Goal: Task Accomplishment & Management: Manage account settings

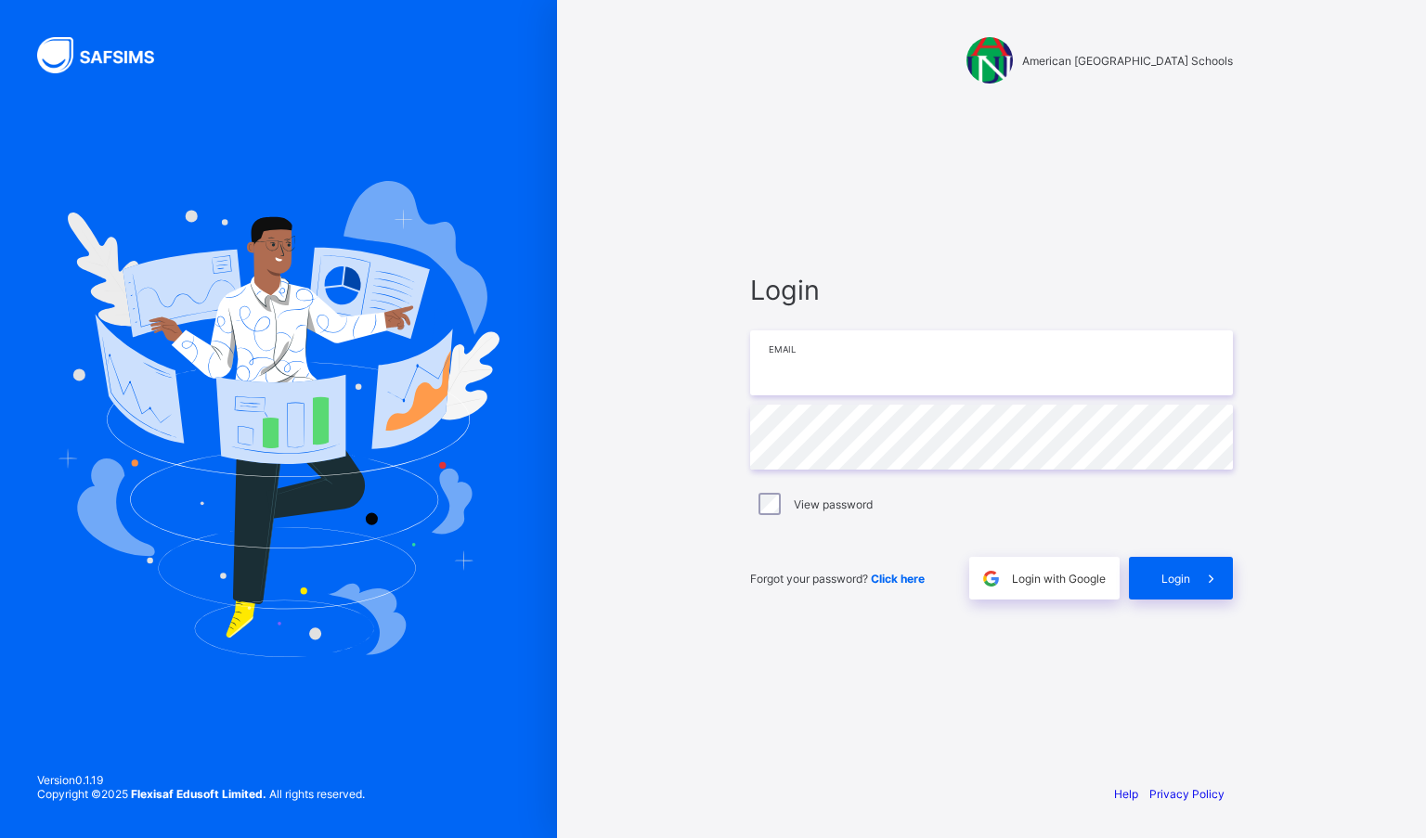
type input "**********"
click at [1209, 589] on span at bounding box center [1211, 578] width 43 height 43
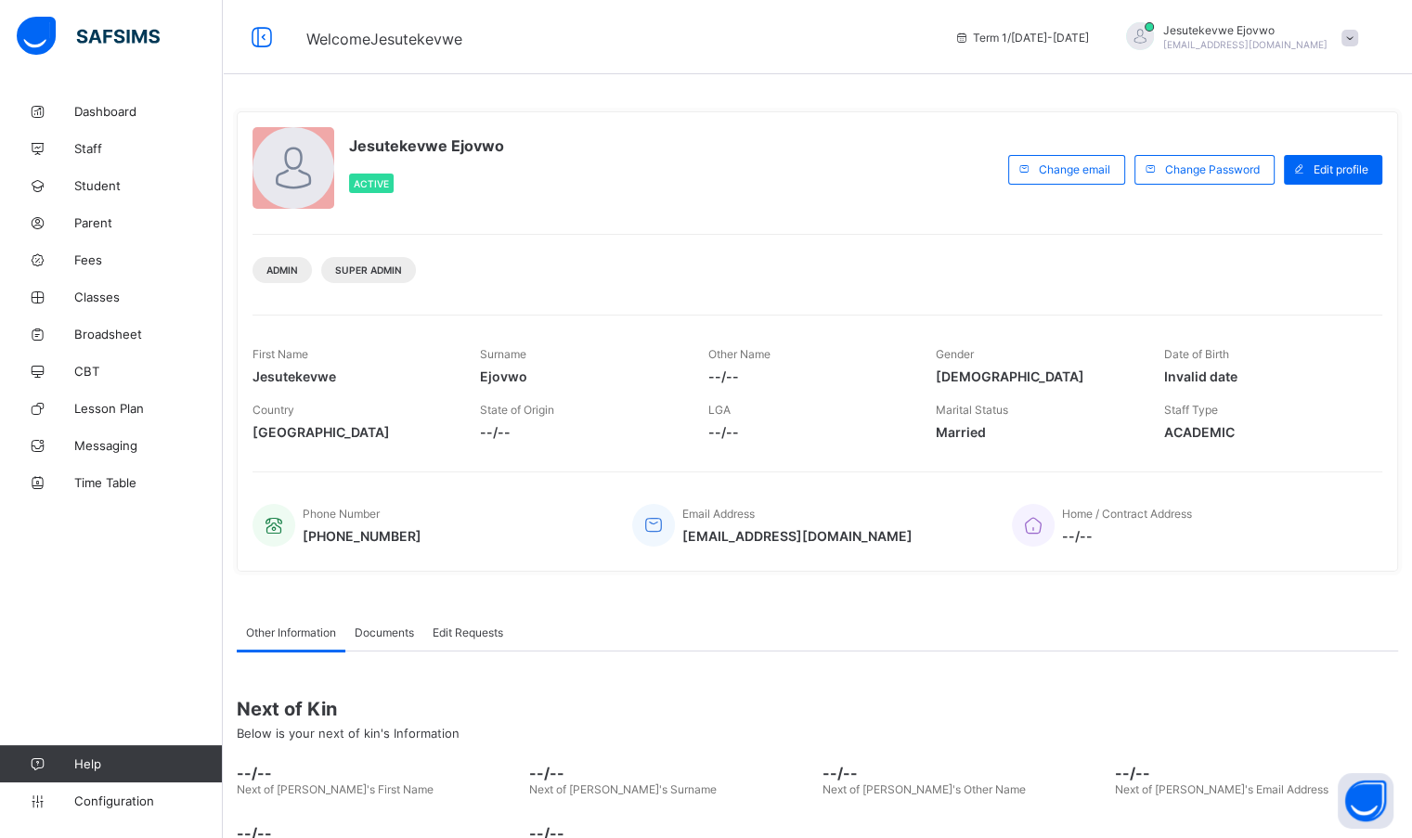
click at [121, 110] on span "Dashboard" at bounding box center [148, 111] width 148 height 15
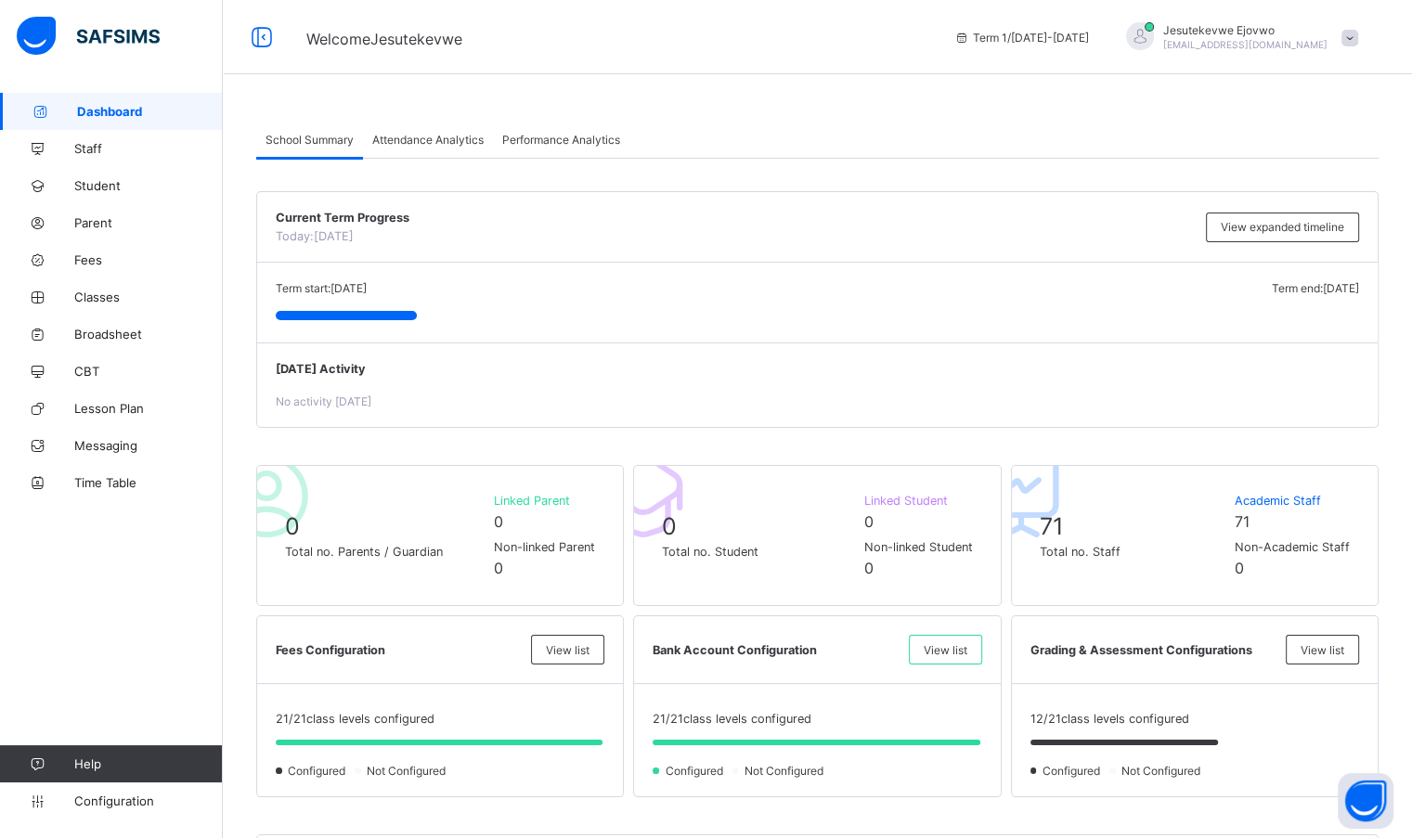
click at [101, 152] on span "Staff" at bounding box center [148, 148] width 148 height 15
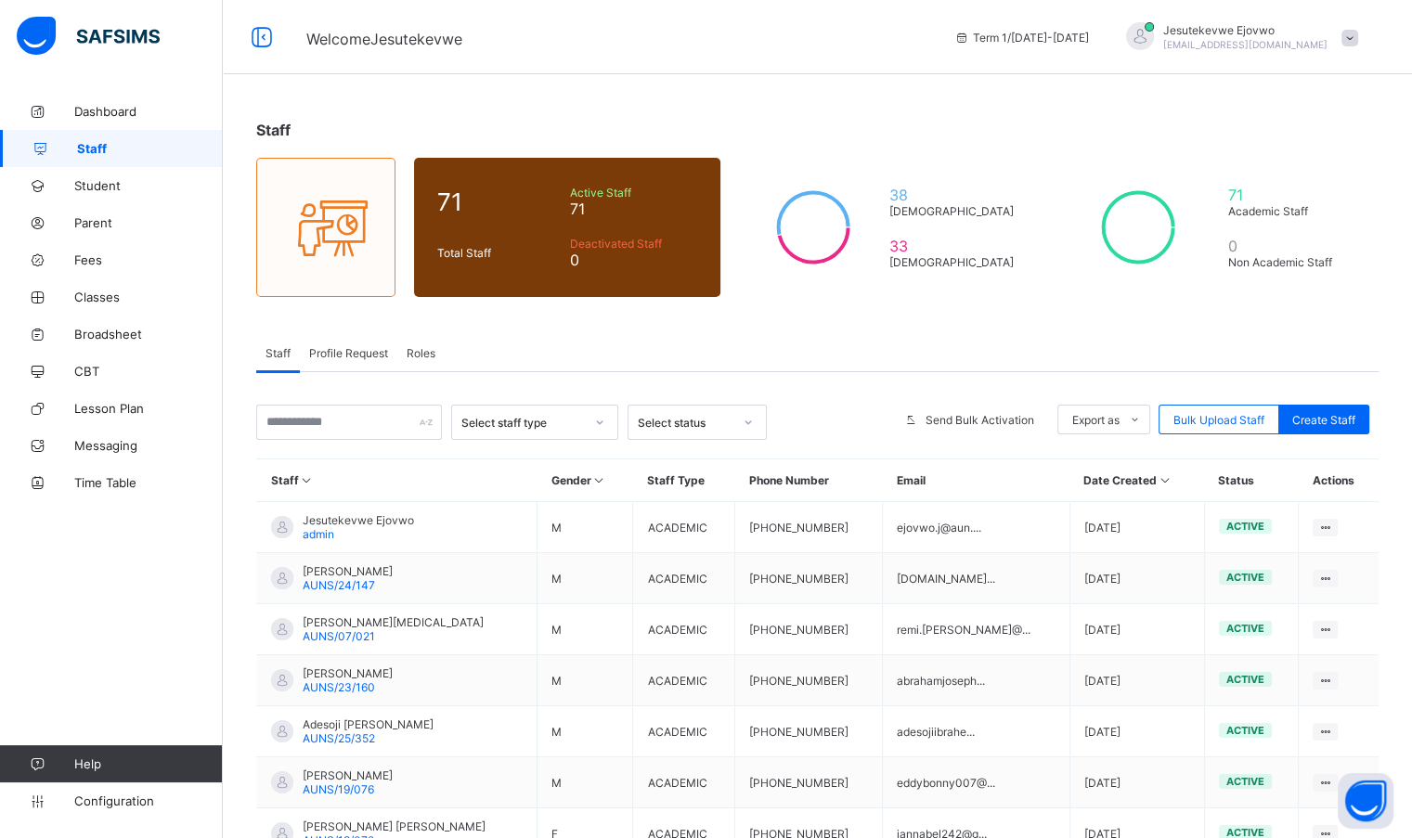
click at [419, 354] on span "Roles" at bounding box center [420, 353] width 29 height 14
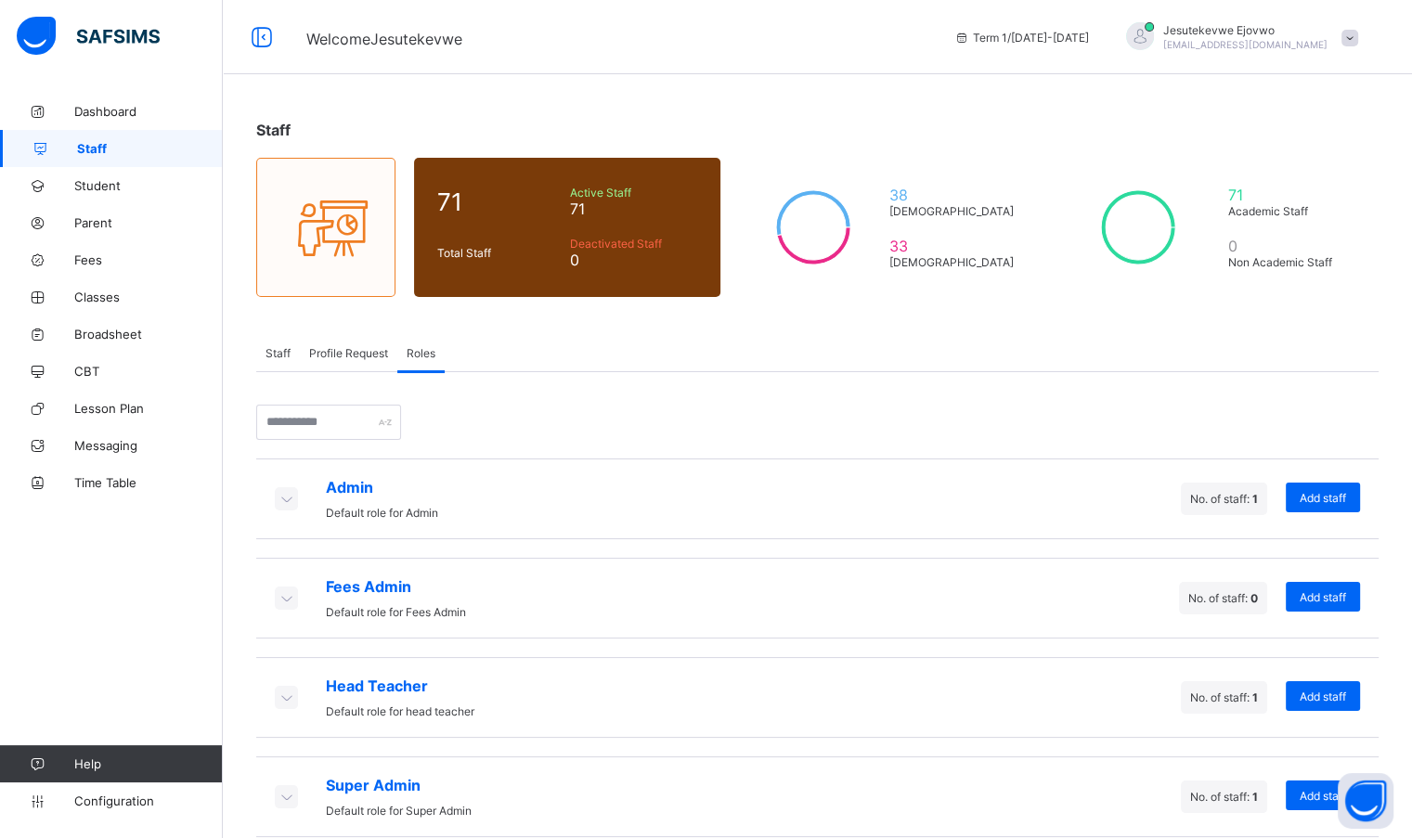
scroll to position [22, 0]
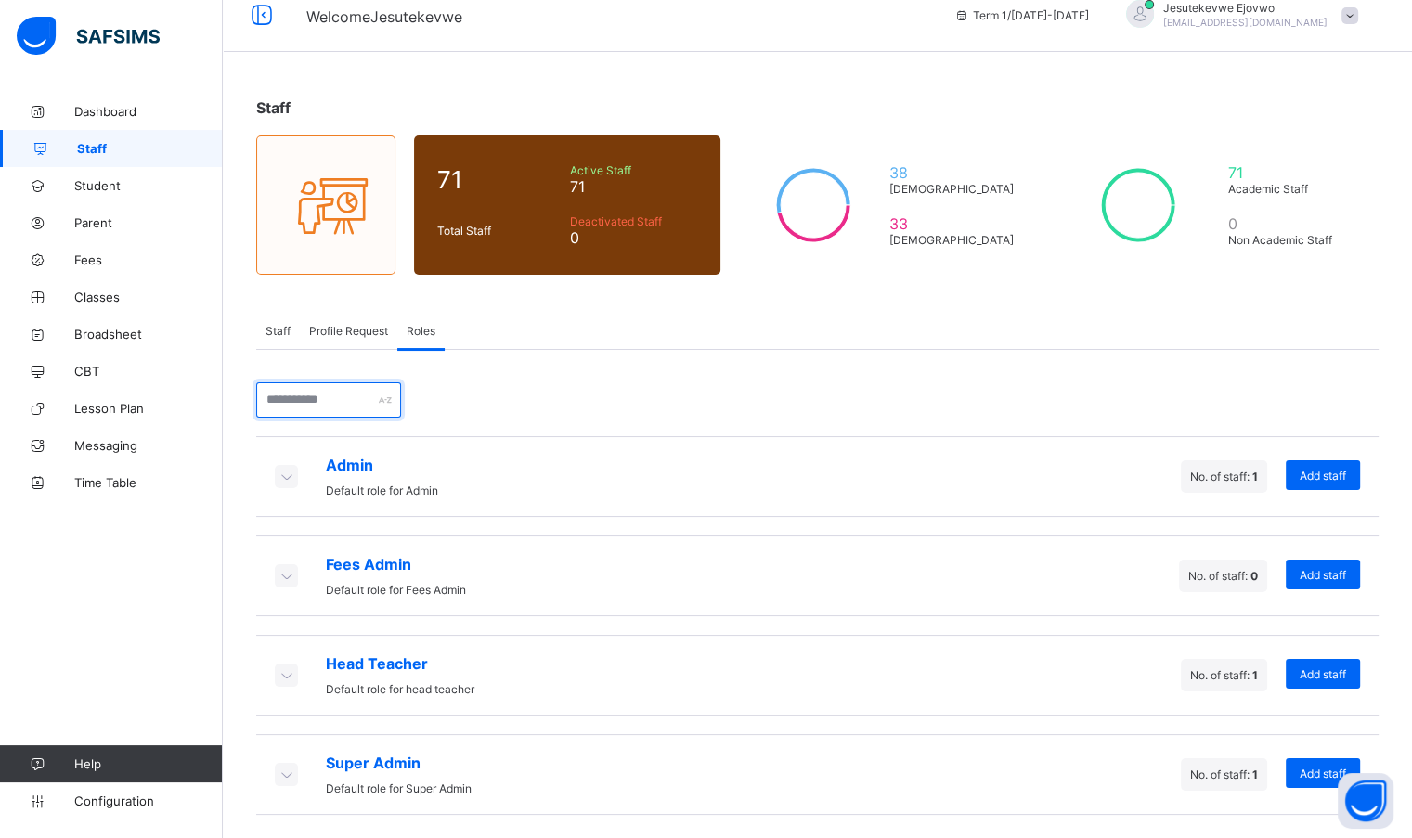
click at [364, 406] on input "text" at bounding box center [328, 399] width 145 height 35
drag, startPoint x: 593, startPoint y: 456, endPoint x: 532, endPoint y: 463, distance: 61.7
click at [593, 456] on div "Admin Default role for Admin No. of staff: 1 Add staff" at bounding box center [817, 476] width 1122 height 81
click at [297, 484] on div at bounding box center [286, 476] width 23 height 23
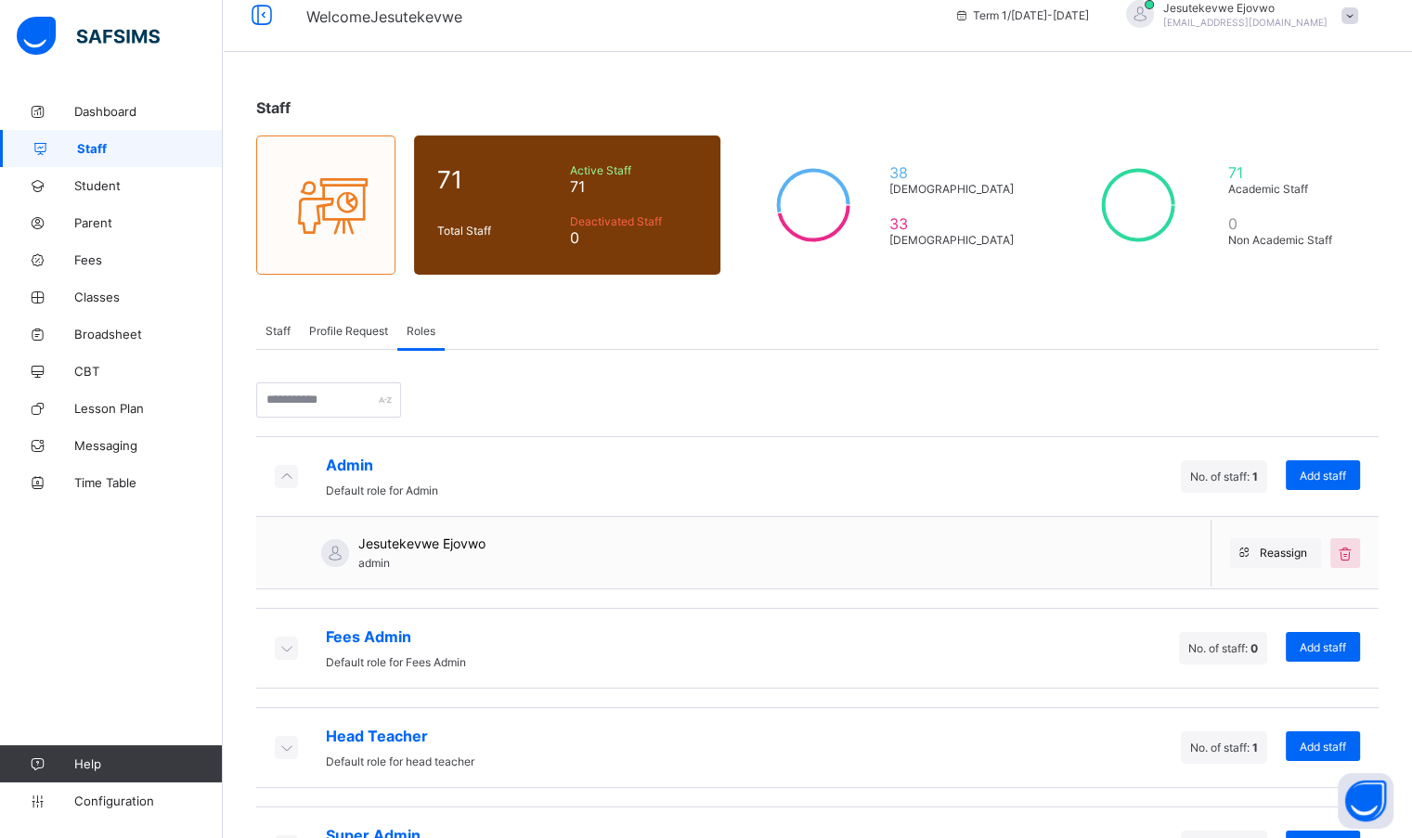
click at [293, 479] on icon at bounding box center [286, 476] width 20 height 19
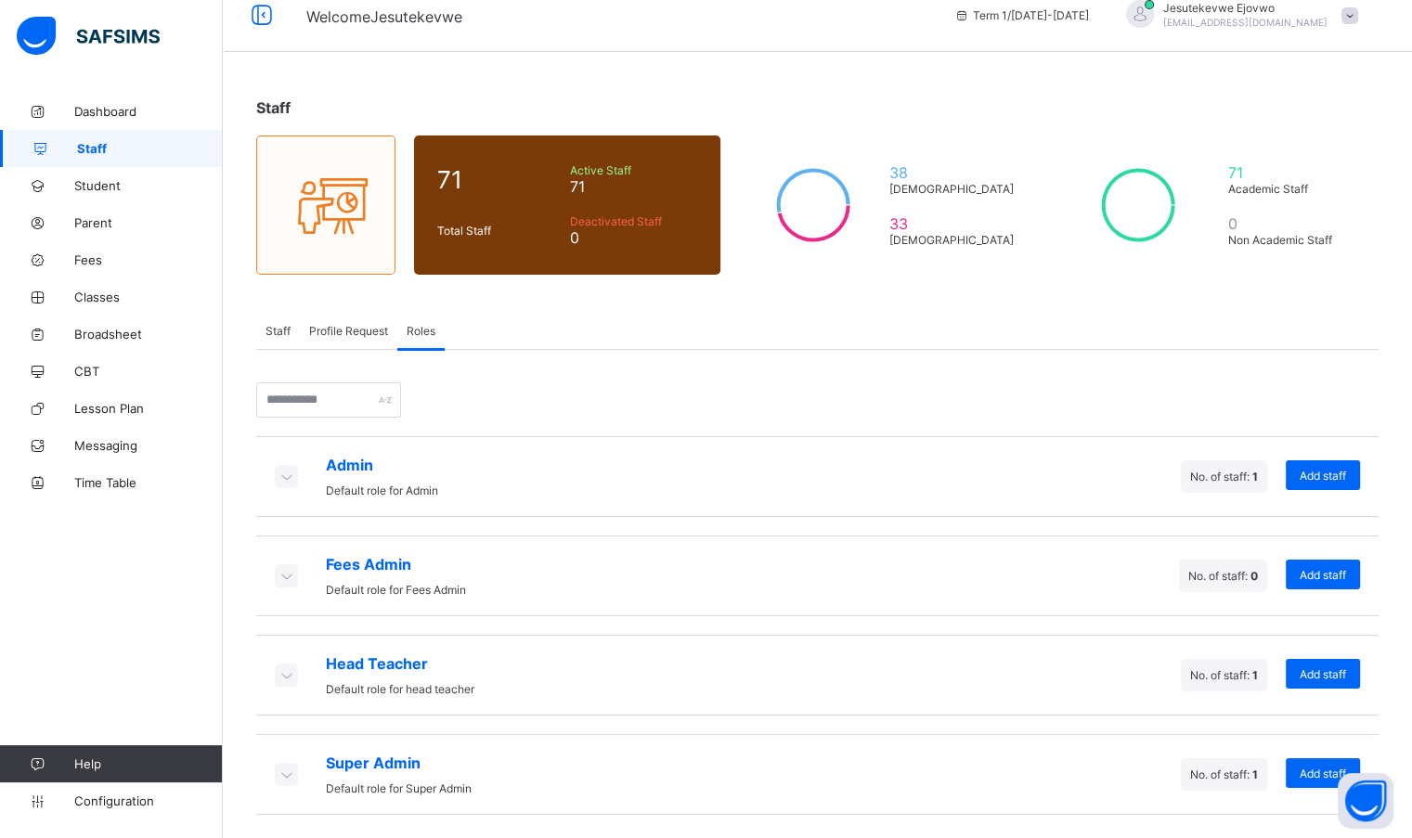
click at [293, 479] on icon at bounding box center [286, 476] width 20 height 19
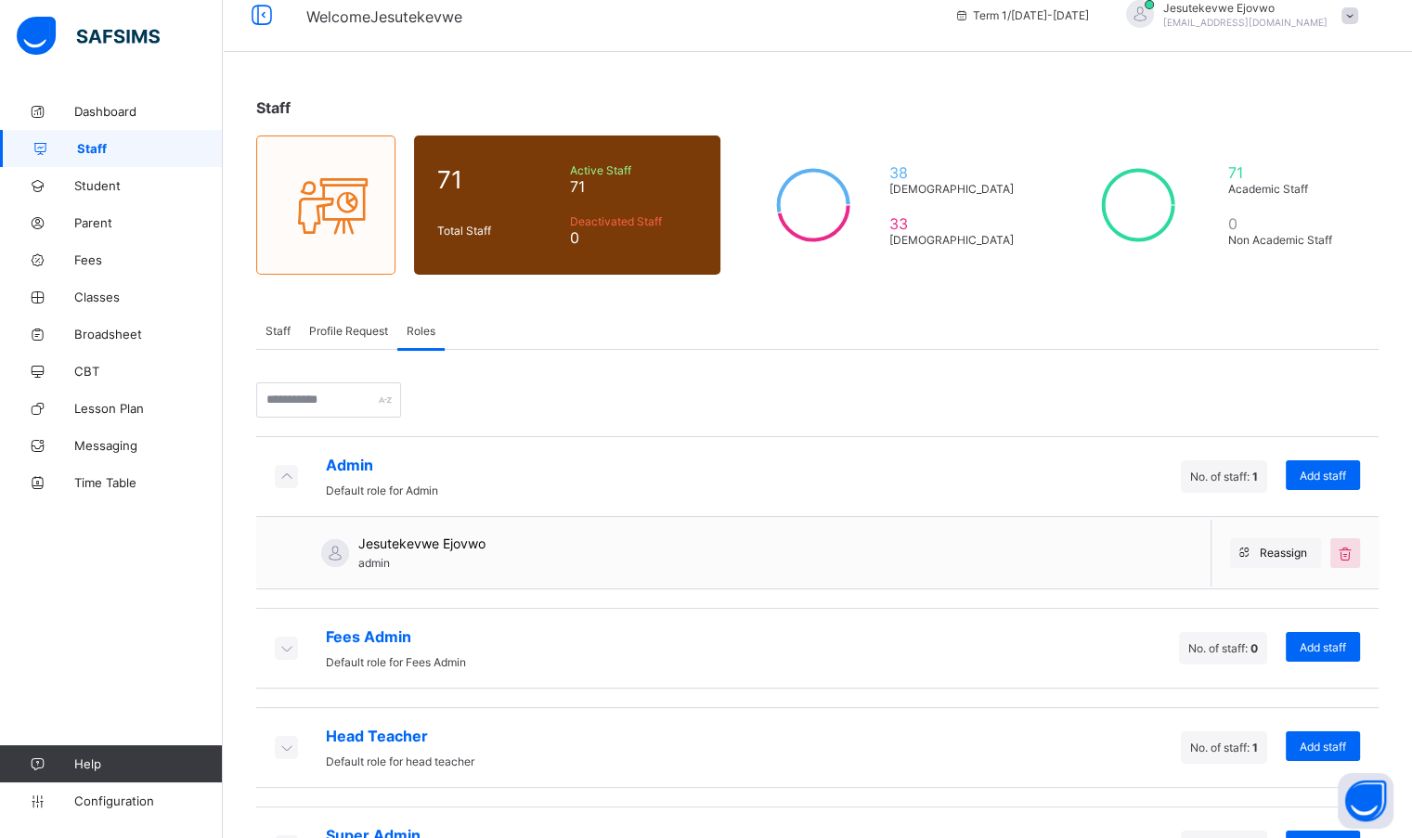
click at [291, 642] on icon at bounding box center [286, 648] width 20 height 19
click at [284, 639] on icon at bounding box center [286, 648] width 20 height 19
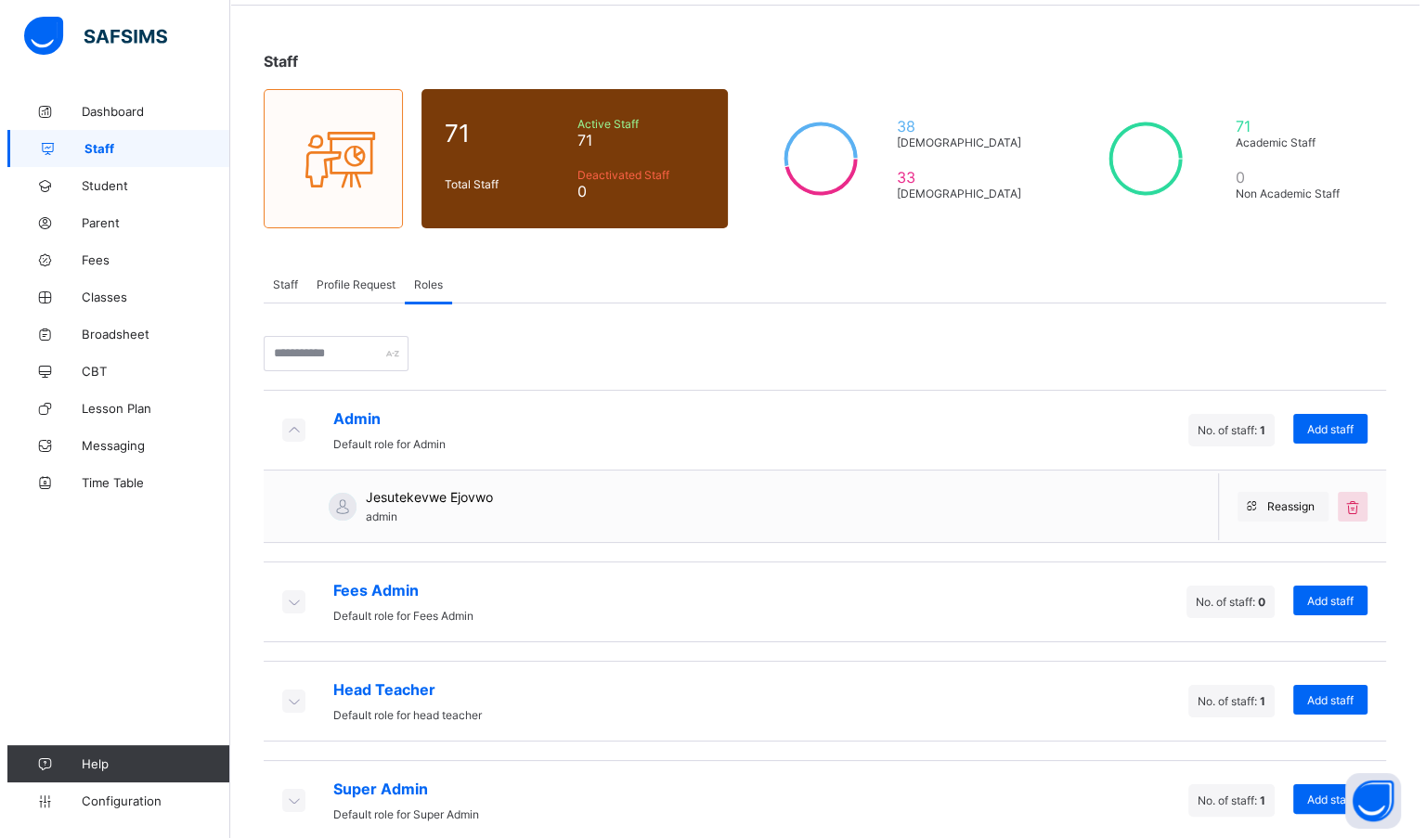
scroll to position [94, 0]
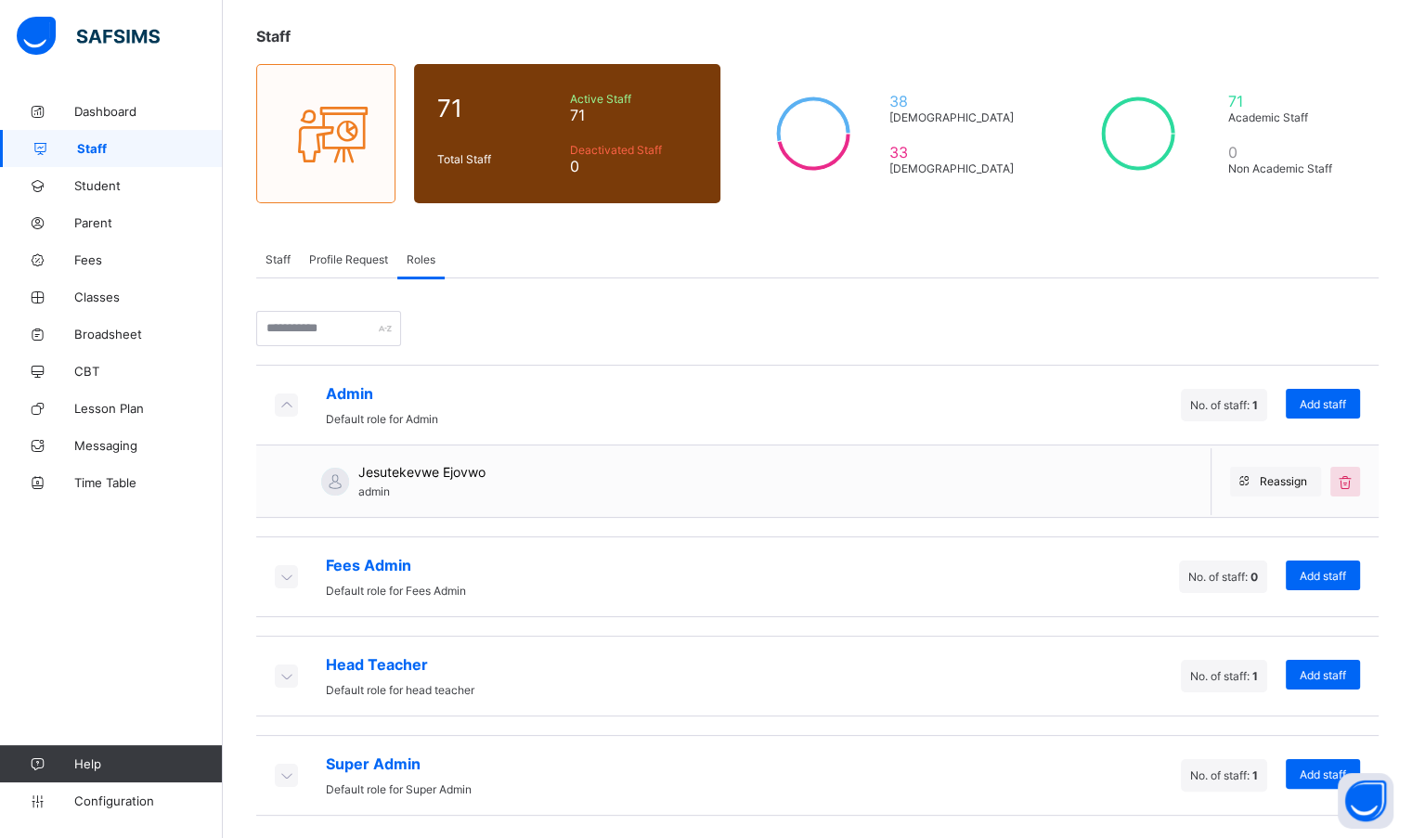
click at [1323, 399] on span "Add staff" at bounding box center [1322, 404] width 46 height 14
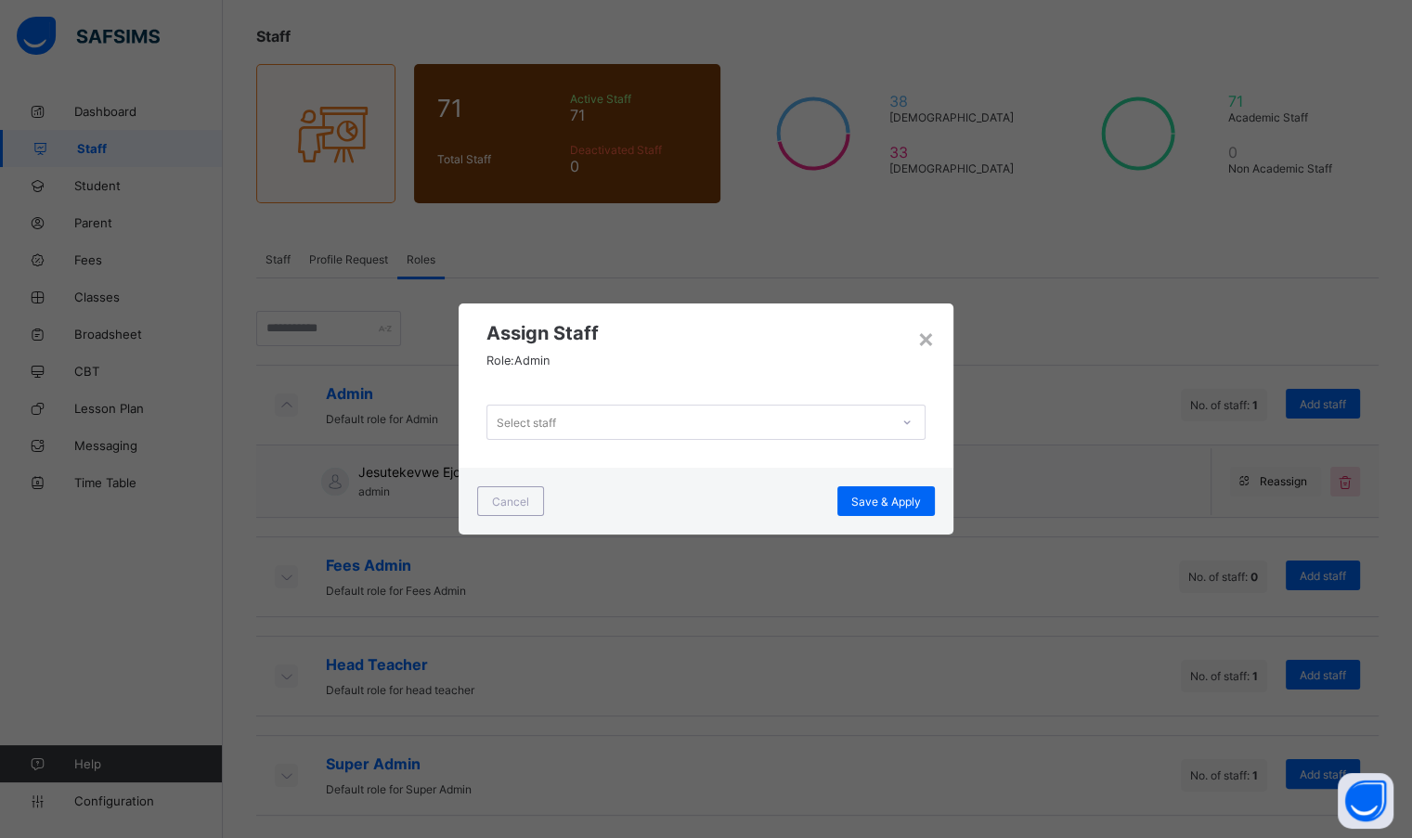
click at [822, 422] on div "Select staff" at bounding box center [687, 422] width 401 height 26
click at [812, 317] on div "Assign Staff Role: Admin" at bounding box center [705, 339] width 494 height 73
click at [1147, 520] on div "× Assign Staff Role: Admin Select staff Cancel Save & Apply" at bounding box center [706, 419] width 1412 height 838
click at [923, 335] on div "×" at bounding box center [926, 338] width 18 height 32
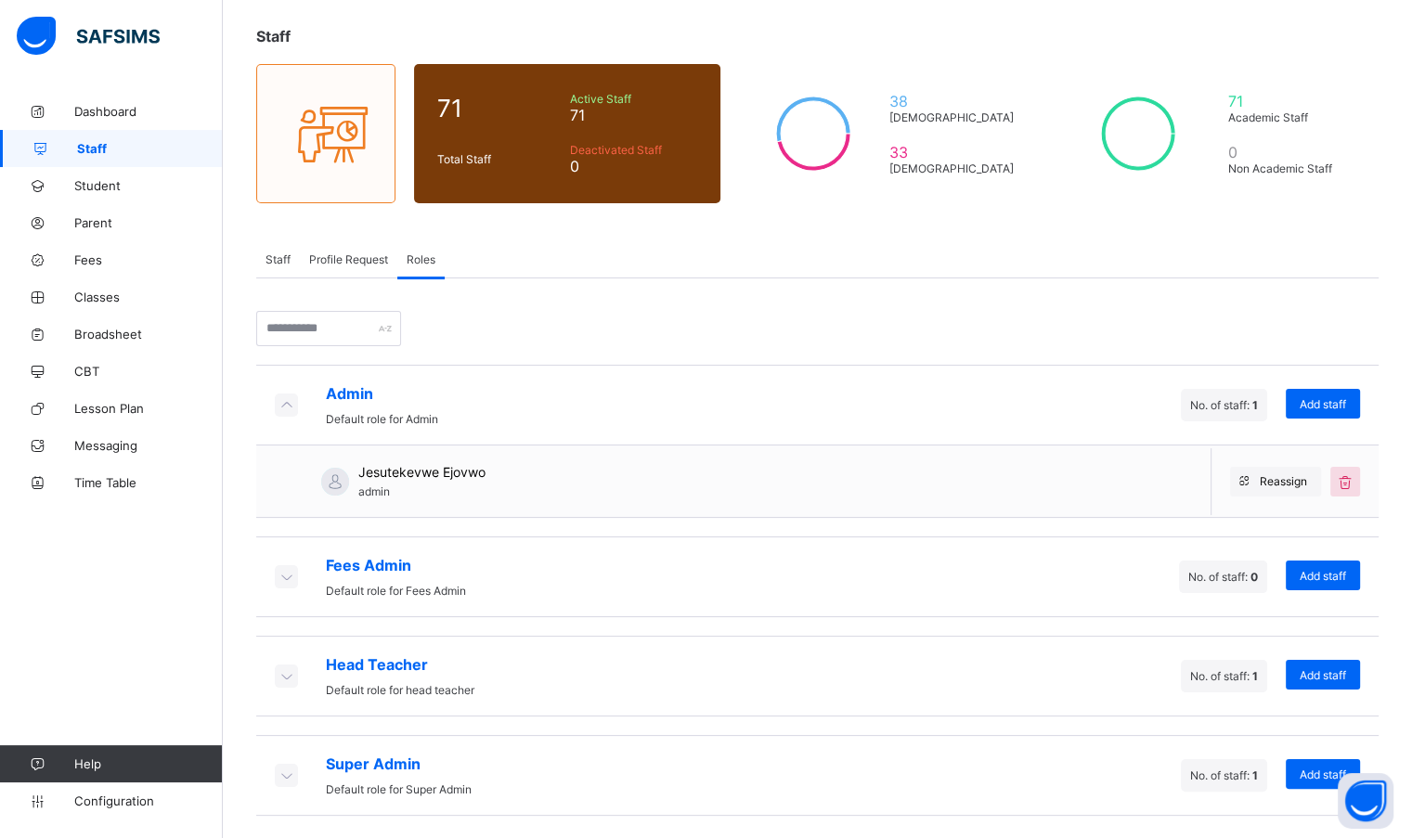
click at [1284, 474] on span "Reassign" at bounding box center [1282, 481] width 47 height 14
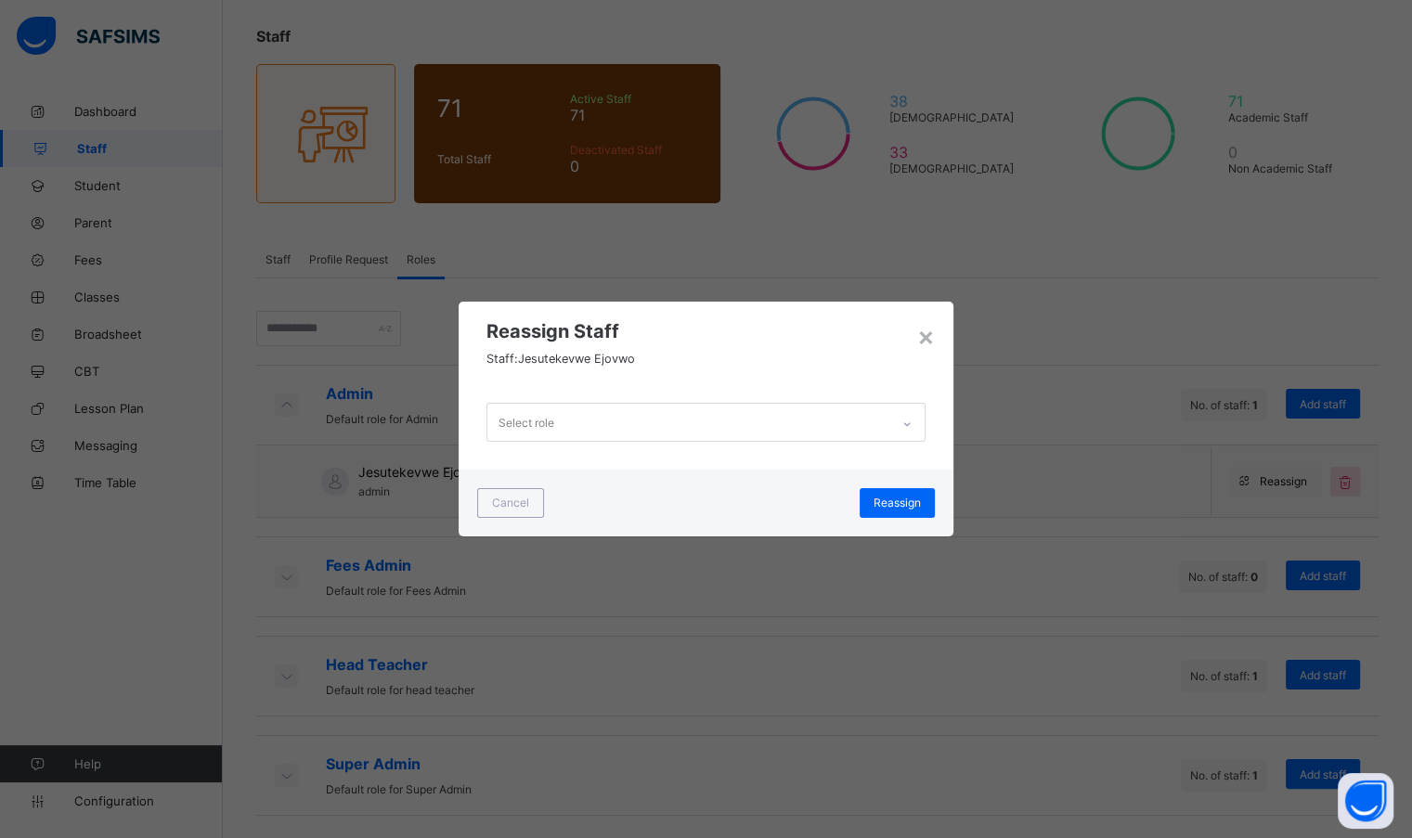
click at [750, 407] on div "Select role" at bounding box center [687, 422] width 401 height 36
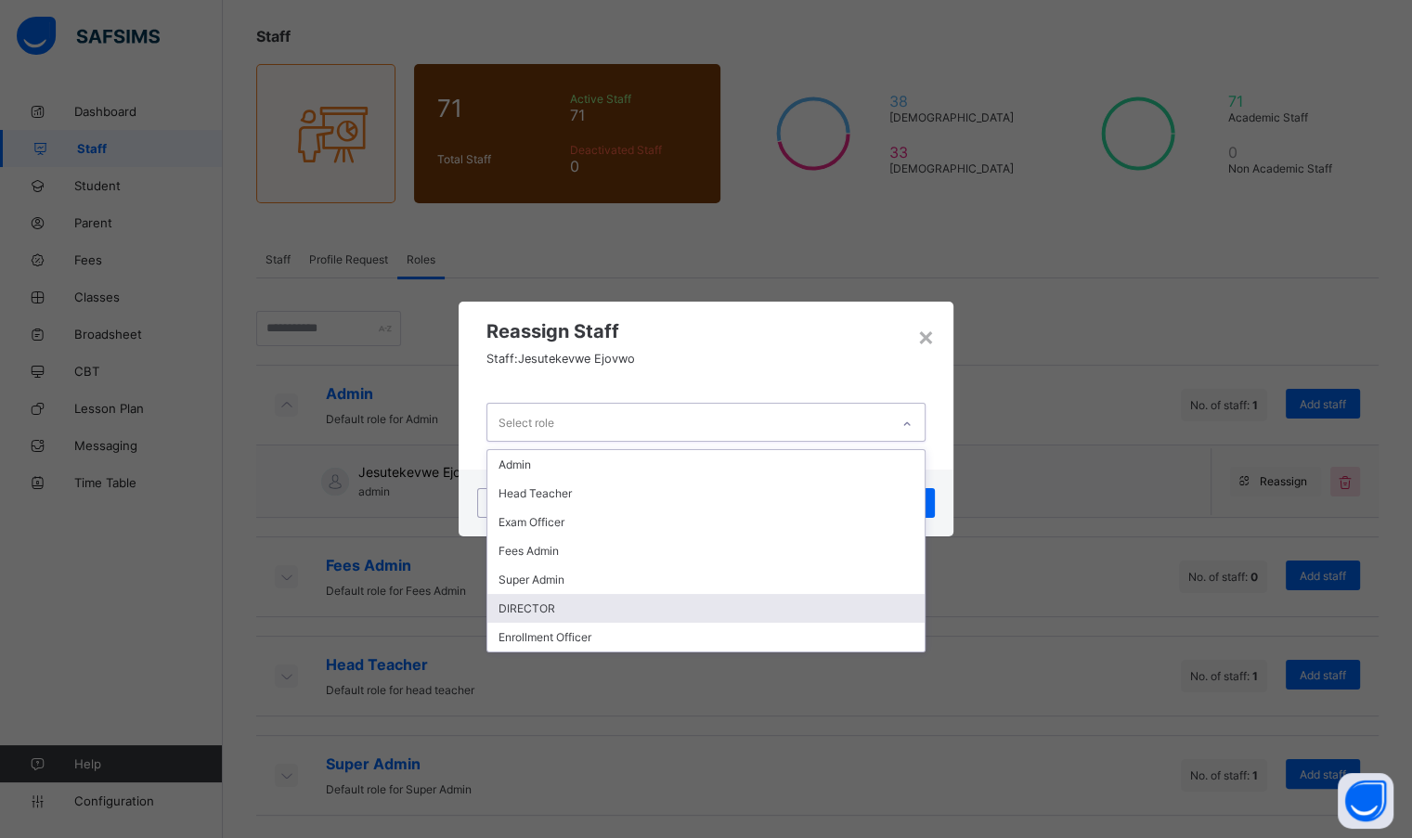
click at [565, 605] on div "DIRECTOR" at bounding box center [705, 608] width 436 height 29
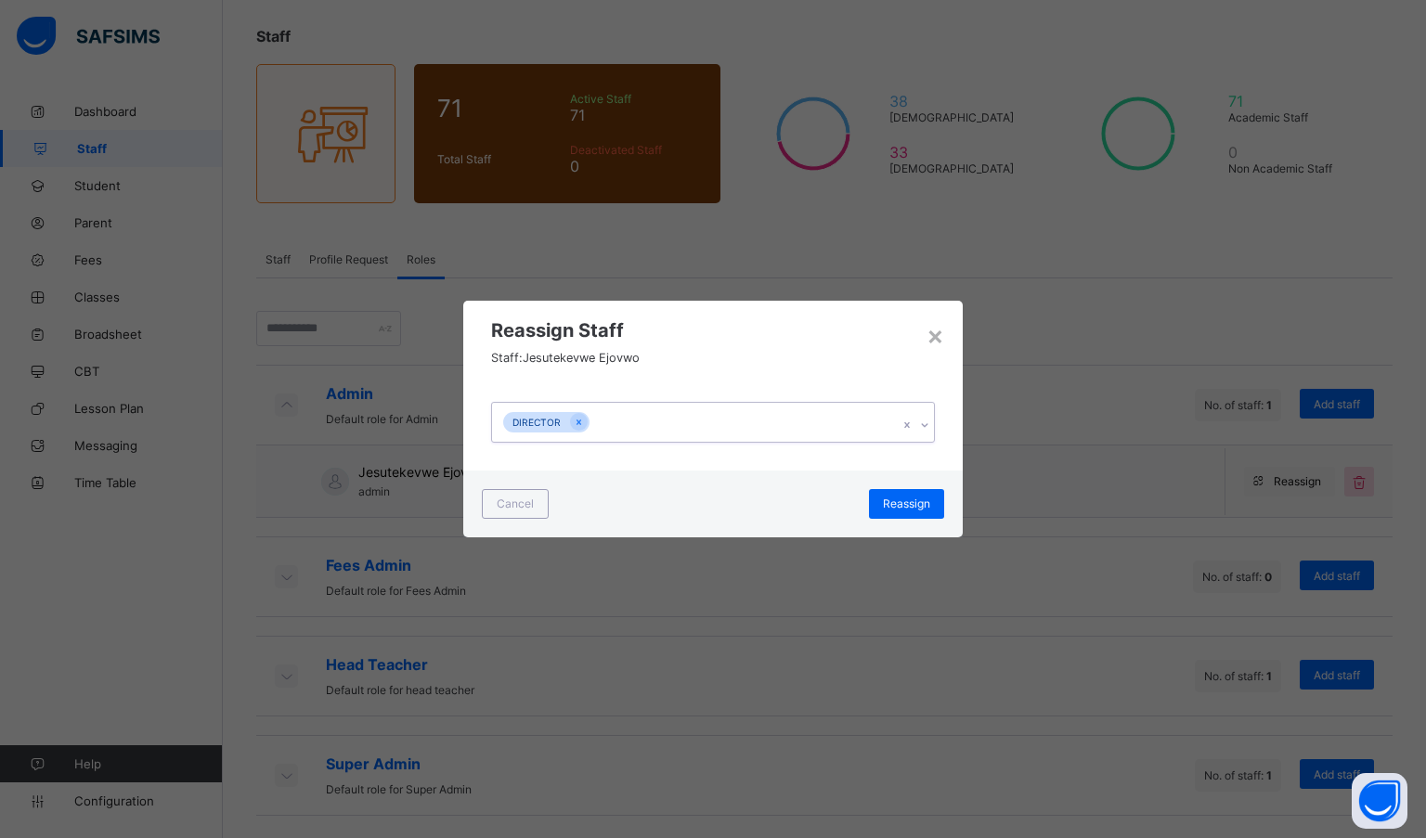
click at [925, 500] on span "Reassign" at bounding box center [906, 504] width 47 height 14
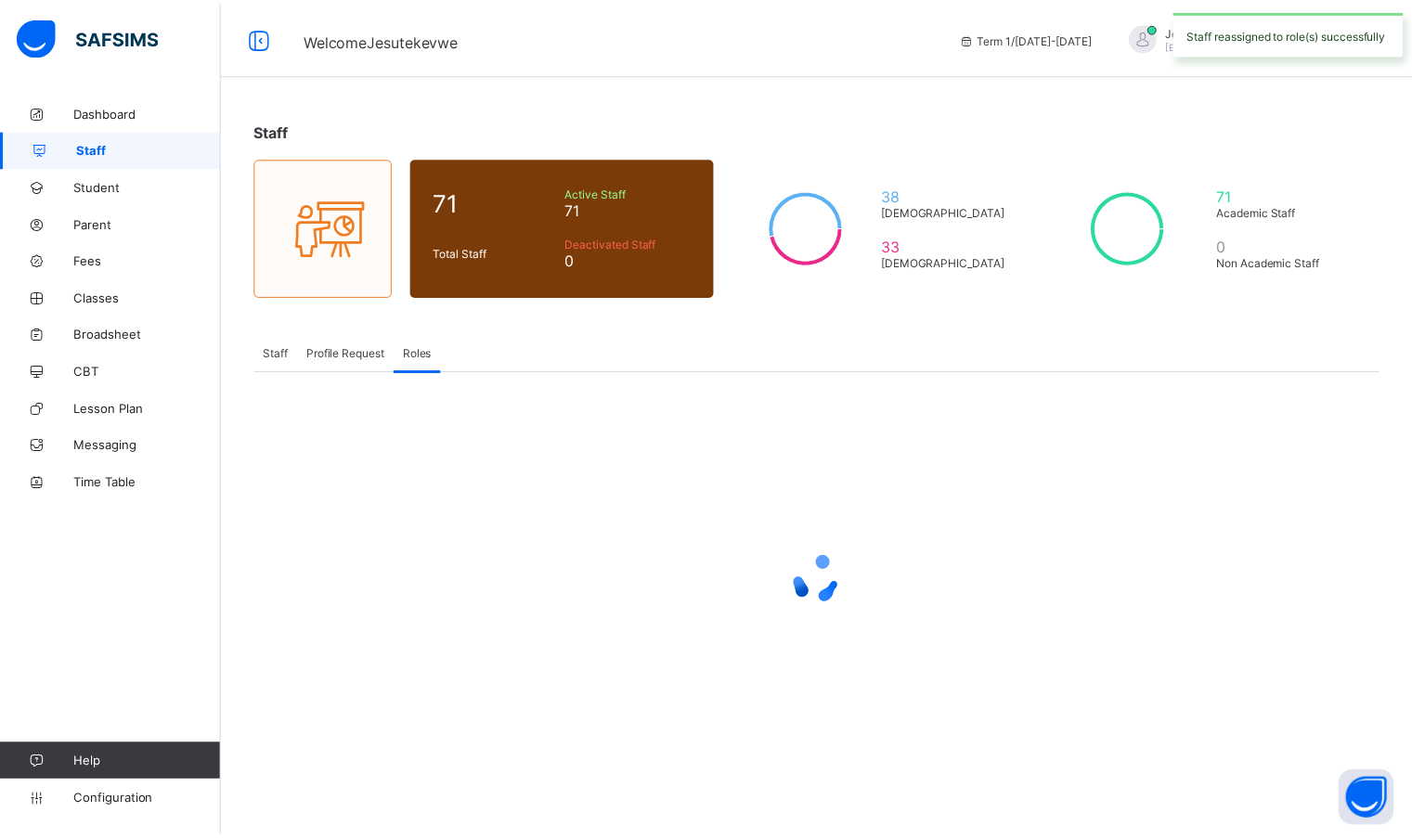
scroll to position [0, 0]
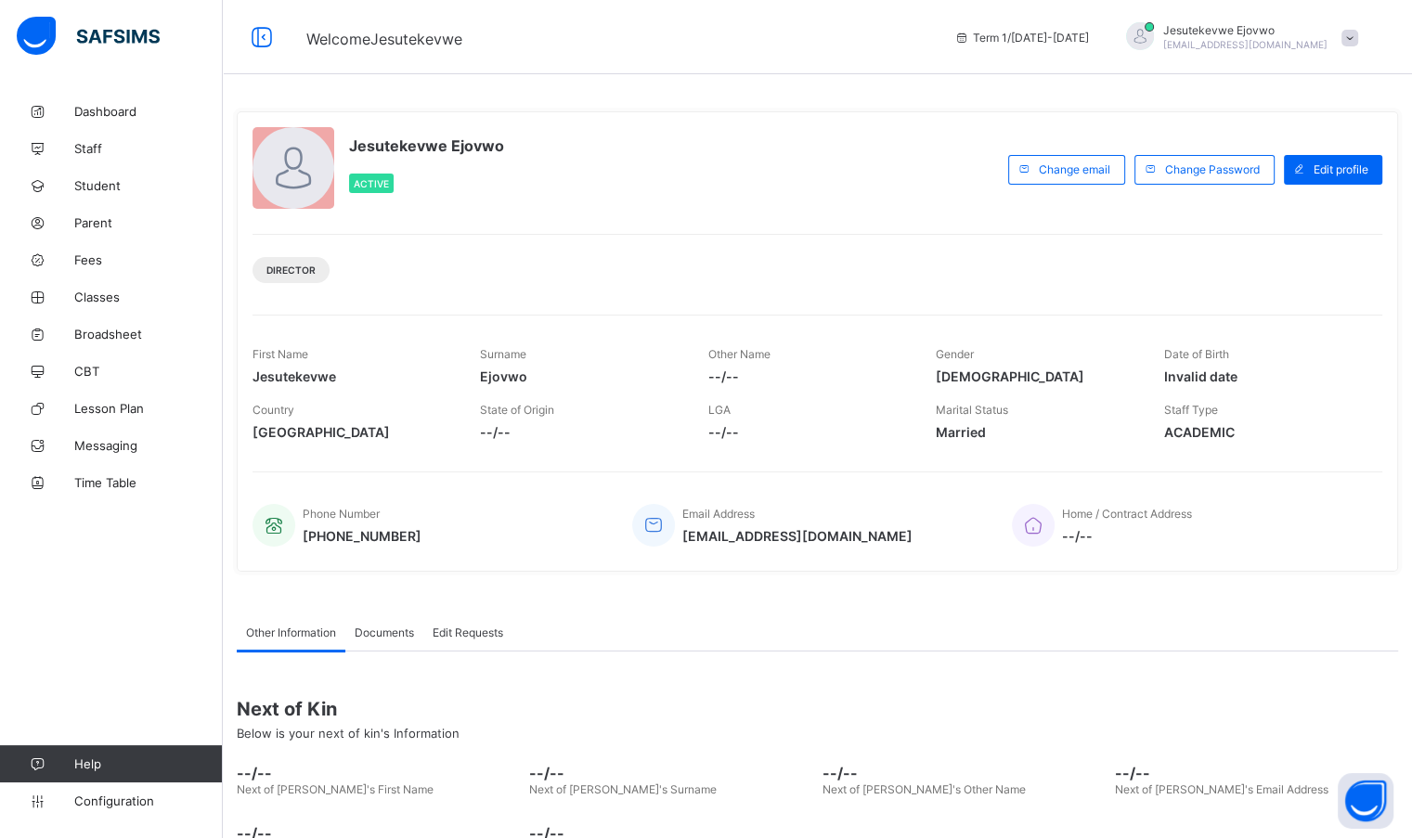
click at [97, 30] on img at bounding box center [88, 36] width 143 height 39
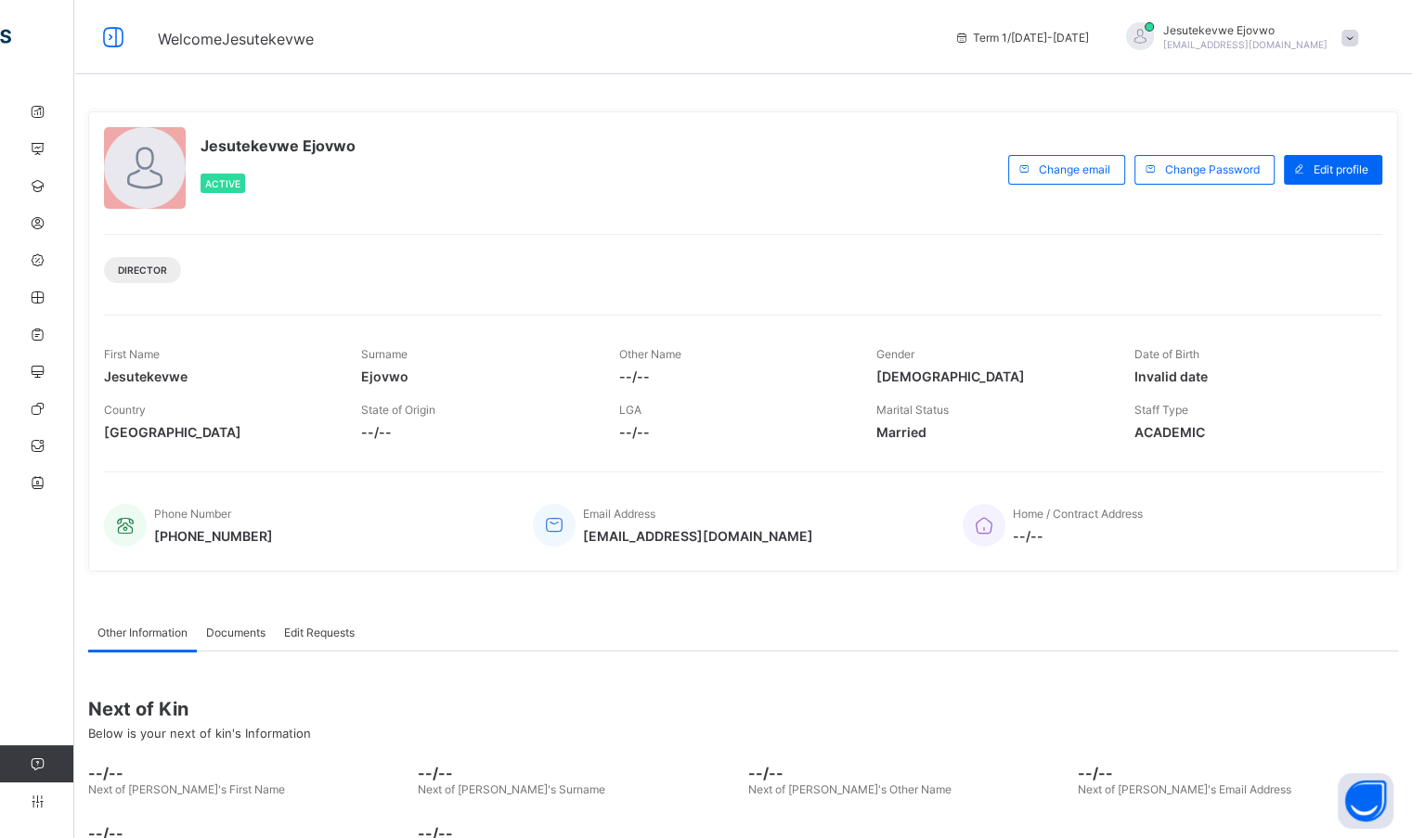
click at [113, 38] on icon at bounding box center [113, 37] width 32 height 27
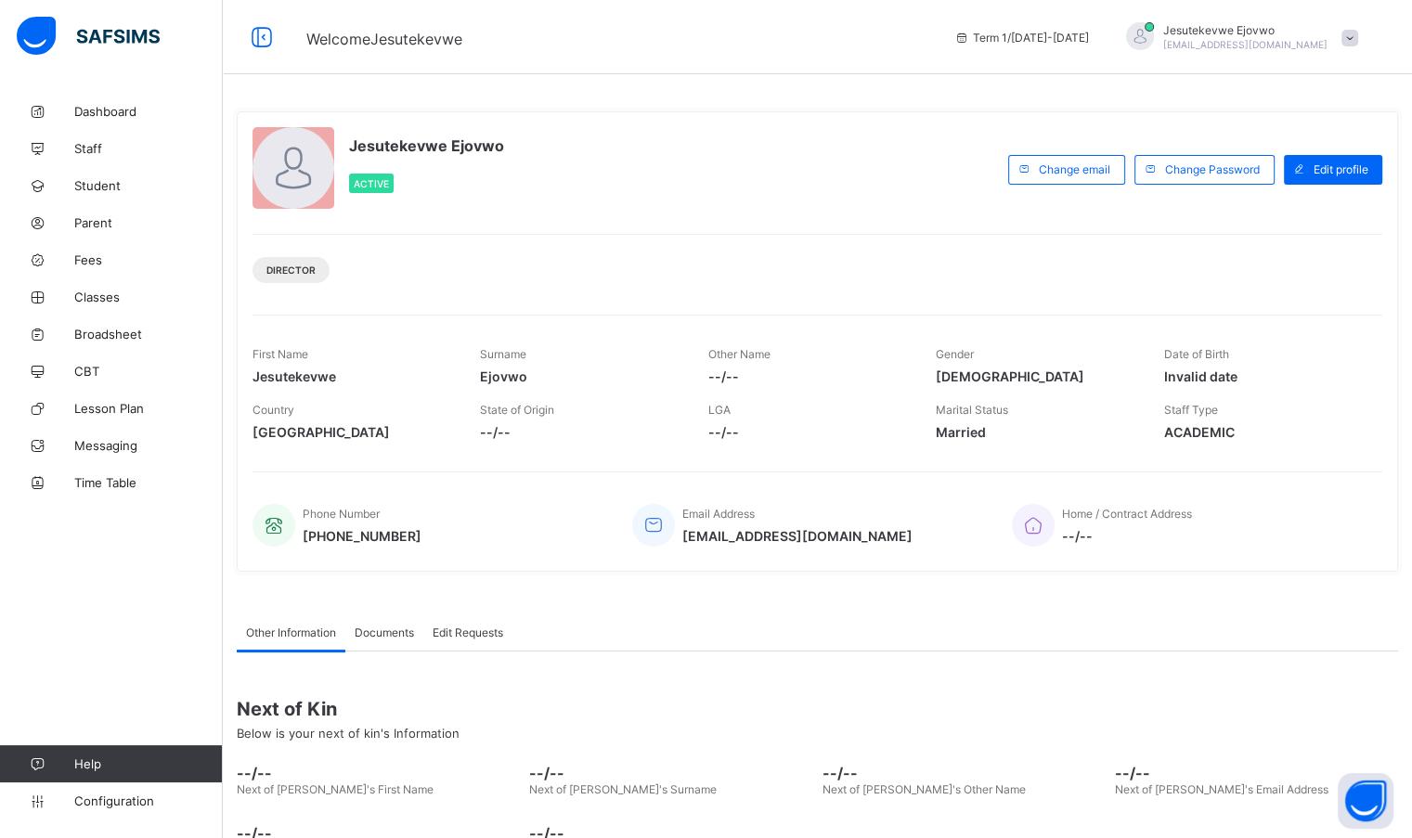
click at [1358, 40] on span at bounding box center [1349, 38] width 17 height 17
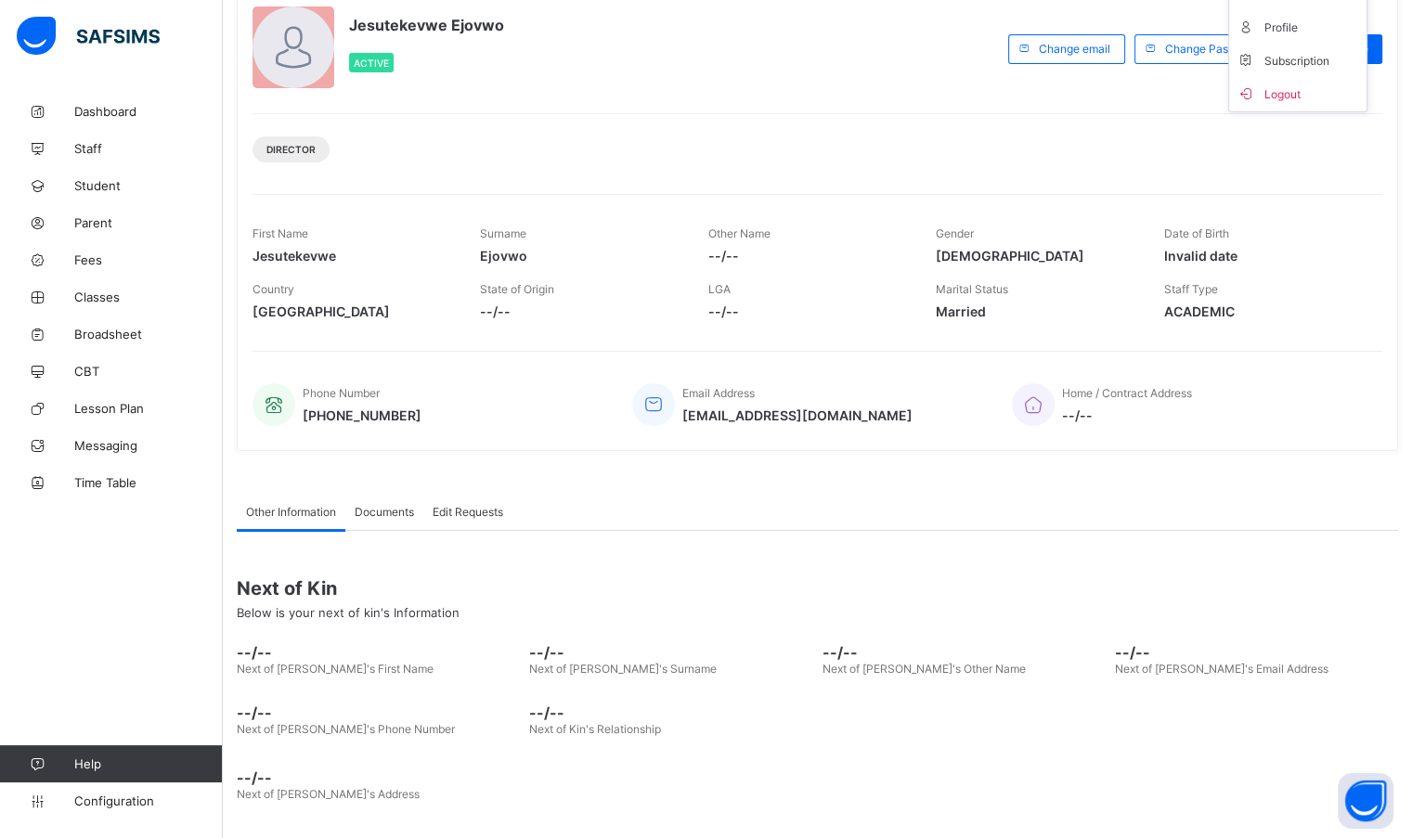
scroll to position [123, 0]
click at [123, 121] on link "Dashboard" at bounding box center [111, 111] width 223 height 37
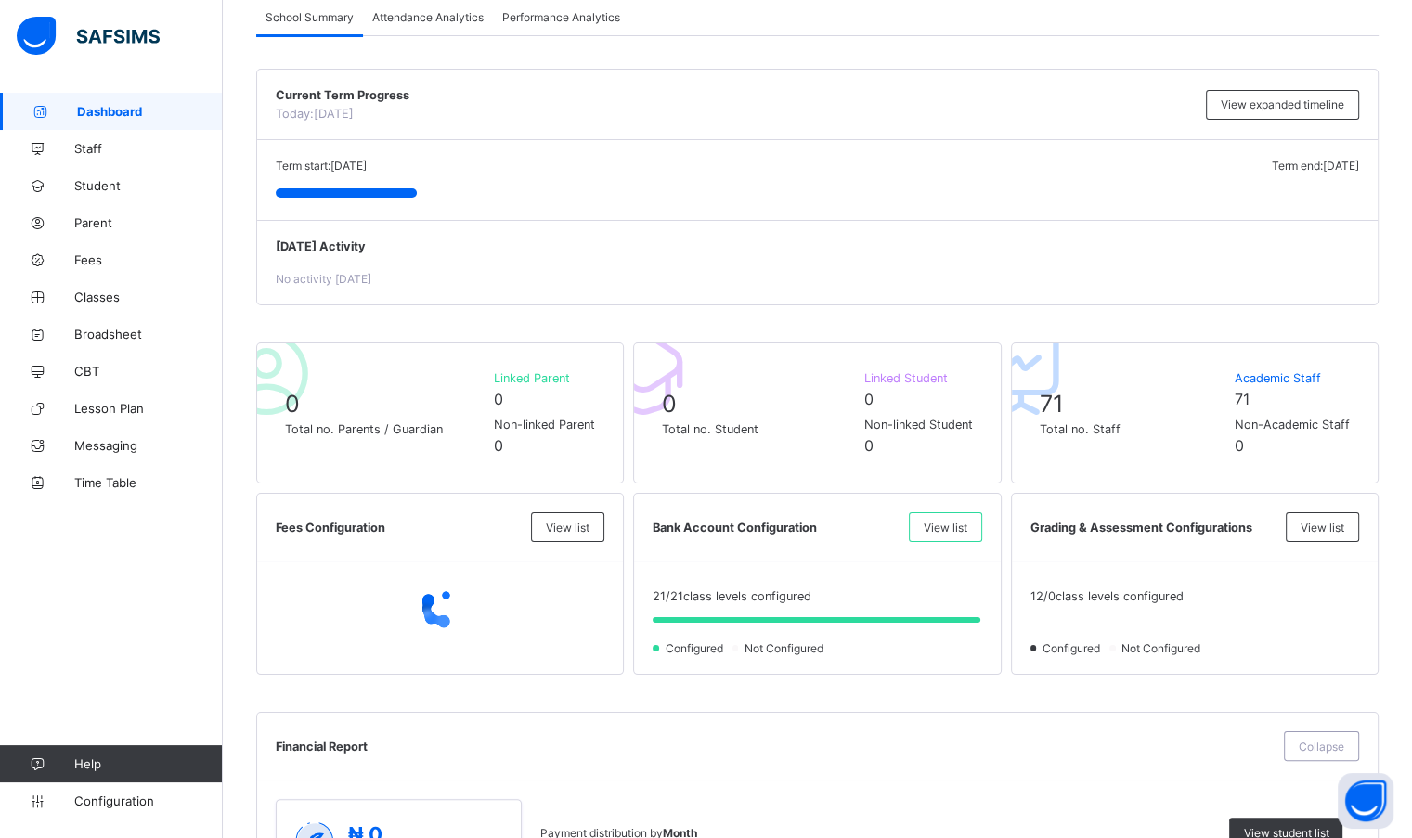
click at [99, 151] on span "Staff" at bounding box center [148, 148] width 148 height 15
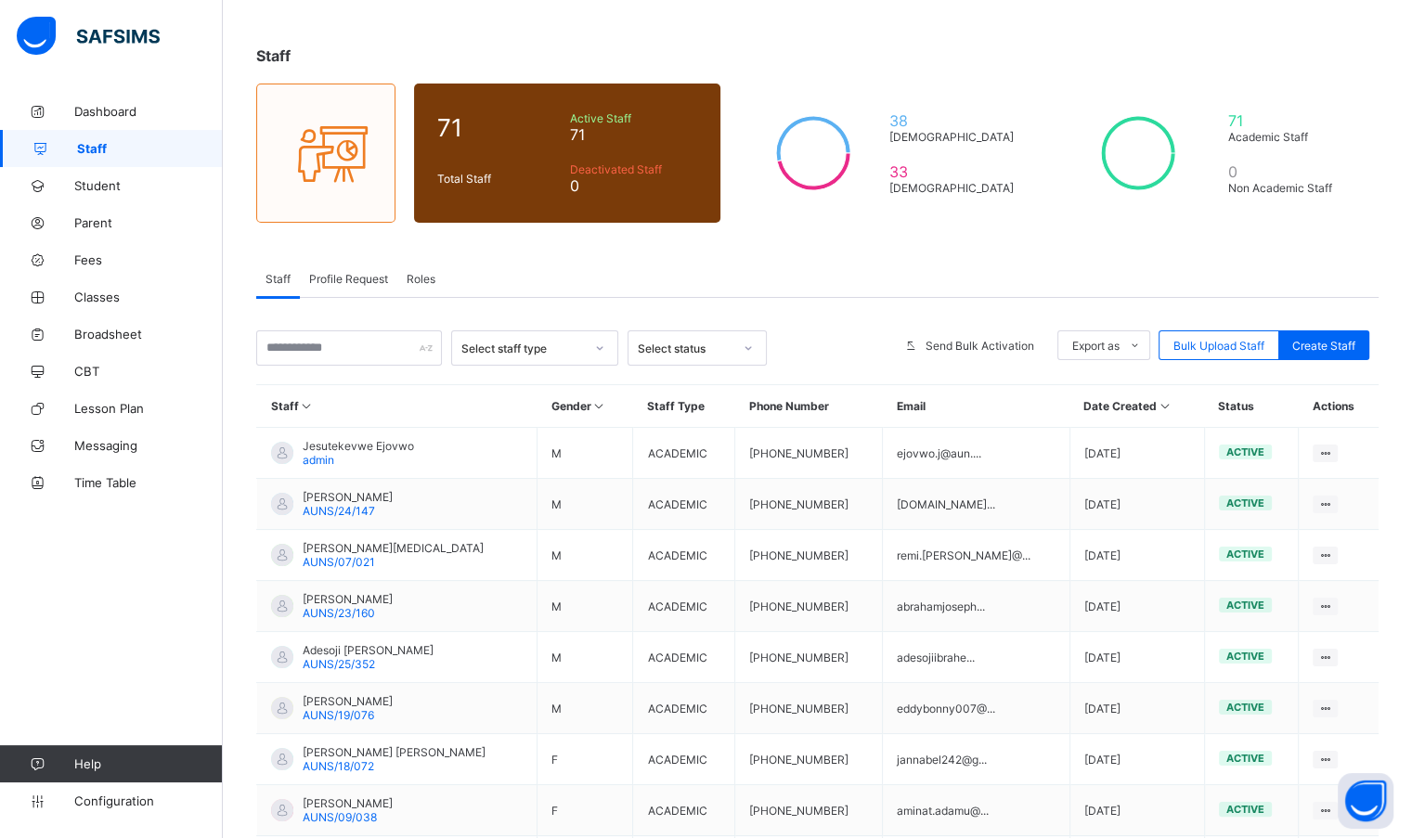
scroll to position [186, 0]
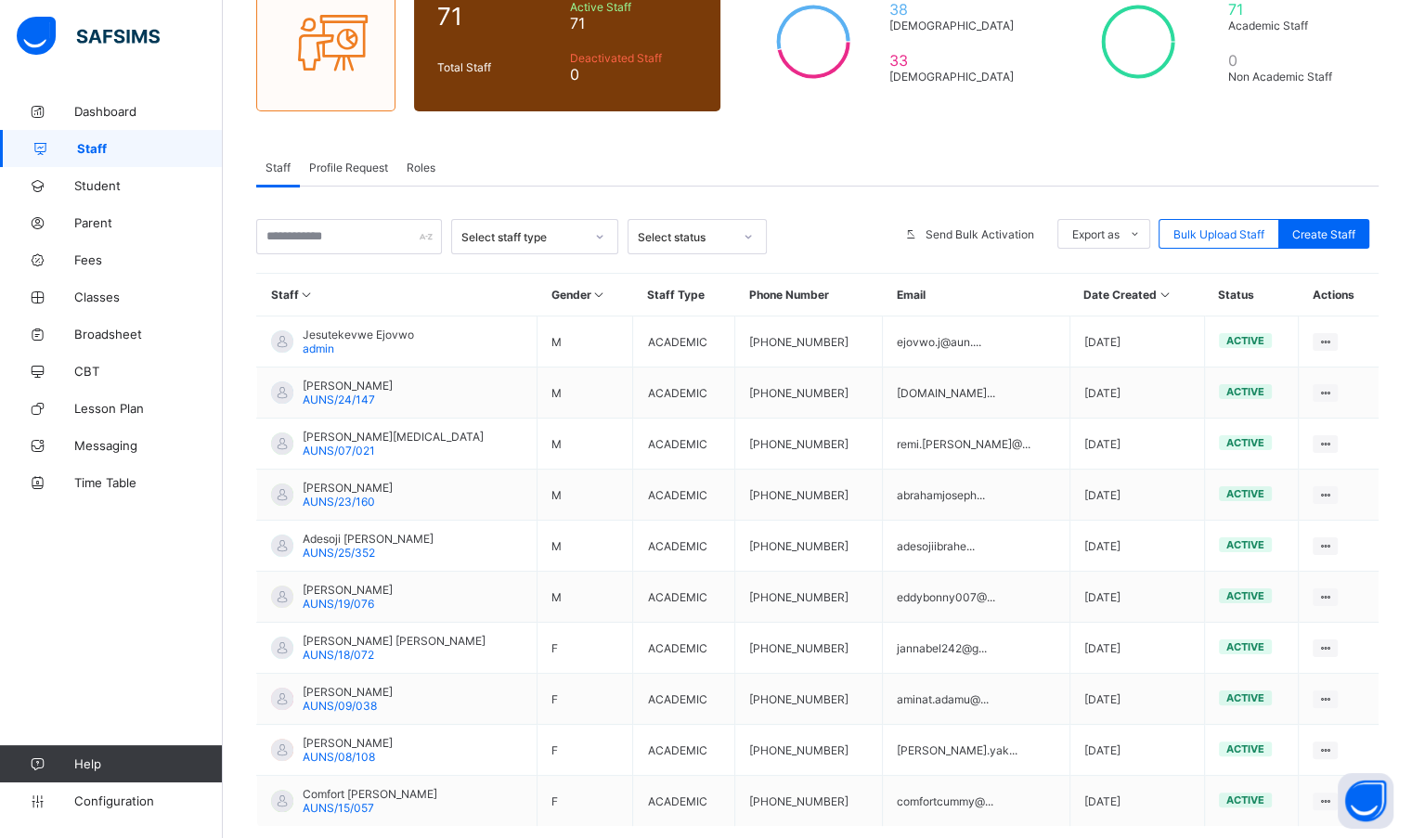
click at [417, 164] on span "Roles" at bounding box center [420, 168] width 29 height 14
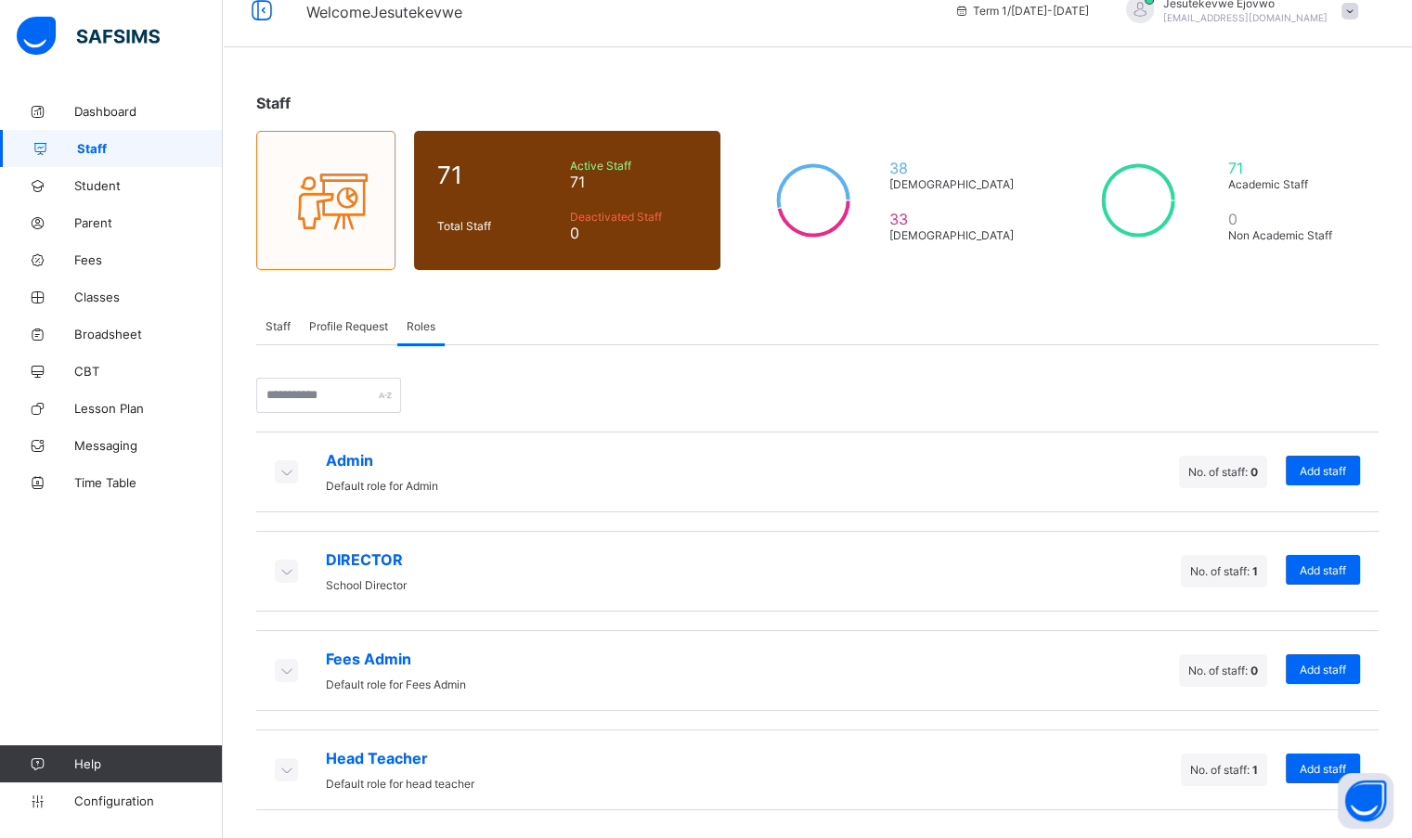
scroll to position [22, 0]
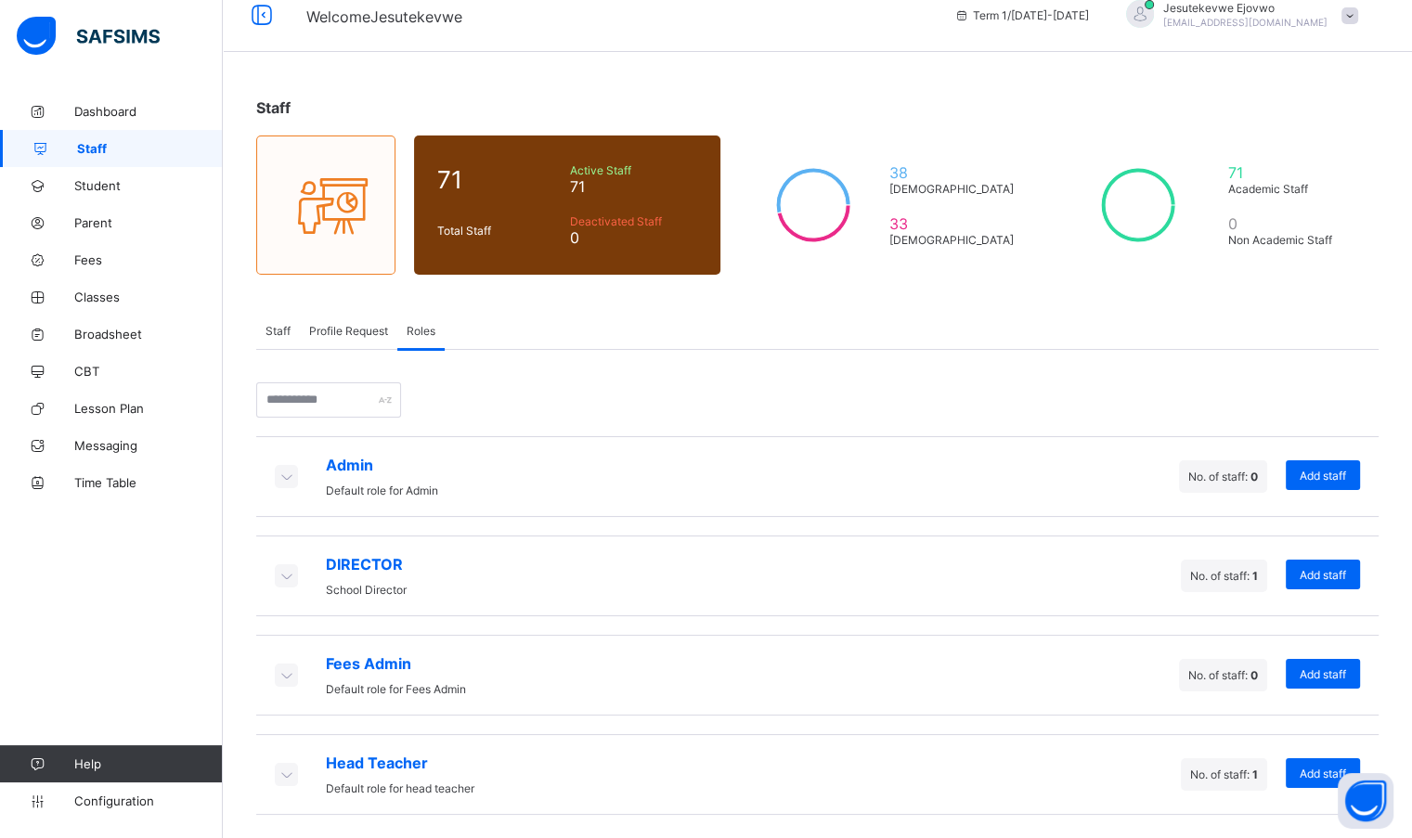
click at [1346, 574] on span "Add staff" at bounding box center [1322, 575] width 46 height 14
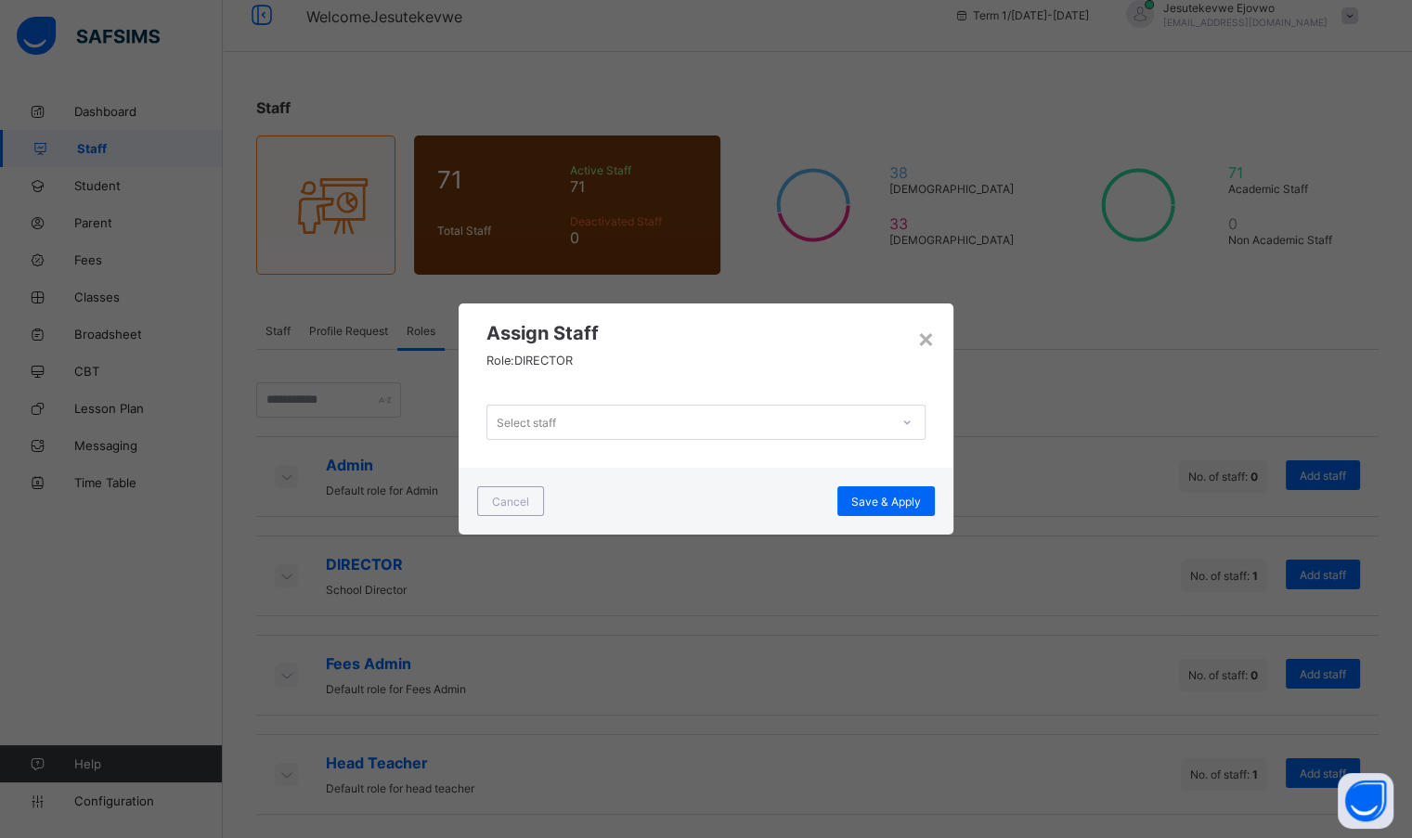
click at [927, 346] on div "×" at bounding box center [926, 338] width 18 height 32
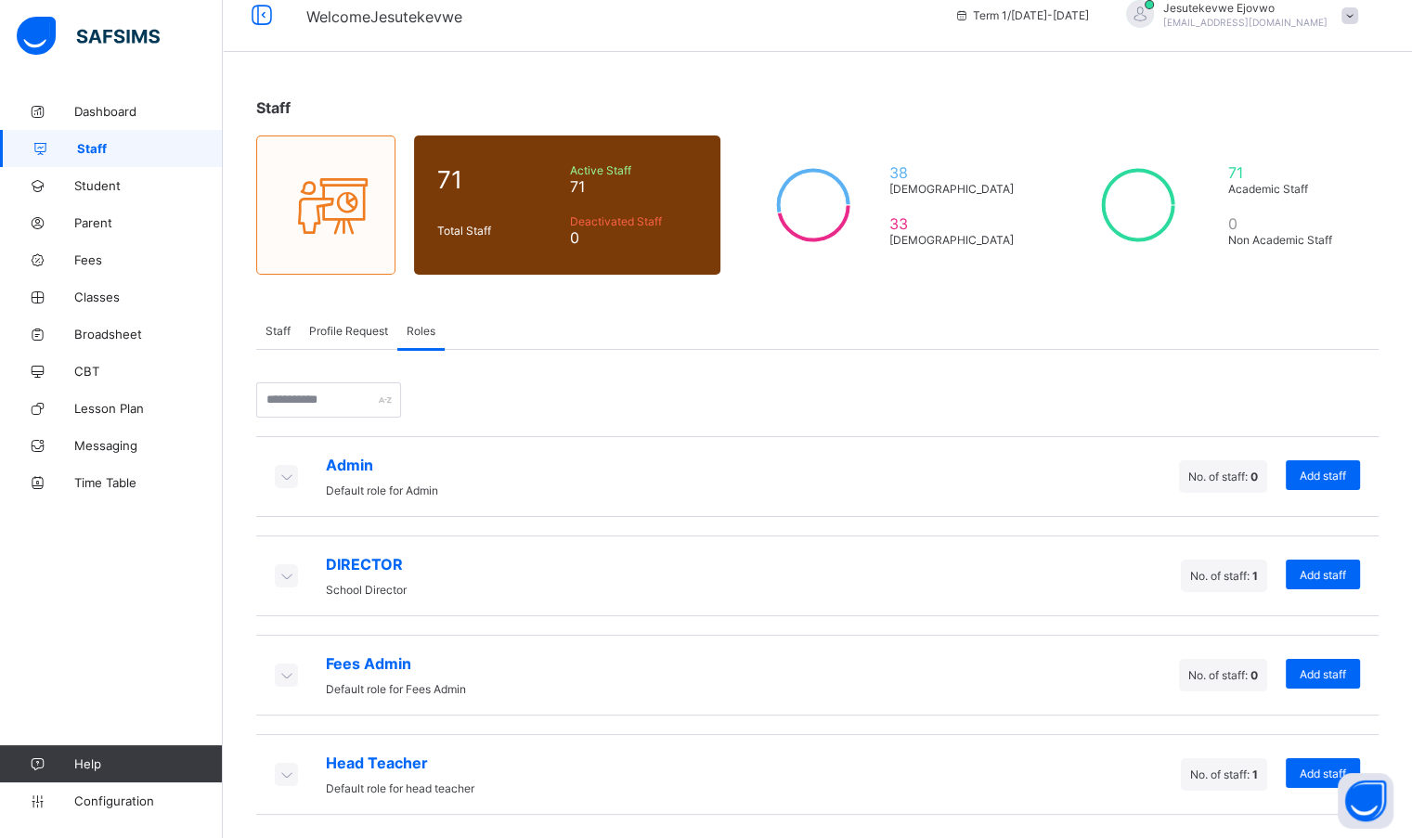
click at [293, 578] on icon at bounding box center [286, 575] width 20 height 19
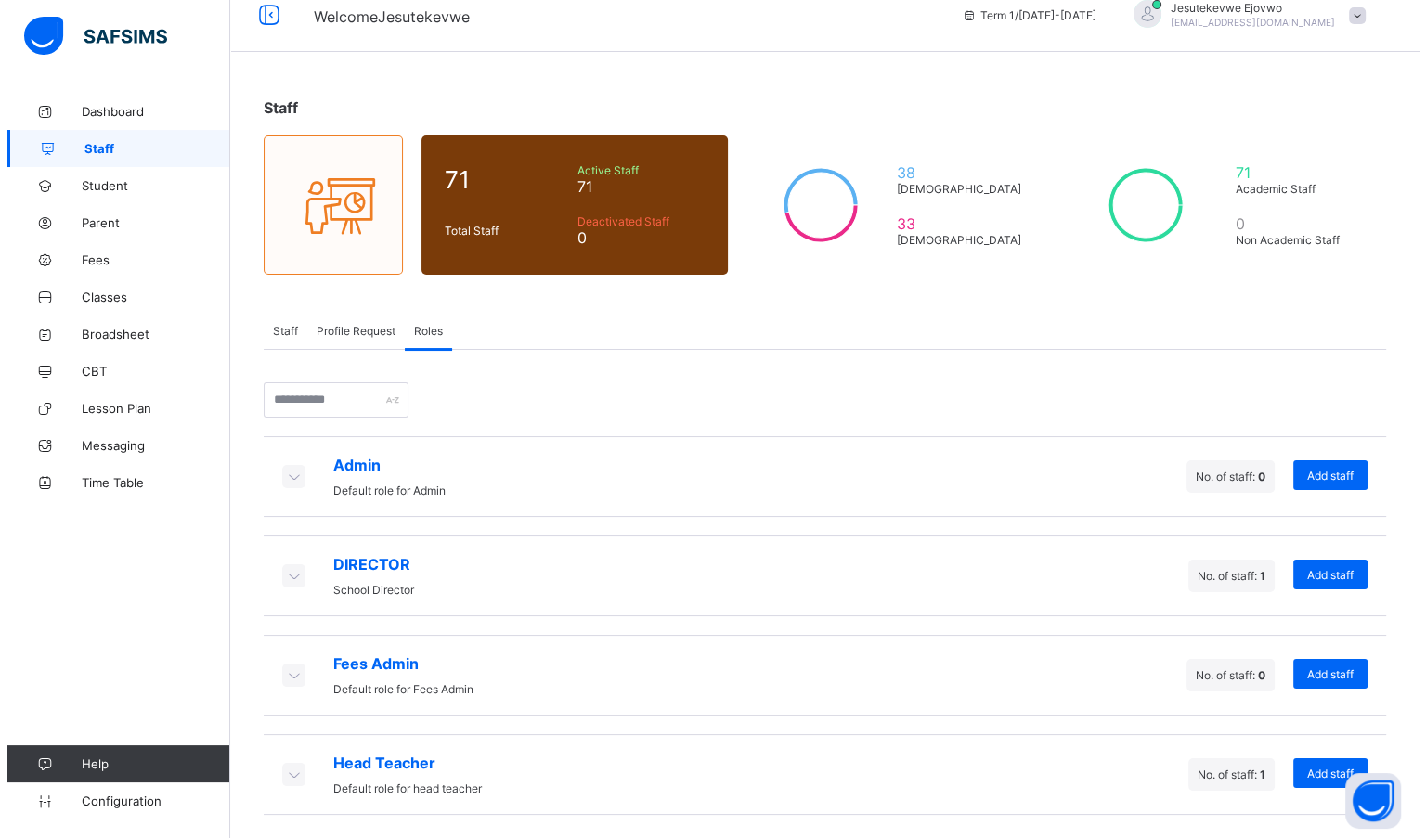
scroll to position [94, 0]
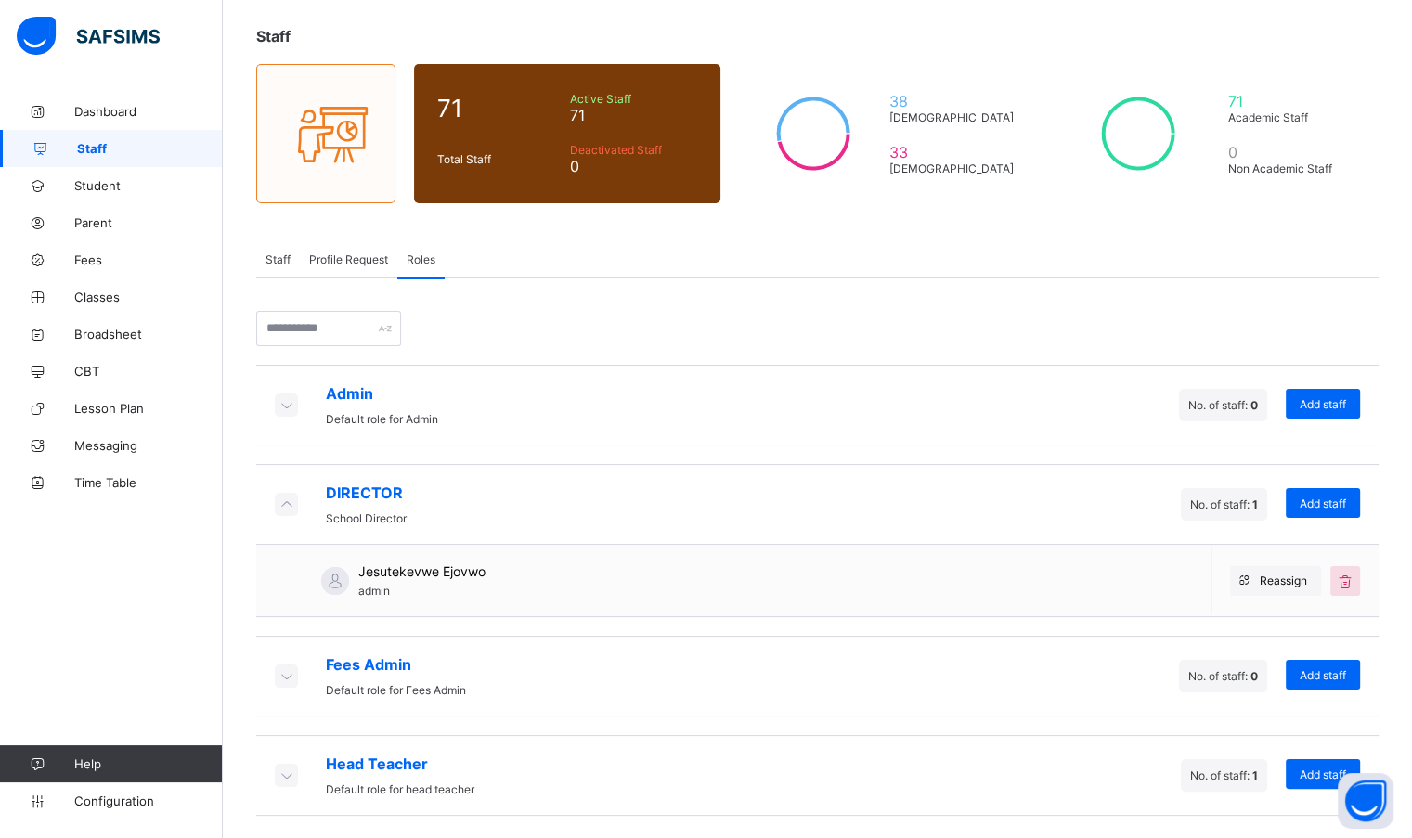
click at [1284, 574] on span "Reassign" at bounding box center [1282, 581] width 47 height 14
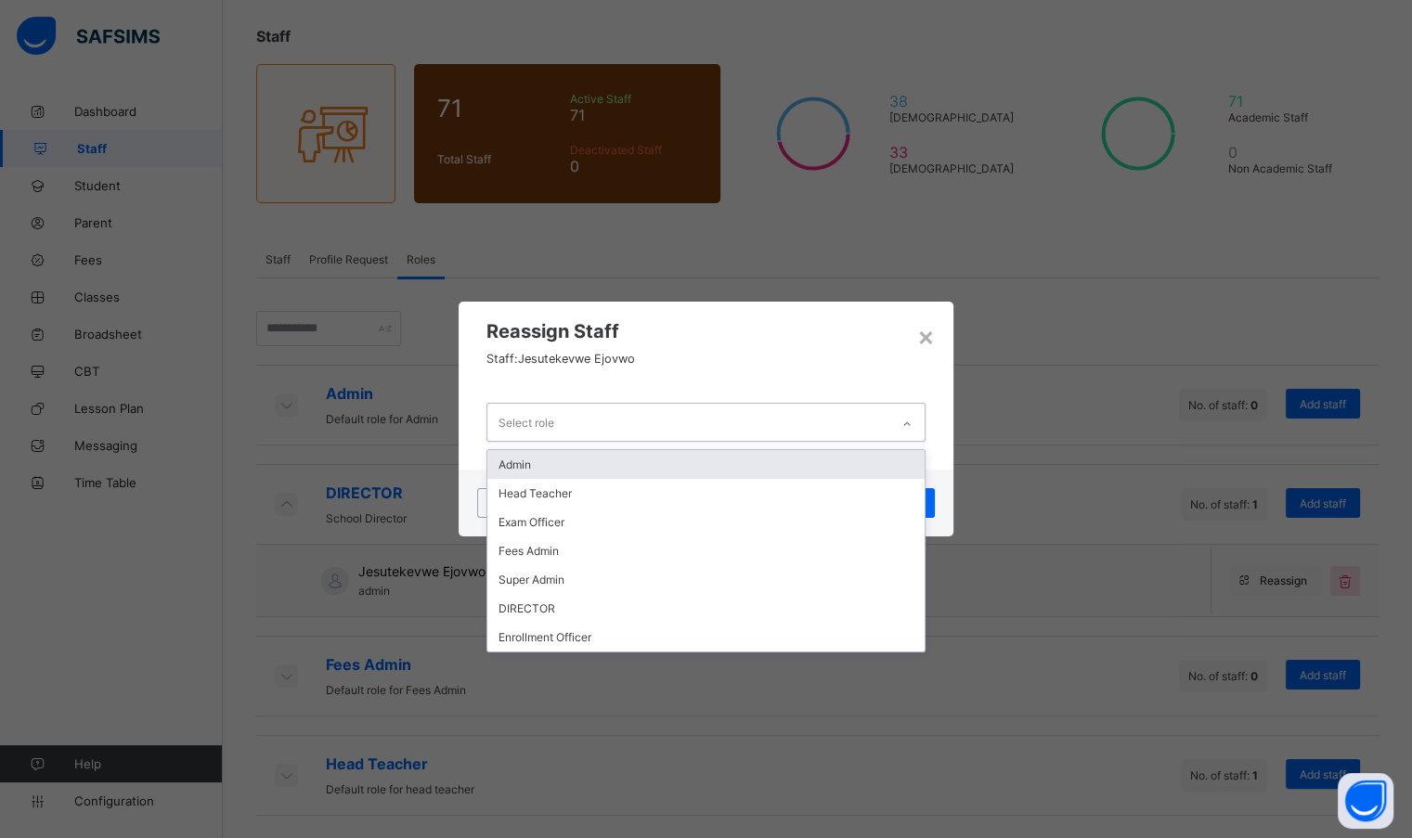
click at [608, 424] on div "Select role" at bounding box center [687, 422] width 401 height 36
click at [570, 471] on div "Admin" at bounding box center [705, 464] width 436 height 29
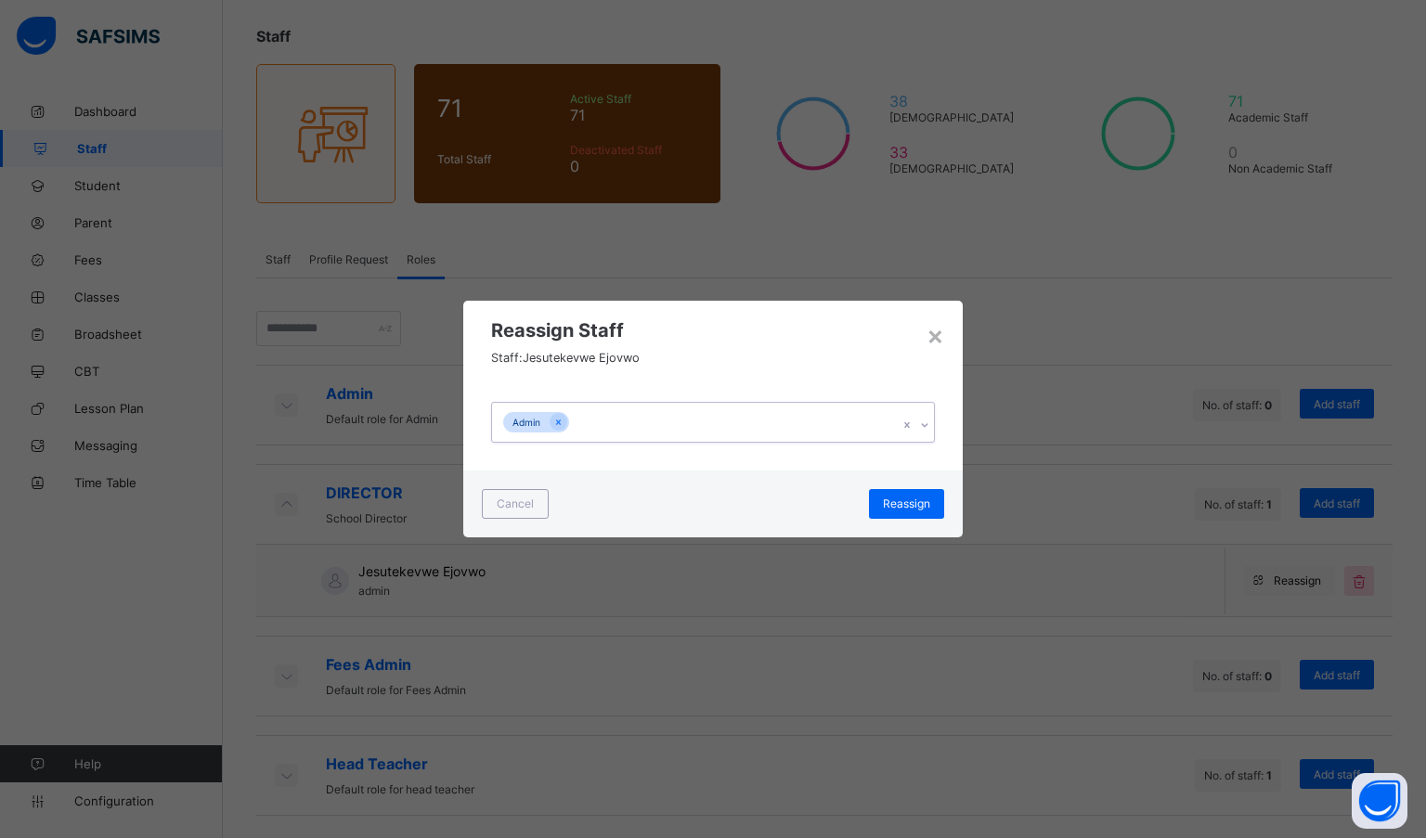
click at [884, 500] on span "Reassign" at bounding box center [906, 504] width 47 height 14
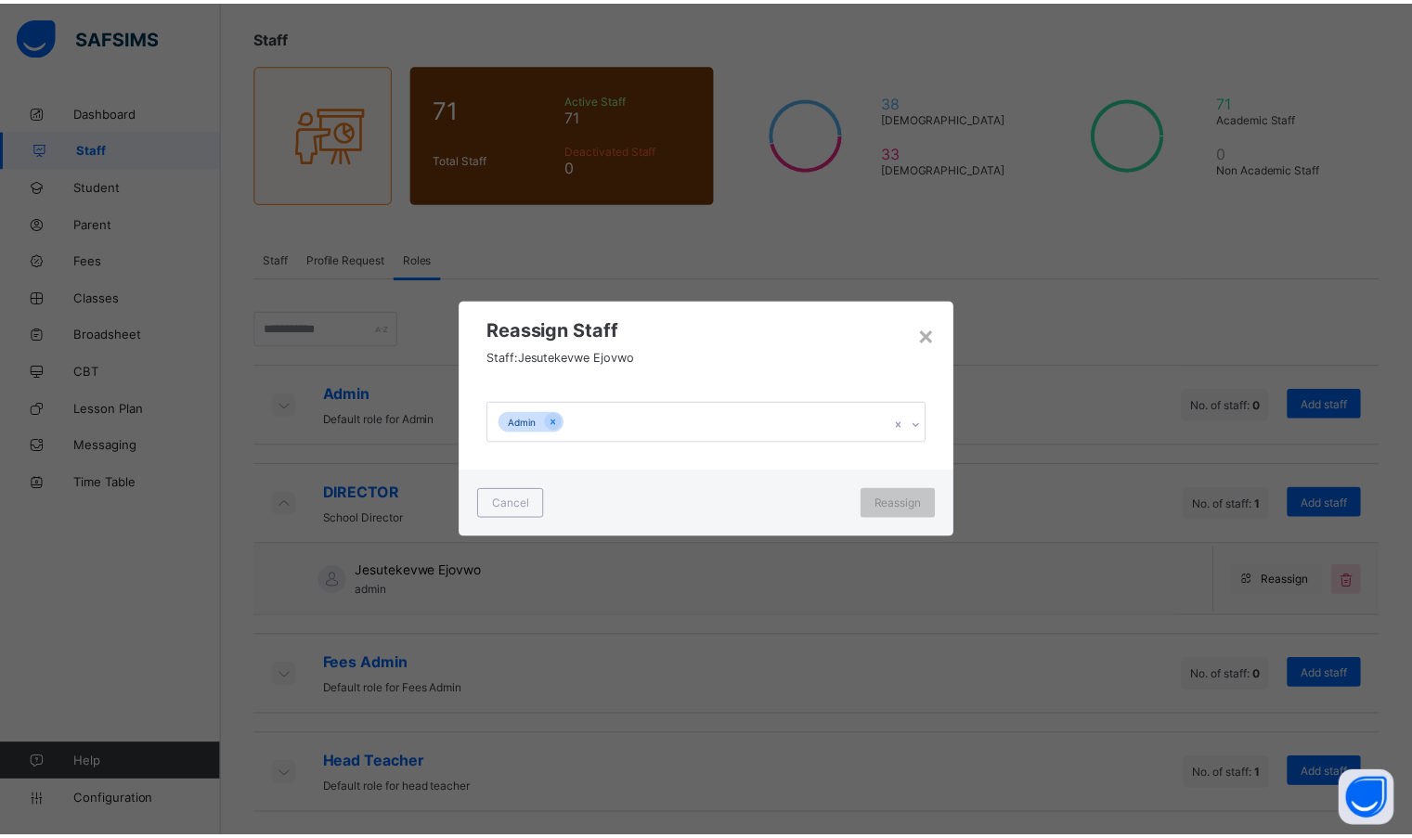
scroll to position [0, 0]
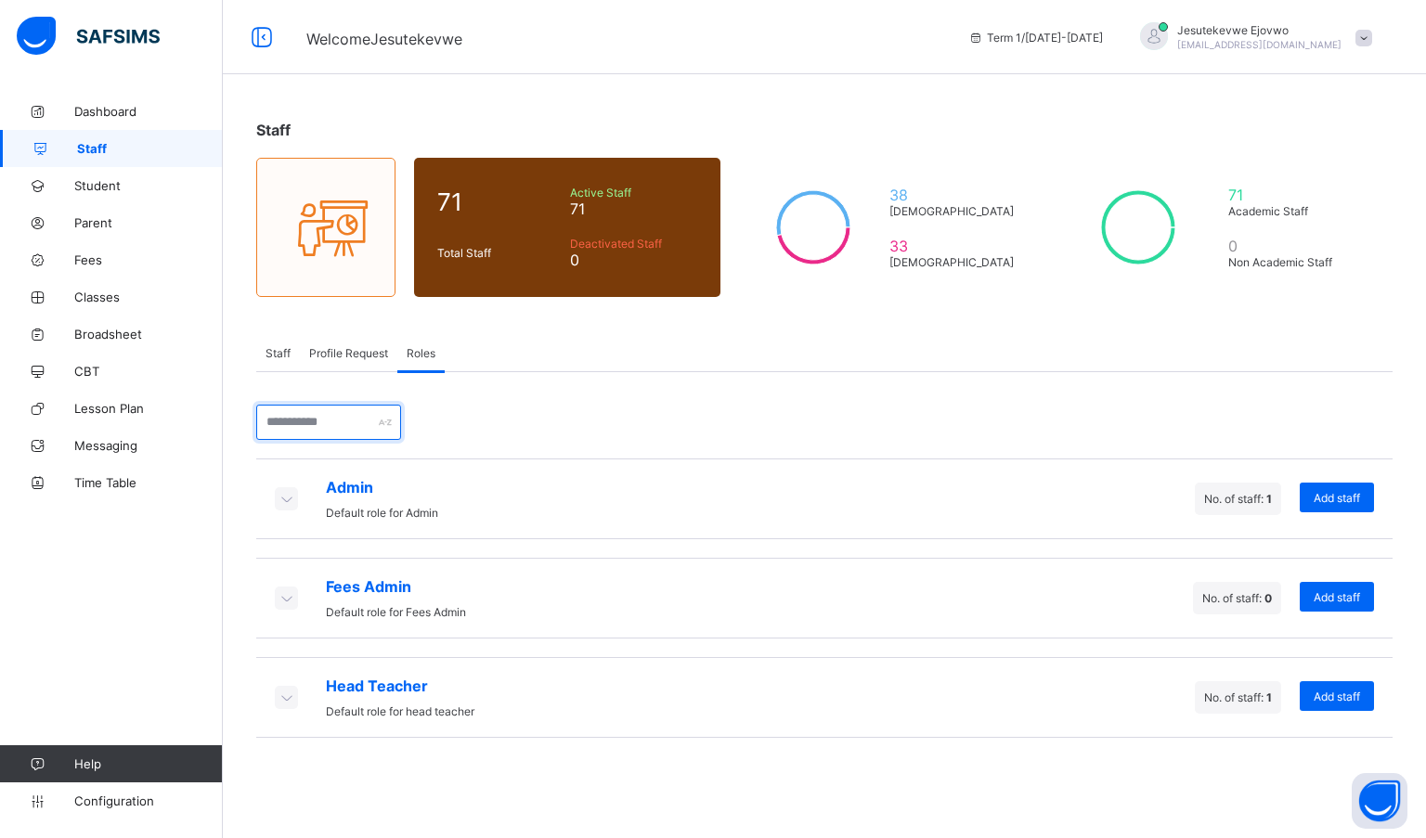
click at [370, 426] on input "text" at bounding box center [328, 422] width 145 height 35
click at [591, 387] on div "Admin Default role for Admin No. of staff: 1 Add staff Fees Admin Default role …" at bounding box center [824, 555] width 1136 height 366
click at [130, 110] on span "Dashboard" at bounding box center [148, 111] width 148 height 15
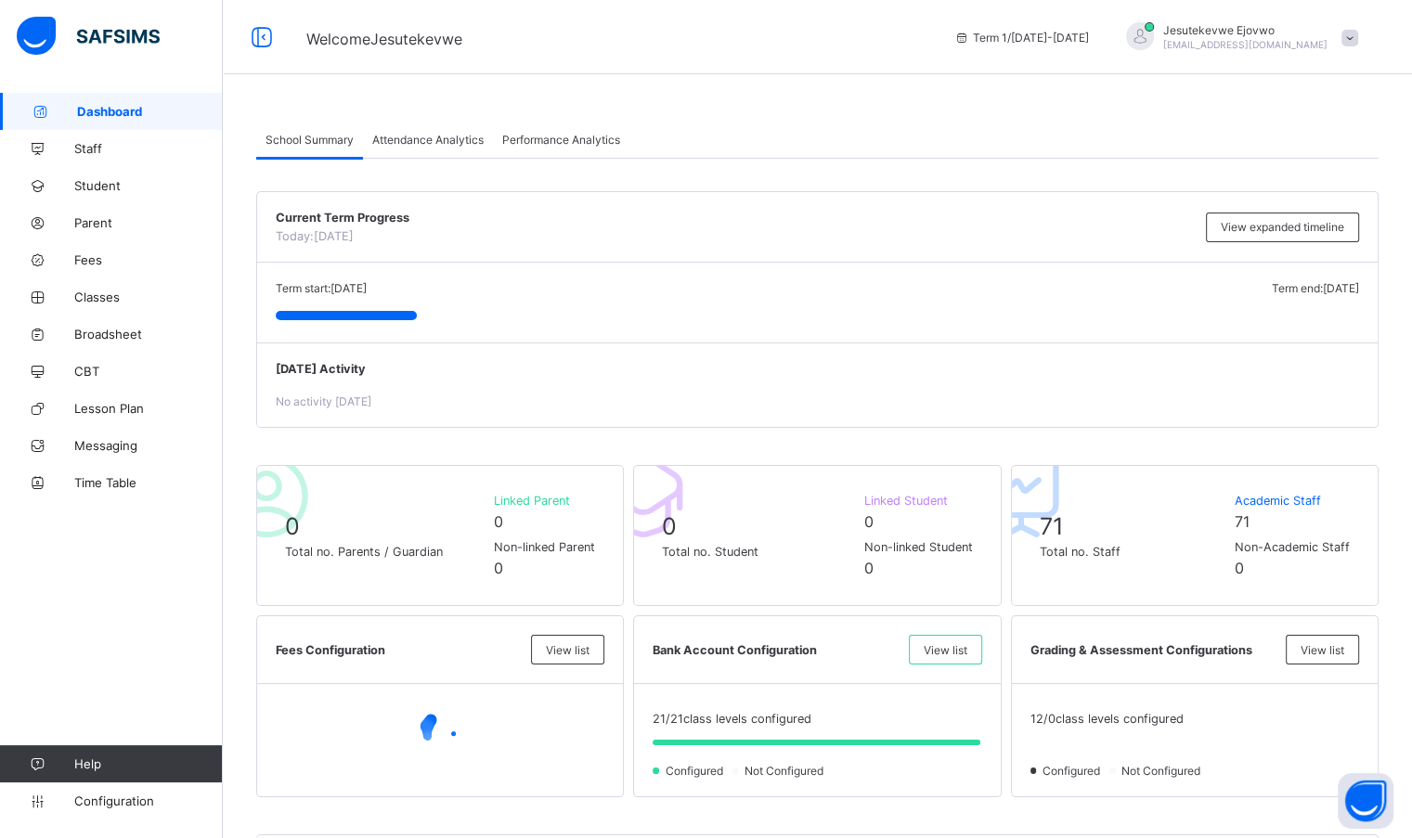
click at [102, 36] on img at bounding box center [88, 36] width 143 height 39
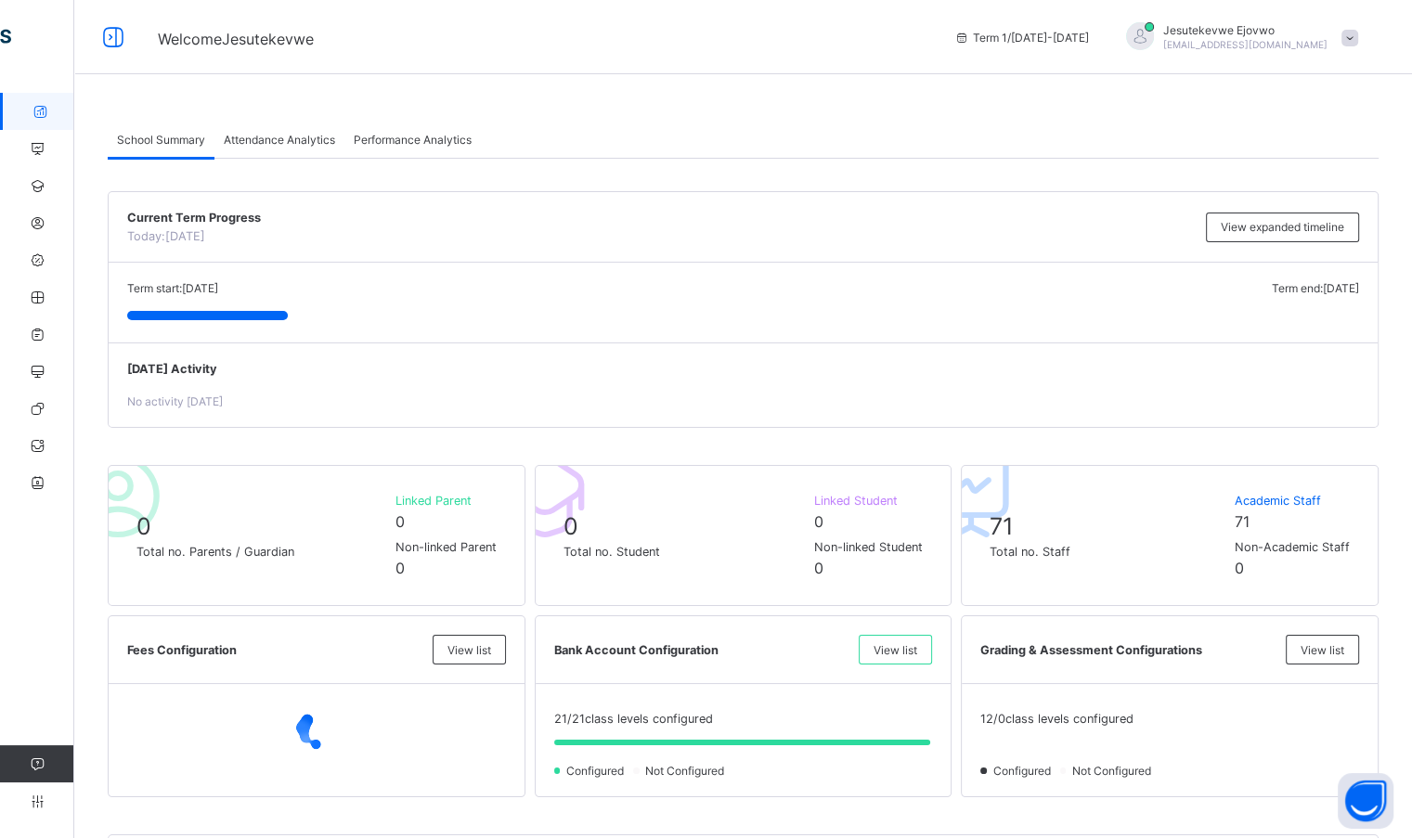
click at [111, 34] on icon at bounding box center [113, 37] width 32 height 27
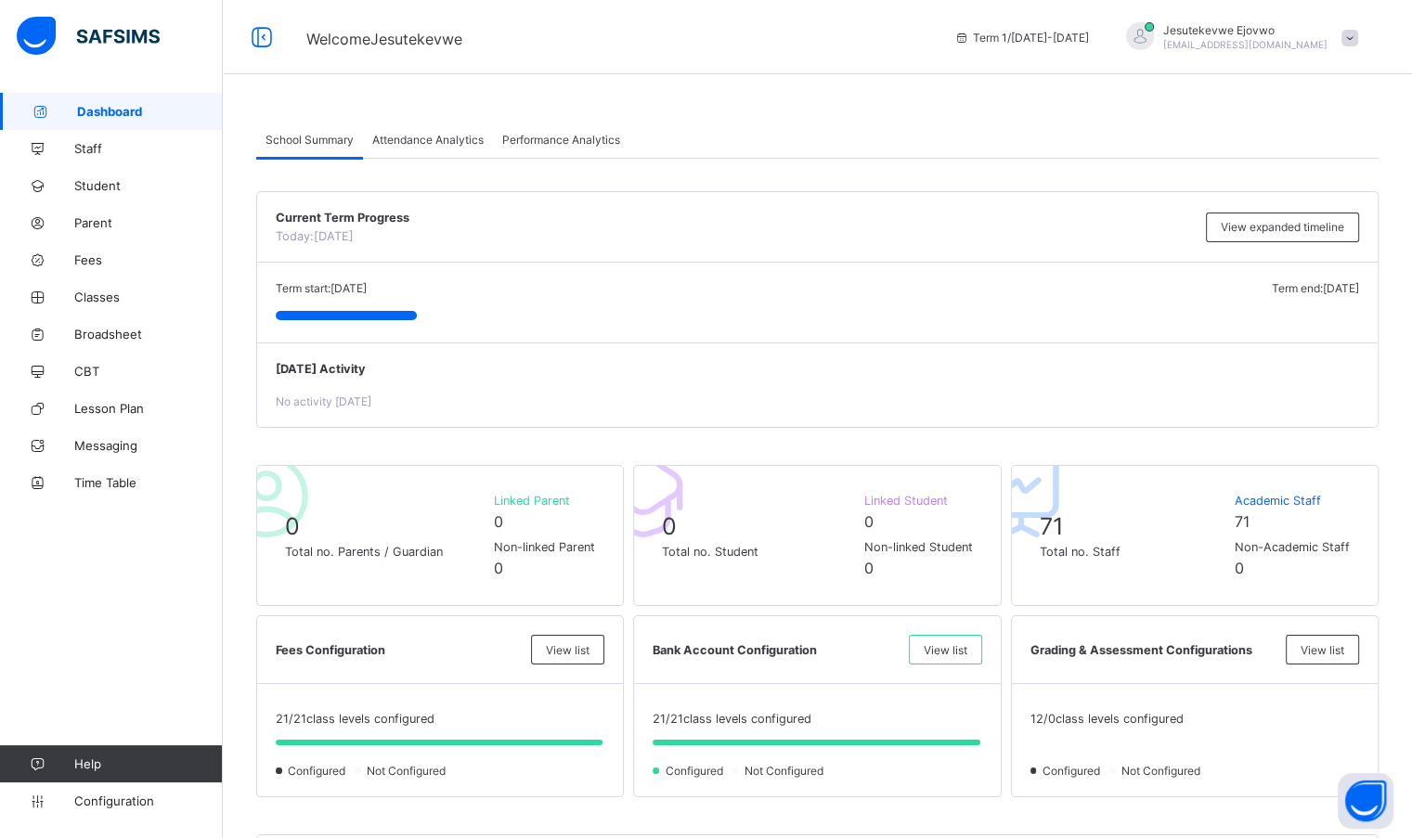
click at [117, 149] on span "Staff" at bounding box center [148, 148] width 148 height 15
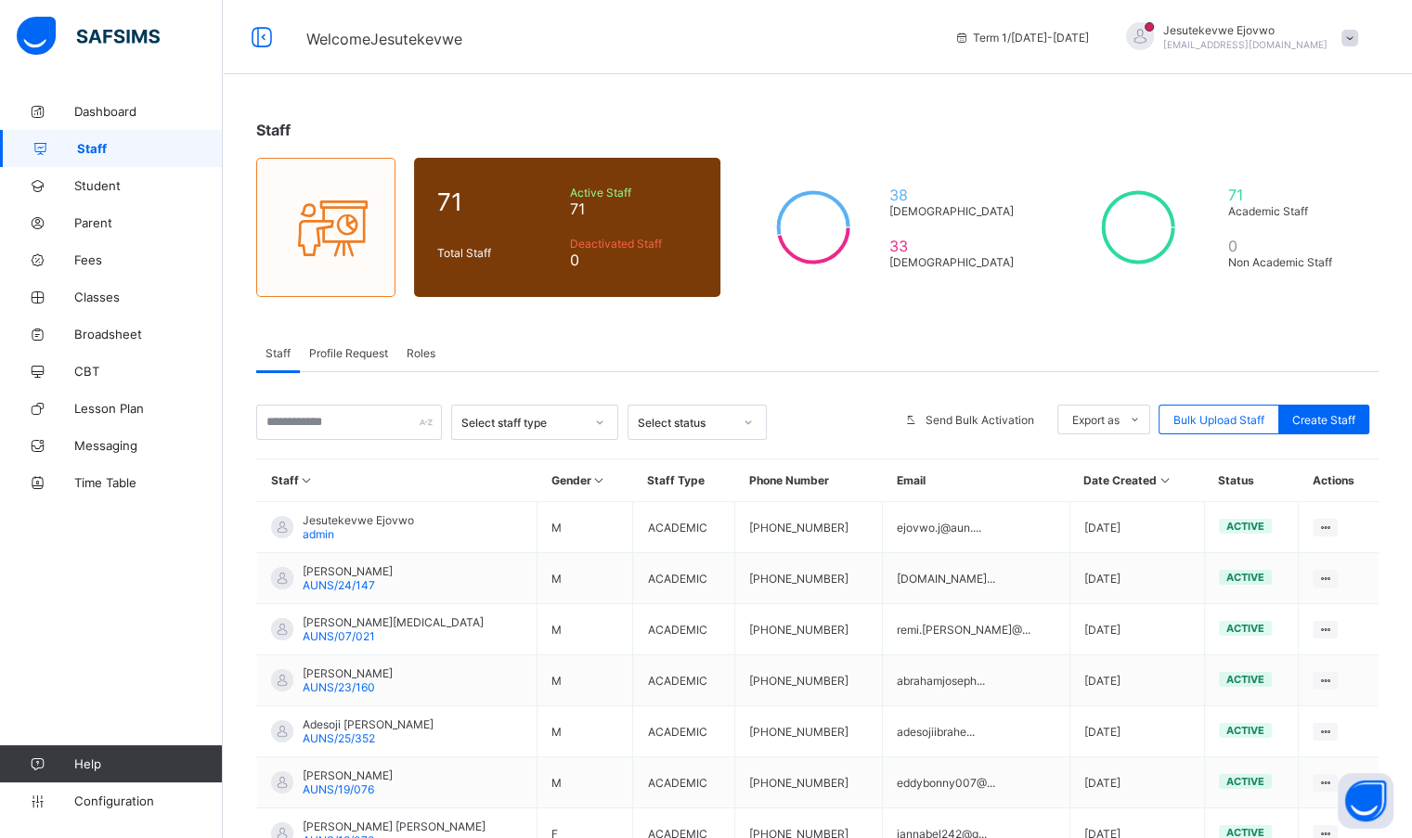
click at [416, 349] on span "Roles" at bounding box center [420, 353] width 29 height 14
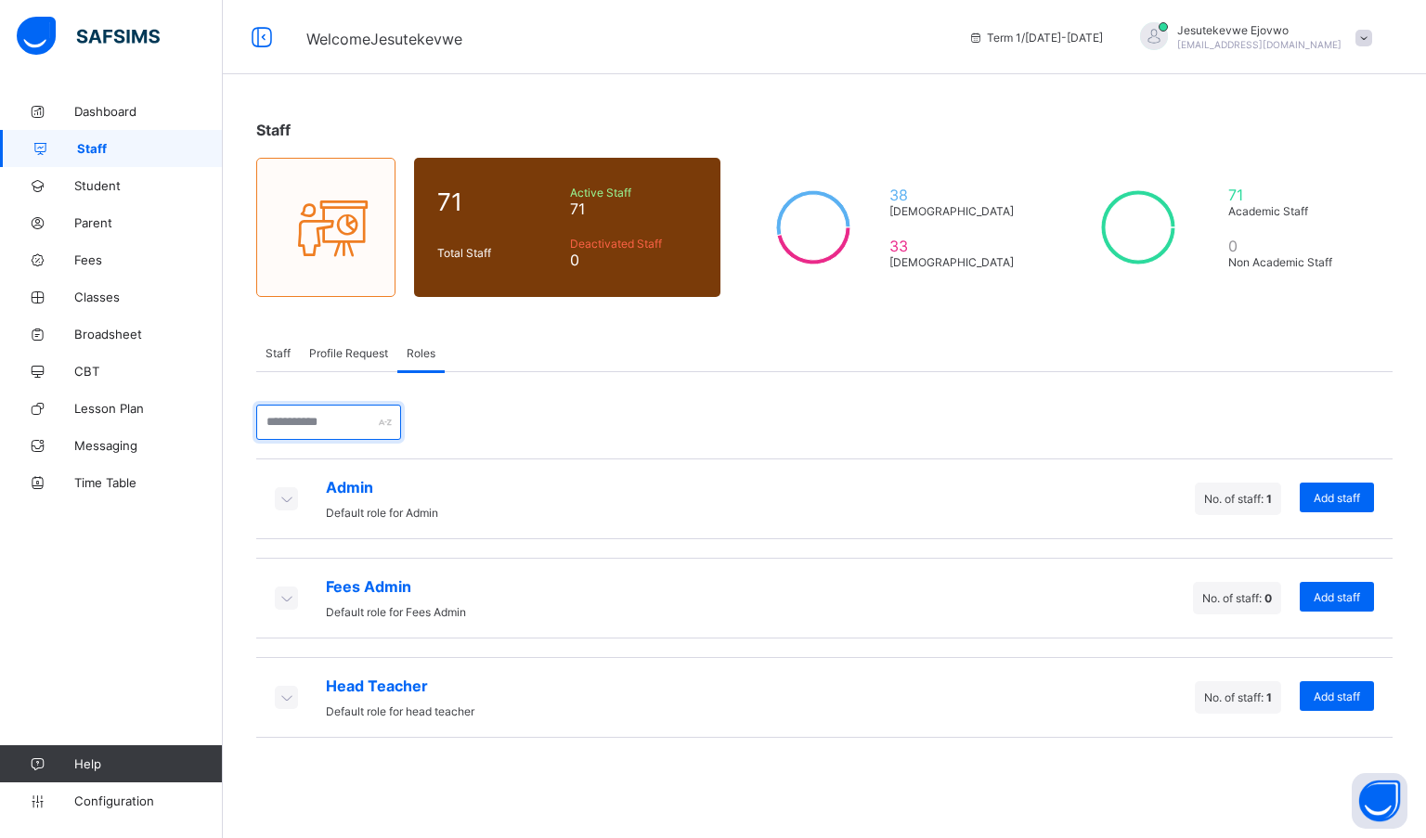
click at [356, 421] on input "text" at bounding box center [328, 422] width 145 height 35
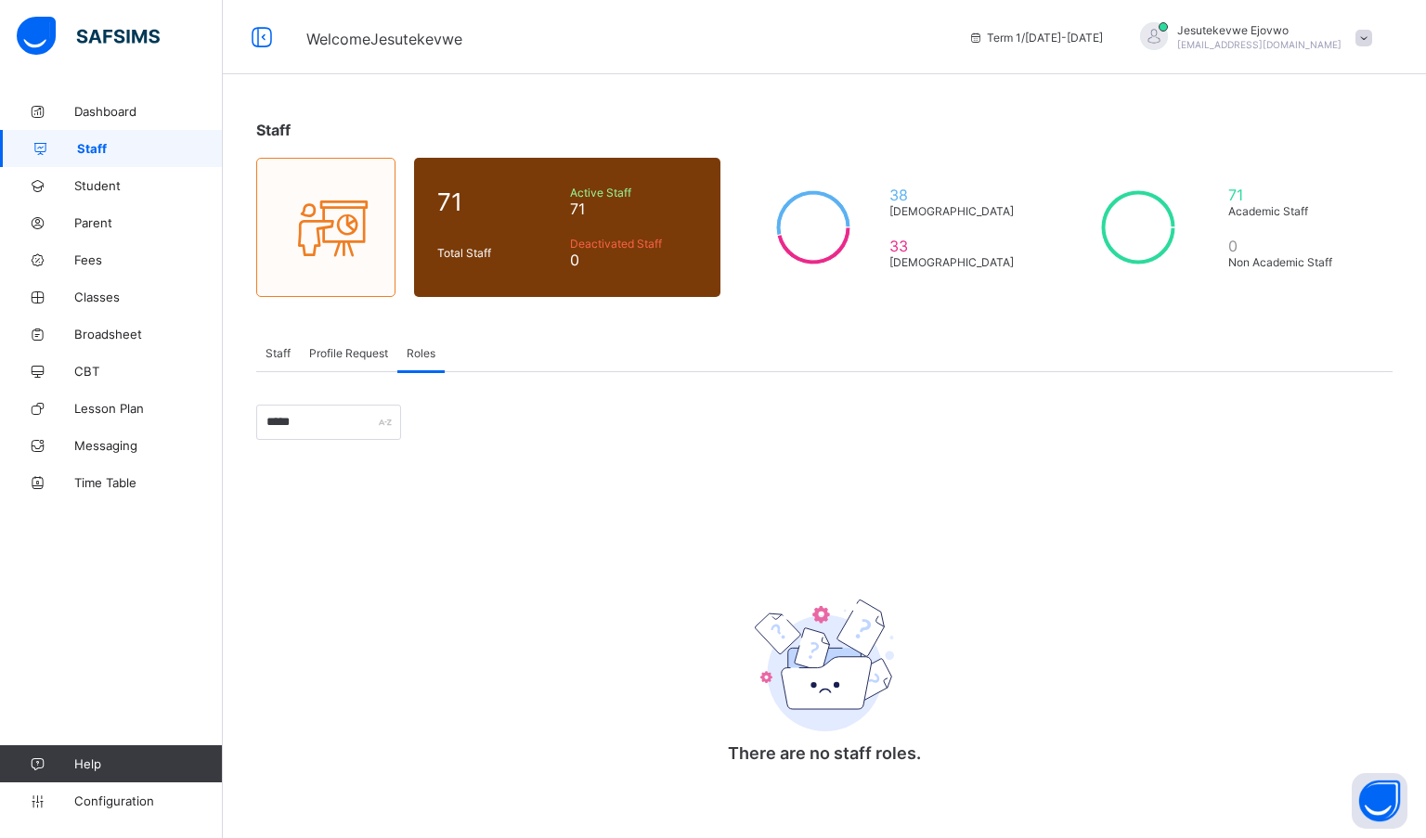
click at [414, 355] on span "Roles" at bounding box center [420, 353] width 29 height 14
click at [363, 416] on input "*****" at bounding box center [328, 422] width 145 height 35
type input "*"
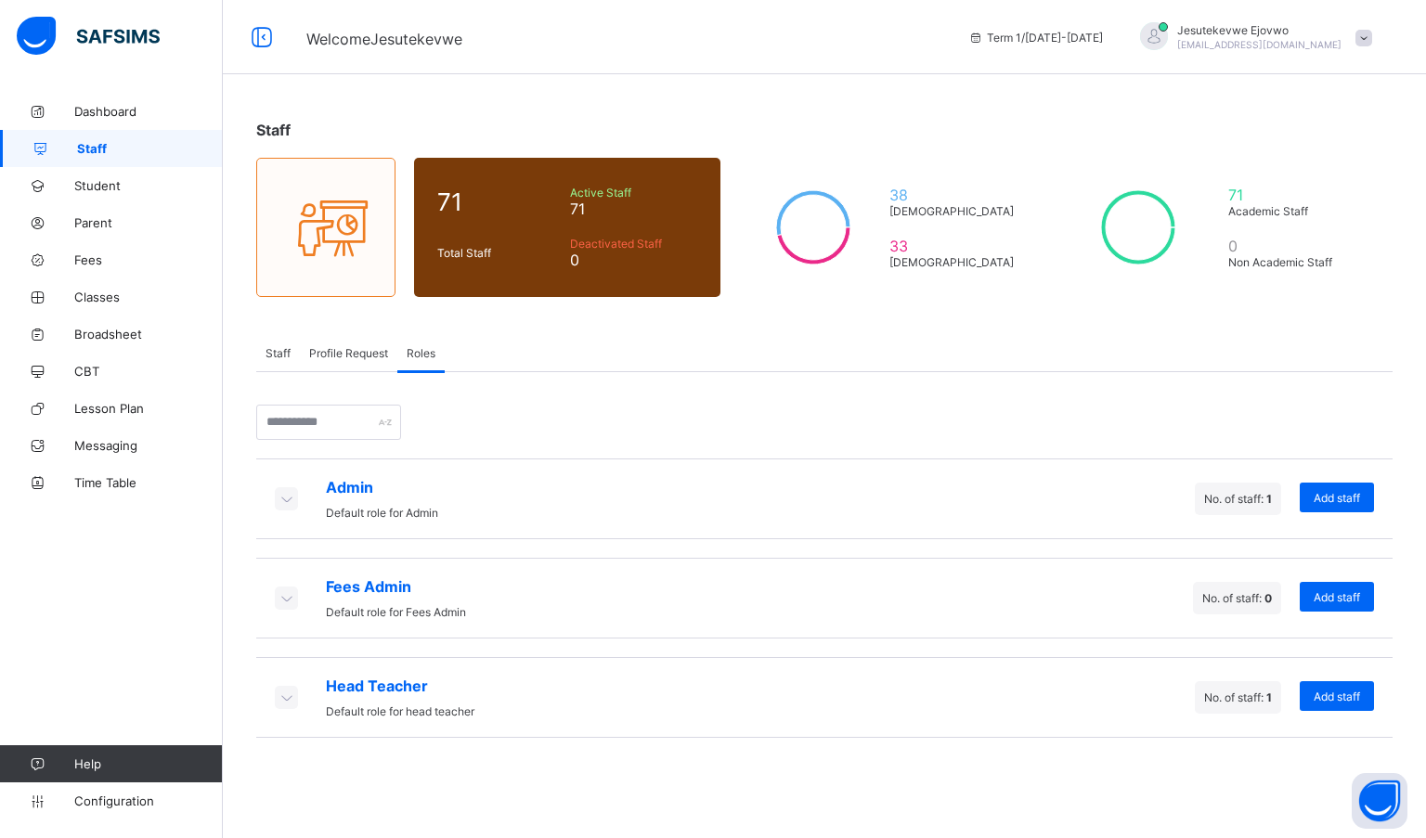
click at [282, 503] on icon at bounding box center [286, 498] width 20 height 19
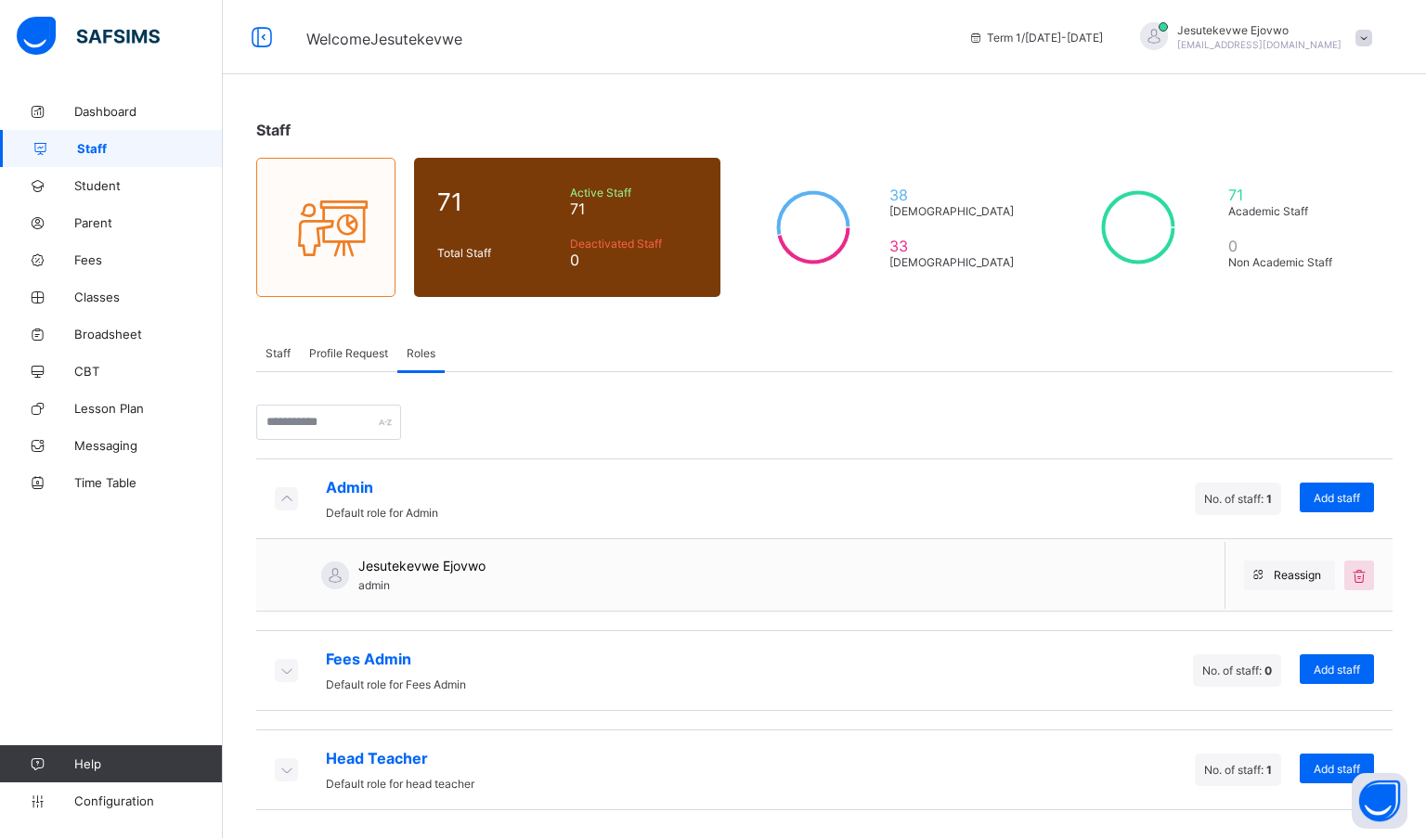
click at [282, 503] on icon at bounding box center [286, 498] width 20 height 19
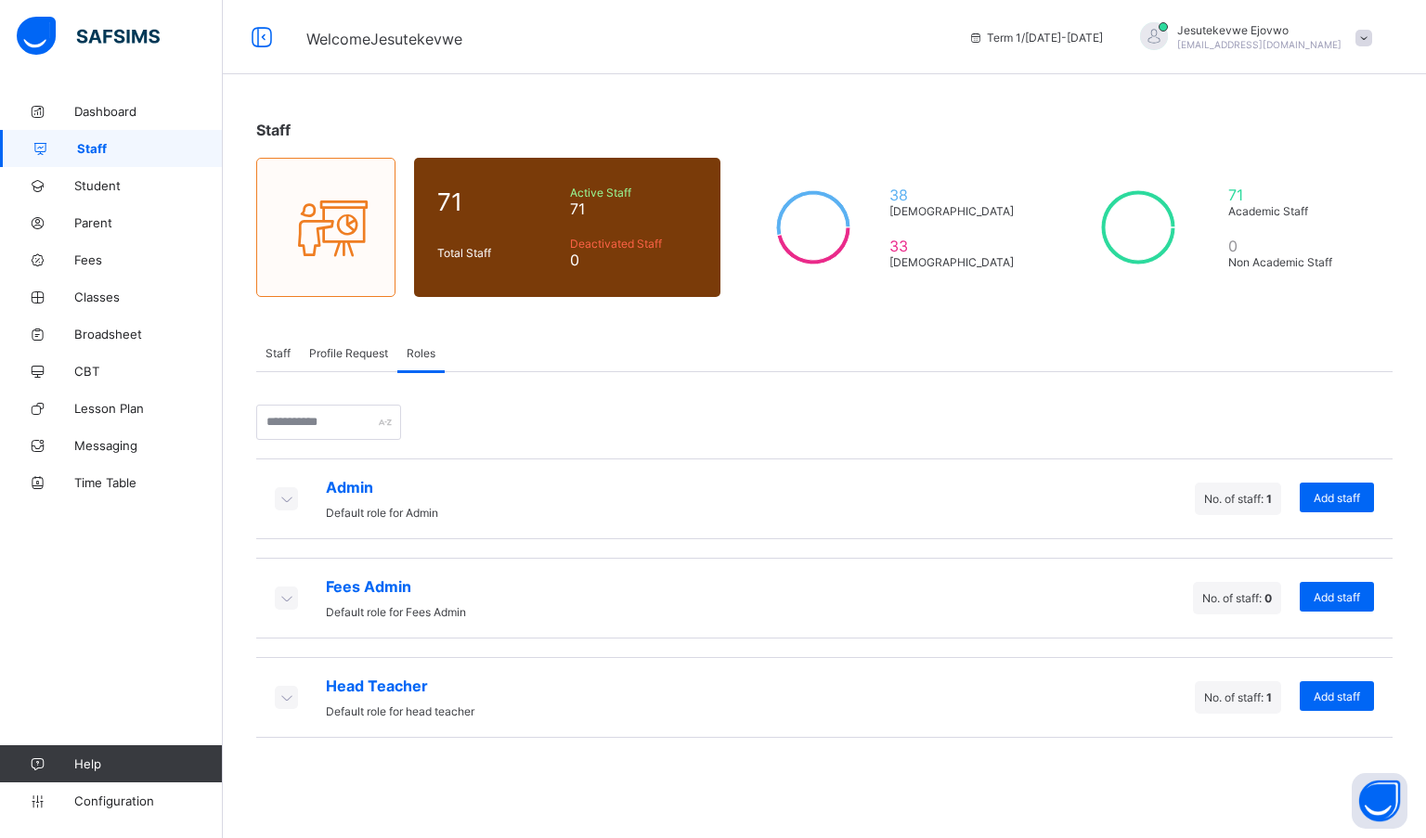
click at [1325, 491] on span "Add staff" at bounding box center [1336, 498] width 46 height 14
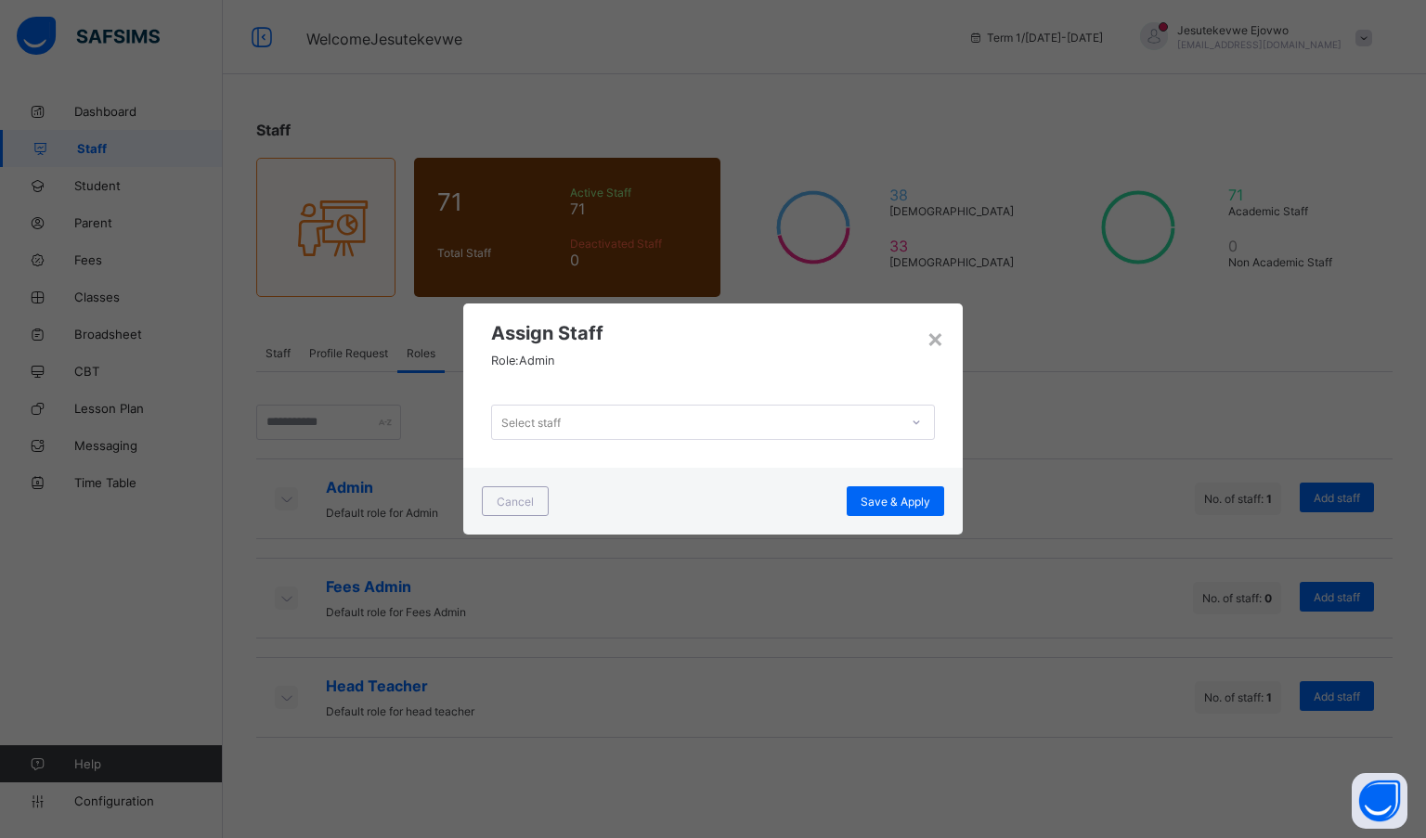
click at [781, 409] on div "Select staff" at bounding box center [695, 422] width 406 height 26
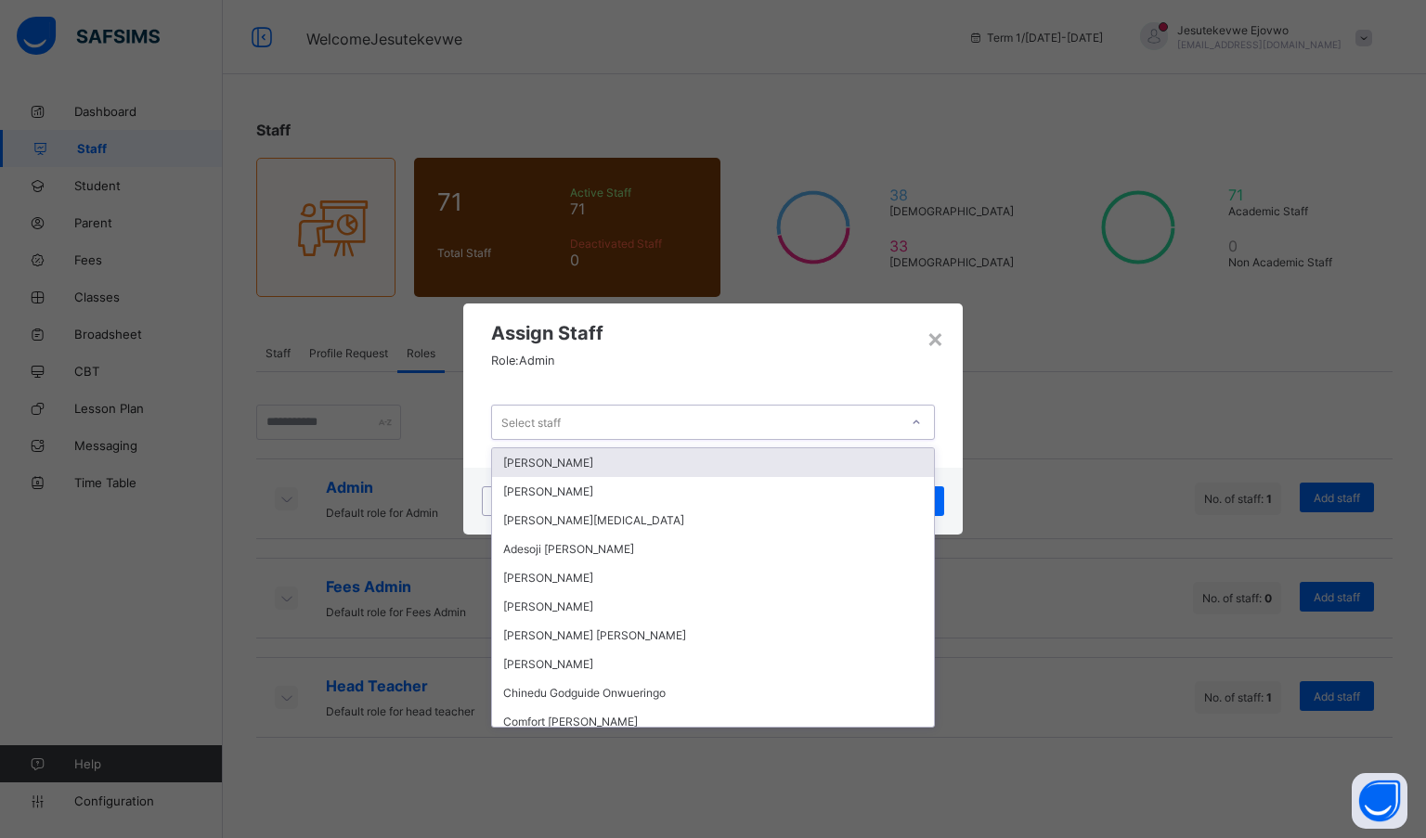
click at [791, 344] on span at bounding box center [713, 348] width 444 height 9
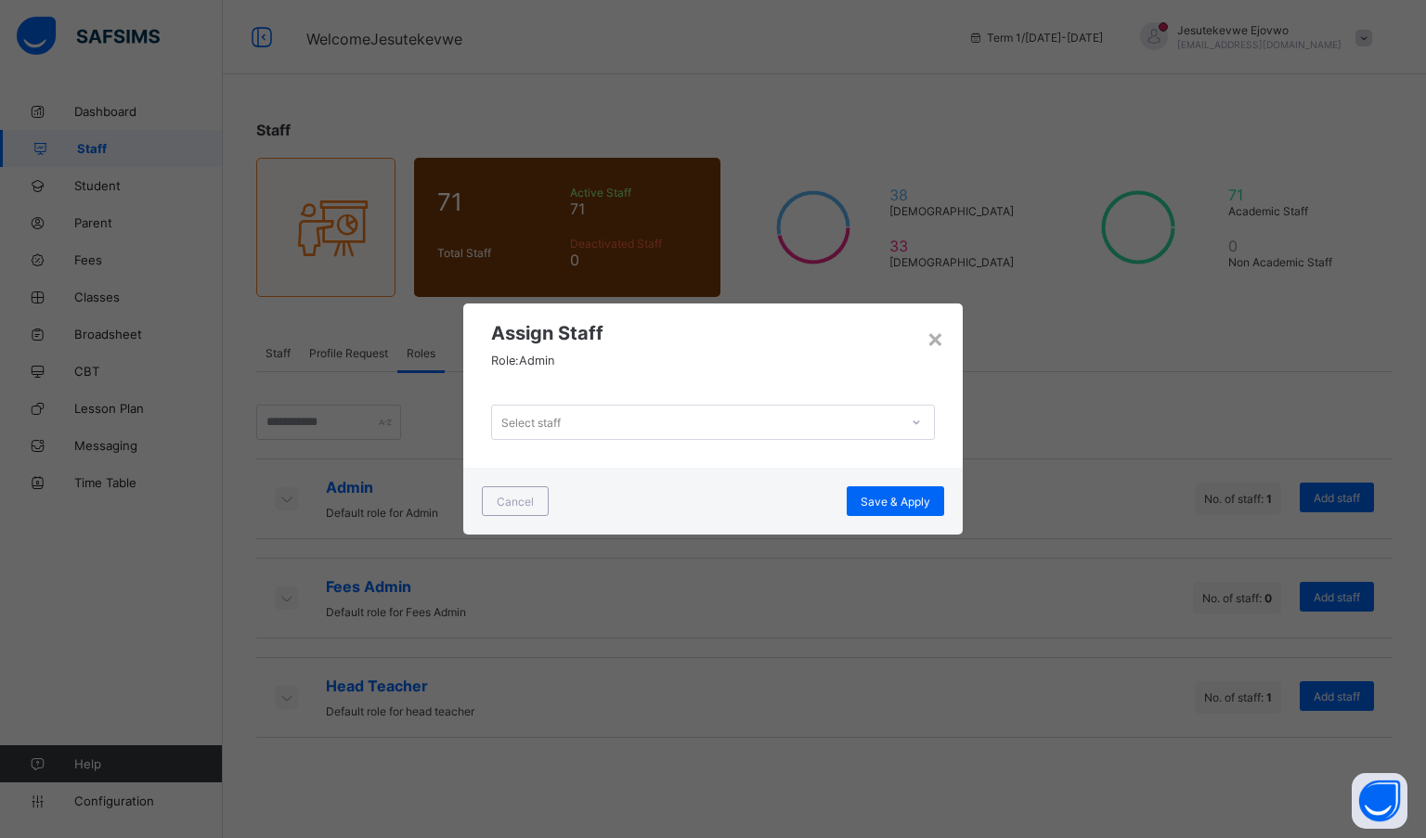
click at [1222, 496] on div "× Assign Staff Role: Admin Select staff Cancel Save & Apply" at bounding box center [713, 419] width 1426 height 838
click at [947, 344] on div "Assign Staff Role: Admin" at bounding box center [712, 339] width 499 height 73
click at [932, 334] on div "×" at bounding box center [935, 338] width 18 height 32
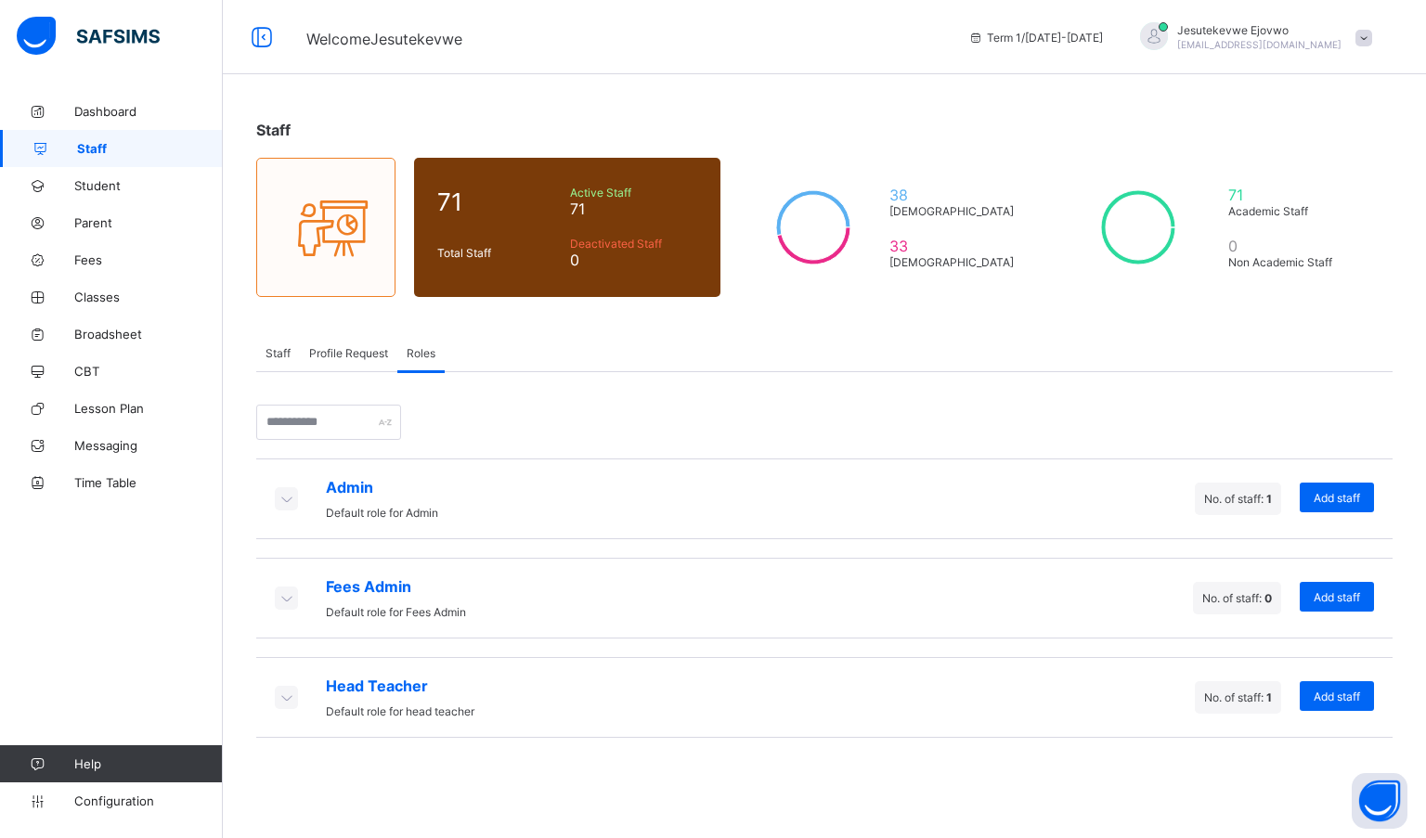
click at [284, 497] on icon at bounding box center [286, 498] width 20 height 19
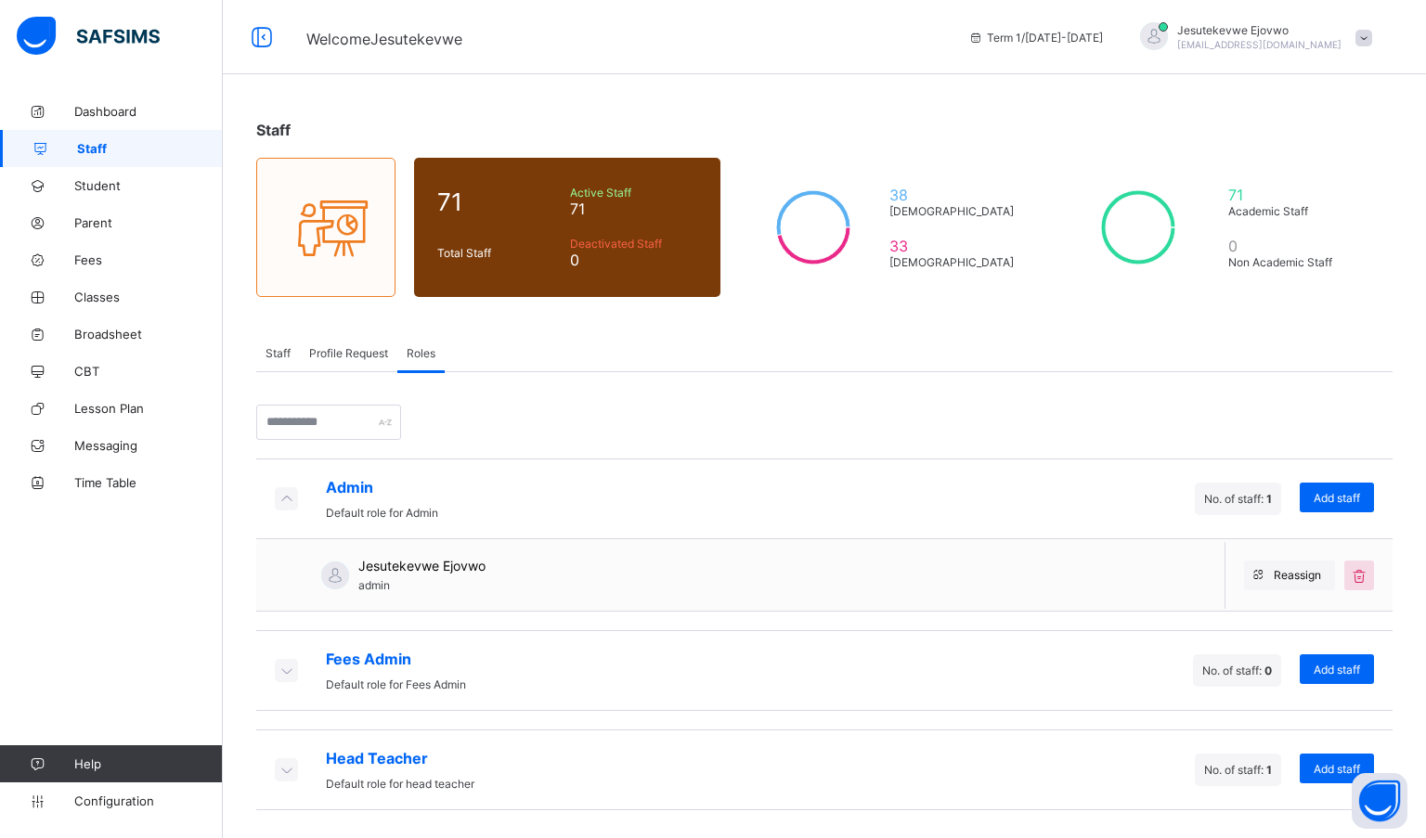
click at [1292, 577] on span "Reassign" at bounding box center [1296, 575] width 47 height 14
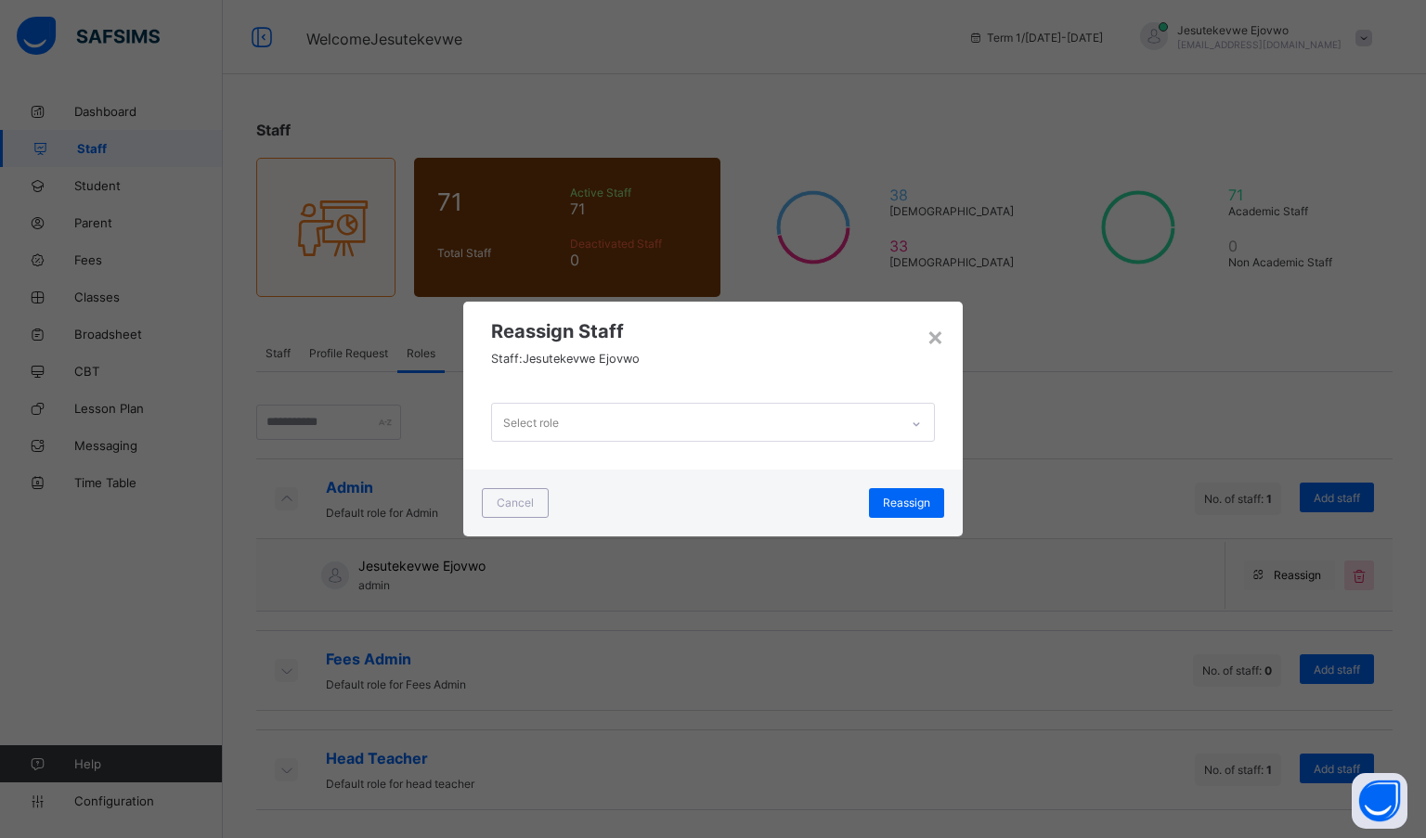
click at [646, 419] on div "Select role" at bounding box center [695, 422] width 406 height 36
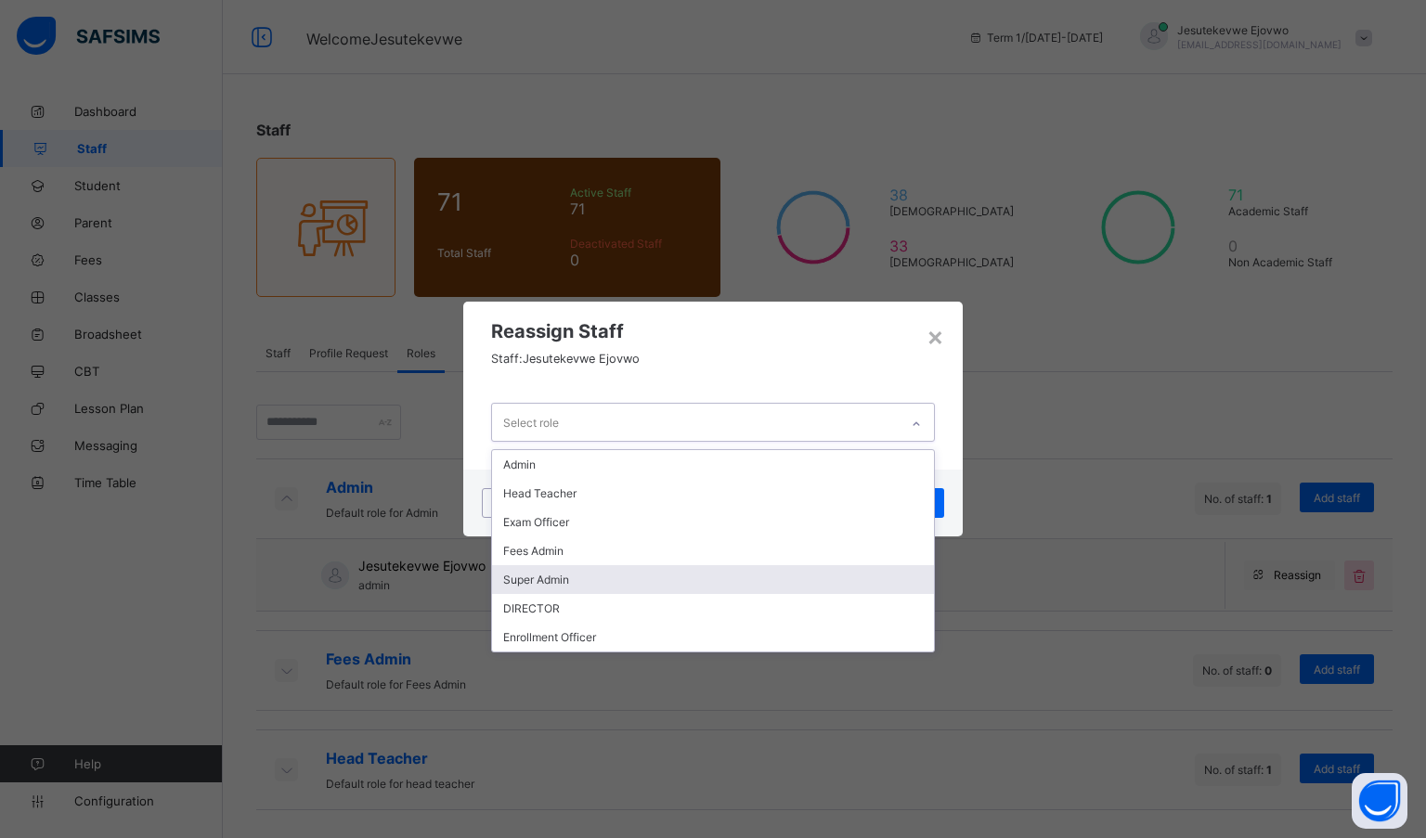
click at [574, 578] on div "Super Admin" at bounding box center [713, 579] width 442 height 29
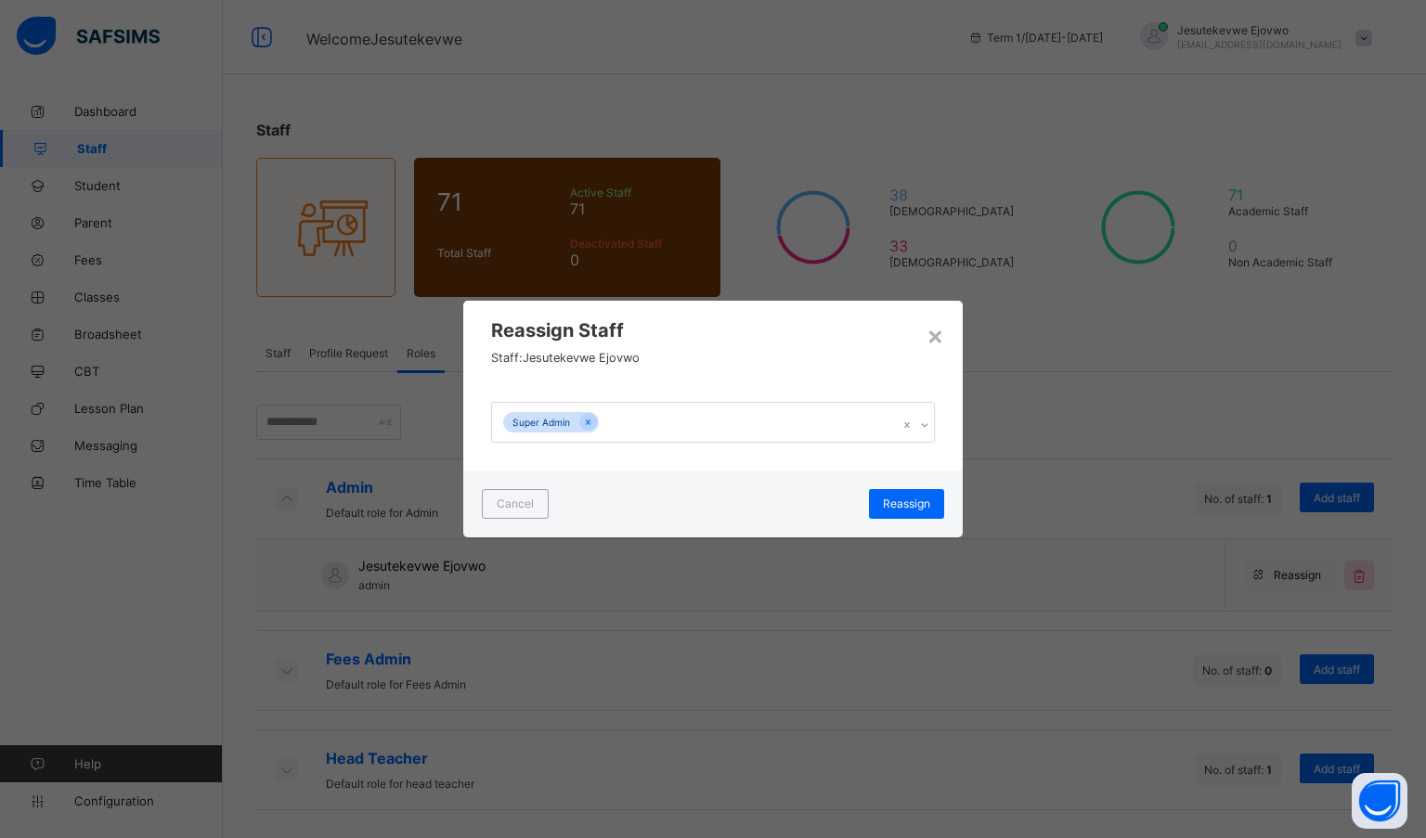
click at [897, 508] on span "Reassign" at bounding box center [906, 504] width 47 height 14
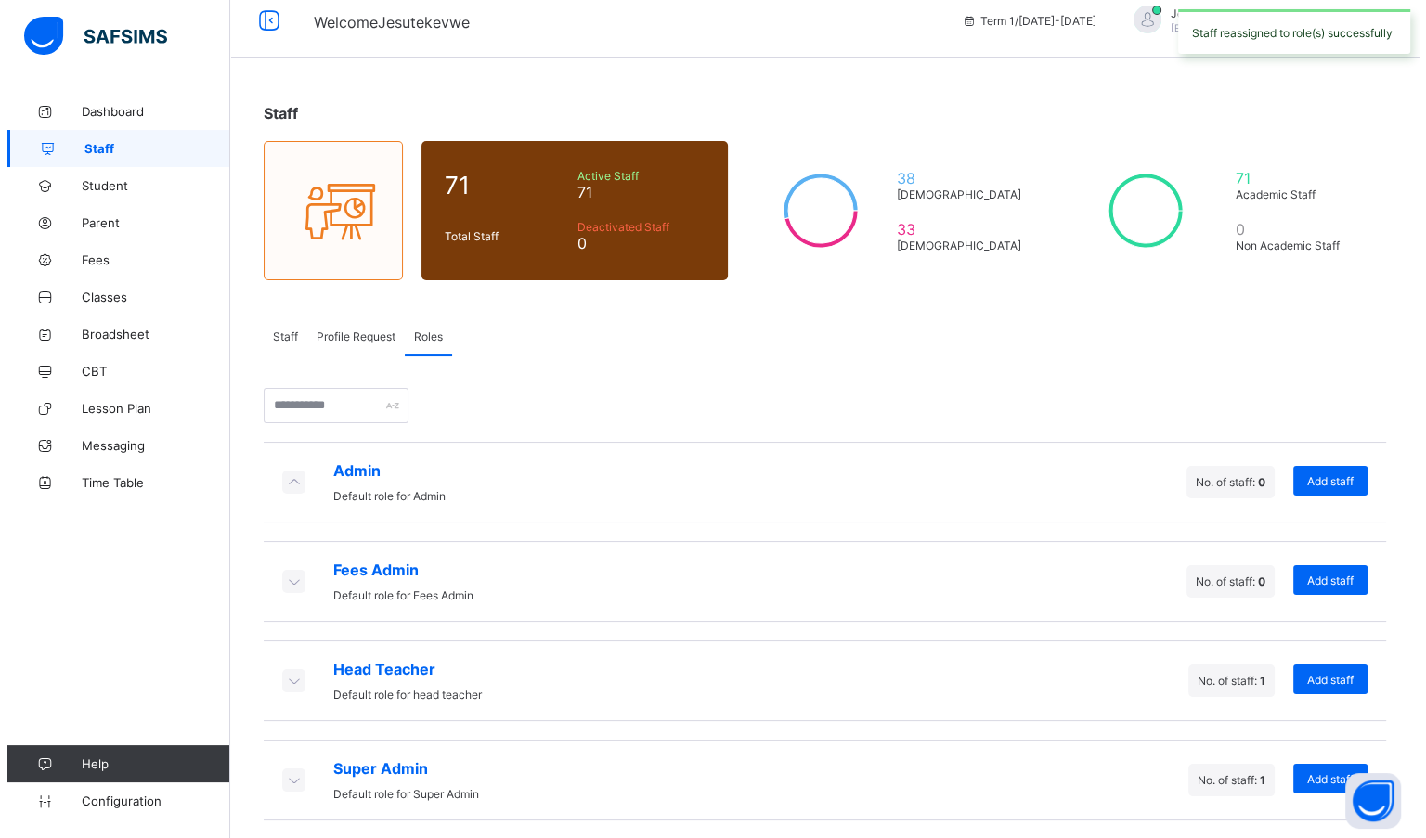
scroll to position [22, 0]
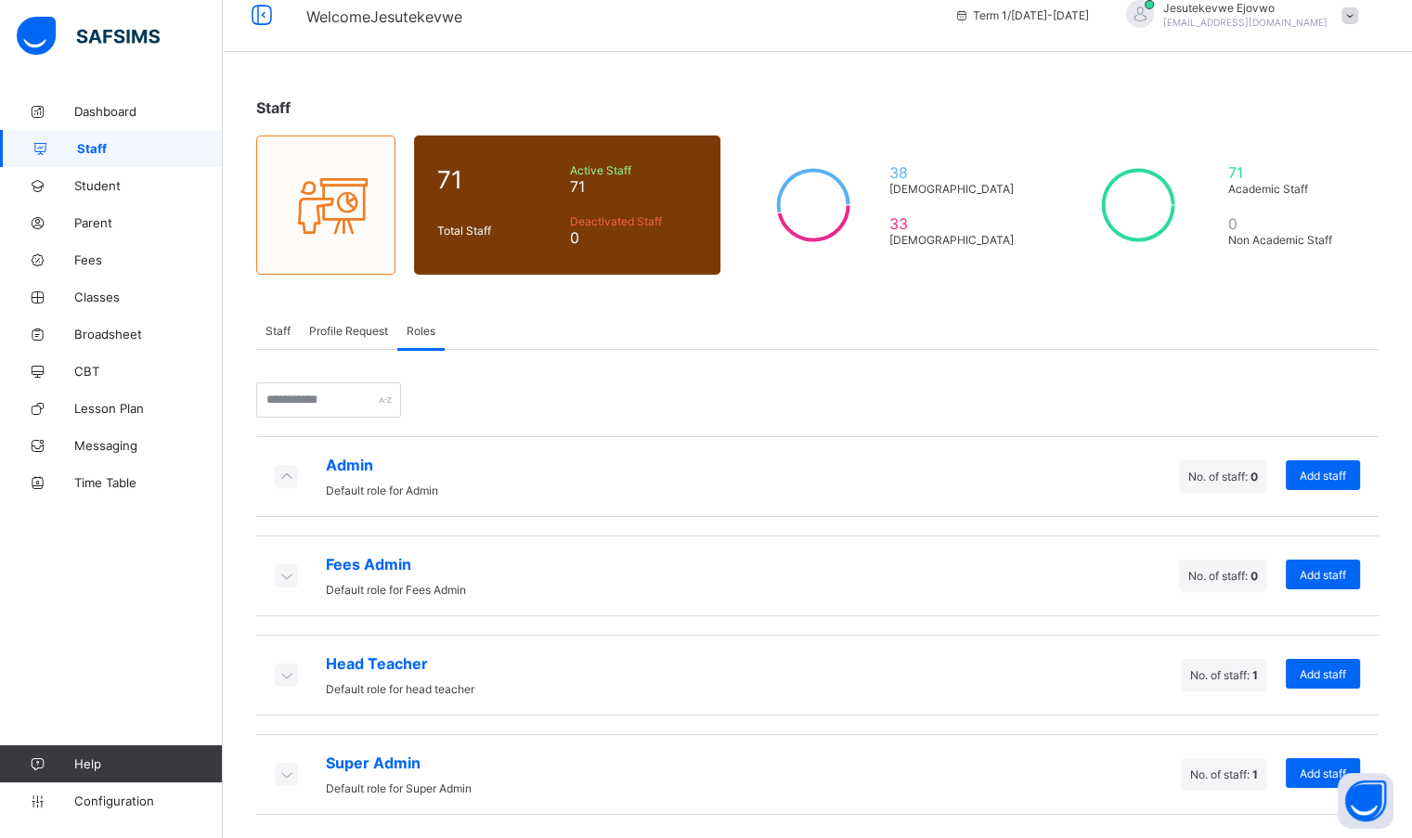
click at [1310, 482] on div "Add staff" at bounding box center [1322, 475] width 74 height 30
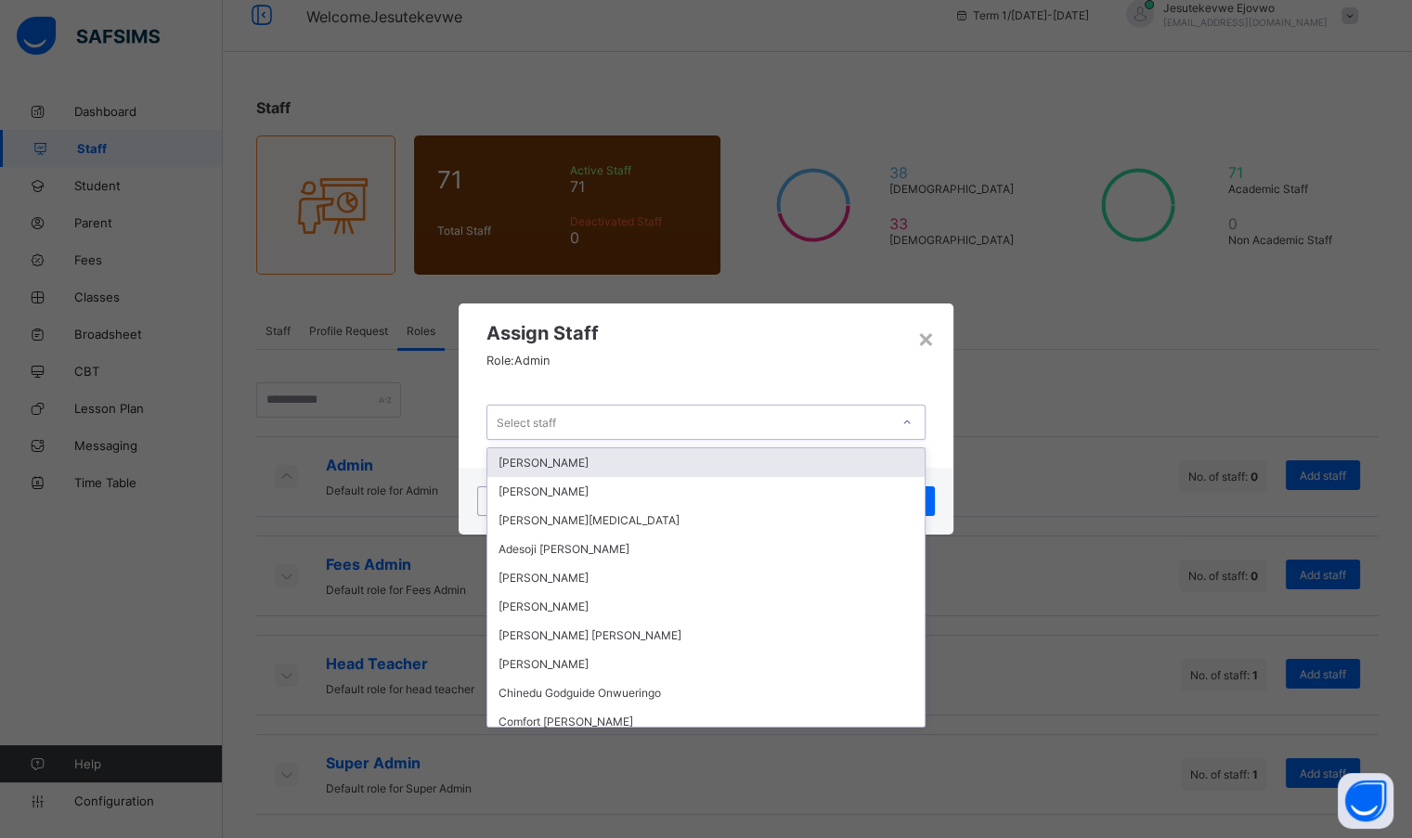
click at [772, 410] on div "Select staff" at bounding box center [687, 422] width 401 height 26
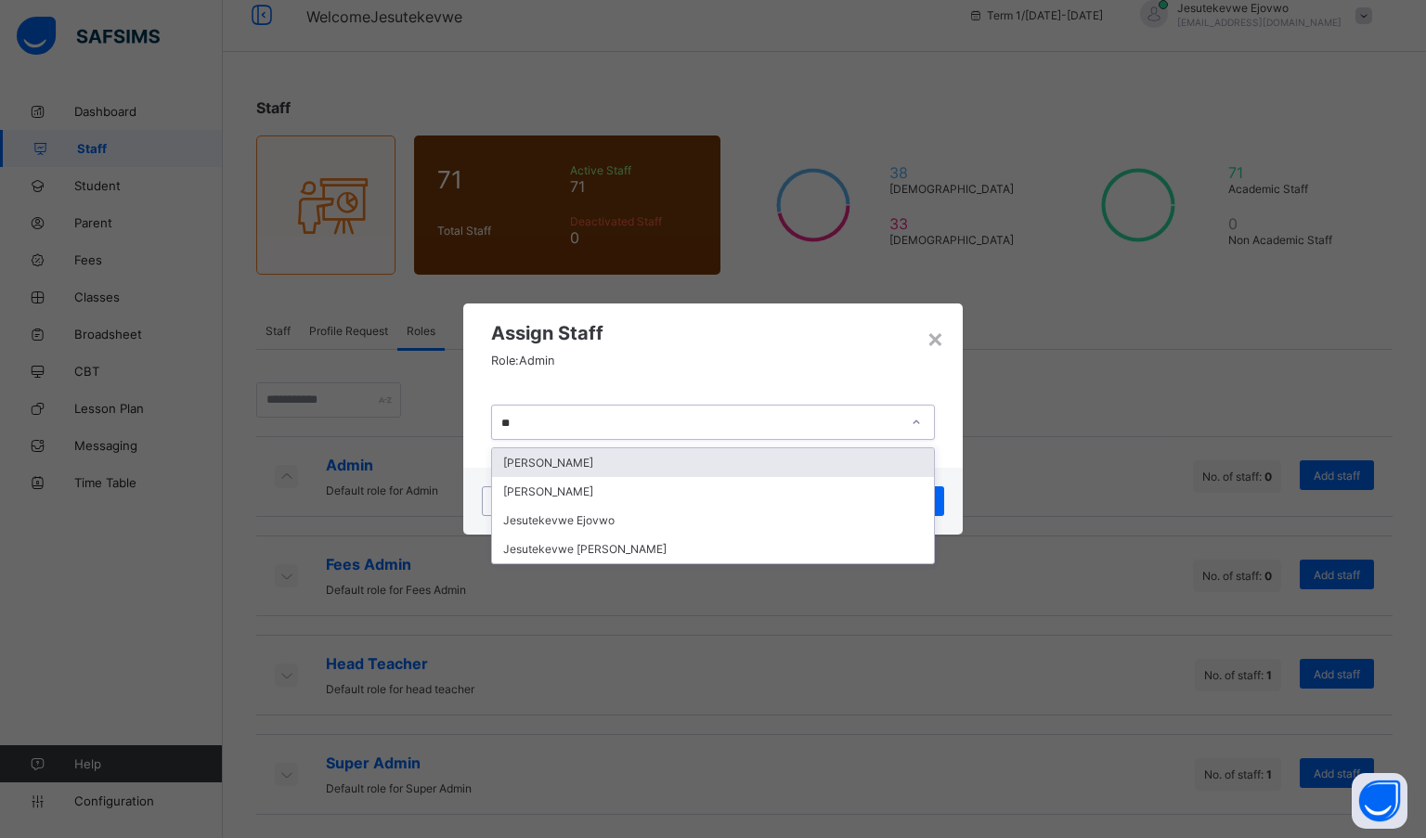
type input "***"
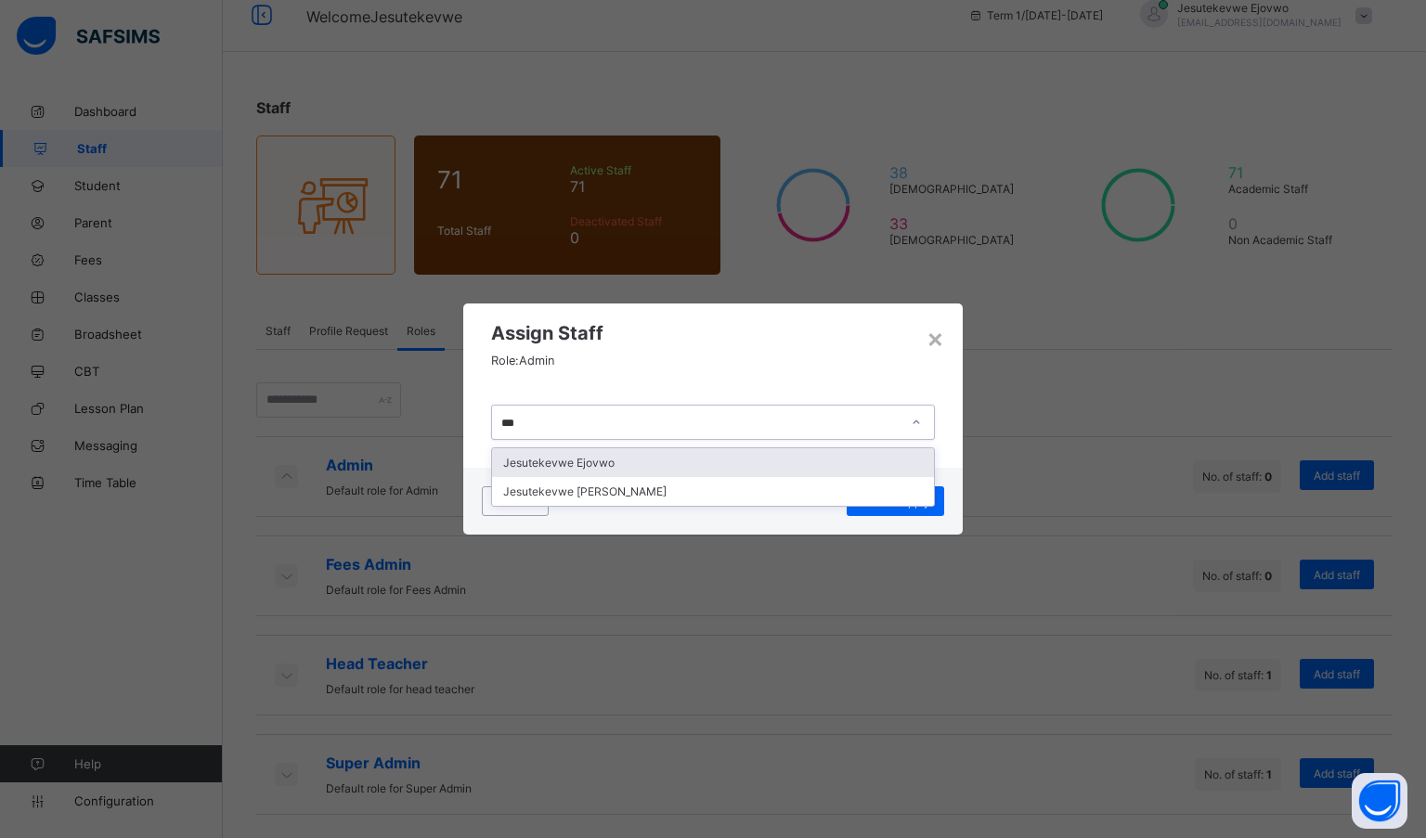
click at [690, 464] on div "Jesutekevwe Ejovwo" at bounding box center [713, 462] width 442 height 29
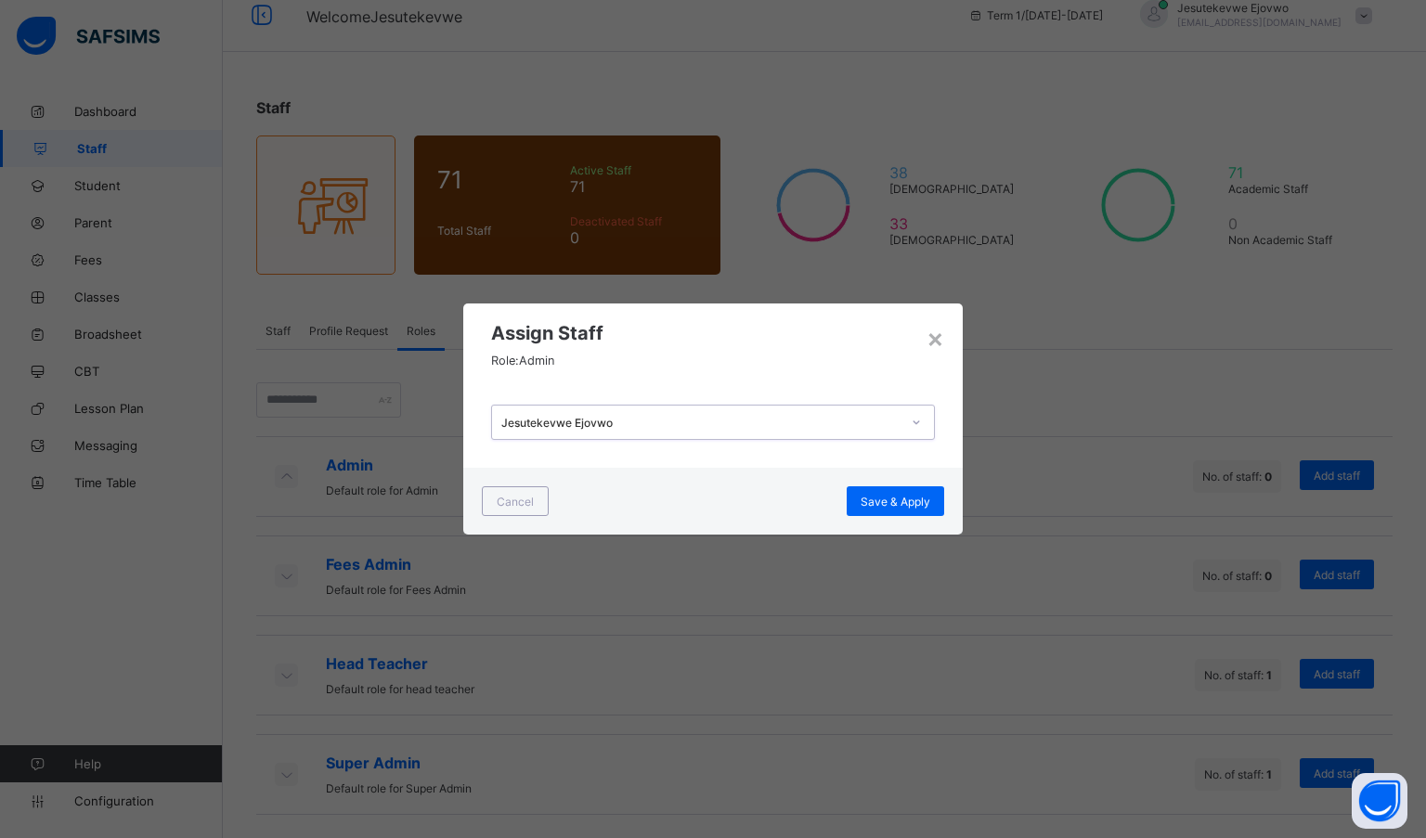
click at [903, 498] on span "Save & Apply" at bounding box center [895, 502] width 70 height 14
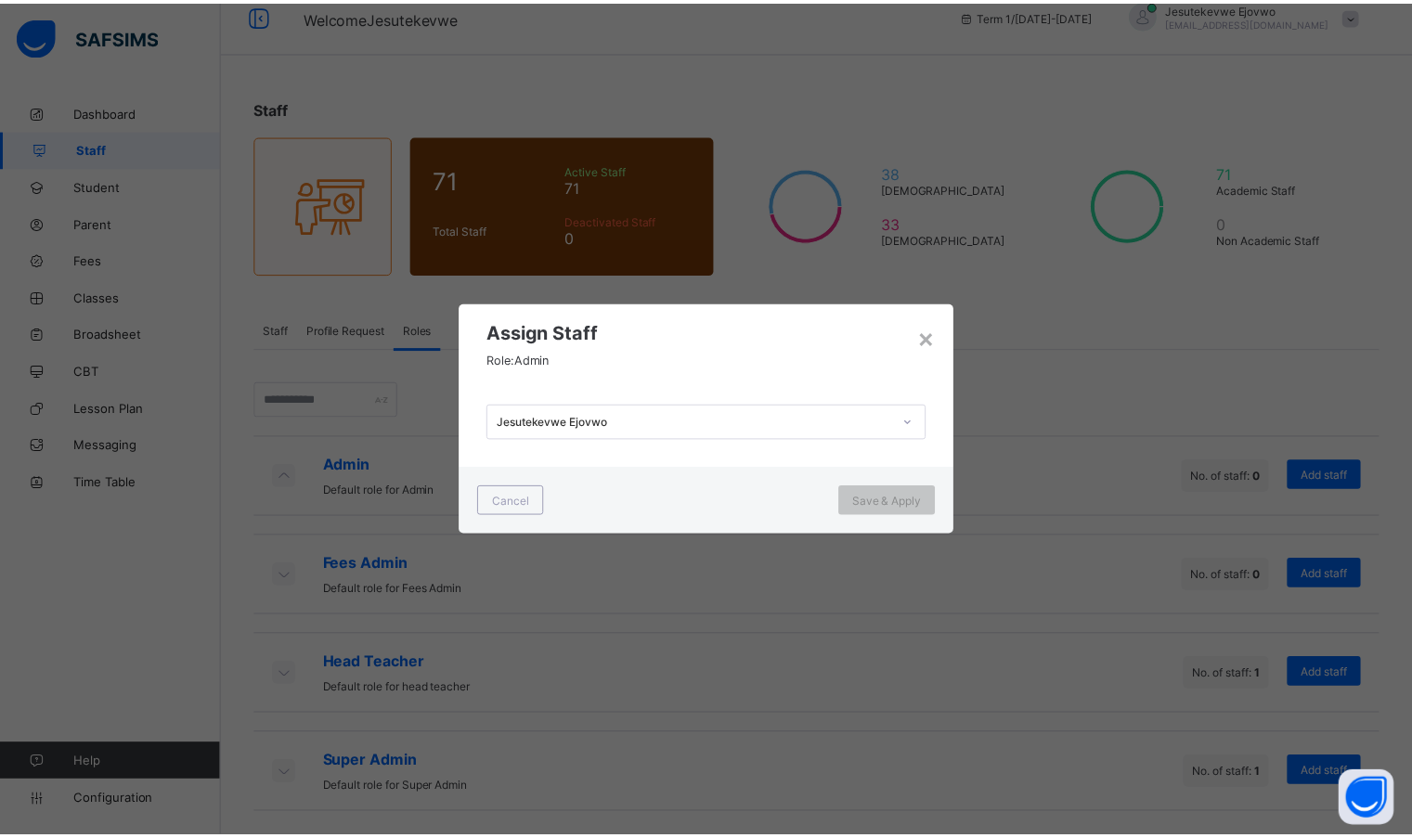
scroll to position [0, 0]
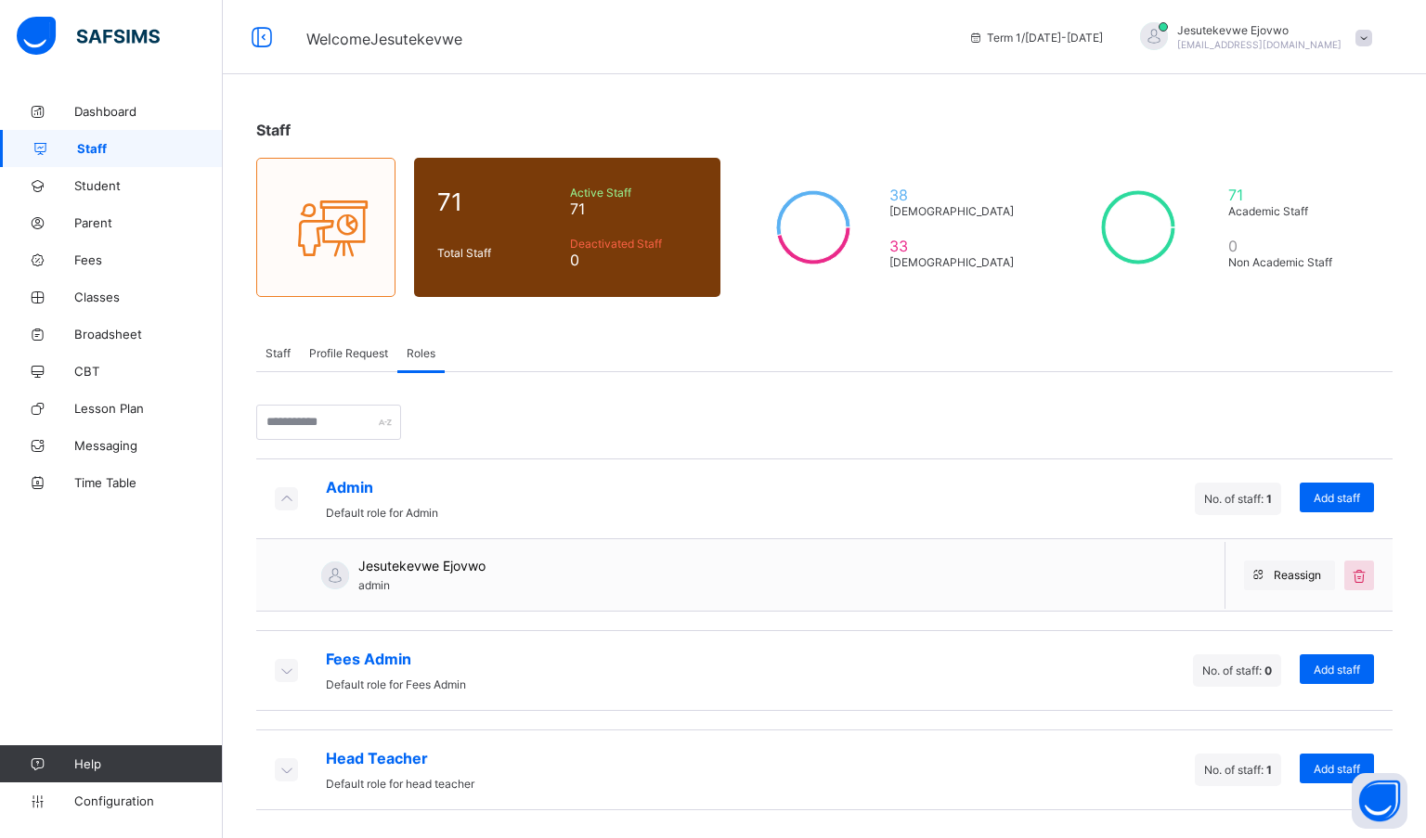
click at [1259, 571] on icon at bounding box center [1258, 575] width 14 height 12
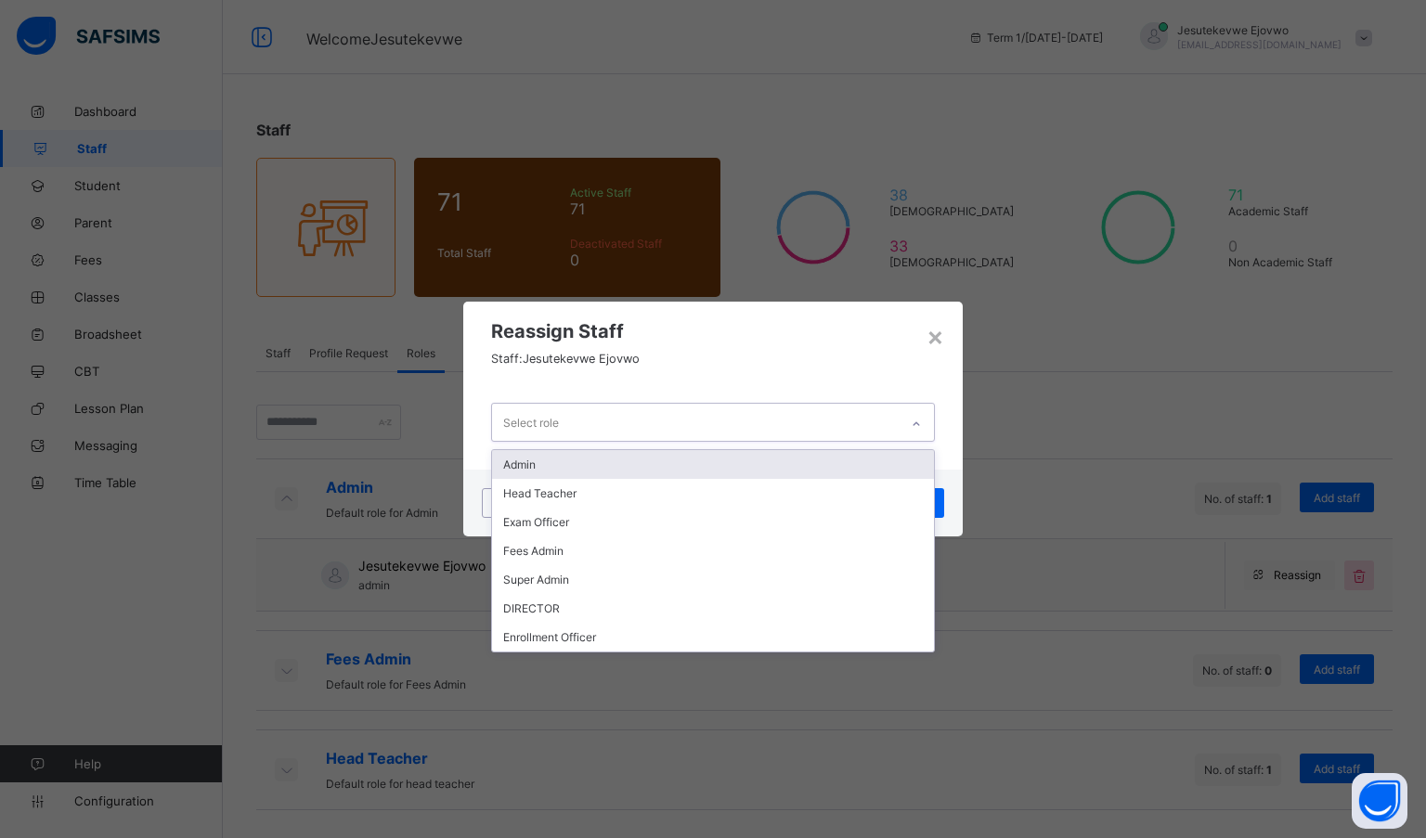
click at [824, 419] on div "Select role" at bounding box center [695, 422] width 406 height 36
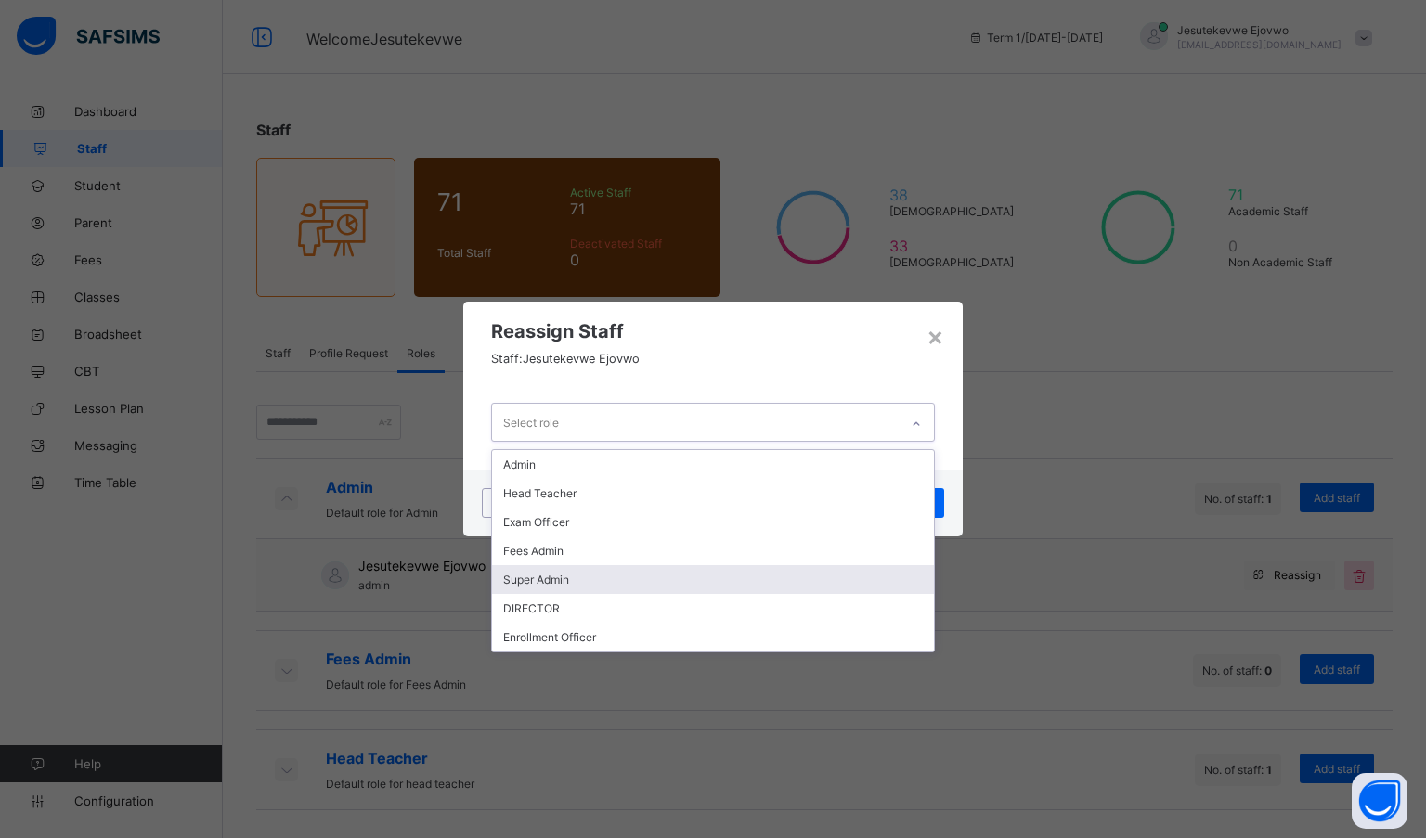
click at [596, 579] on div "Super Admin" at bounding box center [713, 579] width 442 height 29
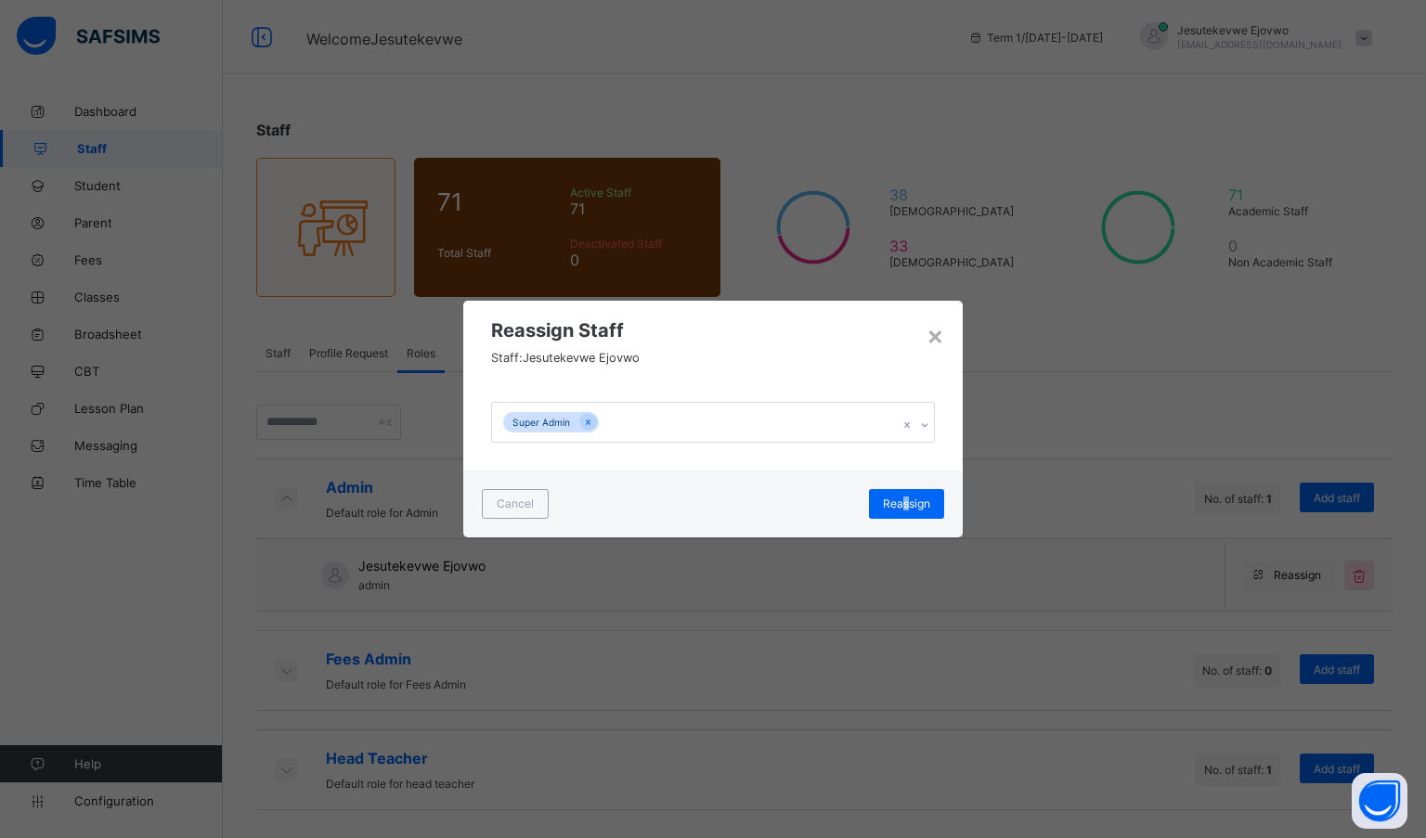
click at [906, 507] on span "Reassign" at bounding box center [906, 504] width 47 height 14
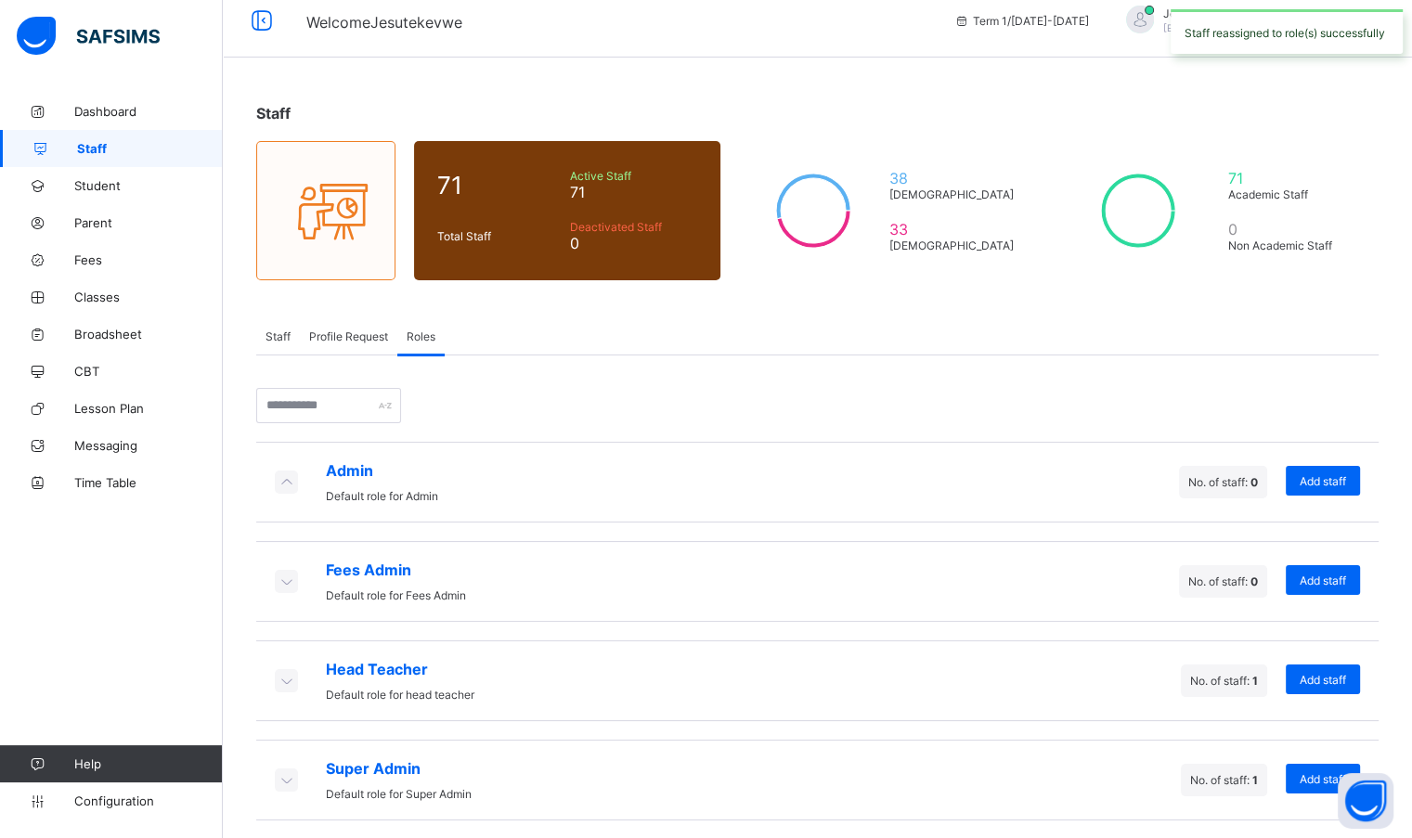
scroll to position [22, 0]
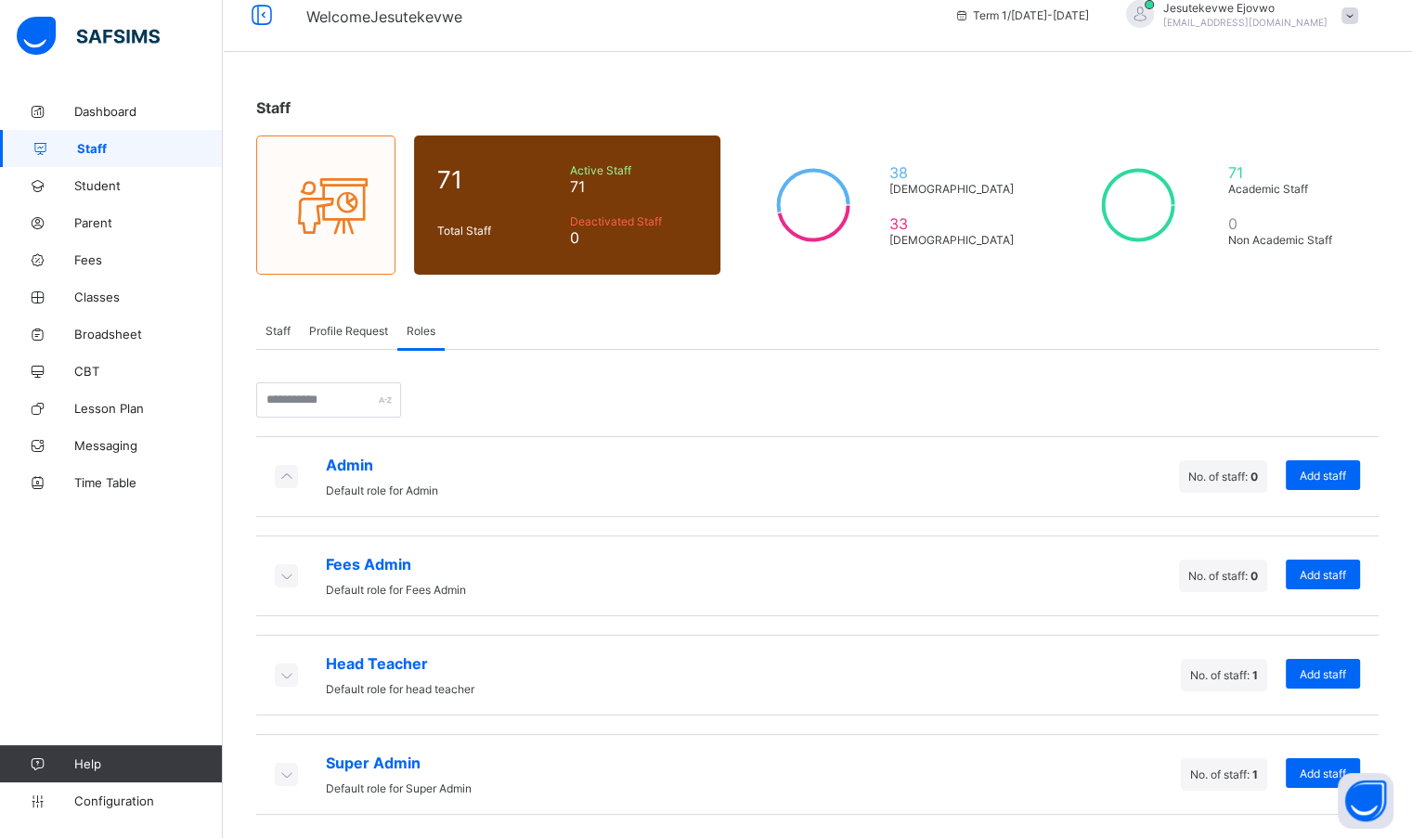
click at [93, 113] on span "Dashboard" at bounding box center [148, 111] width 148 height 15
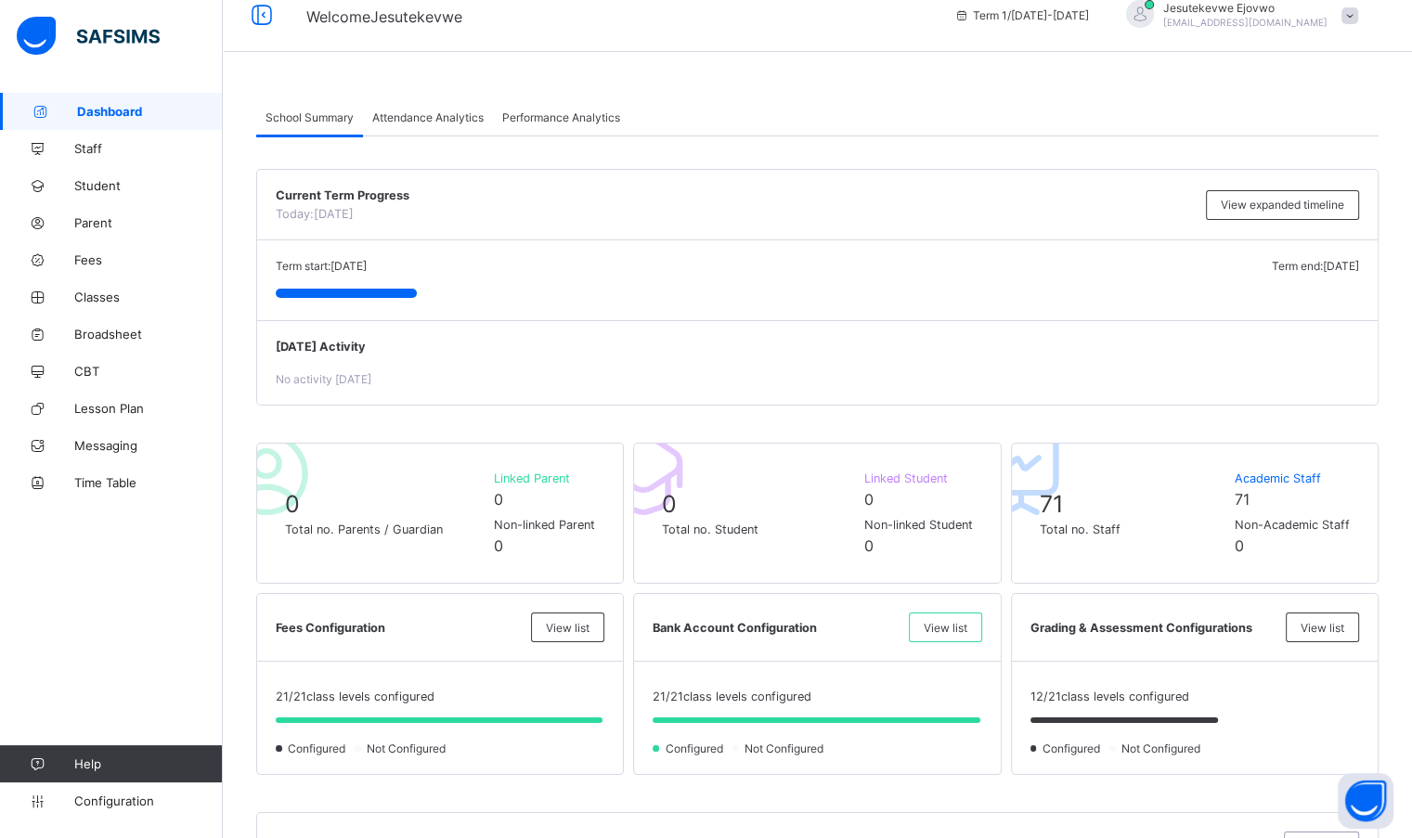
click at [1352, 13] on div "Jesutekevwe Ejovwo [EMAIL_ADDRESS][DOMAIN_NAME]" at bounding box center [1237, 15] width 260 height 31
click at [1281, 186] on span "Logout" at bounding box center [1297, 191] width 123 height 21
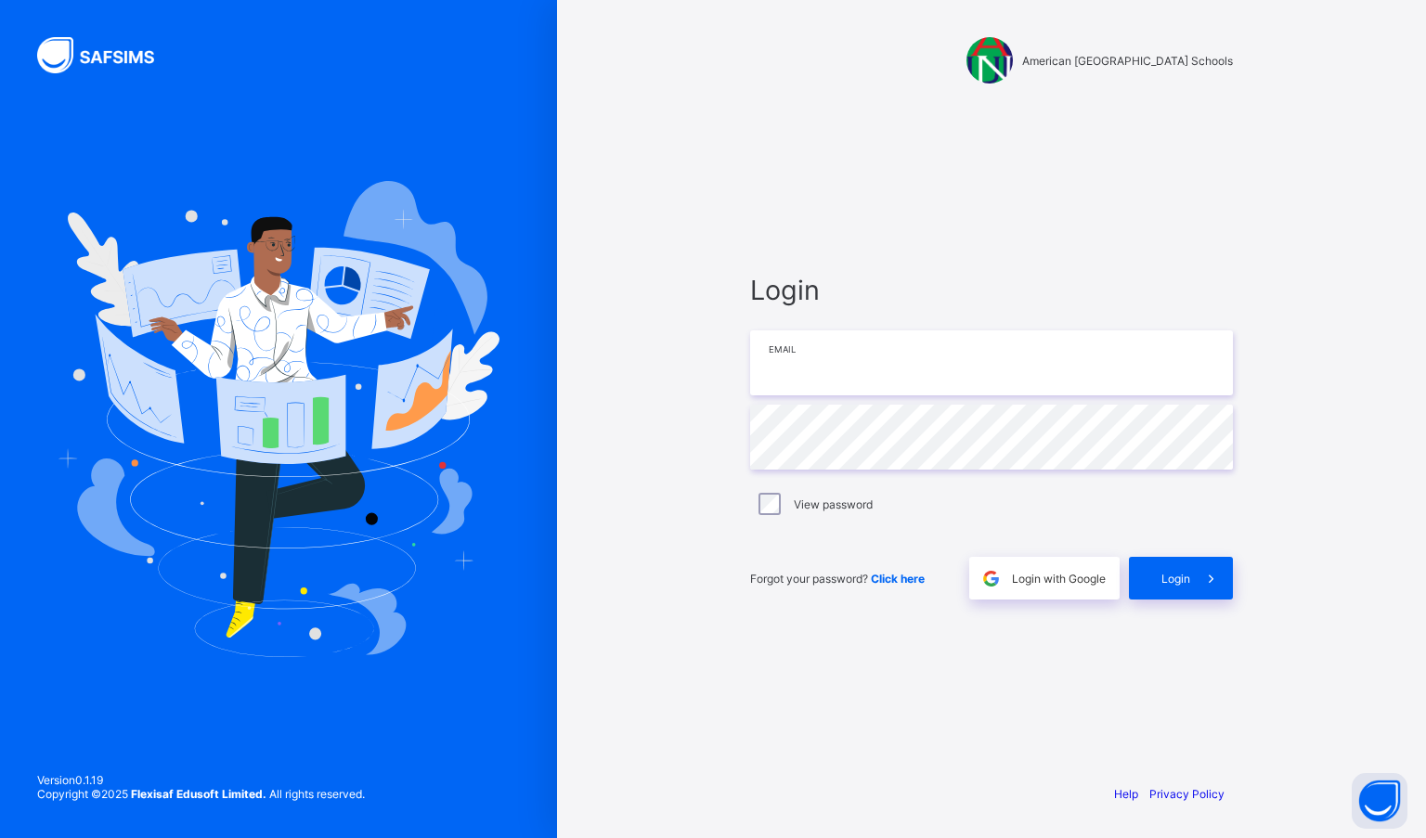
type input "**********"
click at [1184, 561] on div "Login" at bounding box center [1181, 578] width 104 height 43
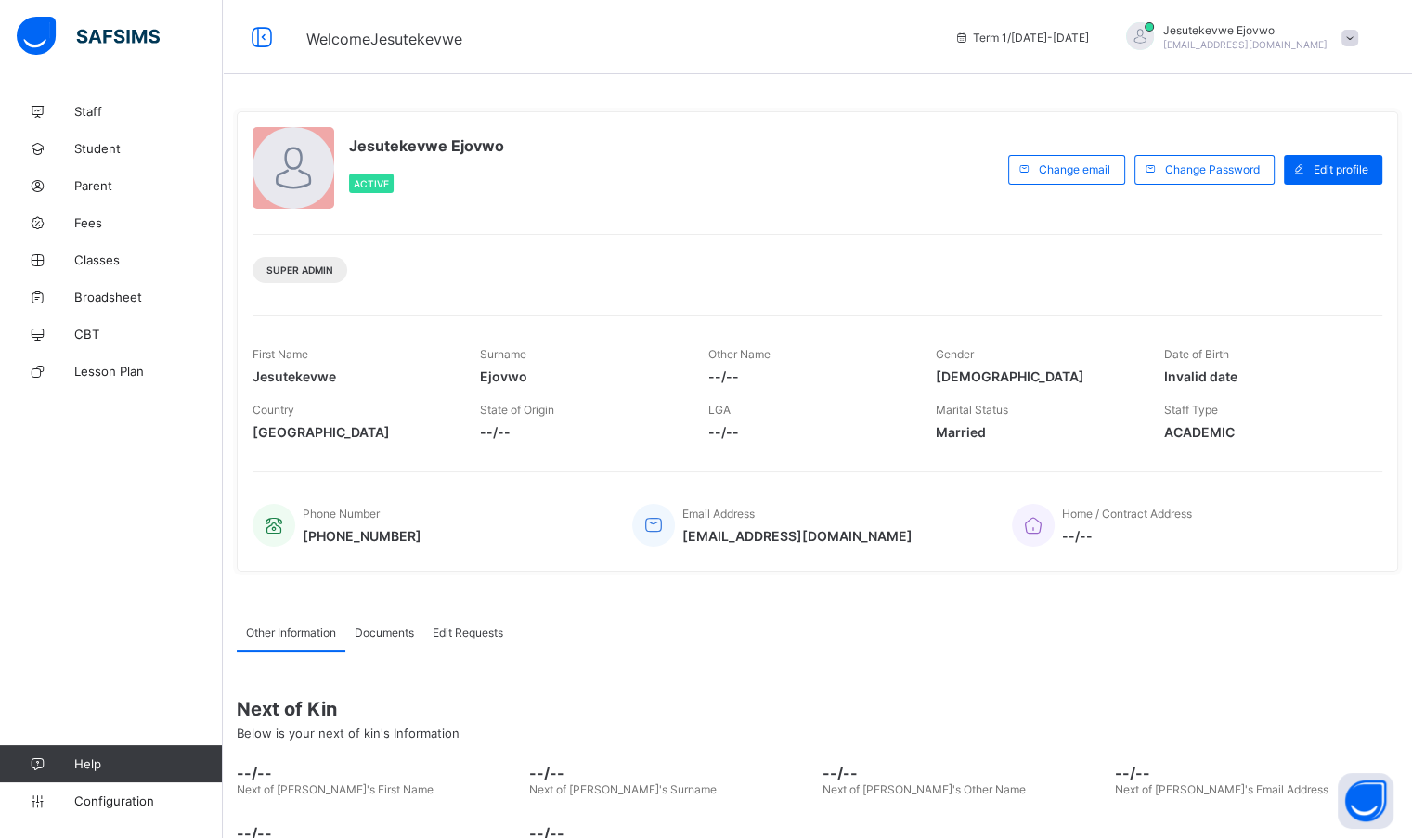
click at [1241, 27] on span "Jesutekevwe Ejovwo" at bounding box center [1245, 30] width 164 height 14
click at [109, 264] on span "Classes" at bounding box center [148, 259] width 148 height 15
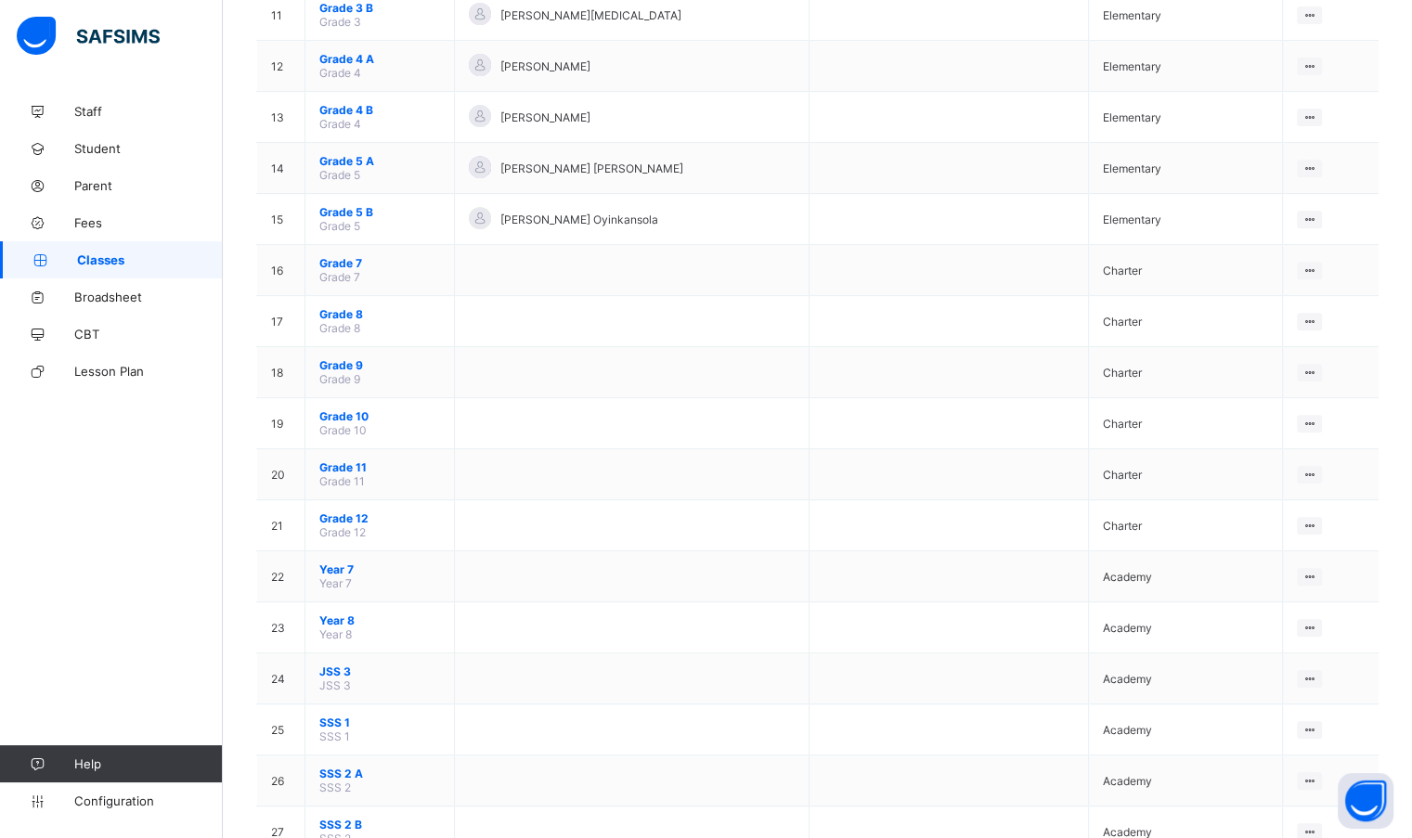
scroll to position [742, 0]
click at [364, 726] on span "SSS 1" at bounding box center [379, 719] width 121 height 14
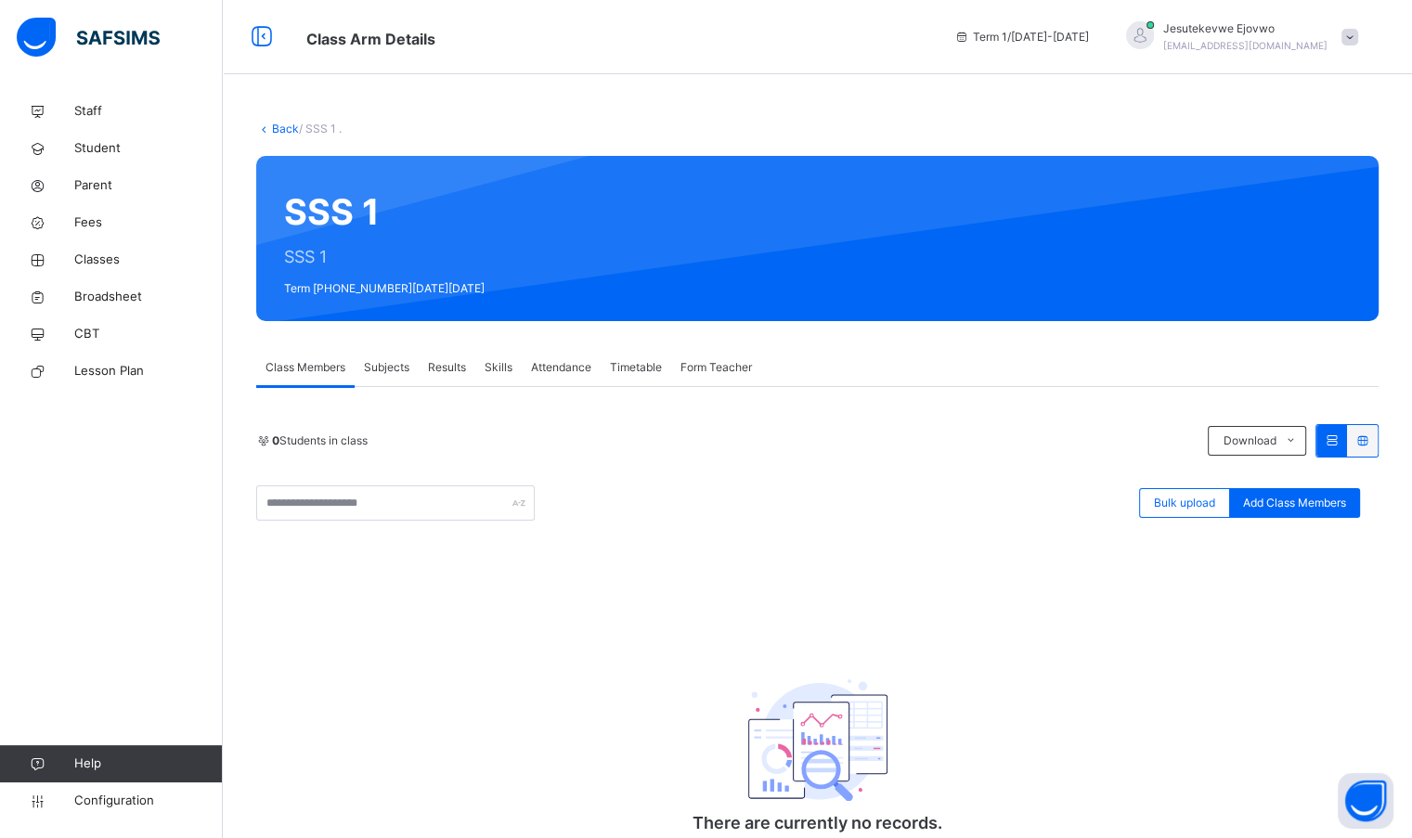
click at [383, 374] on span "Subjects" at bounding box center [386, 367] width 45 height 17
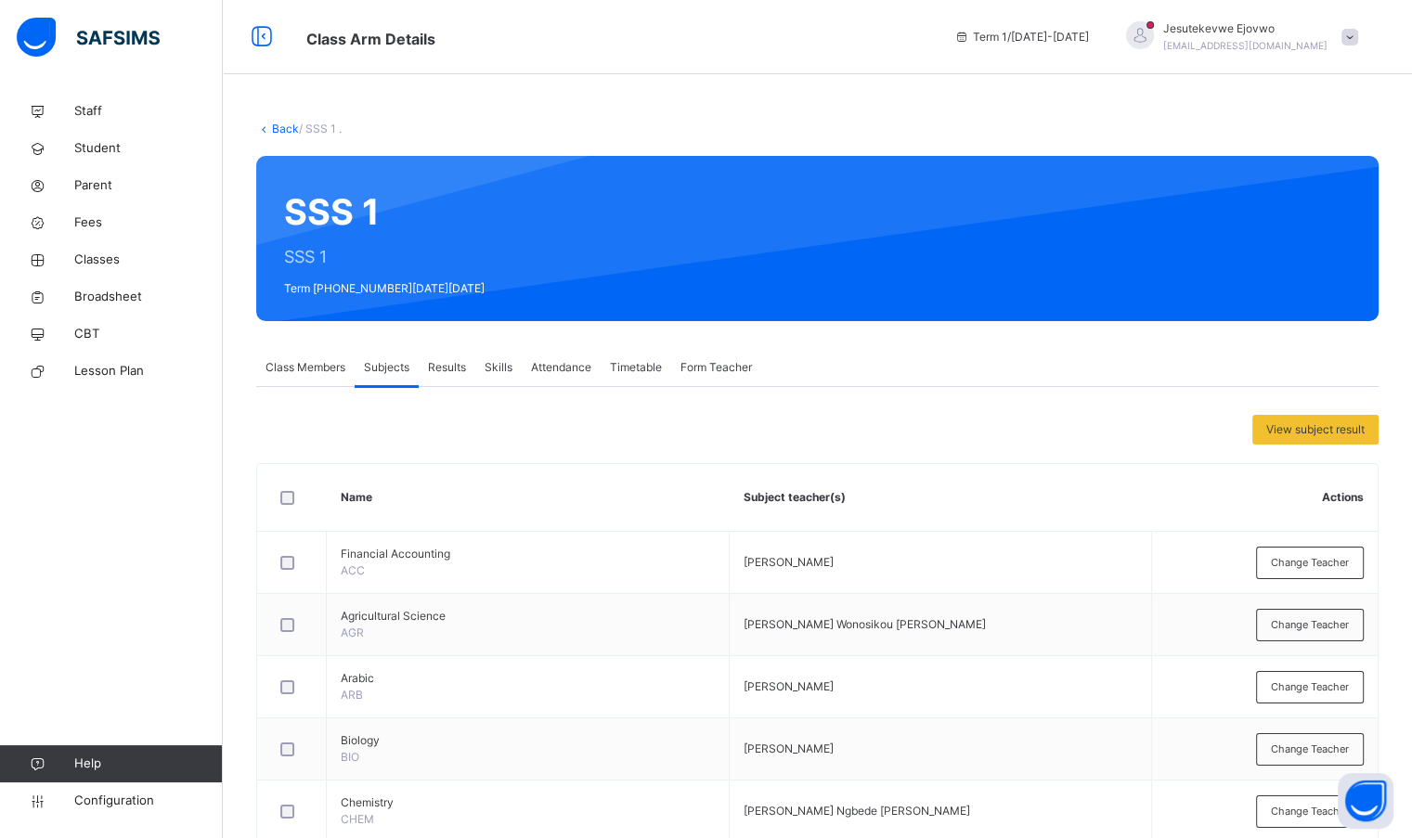
click at [278, 125] on link "Back" at bounding box center [285, 129] width 27 height 14
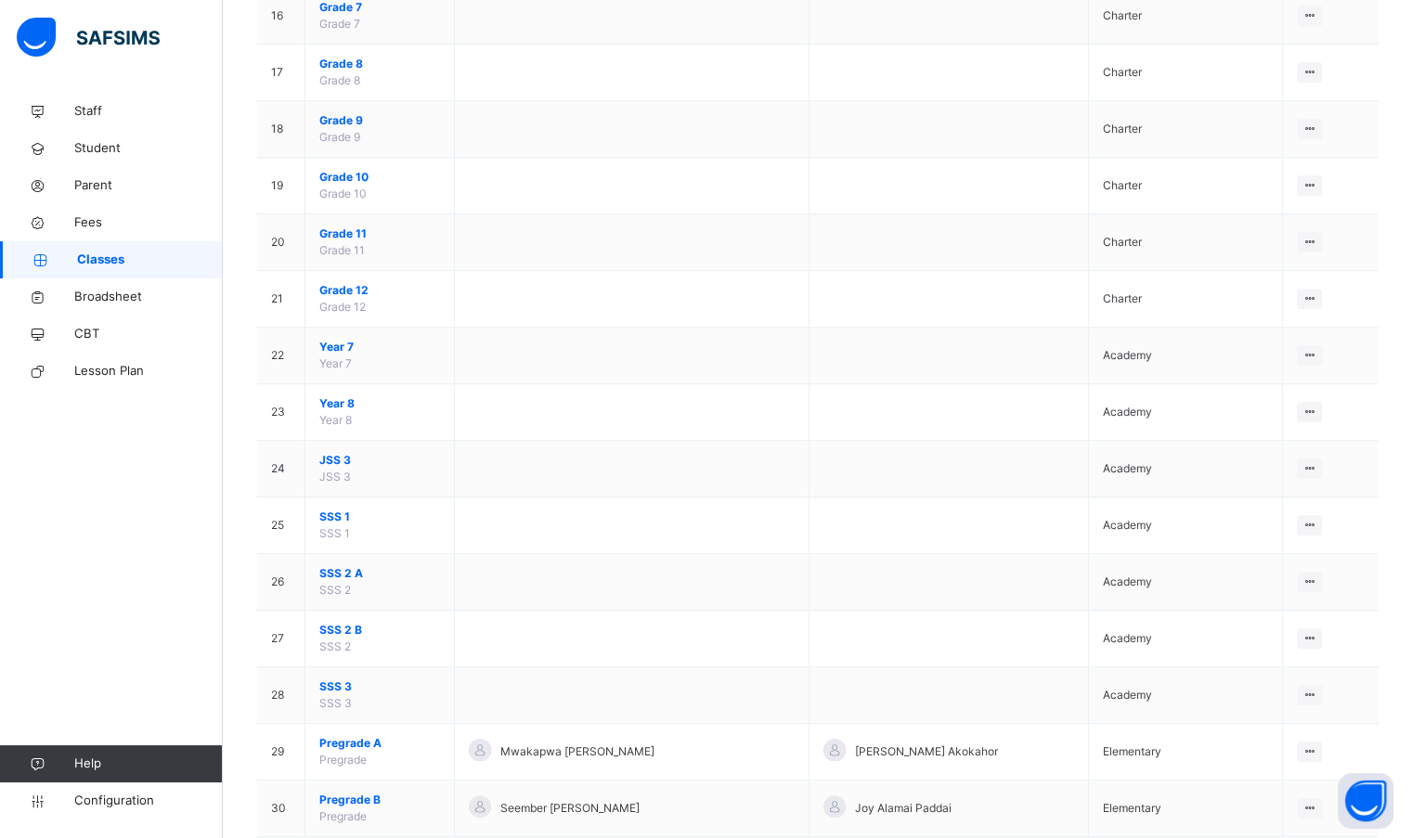
scroll to position [1121, 0]
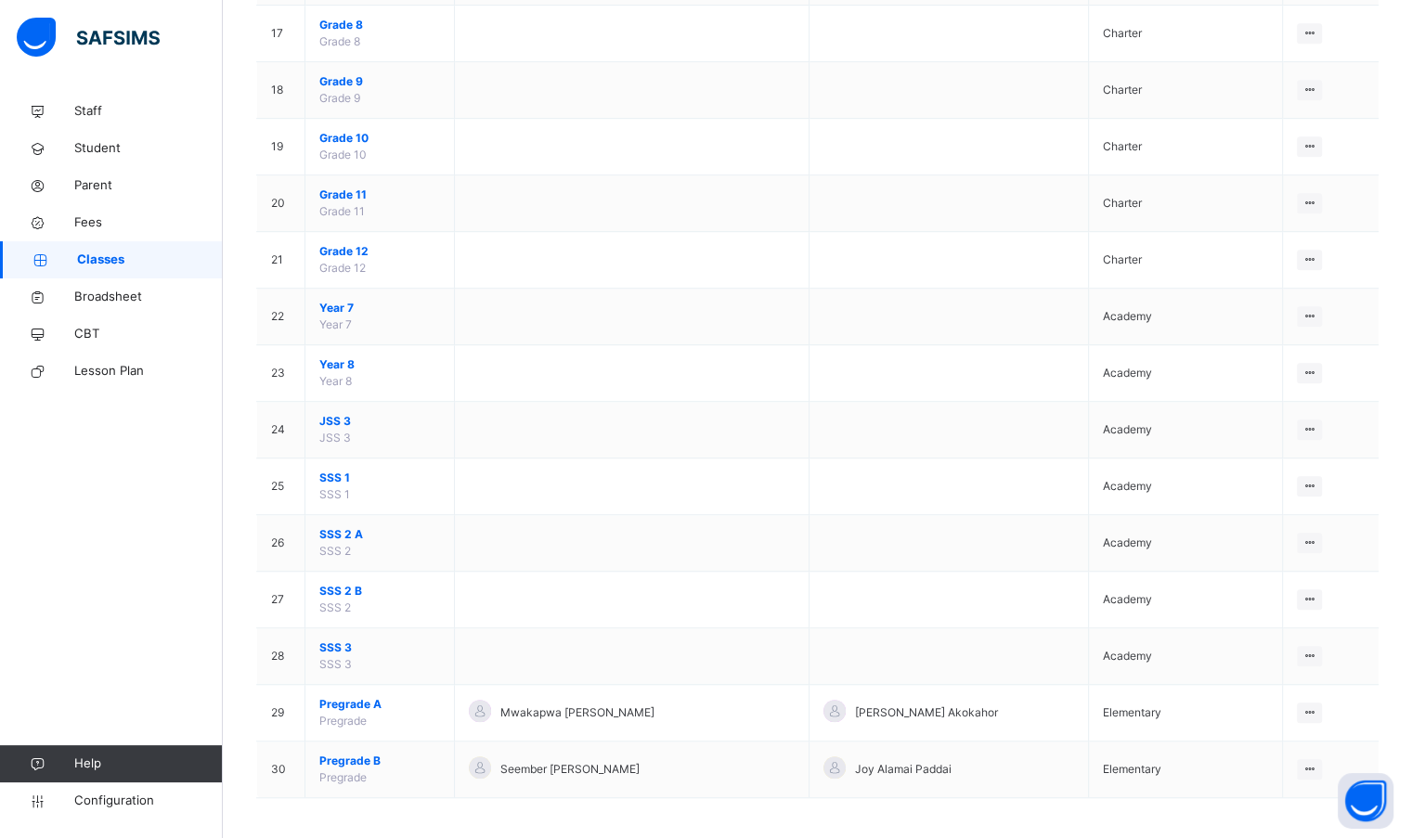
click at [455, 543] on td "SSS 2 A SSS 2" at bounding box center [379, 543] width 149 height 57
click at [341, 526] on span "SSS 2 A" at bounding box center [379, 534] width 121 height 17
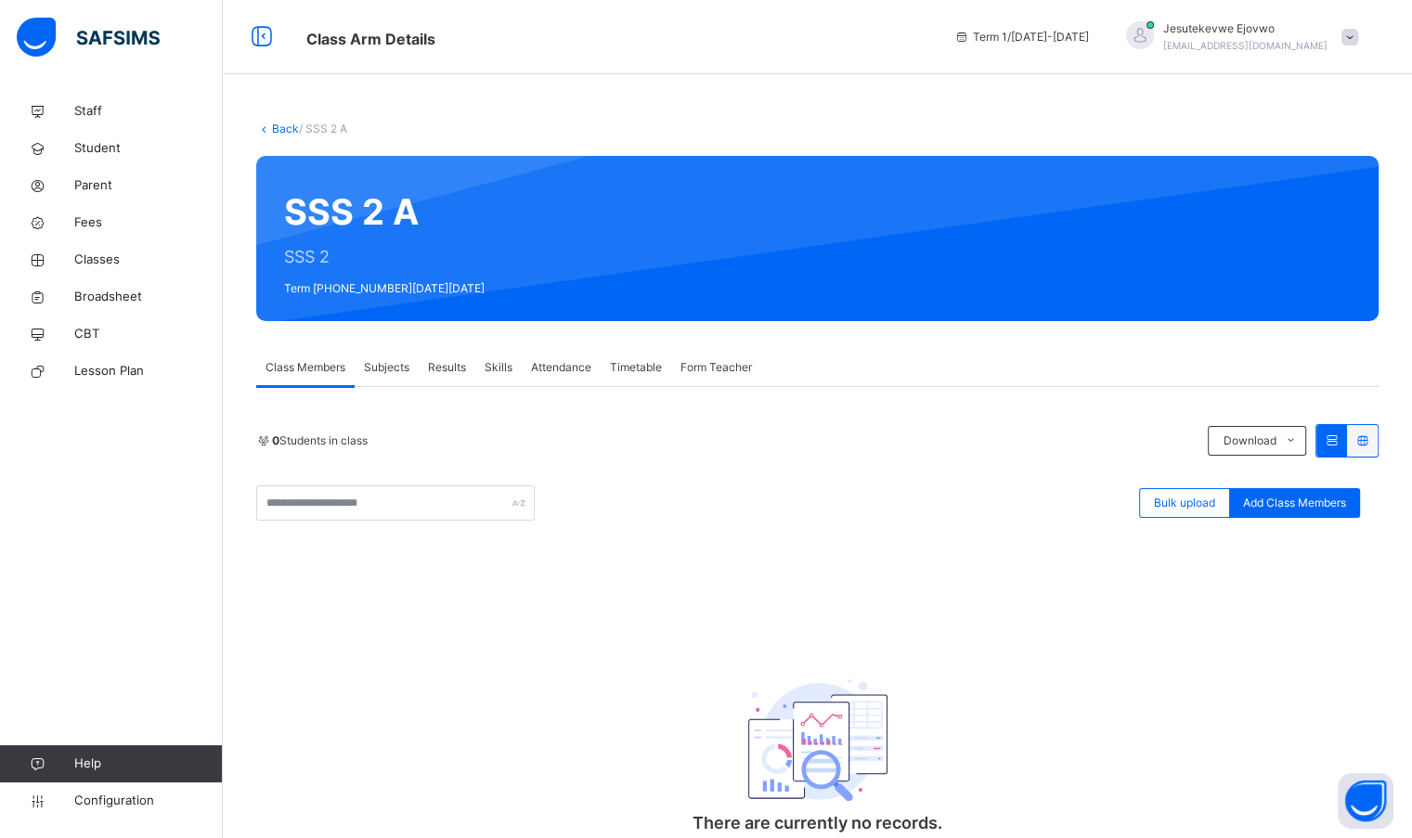
click at [404, 371] on span "Subjects" at bounding box center [386, 367] width 45 height 17
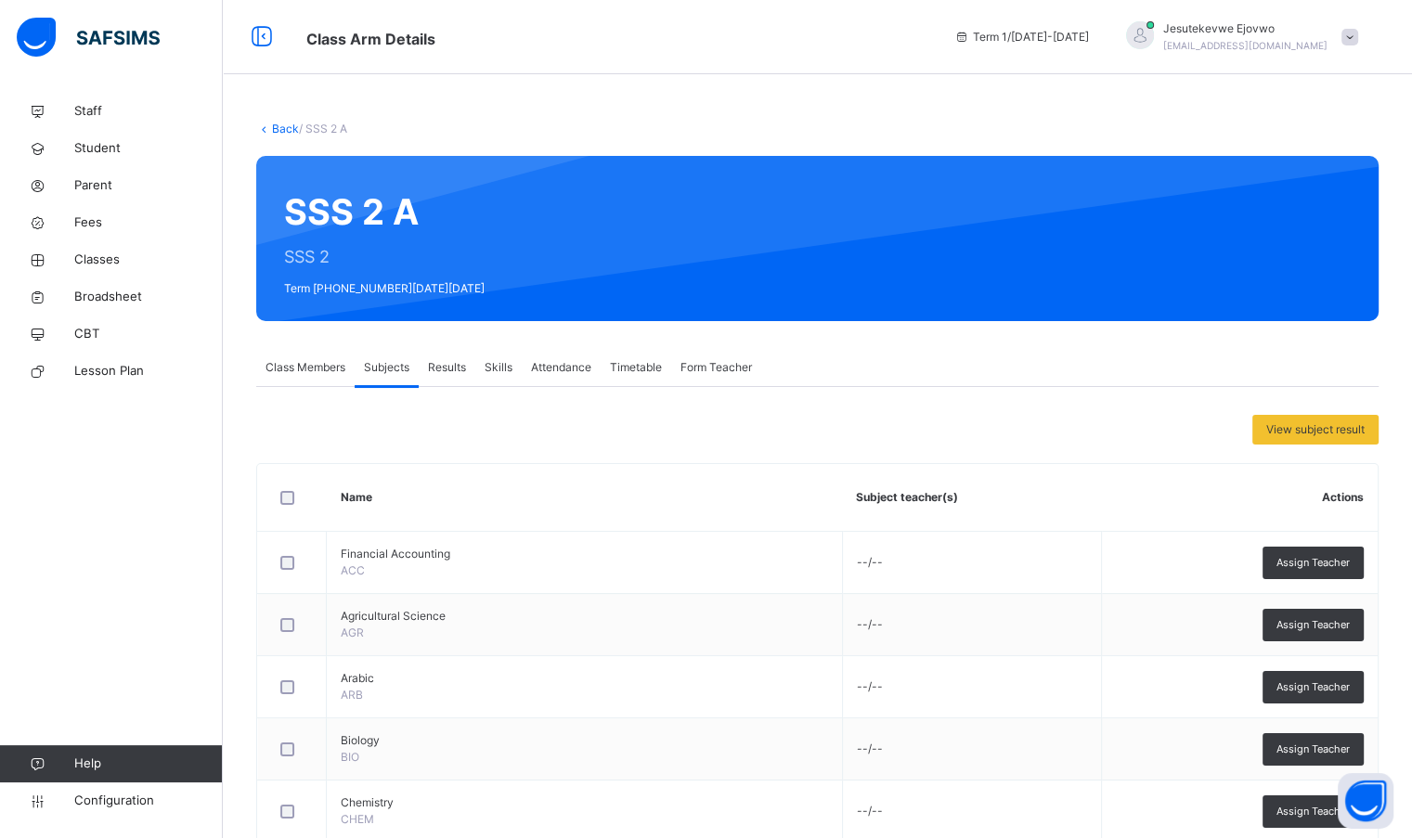
click at [1363, 625] on div "Assign Teacher" at bounding box center [1312, 625] width 101 height 32
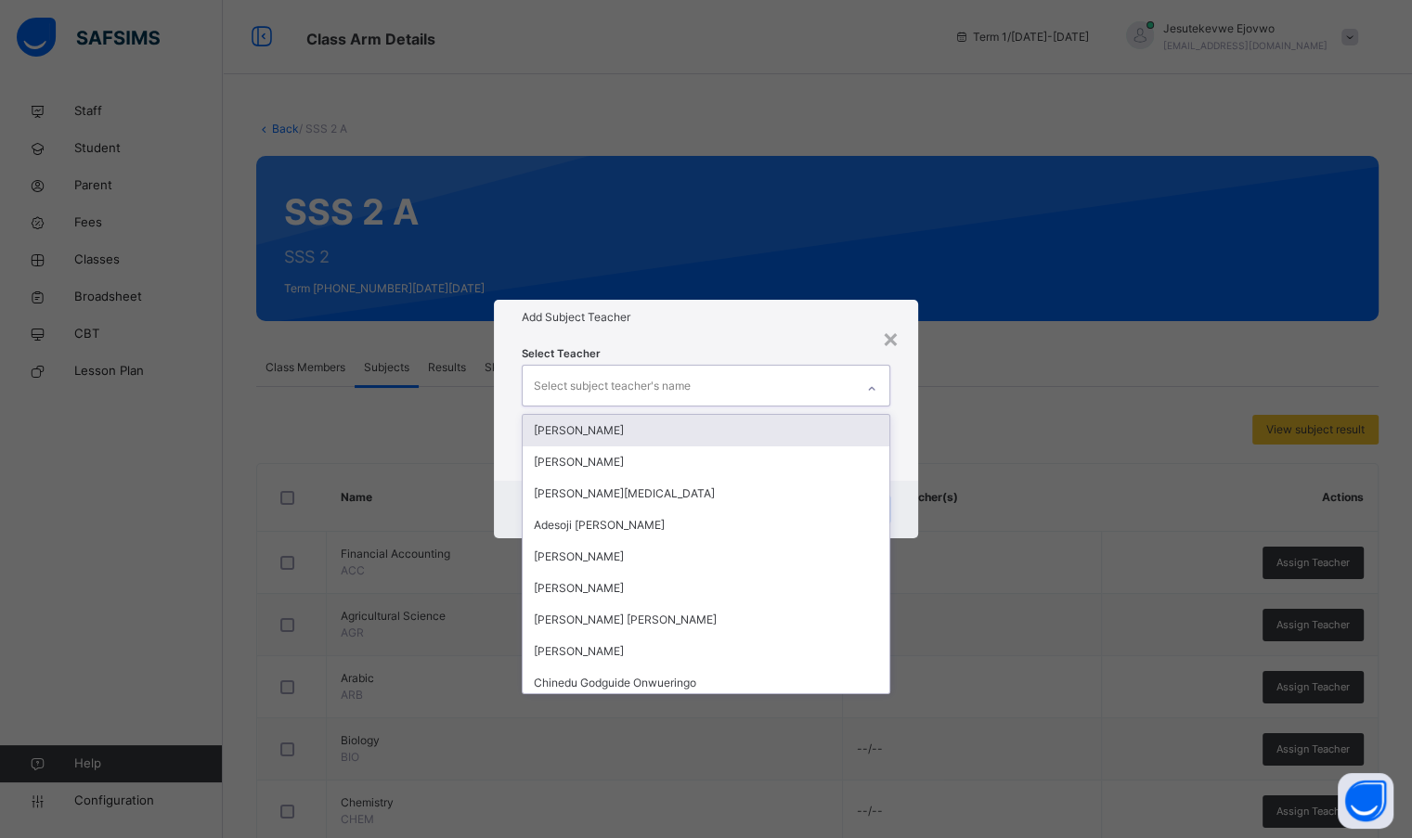
click at [683, 377] on div "Select subject teacher's name" at bounding box center [612, 385] width 157 height 35
type input "**"
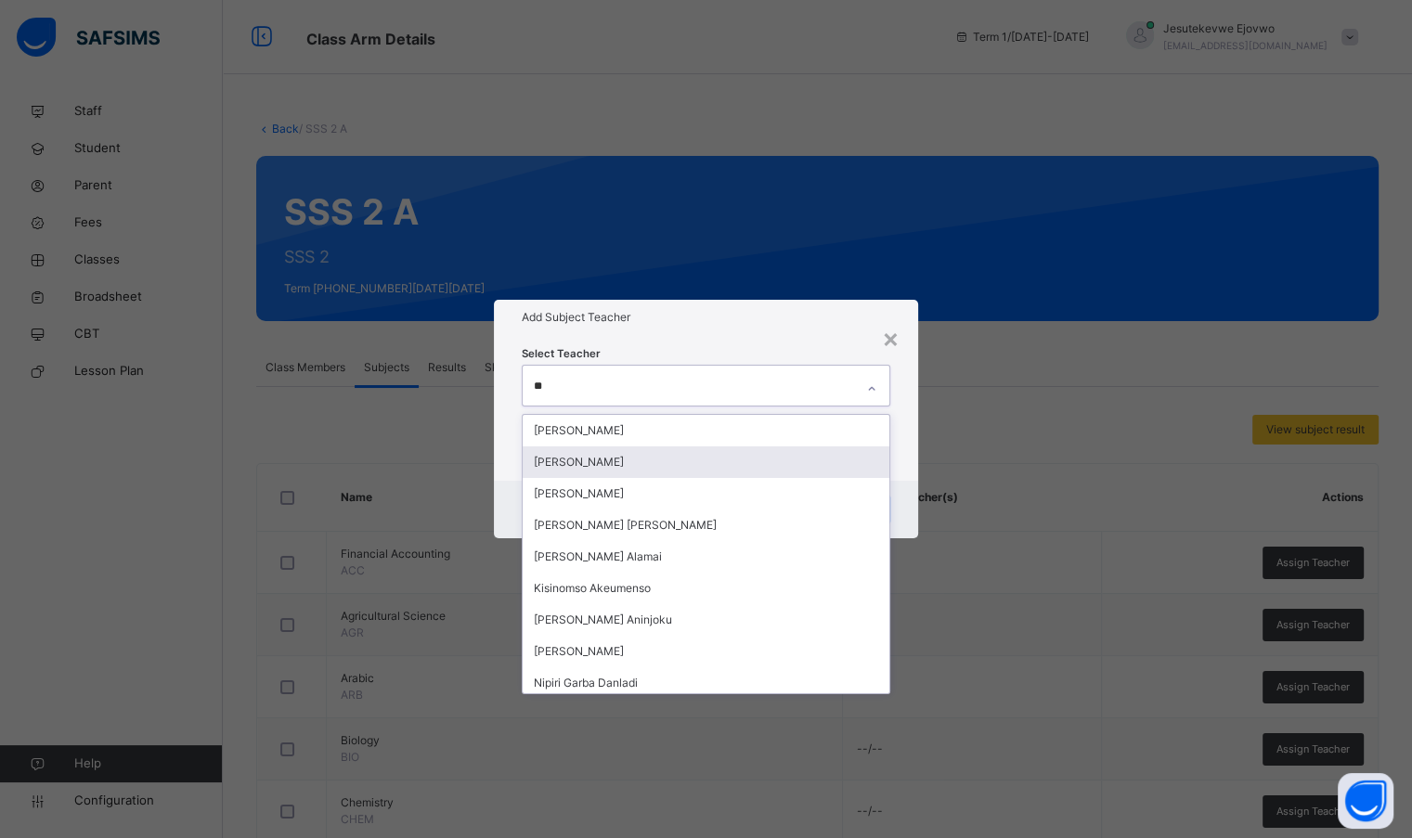
click at [612, 464] on div "[PERSON_NAME]" at bounding box center [706, 462] width 366 height 32
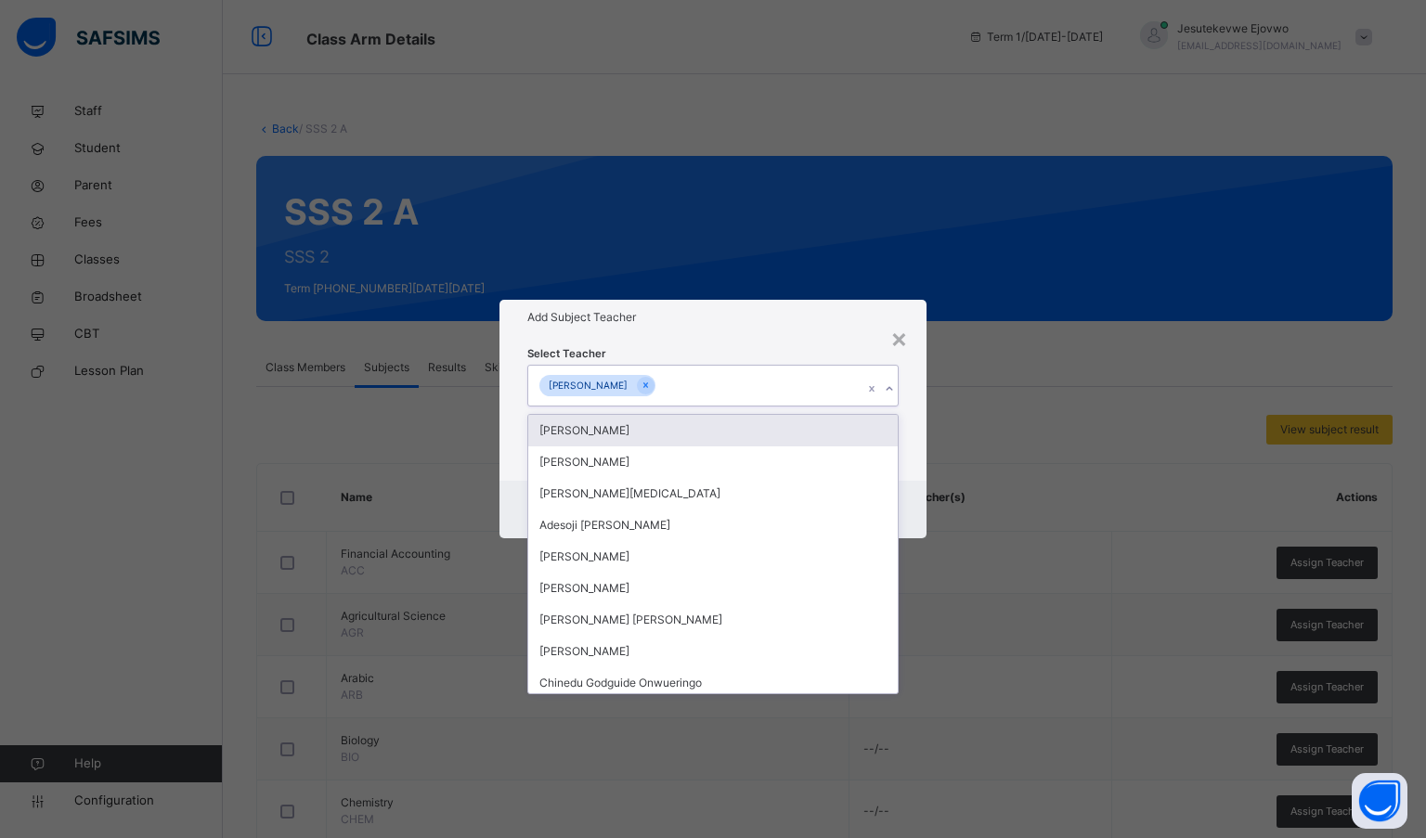
click at [802, 350] on div "Select Teacher option [PERSON_NAME], selected. option [PERSON_NAME] focused, 1 …" at bounding box center [713, 407] width 372 height 126
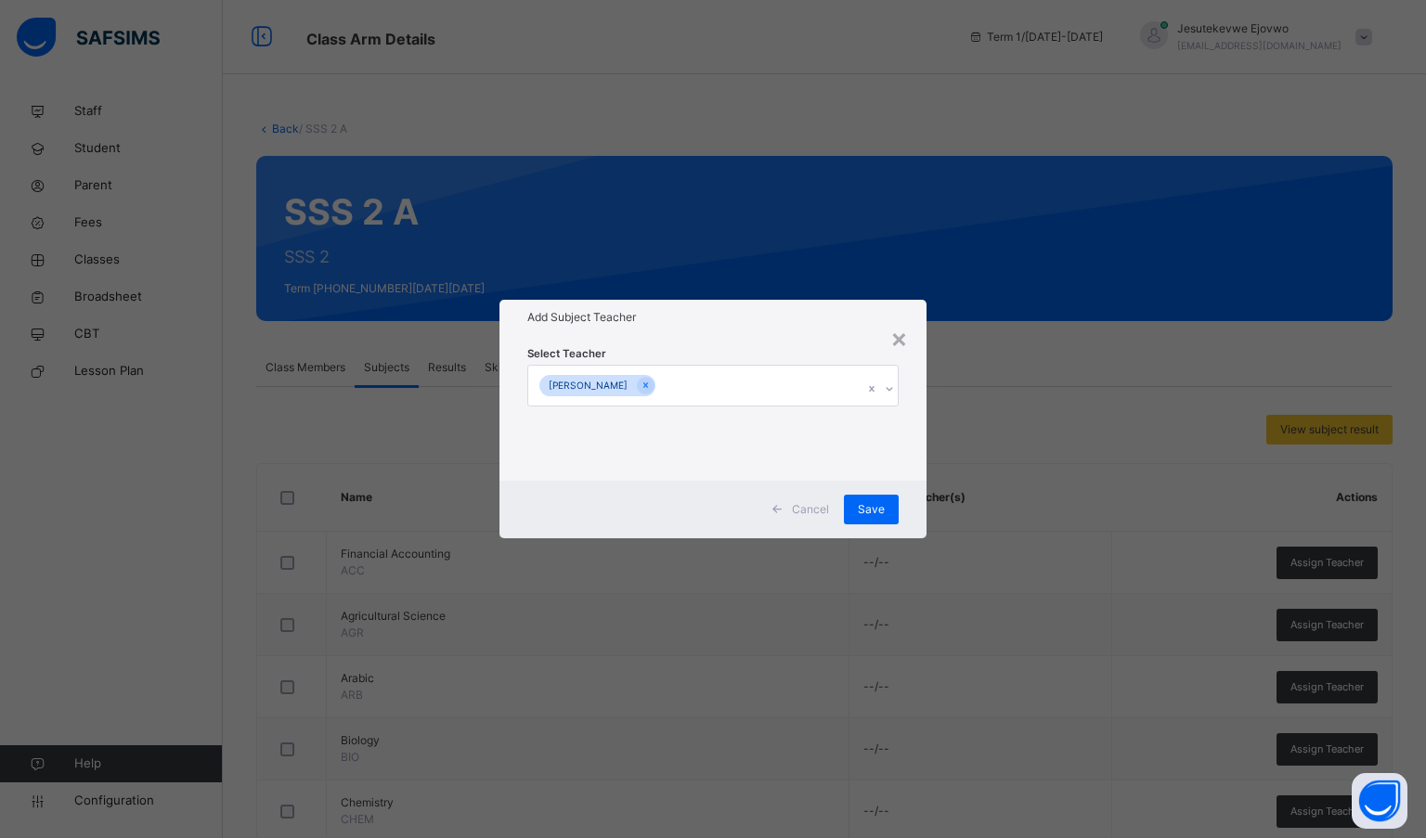
click at [873, 504] on span "Save" at bounding box center [871, 509] width 27 height 17
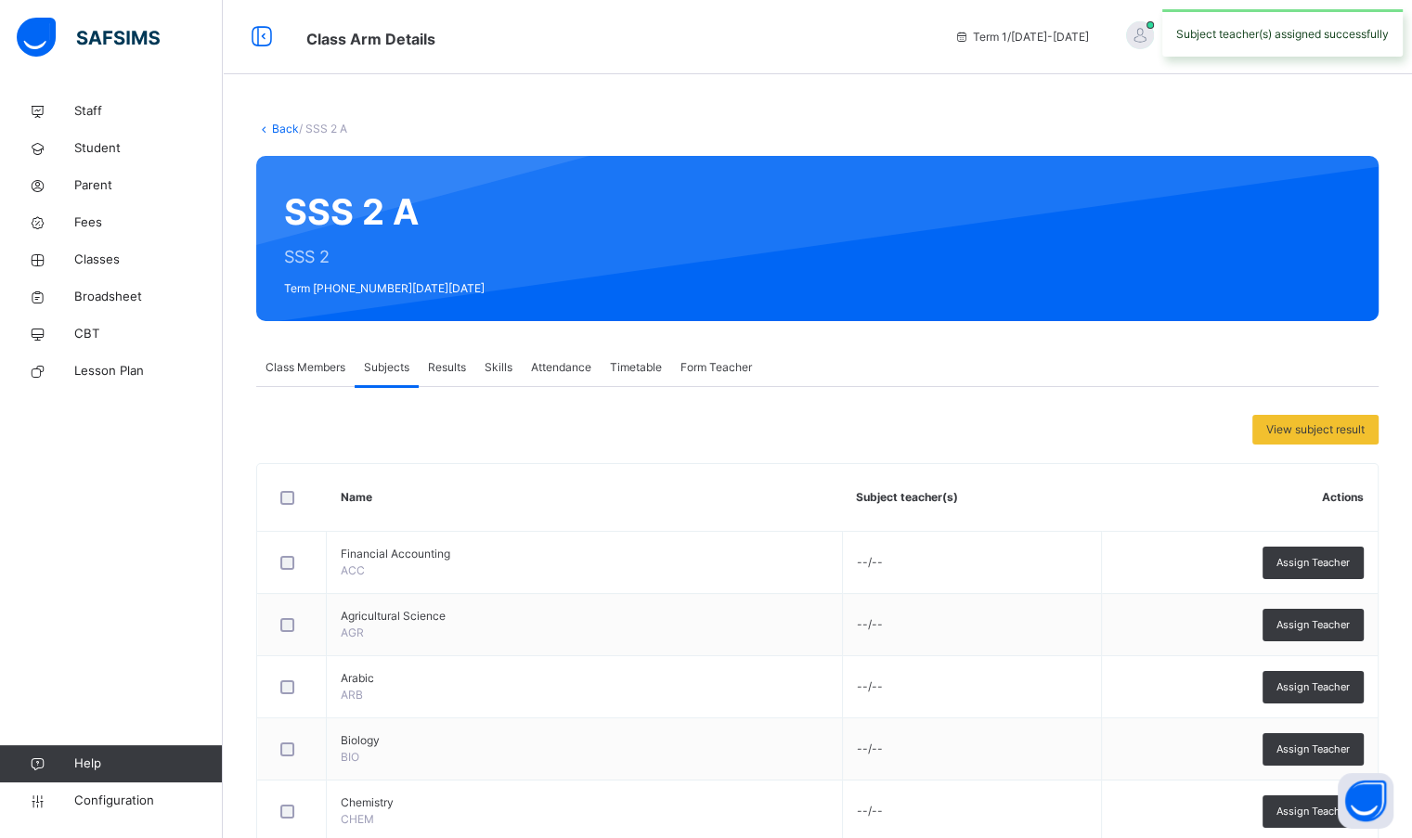
click at [1335, 684] on span "Assign Teacher" at bounding box center [1312, 687] width 73 height 16
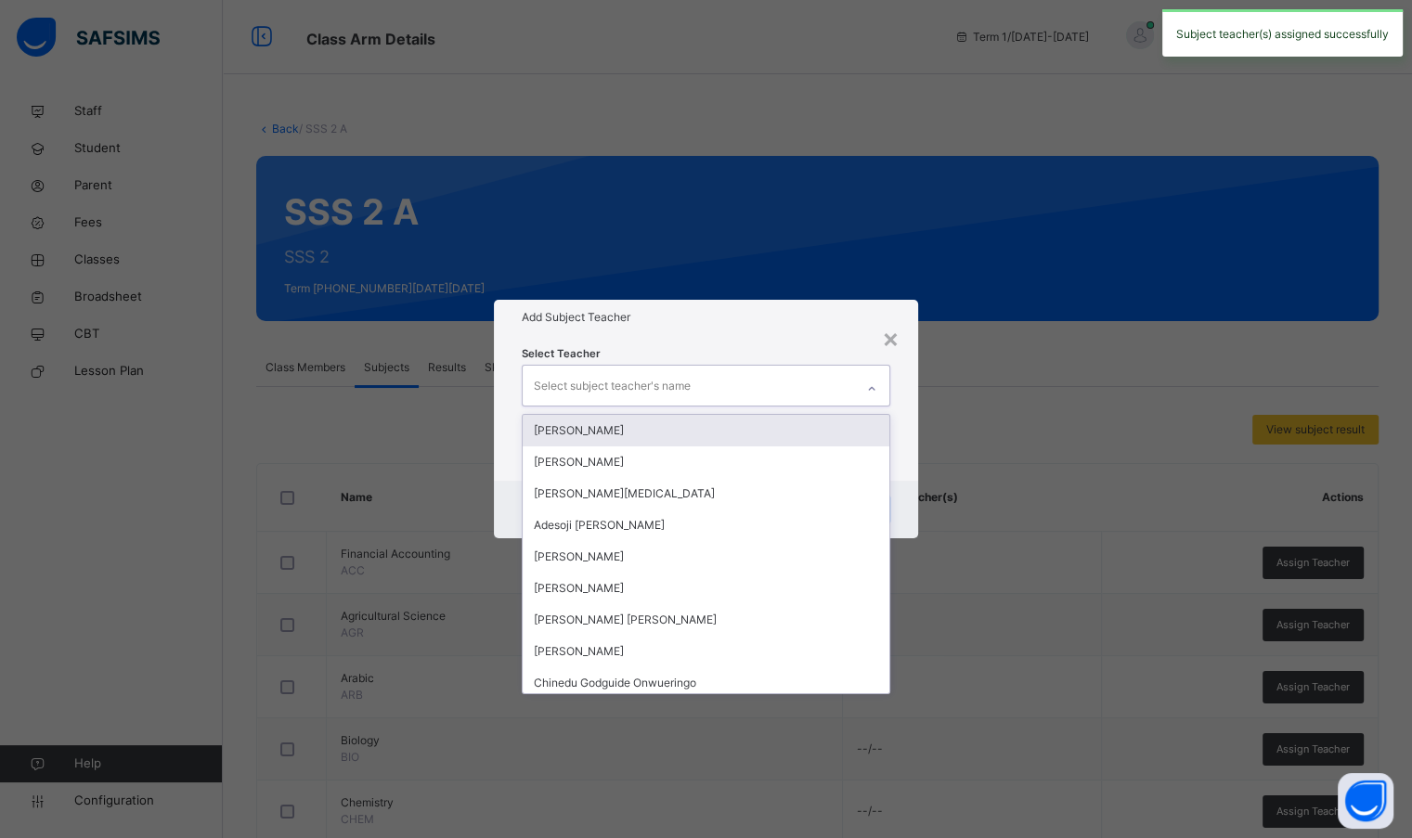
click at [677, 382] on div "Select subject teacher's name" at bounding box center [612, 385] width 157 height 35
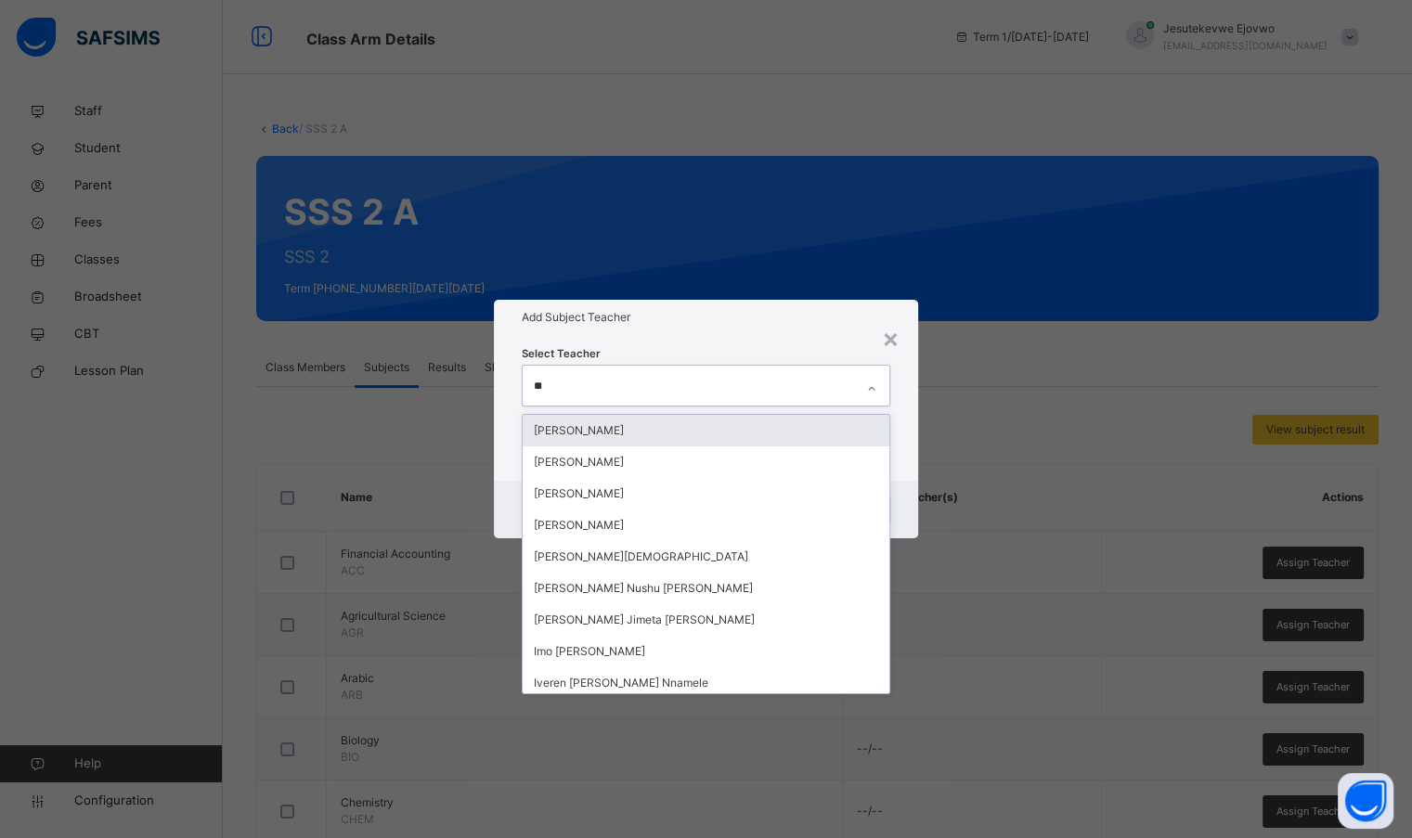
type input "***"
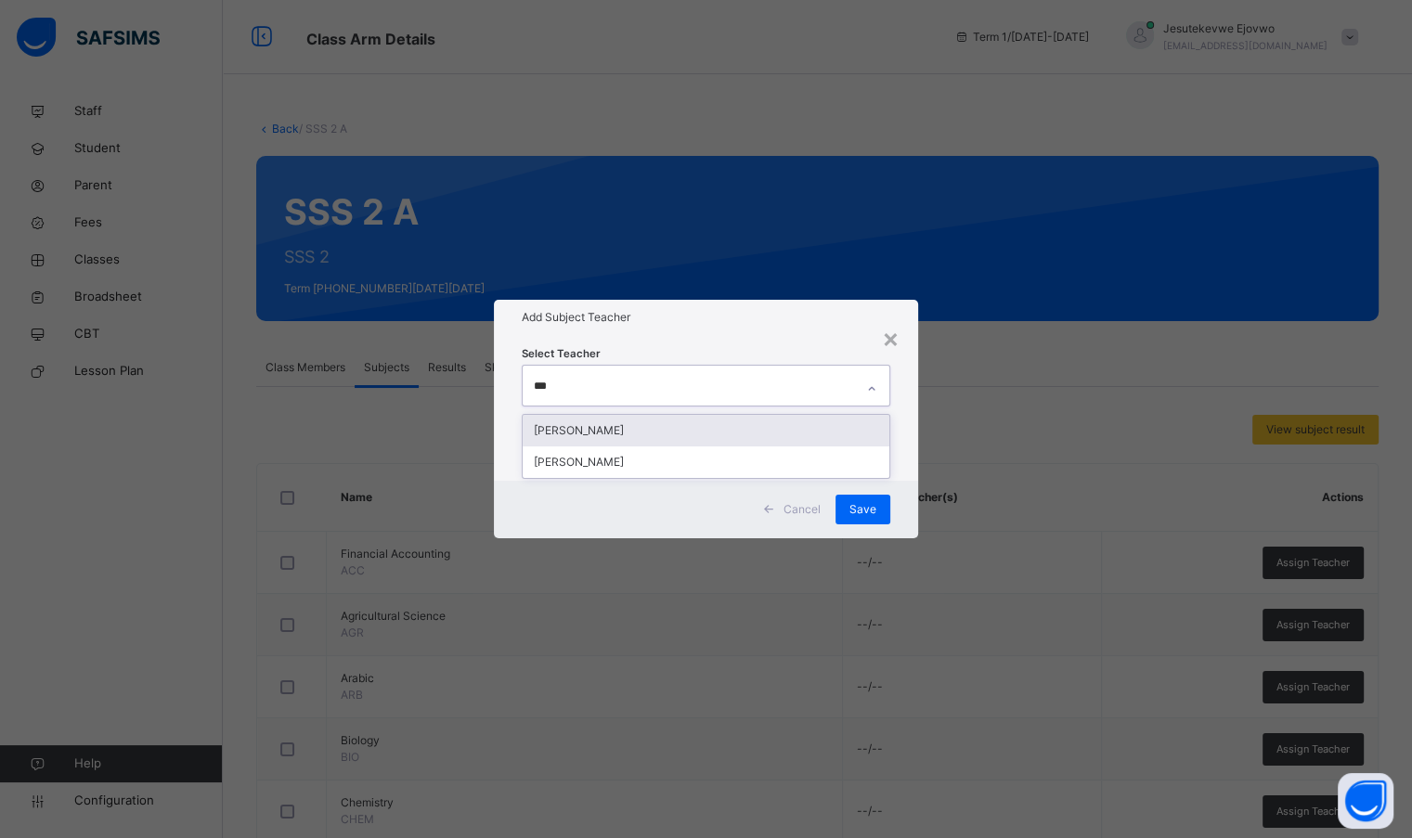
click at [577, 439] on div "[PERSON_NAME]" at bounding box center [706, 431] width 366 height 32
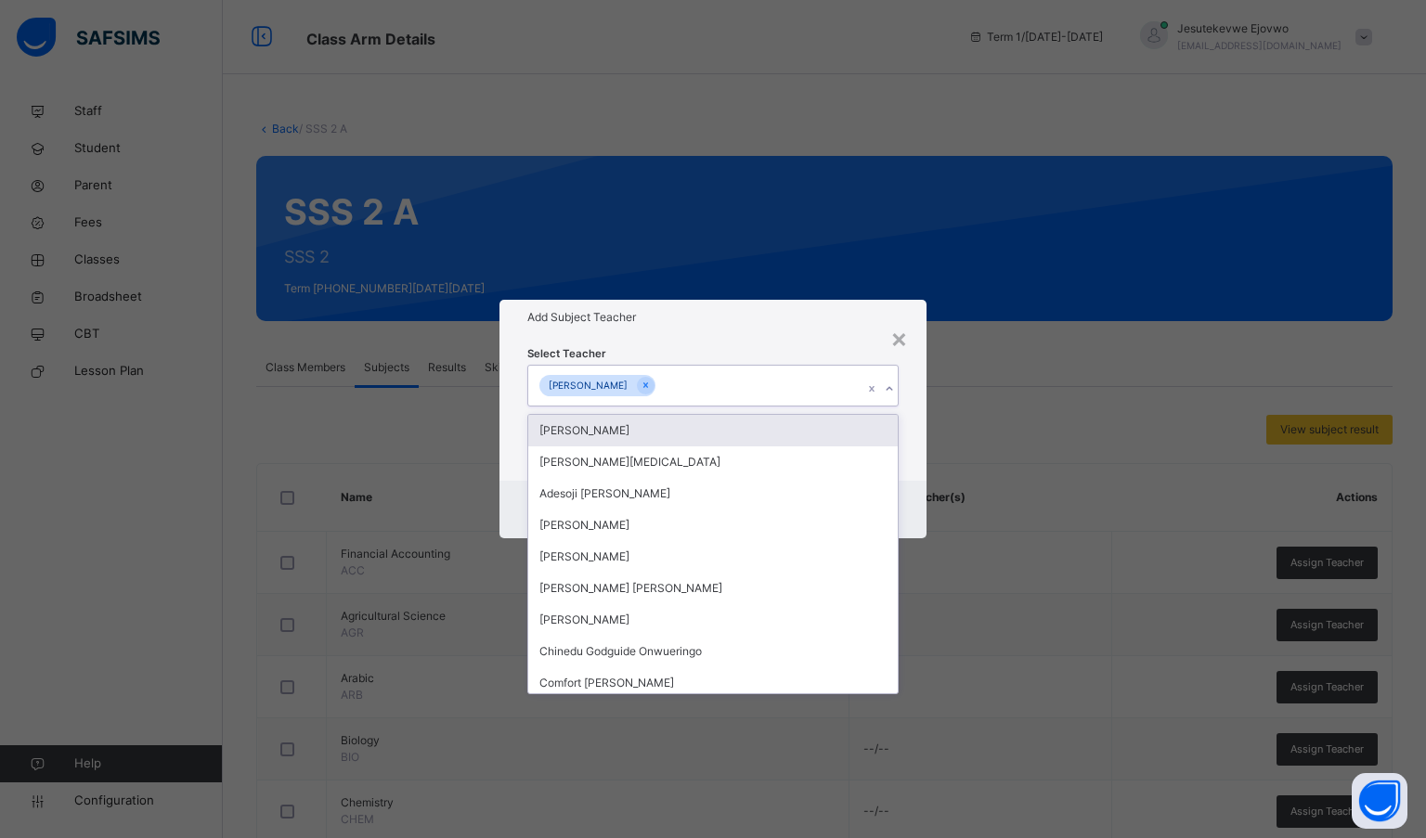
click at [800, 336] on div "Select Teacher option [PERSON_NAME], selected. option [PERSON_NAME] focused, 2 …" at bounding box center [713, 407] width 428 height 145
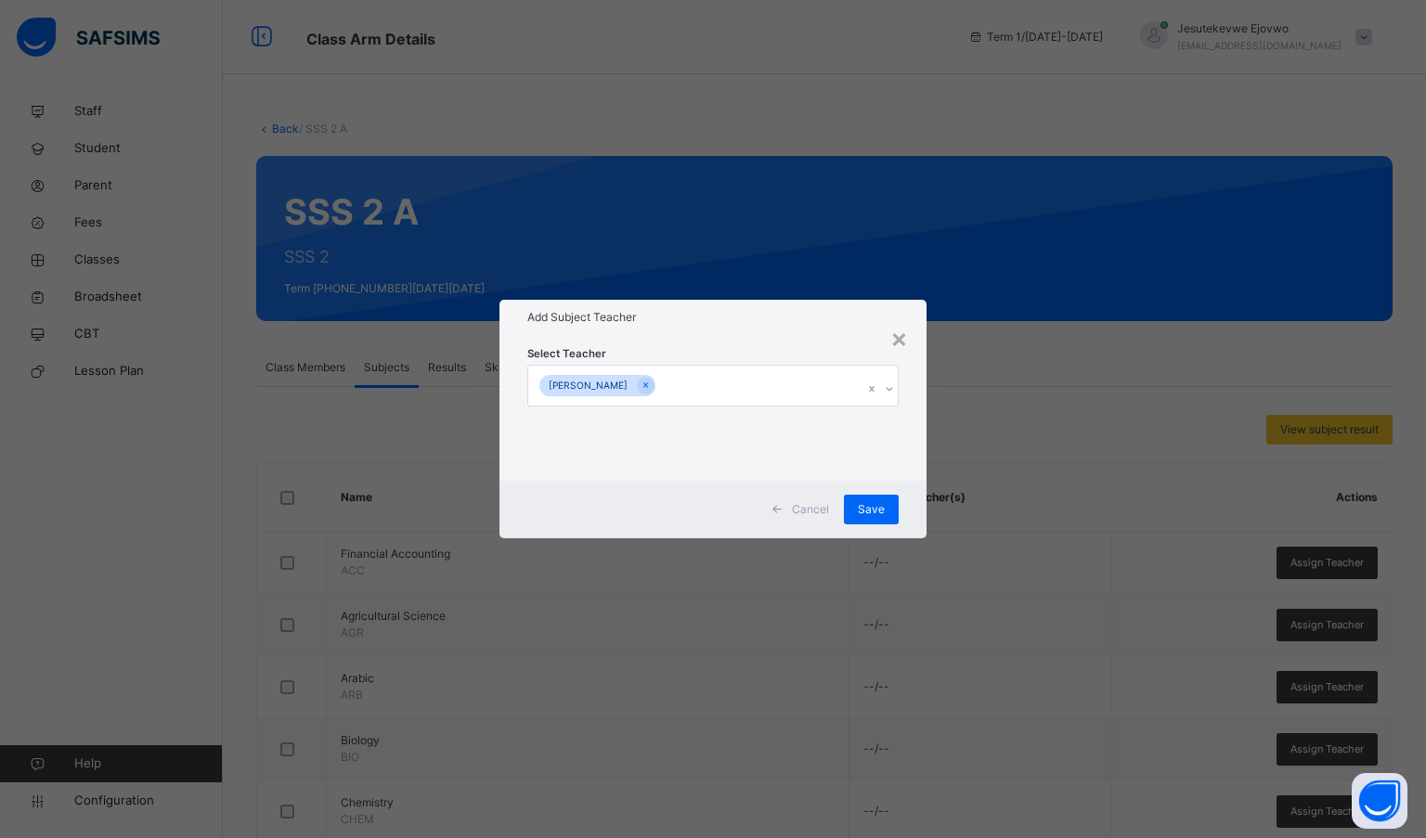
click at [873, 515] on span "Save" at bounding box center [871, 509] width 27 height 17
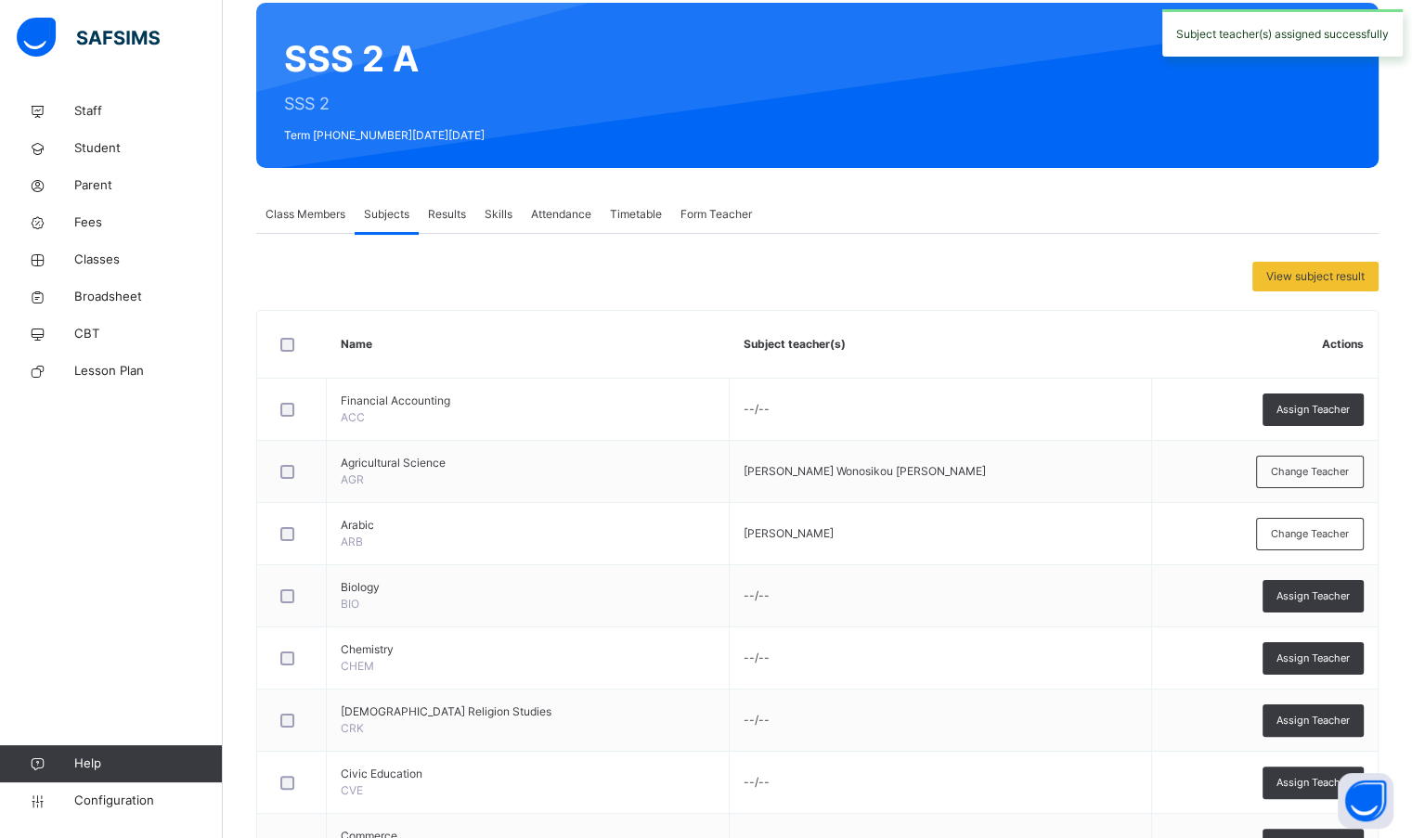
scroll to position [186, 0]
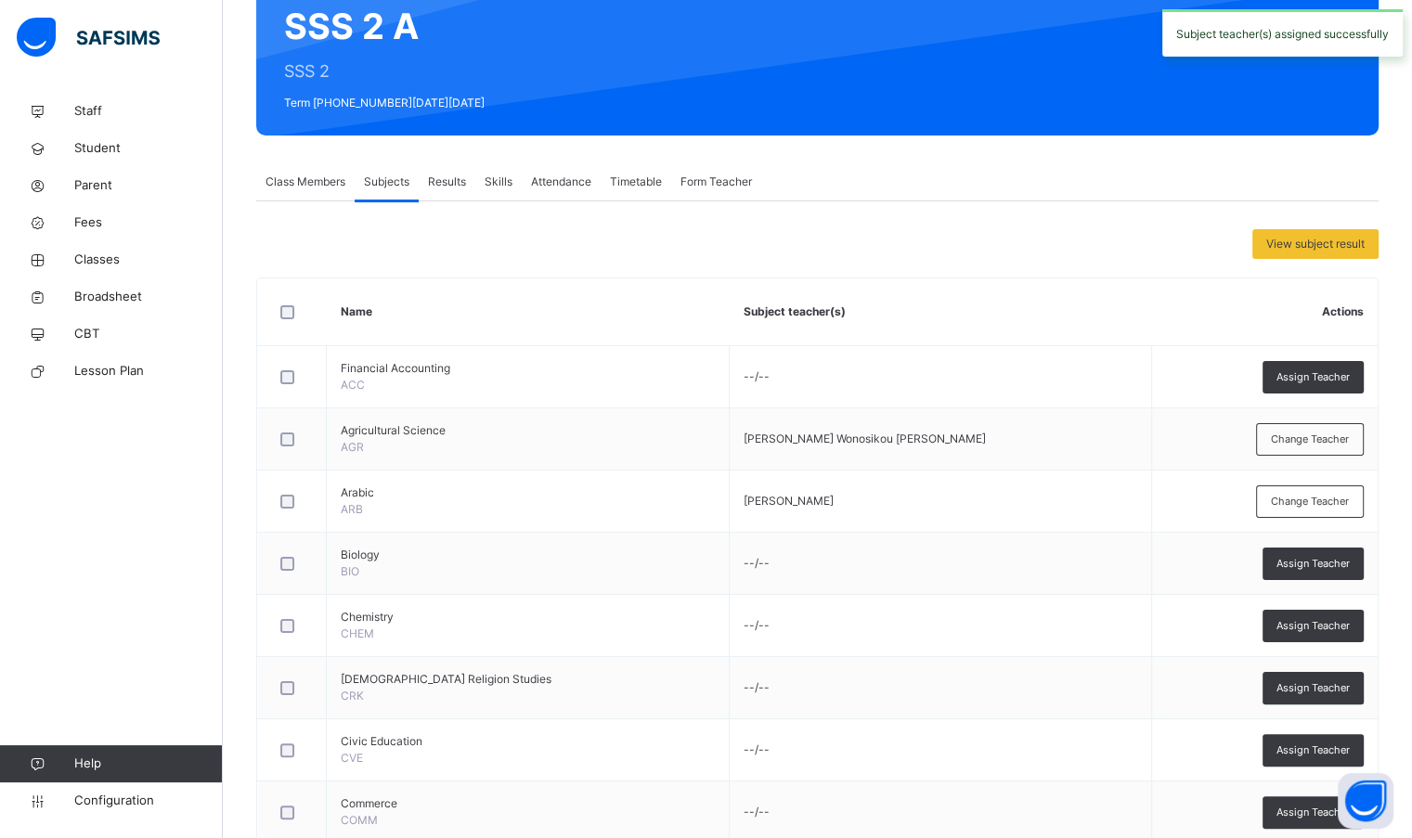
click at [1315, 562] on span "Assign Teacher" at bounding box center [1312, 564] width 73 height 16
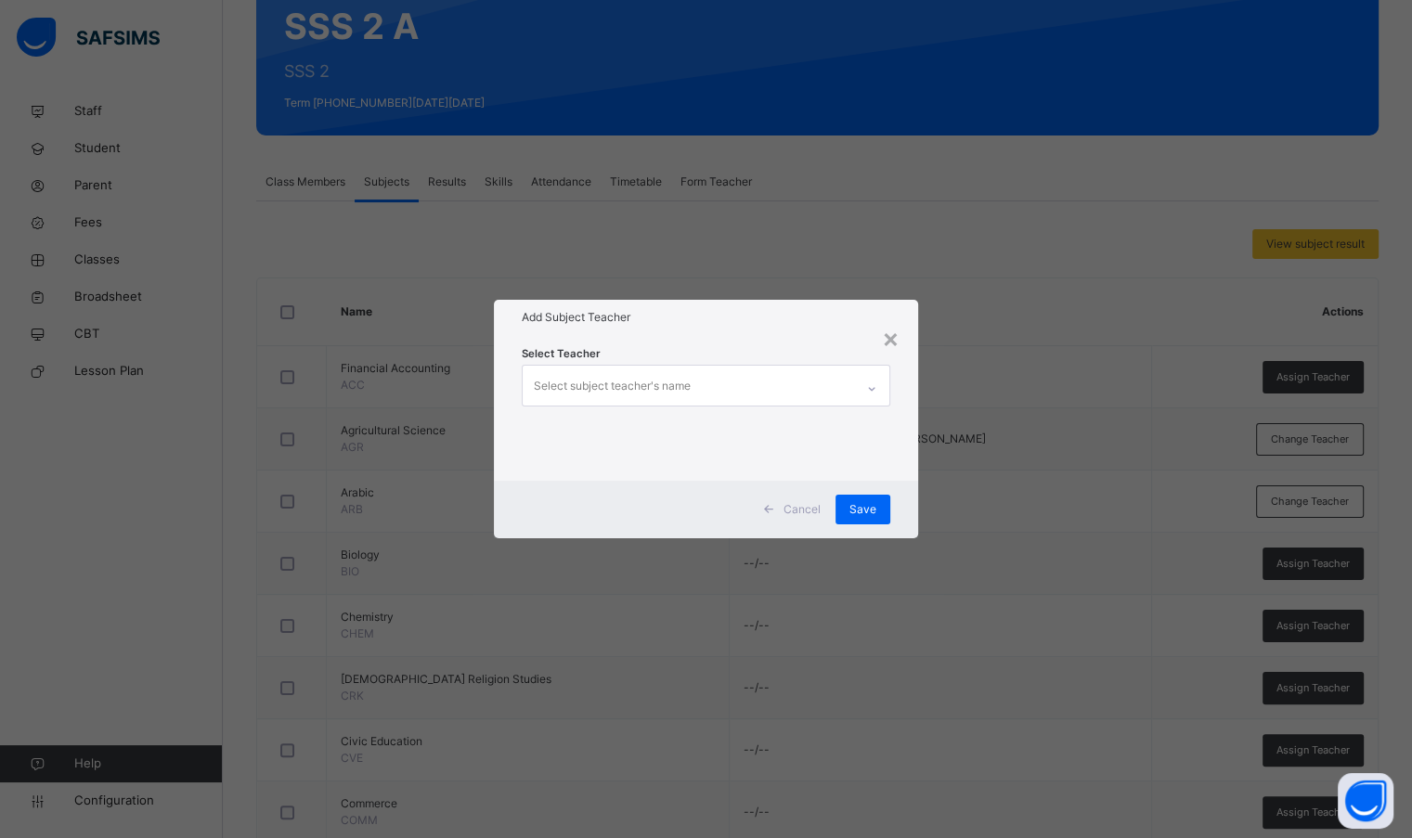
click at [716, 379] on div "Select subject teacher's name" at bounding box center [688, 385] width 330 height 39
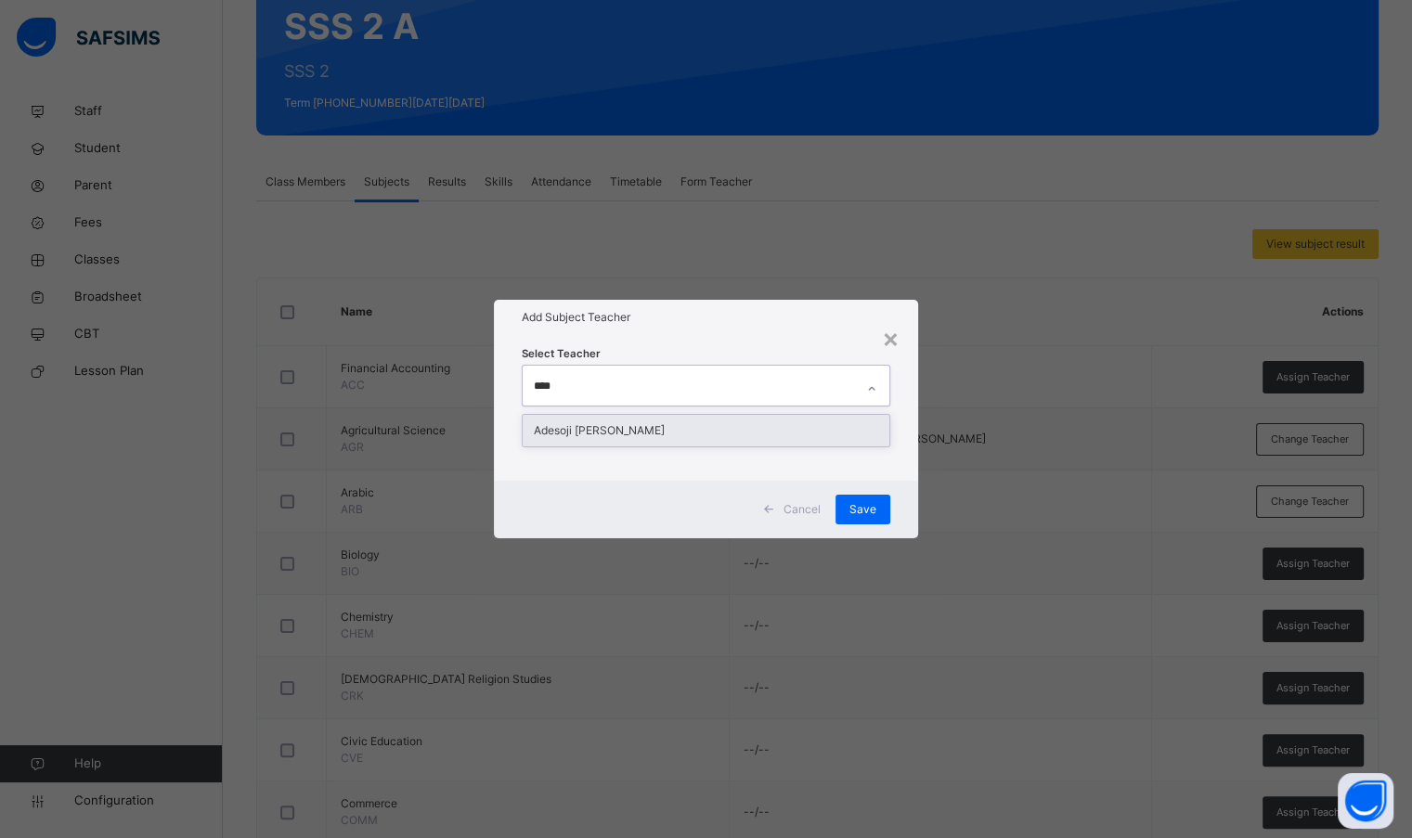
type input "*****"
click at [643, 423] on div "Adesoji [PERSON_NAME]" at bounding box center [706, 431] width 366 height 32
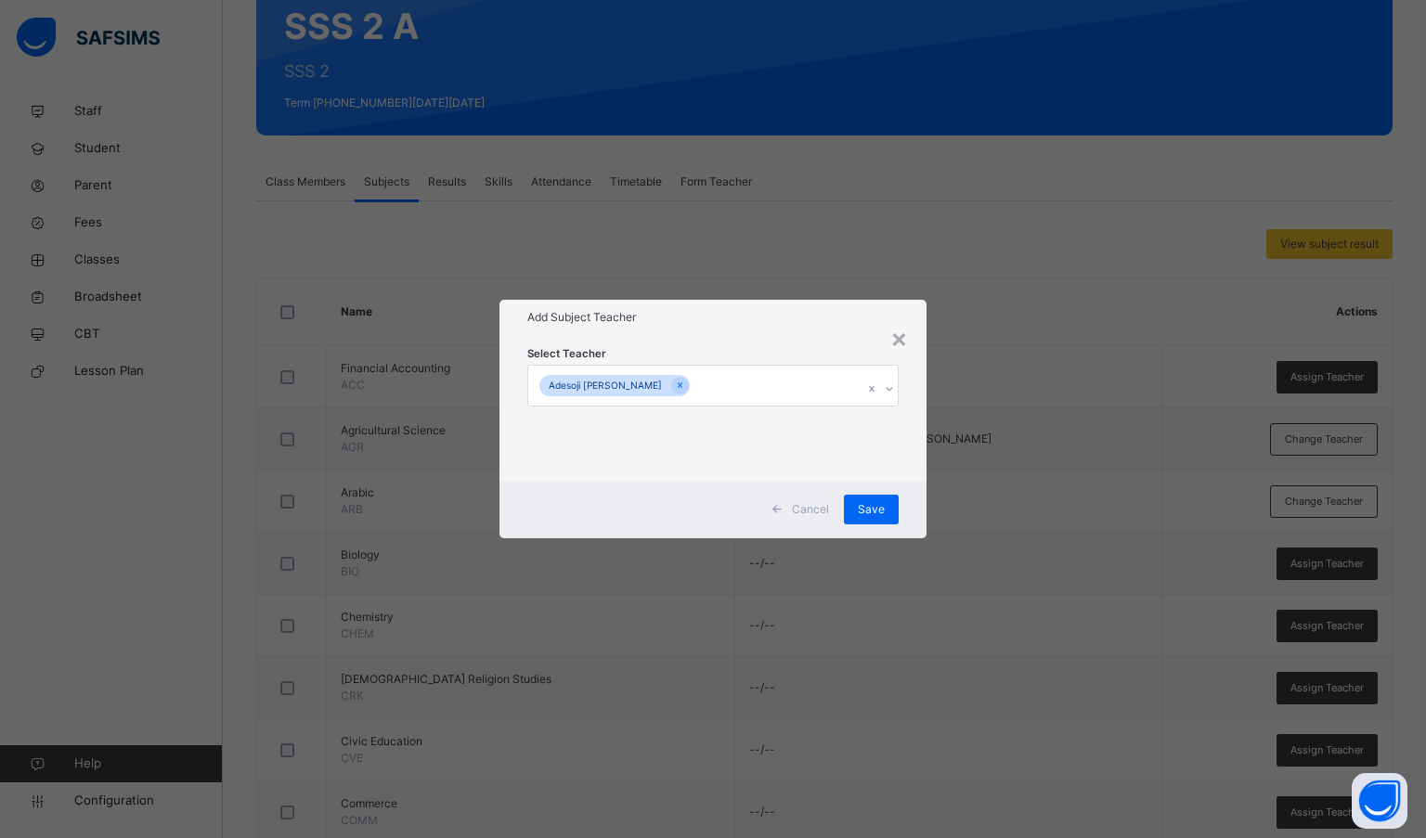
click at [795, 328] on div "Add Subject Teacher" at bounding box center [713, 317] width 428 height 35
click at [869, 507] on span "Save" at bounding box center [871, 509] width 27 height 17
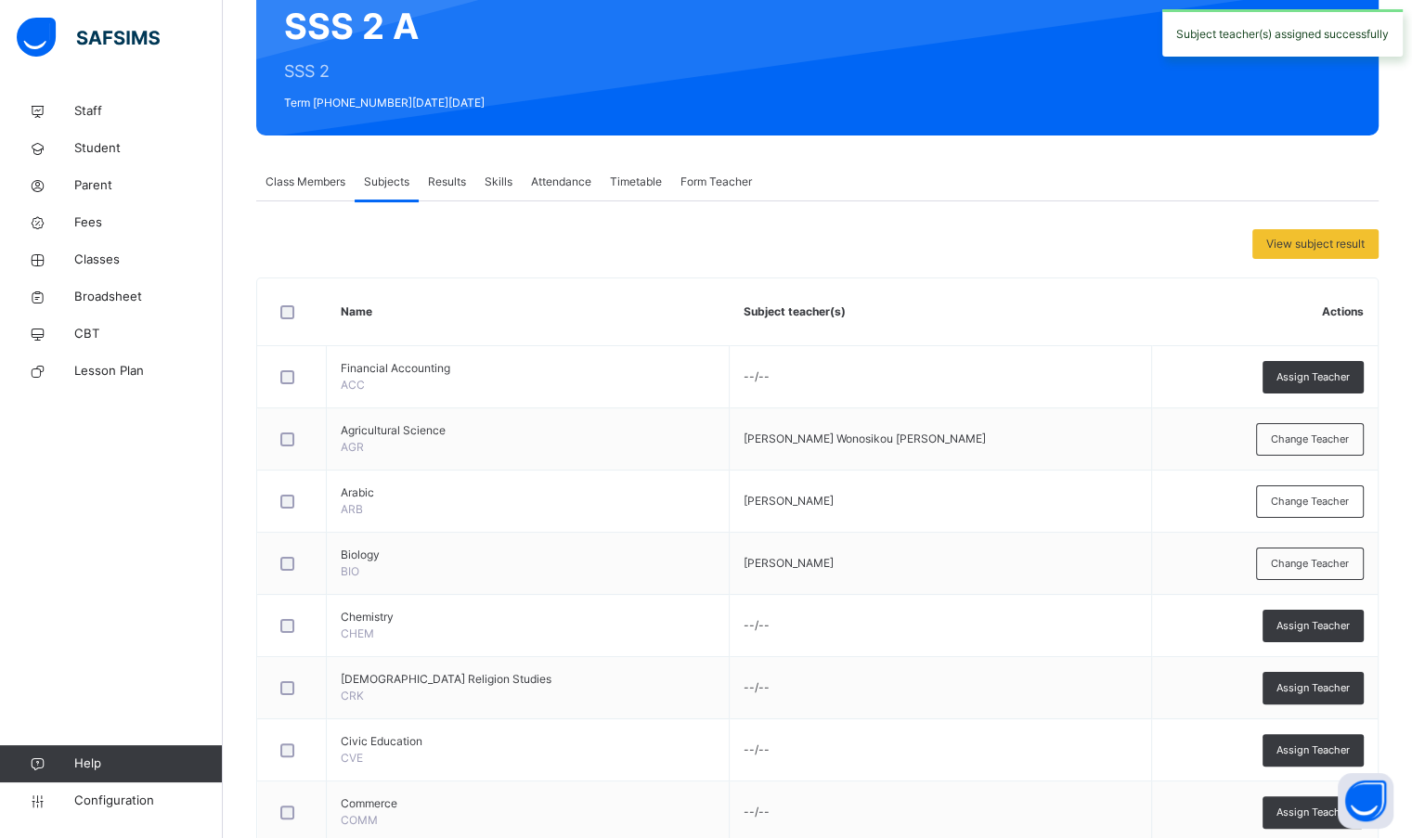
click at [1349, 618] on span "Assign Teacher" at bounding box center [1312, 626] width 73 height 16
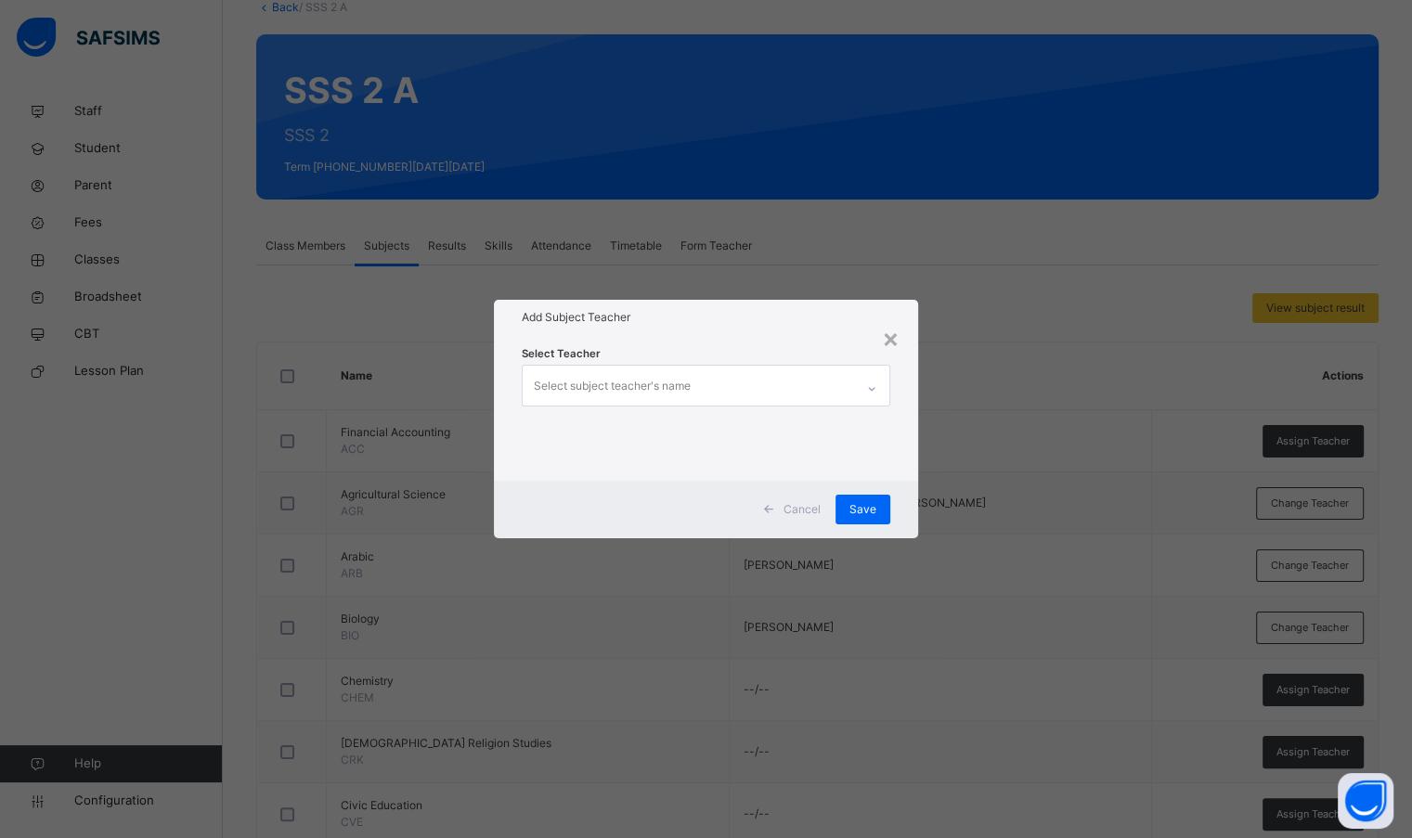
scroll to position [93, 0]
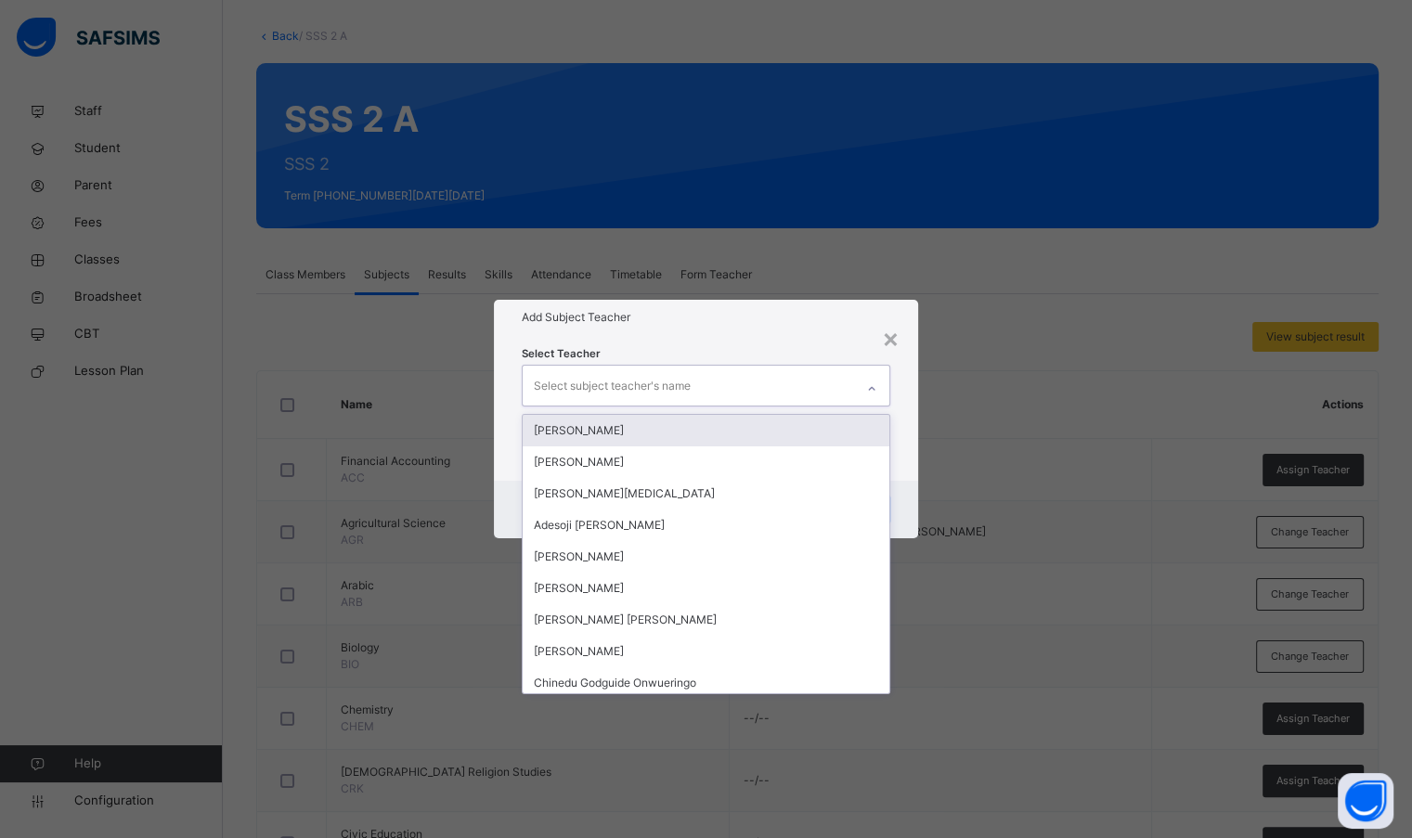
click at [750, 381] on div "Select subject teacher's name" at bounding box center [688, 385] width 330 height 39
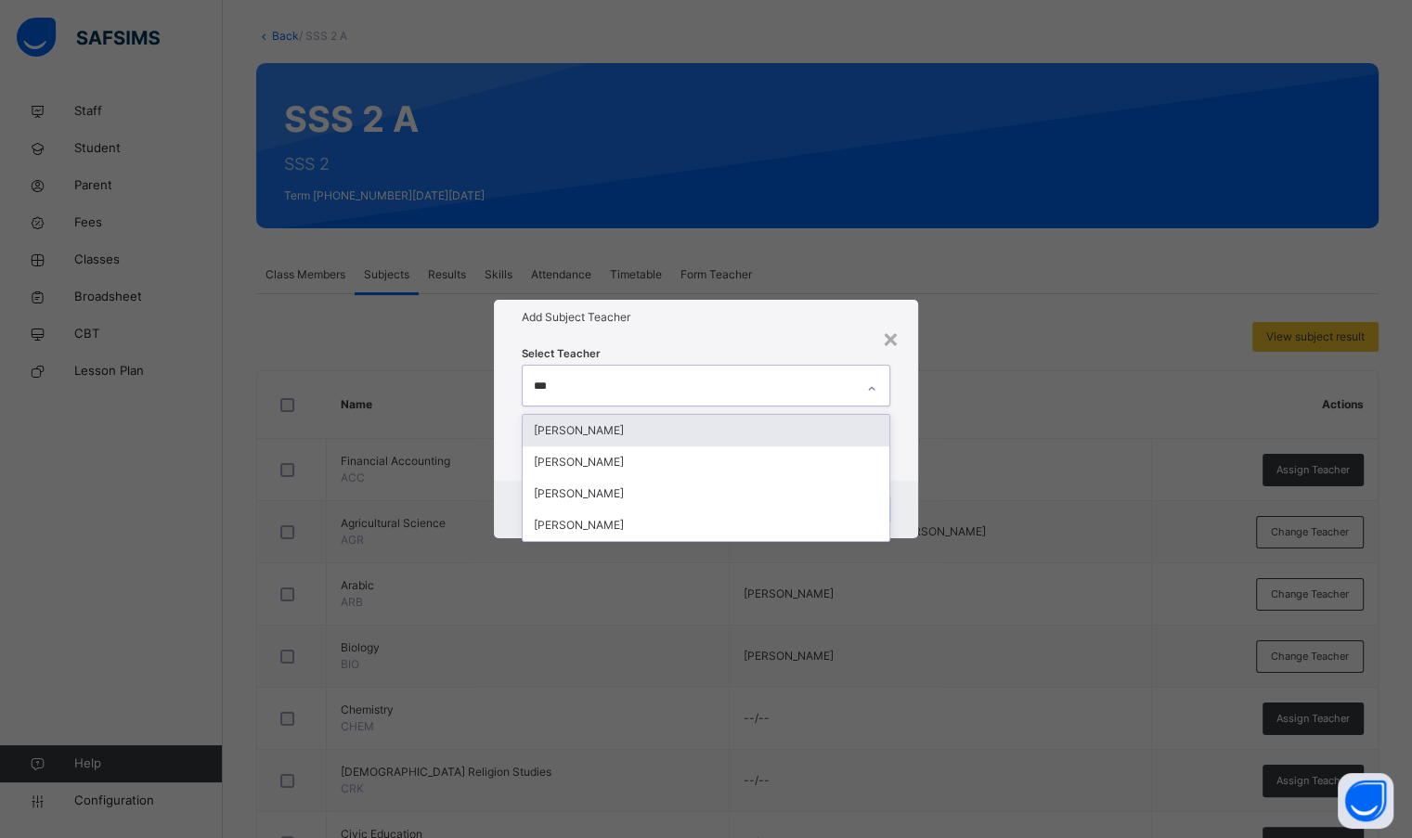
type input "****"
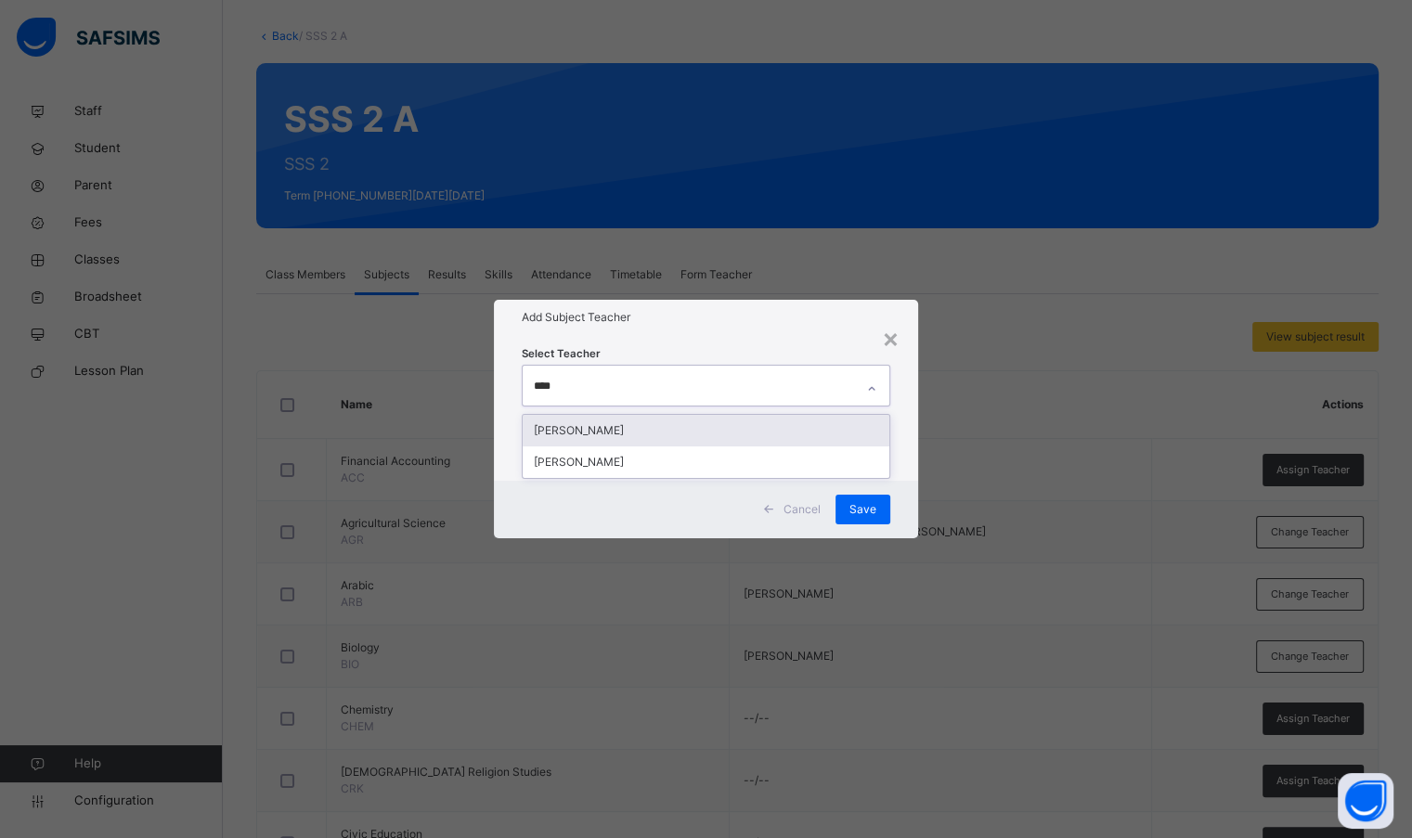
click at [626, 432] on div "[PERSON_NAME]" at bounding box center [706, 431] width 366 height 32
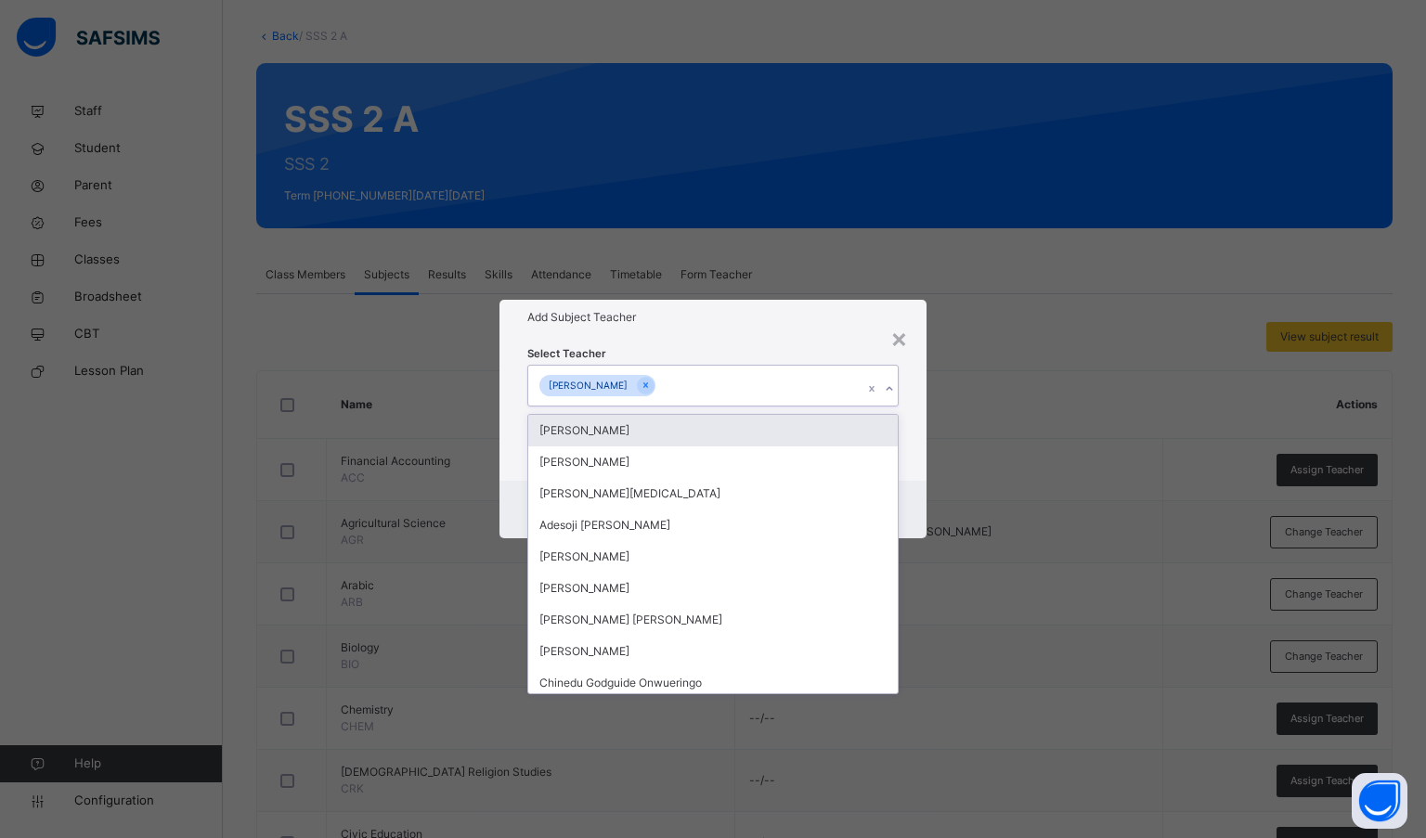
click at [801, 354] on div "Select Teacher option [PERSON_NAME], selected. option [PERSON_NAME] focused, 1 …" at bounding box center [713, 407] width 372 height 126
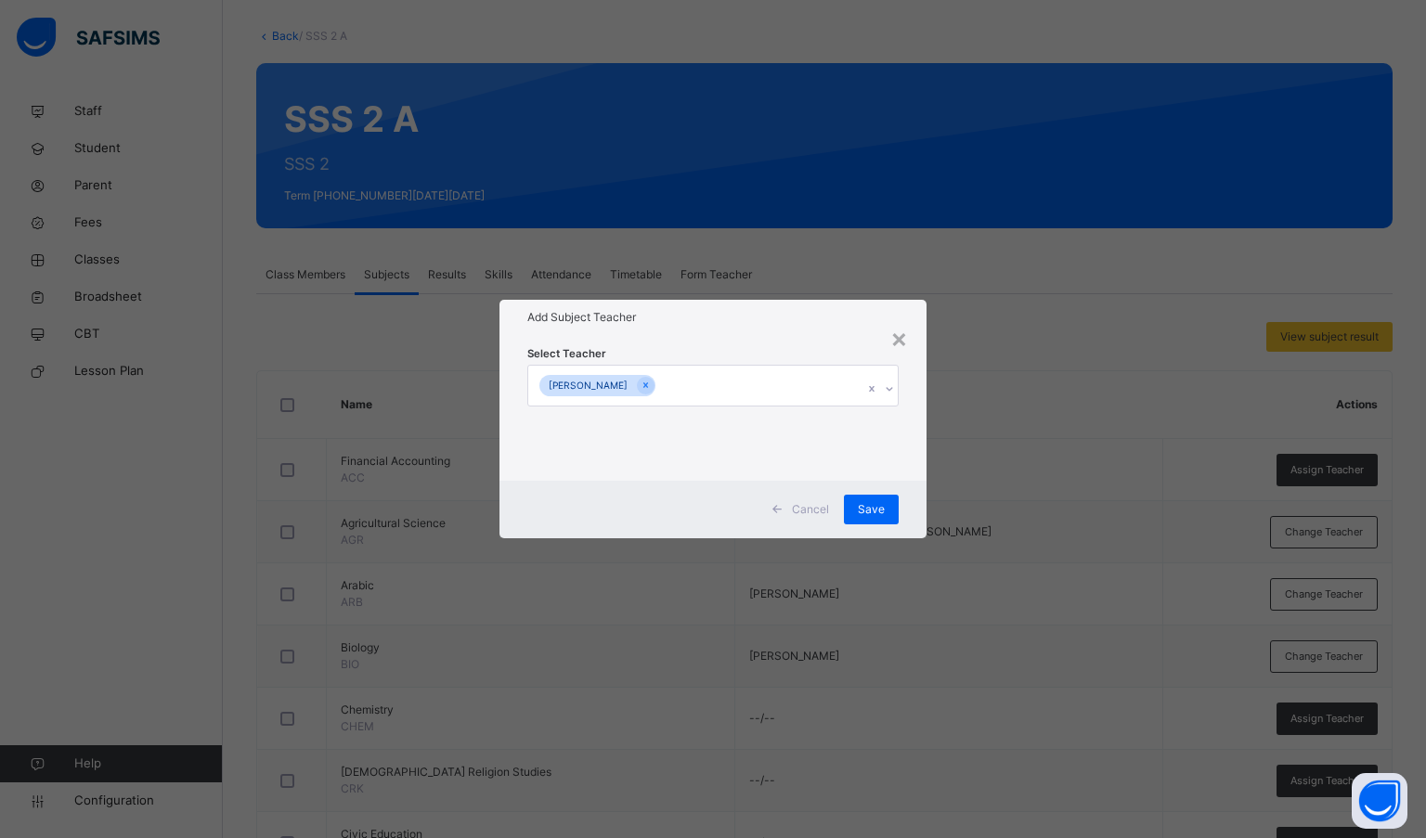
click at [862, 501] on span "Save" at bounding box center [871, 509] width 27 height 17
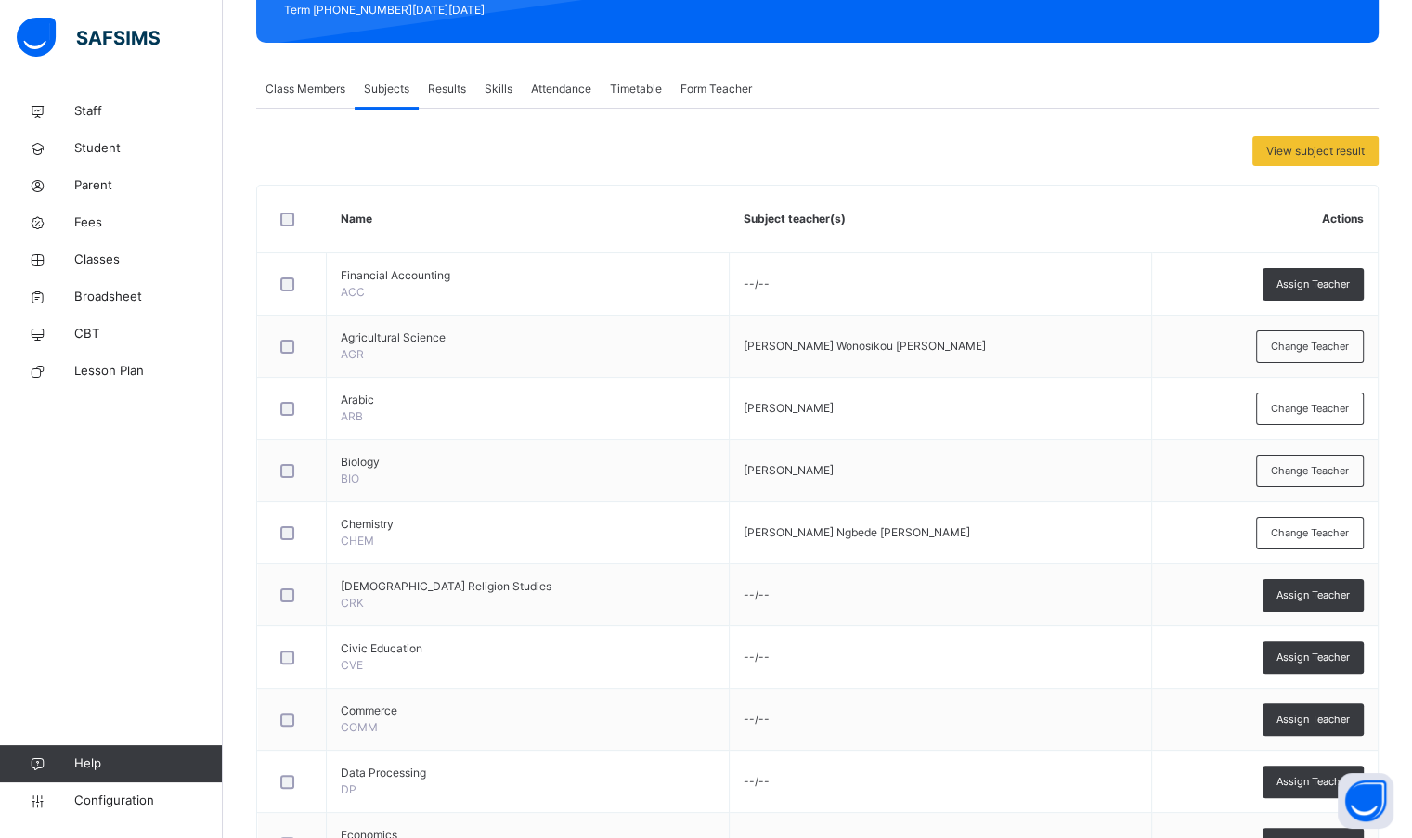
scroll to position [371, 0]
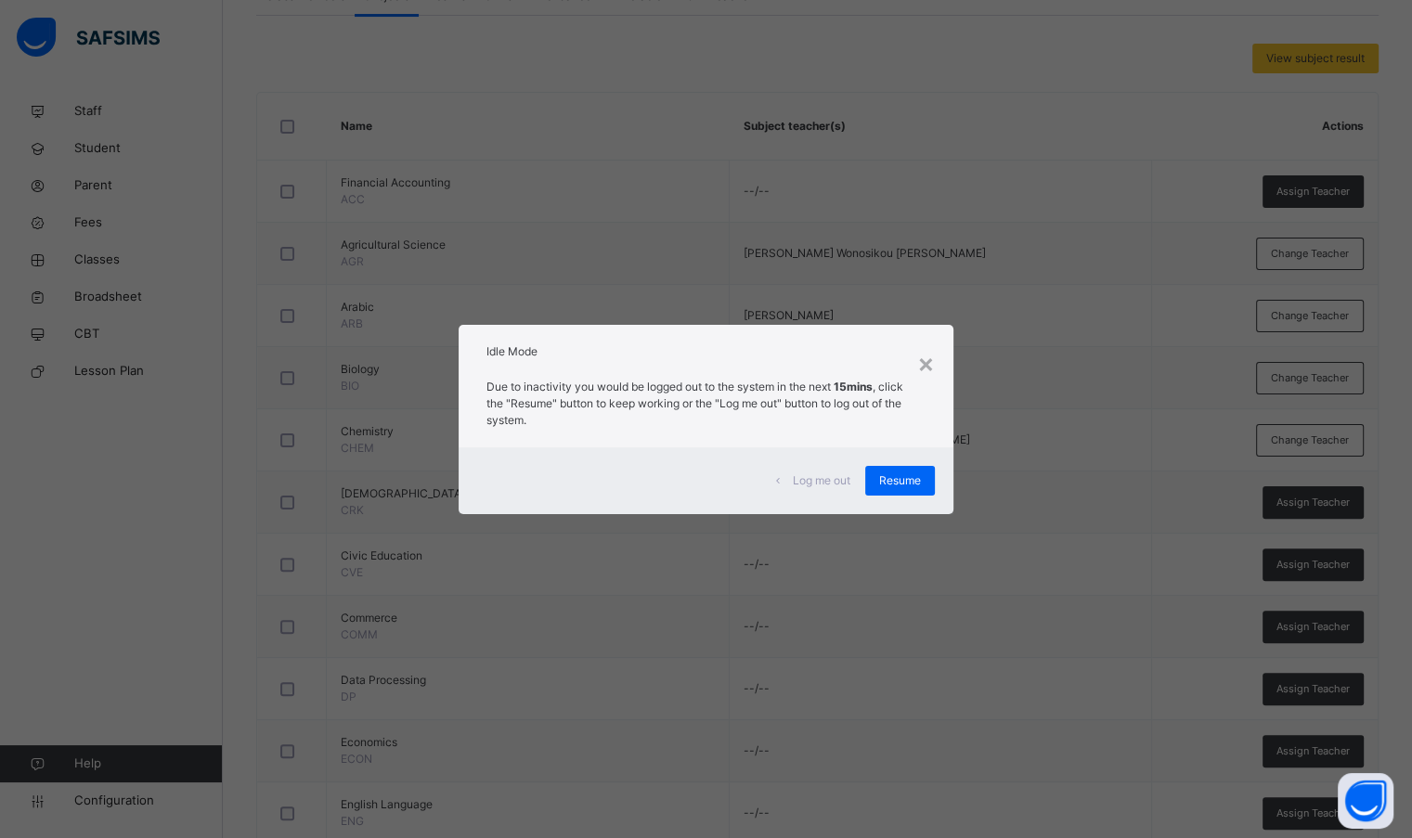
click at [919, 472] on span "Resume" at bounding box center [900, 480] width 42 height 17
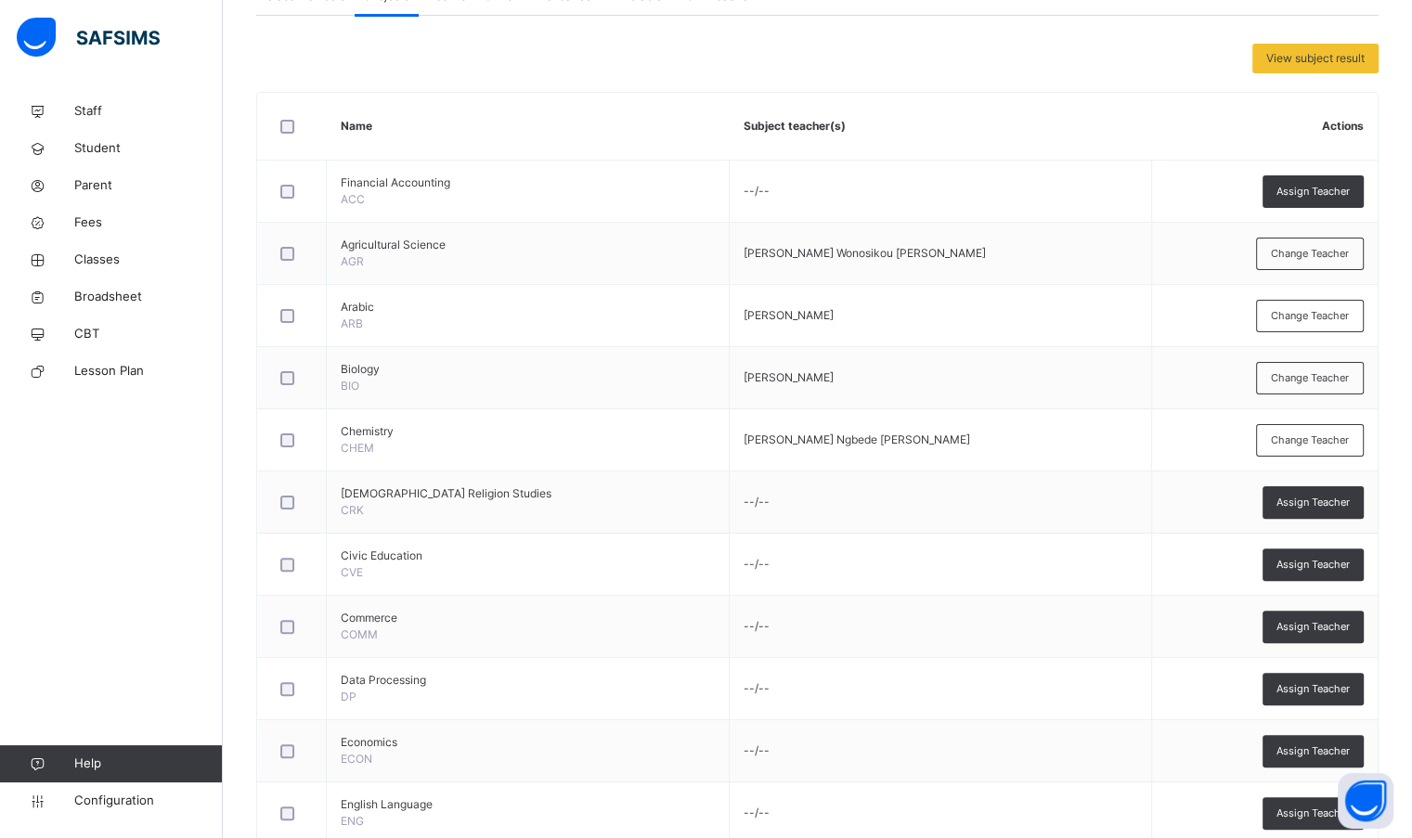
click at [1310, 500] on span "Assign Teacher" at bounding box center [1312, 503] width 73 height 16
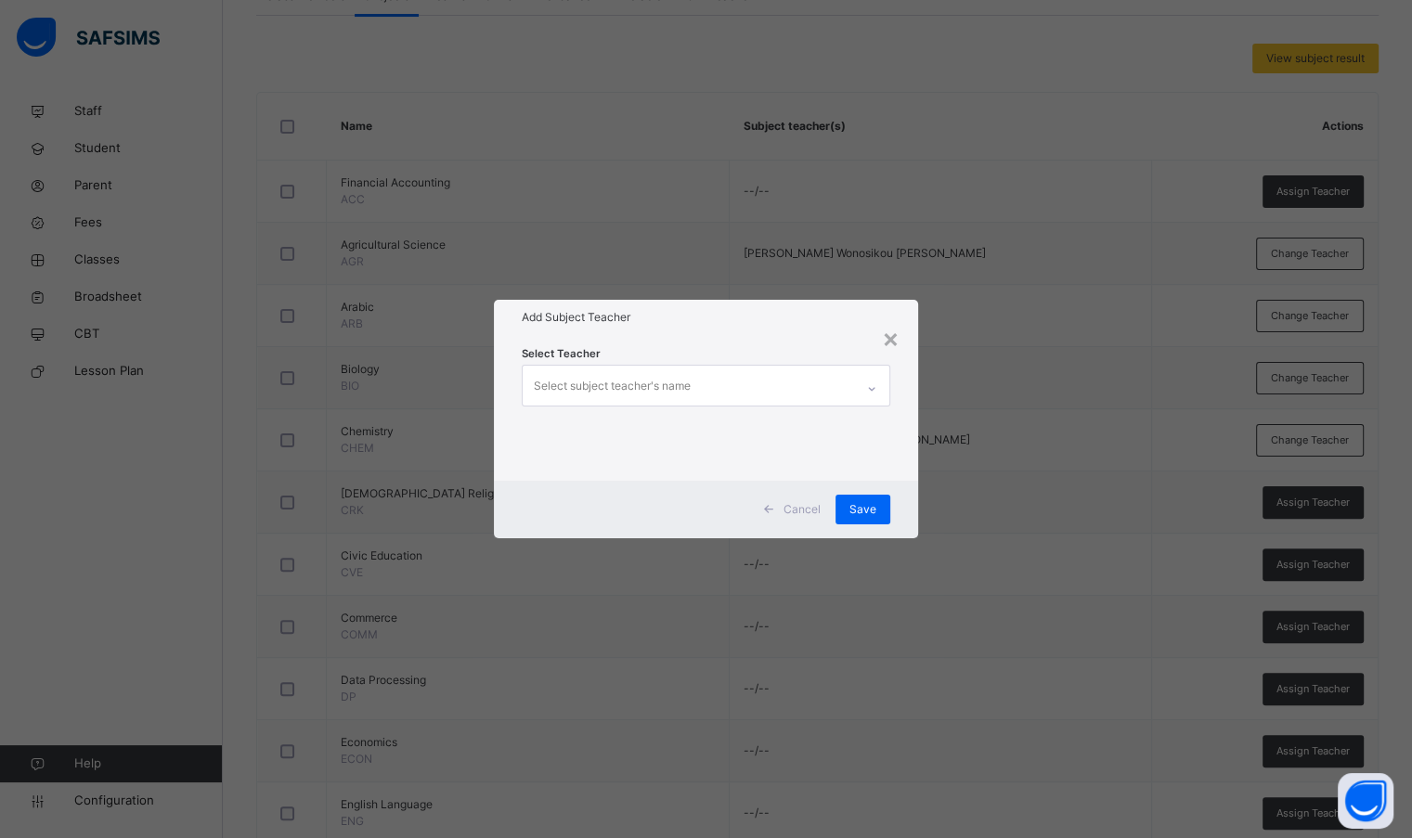
click at [692, 381] on div "Select subject teacher's name" at bounding box center [688, 385] width 330 height 39
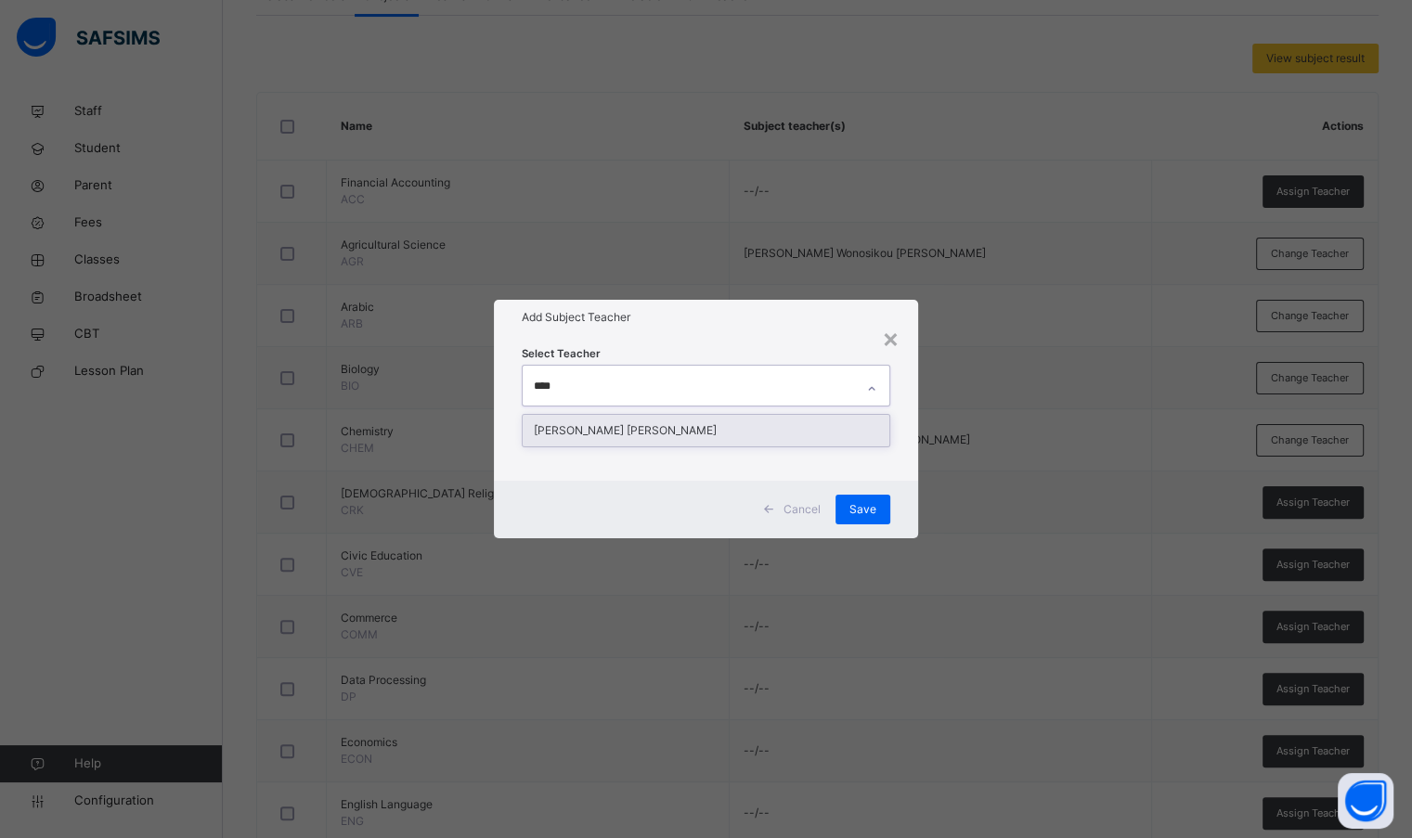
type input "*****"
click at [696, 426] on div "[PERSON_NAME] [PERSON_NAME]" at bounding box center [706, 431] width 366 height 32
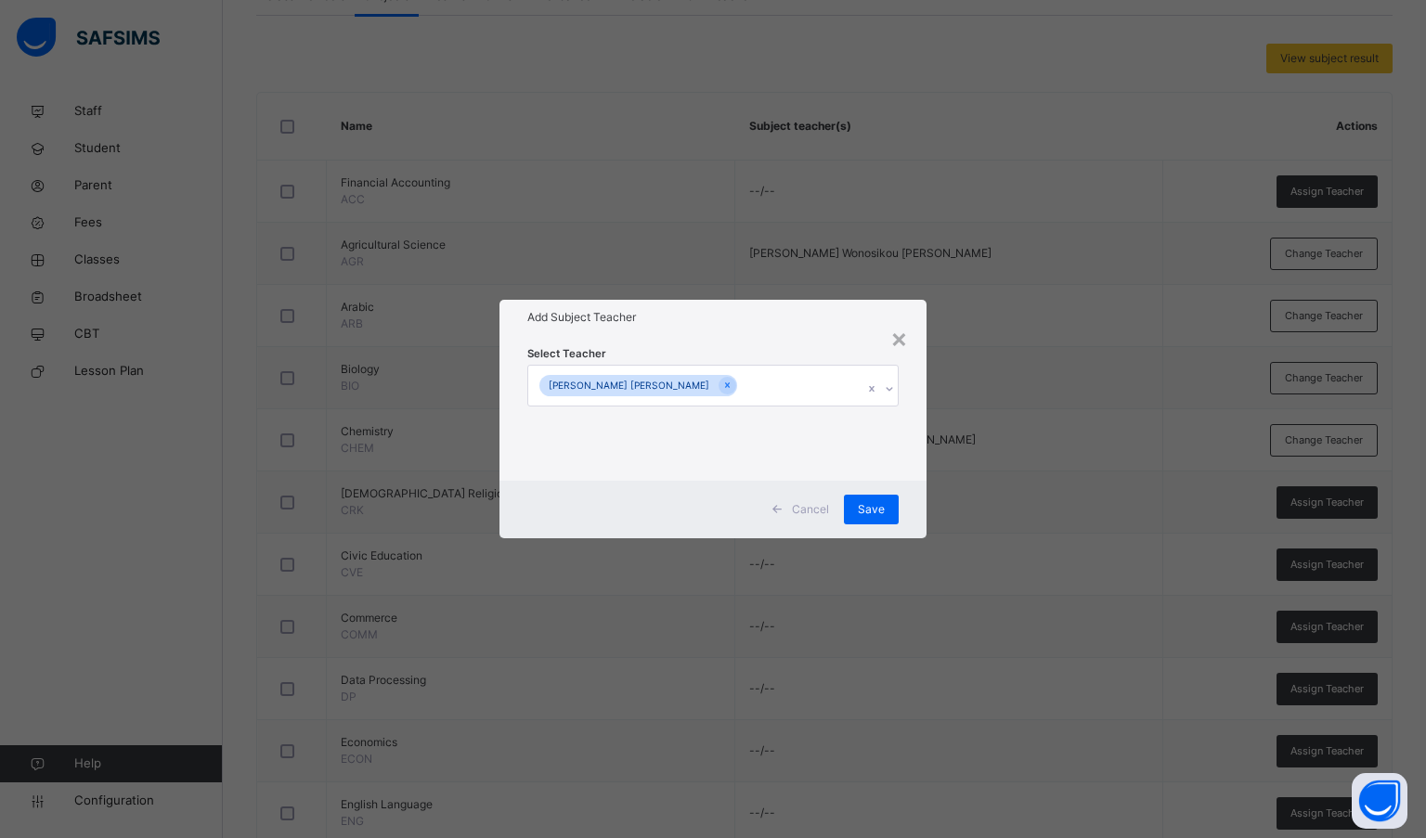
click at [760, 341] on div "Select Teacher [PERSON_NAME] [PERSON_NAME]" at bounding box center [713, 407] width 428 height 145
click at [873, 508] on span "Save" at bounding box center [871, 509] width 27 height 17
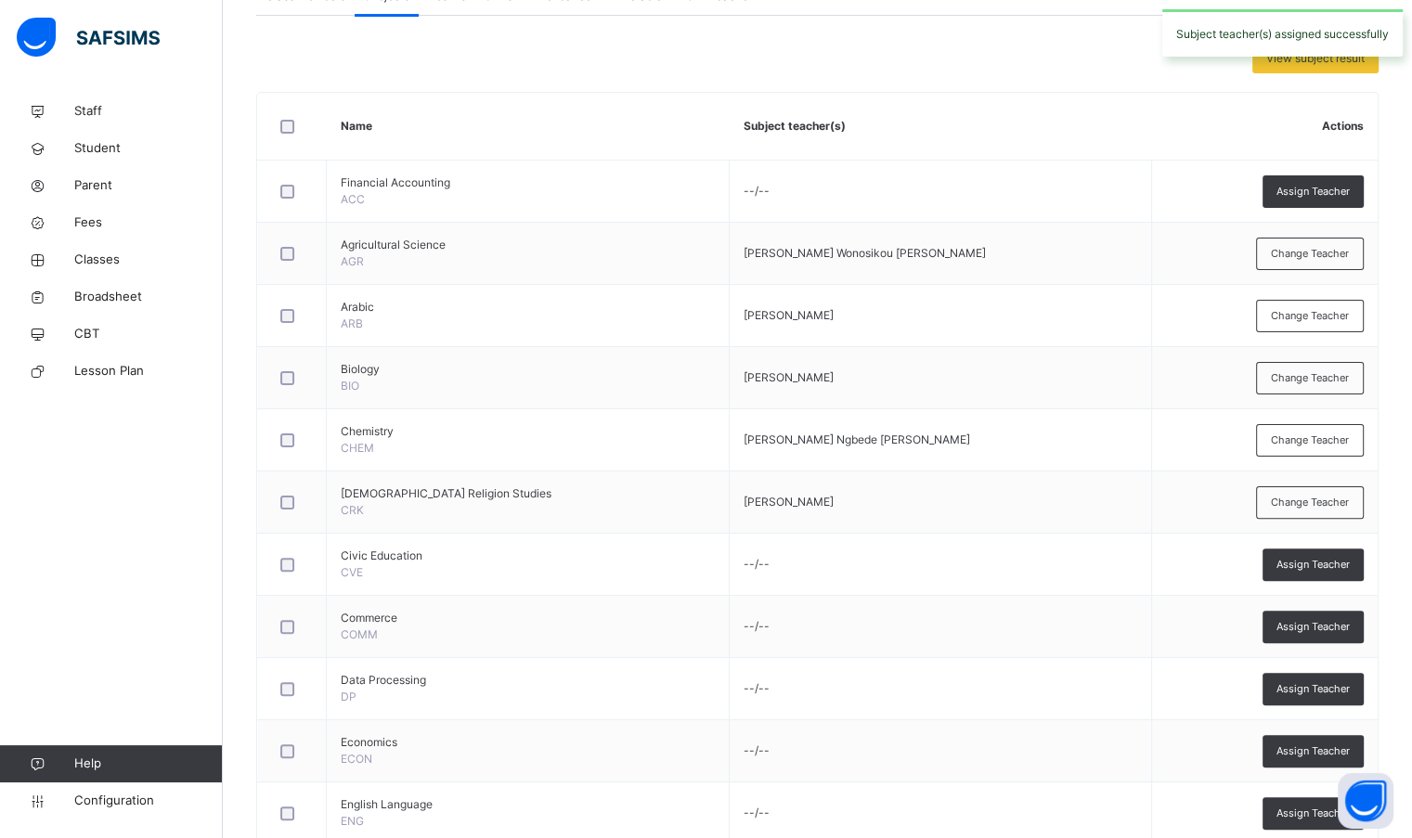
click at [1288, 567] on div "Assign Teacher" at bounding box center [1312, 564] width 101 height 32
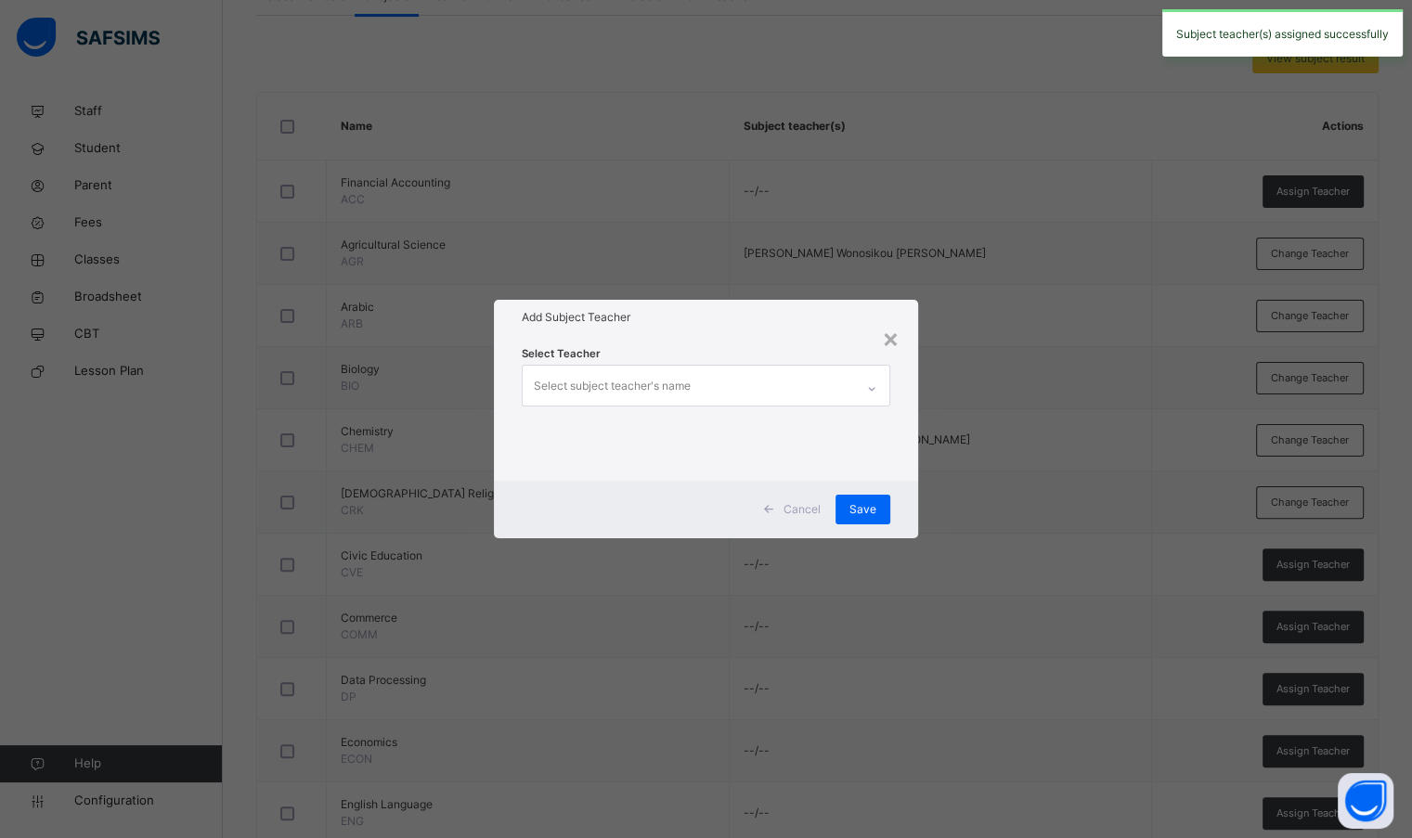
click at [634, 378] on div "Select subject teacher's name" at bounding box center [612, 385] width 157 height 35
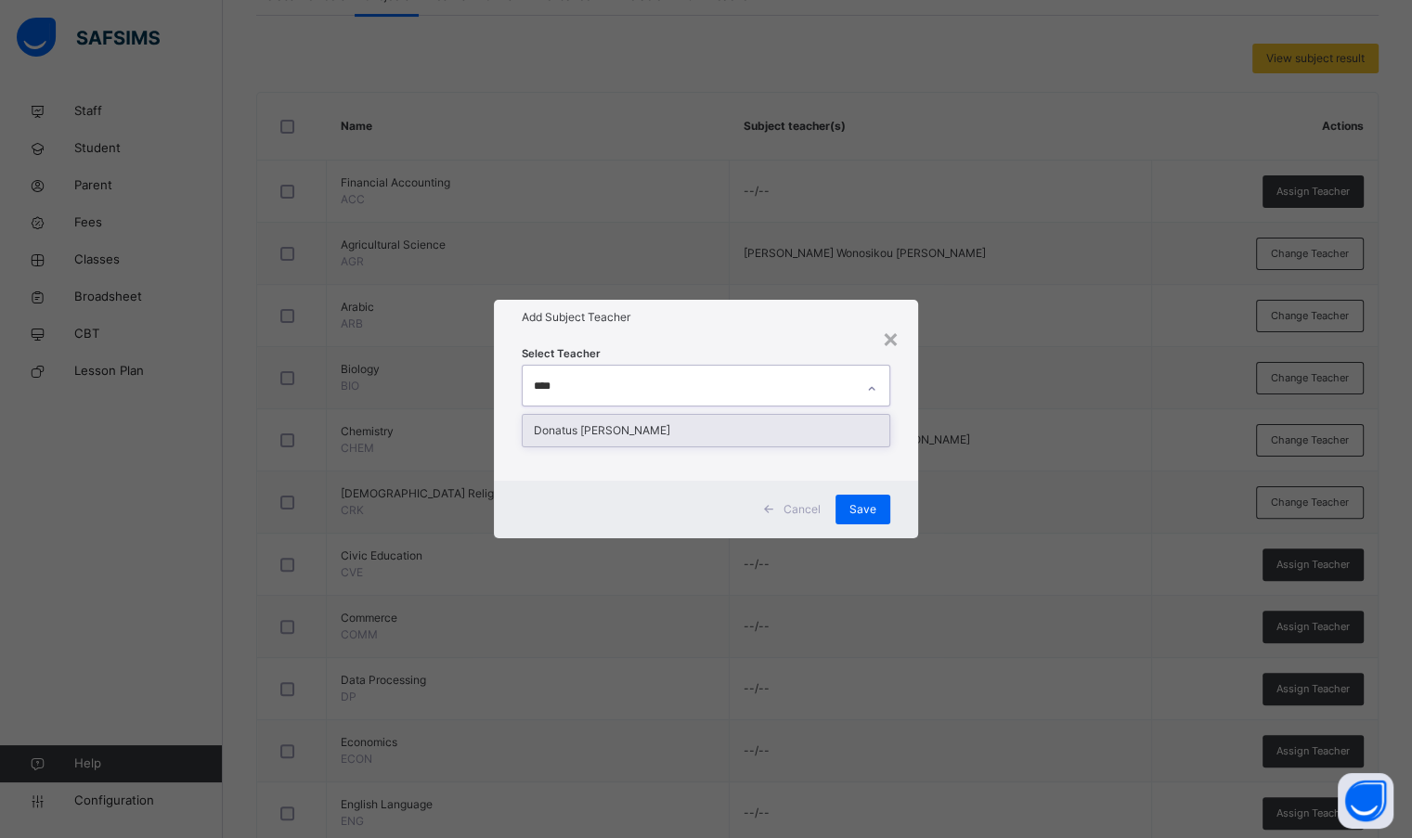
type input "*****"
click at [629, 433] on div "Donatus [PERSON_NAME]" at bounding box center [706, 431] width 366 height 32
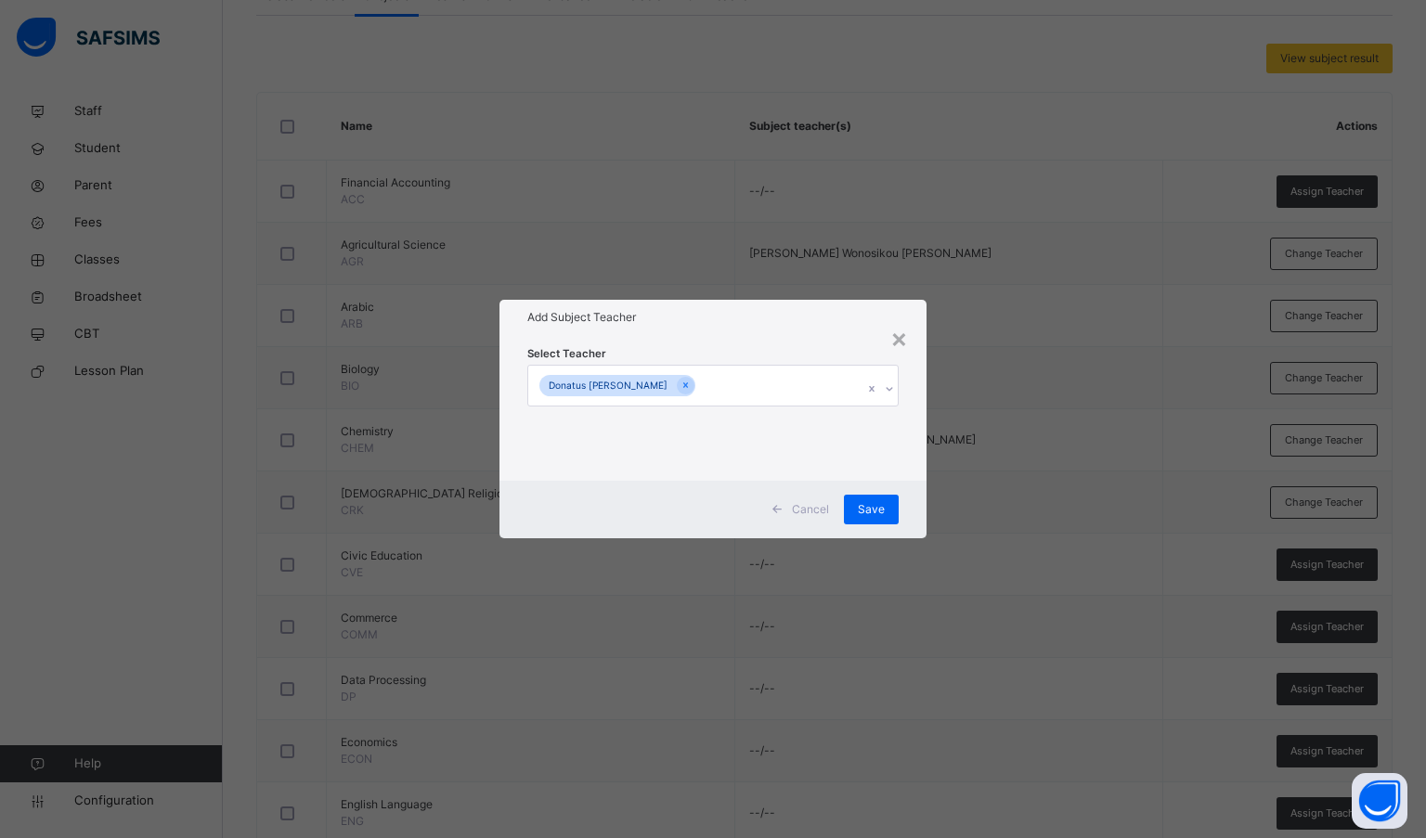
click at [789, 338] on div "Select Teacher Donatus [PERSON_NAME]" at bounding box center [713, 407] width 428 height 145
click at [859, 512] on span "Save" at bounding box center [871, 509] width 27 height 17
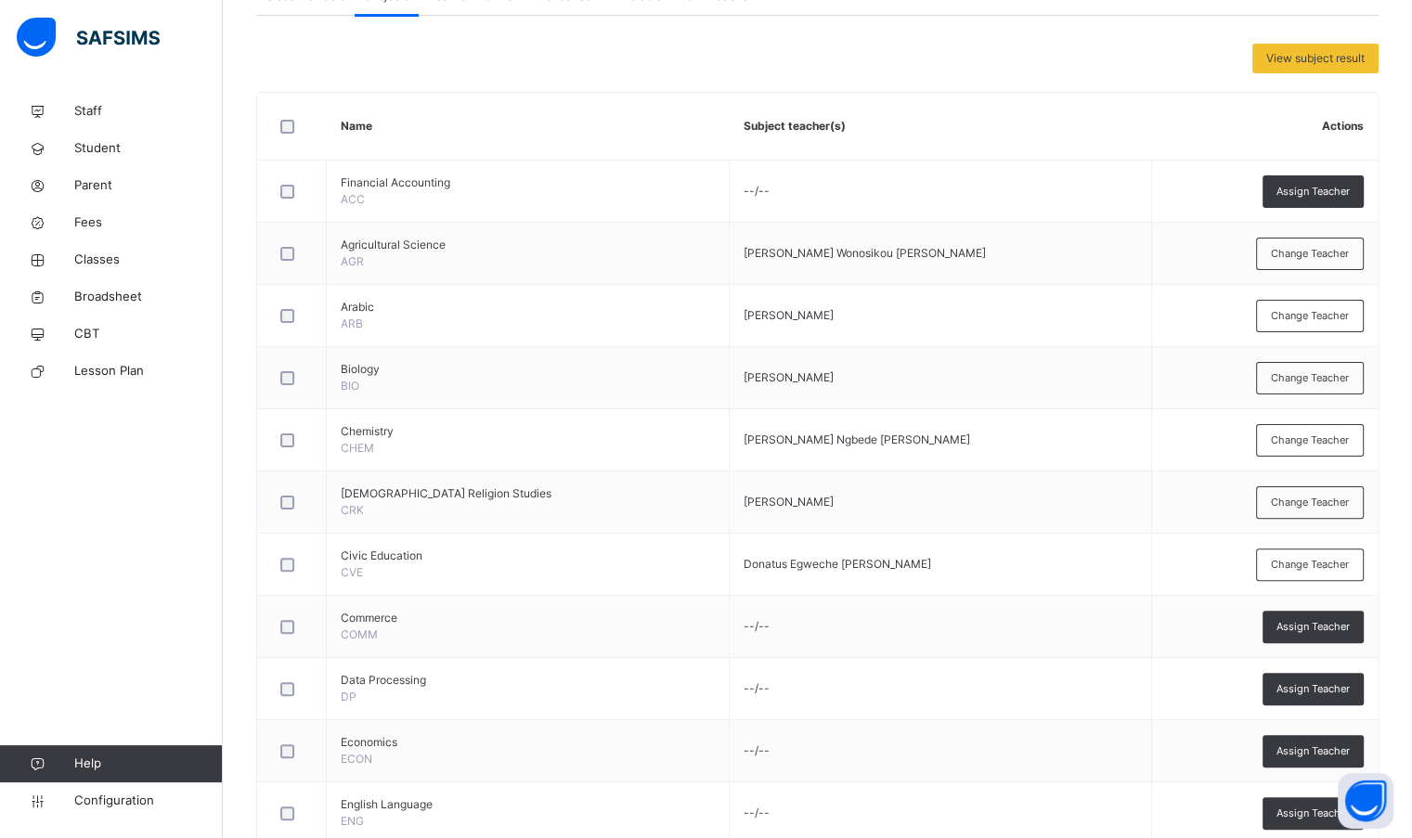
click at [1308, 623] on span "Assign Teacher" at bounding box center [1312, 627] width 73 height 16
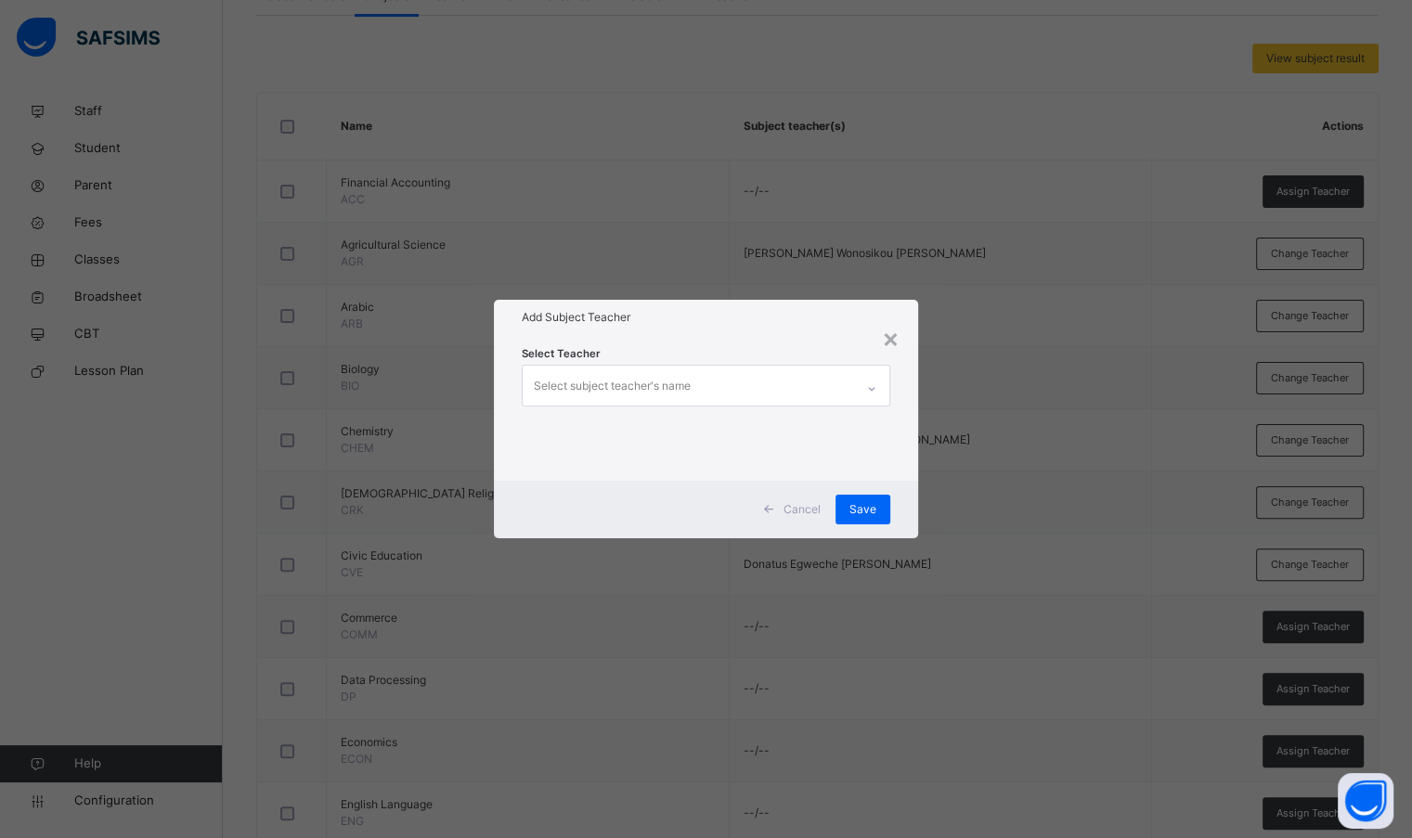
click at [749, 378] on div "Select subject teacher's name" at bounding box center [688, 385] width 330 height 39
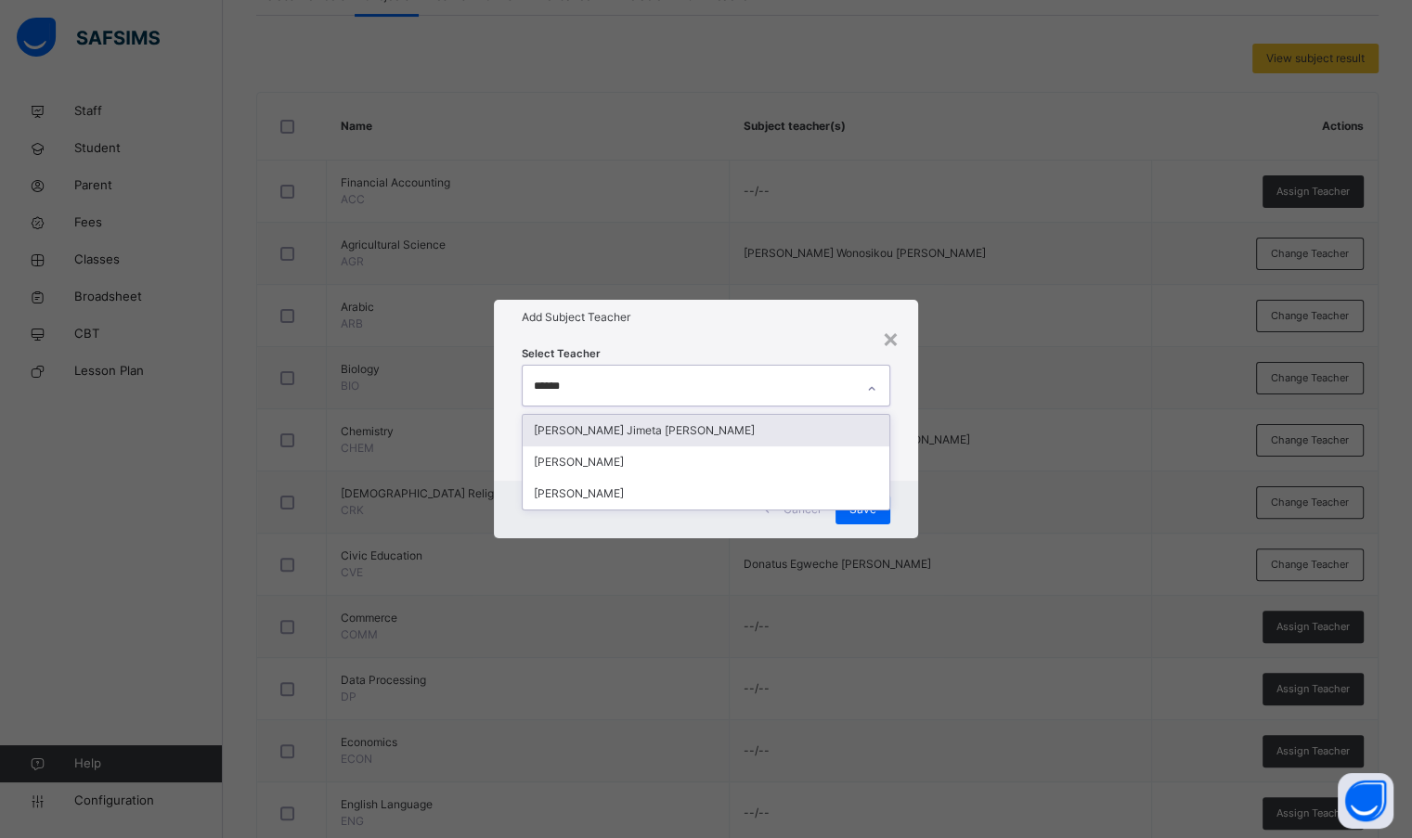
type input "*******"
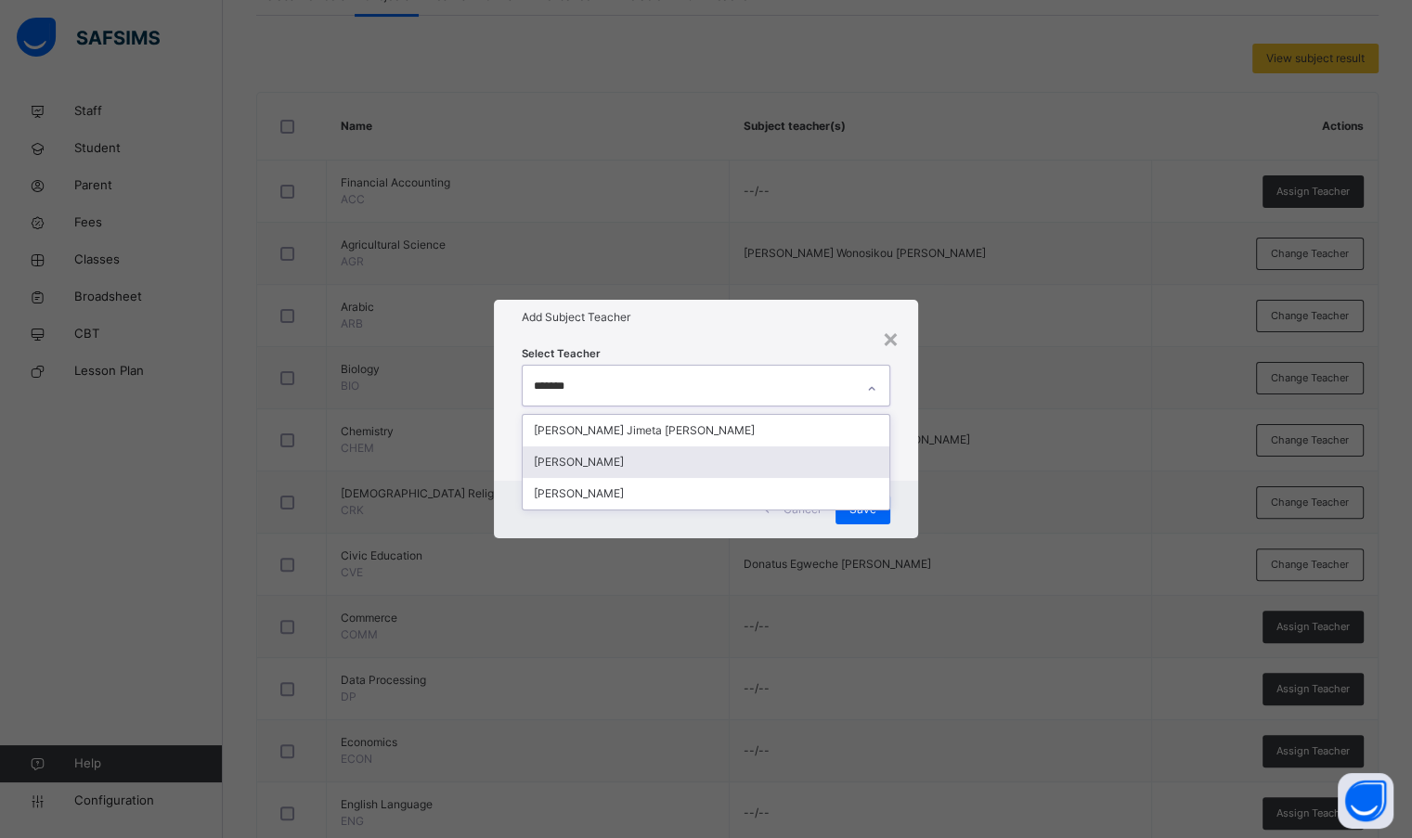
click at [685, 456] on div "[PERSON_NAME]" at bounding box center [706, 462] width 366 height 32
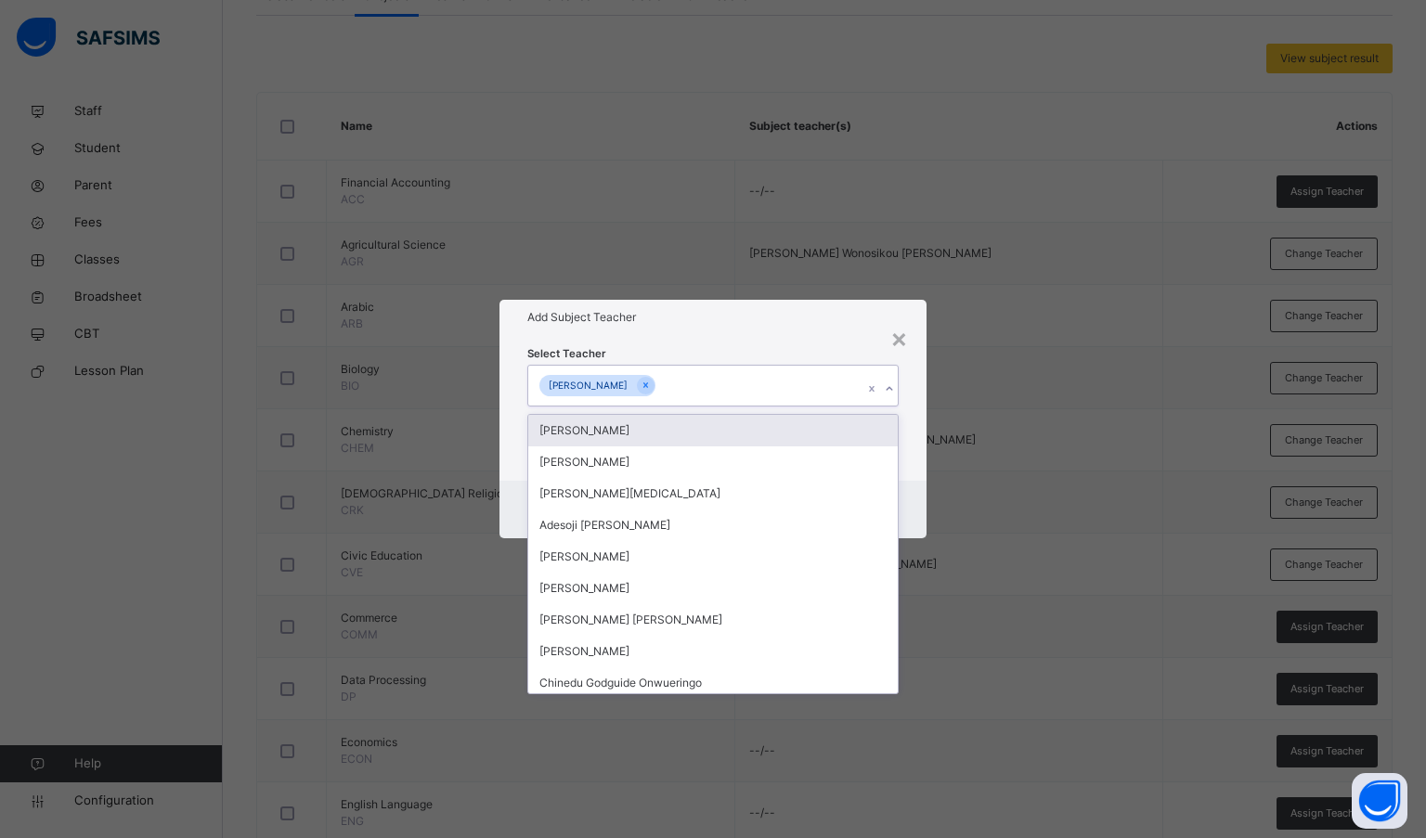
click at [805, 310] on h1 "Add Subject Teacher" at bounding box center [713, 317] width 372 height 17
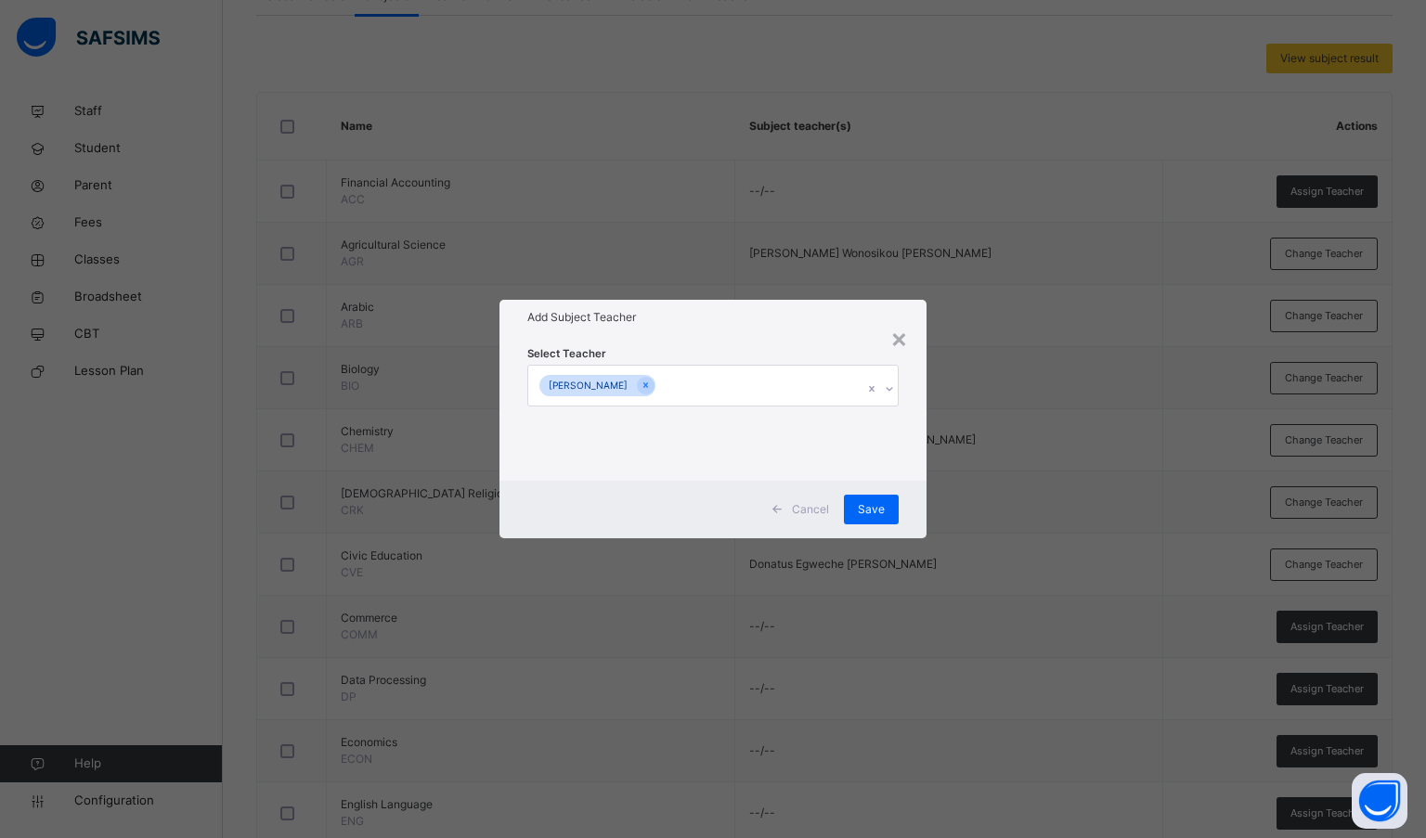
click at [868, 509] on span "Save" at bounding box center [871, 509] width 27 height 17
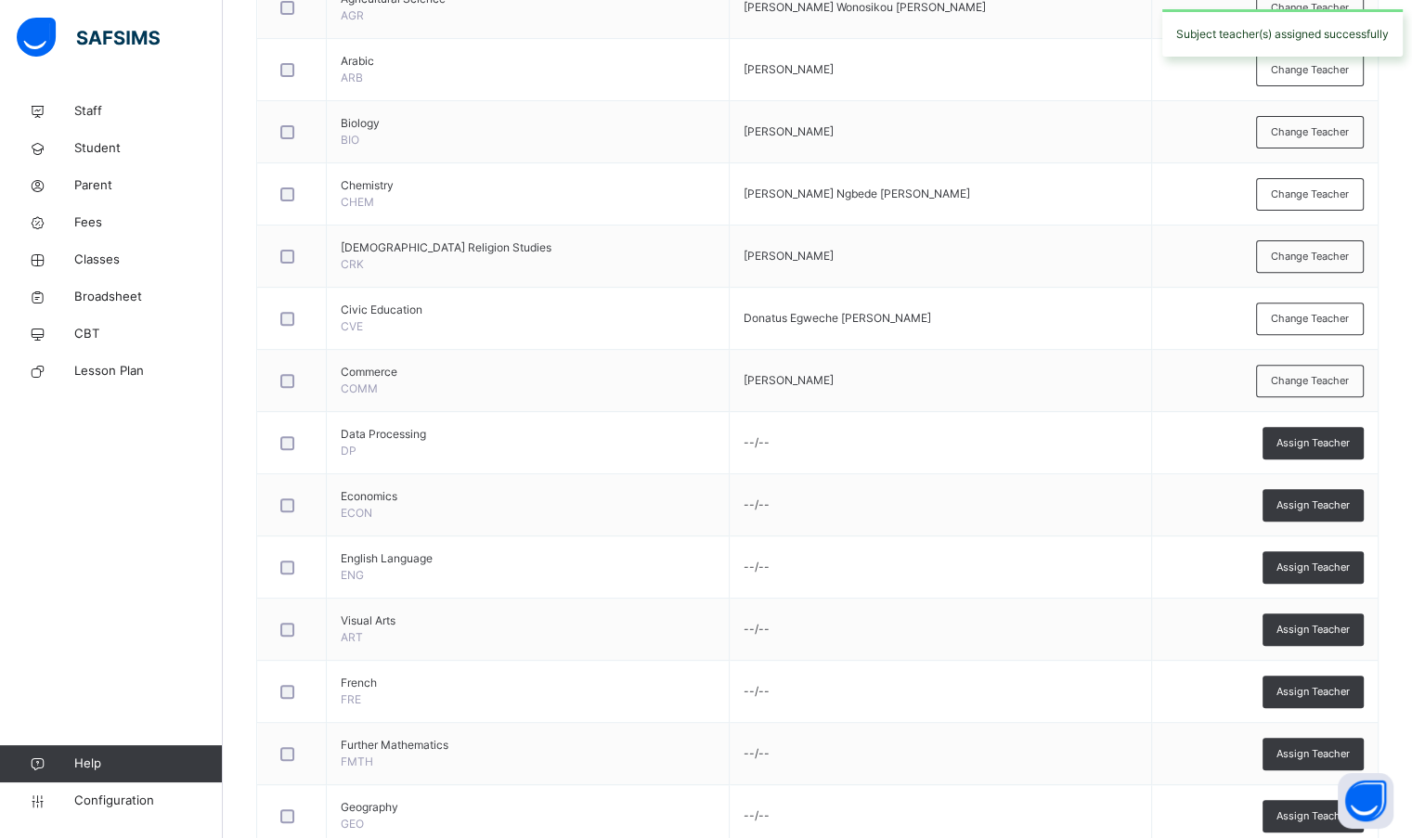
scroll to position [650, 0]
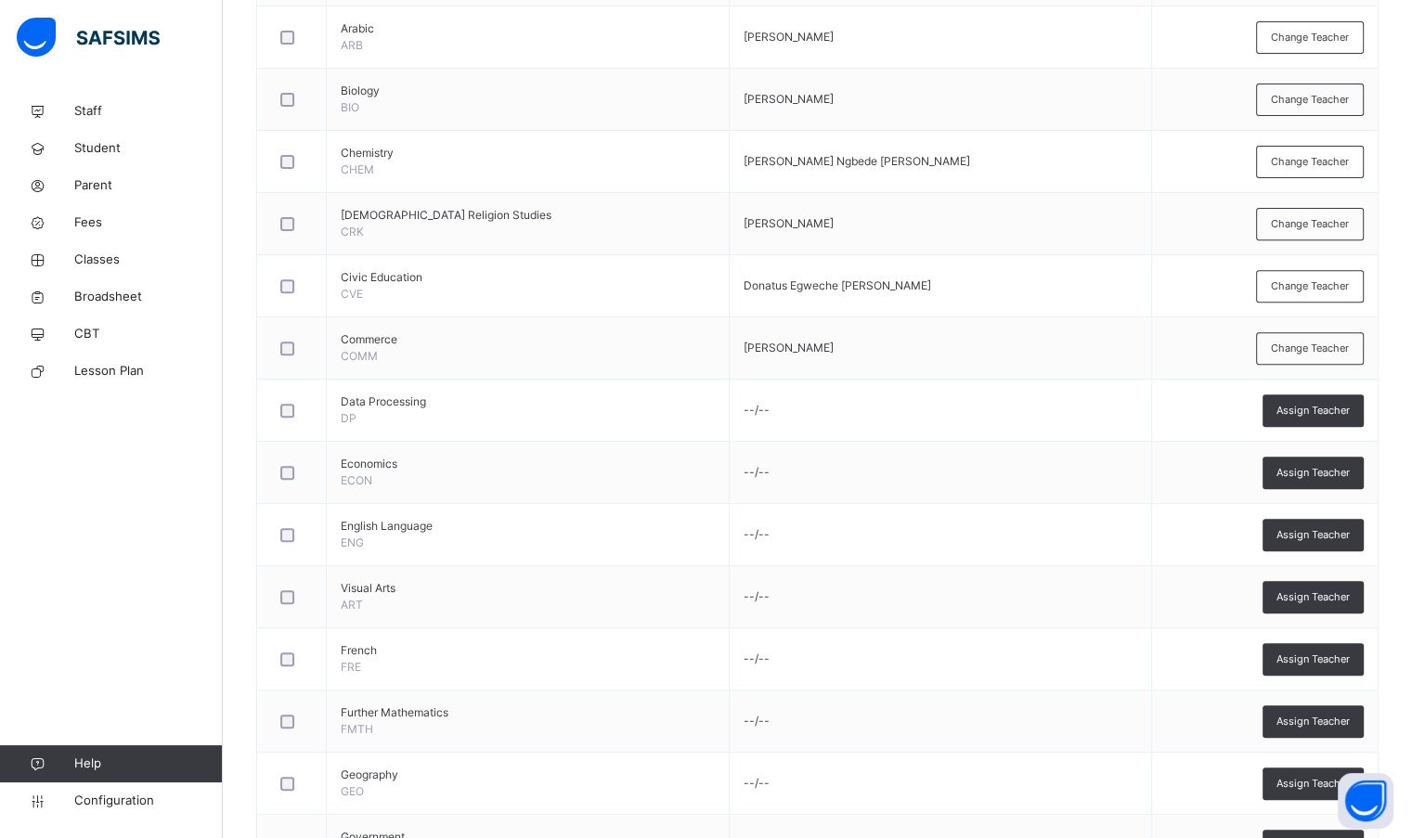
click at [1296, 409] on span "Assign Teacher" at bounding box center [1312, 411] width 73 height 16
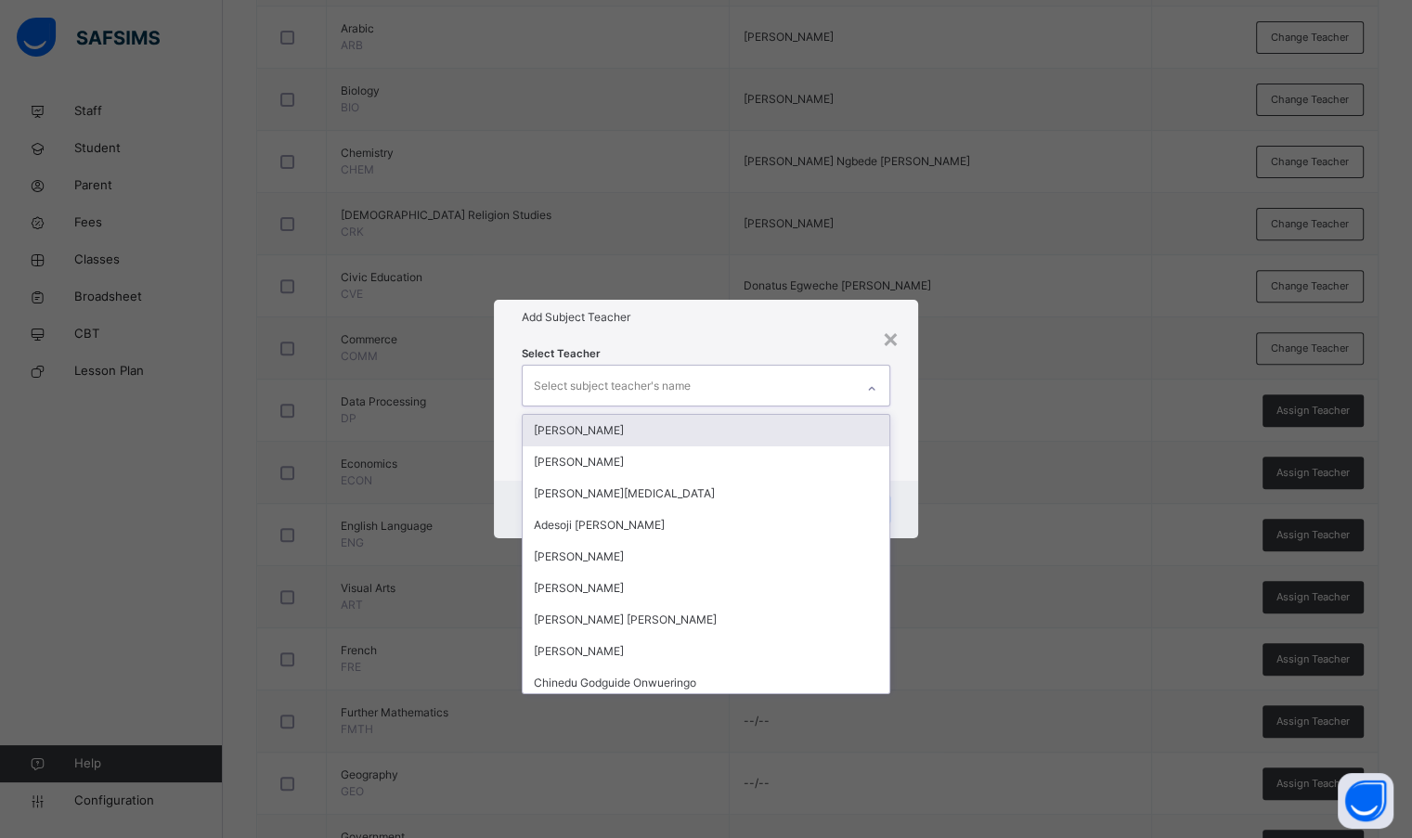
click at [809, 377] on div "Select subject teacher's name" at bounding box center [688, 385] width 330 height 39
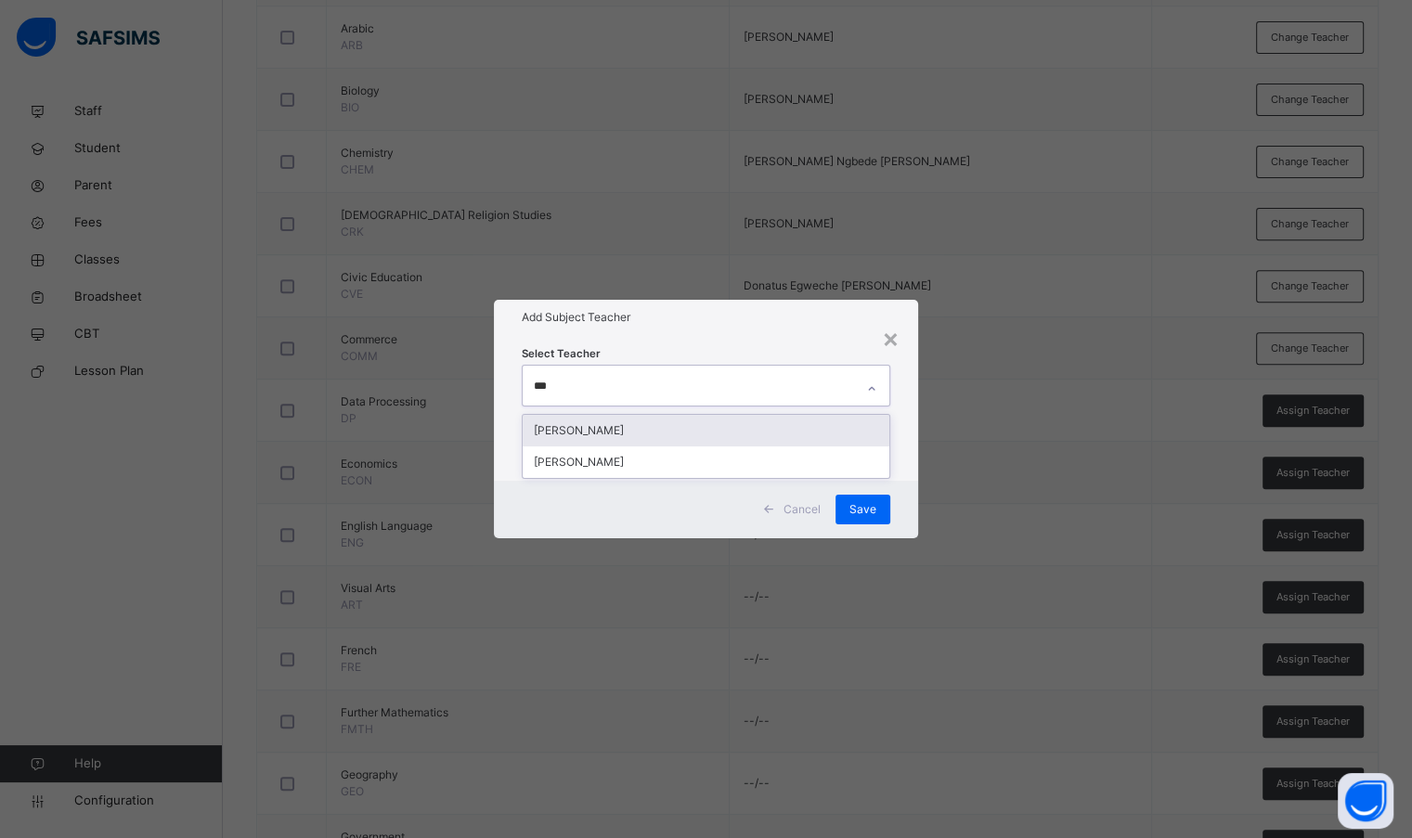
type input "****"
click at [650, 426] on div "[PERSON_NAME]" at bounding box center [706, 431] width 366 height 32
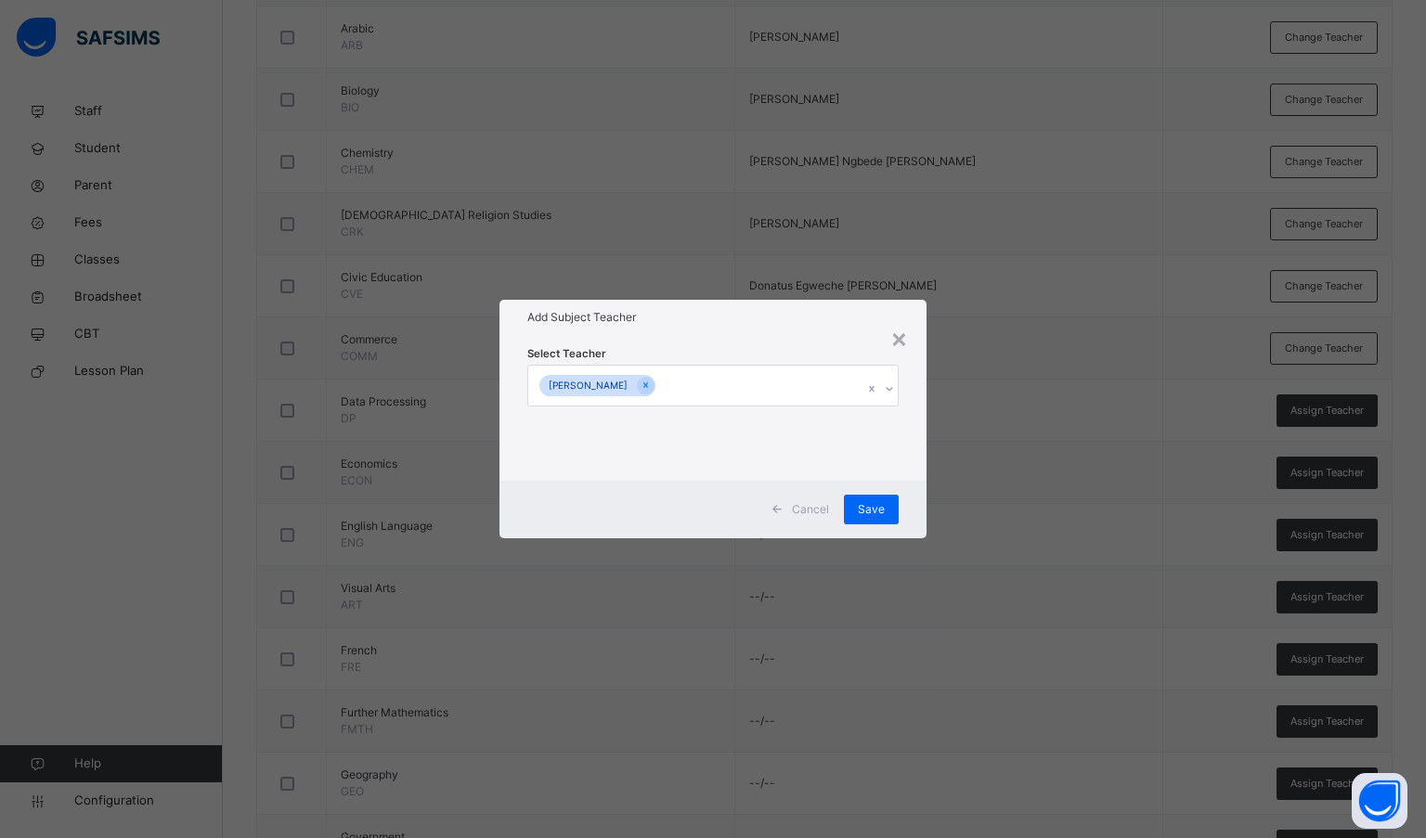
click at [672, 318] on h1 "Add Subject Teacher" at bounding box center [713, 317] width 372 height 17
click at [870, 511] on span "Save" at bounding box center [871, 509] width 27 height 17
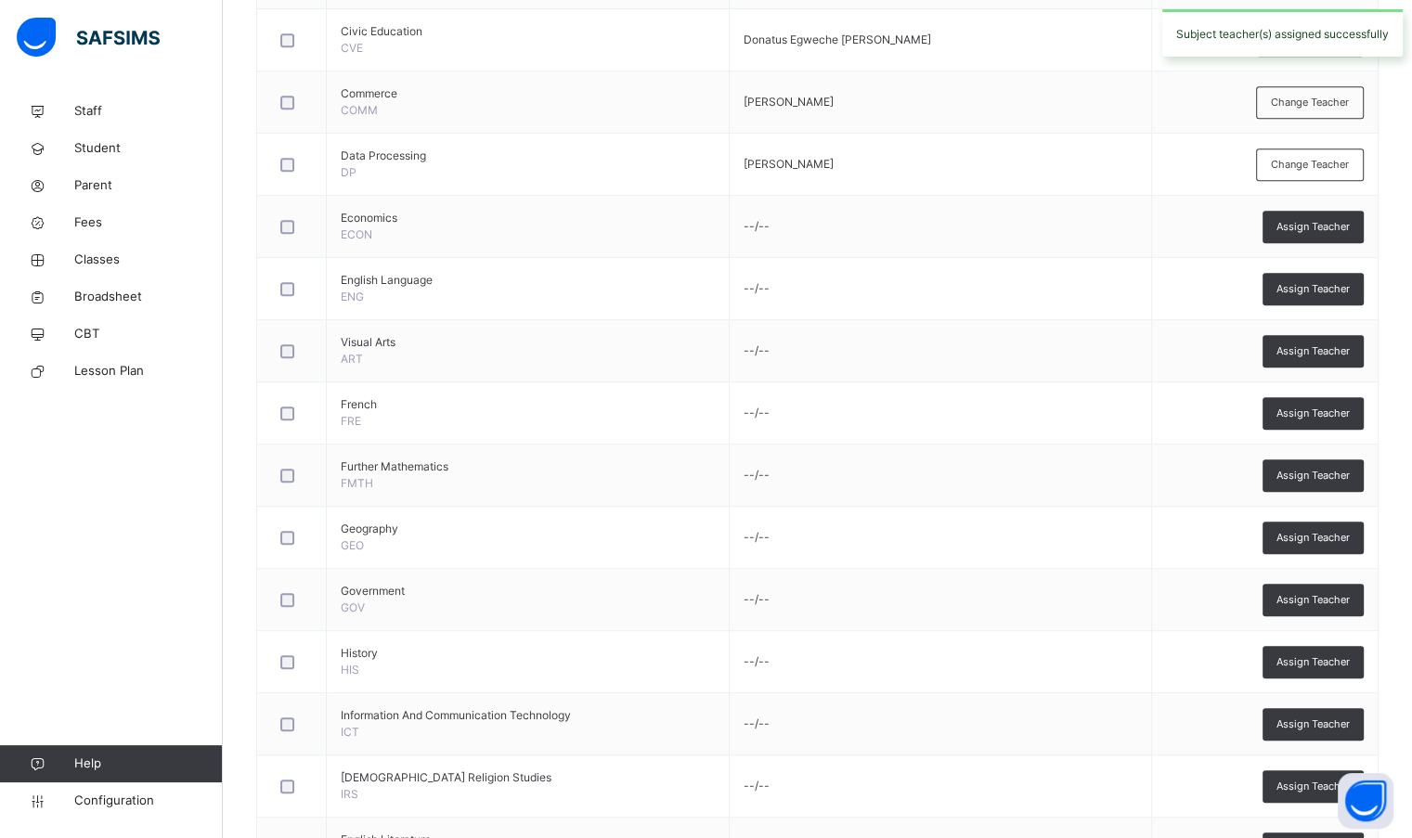
scroll to position [928, 0]
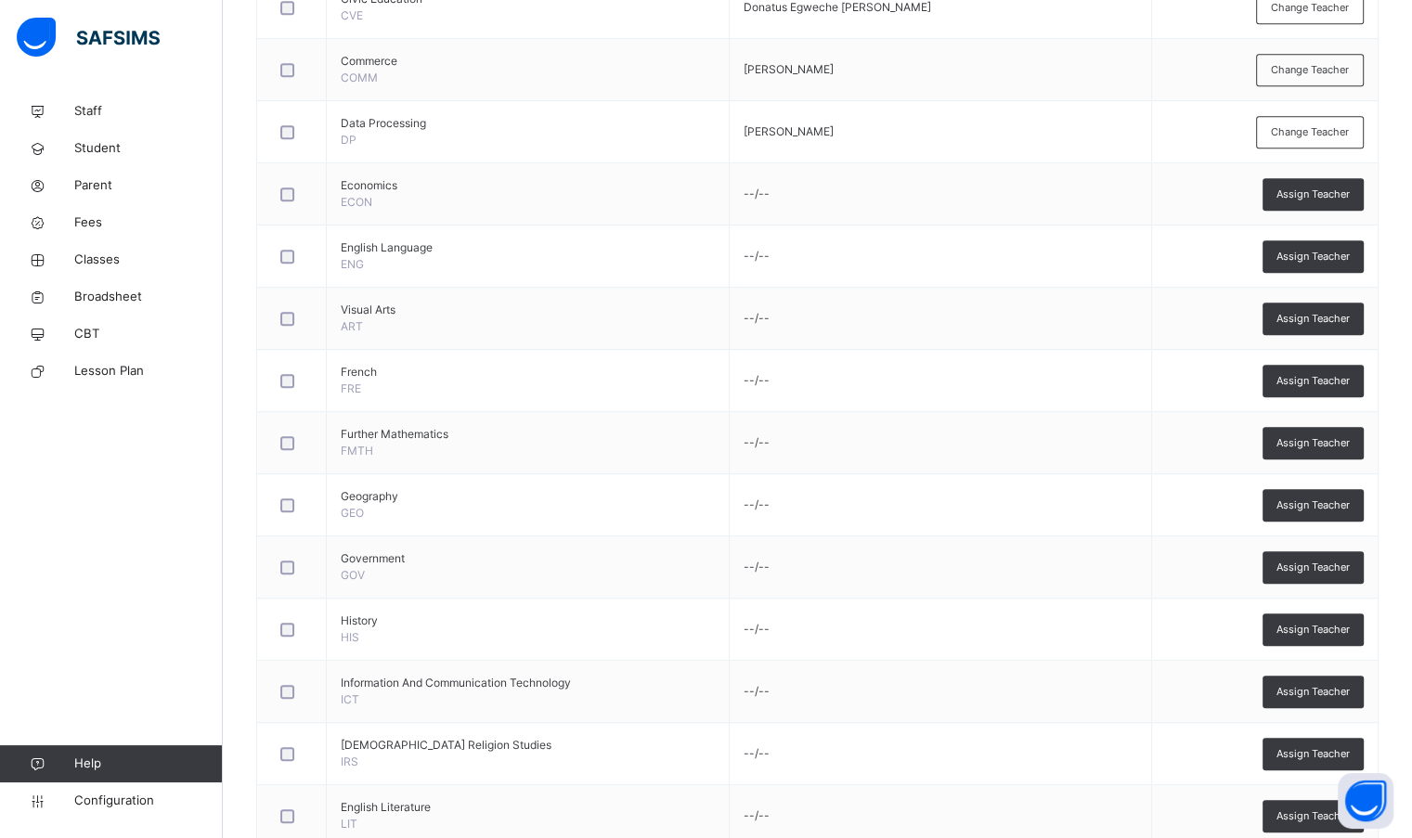
click at [1348, 195] on span "Assign Teacher" at bounding box center [1312, 195] width 73 height 16
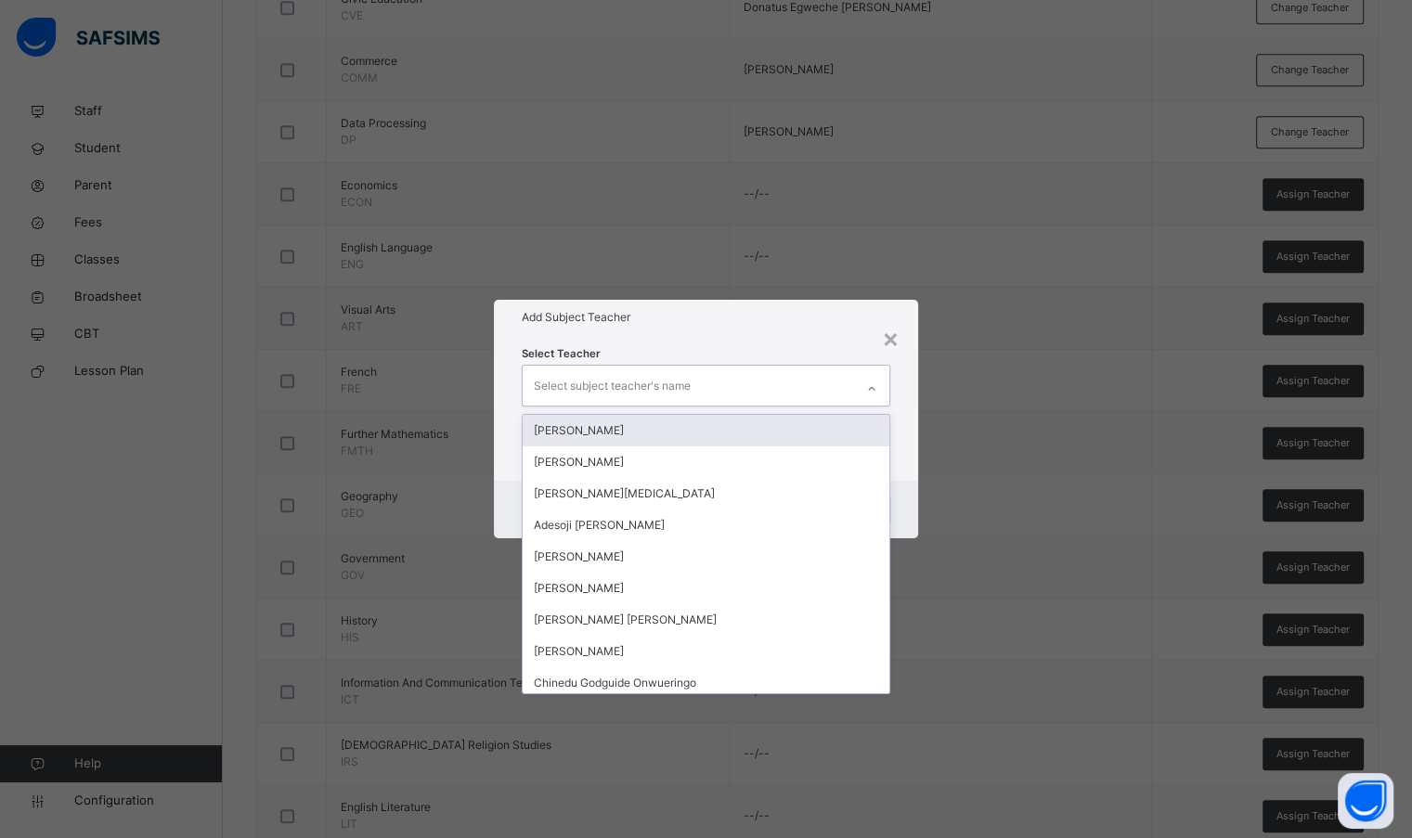
click at [761, 381] on div "Select subject teacher's name" at bounding box center [688, 385] width 330 height 39
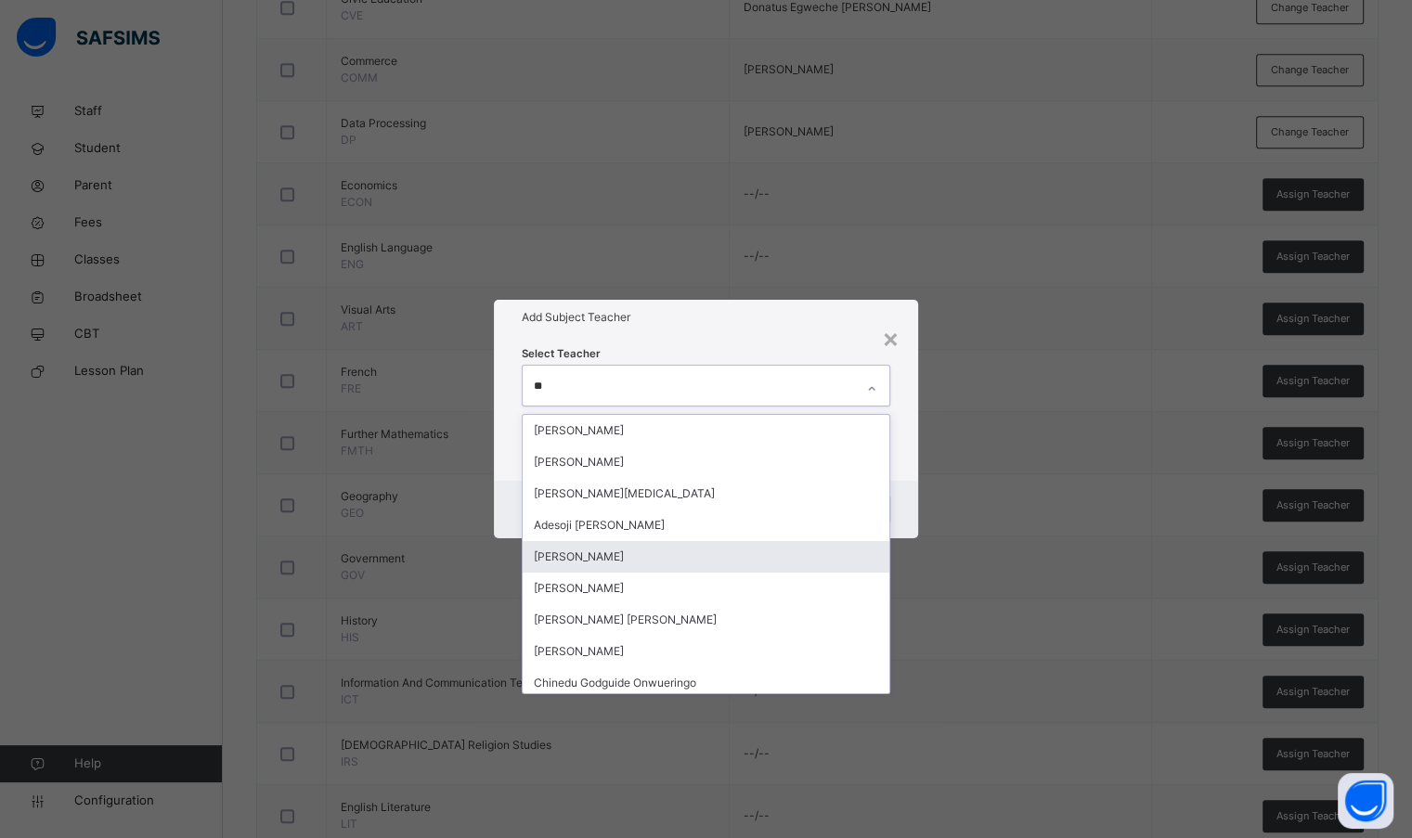
type input "*"
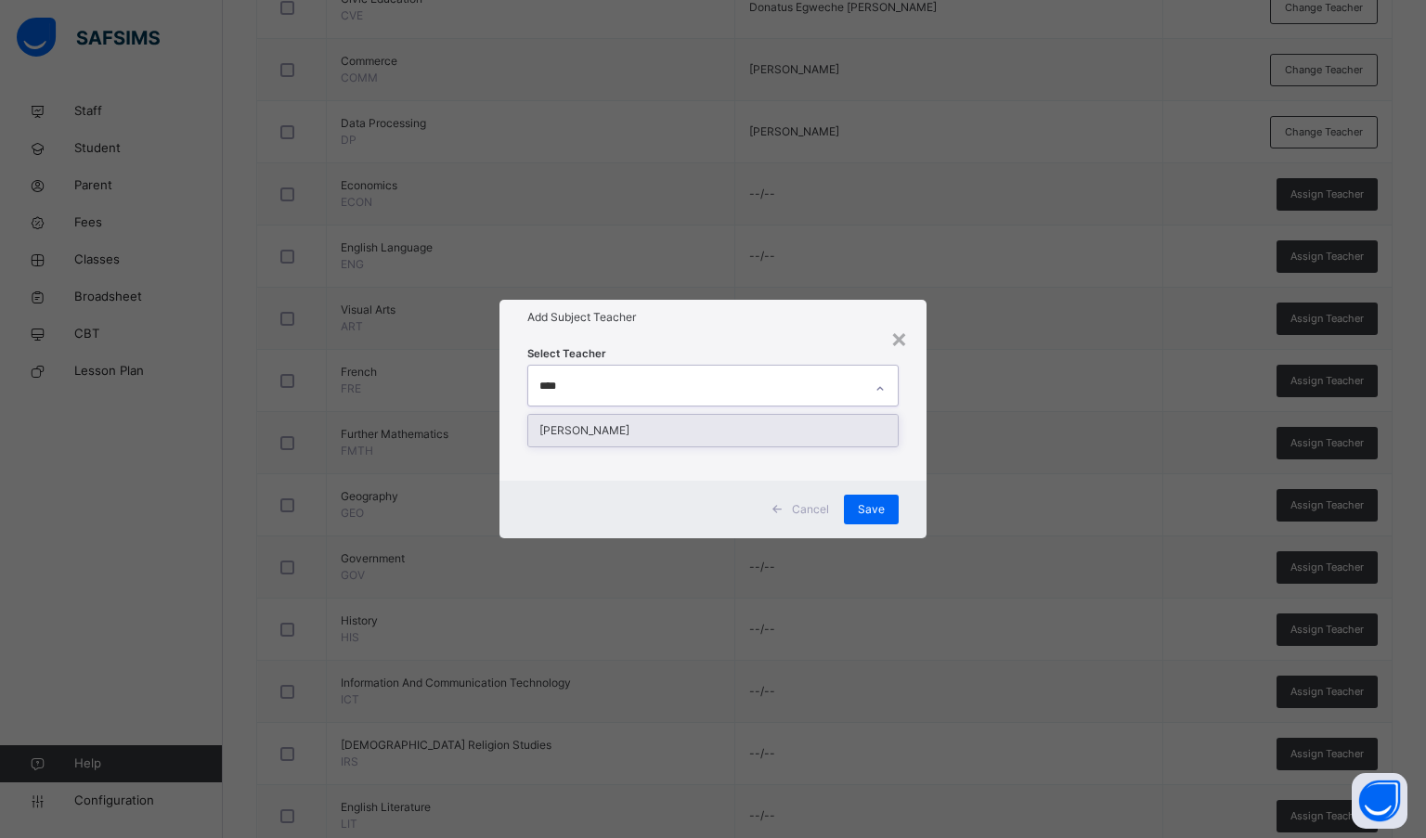
type input "*****"
click at [759, 422] on div "[PERSON_NAME]" at bounding box center [713, 431] width 370 height 32
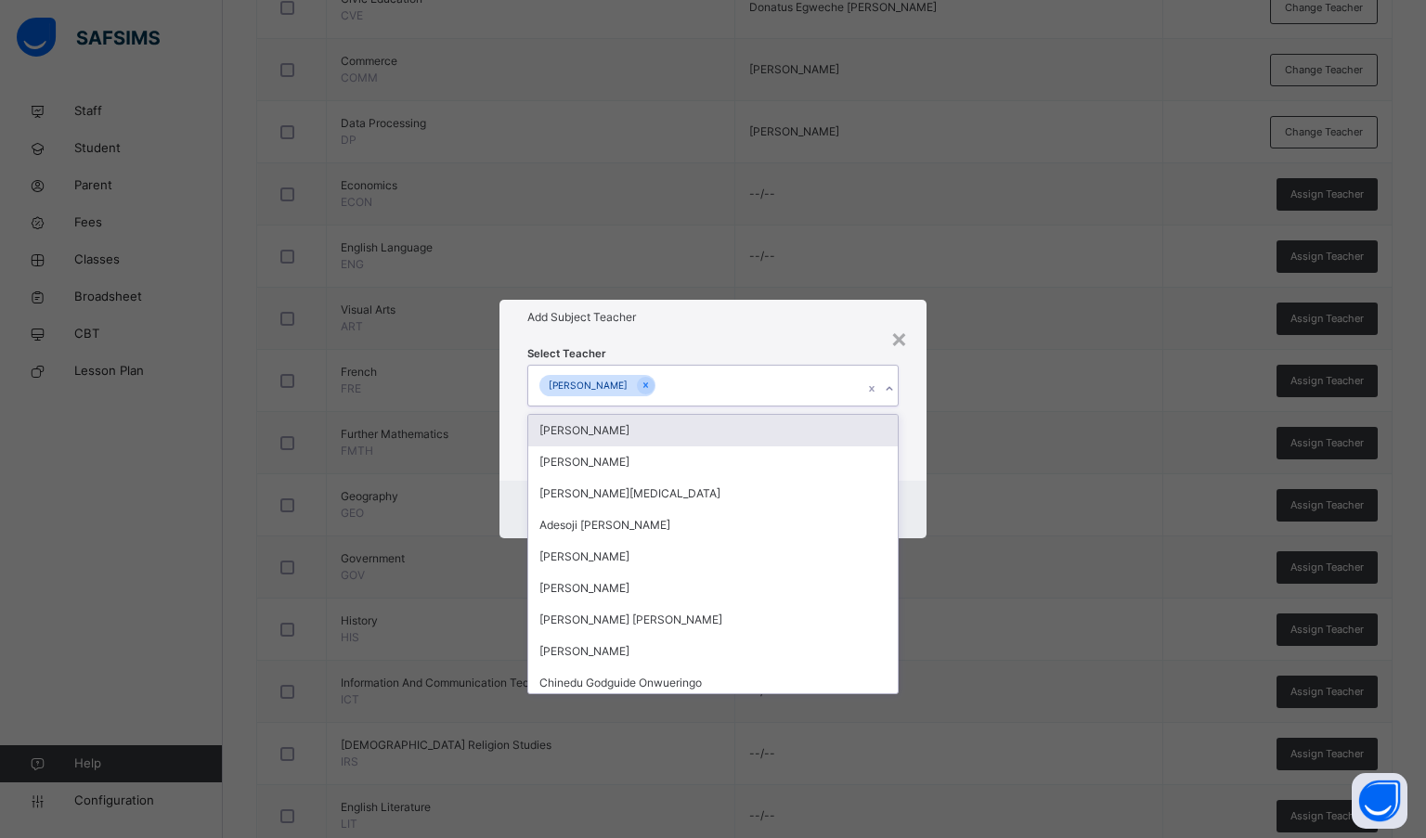
click at [787, 324] on h1 "Add Subject Teacher" at bounding box center [713, 317] width 372 height 17
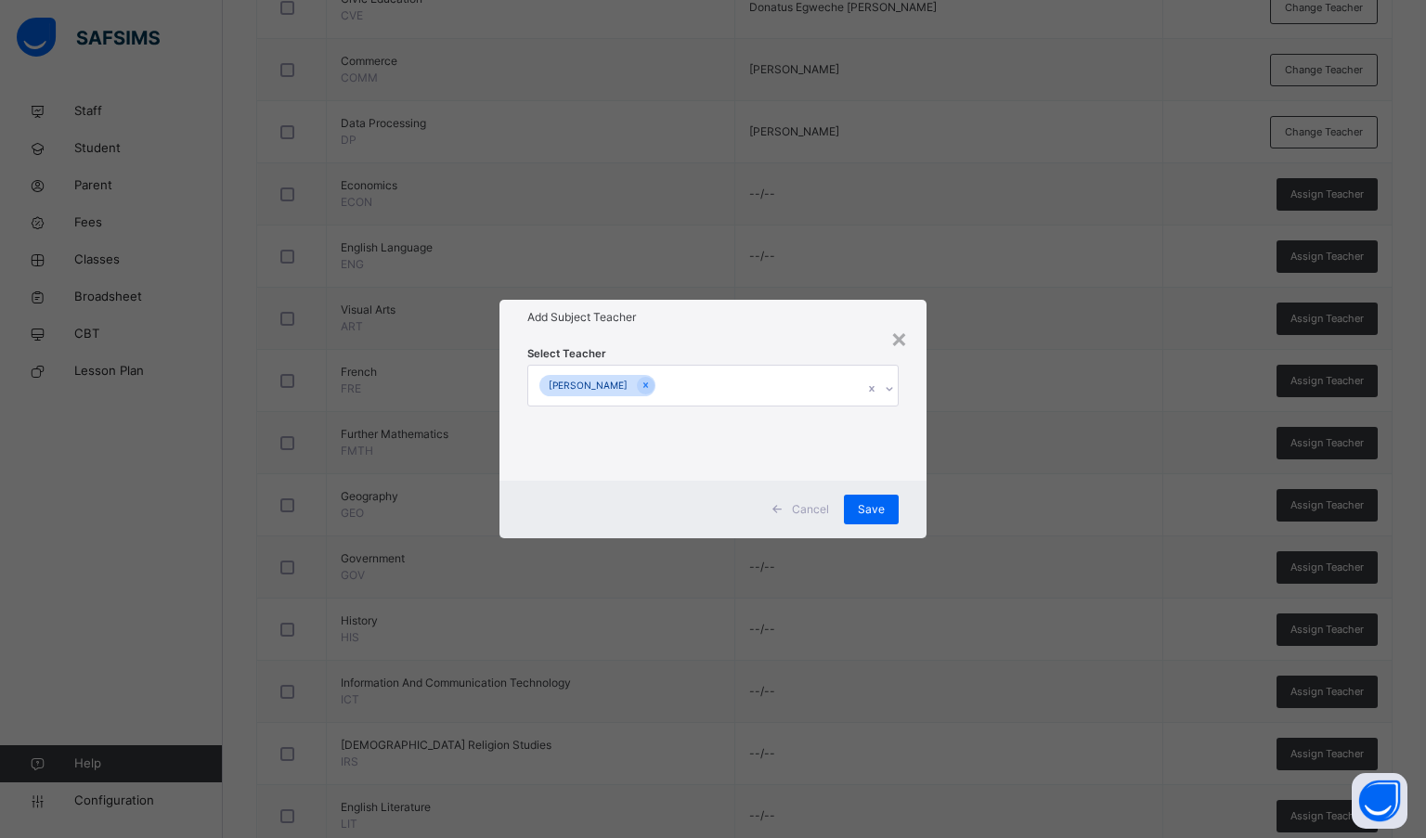
click at [878, 518] on div "Save" at bounding box center [871, 510] width 55 height 30
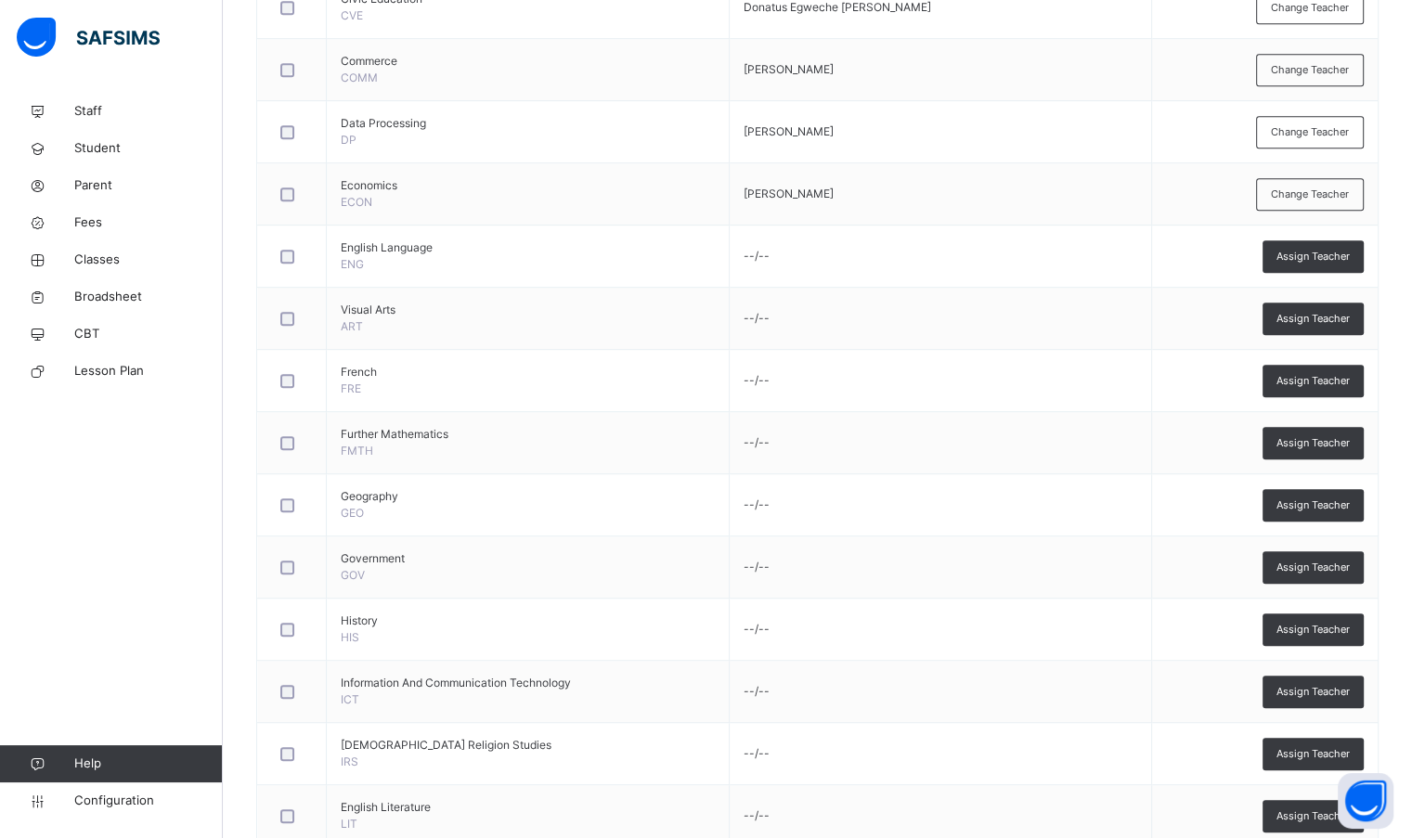
click at [1317, 259] on span "Assign Teacher" at bounding box center [1312, 257] width 73 height 16
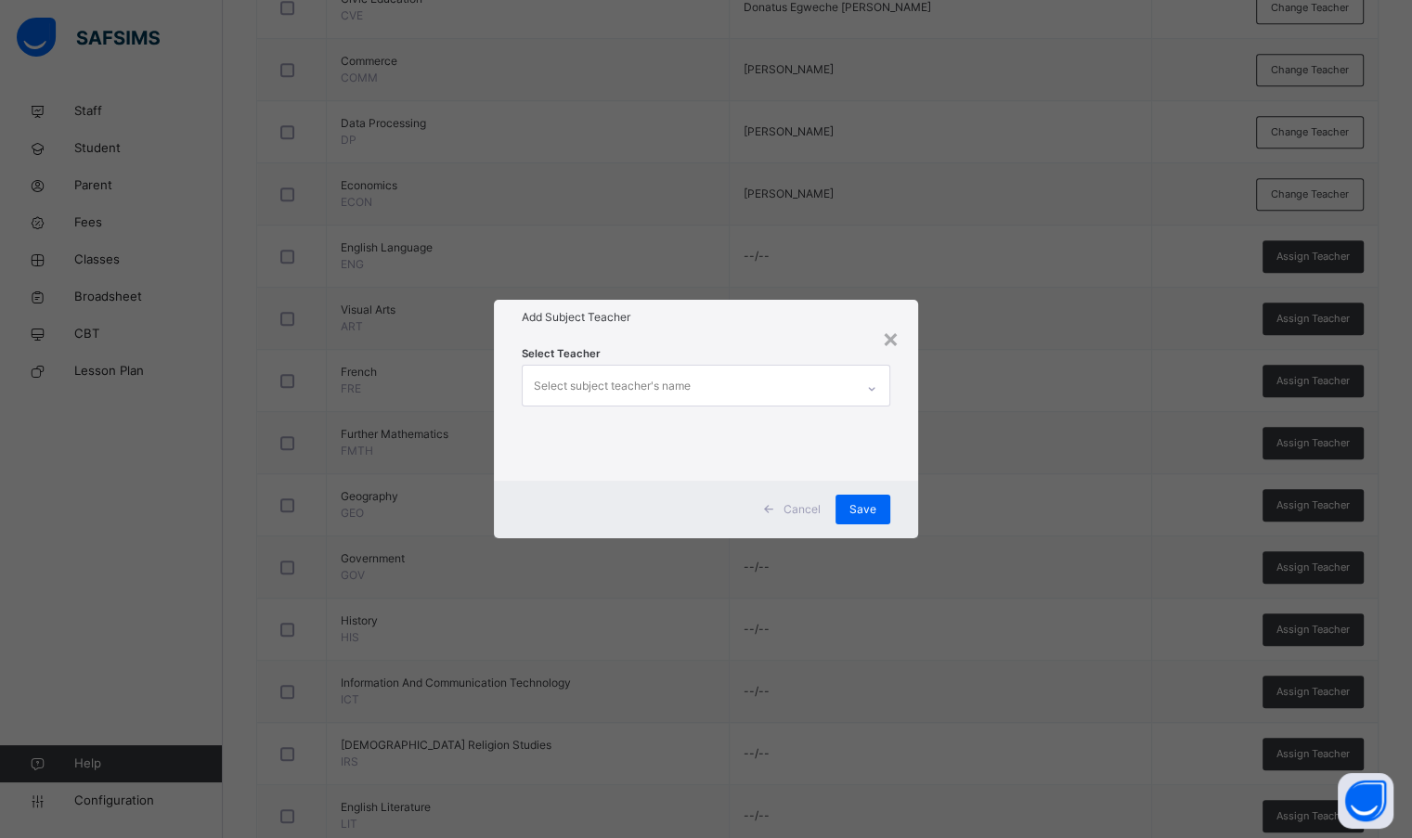
click at [713, 386] on div "Select subject teacher's name" at bounding box center [688, 385] width 330 height 39
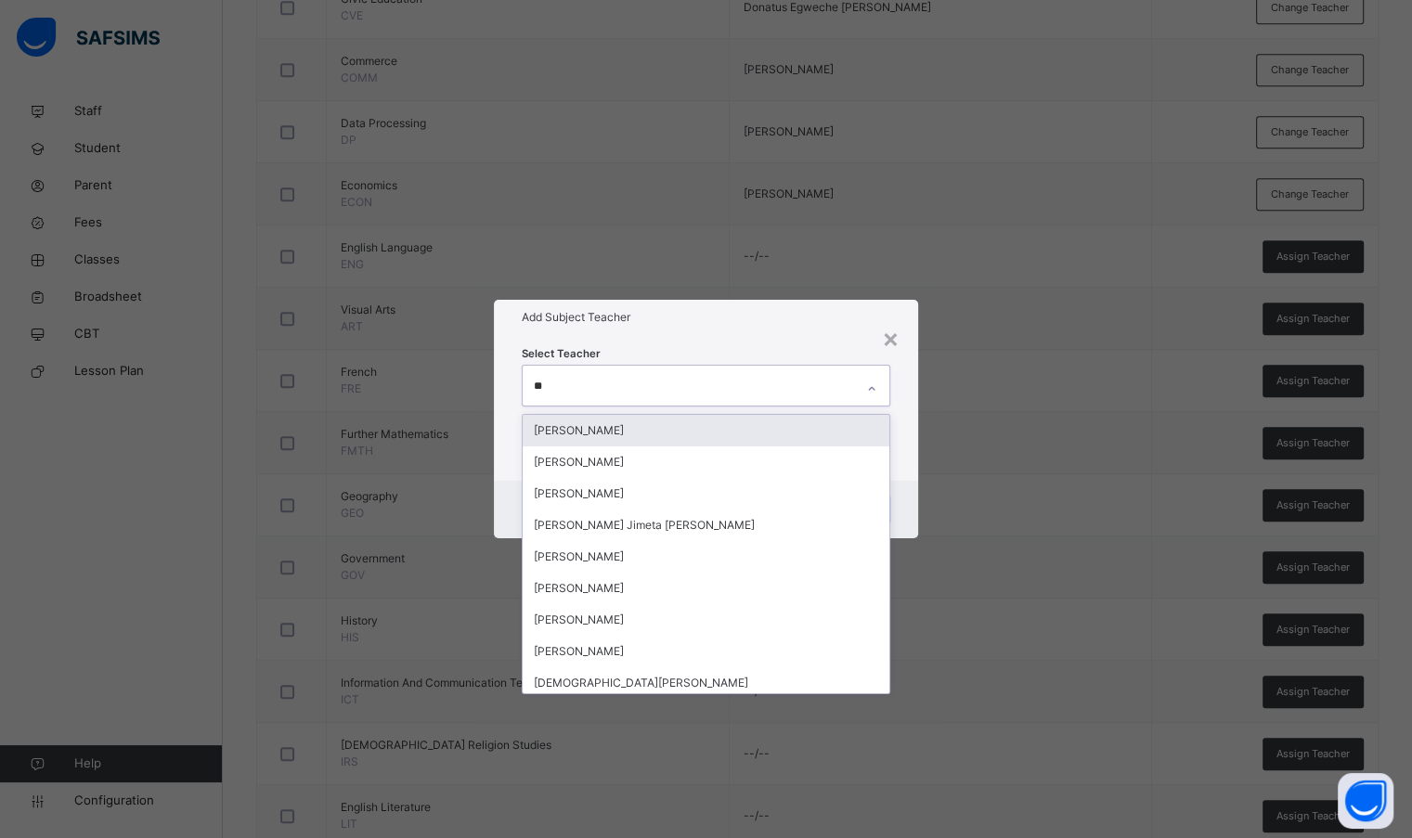
type input "***"
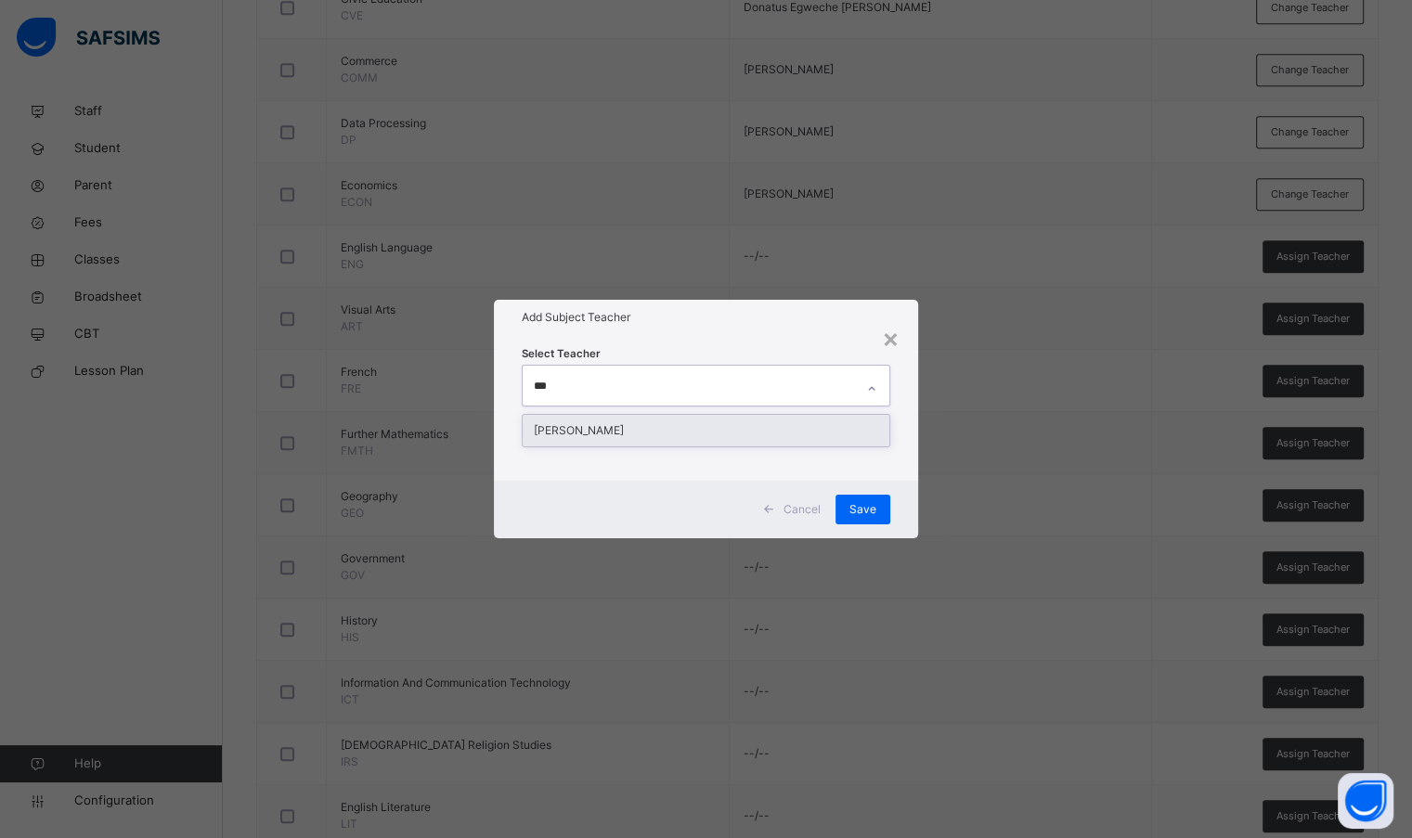
click at [713, 436] on div "[PERSON_NAME]" at bounding box center [706, 431] width 366 height 32
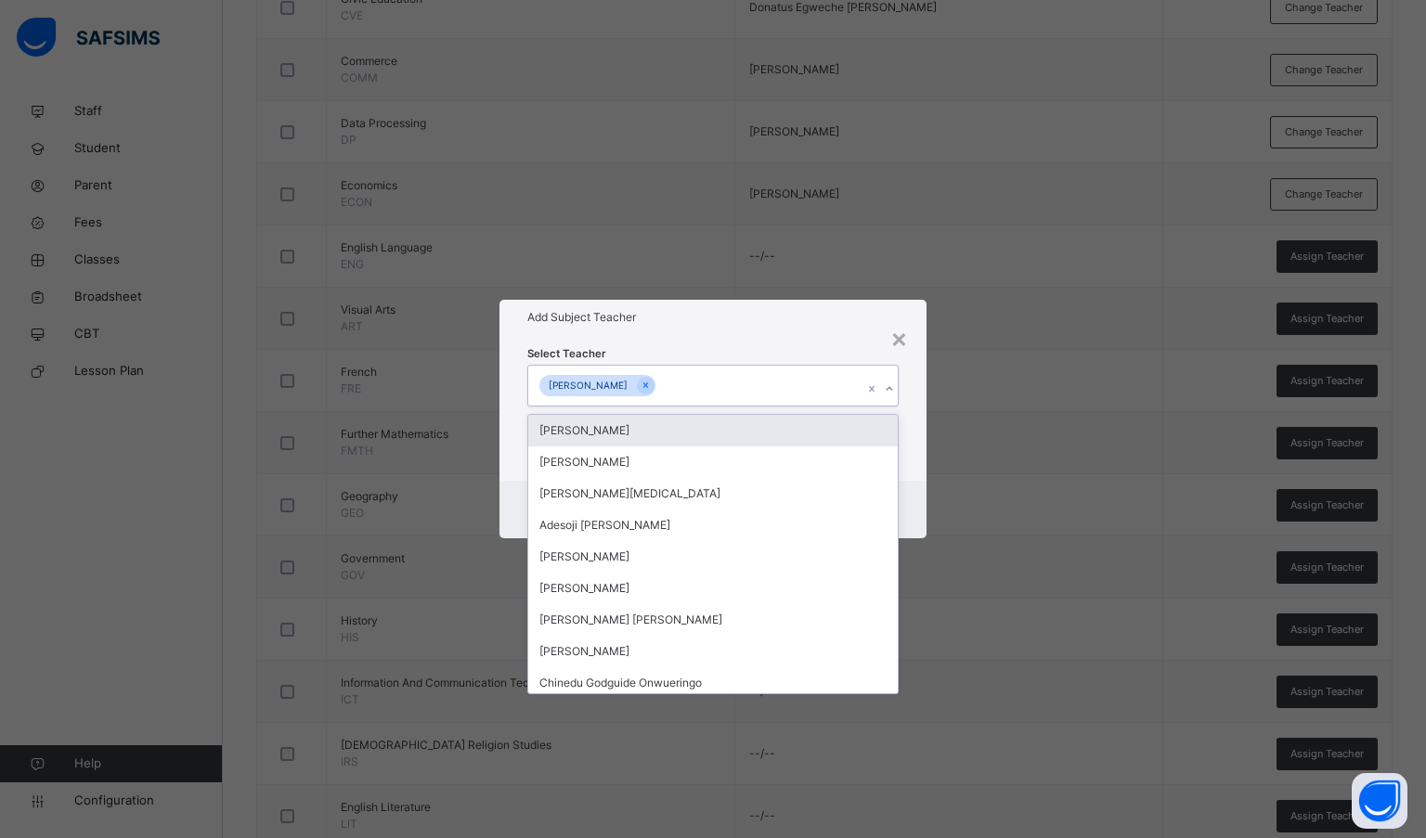
click at [744, 319] on h1 "Add Subject Teacher" at bounding box center [713, 317] width 372 height 17
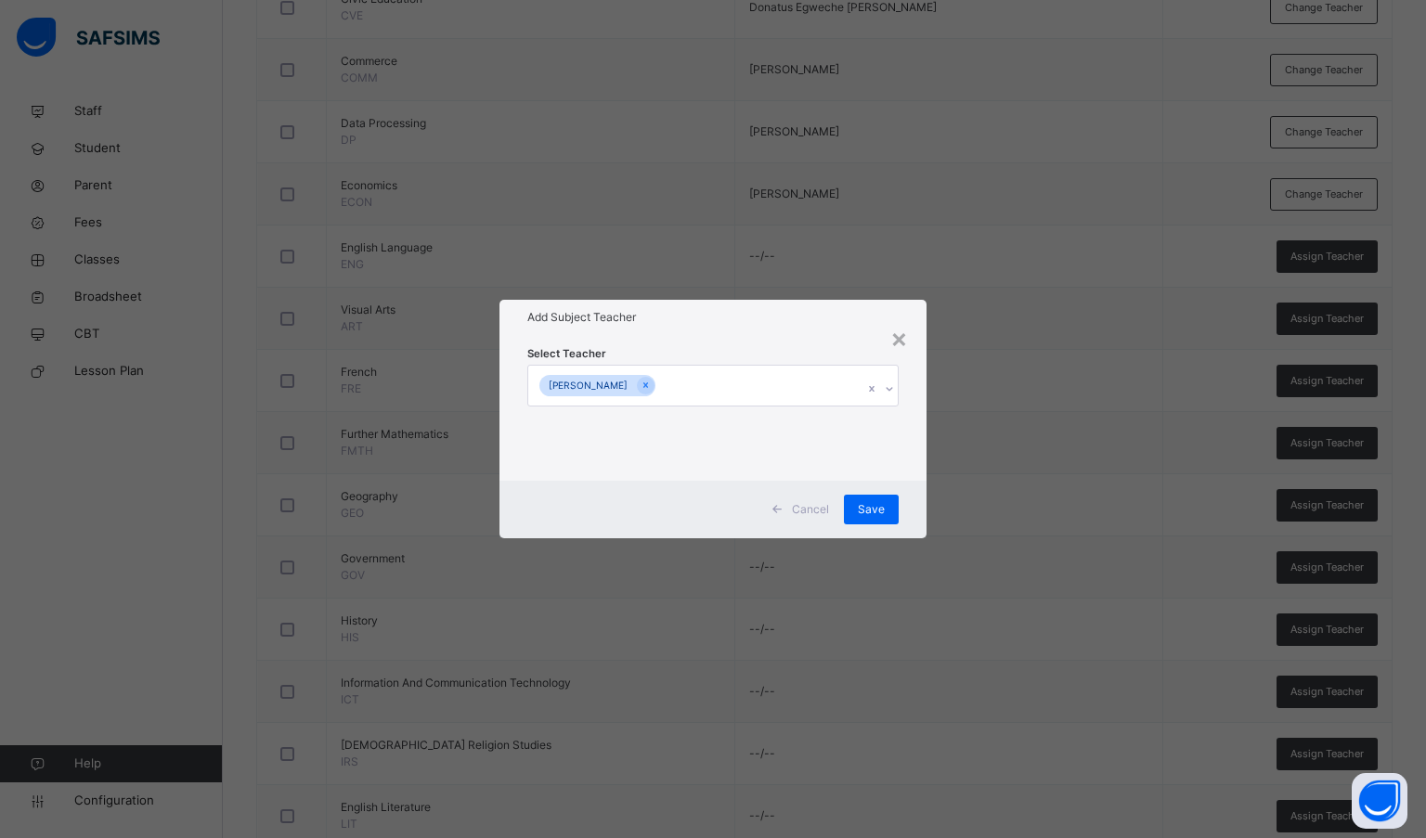
click at [871, 509] on span "Save" at bounding box center [871, 509] width 27 height 17
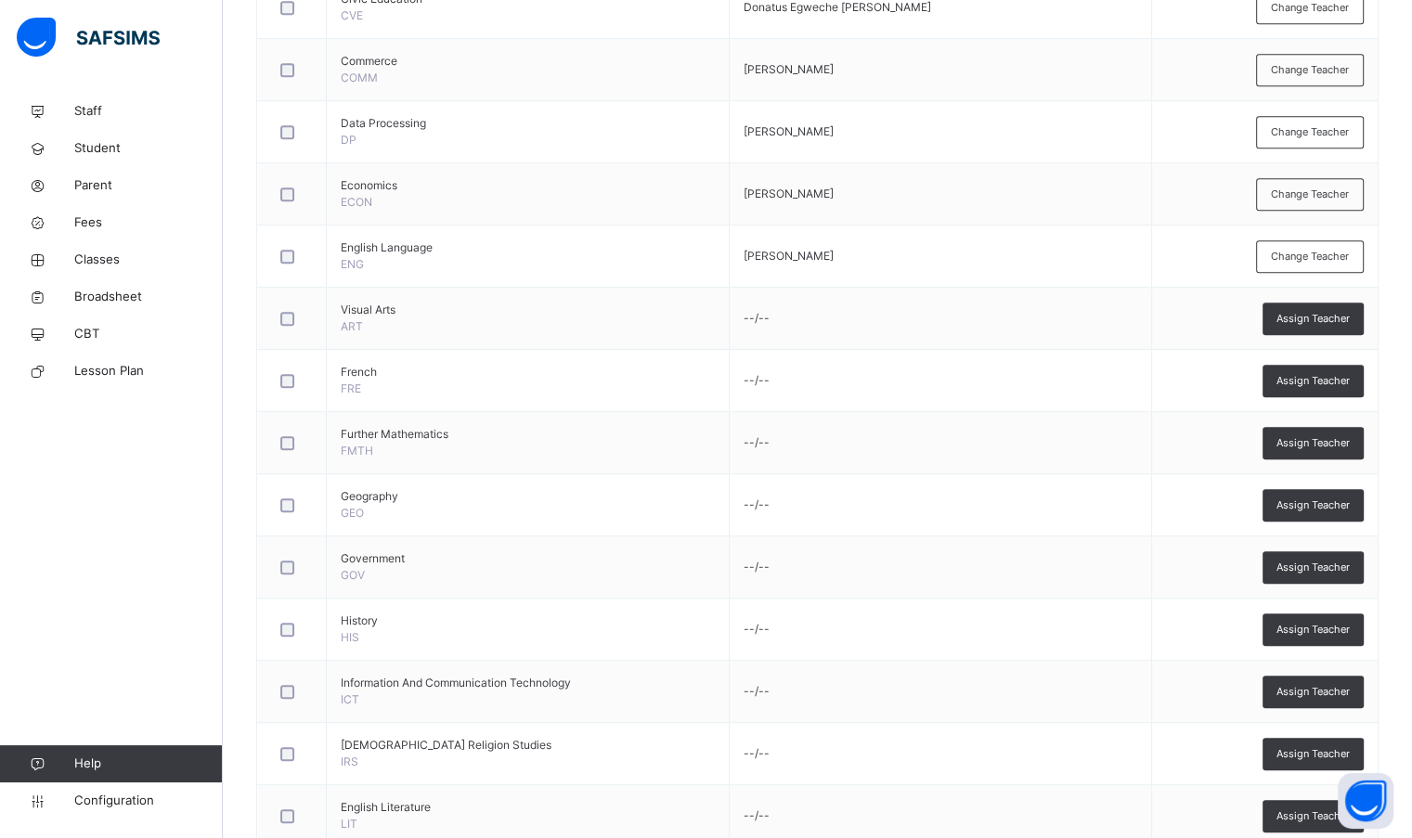
click at [1340, 316] on span "Assign Teacher" at bounding box center [1312, 319] width 73 height 16
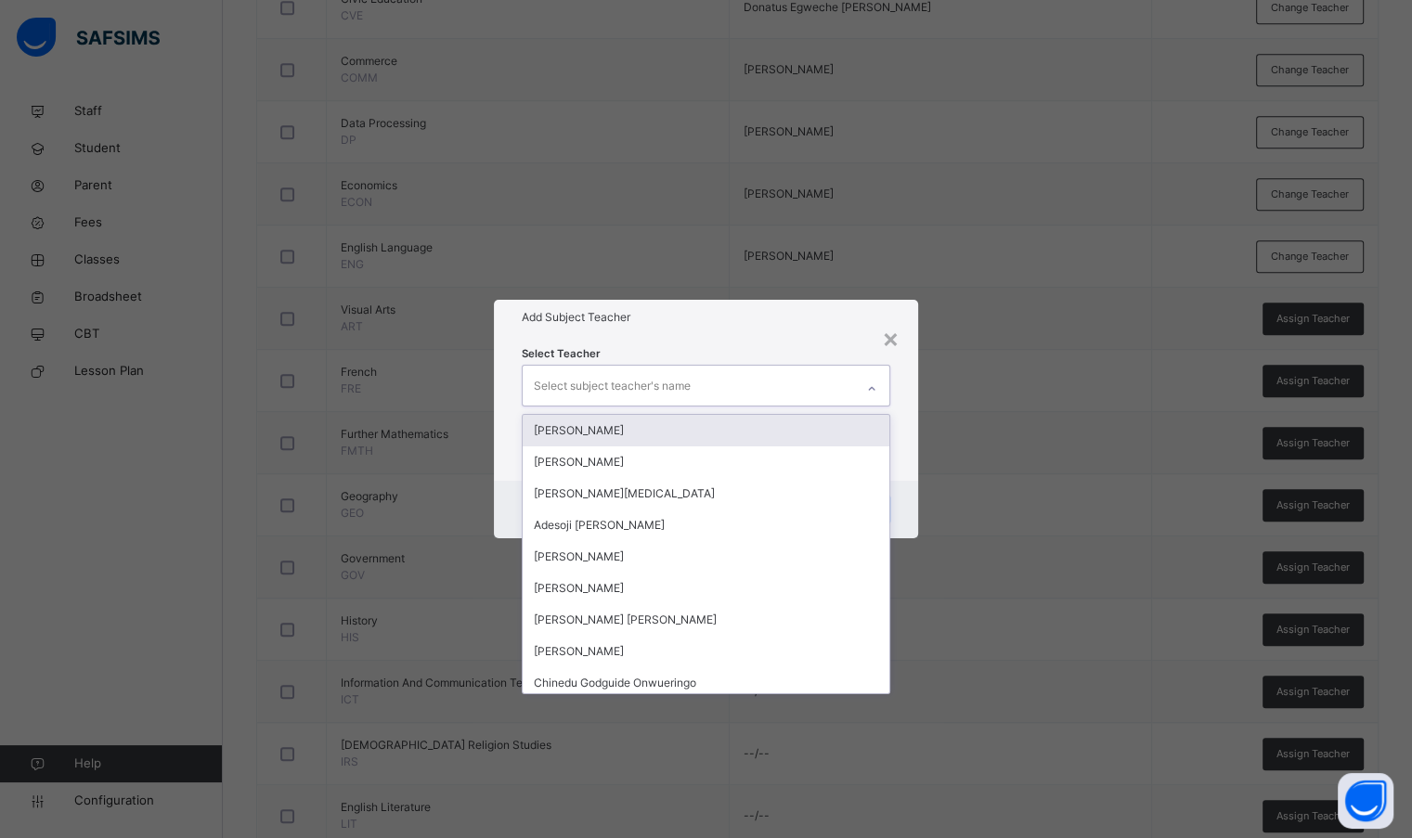
click at [839, 383] on div "Select subject teacher's name" at bounding box center [688, 385] width 330 height 39
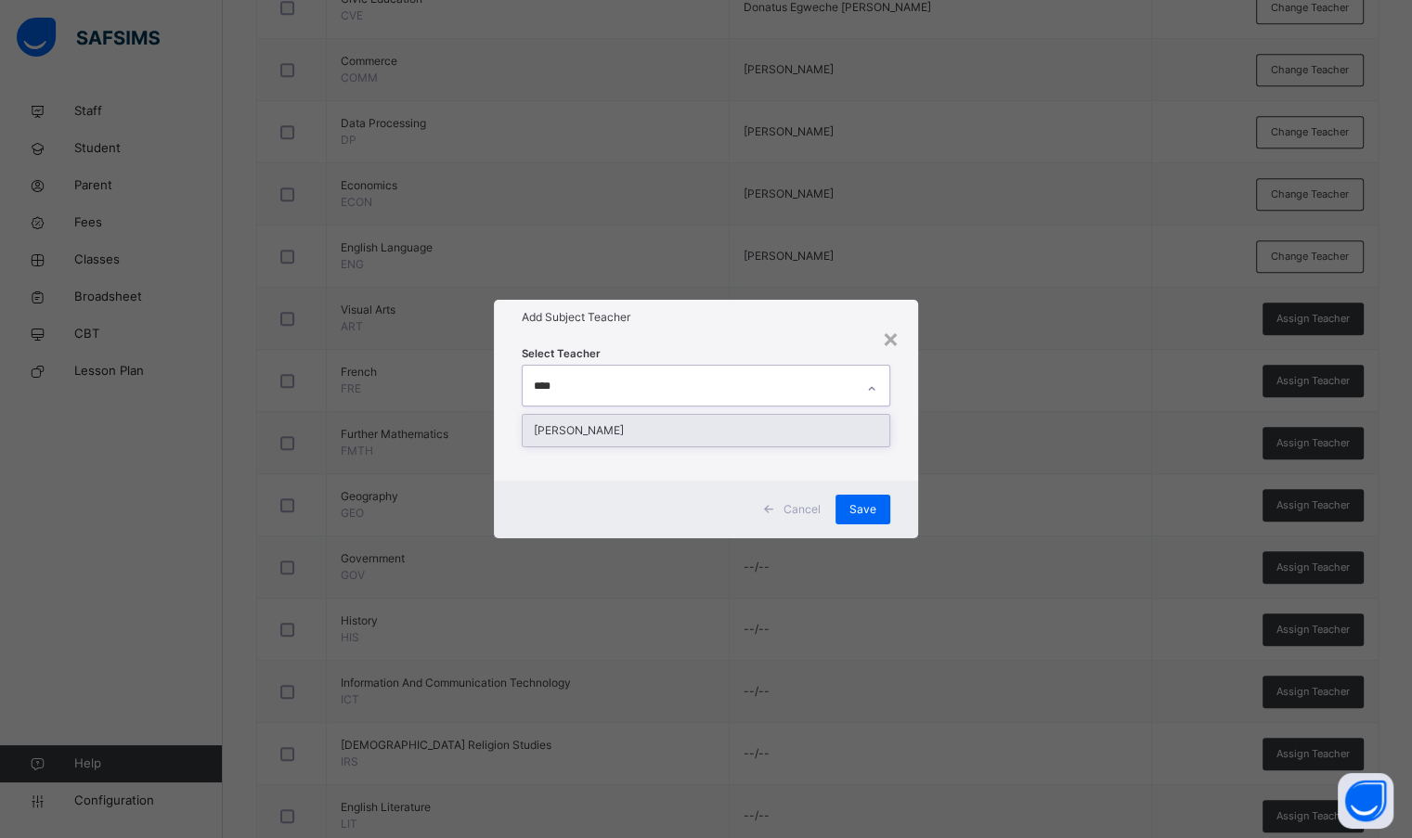
type input "*****"
click at [793, 438] on div "[PERSON_NAME]" at bounding box center [706, 431] width 366 height 32
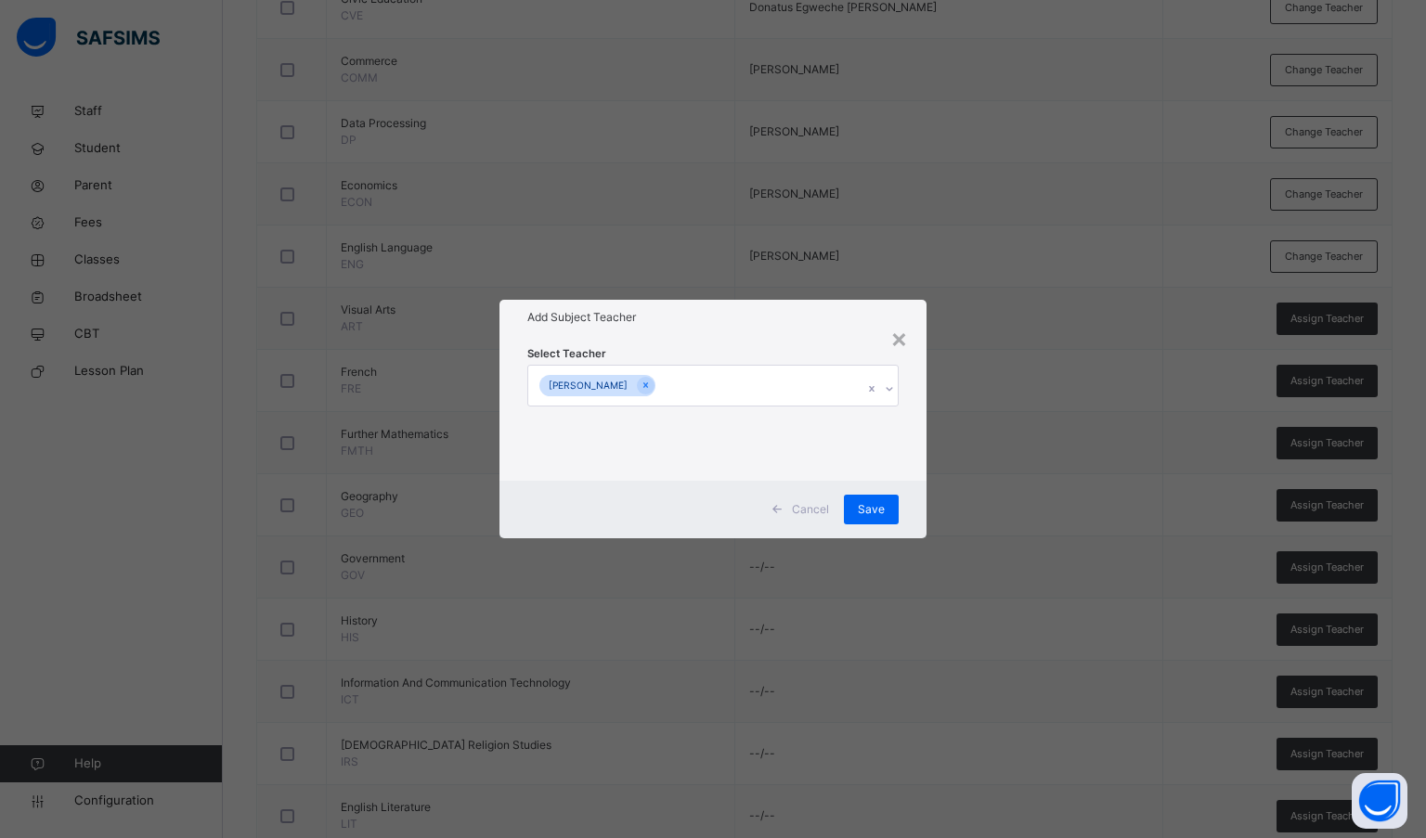
click at [780, 302] on div "Add Subject Teacher" at bounding box center [713, 317] width 428 height 35
click at [867, 504] on span "Save" at bounding box center [871, 509] width 27 height 17
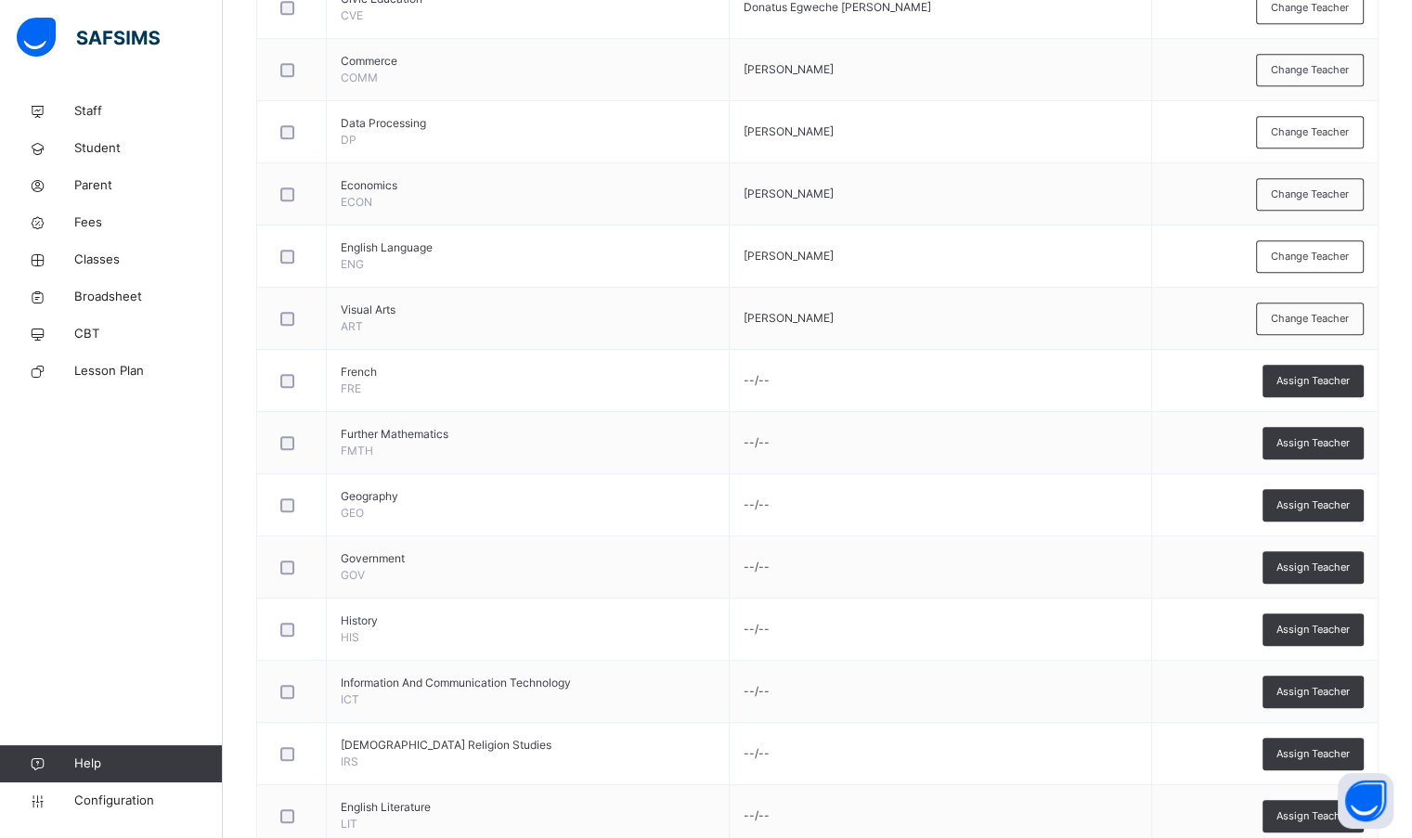
click at [1305, 381] on span "Assign Teacher" at bounding box center [1312, 381] width 73 height 16
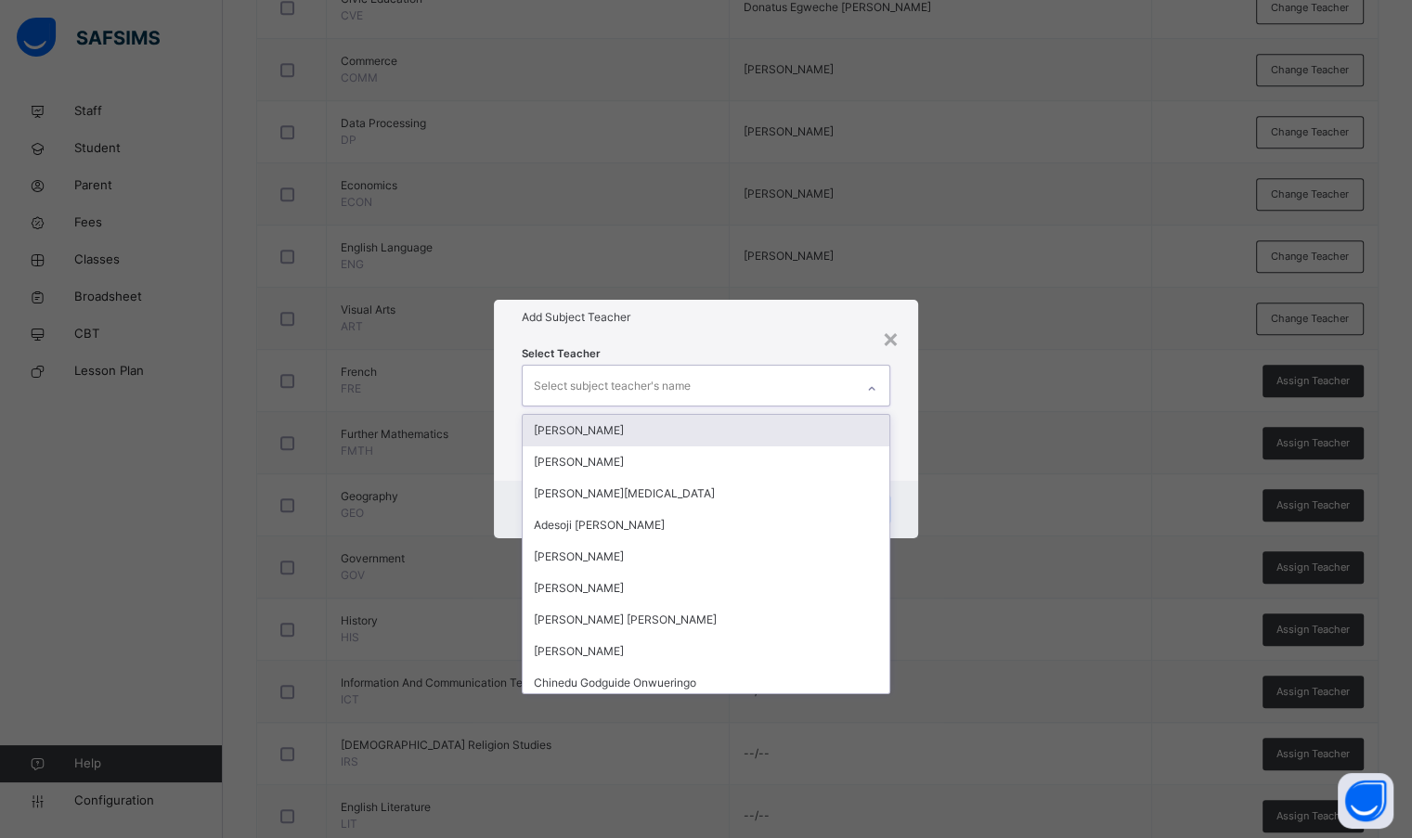
click at [793, 388] on div "Select subject teacher's name" at bounding box center [688, 385] width 330 height 39
type input "***"
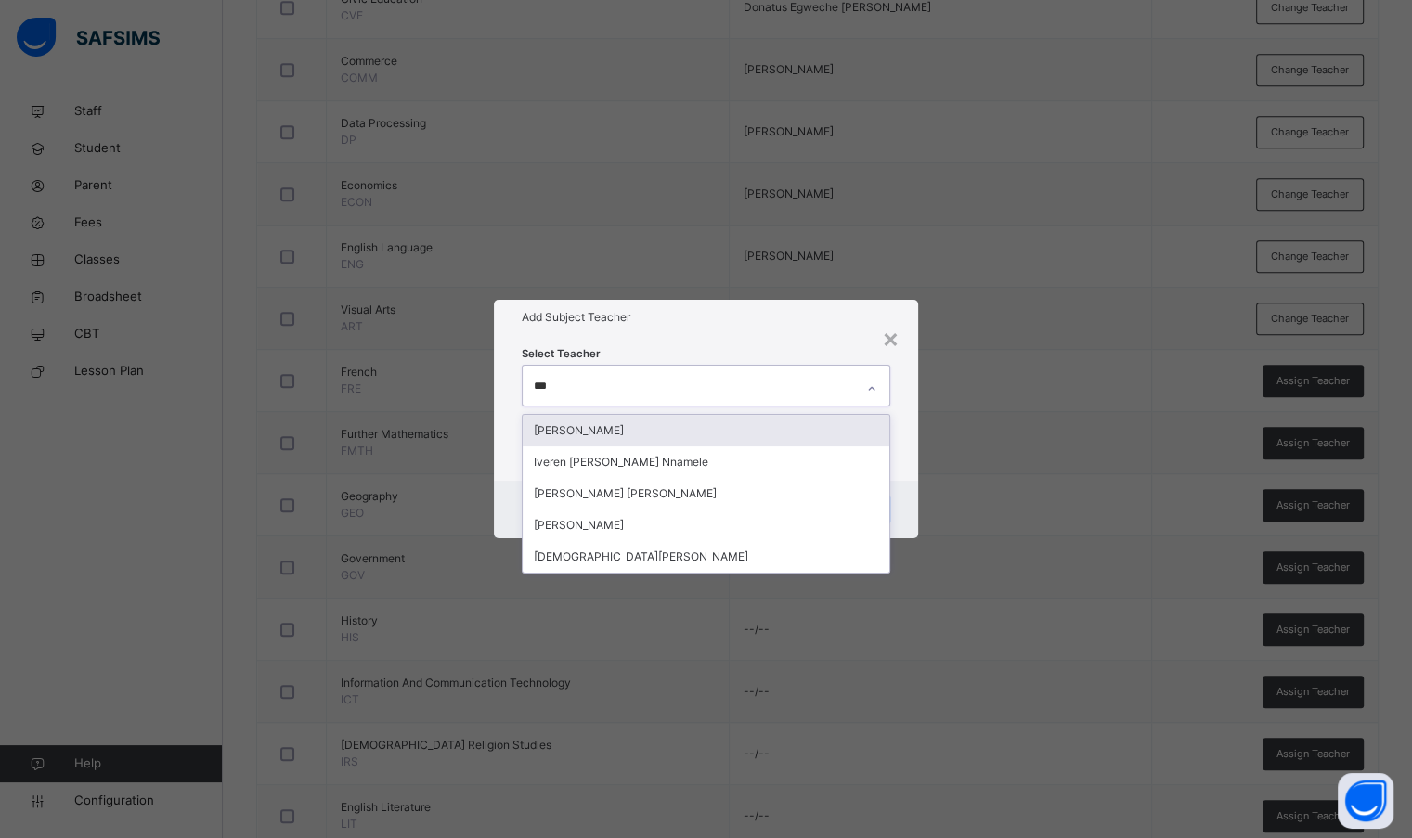
click at [605, 435] on div "[PERSON_NAME]" at bounding box center [706, 431] width 366 height 32
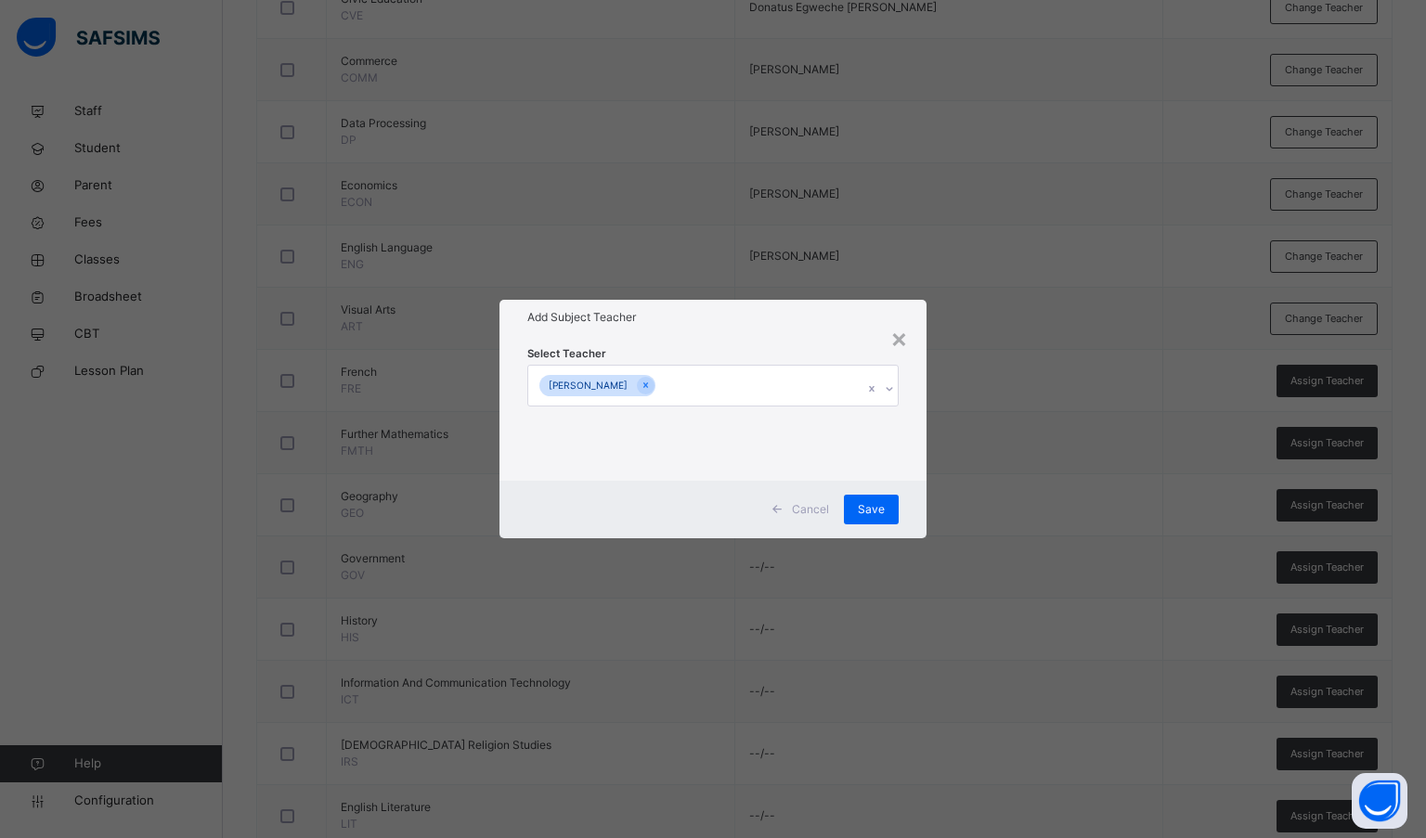
click at [813, 348] on div "Select Teacher [PERSON_NAME]" at bounding box center [713, 407] width 372 height 126
click at [879, 506] on span "Save" at bounding box center [871, 509] width 27 height 17
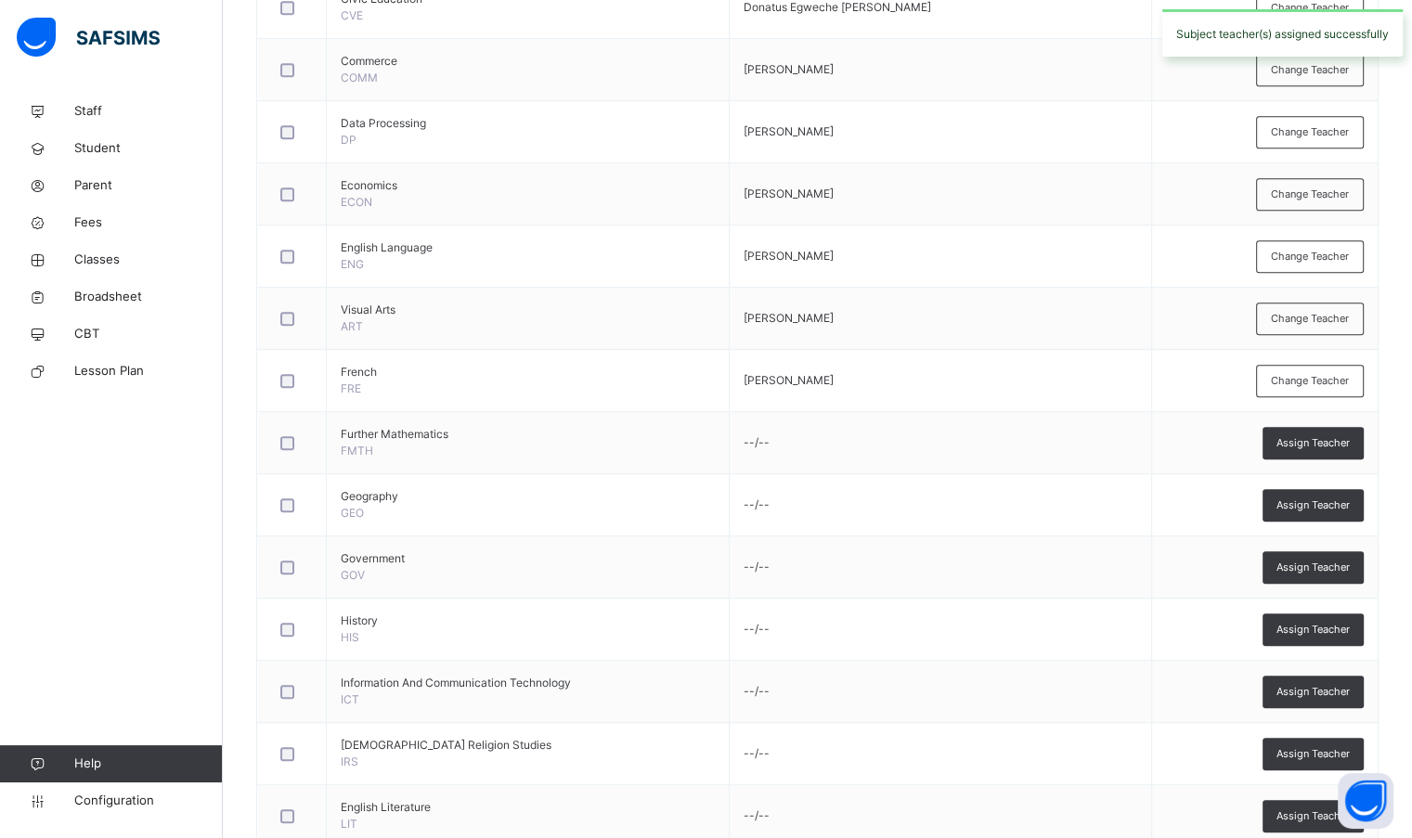
click at [1326, 445] on span "Assign Teacher" at bounding box center [1312, 443] width 73 height 16
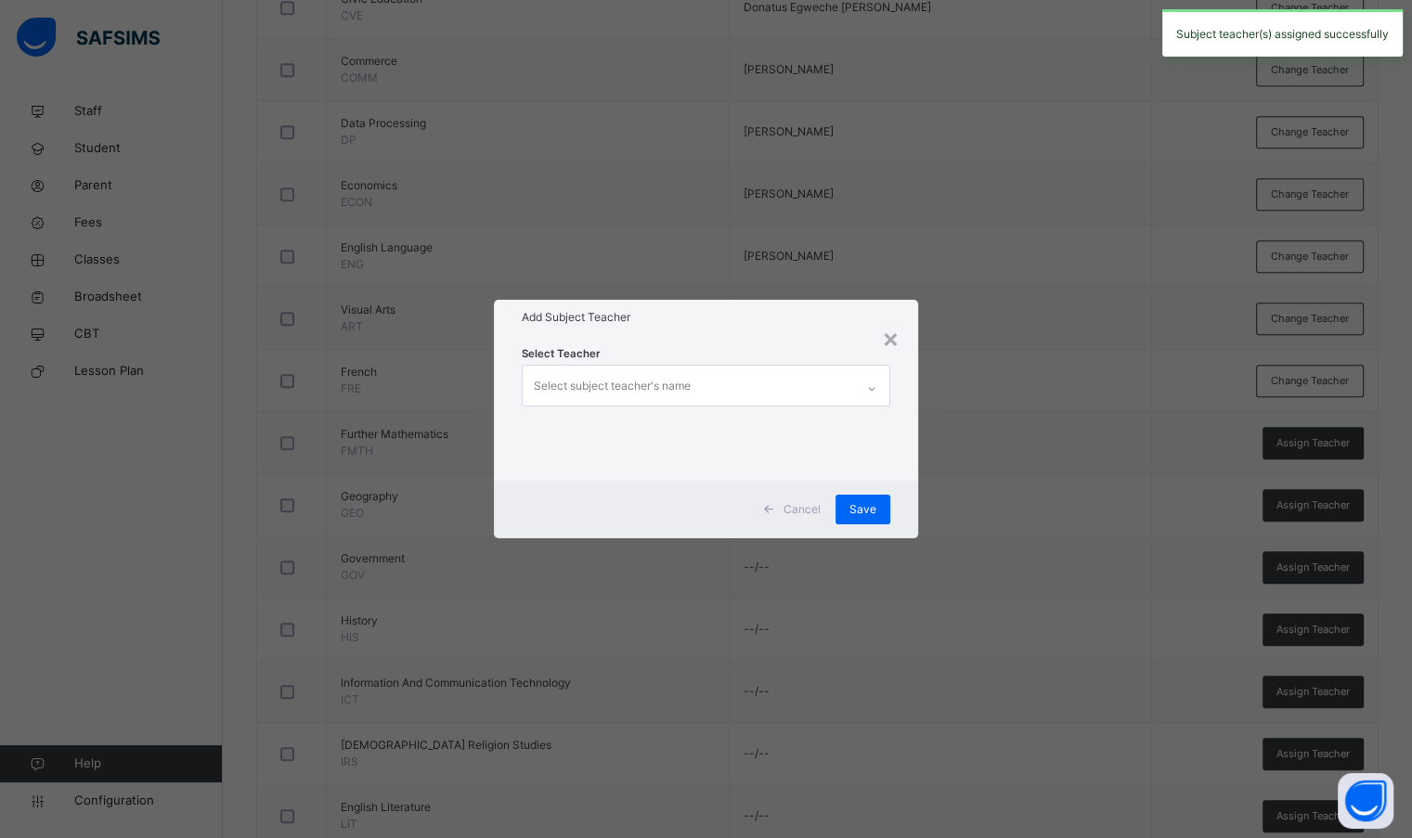
click at [778, 390] on div "Select subject teacher's name" at bounding box center [688, 385] width 330 height 39
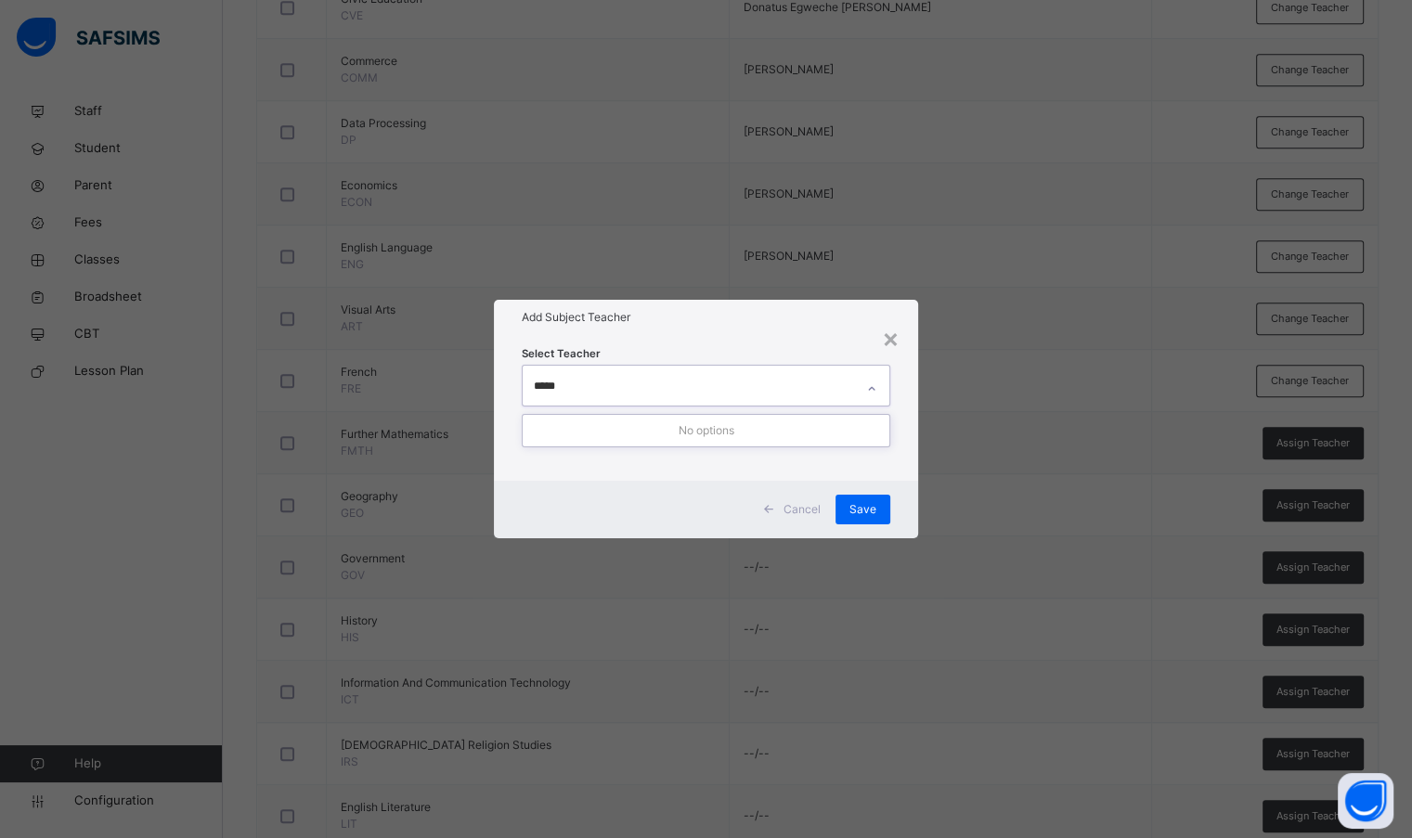
type input "****"
click at [675, 425] on div "[PERSON_NAME]" at bounding box center [706, 431] width 366 height 32
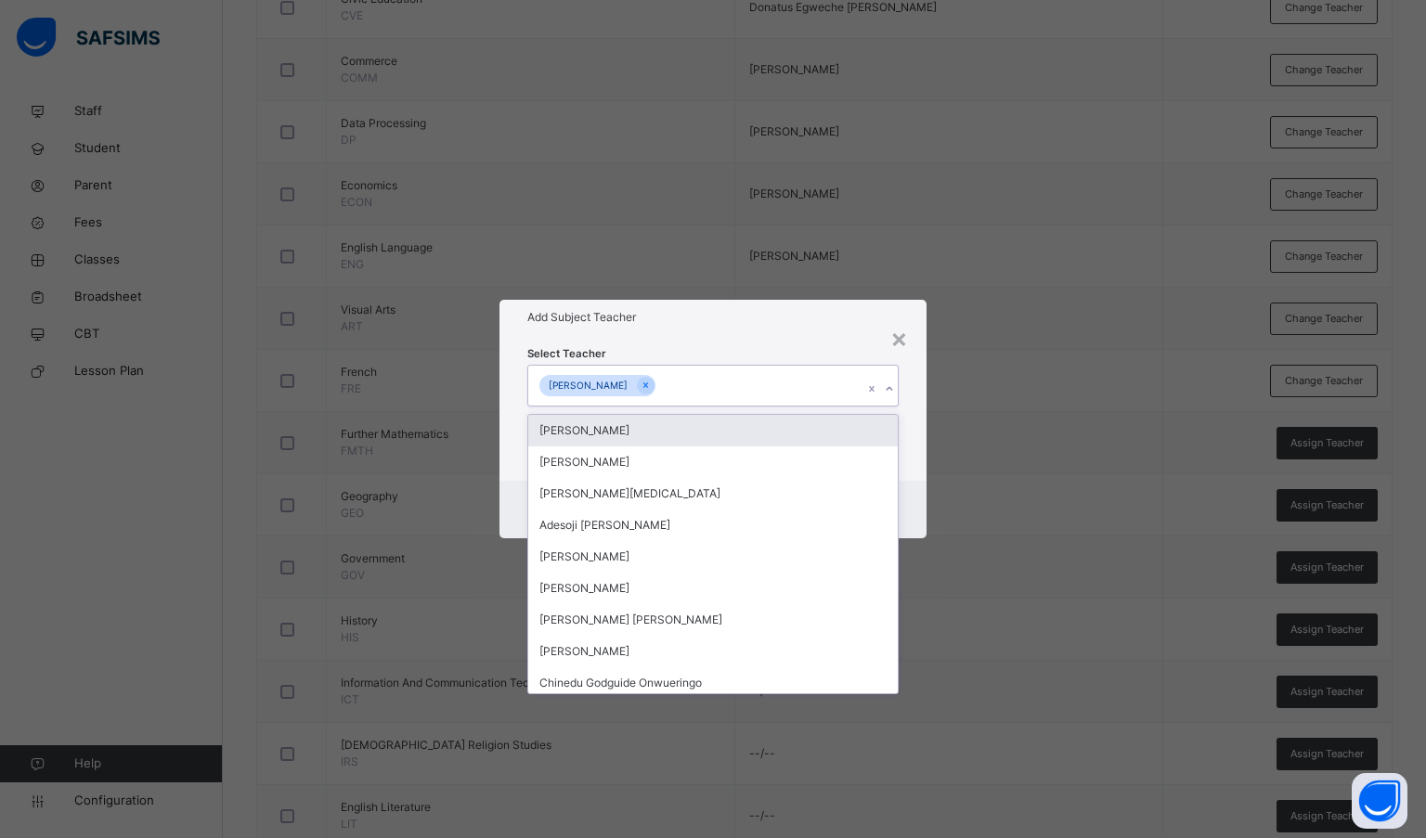
click at [706, 337] on div "Select Teacher option [PERSON_NAME], selected. option [PERSON_NAME] focused, 1 …" at bounding box center [713, 407] width 428 height 145
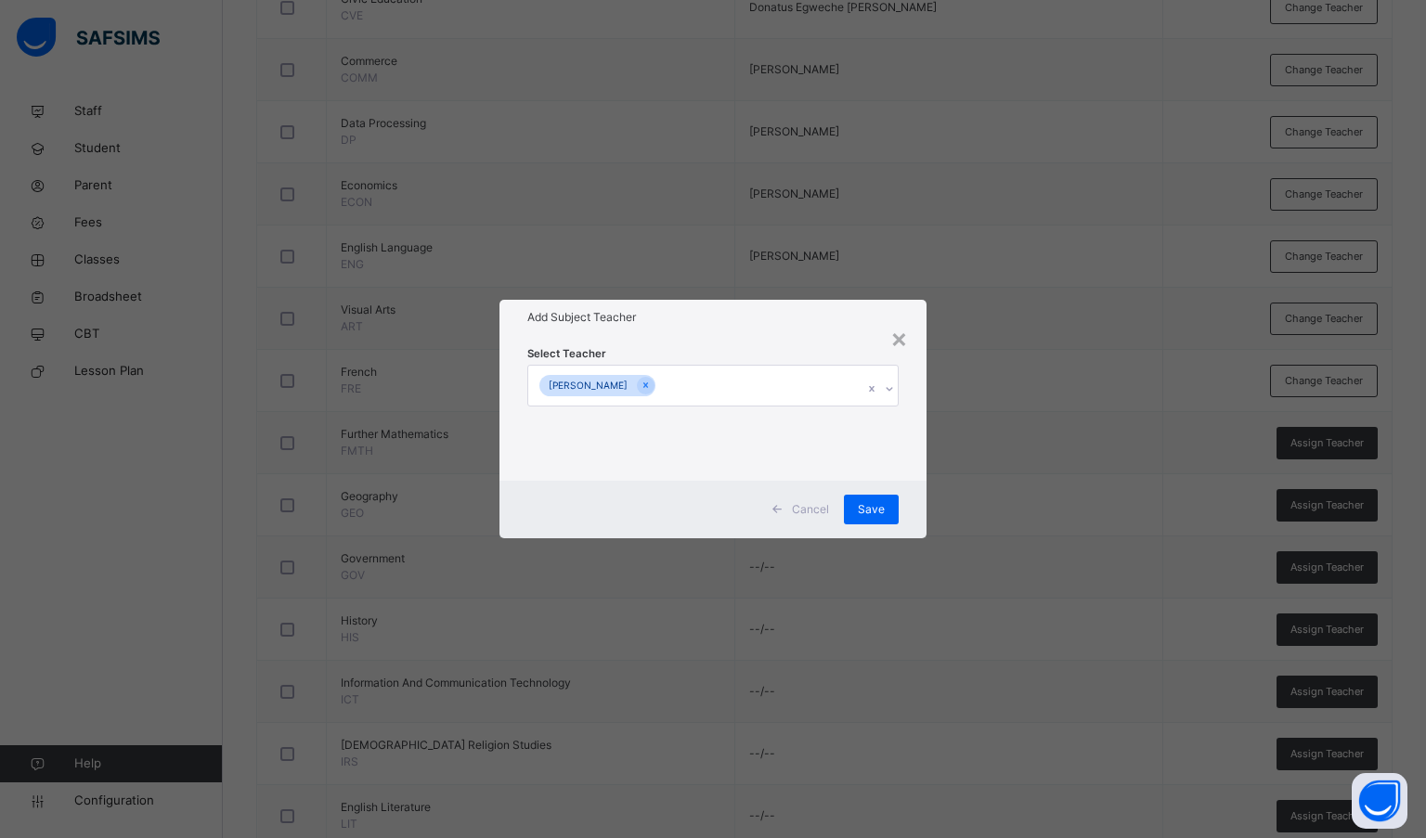
click at [876, 504] on span "Save" at bounding box center [871, 509] width 27 height 17
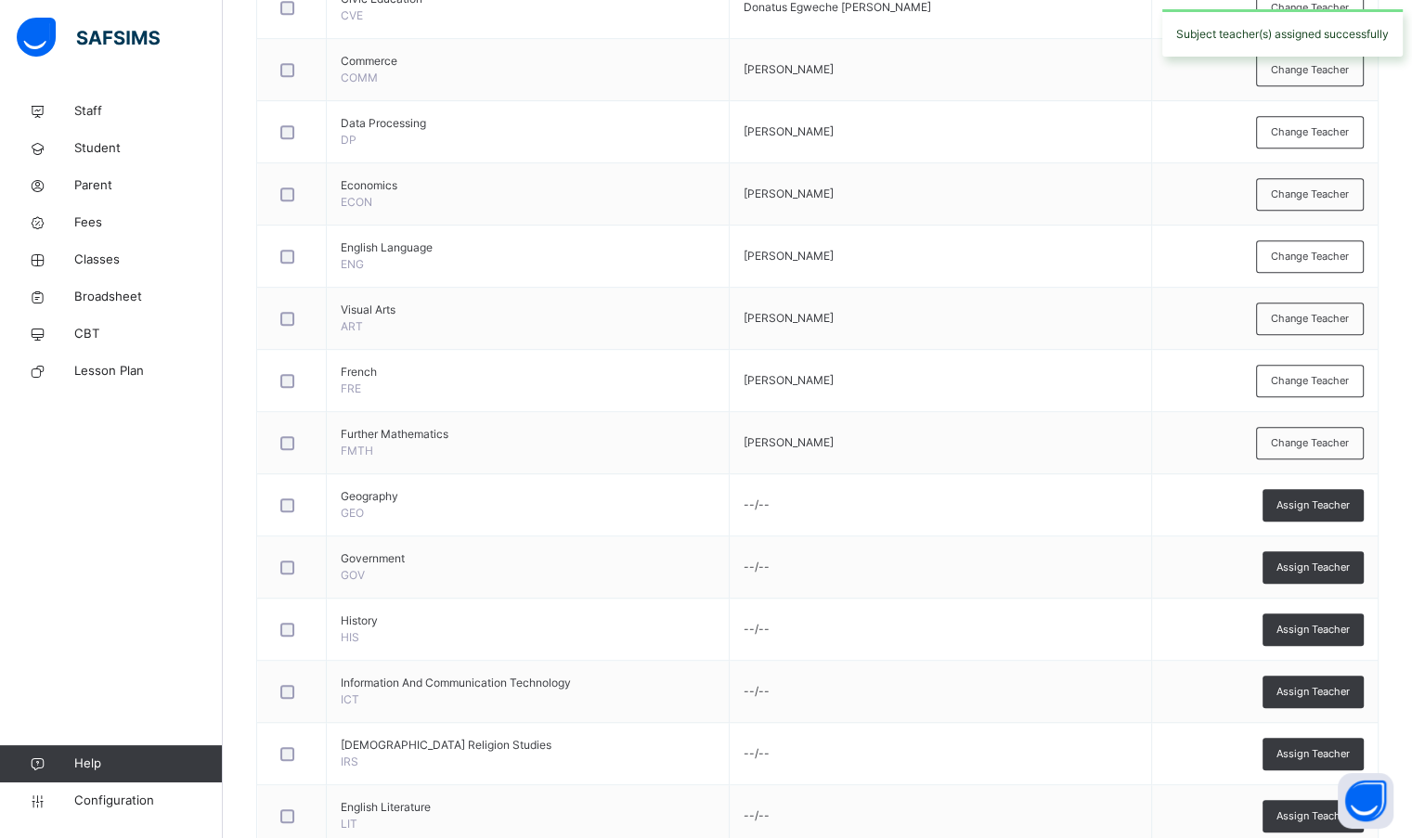
click at [1292, 506] on span "Assign Teacher" at bounding box center [1312, 505] width 73 height 16
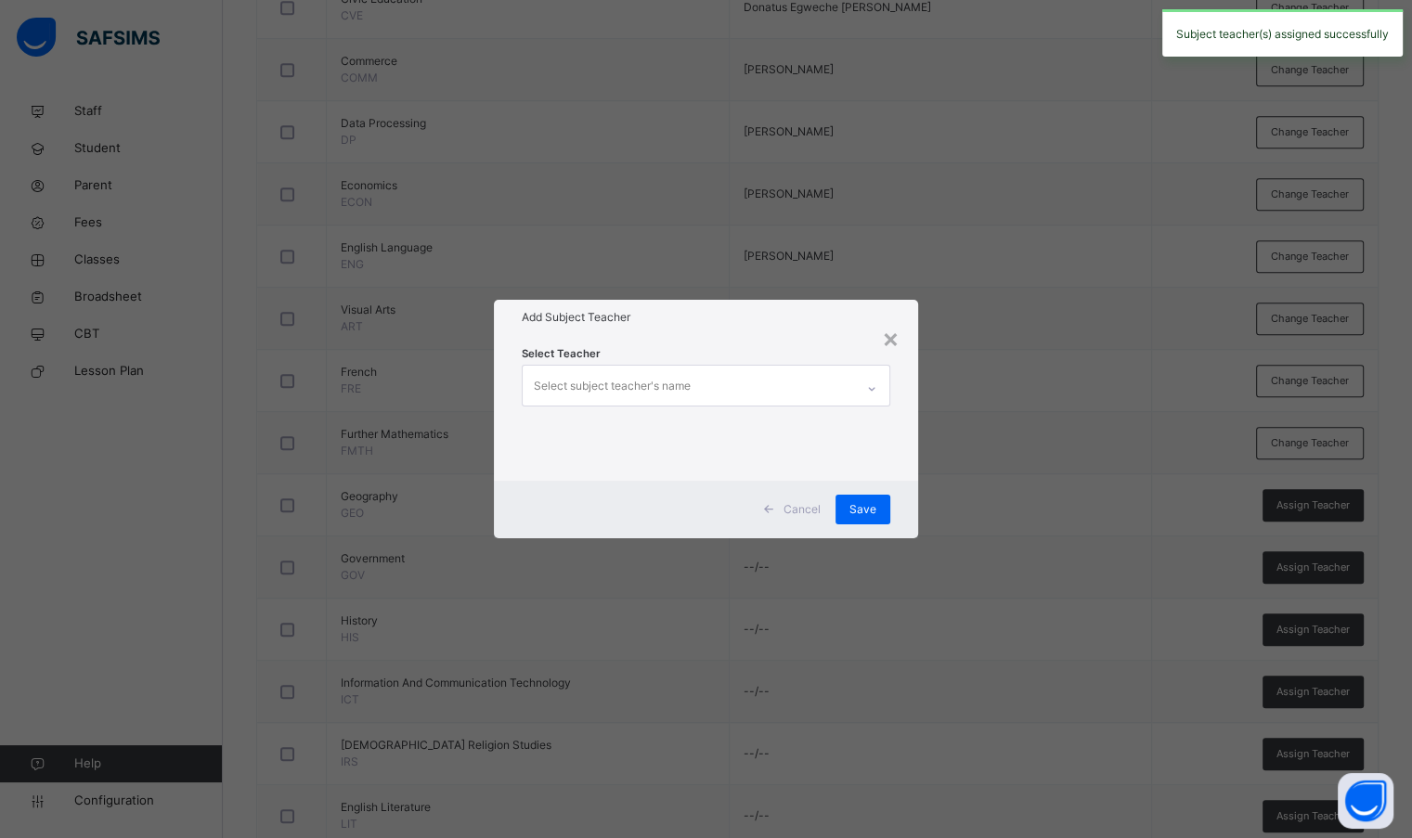
click at [799, 381] on div "Select subject teacher's name" at bounding box center [688, 385] width 330 height 39
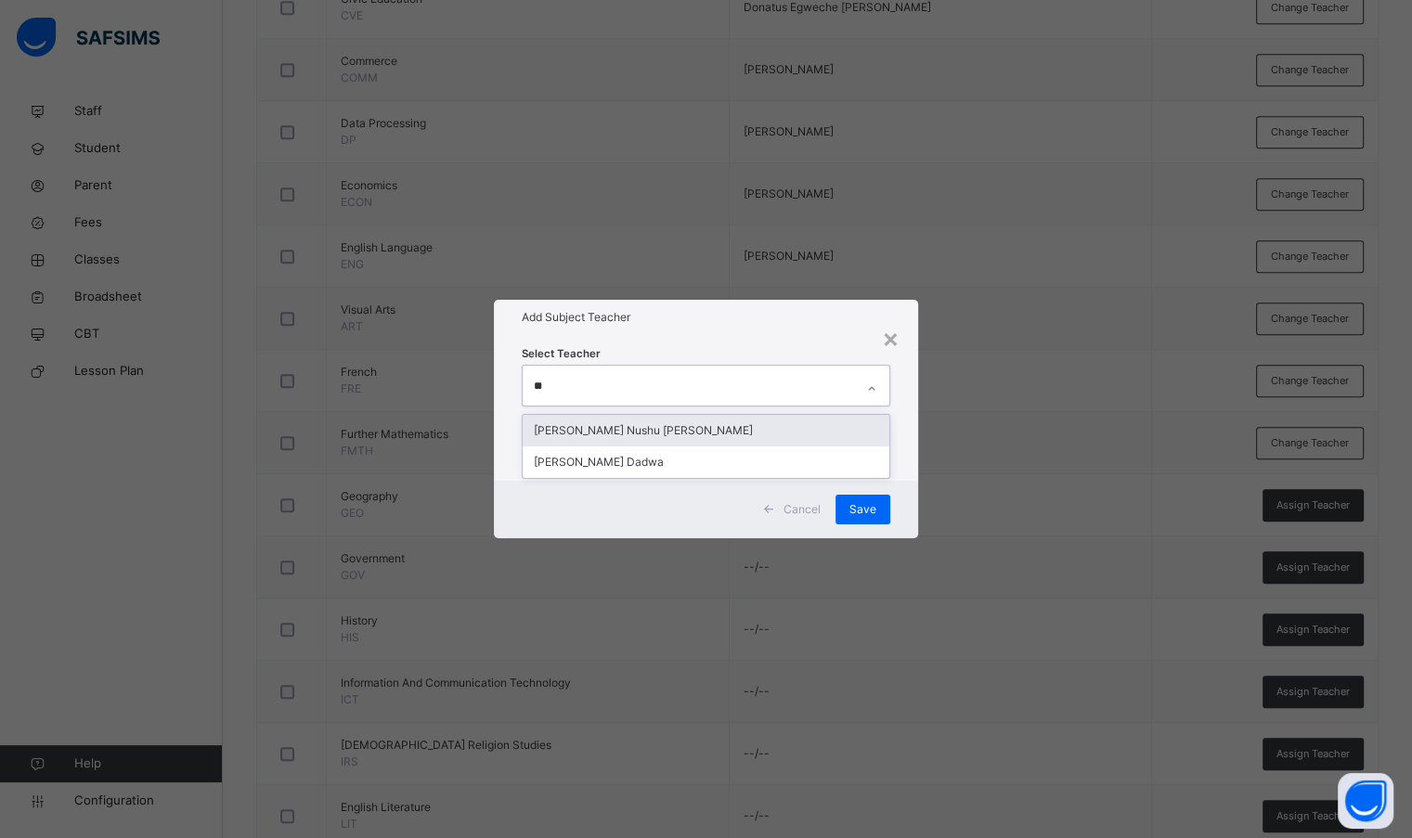
type input "*"
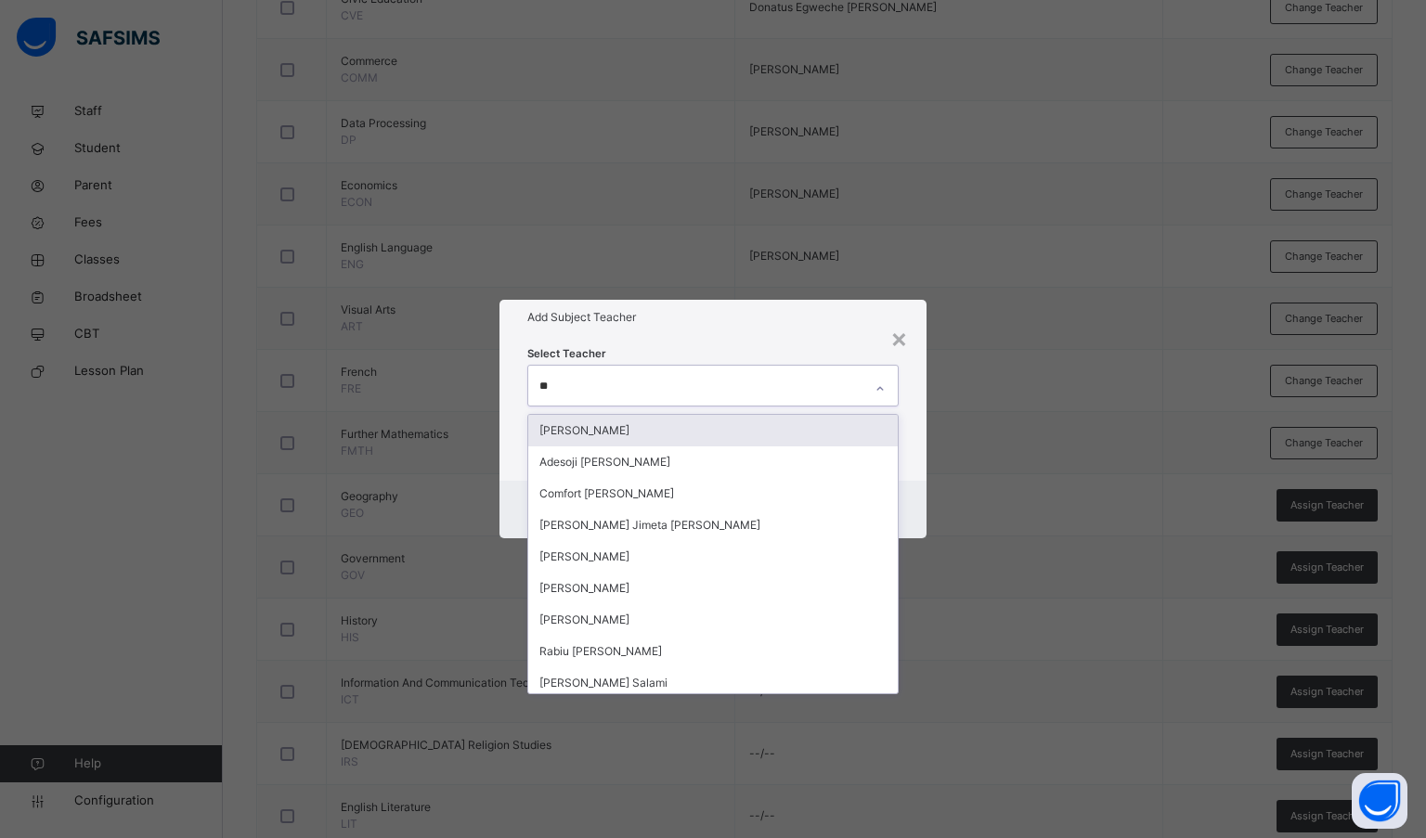
type input "***"
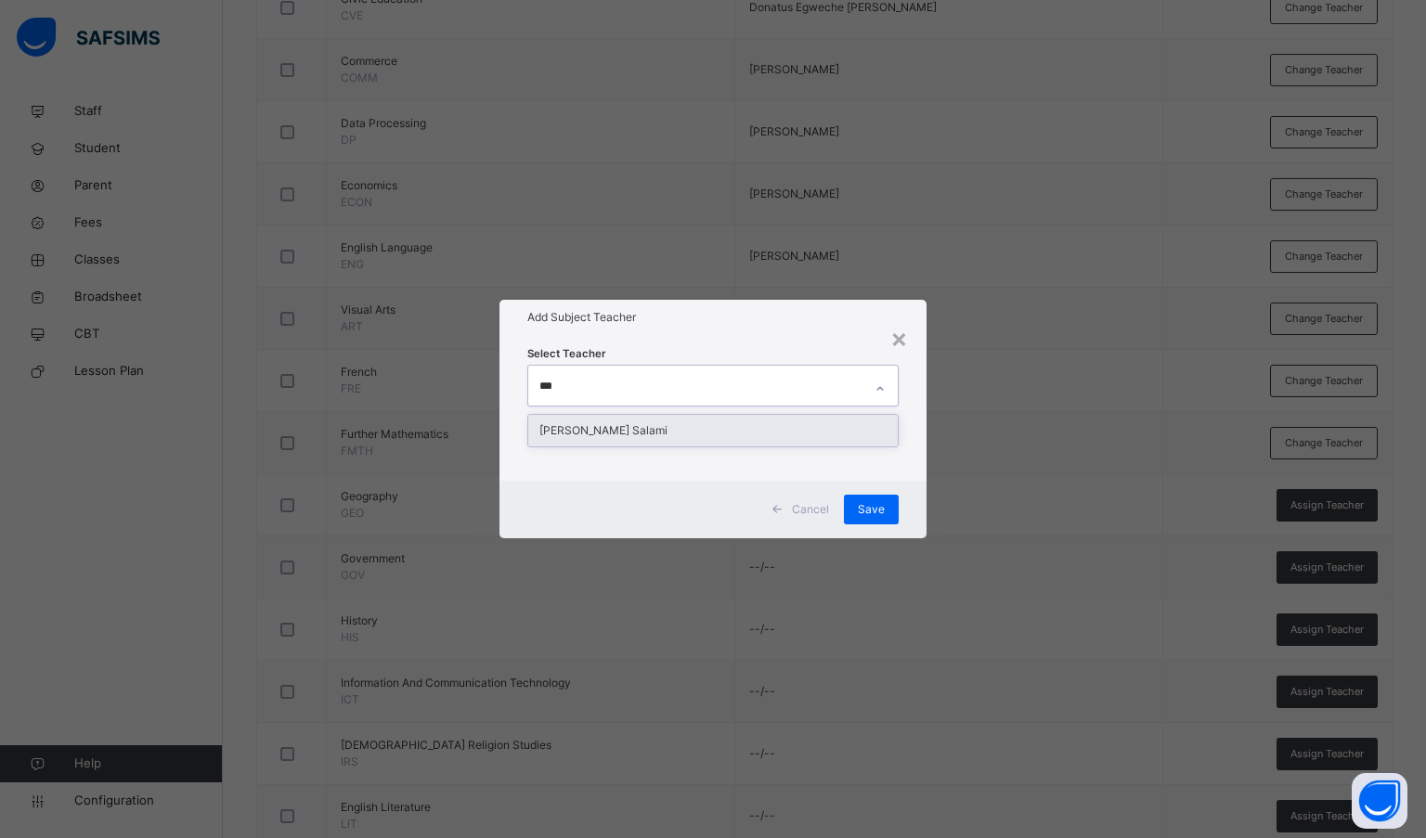
click at [775, 434] on div "[PERSON_NAME] Salami" at bounding box center [713, 431] width 370 height 32
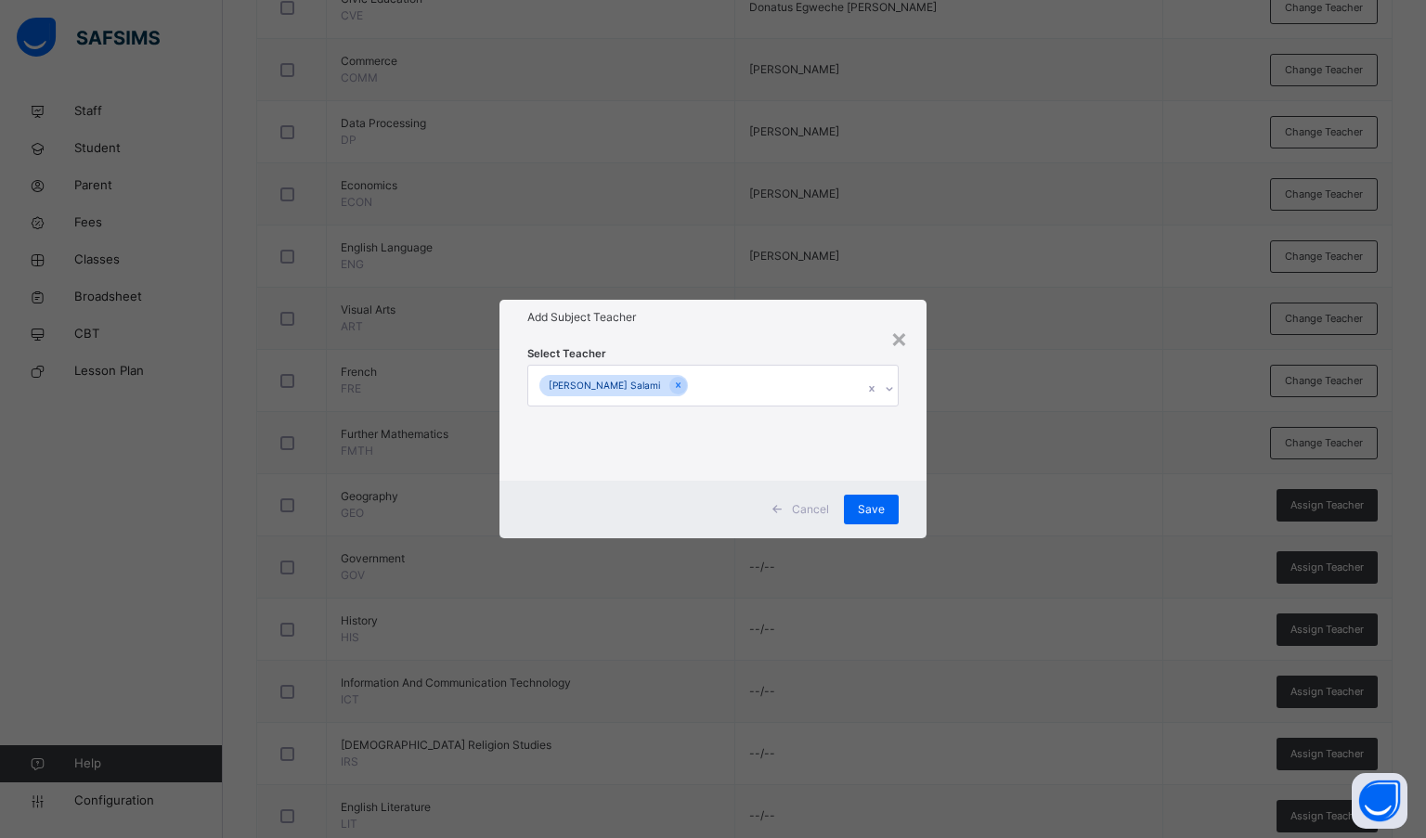
click at [772, 337] on div "Select Teacher [PERSON_NAME] Salami" at bounding box center [713, 407] width 428 height 145
click at [858, 506] on span "Save" at bounding box center [871, 509] width 27 height 17
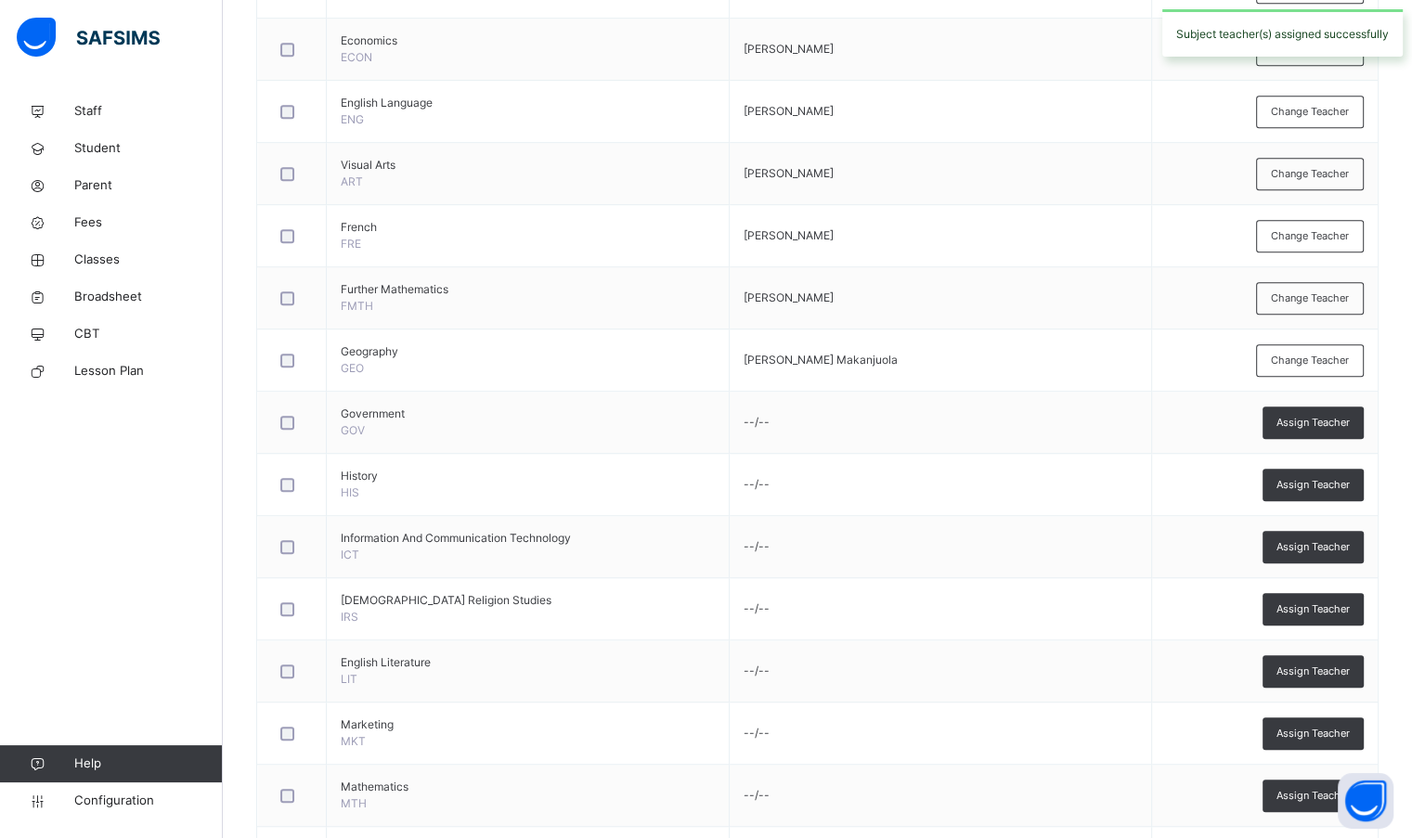
scroll to position [1114, 0]
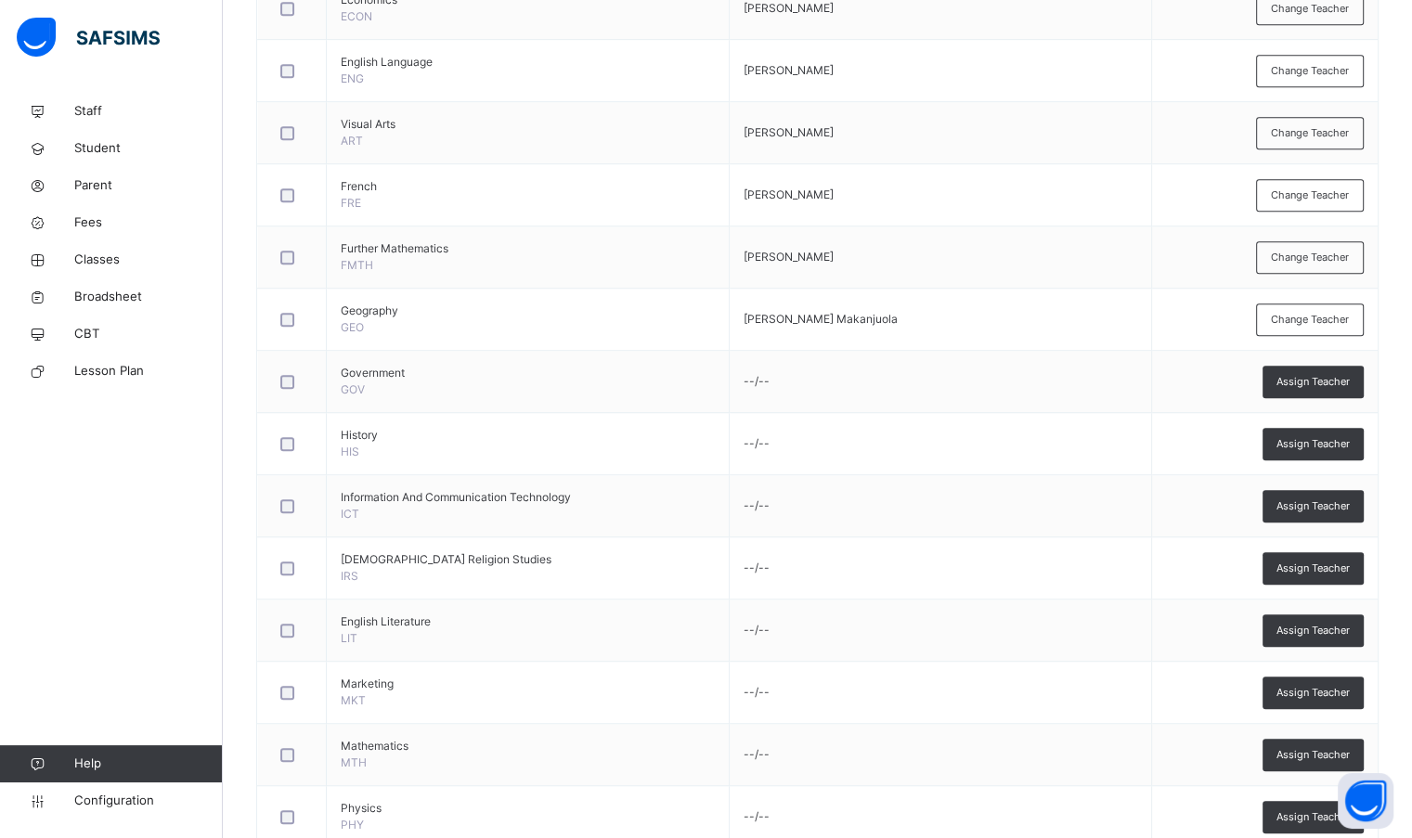
click at [1340, 386] on div "Assign Teacher" at bounding box center [1312, 382] width 101 height 32
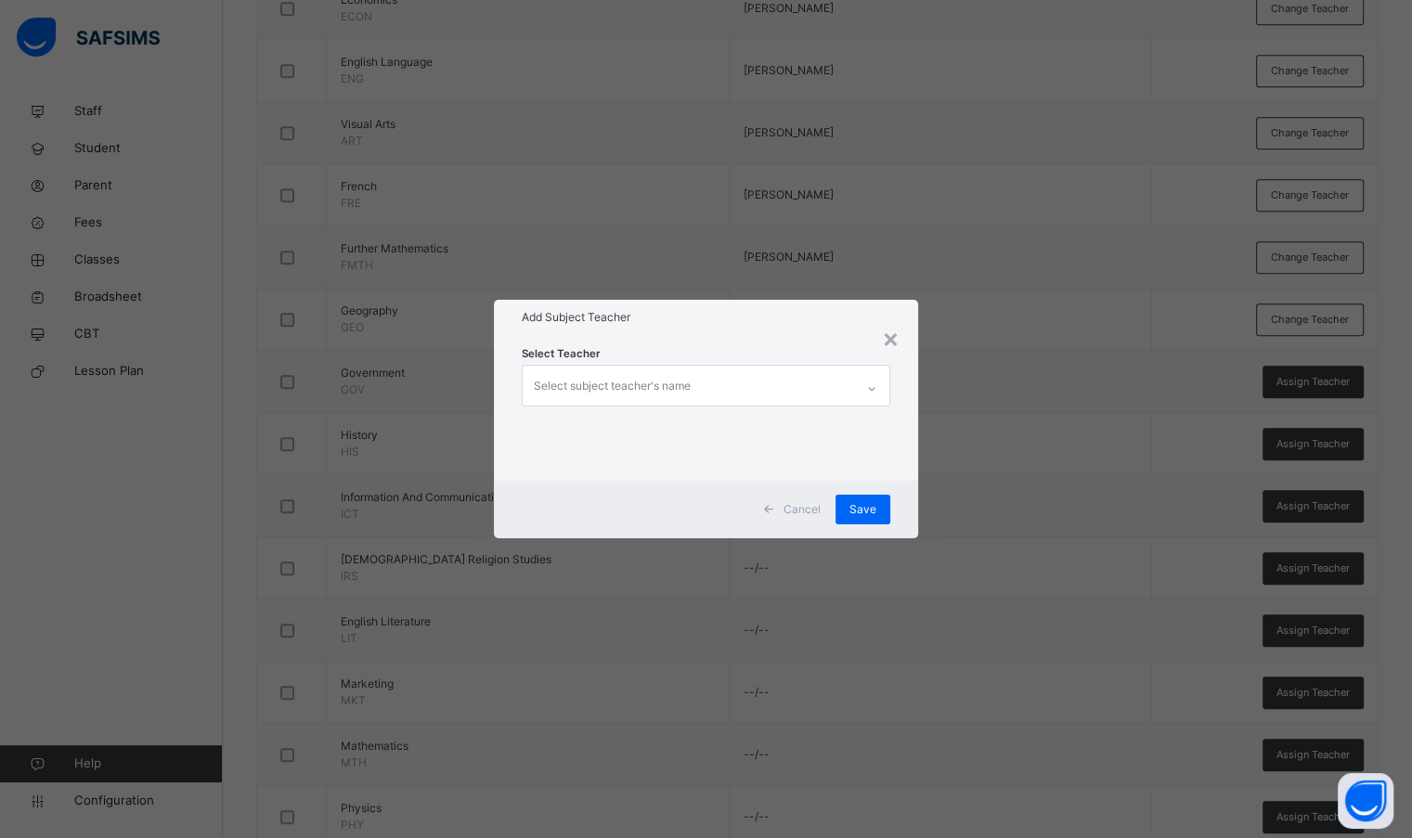
click at [852, 394] on div "Select subject teacher's name" at bounding box center [688, 385] width 330 height 39
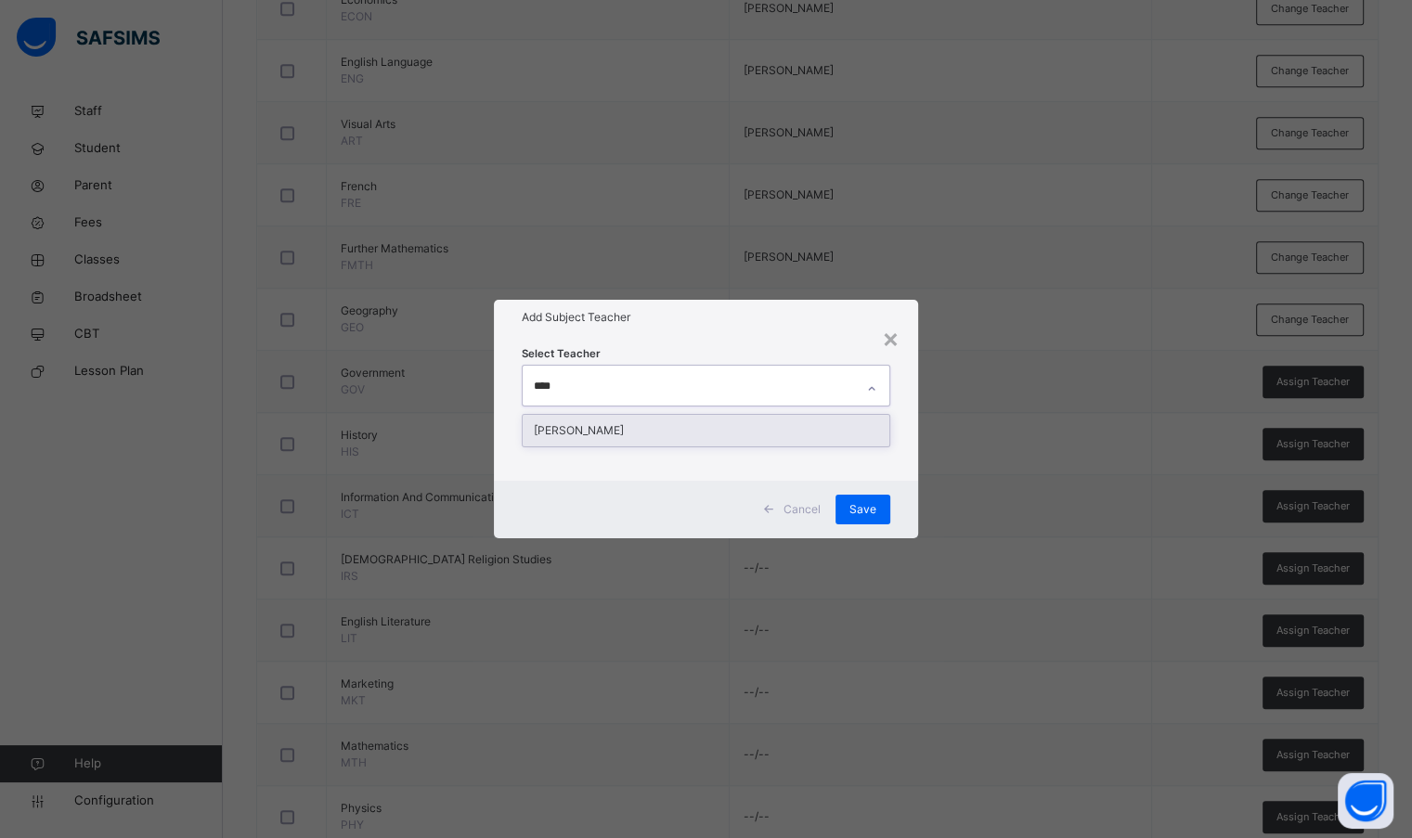
type input "*****"
click at [822, 421] on div "[PERSON_NAME]" at bounding box center [706, 431] width 366 height 32
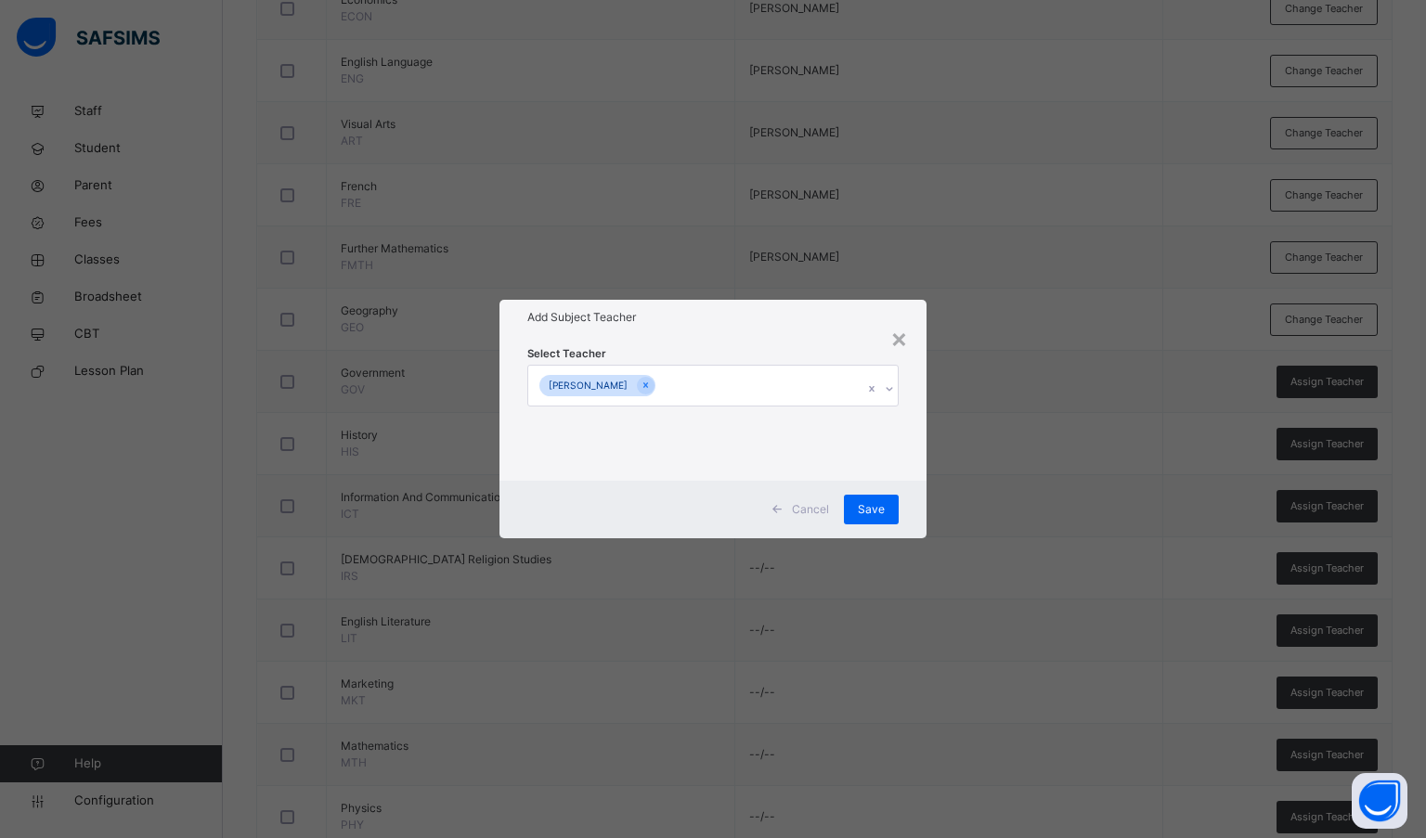
click at [812, 334] on div "Add Subject Teacher" at bounding box center [713, 317] width 428 height 35
click at [880, 510] on span "Save" at bounding box center [871, 509] width 27 height 17
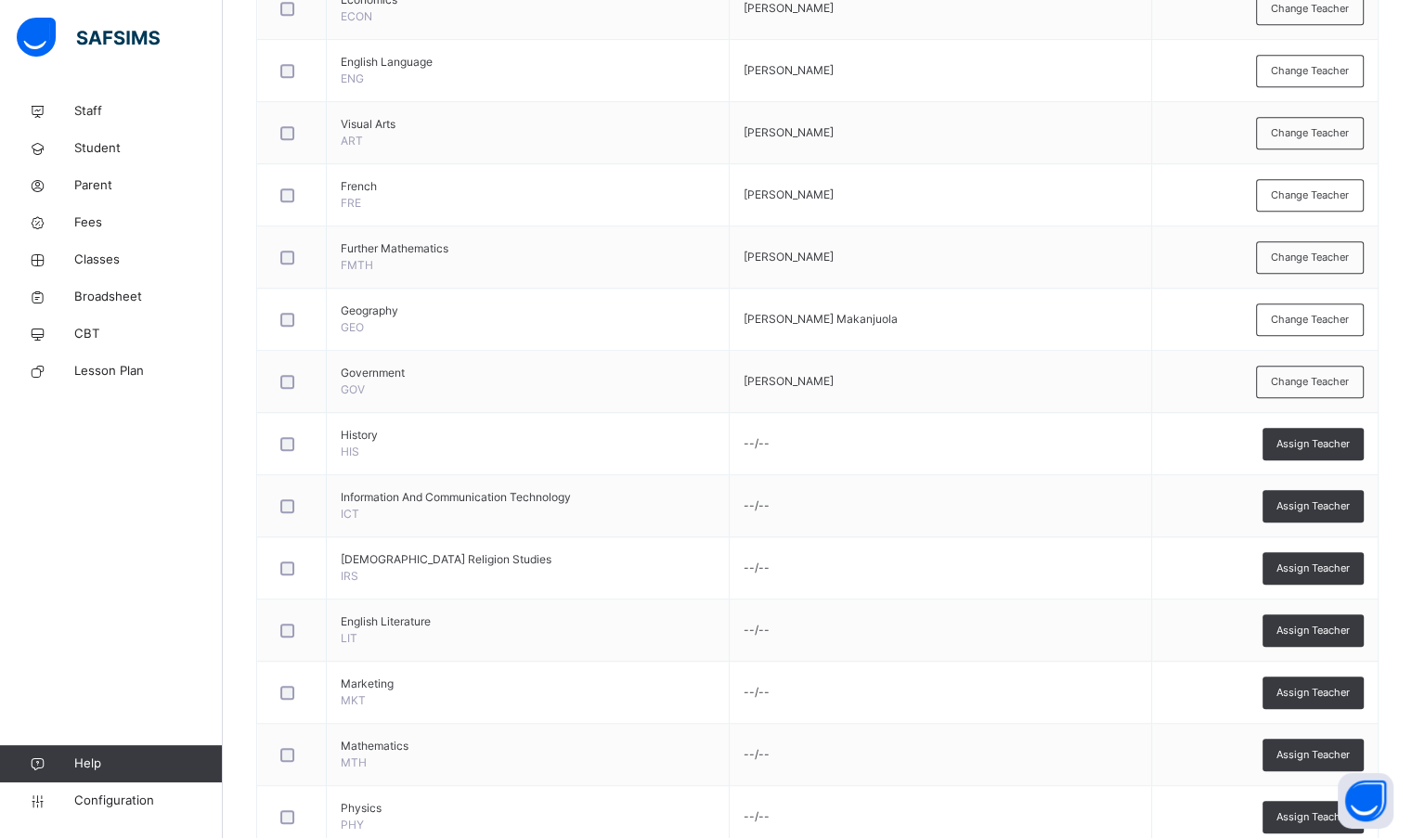
click at [1351, 455] on div "Assign Teacher" at bounding box center [1312, 444] width 101 height 32
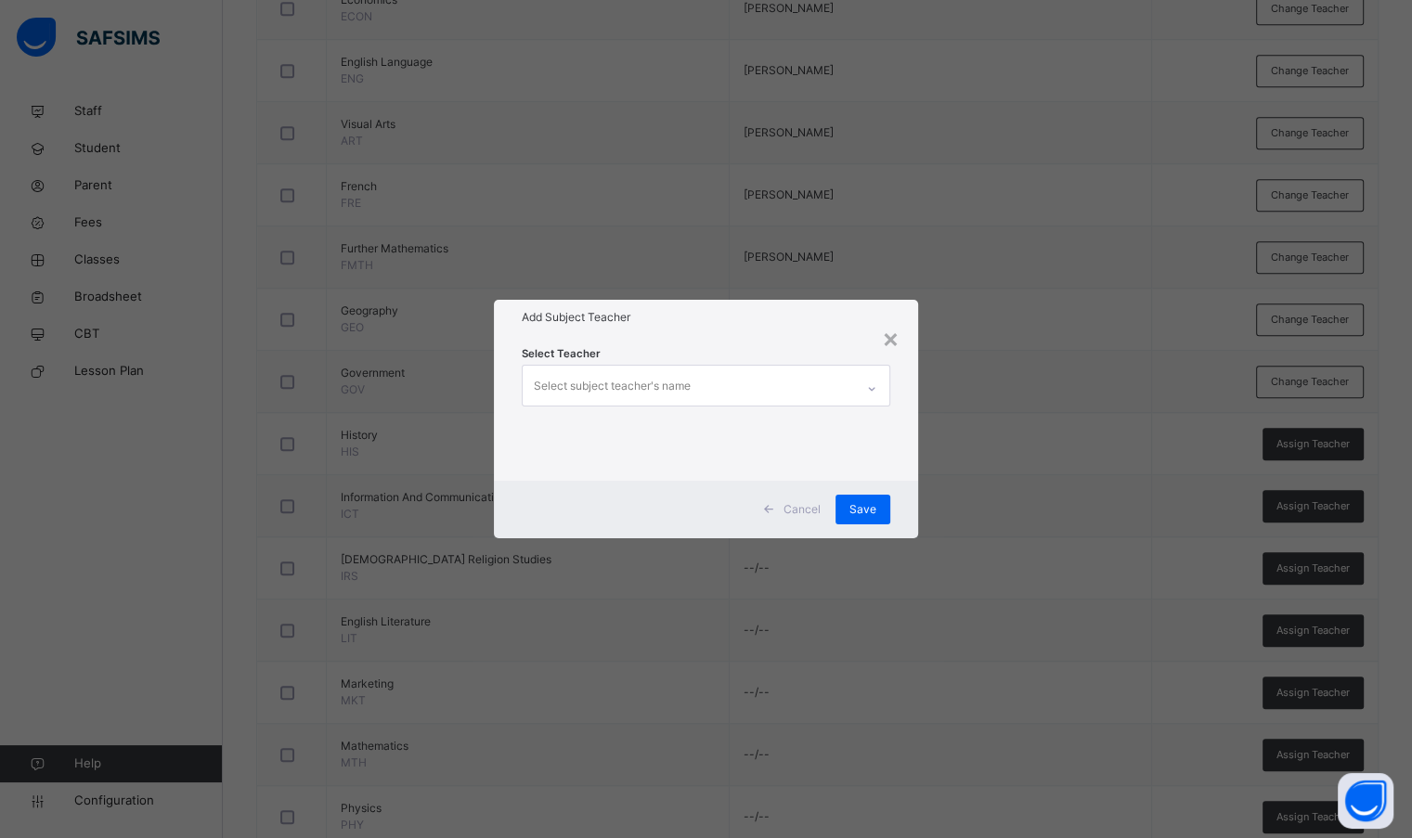
click at [754, 381] on div "Select subject teacher's name" at bounding box center [688, 385] width 330 height 39
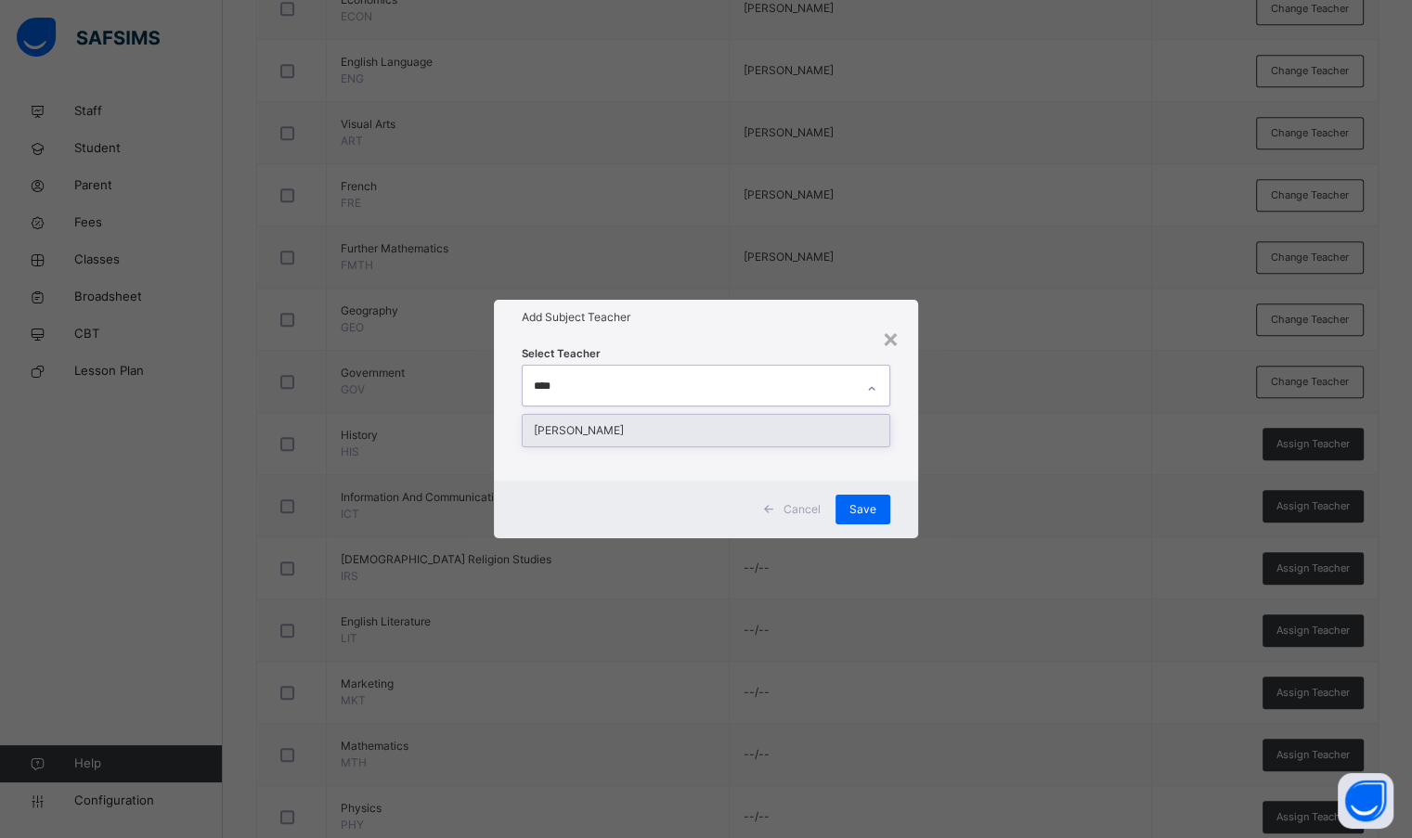
type input "*****"
click at [755, 437] on div "[PERSON_NAME]" at bounding box center [706, 431] width 366 height 32
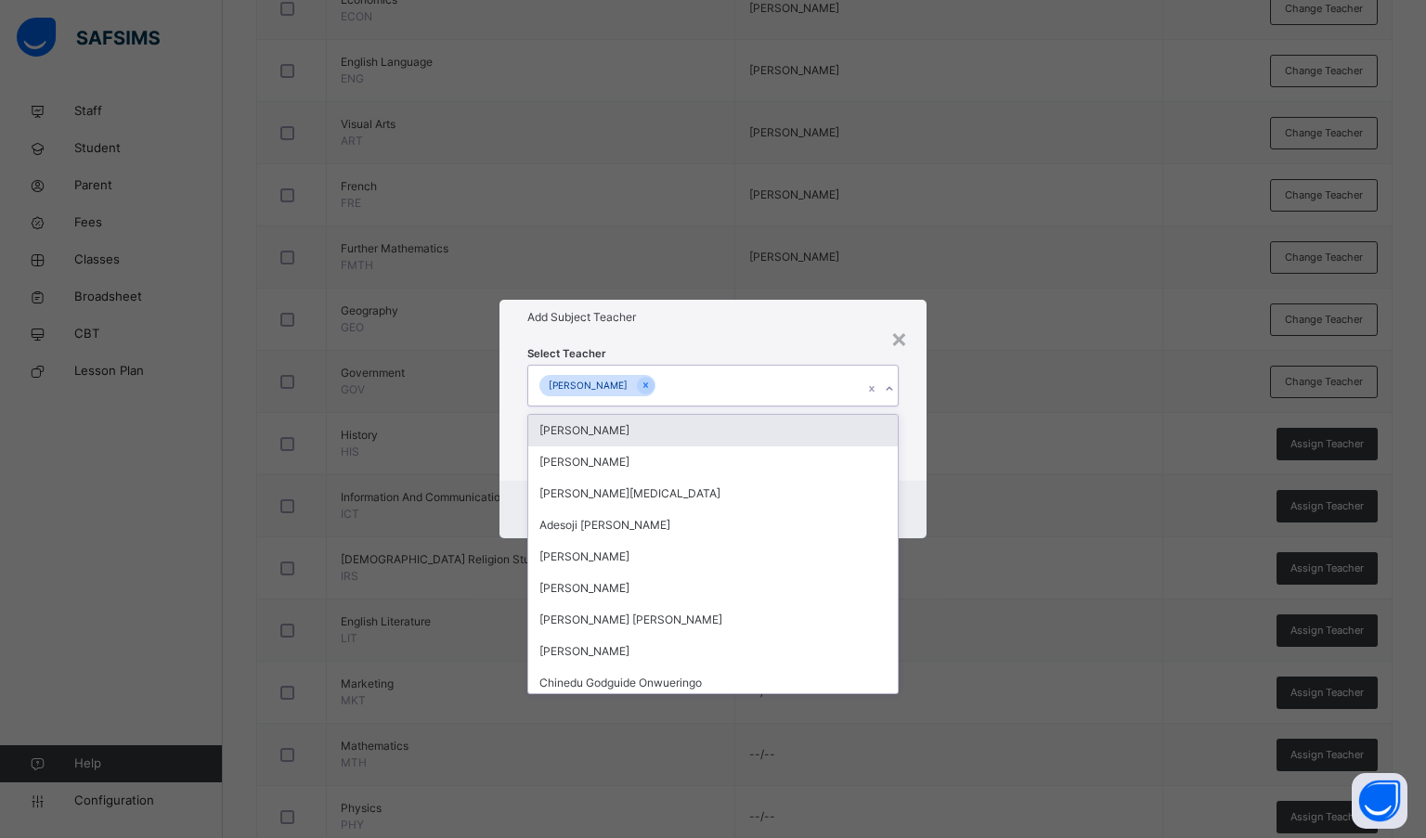
click at [775, 335] on div "Select Teacher option [PERSON_NAME], selected. option [PERSON_NAME] focused, 1 …" at bounding box center [713, 407] width 428 height 145
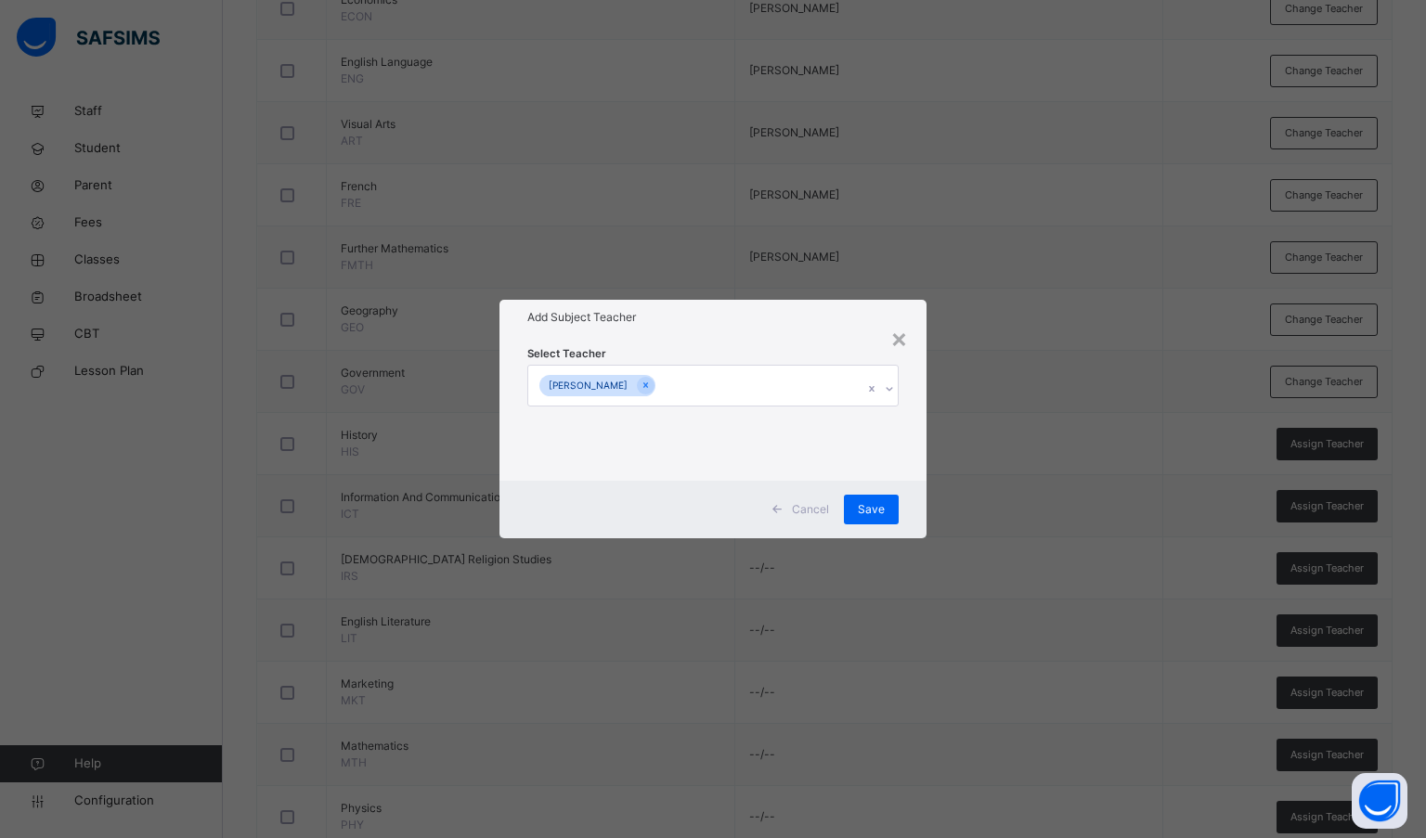
click at [883, 511] on span "Save" at bounding box center [871, 509] width 27 height 17
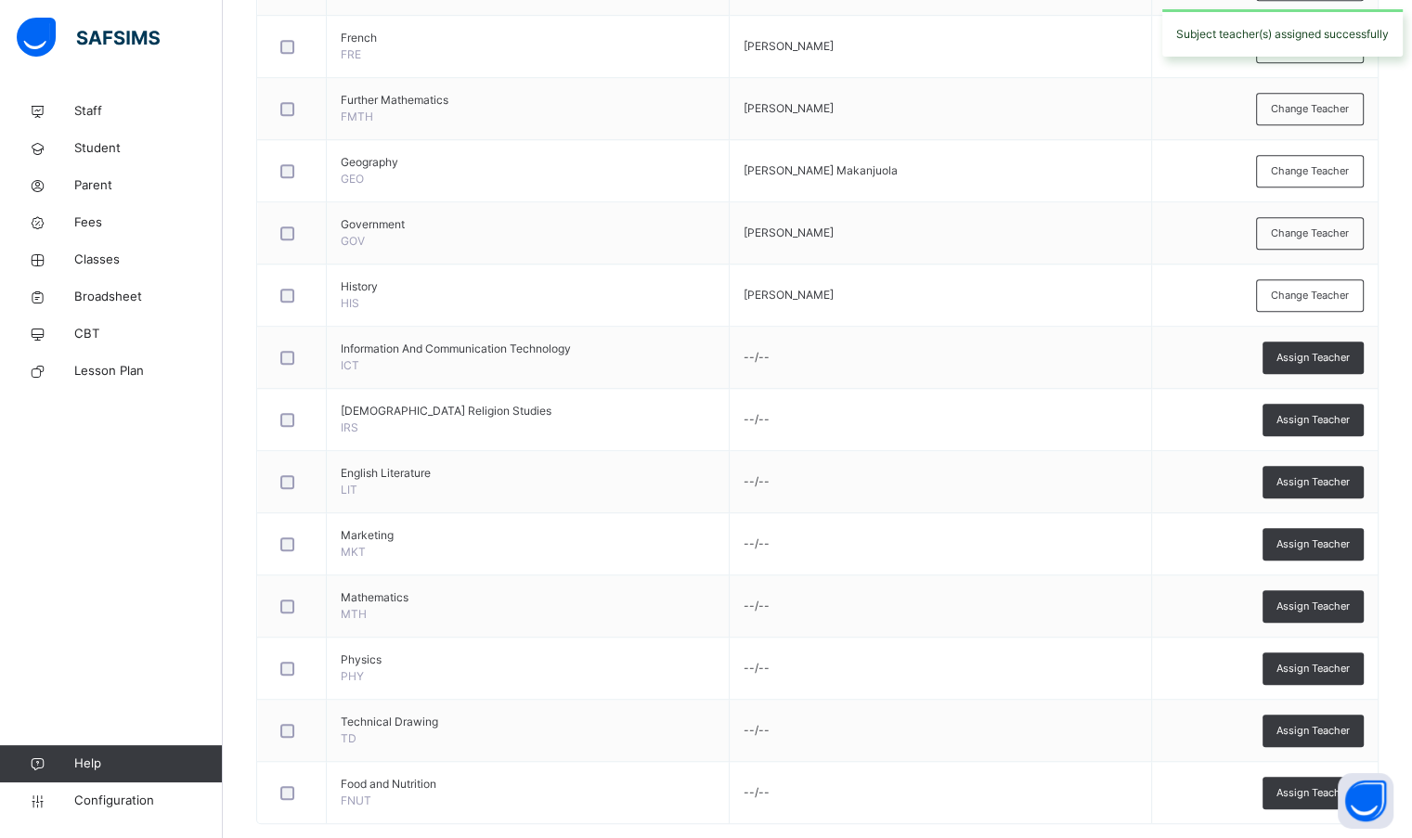
scroll to position [1289, 0]
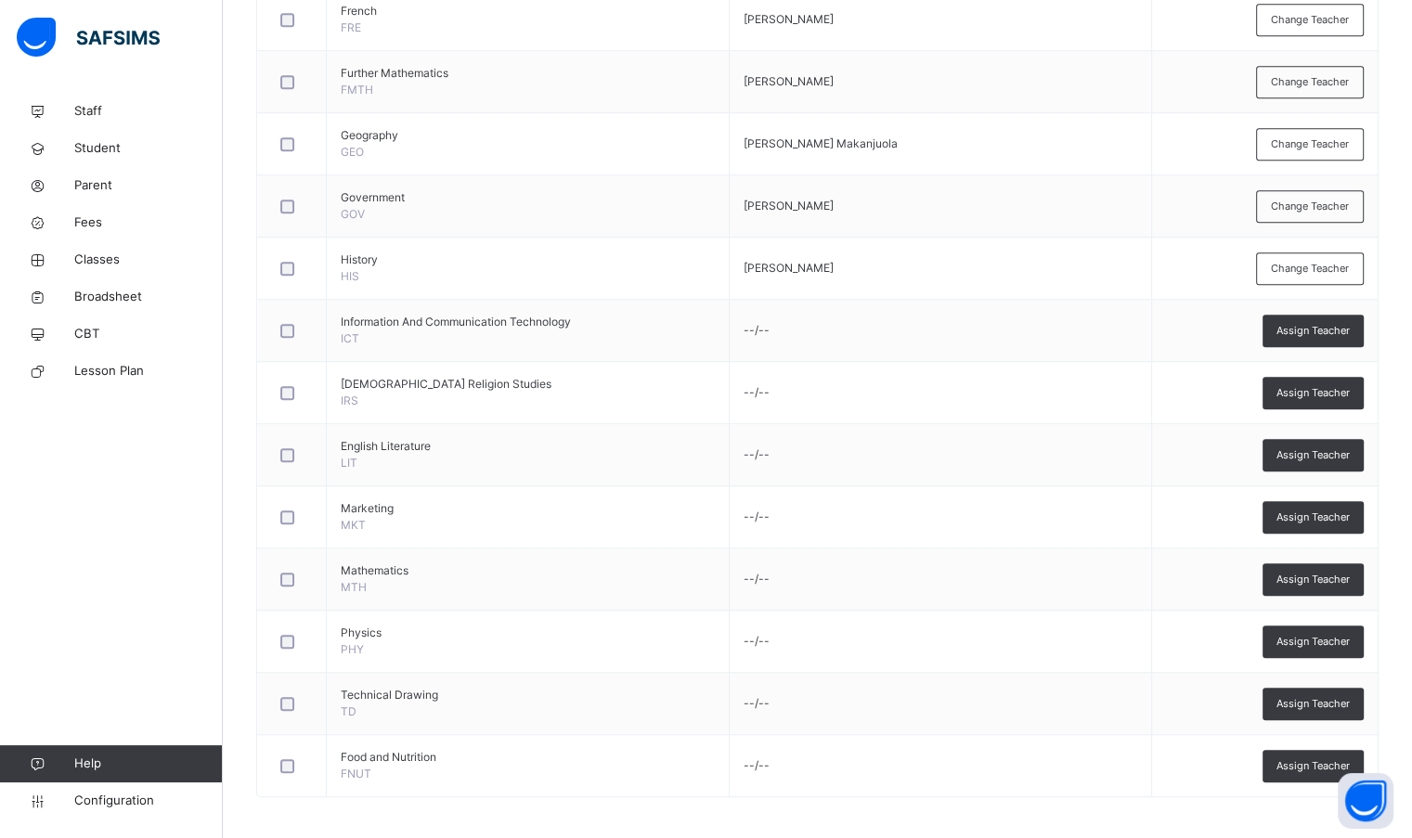
click at [1310, 326] on span "Assign Teacher" at bounding box center [1312, 331] width 73 height 16
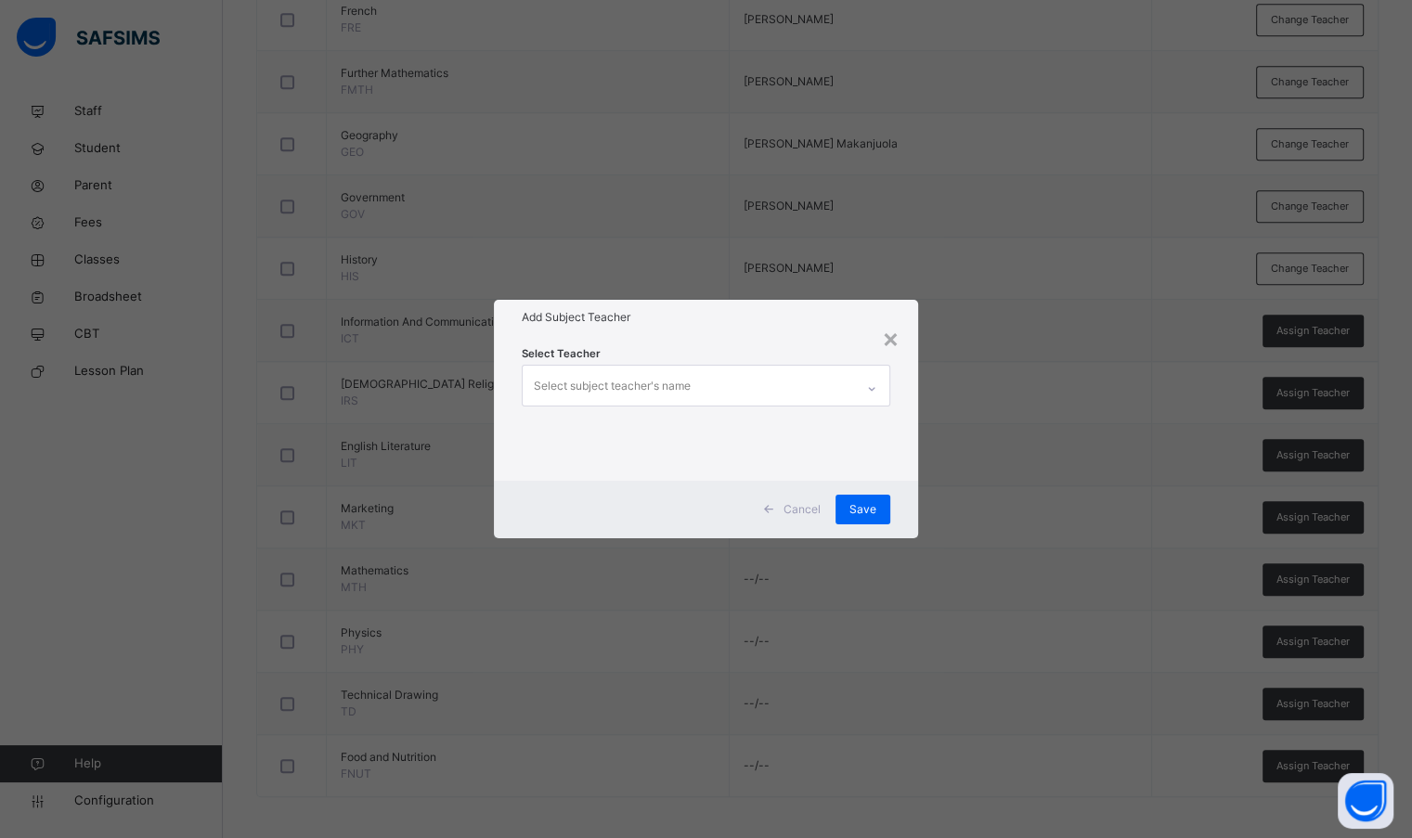
click at [684, 371] on div "Select subject teacher's name" at bounding box center [612, 385] width 157 height 35
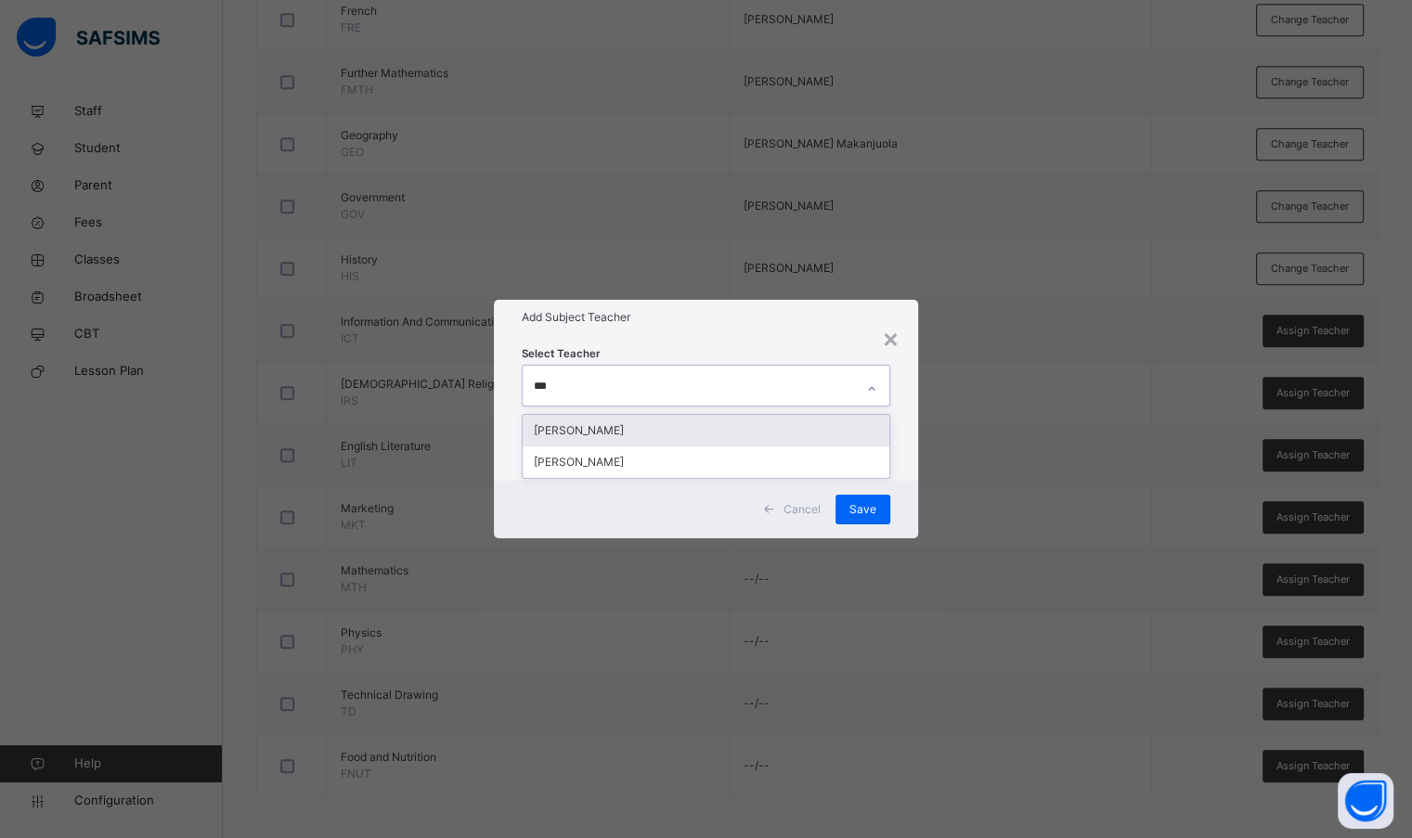
type input "****"
click at [672, 430] on div "[PERSON_NAME]" at bounding box center [706, 431] width 366 height 32
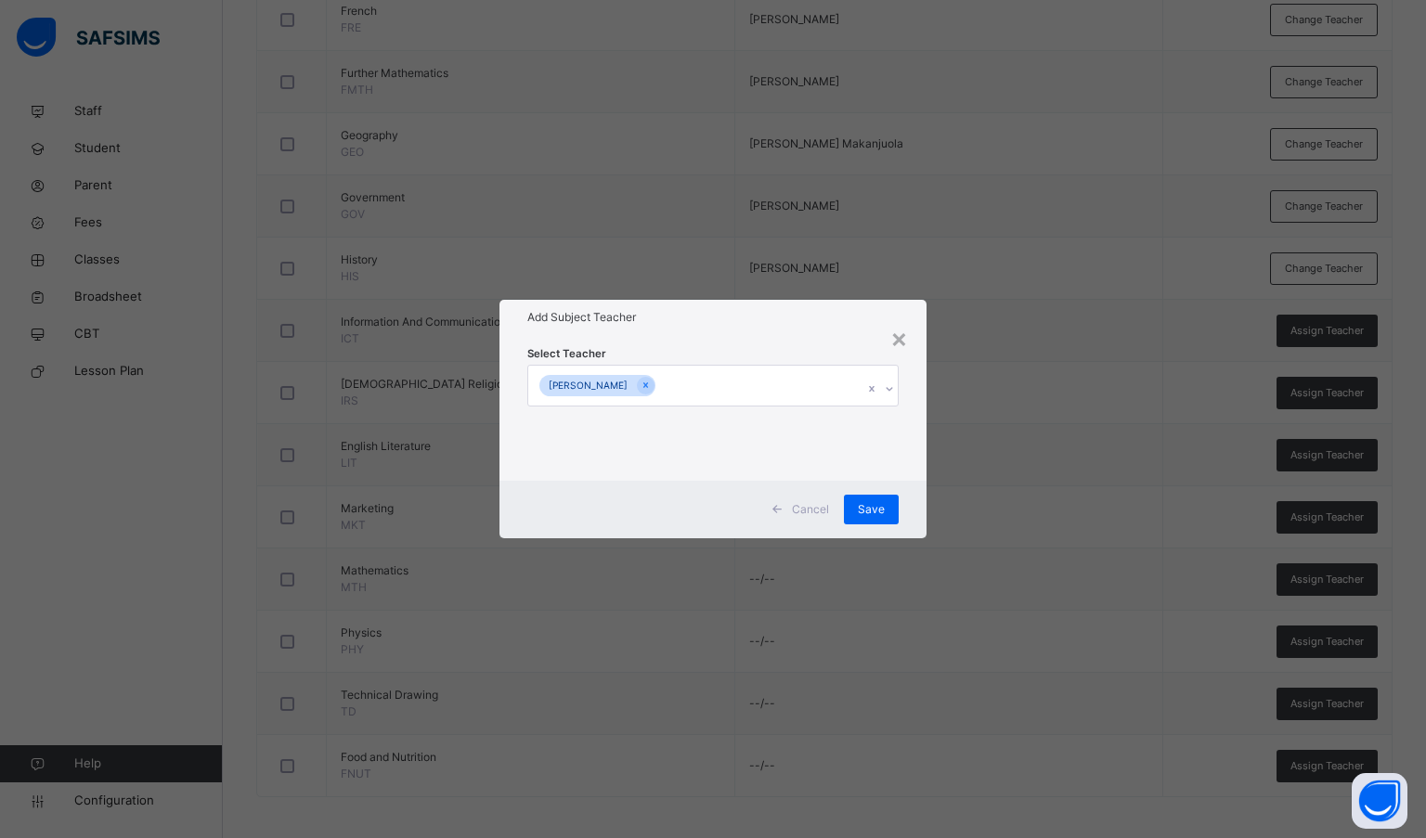
click at [694, 343] on div "Select Teacher [PERSON_NAME]" at bounding box center [713, 407] width 428 height 145
click at [884, 505] on div "Save" at bounding box center [871, 510] width 55 height 30
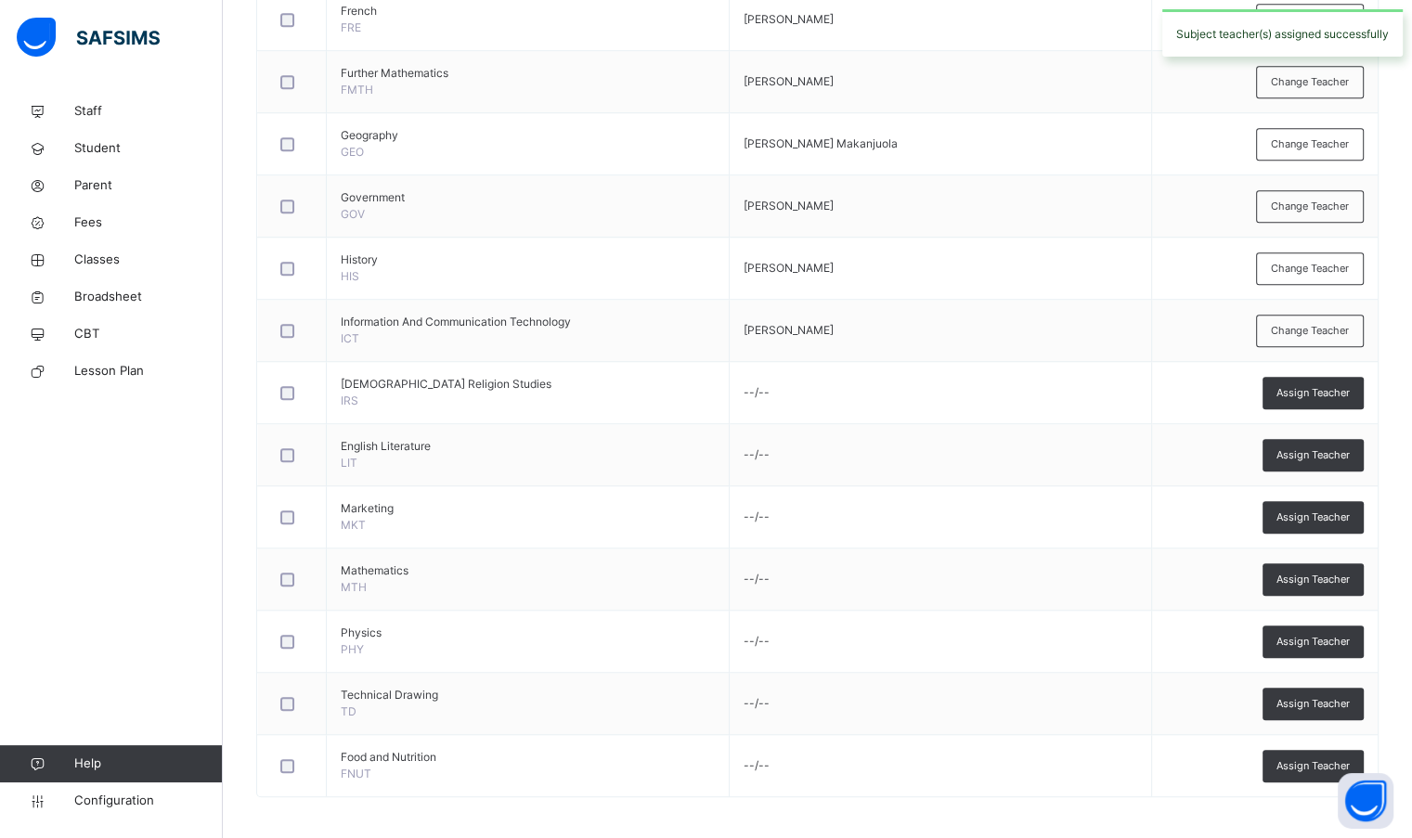
click at [1296, 396] on div "Assign Teacher" at bounding box center [1312, 393] width 101 height 32
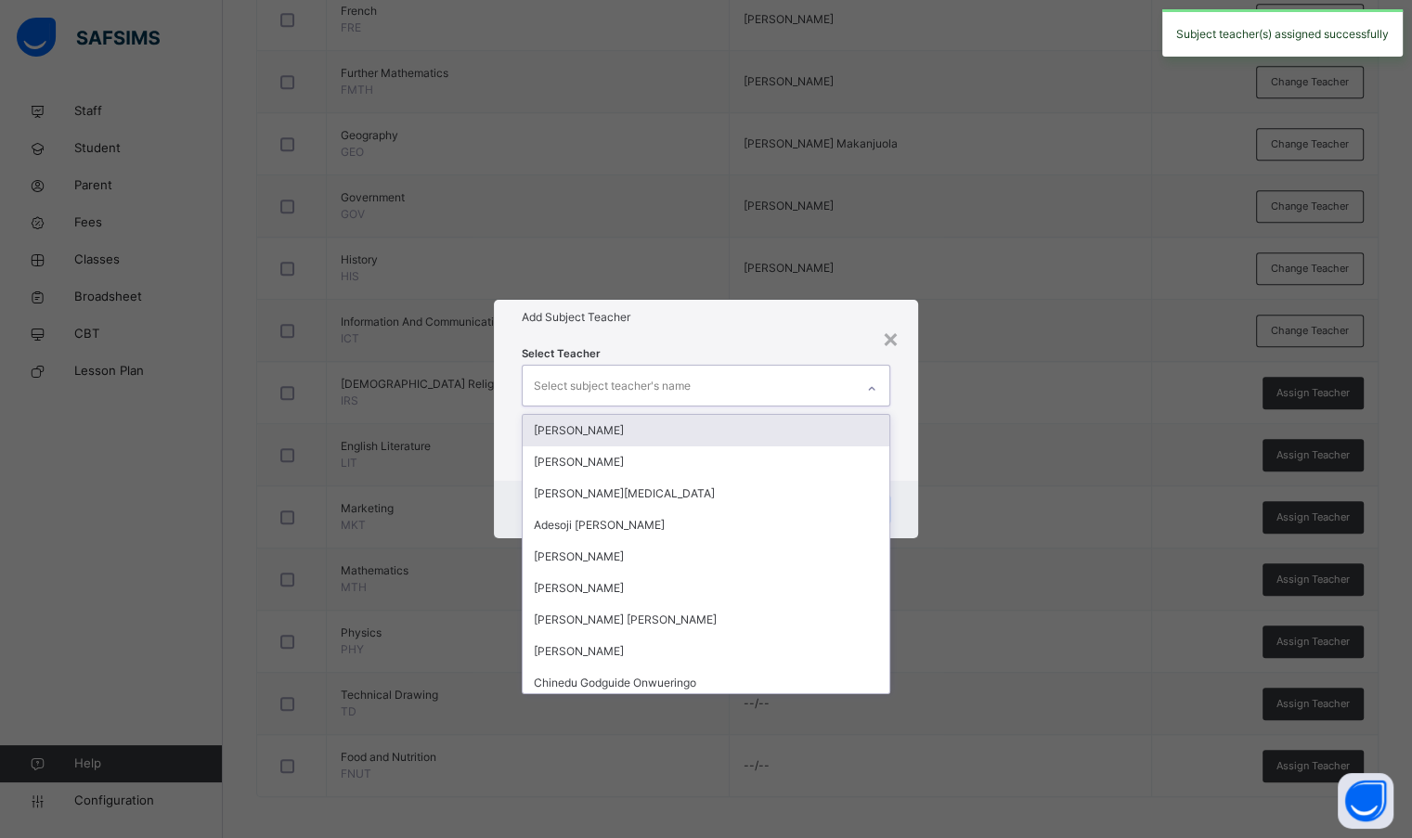
click at [678, 389] on div "Select subject teacher's name" at bounding box center [612, 385] width 157 height 35
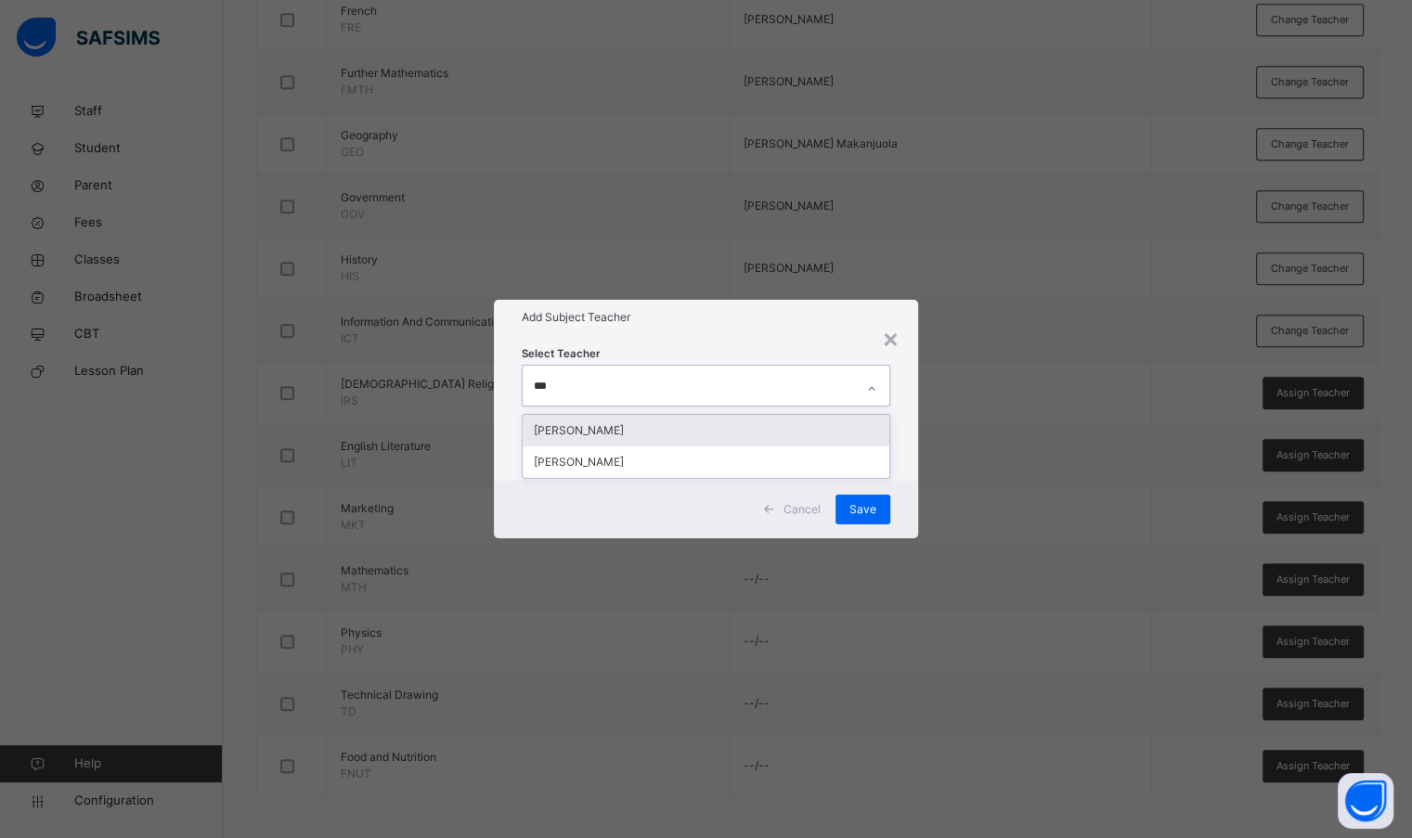
type input "****"
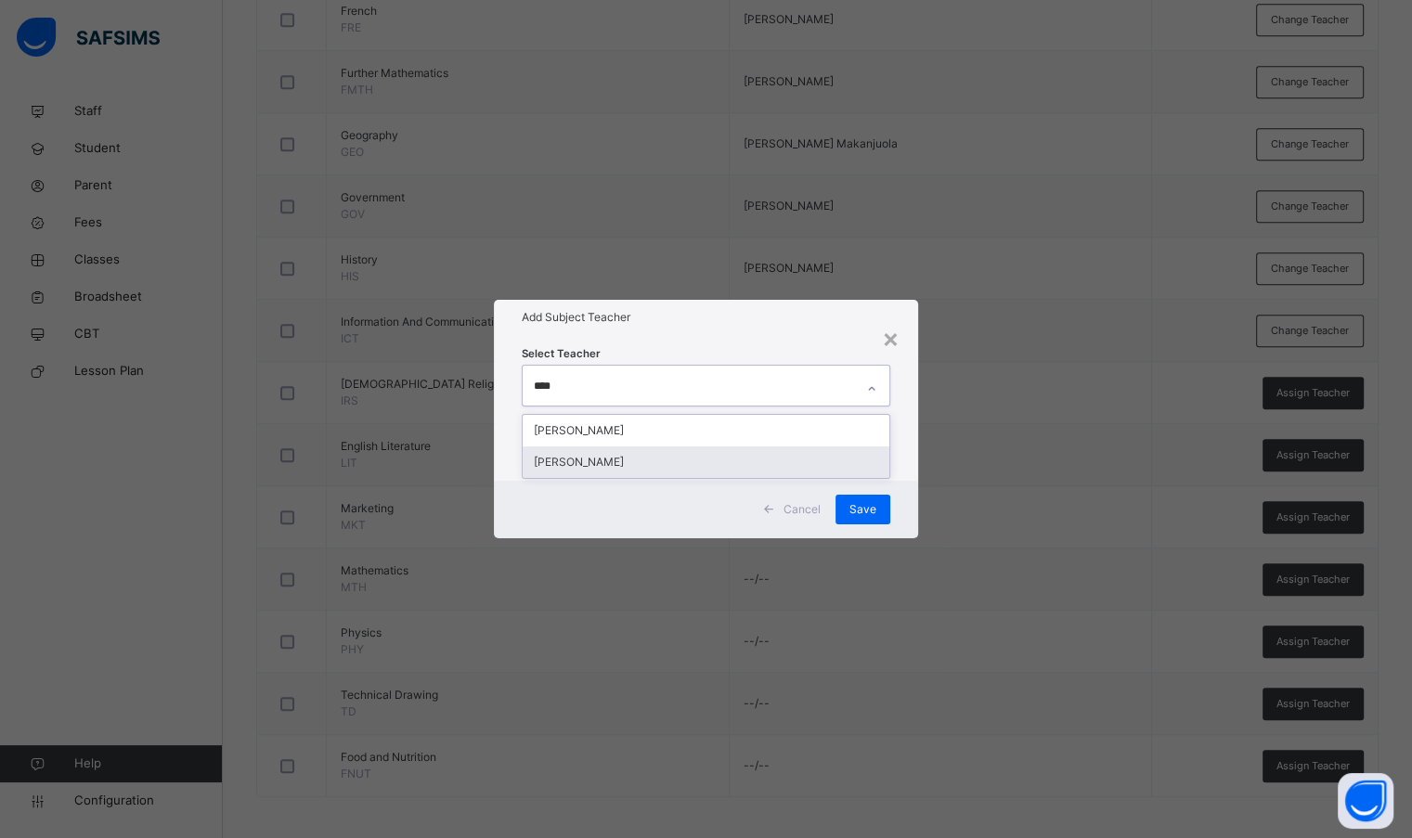
click at [657, 465] on div "[PERSON_NAME]" at bounding box center [706, 462] width 366 height 32
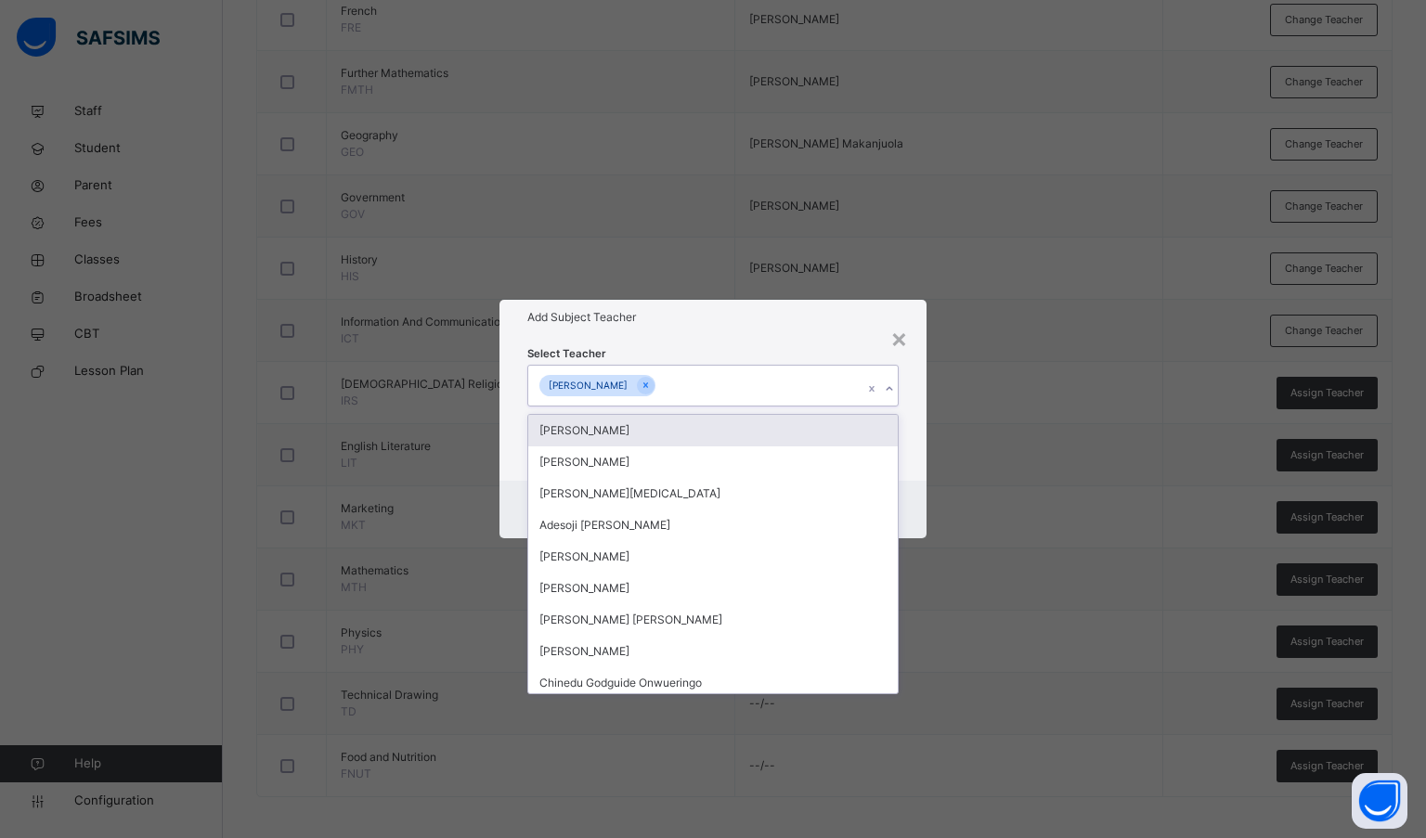
click at [713, 334] on div "Add Subject Teacher" at bounding box center [713, 317] width 428 height 35
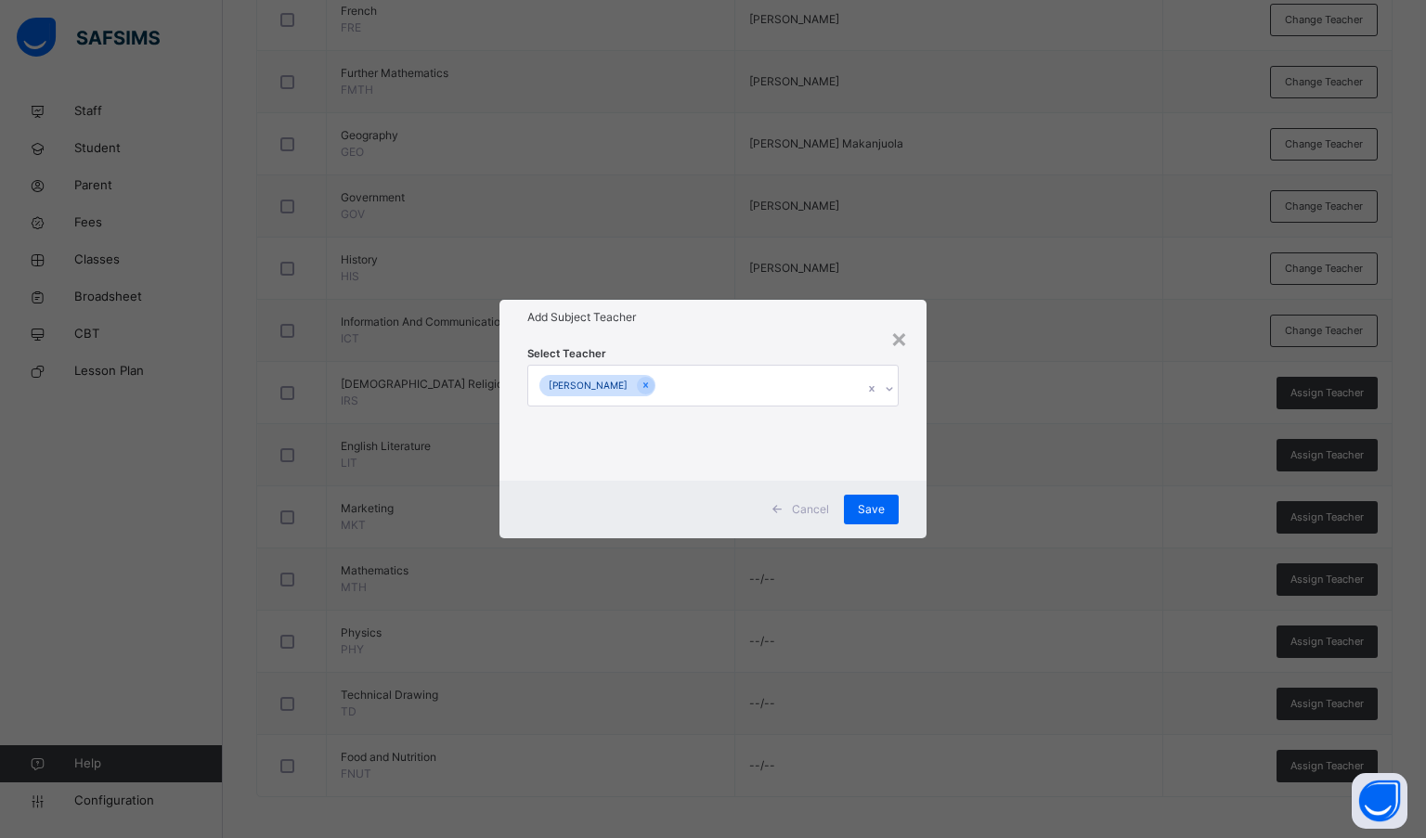
click at [858, 510] on div "Save" at bounding box center [871, 510] width 55 height 30
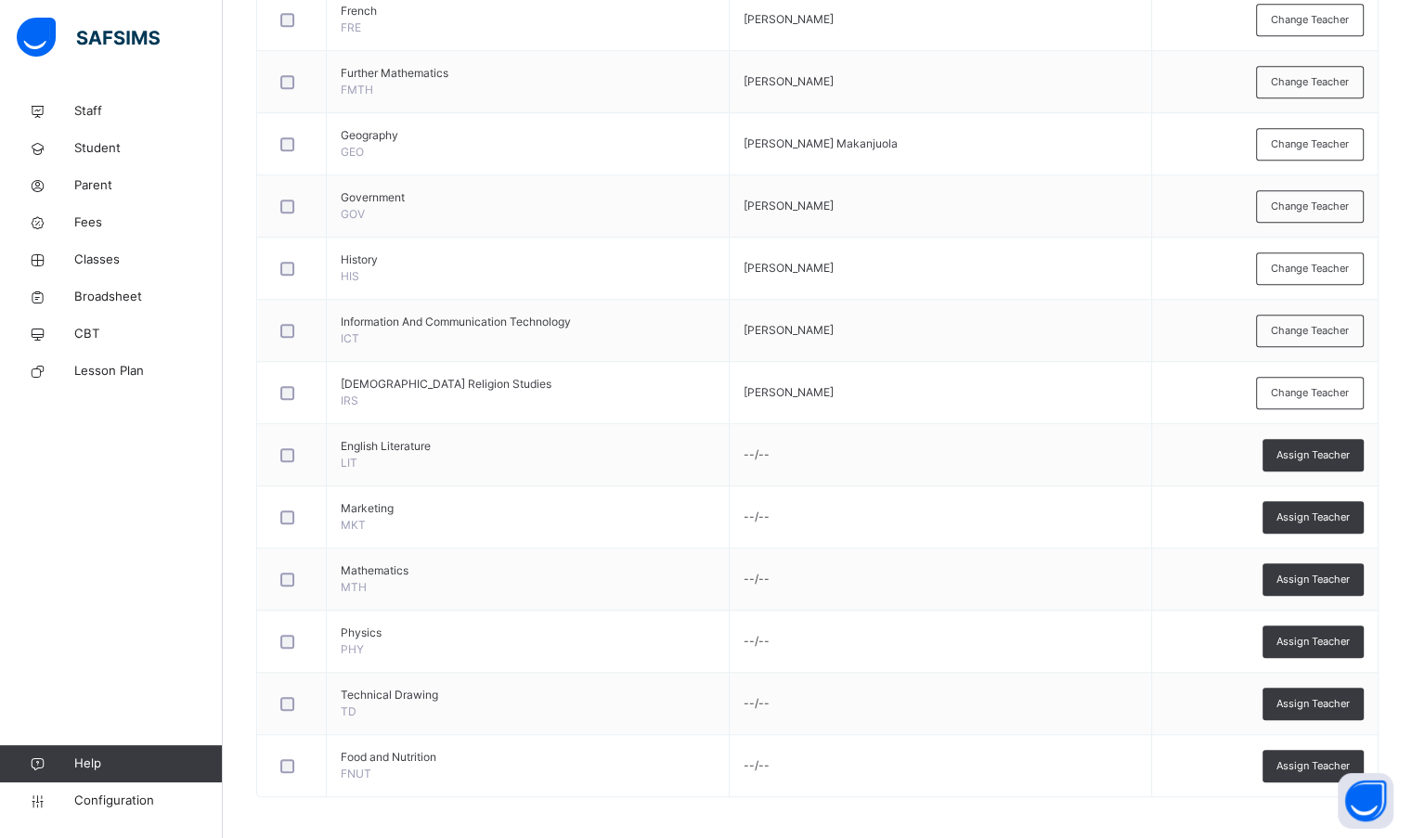
click at [1332, 458] on div "Assign Teacher" at bounding box center [1312, 455] width 101 height 32
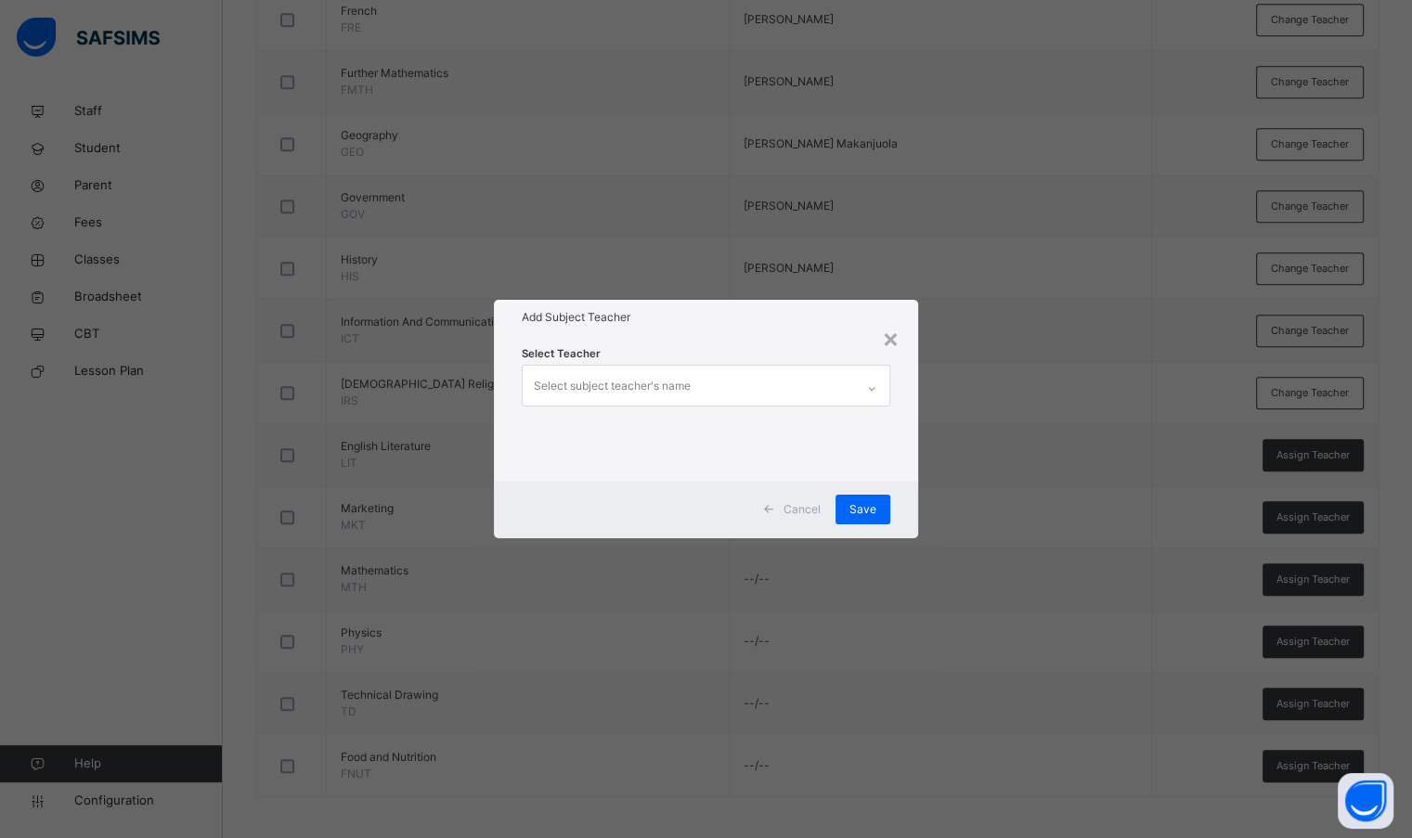
click at [575, 376] on div "Select subject teacher's name" at bounding box center [612, 385] width 157 height 35
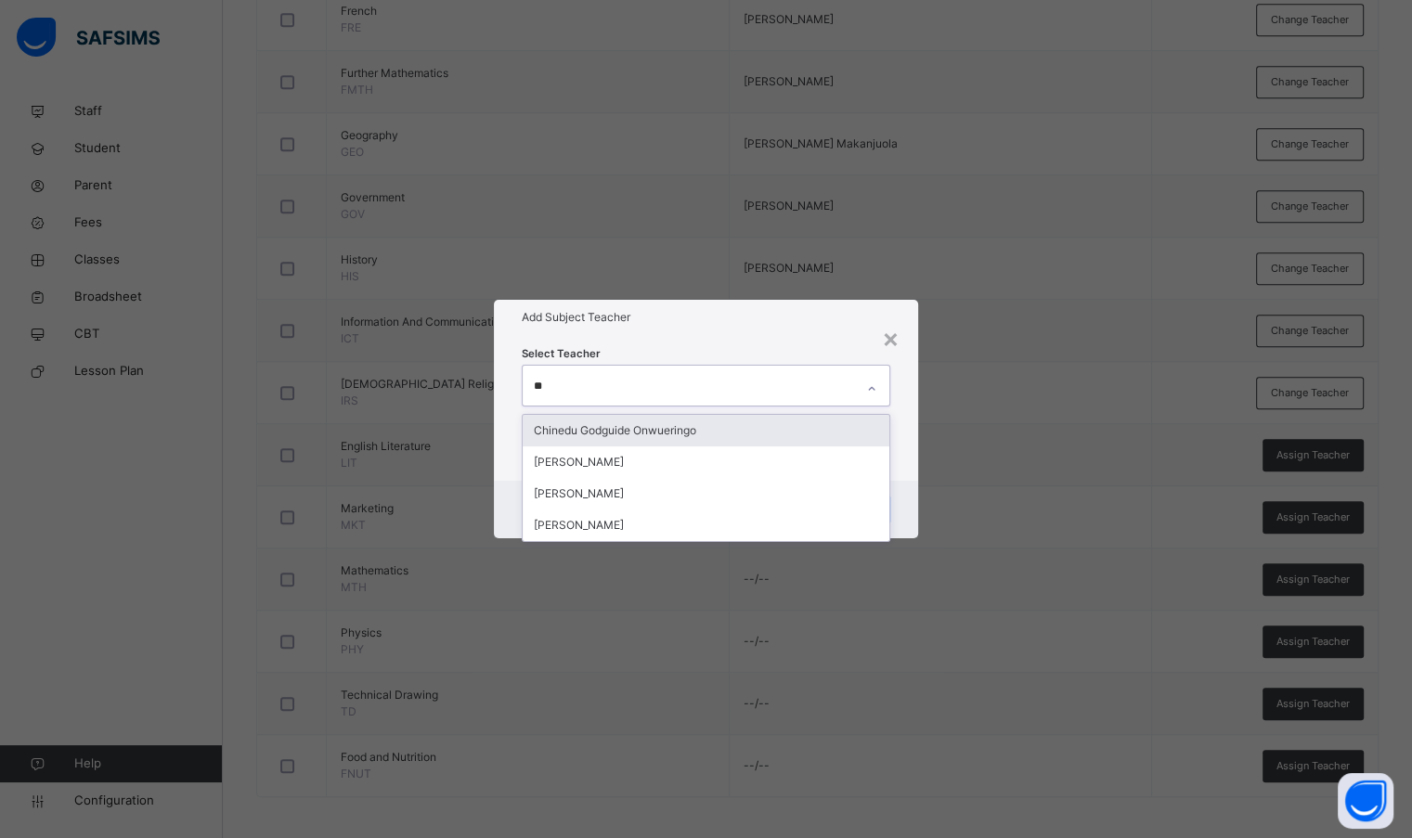
type input "***"
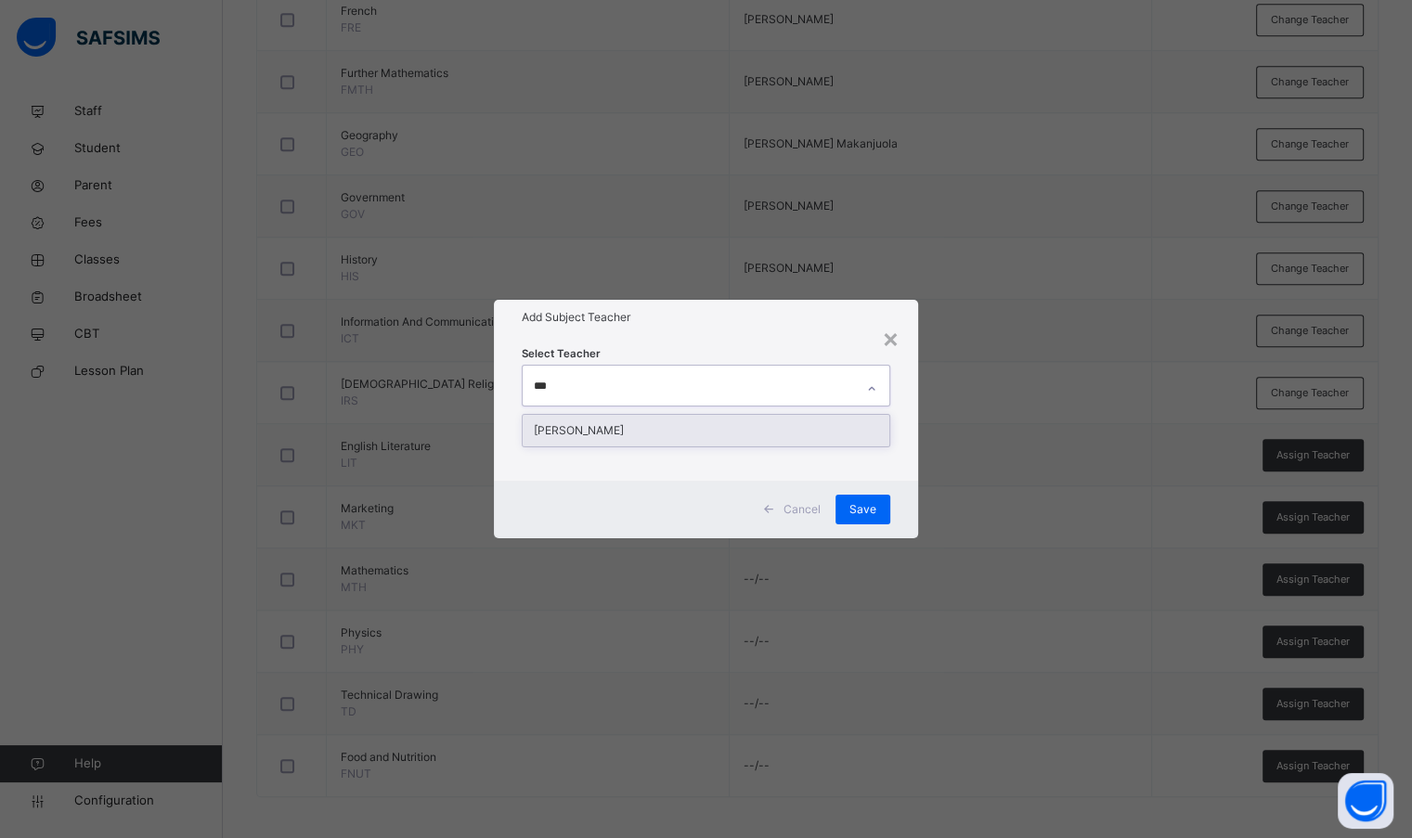
click at [590, 427] on div "[PERSON_NAME]" at bounding box center [706, 431] width 366 height 32
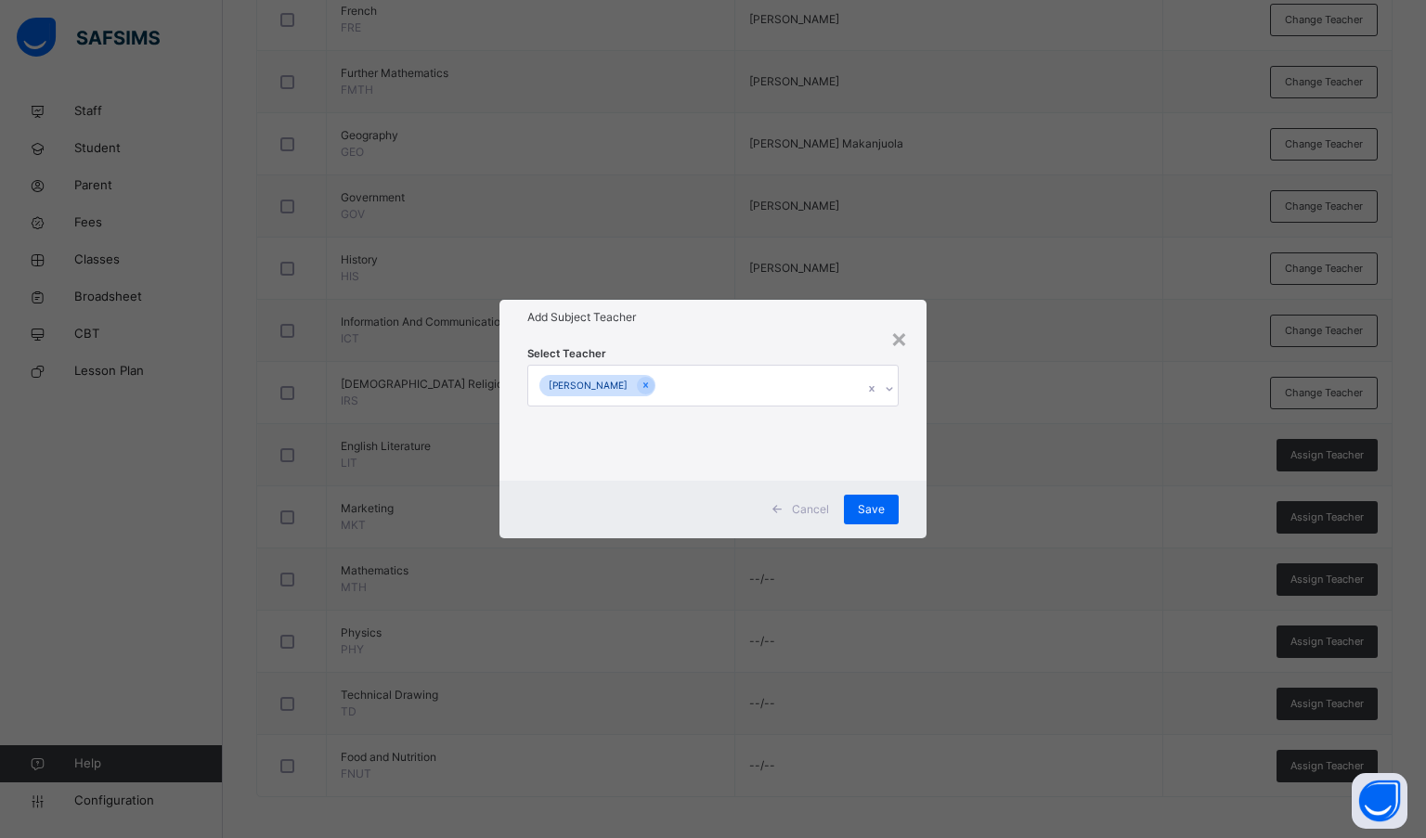
click at [690, 339] on div "Select Teacher [PERSON_NAME]" at bounding box center [713, 407] width 428 height 145
click at [863, 507] on span "Save" at bounding box center [871, 509] width 27 height 17
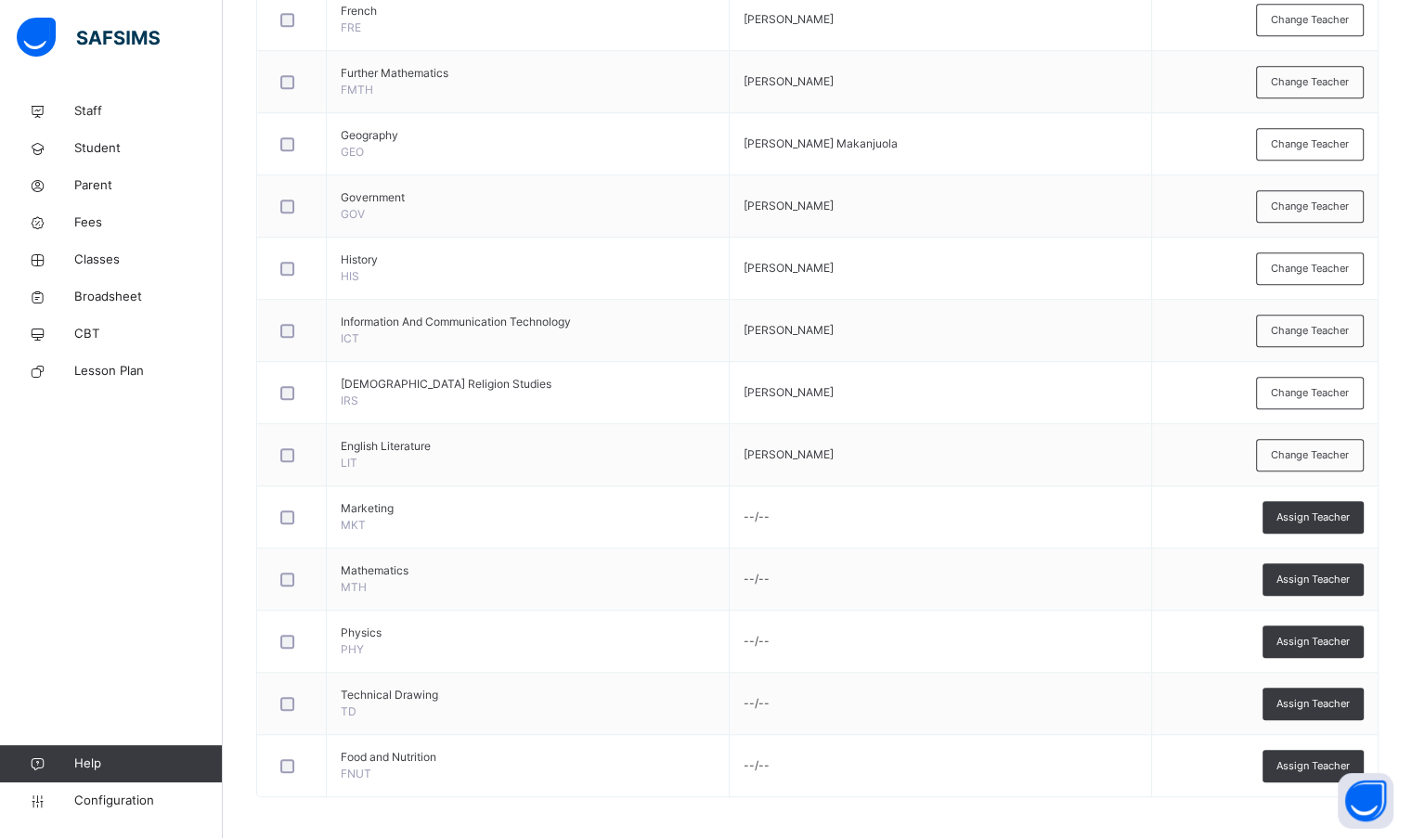
click at [1326, 518] on span "Assign Teacher" at bounding box center [1312, 518] width 73 height 16
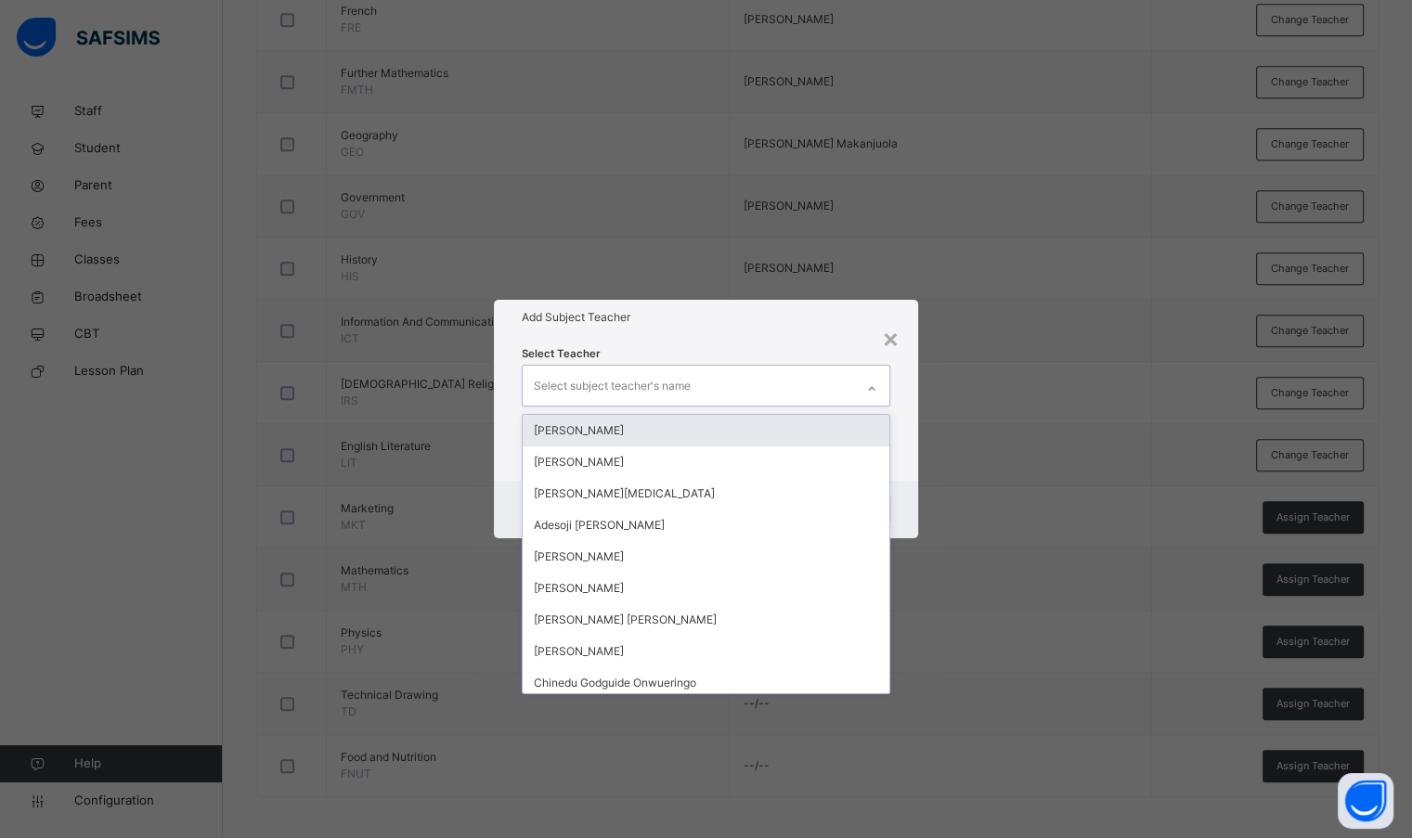
click at [724, 389] on div "Select subject teacher's name" at bounding box center [688, 385] width 330 height 39
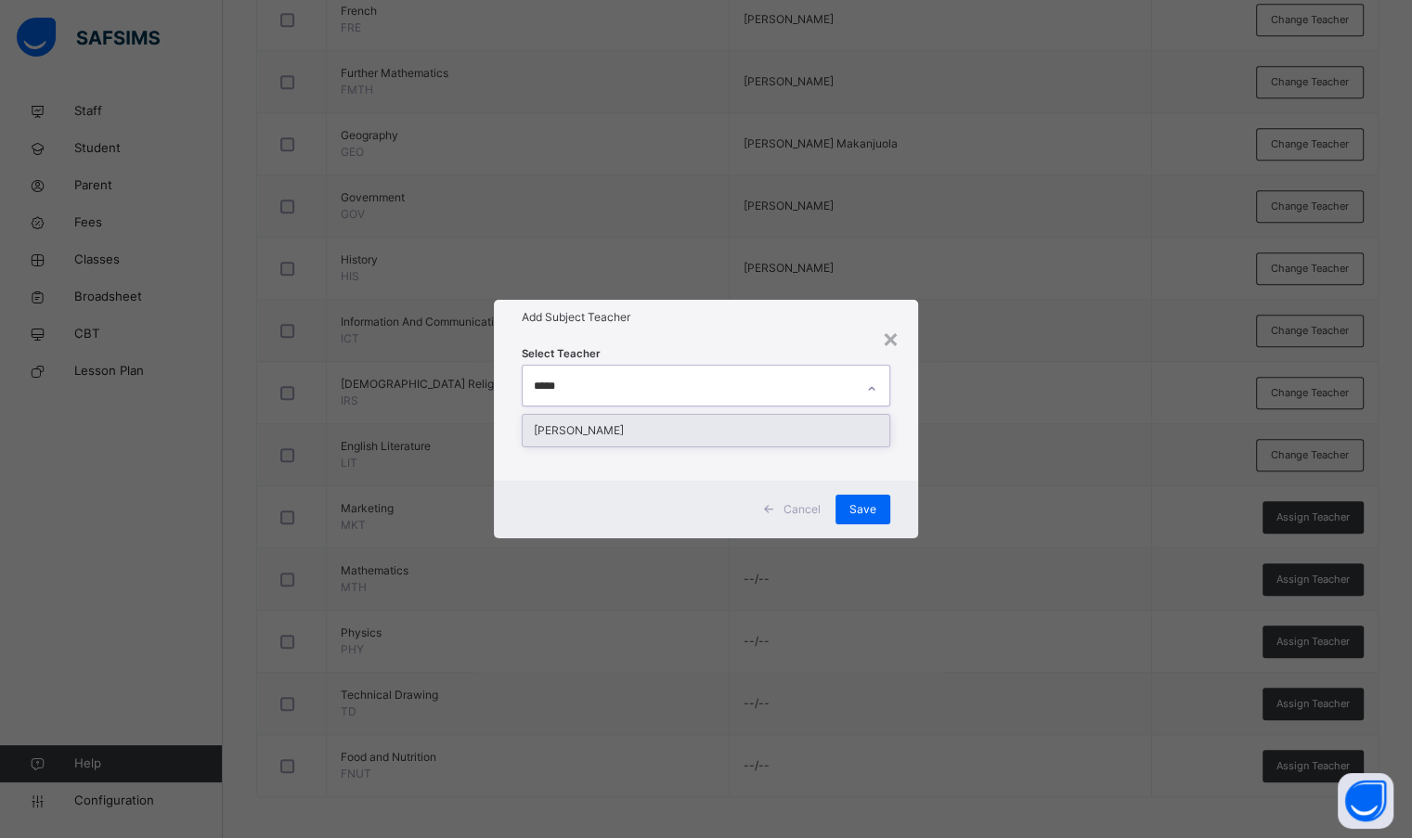
type input "******"
click at [696, 419] on div "[PERSON_NAME]" at bounding box center [706, 431] width 366 height 32
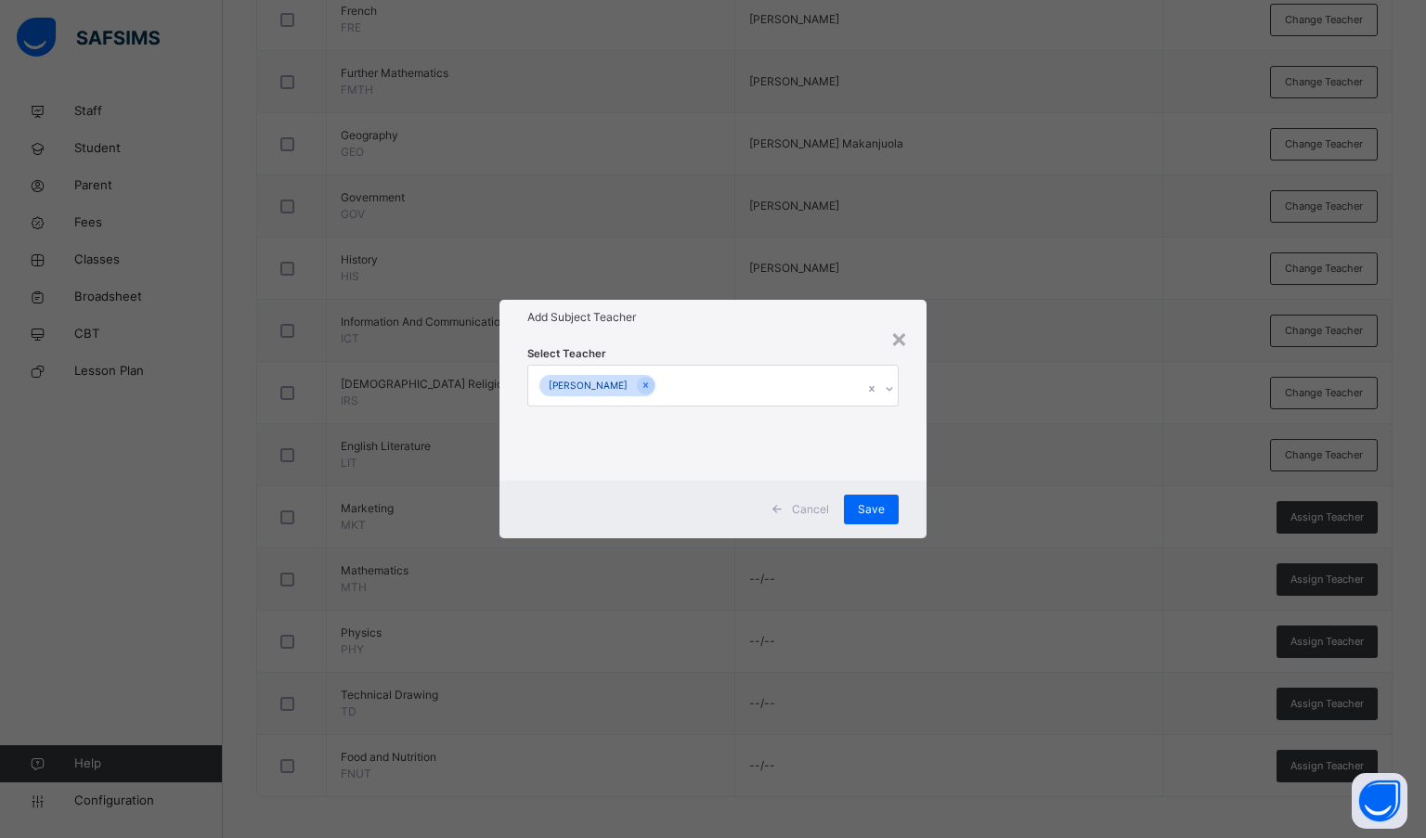
click at [715, 337] on div "Select Teacher [PERSON_NAME]" at bounding box center [713, 407] width 428 height 145
click at [867, 508] on span "Save" at bounding box center [871, 509] width 27 height 17
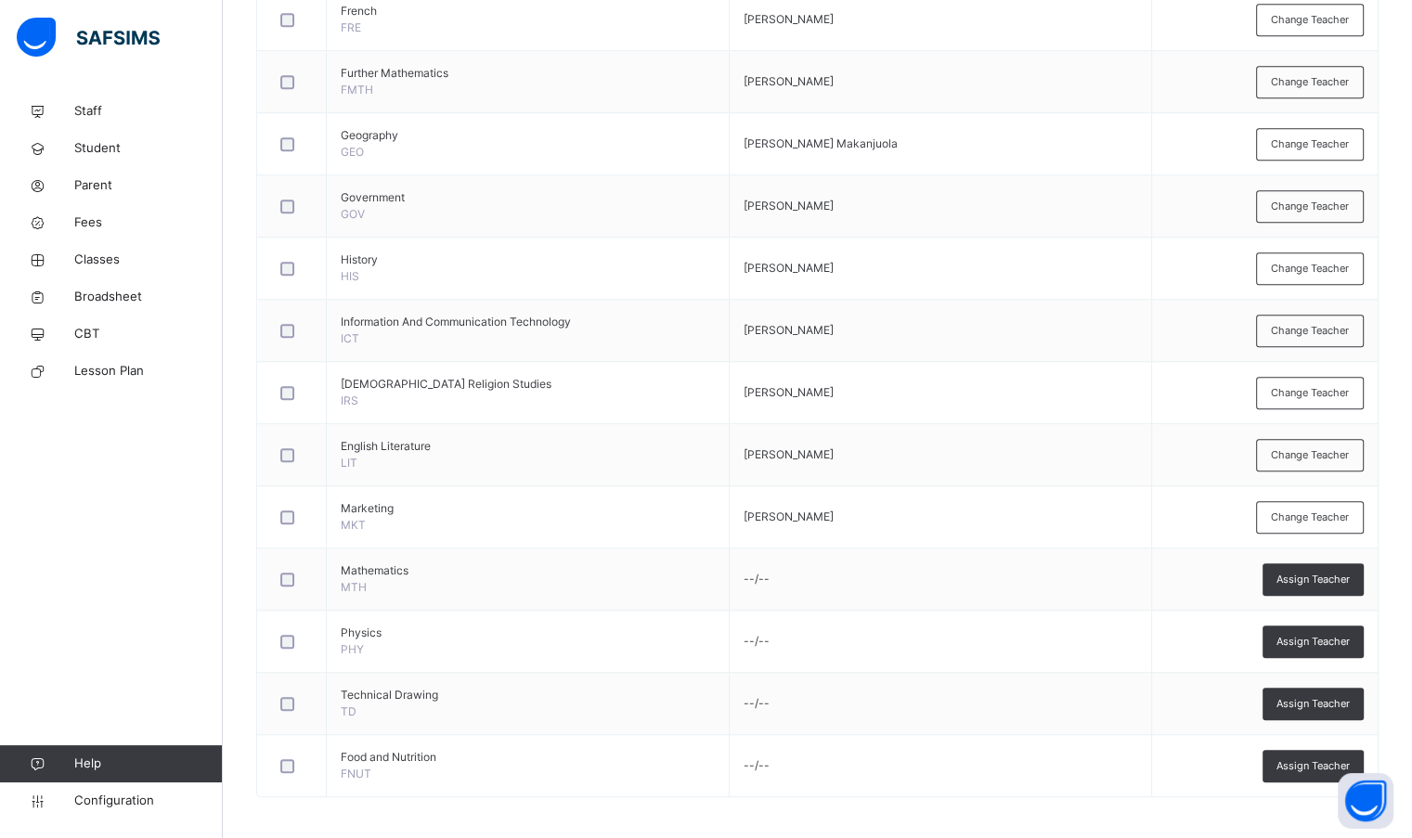
click at [1327, 574] on span "Assign Teacher" at bounding box center [1312, 580] width 73 height 16
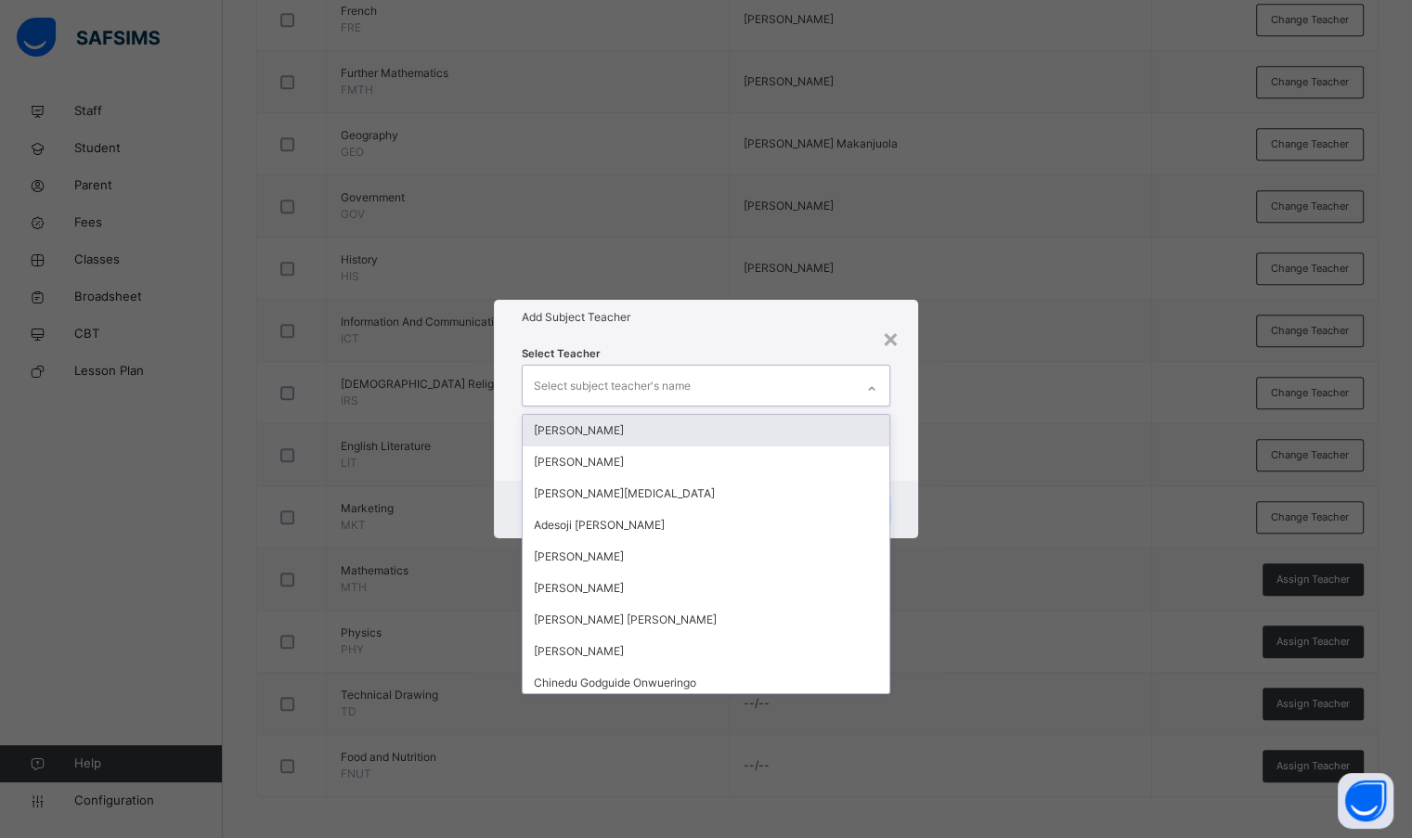
click at [679, 391] on div "Select subject teacher's name" at bounding box center [612, 385] width 157 height 35
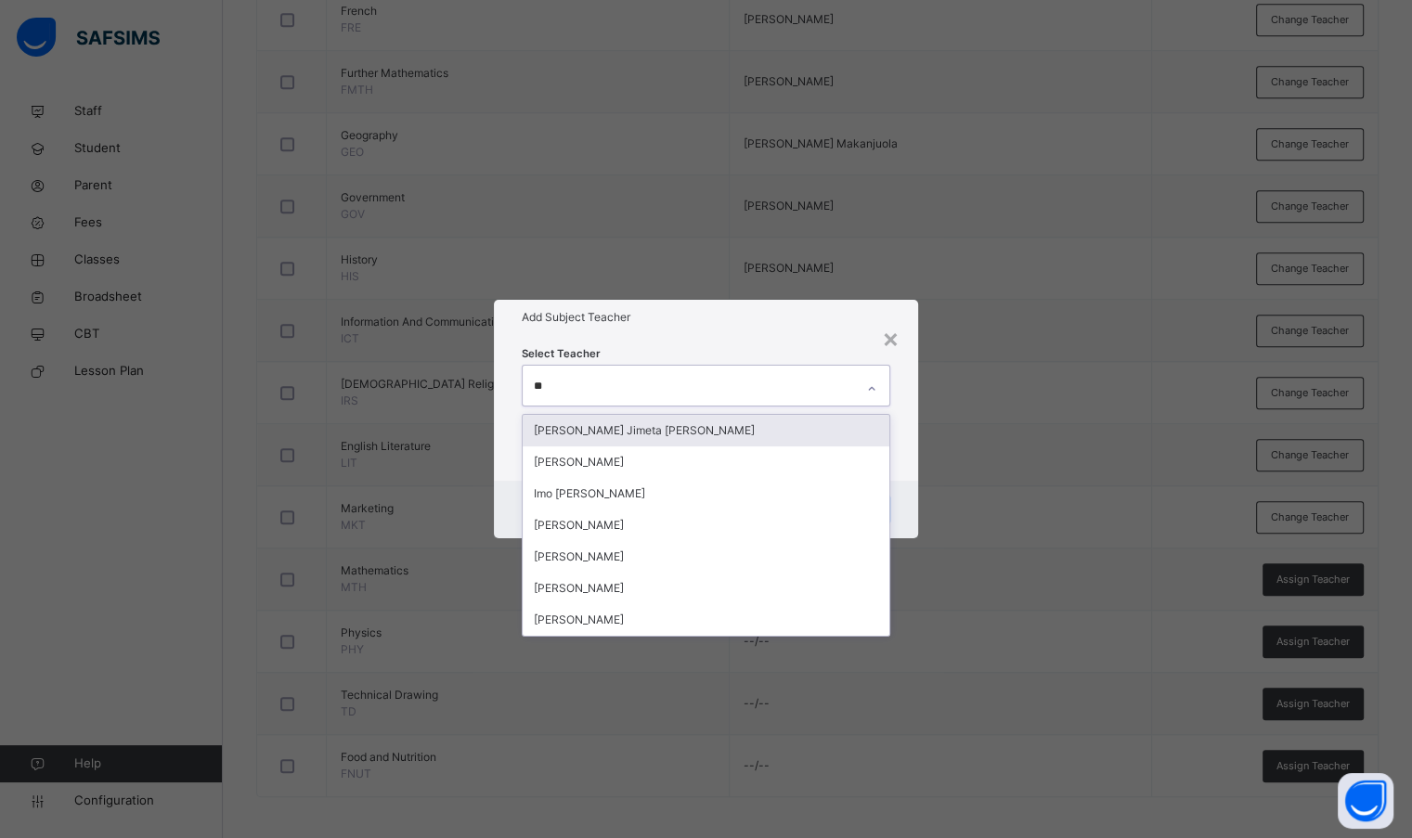
type input "***"
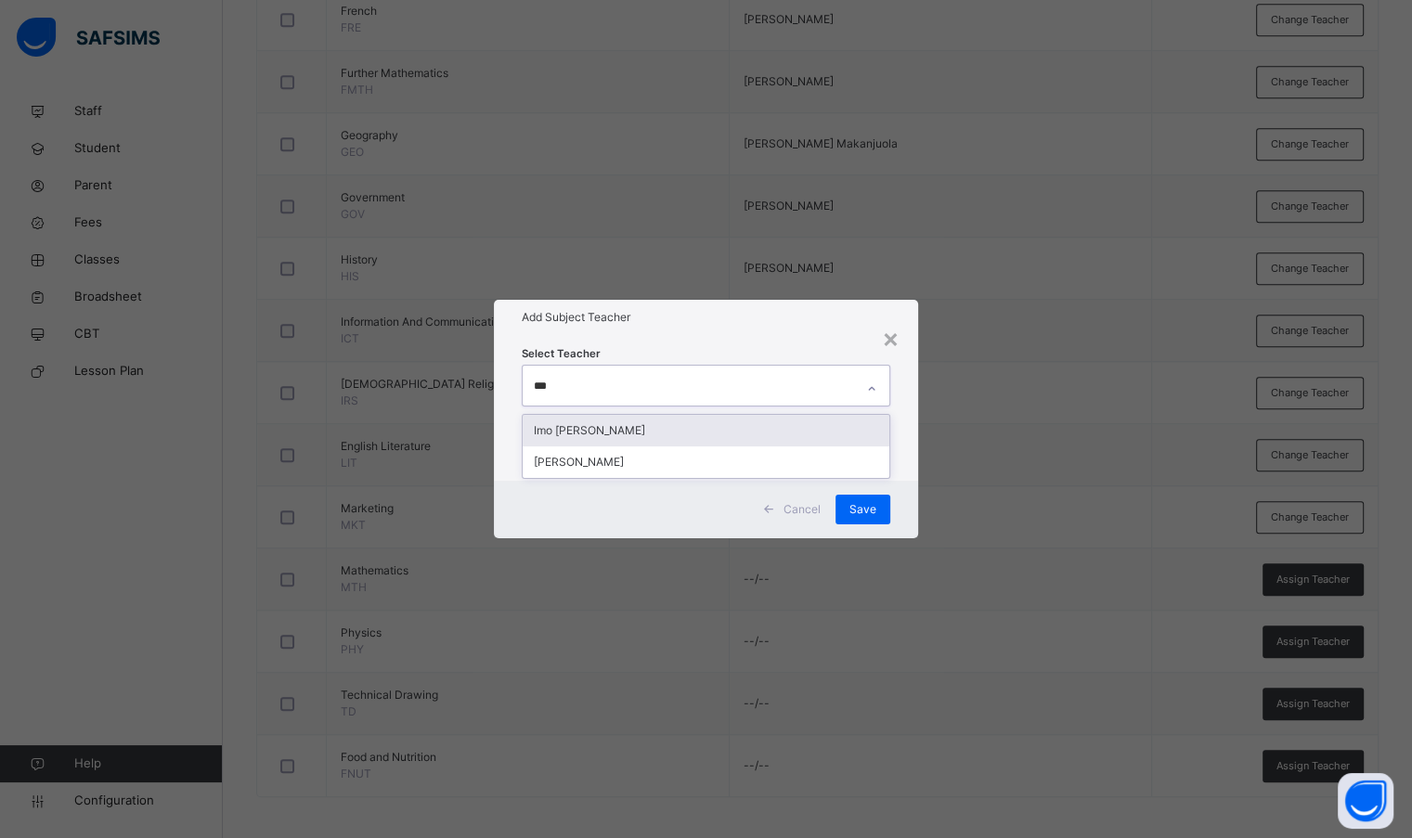
click at [689, 434] on div "Imo [PERSON_NAME]" at bounding box center [706, 431] width 366 height 32
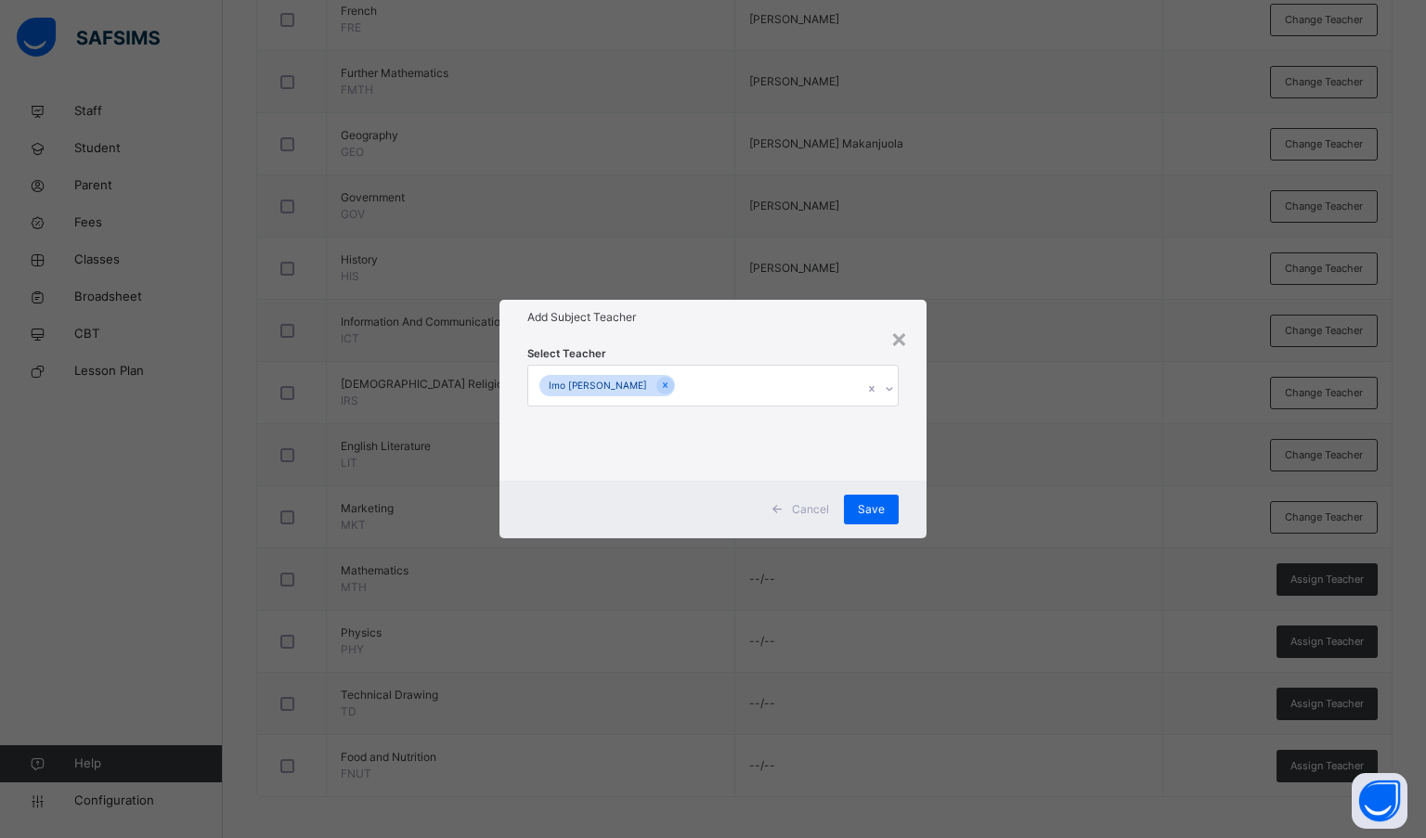
click at [723, 334] on div "Add Subject Teacher" at bounding box center [713, 317] width 428 height 35
click at [858, 510] on span "Save" at bounding box center [871, 509] width 27 height 17
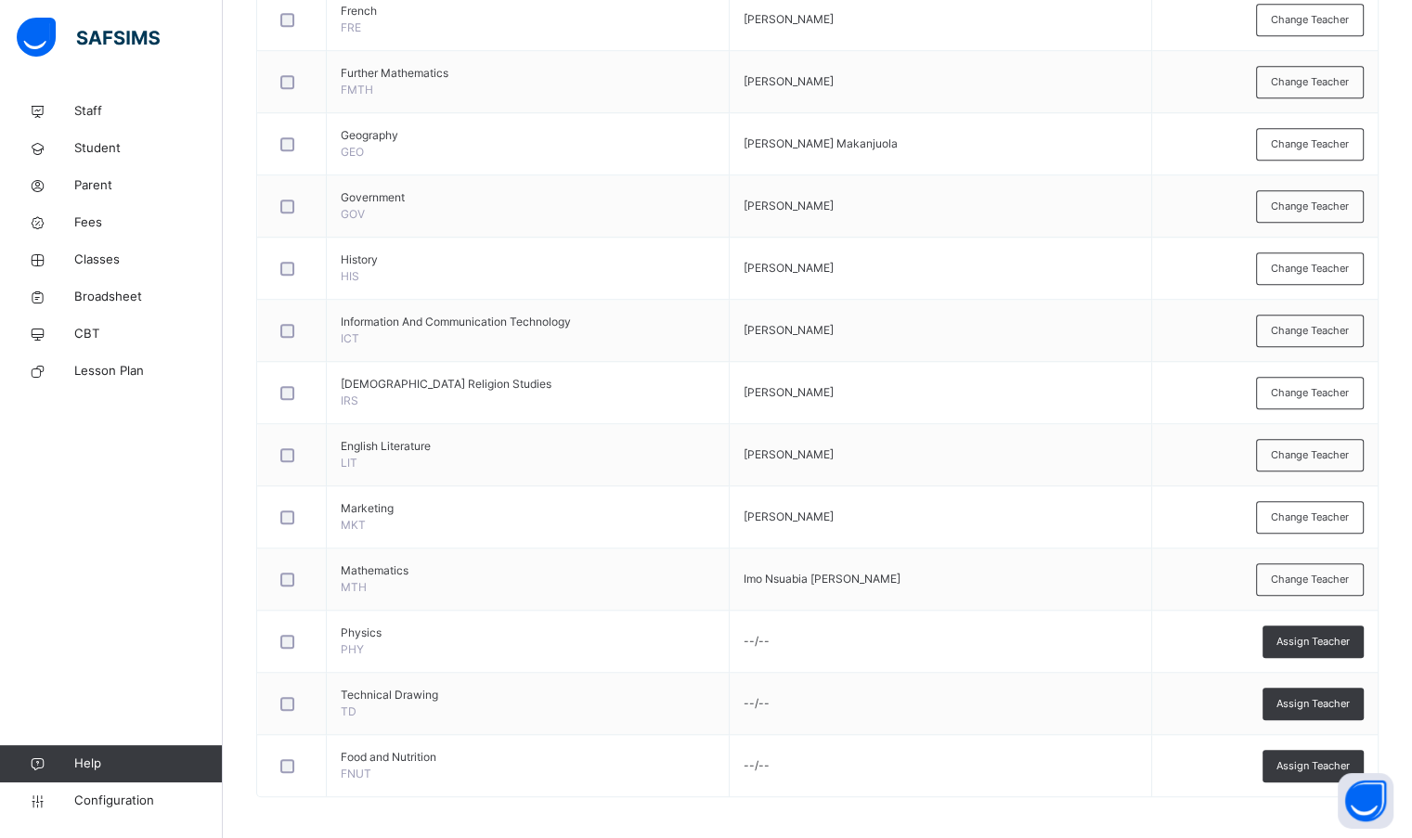
click at [1333, 636] on span "Assign Teacher" at bounding box center [1312, 642] width 73 height 16
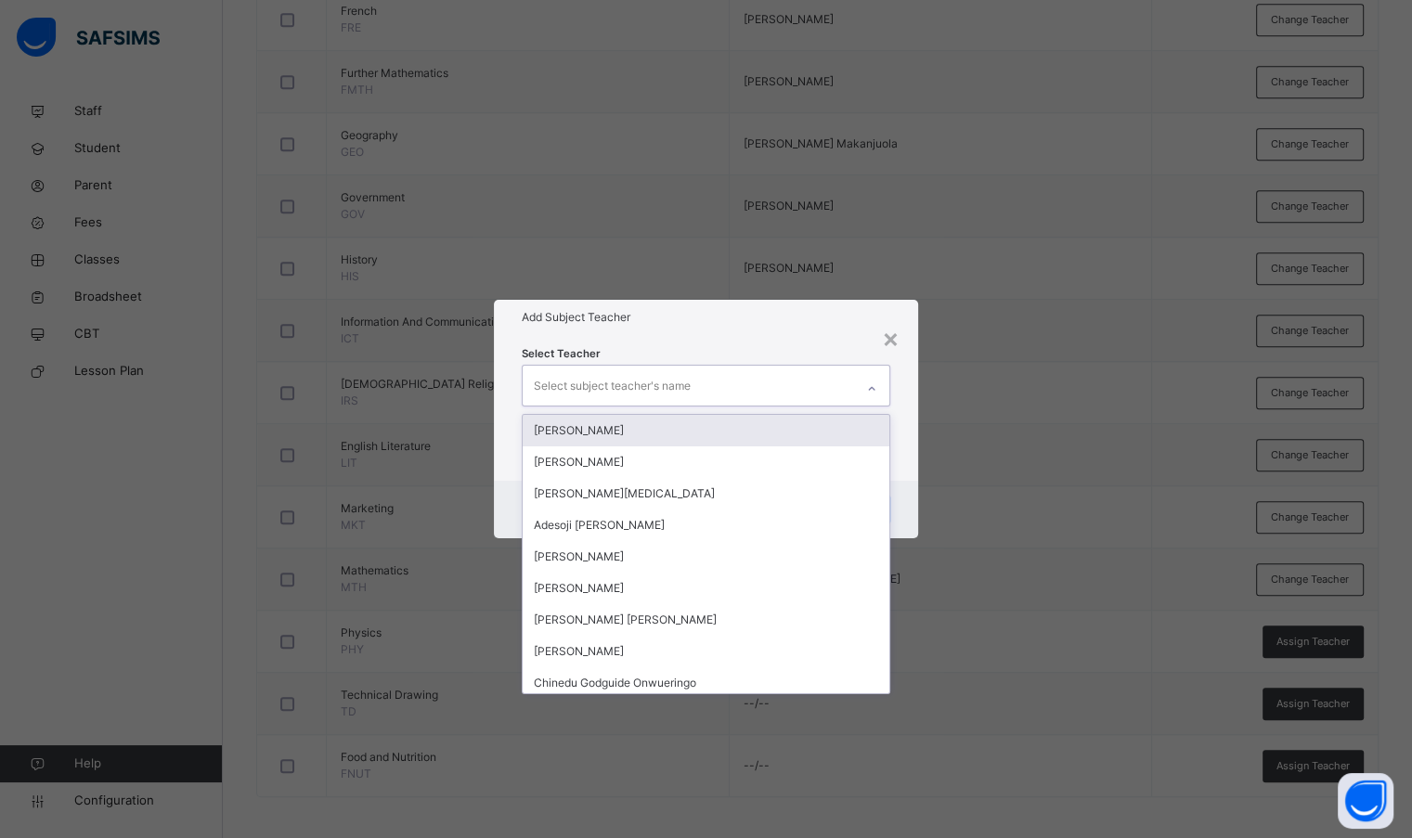
click at [765, 384] on div "Select subject teacher's name" at bounding box center [688, 385] width 330 height 39
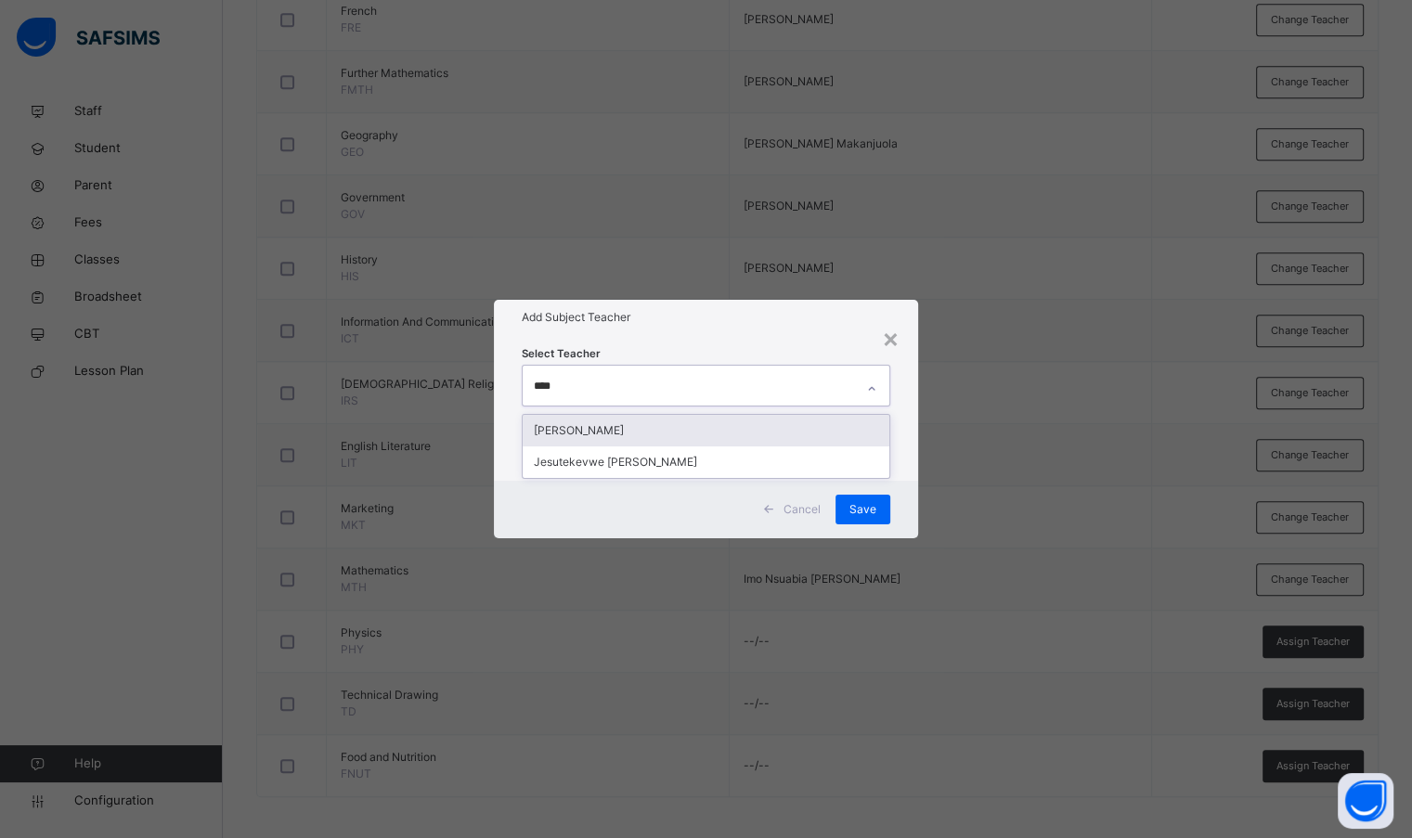
type input "*****"
click at [723, 432] on div "[PERSON_NAME]" at bounding box center [706, 431] width 366 height 32
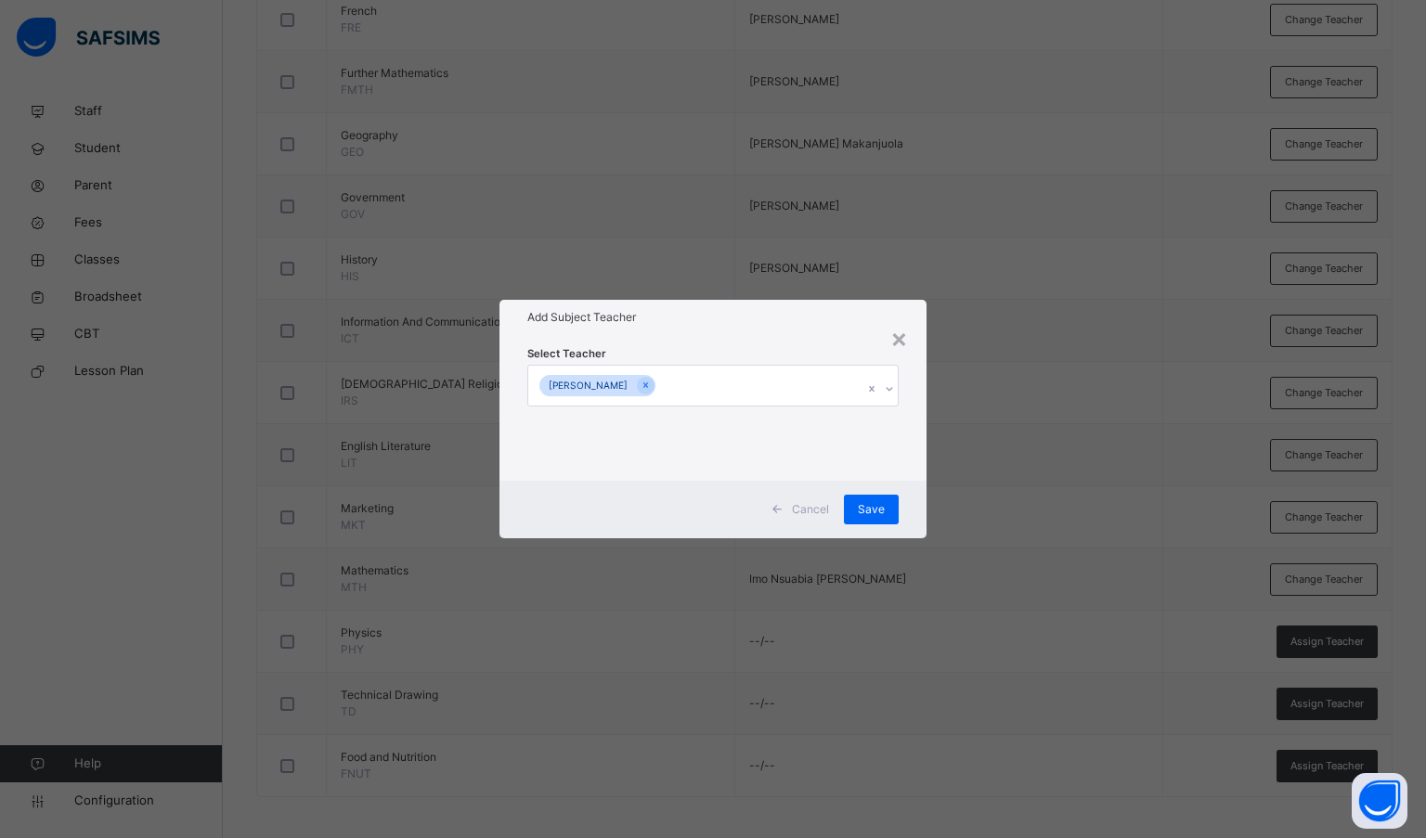
click at [724, 323] on h1 "Add Subject Teacher" at bounding box center [713, 317] width 372 height 17
click at [855, 504] on div "Save" at bounding box center [871, 510] width 55 height 30
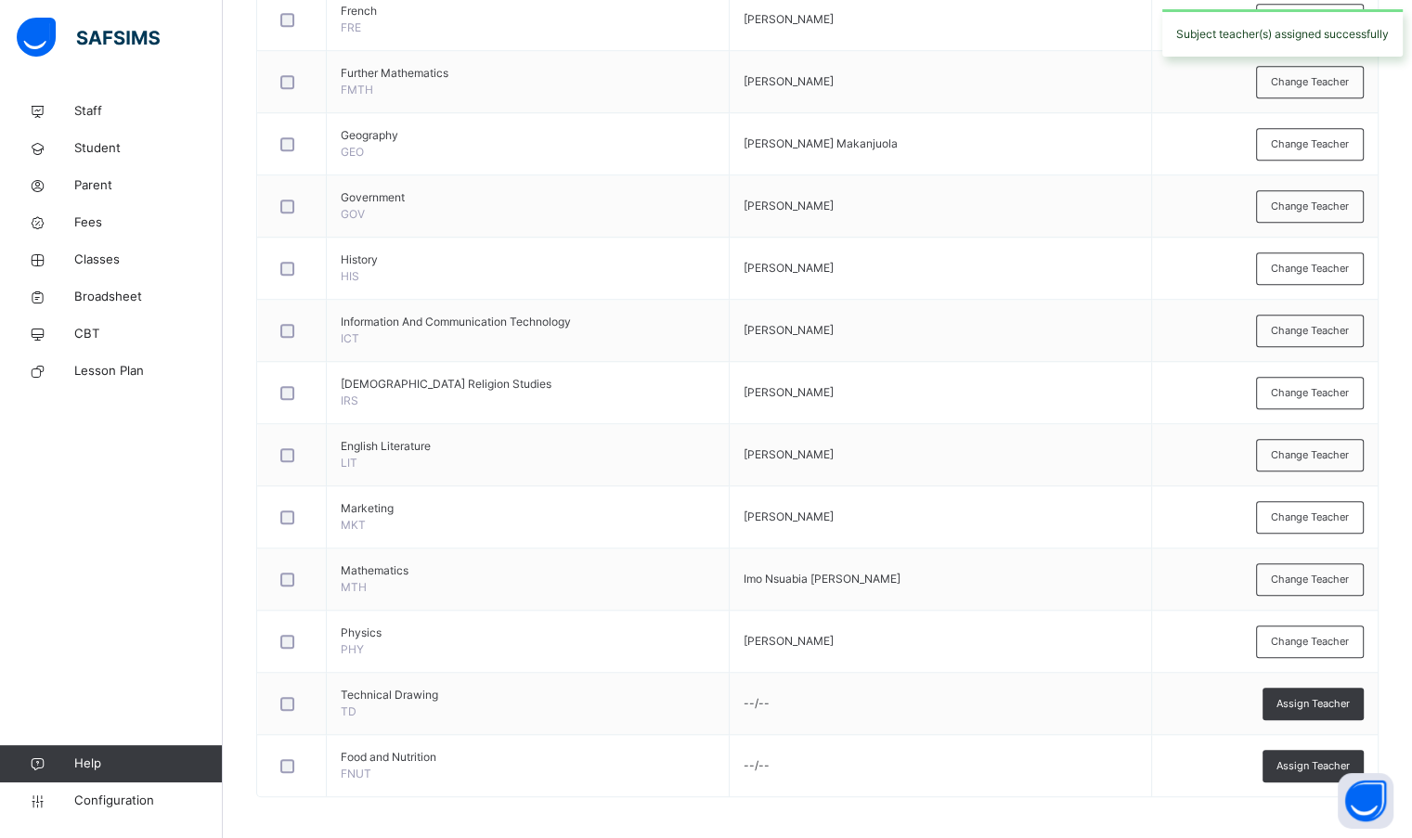
click at [1333, 697] on span "Assign Teacher" at bounding box center [1312, 704] width 73 height 16
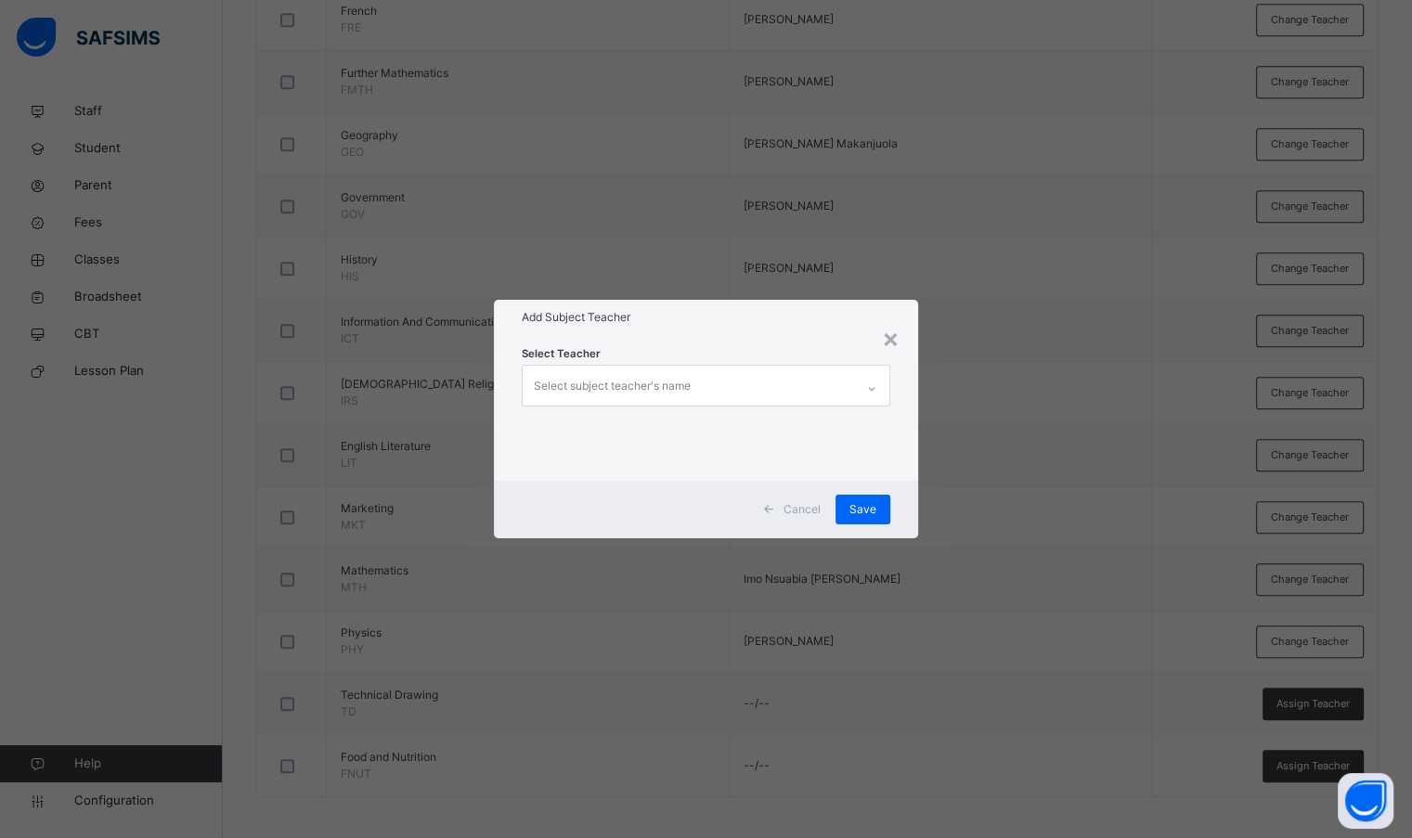
click at [687, 390] on div "Select subject teacher's name" at bounding box center [612, 385] width 157 height 35
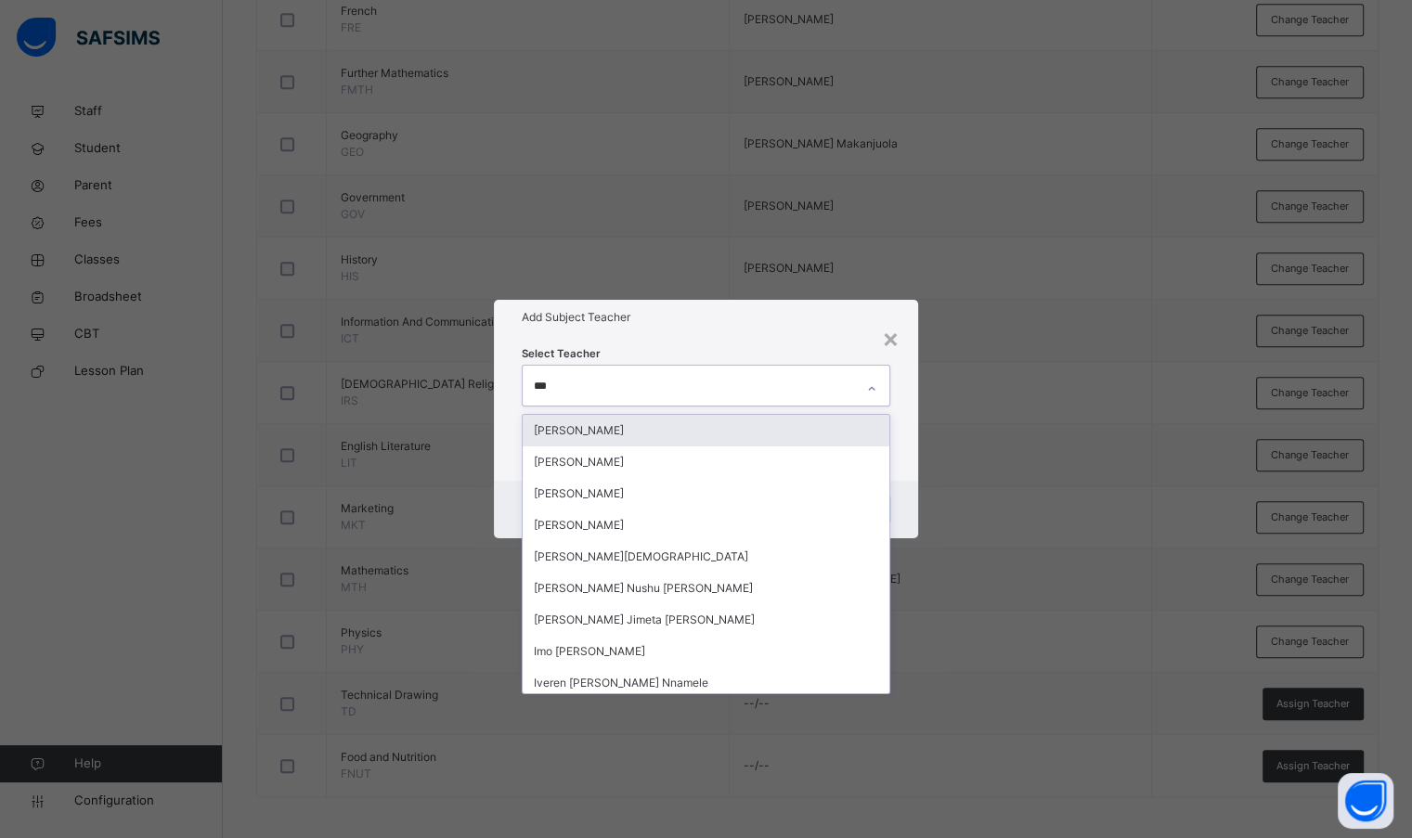
type input "****"
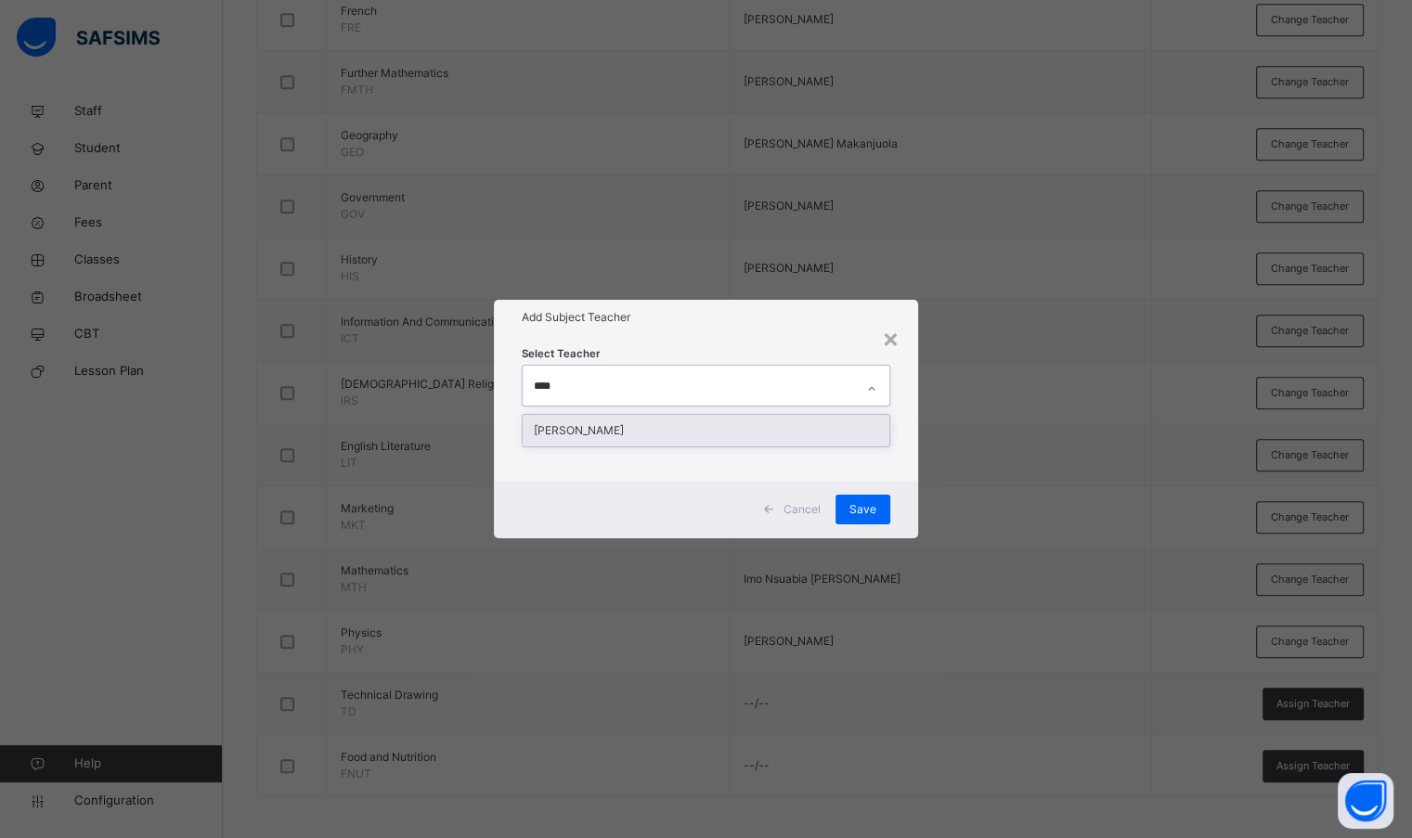
click at [668, 432] on div "[PERSON_NAME]" at bounding box center [706, 431] width 366 height 32
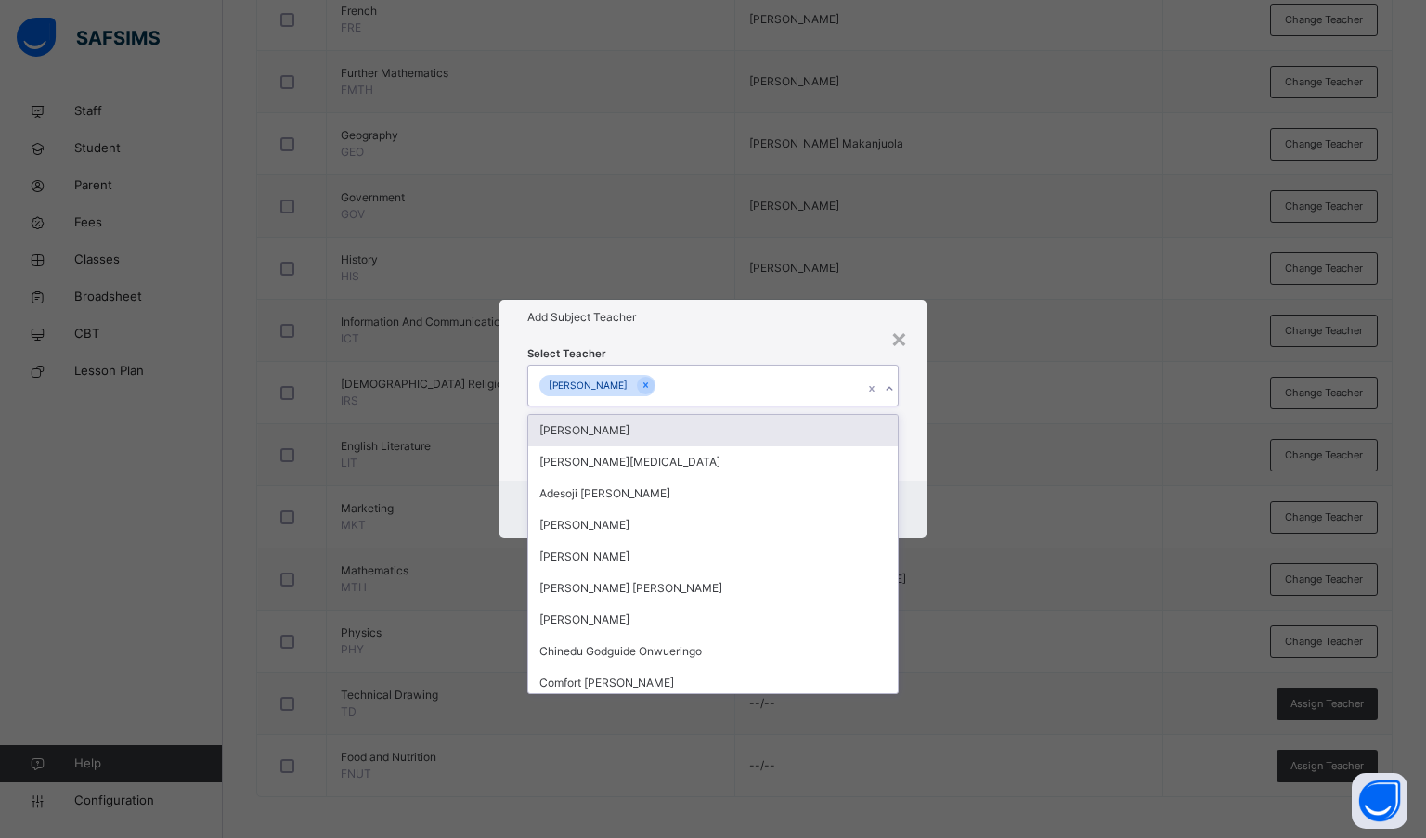
click at [711, 341] on div "Select Teacher option [PERSON_NAME], selected. option [PERSON_NAME] focused, 1 …" at bounding box center [713, 407] width 428 height 145
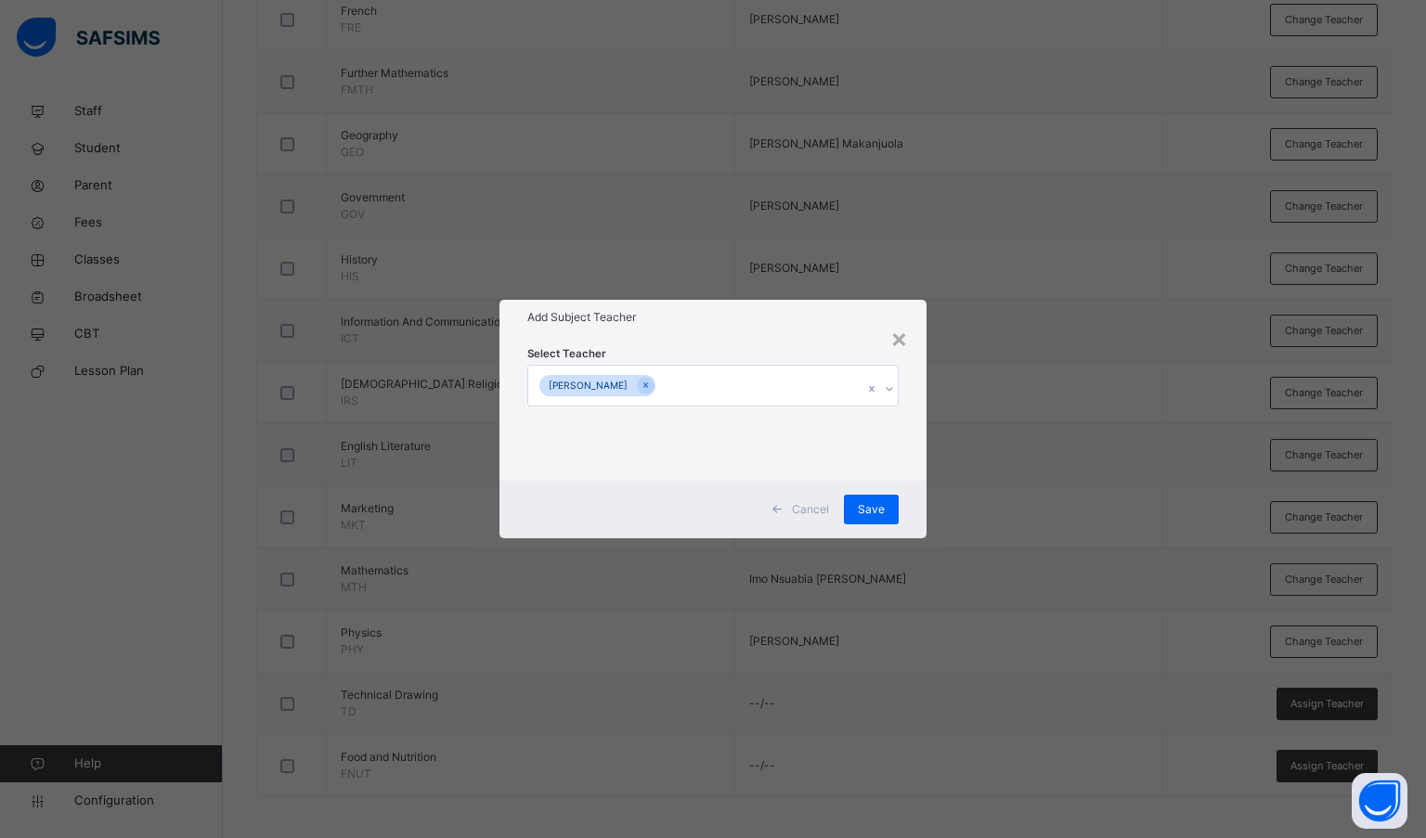
click at [888, 510] on div "Save" at bounding box center [871, 510] width 55 height 30
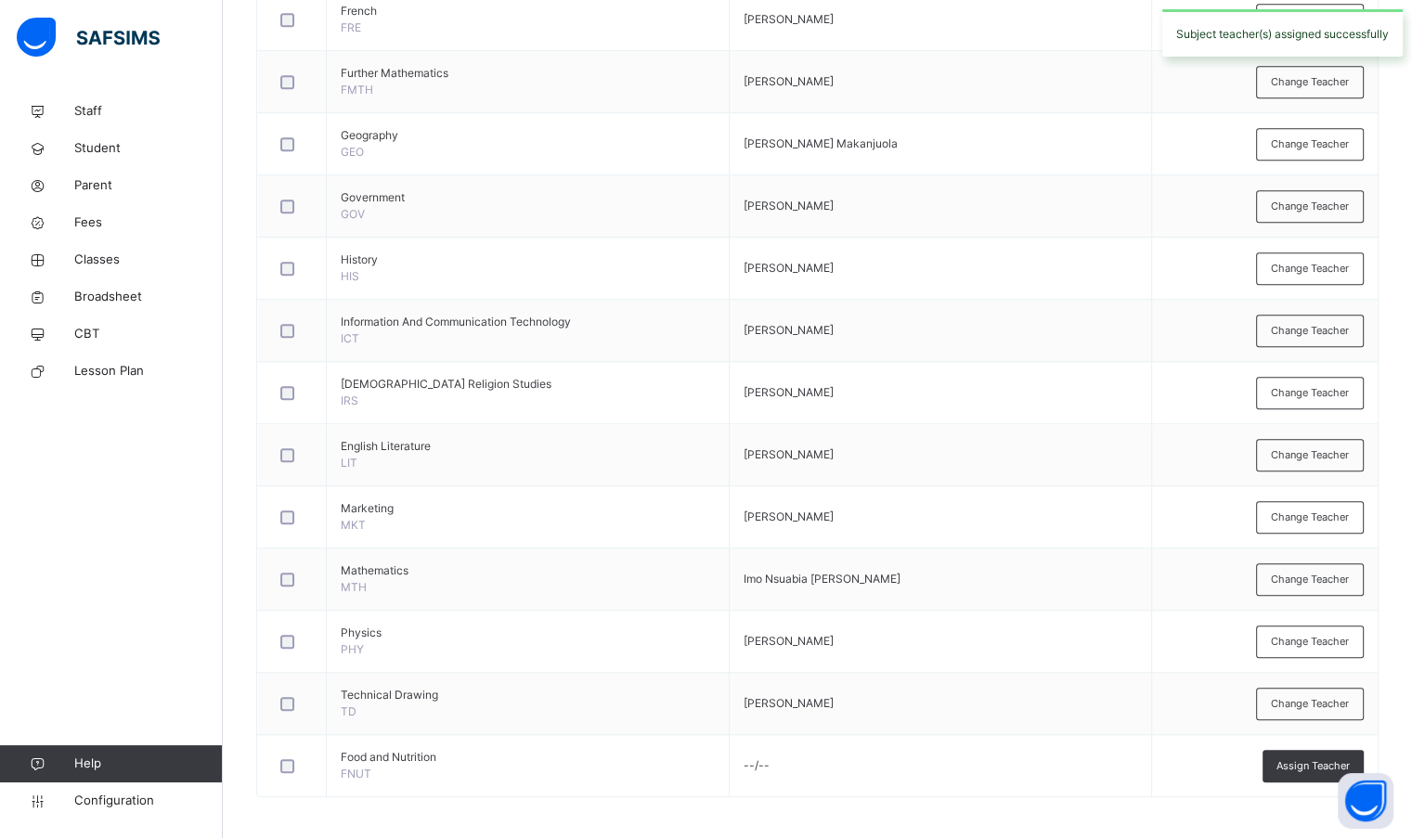
click at [1319, 774] on div "Assign Teacher" at bounding box center [1312, 766] width 101 height 32
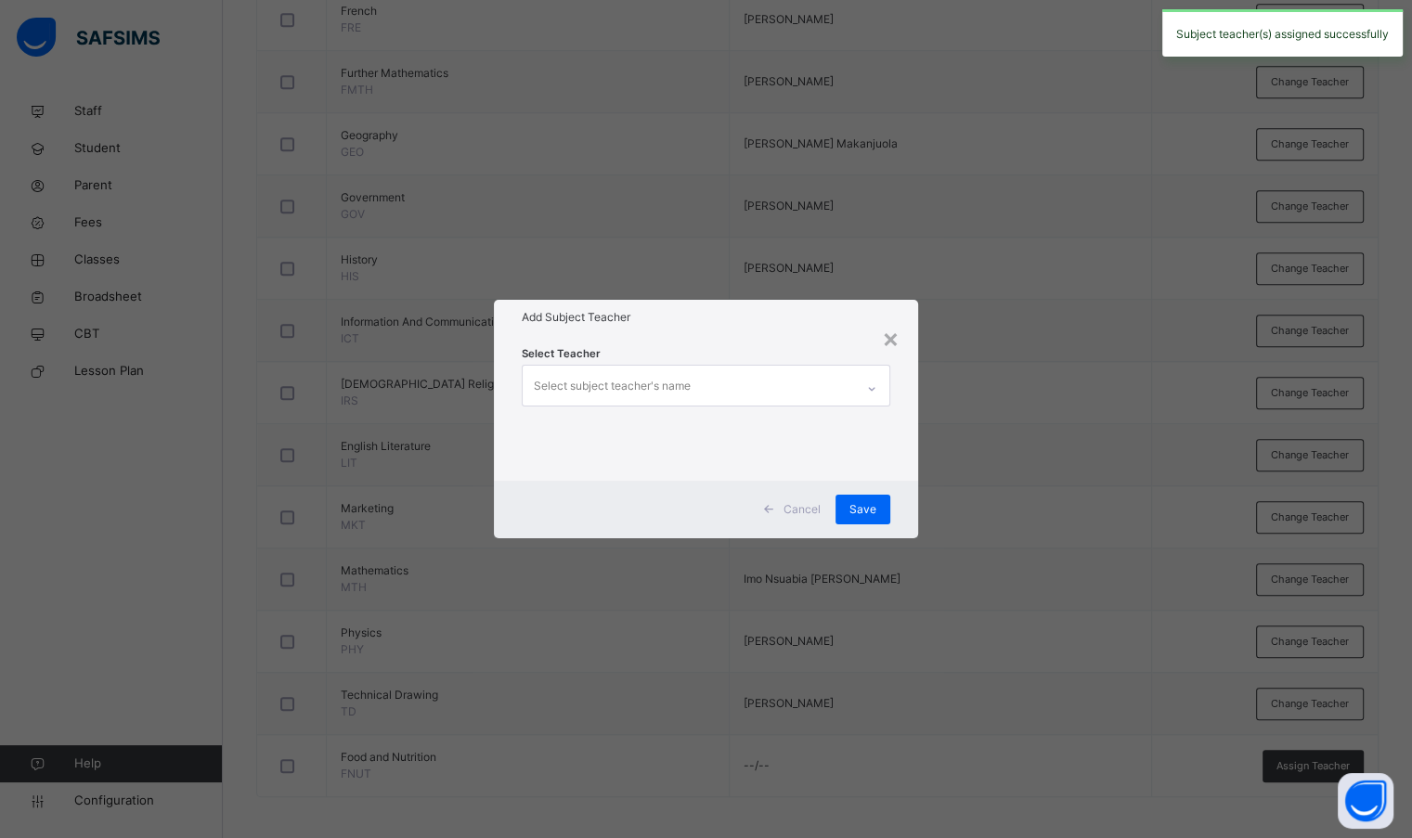
click at [828, 372] on div "Select subject teacher's name" at bounding box center [688, 385] width 330 height 39
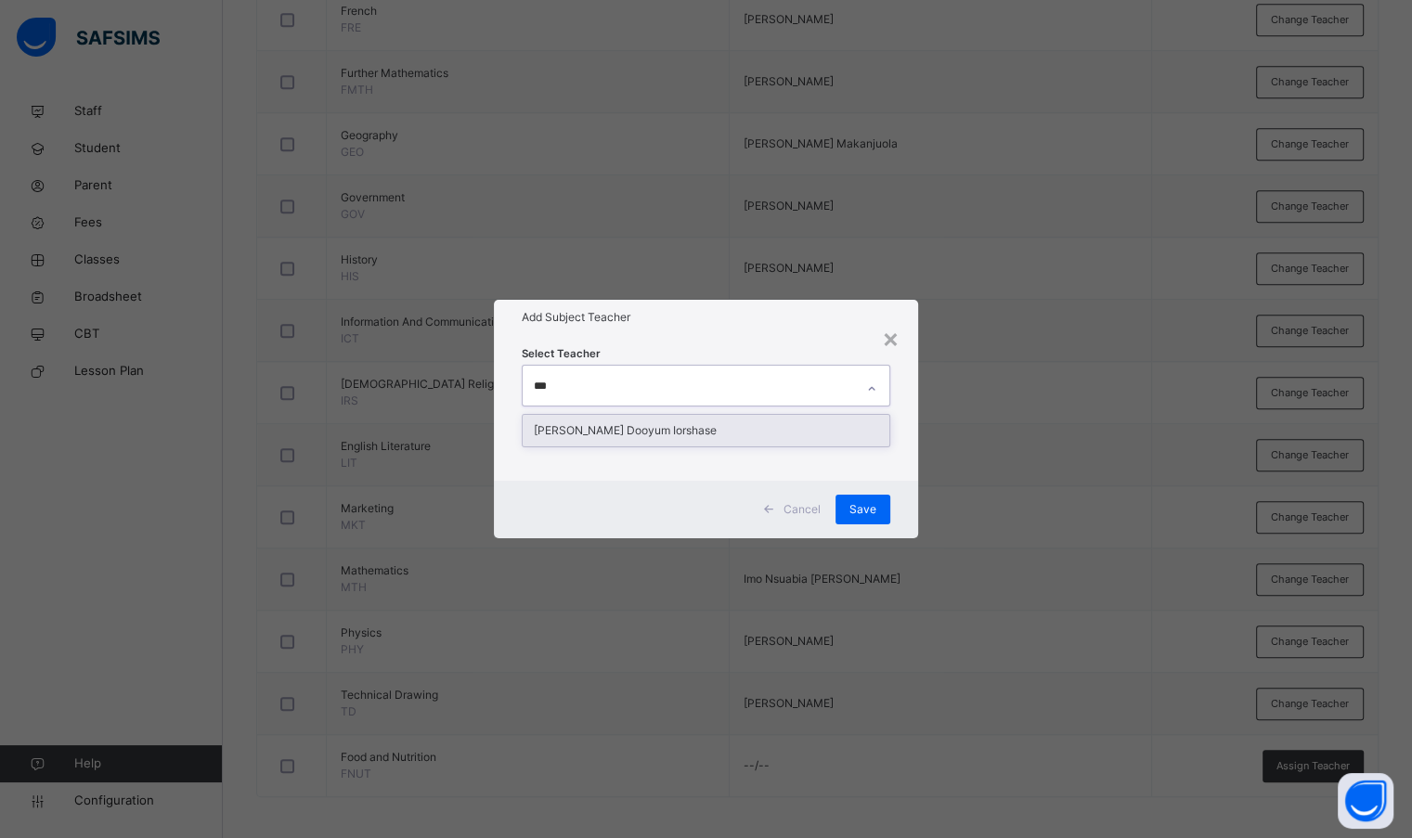
type input "****"
click at [791, 436] on div "[PERSON_NAME] Dooyum Iorshase" at bounding box center [706, 431] width 366 height 32
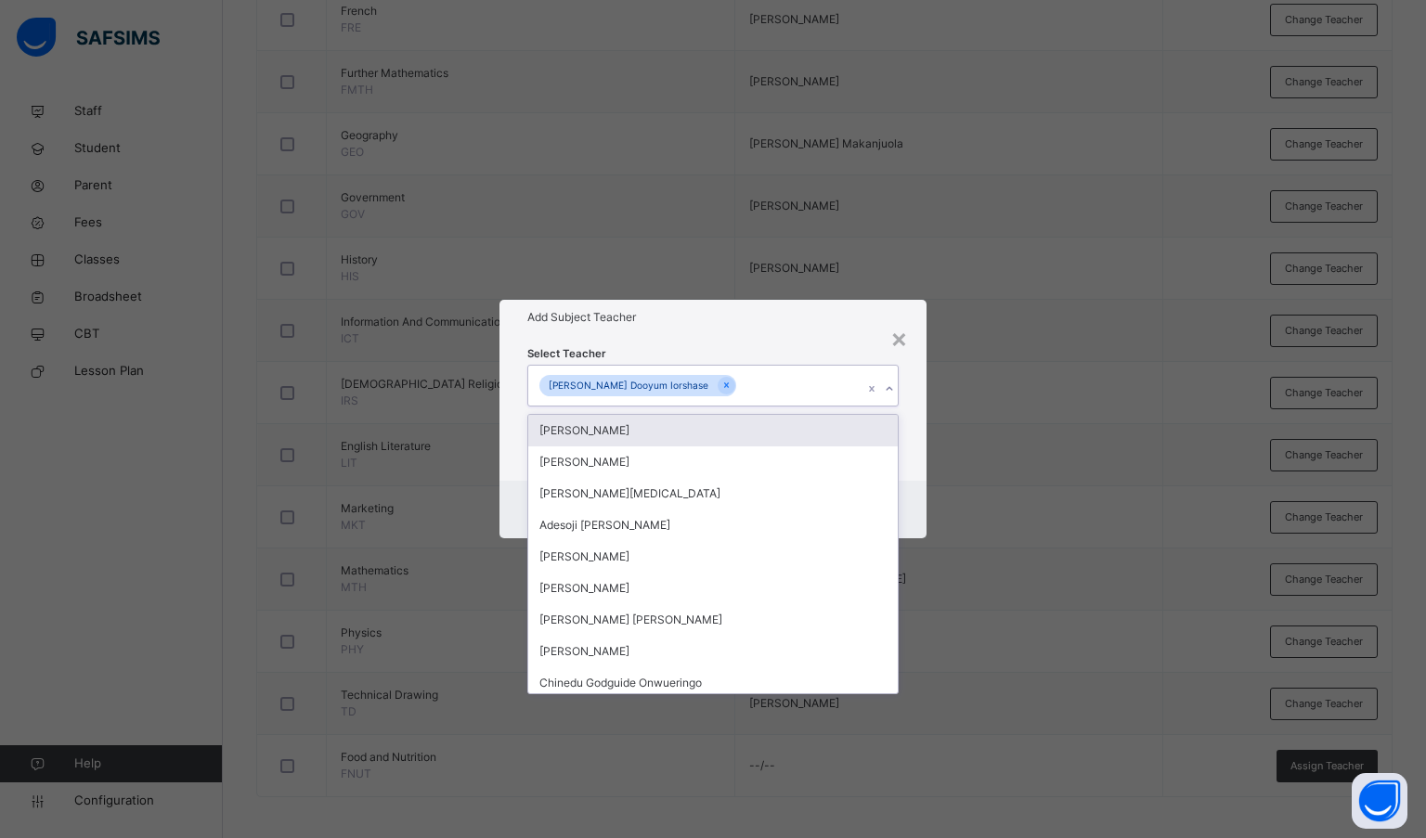
click at [773, 344] on div "Select Teacher option [PERSON_NAME] Dooyum Iorshase, selected. option [PERSON_N…" at bounding box center [713, 407] width 428 height 145
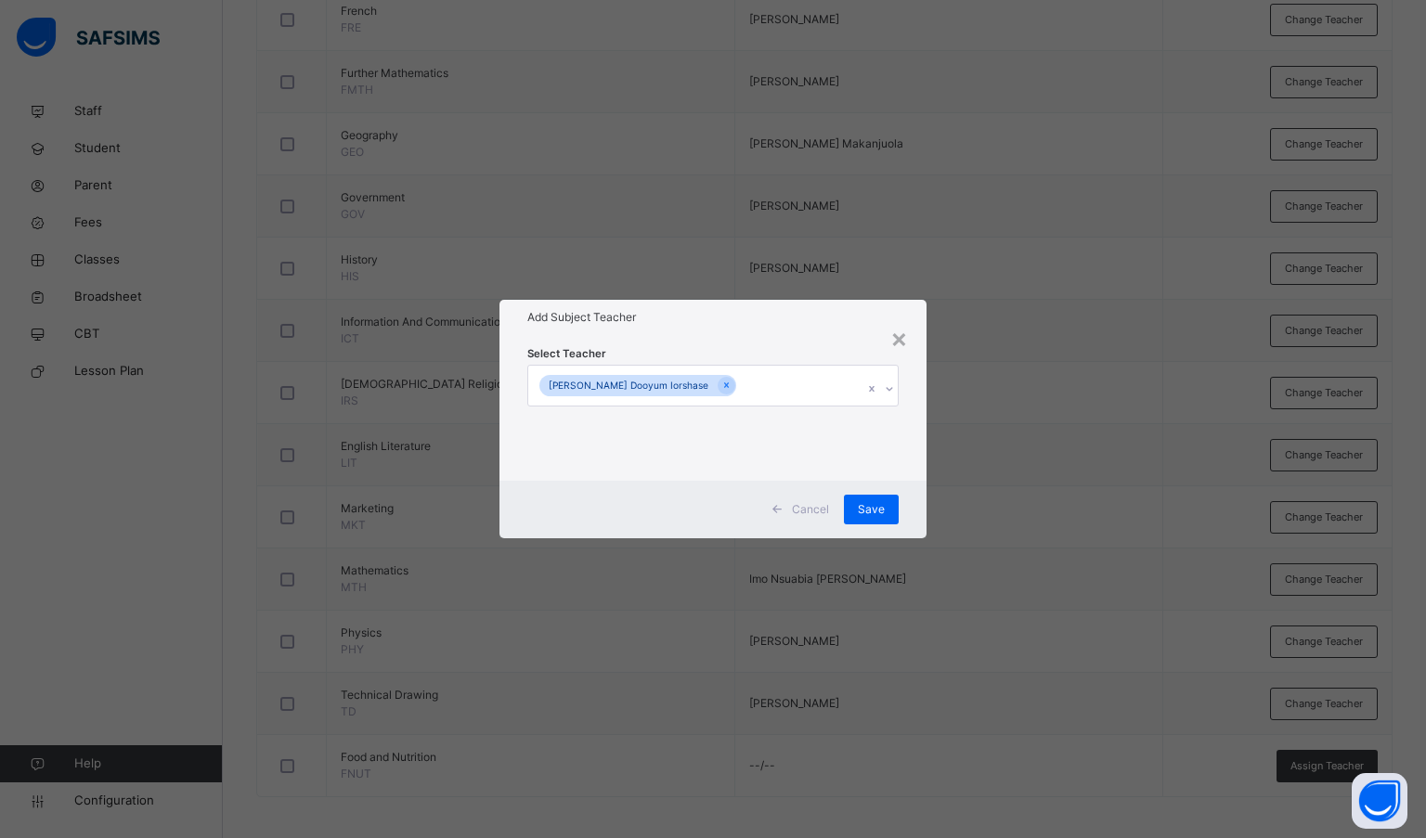
click at [874, 512] on span "Save" at bounding box center [871, 509] width 27 height 17
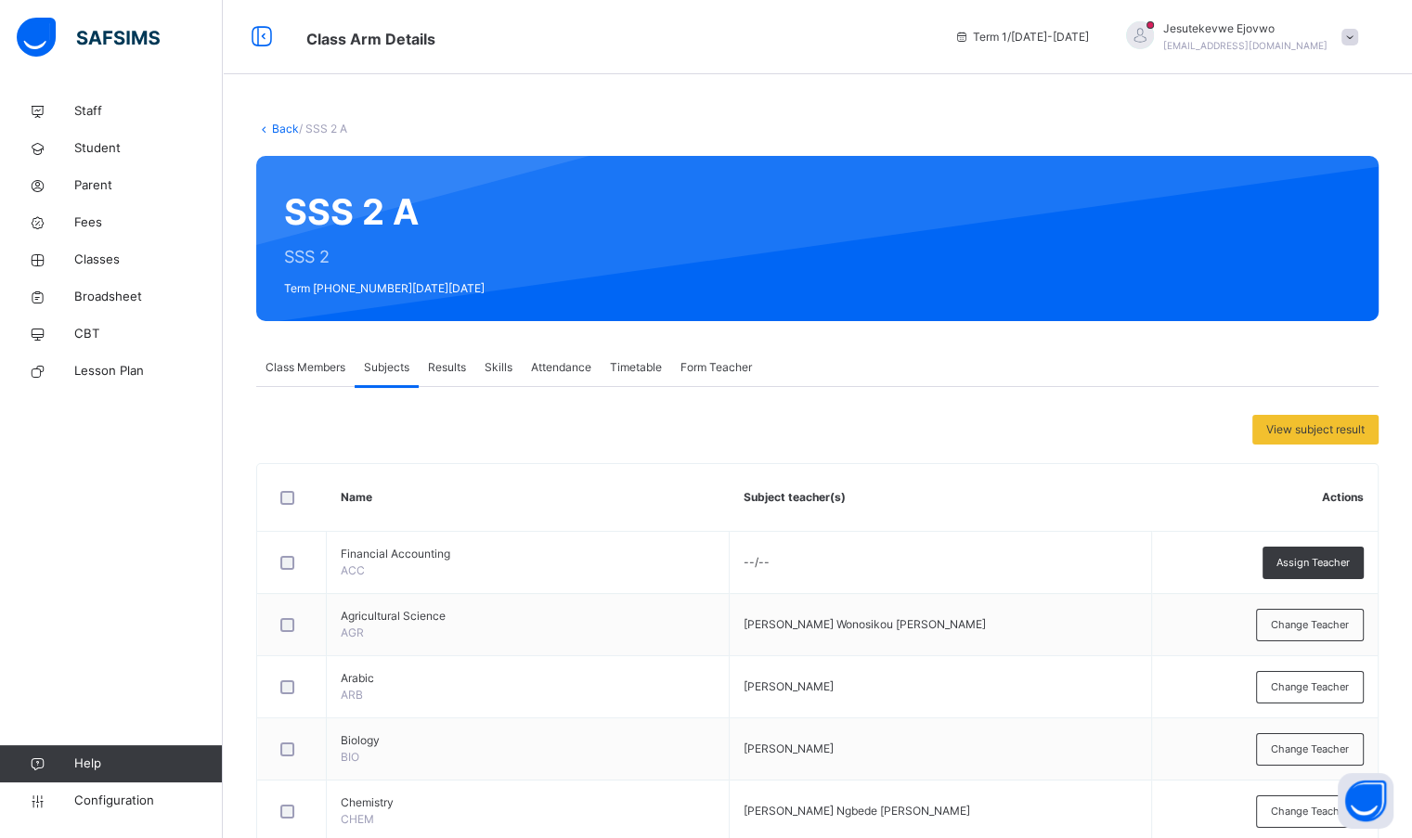
scroll to position [0, 0]
click at [290, 125] on link "Back" at bounding box center [285, 129] width 27 height 14
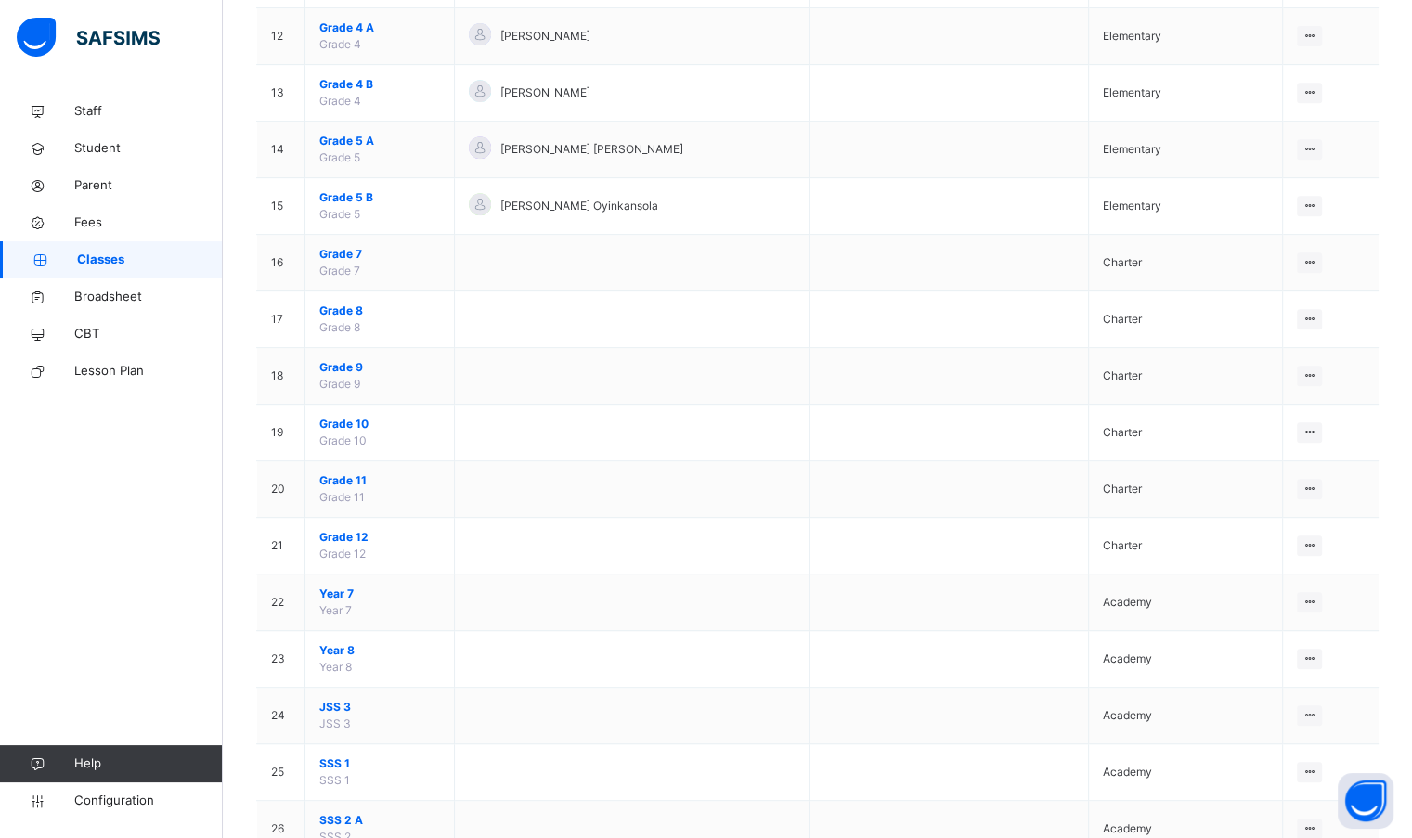
scroll to position [1121, 0]
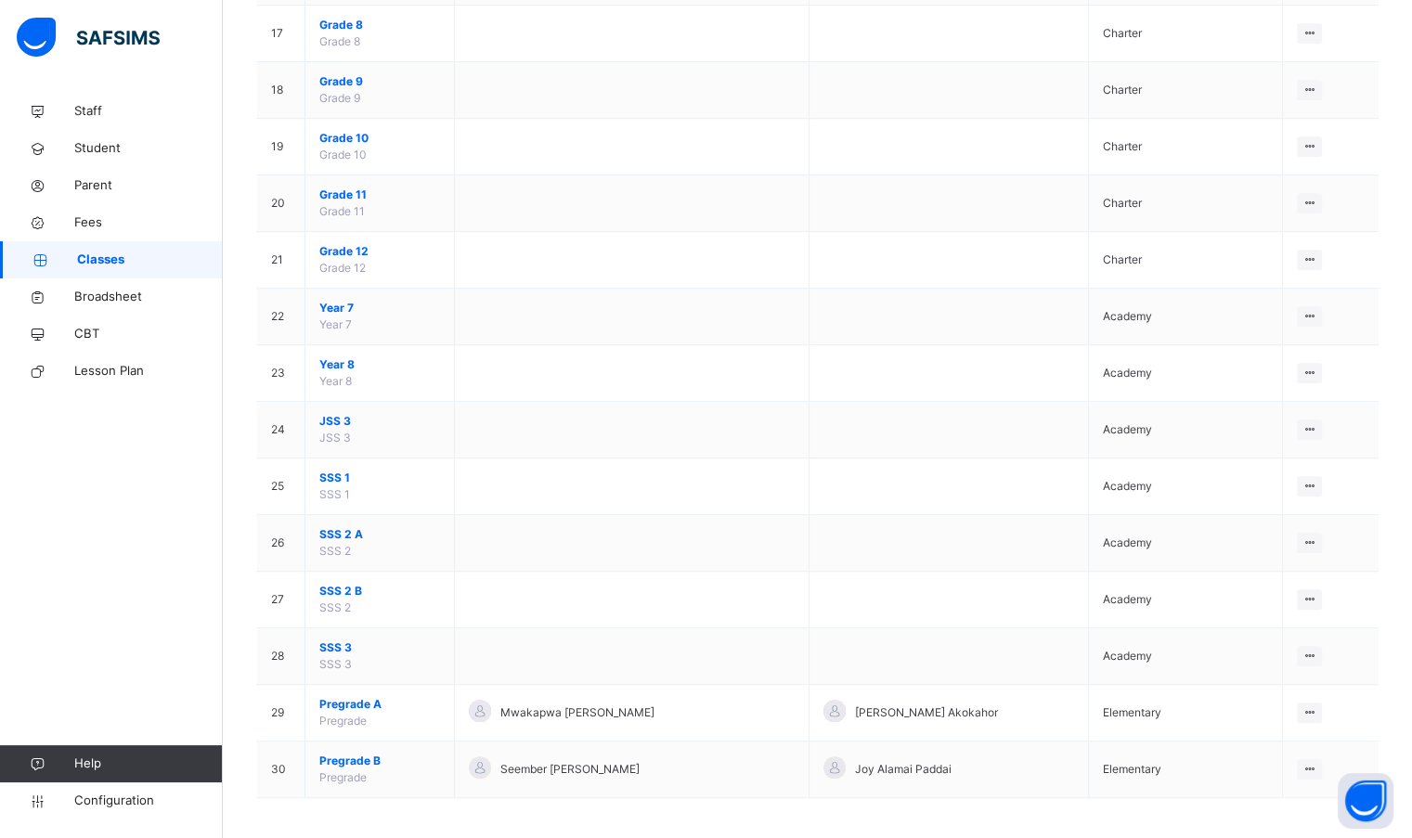
click at [333, 585] on span "SSS 2 B" at bounding box center [379, 591] width 121 height 17
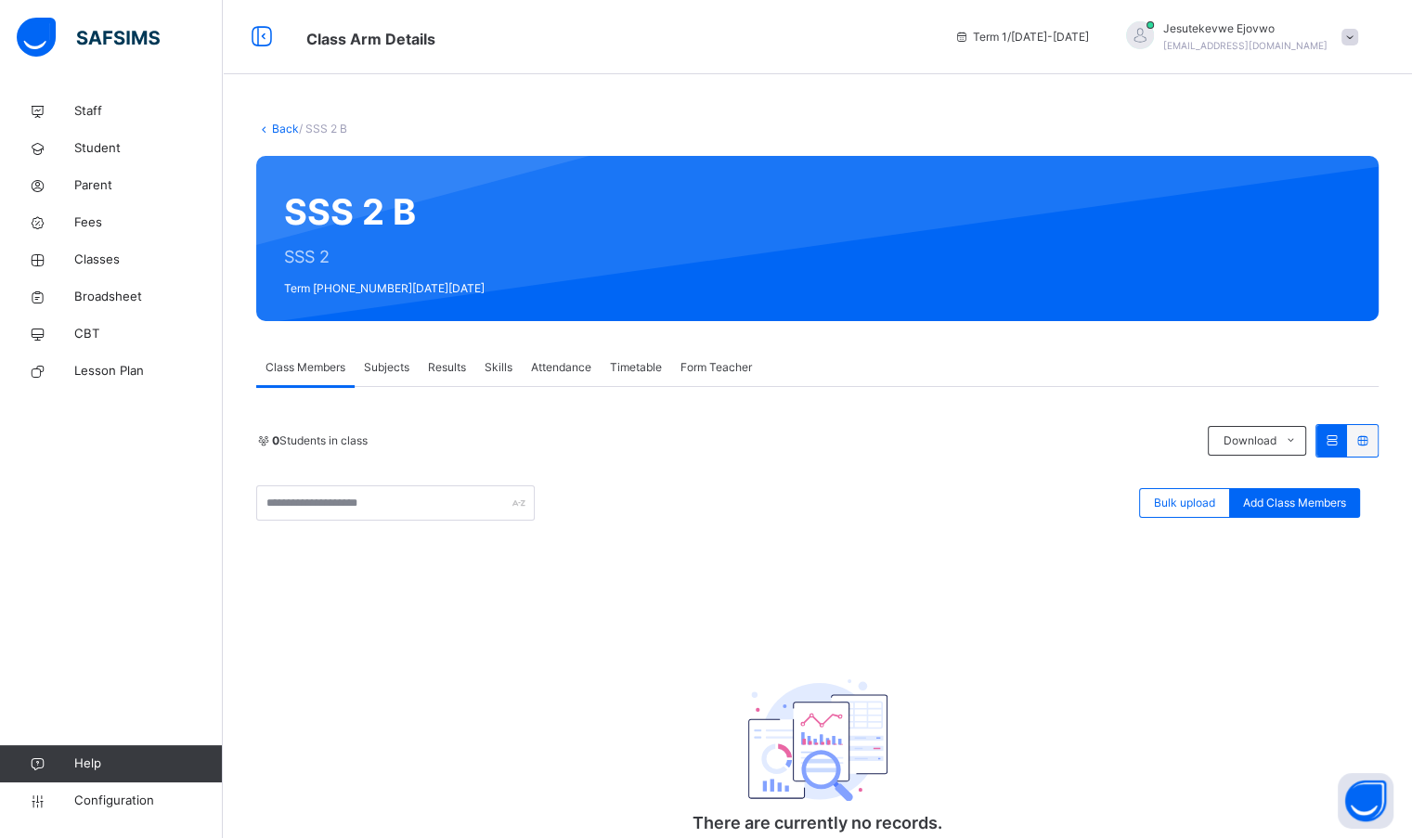
click at [278, 129] on link "Back" at bounding box center [285, 129] width 27 height 14
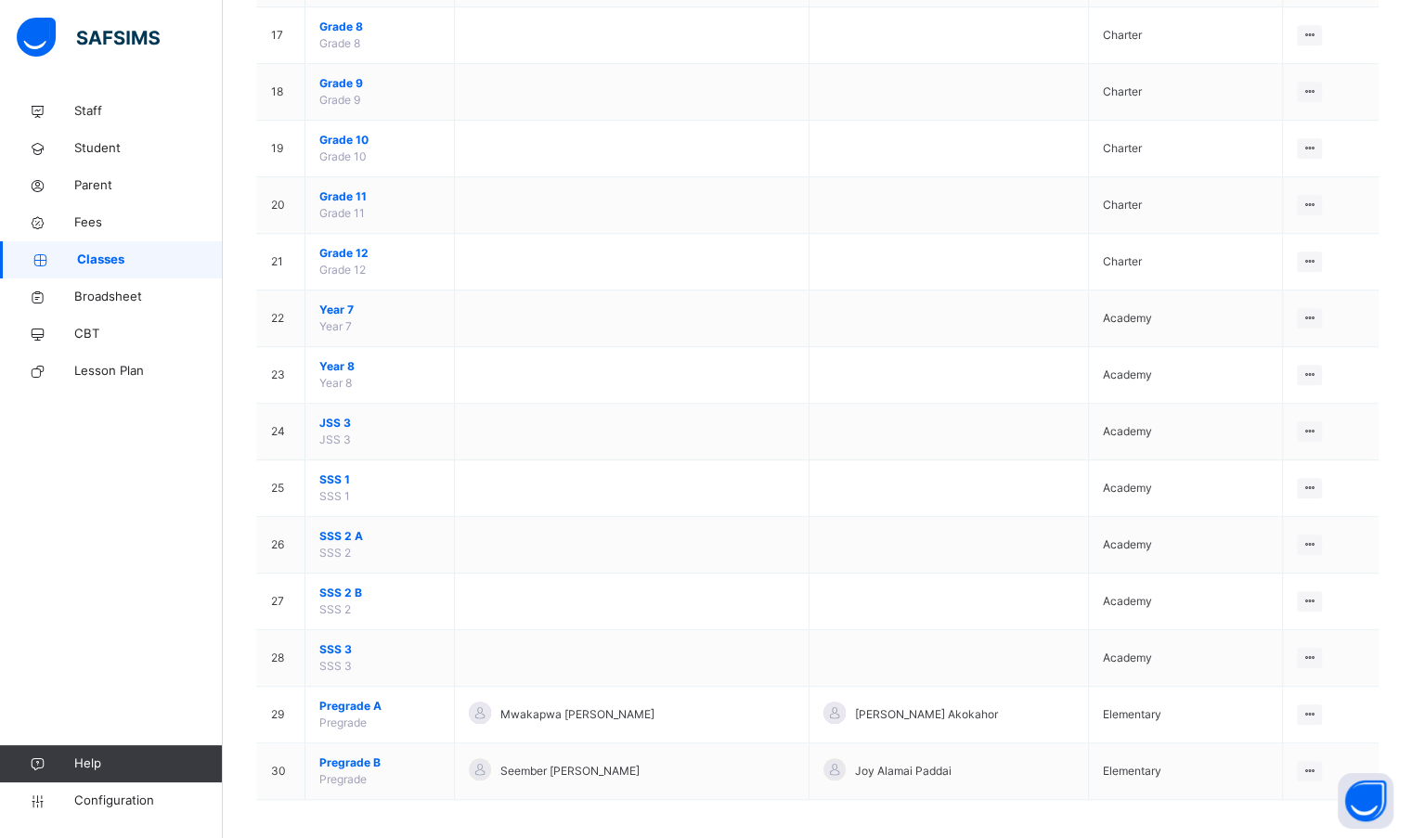
scroll to position [1121, 0]
click at [360, 533] on span "SSS 2 A" at bounding box center [379, 534] width 121 height 17
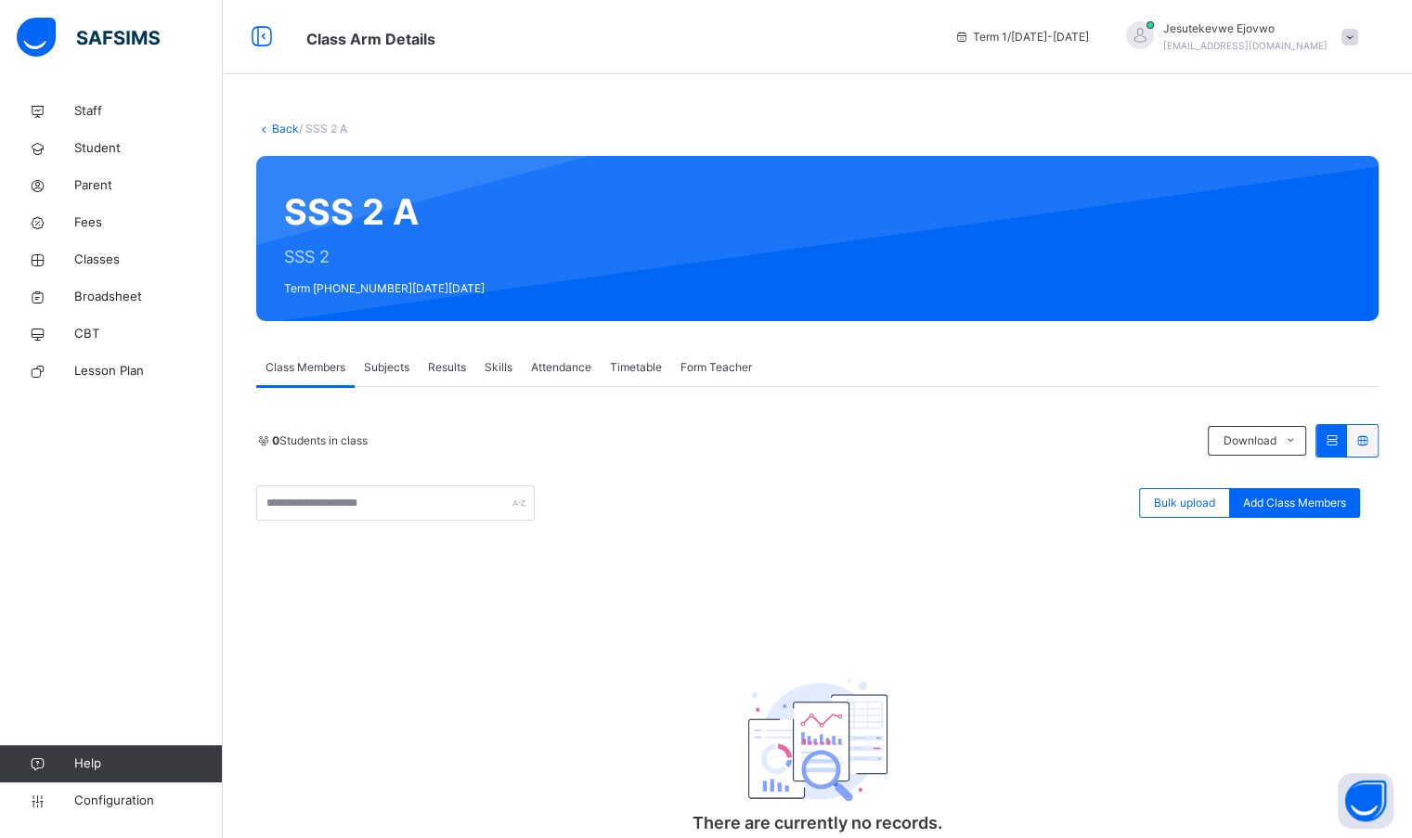
click at [390, 371] on span "Subjects" at bounding box center [386, 367] width 45 height 17
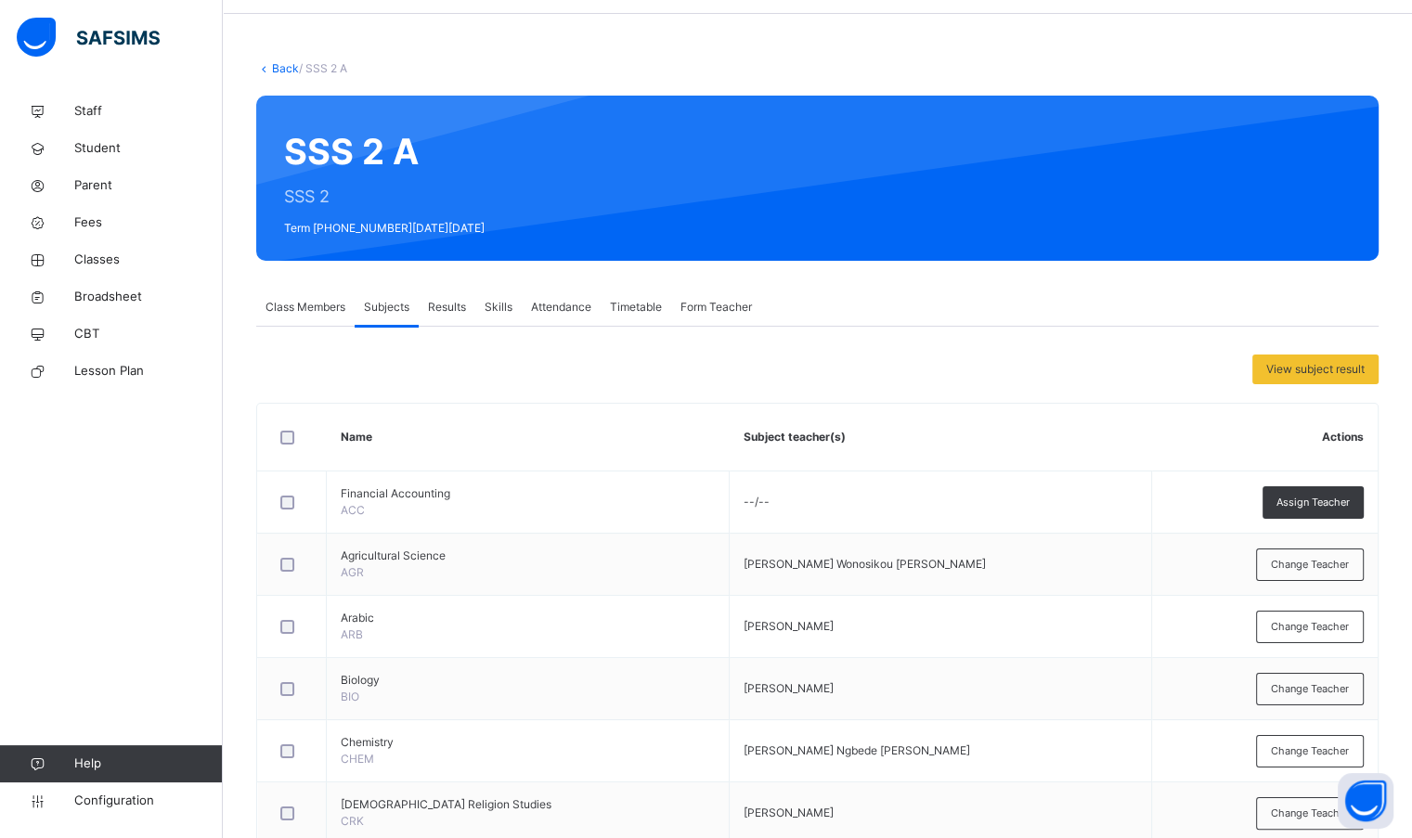
scroll to position [93, 0]
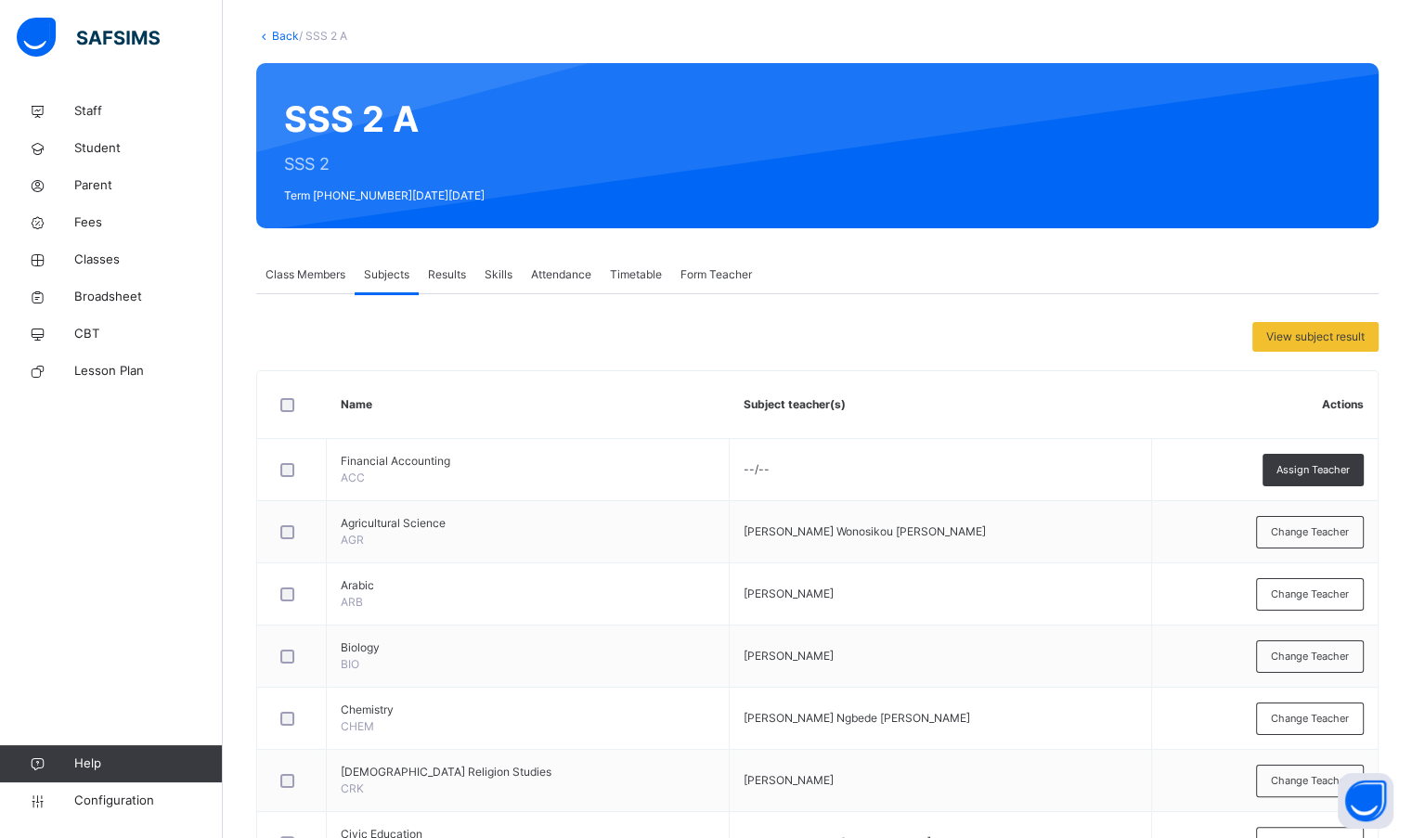
click at [1305, 477] on div "Assign Teacher" at bounding box center [1312, 470] width 101 height 32
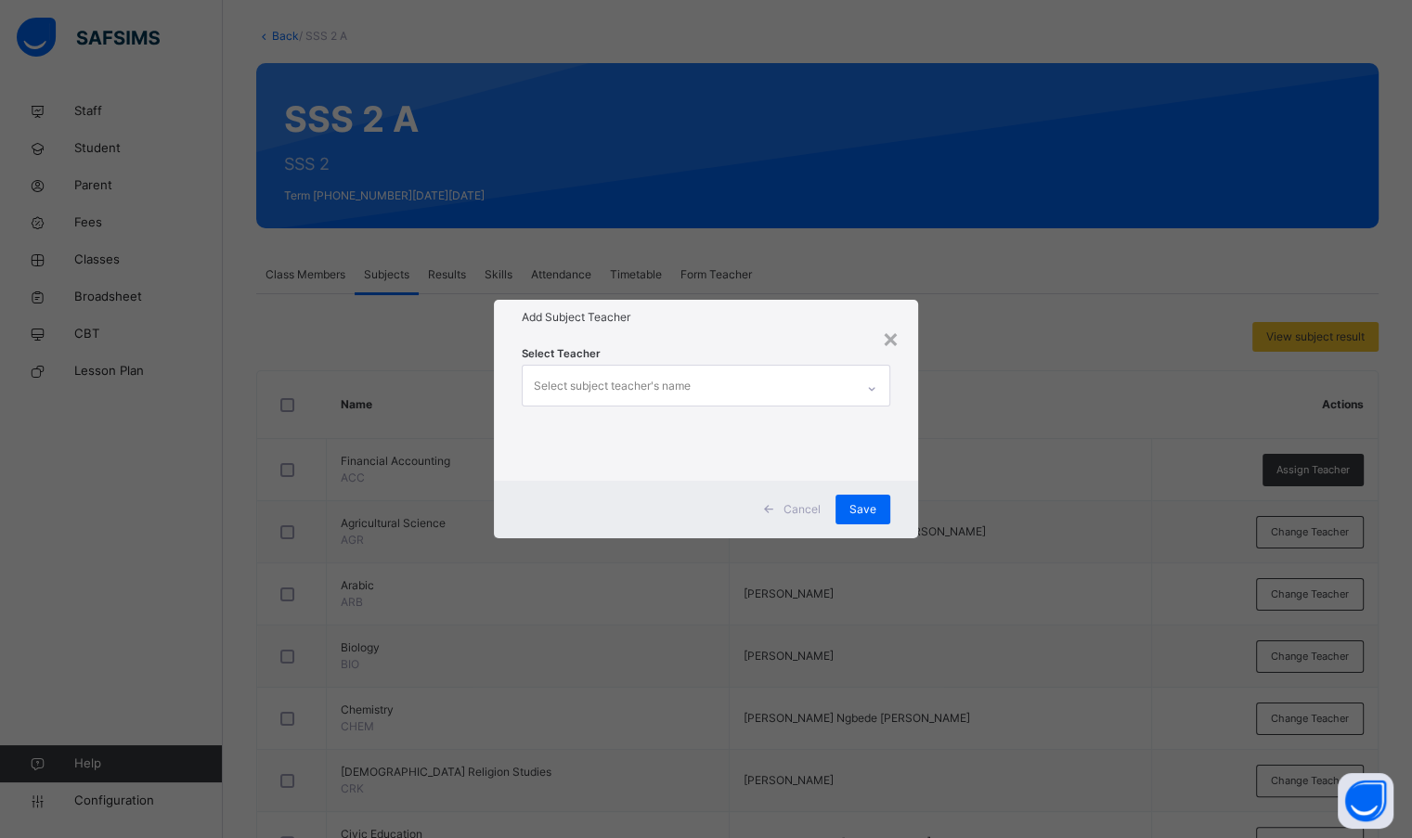
click at [773, 383] on div "Select subject teacher's name" at bounding box center [688, 385] width 330 height 39
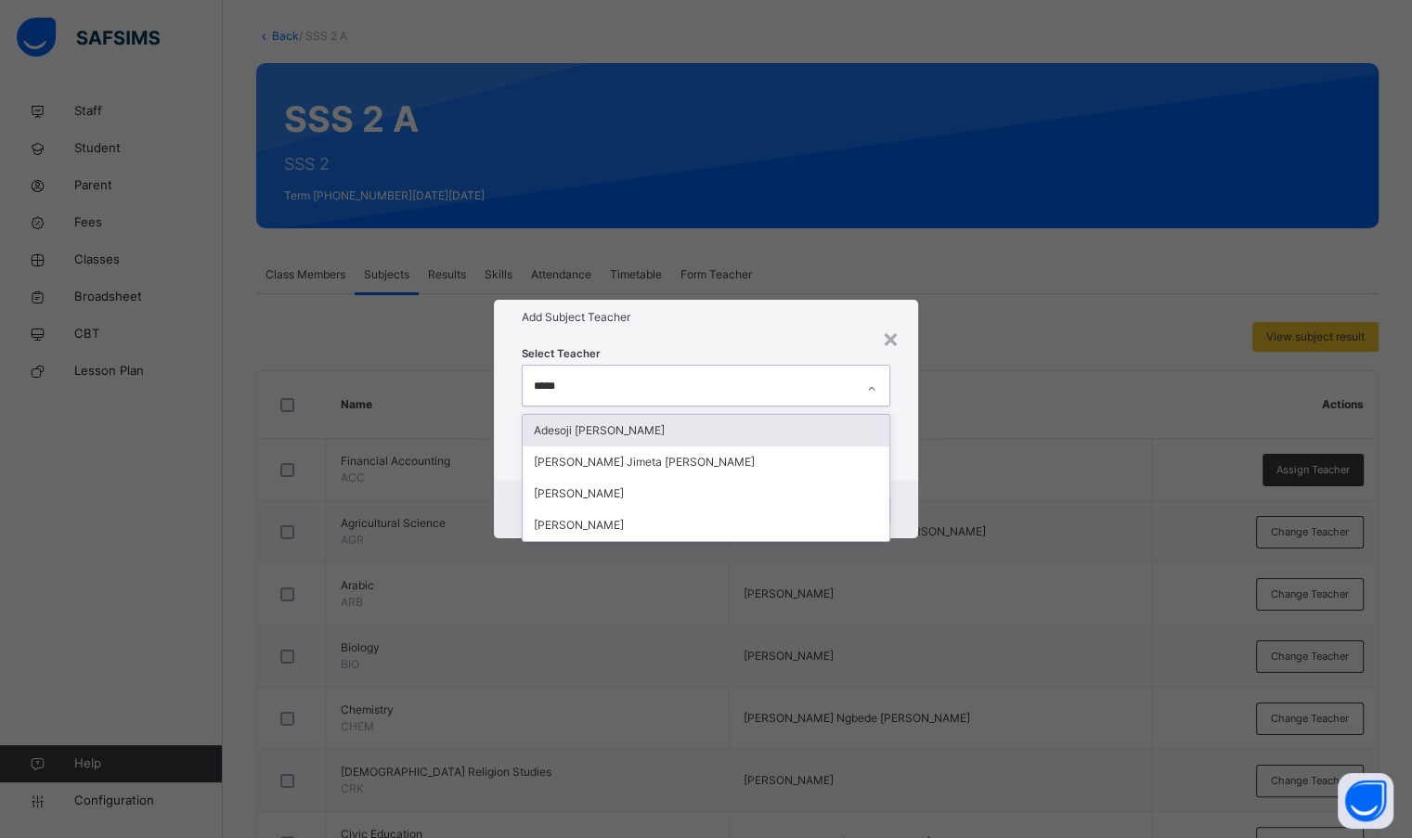
type input "******"
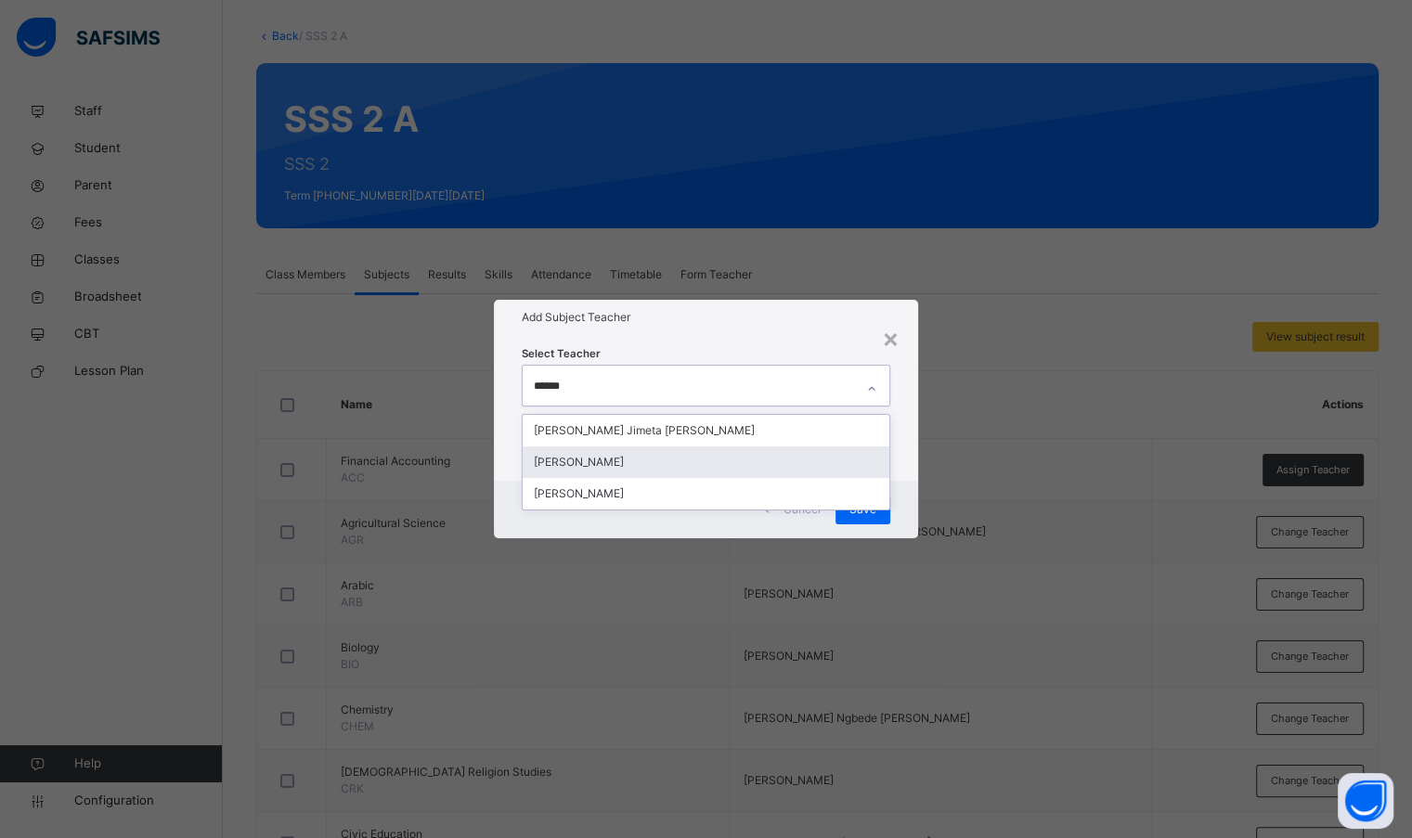
click at [749, 451] on div "[PERSON_NAME]" at bounding box center [706, 462] width 366 height 32
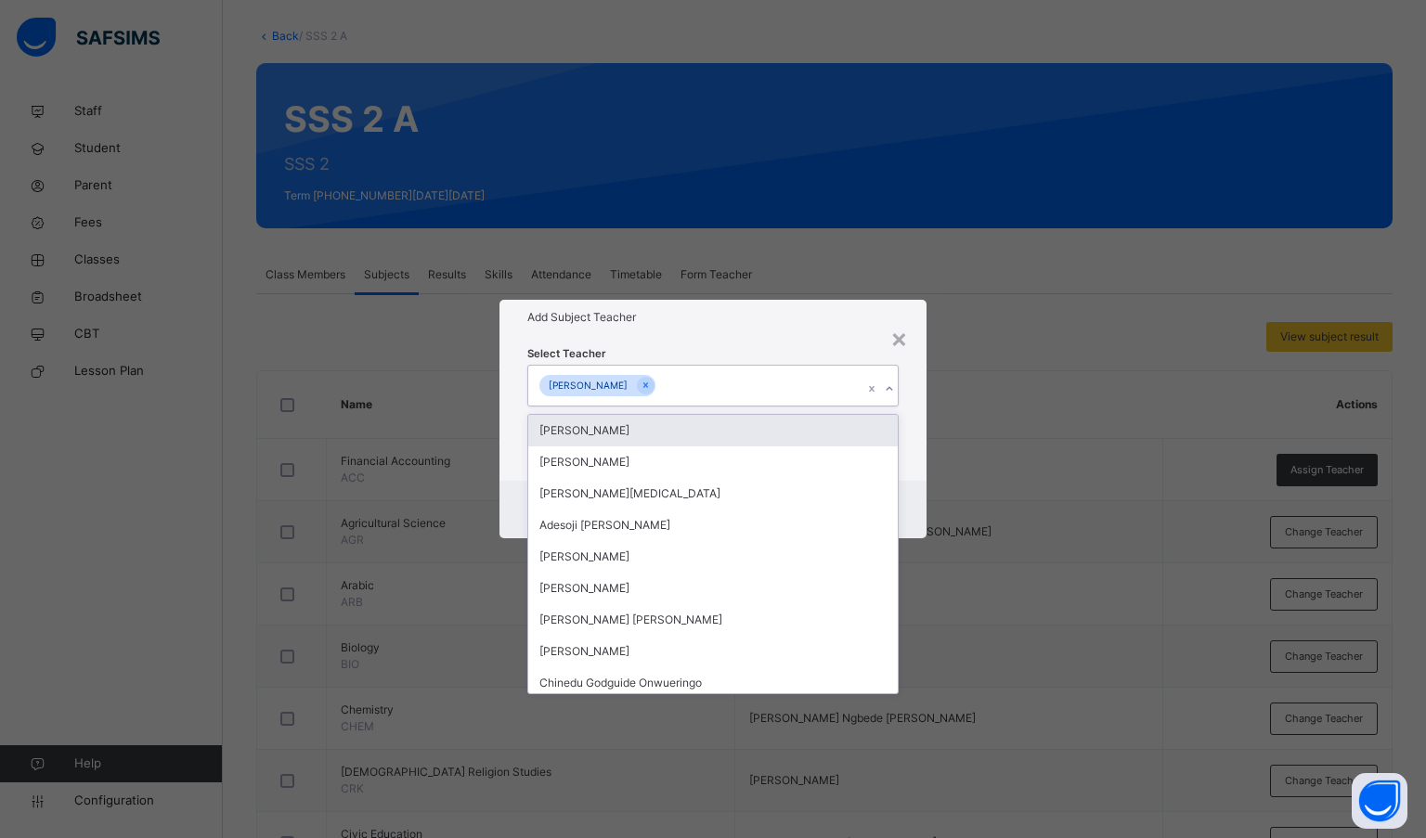
click at [755, 322] on h1 "Add Subject Teacher" at bounding box center [713, 317] width 372 height 17
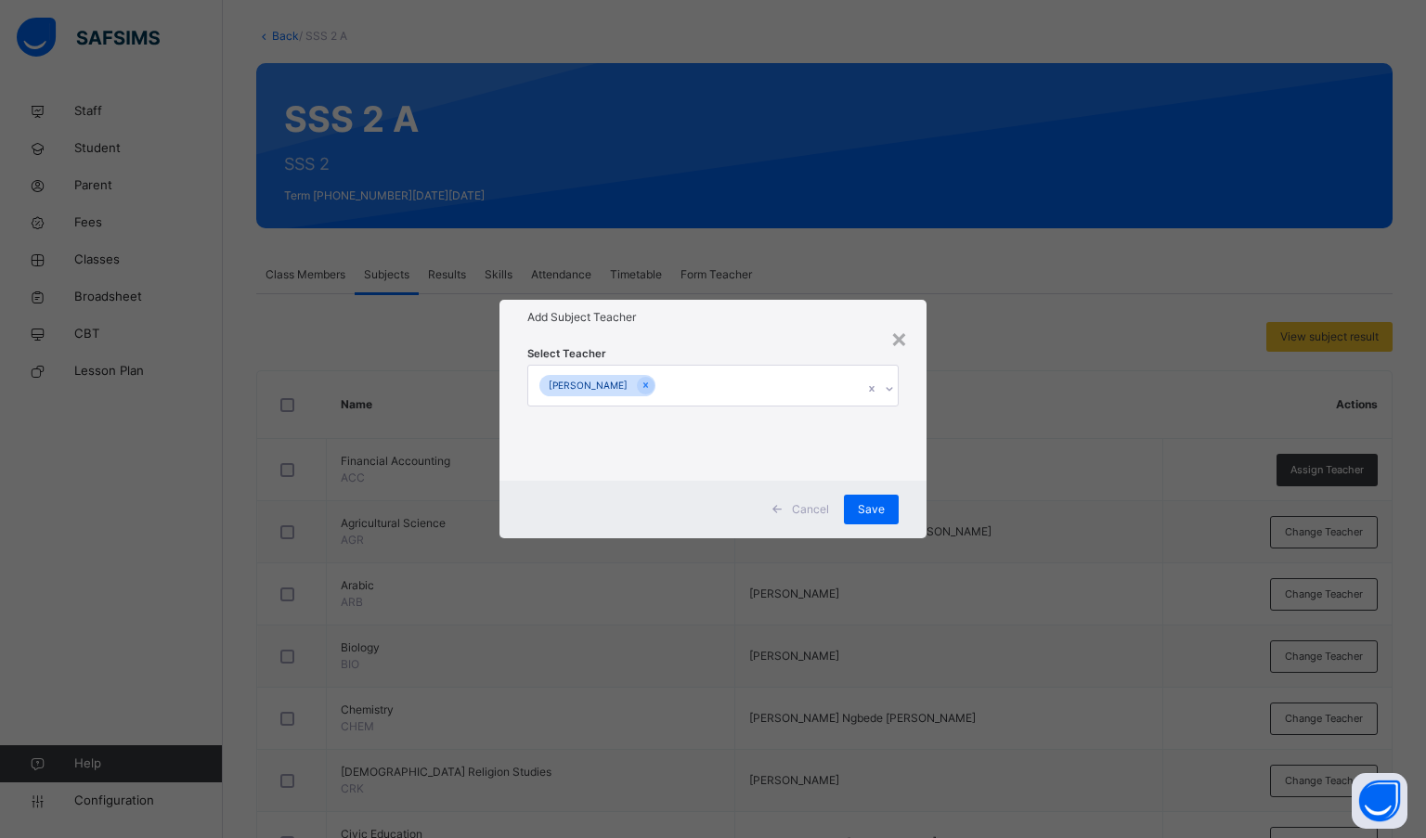
click at [865, 508] on span "Save" at bounding box center [871, 509] width 27 height 17
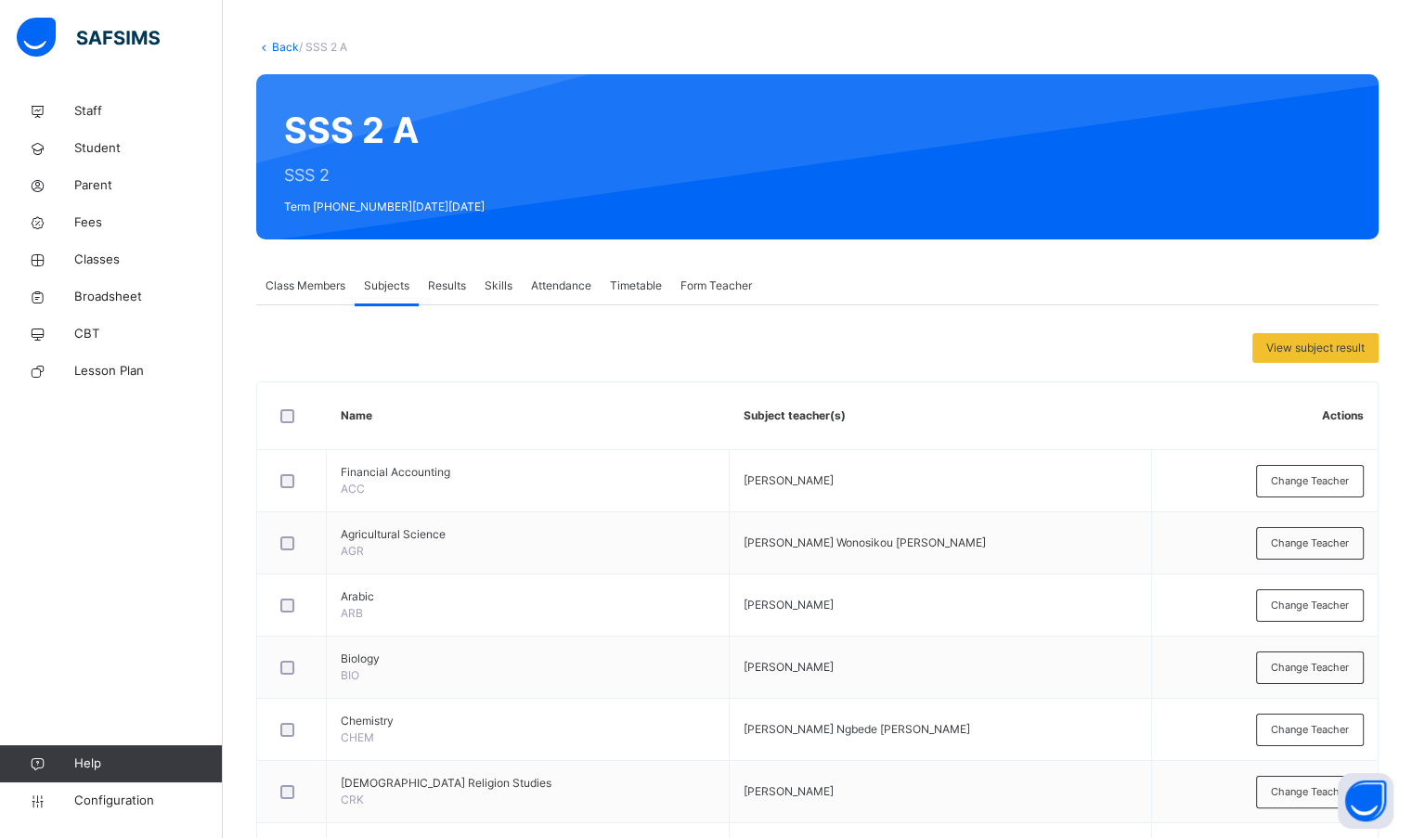
scroll to position [92, 0]
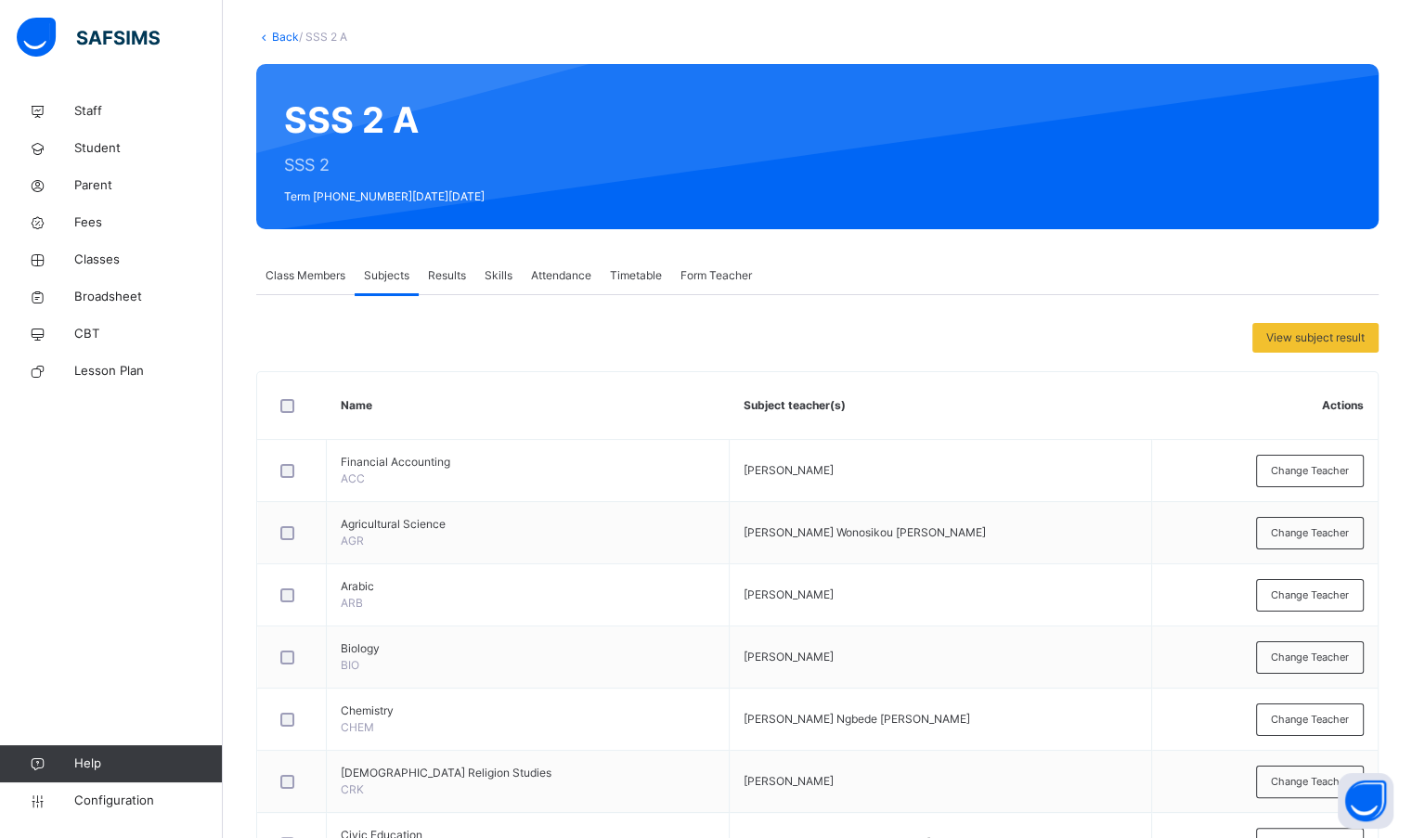
click at [292, 38] on link "Back" at bounding box center [285, 37] width 27 height 14
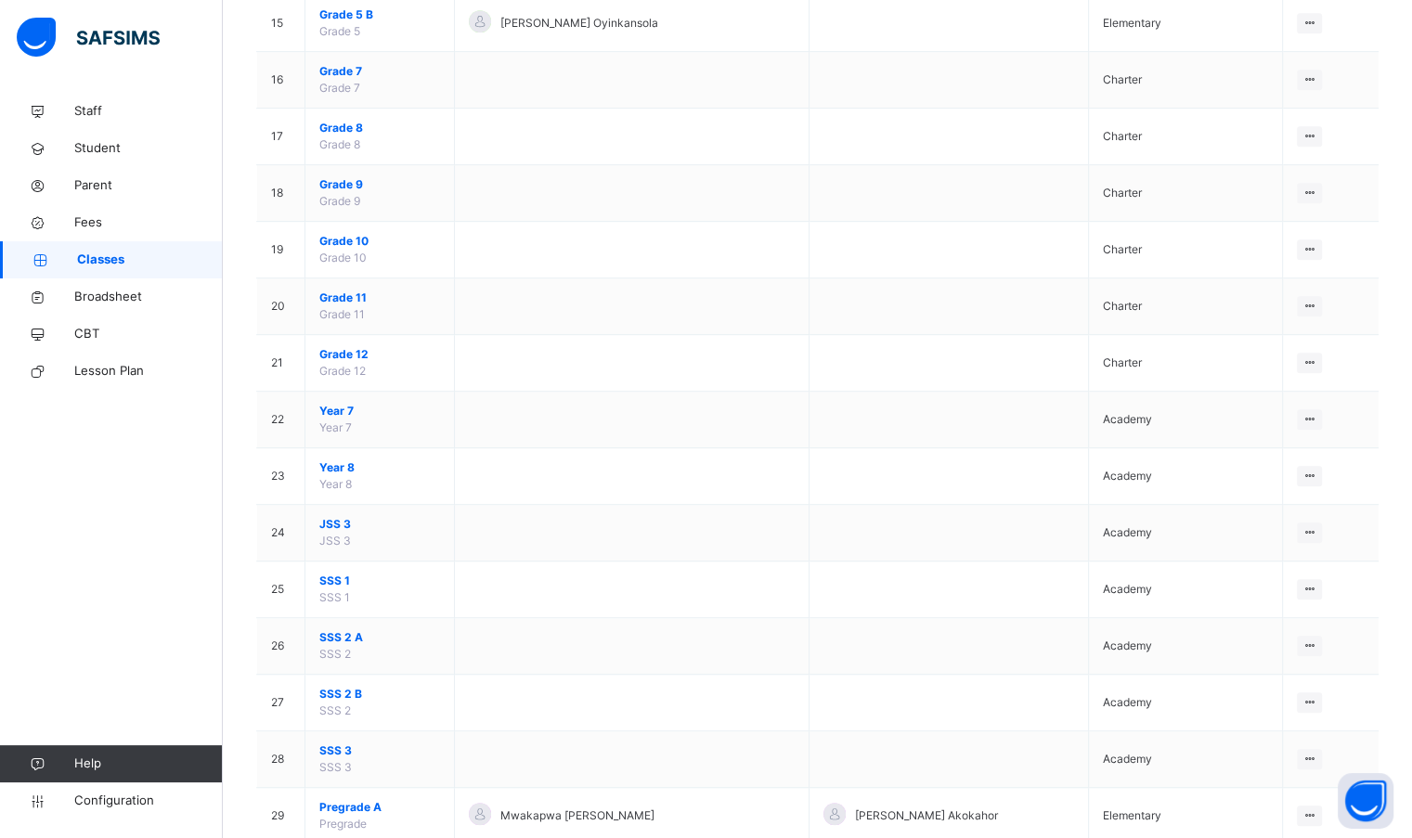
scroll to position [1114, 0]
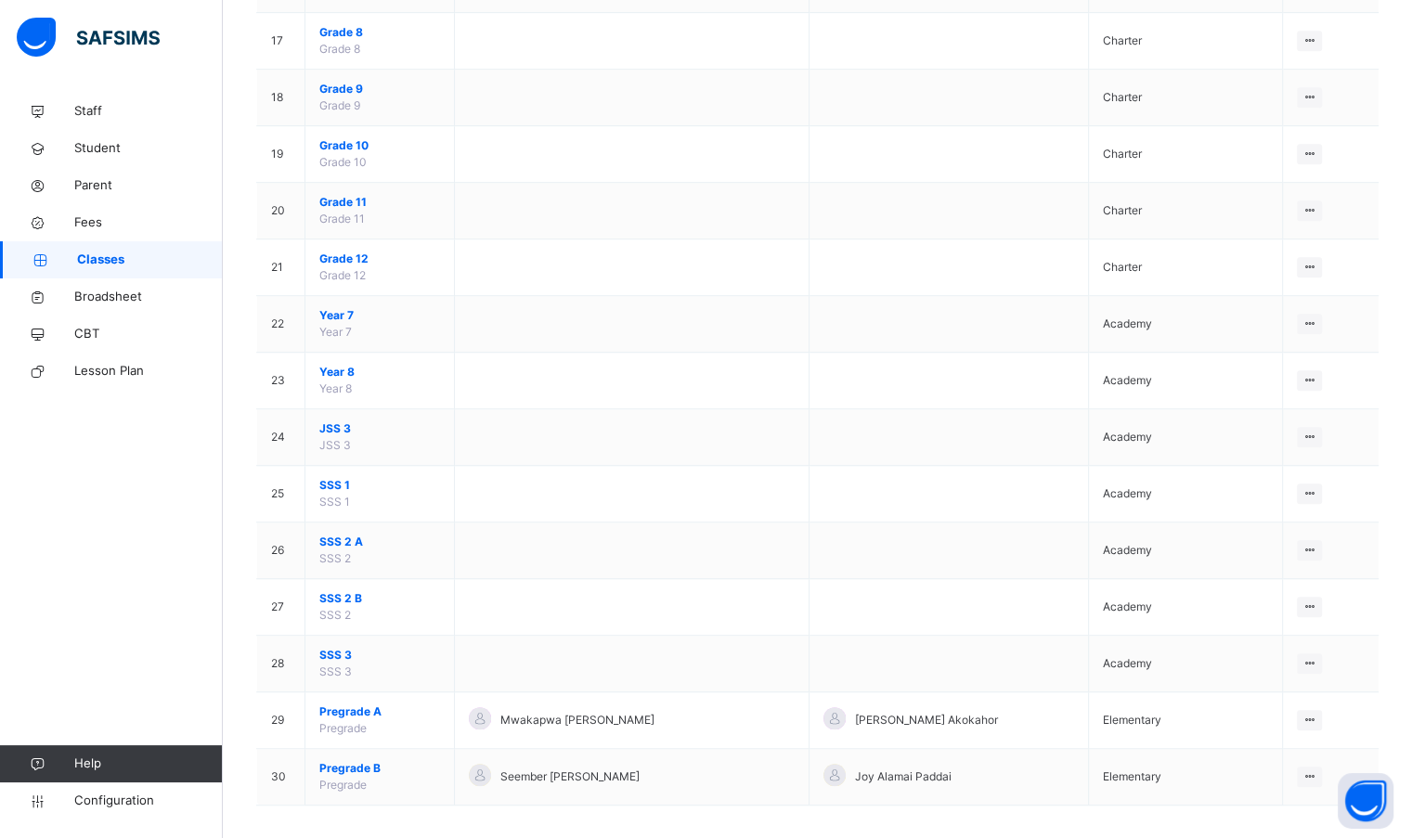
click at [341, 593] on span "SSS 2 B" at bounding box center [379, 598] width 121 height 17
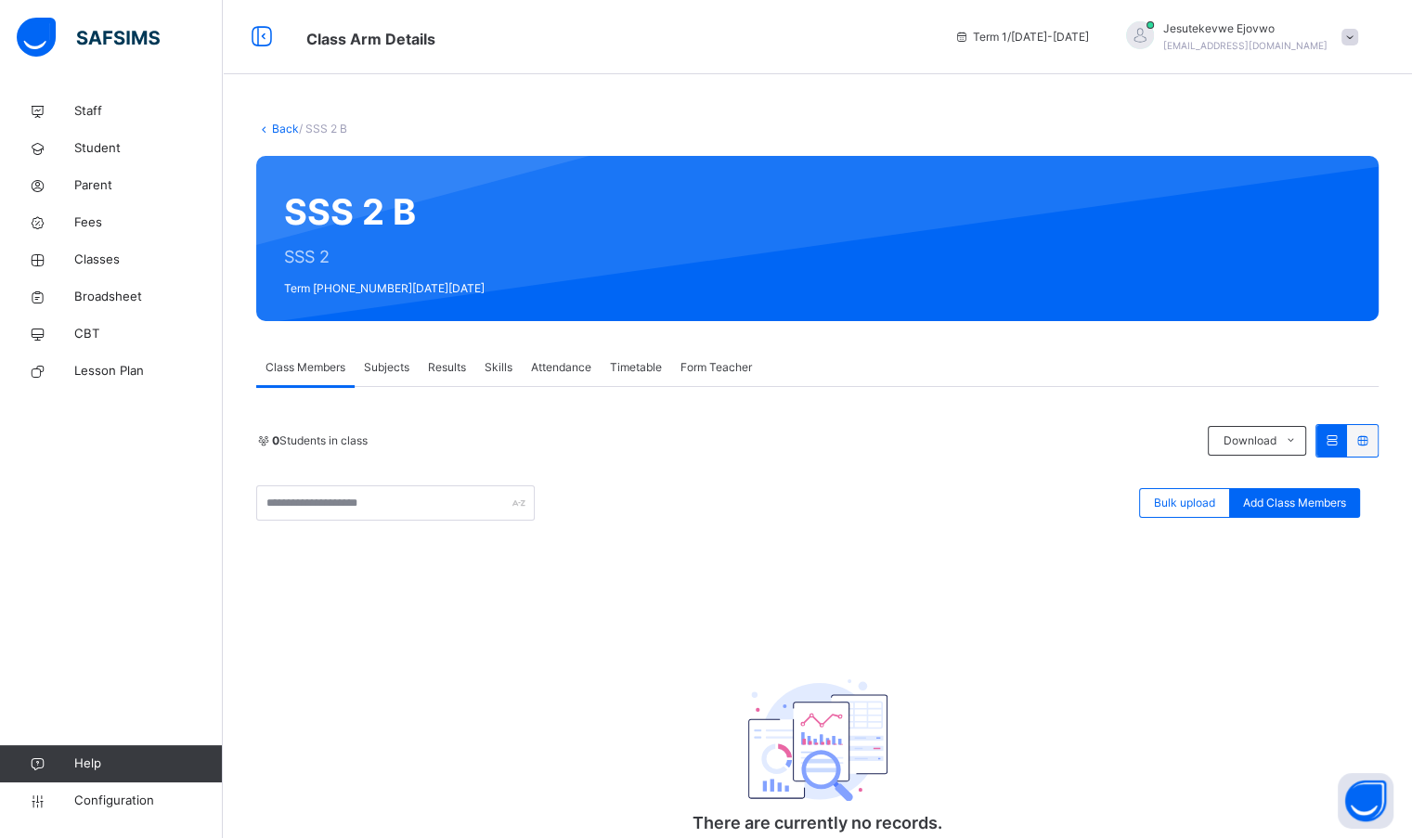
click at [406, 368] on span "Subjects" at bounding box center [386, 367] width 45 height 17
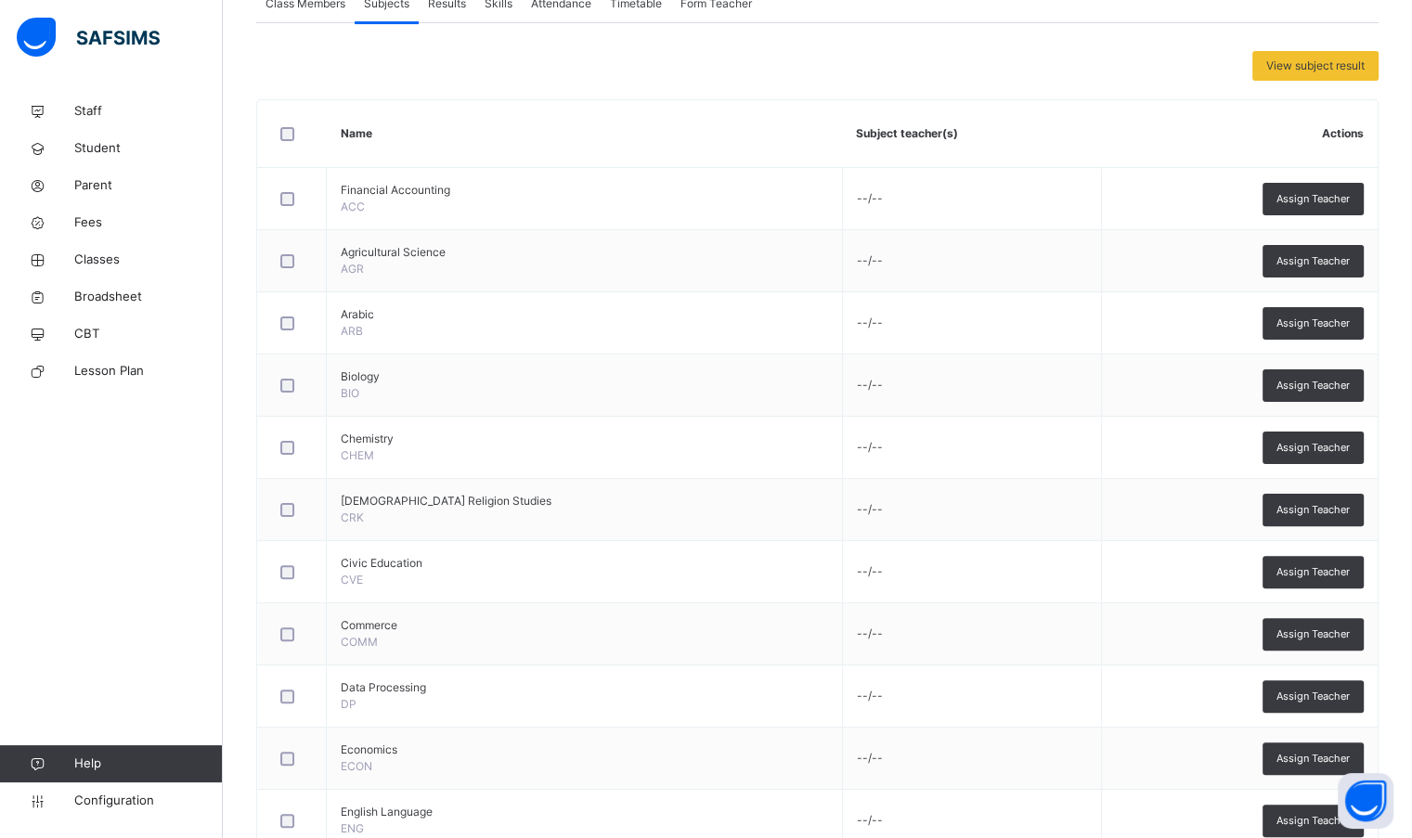
scroll to position [371, 0]
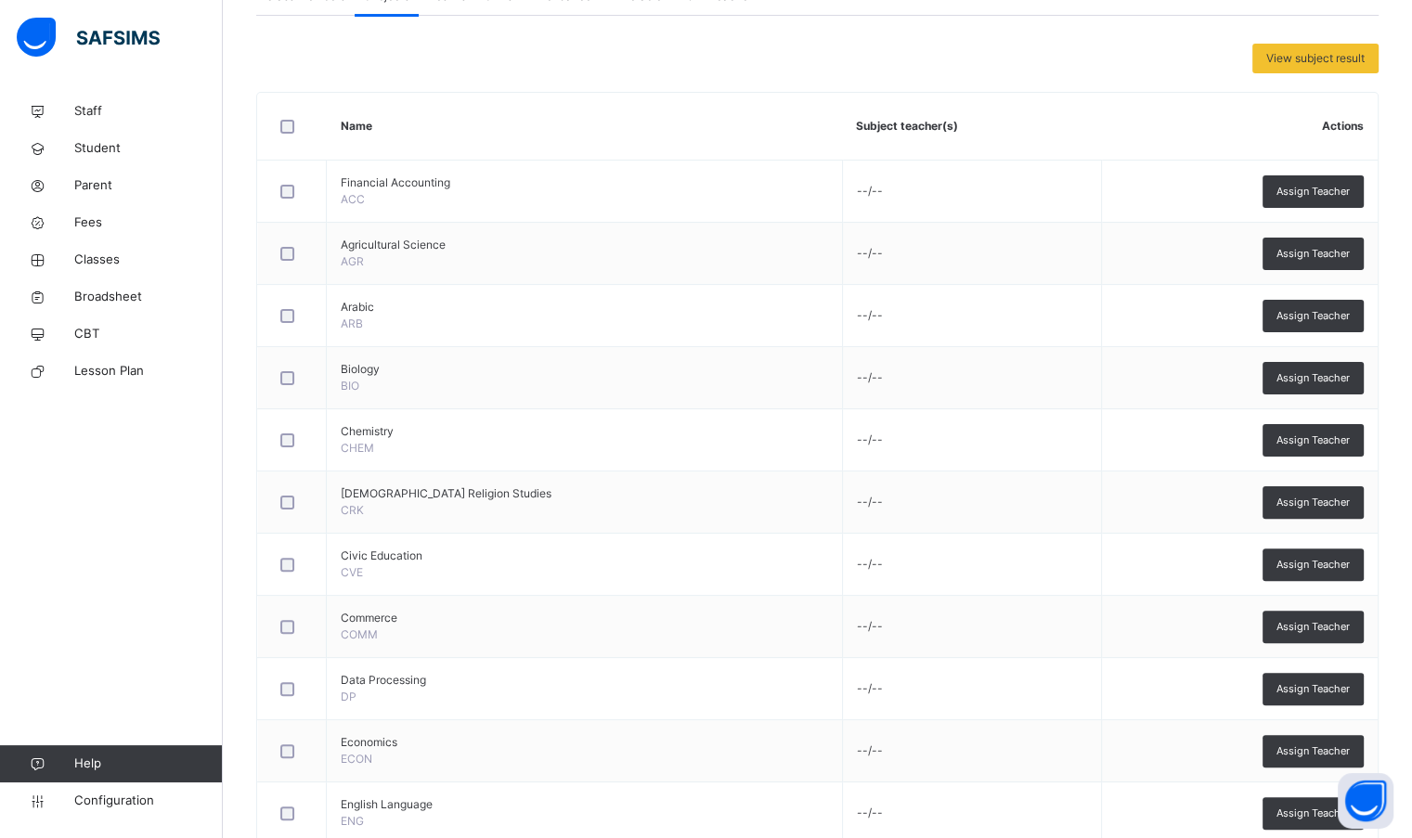
click at [1325, 192] on span "Assign Teacher" at bounding box center [1312, 192] width 73 height 16
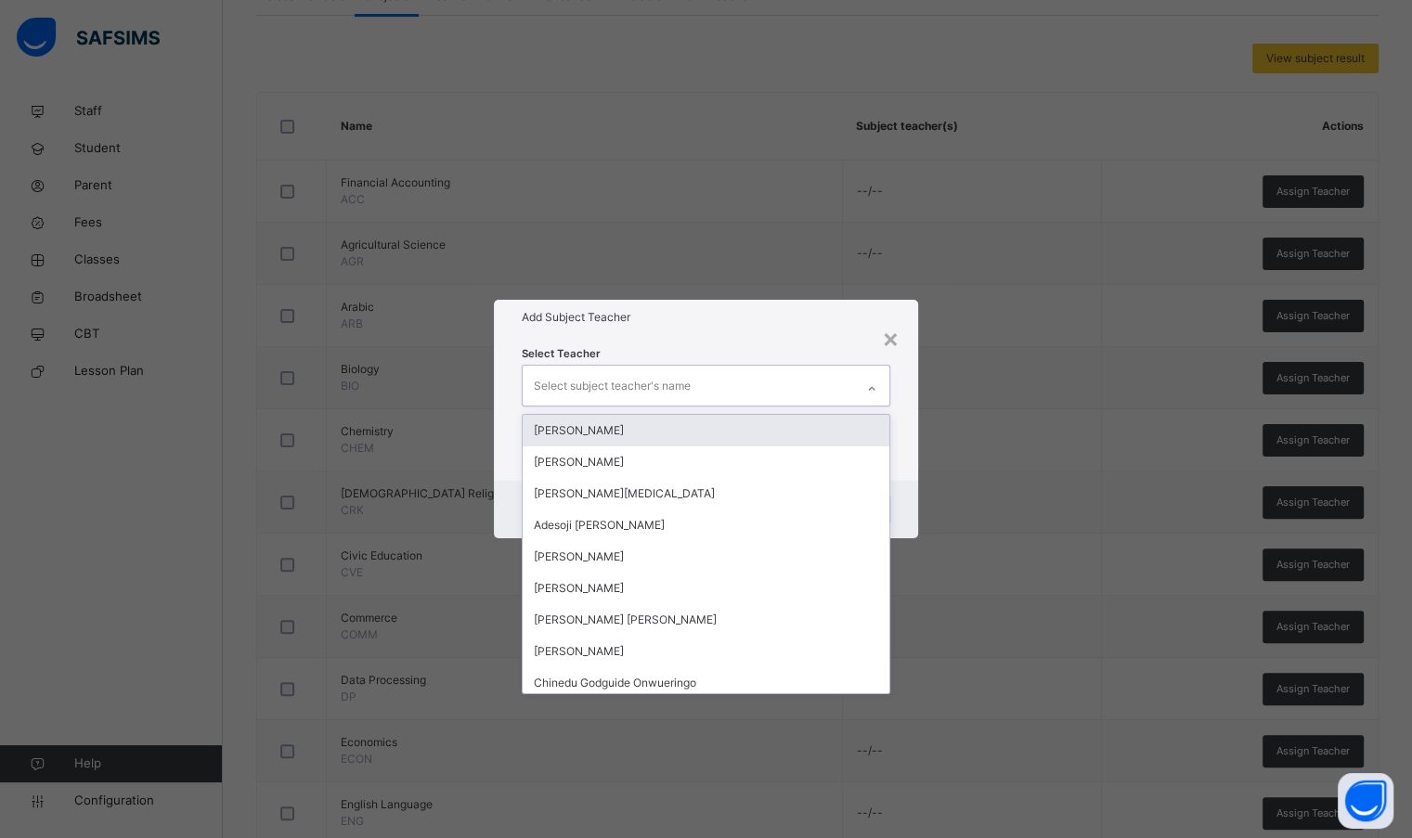
click at [669, 378] on div "Select subject teacher's name" at bounding box center [612, 385] width 157 height 35
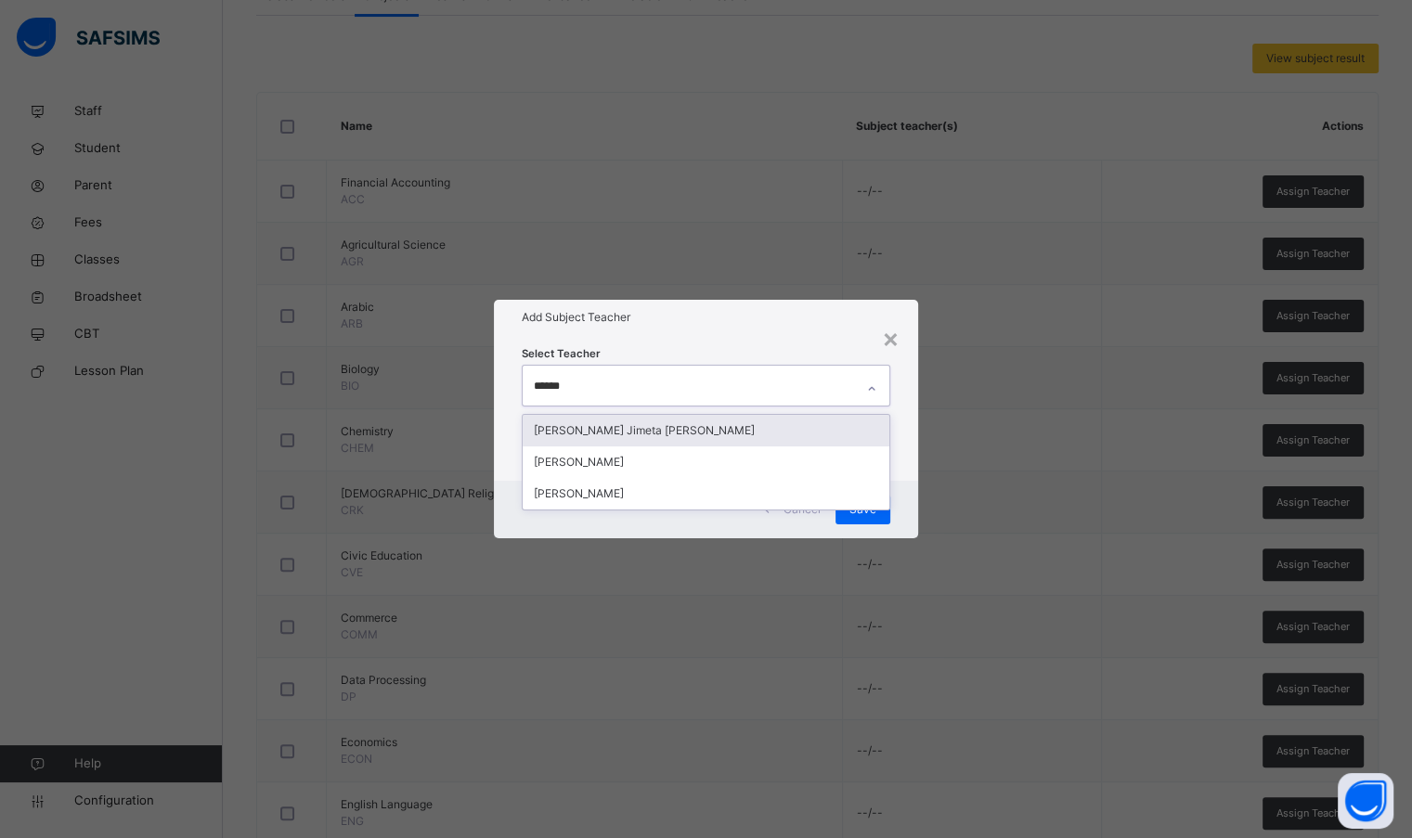
type input "*******"
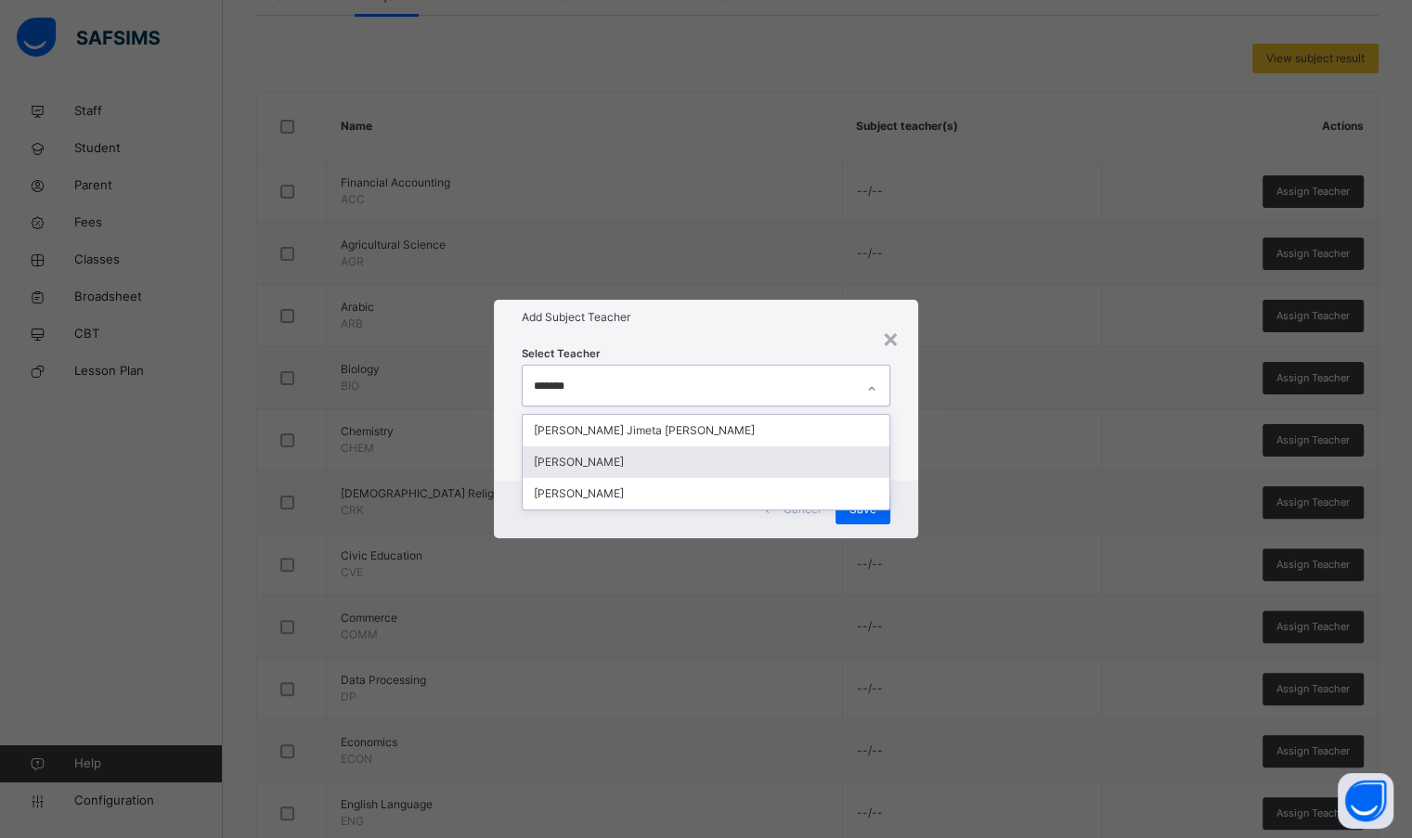
click at [579, 464] on div "[PERSON_NAME]" at bounding box center [706, 462] width 366 height 32
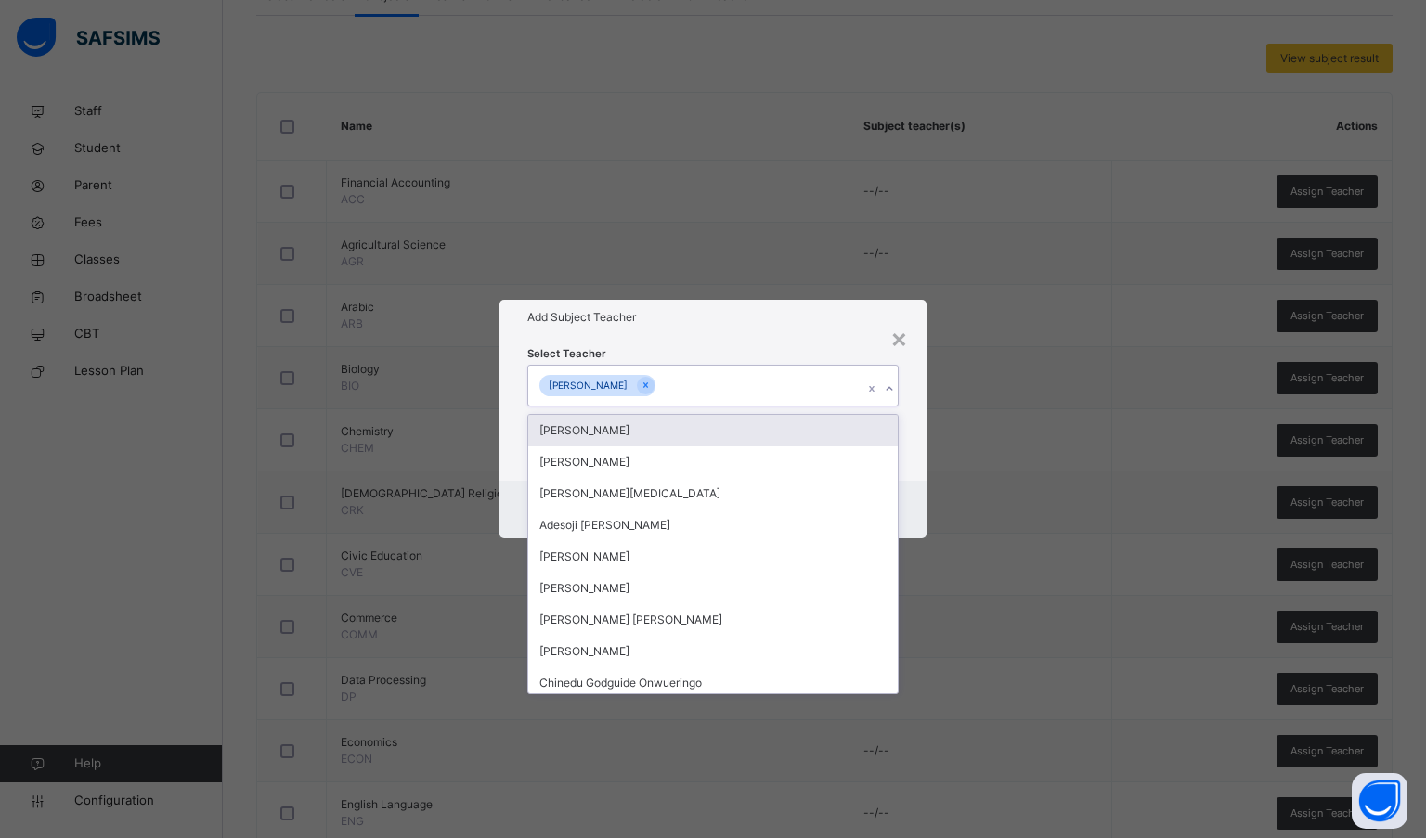
click at [700, 316] on h1 "Add Subject Teacher" at bounding box center [713, 317] width 372 height 17
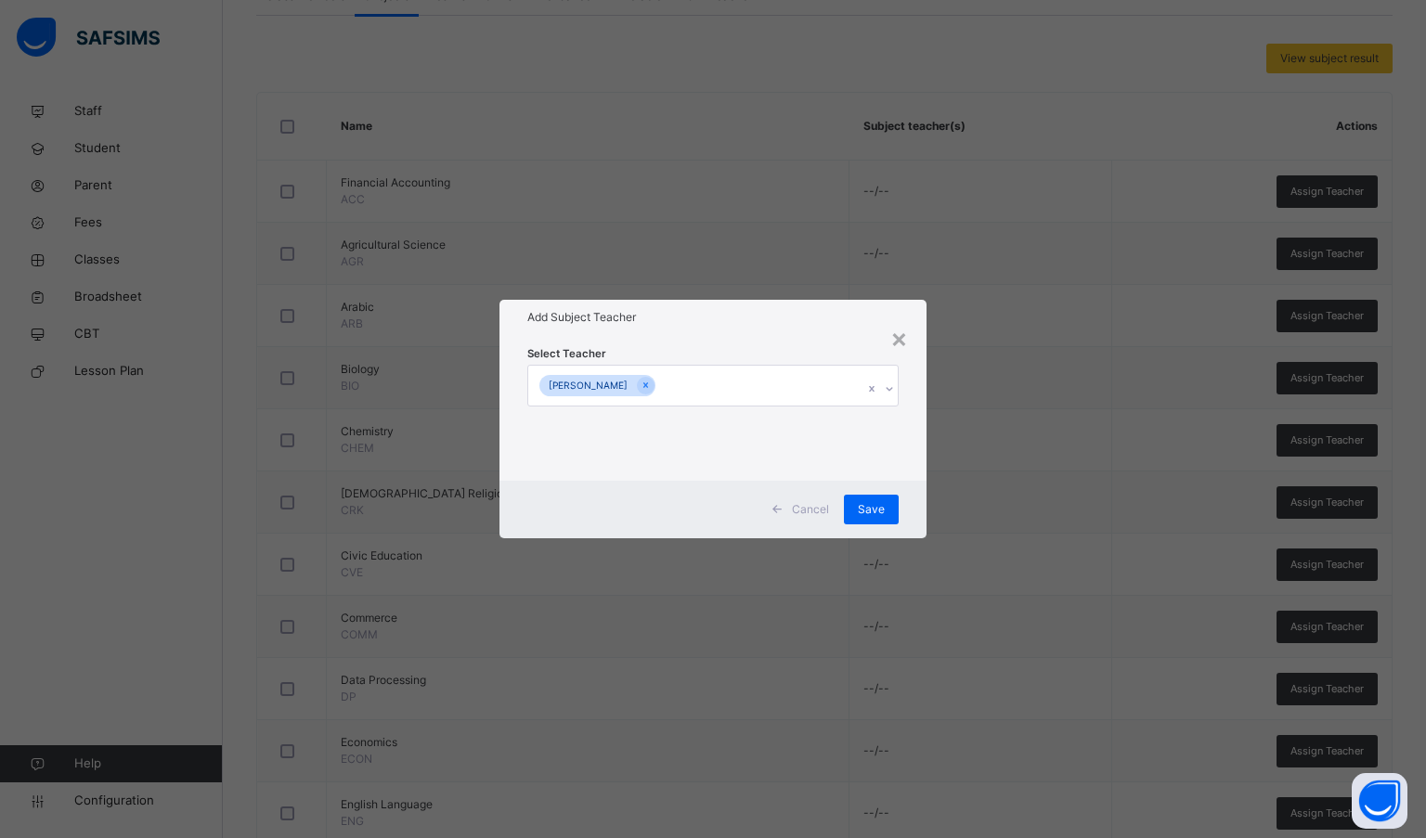
click at [864, 514] on span "Save" at bounding box center [871, 509] width 27 height 17
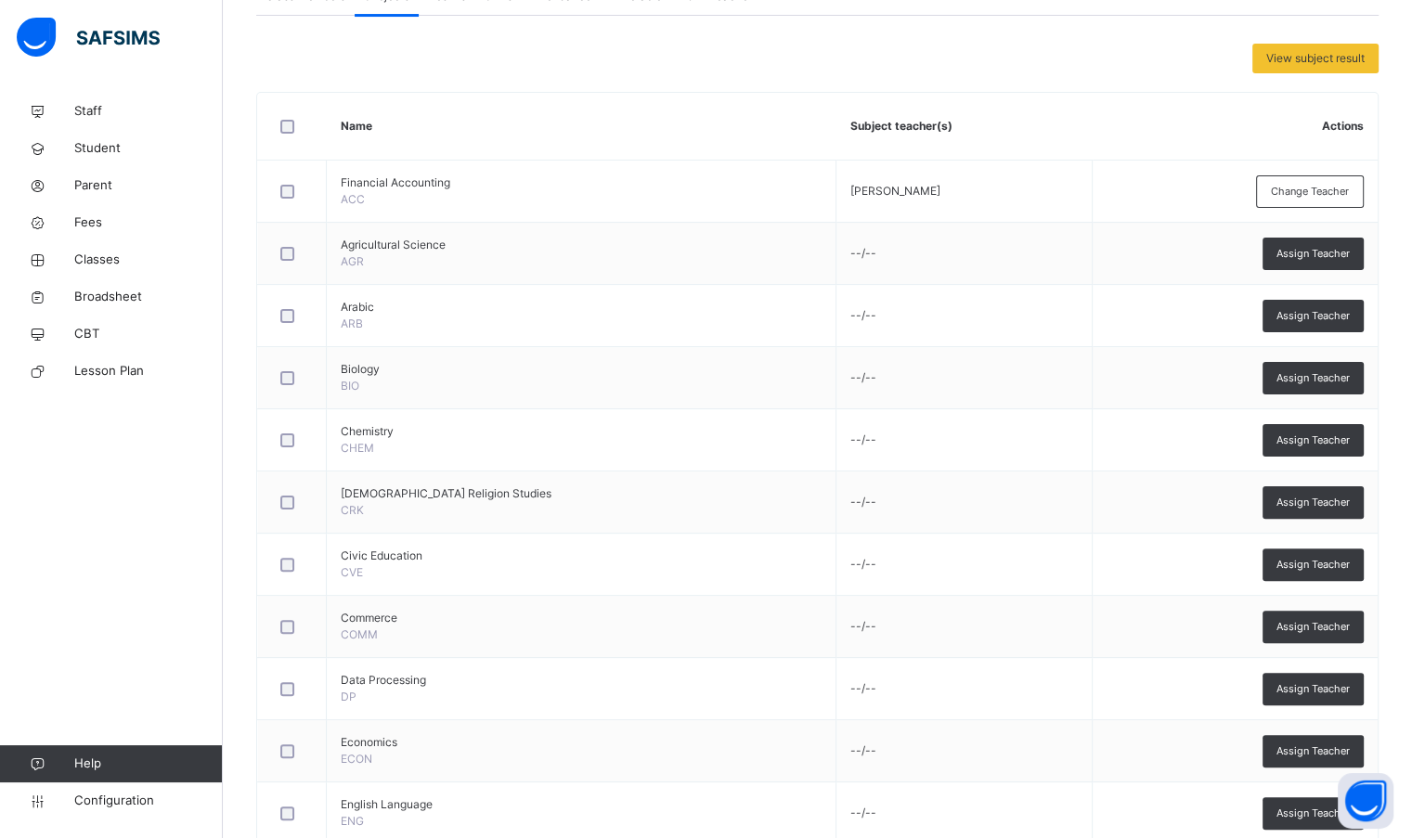
click at [1349, 252] on span "Assign Teacher" at bounding box center [1312, 254] width 73 height 16
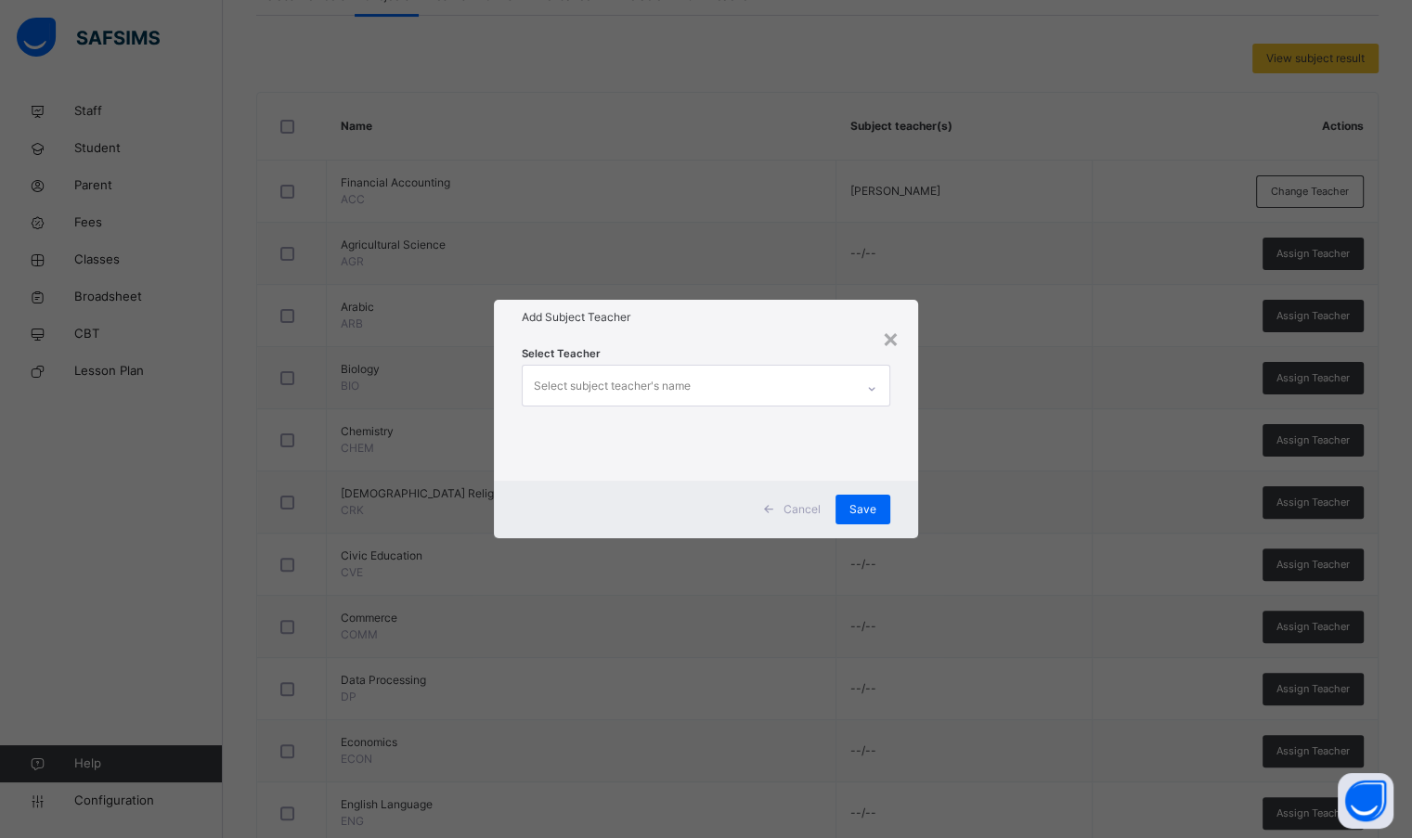
click at [813, 386] on div "Select subject teacher's name" at bounding box center [688, 385] width 330 height 39
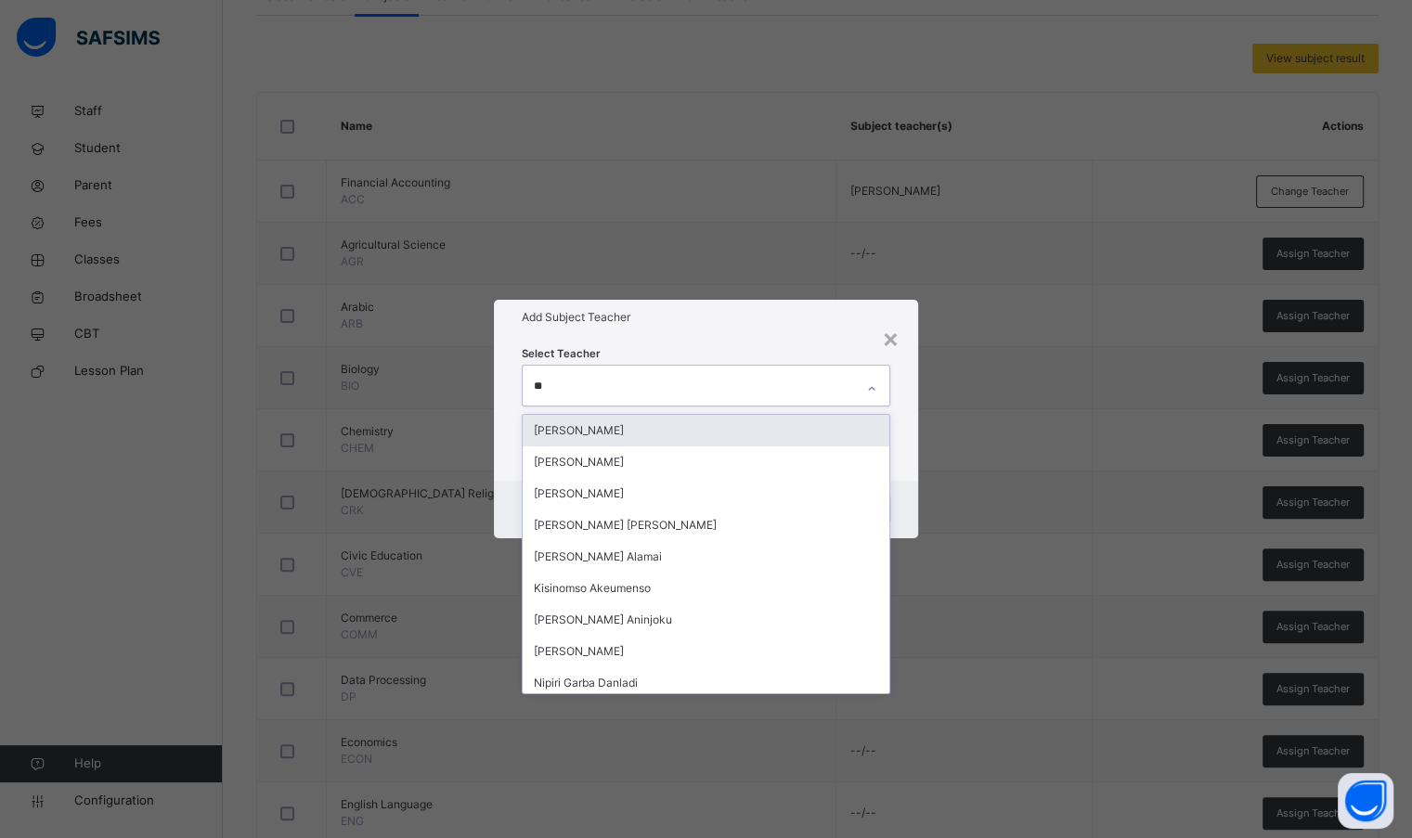
type input "***"
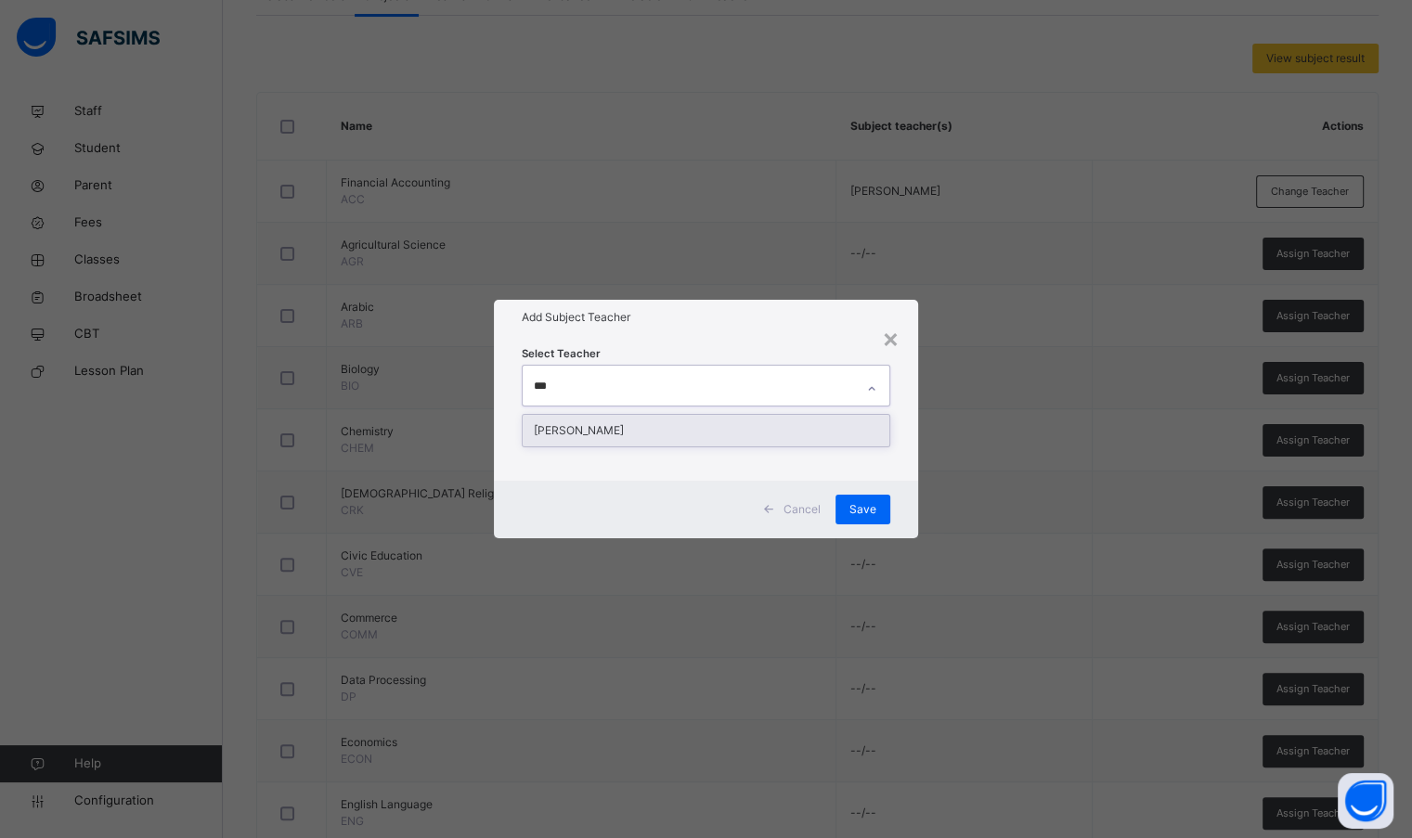
click at [670, 426] on div "[PERSON_NAME]" at bounding box center [706, 431] width 366 height 32
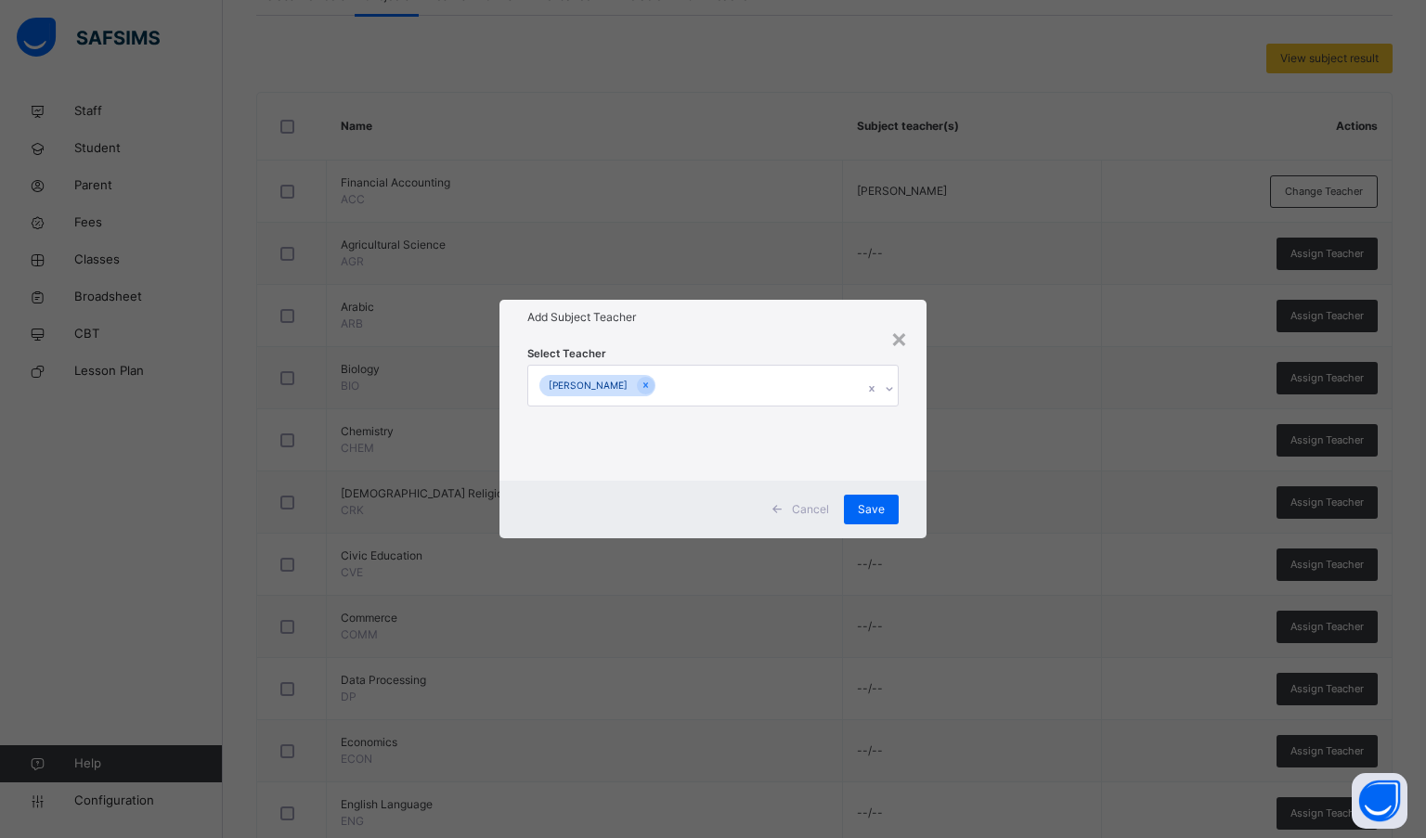
click at [697, 314] on h1 "Add Subject Teacher" at bounding box center [713, 317] width 372 height 17
click at [872, 508] on span "Save" at bounding box center [871, 509] width 27 height 17
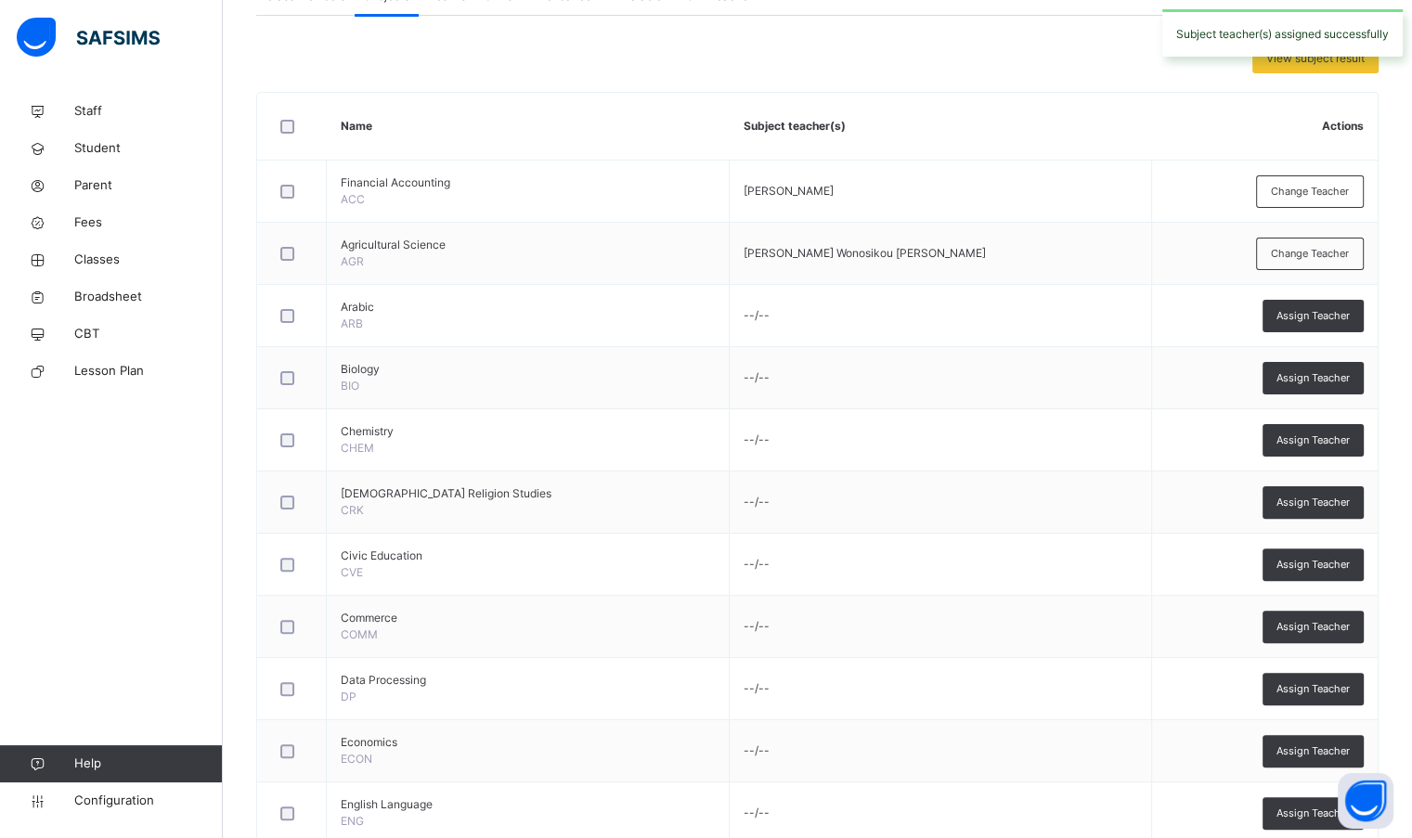
click at [1329, 317] on span "Assign Teacher" at bounding box center [1312, 316] width 73 height 16
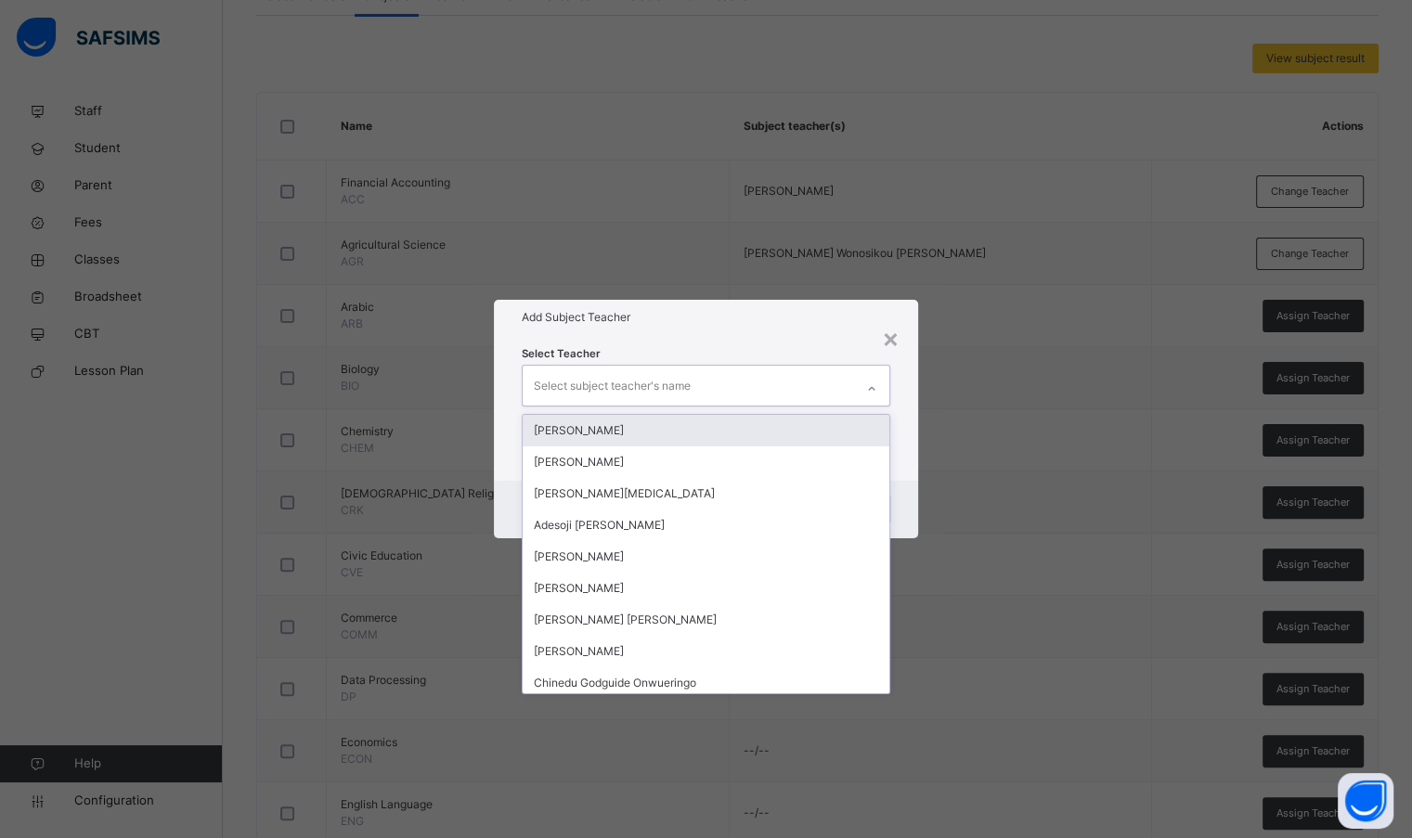
click at [702, 387] on div "Select subject teacher's name" at bounding box center [688, 385] width 330 height 39
click at [702, 430] on div "[PERSON_NAME]" at bounding box center [706, 431] width 366 height 32
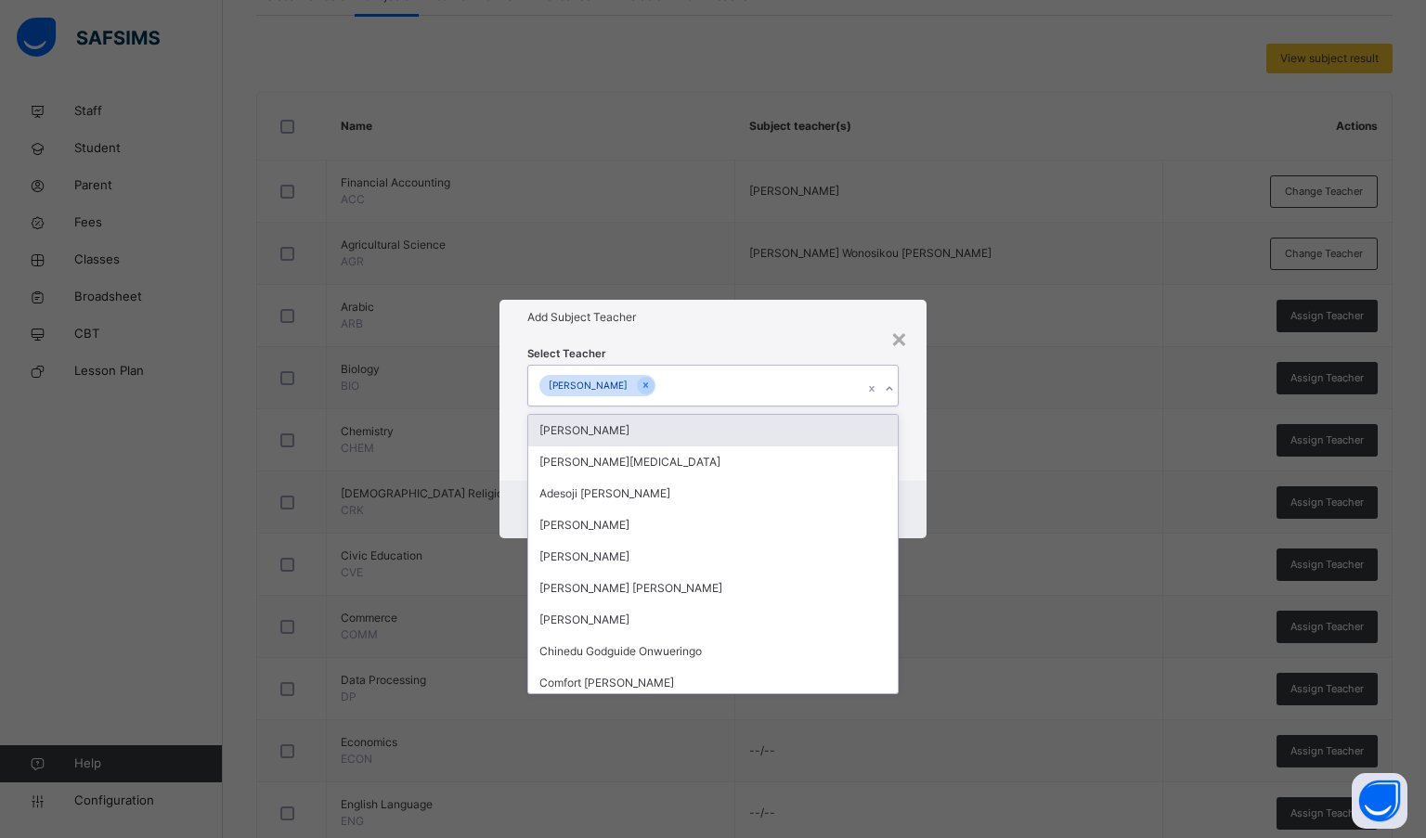
click at [734, 337] on div "Select Teacher option [PERSON_NAME], selected. option [PERSON_NAME] focused, 2 …" at bounding box center [713, 407] width 428 height 145
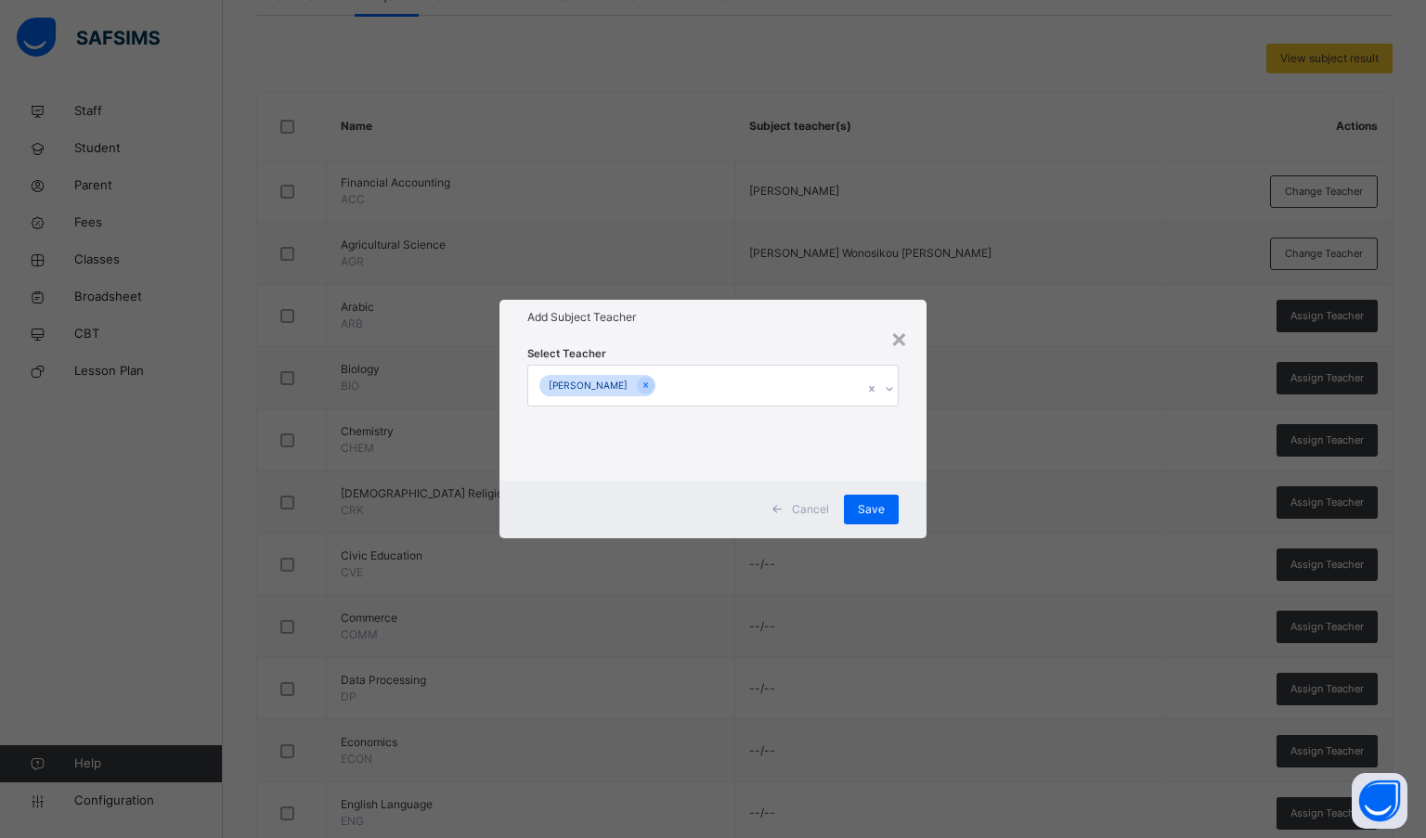
click at [867, 512] on span "Save" at bounding box center [871, 509] width 27 height 17
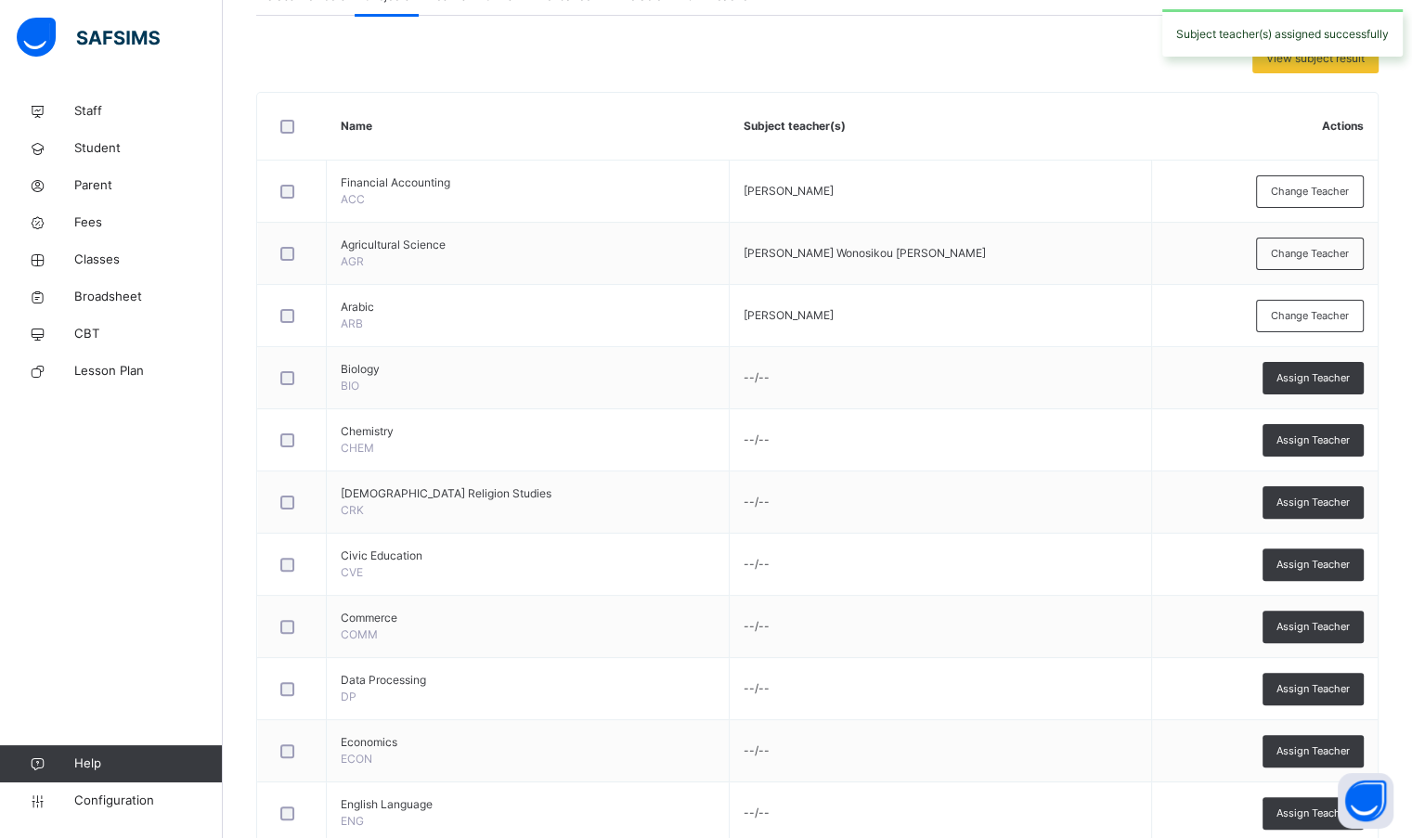
click at [1338, 386] on div "Assign Teacher" at bounding box center [1312, 378] width 101 height 32
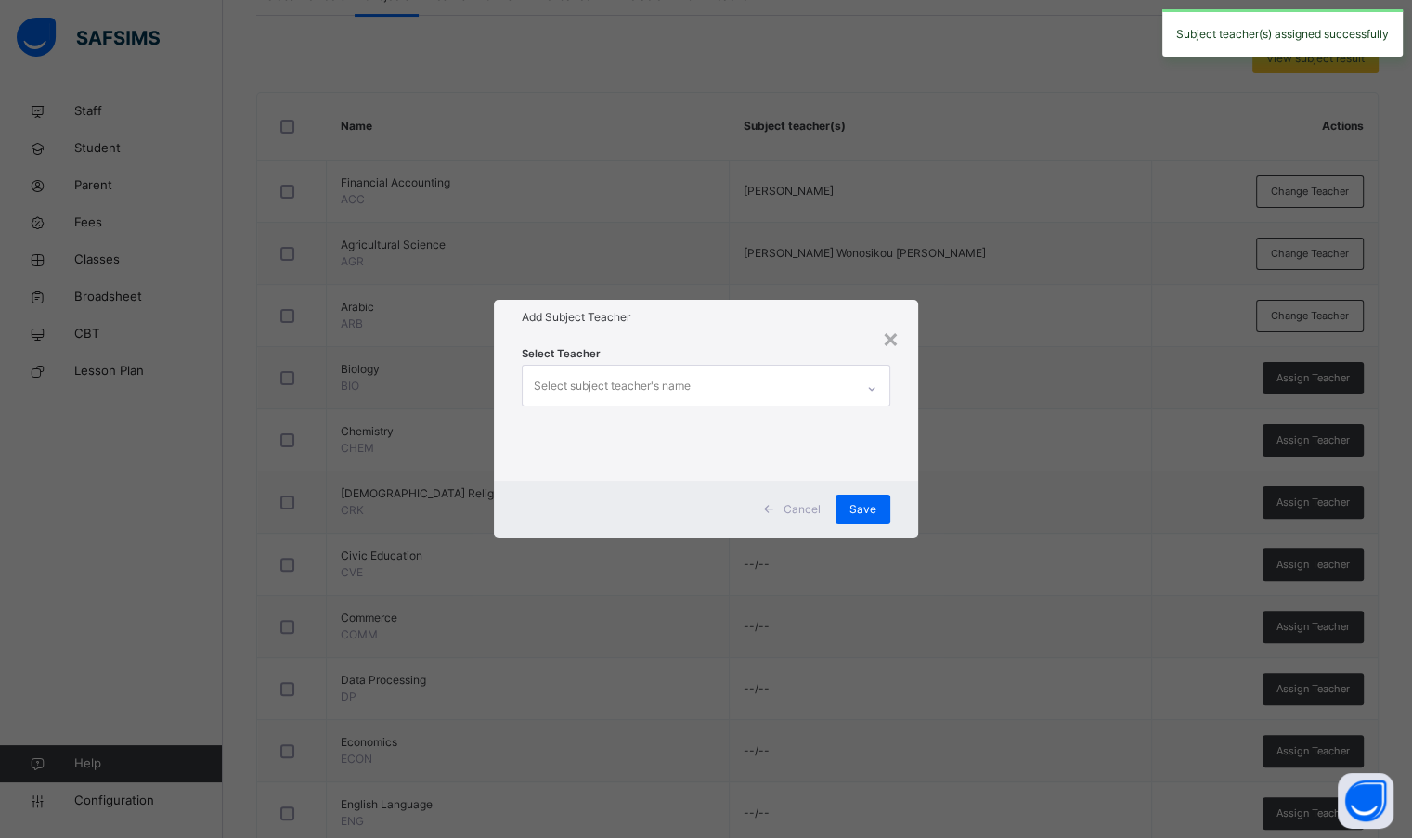
click at [768, 374] on div "Select subject teacher's name" at bounding box center [688, 385] width 330 height 39
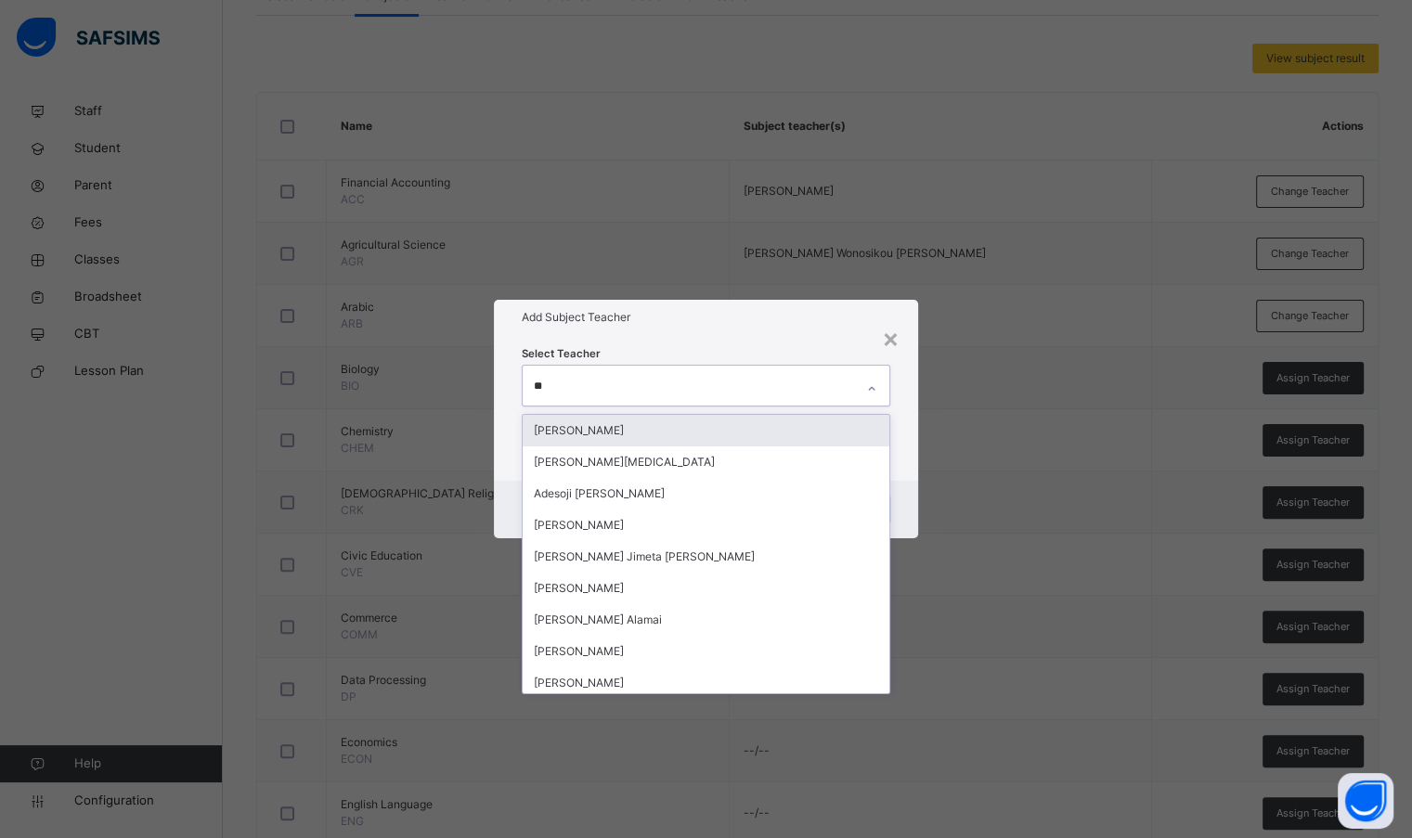
type input "***"
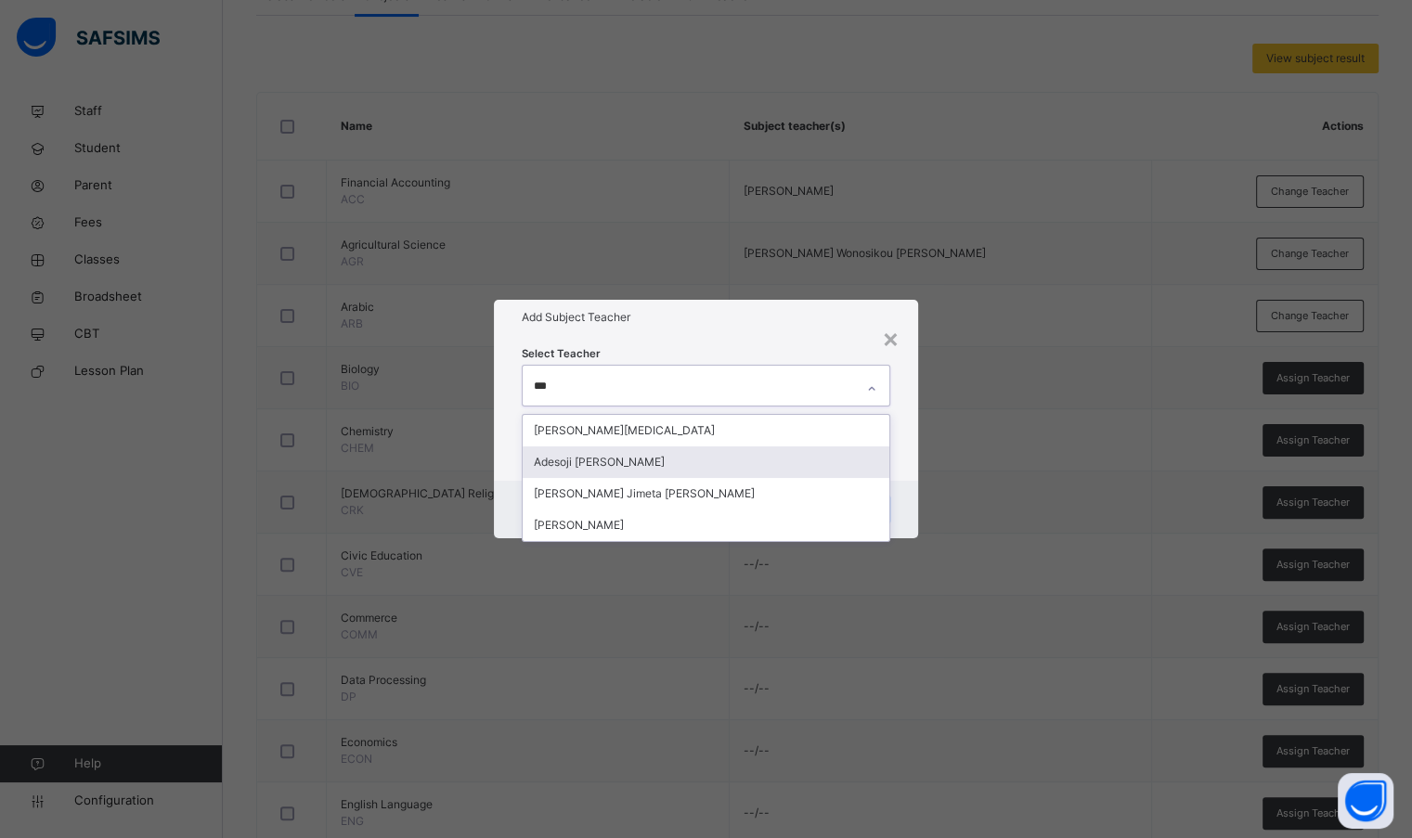
click at [716, 464] on div "Adesoji [PERSON_NAME]" at bounding box center [706, 462] width 366 height 32
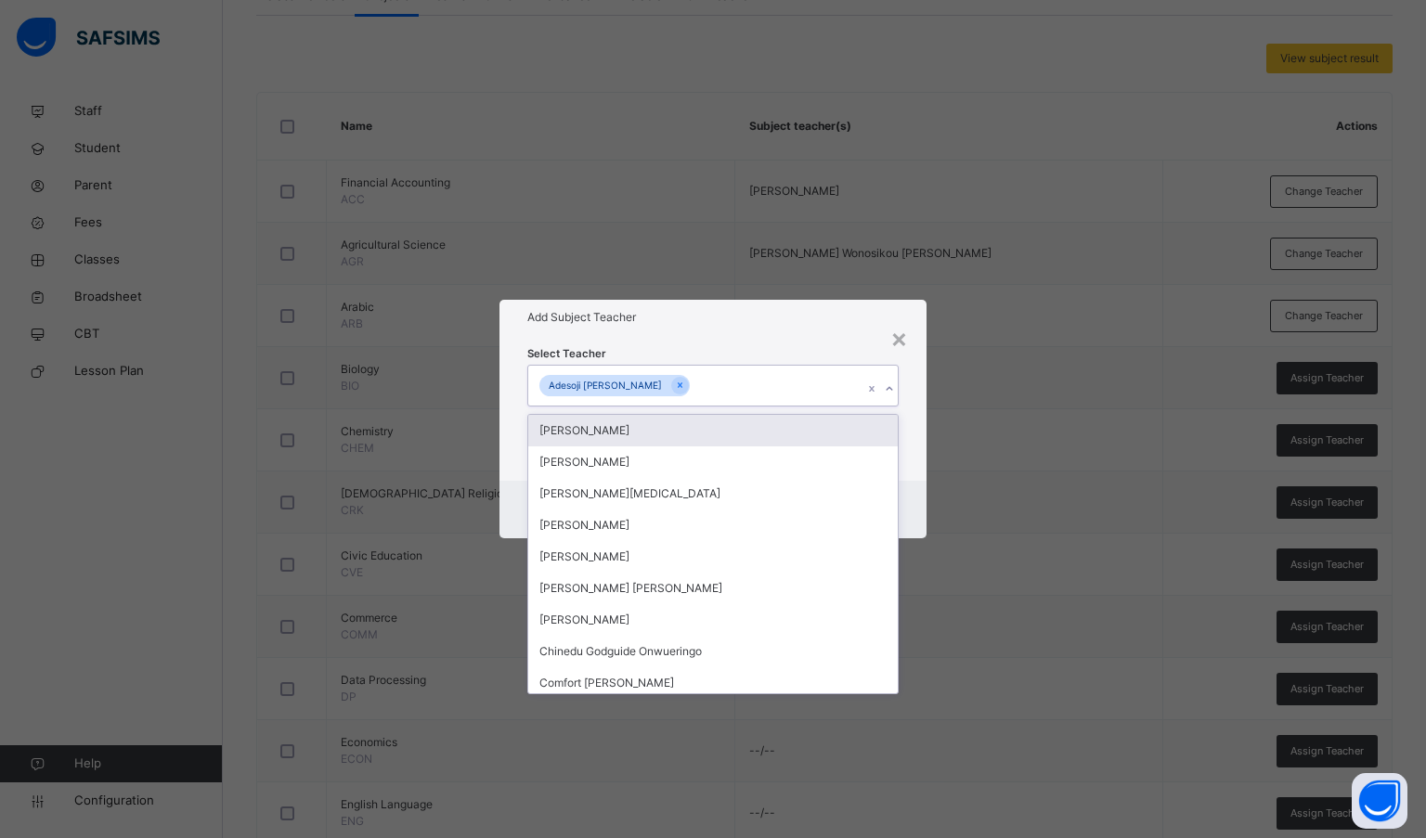
click at [738, 337] on div "Select Teacher option Adesoji [PERSON_NAME], selected. option [PERSON_NAME] foc…" at bounding box center [713, 407] width 428 height 145
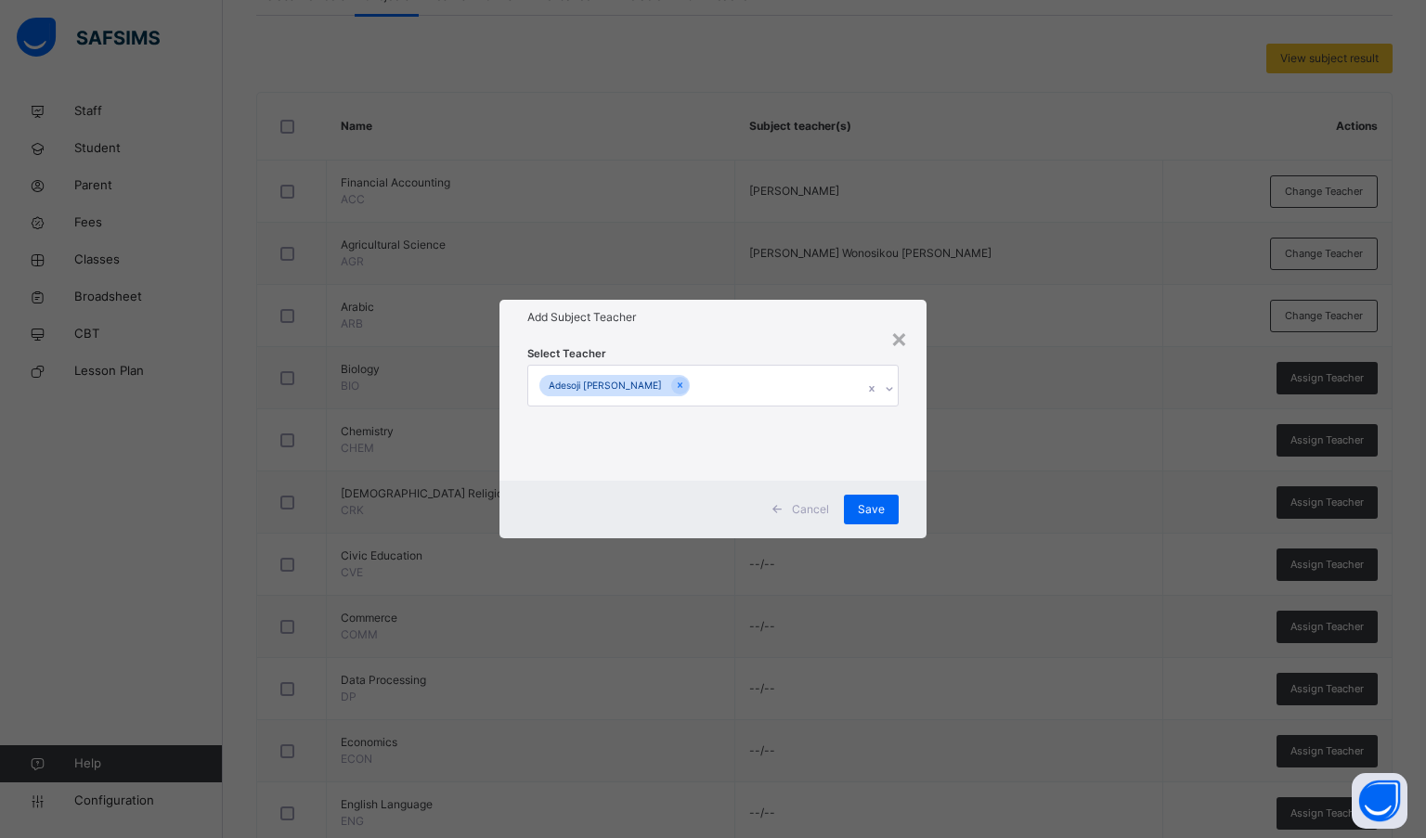
click at [873, 519] on div "Save" at bounding box center [871, 510] width 55 height 30
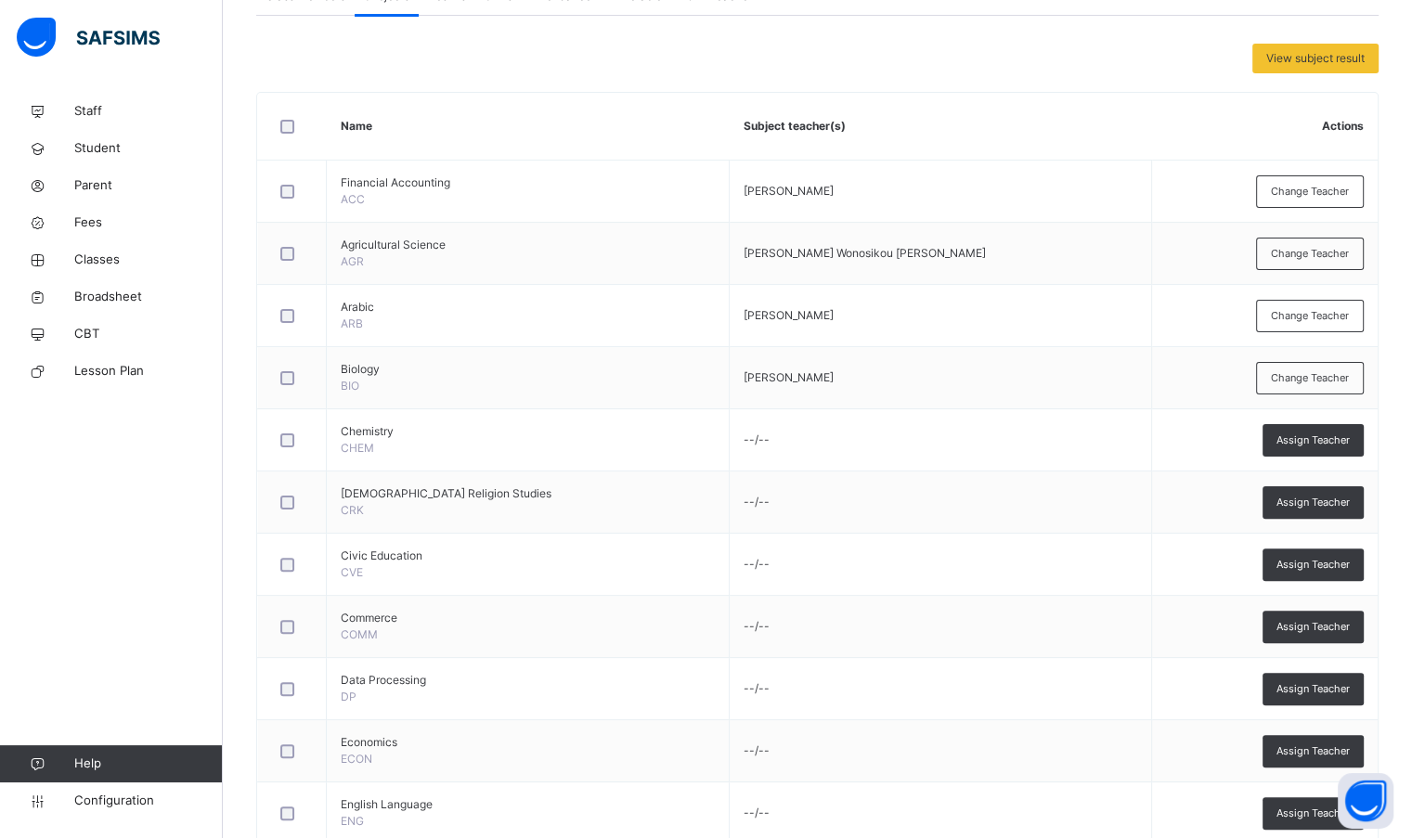
click at [1341, 432] on span "Assign Teacher" at bounding box center [1312, 440] width 73 height 16
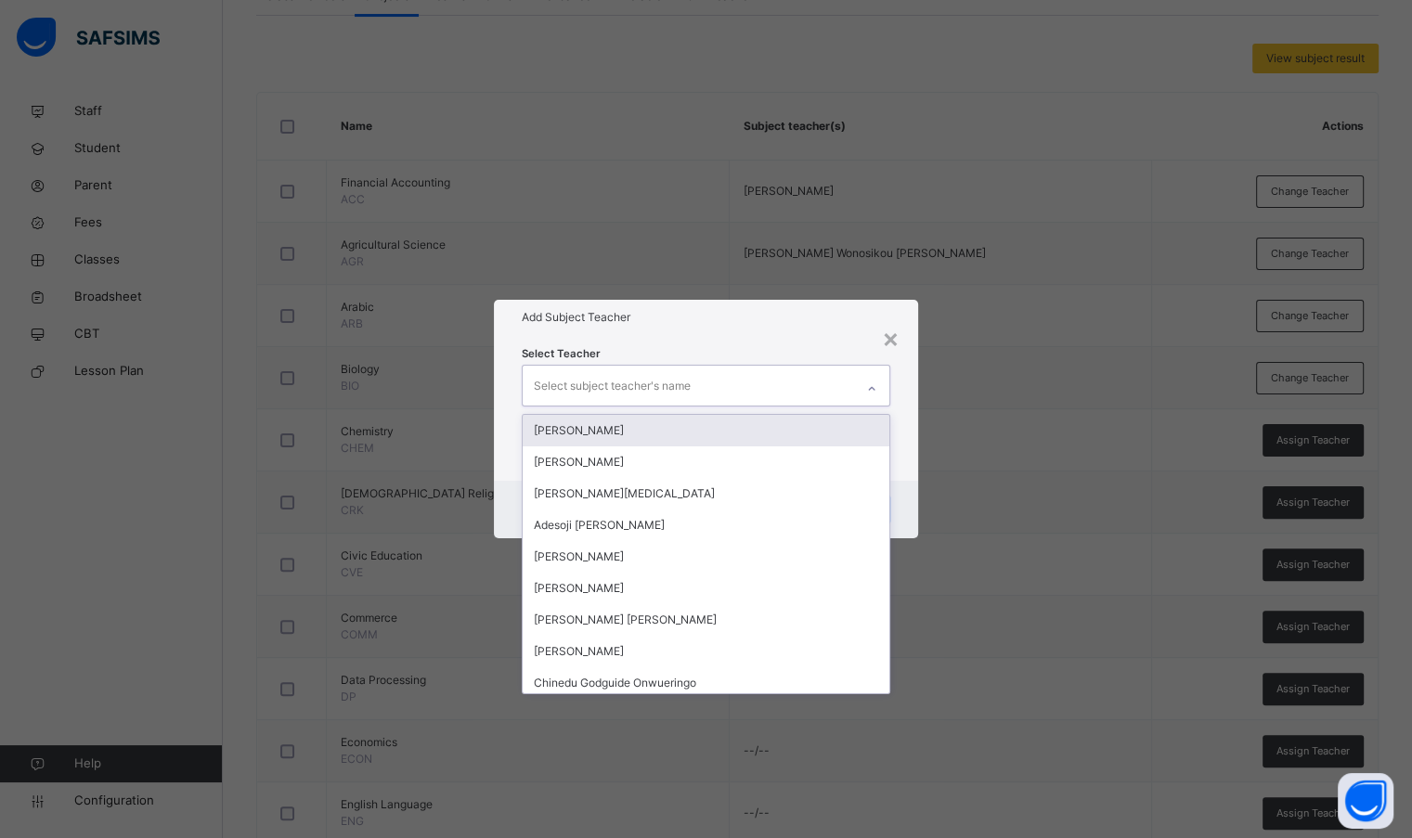
click at [790, 378] on div "Select subject teacher's name" at bounding box center [688, 385] width 330 height 39
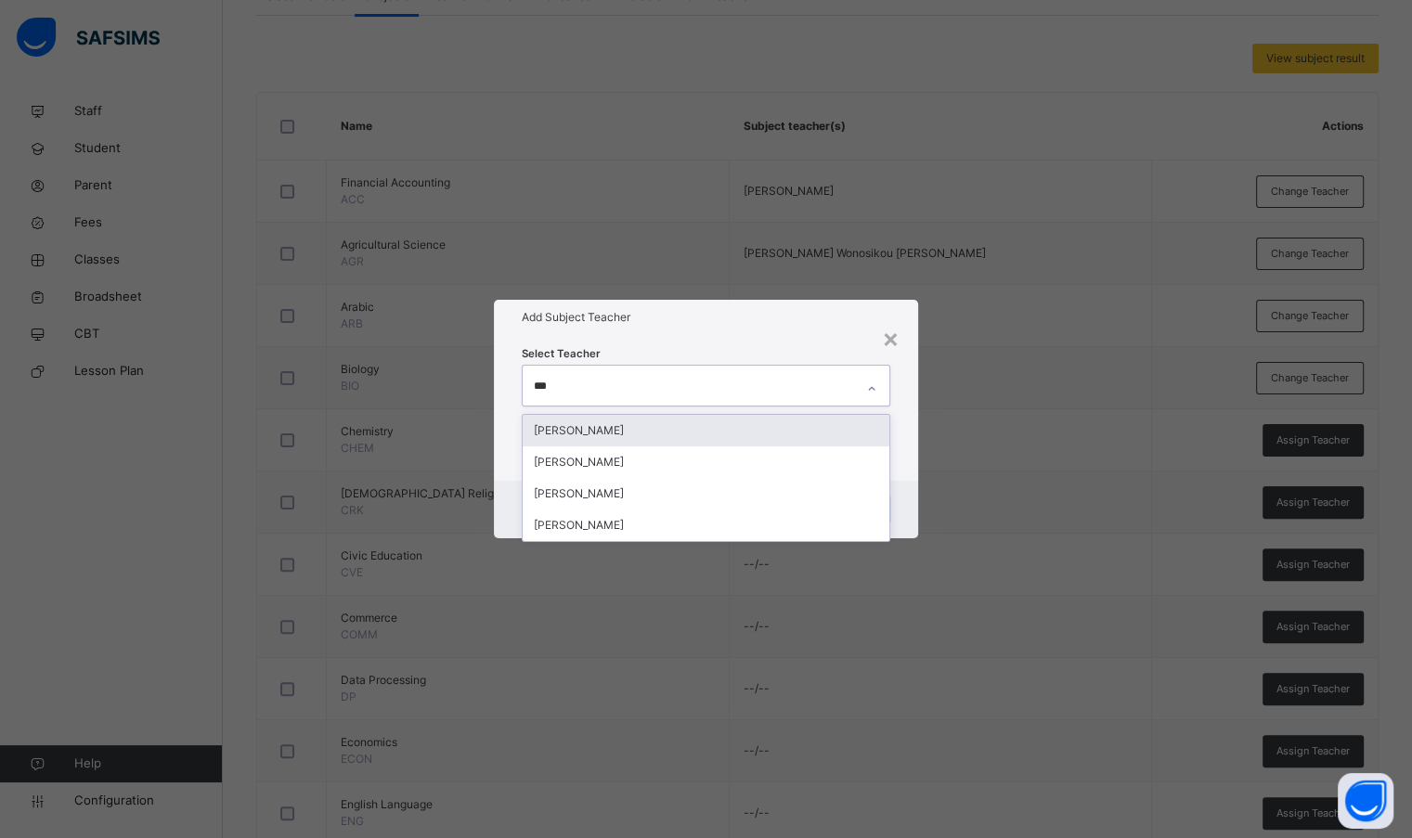
type input "****"
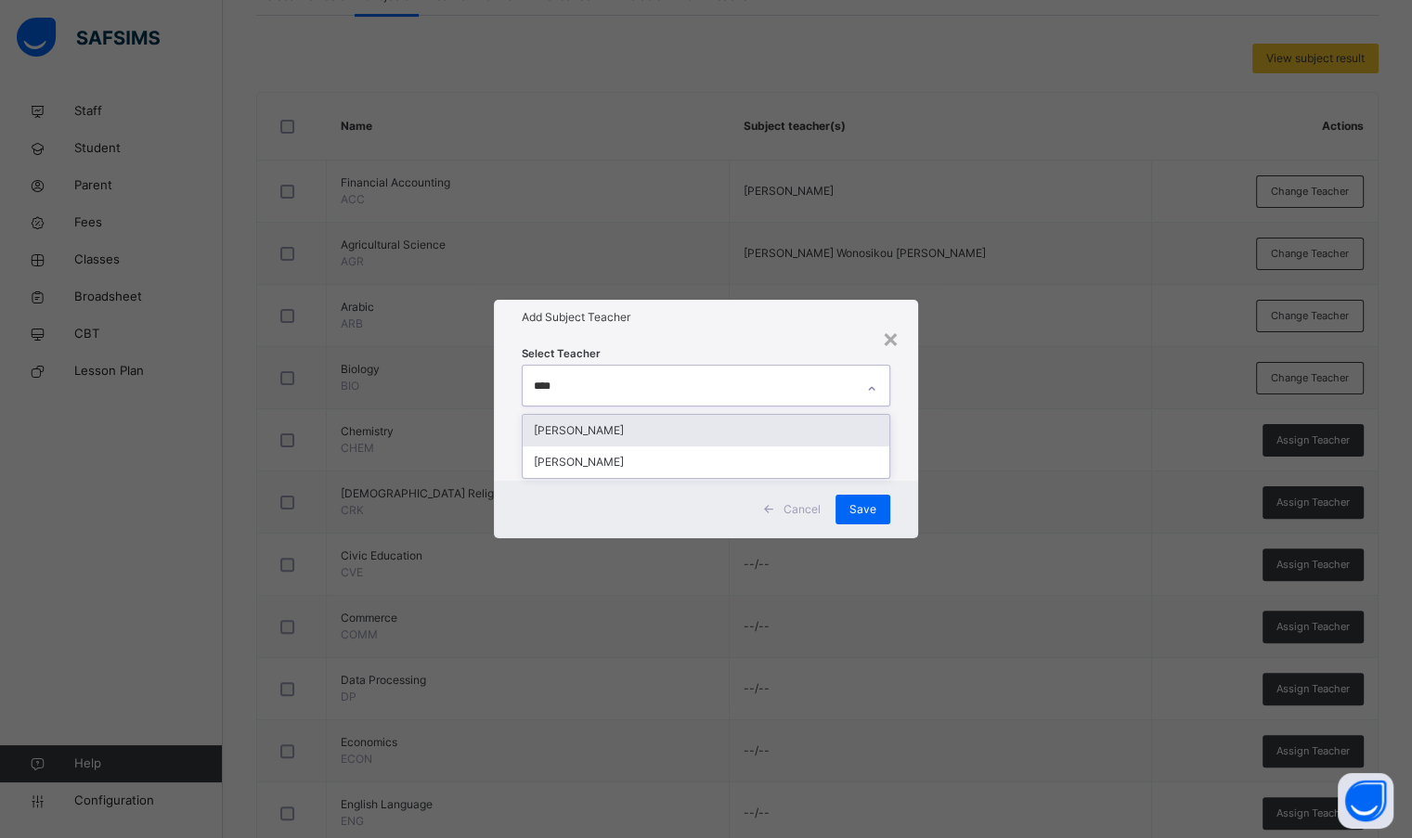
click at [718, 429] on div "[PERSON_NAME]" at bounding box center [706, 431] width 366 height 32
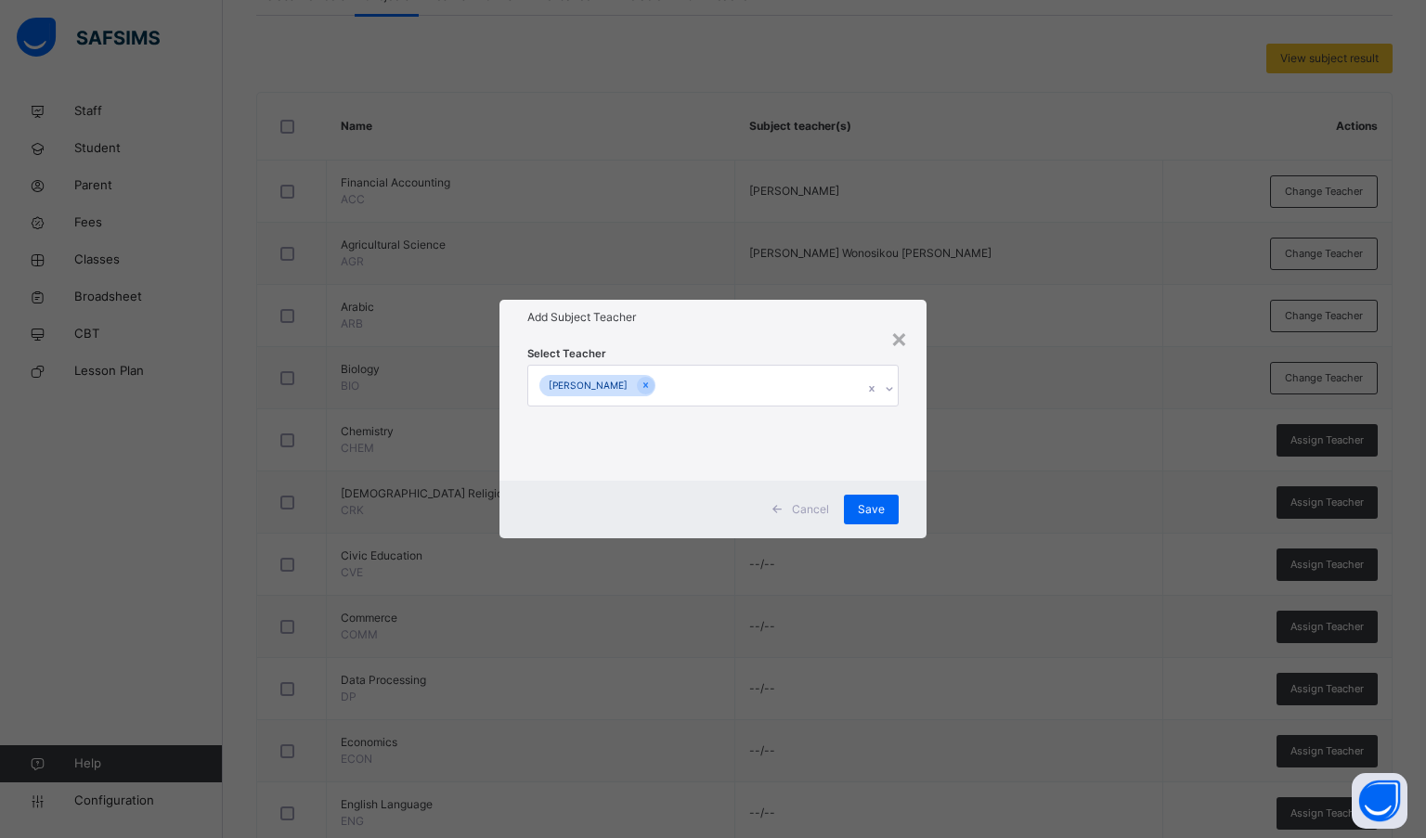
click at [793, 346] on div "Select Teacher [PERSON_NAME]" at bounding box center [713, 407] width 372 height 126
click at [870, 512] on span "Save" at bounding box center [871, 509] width 27 height 17
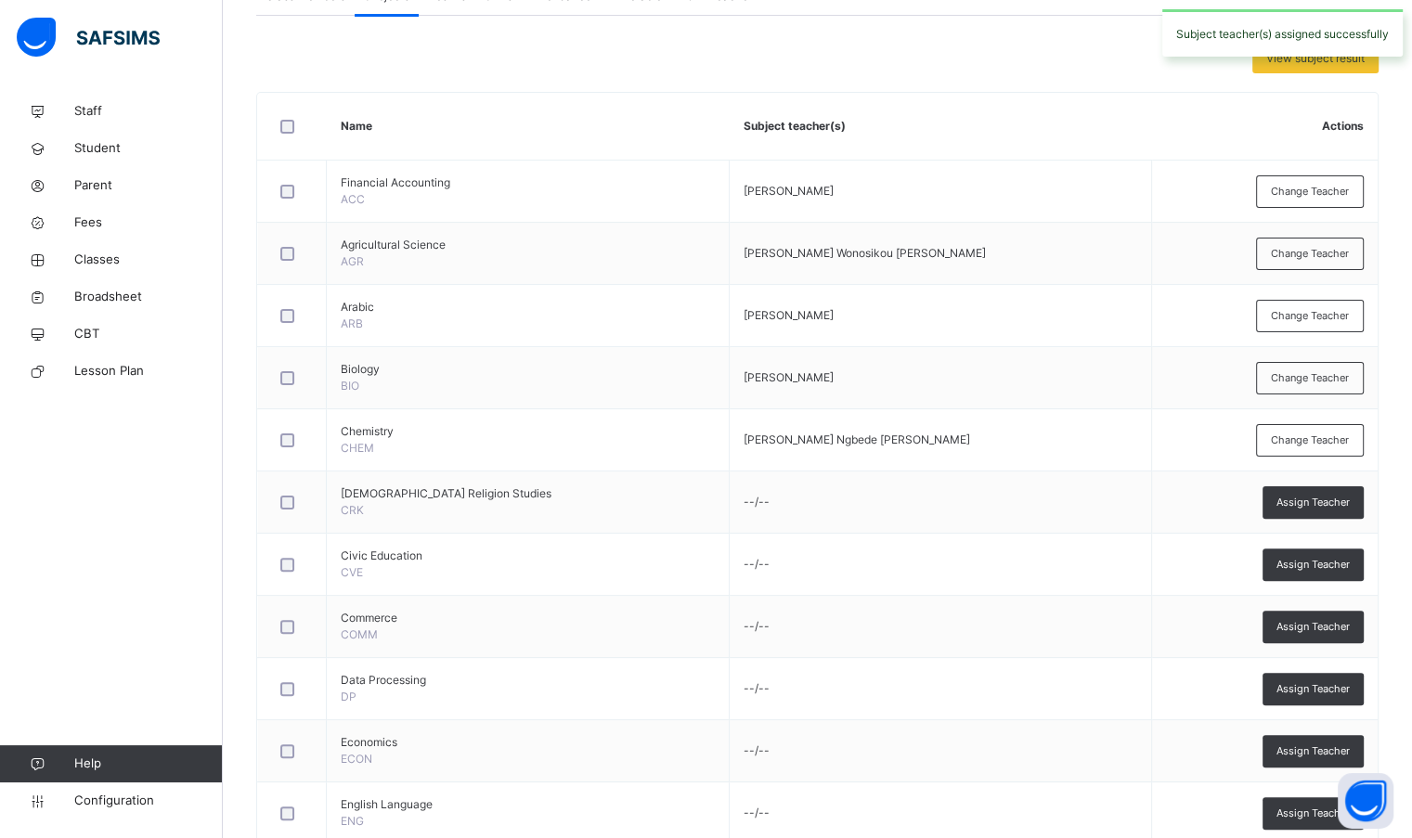
click at [1335, 508] on div "Assign Teacher" at bounding box center [1312, 502] width 101 height 32
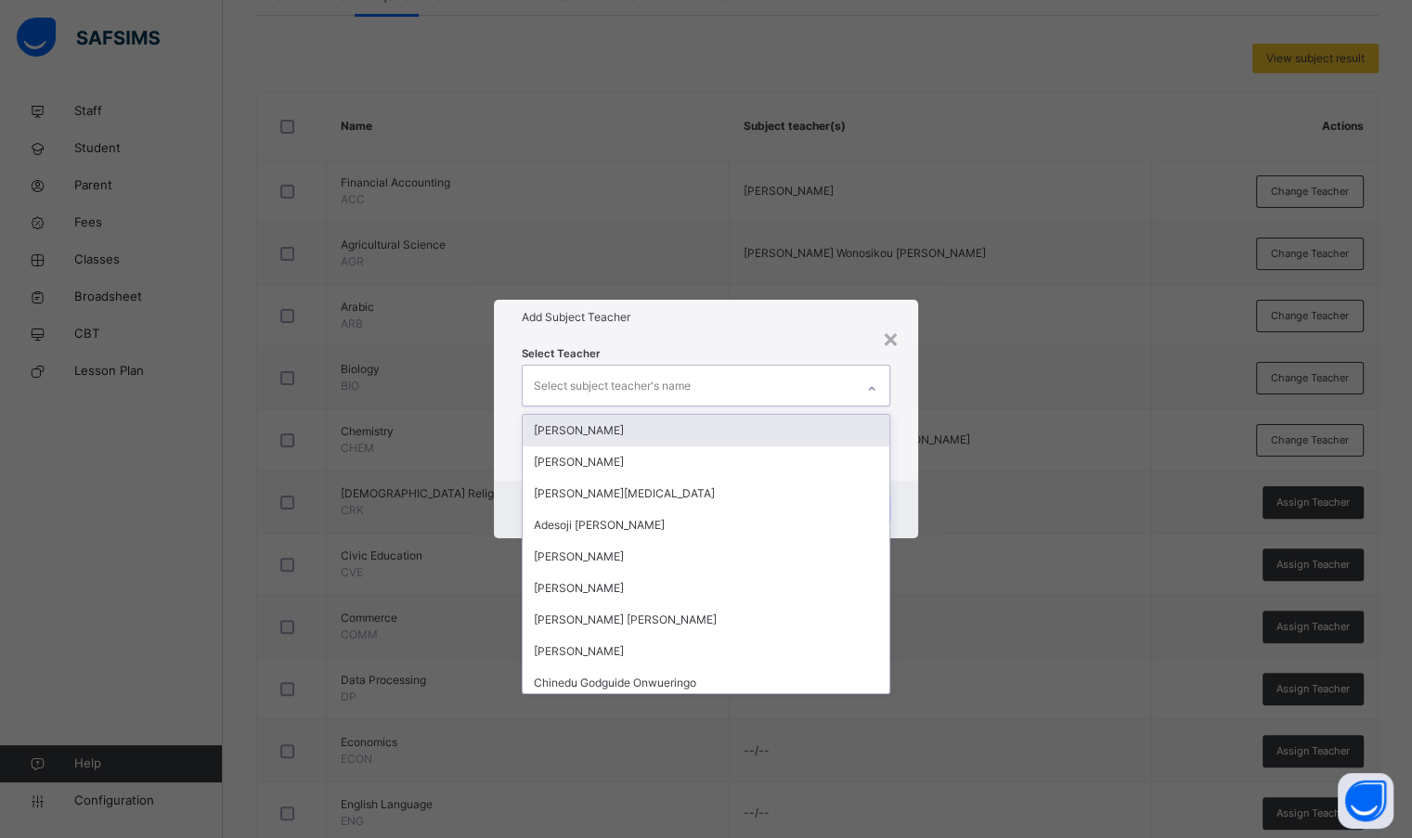
click at [761, 388] on div "Select subject teacher's name" at bounding box center [688, 385] width 330 height 39
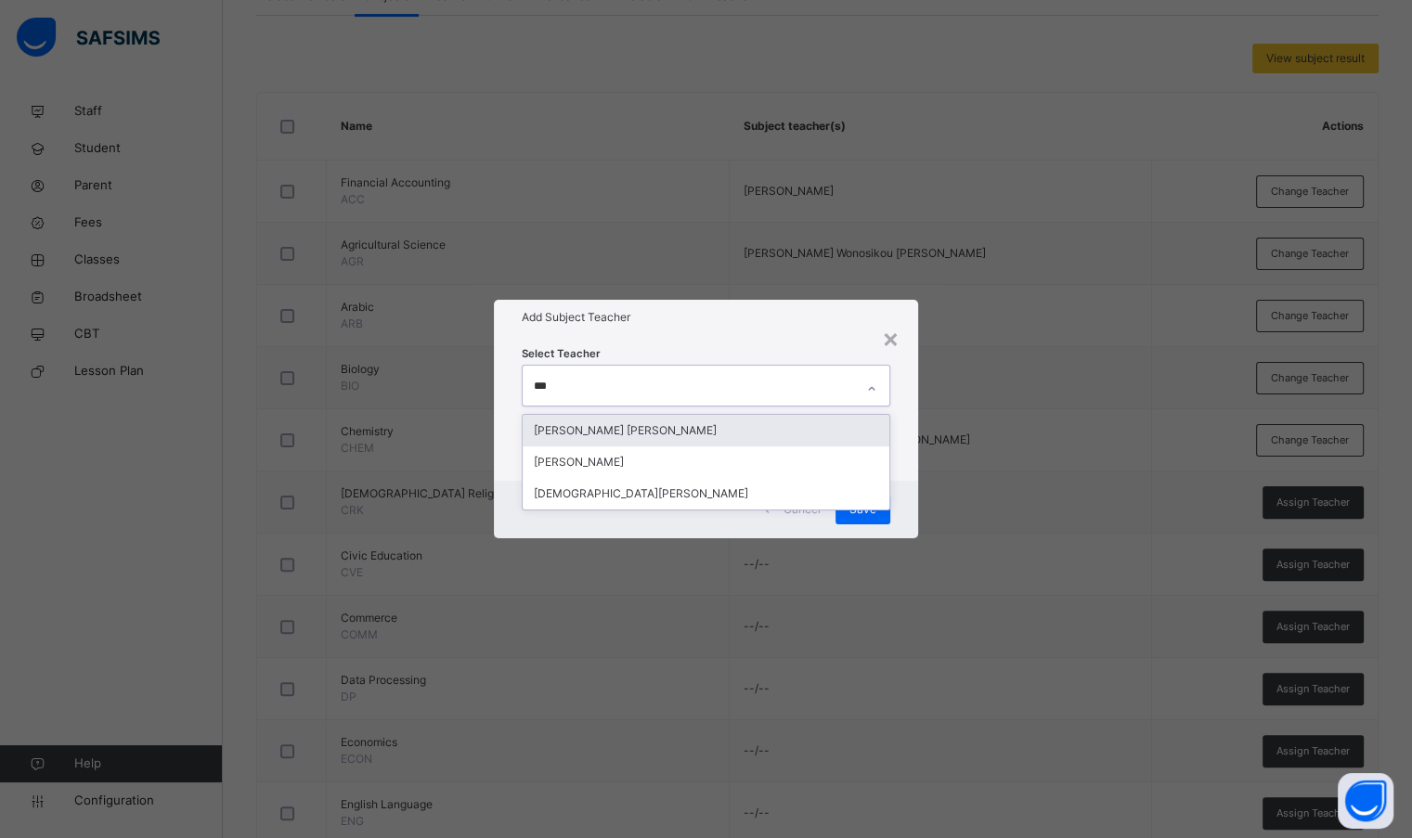
type input "****"
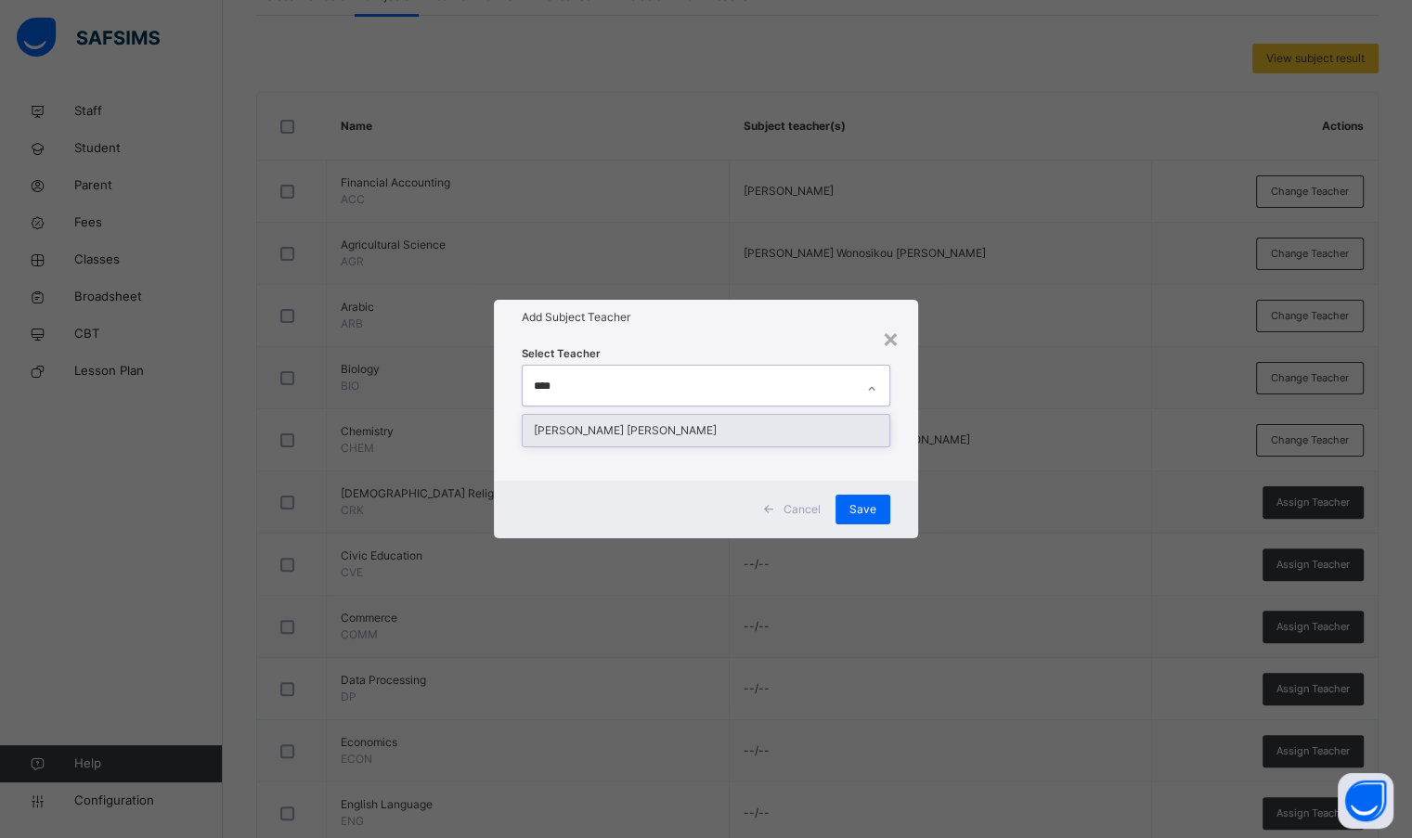
click at [698, 445] on div "[PERSON_NAME] [PERSON_NAME]" at bounding box center [706, 431] width 366 height 32
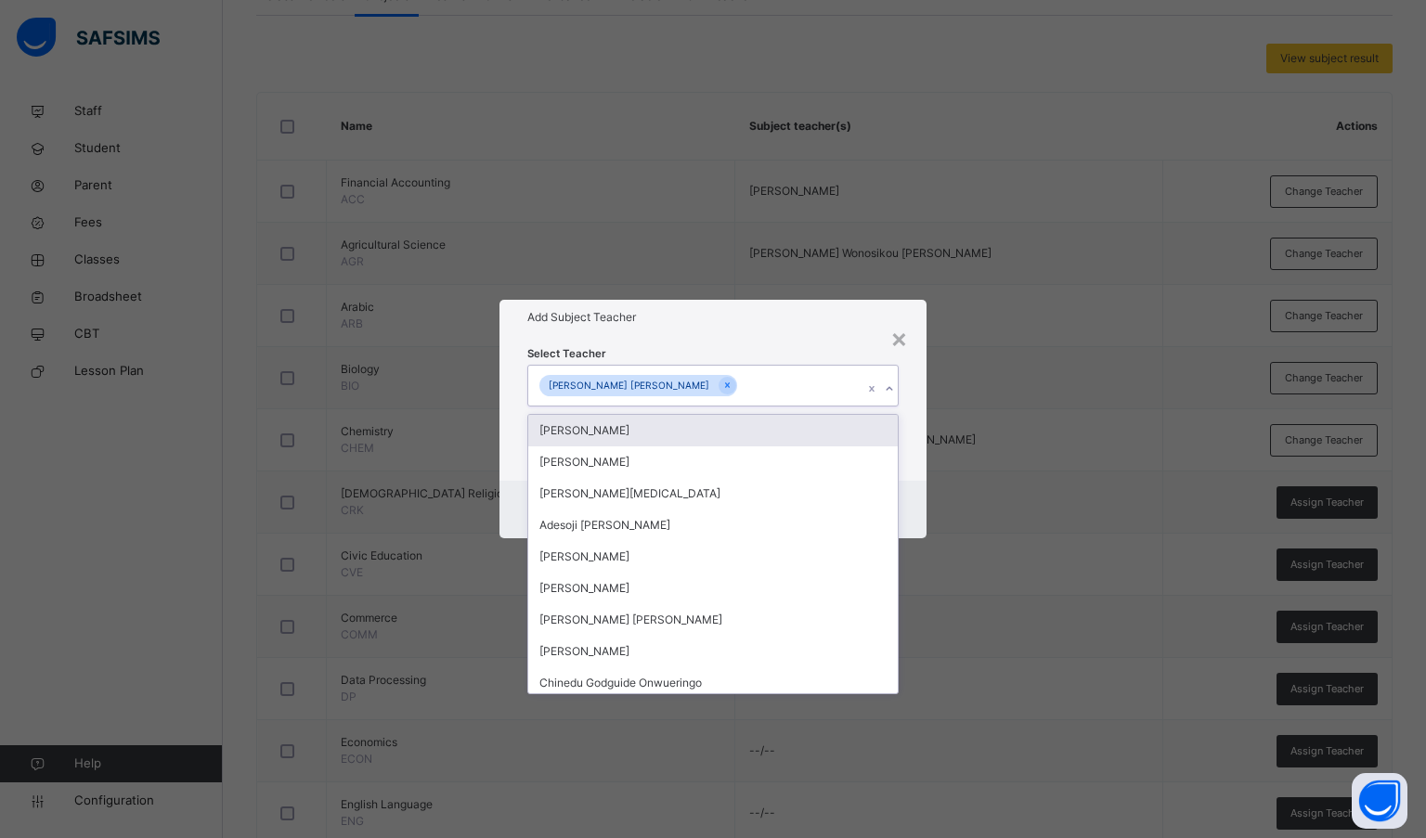
click at [713, 344] on div "Select Teacher option [PERSON_NAME] [PERSON_NAME], selected. option [PERSON_NAM…" at bounding box center [713, 407] width 372 height 126
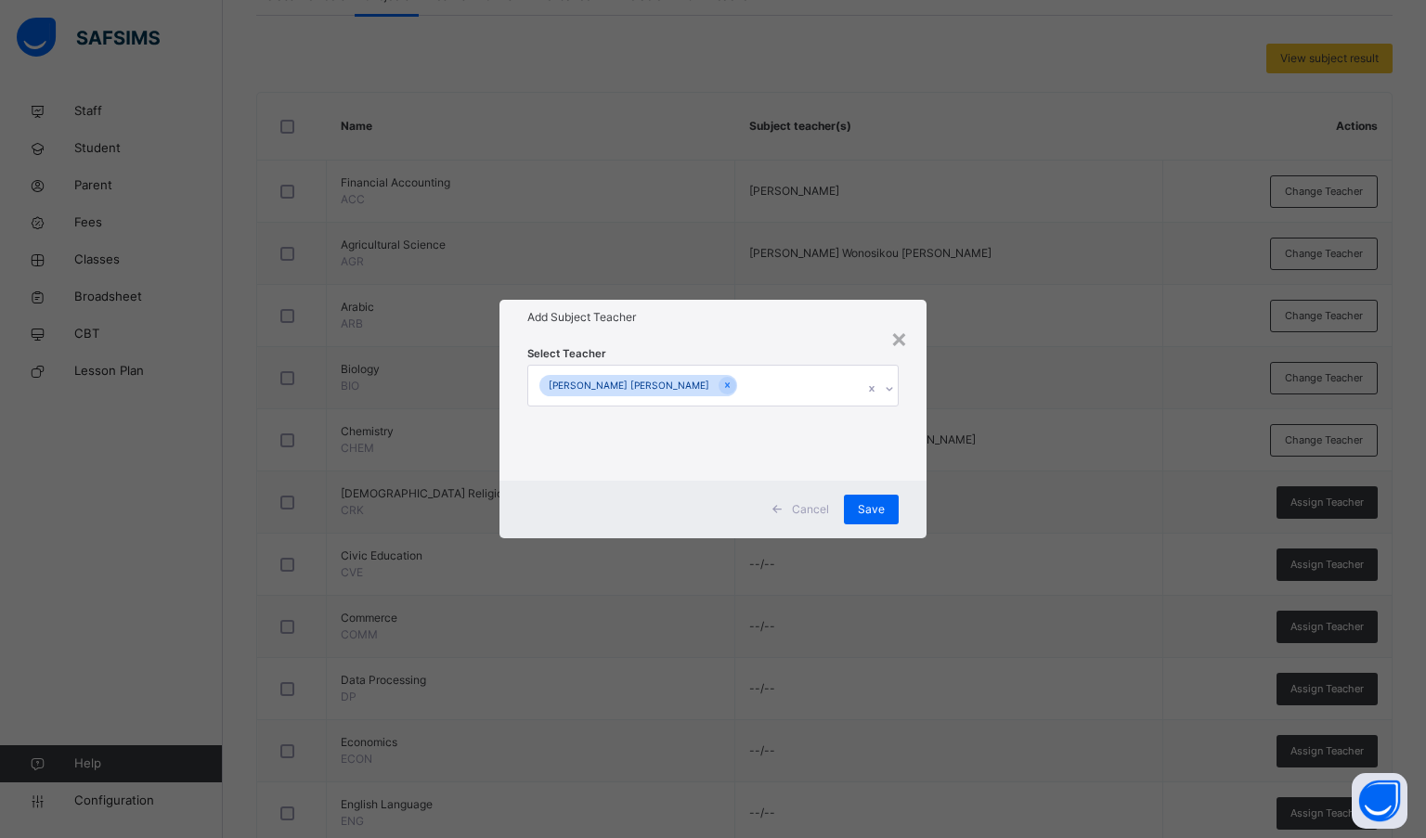
click at [880, 511] on span "Save" at bounding box center [871, 509] width 27 height 17
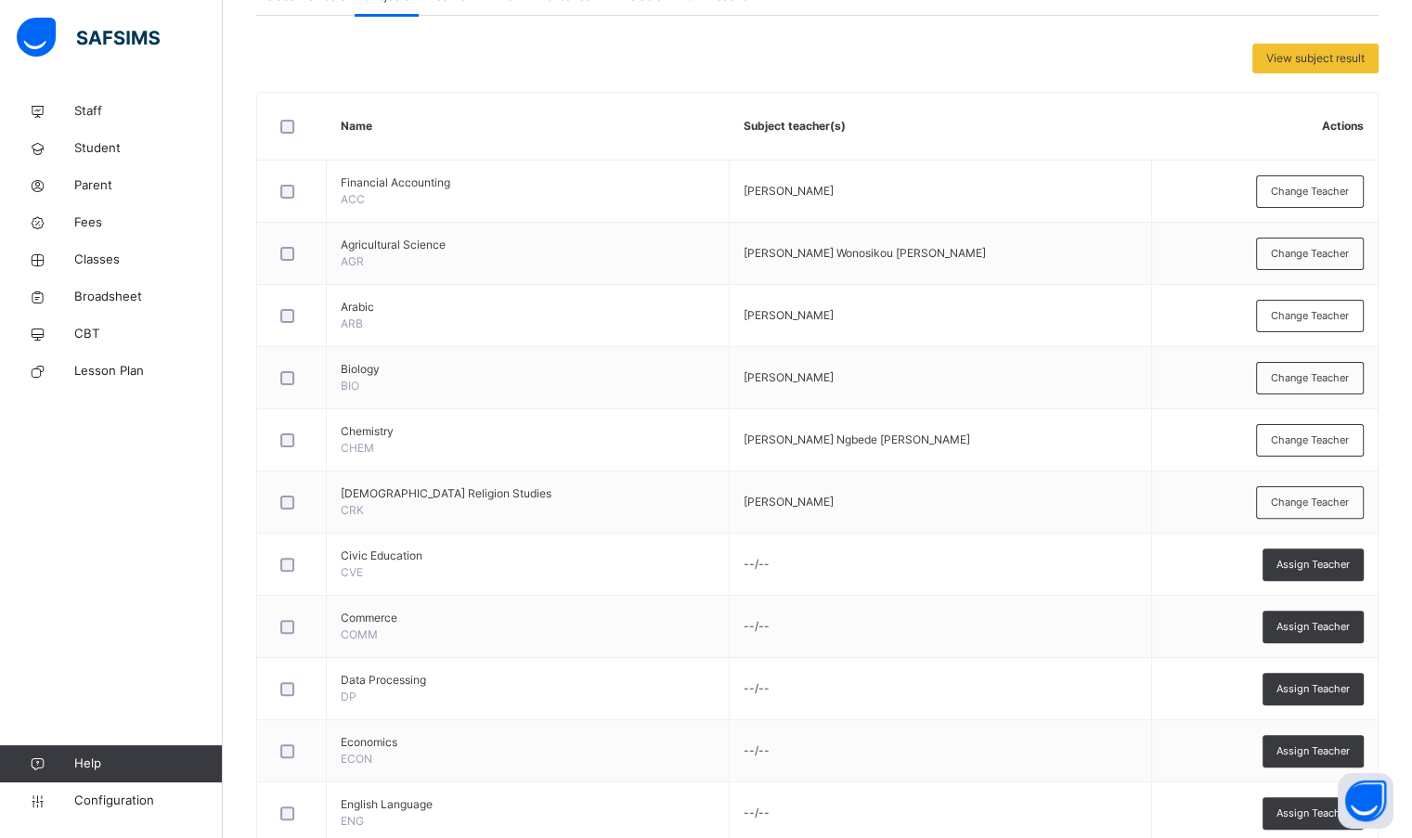
click at [1320, 561] on span "Assign Teacher" at bounding box center [1312, 565] width 73 height 16
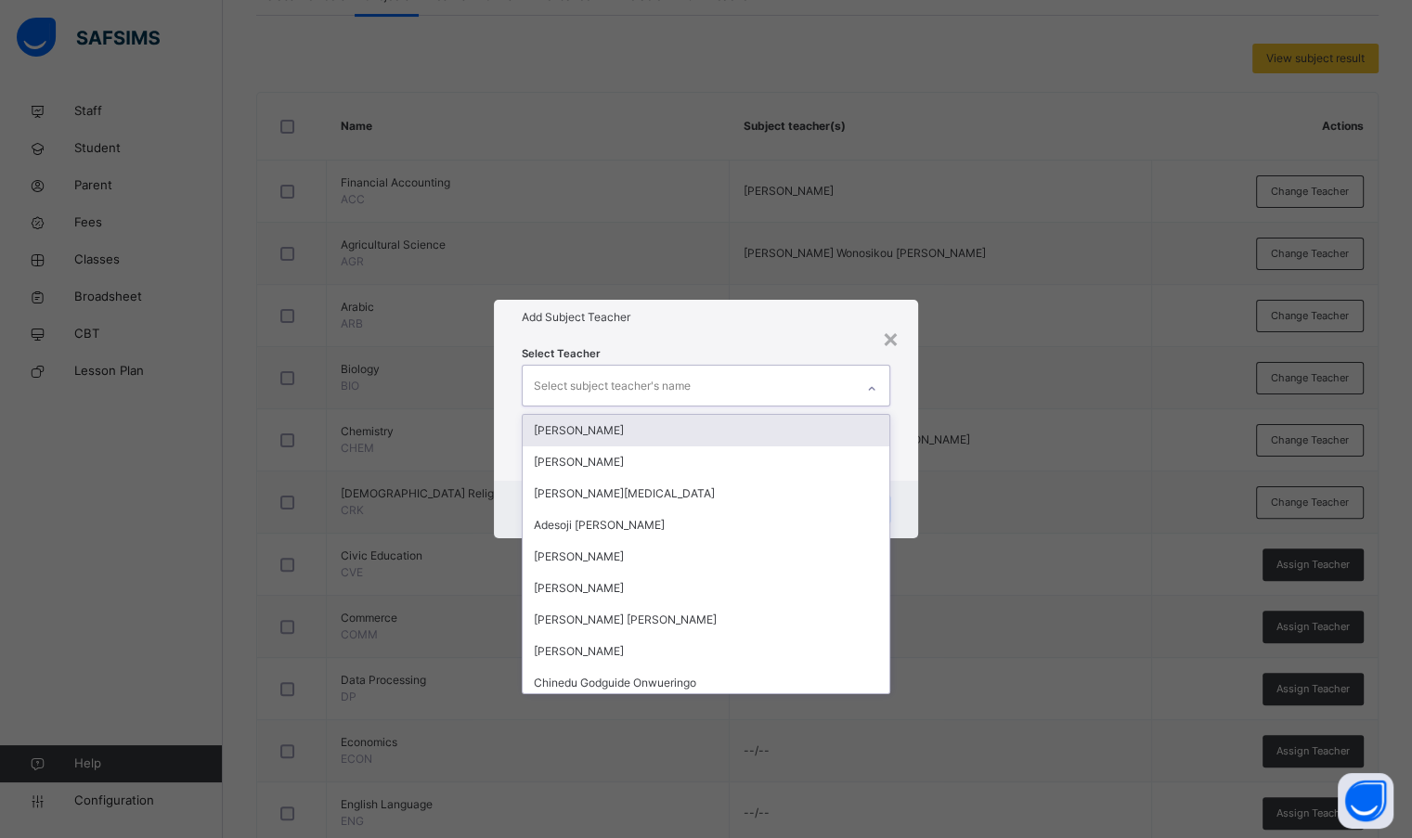
click at [616, 384] on div "Select subject teacher's name" at bounding box center [612, 385] width 157 height 35
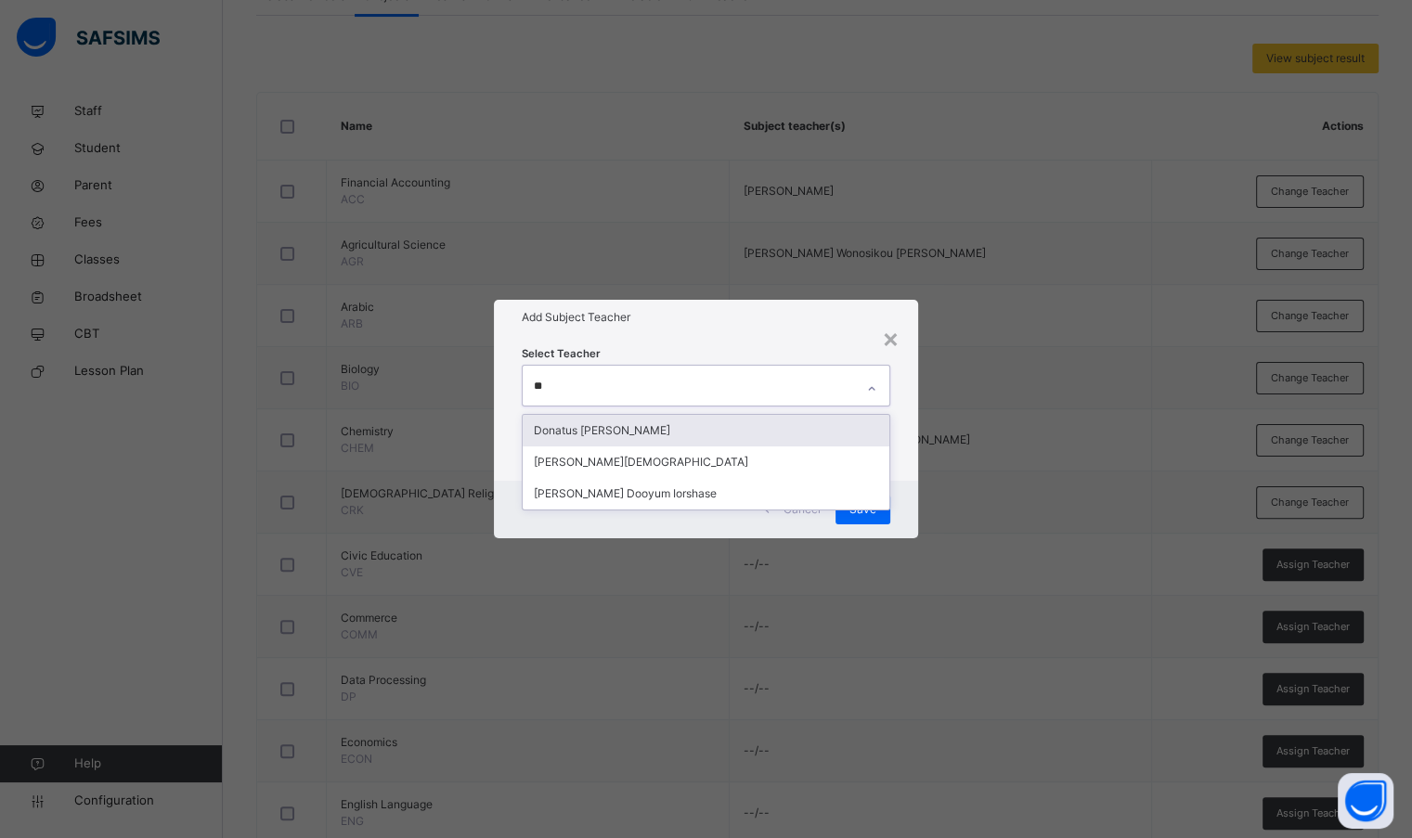
type input "***"
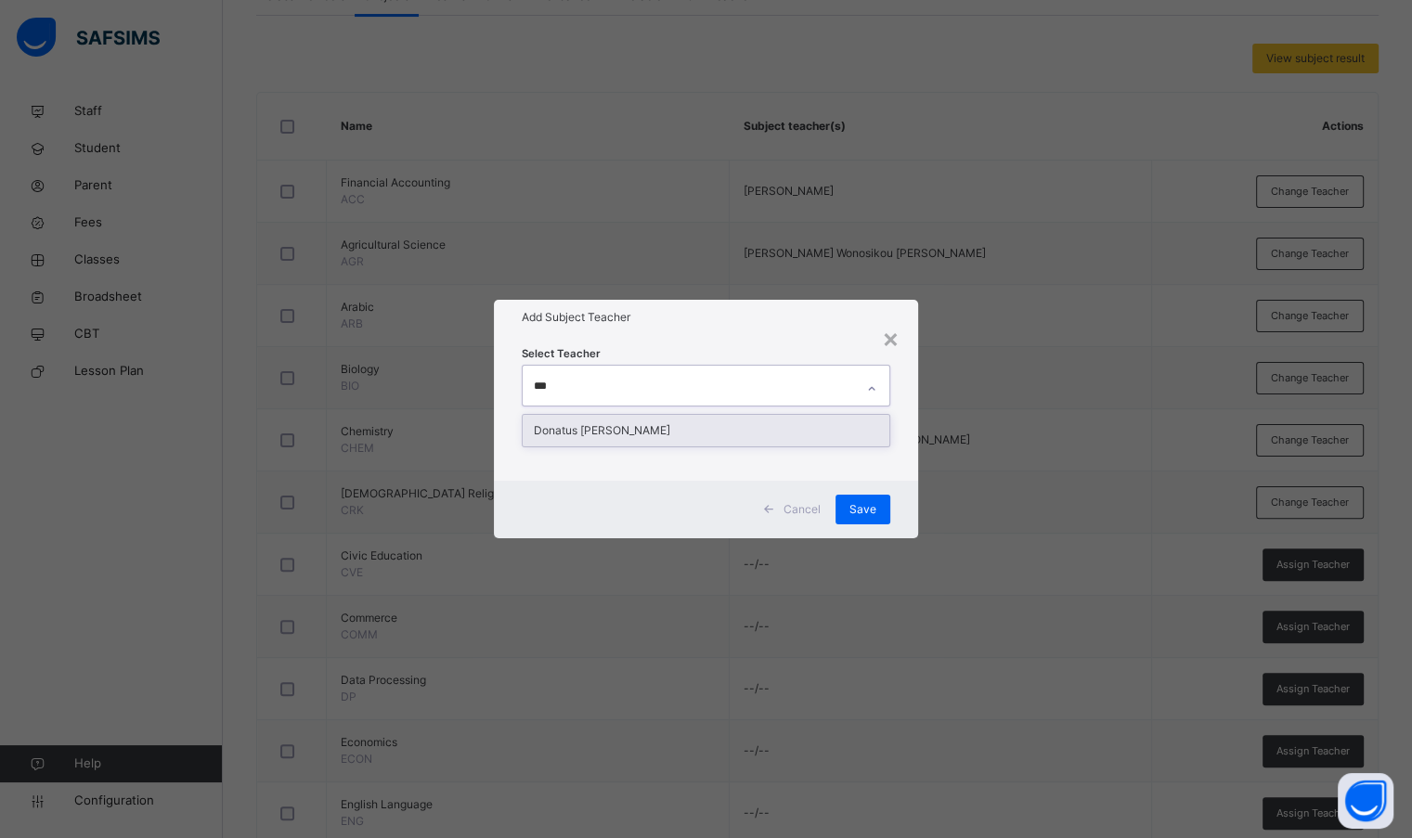
click at [603, 437] on div "Donatus [PERSON_NAME]" at bounding box center [706, 431] width 366 height 32
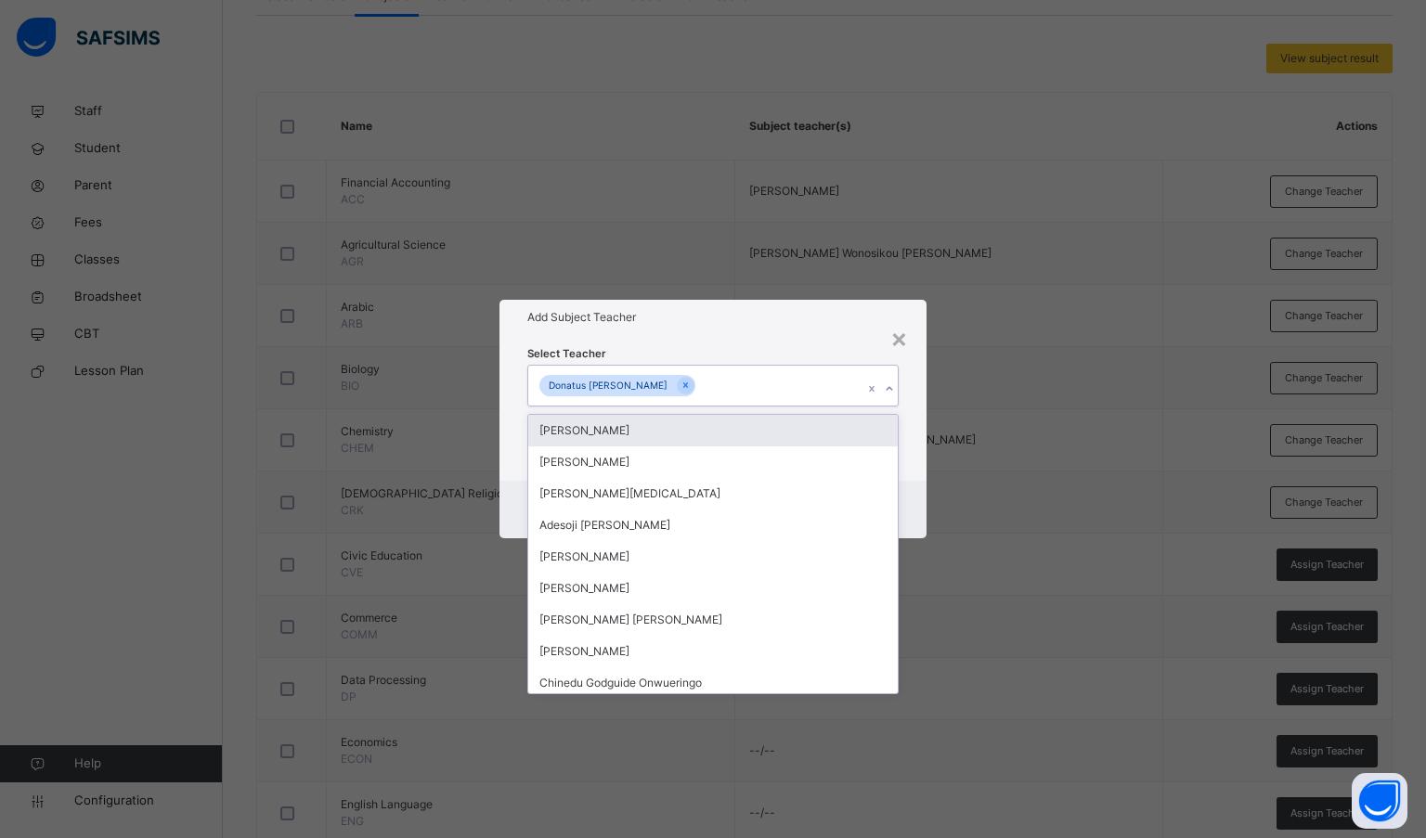
click at [716, 318] on h1 "Add Subject Teacher" at bounding box center [713, 317] width 372 height 17
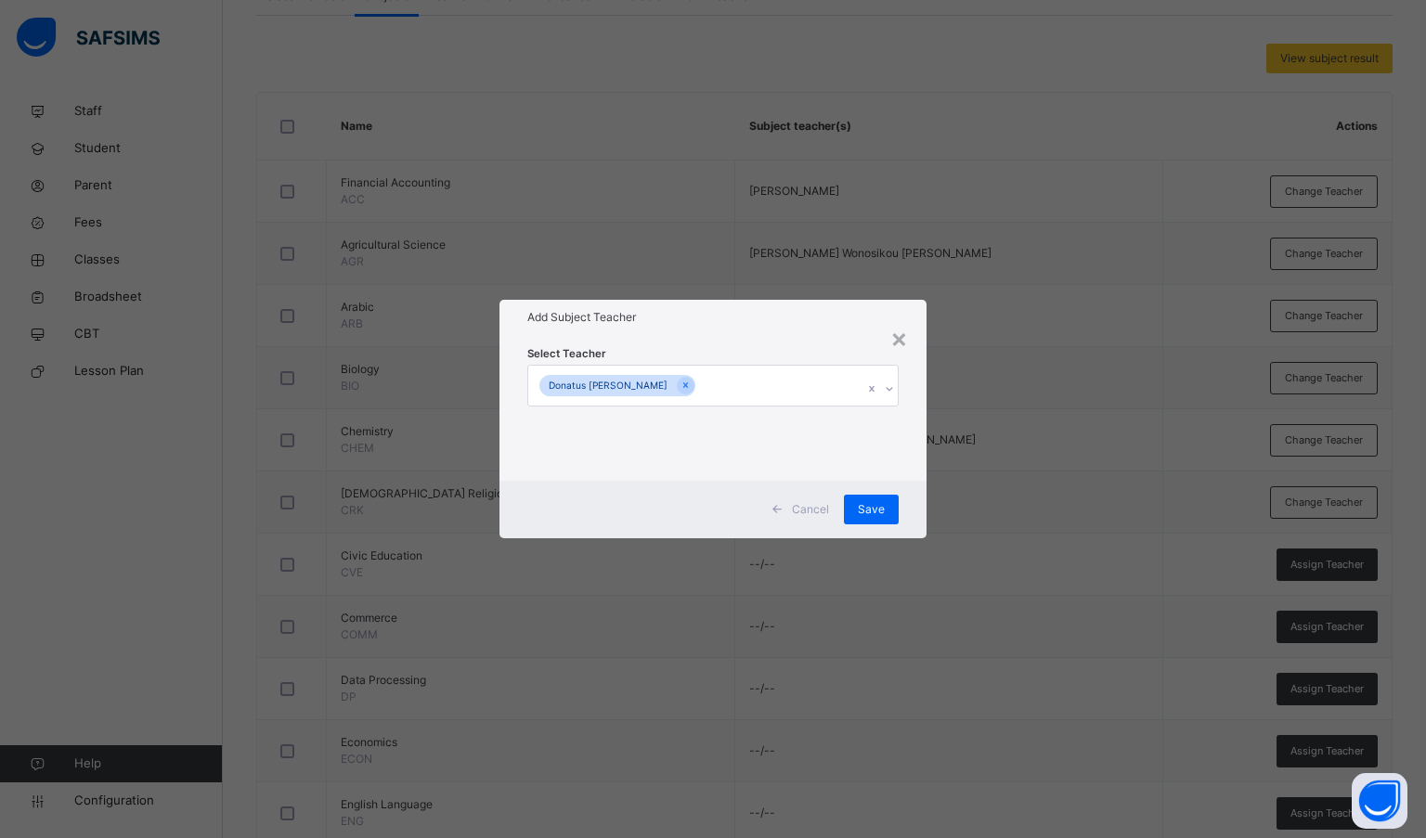
click at [869, 514] on span "Save" at bounding box center [871, 509] width 27 height 17
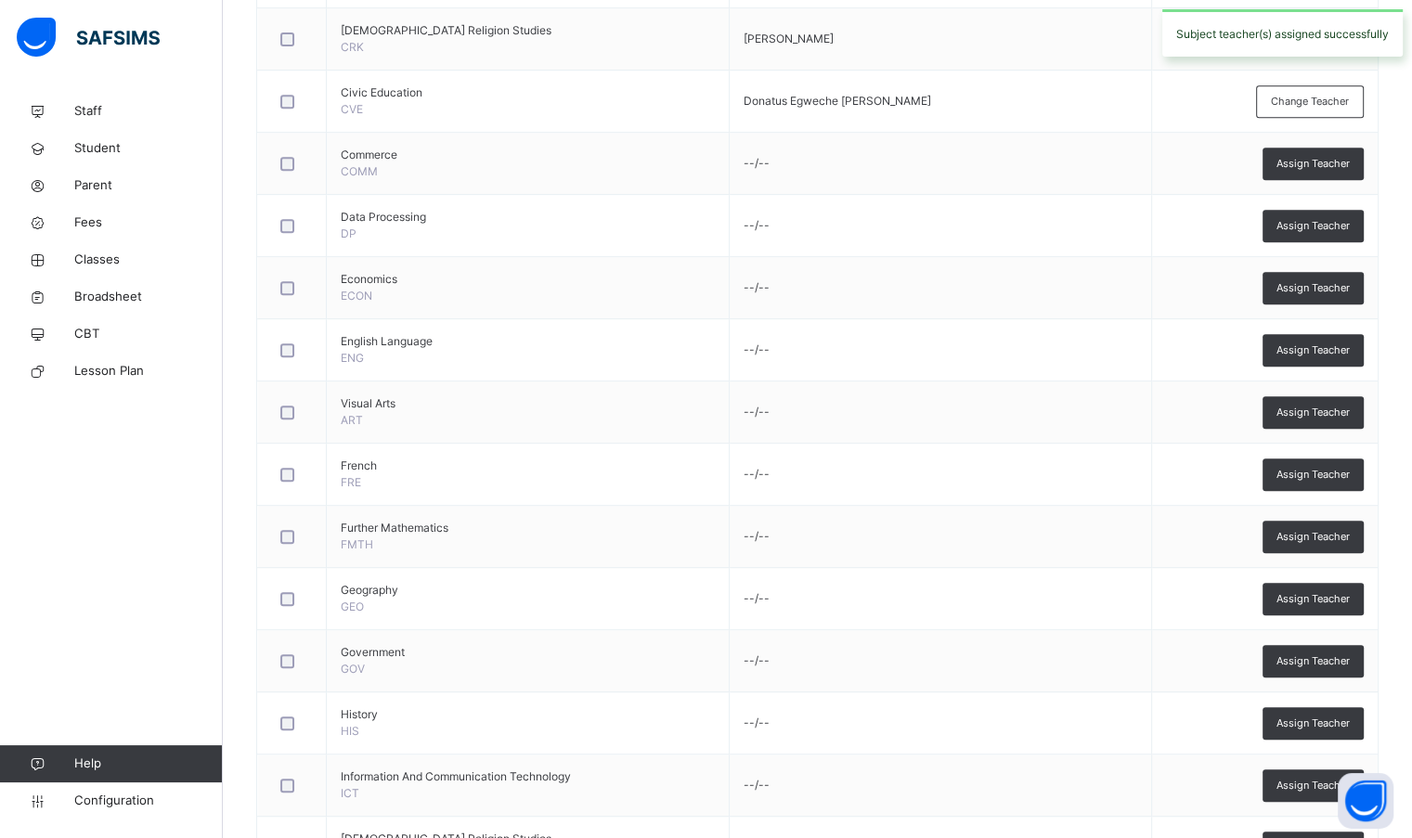
scroll to position [835, 0]
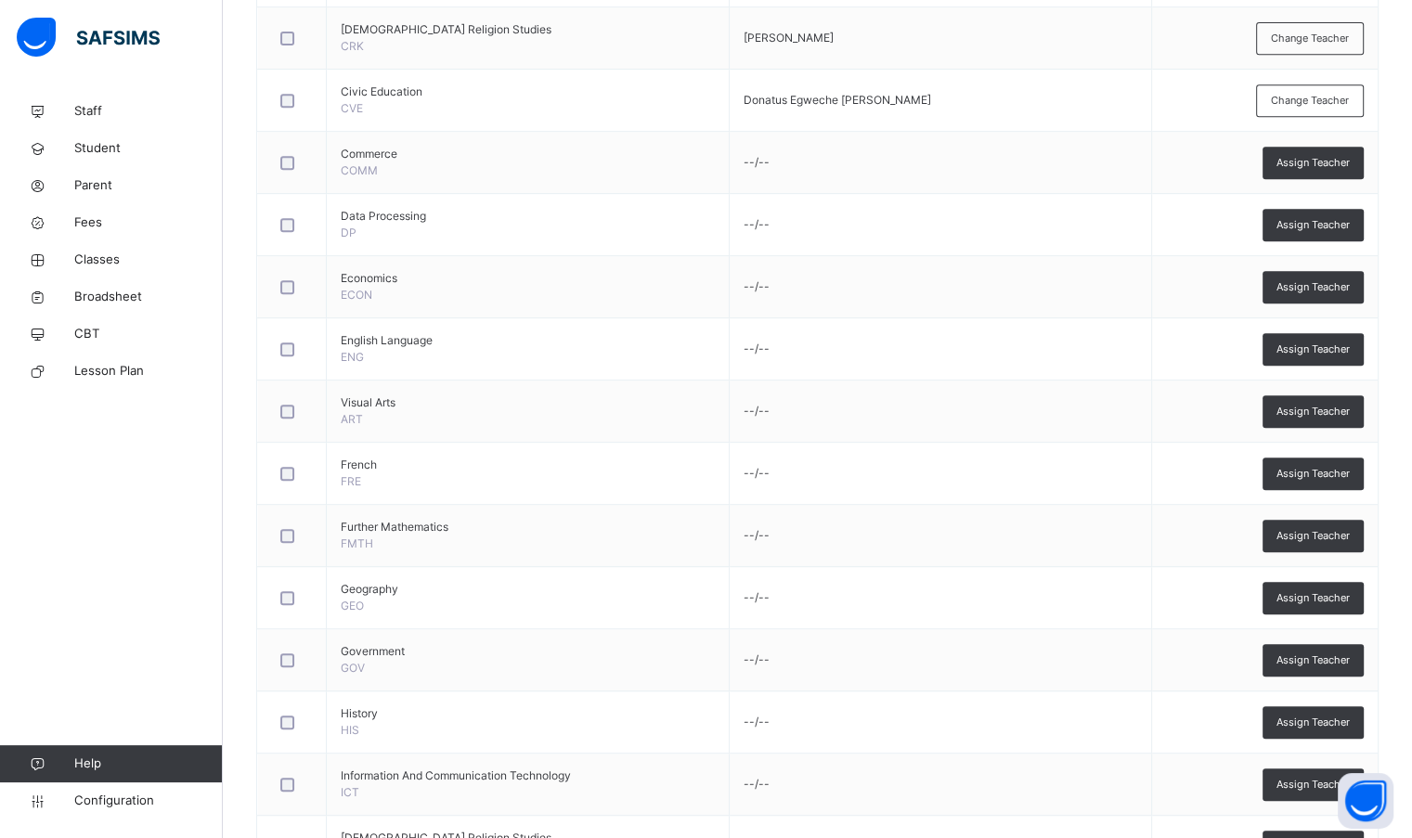
click at [1302, 163] on span "Assign Teacher" at bounding box center [1312, 163] width 73 height 16
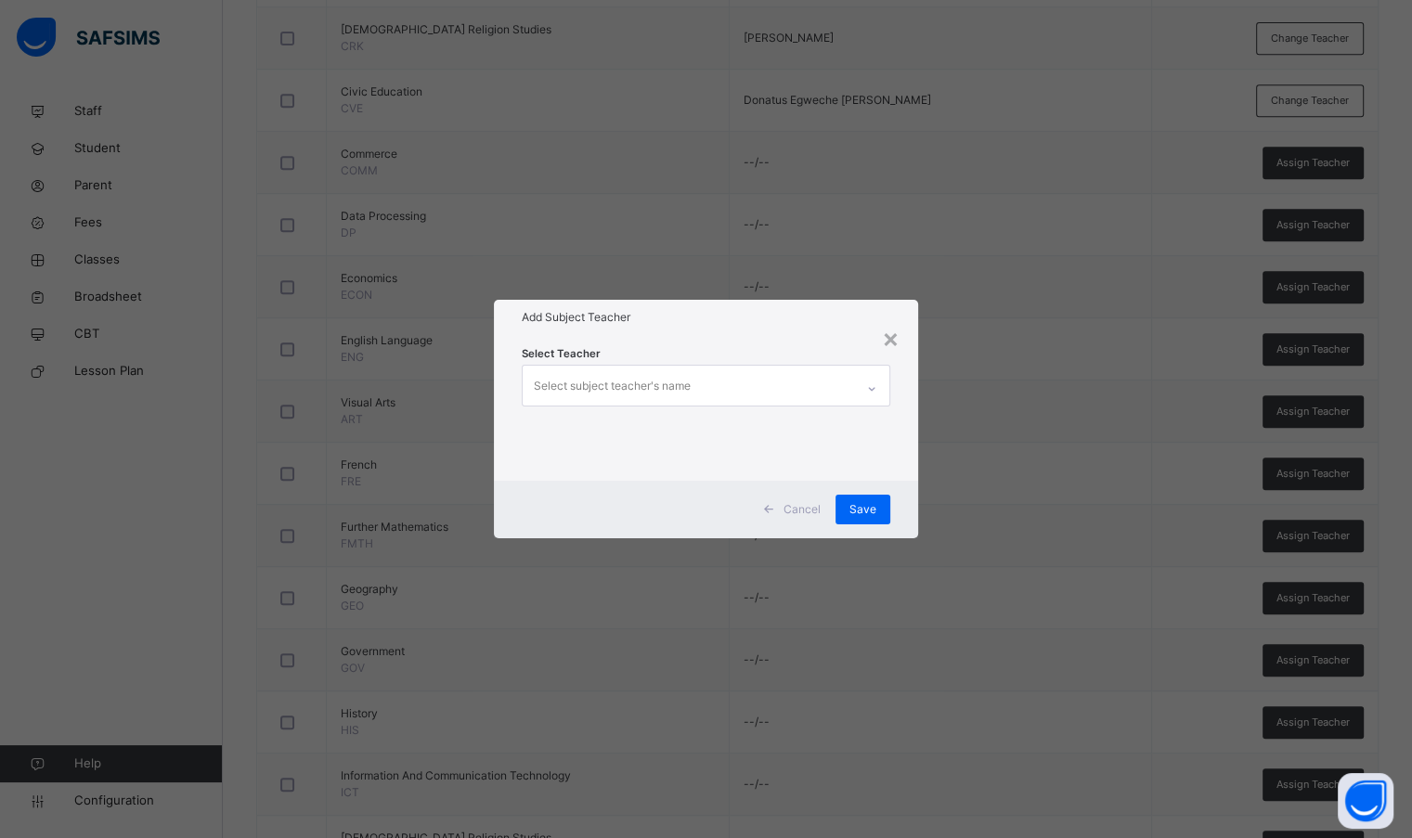
click at [821, 380] on div "Select subject teacher's name" at bounding box center [688, 385] width 330 height 39
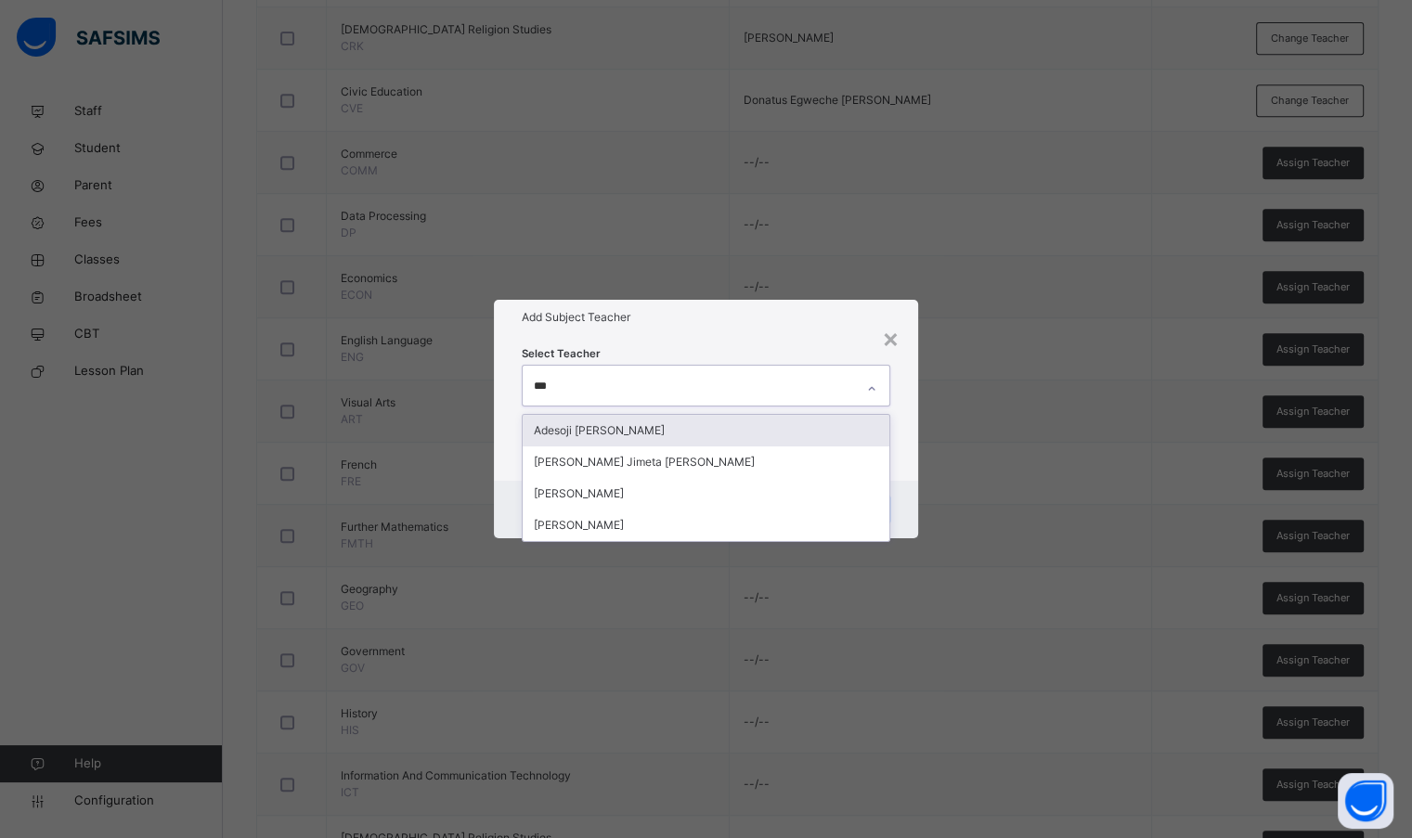
type input "****"
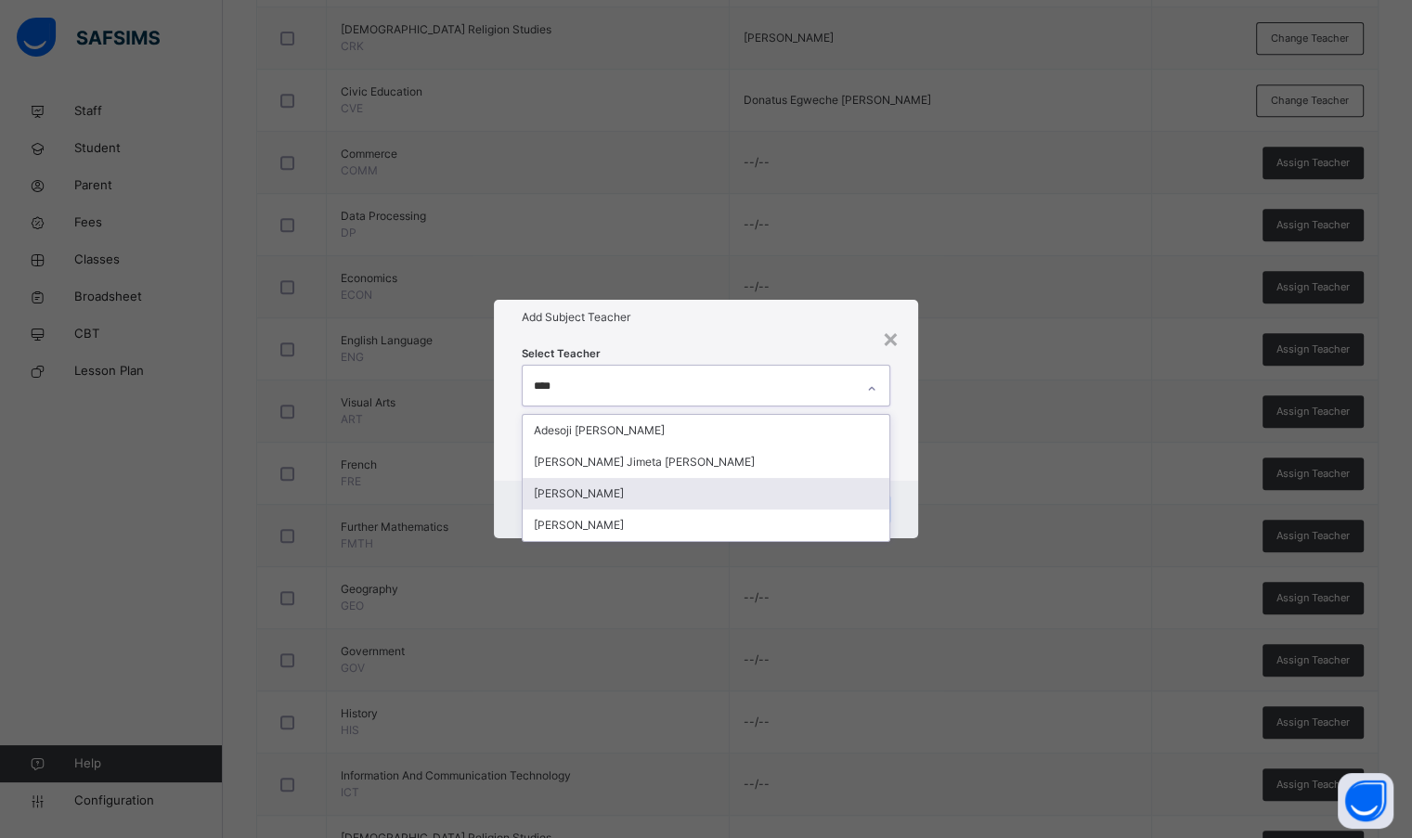
click at [713, 486] on div "[PERSON_NAME]" at bounding box center [706, 494] width 366 height 32
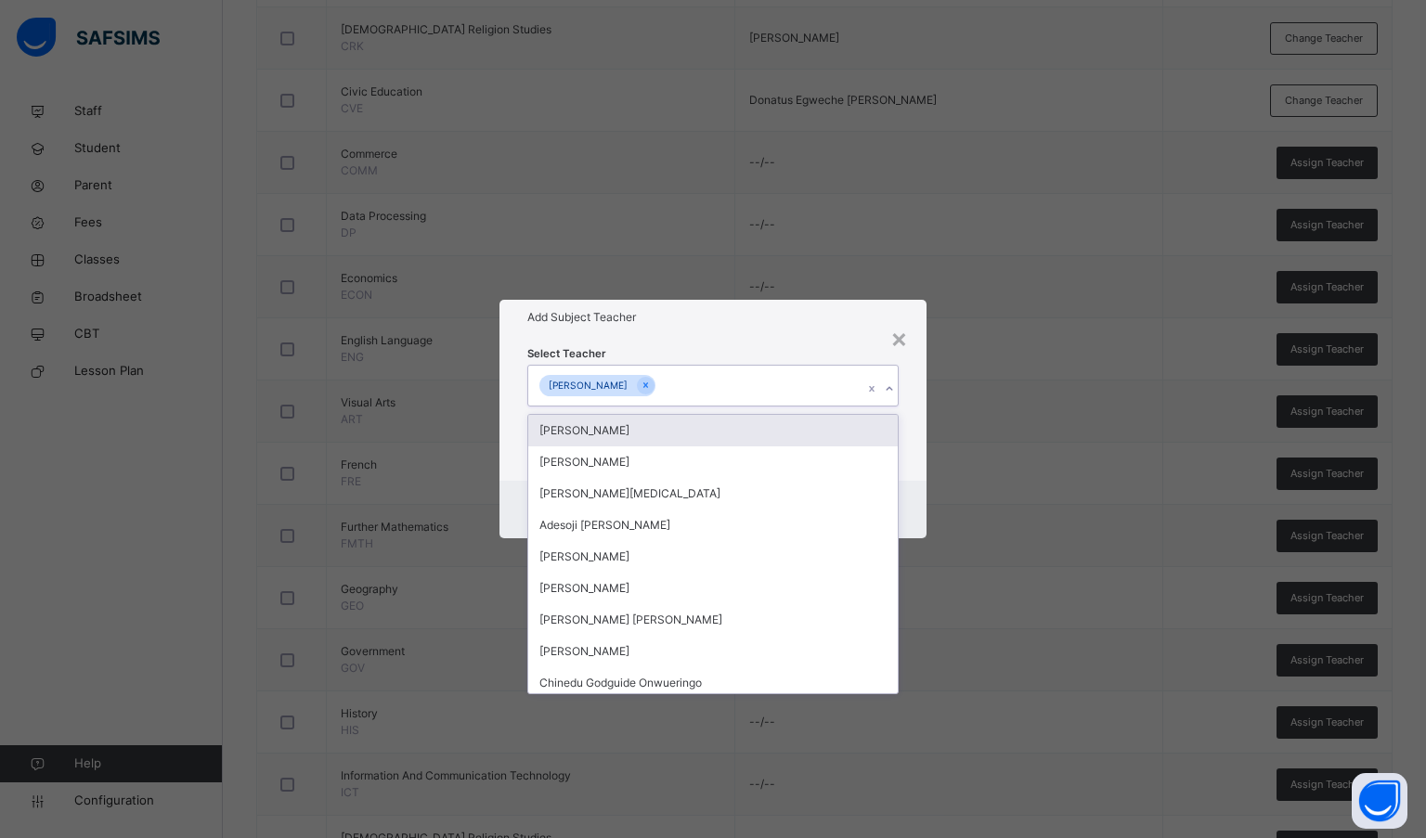
click at [750, 330] on div "Add Subject Teacher" at bounding box center [713, 317] width 428 height 35
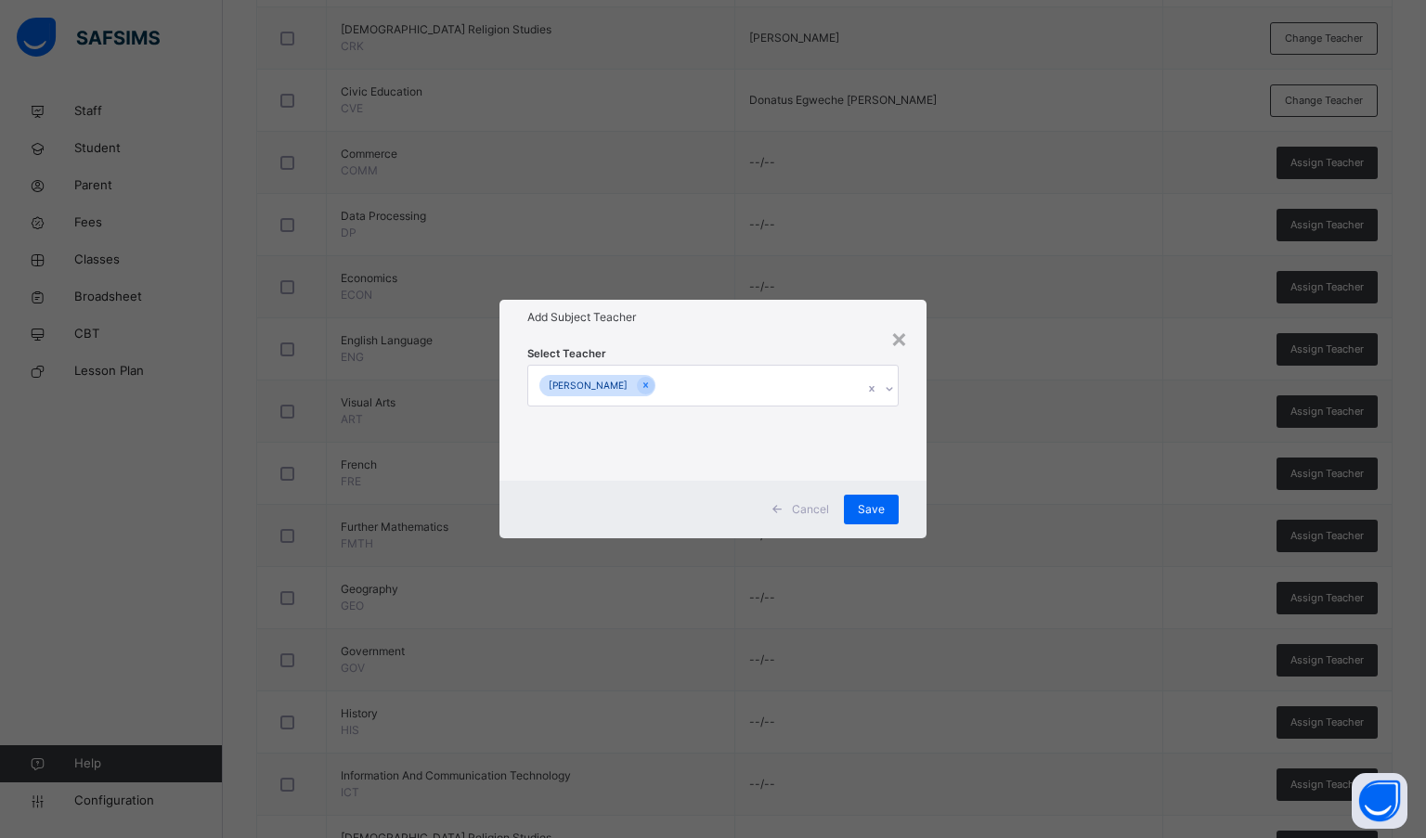
click at [861, 501] on span "Save" at bounding box center [871, 509] width 27 height 17
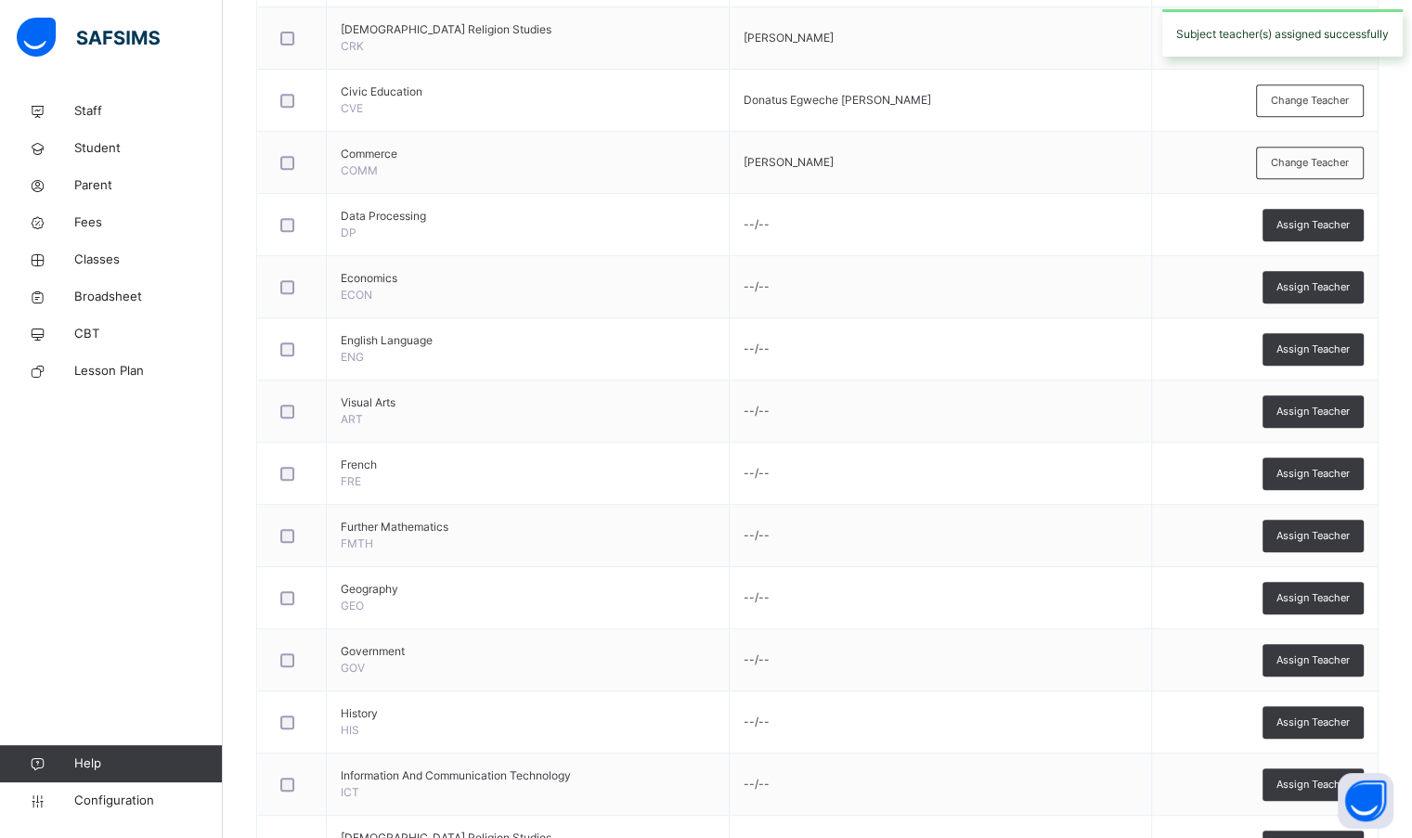
click at [1318, 226] on span "Assign Teacher" at bounding box center [1312, 225] width 73 height 16
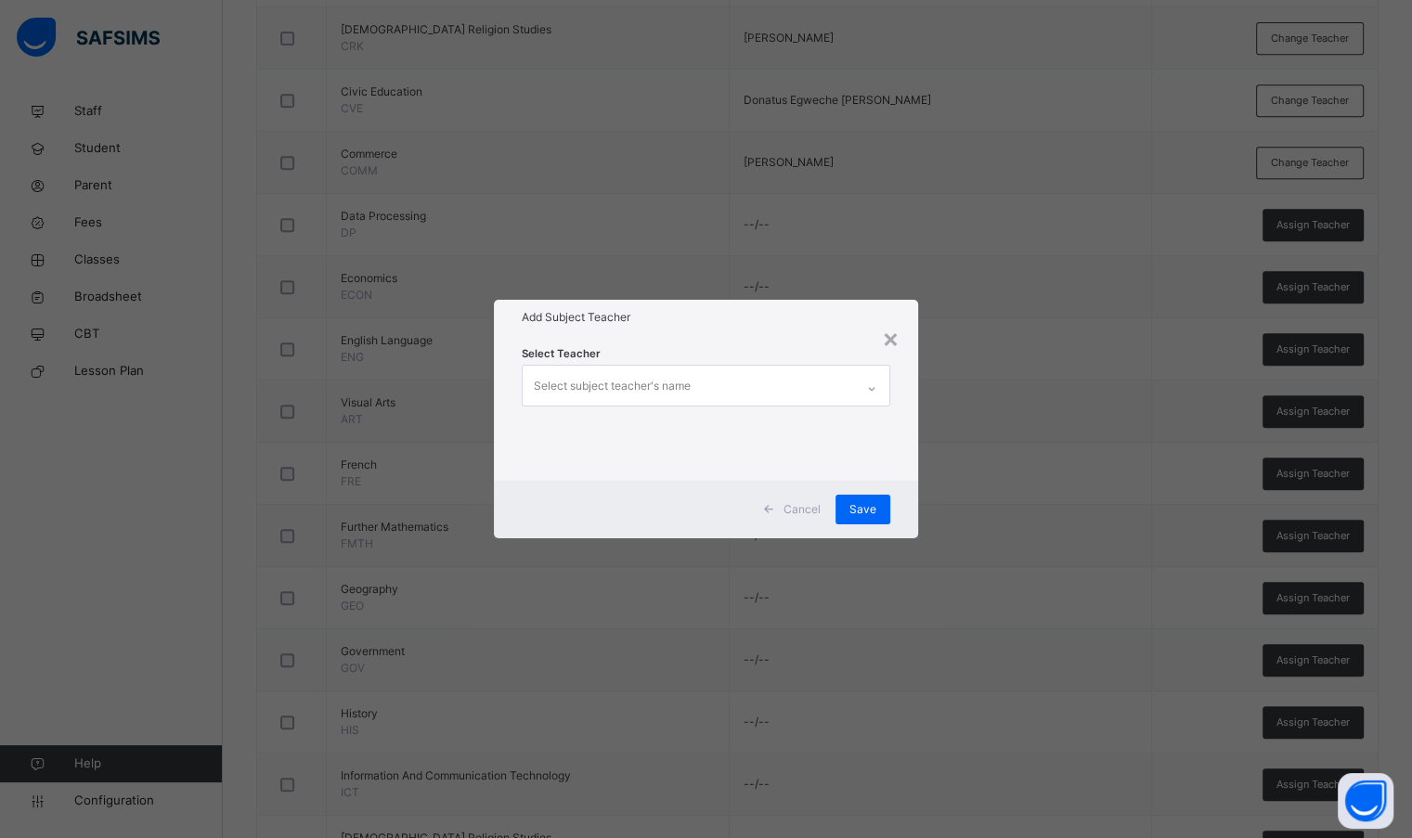
click at [755, 381] on div "Select subject teacher's name" at bounding box center [688, 385] width 330 height 39
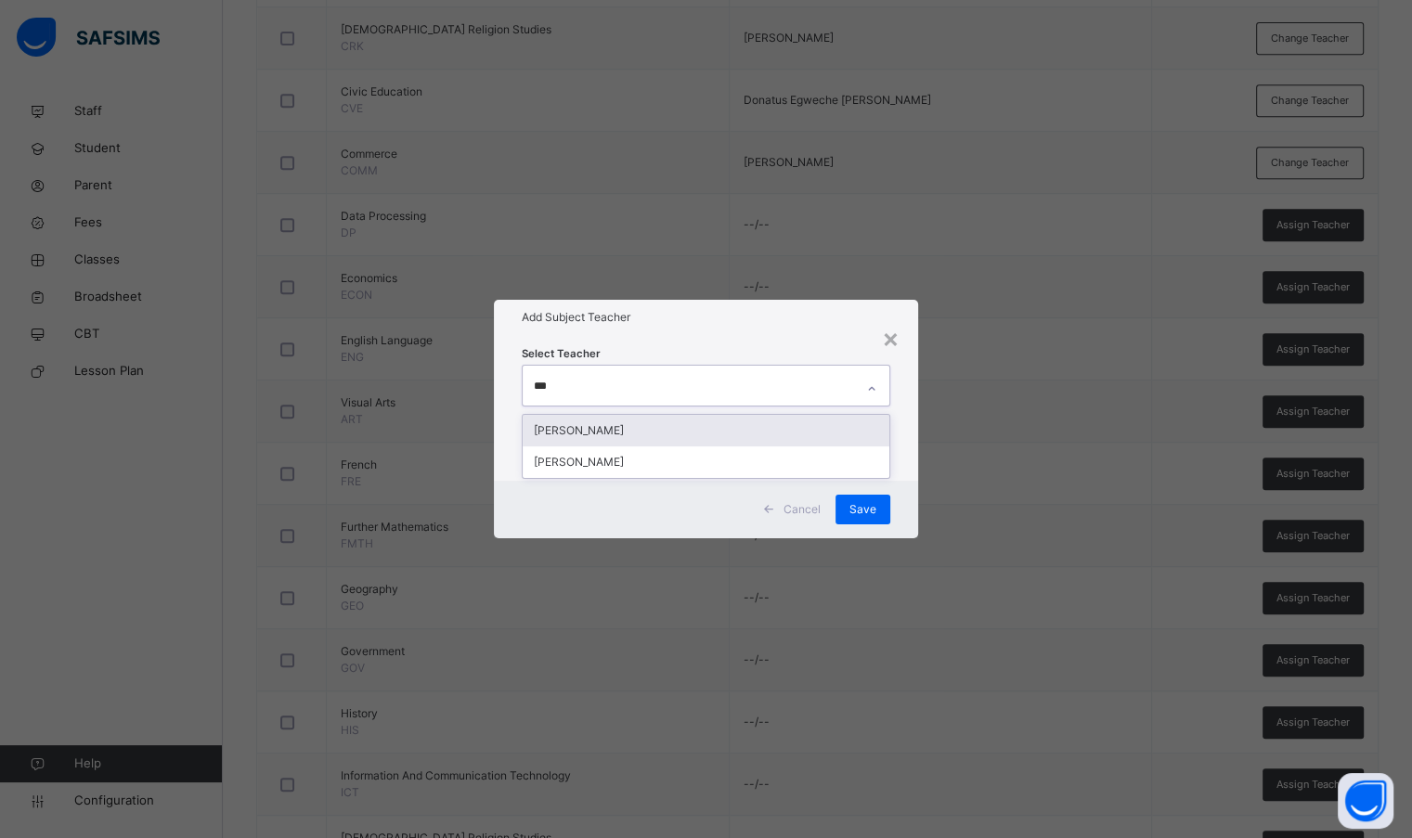
type input "****"
click at [713, 425] on div "[PERSON_NAME]" at bounding box center [706, 431] width 366 height 32
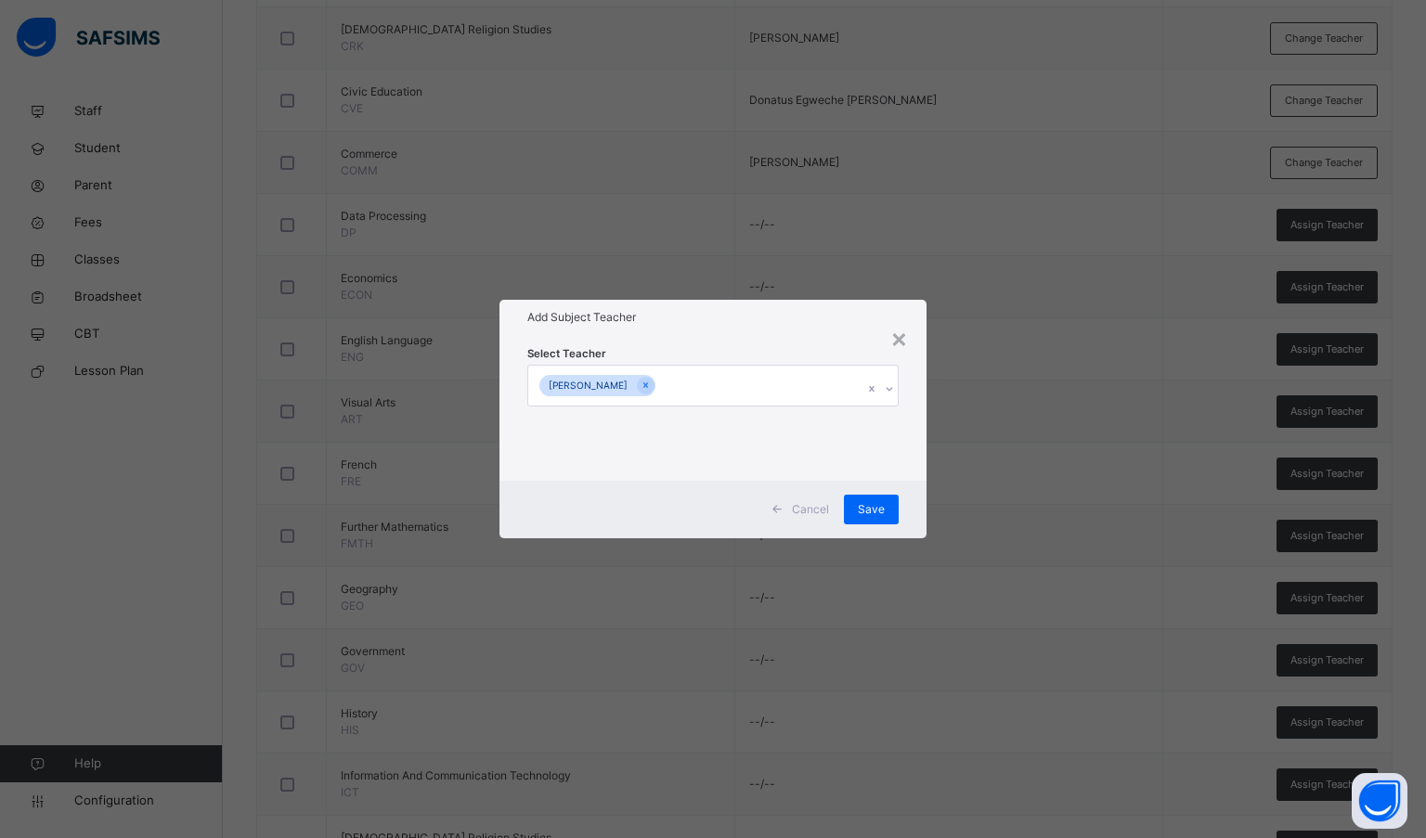
click at [724, 342] on div "Select Teacher [PERSON_NAME]" at bounding box center [713, 407] width 428 height 145
click at [862, 507] on span "Save" at bounding box center [871, 509] width 27 height 17
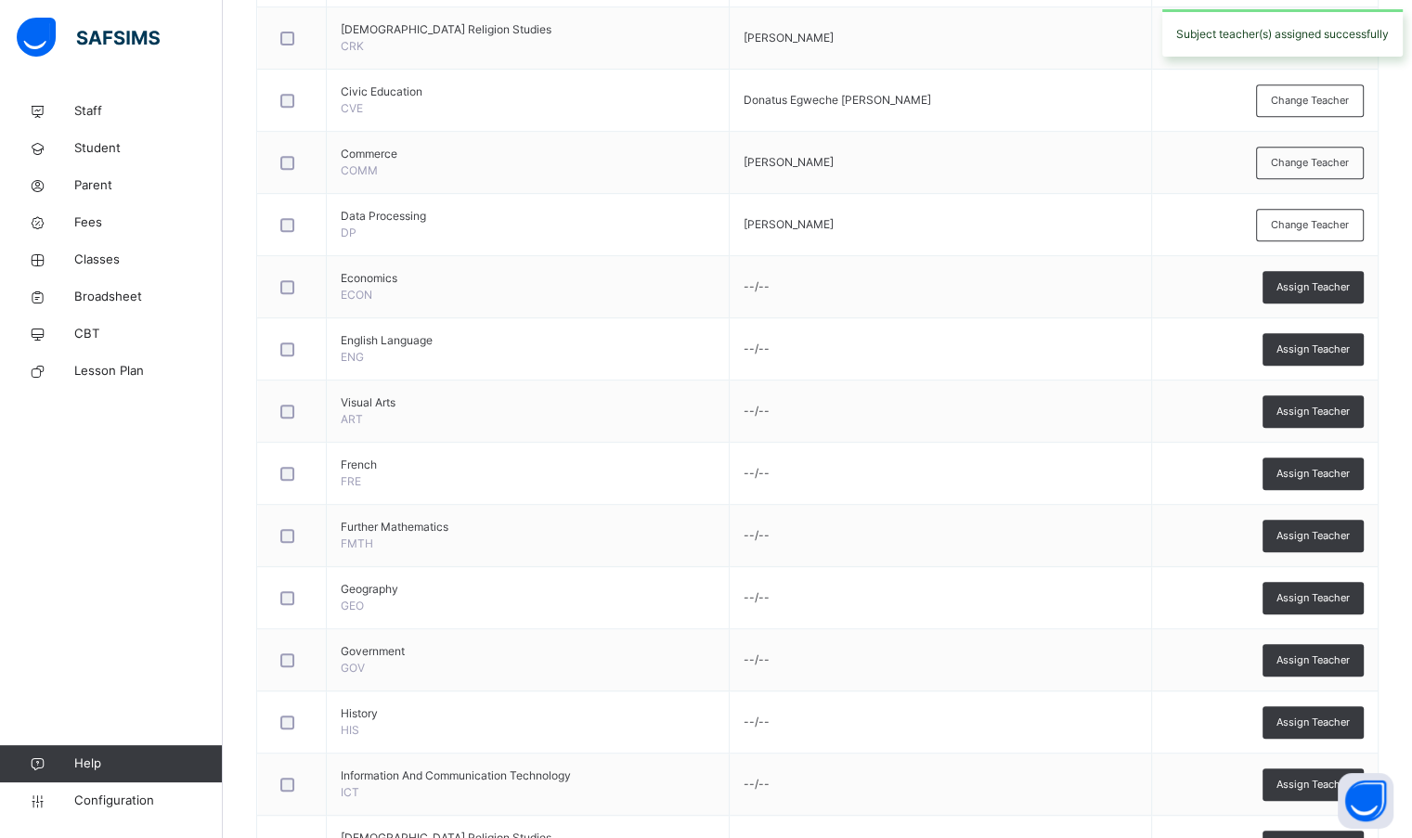
click at [1344, 287] on span "Assign Teacher" at bounding box center [1312, 287] width 73 height 16
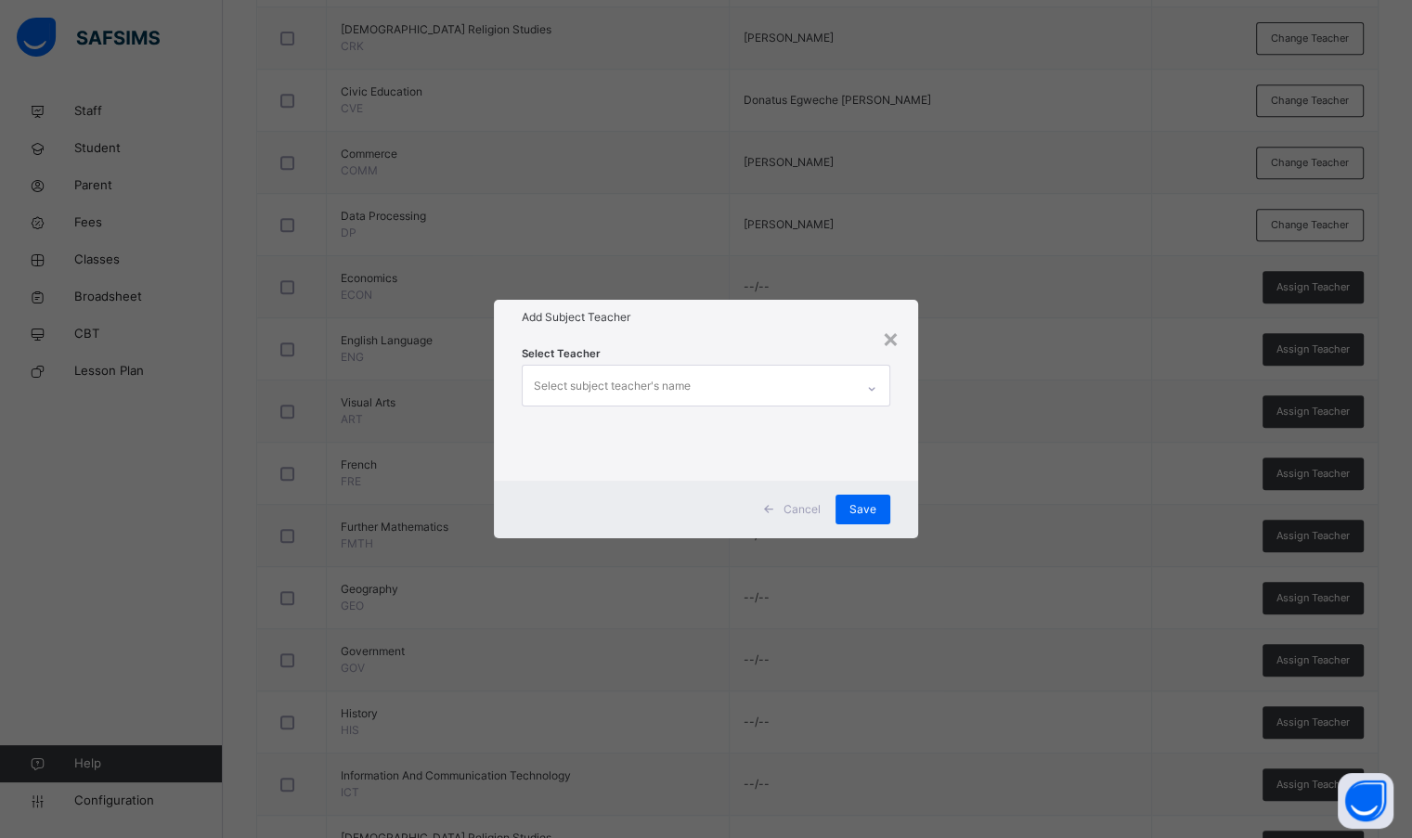
click at [634, 381] on div "Select subject teacher's name" at bounding box center [612, 385] width 157 height 35
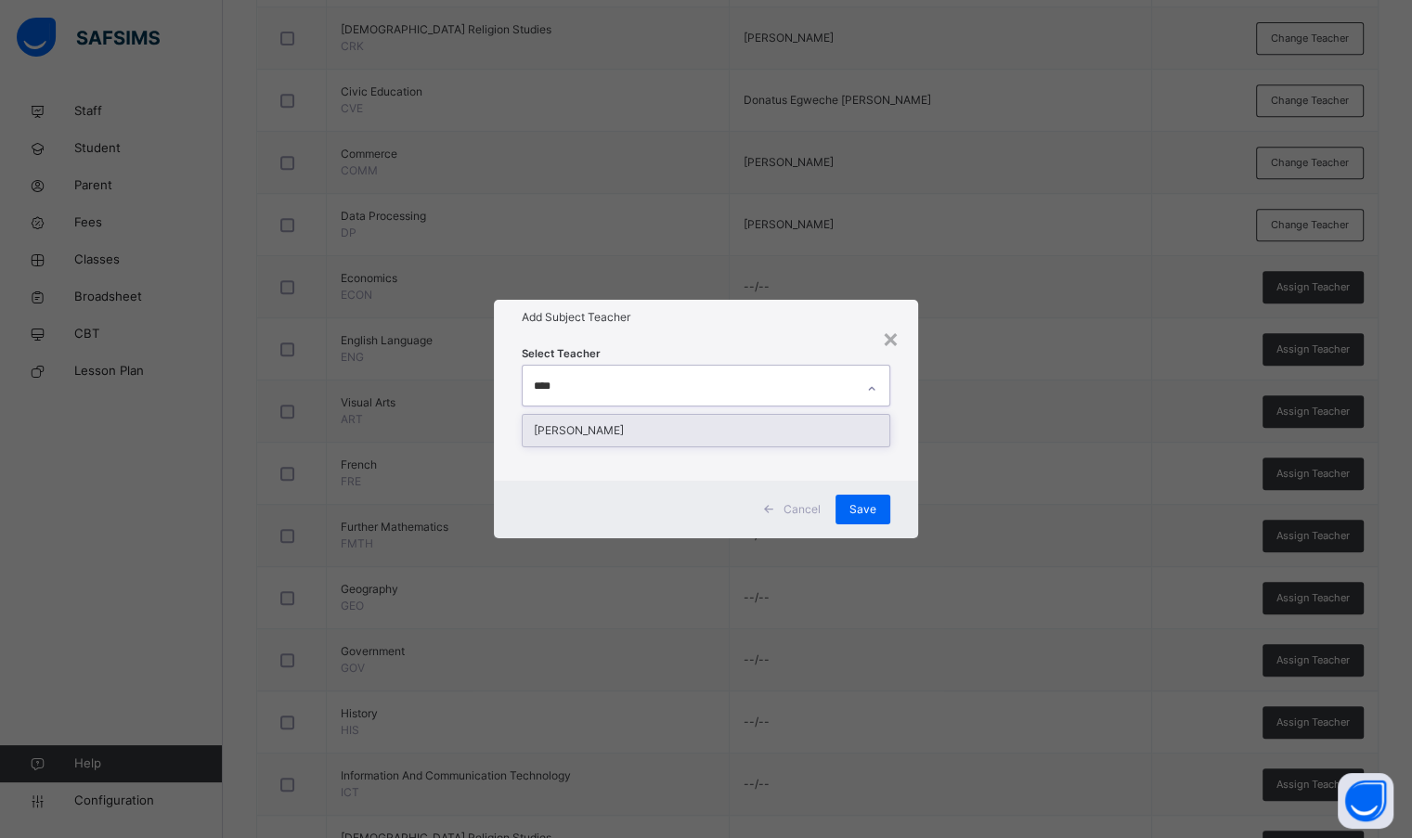
type input "*****"
click at [625, 426] on div "[PERSON_NAME]" at bounding box center [706, 431] width 366 height 32
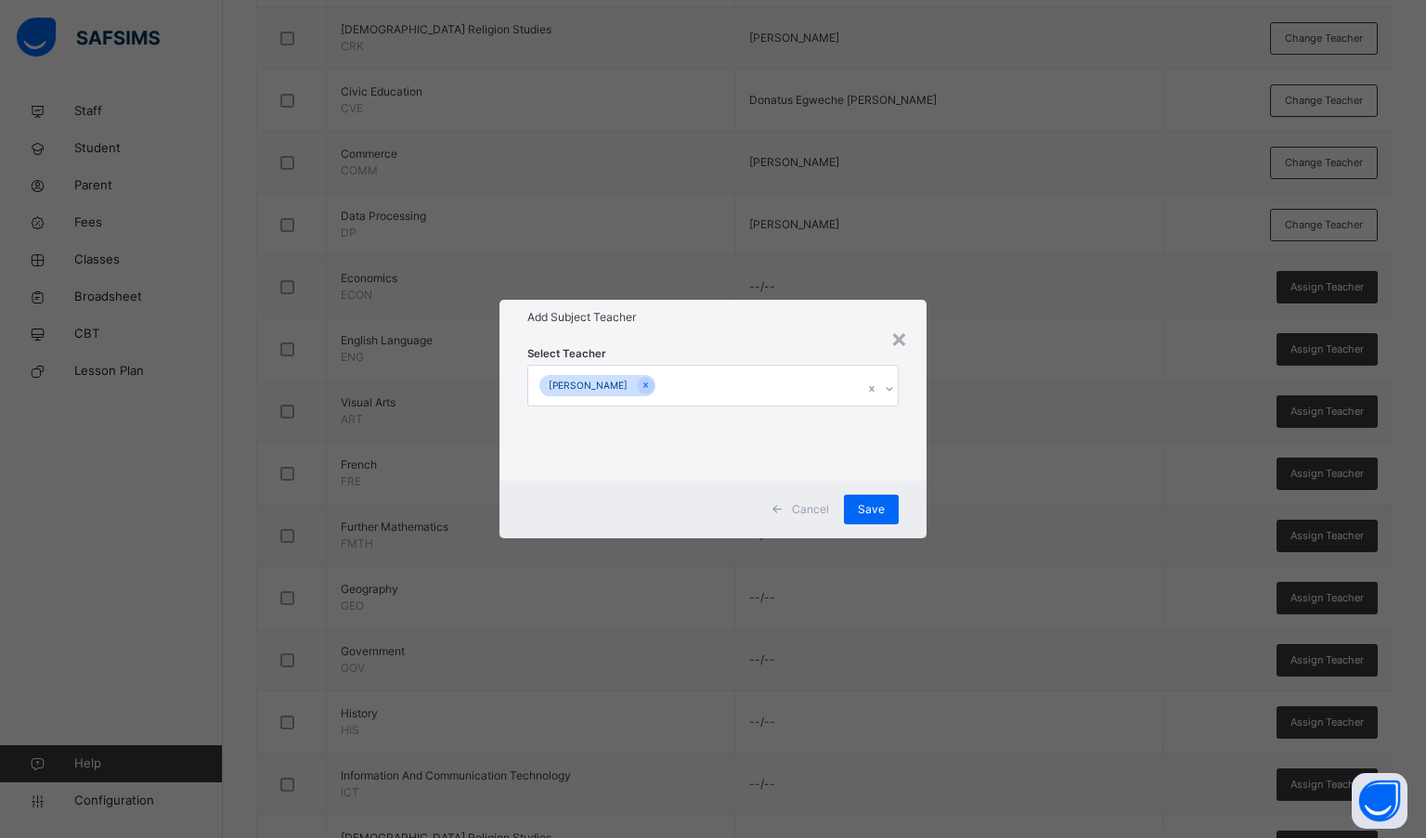
click at [685, 337] on div "Select Teacher [PERSON_NAME]" at bounding box center [713, 407] width 428 height 145
click at [884, 515] on span "Save" at bounding box center [871, 509] width 27 height 17
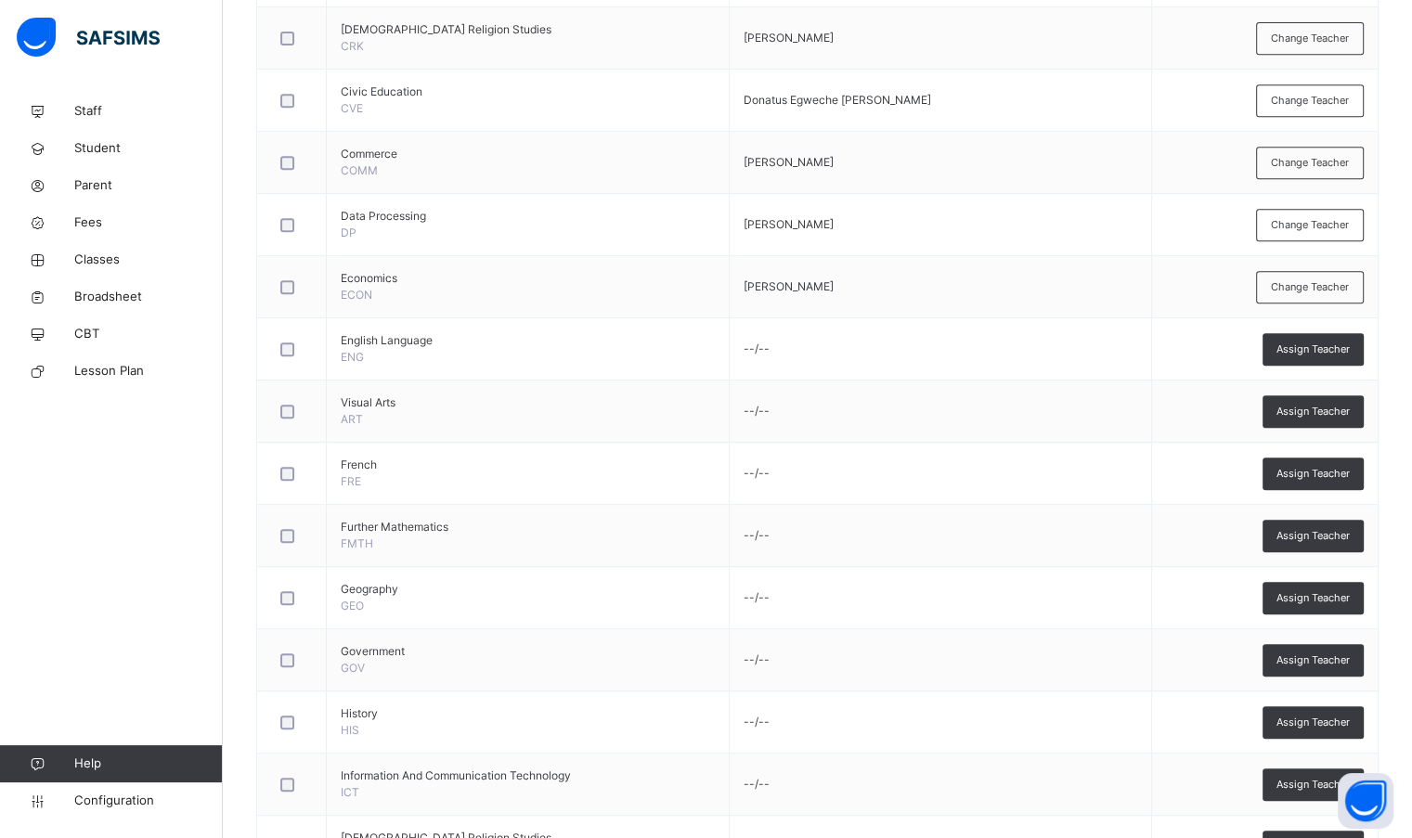
click at [1321, 350] on span "Assign Teacher" at bounding box center [1312, 350] width 73 height 16
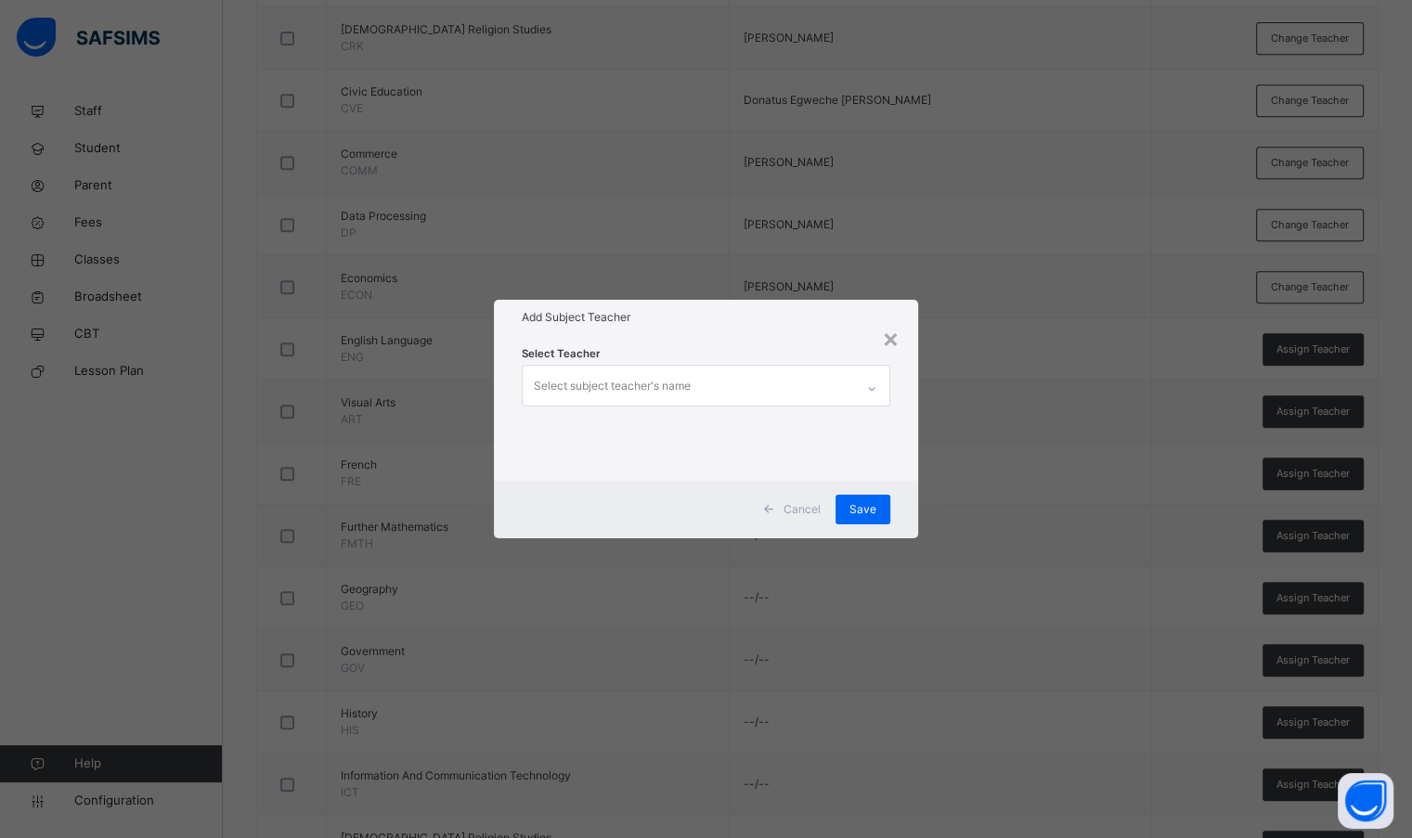
click at [661, 383] on div "Select subject teacher's name" at bounding box center [612, 385] width 157 height 35
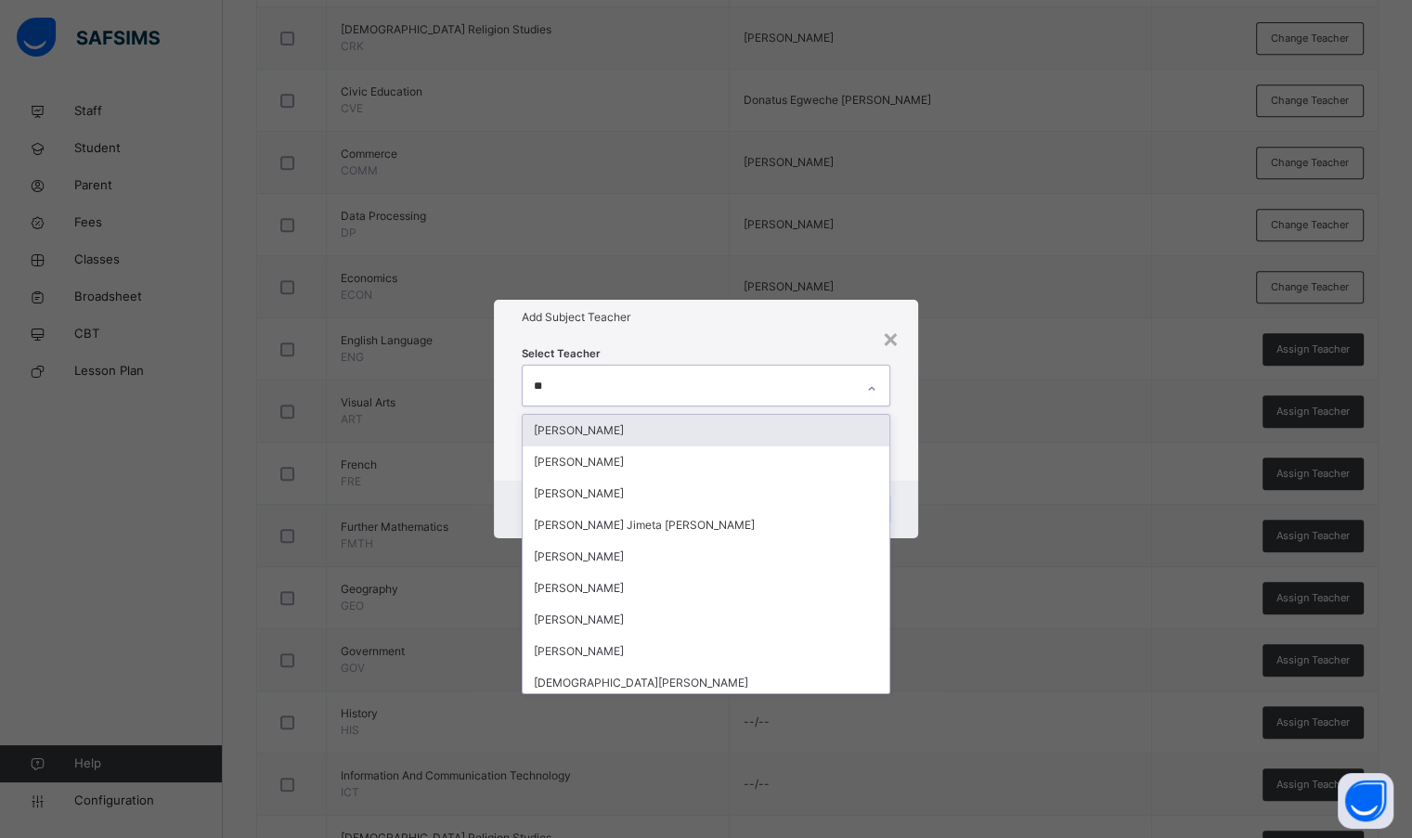
type input "***"
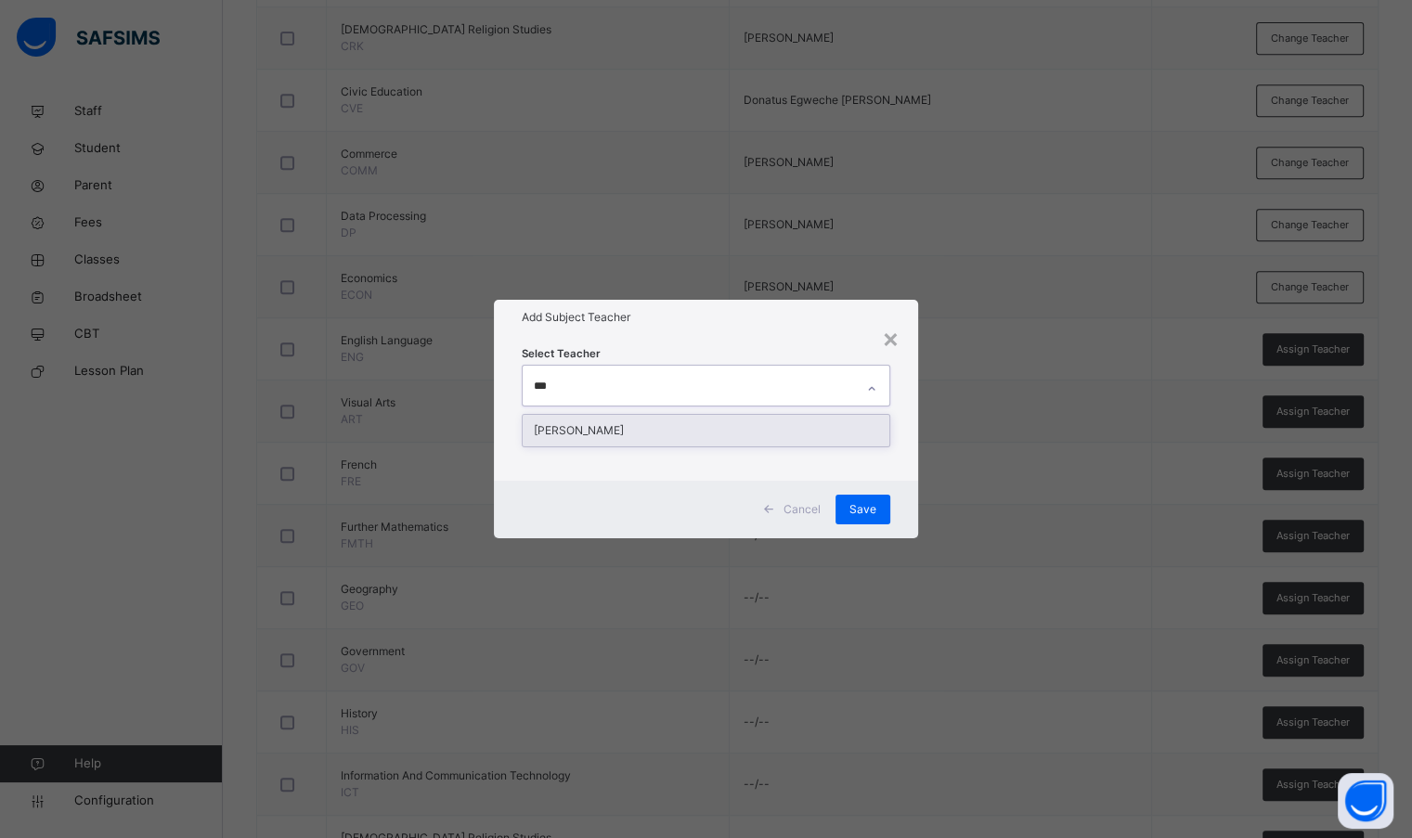
click at [639, 427] on div "[PERSON_NAME]" at bounding box center [706, 431] width 366 height 32
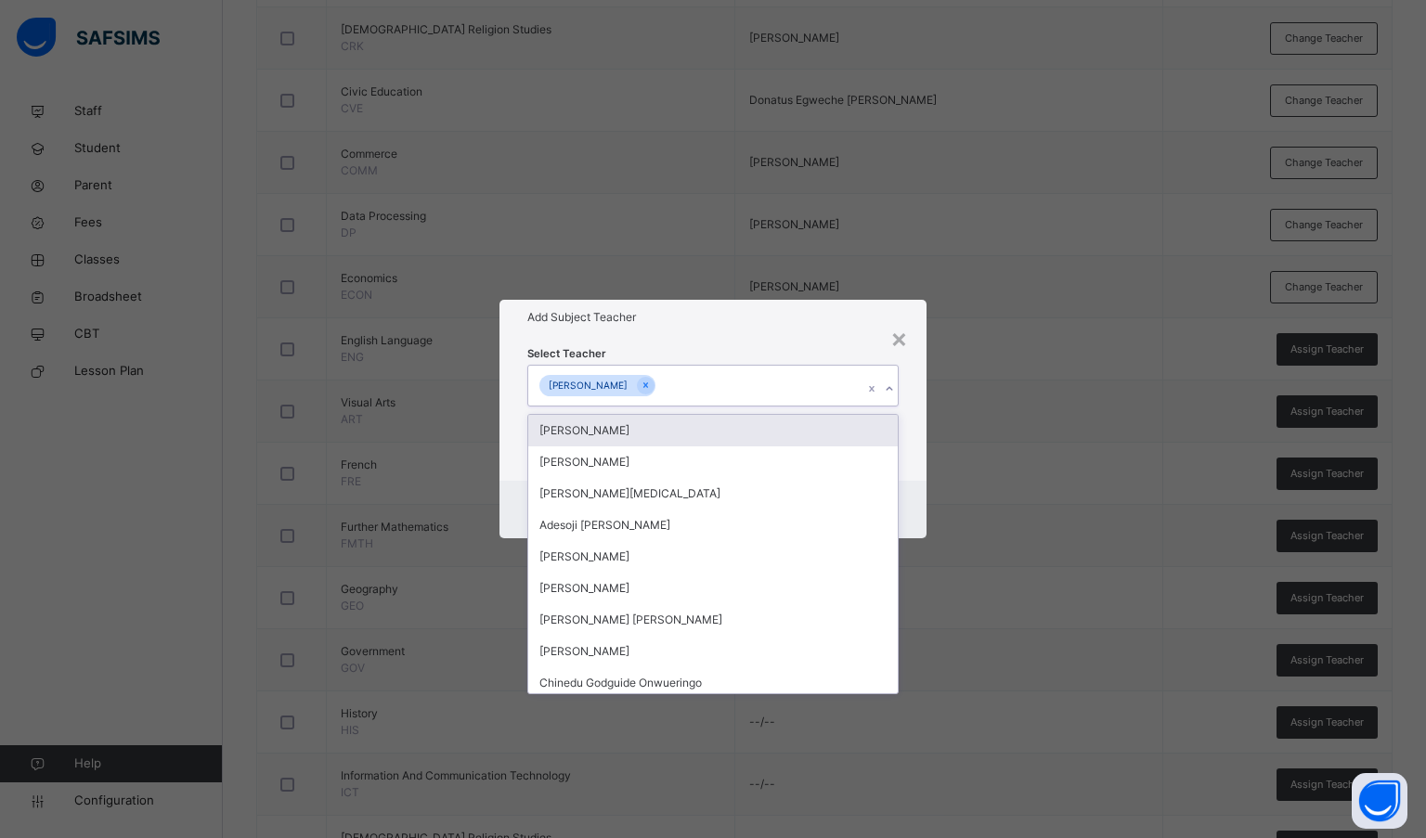
click at [685, 330] on div "Add Subject Teacher" at bounding box center [713, 317] width 428 height 35
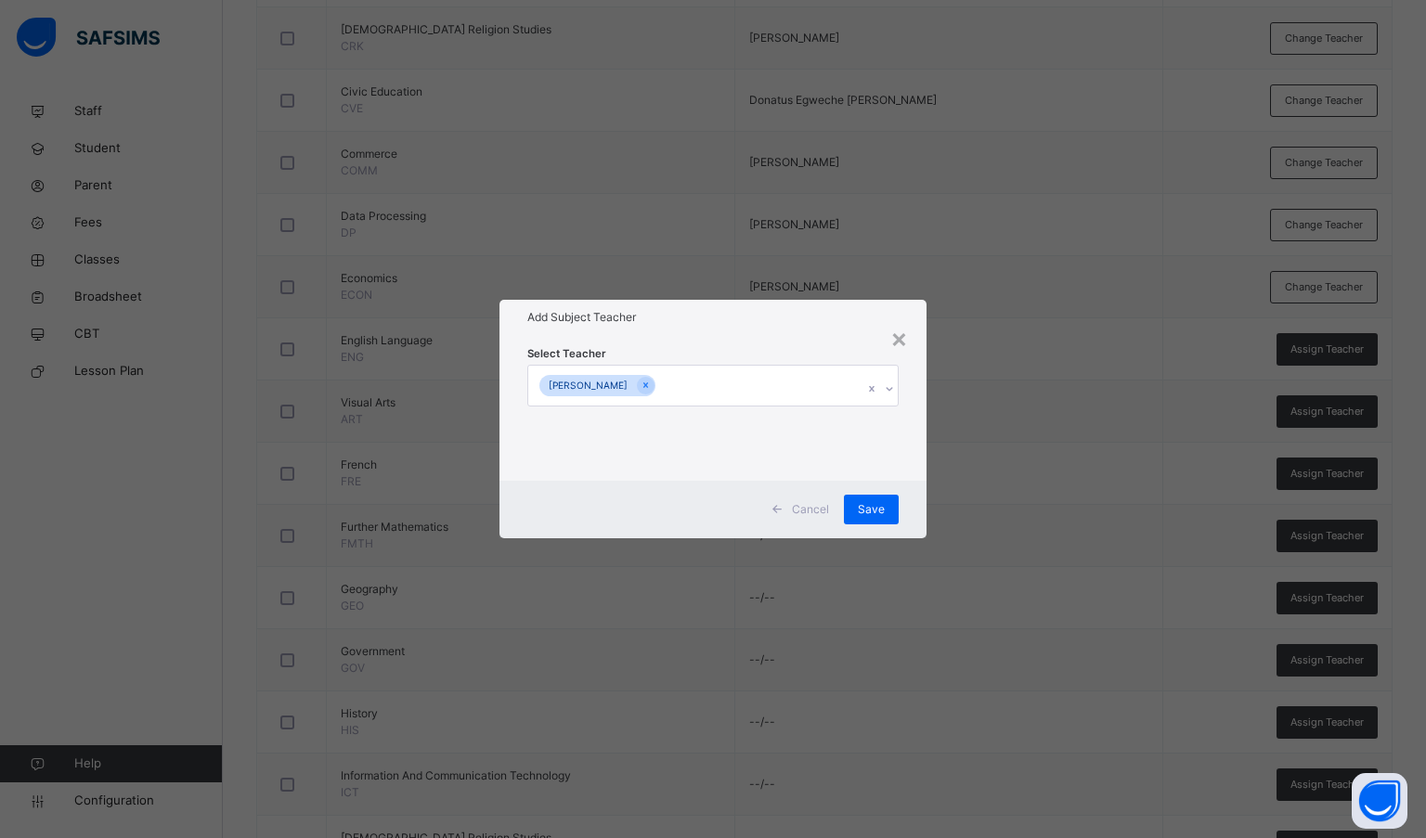
click at [858, 509] on span "Save" at bounding box center [871, 509] width 27 height 17
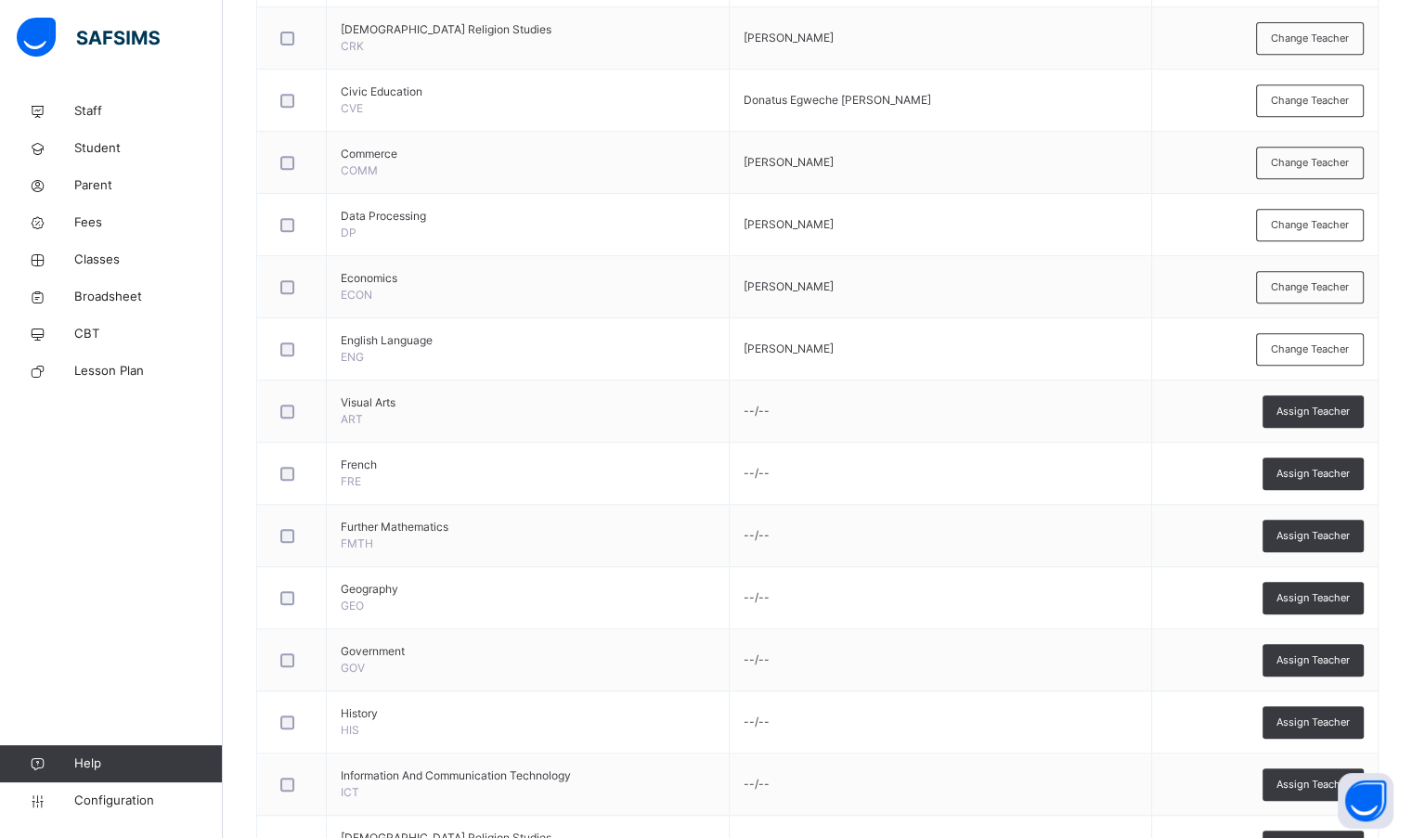
click at [1314, 406] on span "Assign Teacher" at bounding box center [1312, 412] width 73 height 16
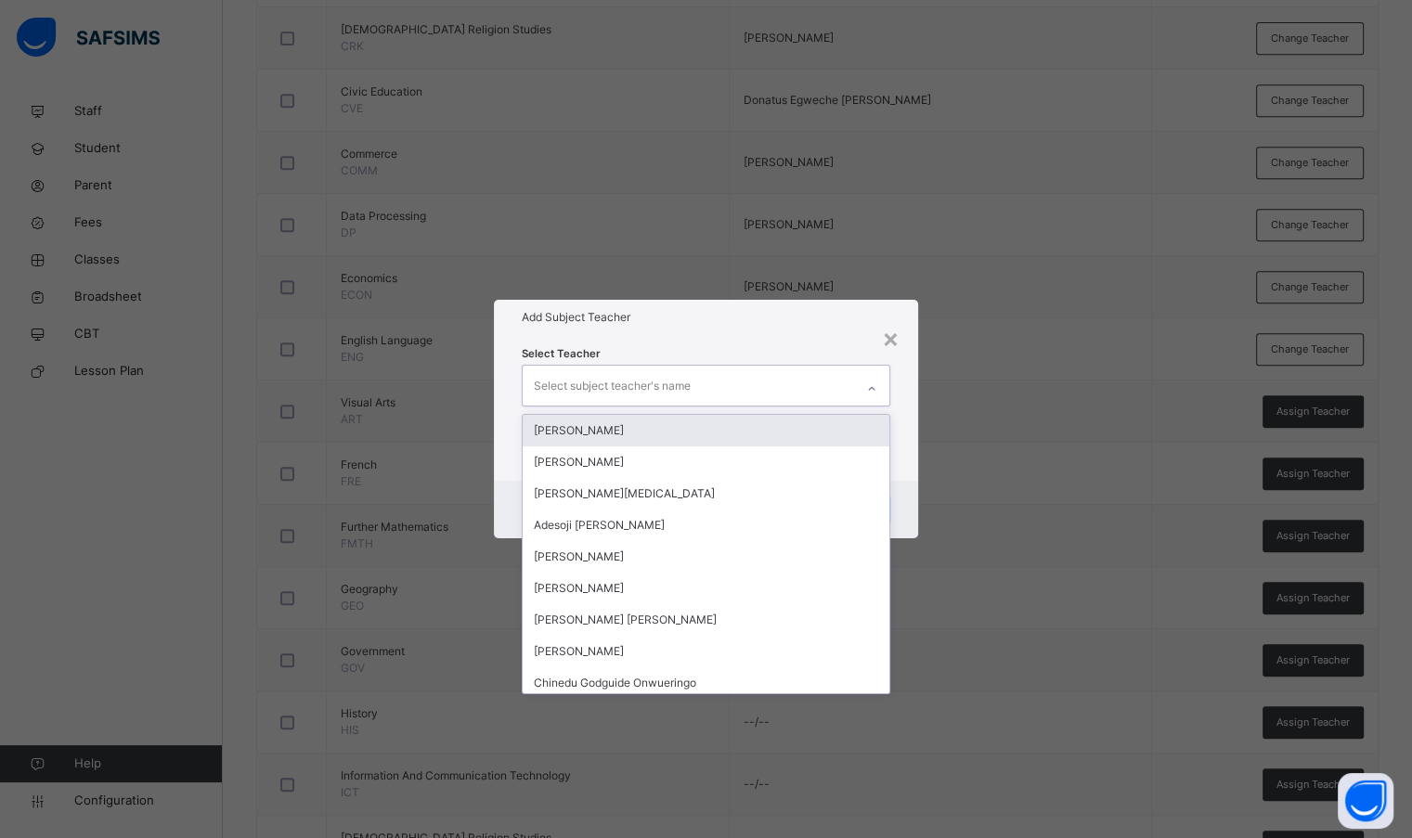
click at [707, 380] on div "Select subject teacher's name" at bounding box center [688, 385] width 330 height 39
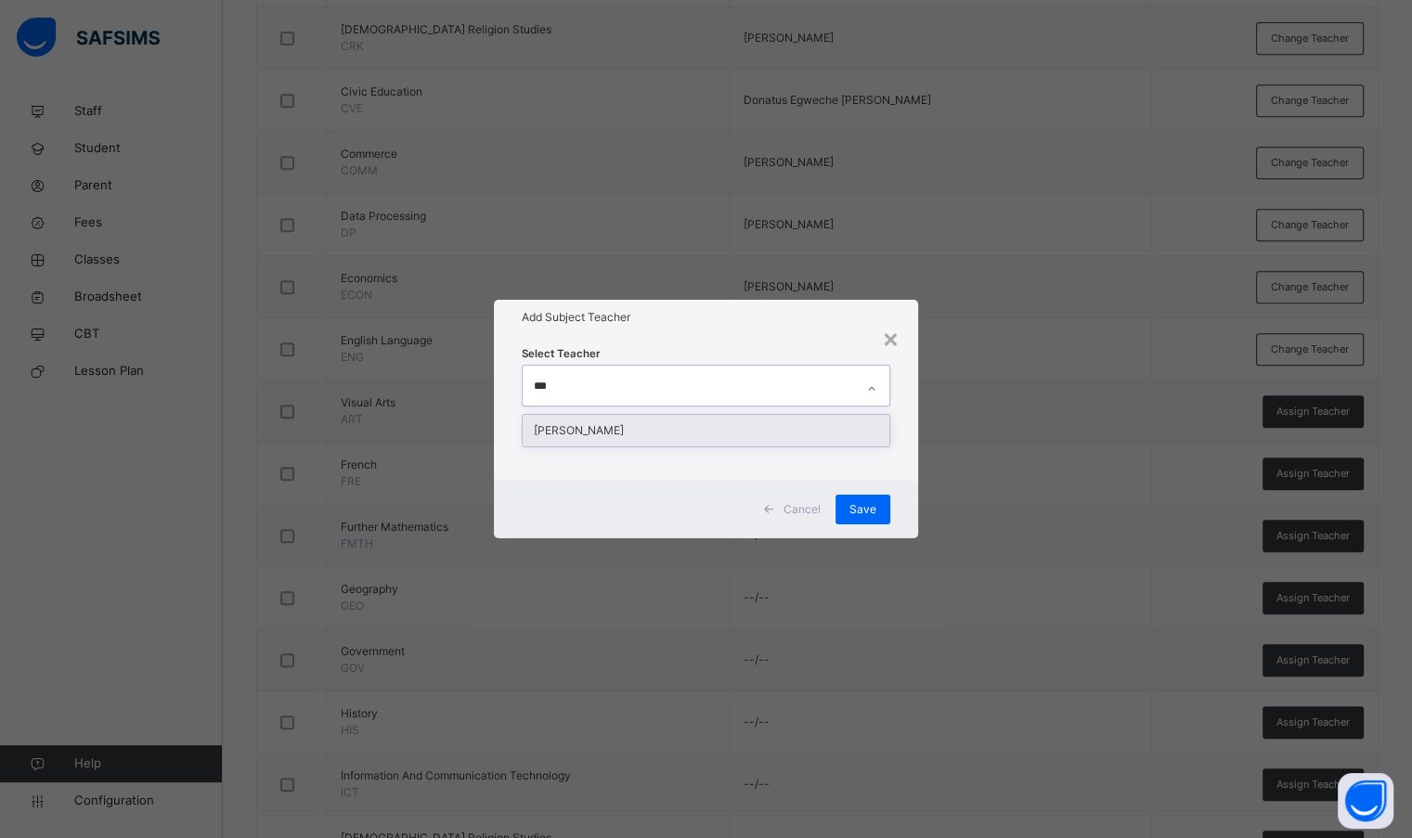
type input "****"
click at [712, 417] on div "[PERSON_NAME]" at bounding box center [706, 431] width 366 height 32
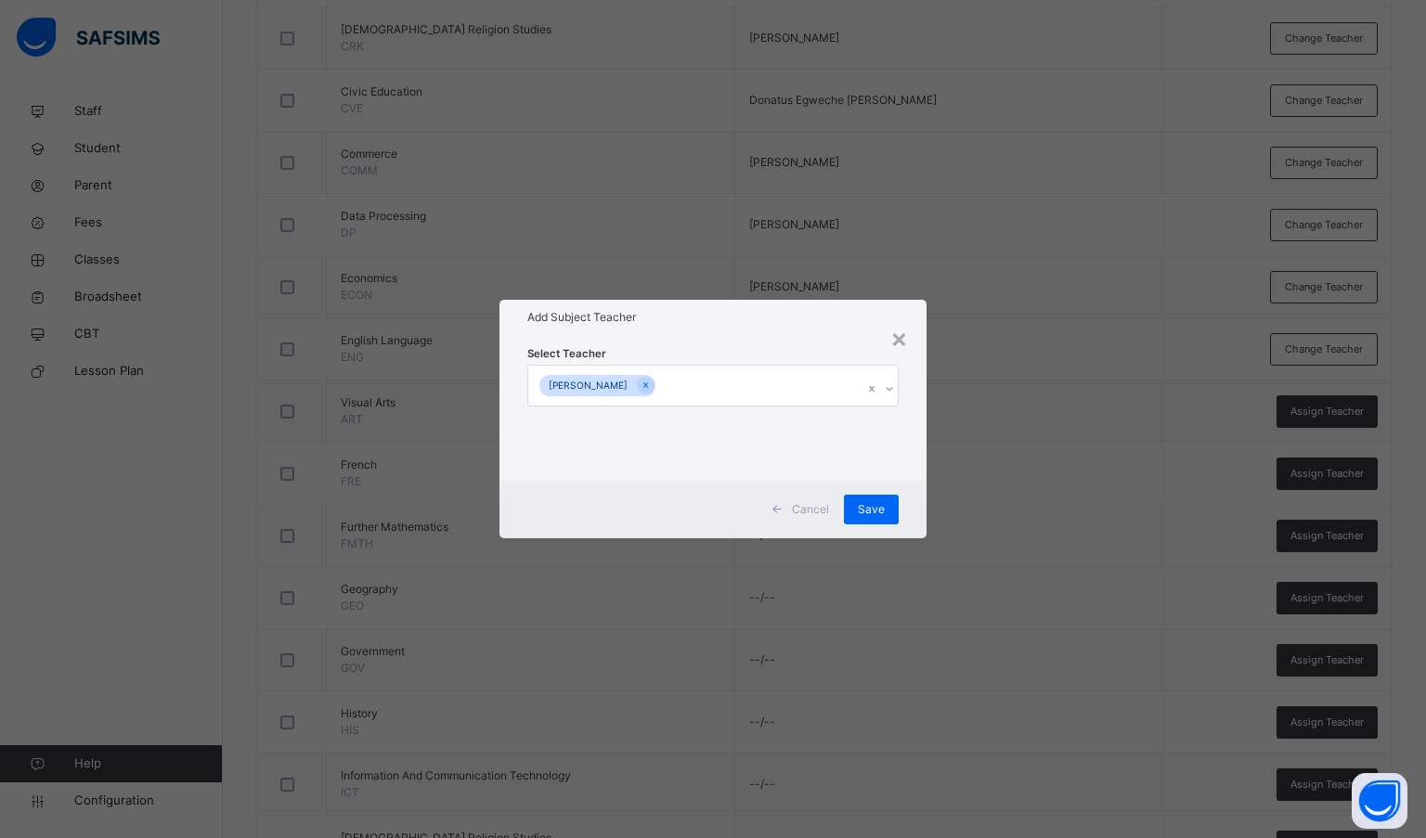
click at [709, 321] on h1 "Add Subject Teacher" at bounding box center [713, 317] width 372 height 17
click at [850, 510] on div "Save" at bounding box center [871, 510] width 55 height 30
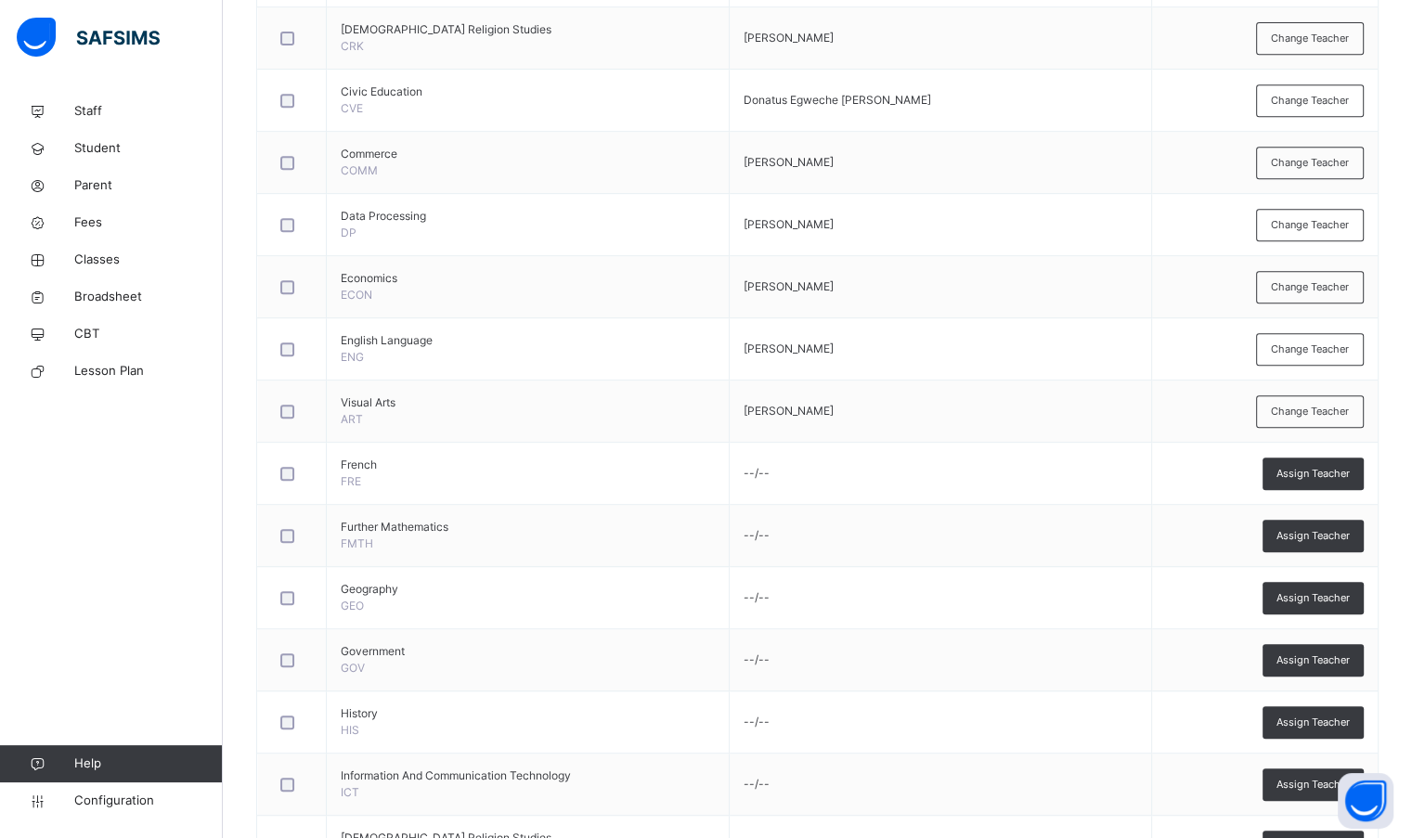
click at [1349, 474] on span "Assign Teacher" at bounding box center [1312, 474] width 73 height 16
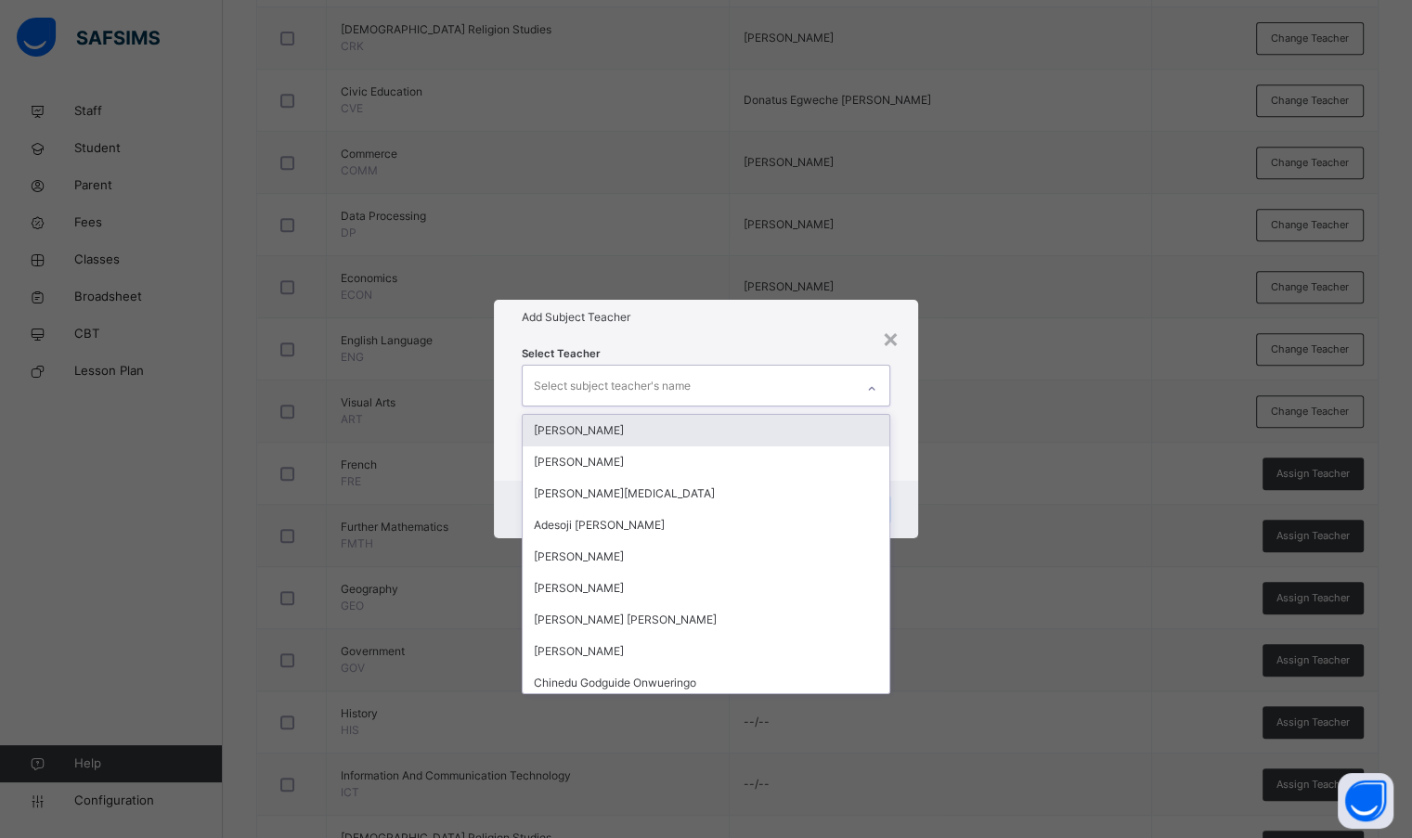
click at [782, 391] on div "Select subject teacher's name" at bounding box center [688, 385] width 330 height 39
type input "***"
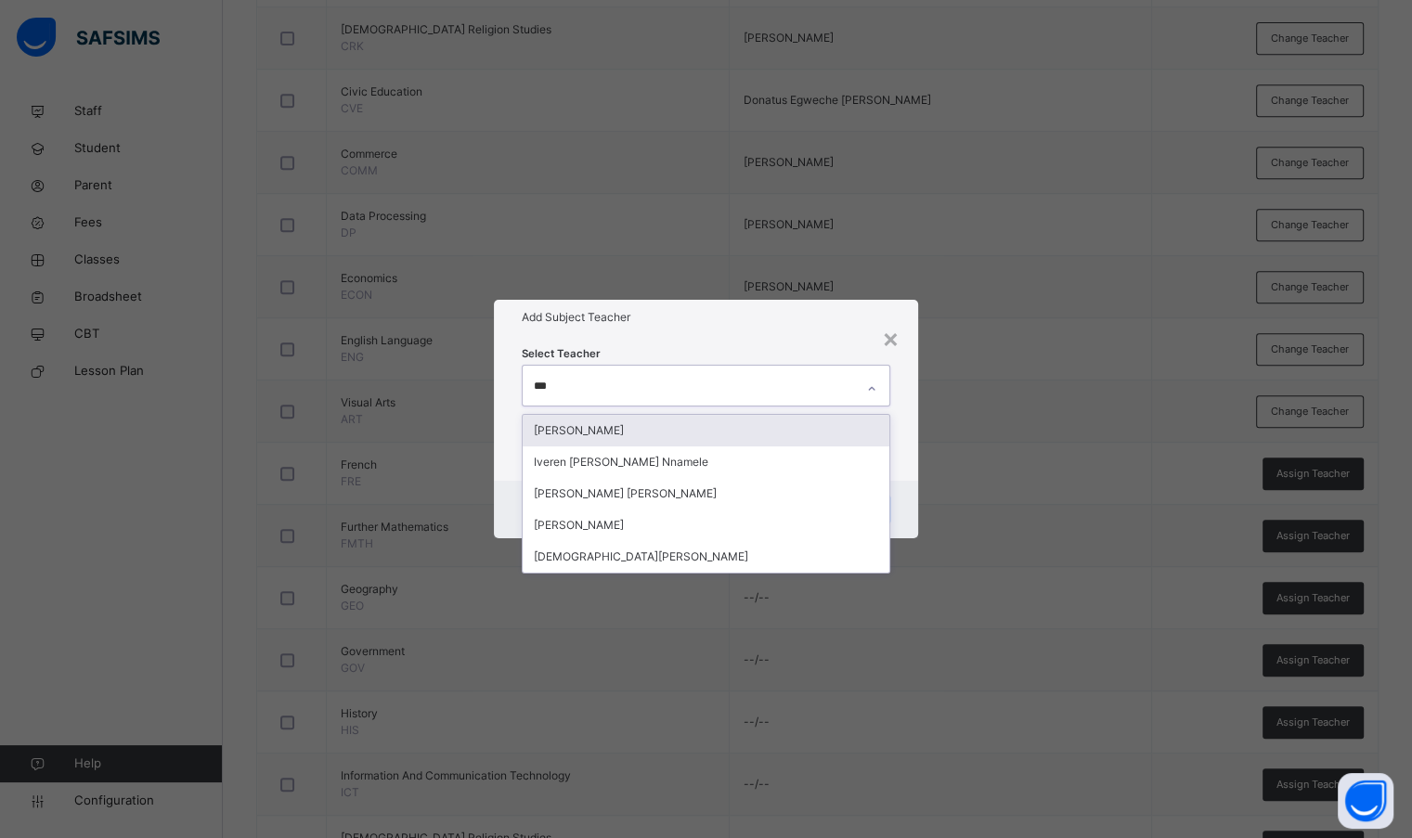
click at [615, 435] on div "[PERSON_NAME]" at bounding box center [706, 431] width 366 height 32
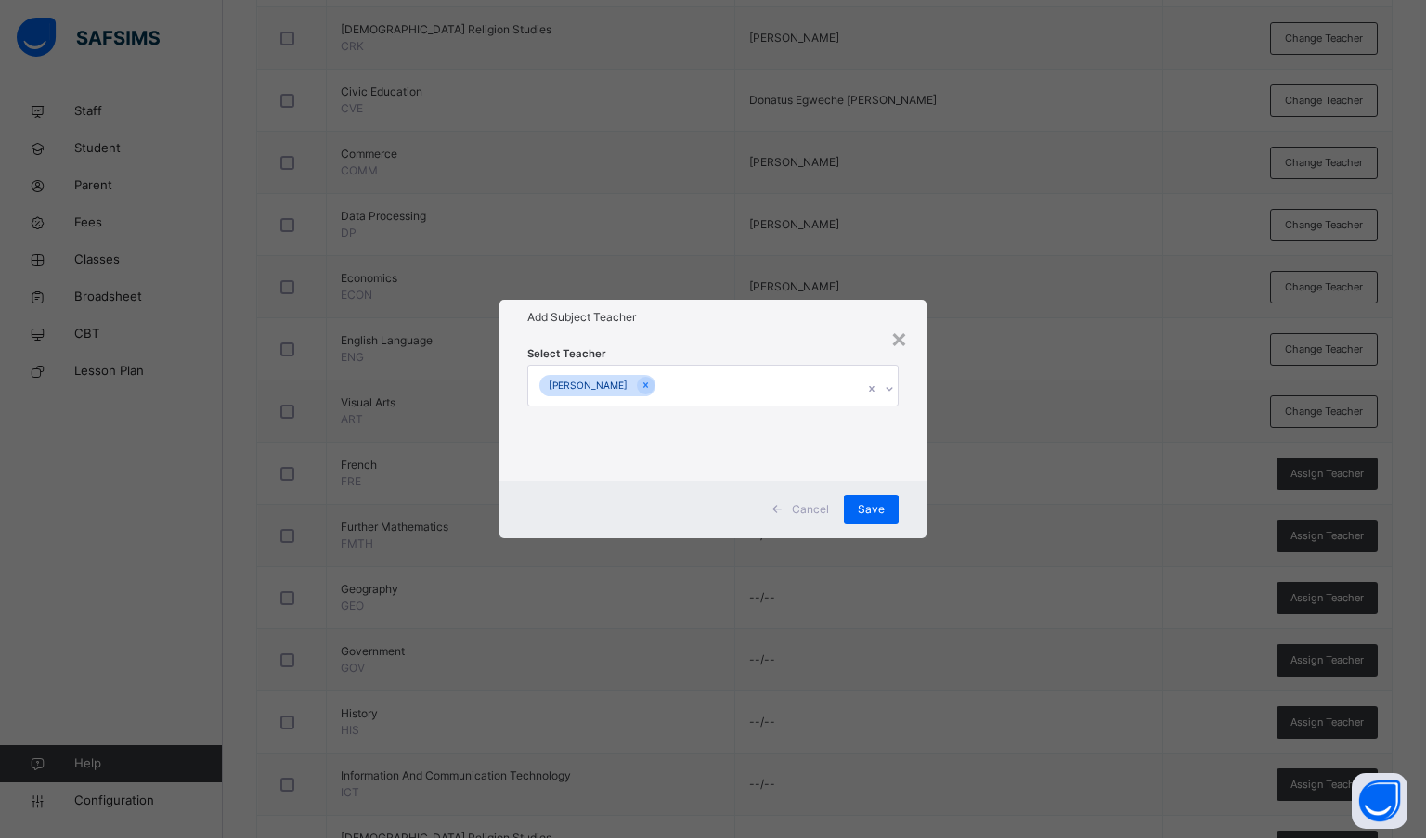
click at [708, 353] on div "Select Teacher [PERSON_NAME]" at bounding box center [713, 407] width 372 height 126
click at [875, 505] on span "Save" at bounding box center [871, 509] width 27 height 17
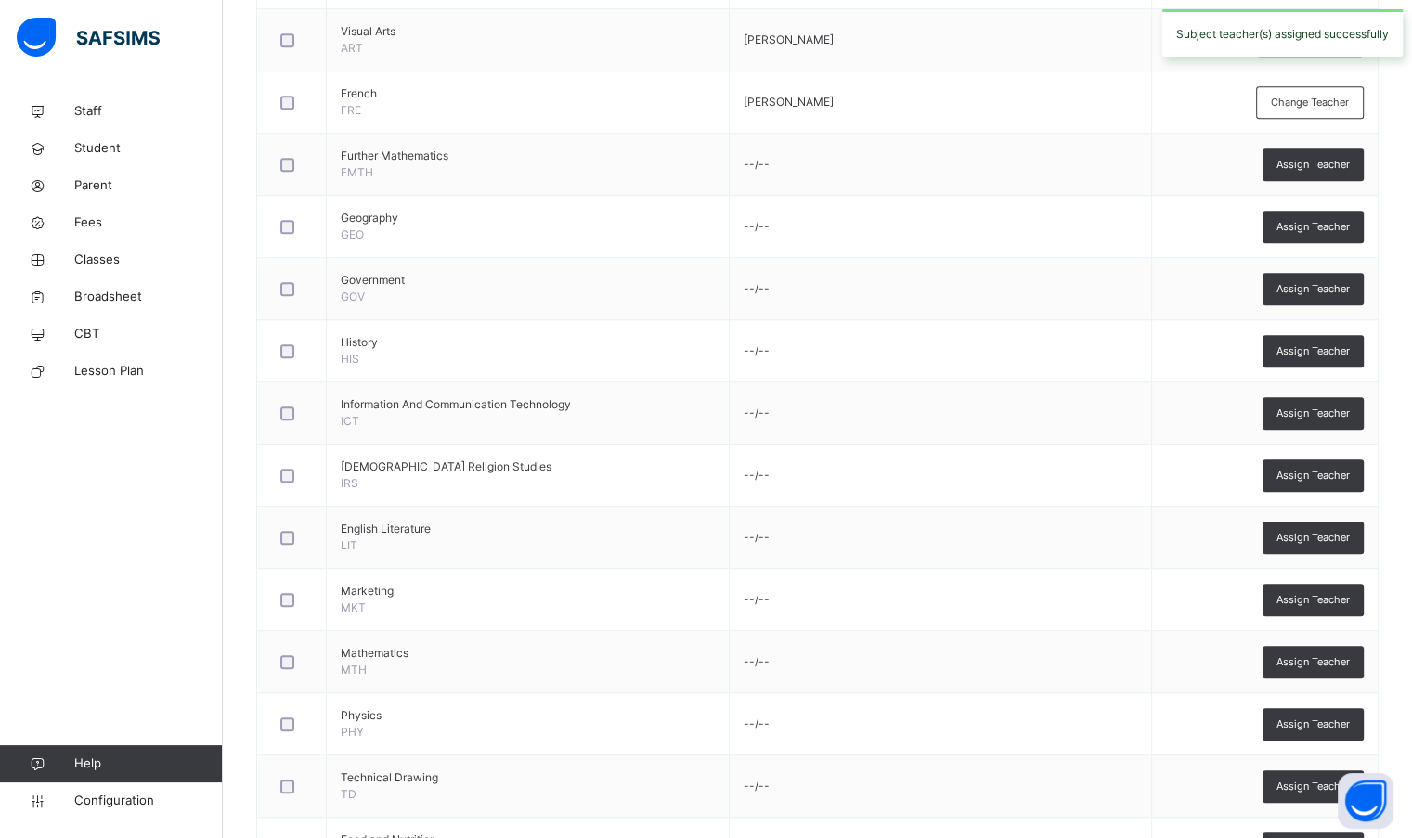
scroll to position [1289, 0]
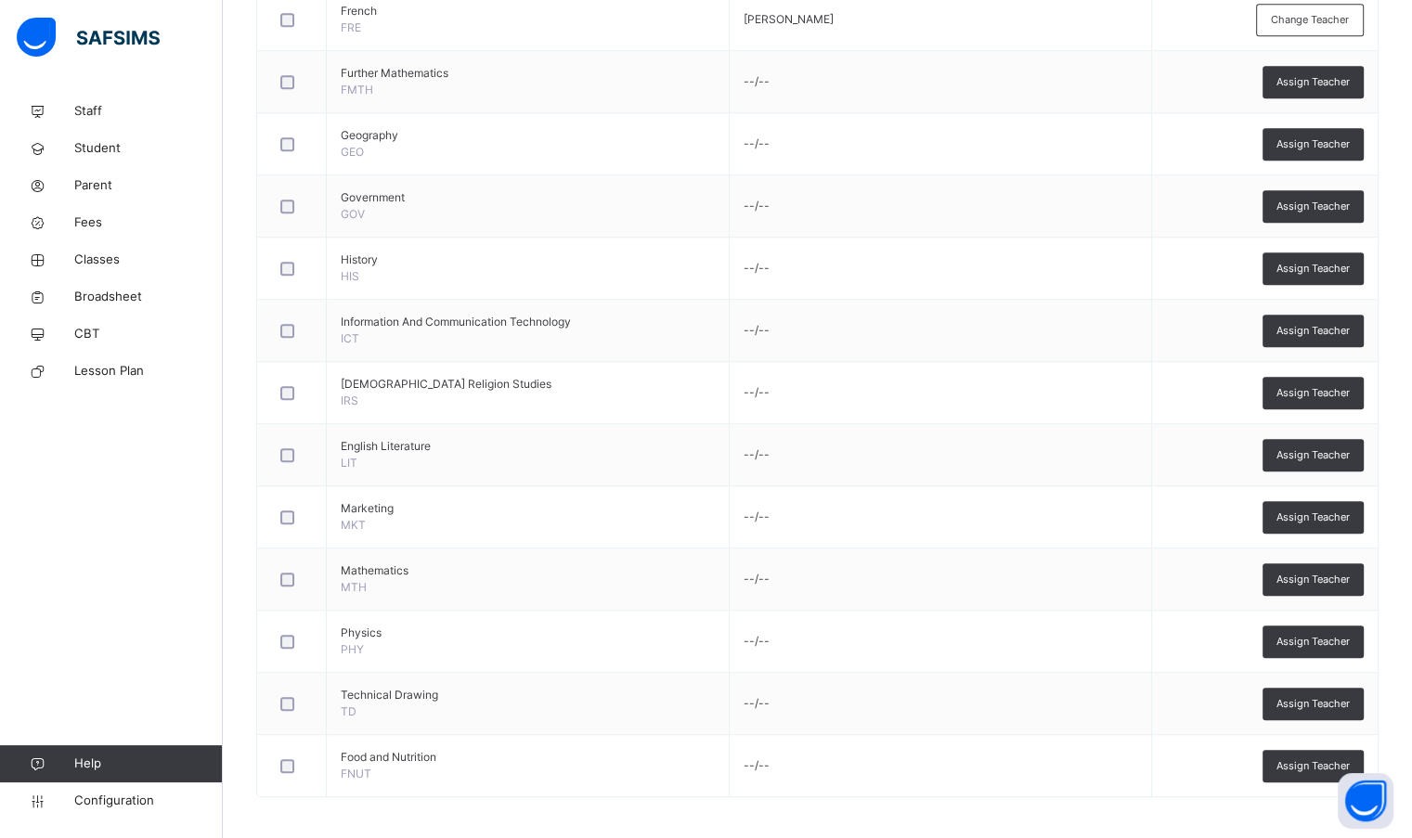
click at [1325, 80] on span "Assign Teacher" at bounding box center [1312, 82] width 73 height 16
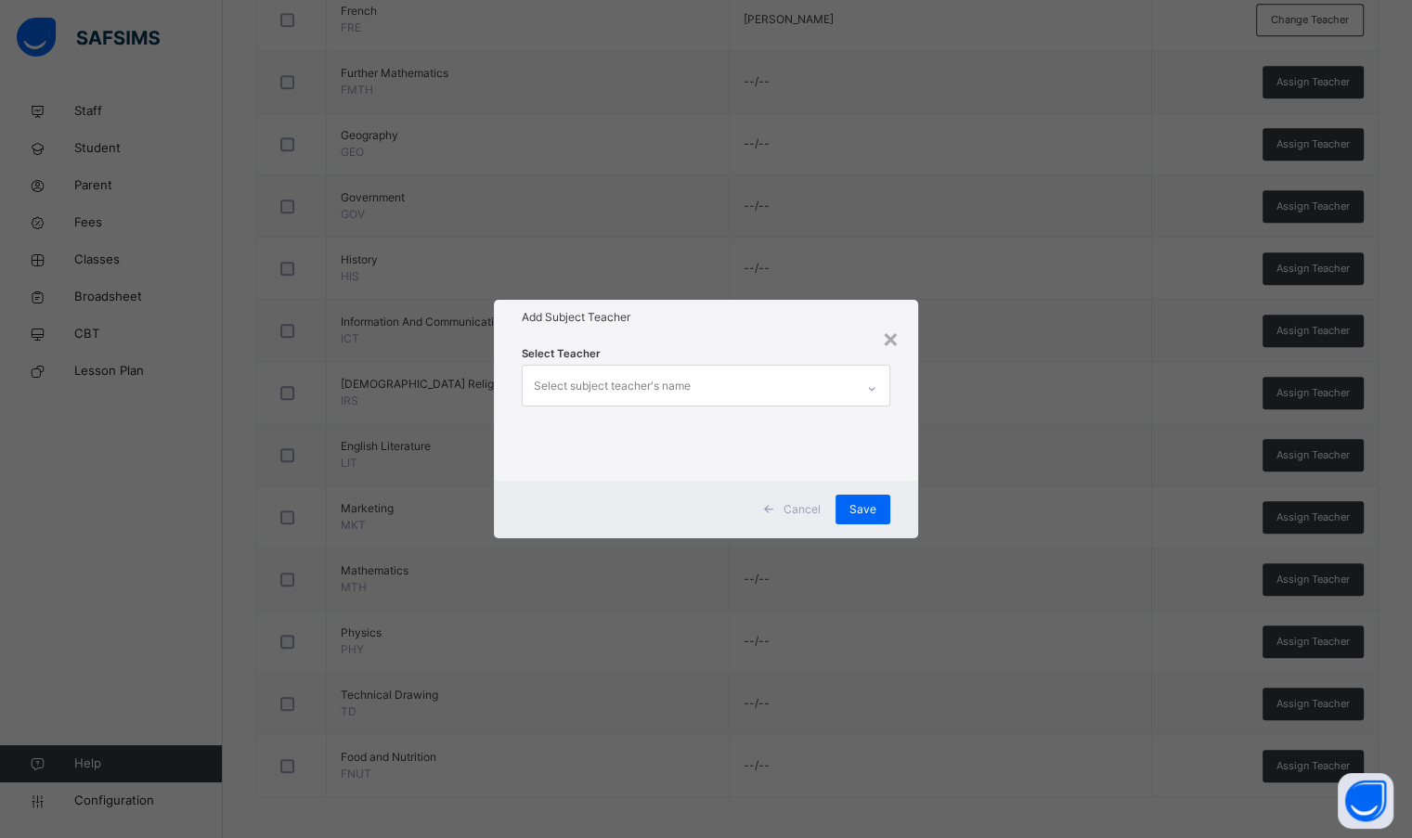
click at [690, 386] on div "Select subject teacher's name" at bounding box center [688, 385] width 330 height 39
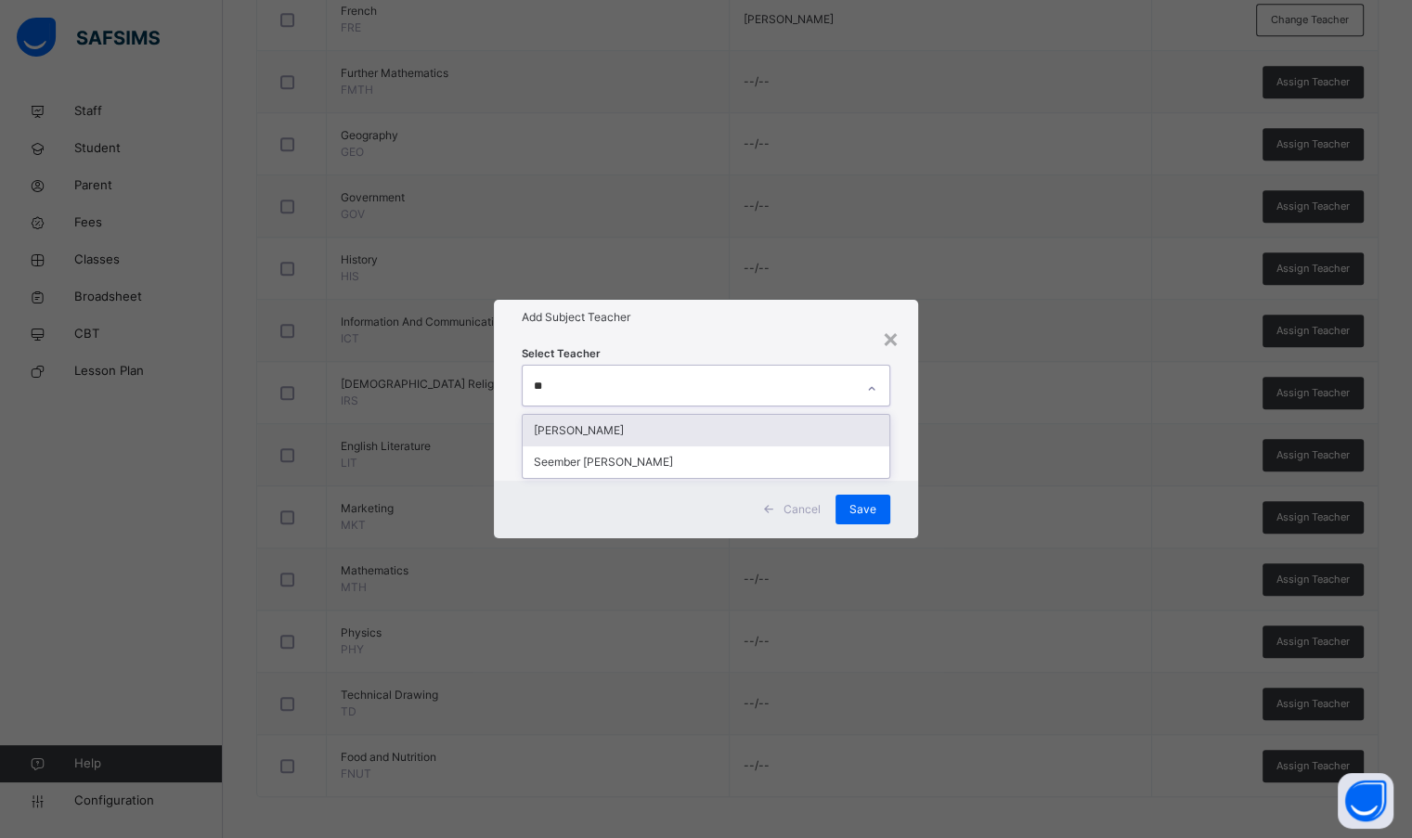
type input "***"
click at [689, 425] on div "[PERSON_NAME]" at bounding box center [706, 431] width 366 height 32
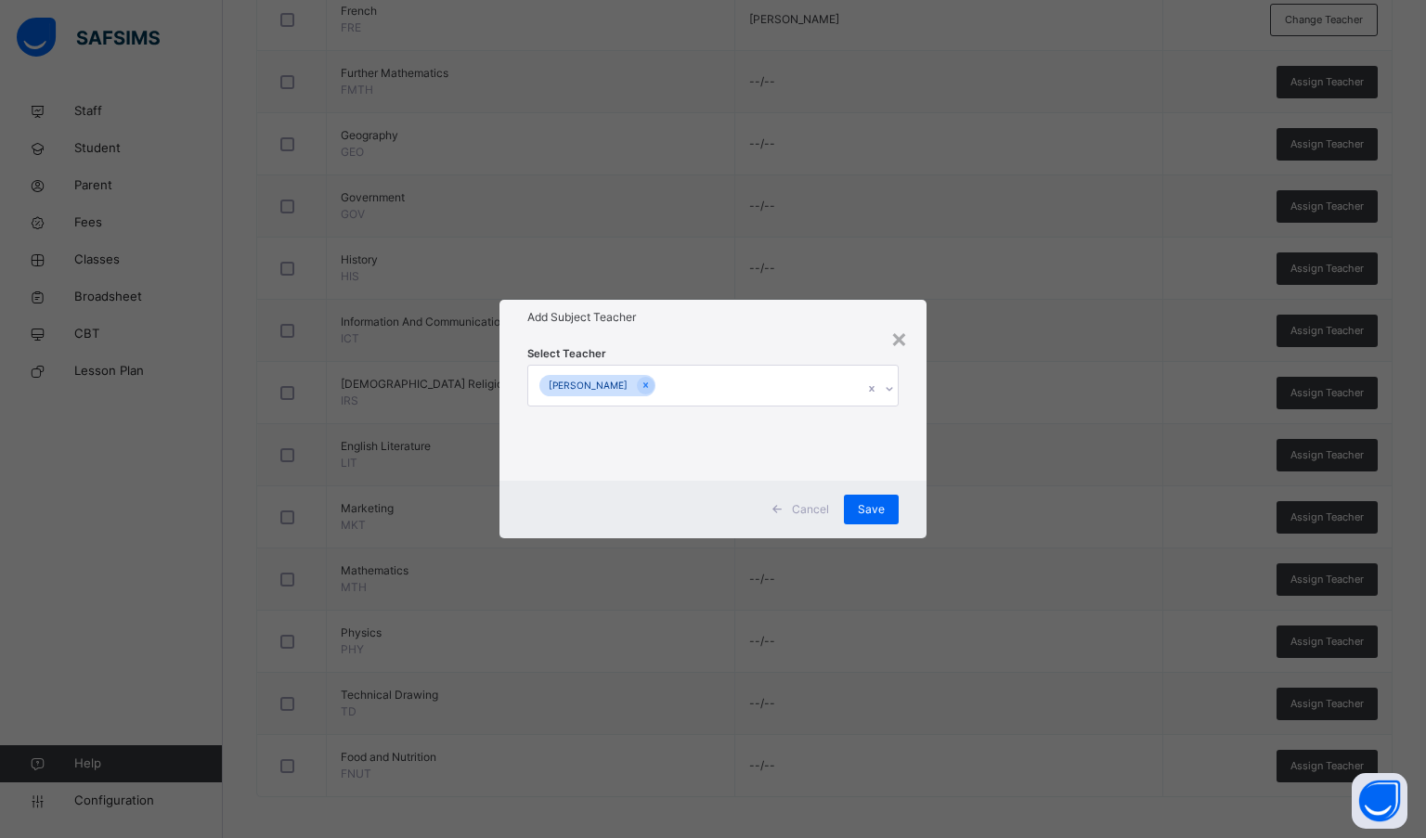
click at [690, 340] on div "Select Teacher [PERSON_NAME]" at bounding box center [713, 407] width 428 height 145
click at [868, 509] on span "Save" at bounding box center [871, 509] width 27 height 17
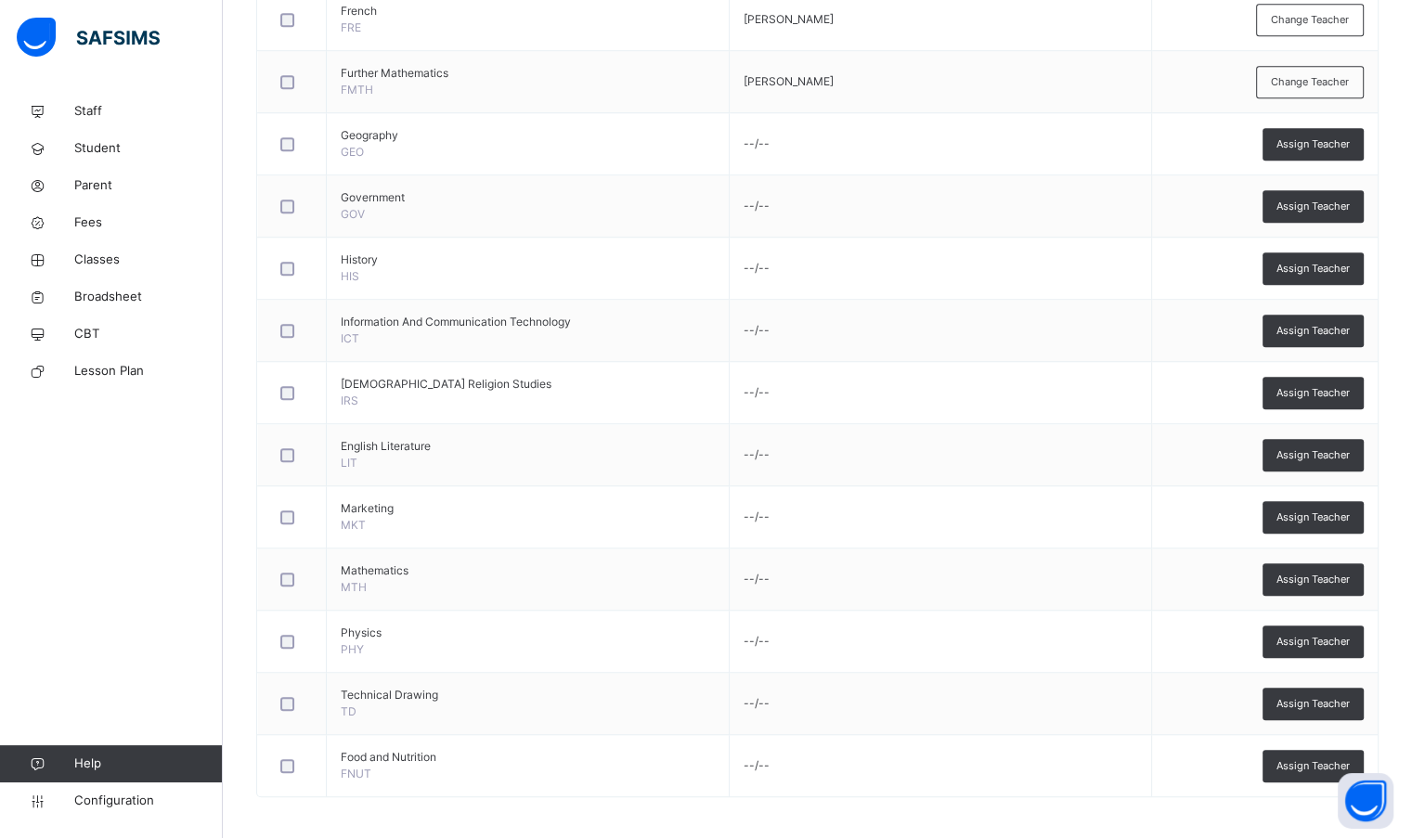
click at [1347, 148] on span "Assign Teacher" at bounding box center [1312, 144] width 73 height 16
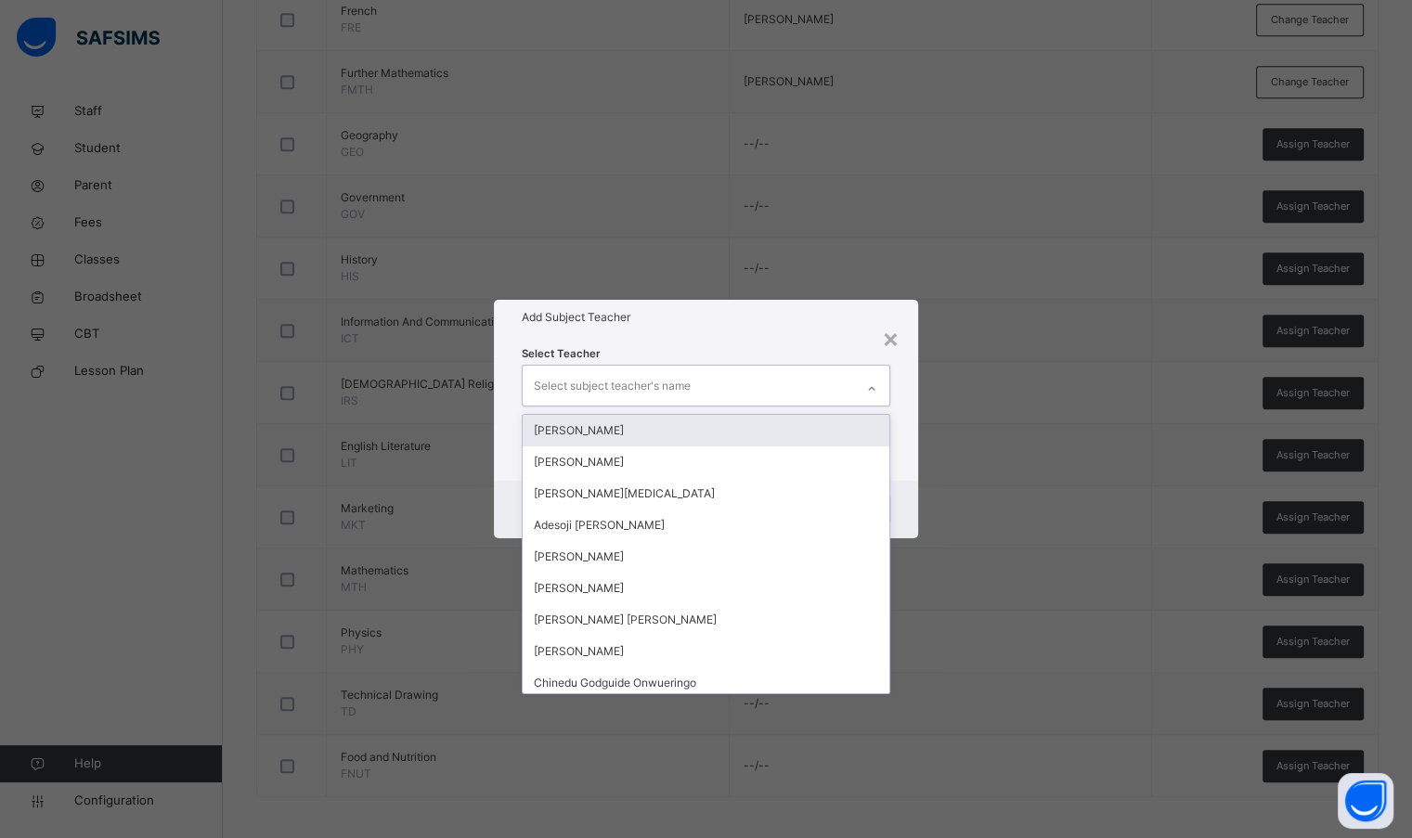
click at [729, 379] on div "Select subject teacher's name" at bounding box center [688, 385] width 330 height 39
type input "***"
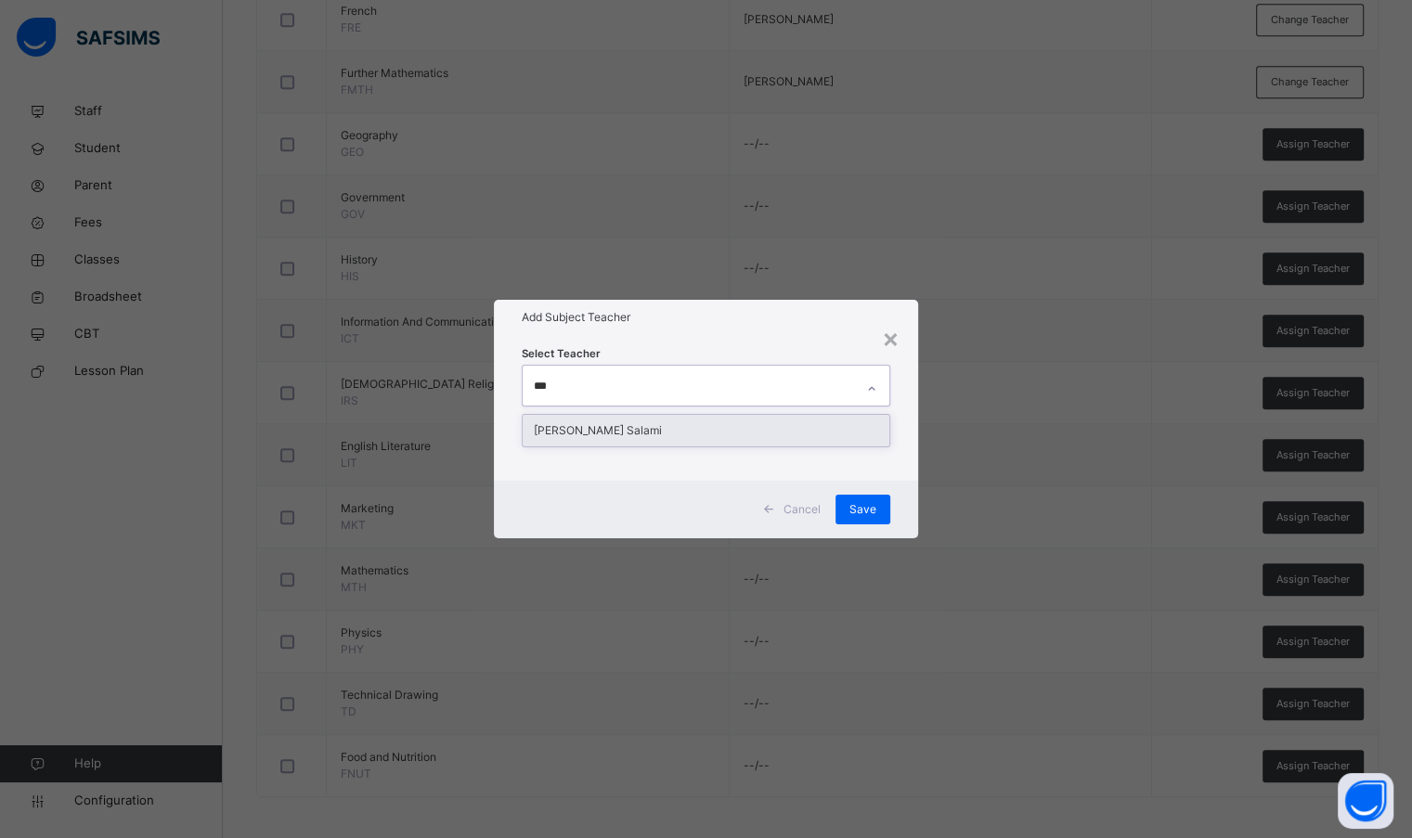
click at [724, 435] on div "[PERSON_NAME] Salami" at bounding box center [706, 431] width 366 height 32
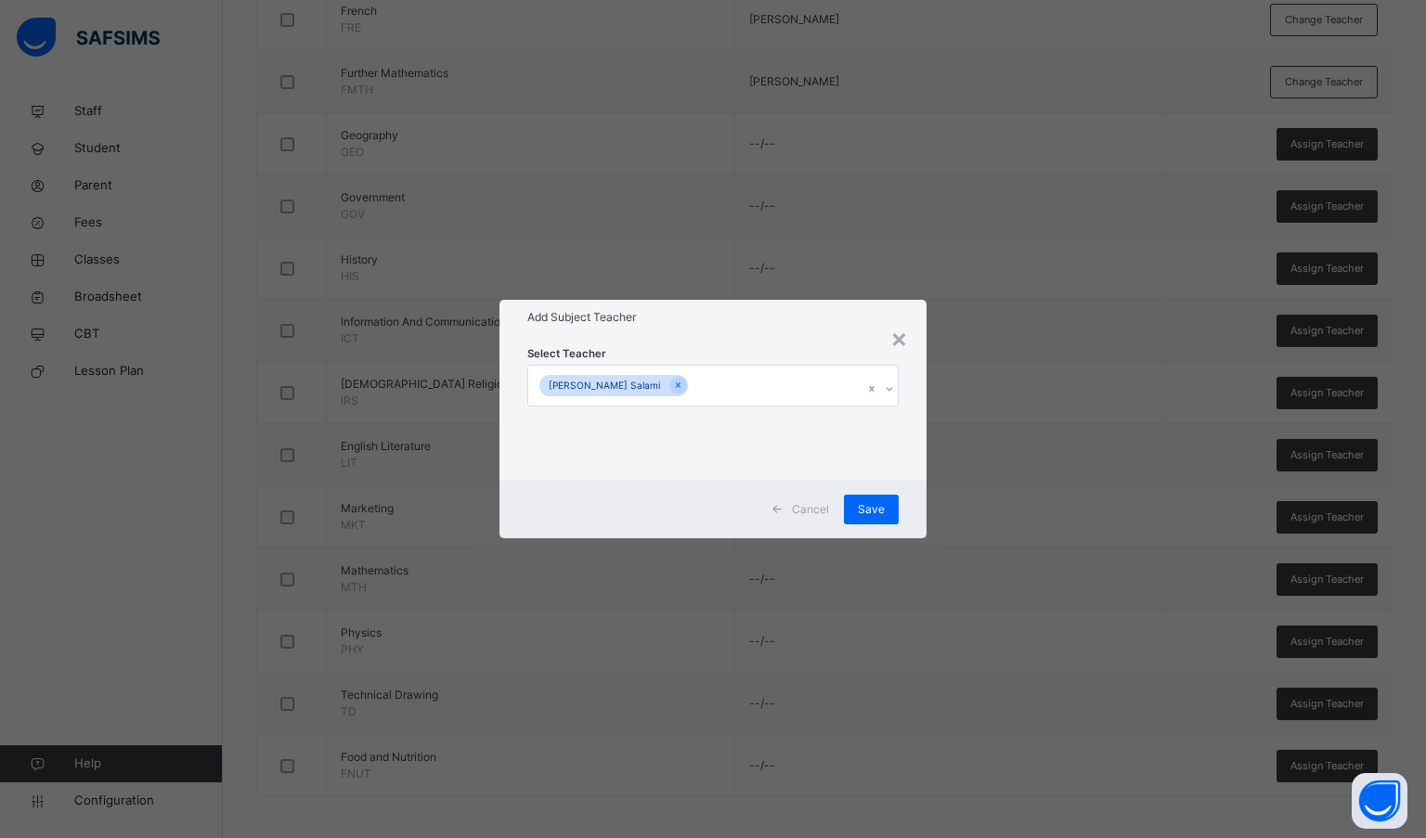
click at [701, 335] on div "Select Teacher [PERSON_NAME] Salami" at bounding box center [713, 407] width 428 height 145
click at [883, 504] on span "Save" at bounding box center [871, 509] width 27 height 17
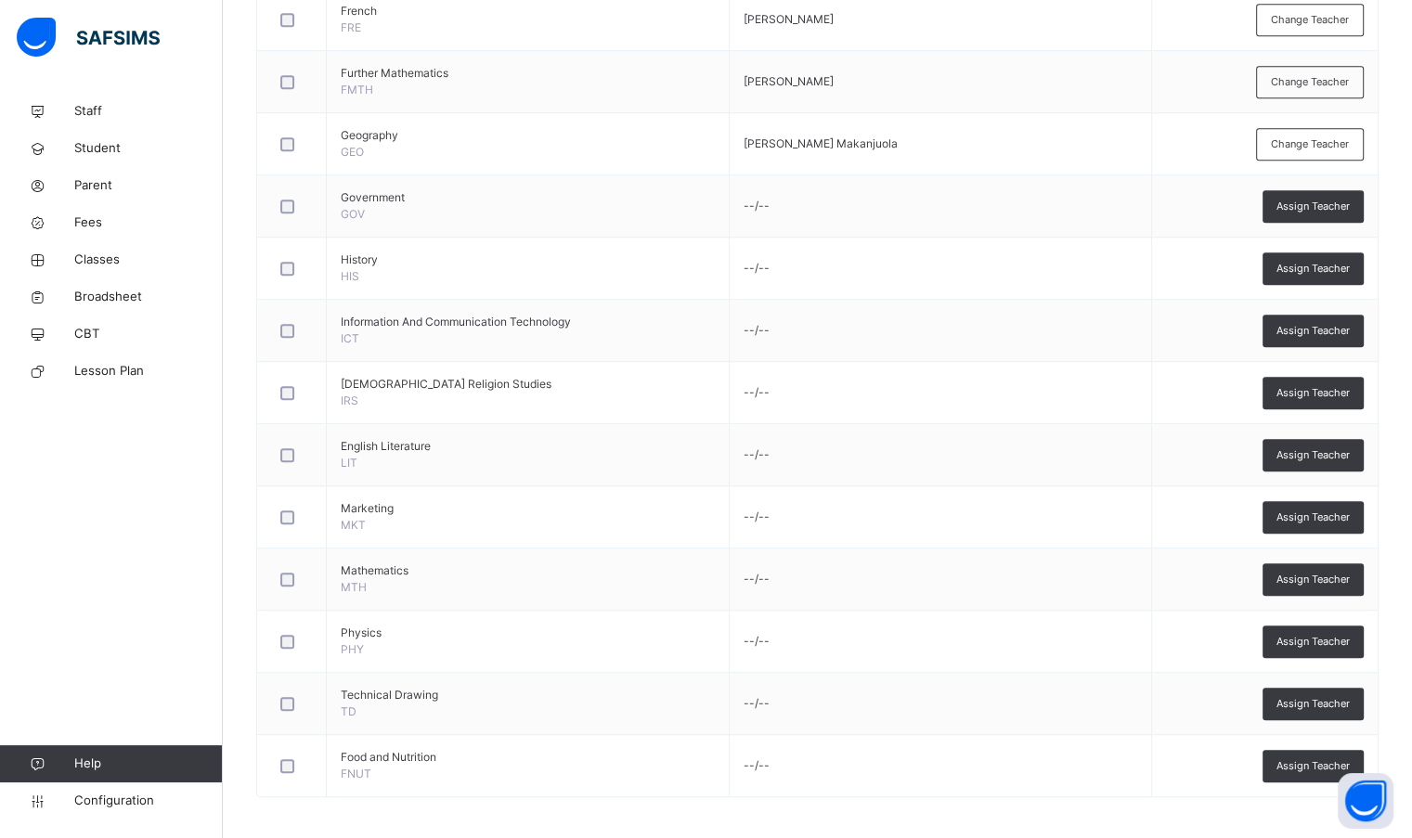
click at [1314, 193] on div "Assign Teacher" at bounding box center [1312, 206] width 101 height 32
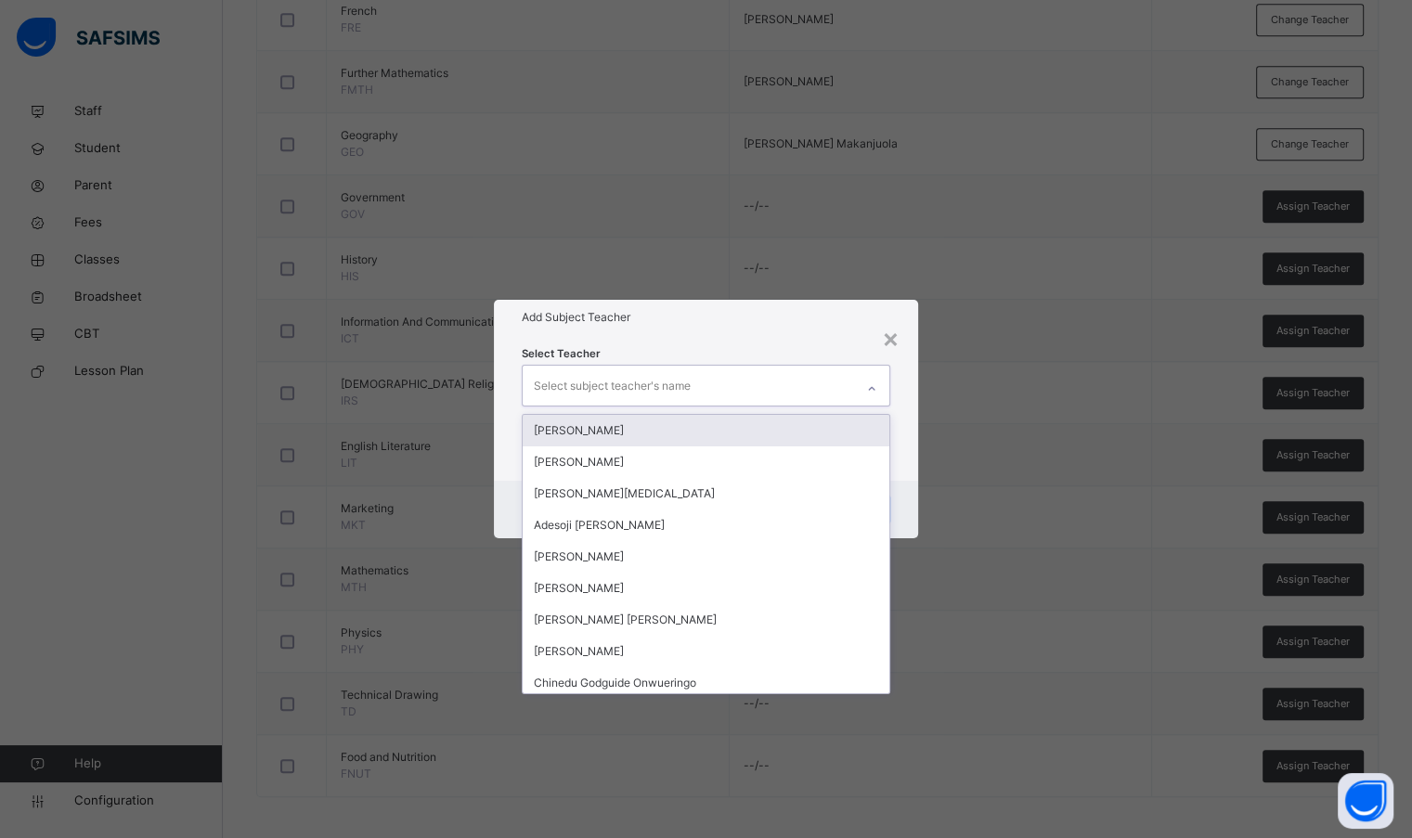
click at [728, 383] on div "Select subject teacher's name" at bounding box center [688, 385] width 330 height 39
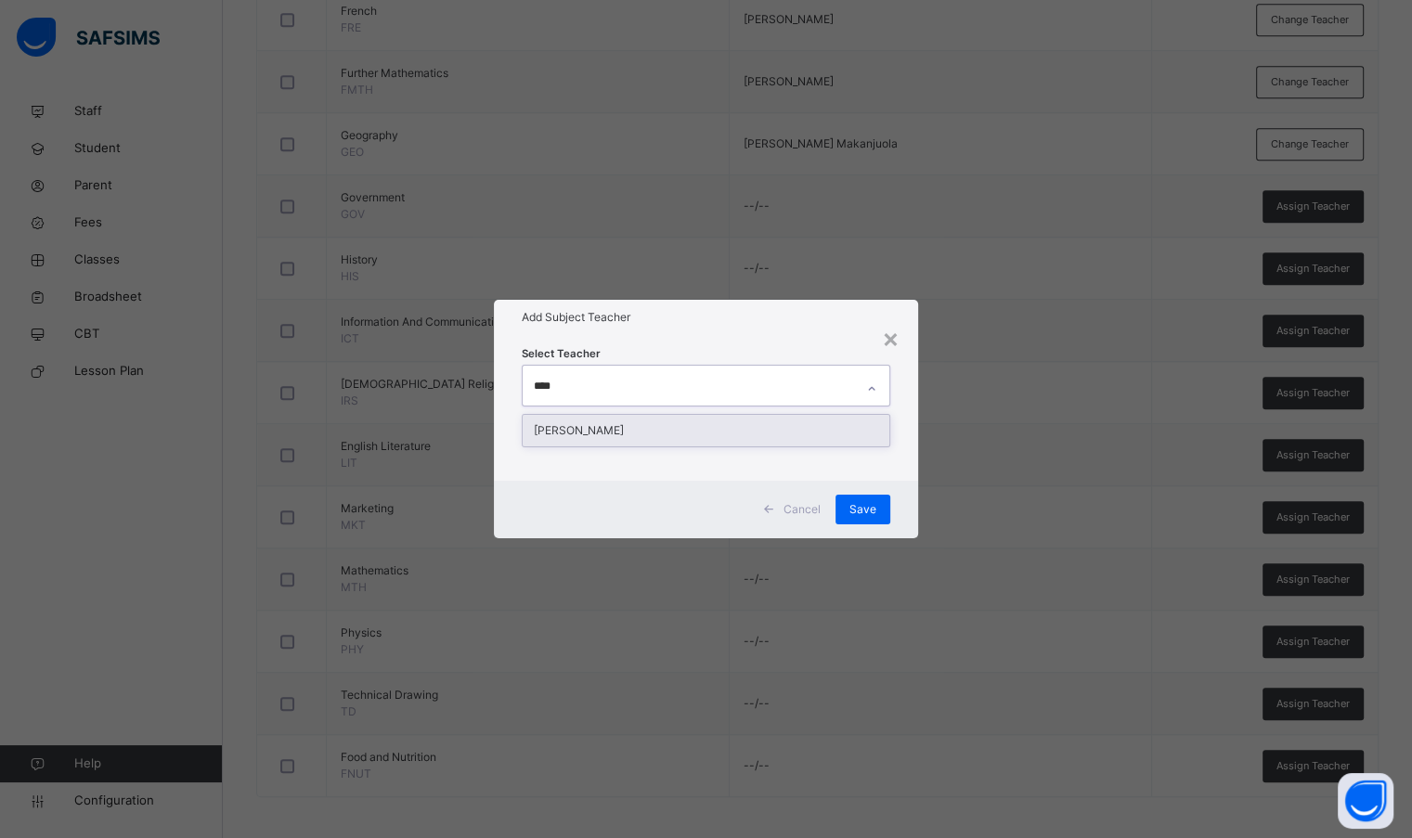
type input "*****"
click at [714, 430] on div "[PERSON_NAME]" at bounding box center [706, 431] width 366 height 32
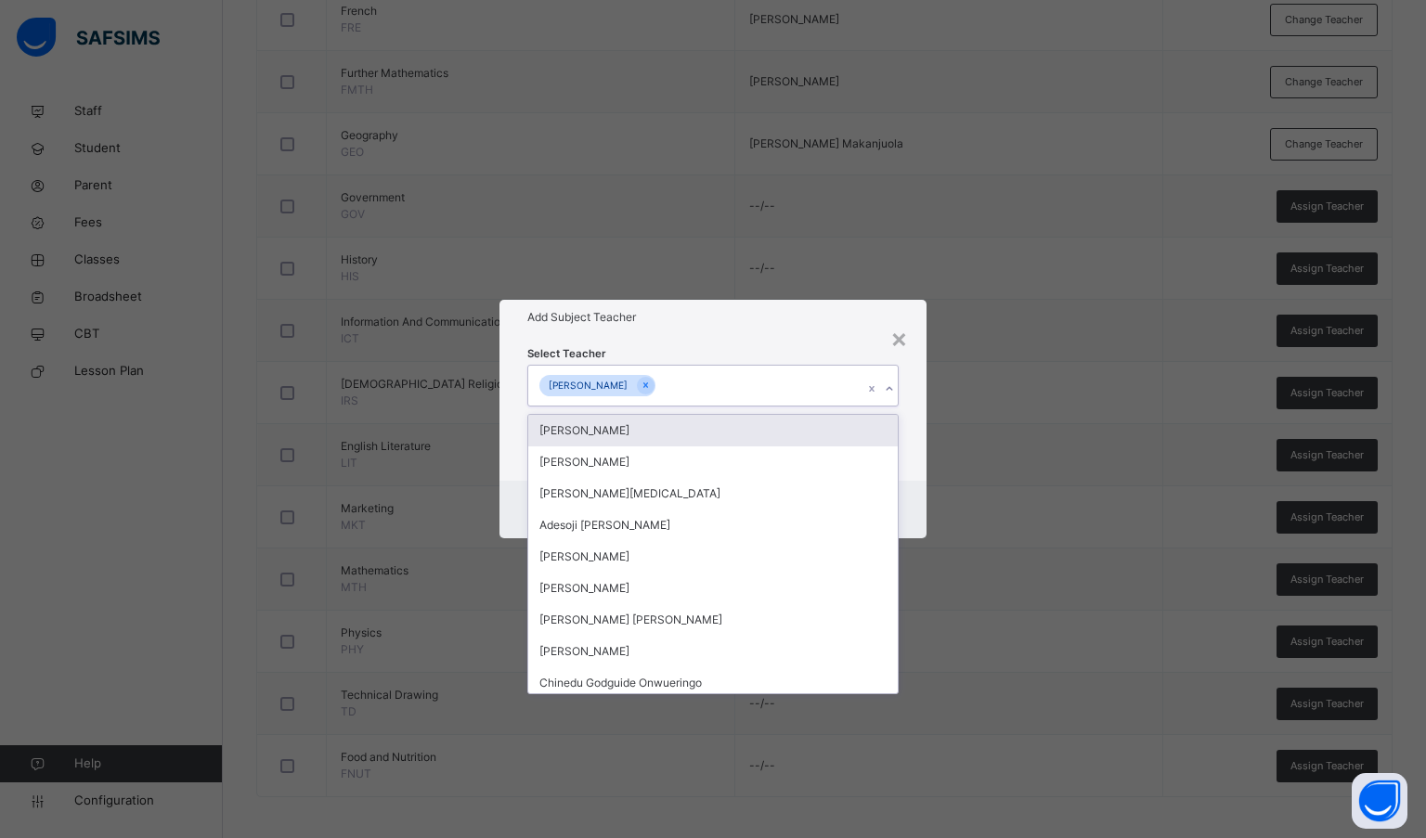
click at [795, 323] on h1 "Add Subject Teacher" at bounding box center [713, 317] width 372 height 17
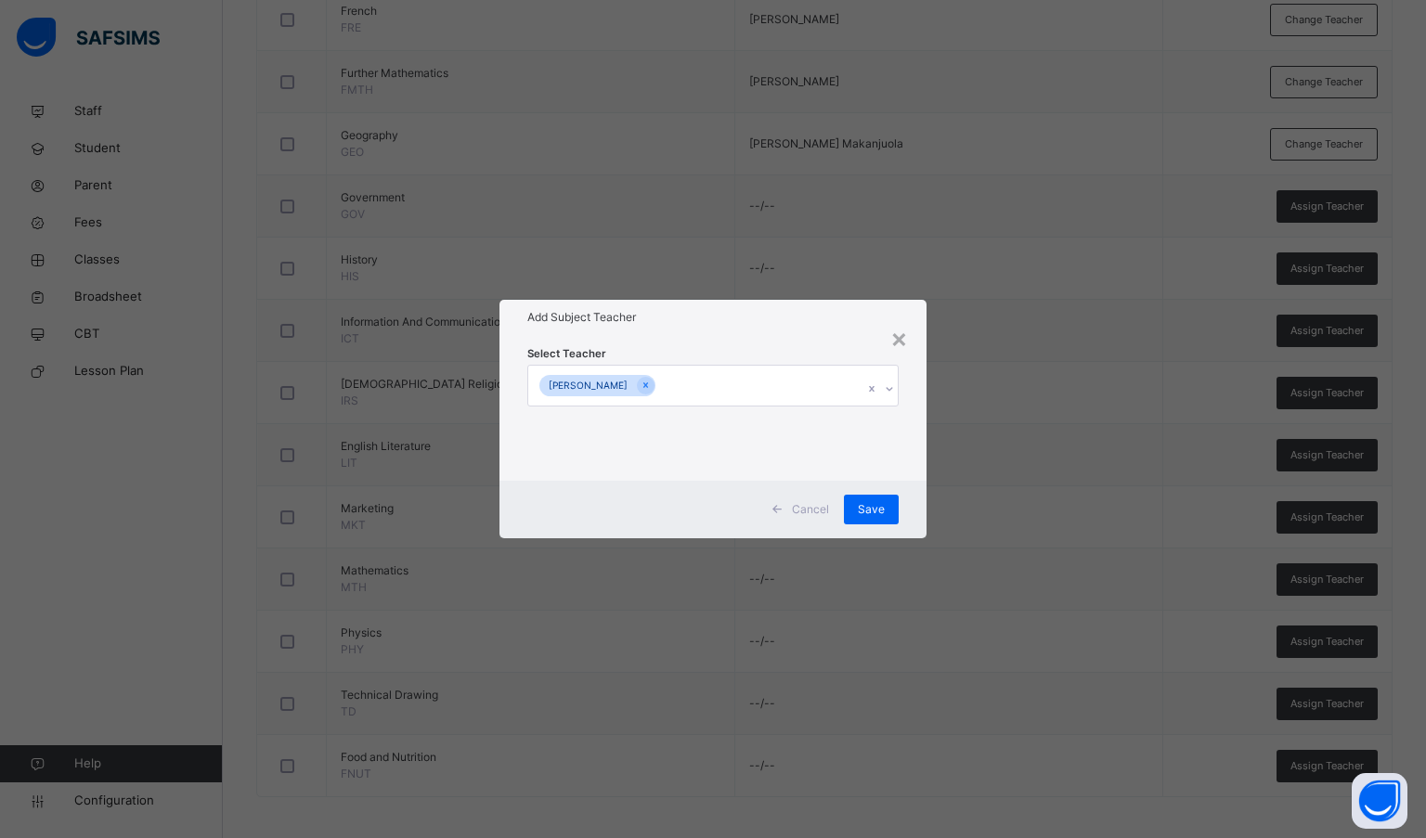
click at [872, 502] on span "Save" at bounding box center [871, 509] width 27 height 17
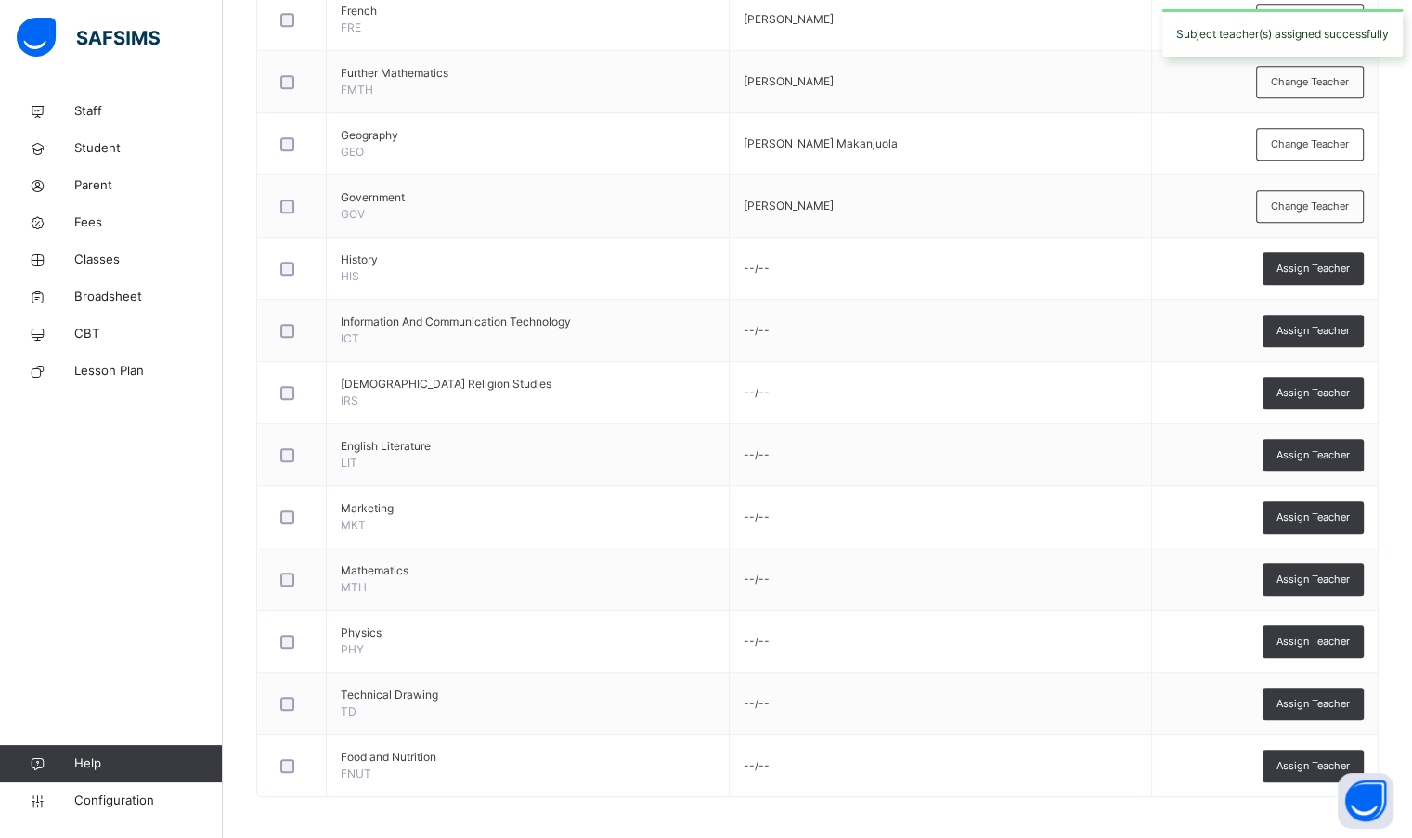
click at [1288, 264] on div "Assign Teacher" at bounding box center [1312, 268] width 101 height 32
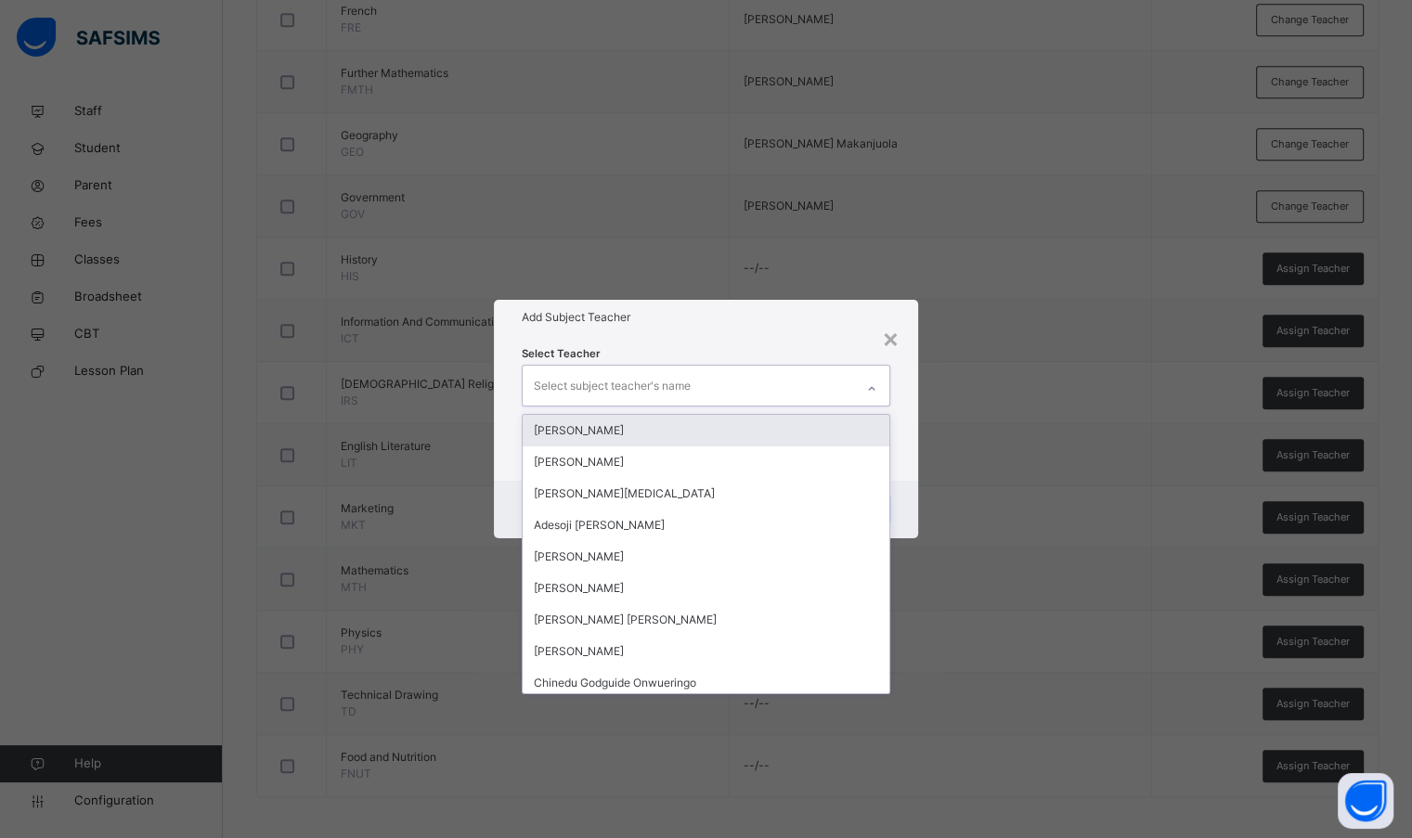
click at [598, 380] on div "Select subject teacher's name" at bounding box center [612, 385] width 157 height 35
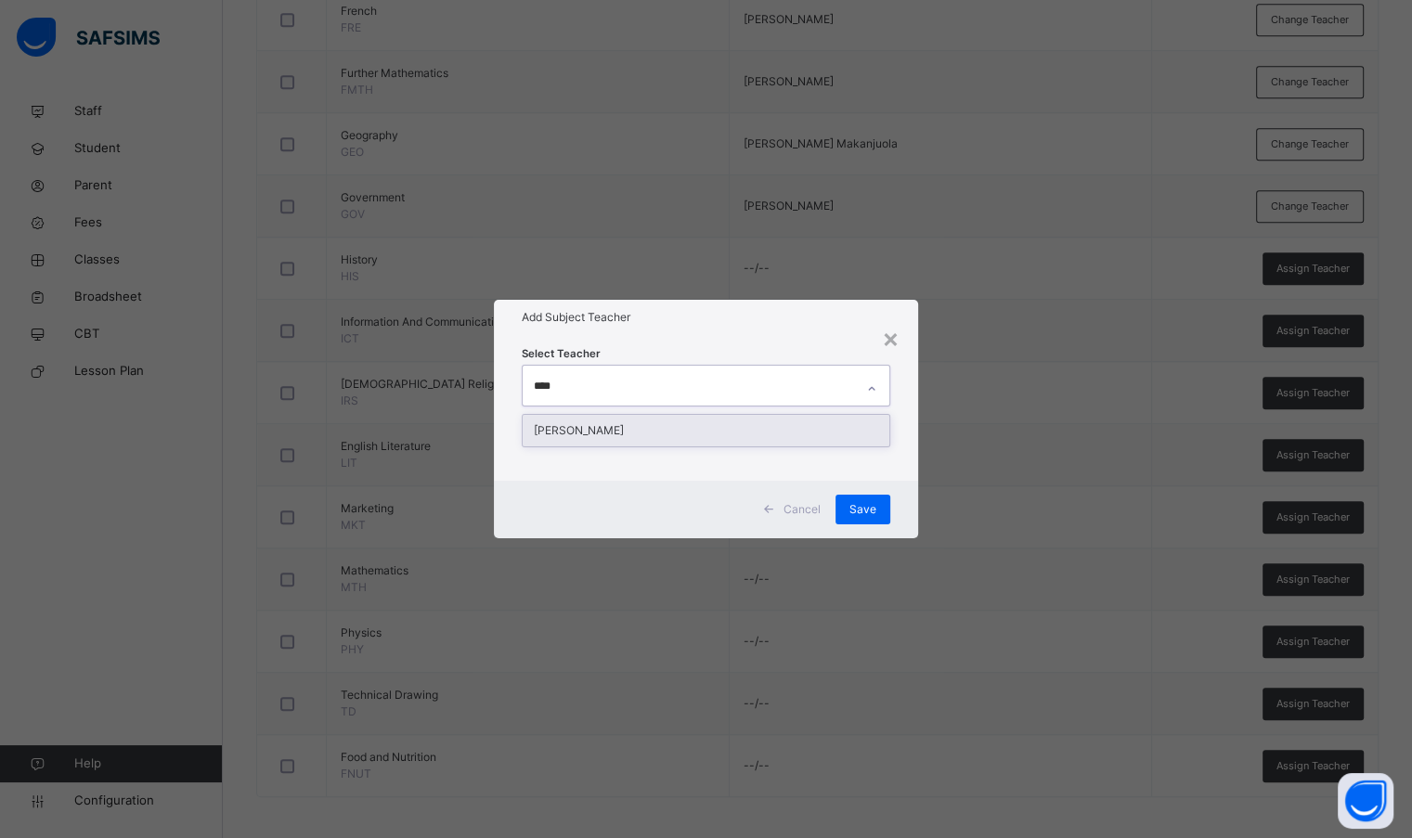
type input "*****"
click at [622, 434] on div "[PERSON_NAME]" at bounding box center [706, 431] width 366 height 32
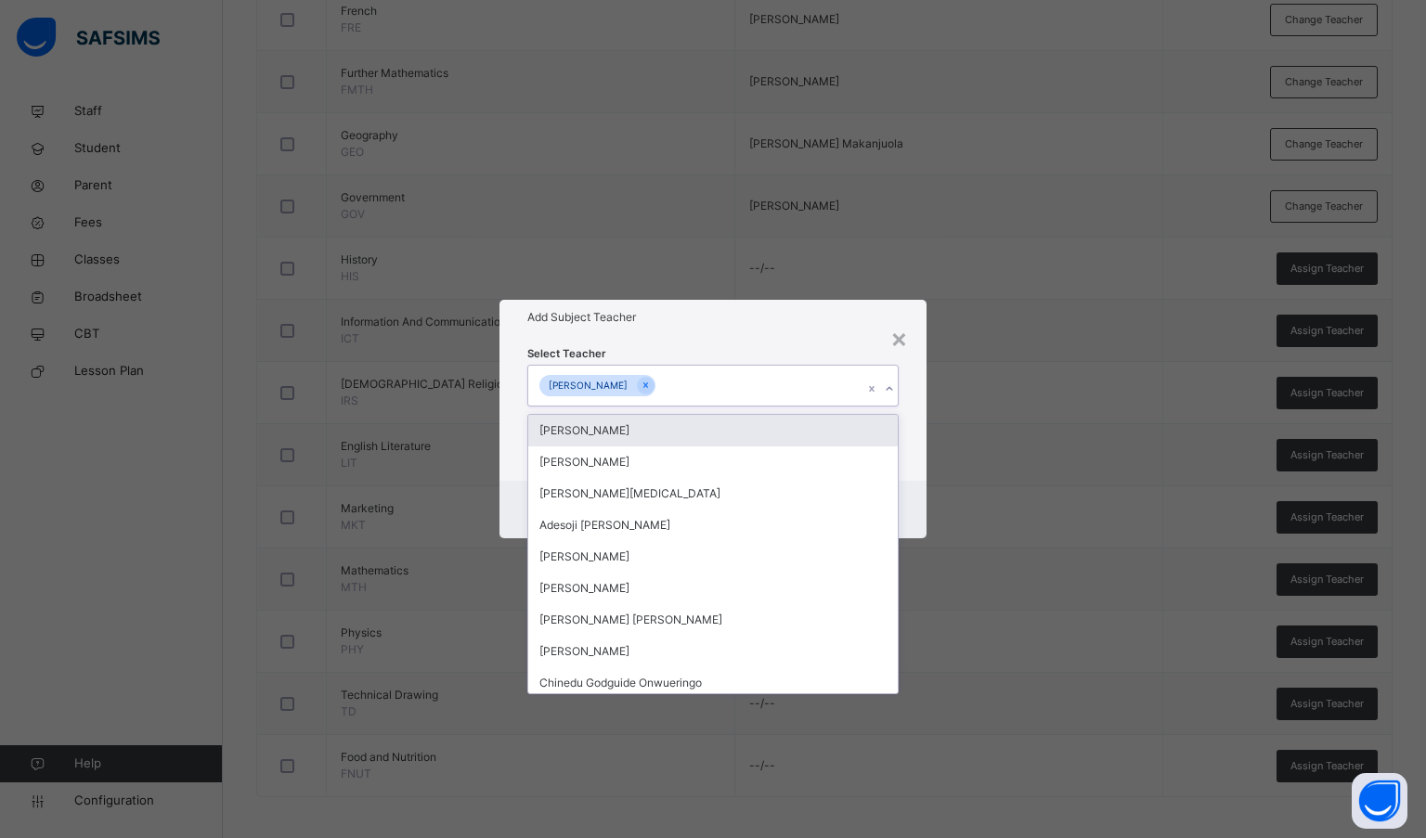
click at [687, 336] on div "Select Teacher option [PERSON_NAME], selected. option [PERSON_NAME] focused, 1 …" at bounding box center [713, 407] width 428 height 145
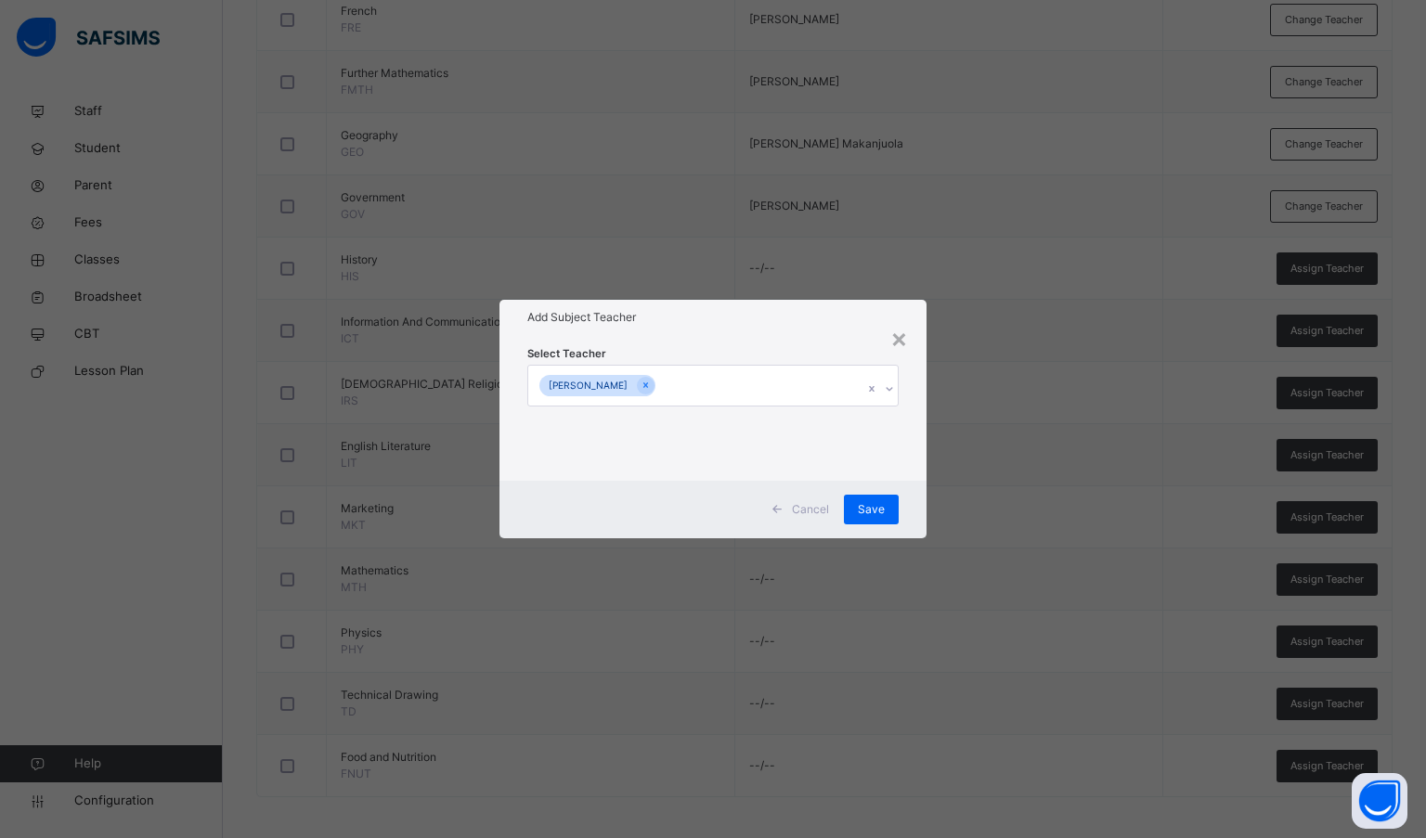
click at [861, 508] on span "Save" at bounding box center [871, 509] width 27 height 17
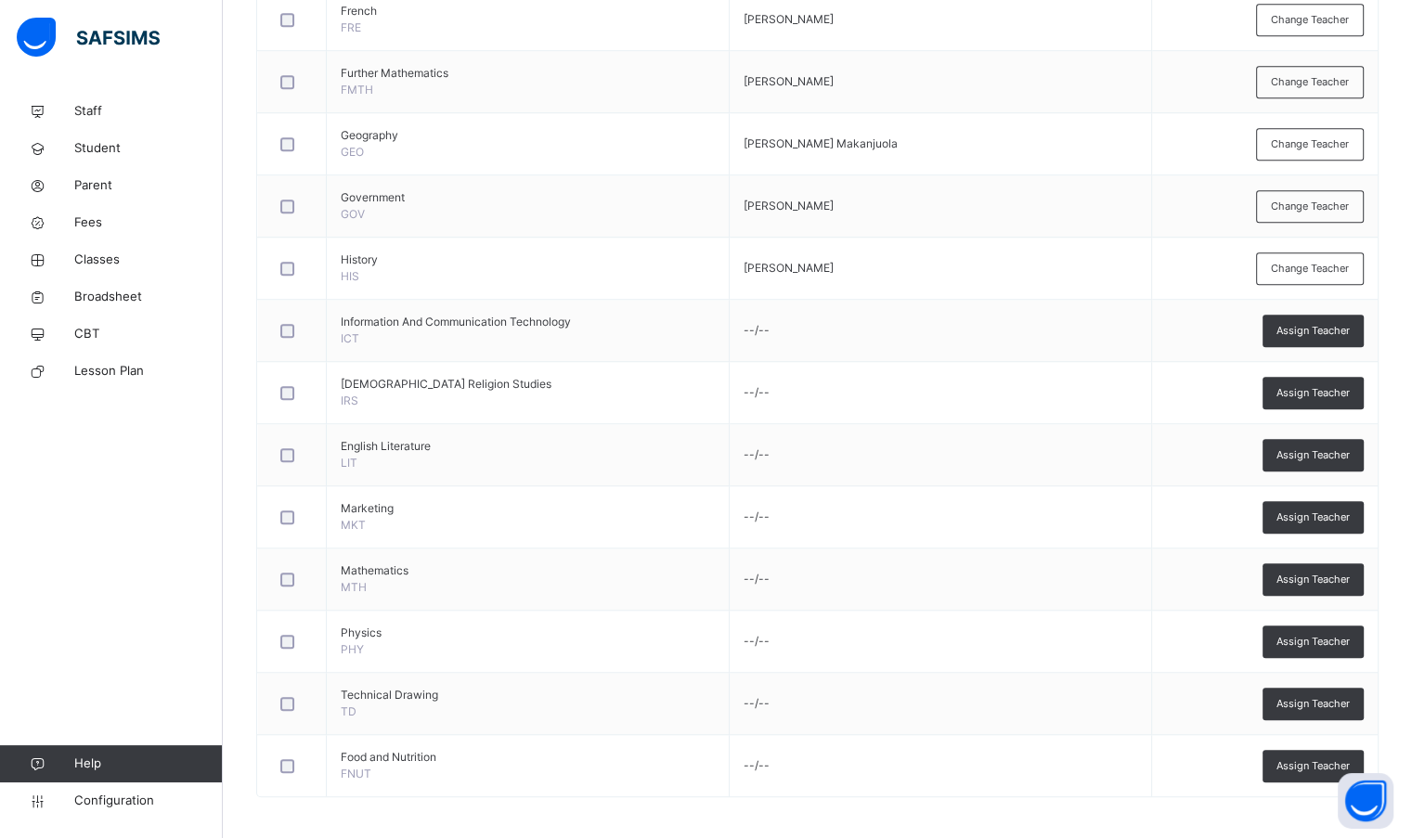
click at [1311, 327] on span "Assign Teacher" at bounding box center [1312, 331] width 73 height 16
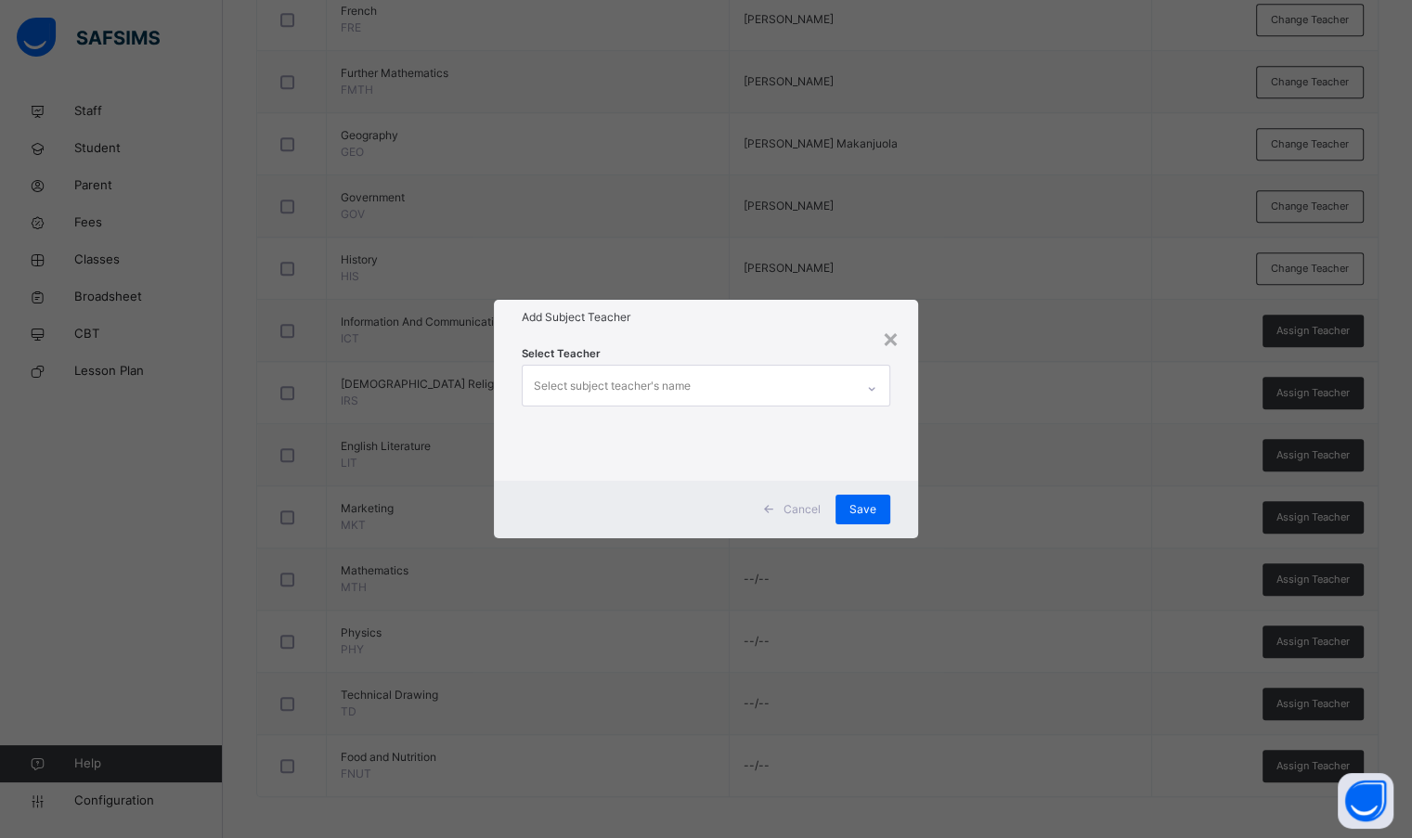
click at [754, 390] on div "Select subject teacher's name" at bounding box center [688, 385] width 330 height 39
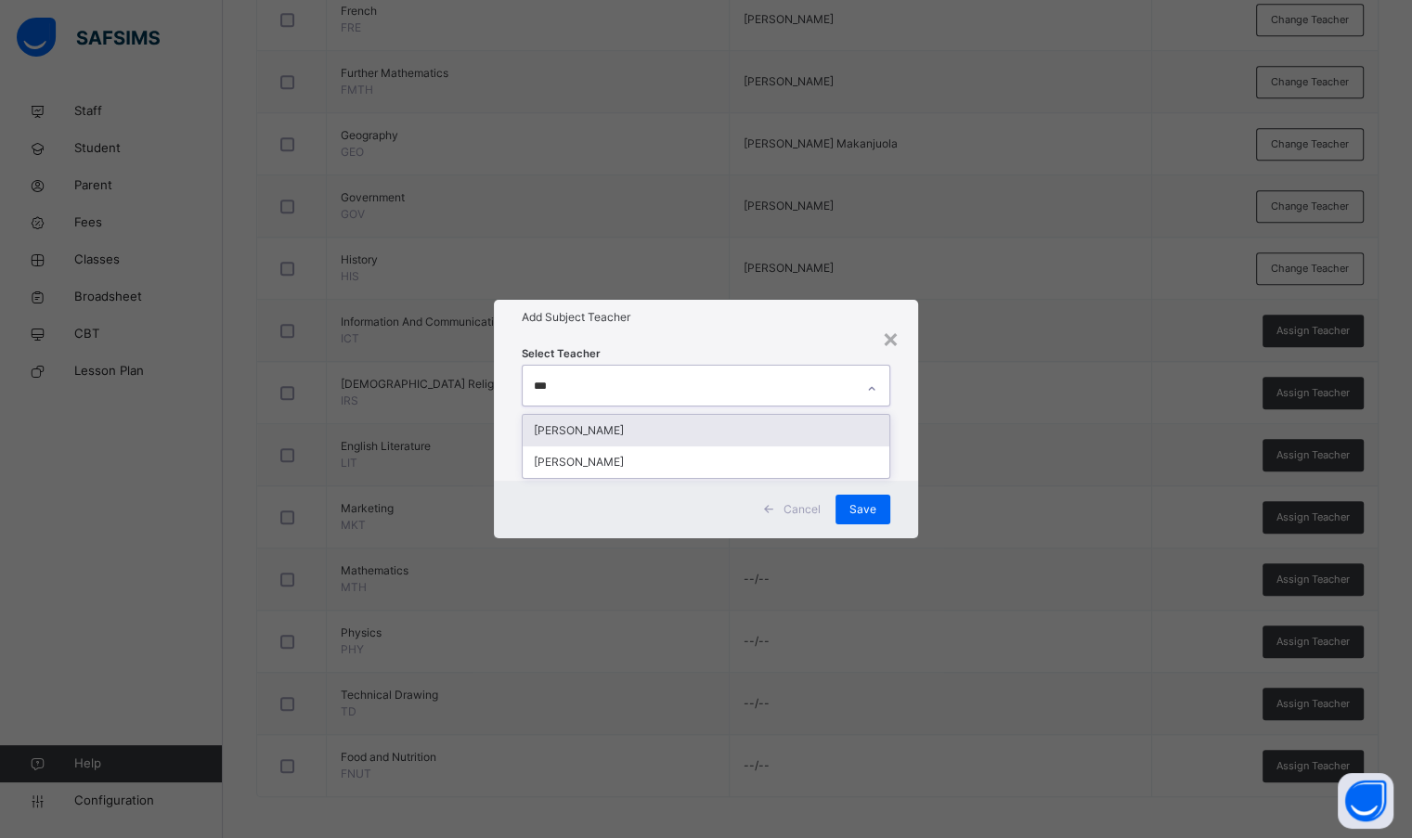
type input "****"
click at [650, 427] on div "[PERSON_NAME]" at bounding box center [706, 431] width 366 height 32
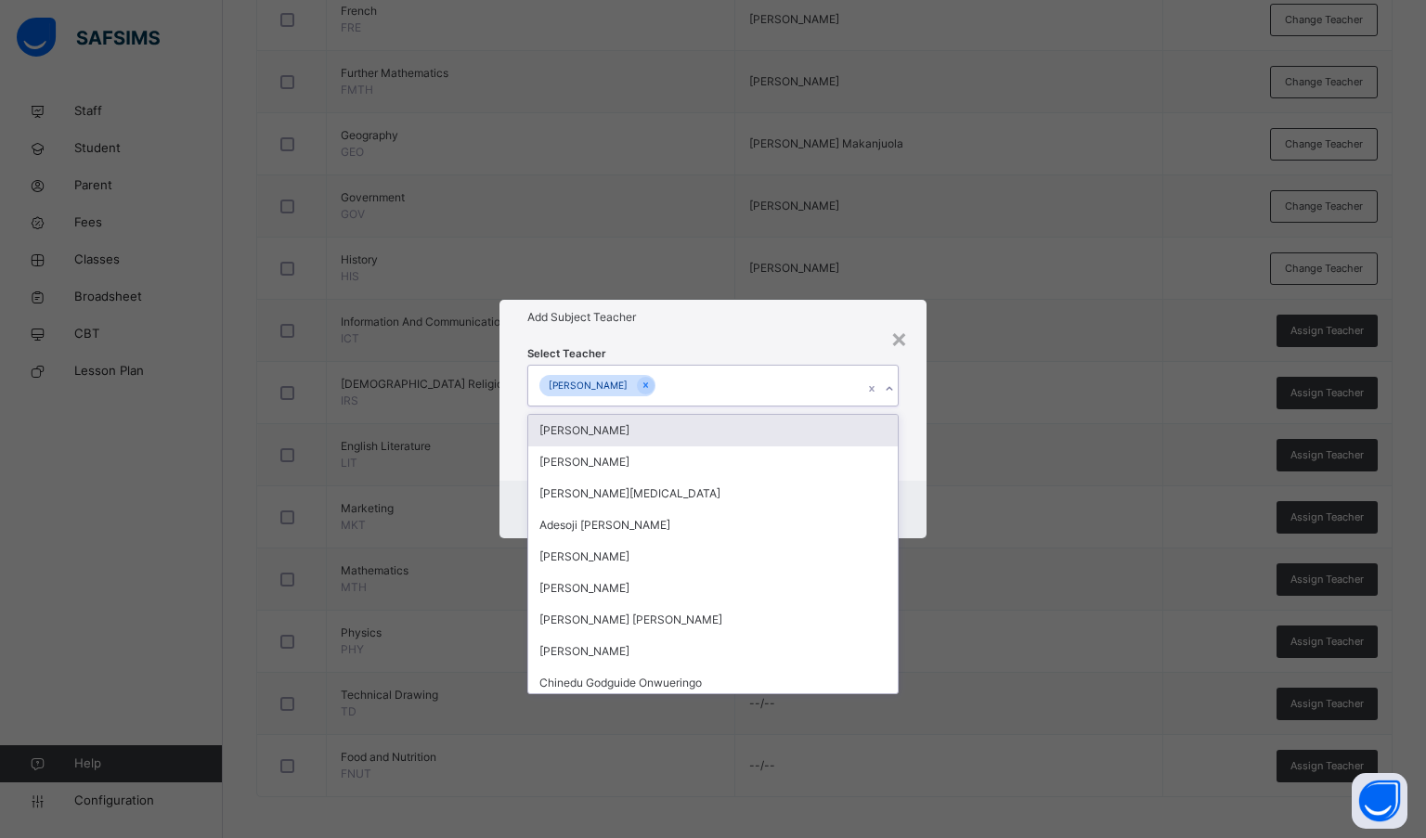
click at [746, 310] on h1 "Add Subject Teacher" at bounding box center [713, 317] width 372 height 17
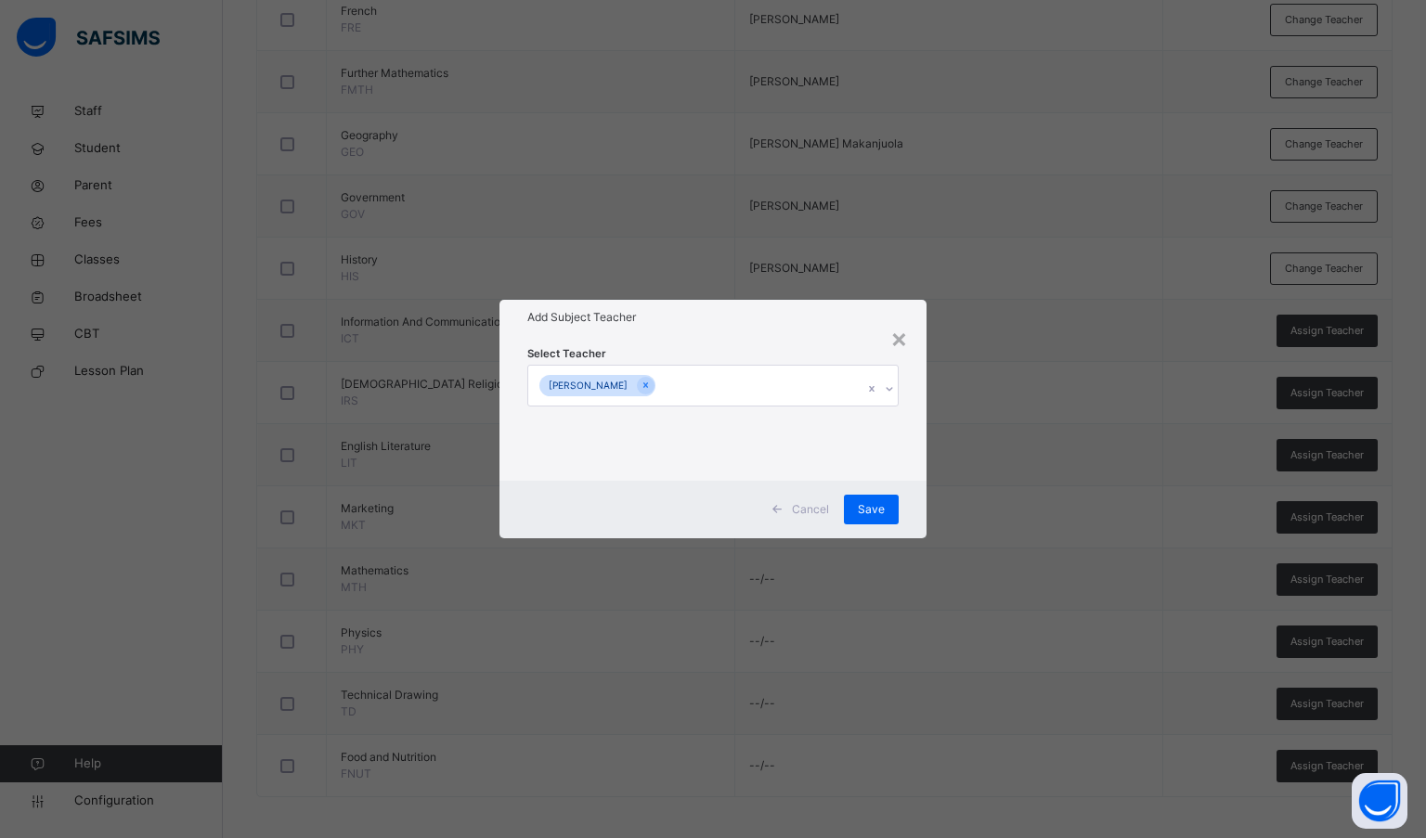
click at [875, 502] on span "Save" at bounding box center [871, 509] width 27 height 17
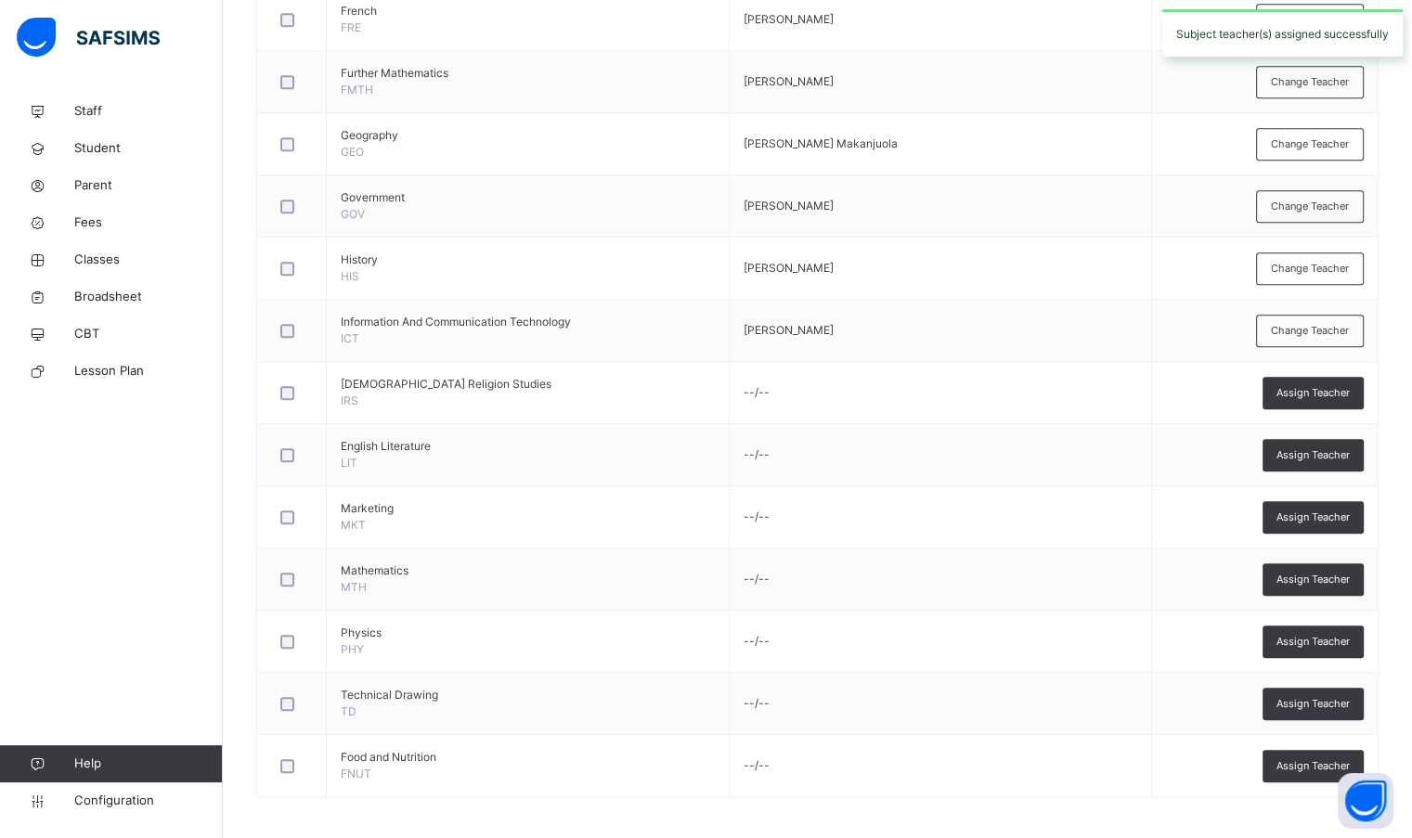
click at [1325, 394] on span "Assign Teacher" at bounding box center [1312, 393] width 73 height 16
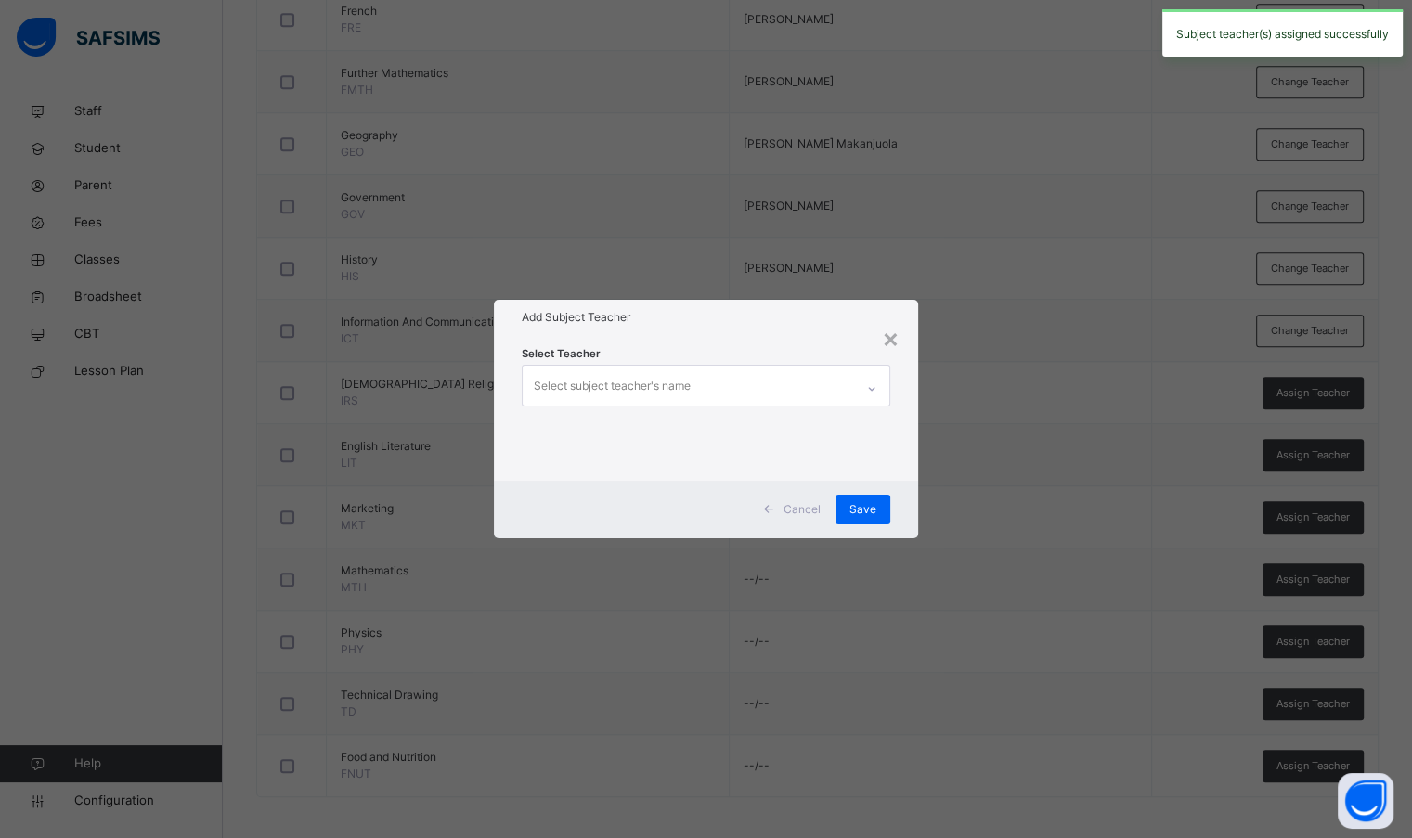
click at [783, 379] on div "Select subject teacher's name" at bounding box center [688, 385] width 330 height 39
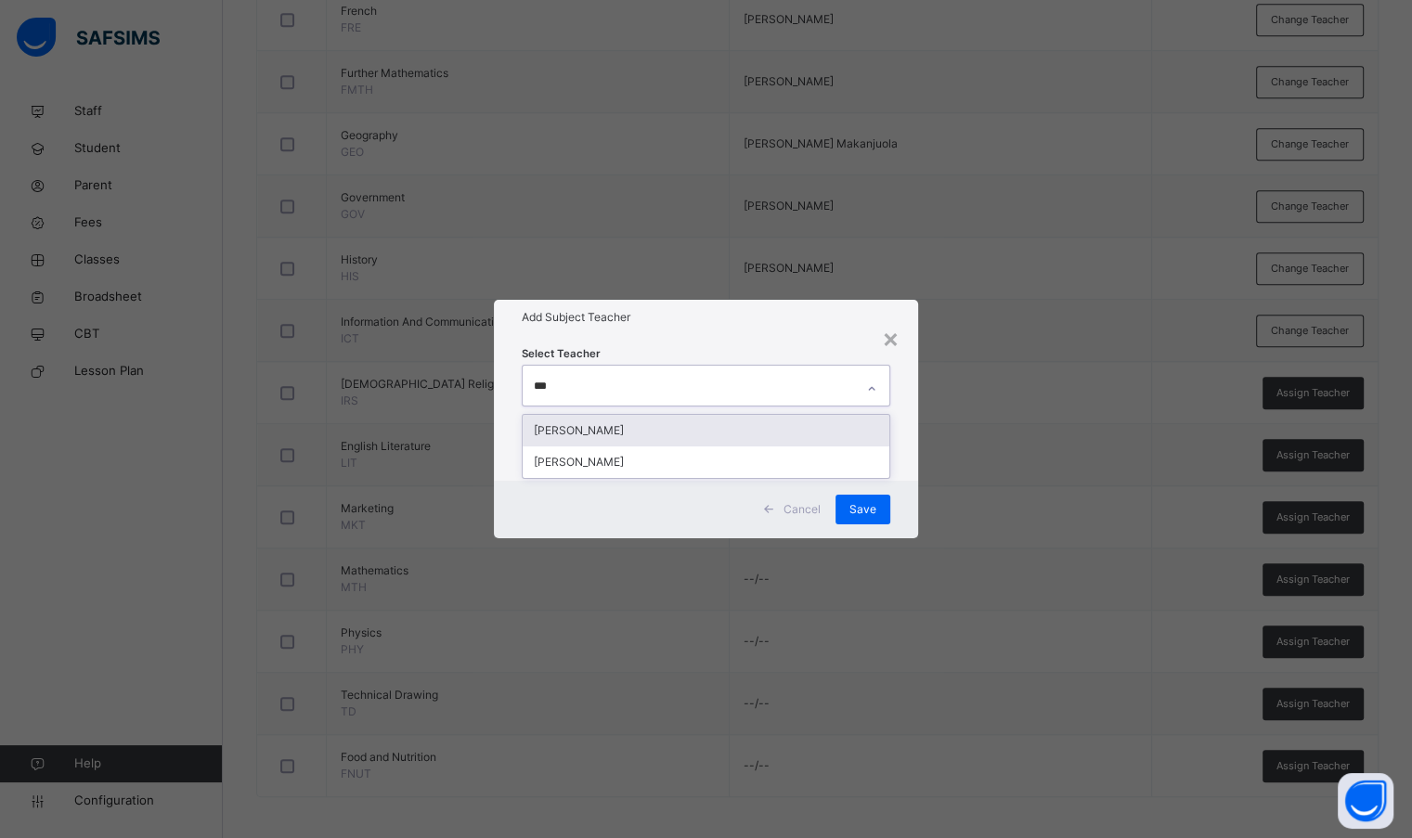
type input "****"
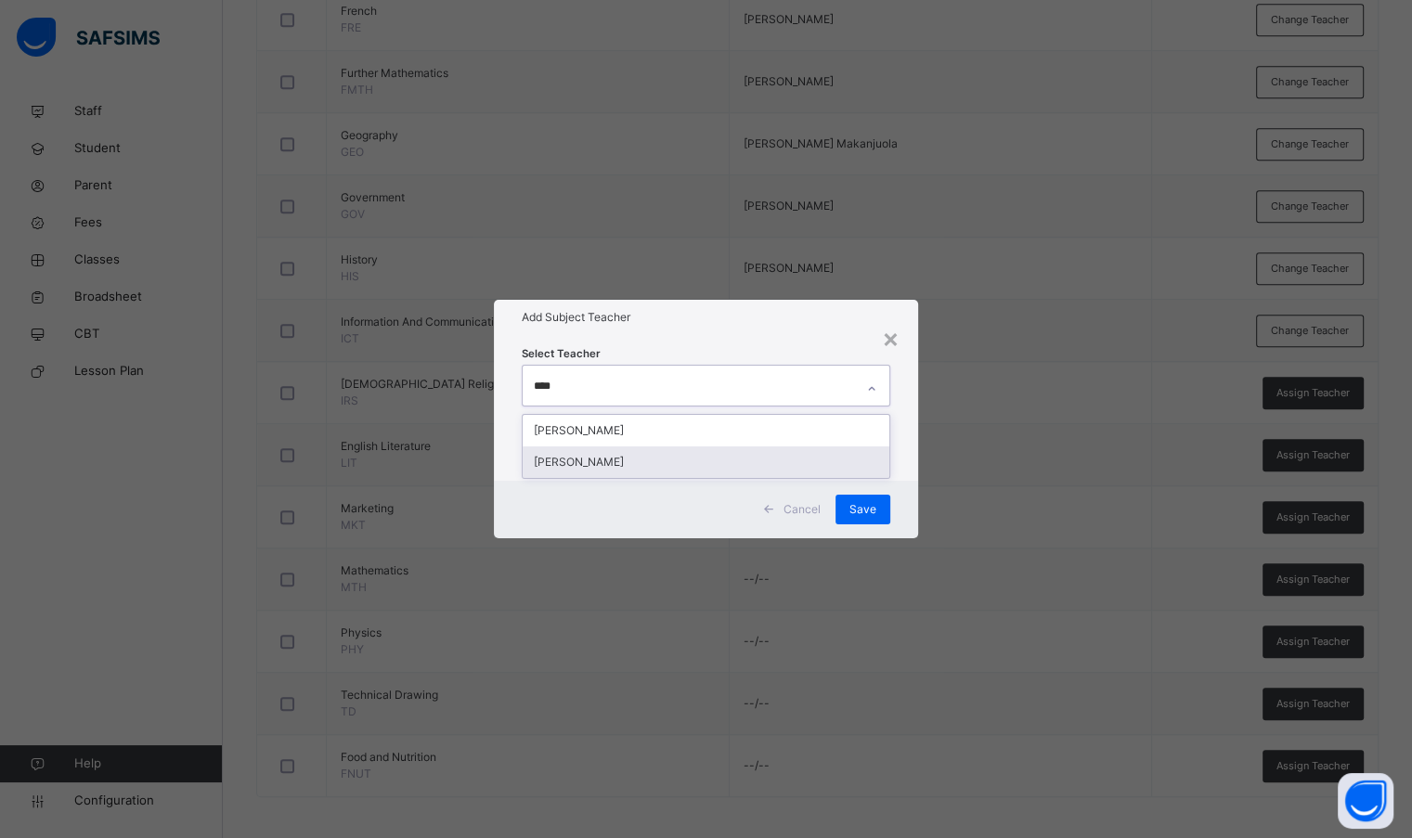
click at [661, 459] on div "[PERSON_NAME]" at bounding box center [706, 462] width 366 height 32
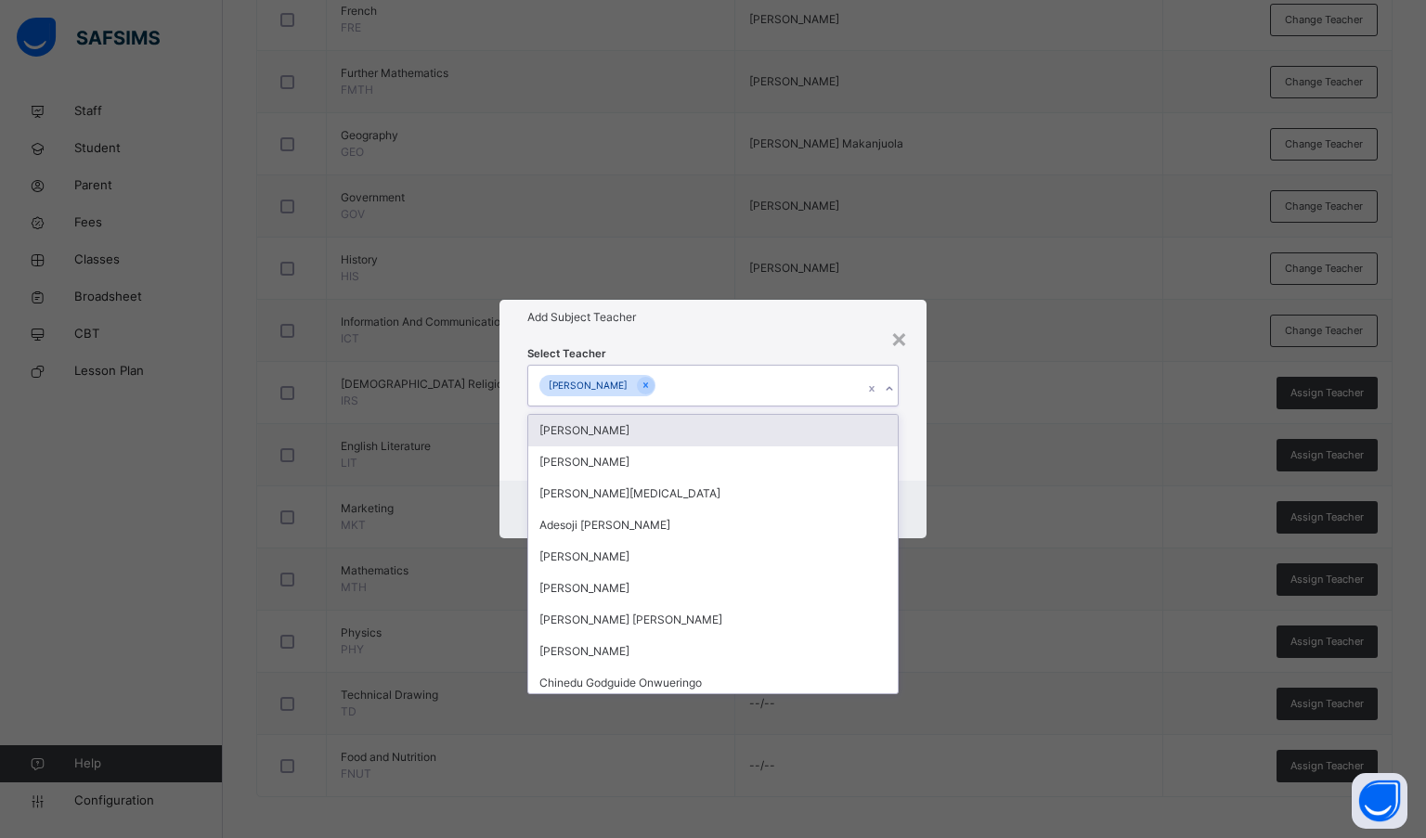
click at [718, 332] on div "Add Subject Teacher" at bounding box center [713, 317] width 428 height 35
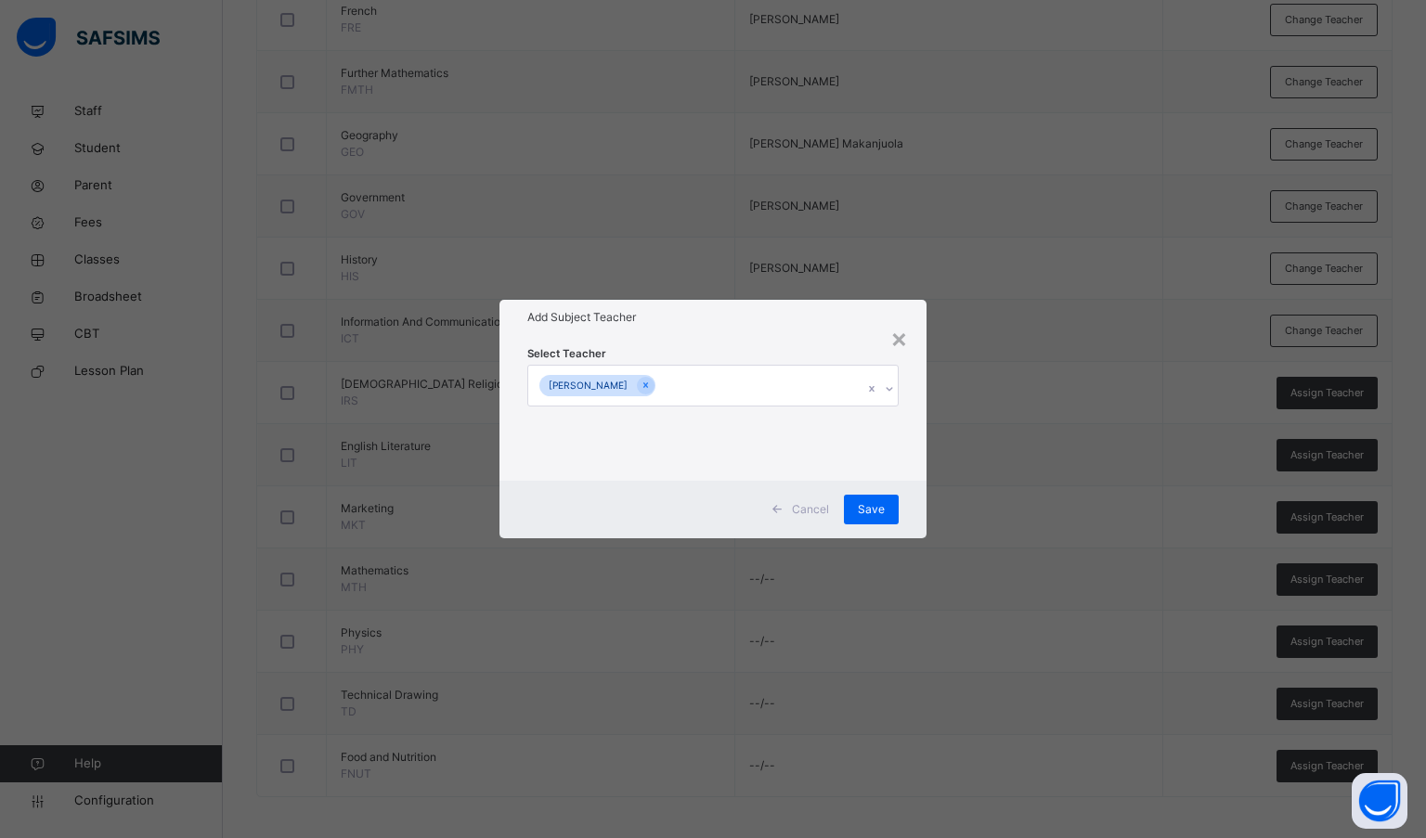
click at [858, 510] on div "Save" at bounding box center [871, 510] width 55 height 30
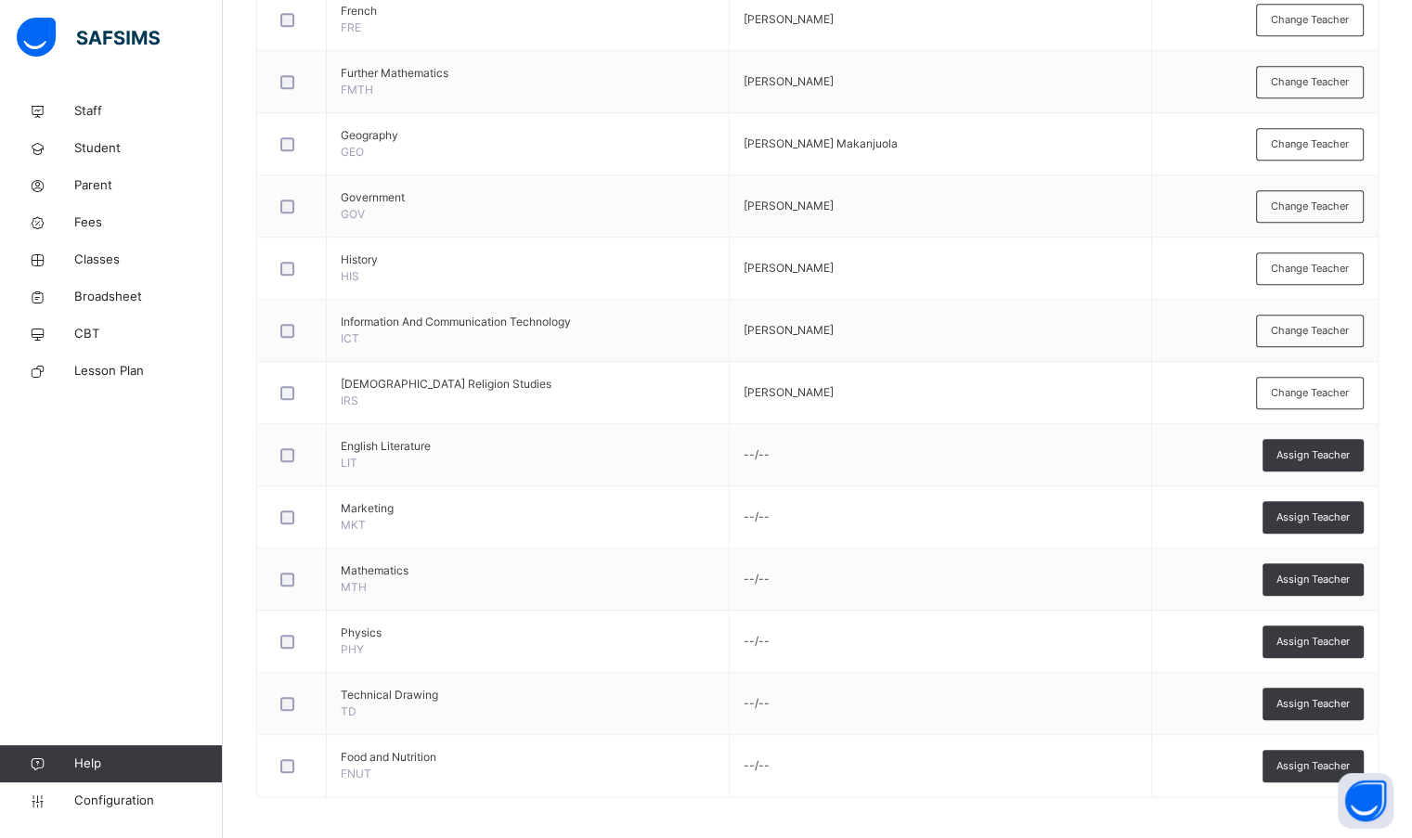
click at [1333, 448] on span "Assign Teacher" at bounding box center [1312, 455] width 73 height 16
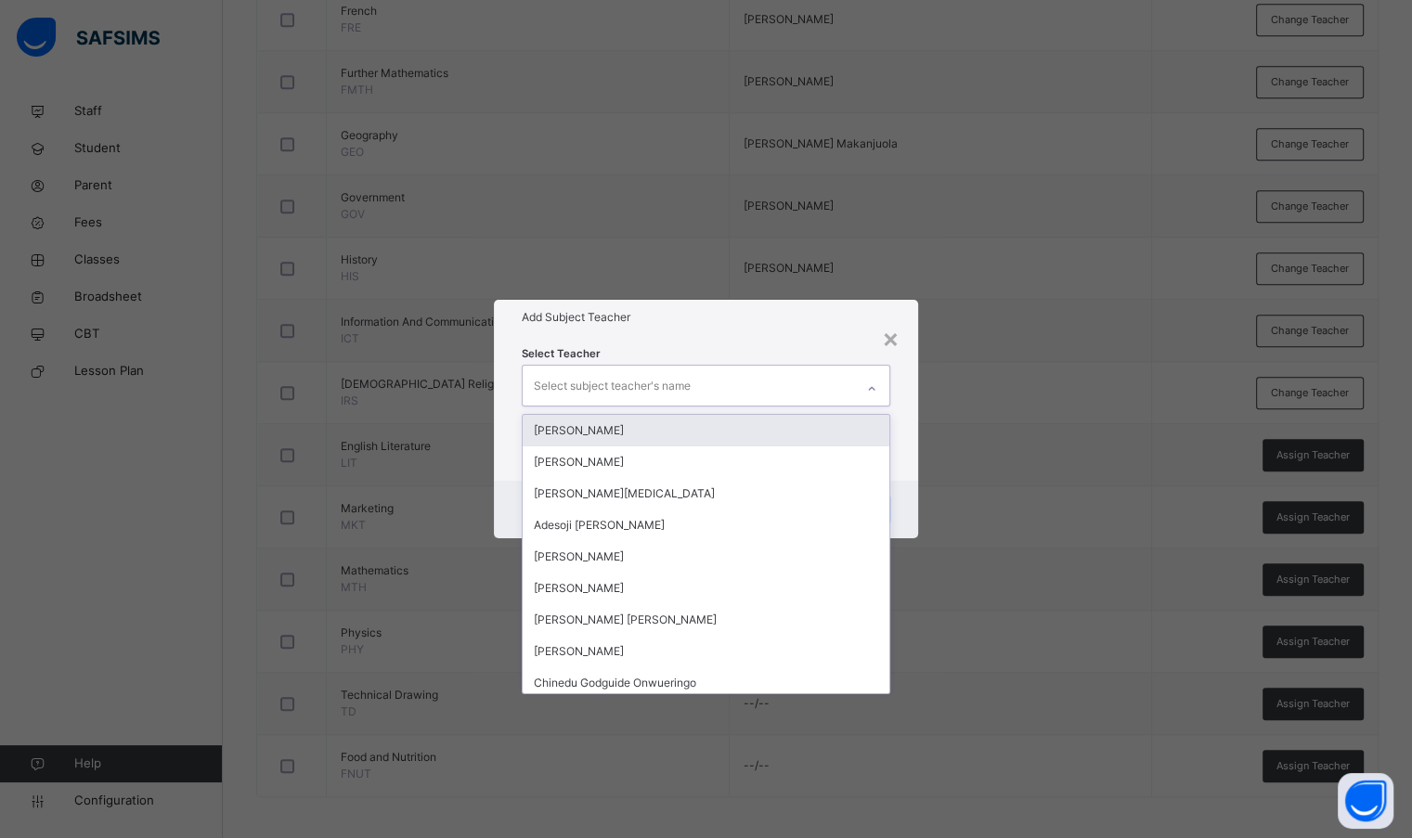
click at [650, 381] on div "Select subject teacher's name" at bounding box center [612, 385] width 157 height 35
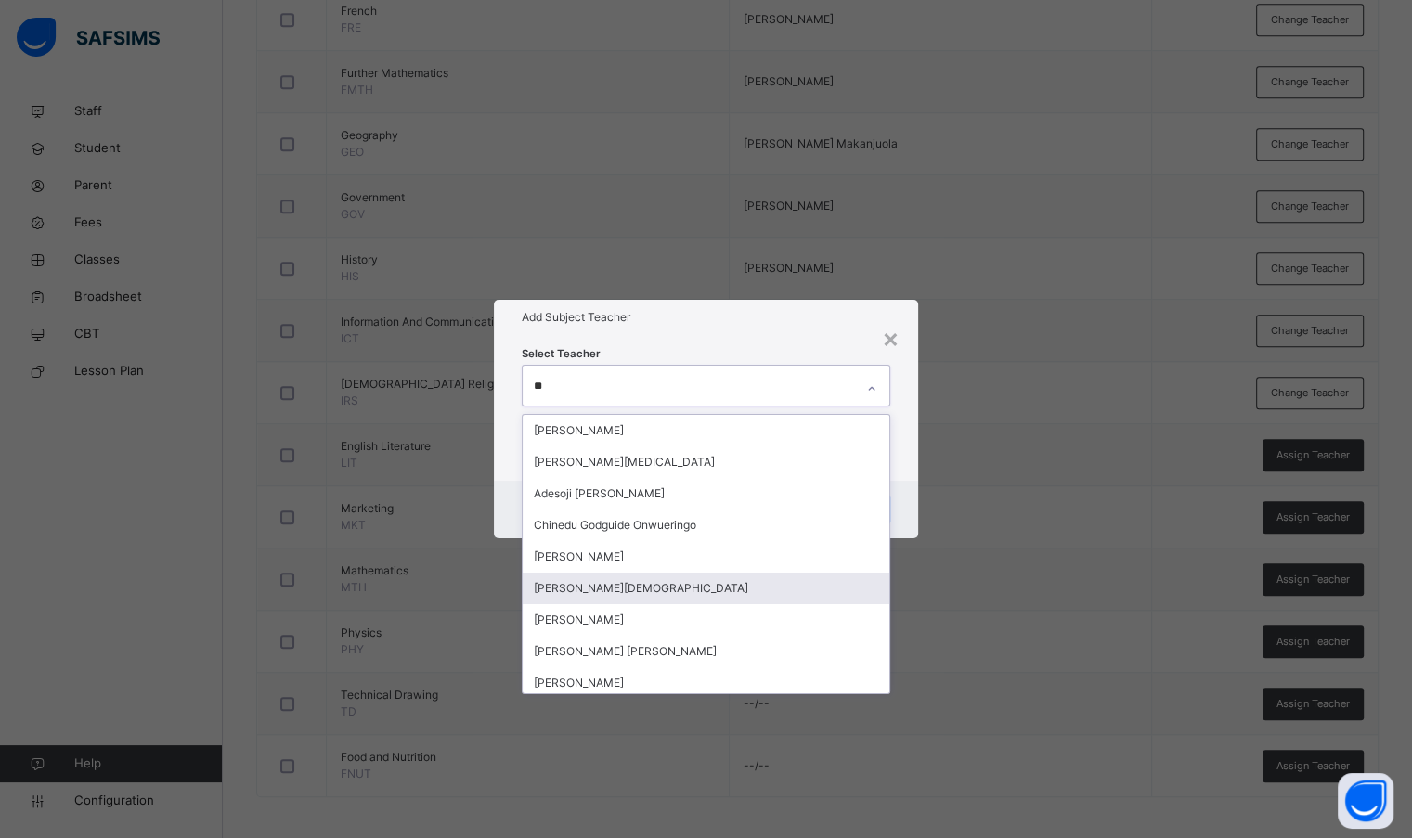
type input "*"
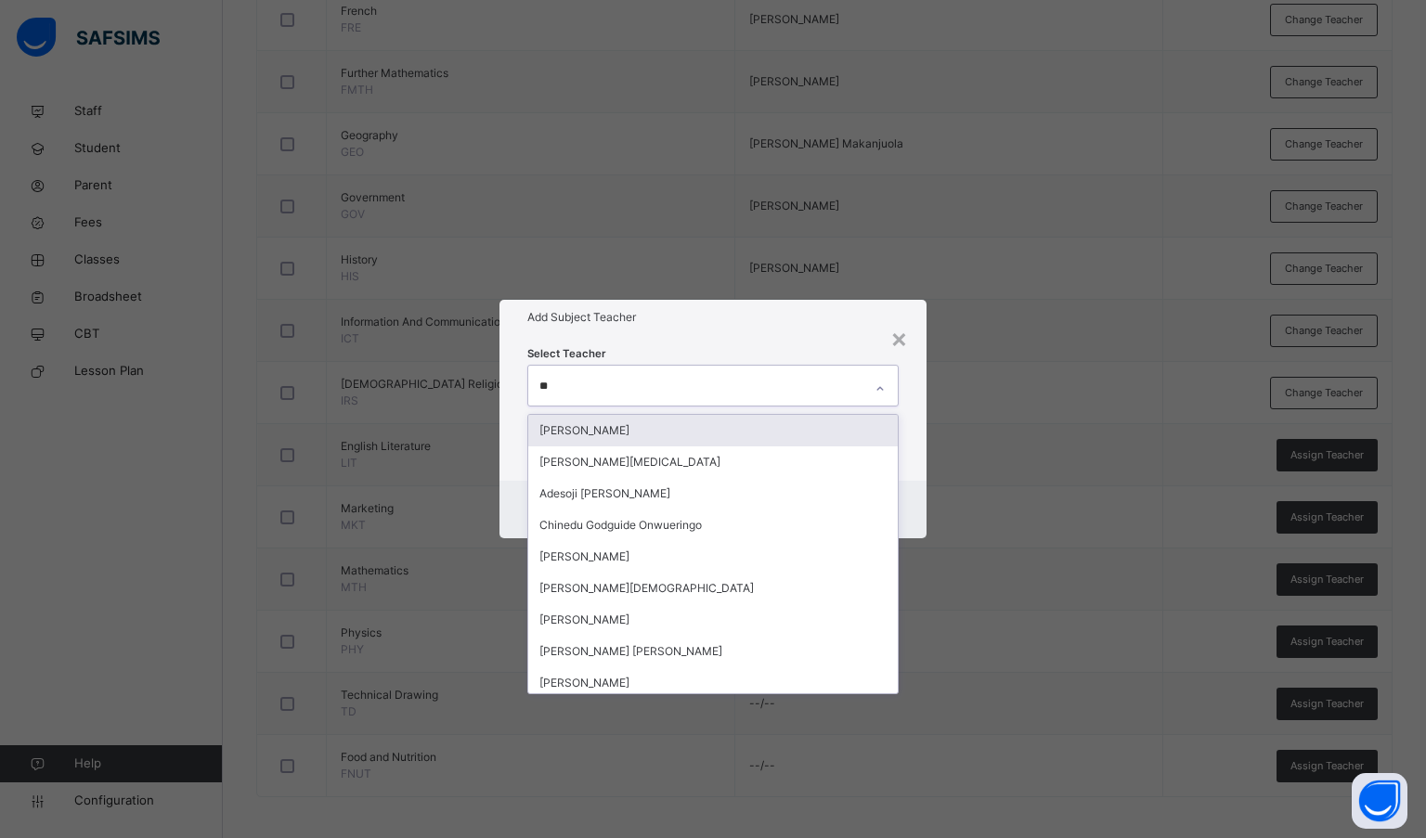
type input "*"
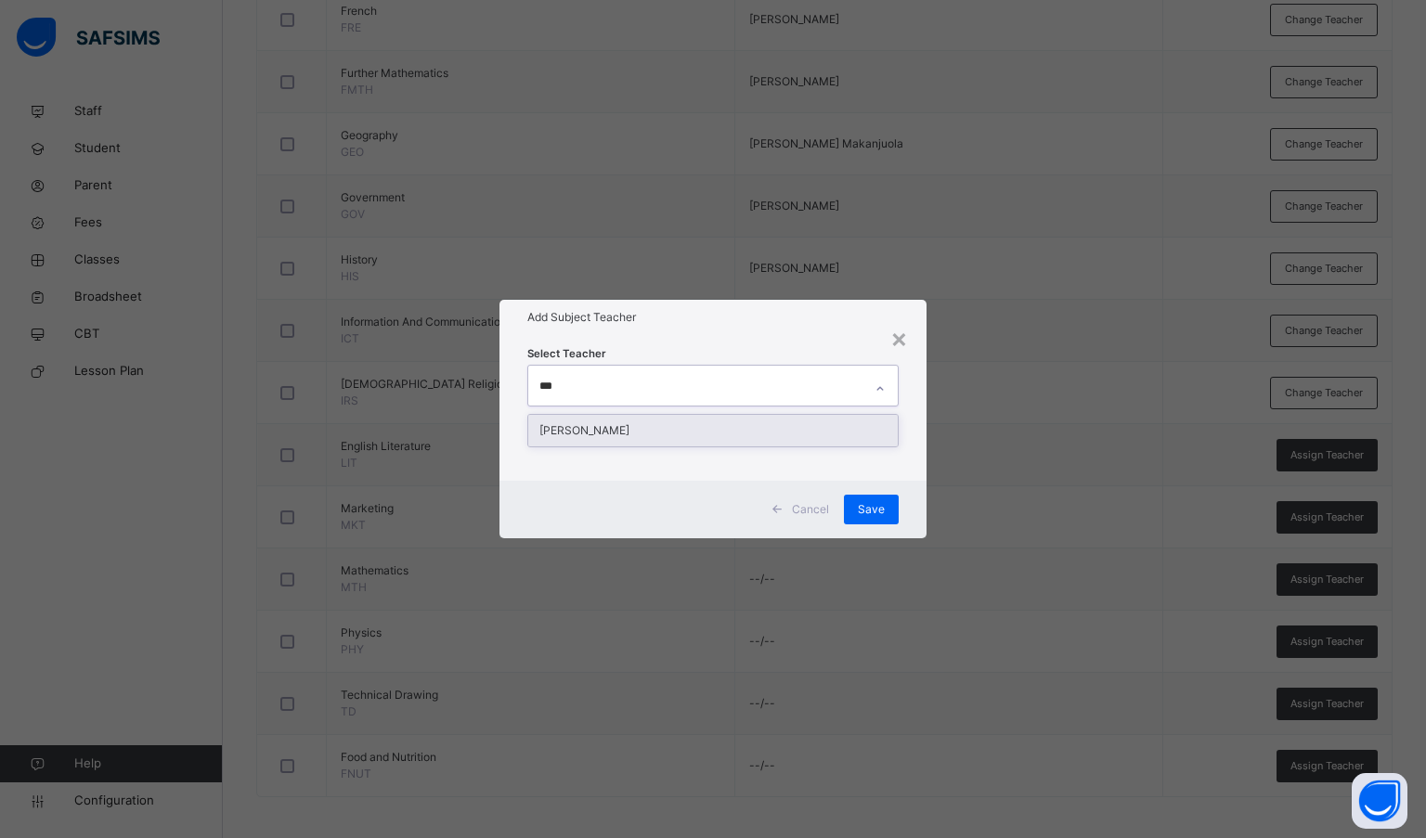
type input "****"
click at [653, 433] on div "[PERSON_NAME]" at bounding box center [713, 431] width 370 height 32
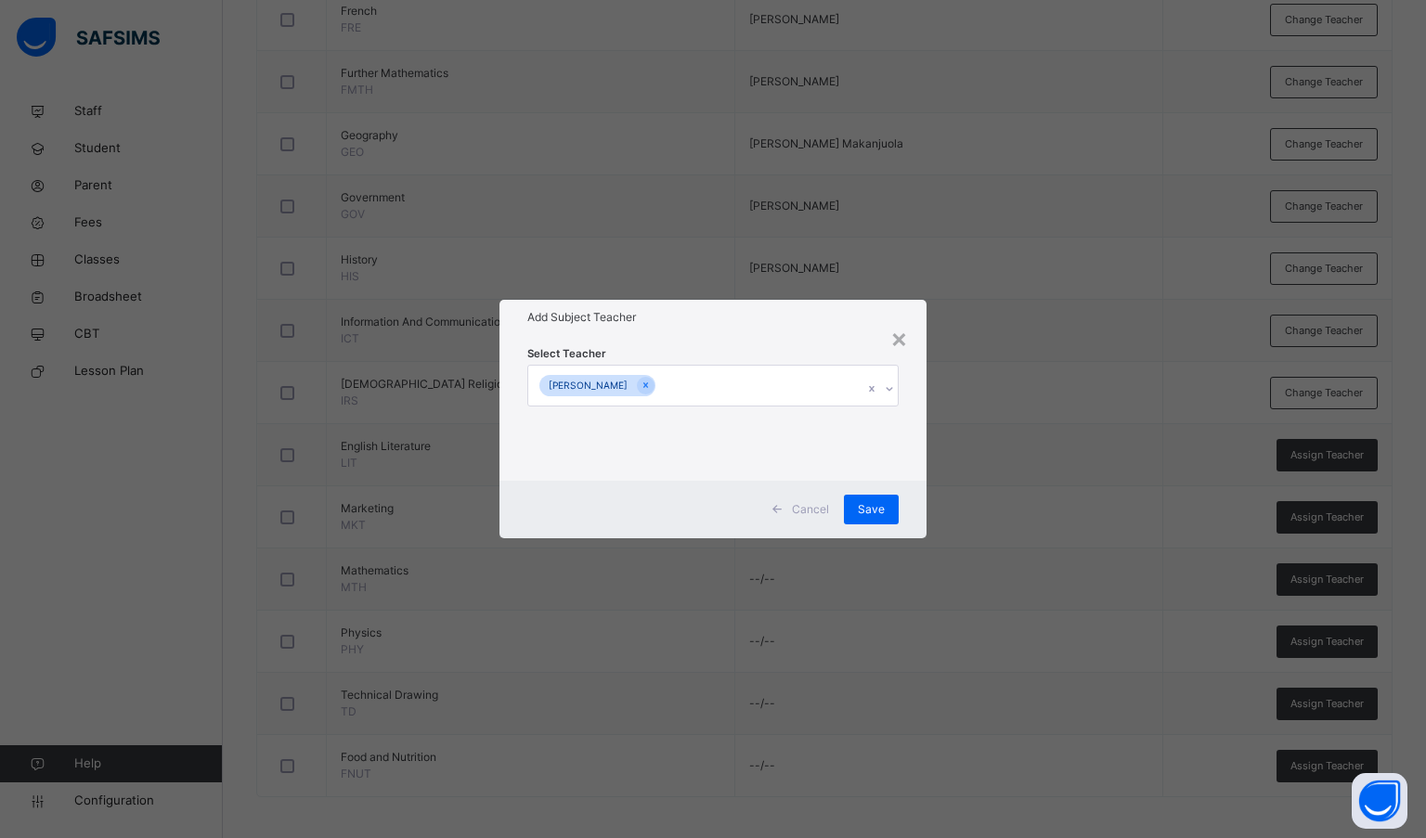
click at [709, 328] on div "Add Subject Teacher" at bounding box center [713, 317] width 428 height 35
click at [876, 523] on div "Save" at bounding box center [871, 510] width 55 height 30
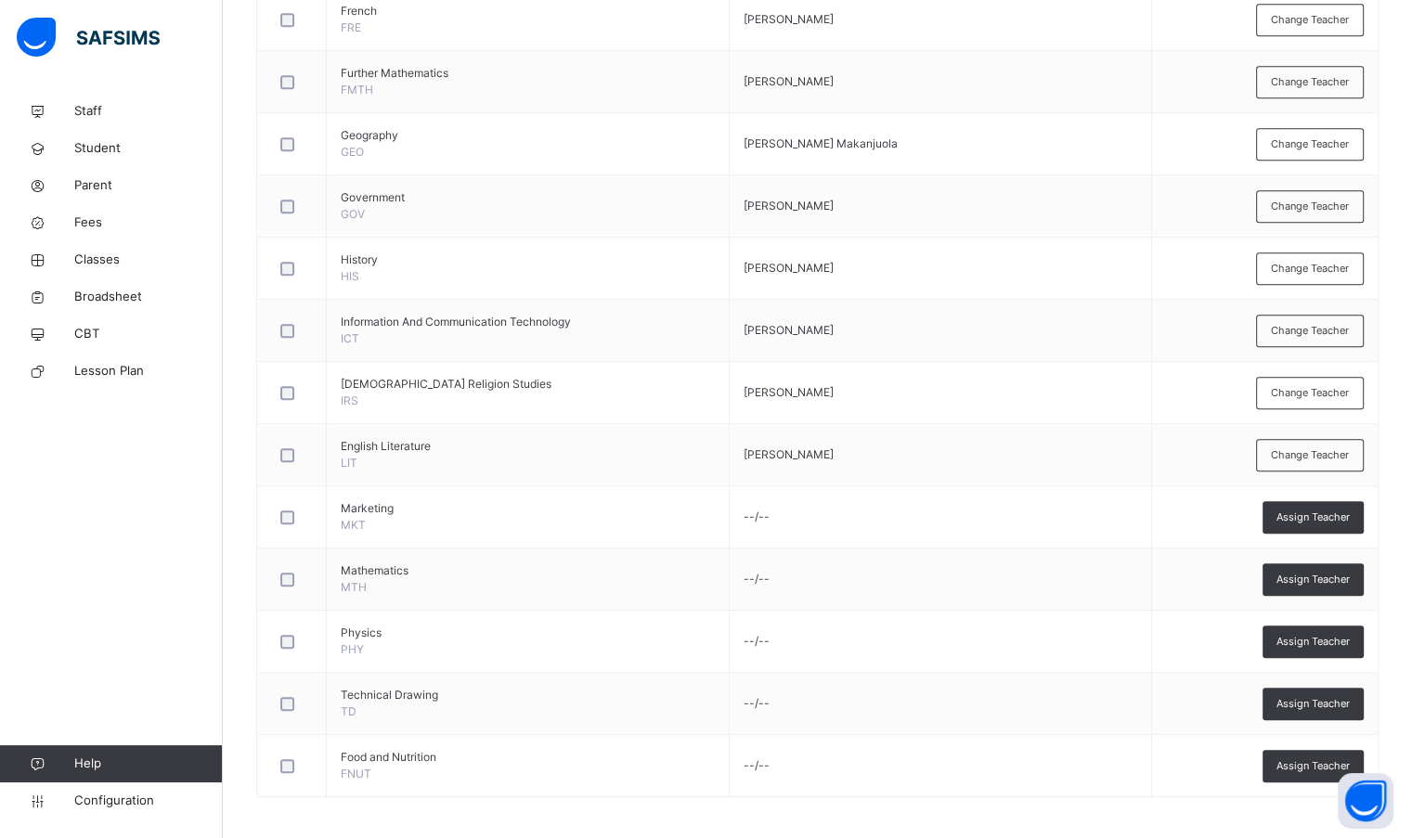
click at [1307, 519] on span "Assign Teacher" at bounding box center [1312, 518] width 73 height 16
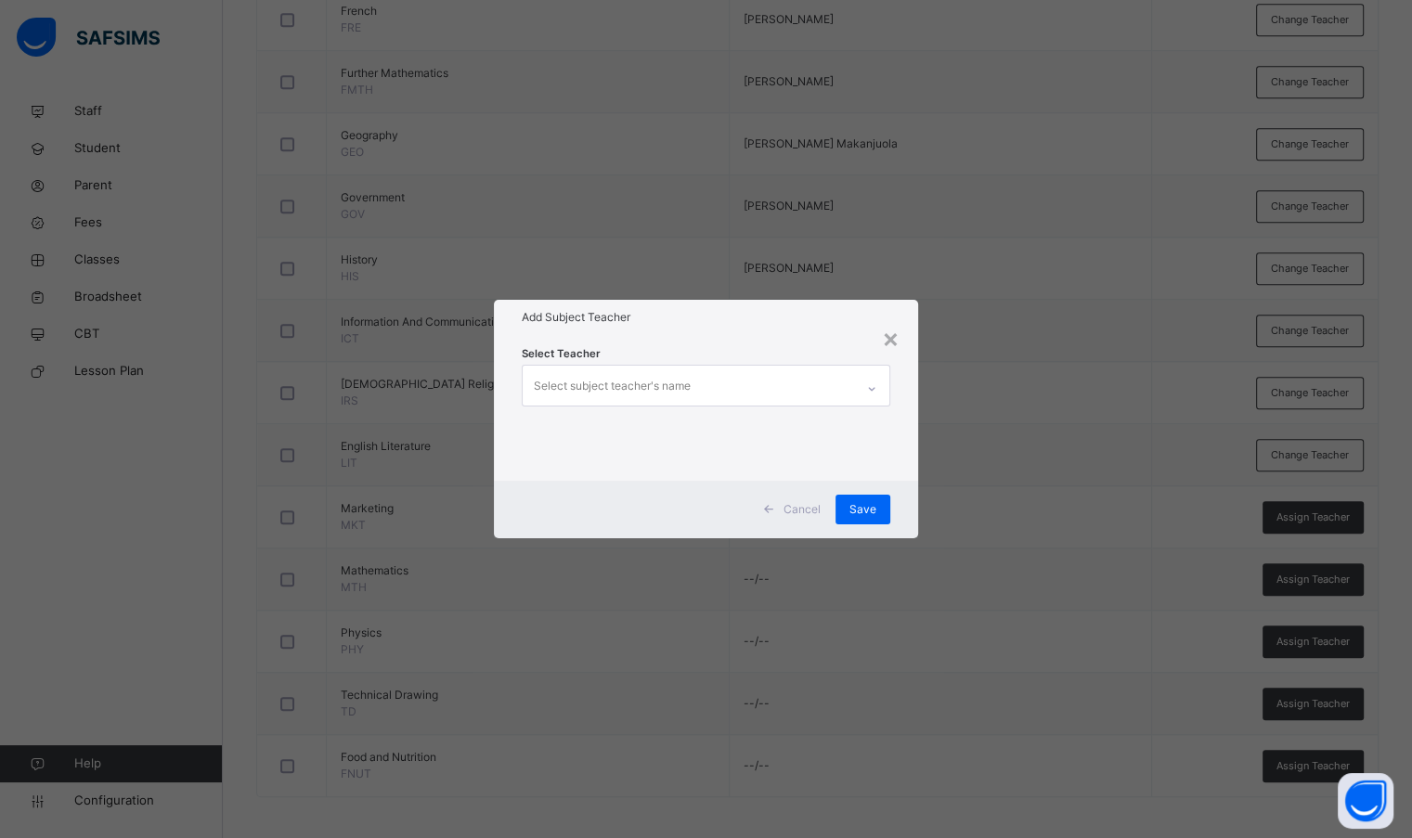
click at [704, 383] on div "Select subject teacher's name" at bounding box center [688, 385] width 330 height 39
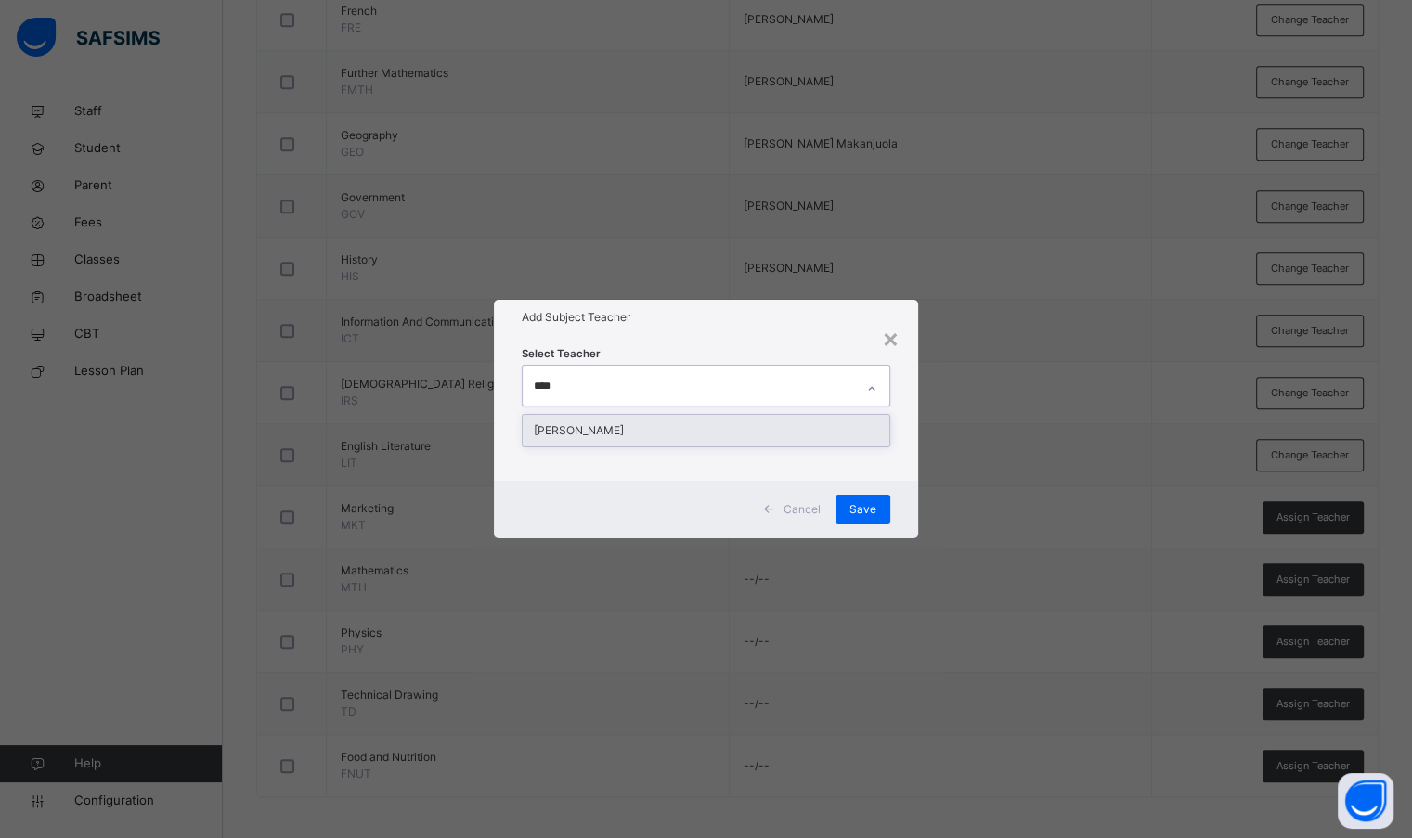
type input "*****"
click at [717, 437] on div "[PERSON_NAME]" at bounding box center [706, 431] width 366 height 32
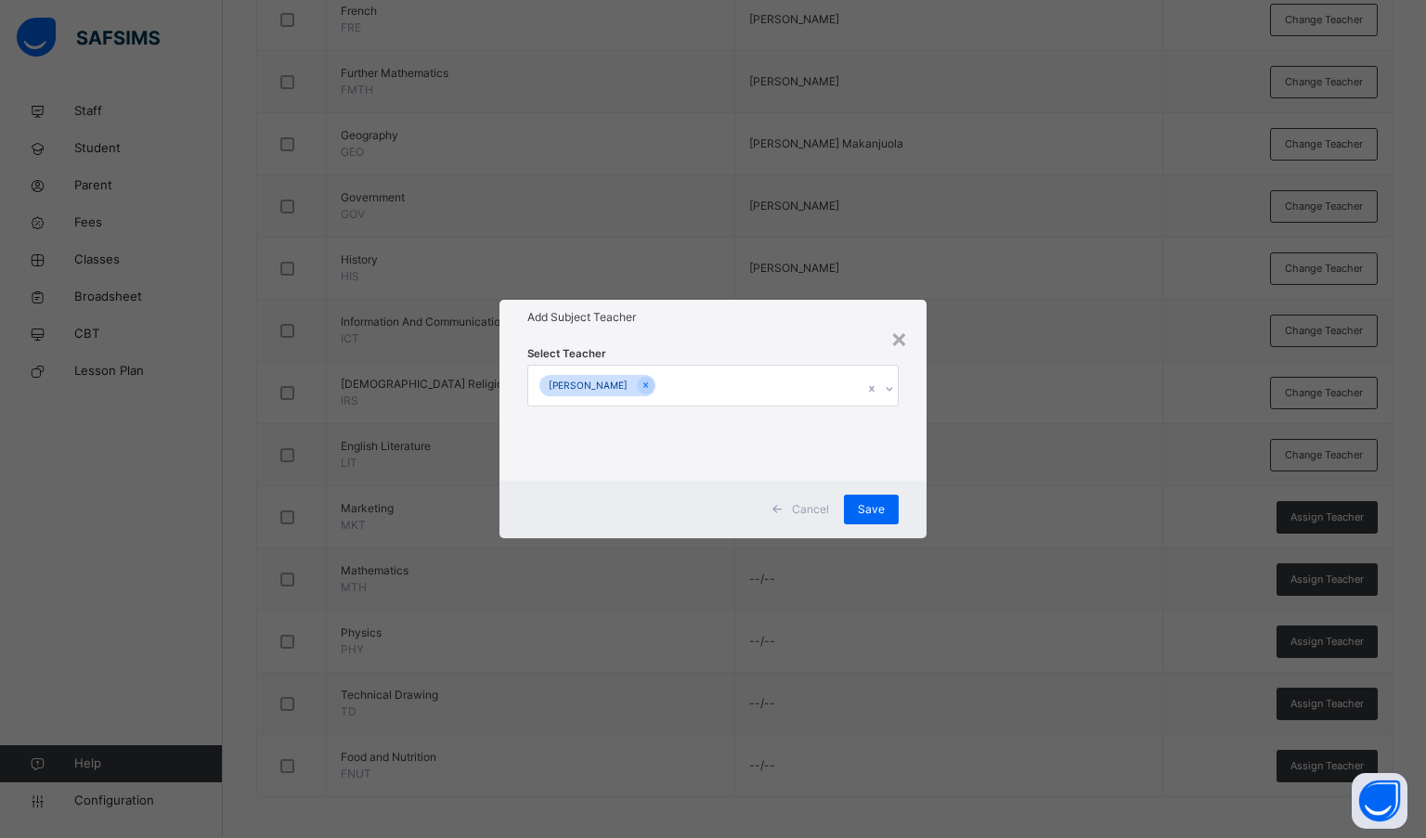
click at [716, 322] on h1 "Add Subject Teacher" at bounding box center [713, 317] width 372 height 17
click at [854, 511] on div "Save" at bounding box center [871, 510] width 55 height 30
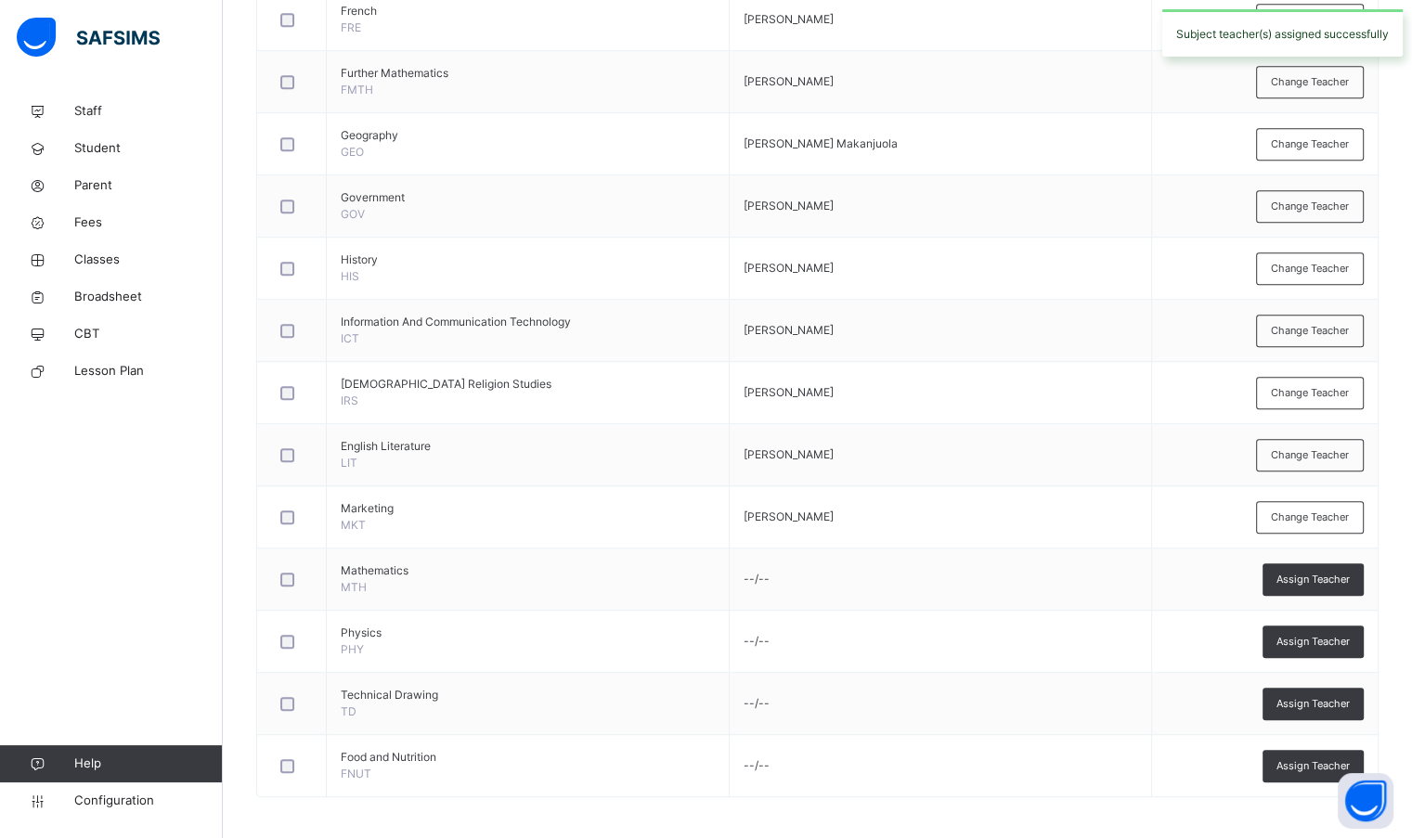
click at [1349, 581] on span "Assign Teacher" at bounding box center [1312, 580] width 73 height 16
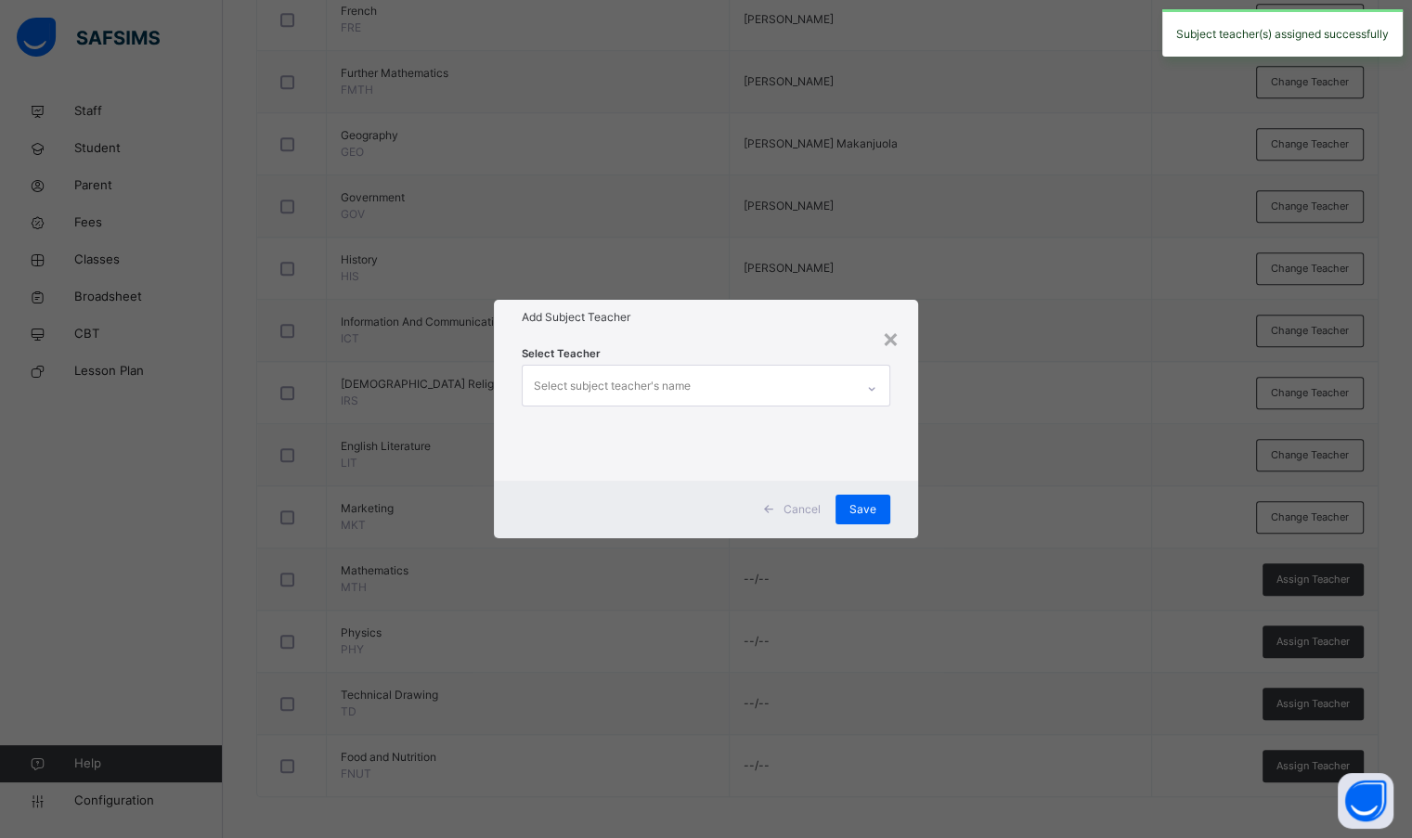
click at [731, 386] on div "Select subject teacher's name" at bounding box center [688, 385] width 330 height 39
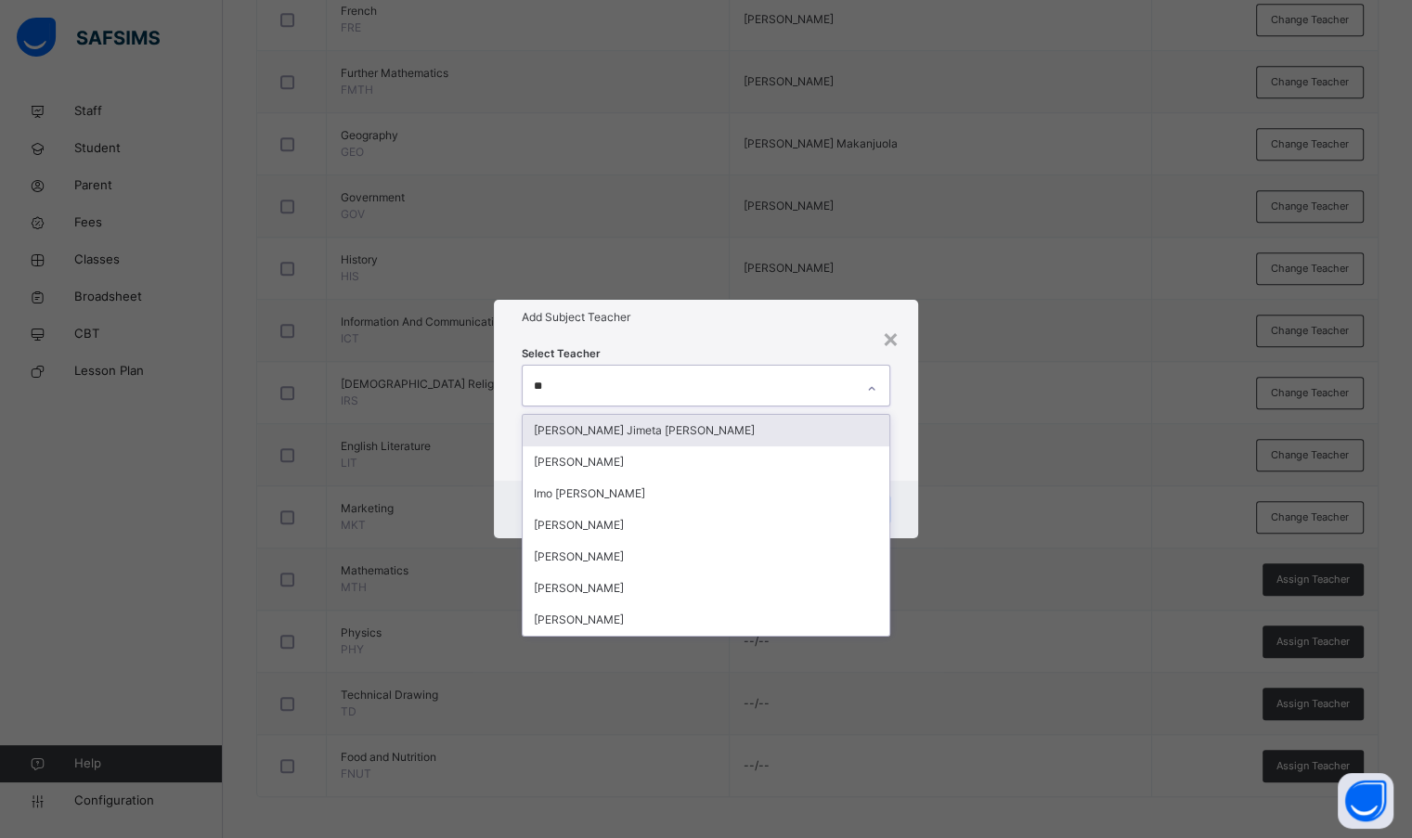
type input "***"
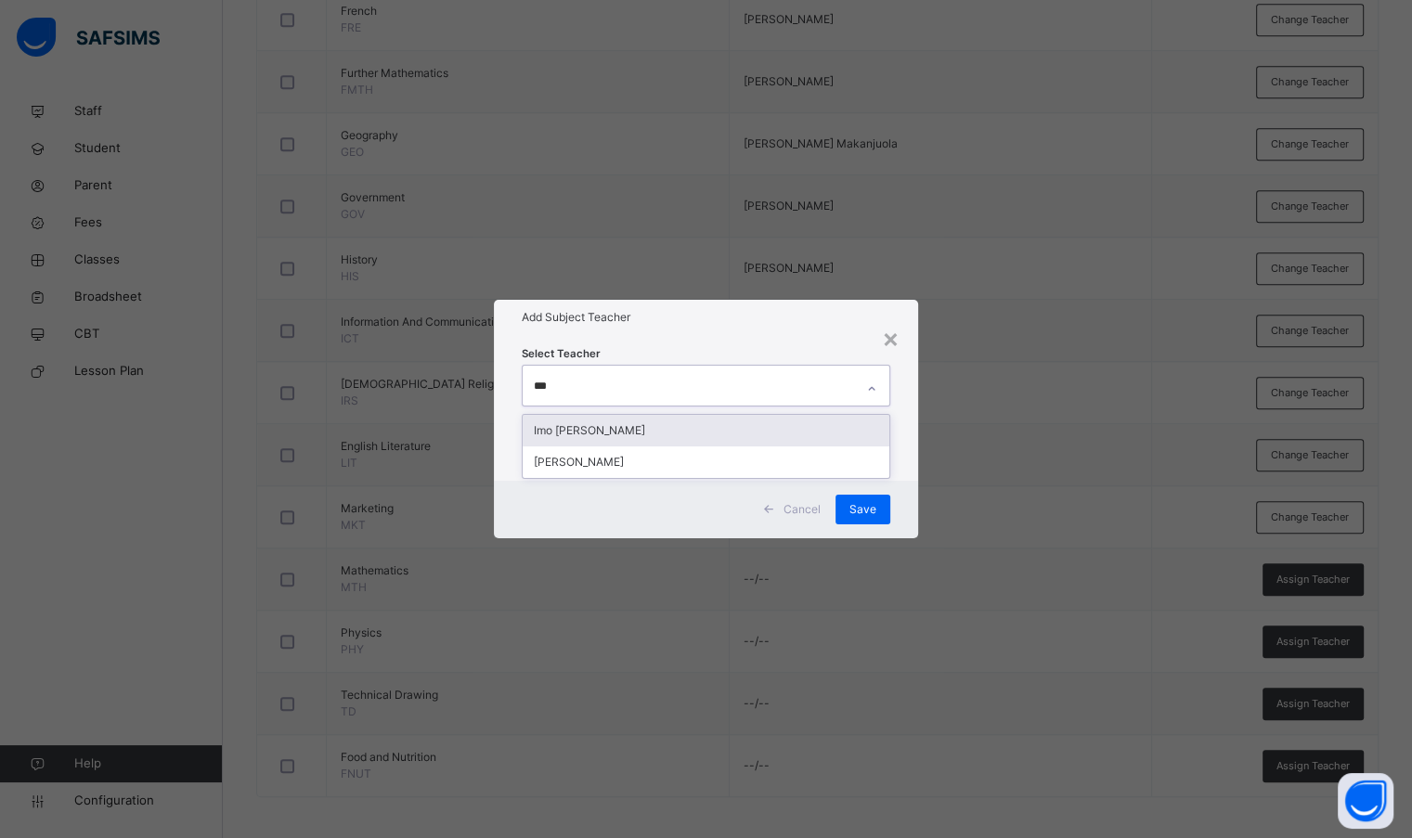
click at [716, 425] on div "Imo [PERSON_NAME]" at bounding box center [706, 431] width 366 height 32
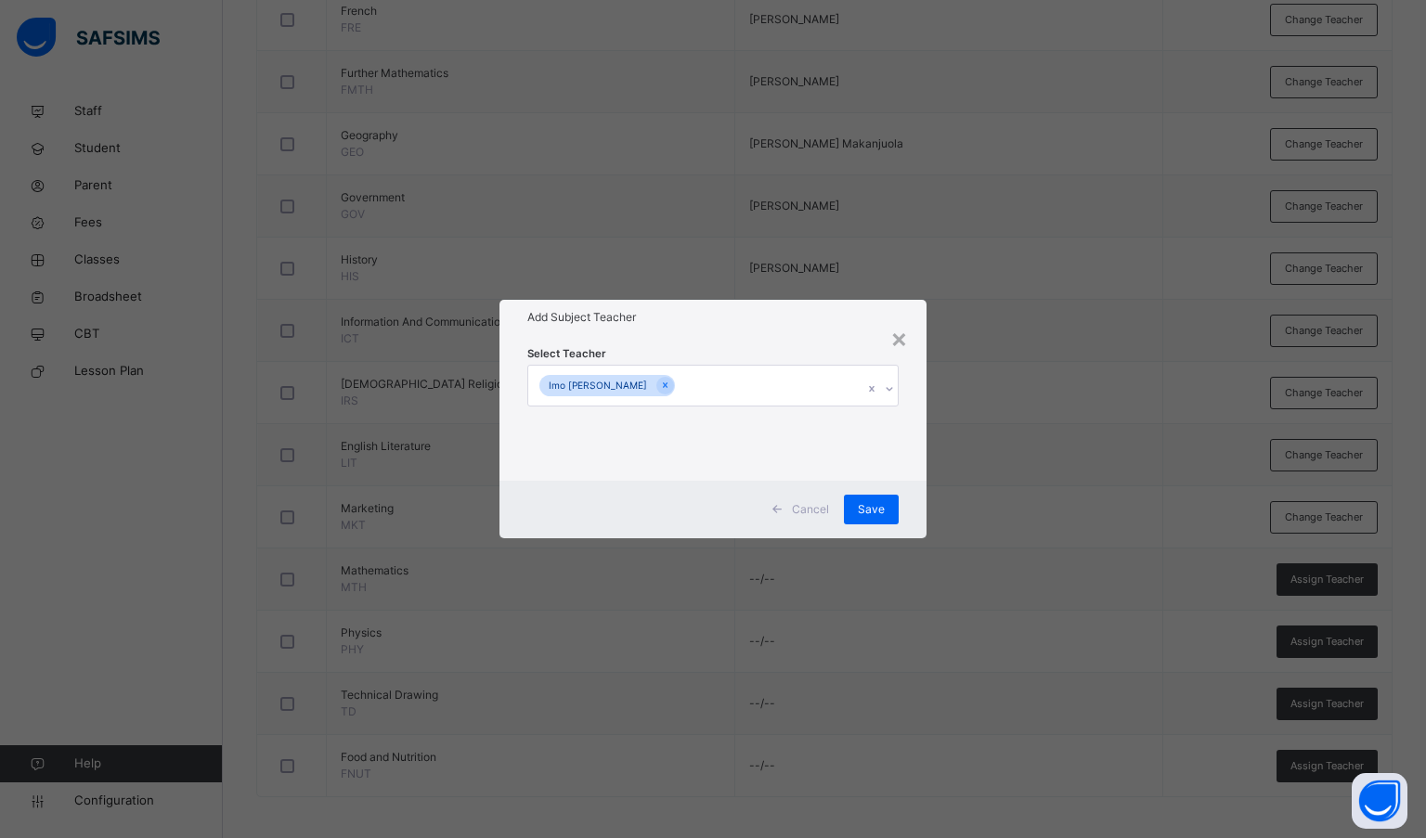
click at [737, 341] on div "Select Teacher Imo [PERSON_NAME]" at bounding box center [713, 407] width 428 height 145
click at [880, 507] on span "Save" at bounding box center [871, 509] width 27 height 17
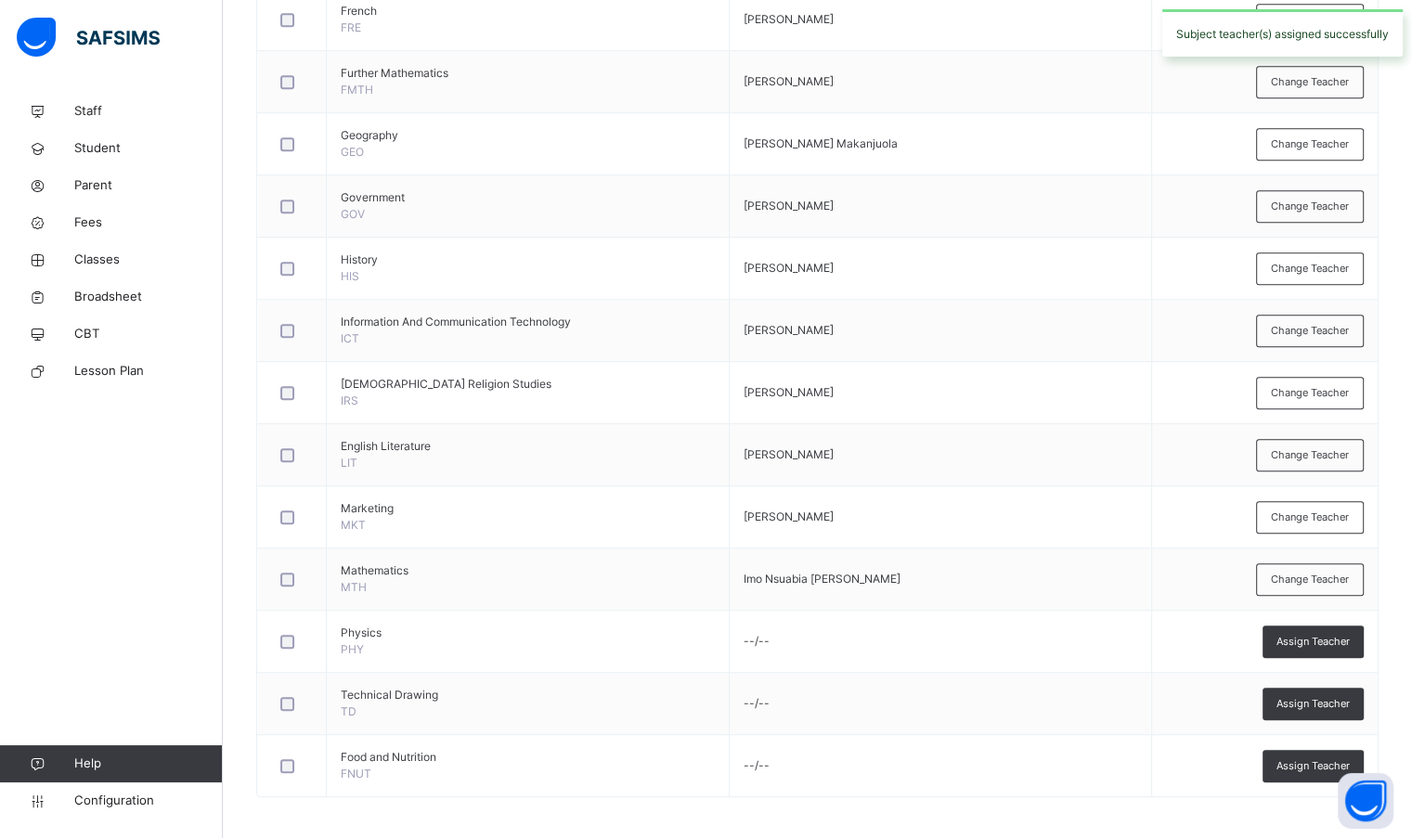
click at [1349, 636] on span "Assign Teacher" at bounding box center [1312, 642] width 73 height 16
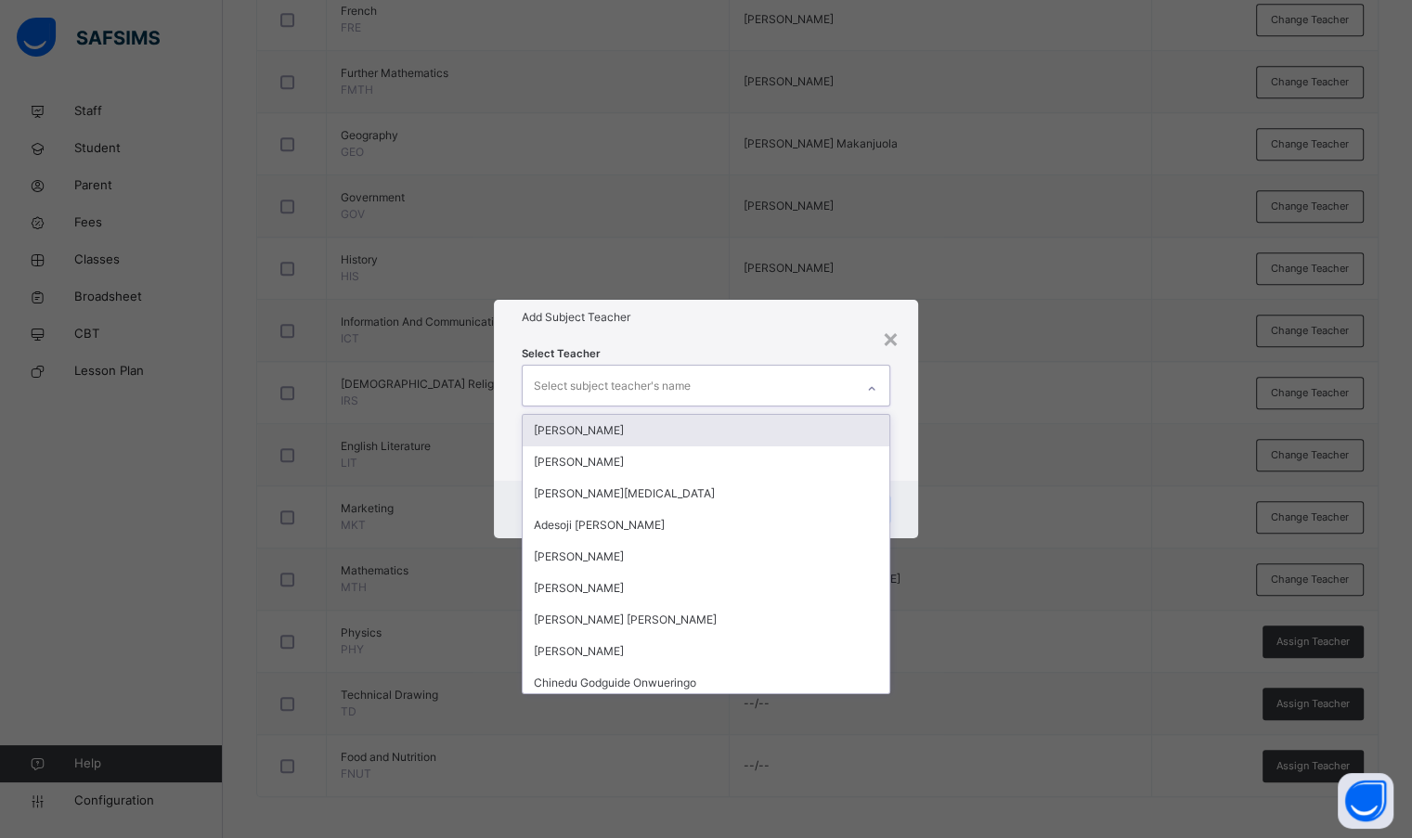
click at [790, 386] on div "Select subject teacher's name" at bounding box center [688, 385] width 330 height 39
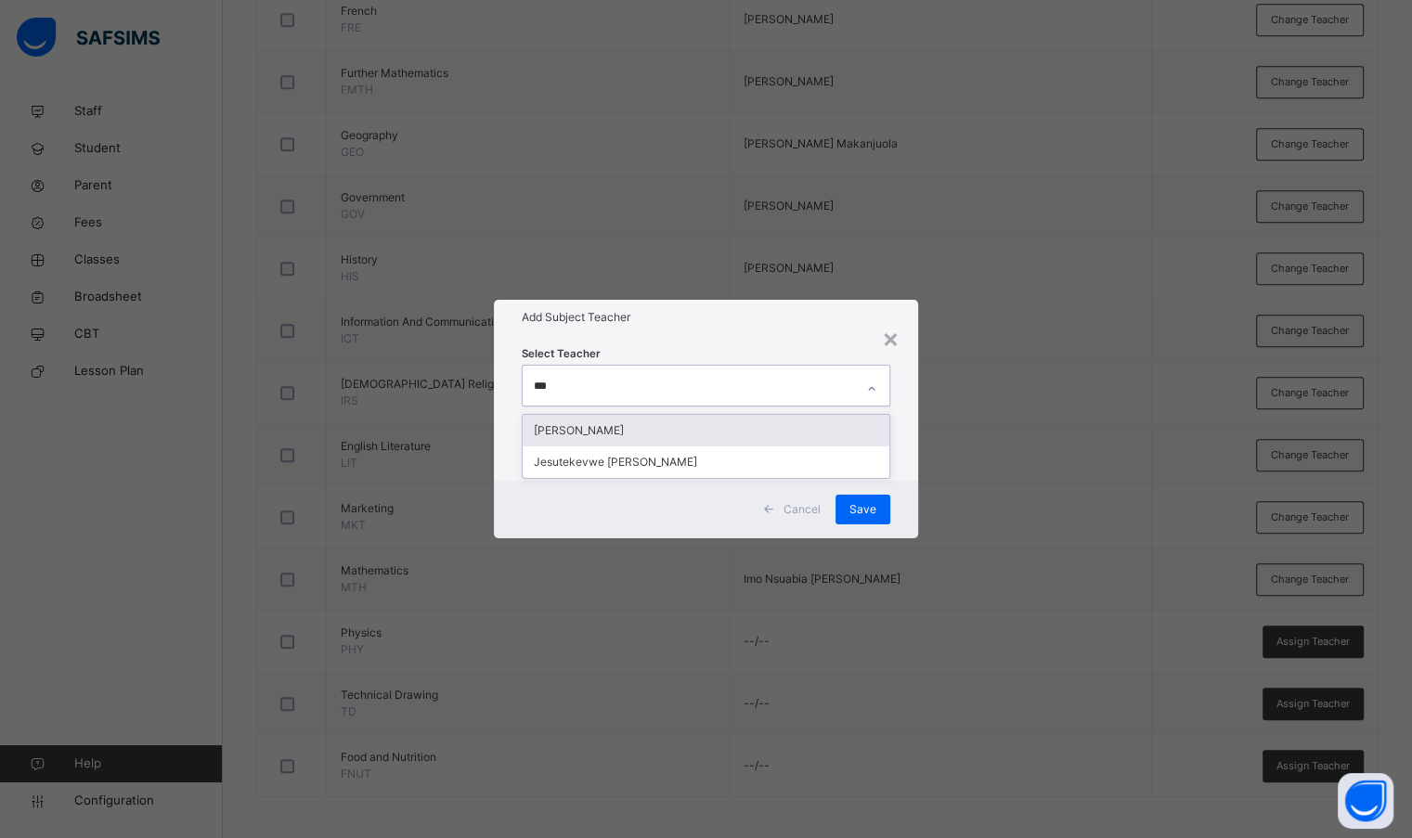
type input "****"
click at [791, 439] on div "[PERSON_NAME]" at bounding box center [706, 431] width 366 height 32
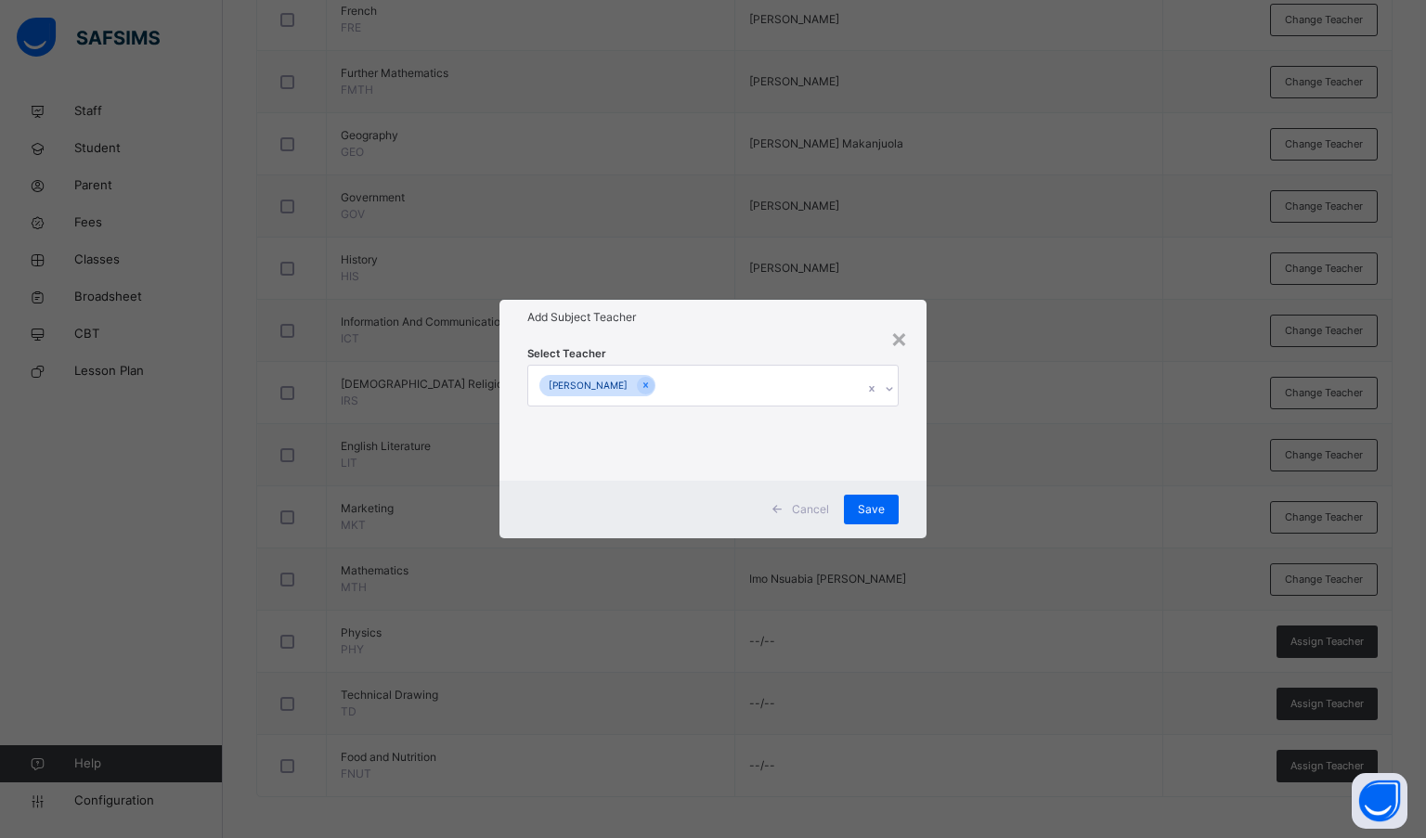
click at [806, 326] on div "Add Subject Teacher" at bounding box center [713, 317] width 428 height 35
click at [876, 509] on span "Save" at bounding box center [871, 509] width 27 height 17
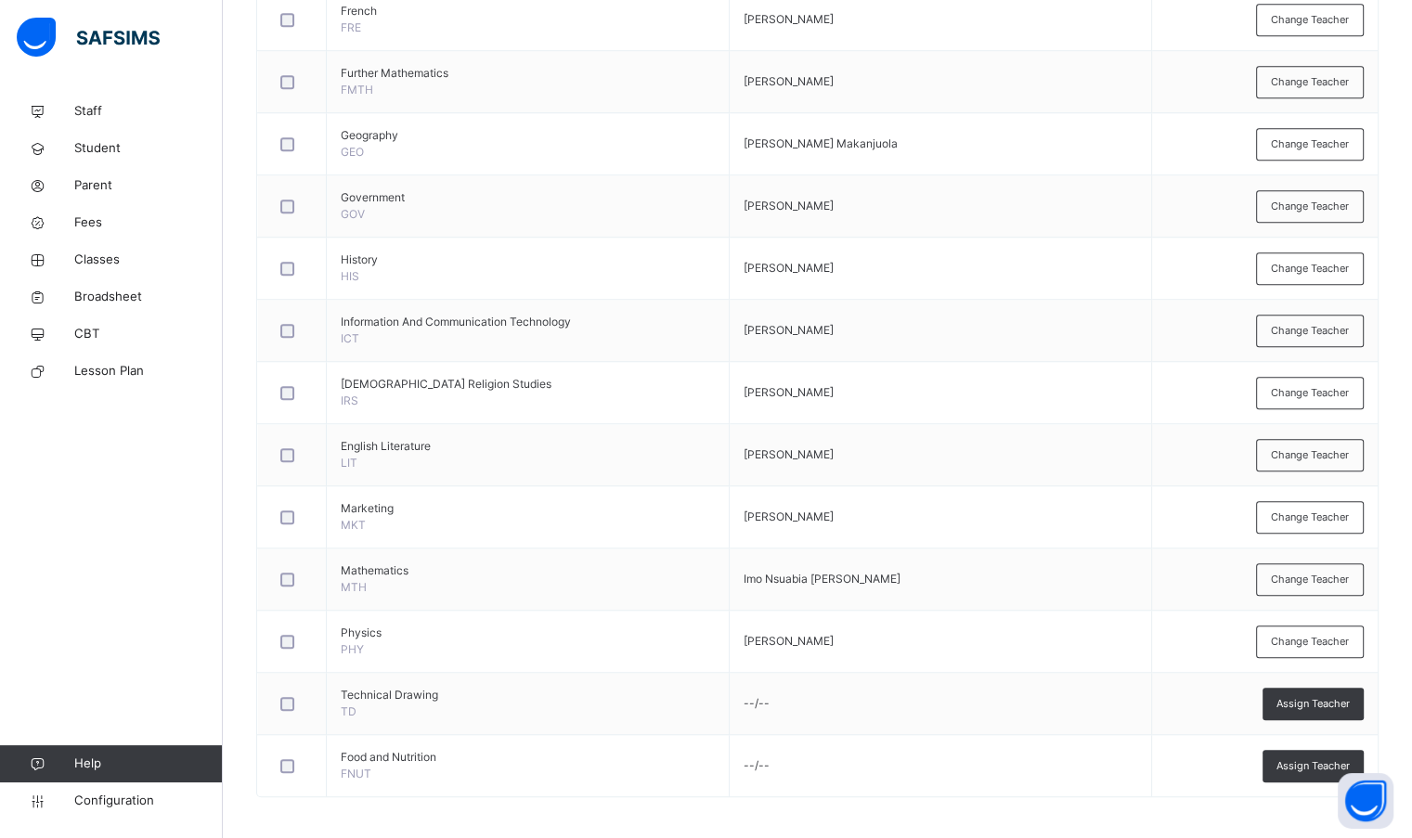
click at [1326, 696] on span "Assign Teacher" at bounding box center [1312, 704] width 73 height 16
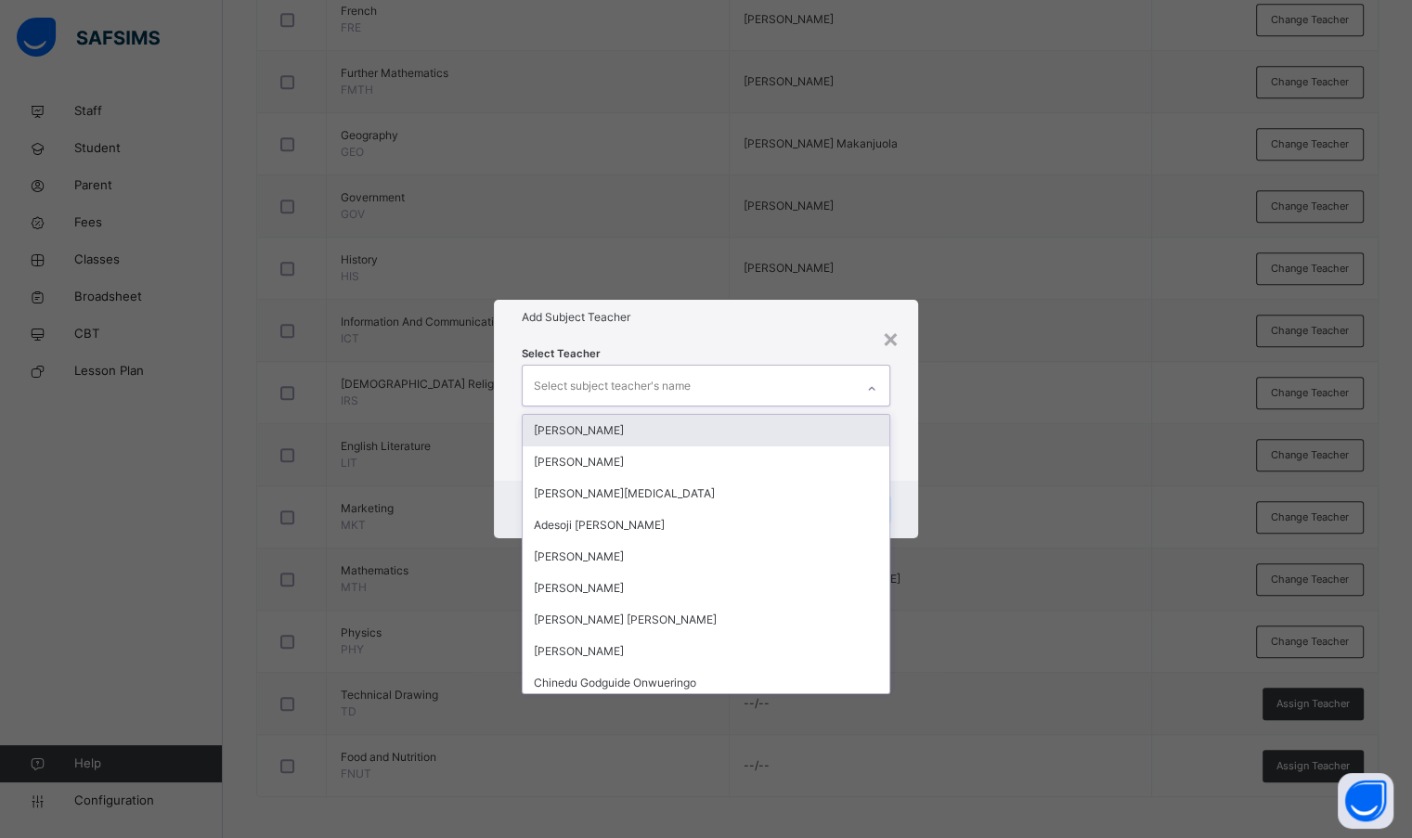
click at [748, 381] on div "Select subject teacher's name" at bounding box center [688, 385] width 330 height 39
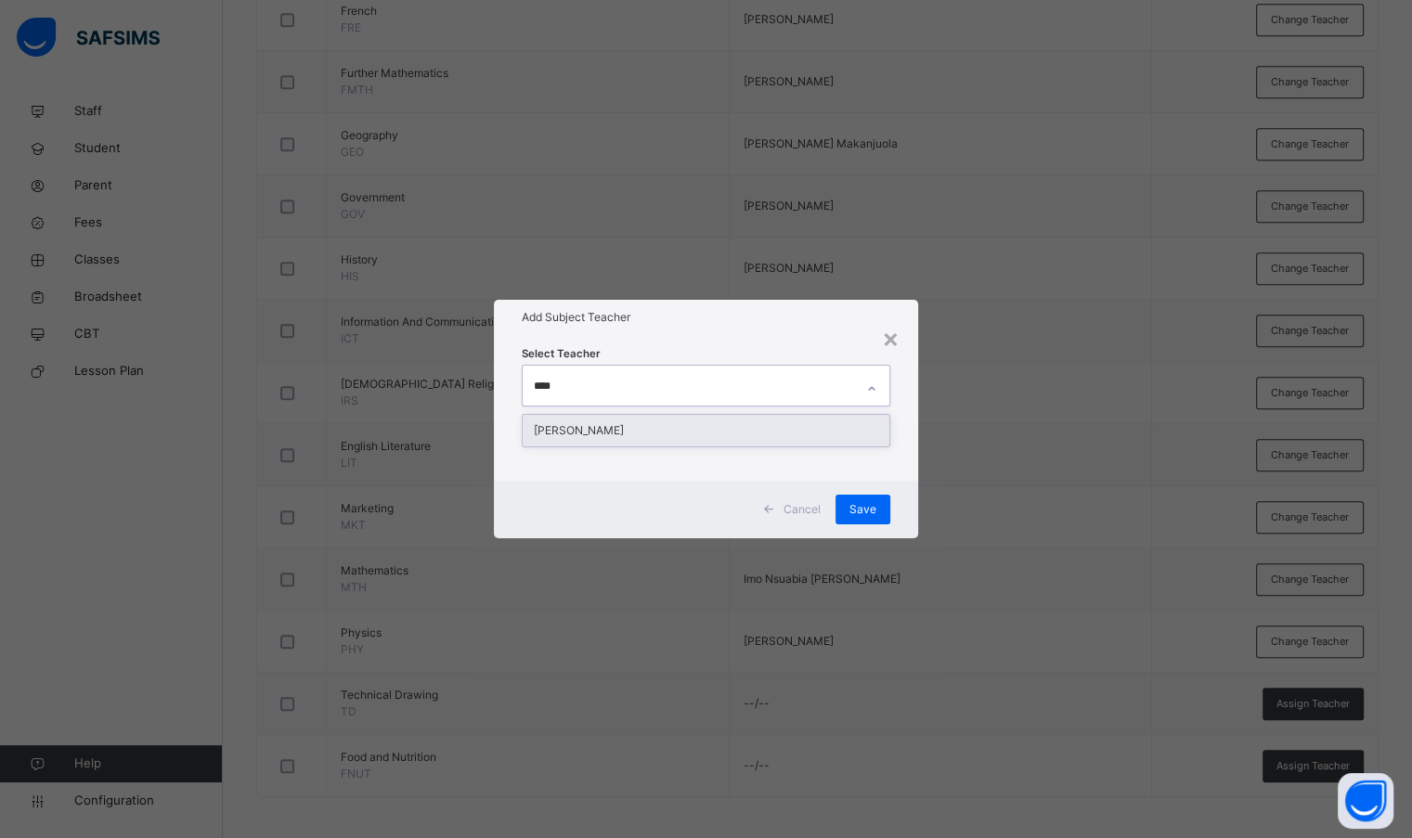
type input "*****"
click at [746, 441] on div "[PERSON_NAME]" at bounding box center [706, 431] width 366 height 32
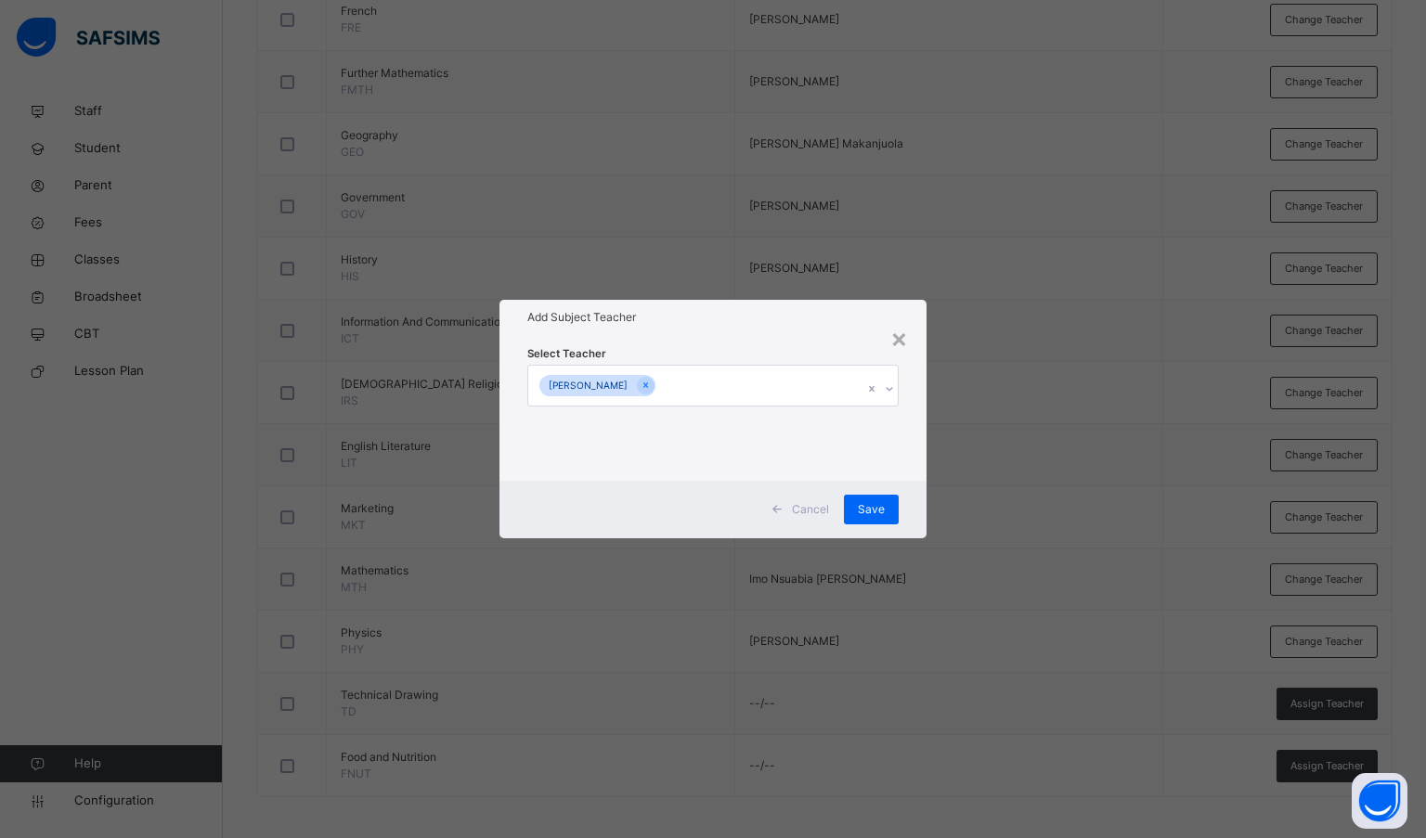
click at [745, 333] on div "Add Subject Teacher" at bounding box center [713, 317] width 428 height 35
click at [872, 519] on div "Save" at bounding box center [871, 510] width 55 height 30
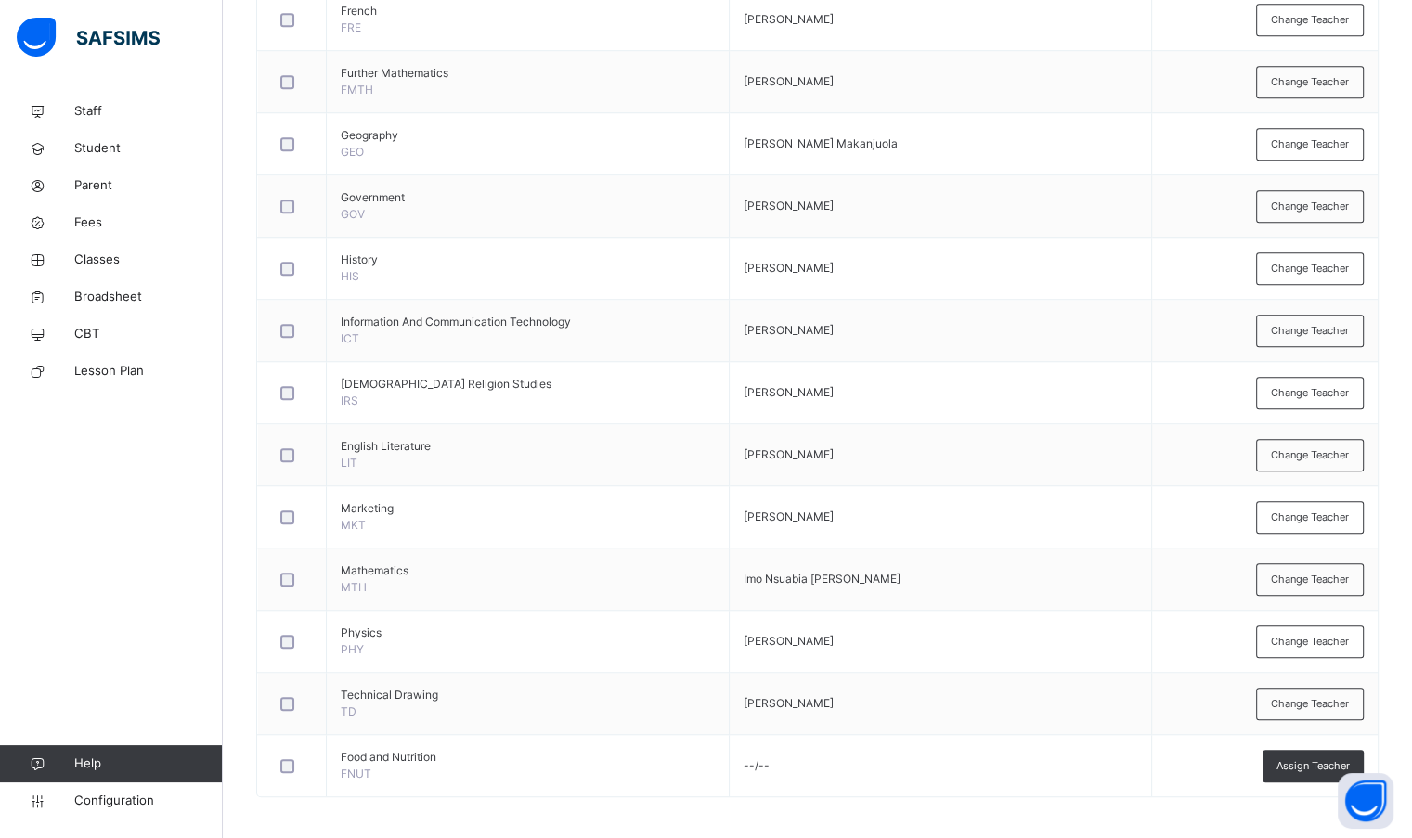
click at [1344, 767] on span "Assign Teacher" at bounding box center [1312, 766] width 73 height 16
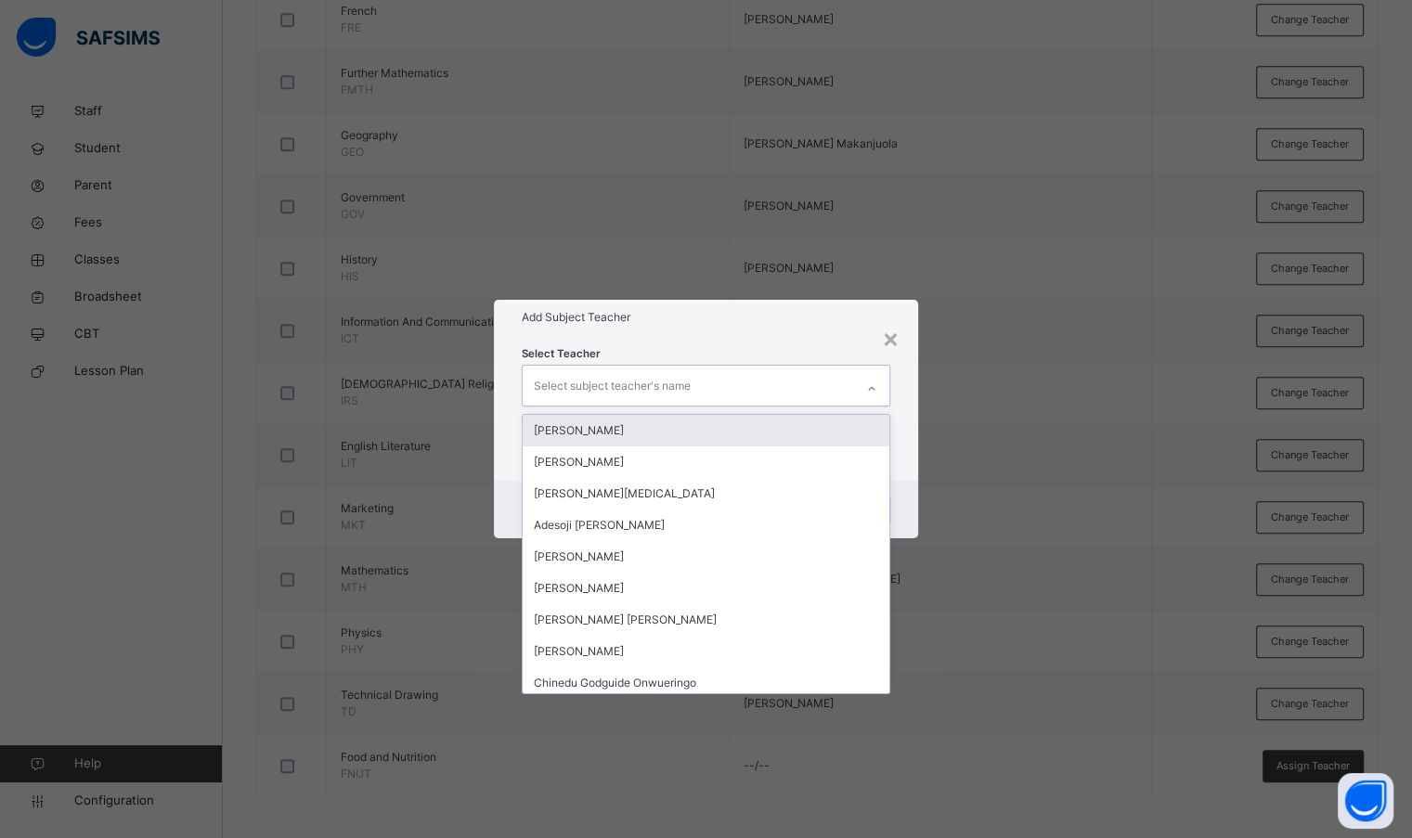
click at [694, 387] on div "Select subject teacher's name" at bounding box center [688, 385] width 330 height 39
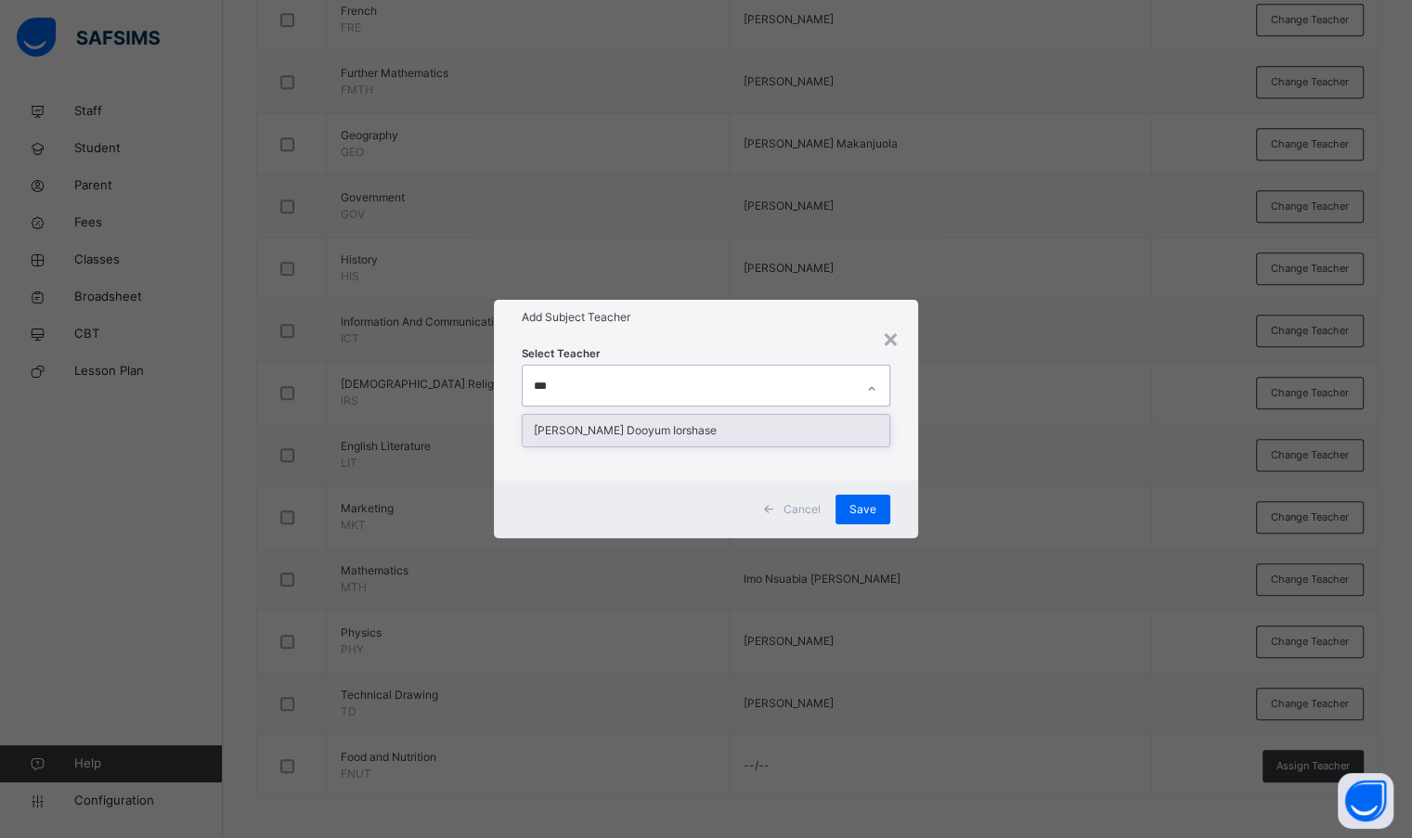
type input "****"
click at [600, 426] on div "[PERSON_NAME] Dooyum Iorshase" at bounding box center [706, 431] width 366 height 32
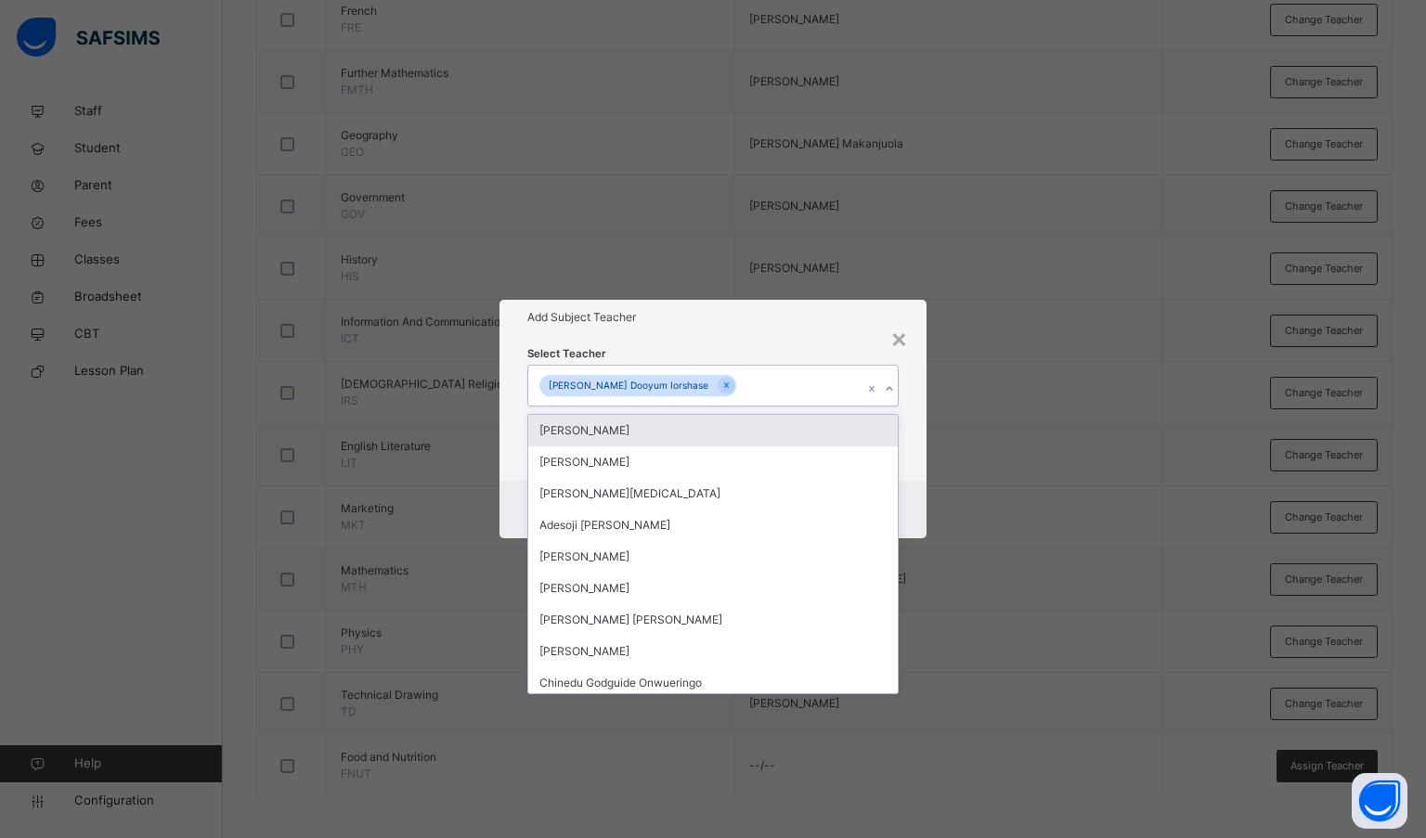
click at [664, 331] on div "Add Subject Teacher" at bounding box center [713, 317] width 428 height 35
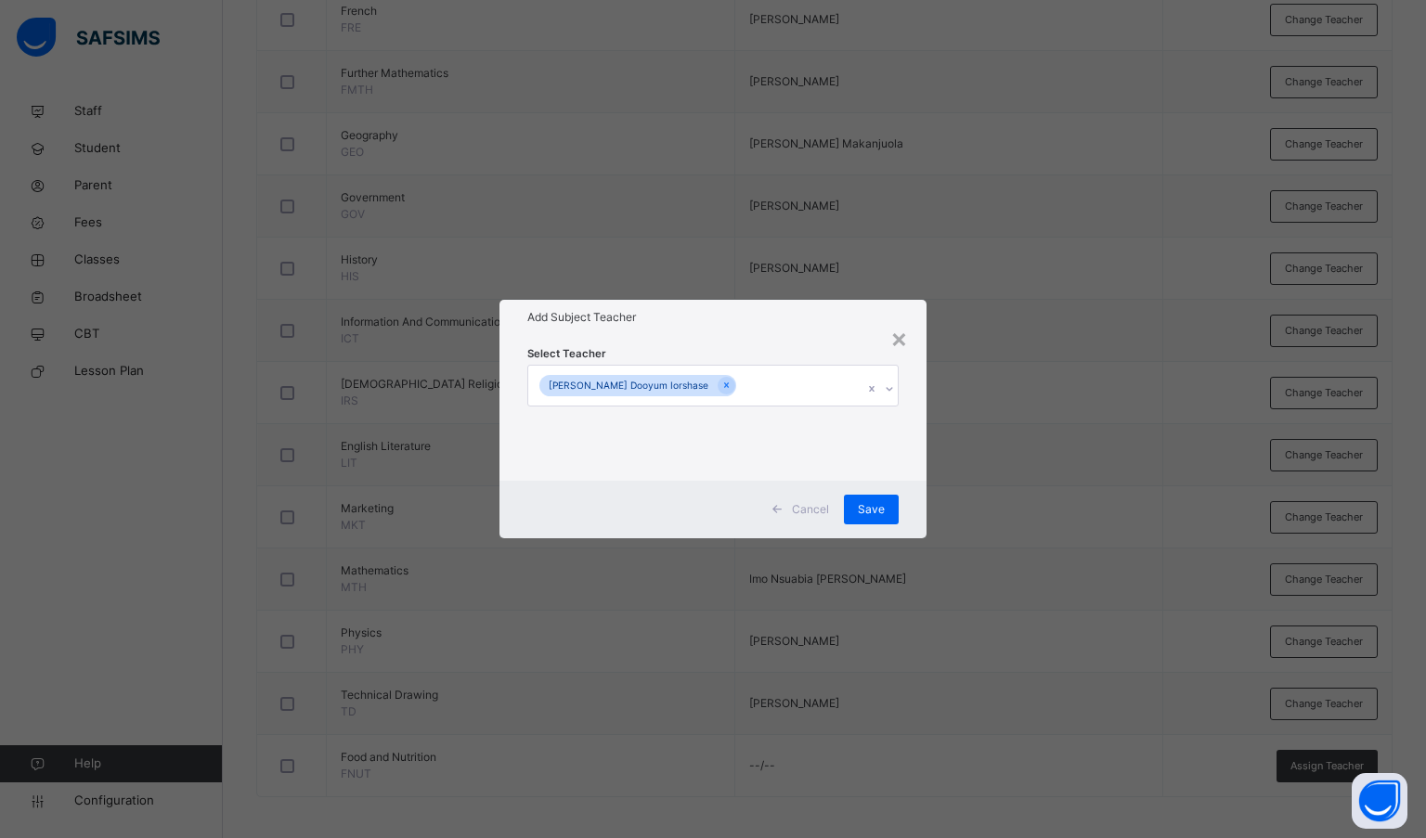
click at [882, 510] on span "Save" at bounding box center [871, 509] width 27 height 17
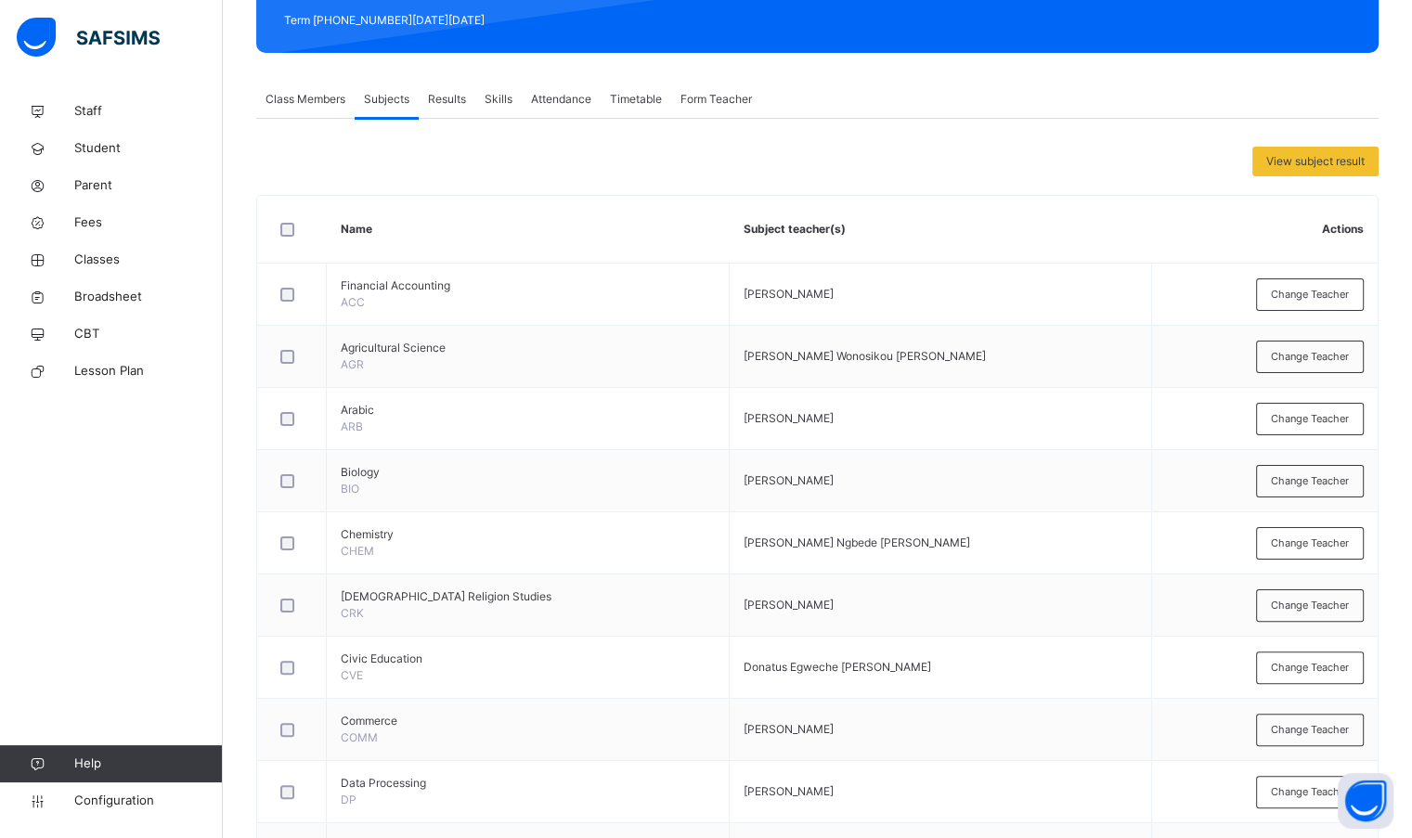
scroll to position [0, 0]
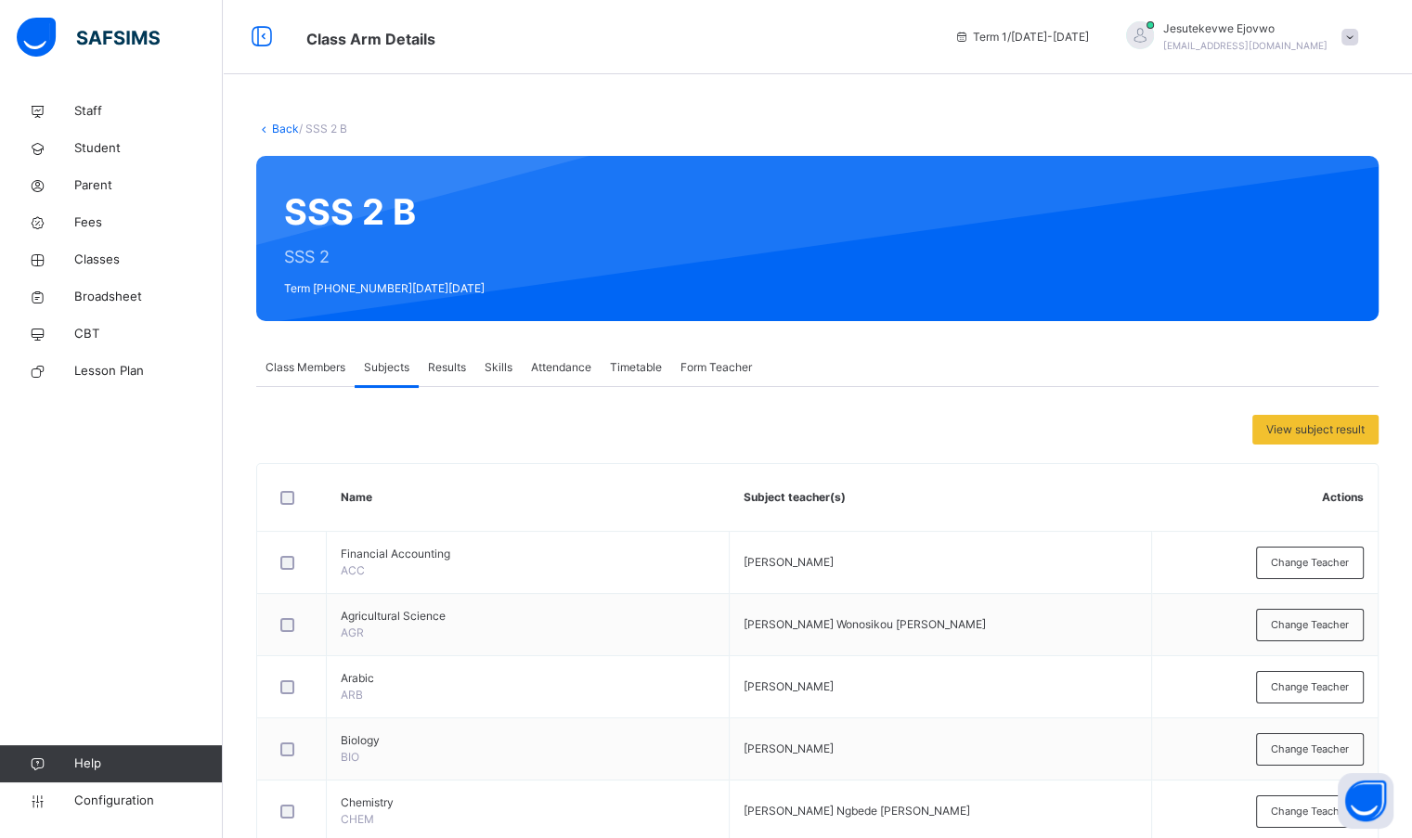
click at [279, 124] on link "Back" at bounding box center [285, 129] width 27 height 14
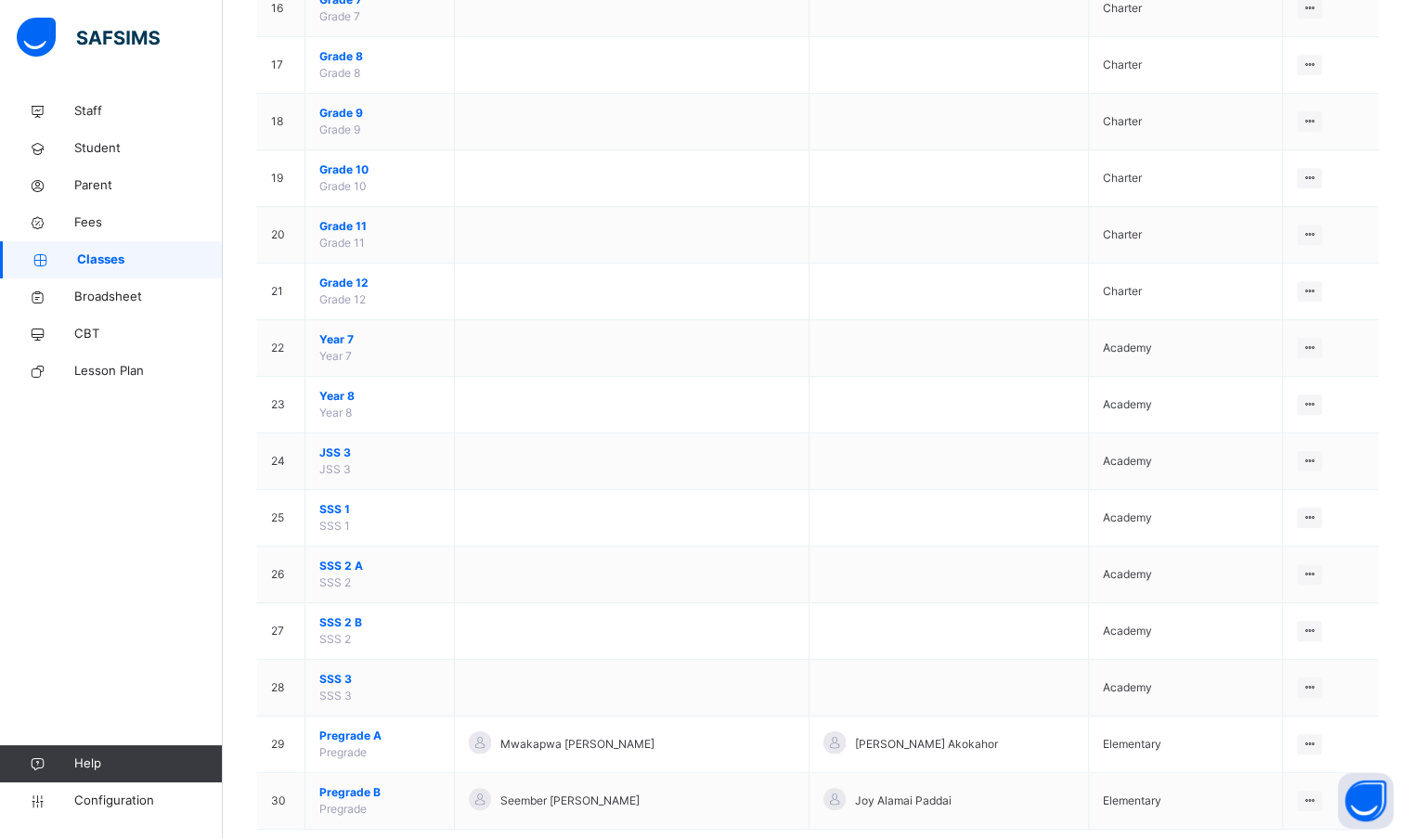
scroll to position [1121, 0]
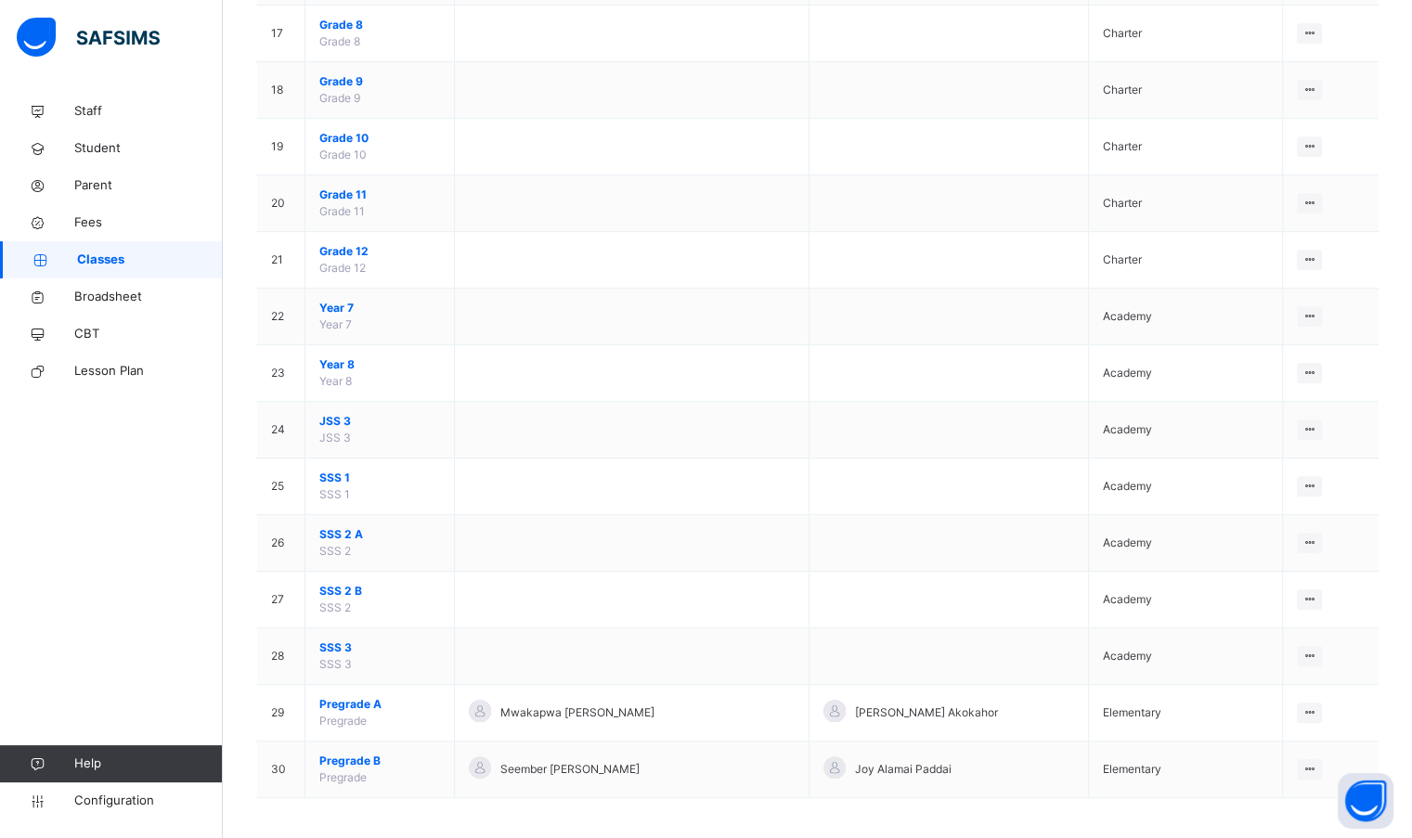
click at [343, 639] on span "SSS 3" at bounding box center [379, 647] width 121 height 17
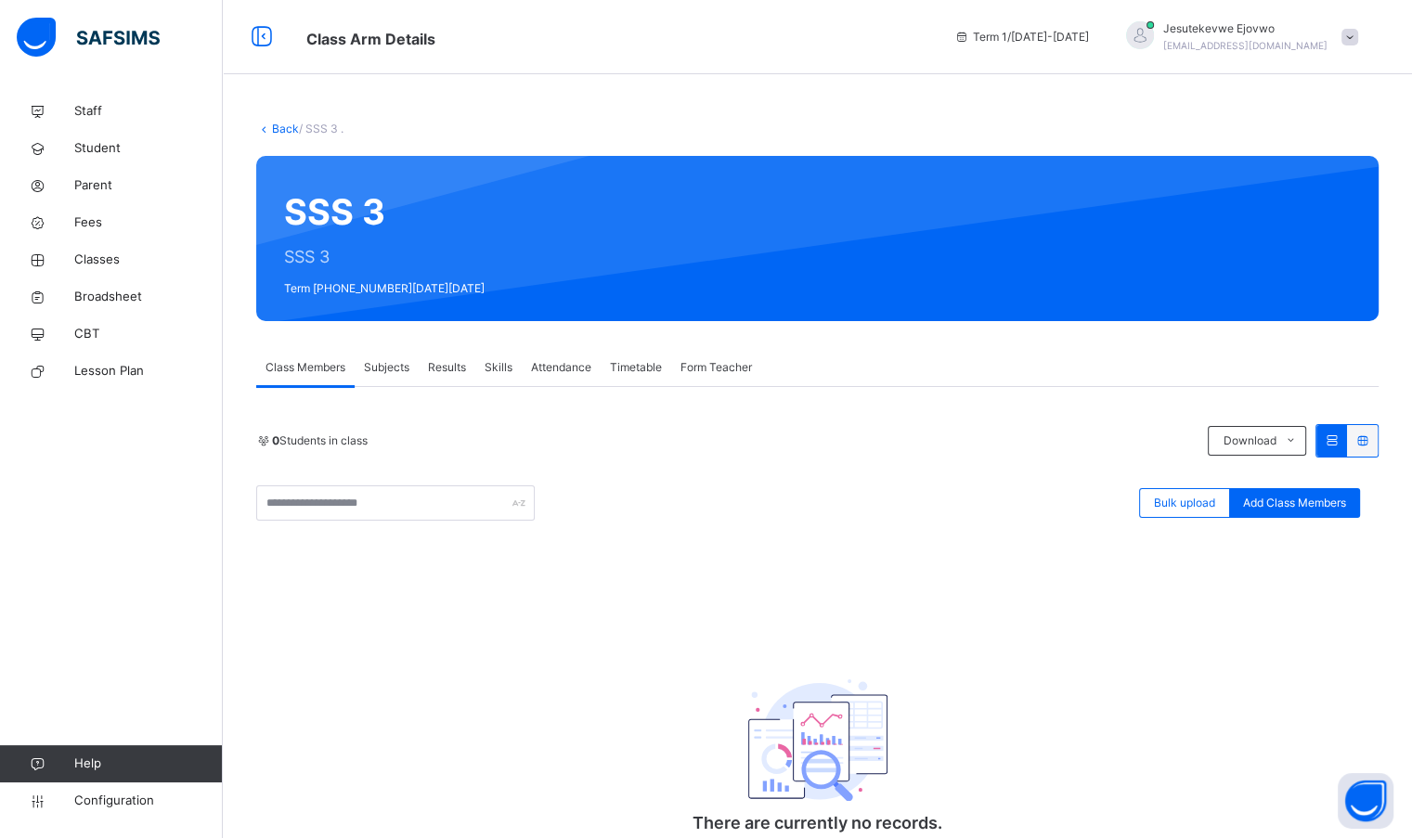
click at [394, 372] on span "Subjects" at bounding box center [386, 367] width 45 height 17
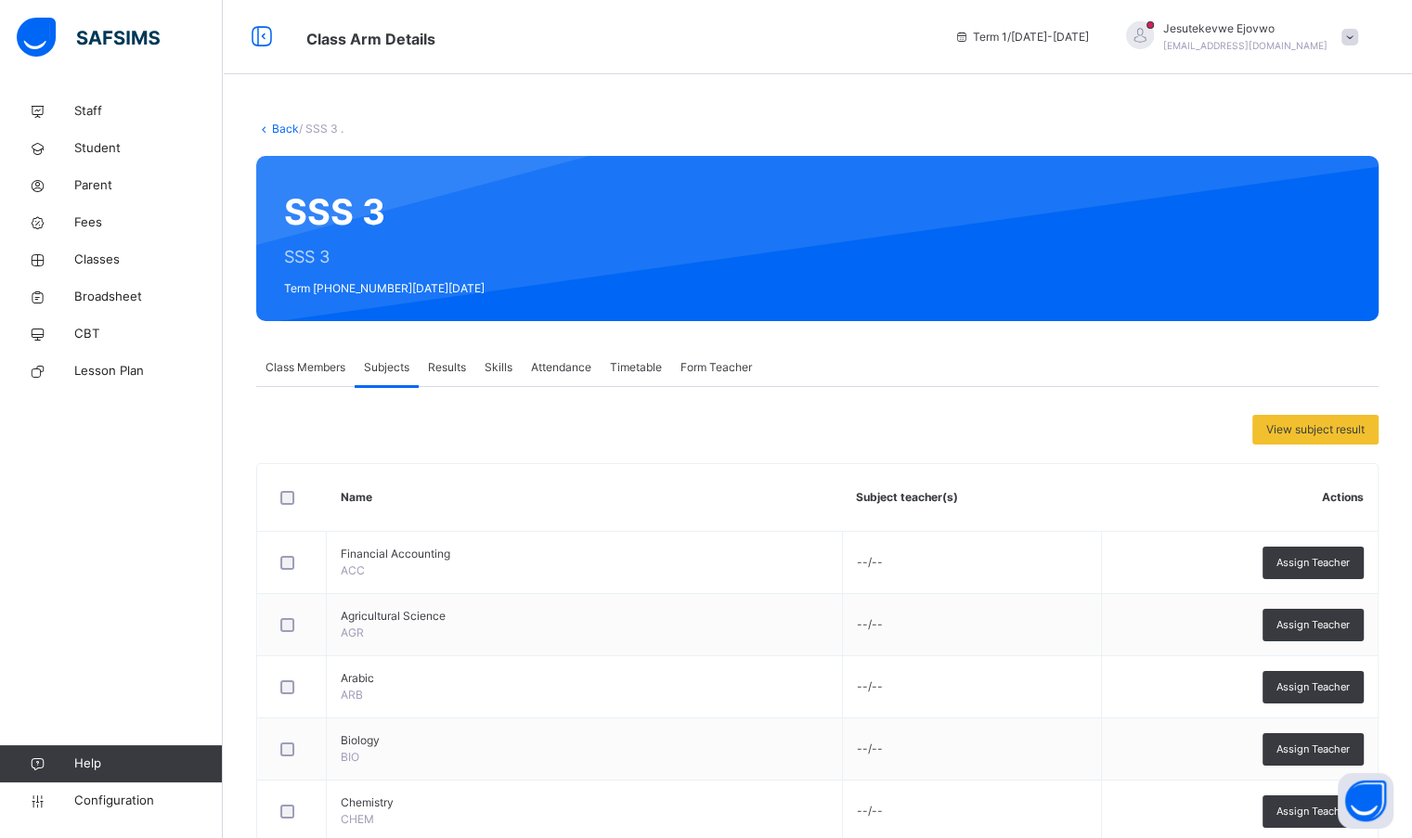
click at [1337, 574] on div "Assign Teacher" at bounding box center [1312, 563] width 101 height 32
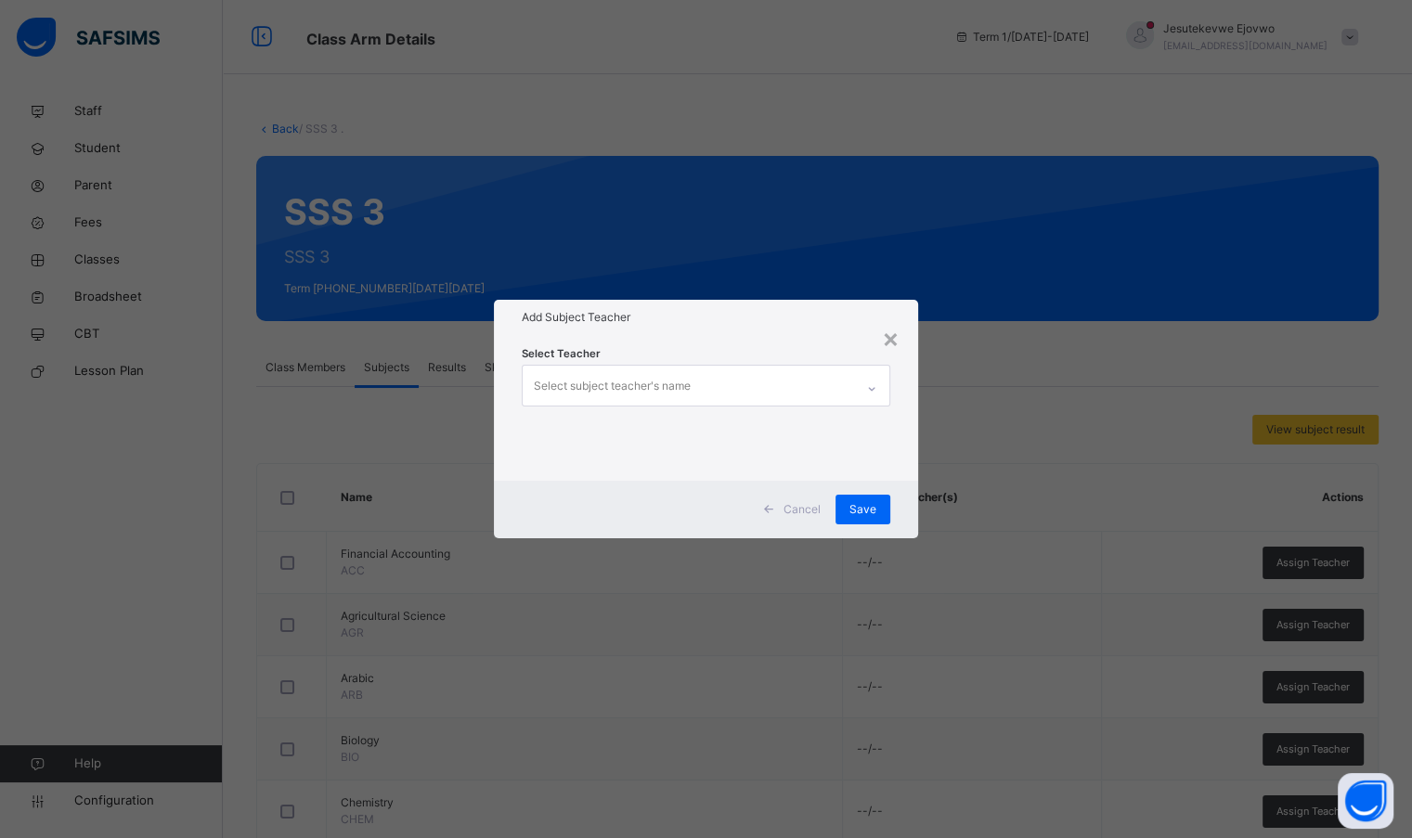
click at [772, 399] on div "Select subject teacher's name" at bounding box center [688, 385] width 330 height 39
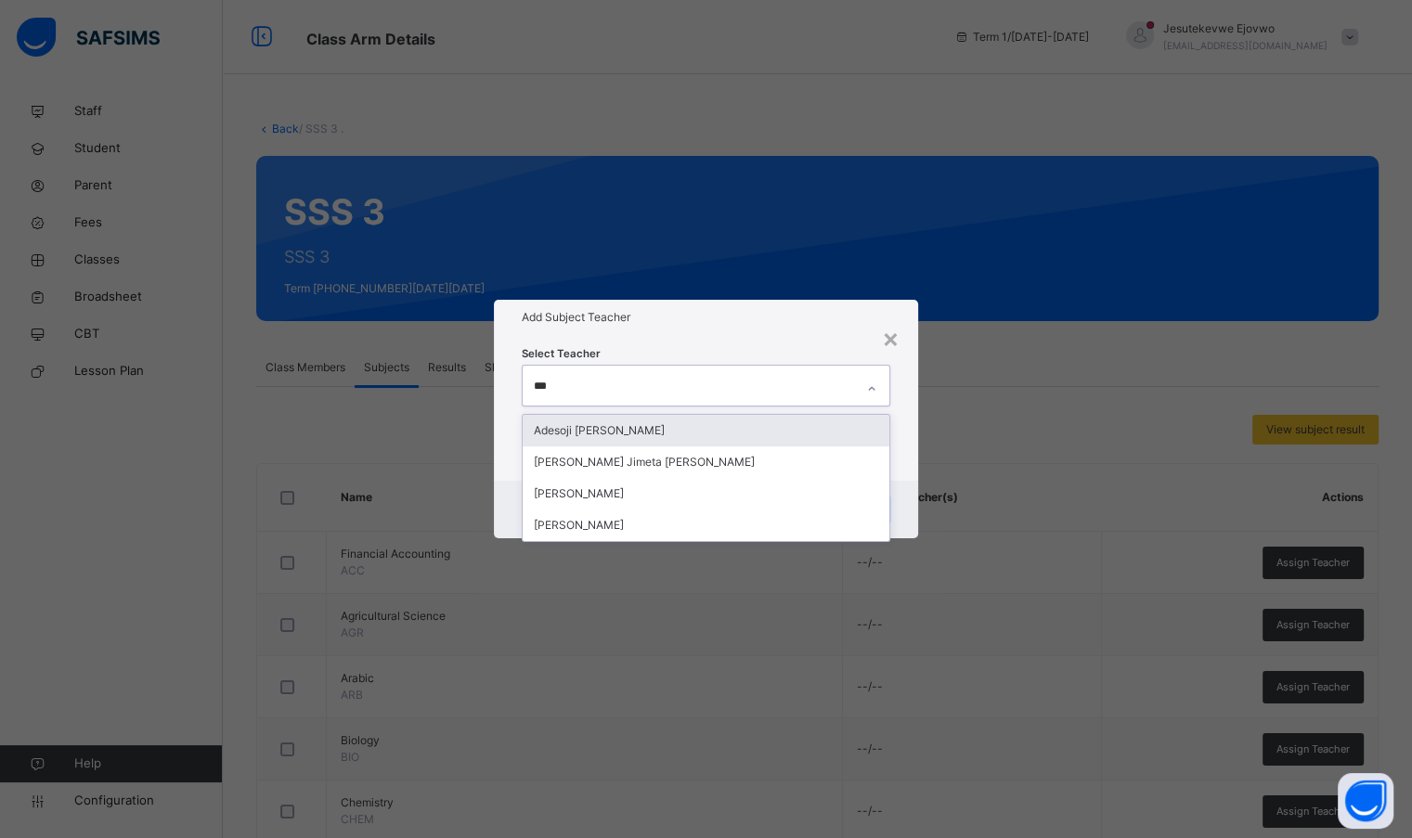
type input "****"
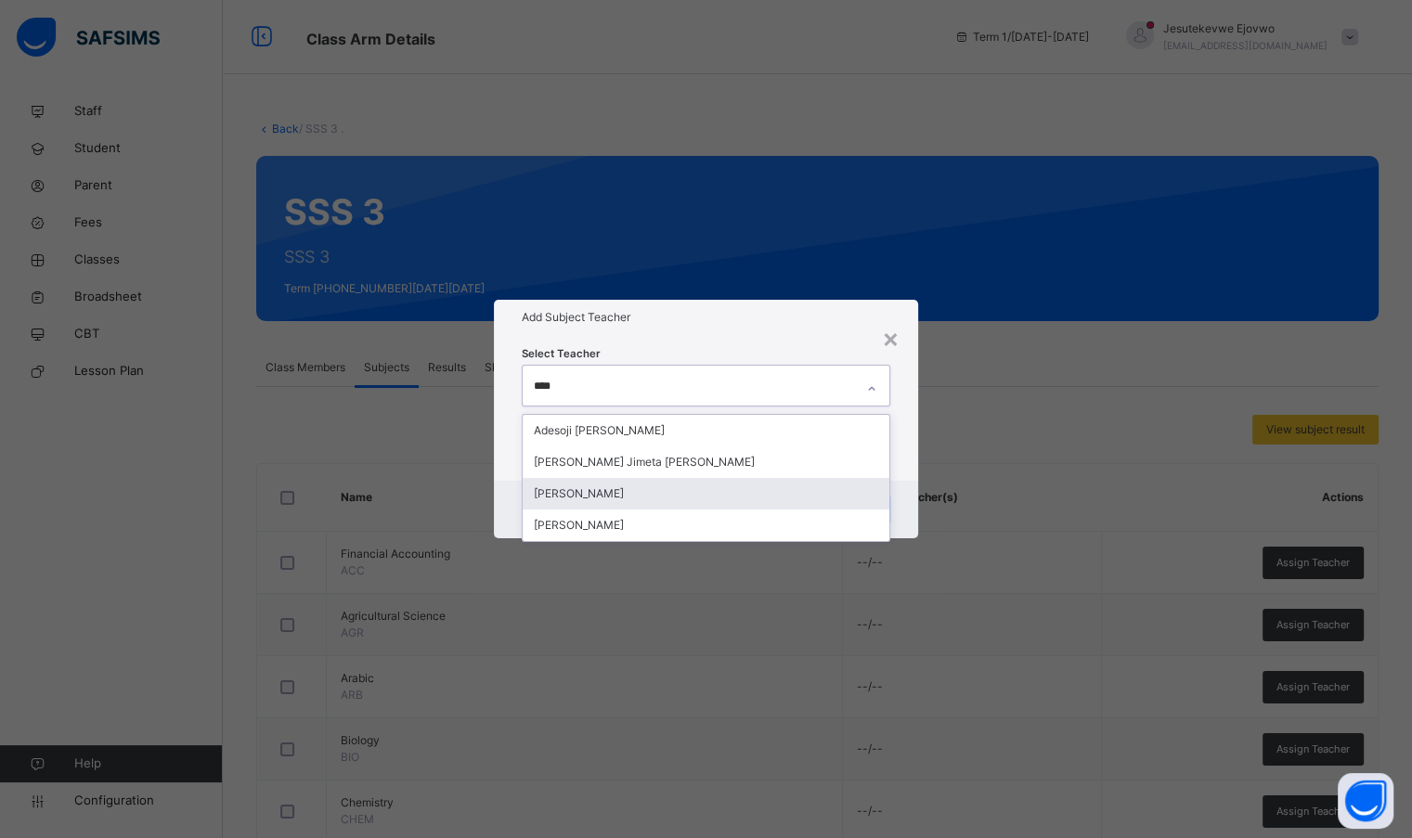
click at [638, 486] on div "[PERSON_NAME]" at bounding box center [706, 494] width 366 height 32
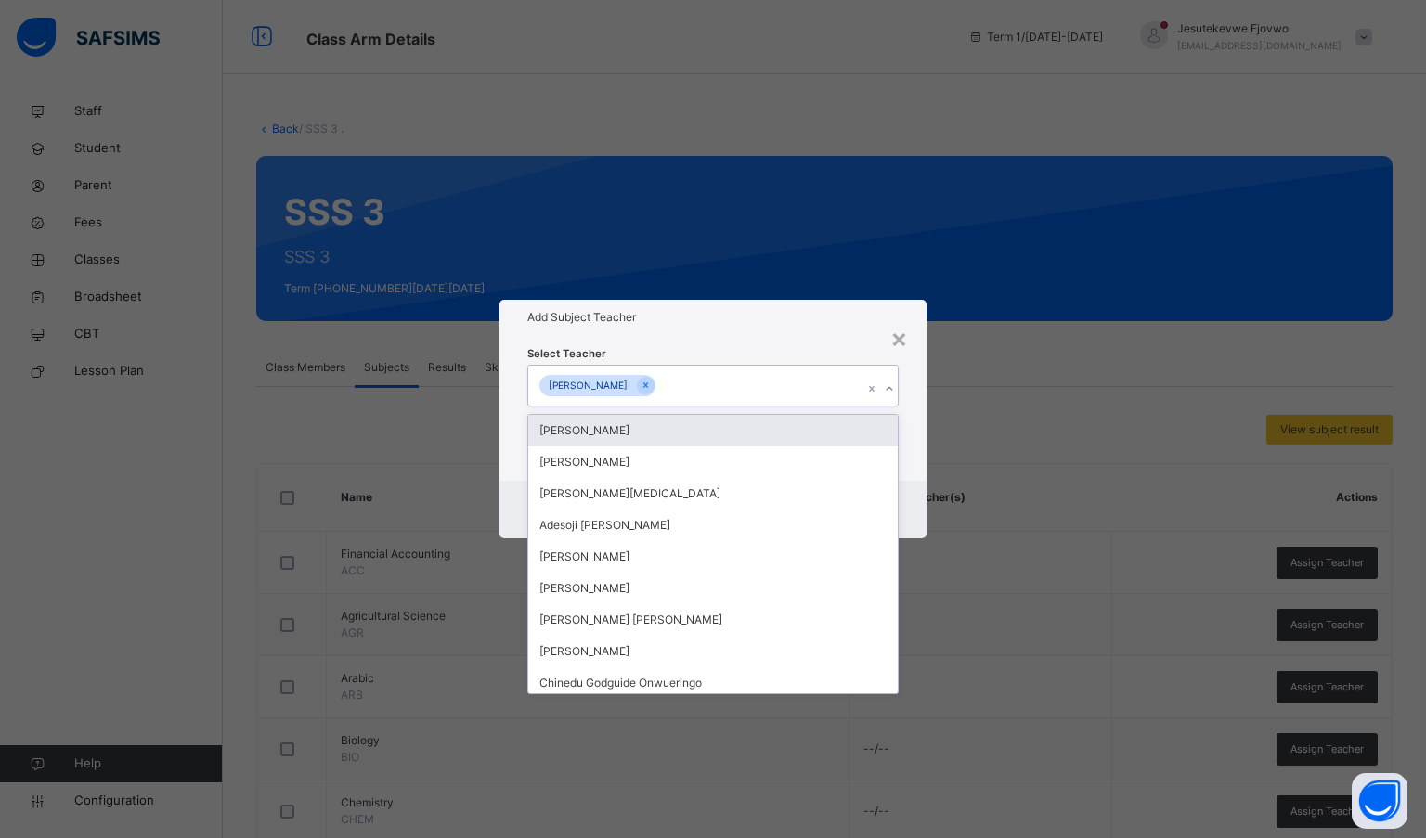
click at [720, 314] on h1 "Add Subject Teacher" at bounding box center [713, 317] width 372 height 17
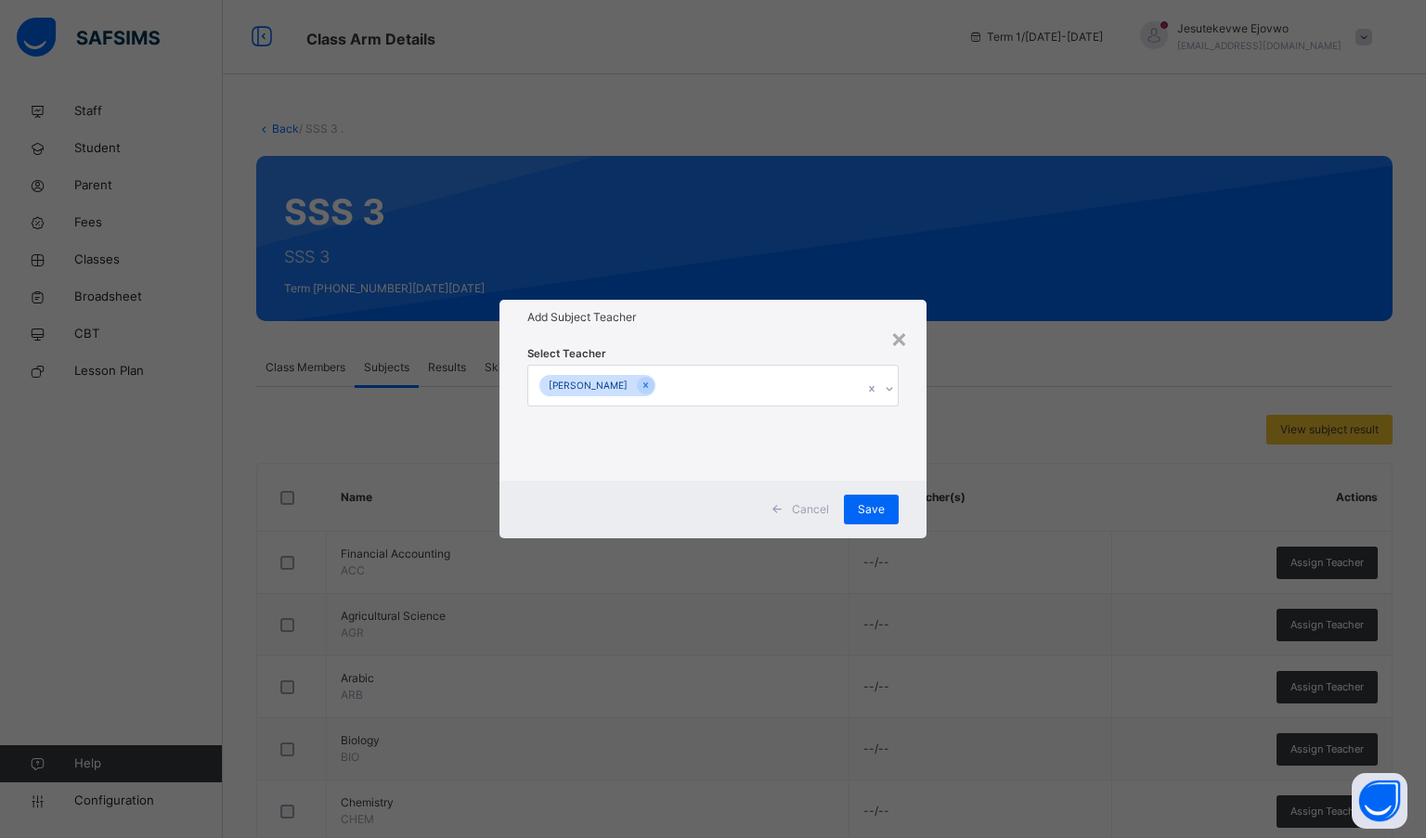
click at [885, 514] on div "Save" at bounding box center [871, 510] width 55 height 30
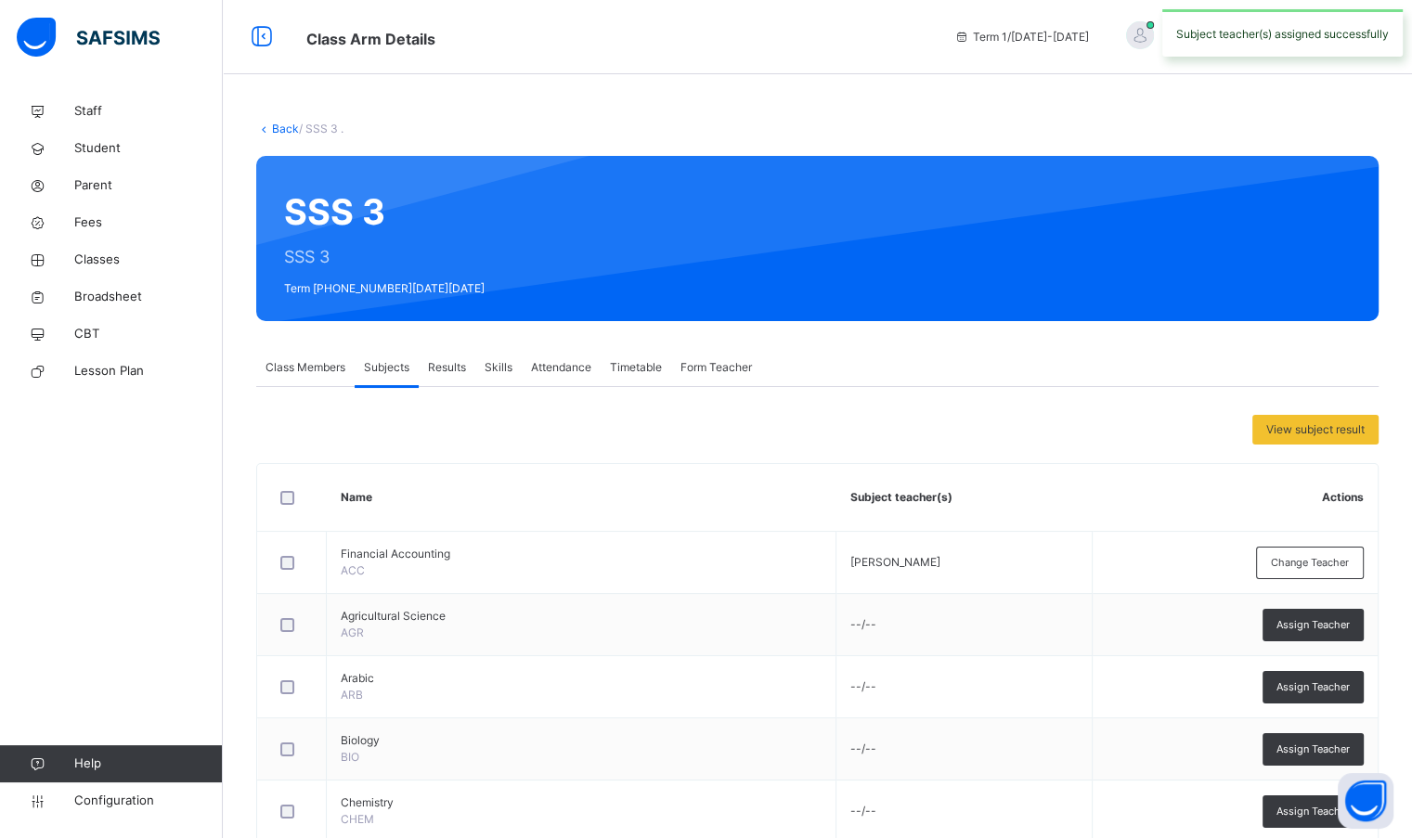
scroll to position [93, 0]
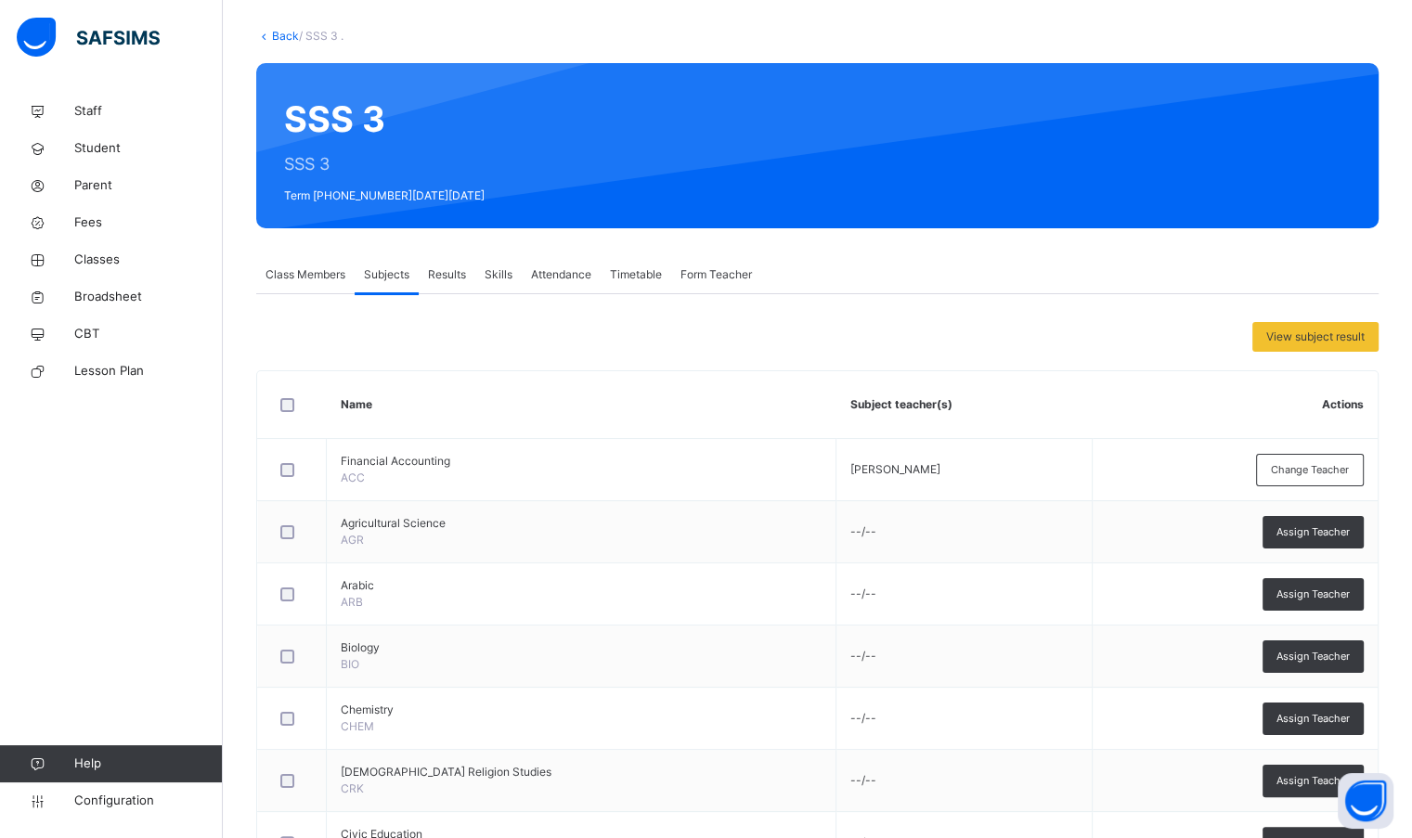
click at [1297, 542] on div "Assign Teacher" at bounding box center [1312, 532] width 101 height 32
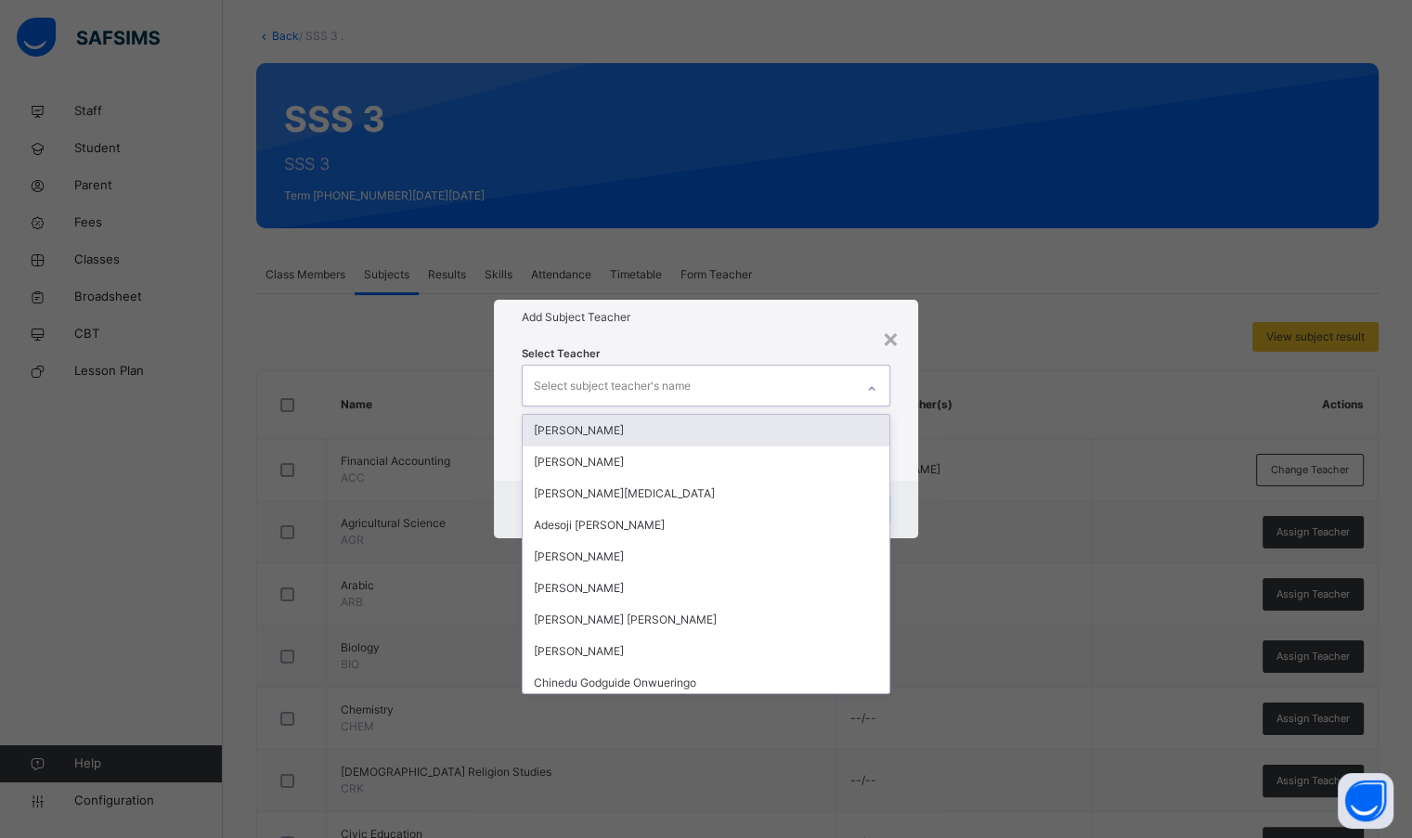
click at [668, 381] on div "Select subject teacher's name" at bounding box center [612, 385] width 157 height 35
type input "***"
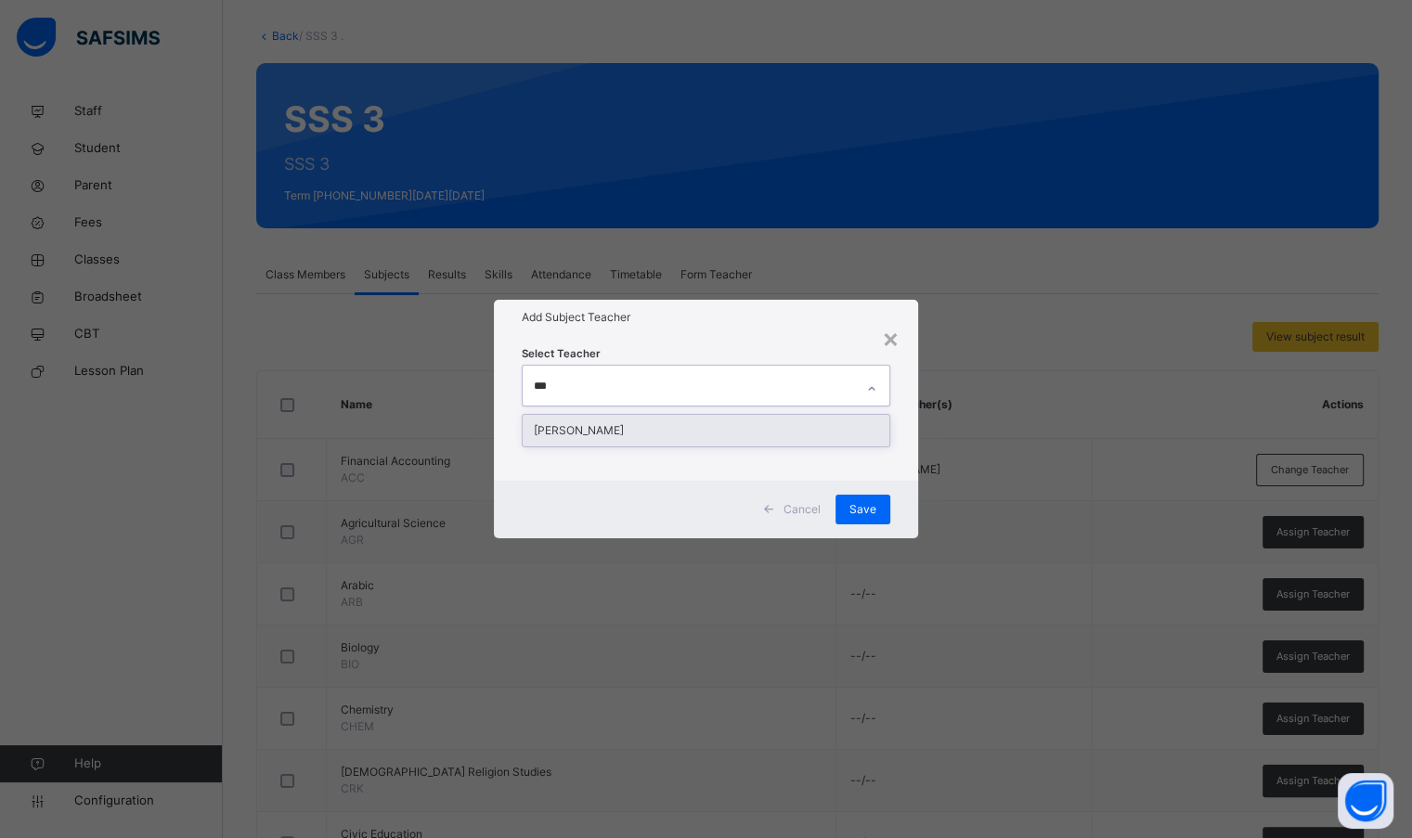
click at [665, 415] on div "[PERSON_NAME]" at bounding box center [706, 431] width 366 height 32
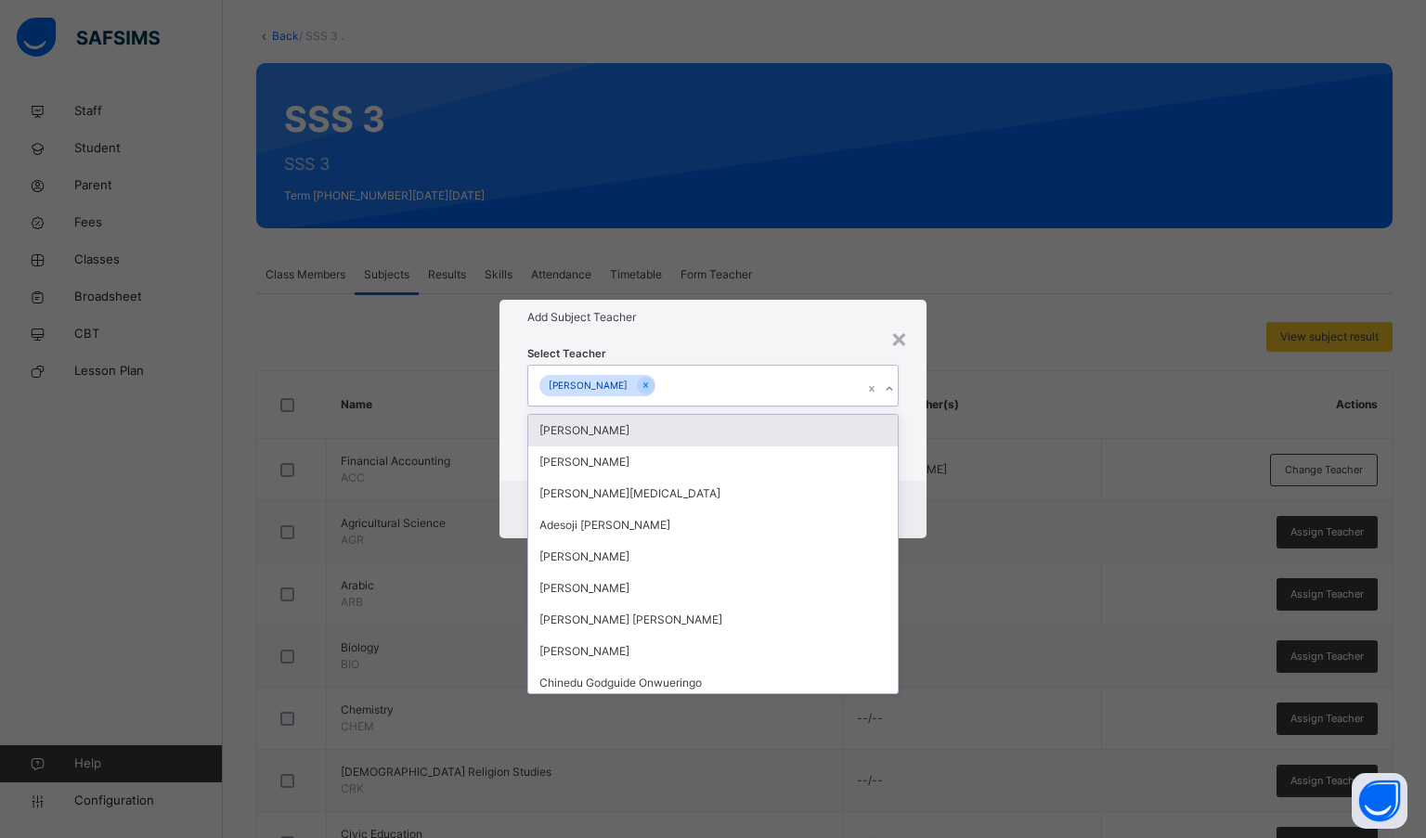
click at [683, 341] on div "Select Teacher option [PERSON_NAME], selected. option [PERSON_NAME] focused, 1 …" at bounding box center [713, 407] width 428 height 145
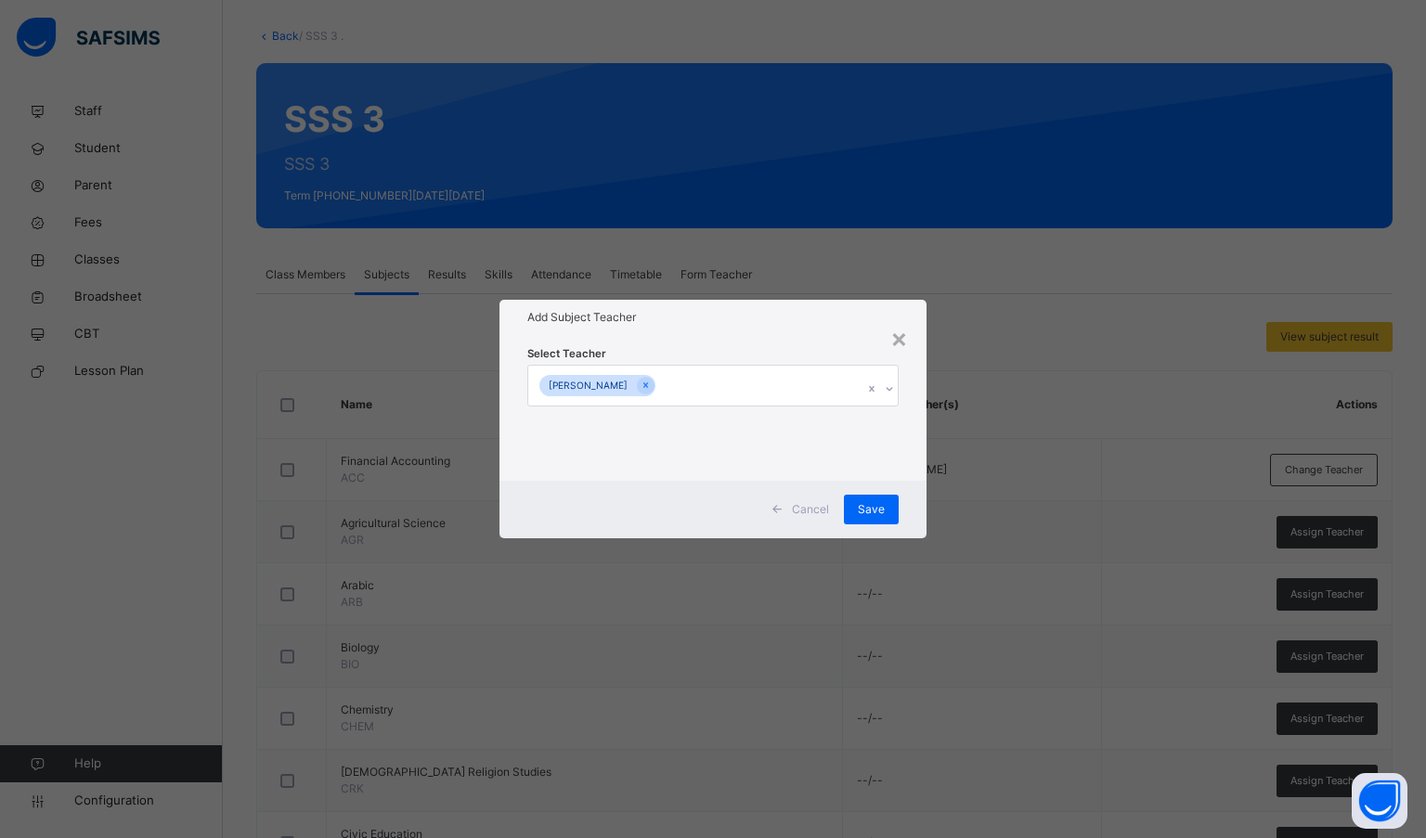
click at [871, 510] on span "Save" at bounding box center [871, 509] width 27 height 17
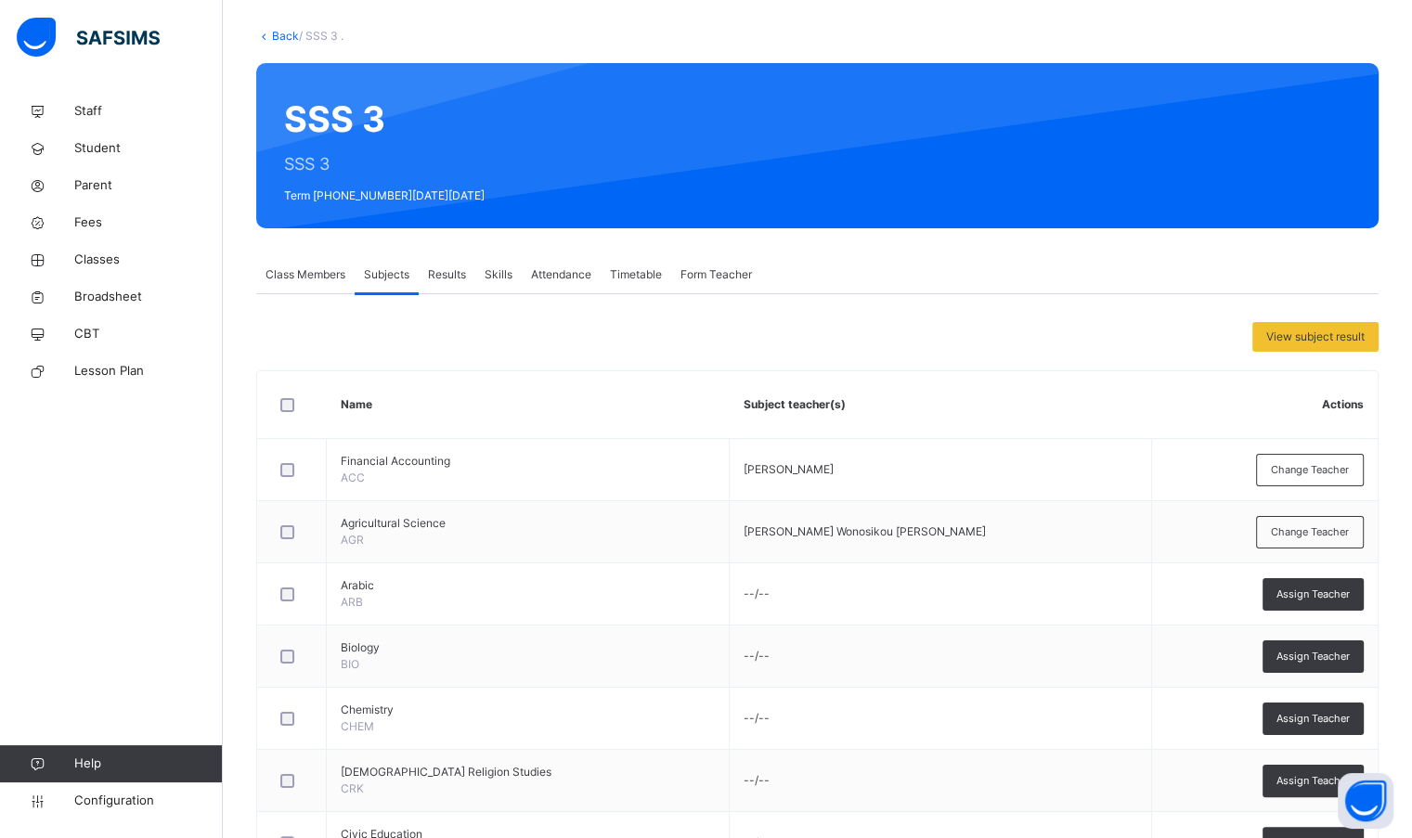
click at [1329, 591] on span "Assign Teacher" at bounding box center [1312, 595] width 73 height 16
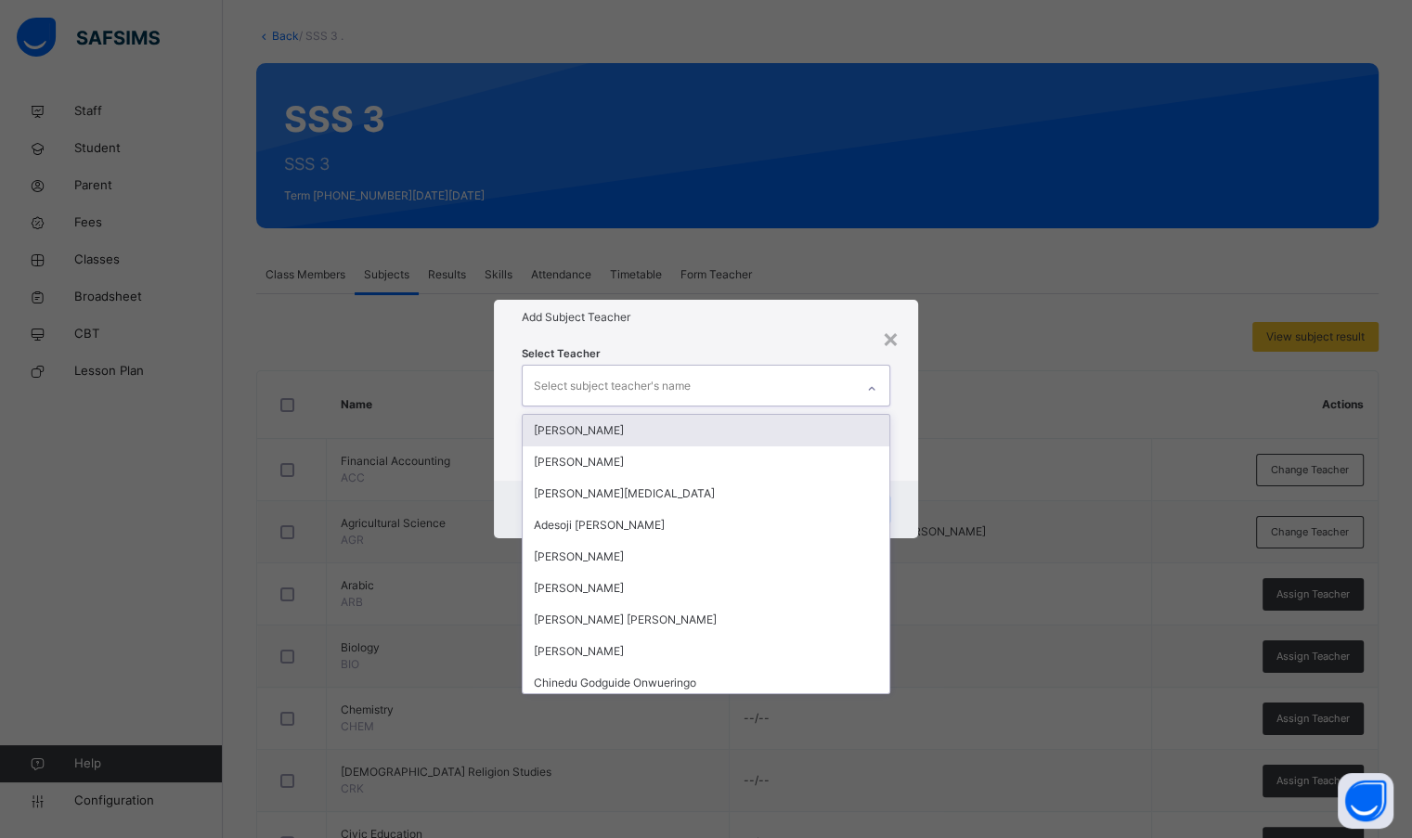
click at [713, 385] on div "Select subject teacher's name" at bounding box center [688, 385] width 330 height 39
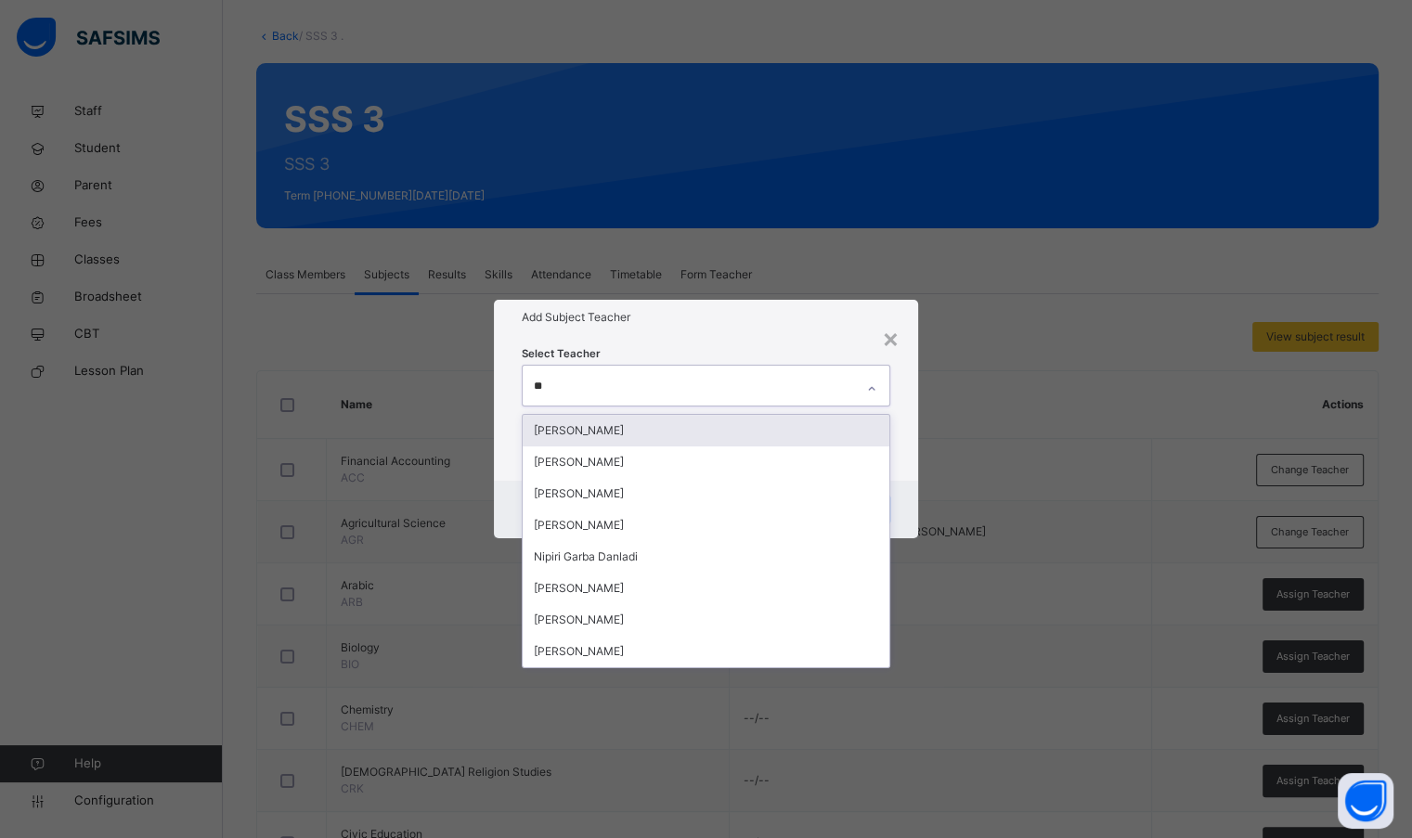
type input "*"
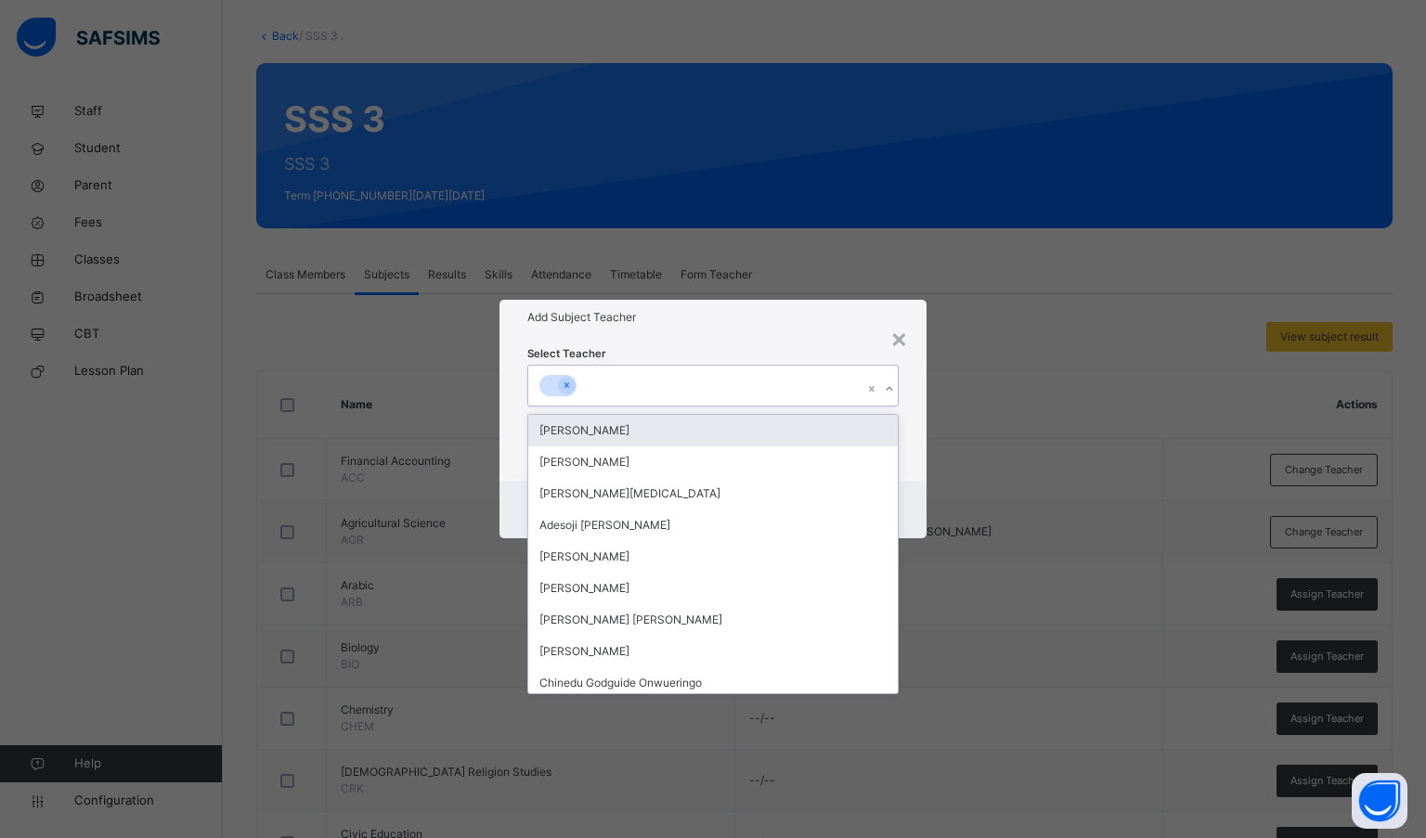
type input "*"
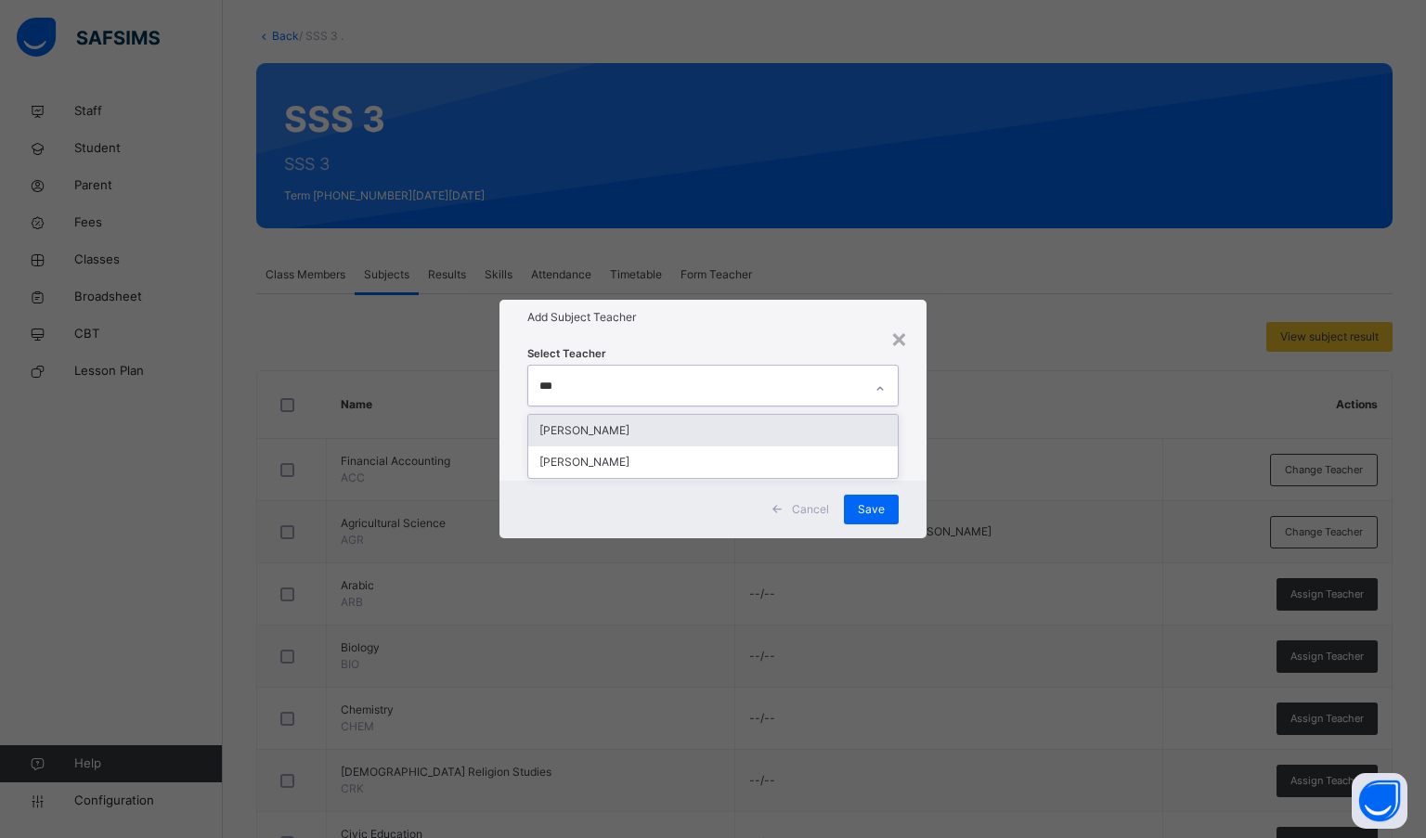
type input "****"
click at [698, 430] on div "[PERSON_NAME]" at bounding box center [713, 431] width 370 height 32
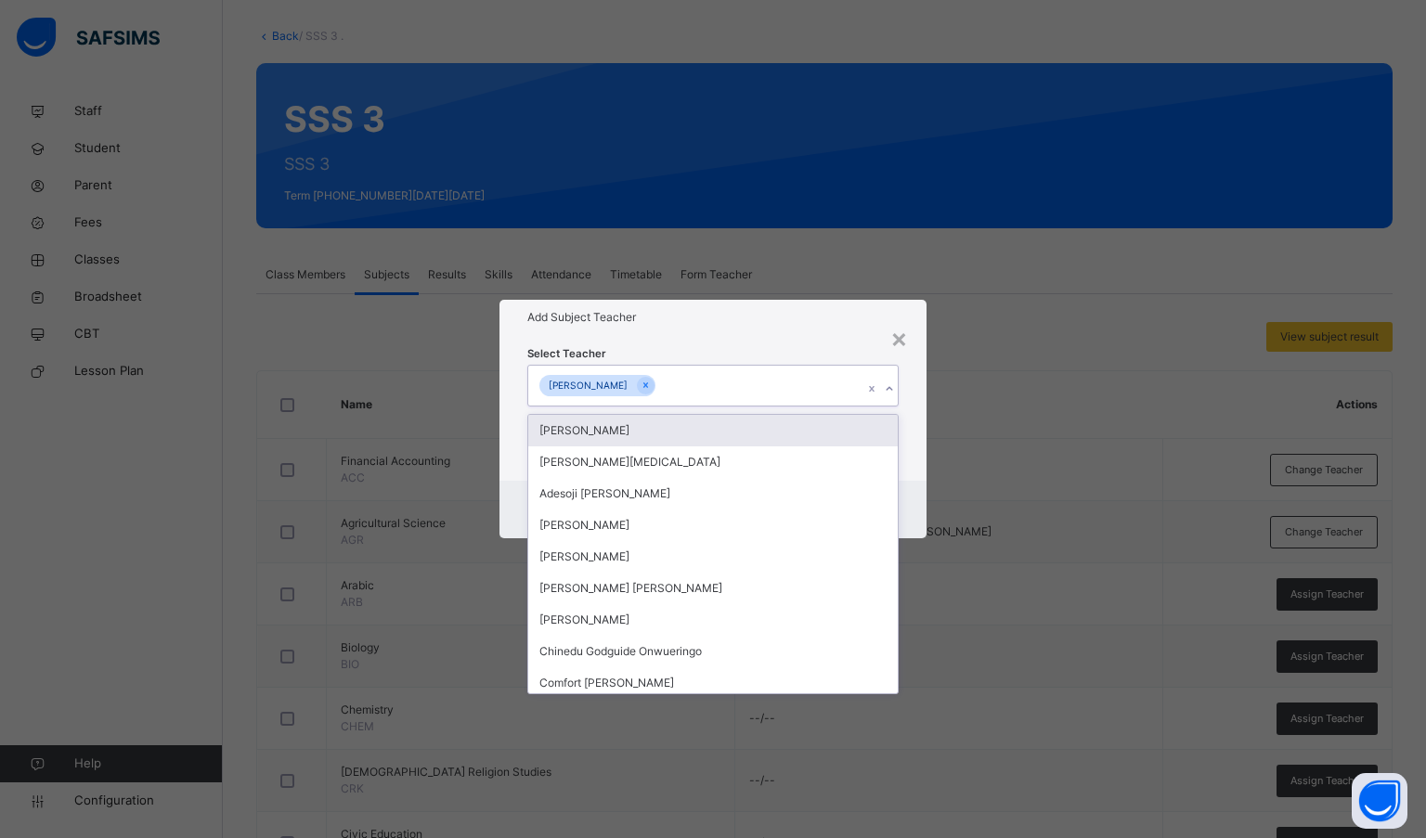
click at [739, 314] on h1 "Add Subject Teacher" at bounding box center [713, 317] width 372 height 17
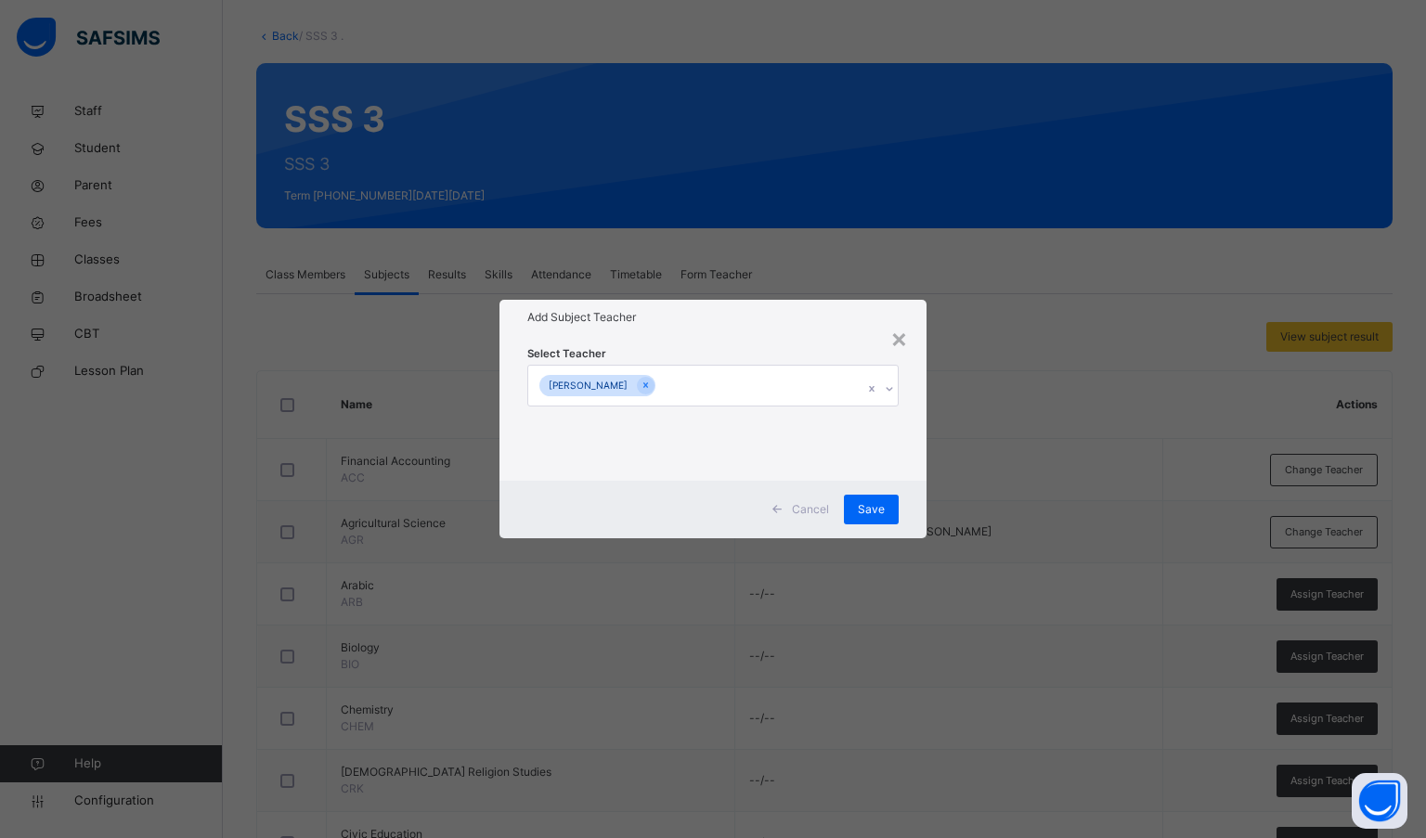
click at [858, 507] on div "Save" at bounding box center [871, 510] width 55 height 30
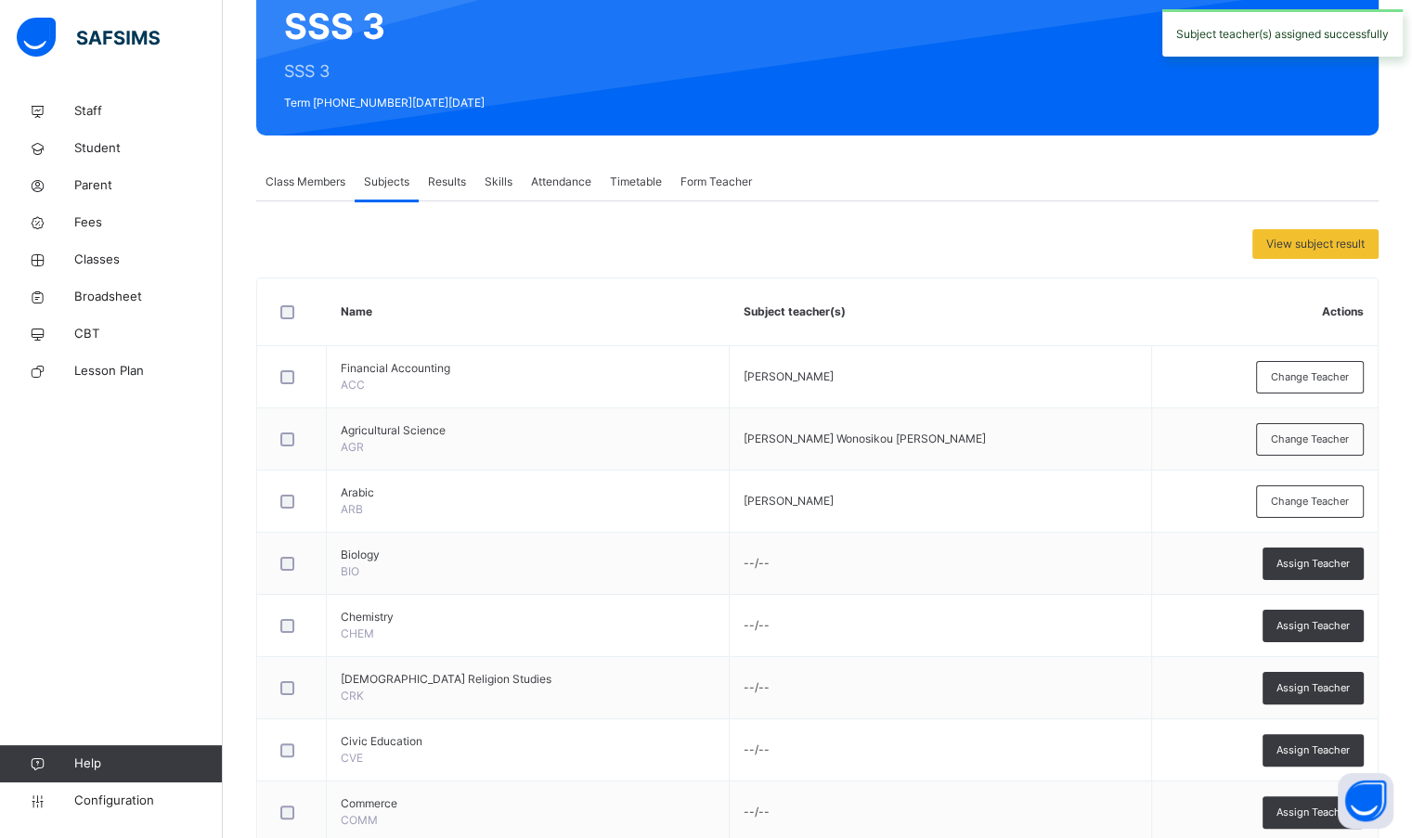
scroll to position [278, 0]
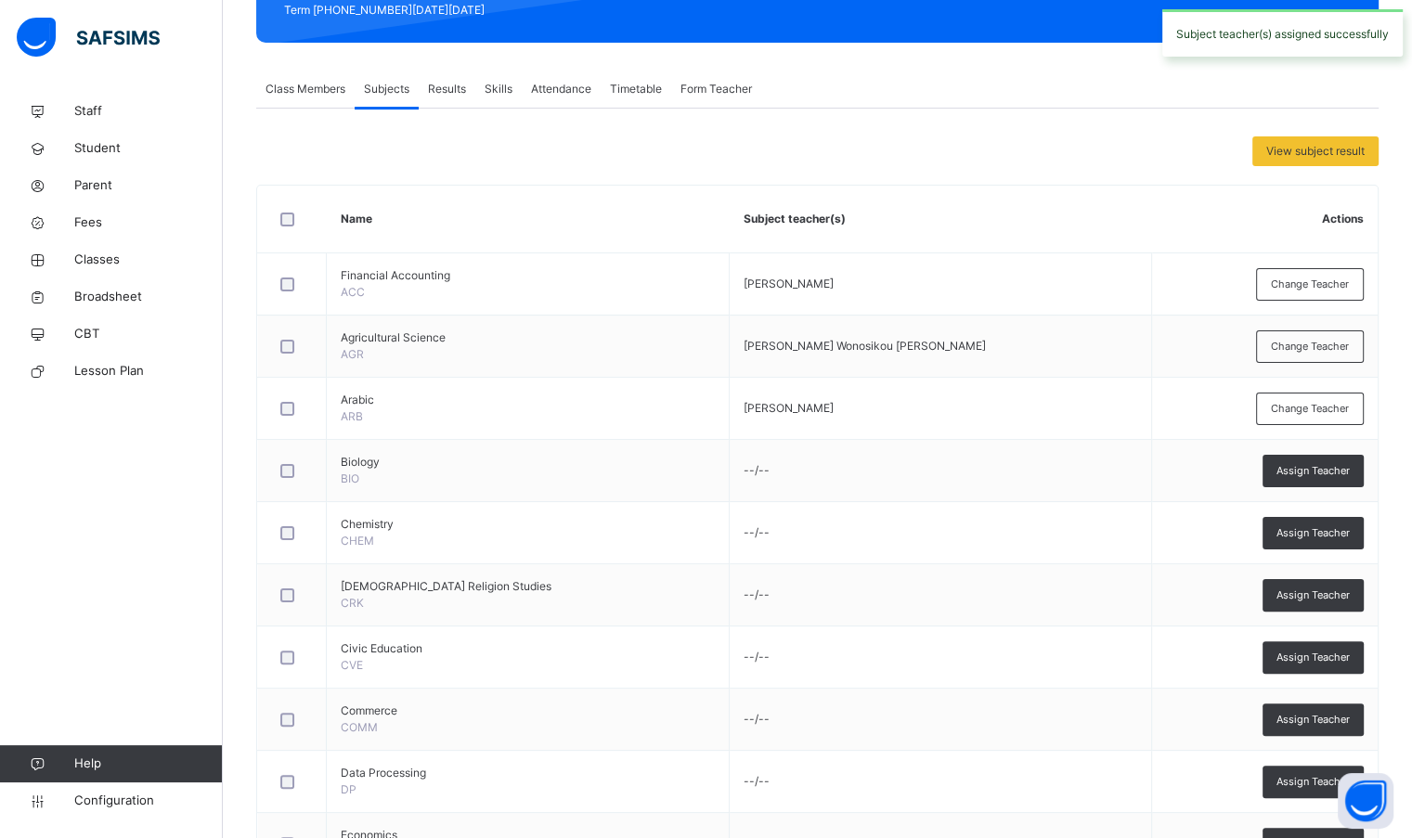
click at [1302, 467] on span "Assign Teacher" at bounding box center [1312, 471] width 73 height 16
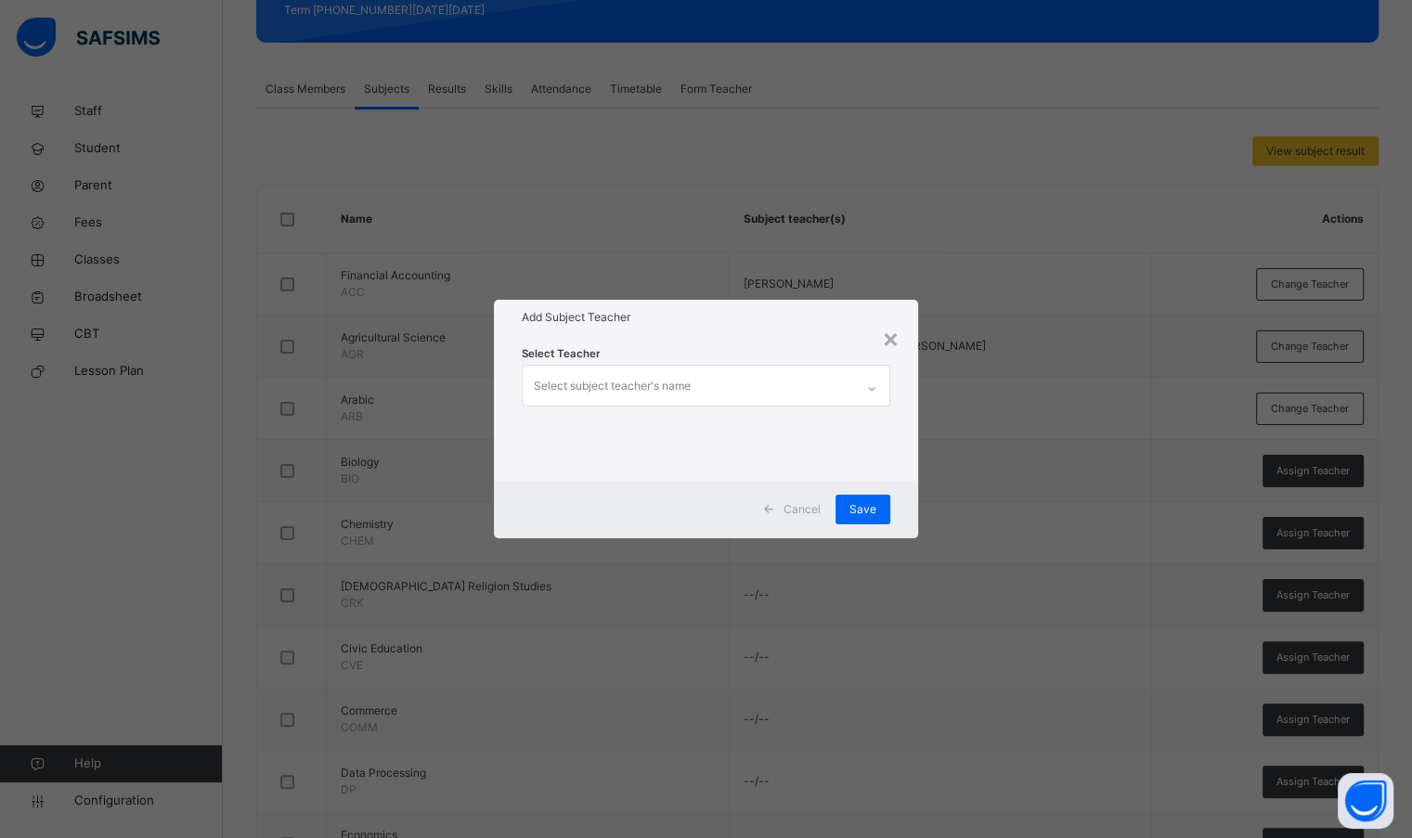
click at [714, 390] on div "Select subject teacher's name" at bounding box center [688, 385] width 330 height 39
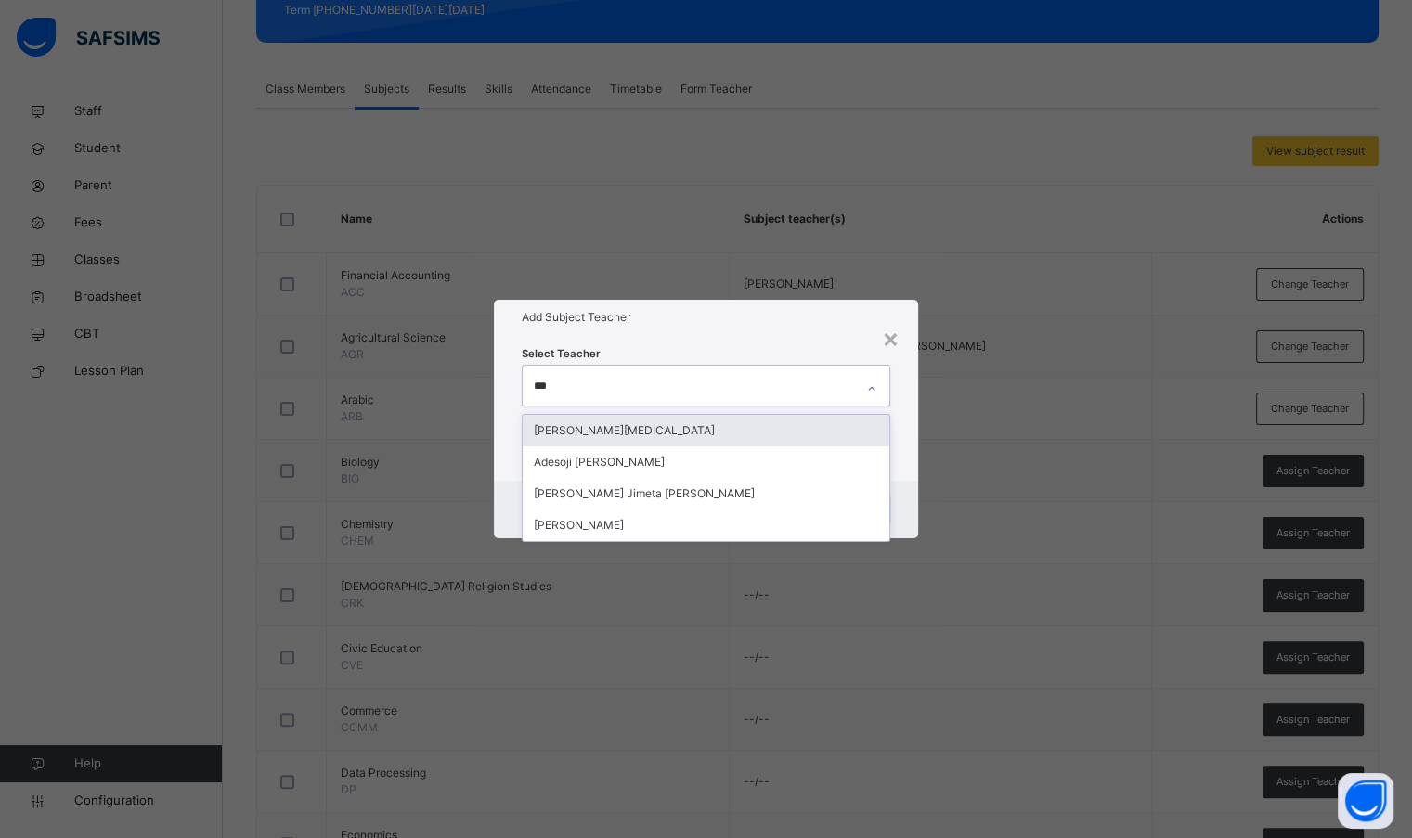
type input "****"
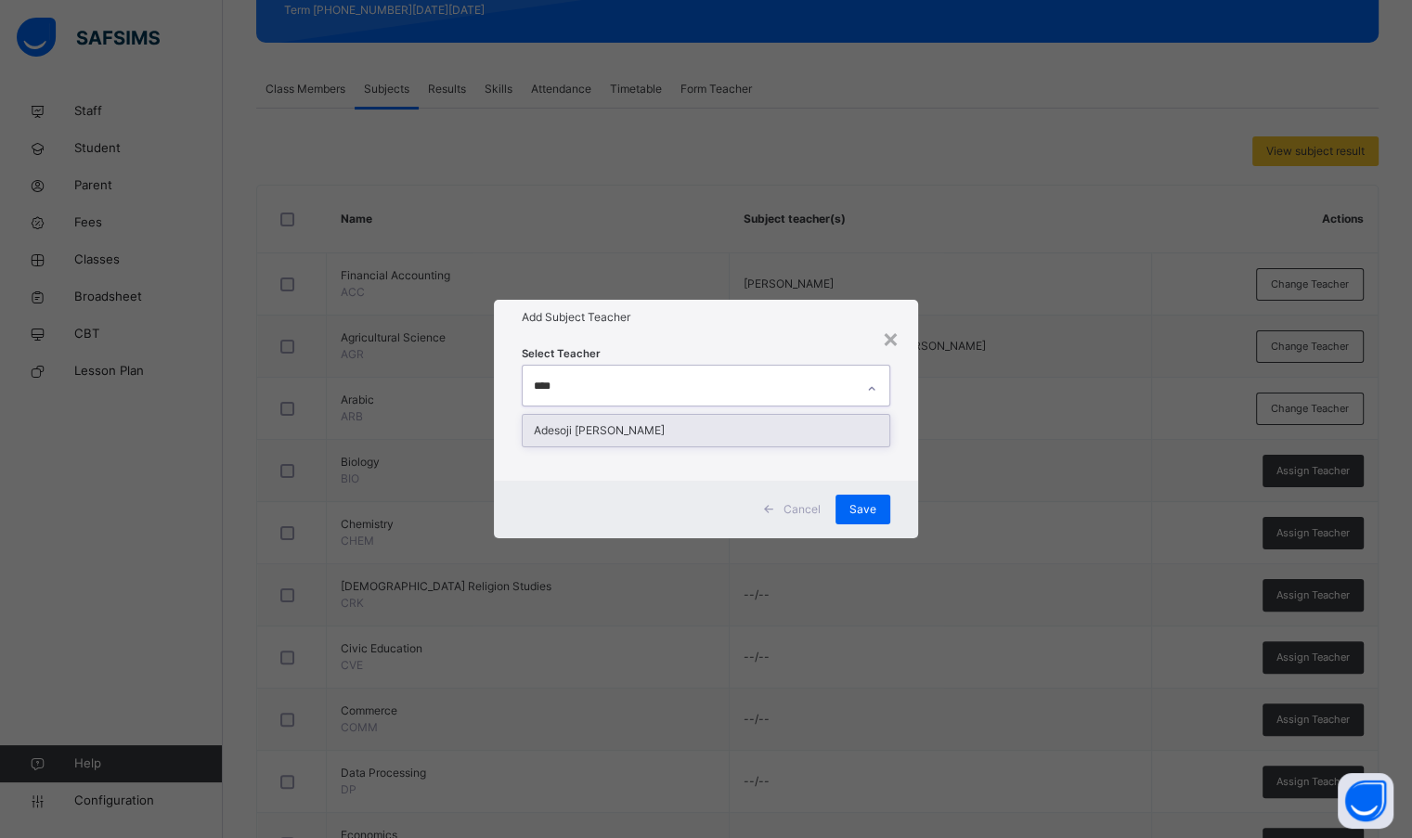
click at [709, 430] on div "Adesoji [PERSON_NAME]" at bounding box center [706, 431] width 366 height 32
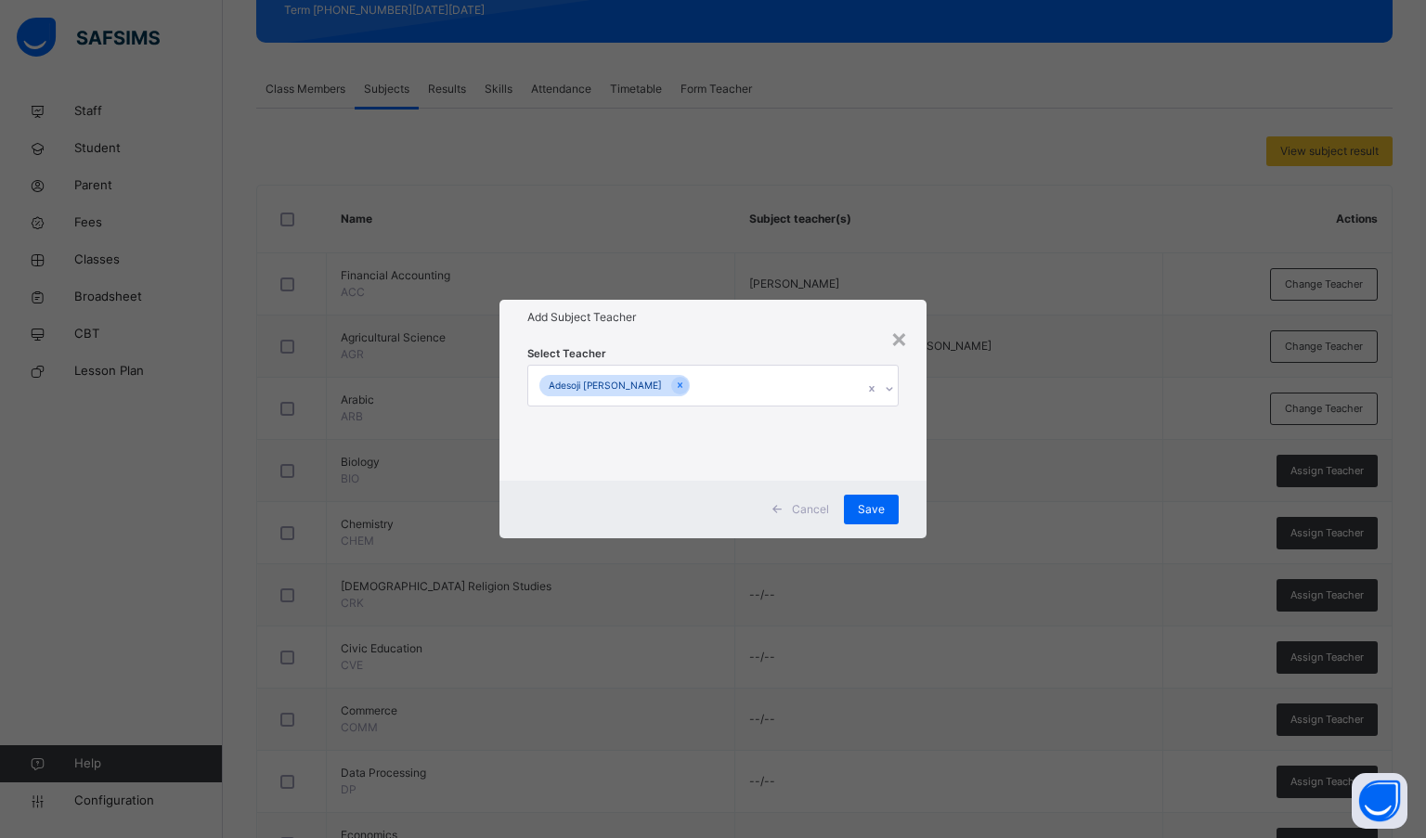
click at [736, 324] on h1 "Add Subject Teacher" at bounding box center [713, 317] width 372 height 17
click at [873, 514] on span "Save" at bounding box center [871, 509] width 27 height 17
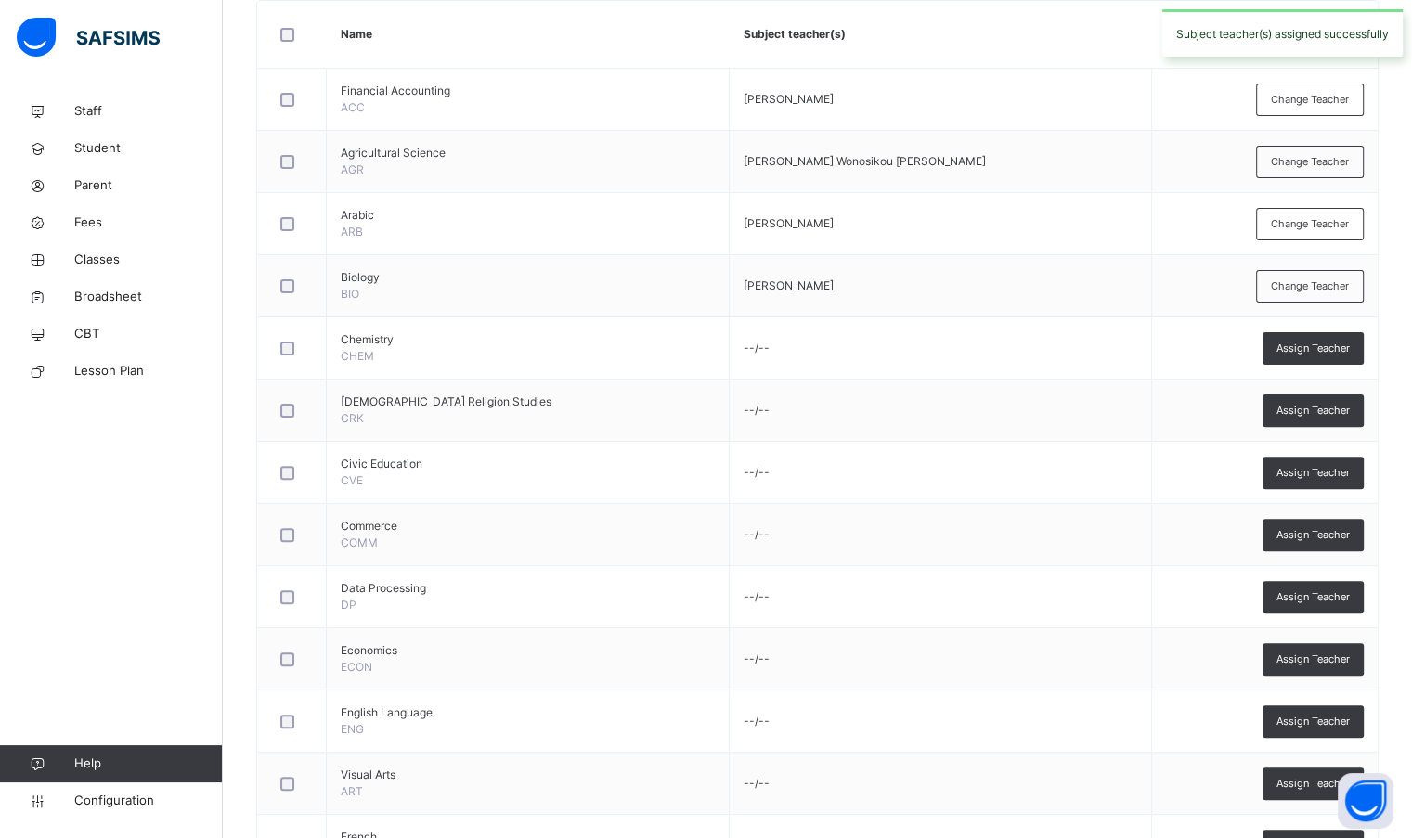
scroll to position [464, 0]
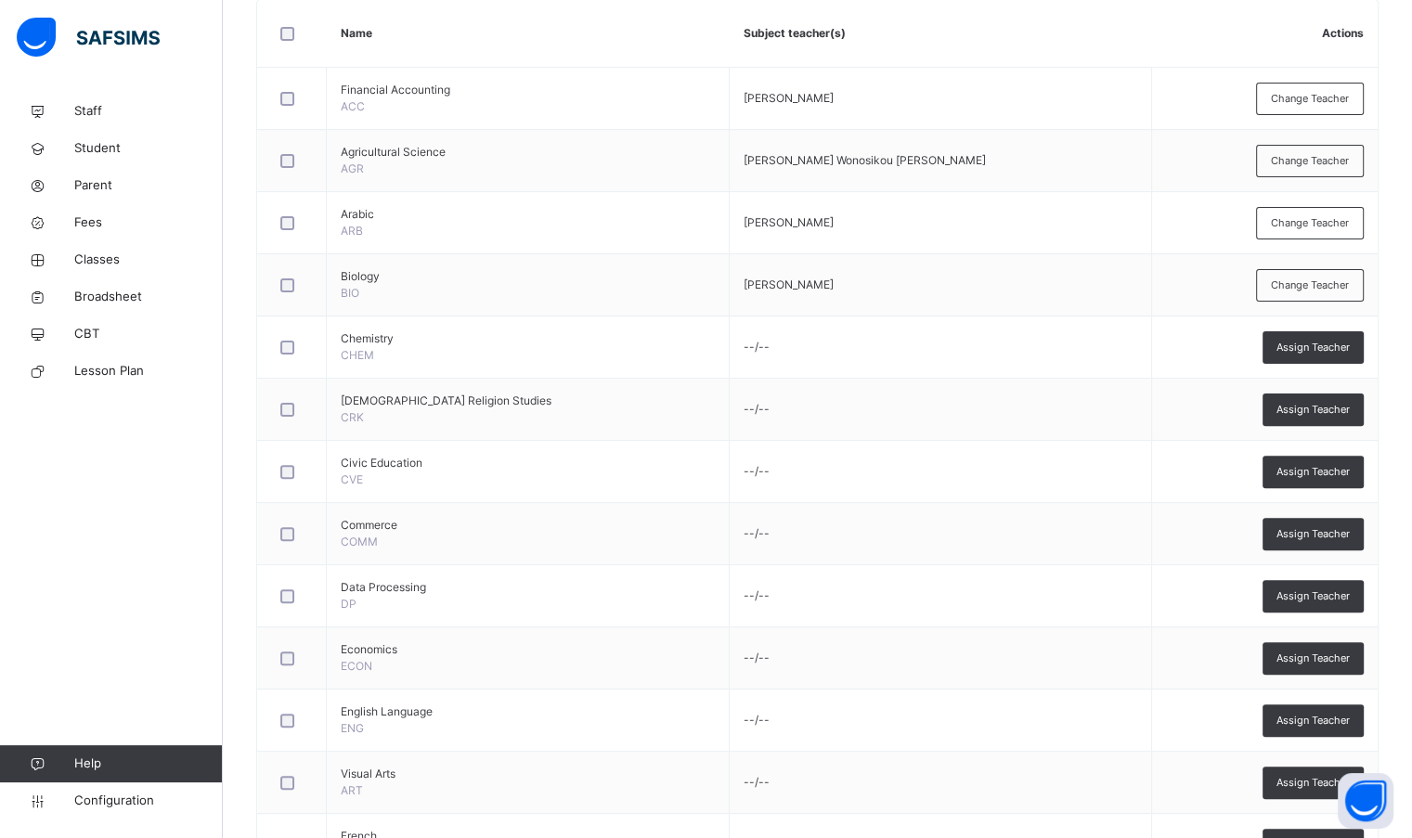
click at [1298, 358] on div "Assign Teacher" at bounding box center [1312, 347] width 101 height 32
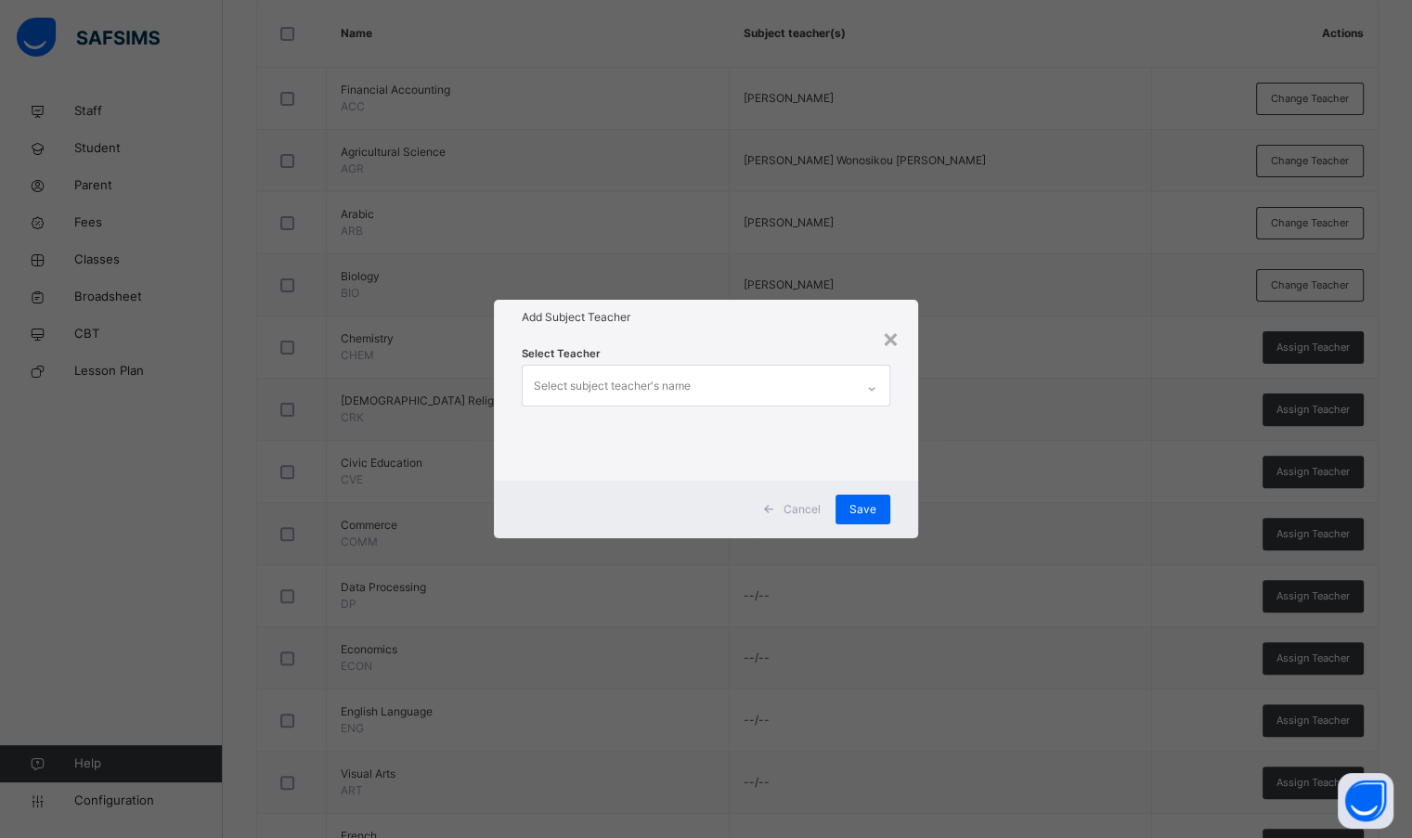
click at [824, 385] on div "Select subject teacher's name" at bounding box center [688, 385] width 330 height 39
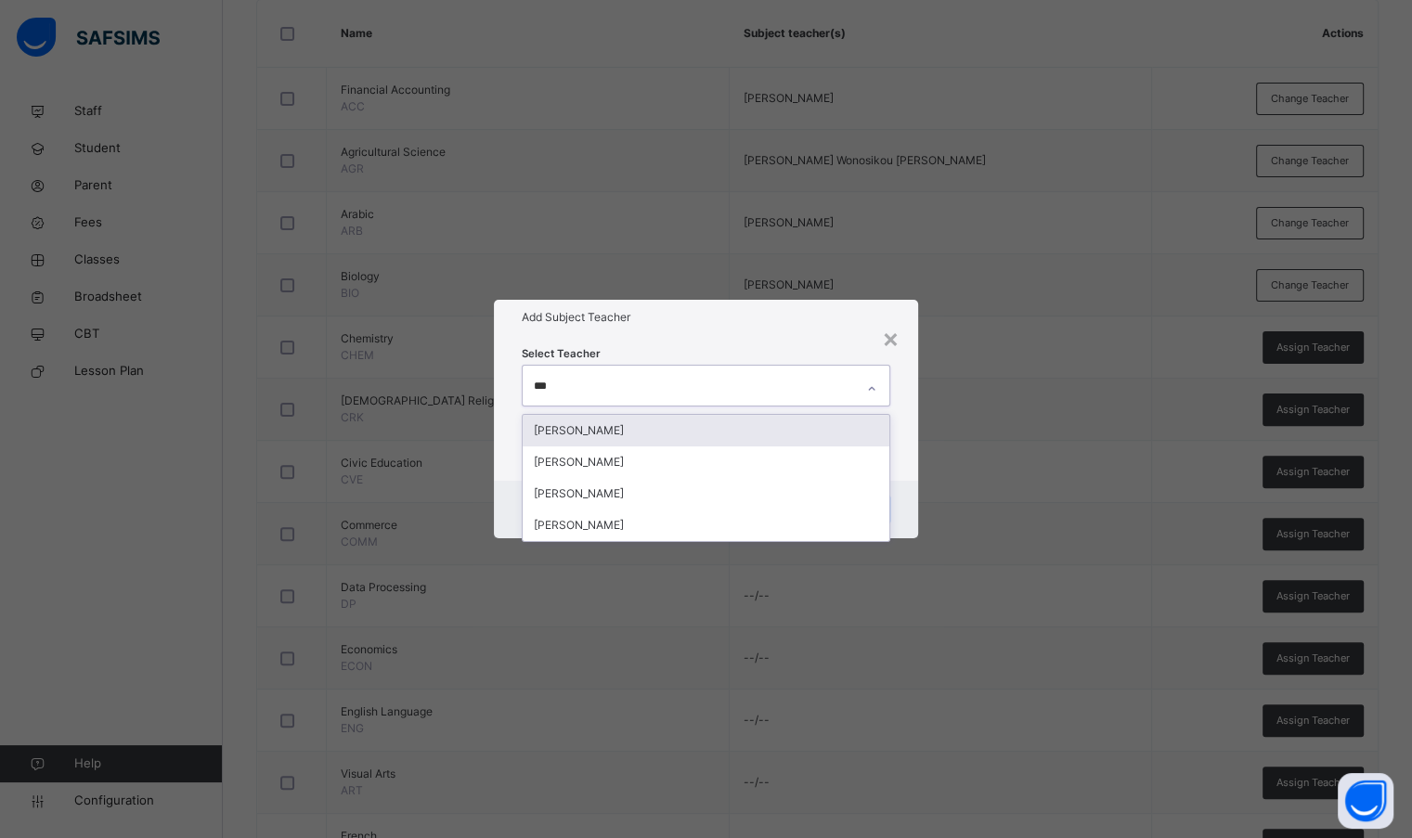
type input "****"
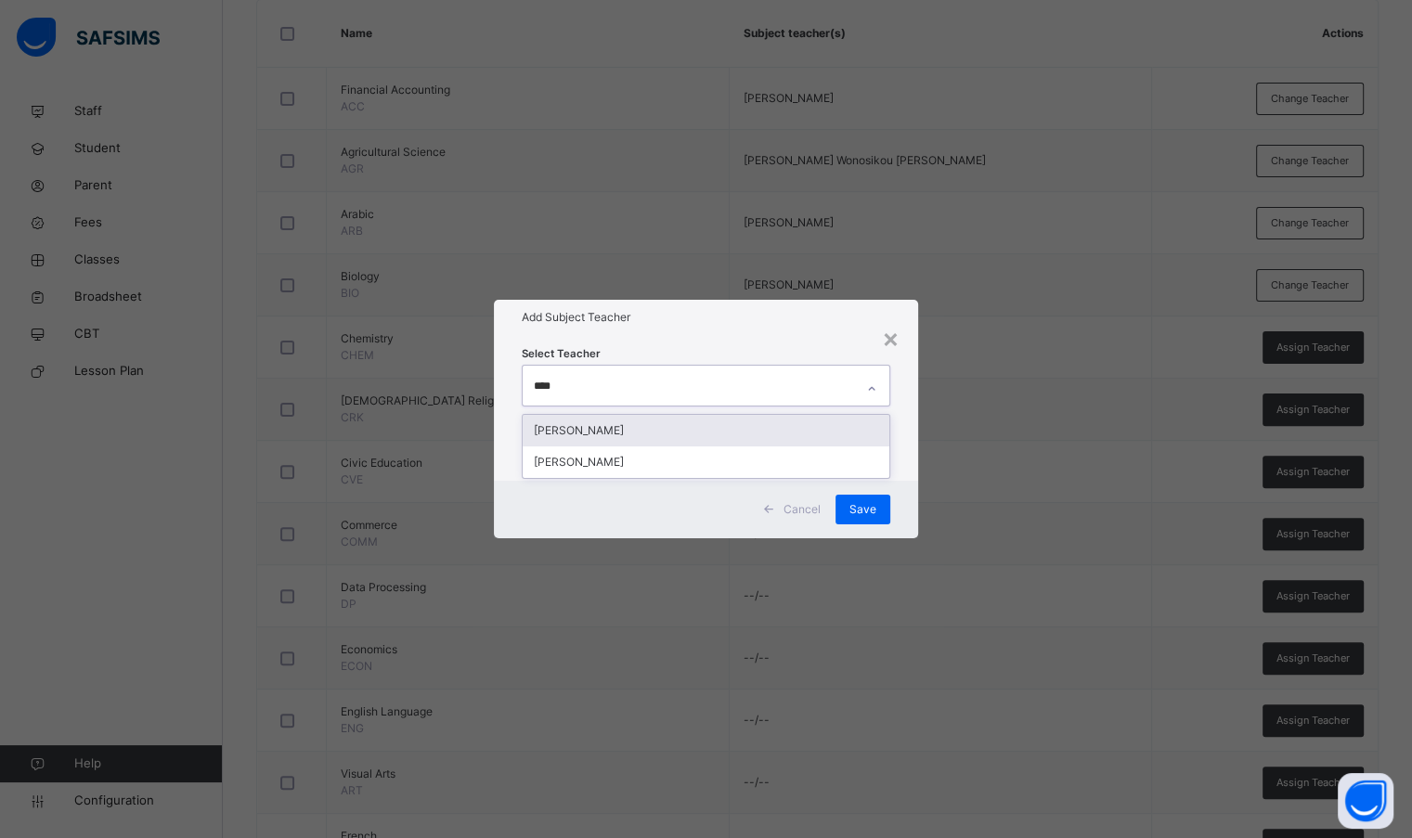
click at [641, 432] on div "[PERSON_NAME]" at bounding box center [706, 431] width 366 height 32
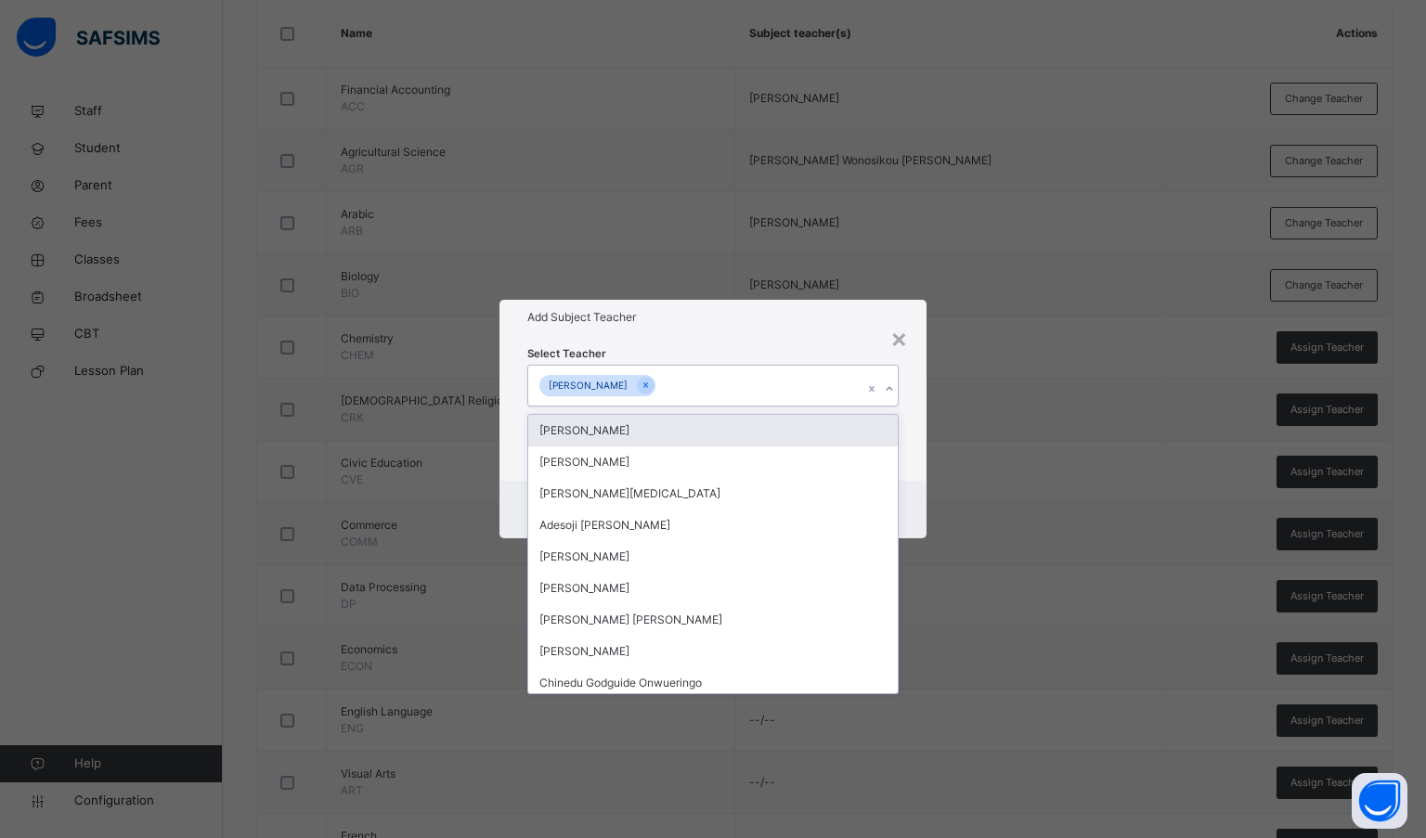
click at [693, 342] on div "Select Teacher option [PERSON_NAME], selected. option [PERSON_NAME] focused, 1 …" at bounding box center [713, 407] width 428 height 145
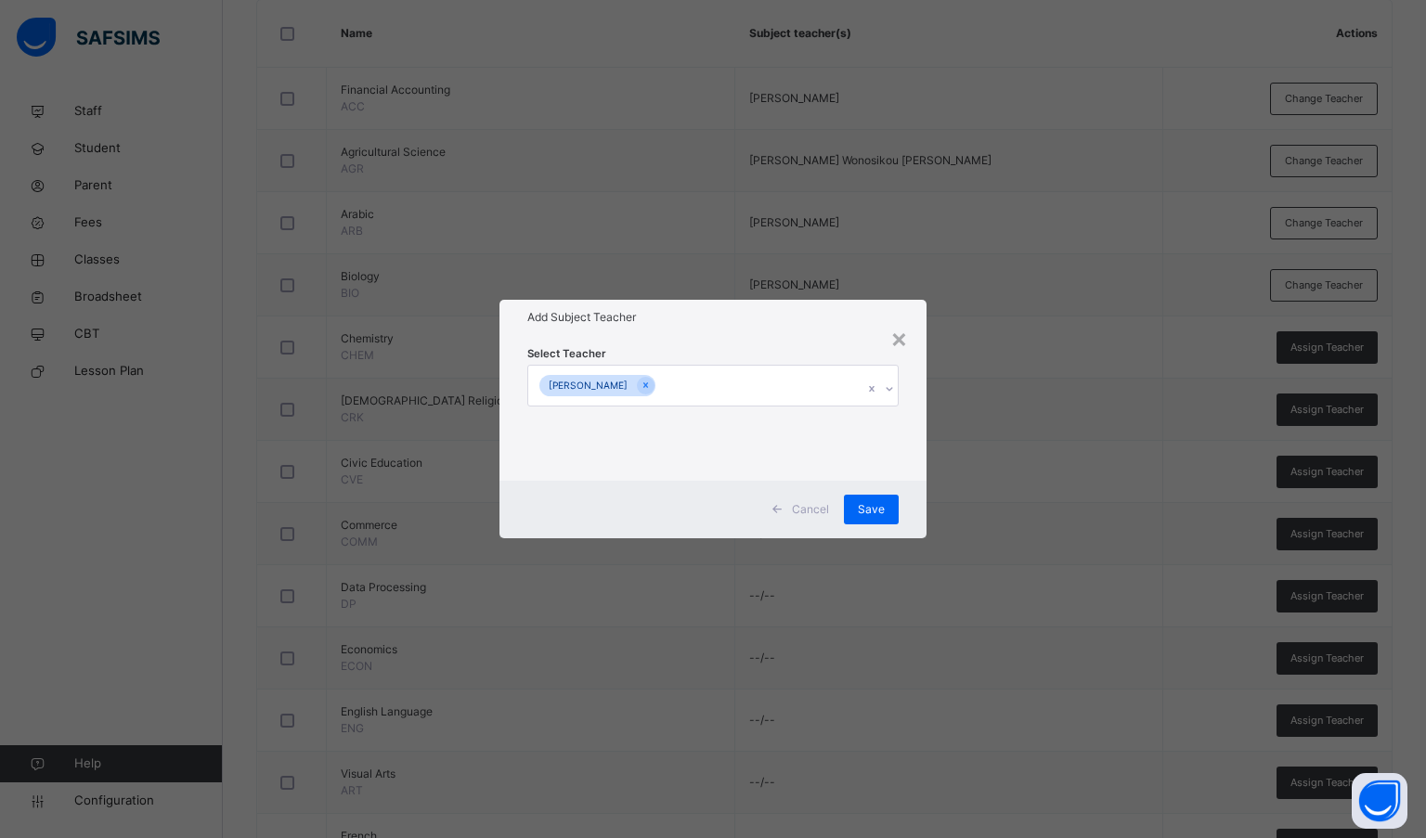
click at [859, 502] on span "Save" at bounding box center [871, 509] width 27 height 17
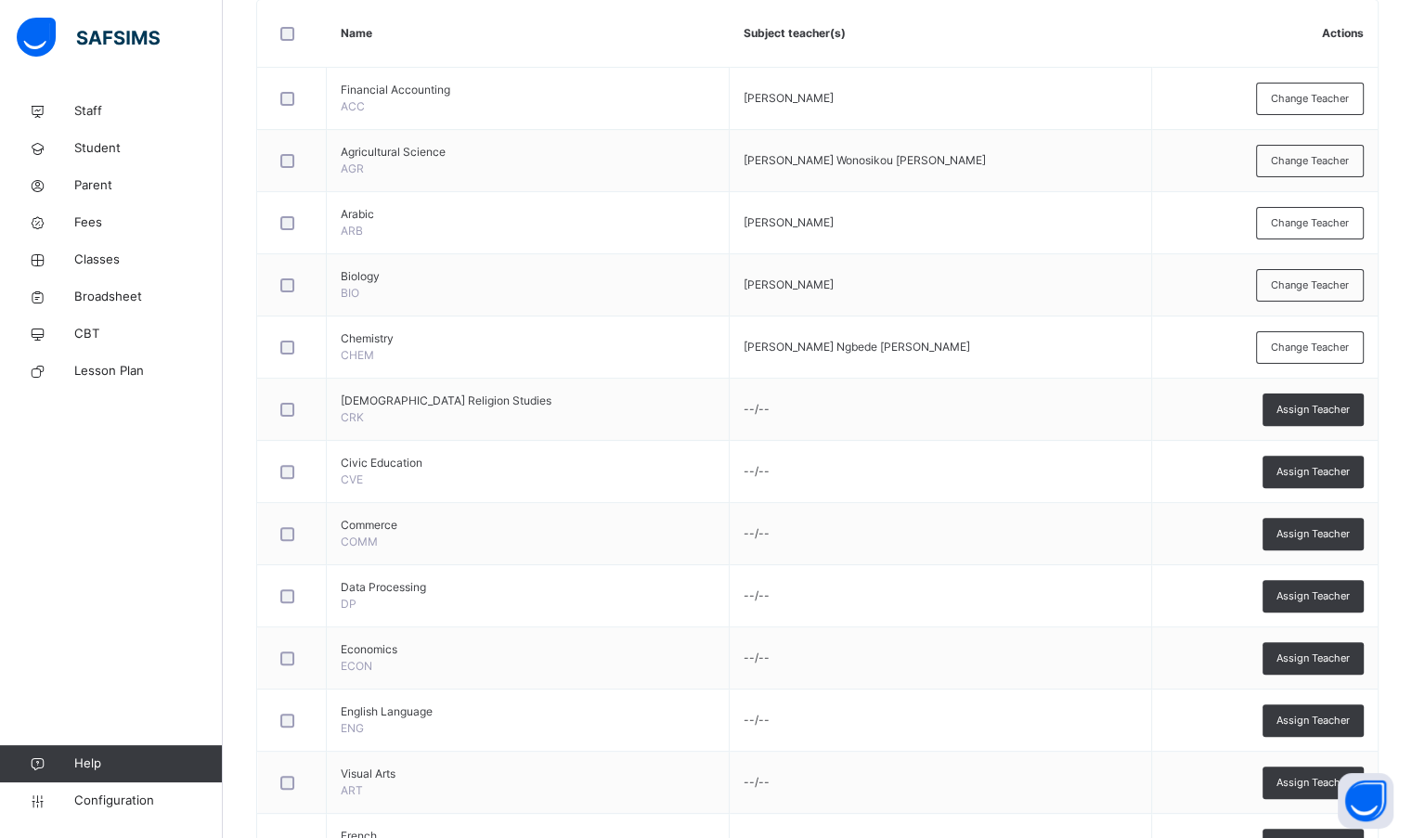
click at [1303, 414] on span "Assign Teacher" at bounding box center [1312, 410] width 73 height 16
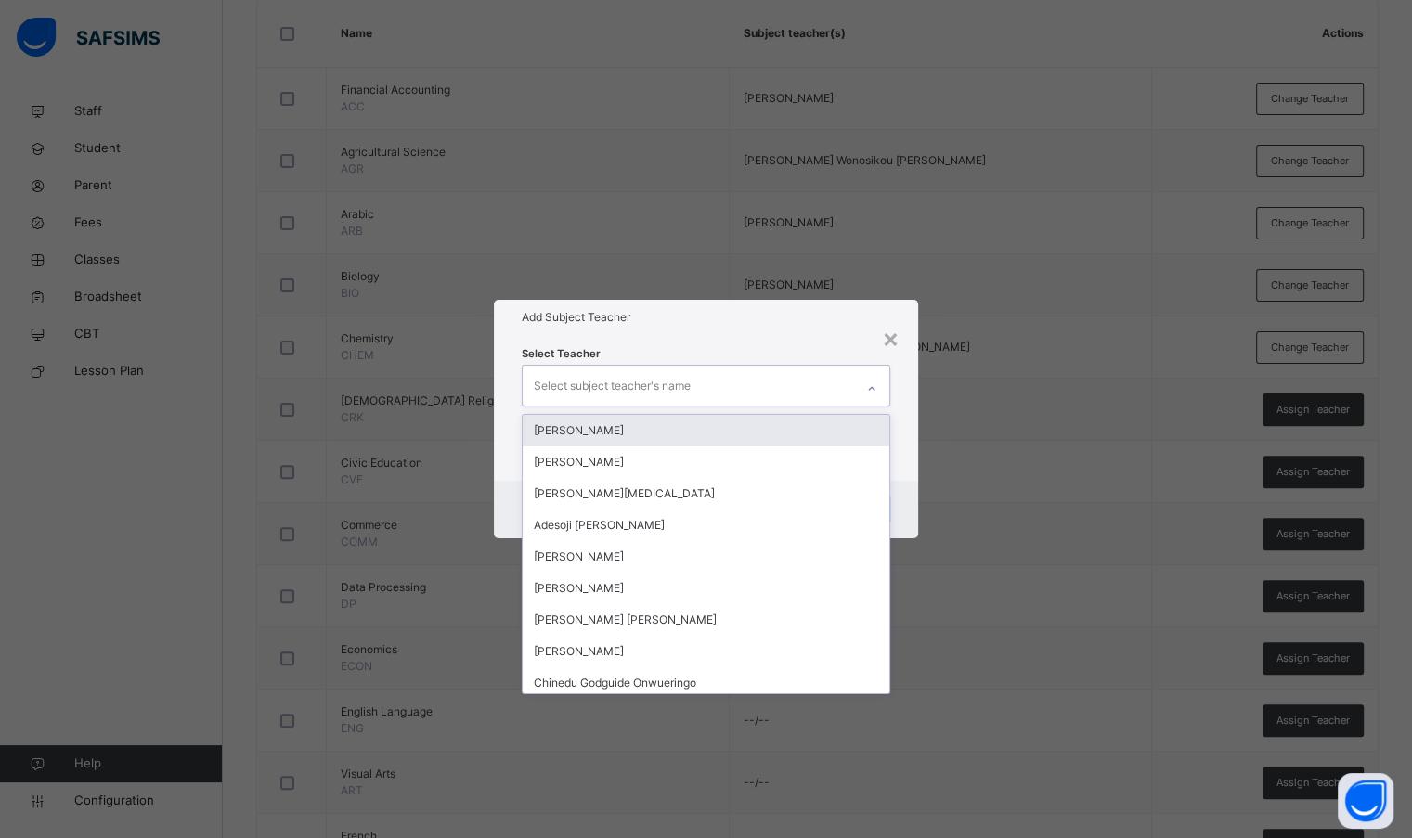
click at [682, 385] on div "Select subject teacher's name" at bounding box center [612, 385] width 157 height 35
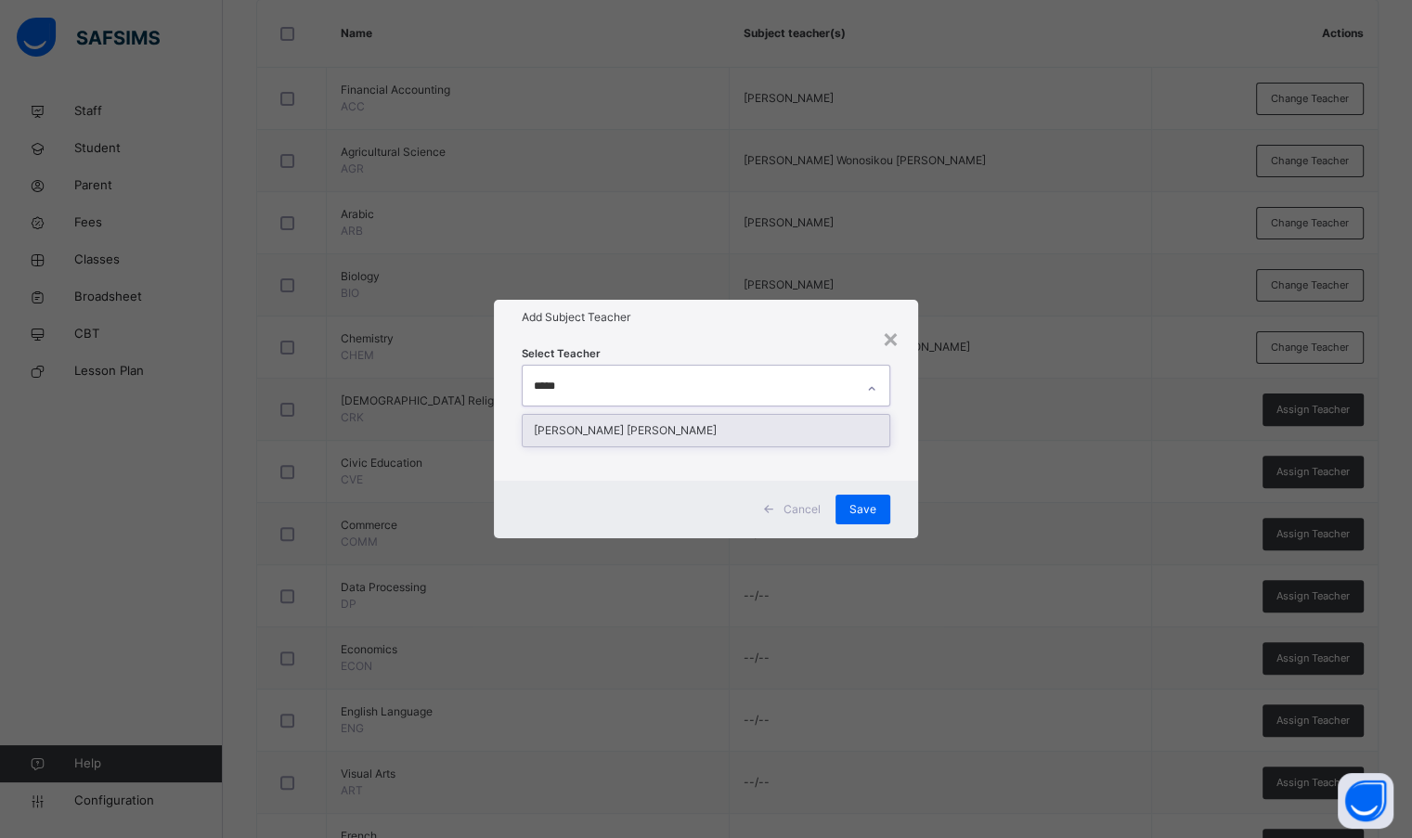
type input "******"
click at [674, 429] on div "[PERSON_NAME] [PERSON_NAME]" at bounding box center [706, 431] width 366 height 32
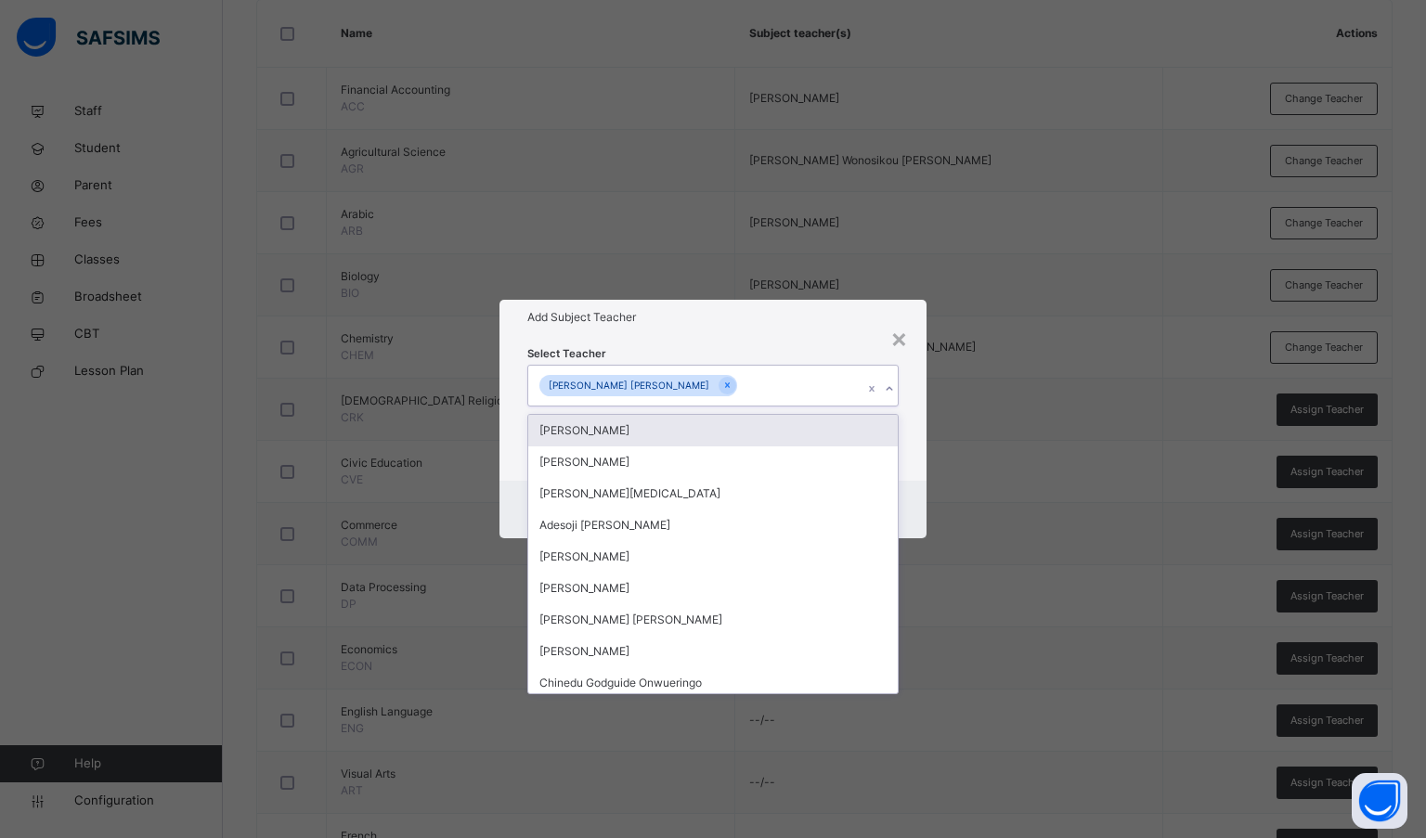
click at [694, 321] on h1 "Add Subject Teacher" at bounding box center [713, 317] width 372 height 17
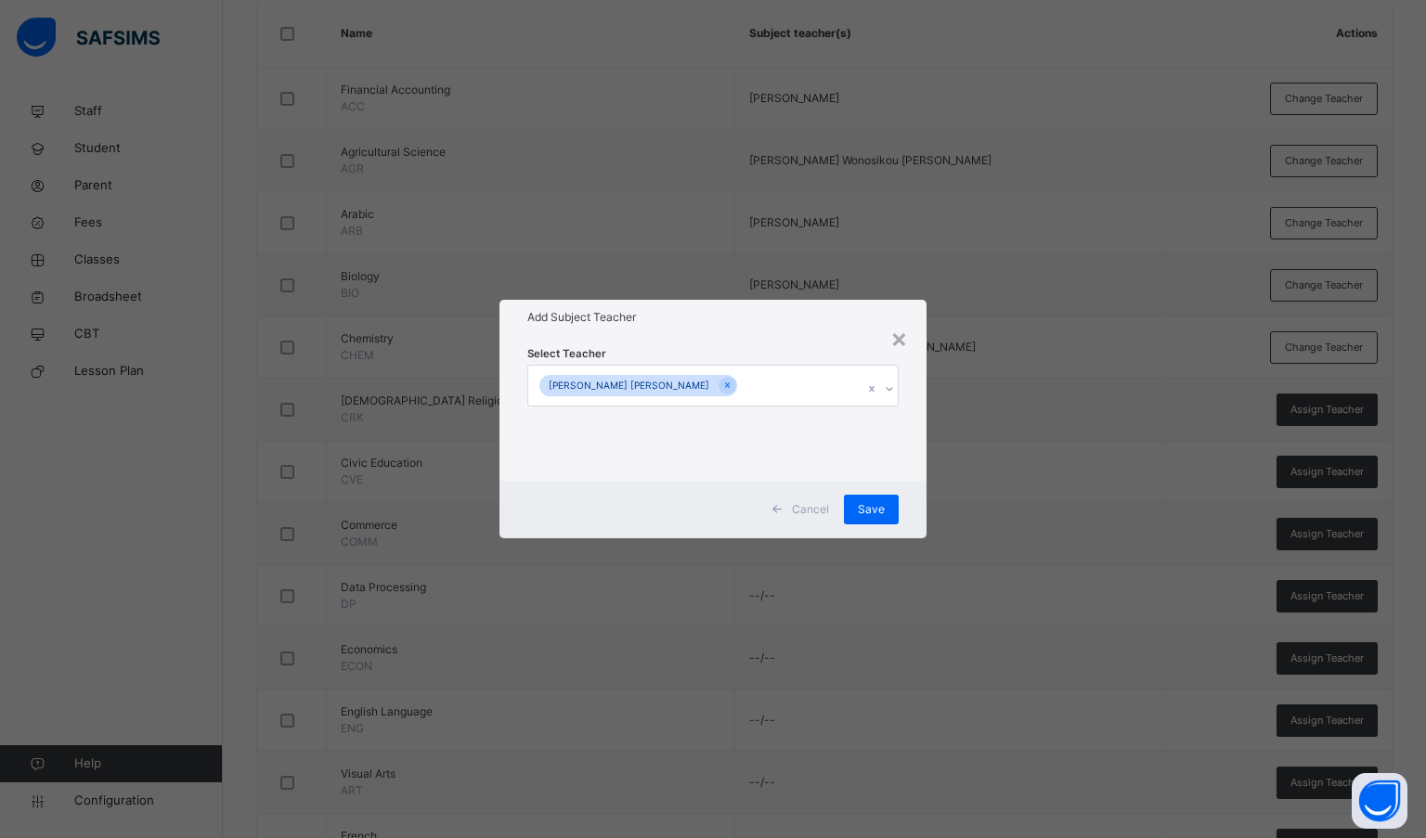
click at [879, 516] on span "Save" at bounding box center [871, 509] width 27 height 17
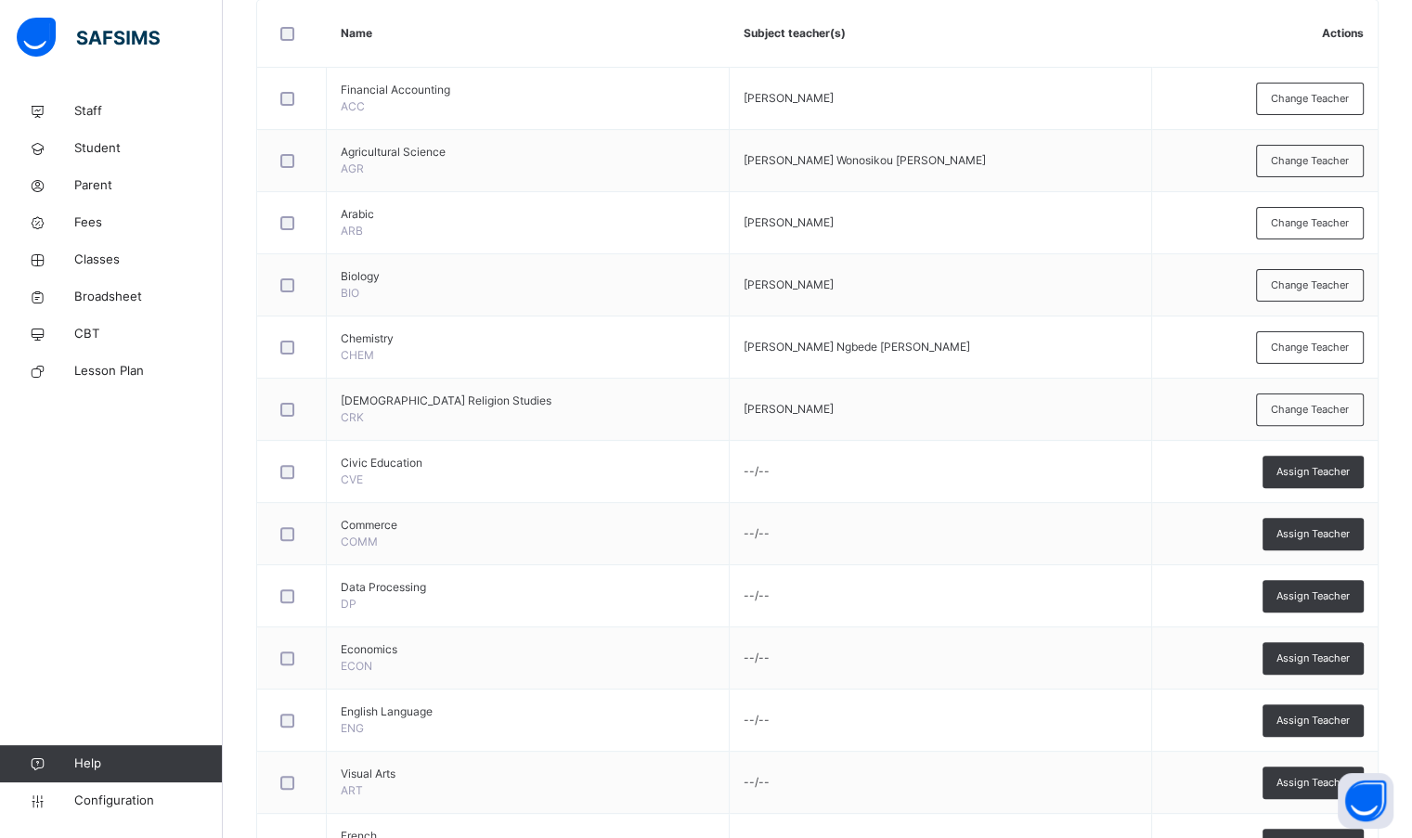
click at [1348, 466] on span "Assign Teacher" at bounding box center [1312, 472] width 73 height 16
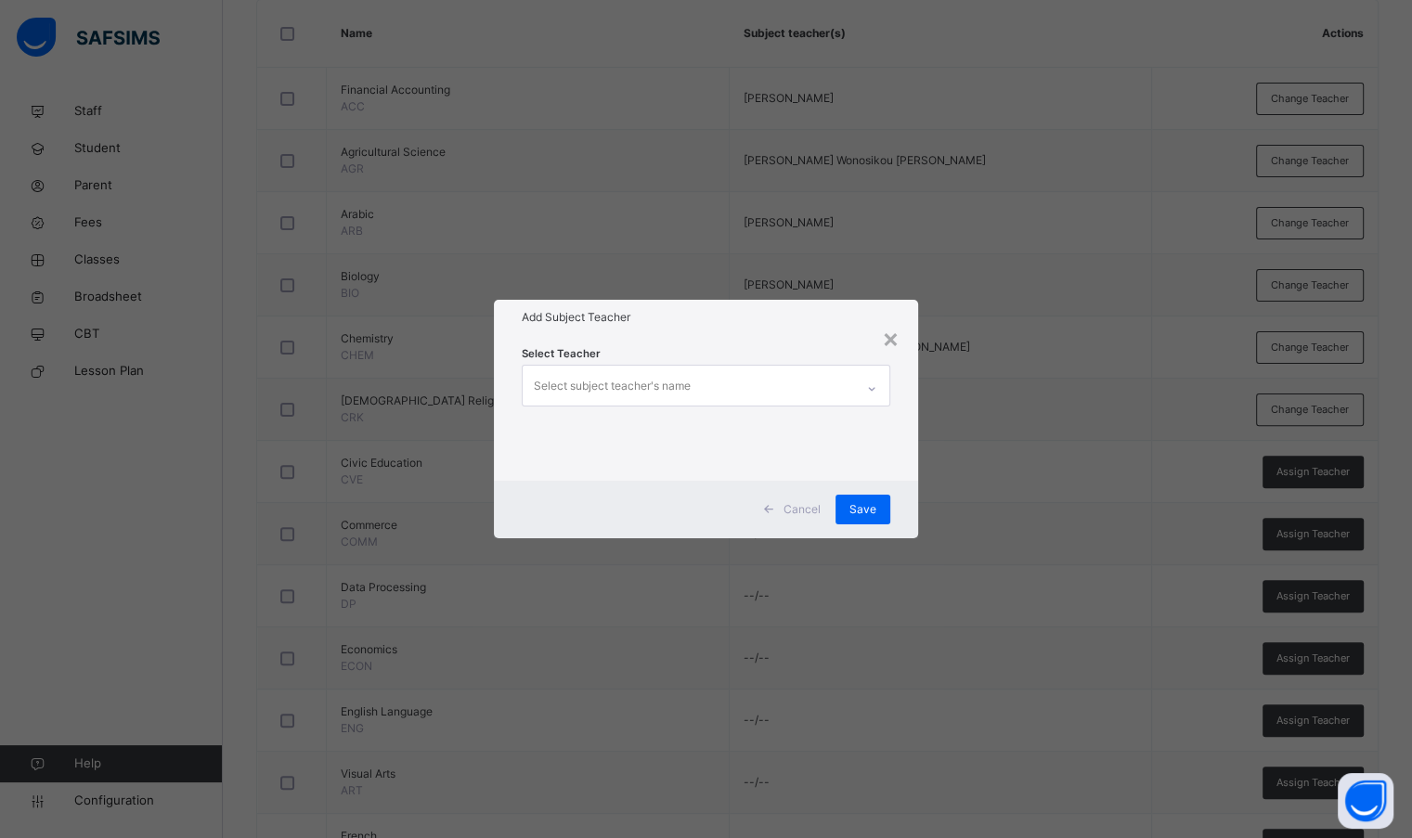
click at [715, 390] on div "Select subject teacher's name" at bounding box center [688, 385] width 330 height 39
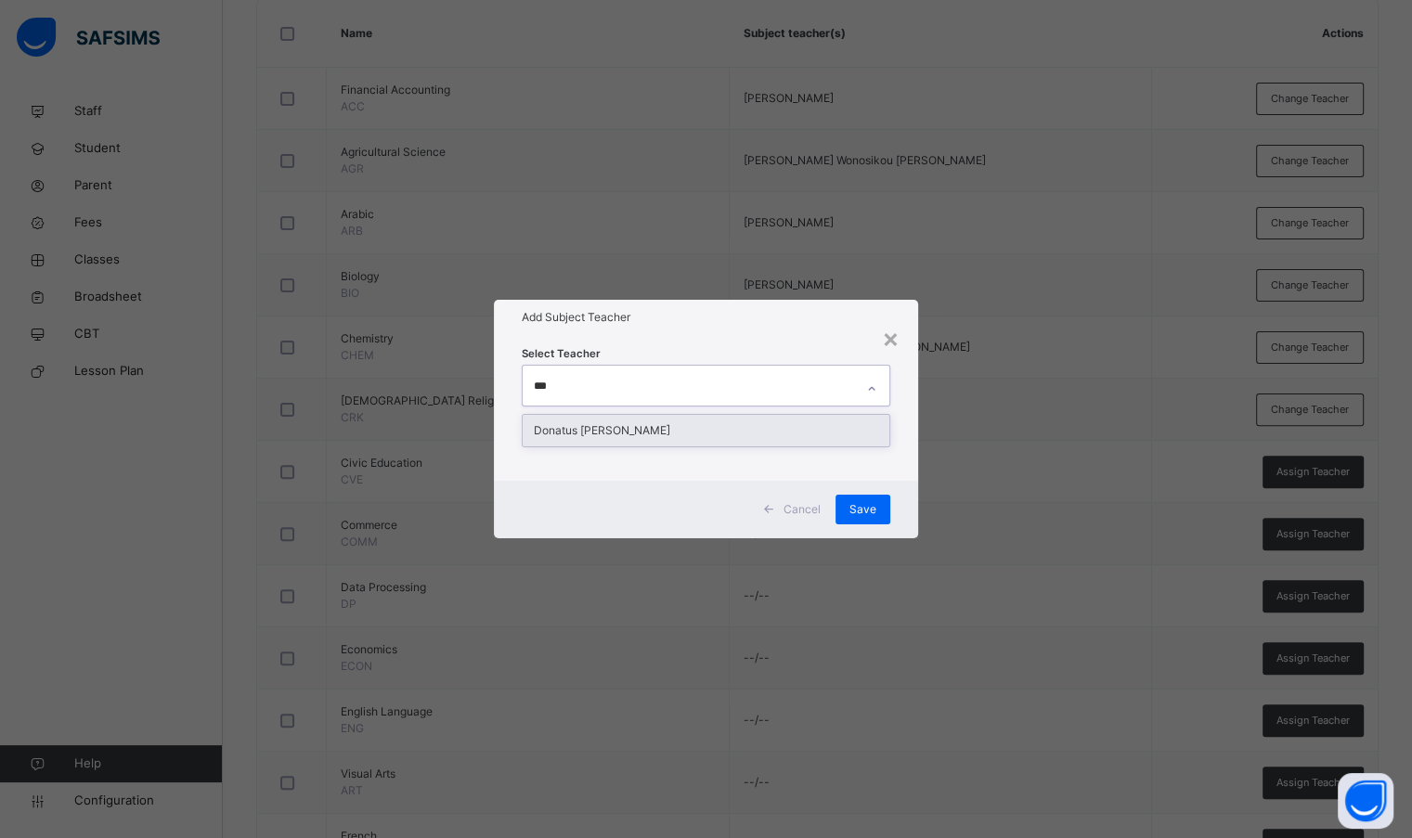
type input "****"
click at [653, 436] on div "Donatus [PERSON_NAME]" at bounding box center [706, 431] width 366 height 32
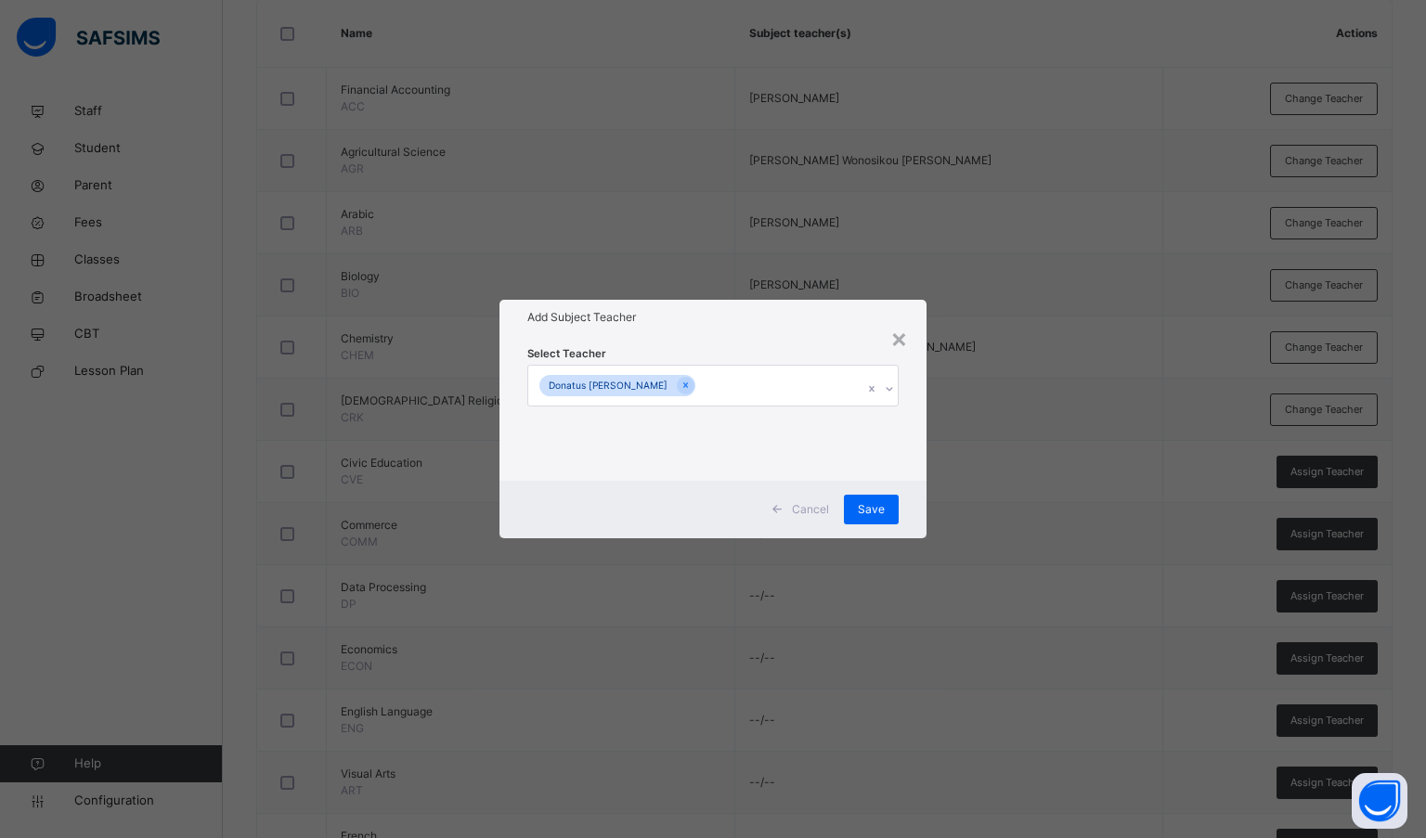
click at [705, 339] on div "Select Teacher Donatus [PERSON_NAME]" at bounding box center [713, 407] width 428 height 145
click at [869, 513] on span "Save" at bounding box center [871, 509] width 27 height 17
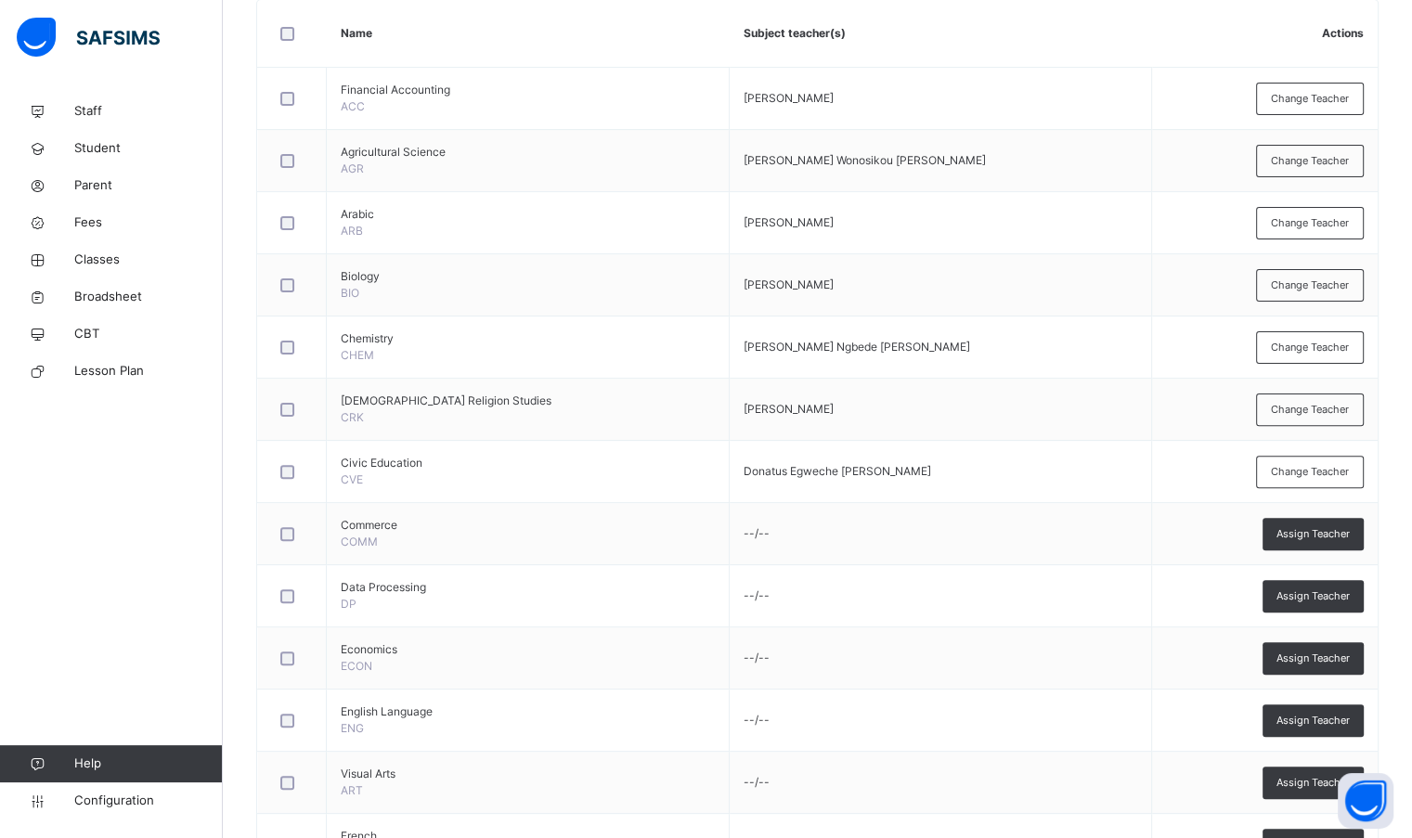
click at [1310, 536] on span "Assign Teacher" at bounding box center [1312, 534] width 73 height 16
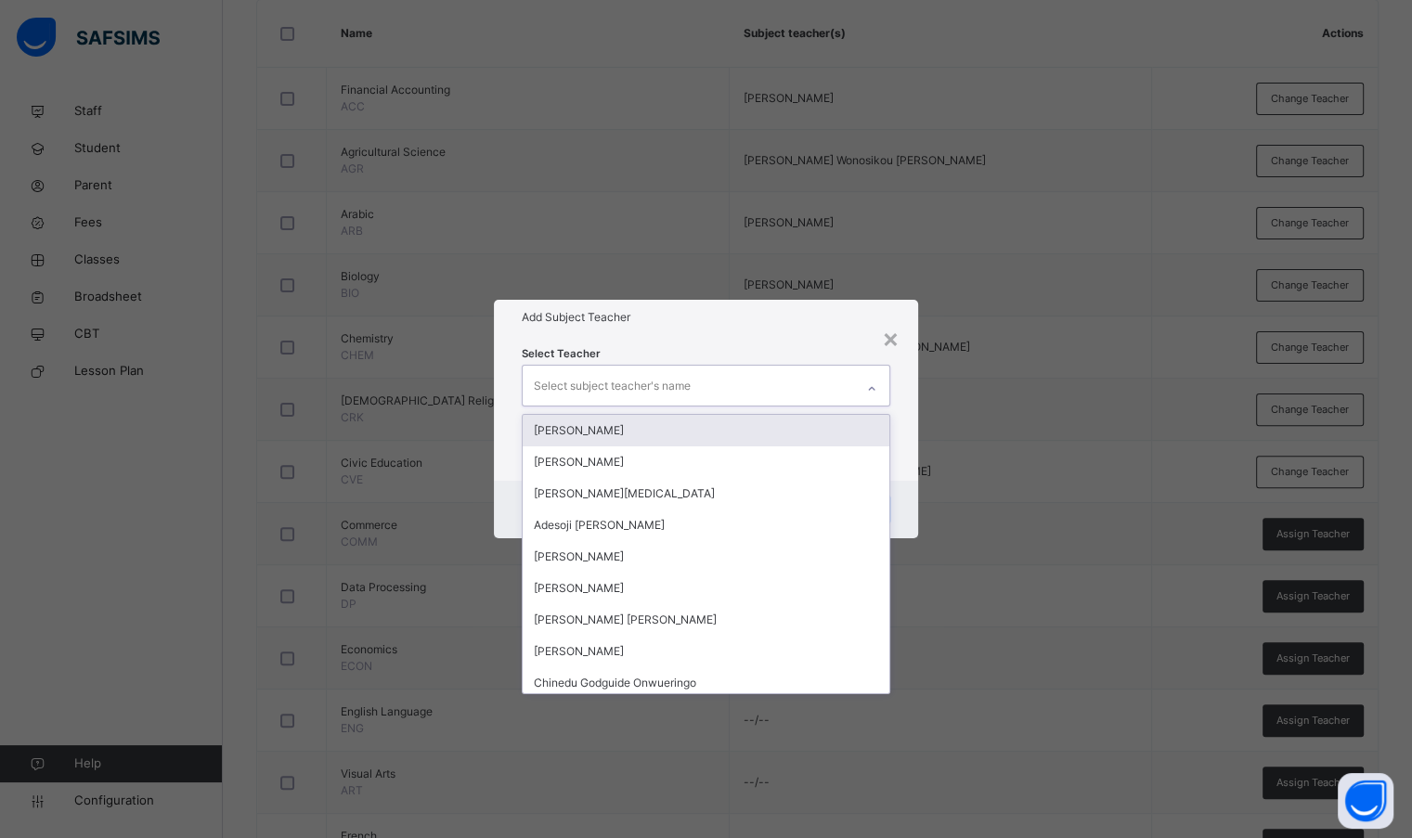
click at [676, 389] on div "Select subject teacher's name" at bounding box center [612, 385] width 157 height 35
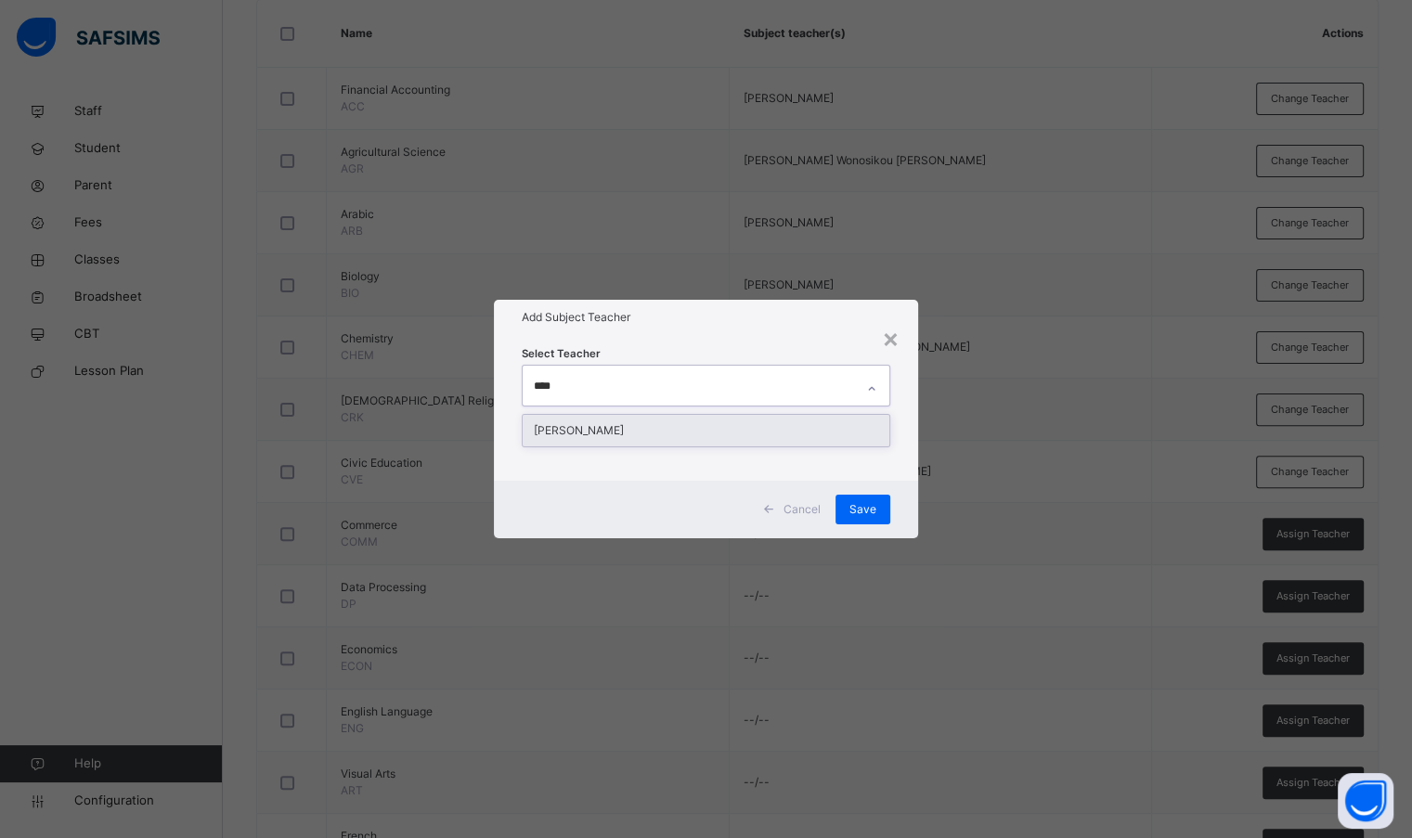
type input "*****"
click at [642, 432] on div "[PERSON_NAME]" at bounding box center [706, 431] width 366 height 32
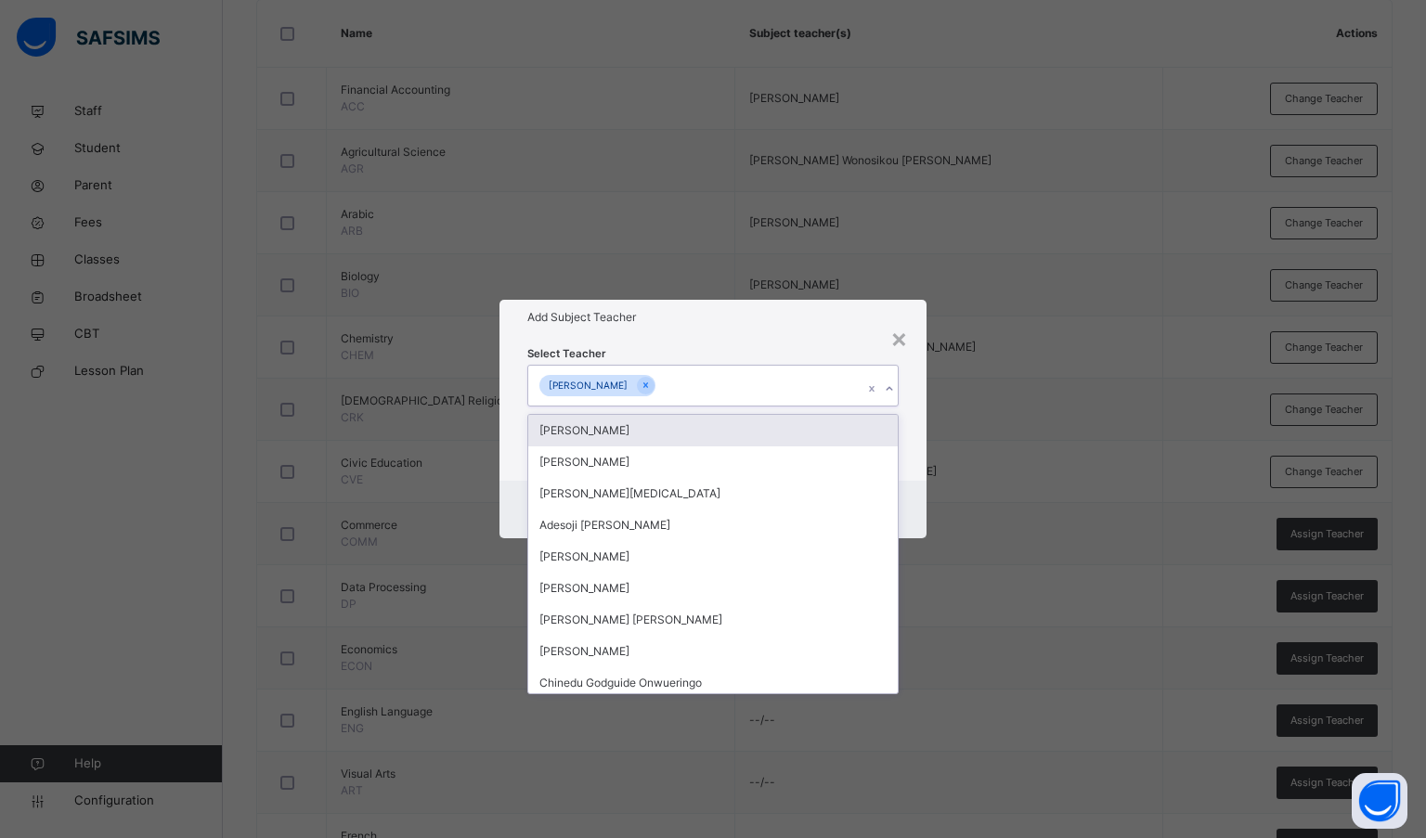
click at [708, 326] on h1 "Add Subject Teacher" at bounding box center [713, 317] width 372 height 17
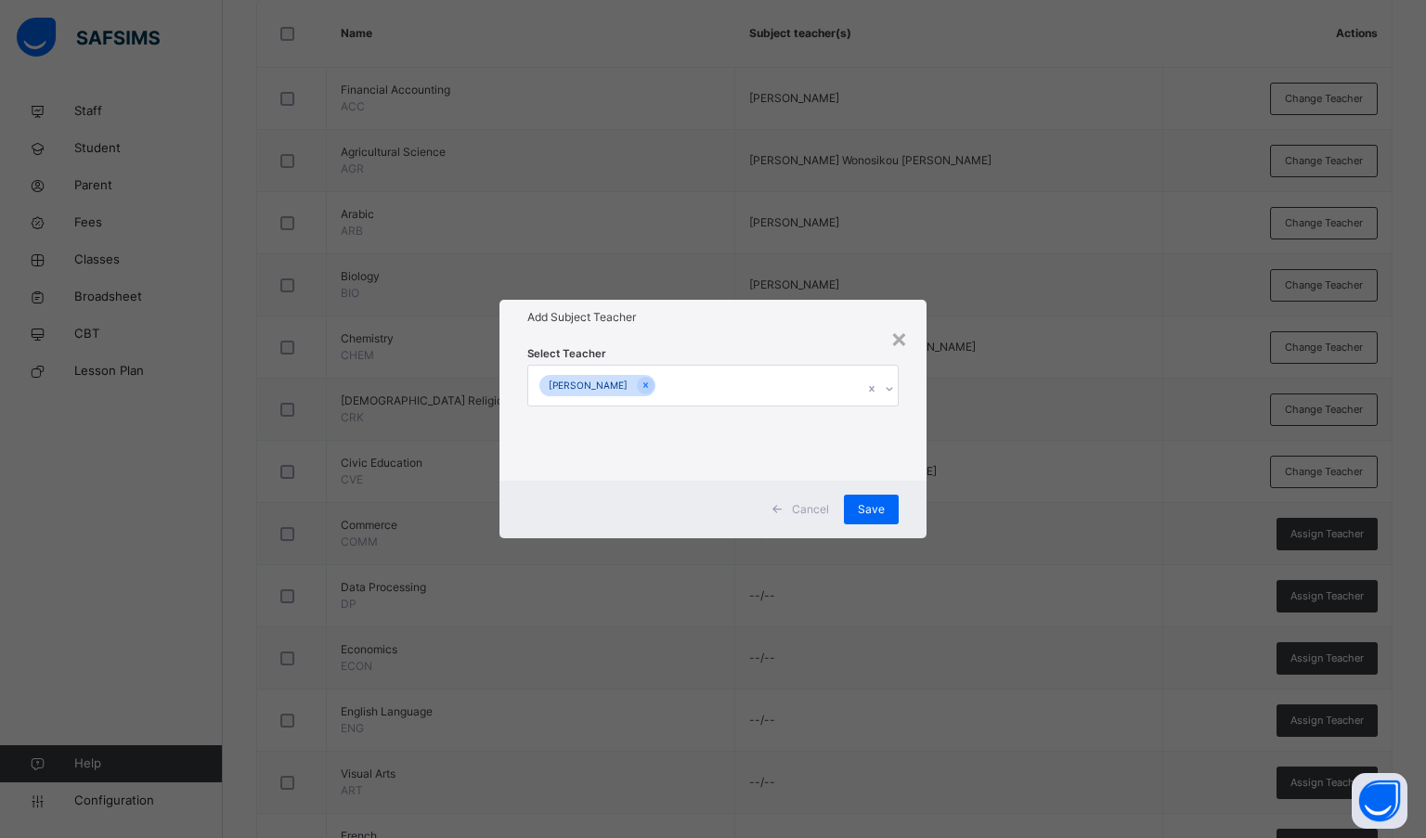
click at [861, 503] on span "Save" at bounding box center [871, 509] width 27 height 17
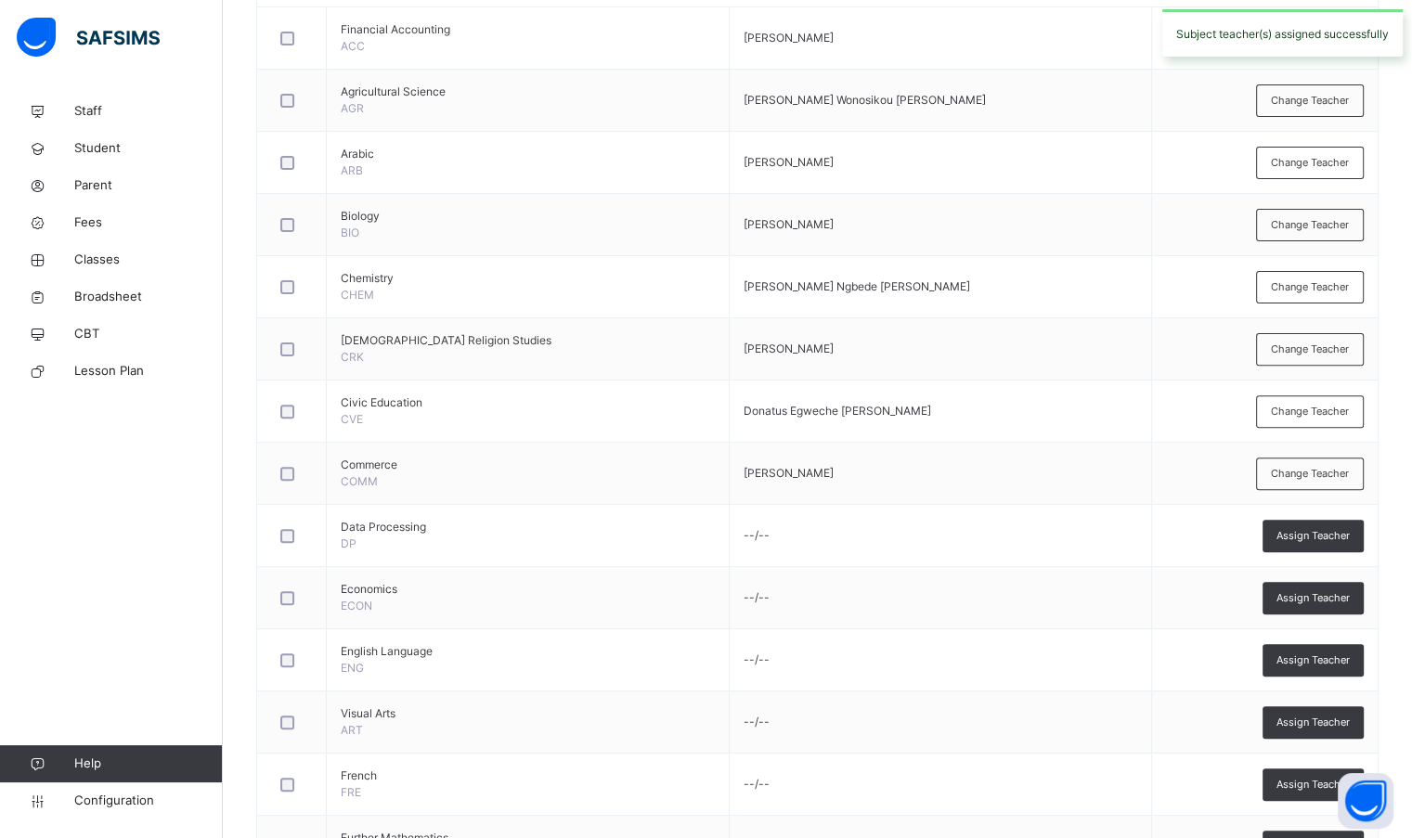
scroll to position [557, 0]
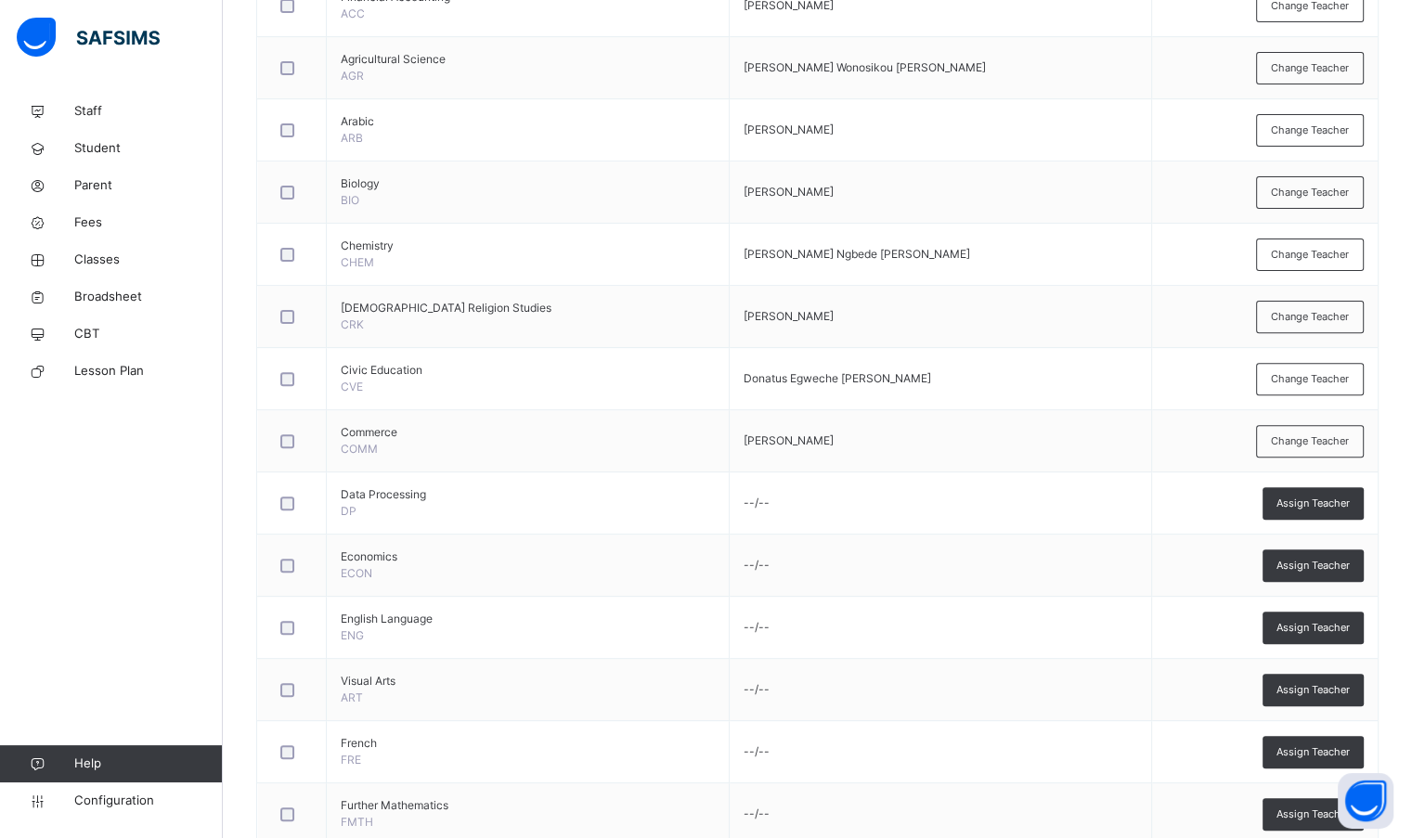
click at [1316, 496] on span "Assign Teacher" at bounding box center [1312, 504] width 73 height 16
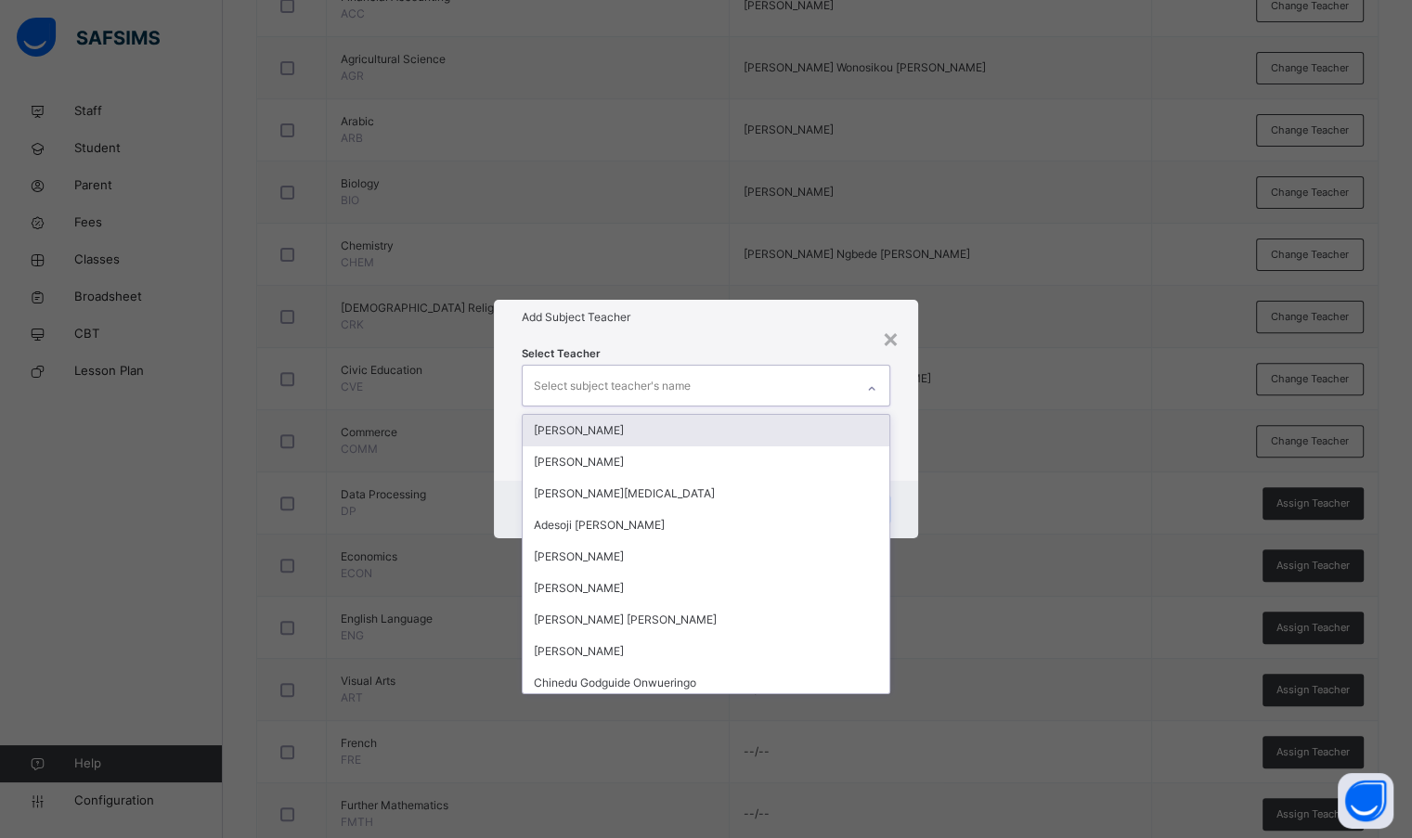
click at [783, 381] on div "Select subject teacher's name" at bounding box center [688, 385] width 330 height 39
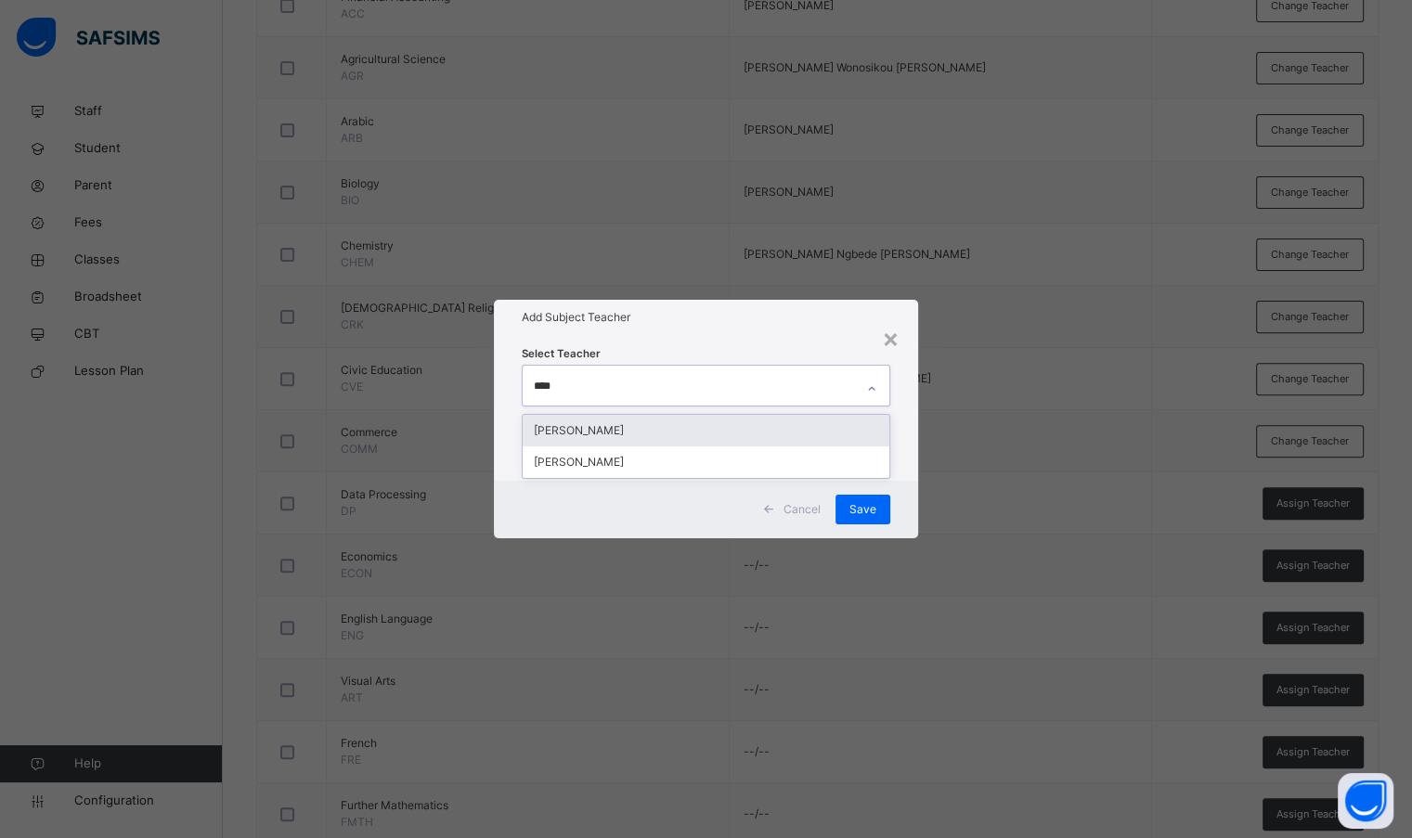
type input "*****"
click at [745, 432] on div "[PERSON_NAME]" at bounding box center [706, 431] width 366 height 32
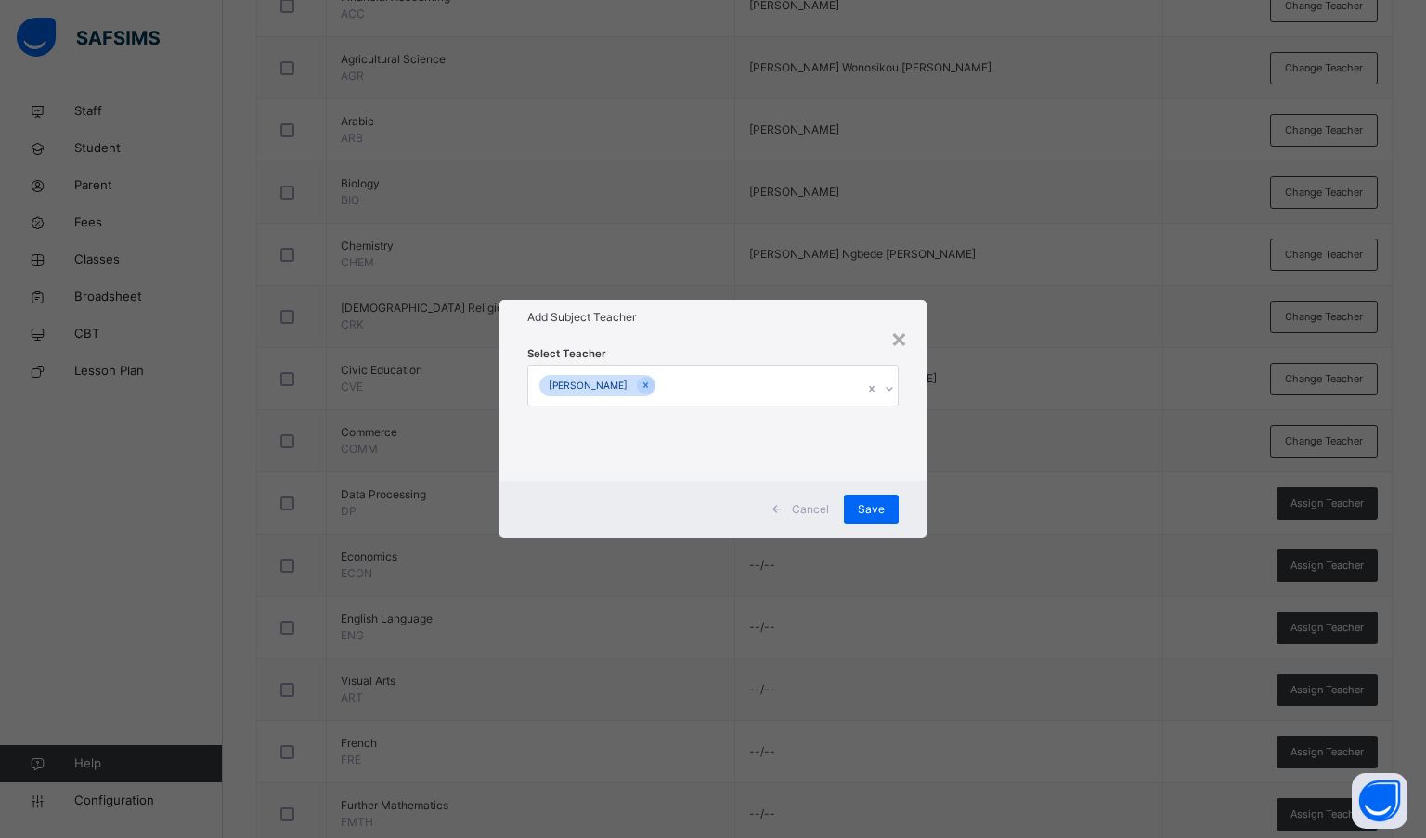
click at [742, 316] on h1 "Add Subject Teacher" at bounding box center [713, 317] width 372 height 17
click at [860, 509] on span "Save" at bounding box center [871, 509] width 27 height 17
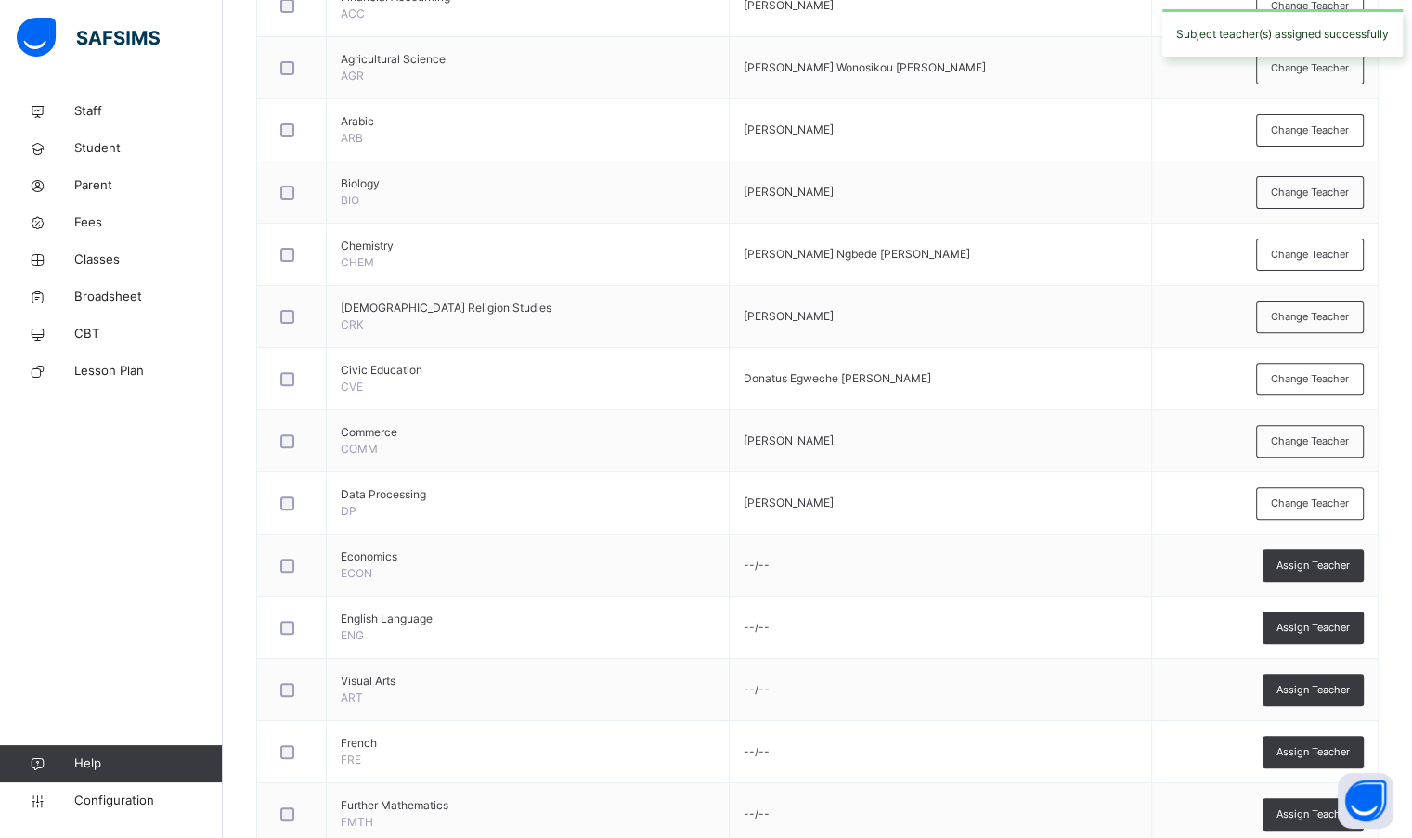
scroll to position [650, 0]
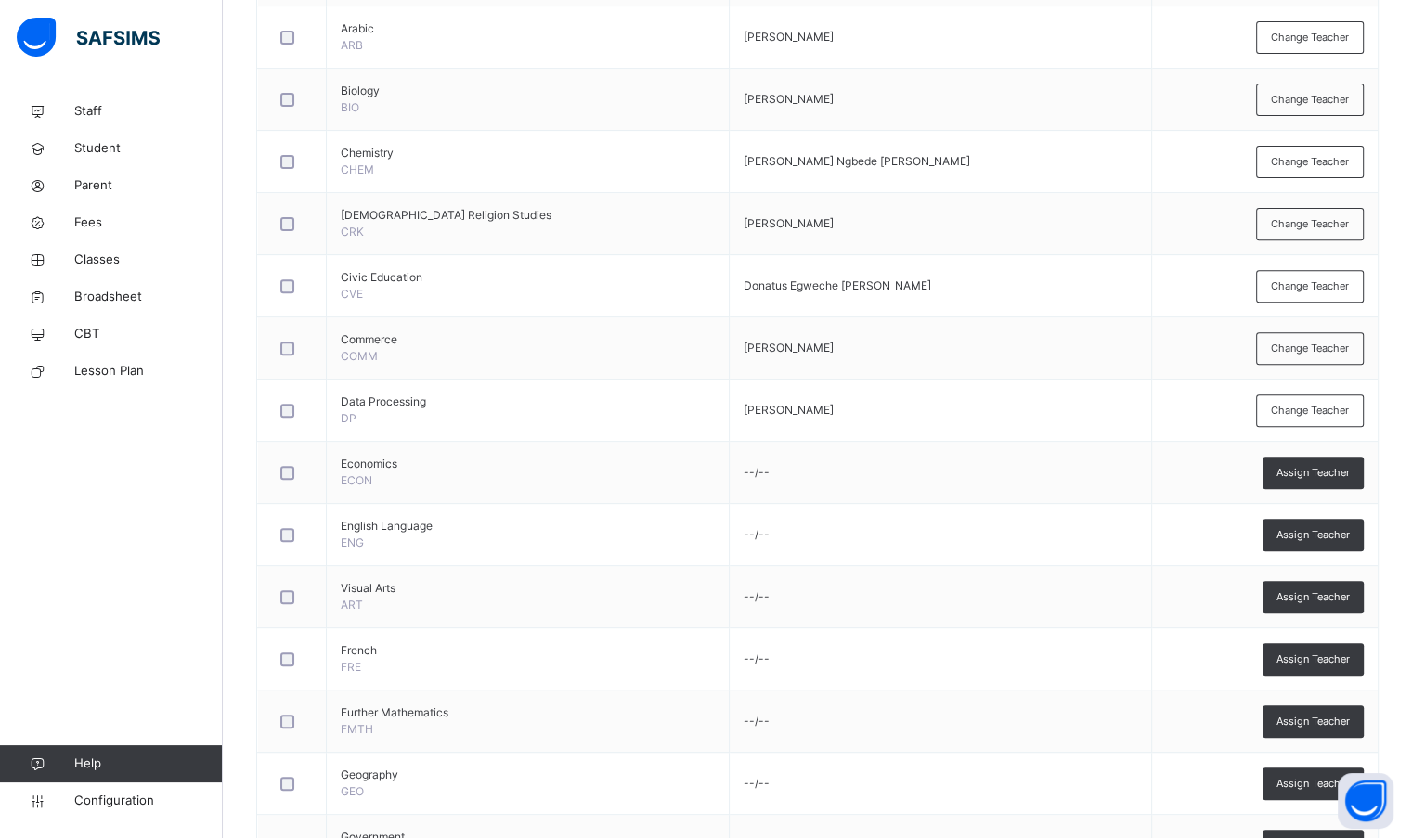
click at [1338, 467] on span "Assign Teacher" at bounding box center [1312, 473] width 73 height 16
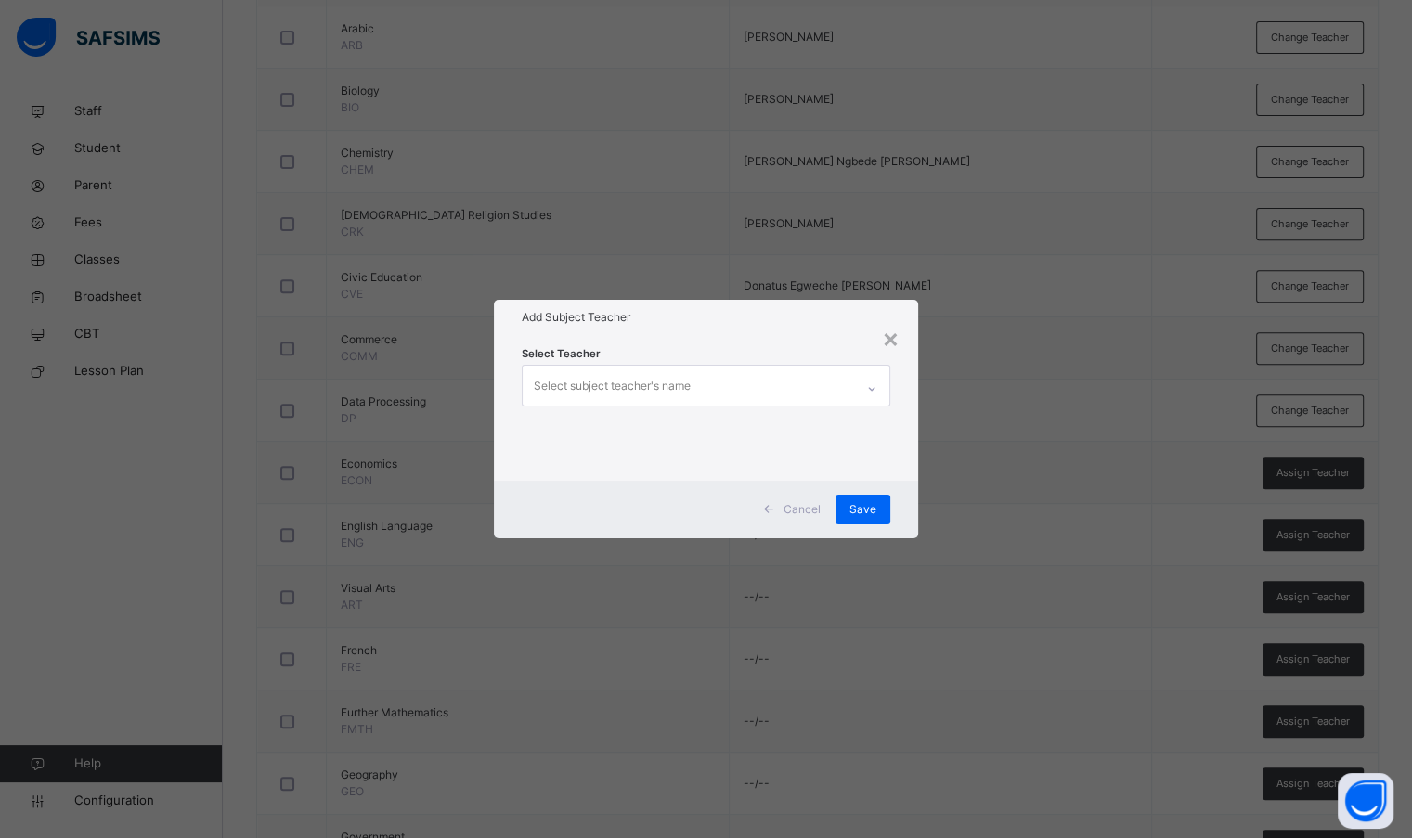
click at [753, 381] on div "Select subject teacher's name" at bounding box center [688, 385] width 330 height 39
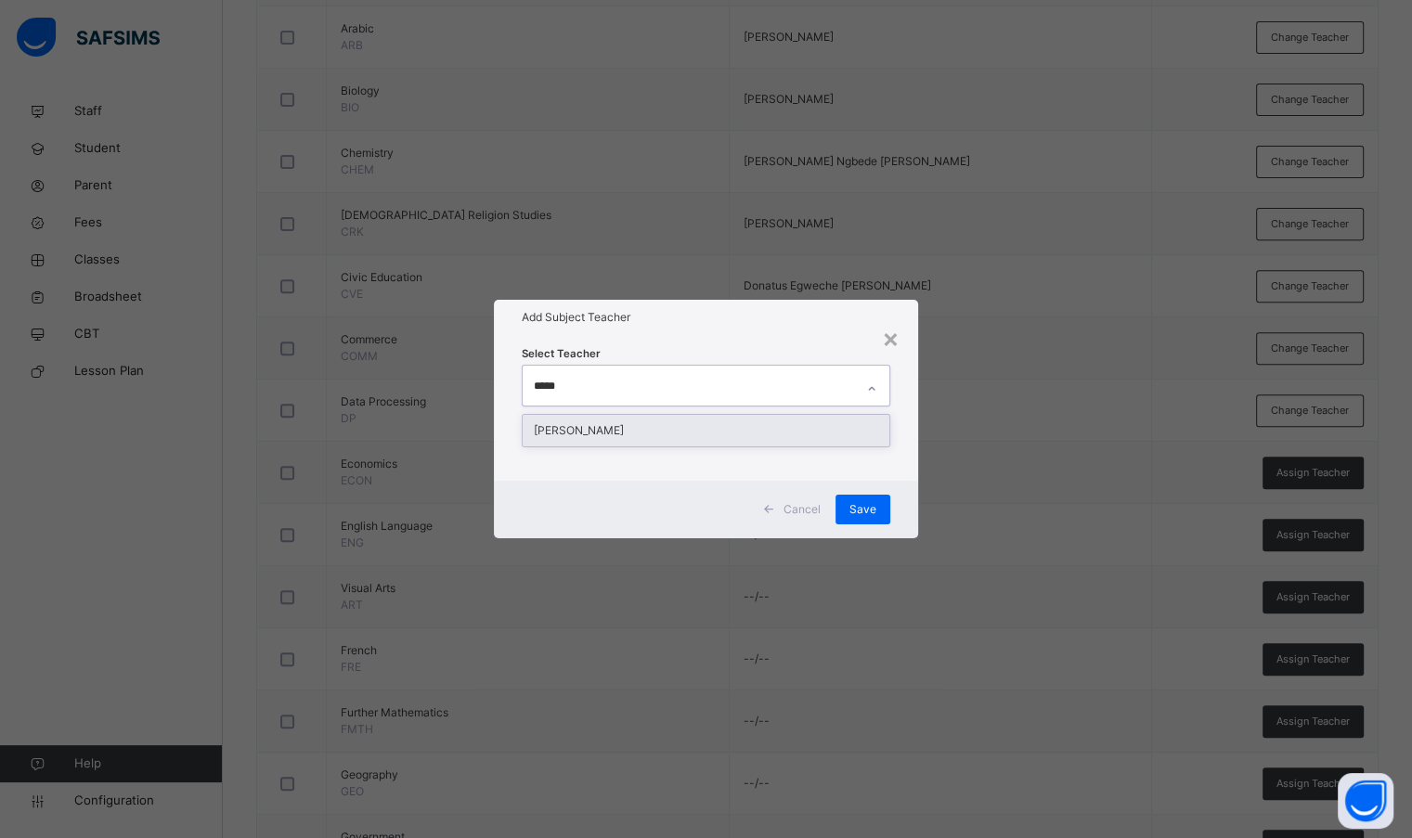
type input "******"
click at [738, 424] on div "[PERSON_NAME]" at bounding box center [706, 431] width 366 height 32
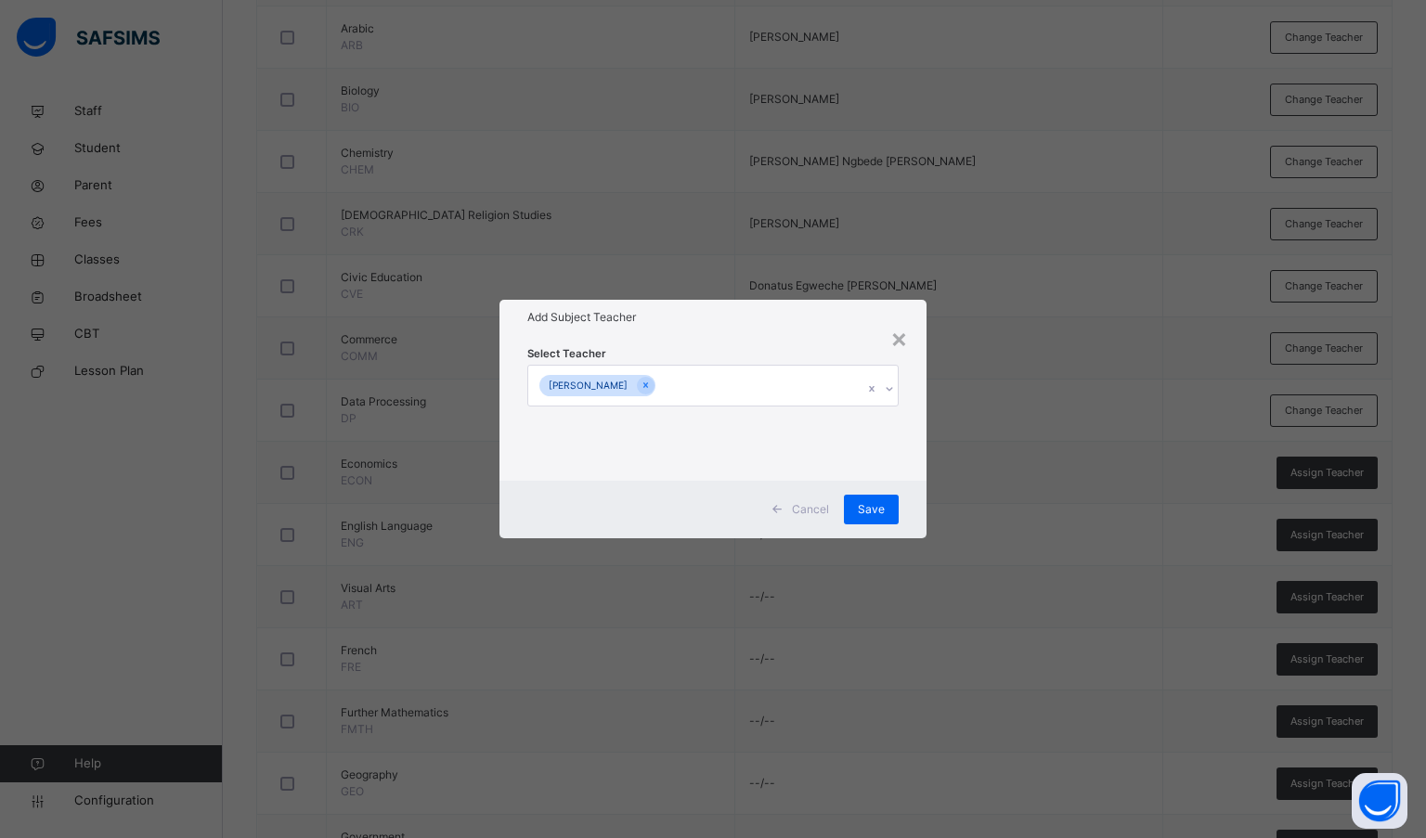
click at [751, 329] on div "Add Subject Teacher" at bounding box center [713, 317] width 428 height 35
click at [866, 506] on span "Save" at bounding box center [871, 509] width 27 height 17
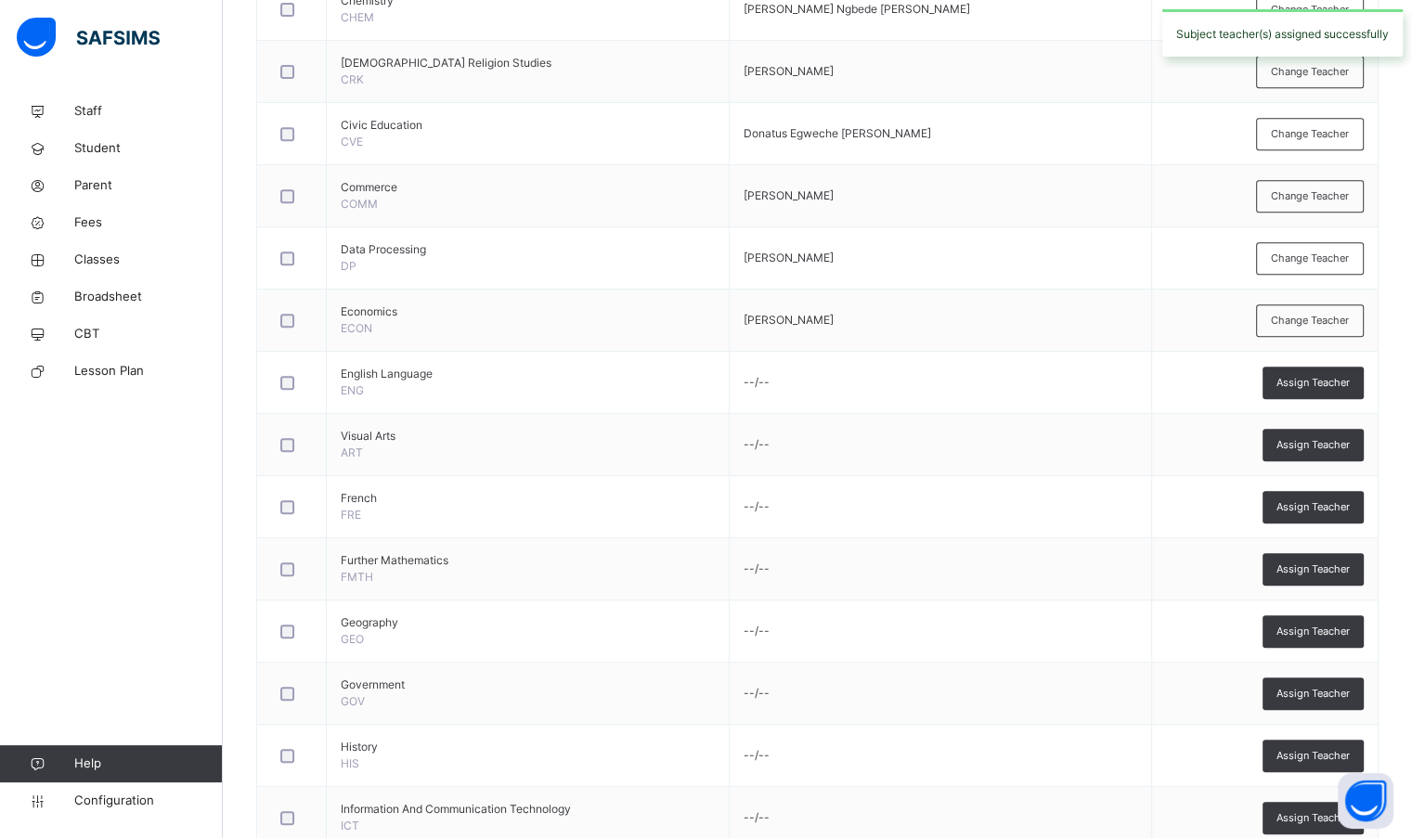
scroll to position [835, 0]
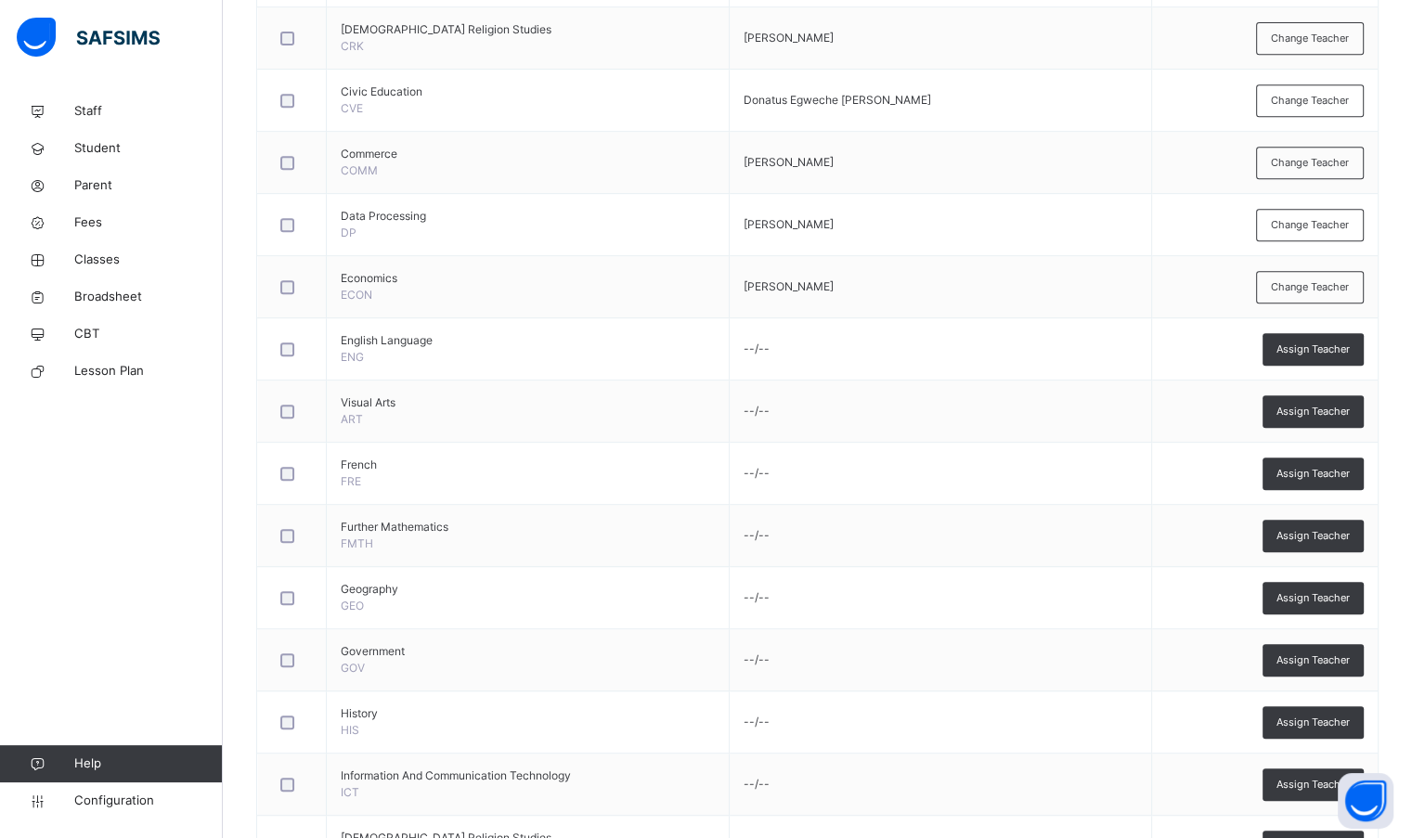
click at [1336, 361] on div "Assign Teacher" at bounding box center [1312, 349] width 101 height 32
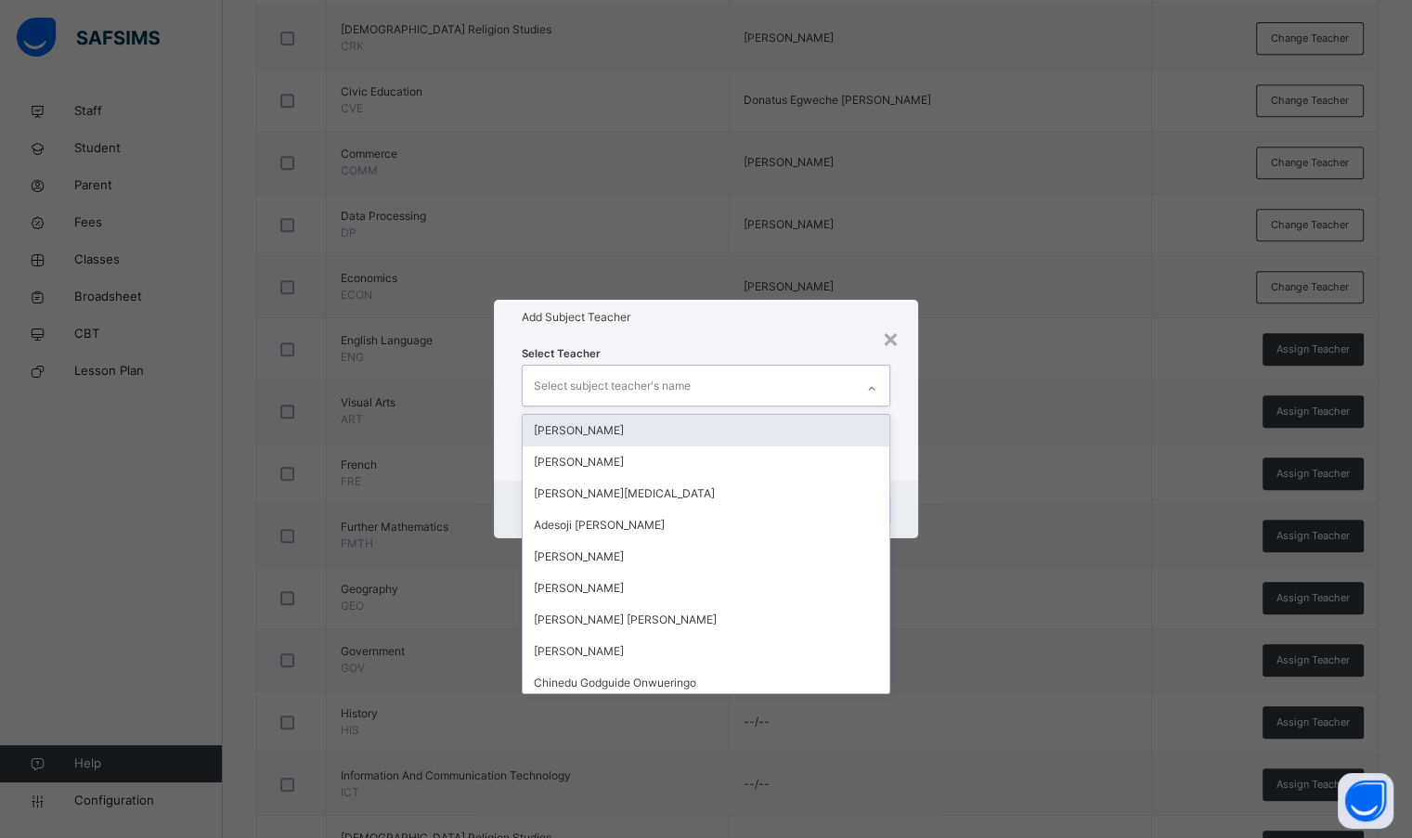
click at [791, 392] on div "Select subject teacher's name" at bounding box center [688, 385] width 330 height 39
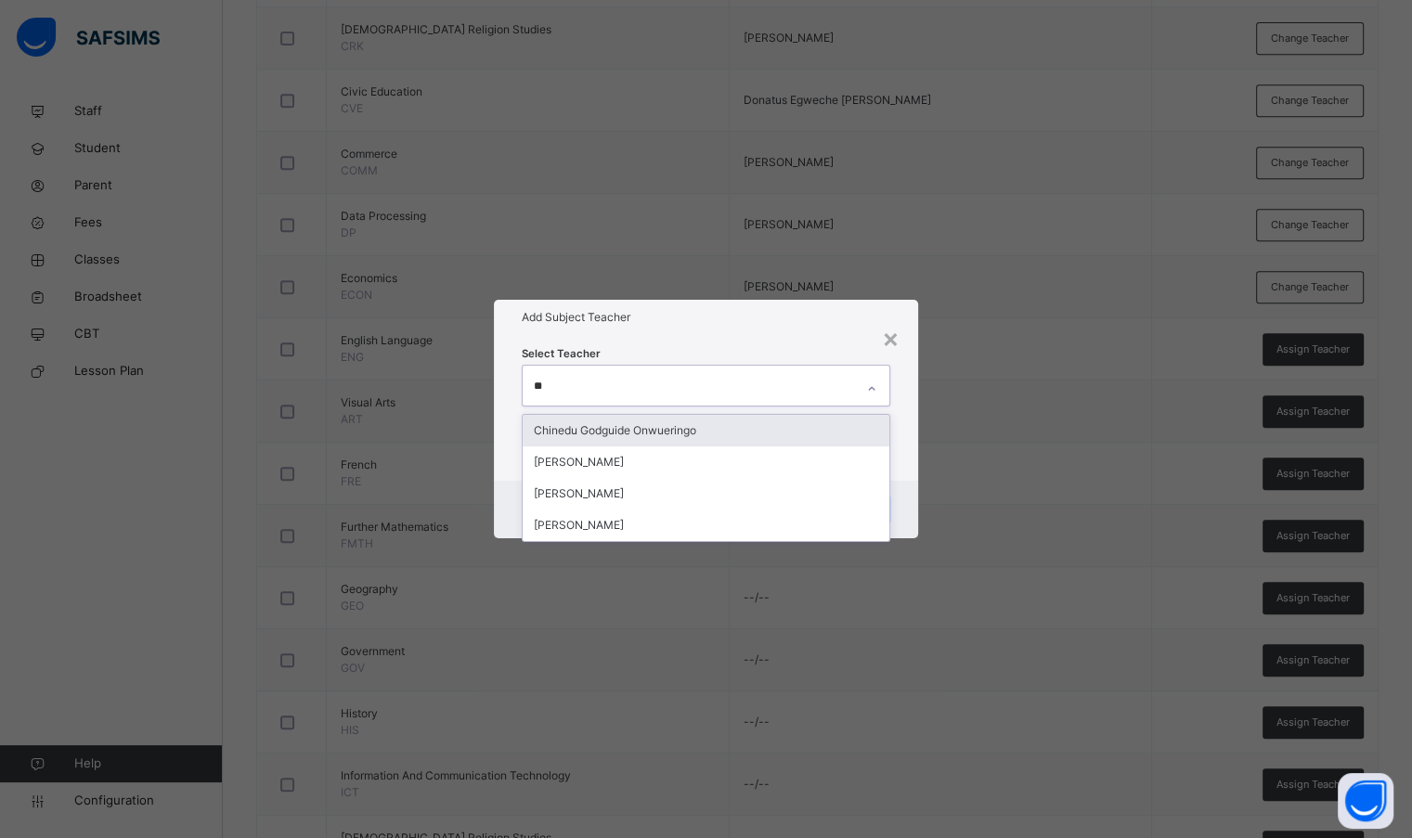
type input "***"
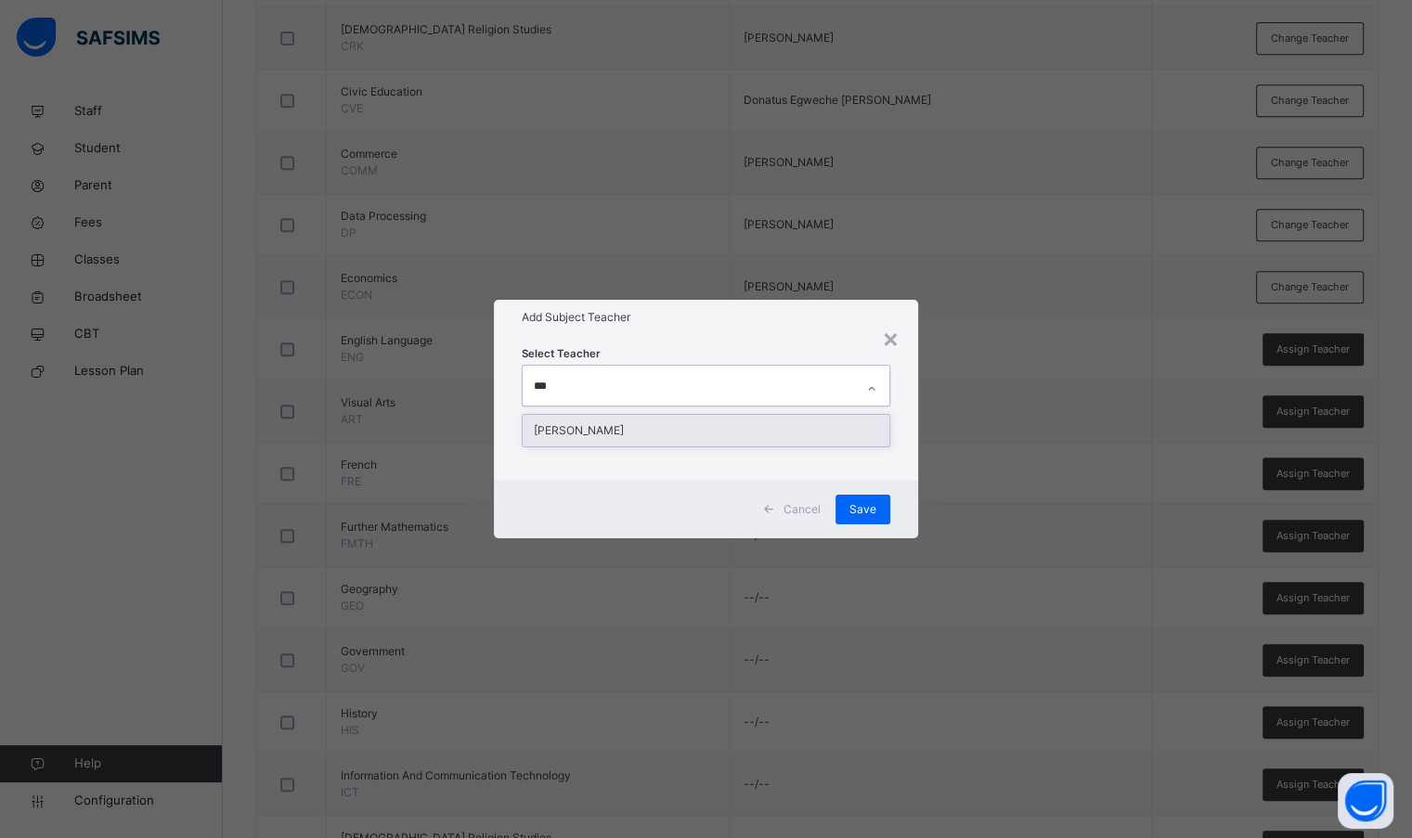
click at [772, 431] on div "[PERSON_NAME]" at bounding box center [706, 431] width 366 height 32
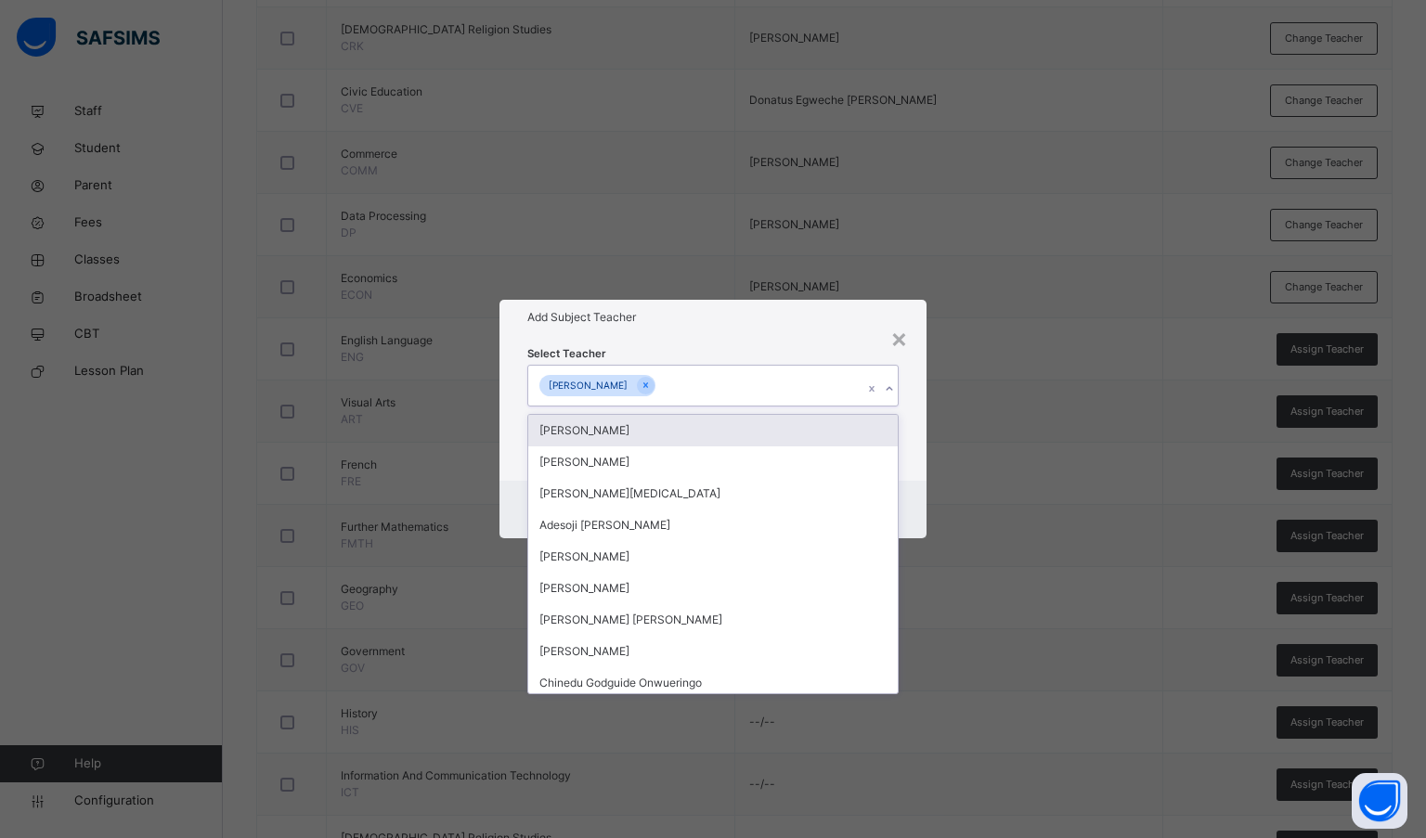
click at [737, 327] on div "Add Subject Teacher" at bounding box center [713, 317] width 428 height 35
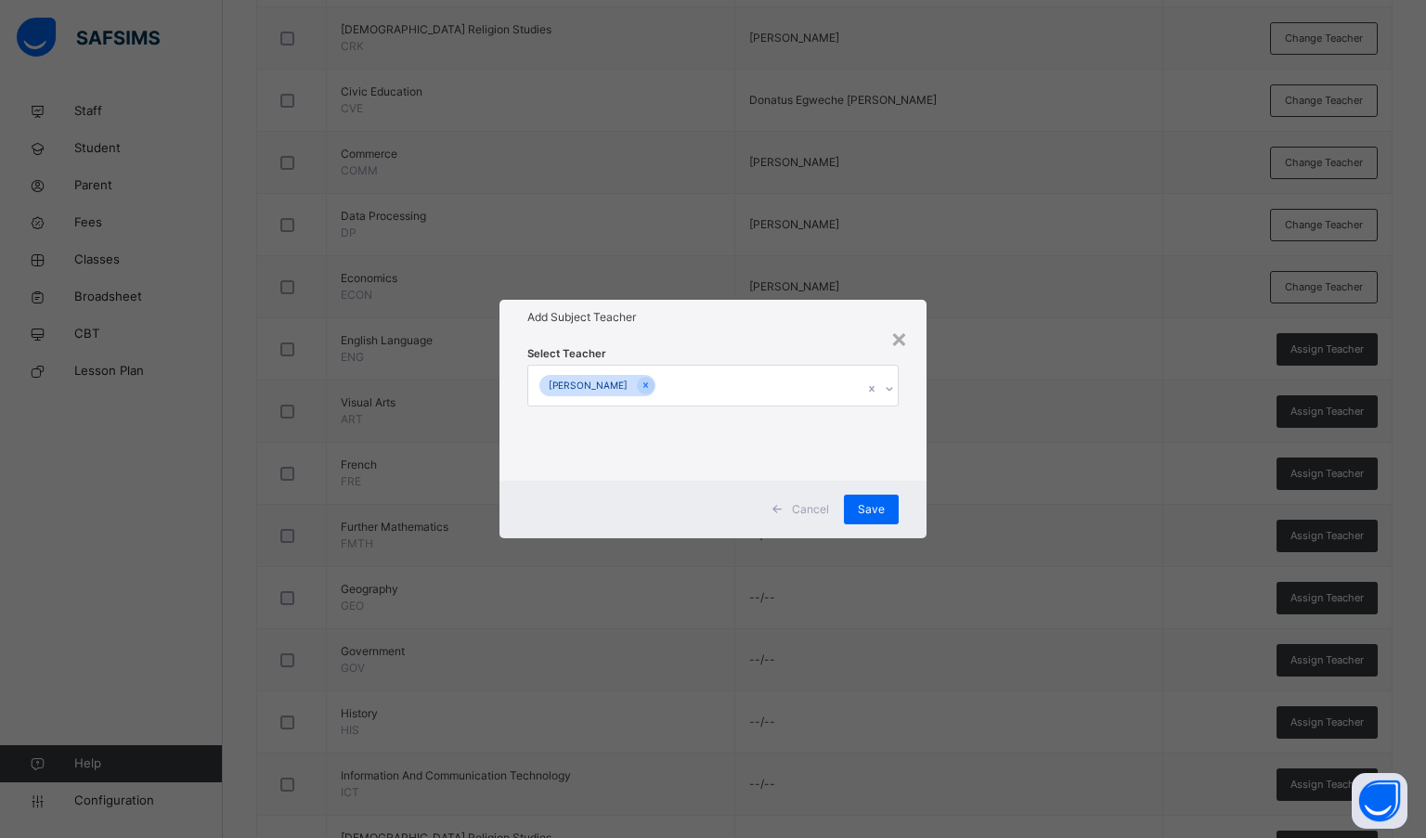
click at [856, 498] on div "Save" at bounding box center [871, 510] width 55 height 30
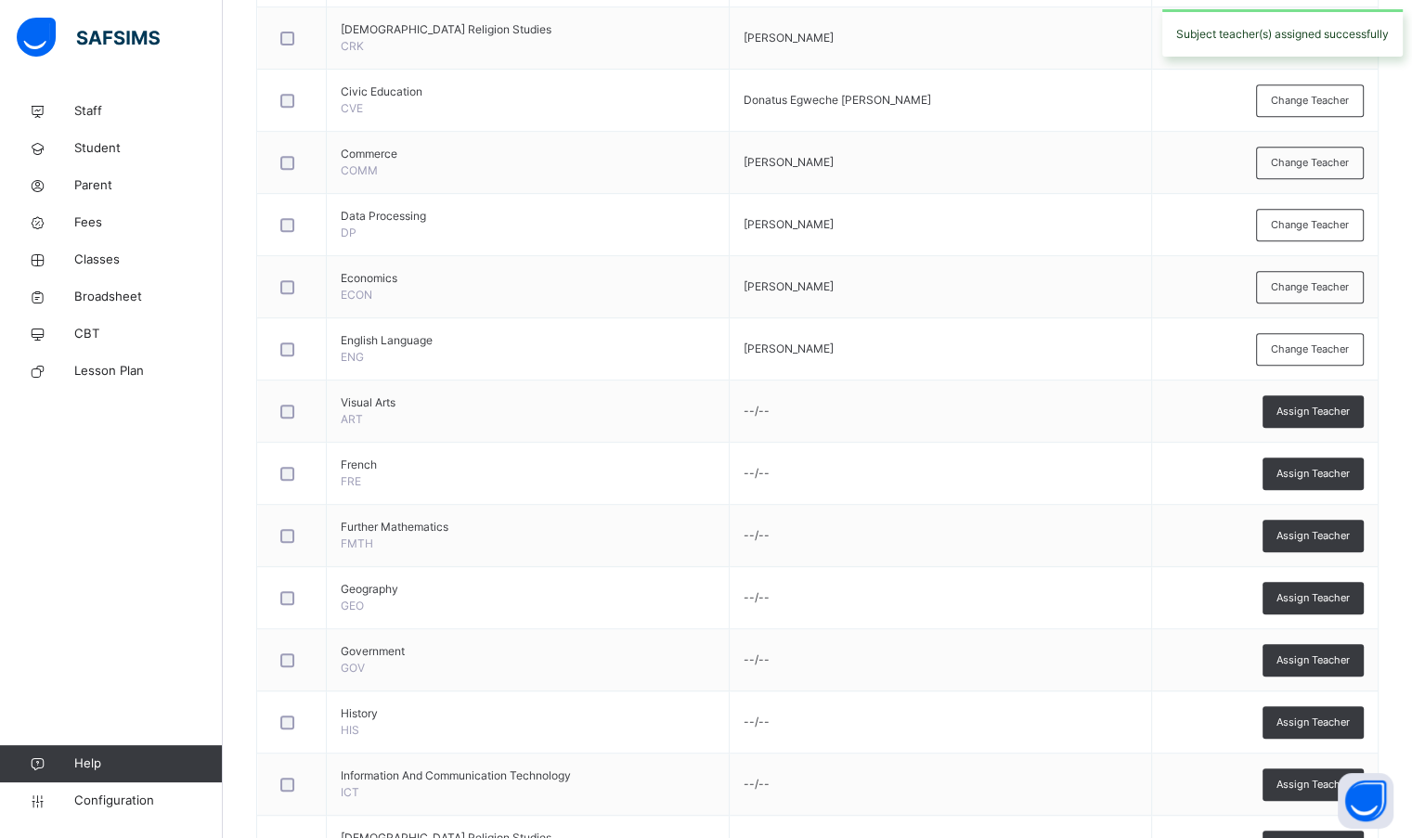
click at [1297, 415] on span "Assign Teacher" at bounding box center [1312, 412] width 73 height 16
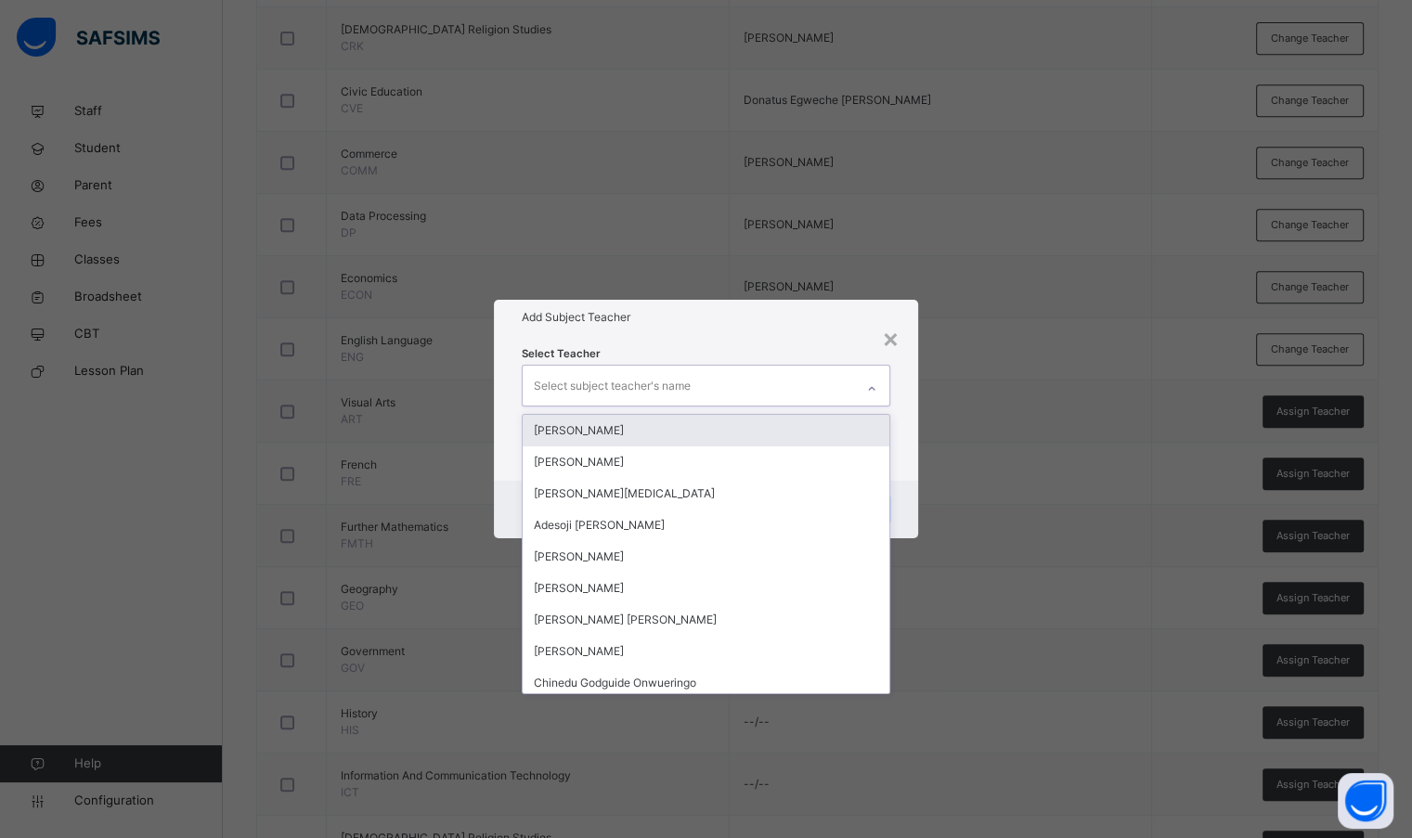
click at [588, 386] on div "Select subject teacher's name" at bounding box center [612, 385] width 157 height 35
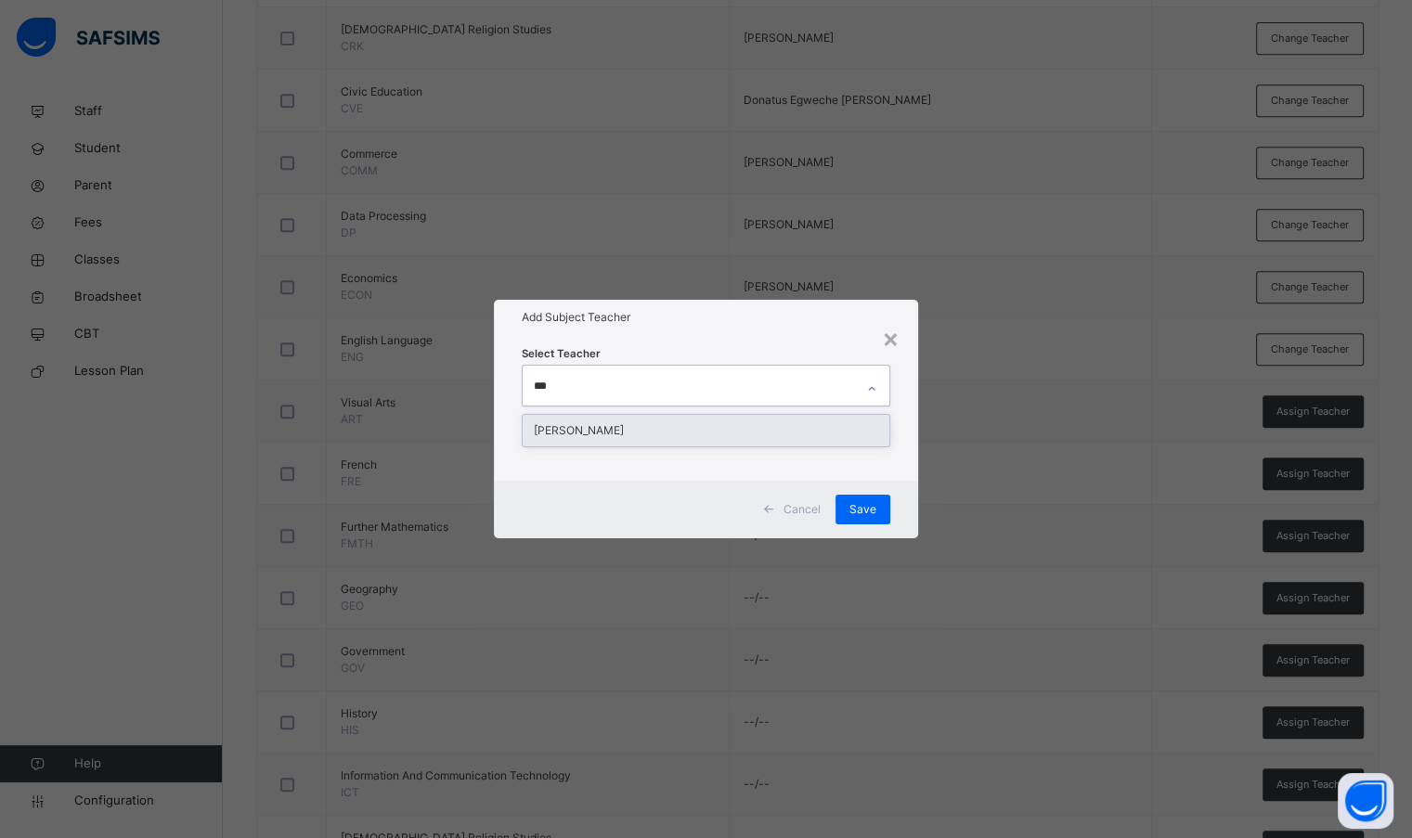
type input "****"
click at [680, 423] on div "[PERSON_NAME]" at bounding box center [706, 431] width 366 height 32
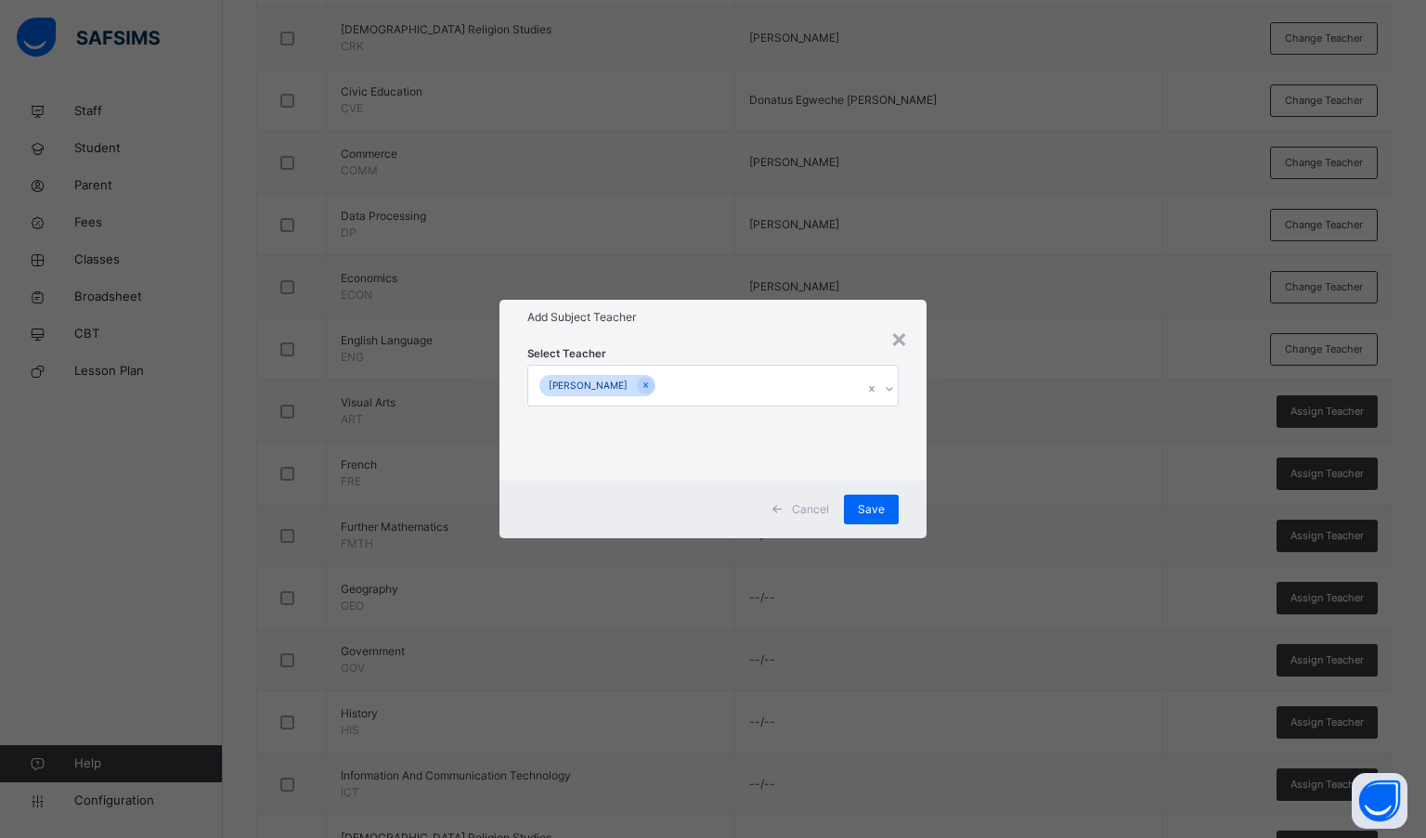
click at [679, 320] on h1 "Add Subject Teacher" at bounding box center [713, 317] width 372 height 17
click at [876, 508] on span "Save" at bounding box center [871, 509] width 27 height 17
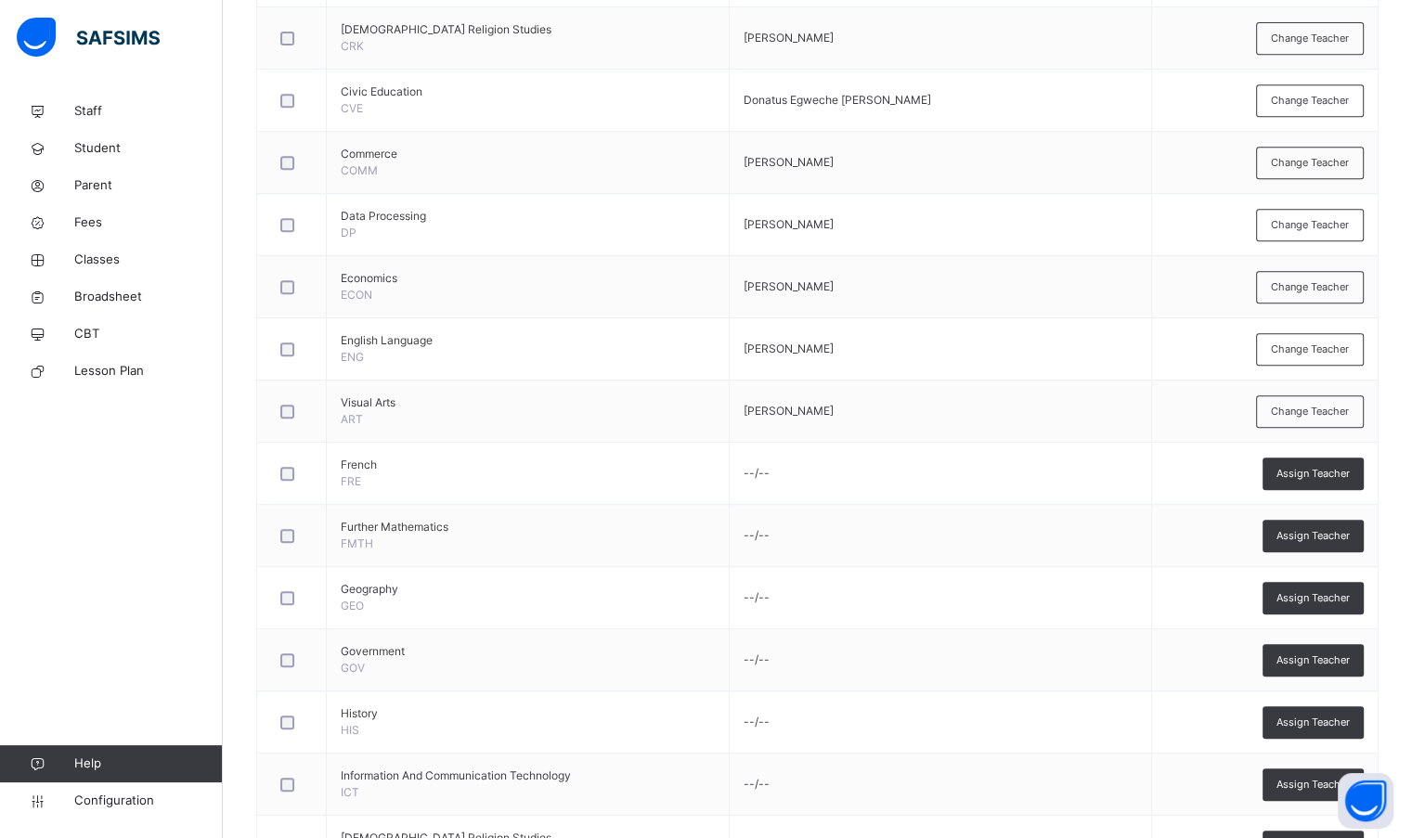
click at [1349, 473] on span "Assign Teacher" at bounding box center [1312, 474] width 73 height 16
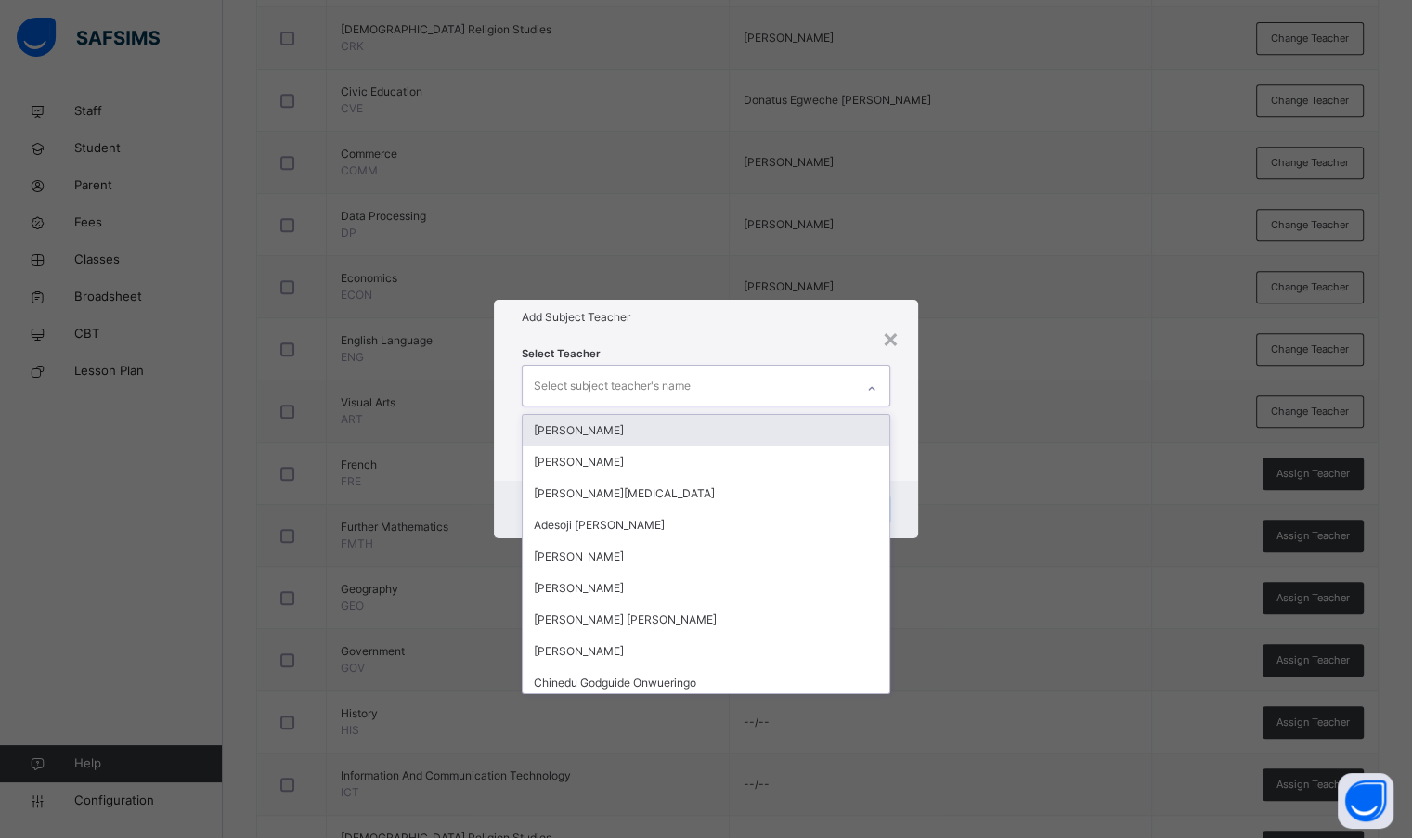
click at [596, 398] on div "Select subject teacher's name" at bounding box center [612, 385] width 157 height 35
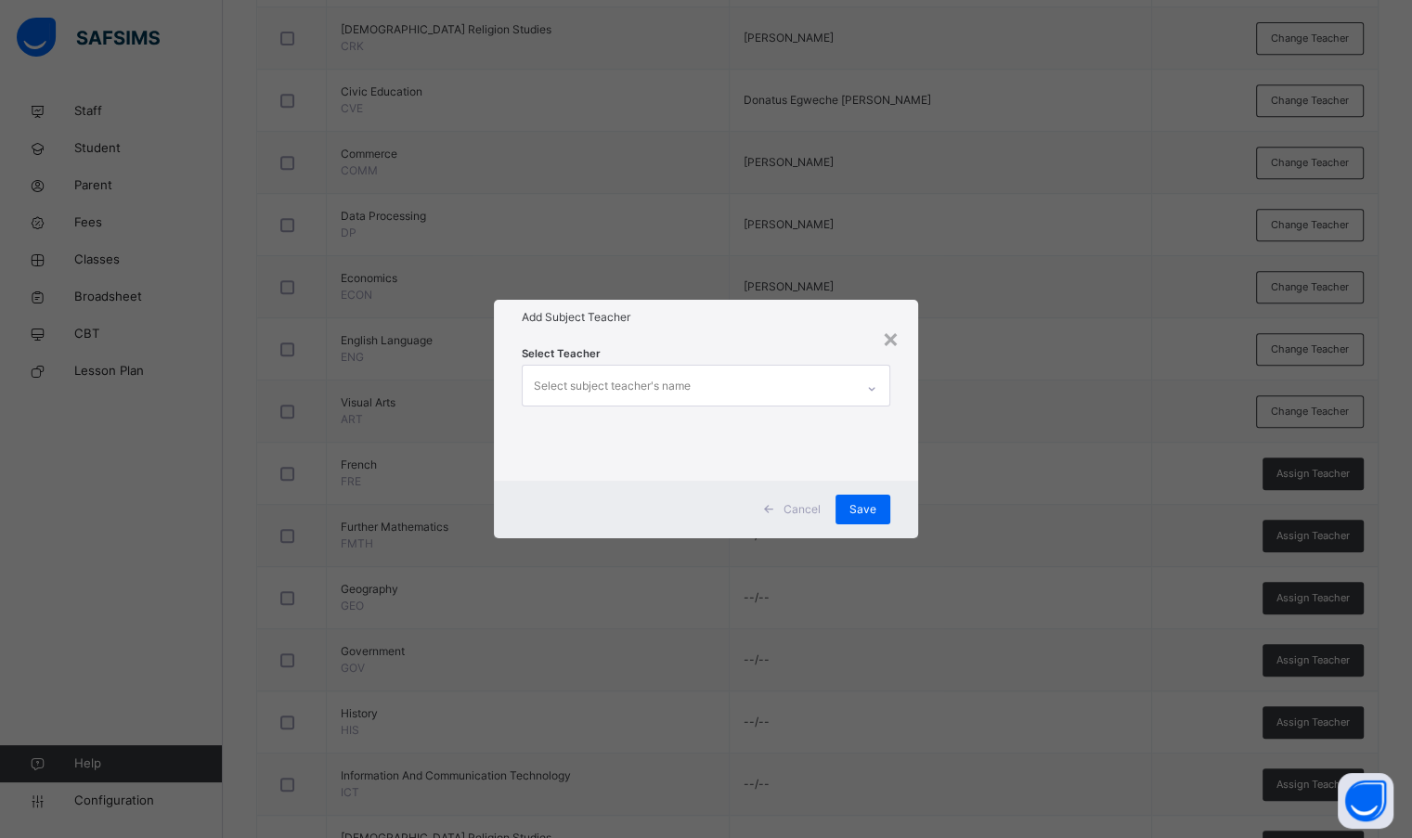
click at [385, 434] on div "× Add Subject Teacher Select Teacher Select subject teacher's name Cancel Save" at bounding box center [706, 419] width 1412 height 838
click at [887, 333] on div "×" at bounding box center [891, 337] width 18 height 39
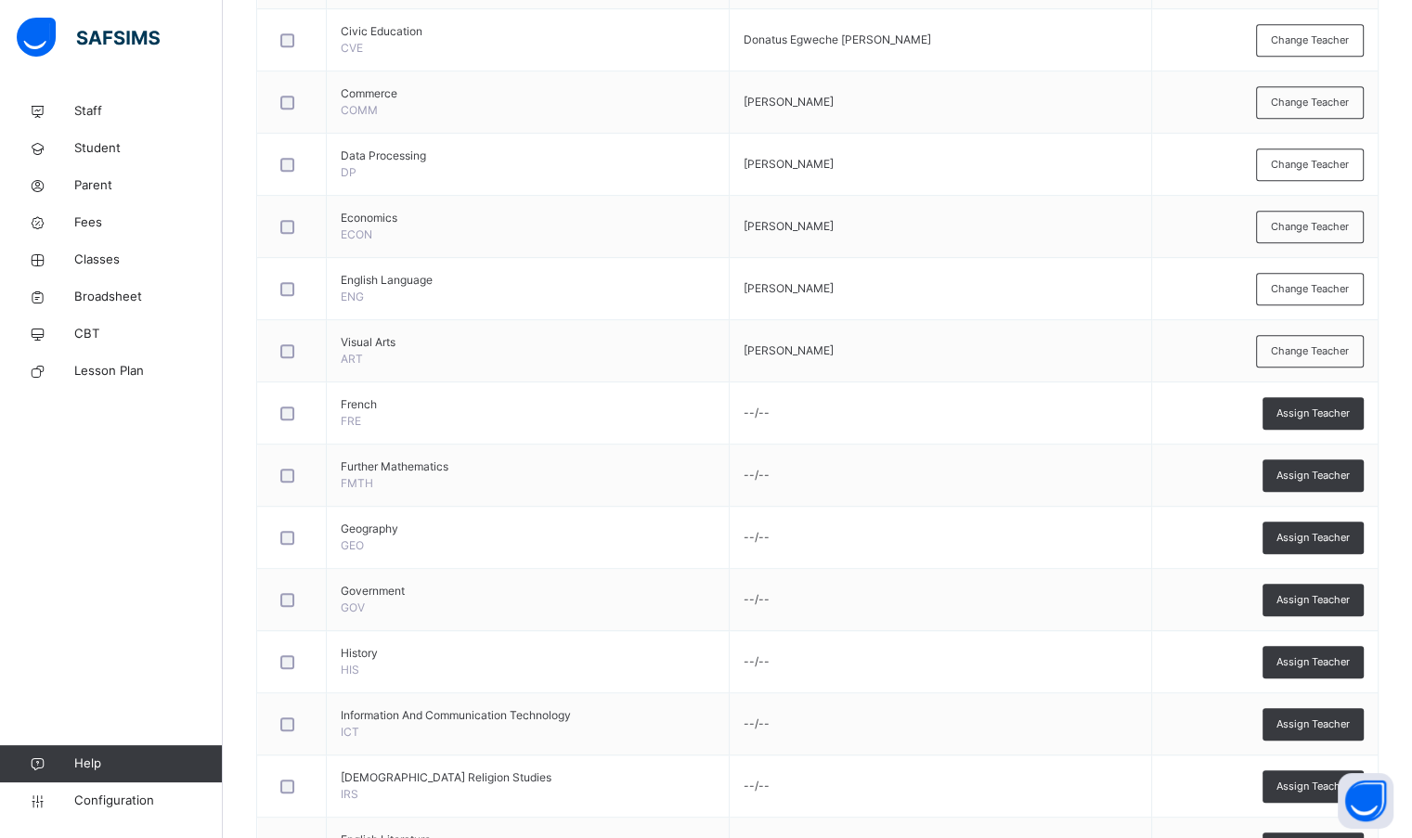
scroll to position [928, 0]
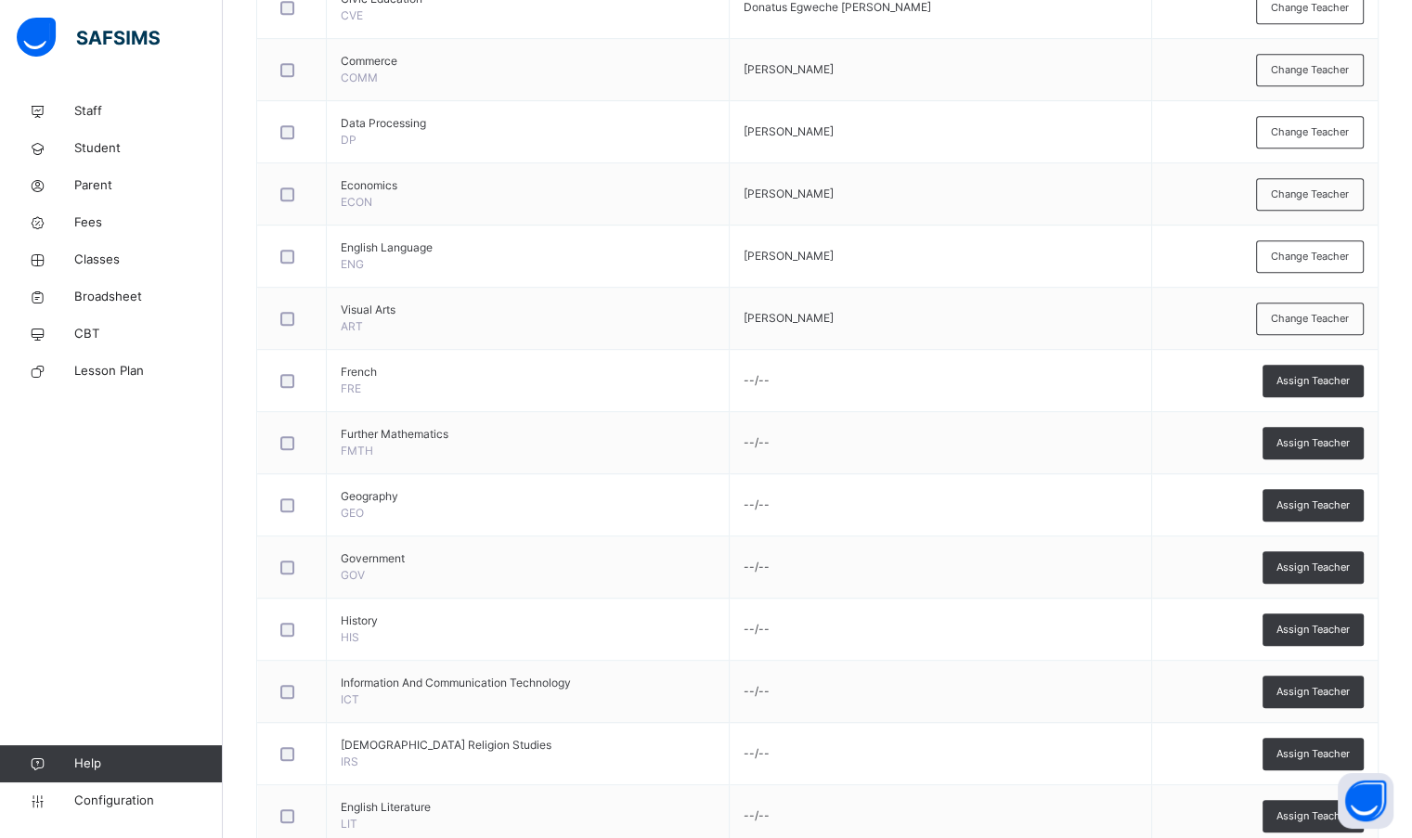
click at [1314, 378] on span "Assign Teacher" at bounding box center [1312, 381] width 73 height 16
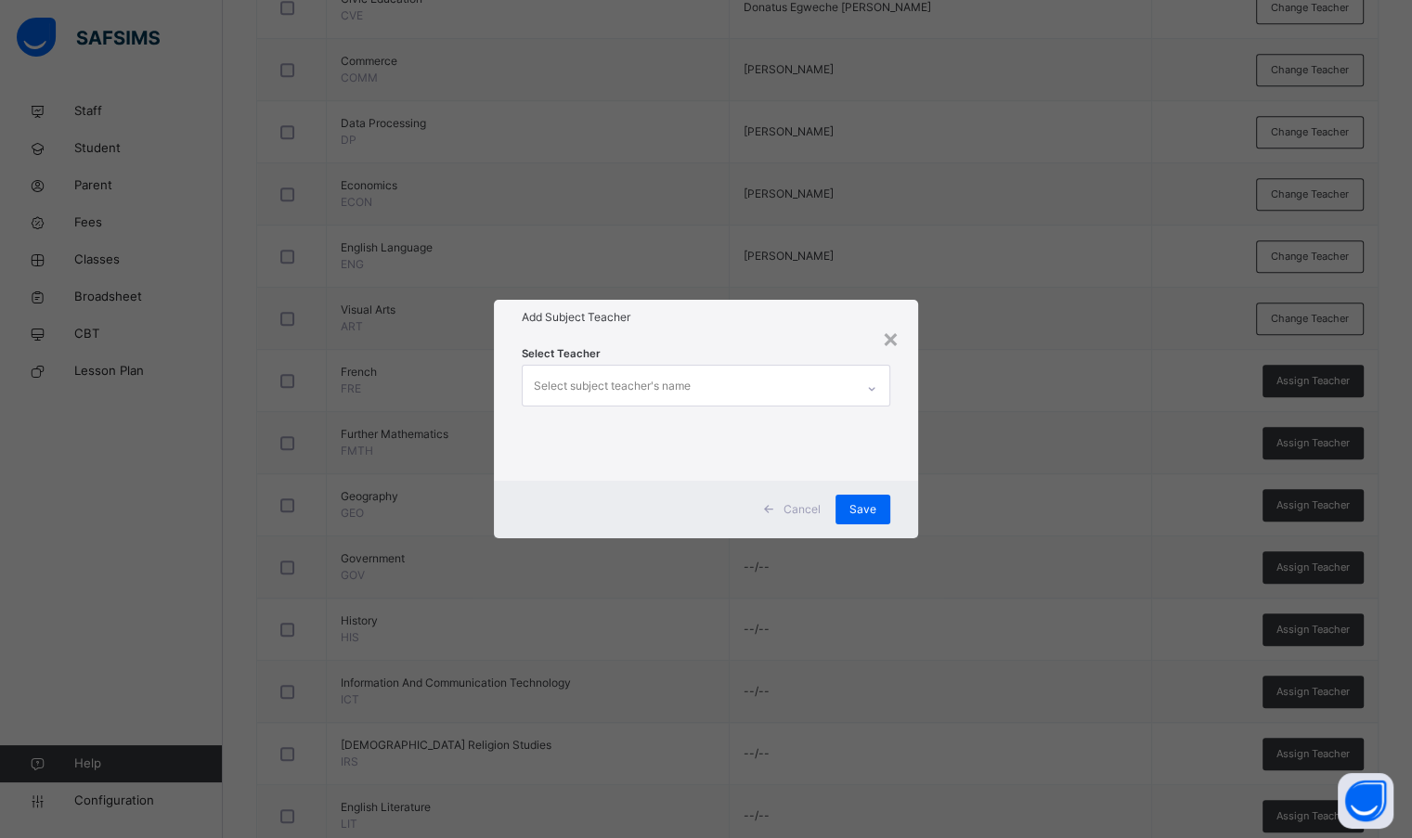
click at [742, 386] on div "Select subject teacher's name" at bounding box center [688, 385] width 330 height 39
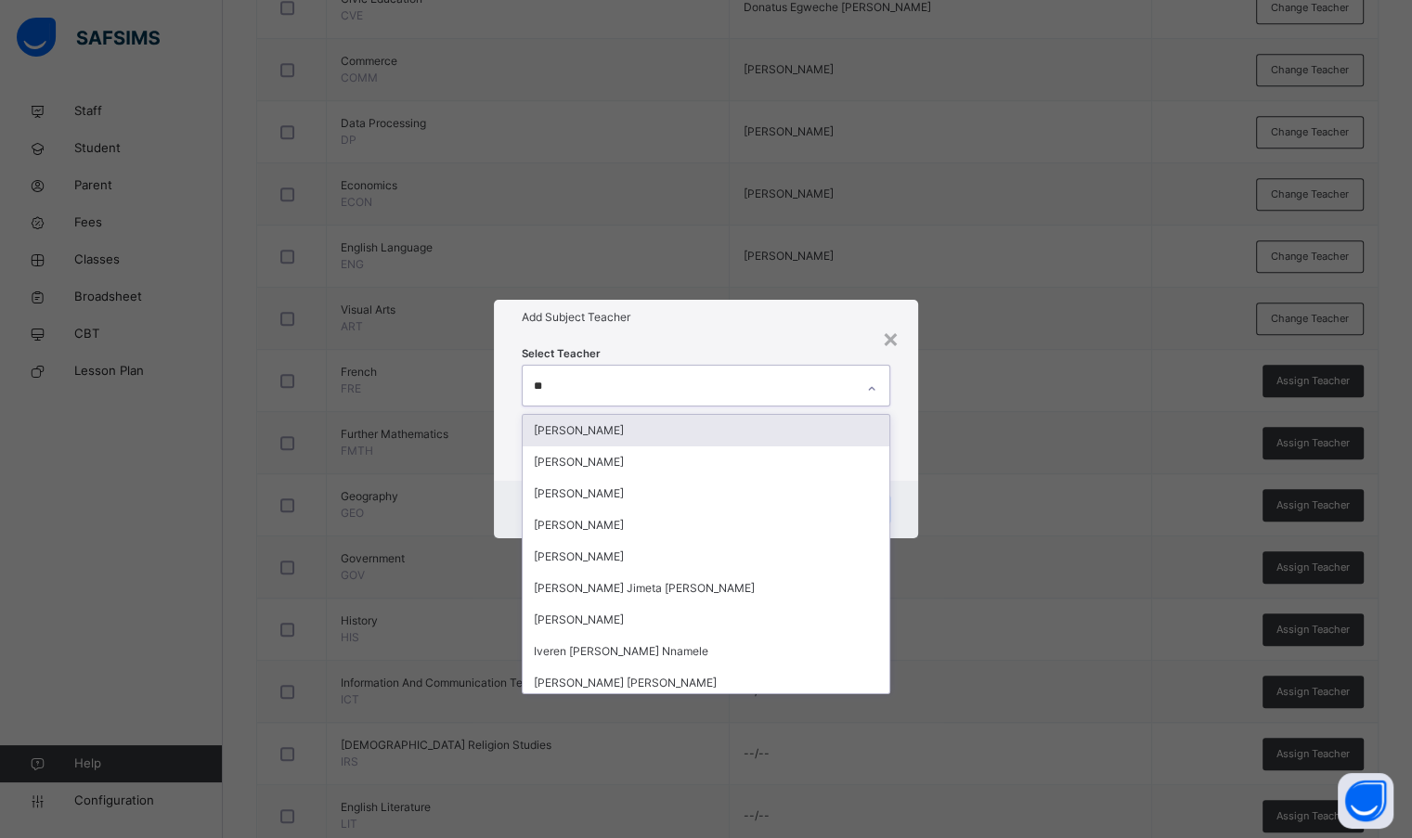
type input "***"
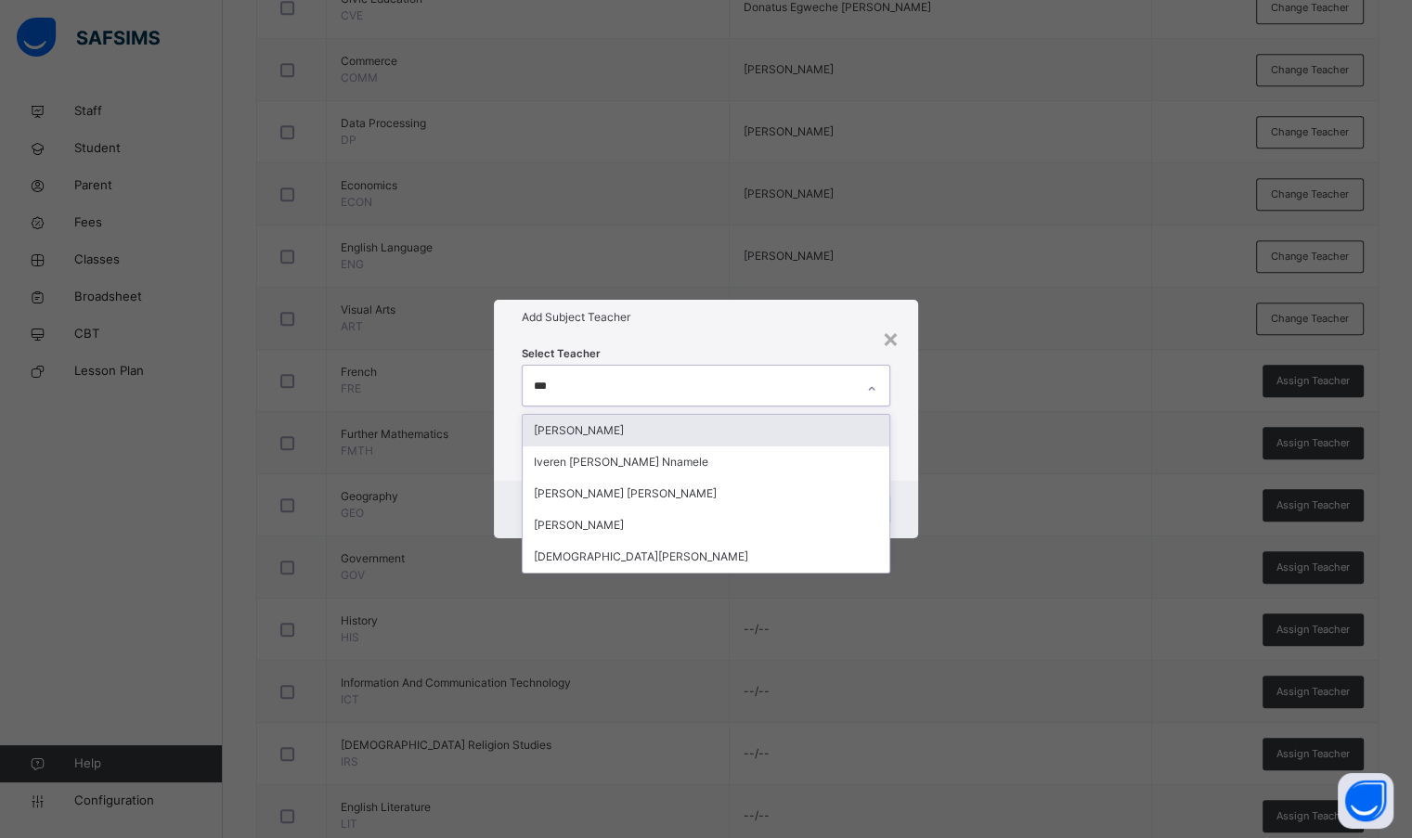
click at [712, 426] on div "[PERSON_NAME]" at bounding box center [706, 431] width 366 height 32
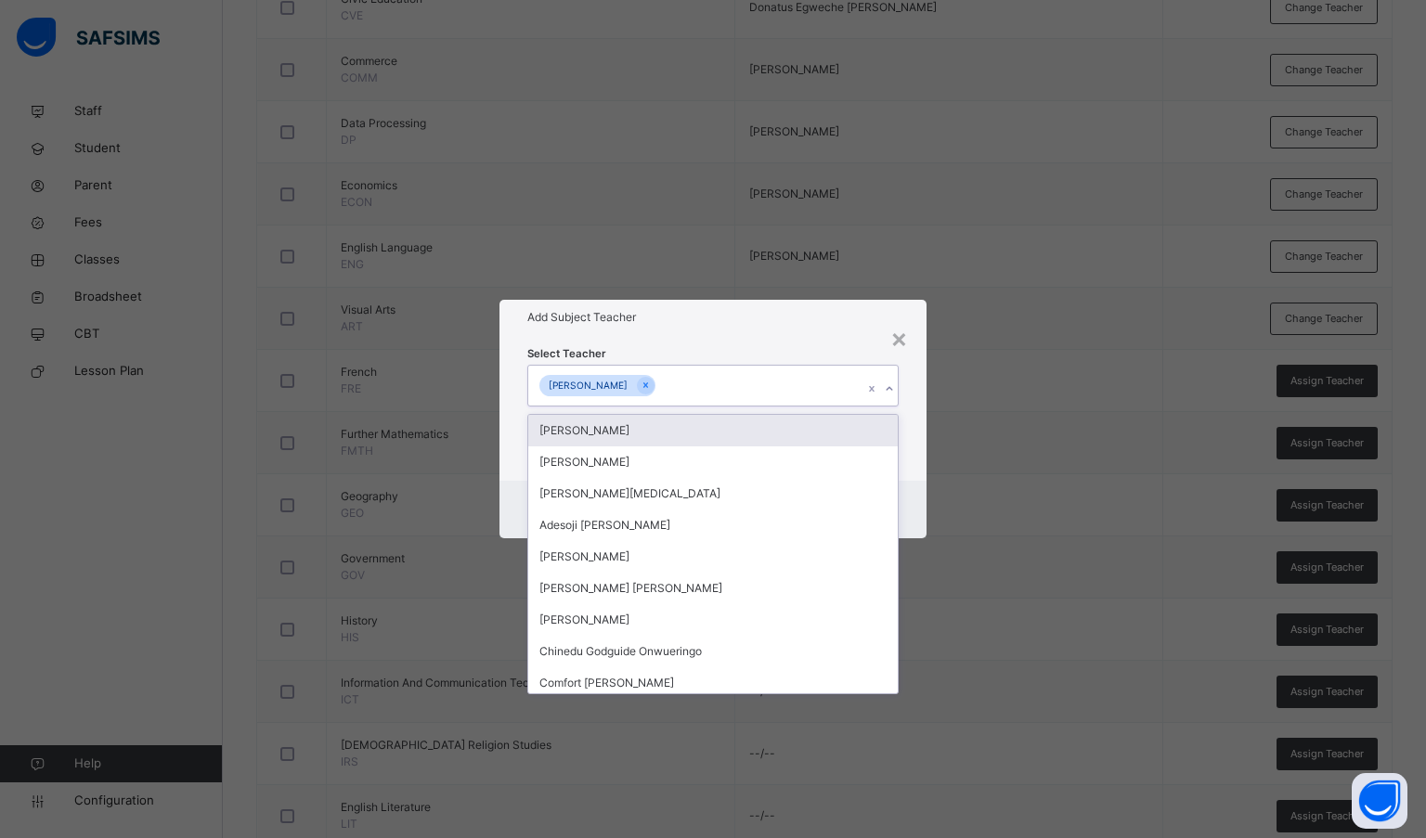
click at [727, 324] on h1 "Add Subject Teacher" at bounding box center [713, 317] width 372 height 17
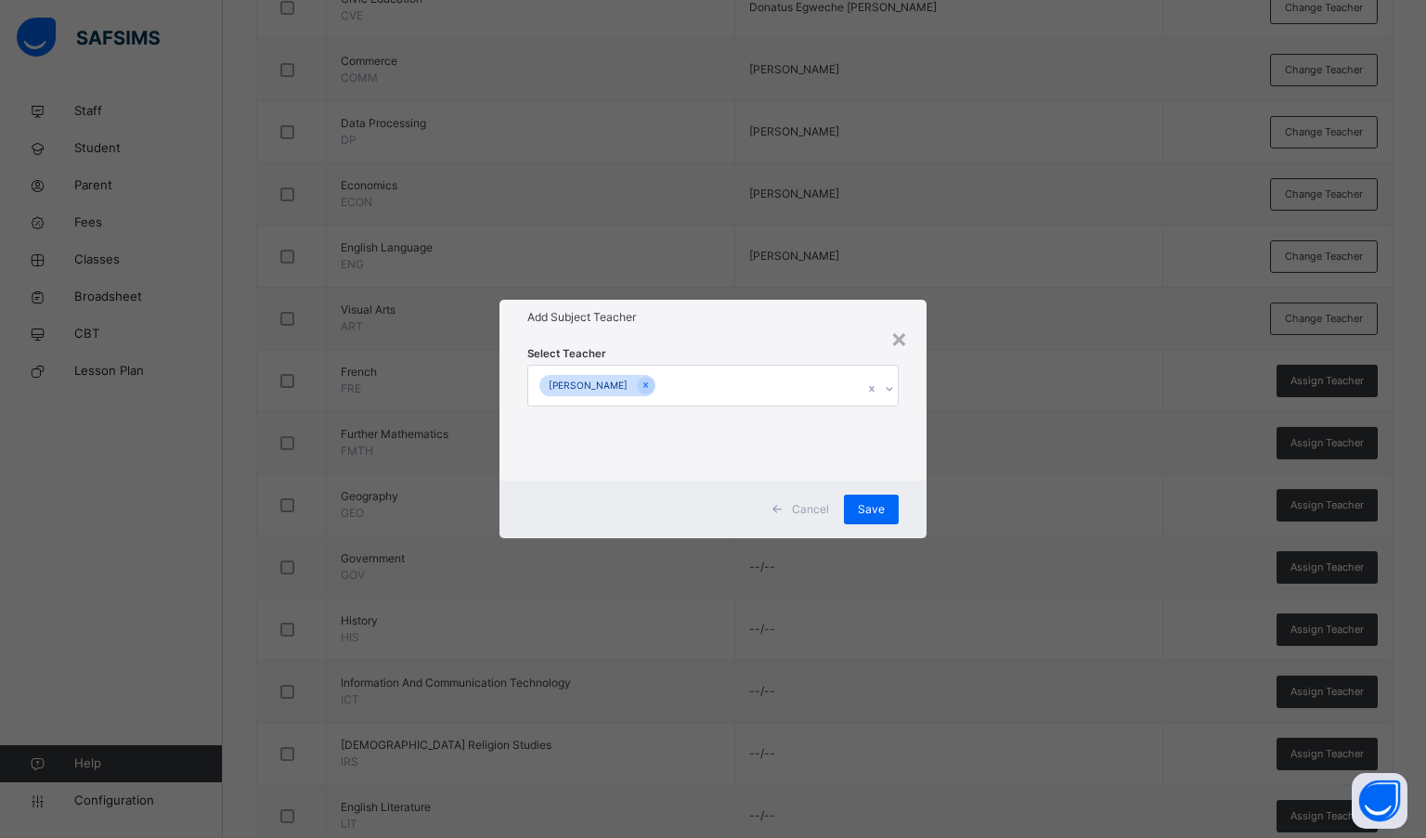
click at [871, 507] on span "Save" at bounding box center [871, 509] width 27 height 17
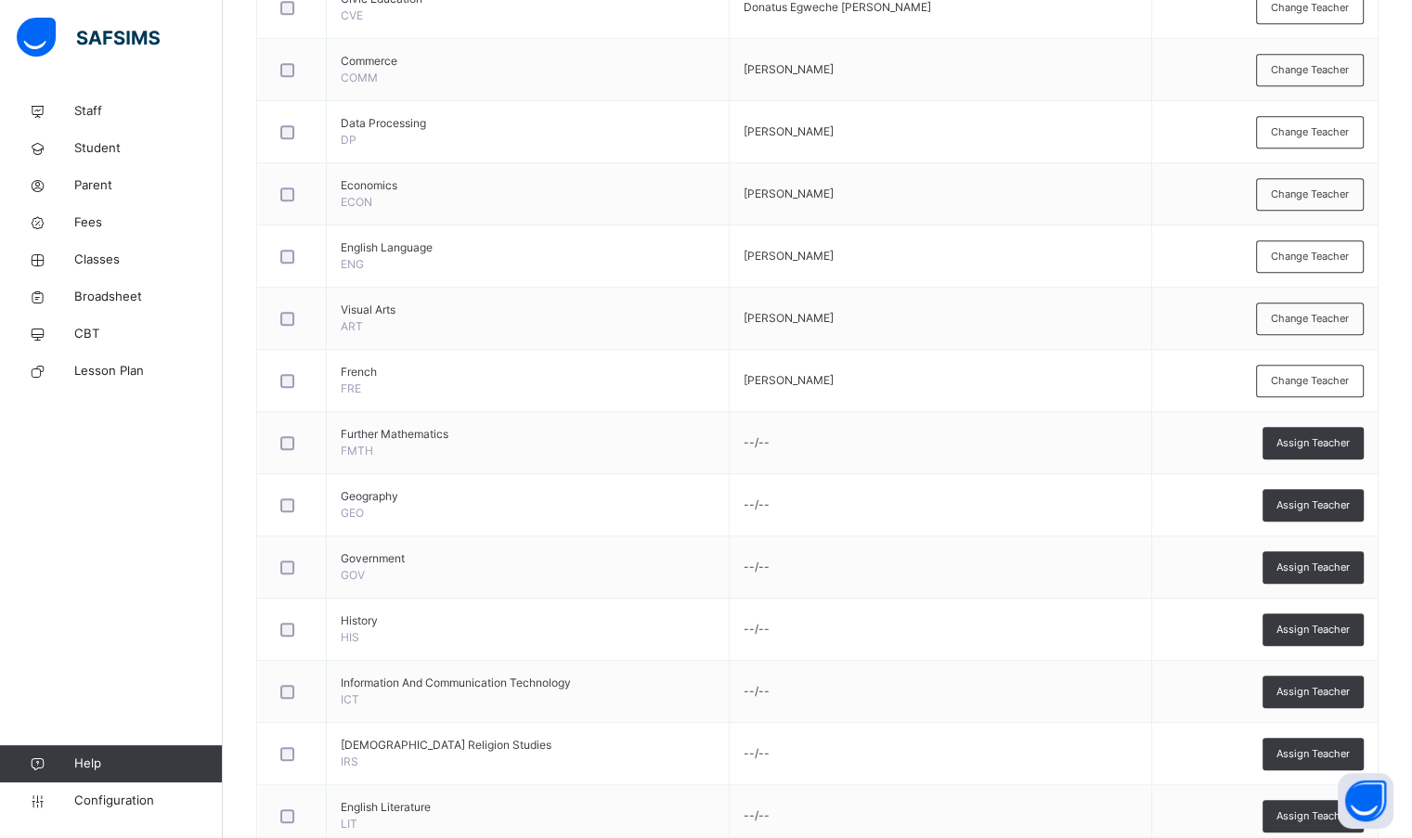
click at [1334, 437] on span "Assign Teacher" at bounding box center [1312, 443] width 73 height 16
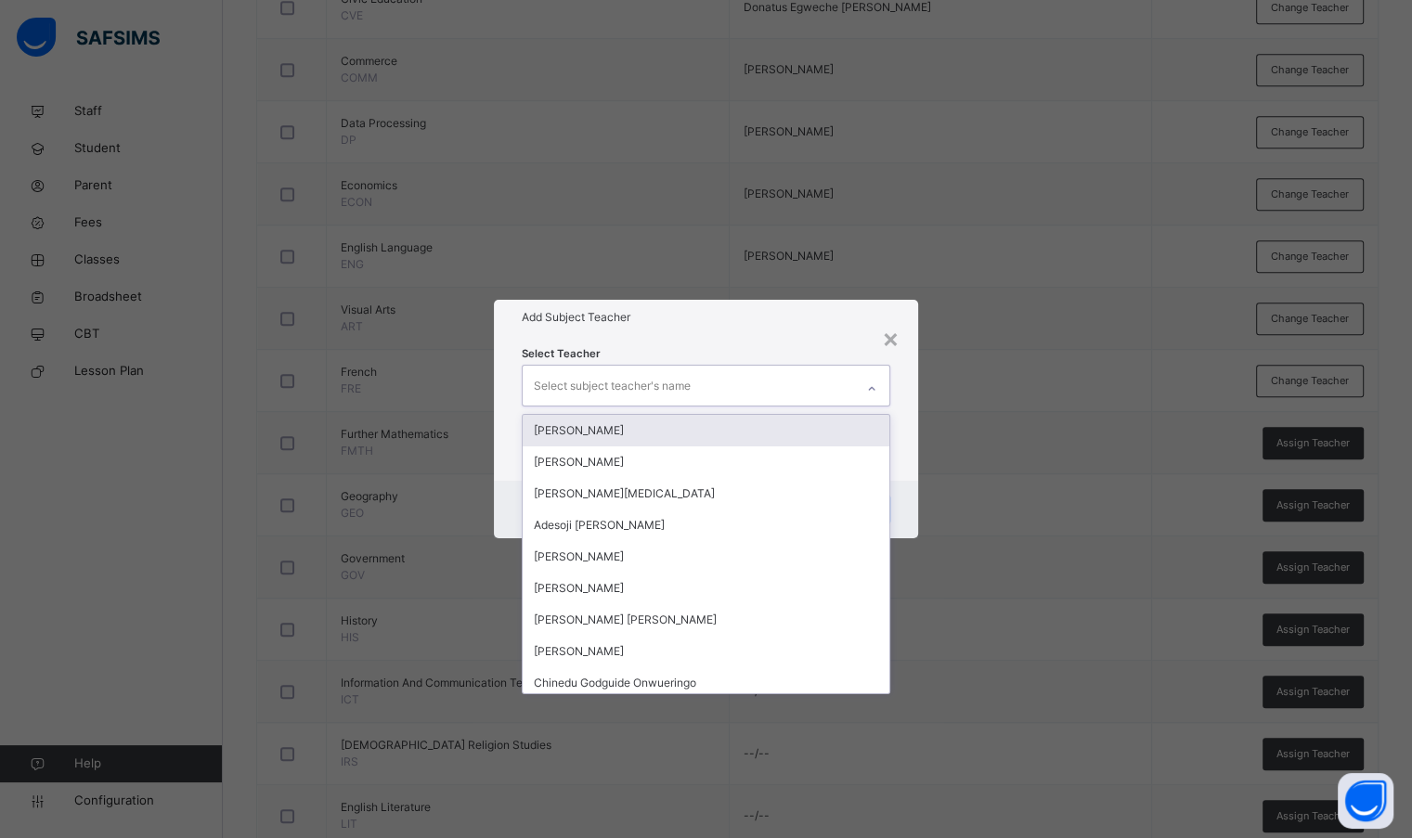
click at [786, 389] on div "Select subject teacher's name" at bounding box center [688, 385] width 330 height 39
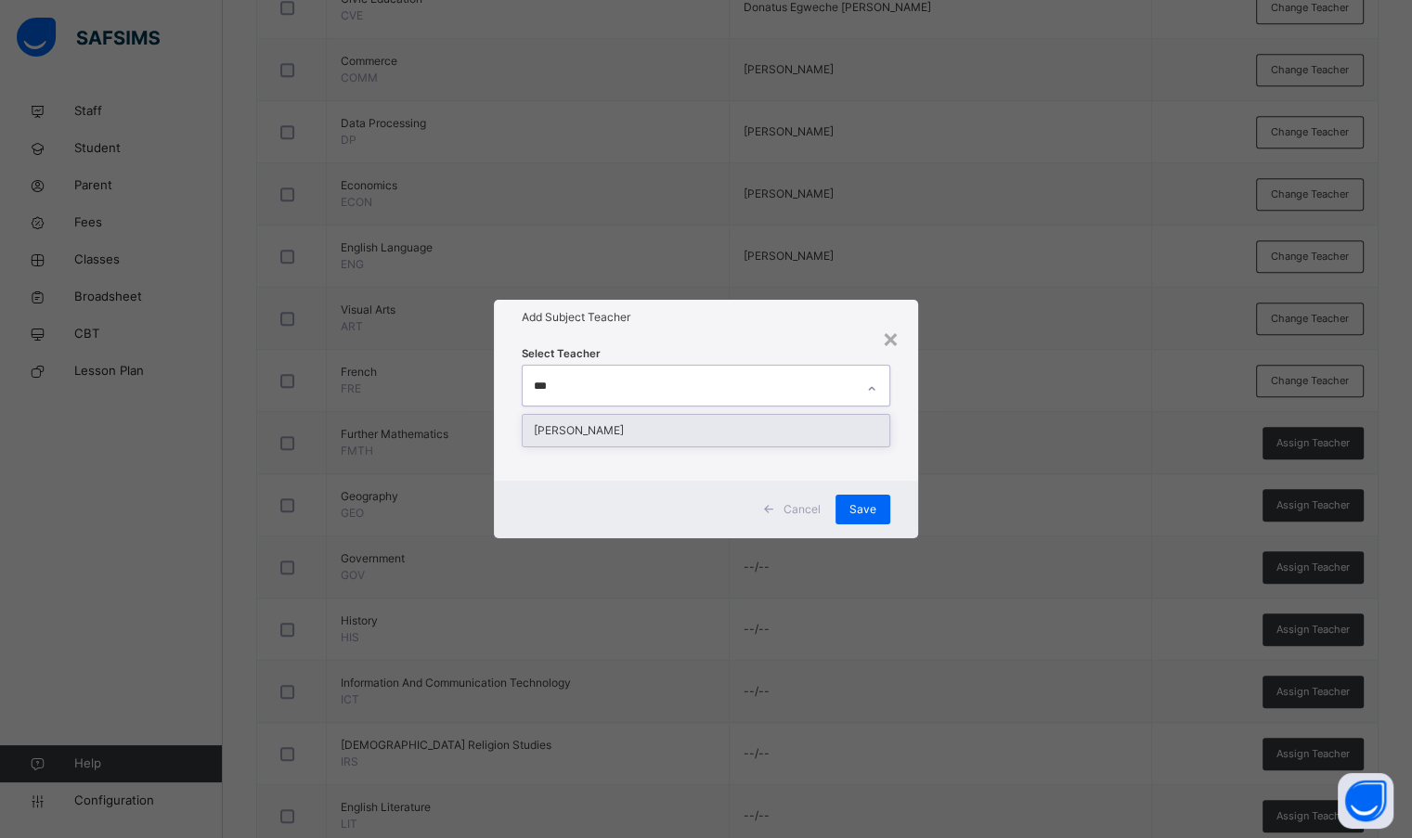
type input "****"
click at [790, 430] on div "[PERSON_NAME]" at bounding box center [706, 431] width 366 height 32
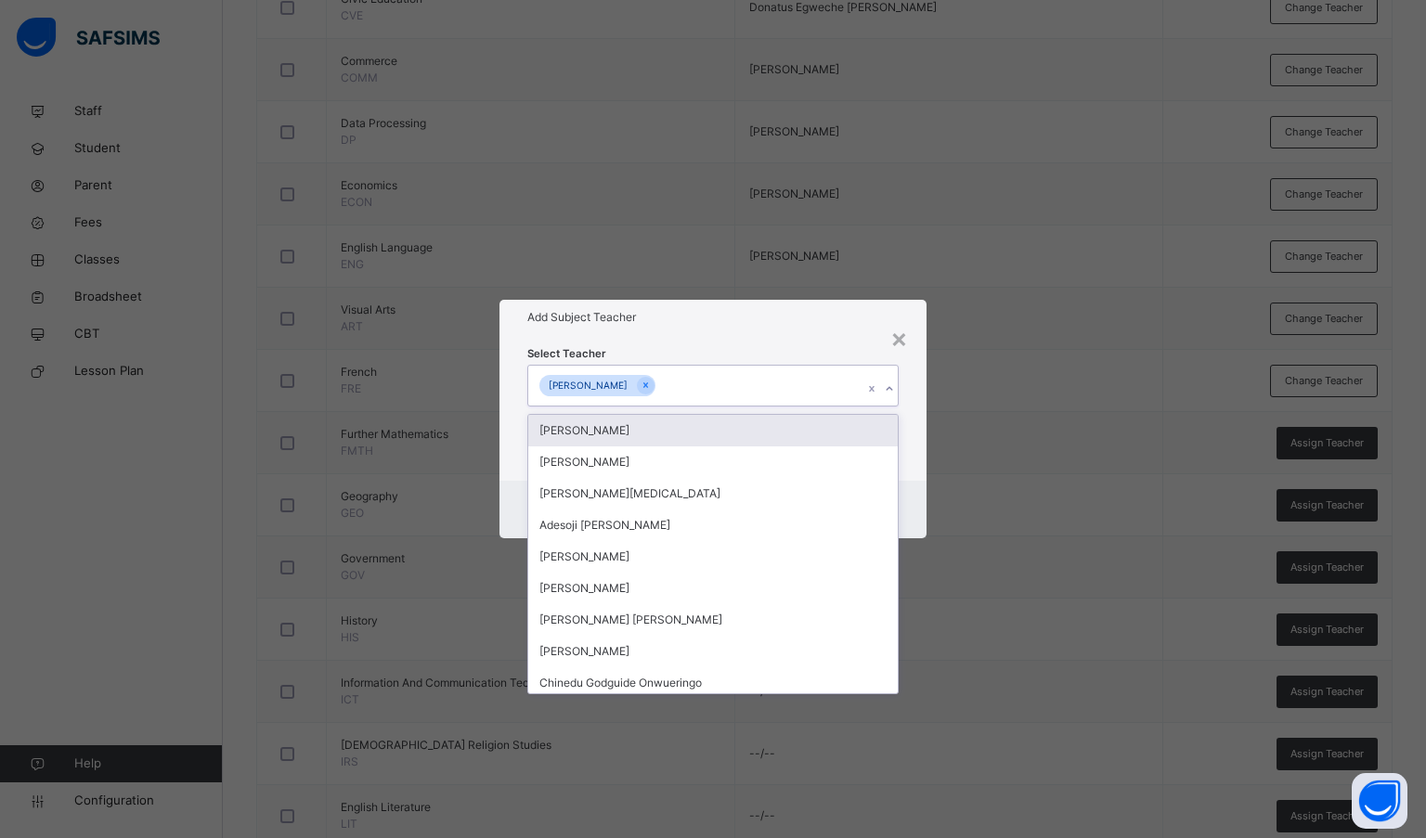
click at [745, 316] on h1 "Add Subject Teacher" at bounding box center [713, 317] width 372 height 17
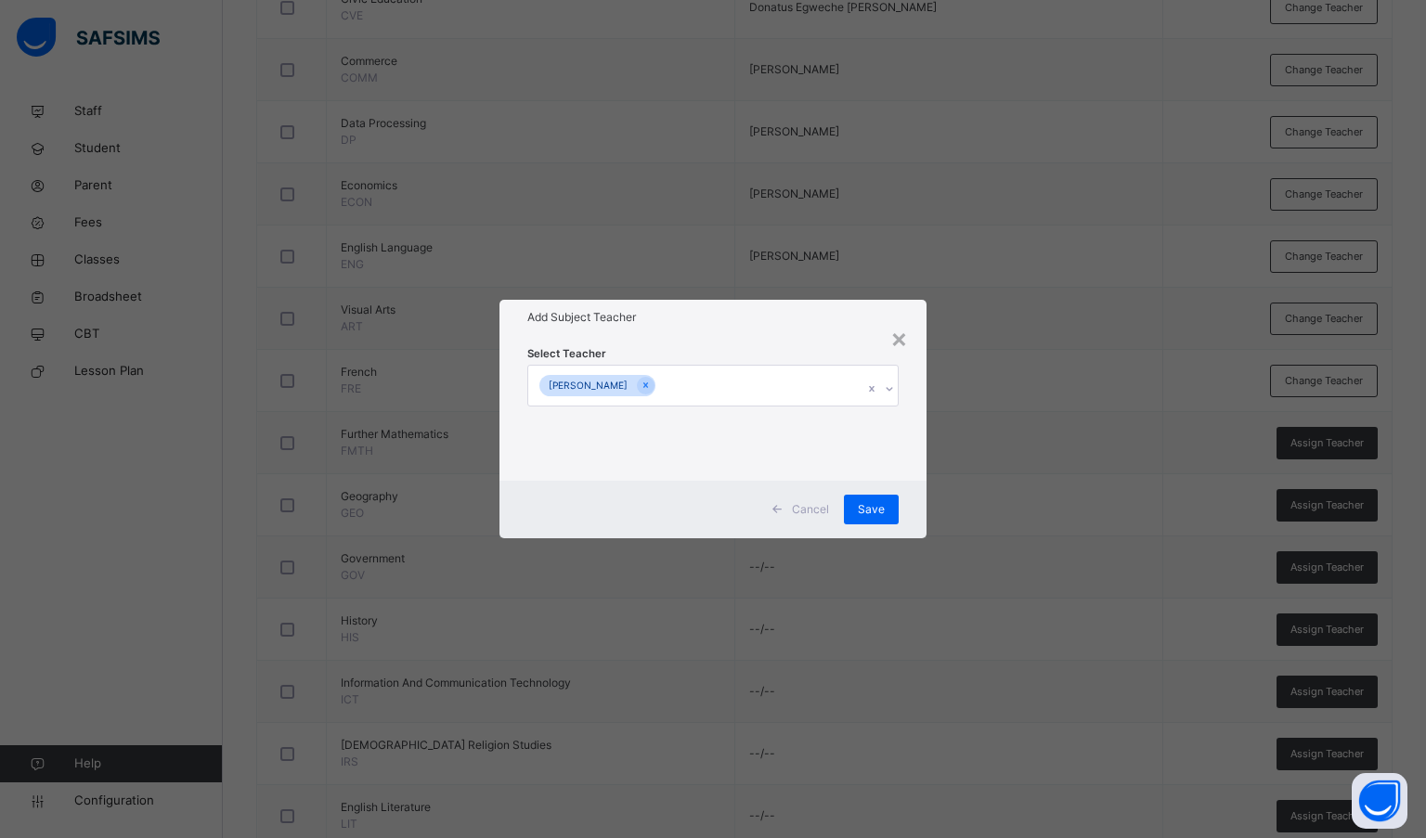
click at [871, 508] on span "Save" at bounding box center [871, 509] width 27 height 17
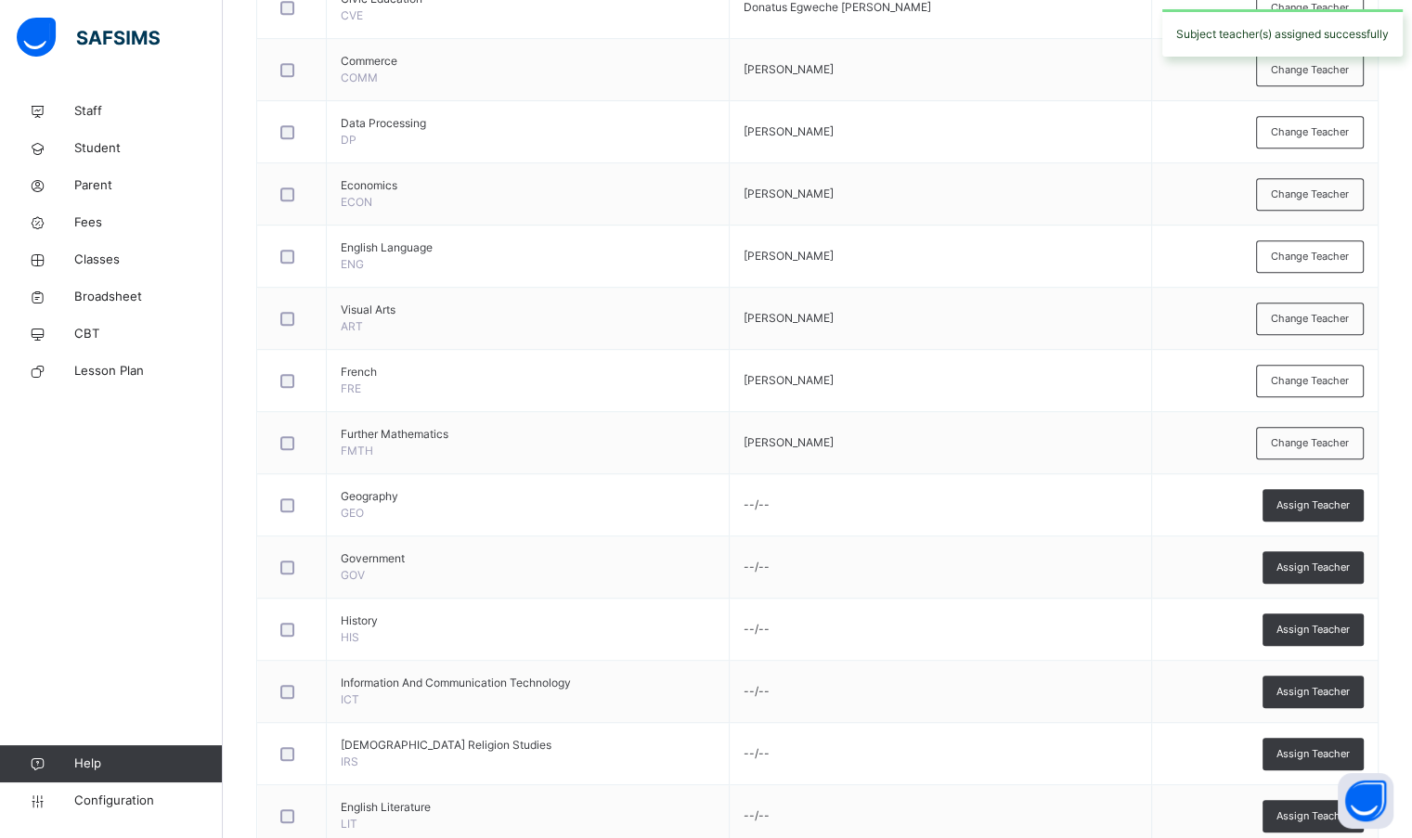
click at [1301, 500] on span "Assign Teacher" at bounding box center [1312, 505] width 73 height 16
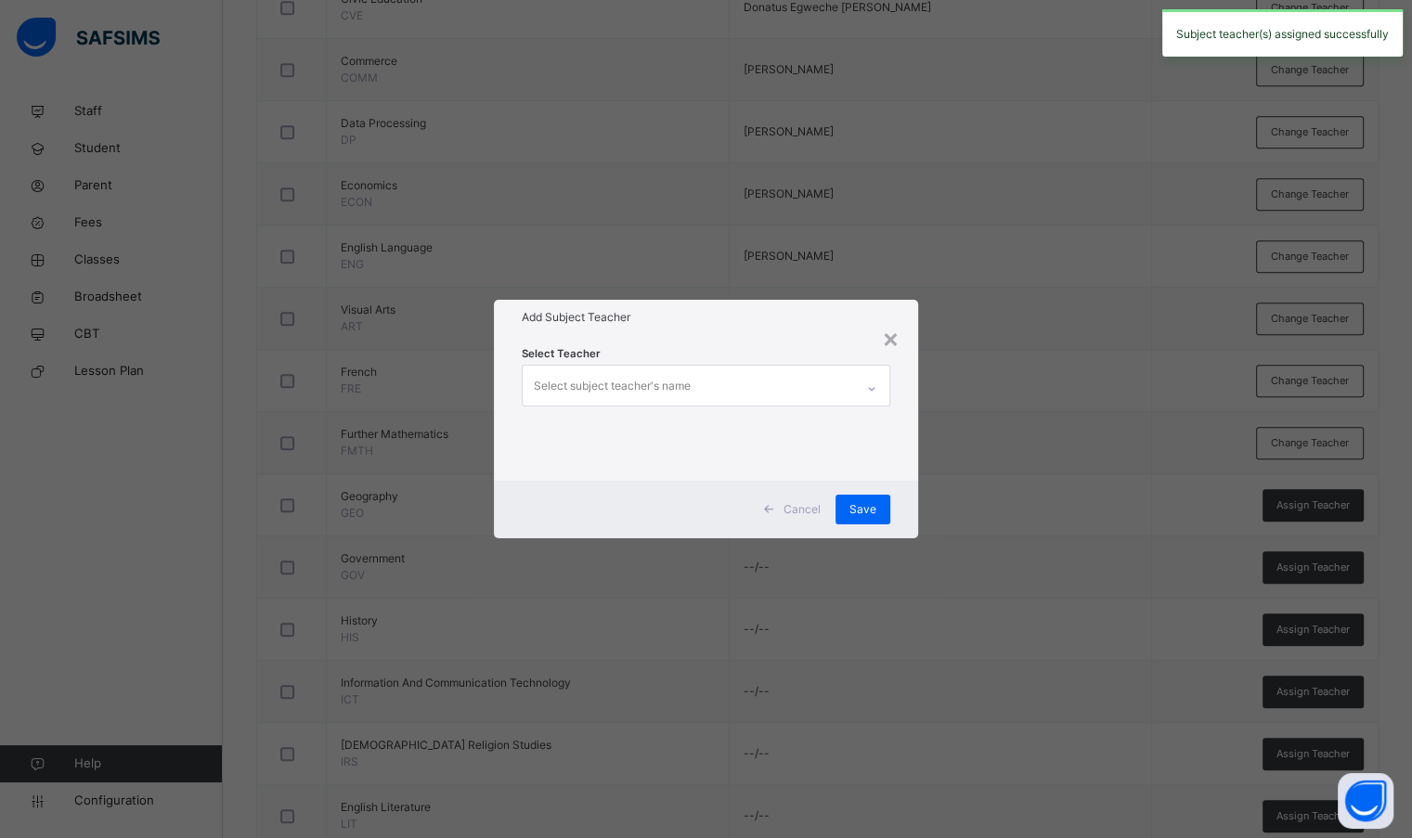
click at [580, 381] on div "Select subject teacher's name" at bounding box center [612, 385] width 157 height 35
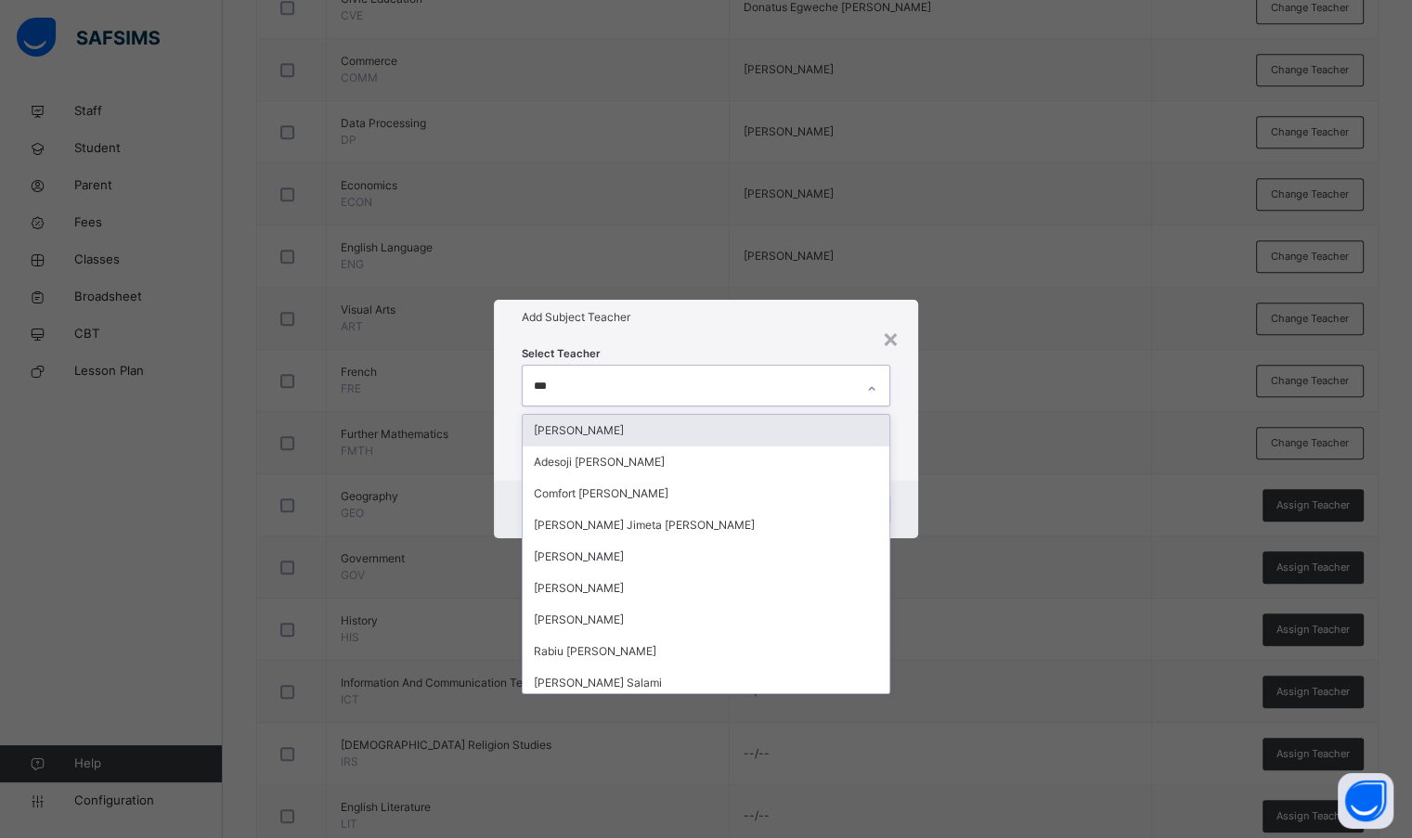
type input "****"
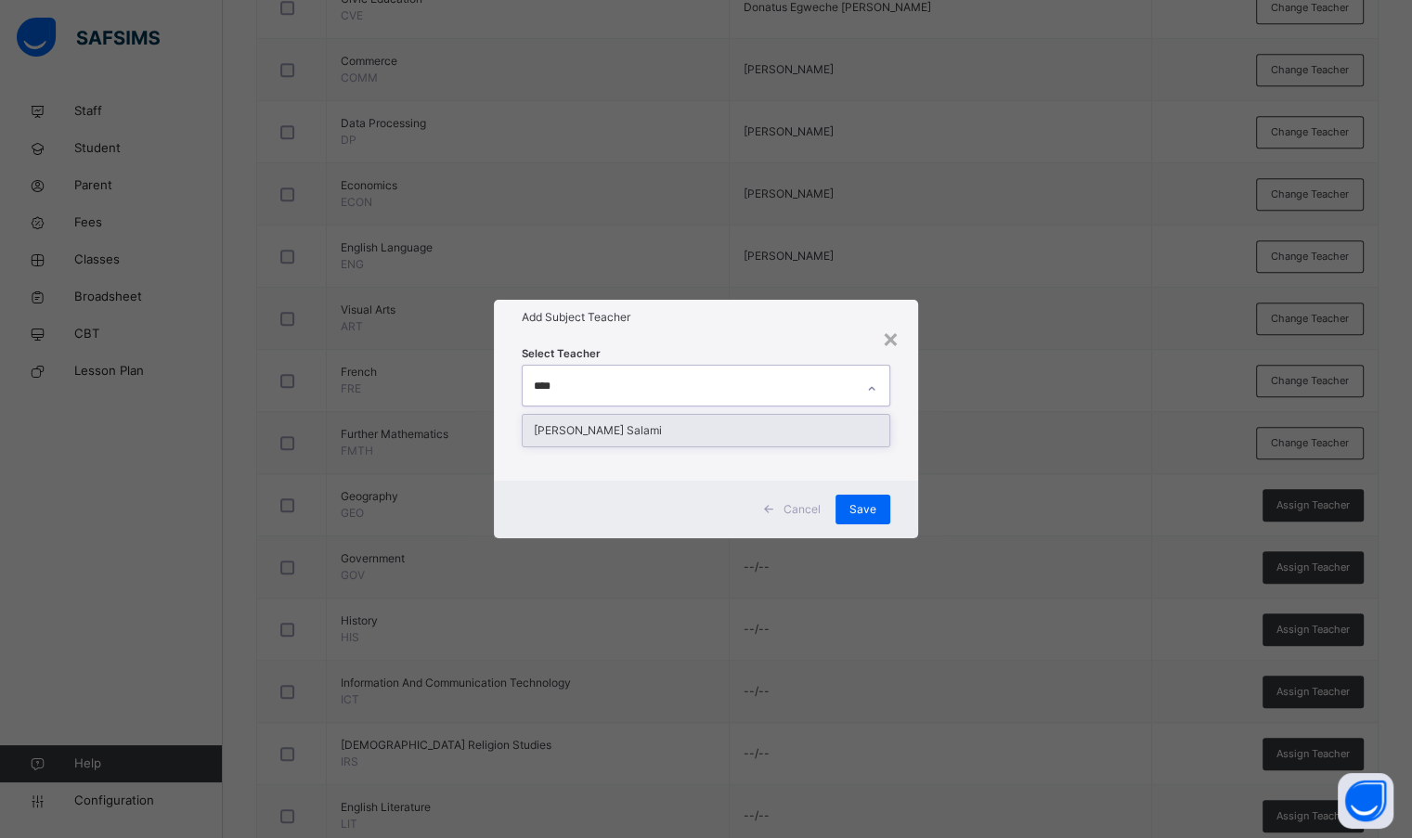
click at [603, 433] on div "[PERSON_NAME] Salami" at bounding box center [706, 431] width 366 height 32
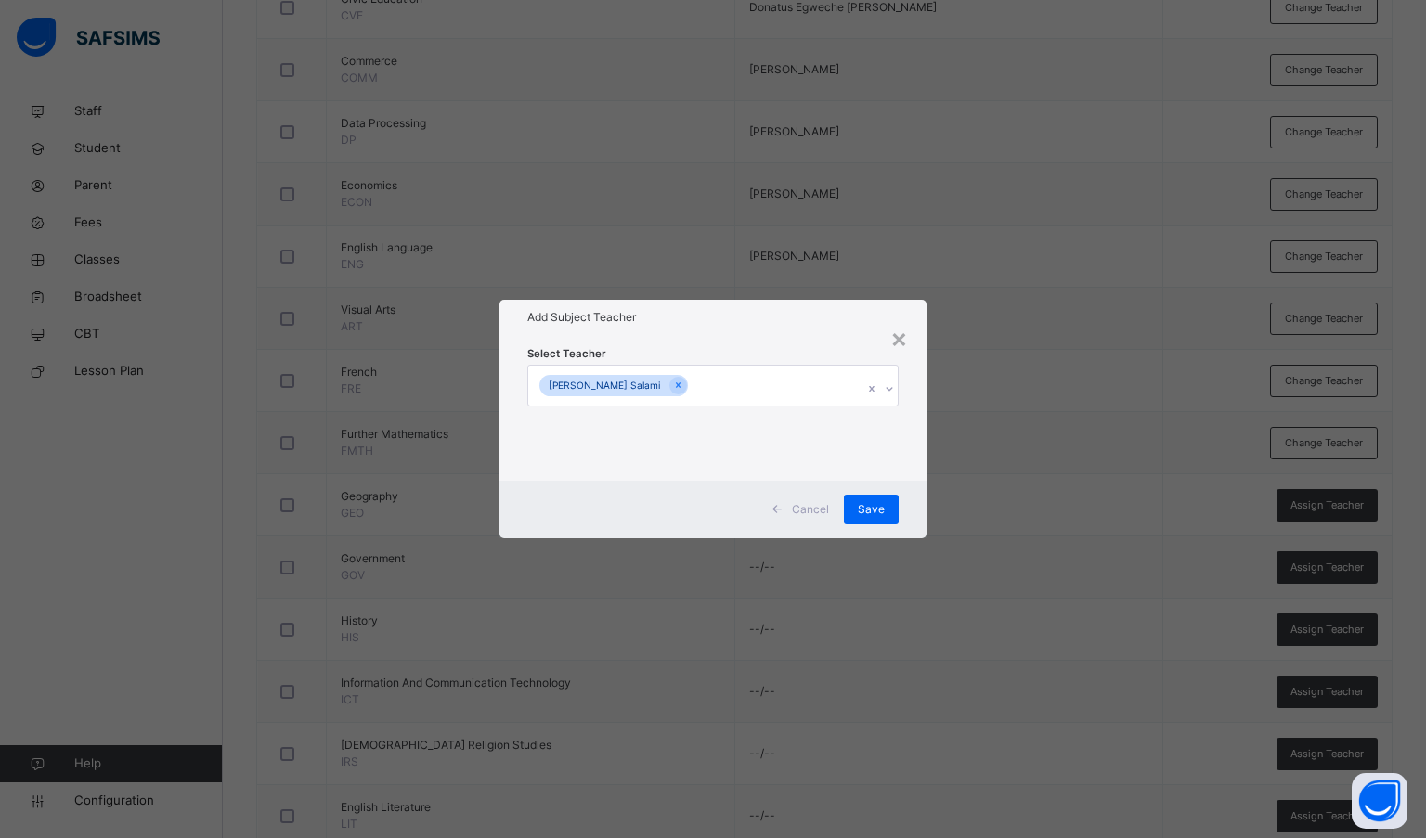
click at [634, 324] on h1 "Add Subject Teacher" at bounding box center [713, 317] width 372 height 17
click at [871, 515] on span "Save" at bounding box center [871, 509] width 27 height 17
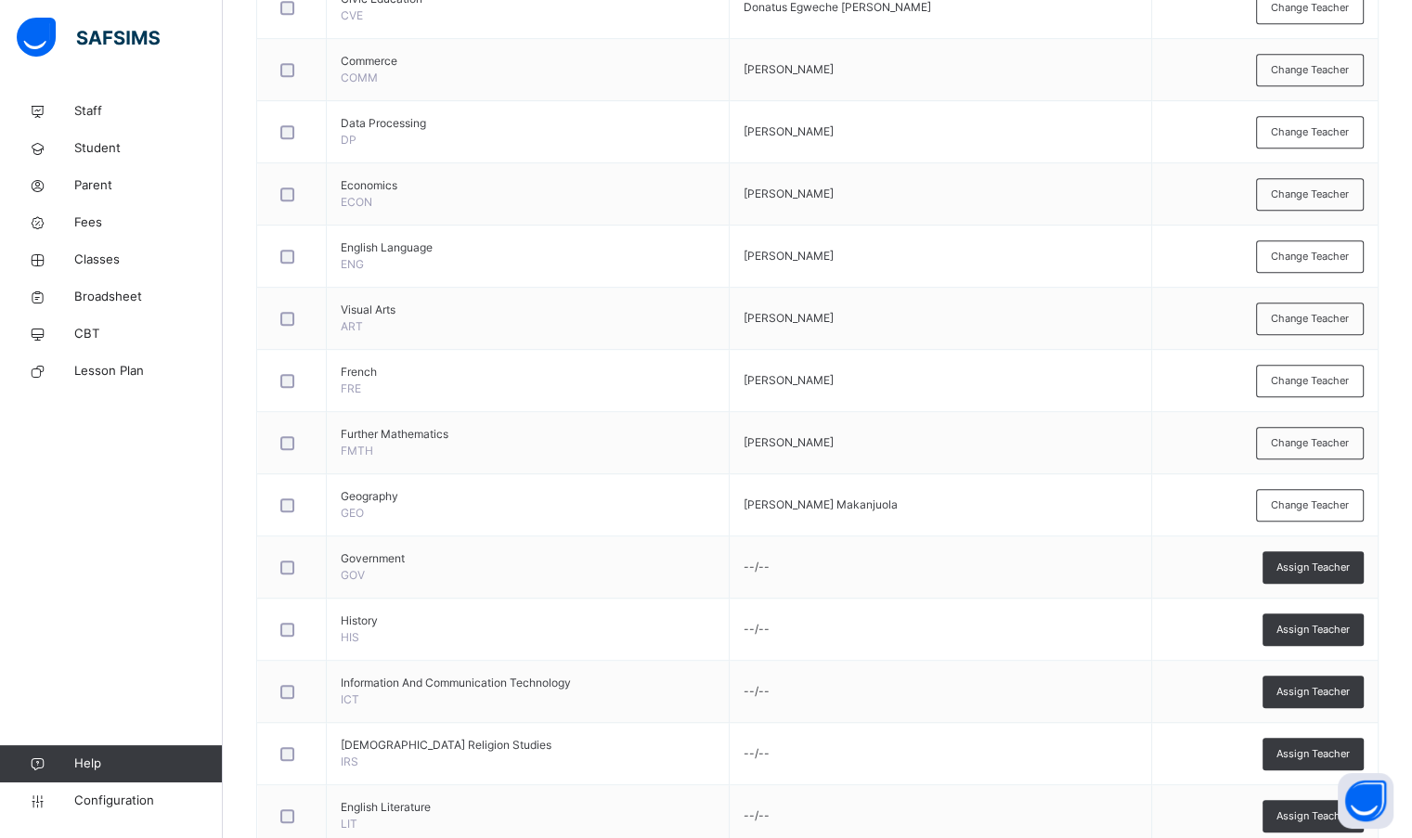
click at [1312, 572] on div "Assign Teacher" at bounding box center [1312, 567] width 101 height 32
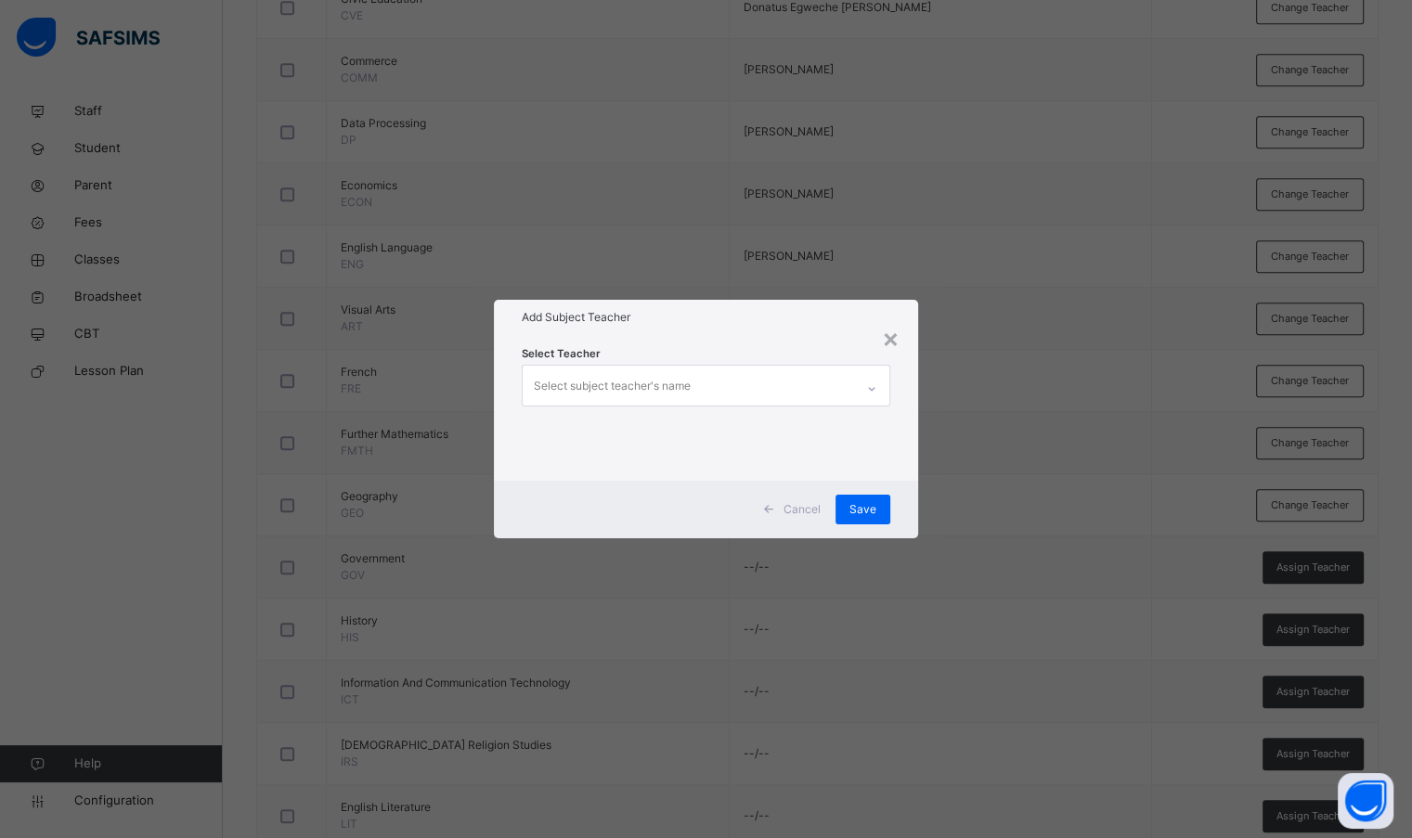
click at [650, 382] on div "Select subject teacher's name" at bounding box center [612, 385] width 157 height 35
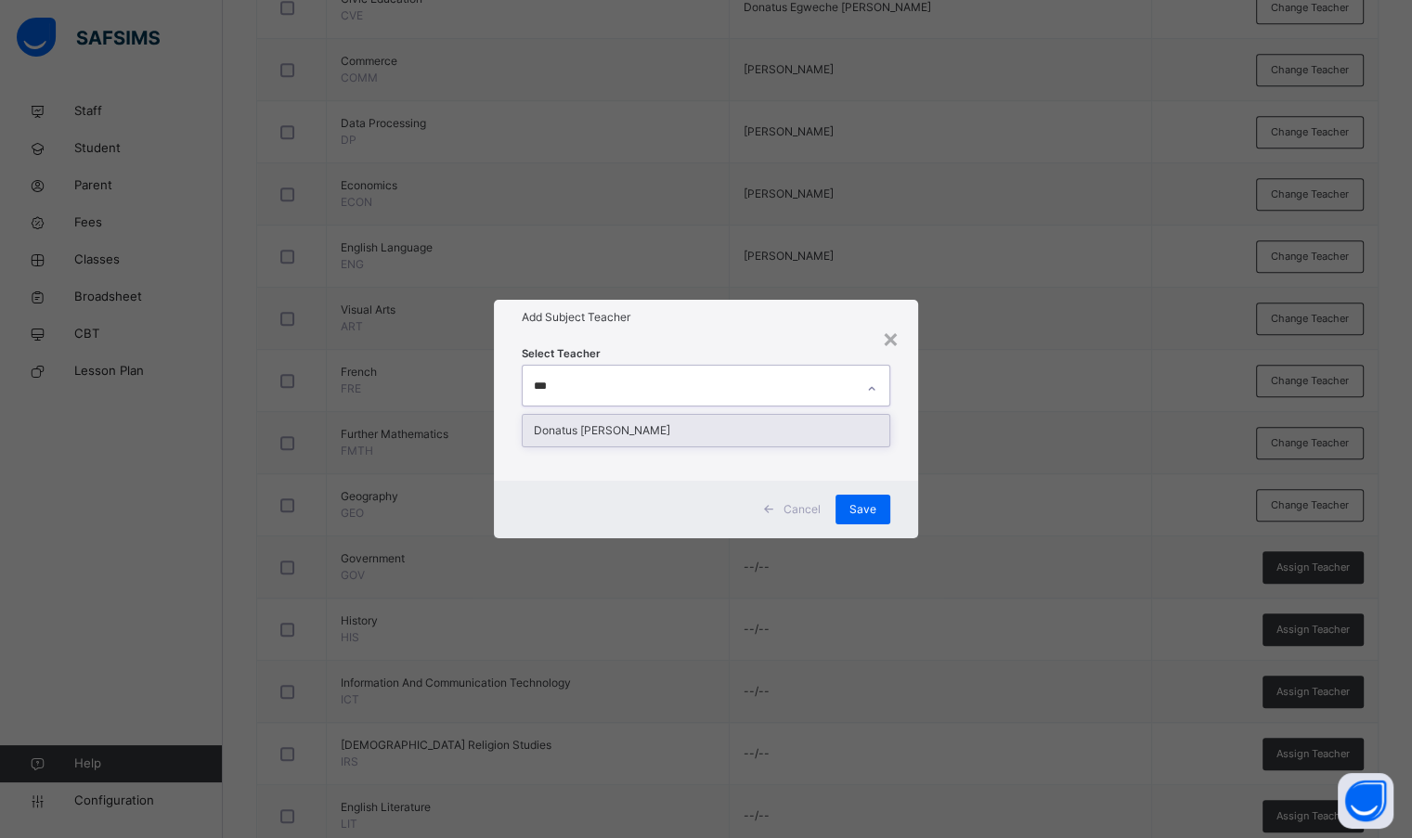
type input "****"
click at [668, 423] on div "Donatus [PERSON_NAME]" at bounding box center [706, 431] width 366 height 32
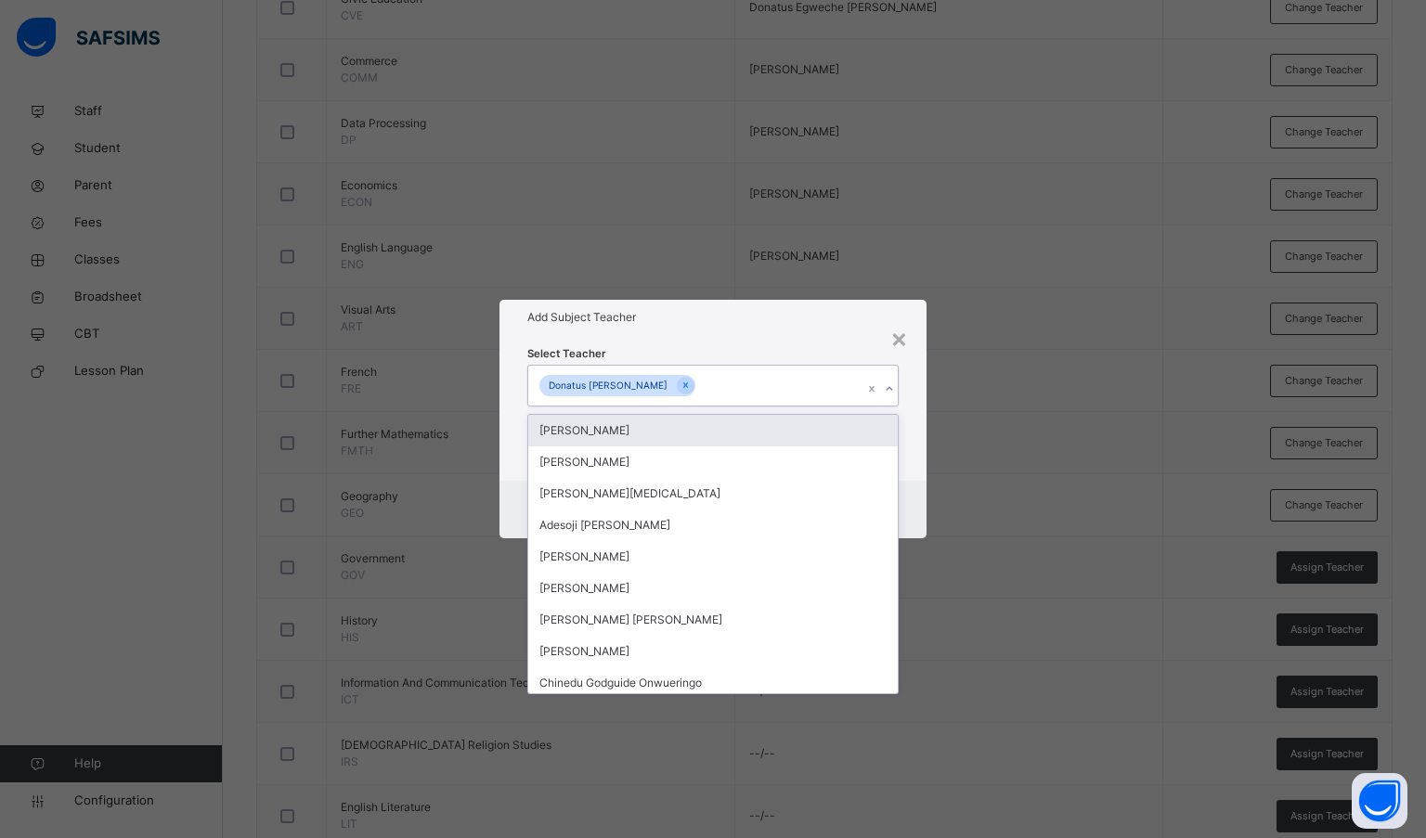
click at [680, 331] on div "Add Subject Teacher" at bounding box center [713, 317] width 428 height 35
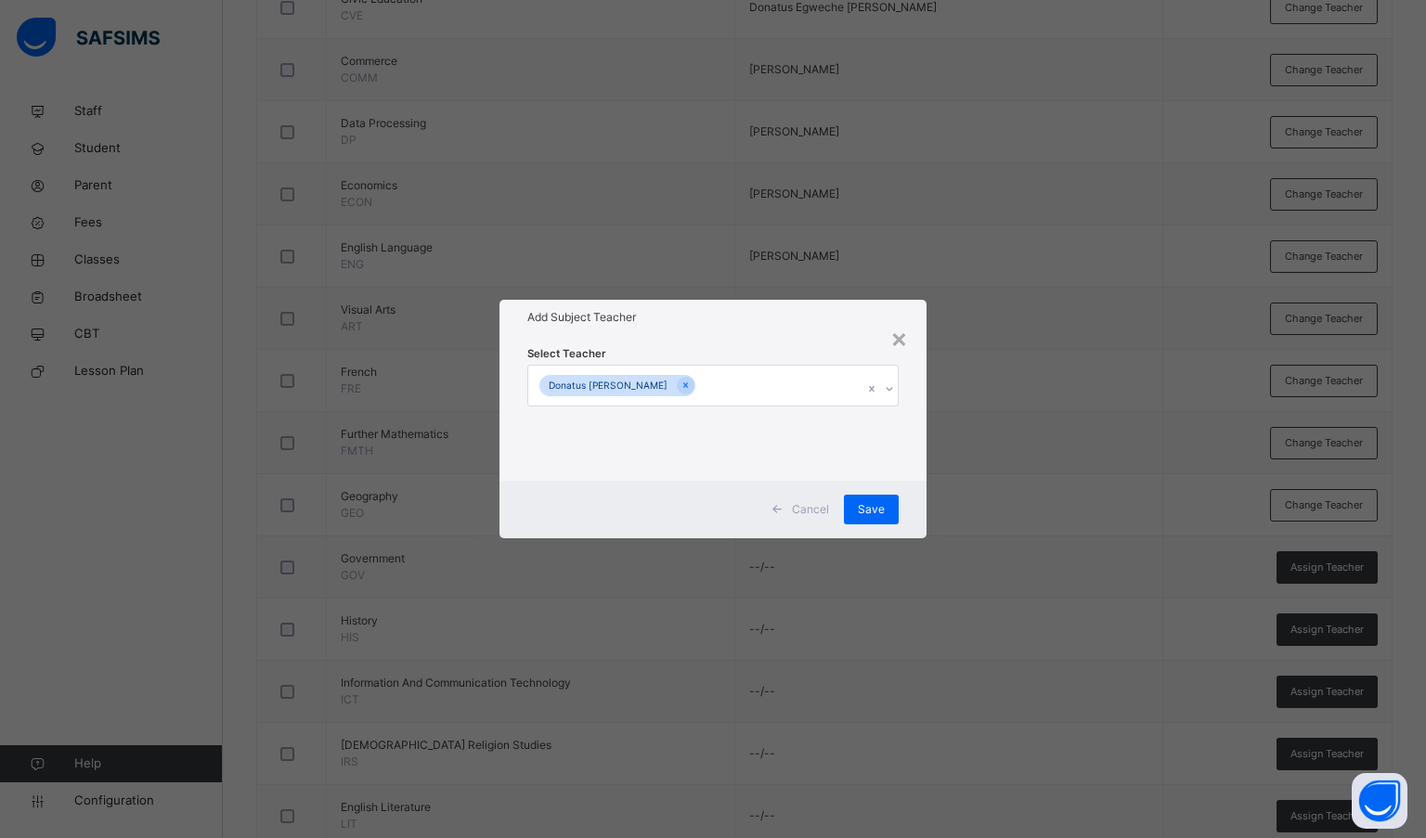
click at [855, 498] on div "Save" at bounding box center [871, 510] width 55 height 30
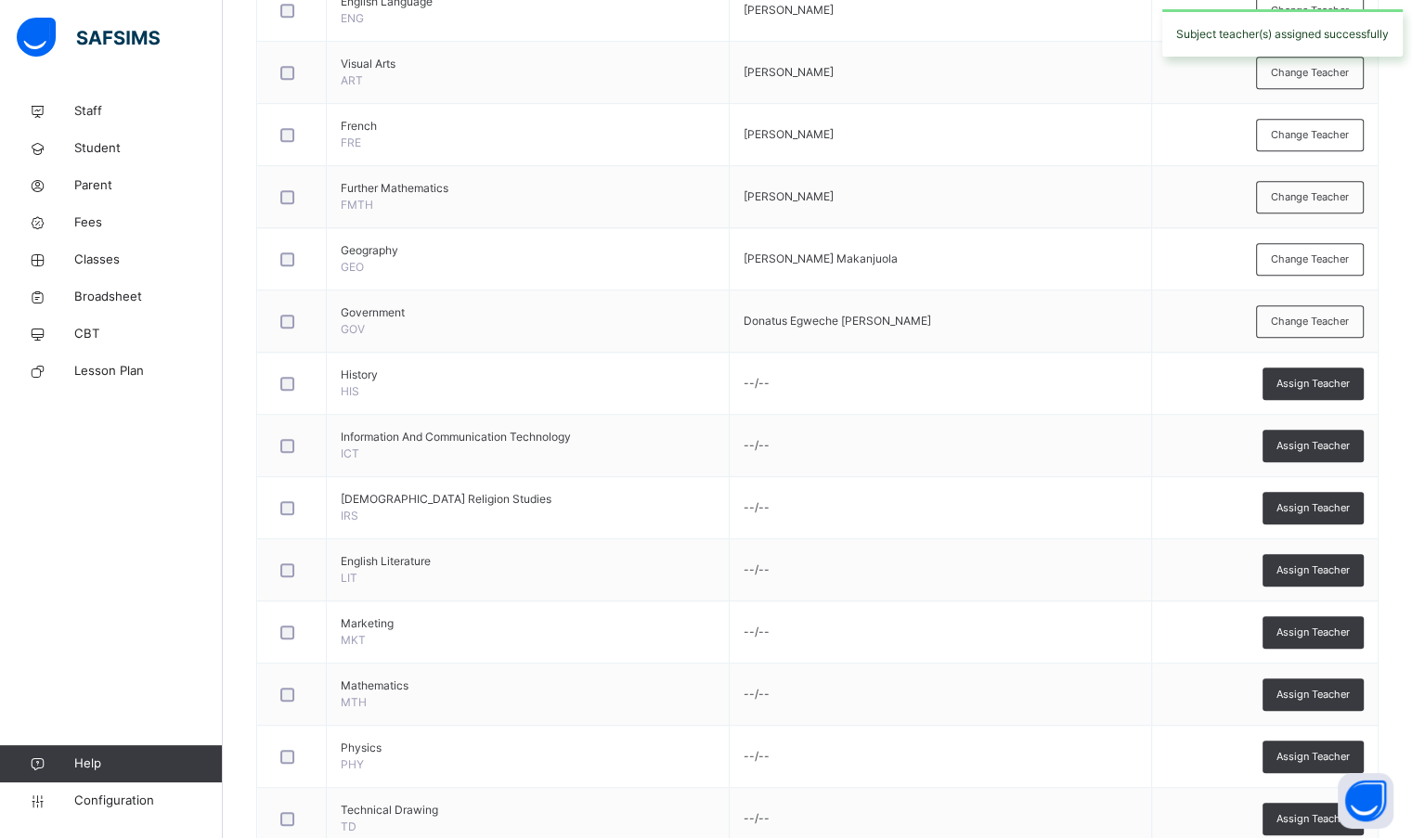
scroll to position [1289, 0]
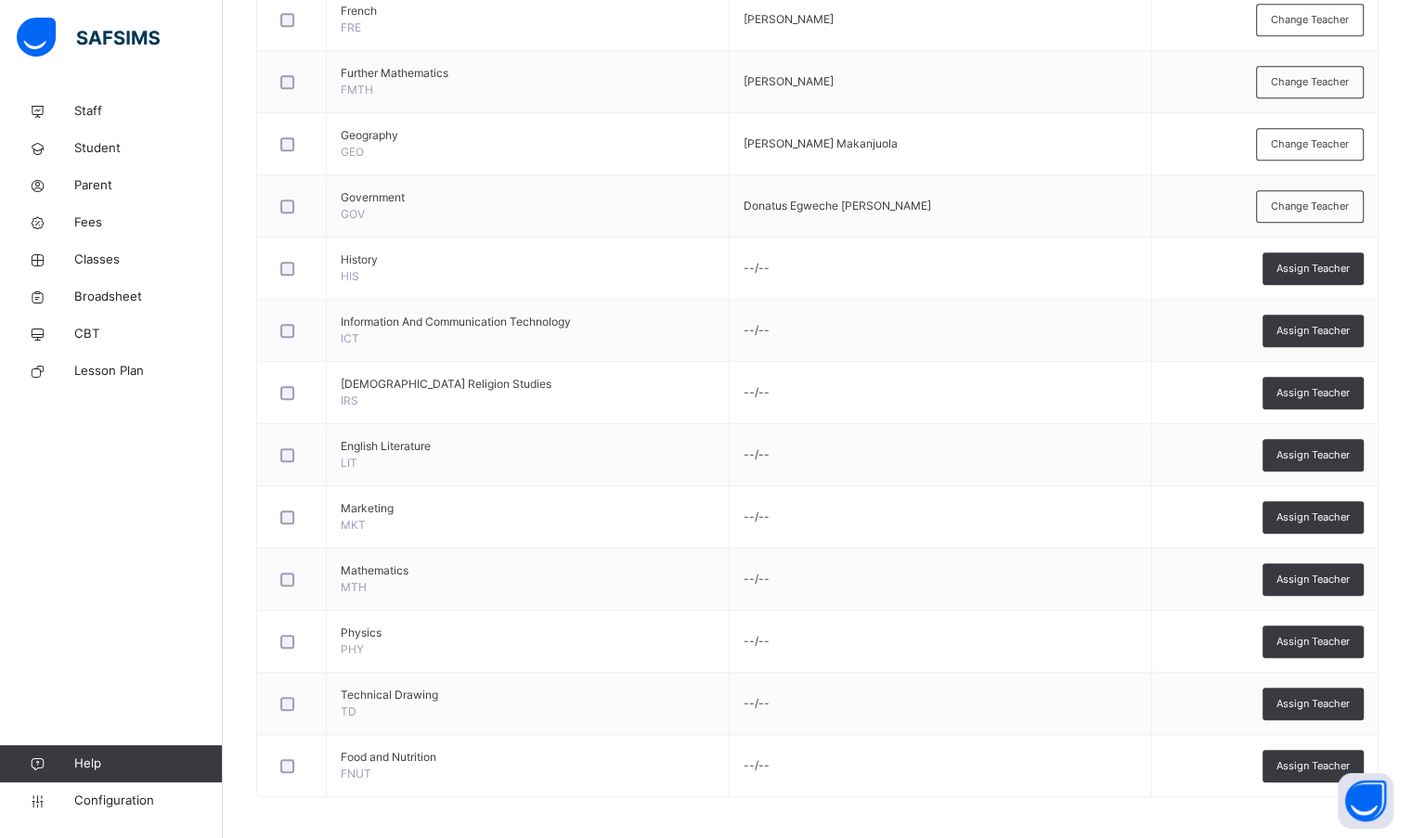
click at [1313, 263] on span "Assign Teacher" at bounding box center [1312, 269] width 73 height 16
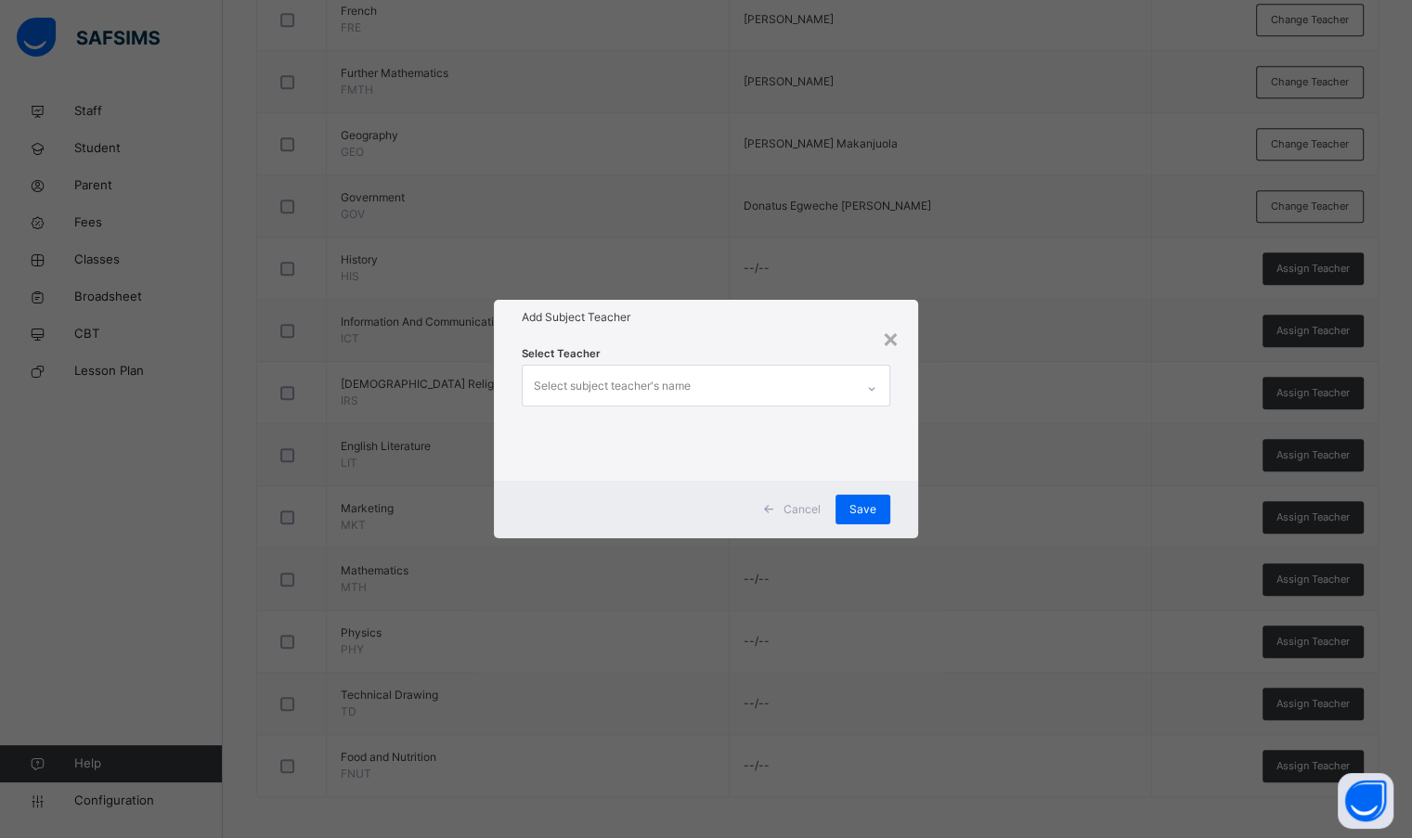
click at [579, 389] on div "Select subject teacher's name" at bounding box center [612, 385] width 157 height 35
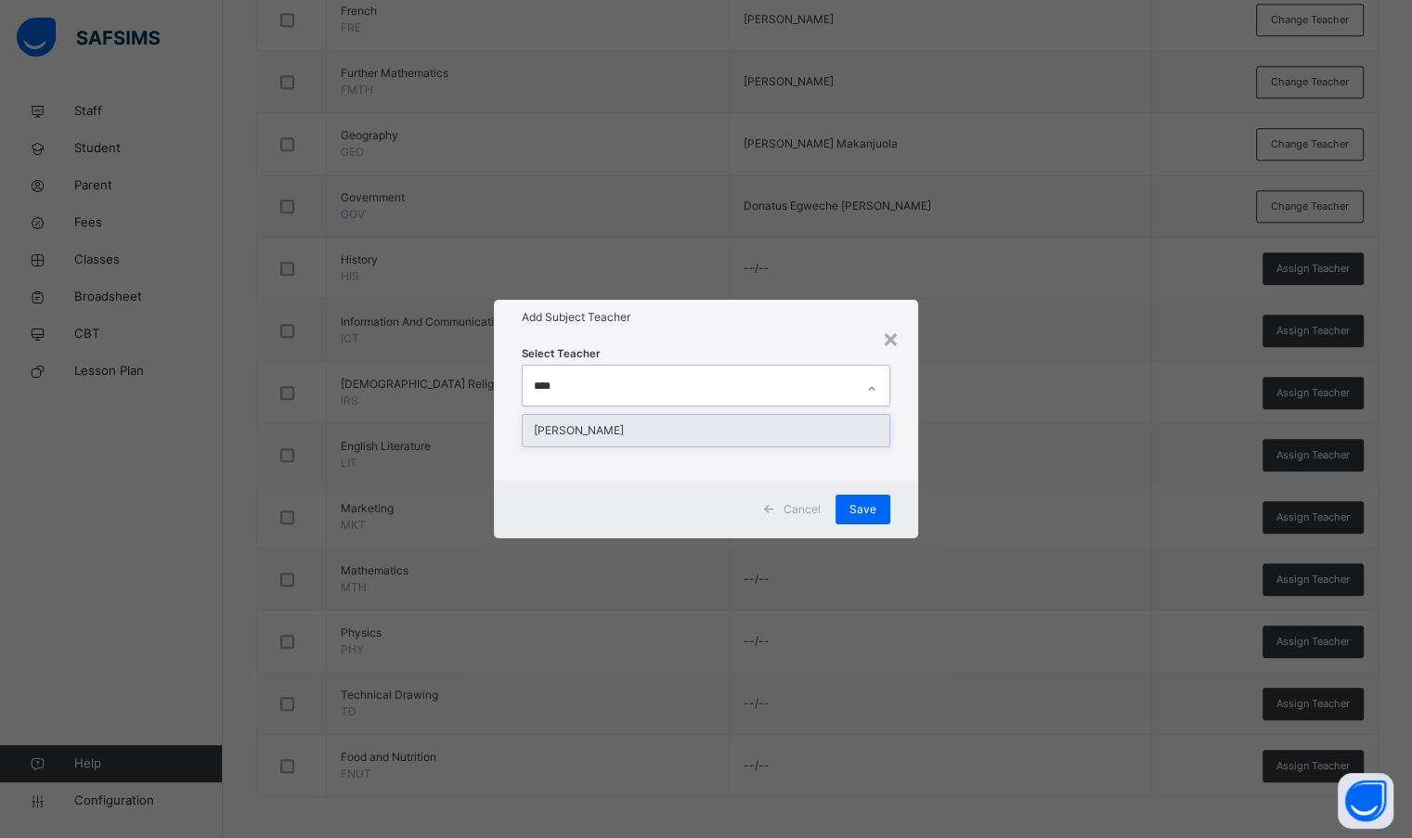
type input "*****"
click at [592, 441] on div "[PERSON_NAME]" at bounding box center [706, 431] width 366 height 32
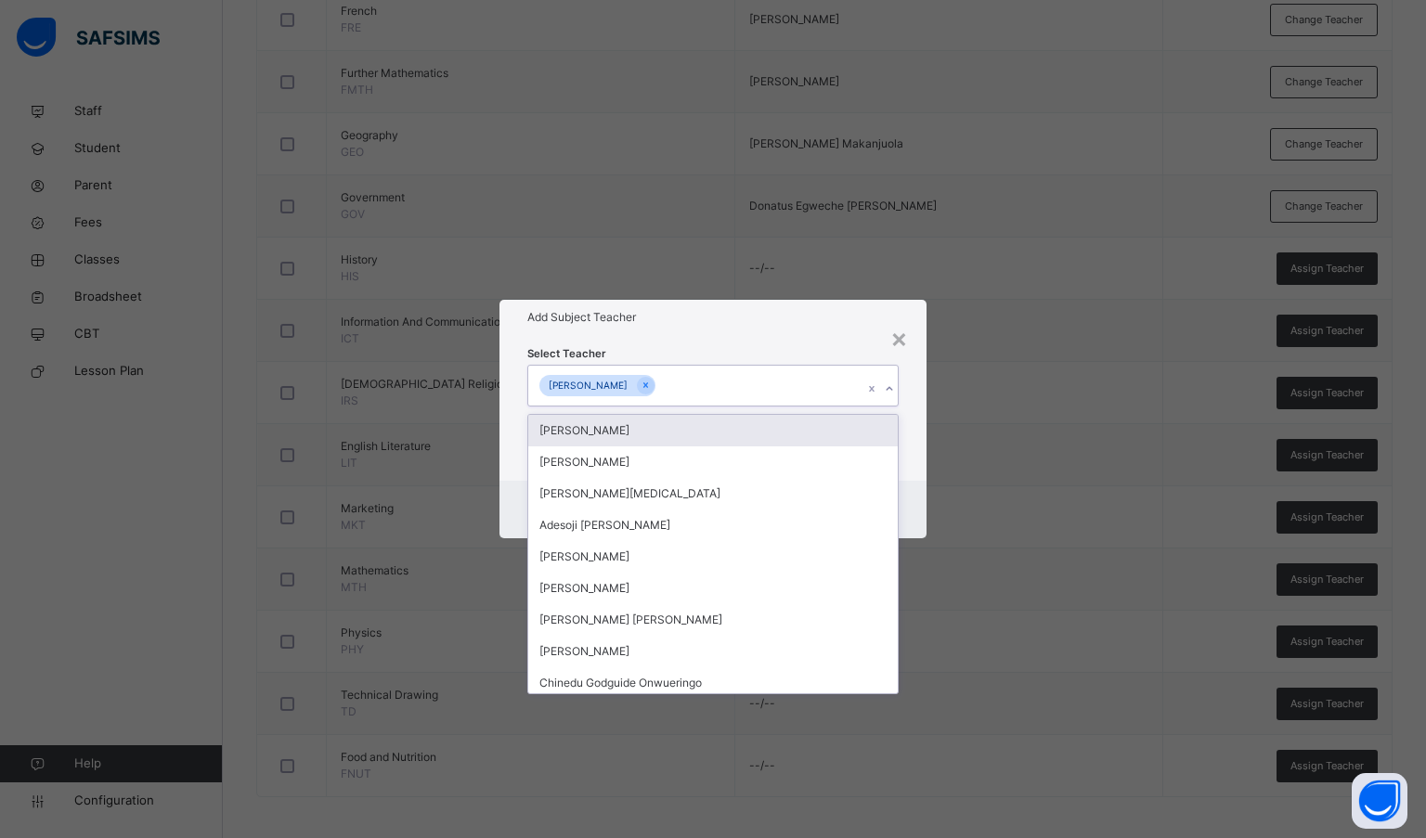
click at [682, 329] on div "Add Subject Teacher" at bounding box center [713, 317] width 428 height 35
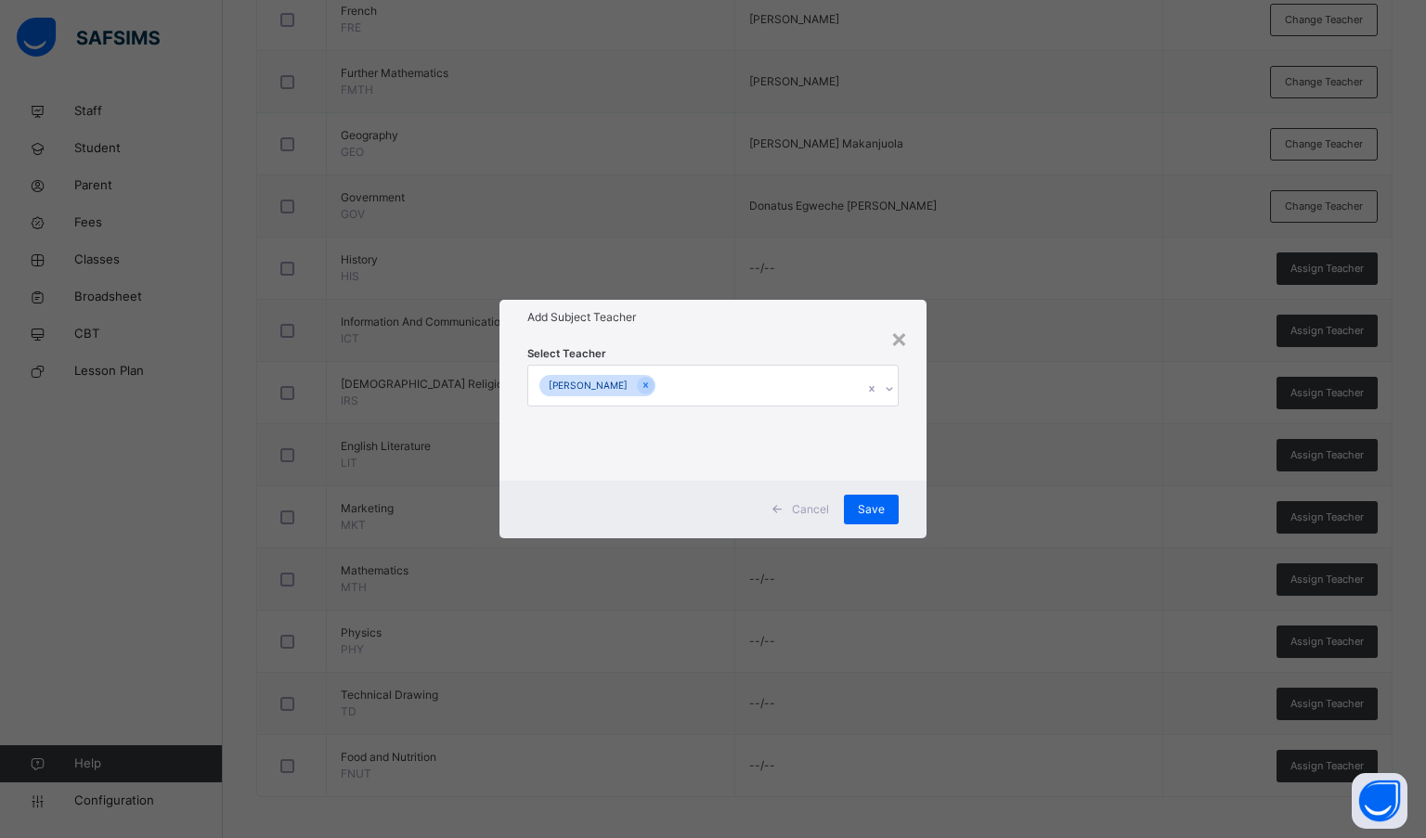
click at [873, 514] on span "Save" at bounding box center [871, 509] width 27 height 17
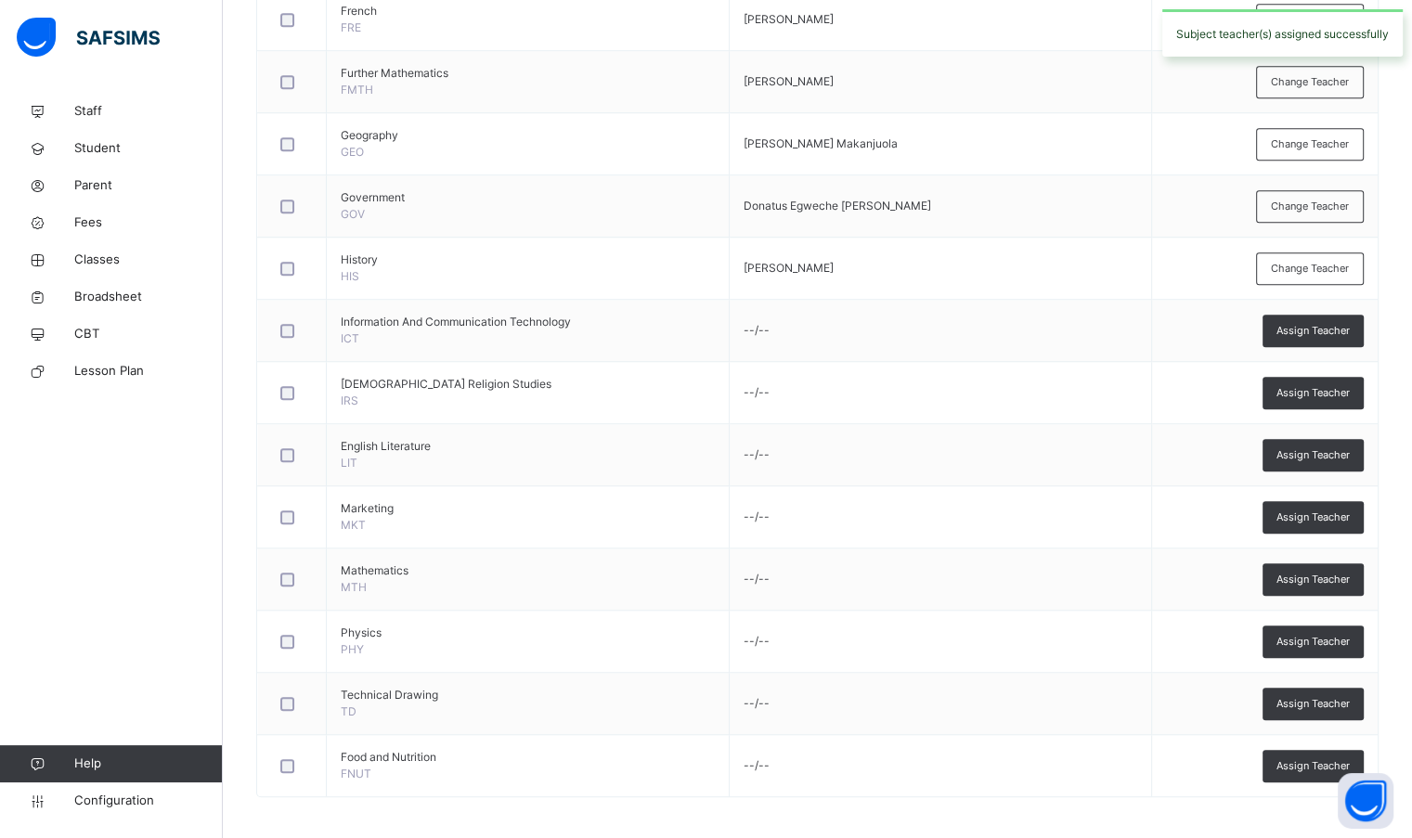
click at [1348, 335] on div "Assign Teacher" at bounding box center [1312, 331] width 101 height 32
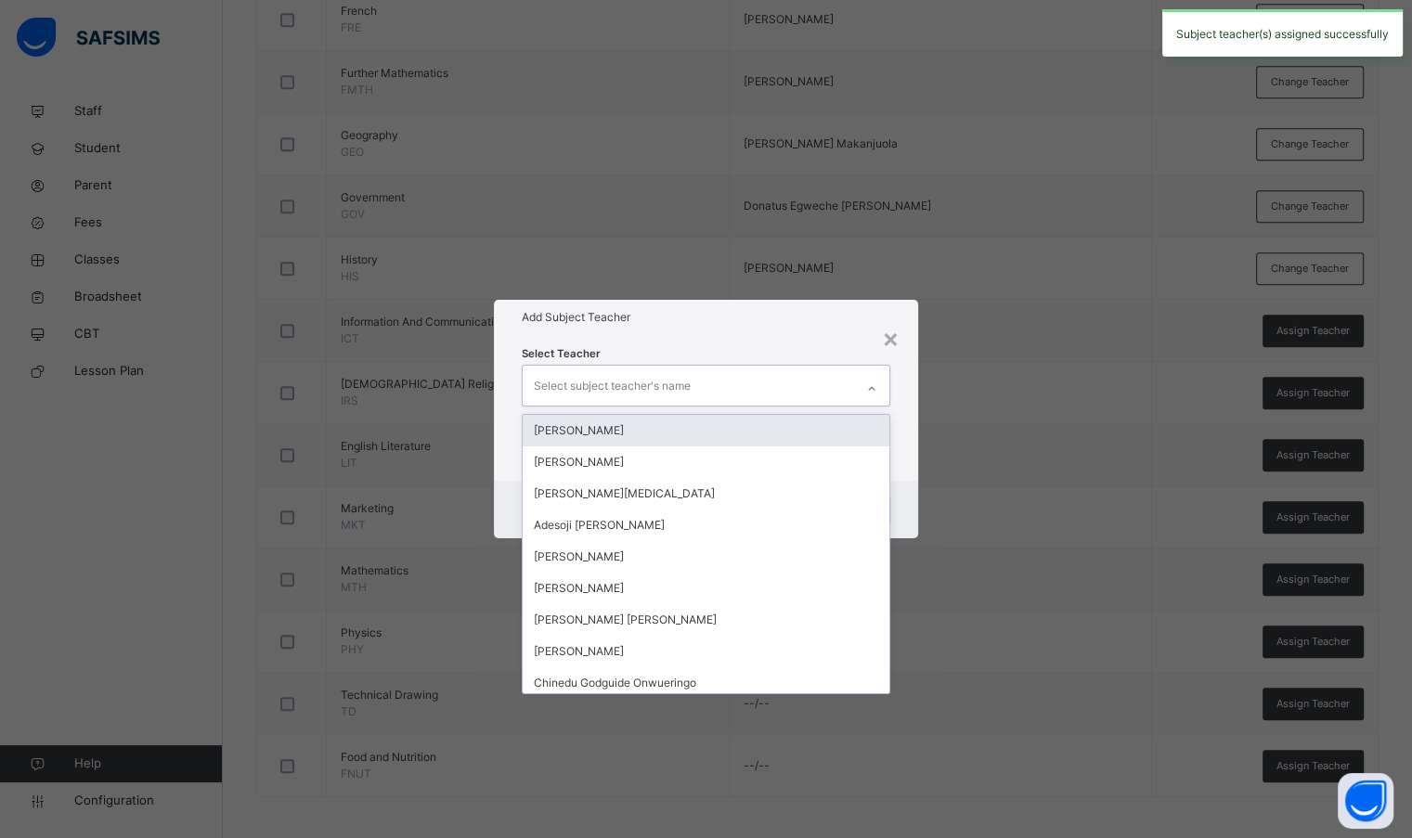
click at [640, 374] on div "Select subject teacher's name" at bounding box center [612, 385] width 157 height 35
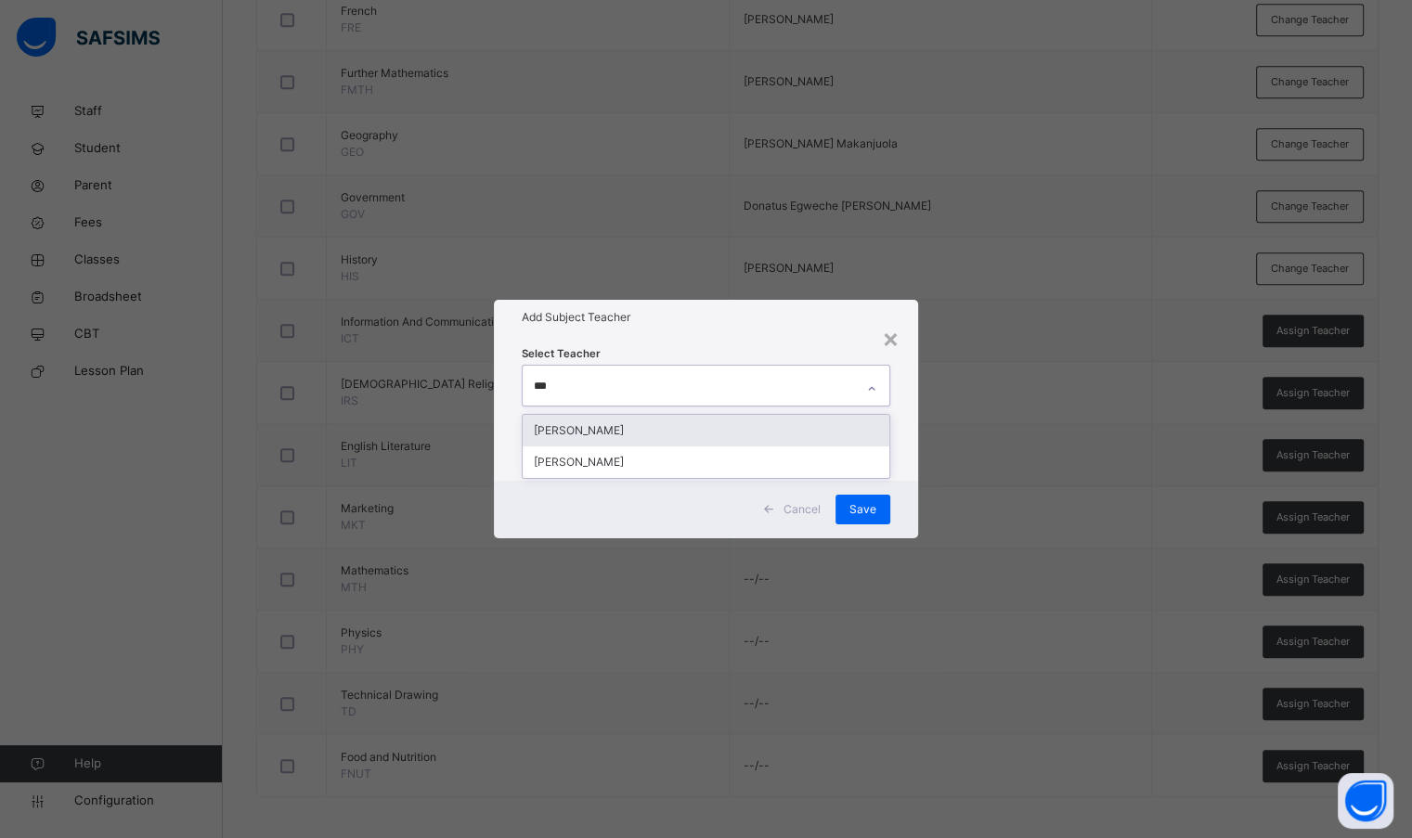
type input "****"
click at [645, 422] on div "[PERSON_NAME]" at bounding box center [706, 431] width 366 height 32
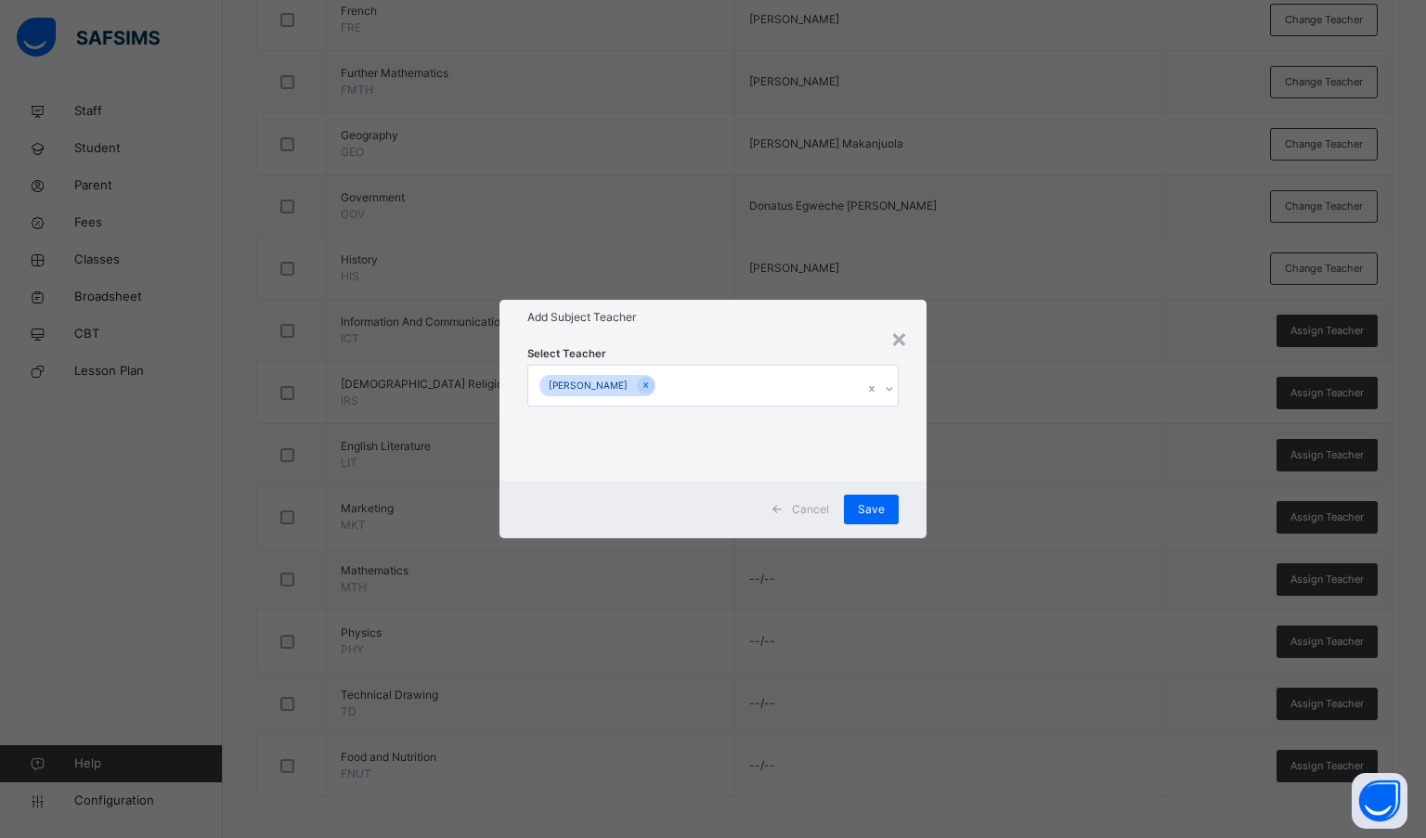
click at [673, 326] on div "Add Subject Teacher" at bounding box center [713, 317] width 428 height 35
click at [869, 508] on span "Save" at bounding box center [871, 509] width 27 height 17
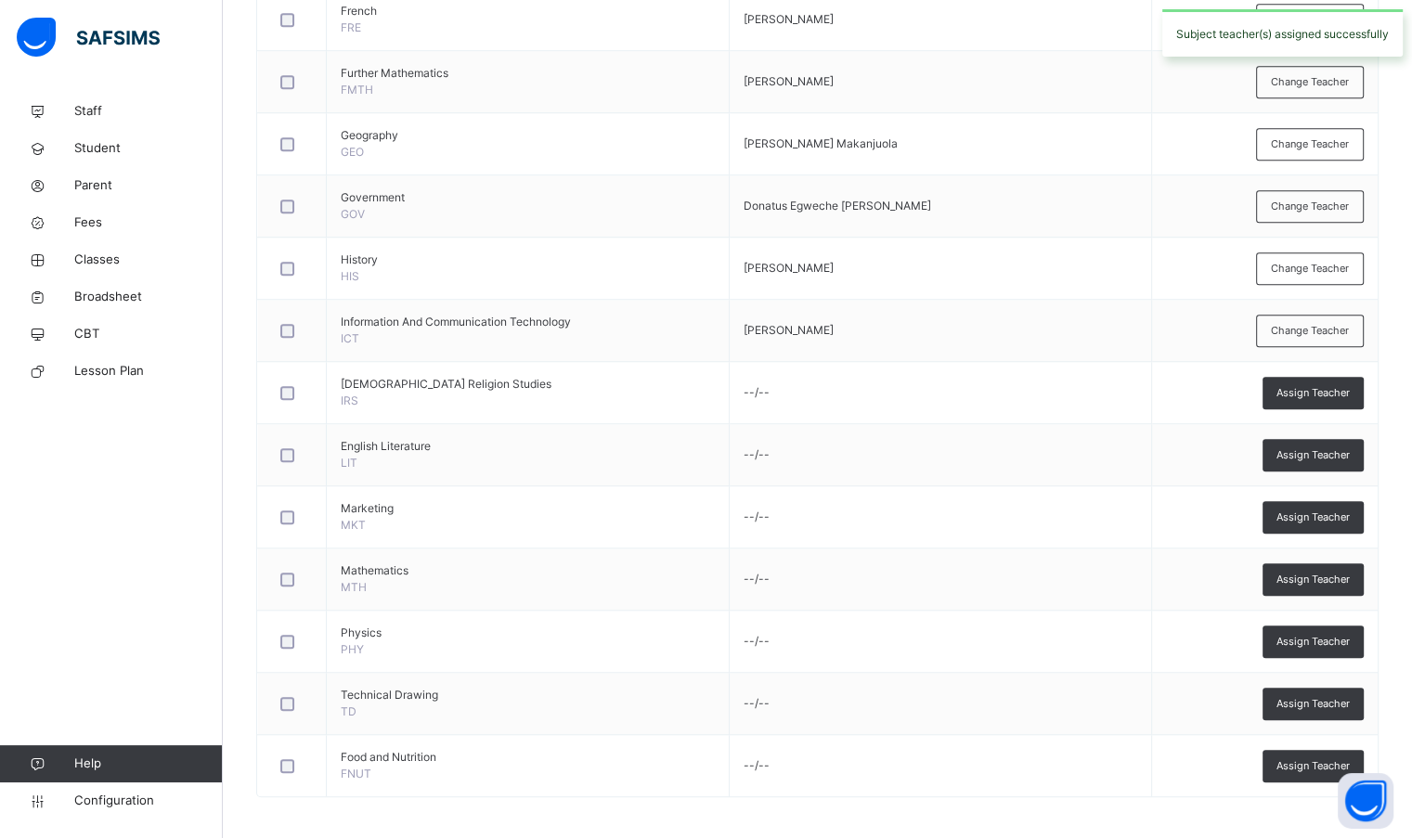
click at [1349, 390] on span "Assign Teacher" at bounding box center [1312, 393] width 73 height 16
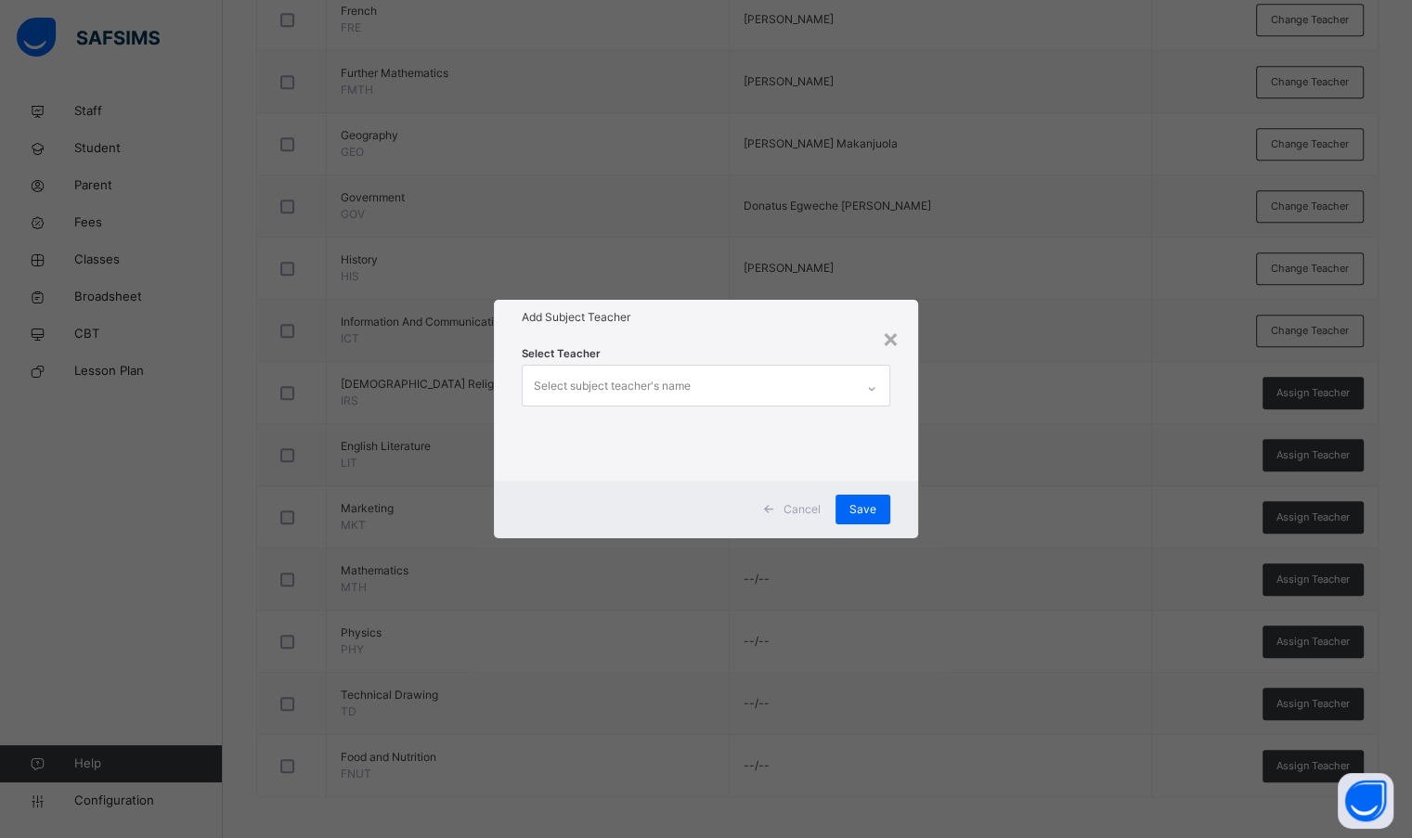
click at [658, 383] on div "Select subject teacher's name" at bounding box center [612, 385] width 157 height 35
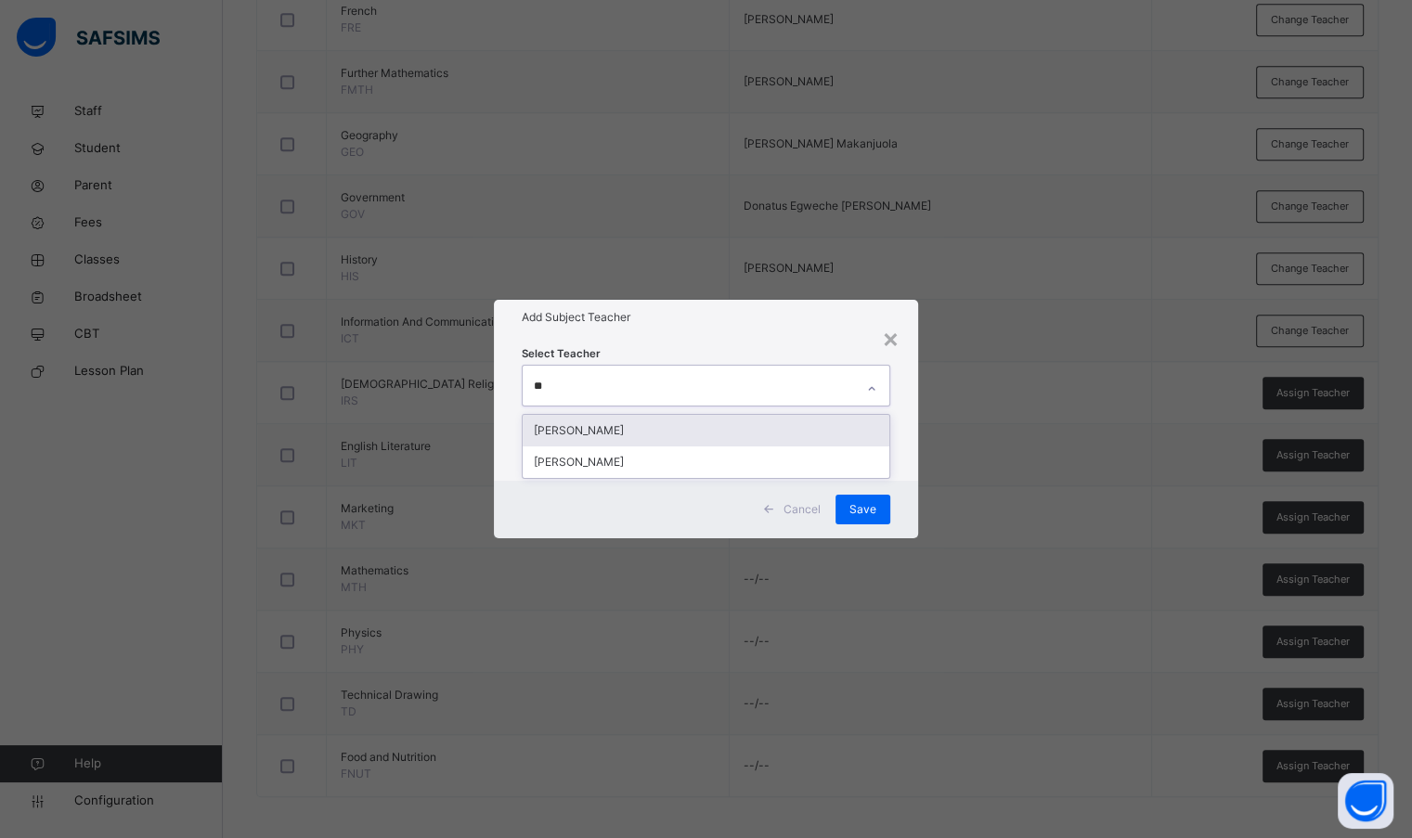
type input "***"
click at [657, 429] on div "[PERSON_NAME]" at bounding box center [706, 431] width 366 height 32
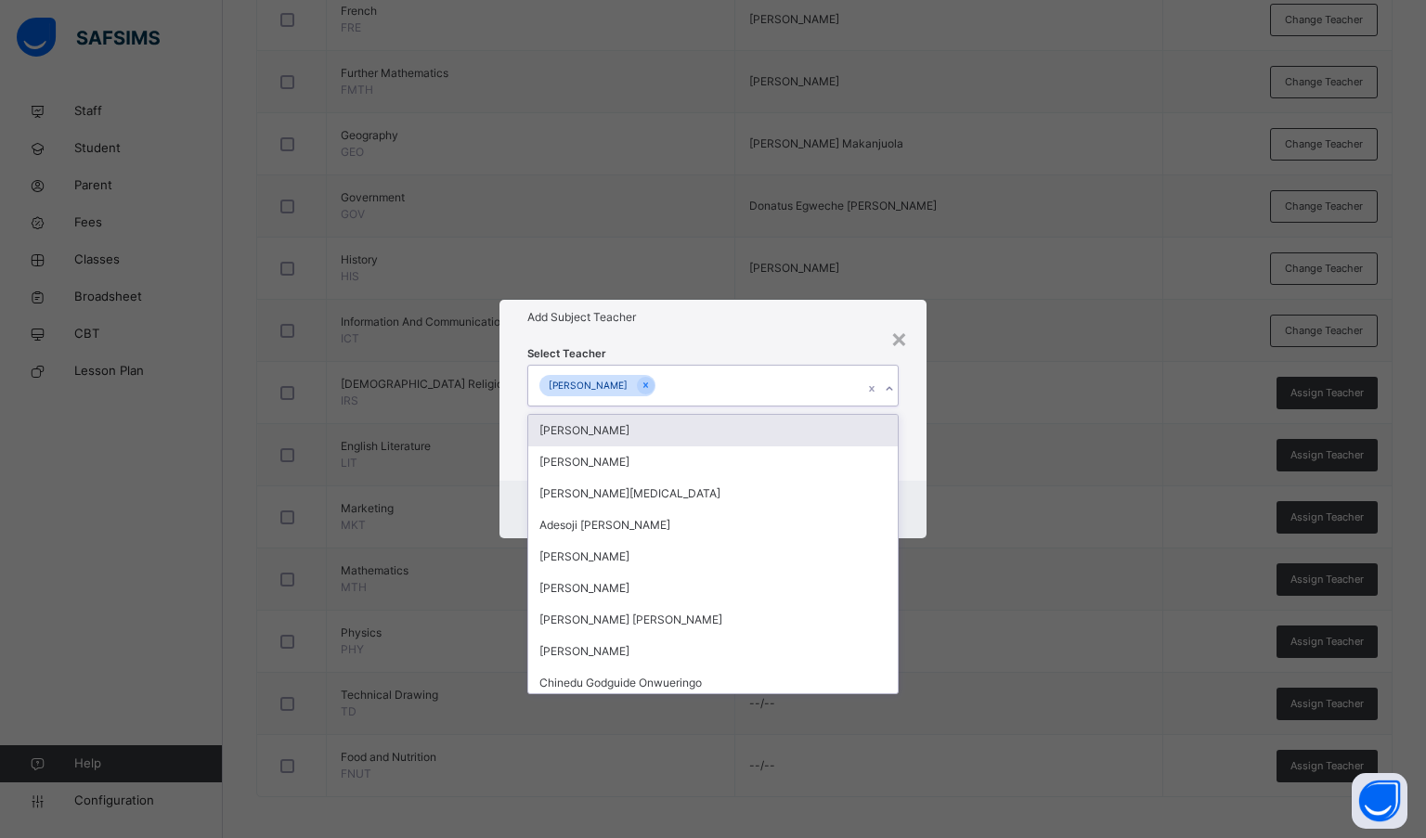
click at [688, 355] on div "Select Teacher option [PERSON_NAME], selected. option [PERSON_NAME] focused, 1 …" at bounding box center [713, 407] width 372 height 126
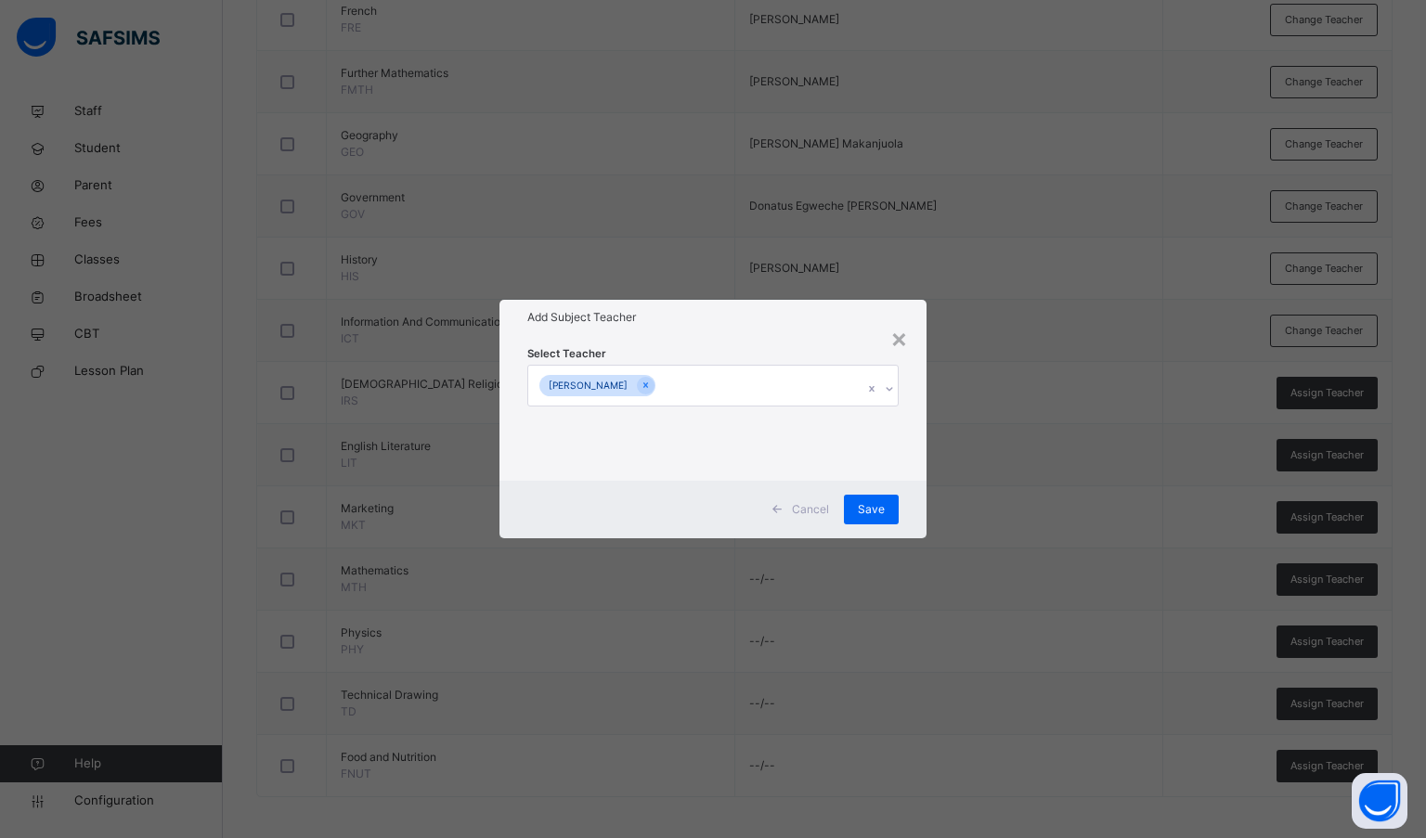
click at [870, 511] on span "Save" at bounding box center [871, 509] width 27 height 17
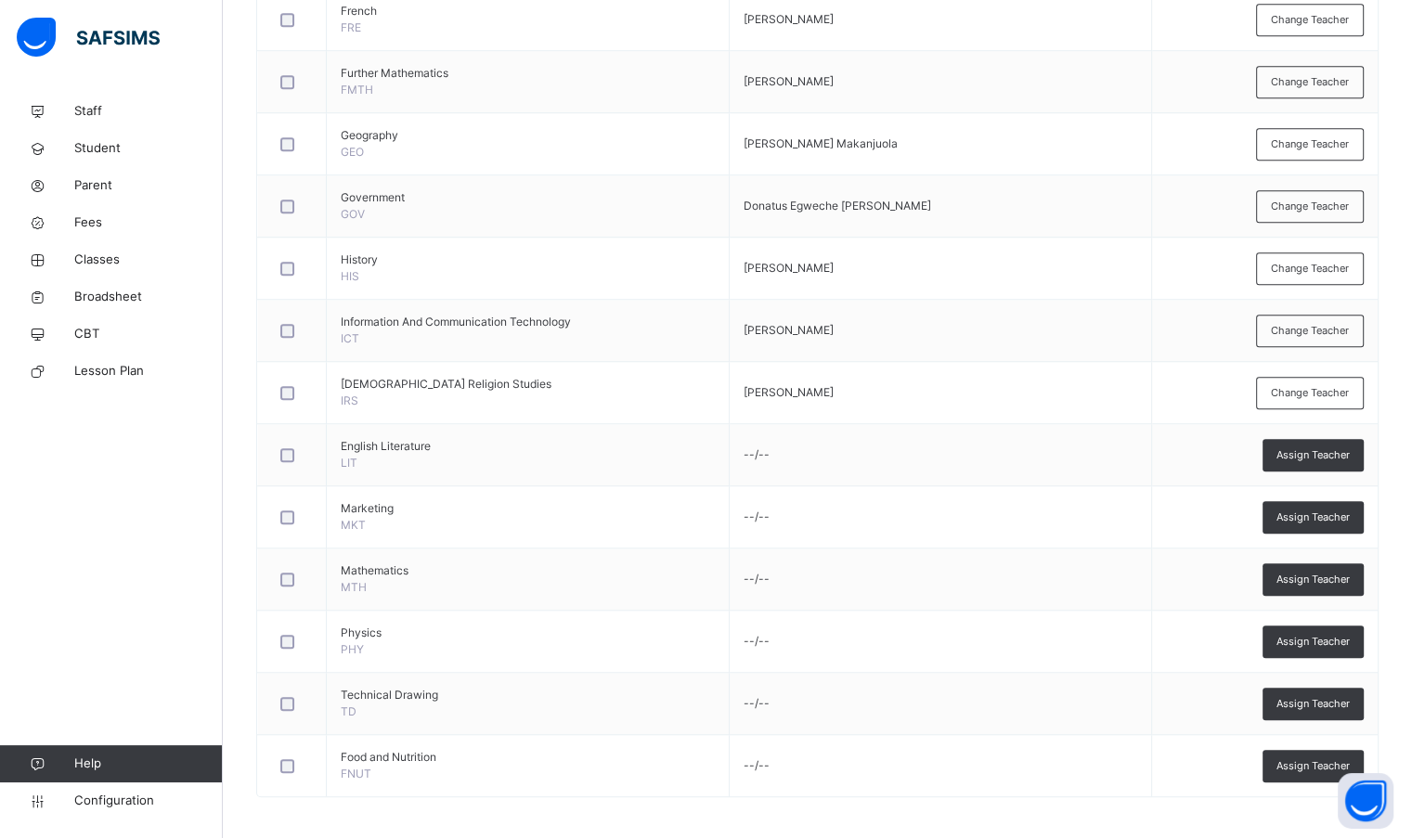
click at [1318, 456] on span "Assign Teacher" at bounding box center [1312, 455] width 73 height 16
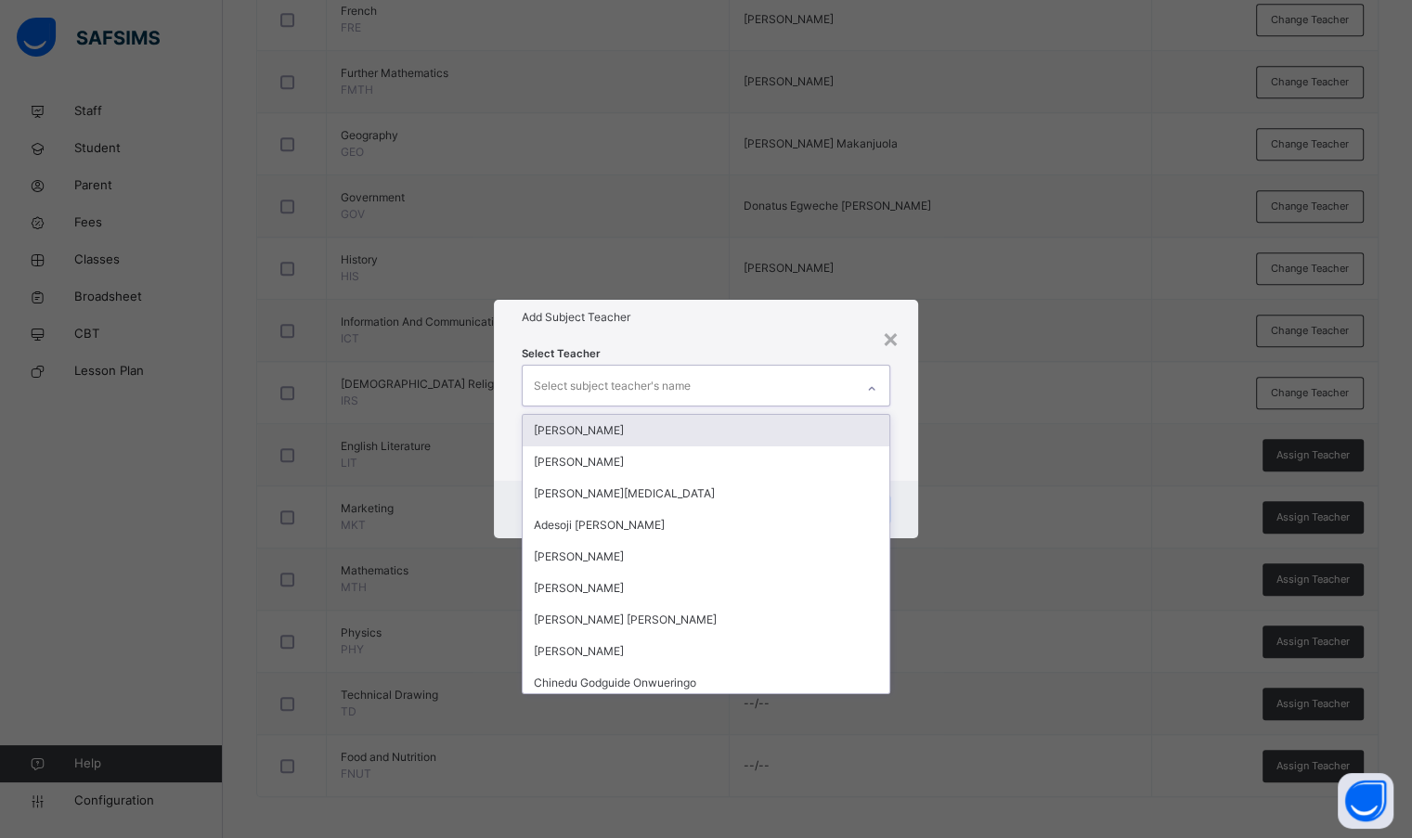
click at [720, 382] on div "Select subject teacher's name" at bounding box center [688, 385] width 330 height 39
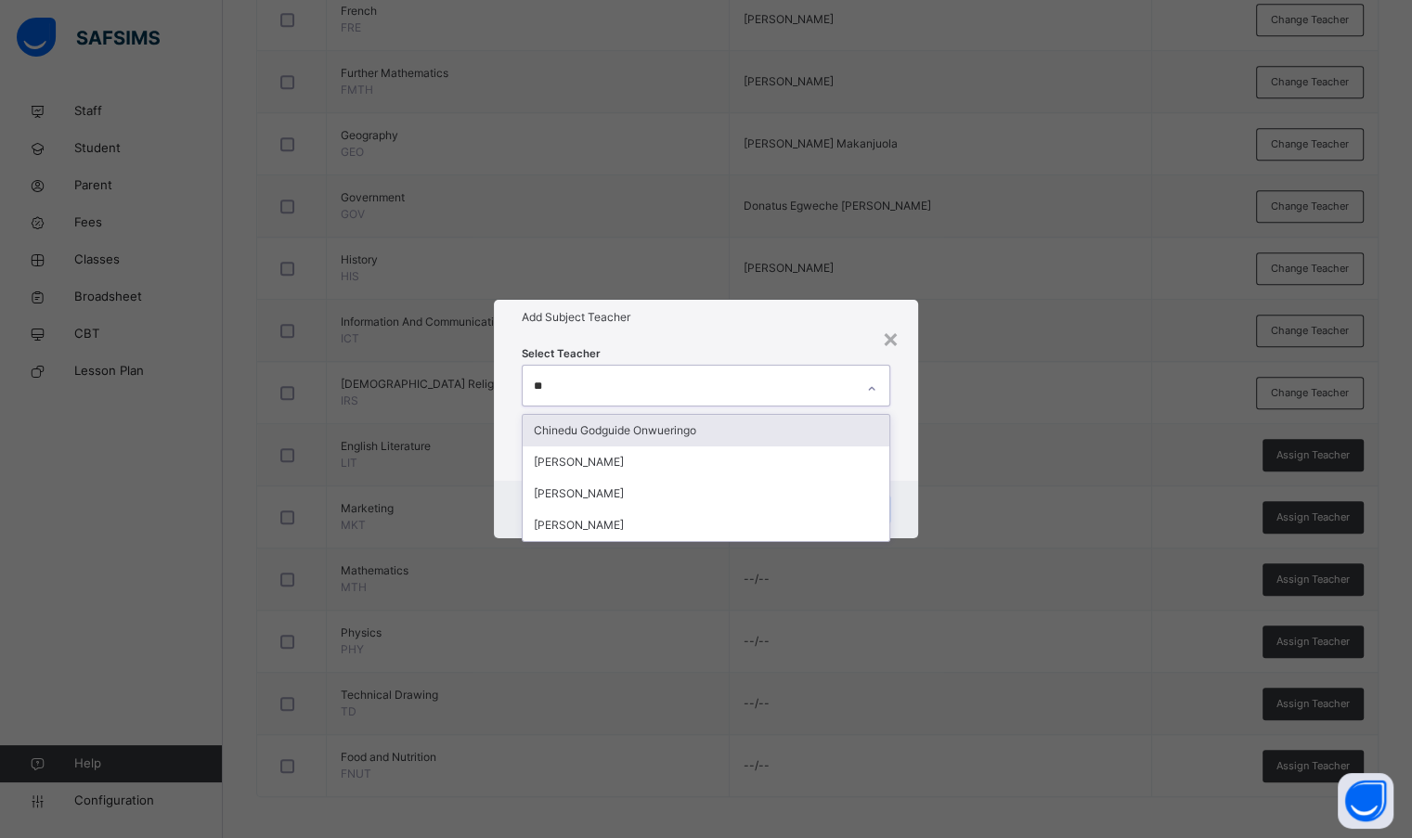
type input "***"
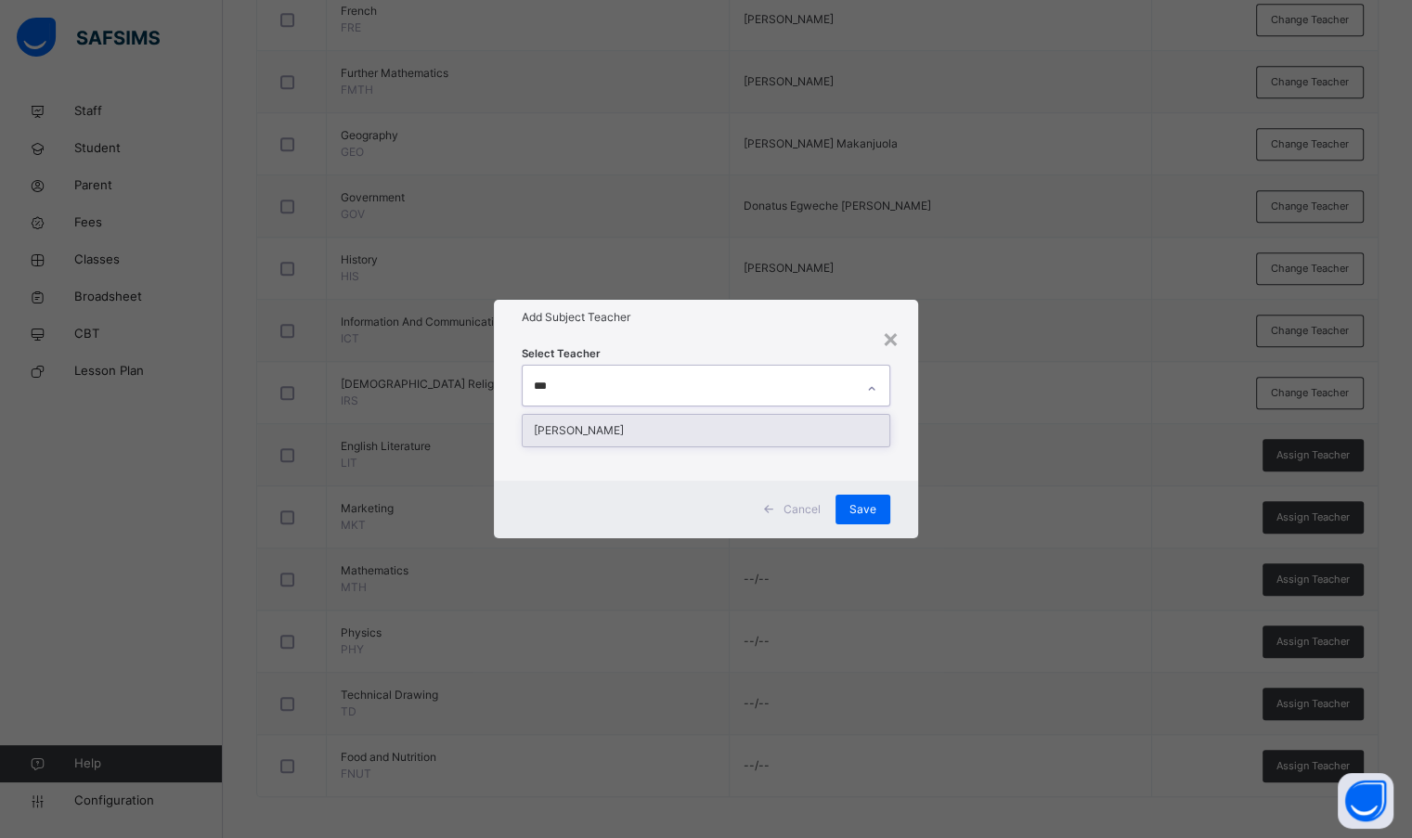
click at [736, 432] on div "[PERSON_NAME]" at bounding box center [706, 431] width 366 height 32
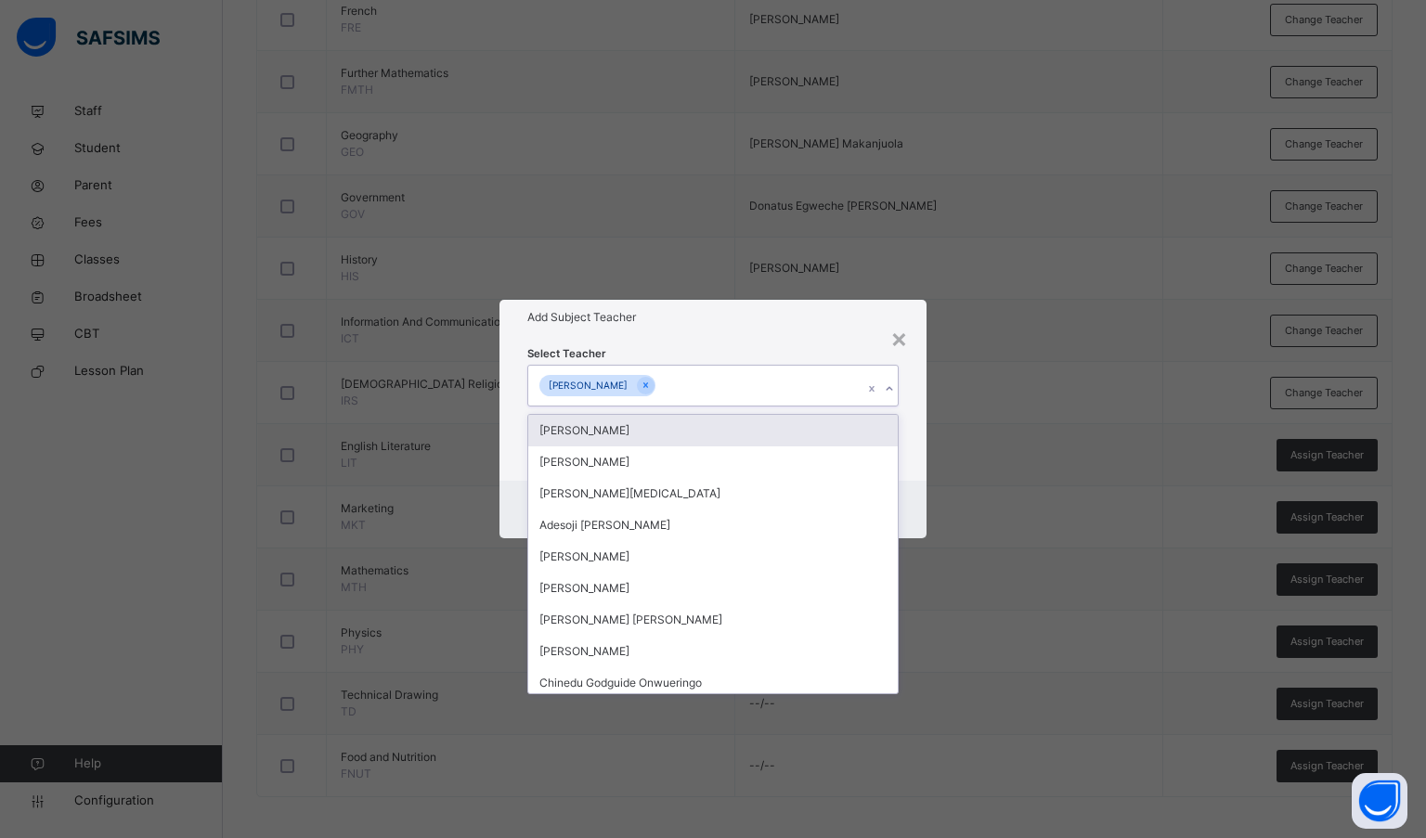
click at [750, 320] on h1 "Add Subject Teacher" at bounding box center [713, 317] width 372 height 17
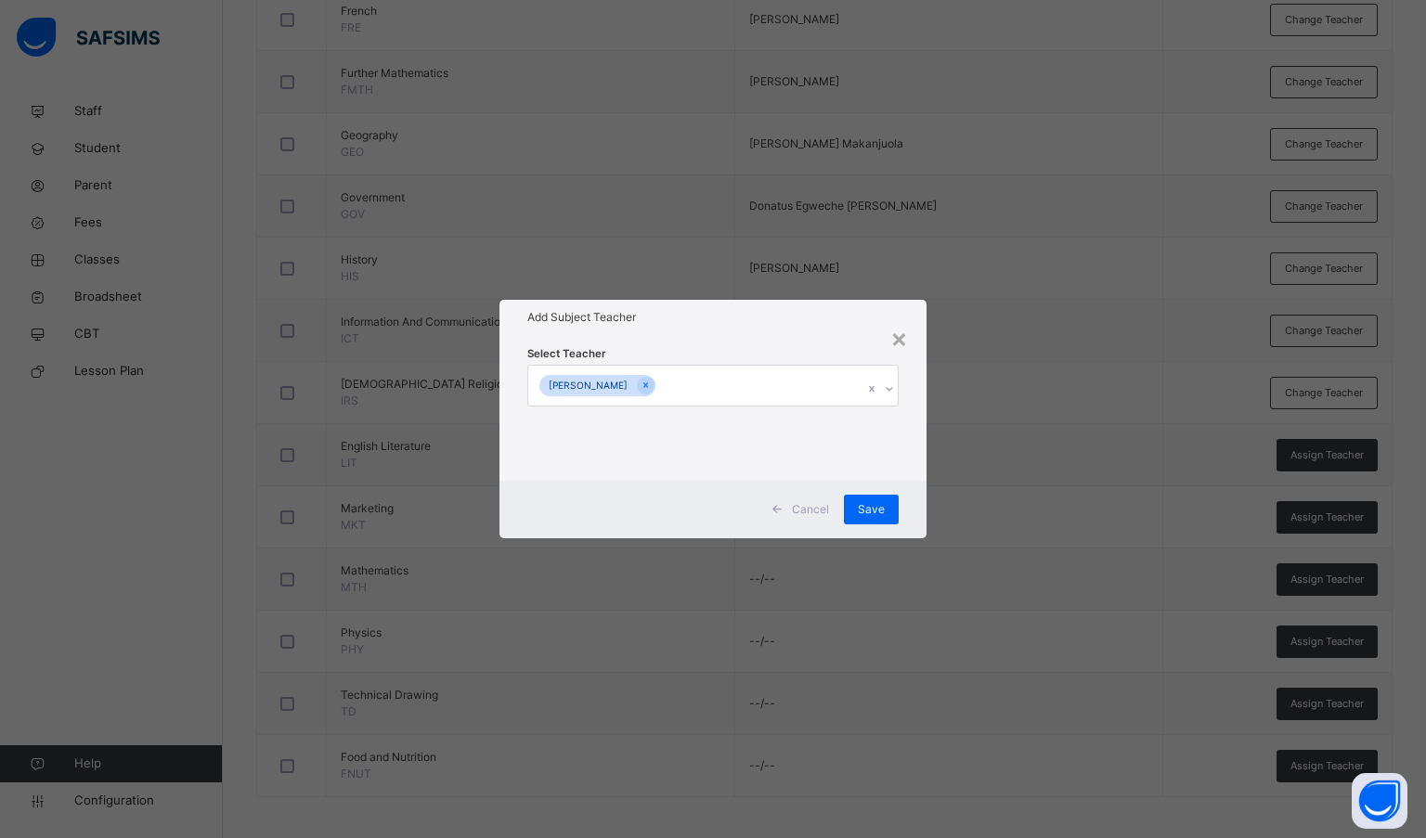
click at [878, 505] on span "Save" at bounding box center [871, 509] width 27 height 17
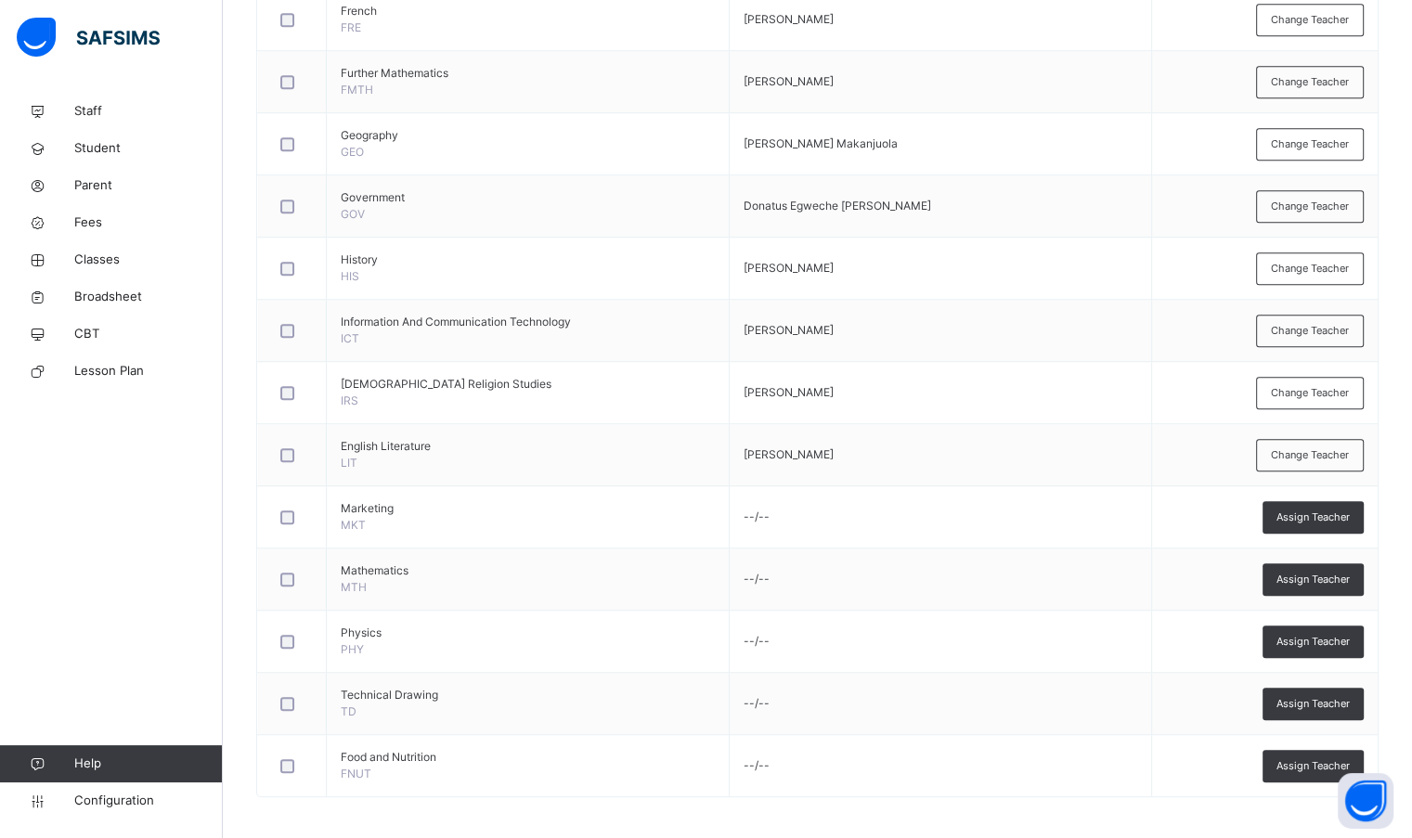
click at [1312, 523] on div "Assign Teacher" at bounding box center [1312, 517] width 101 height 32
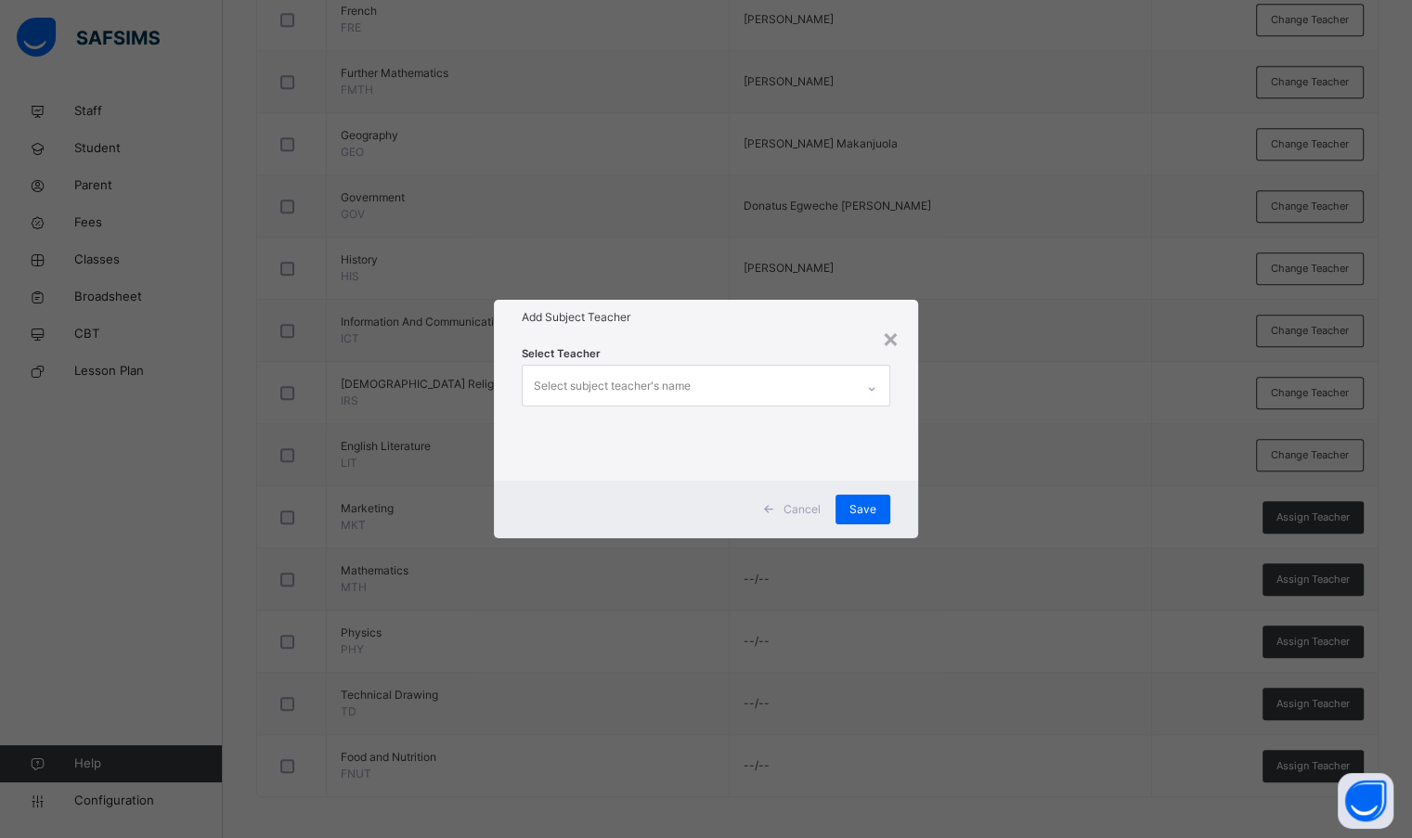
click at [791, 392] on div "Select subject teacher's name" at bounding box center [688, 385] width 330 height 39
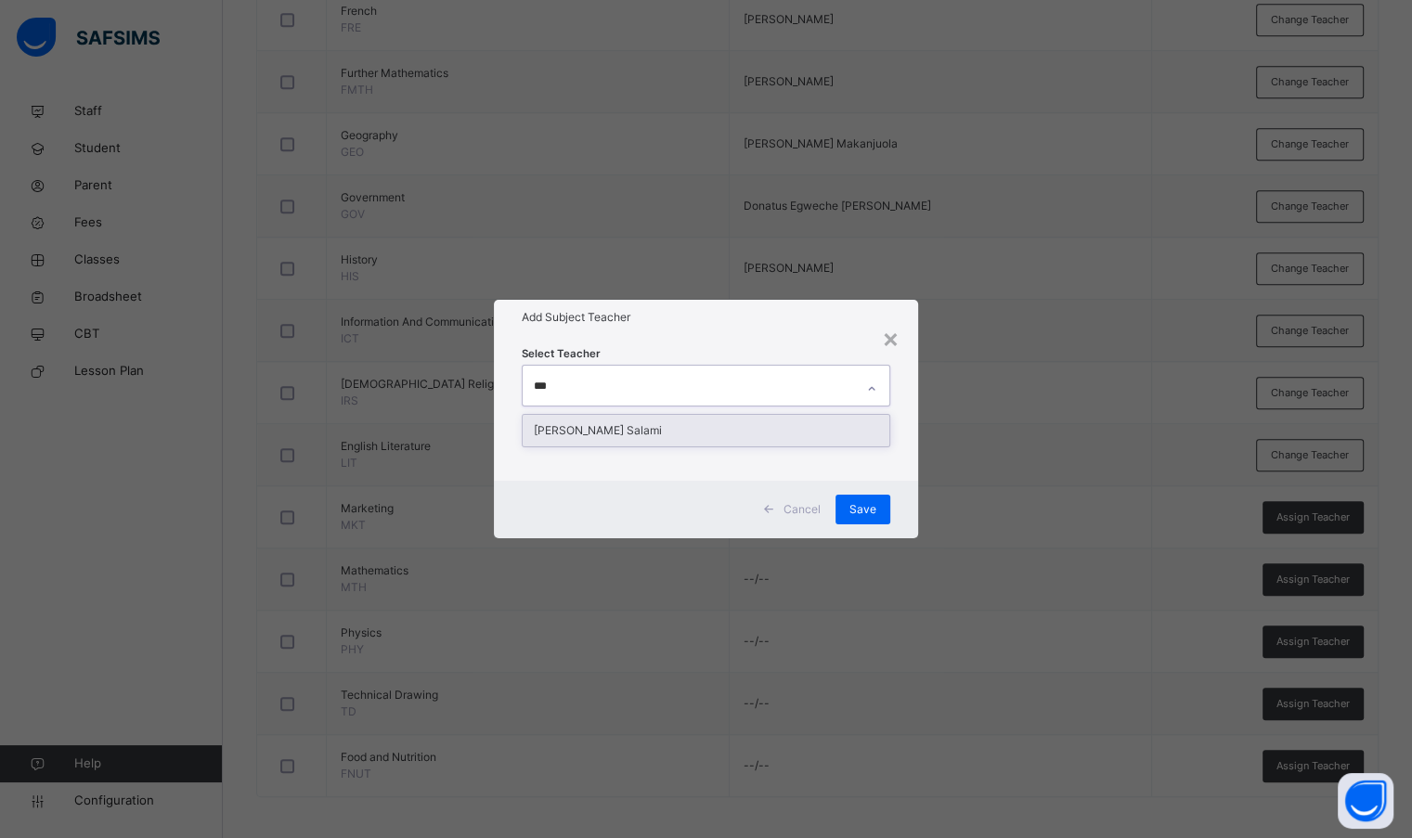
type input "****"
click at [785, 422] on div "[PERSON_NAME] Salami" at bounding box center [706, 431] width 366 height 32
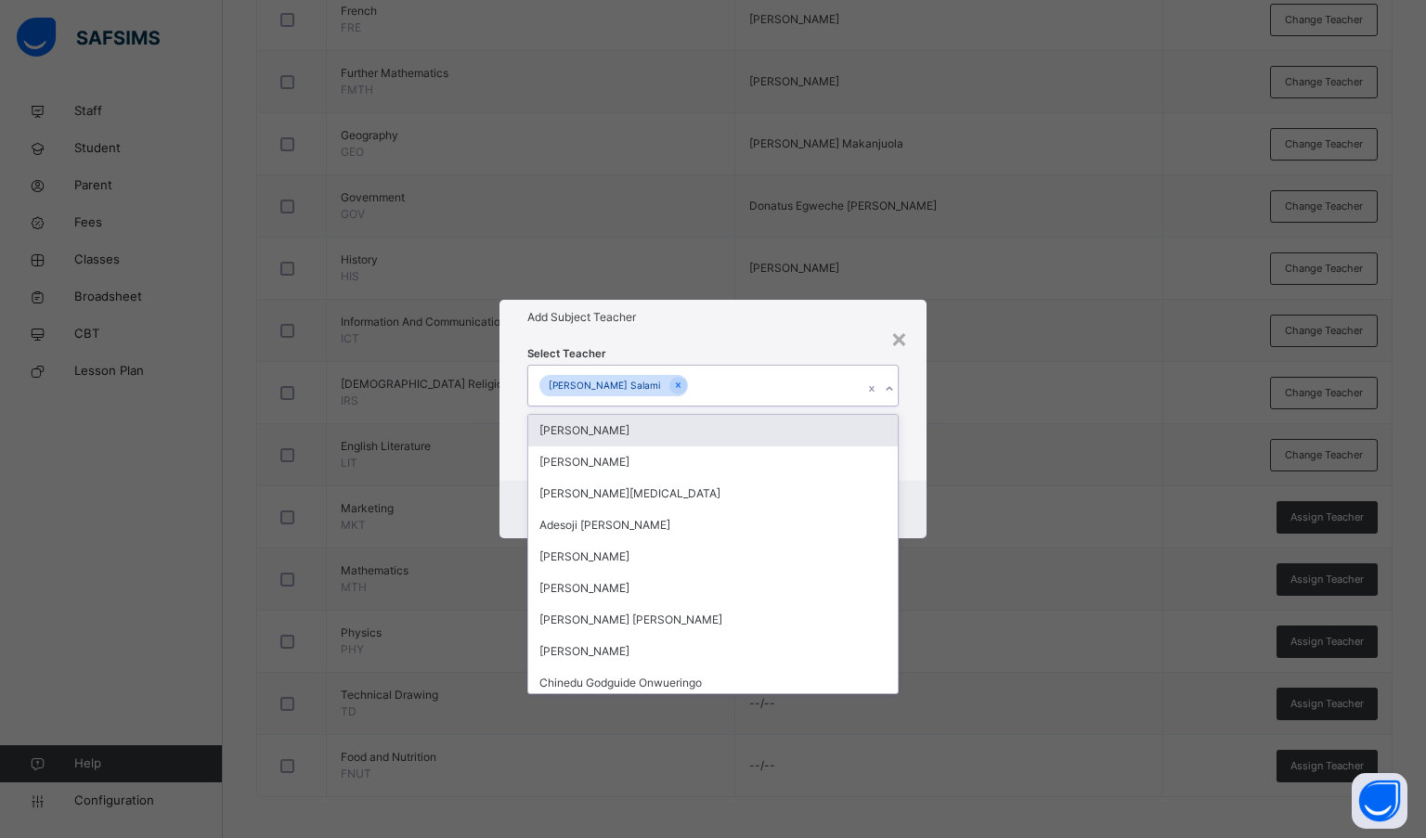
click at [772, 321] on h1 "Add Subject Teacher" at bounding box center [713, 317] width 372 height 17
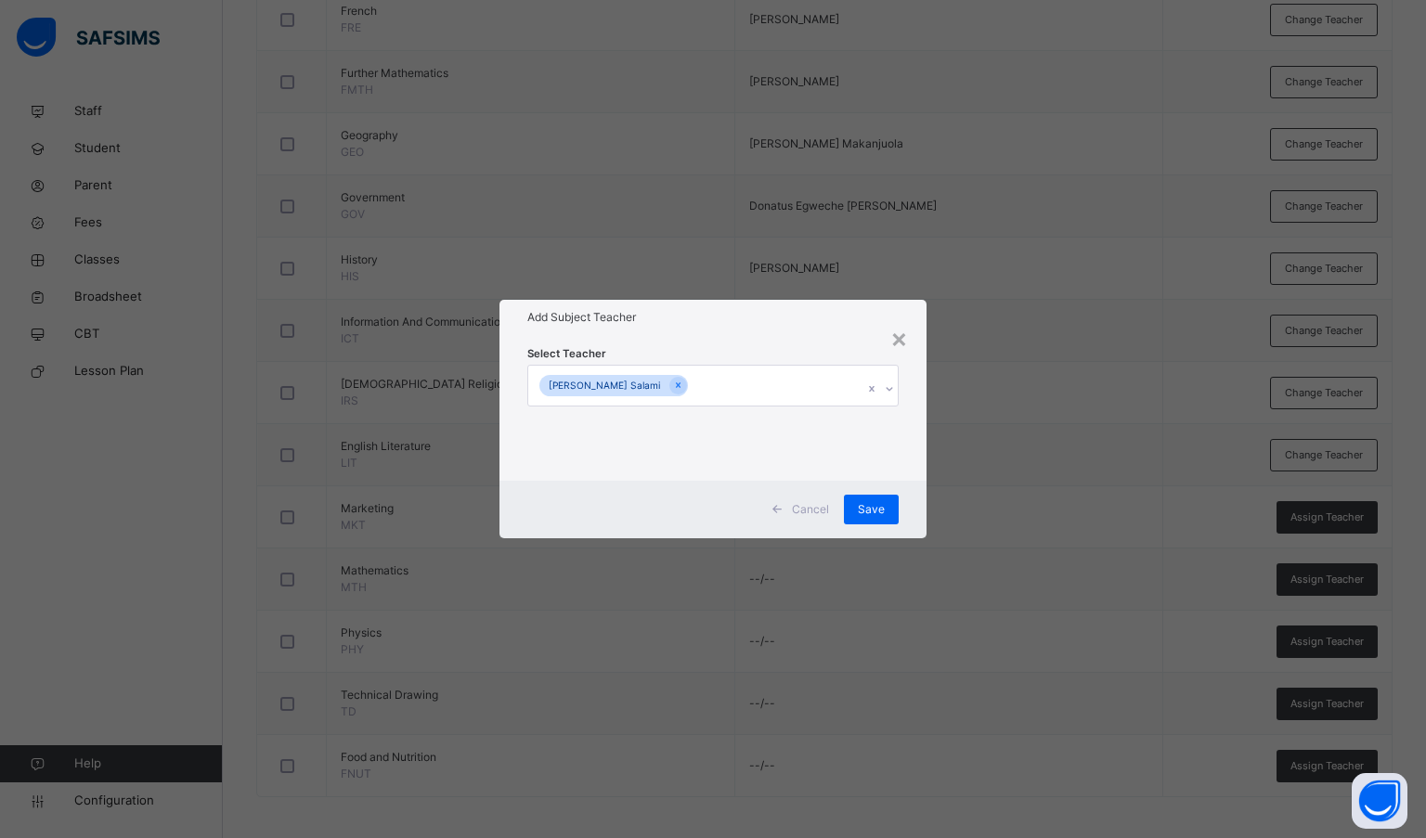
click at [858, 509] on span "Save" at bounding box center [871, 509] width 27 height 17
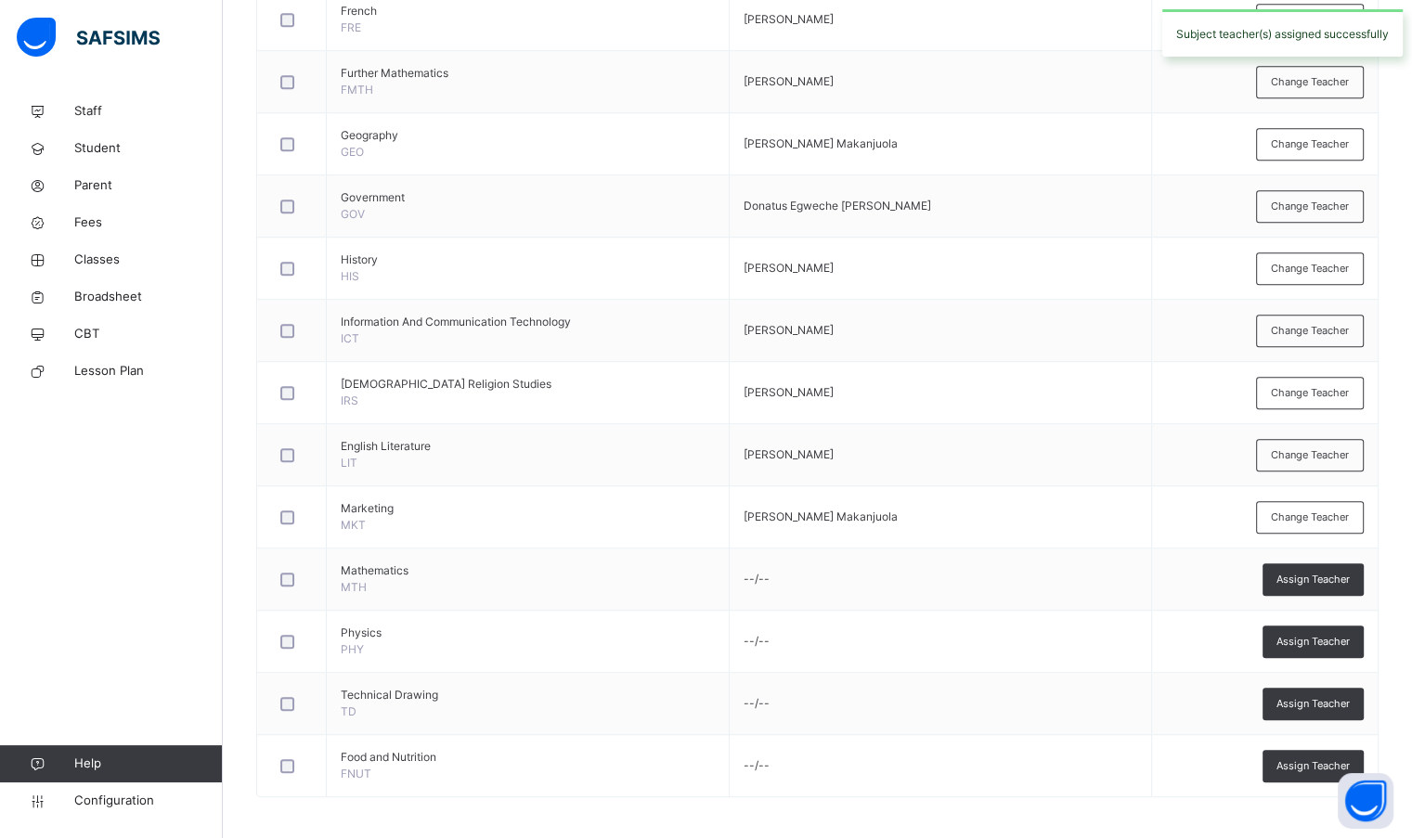
click at [1293, 578] on span "Assign Teacher" at bounding box center [1312, 580] width 73 height 16
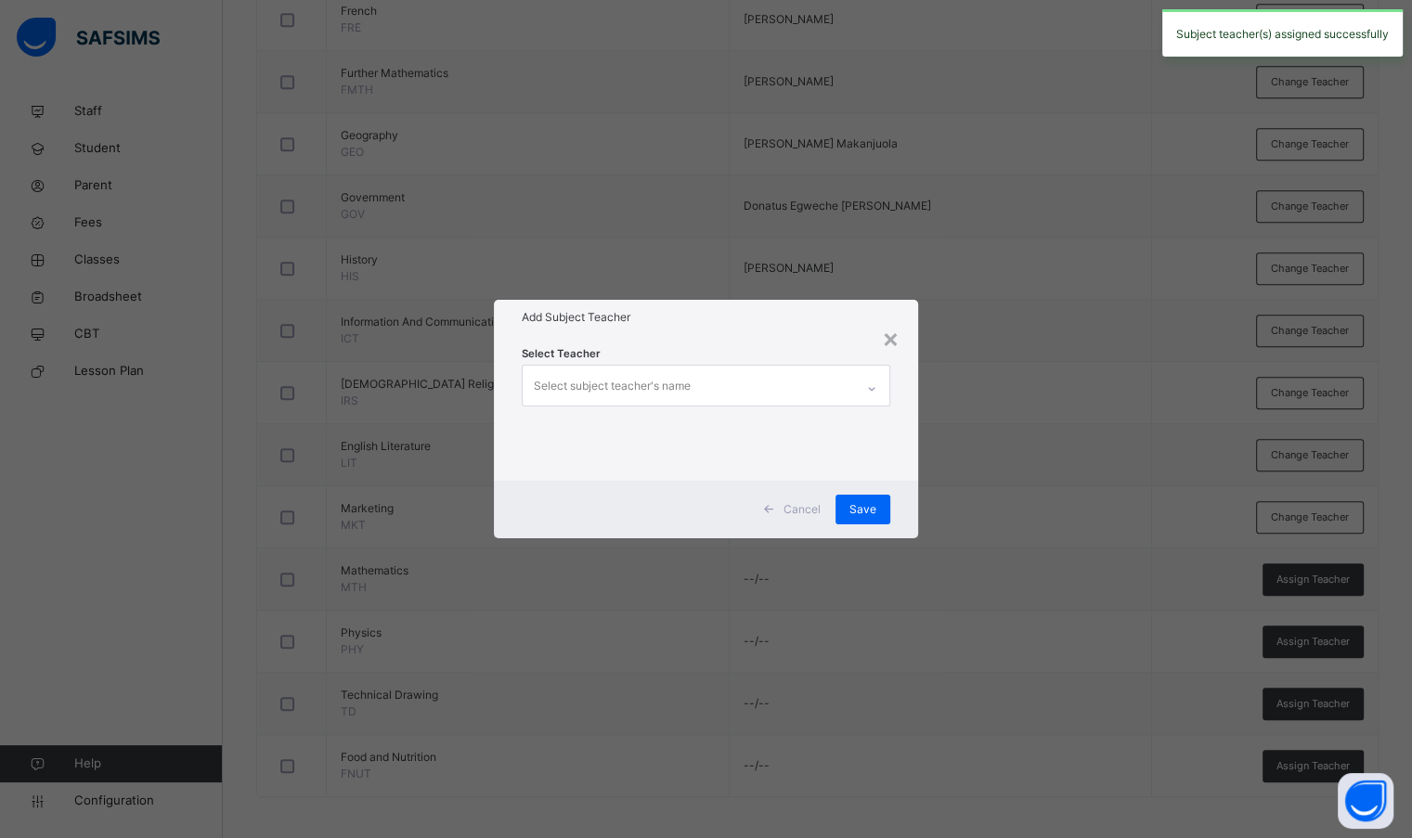
click at [694, 396] on div "Select subject teacher's name" at bounding box center [688, 385] width 330 height 39
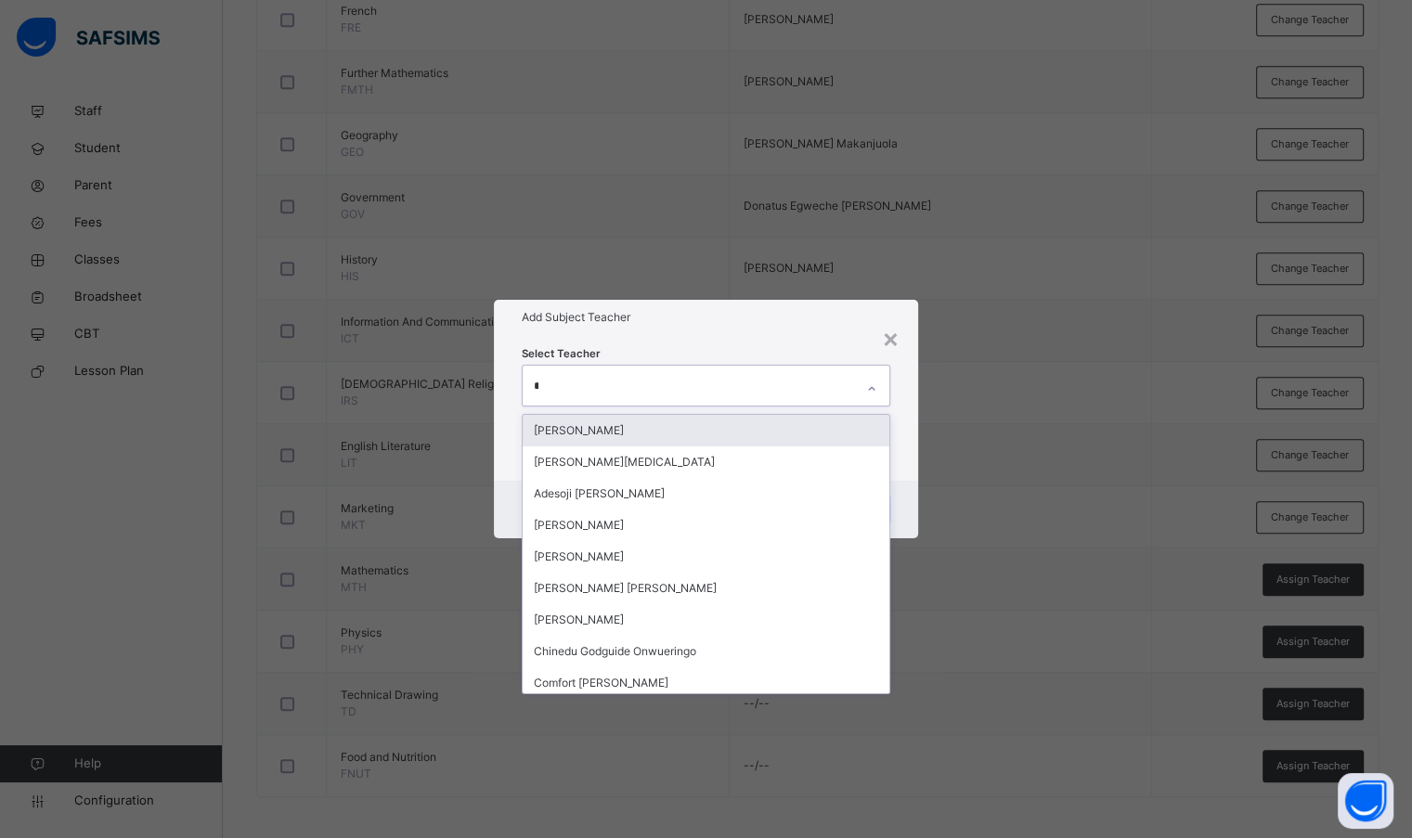
type input "***"
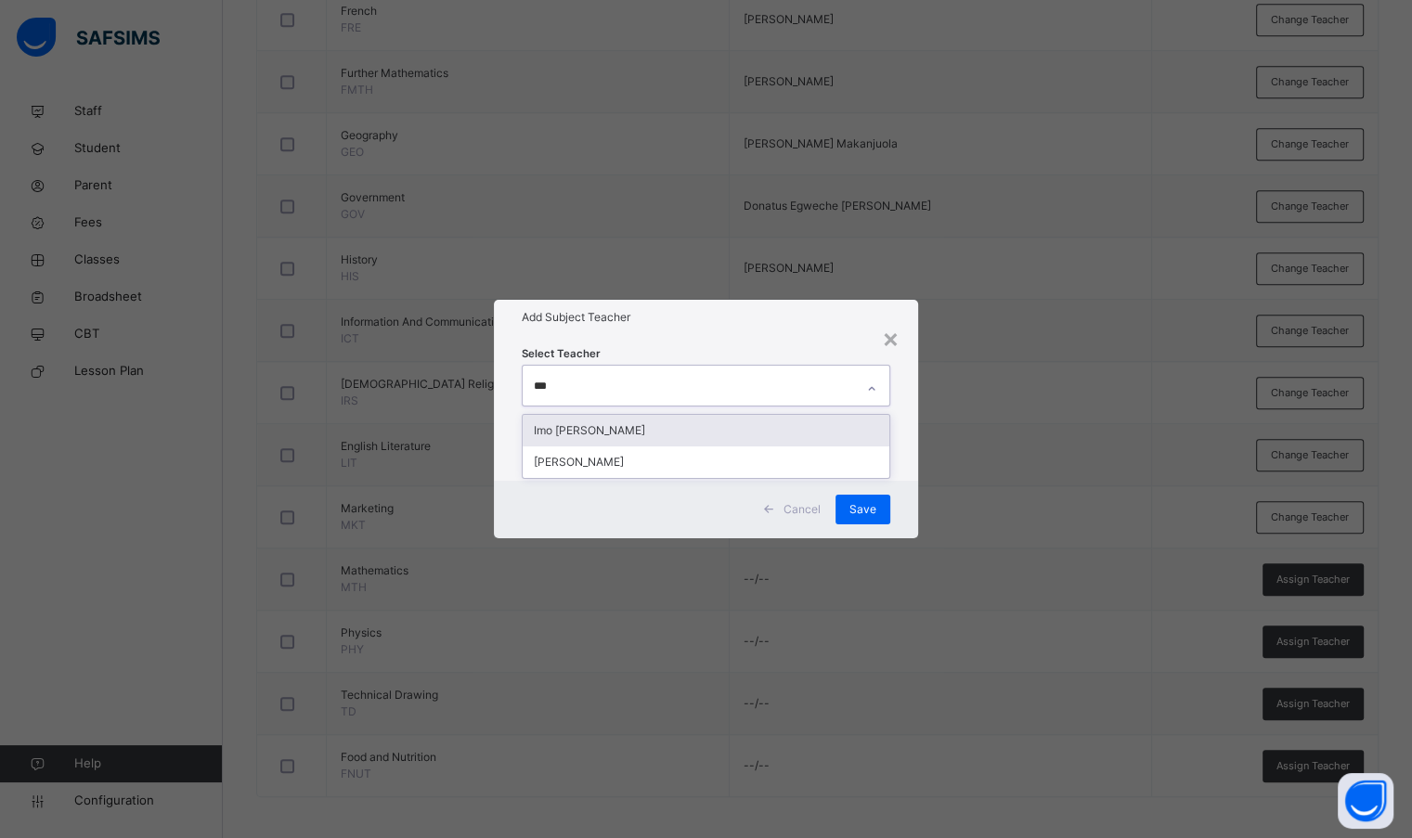
click at [685, 435] on div "Imo [PERSON_NAME]" at bounding box center [706, 431] width 366 height 32
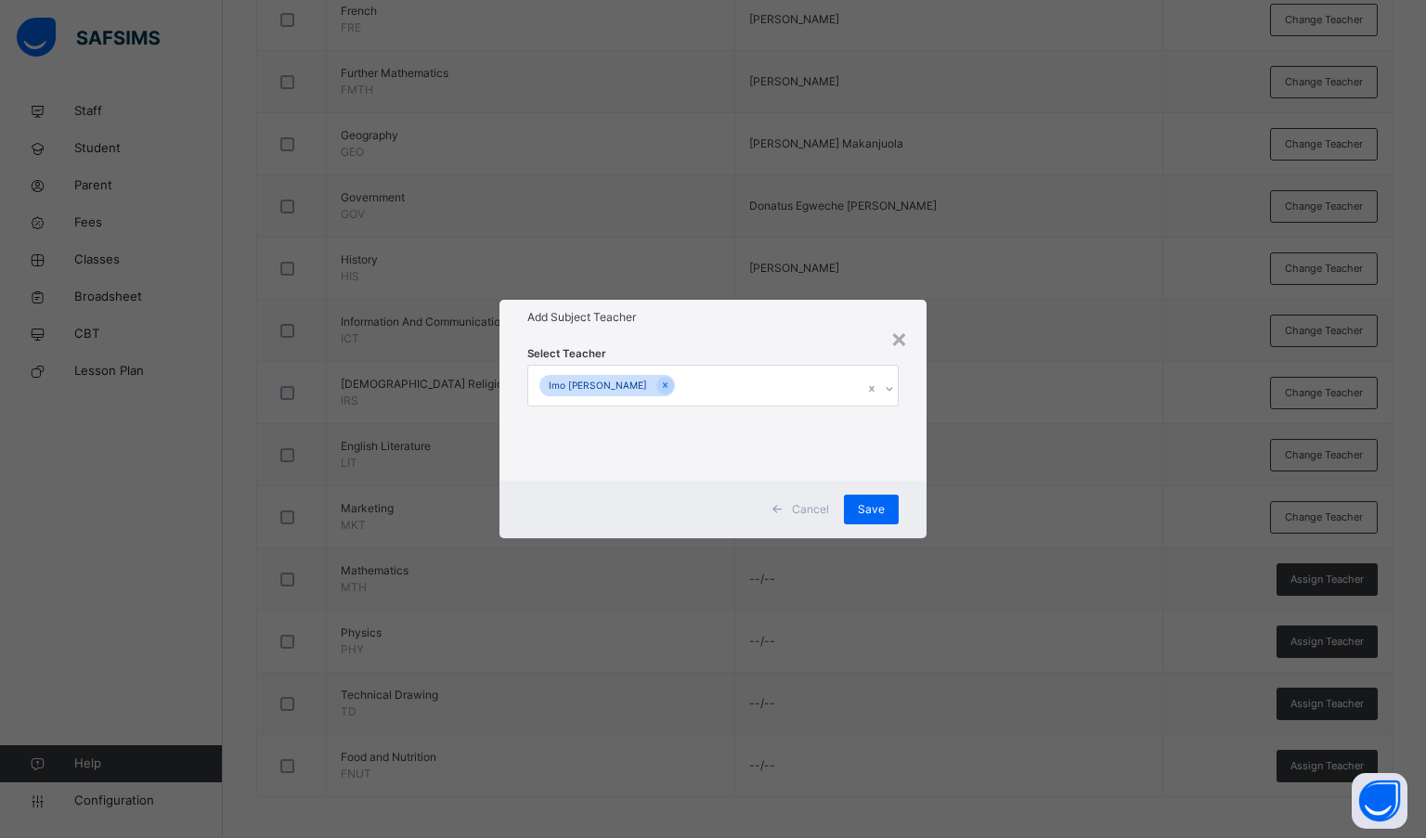
click at [729, 318] on h1 "Add Subject Teacher" at bounding box center [713, 317] width 372 height 17
click at [871, 509] on span "Save" at bounding box center [871, 509] width 27 height 17
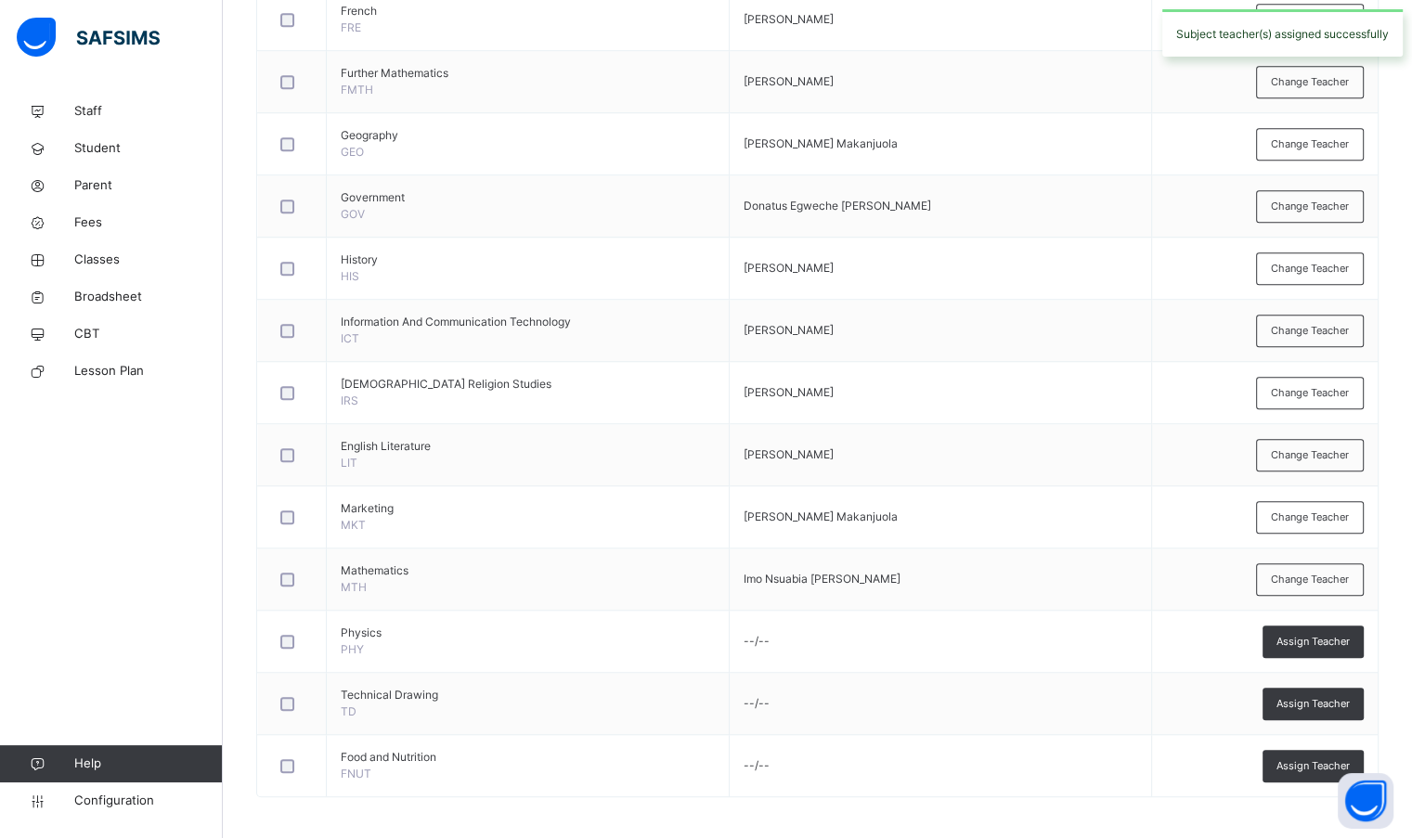
click at [1343, 643] on span "Assign Teacher" at bounding box center [1312, 642] width 73 height 16
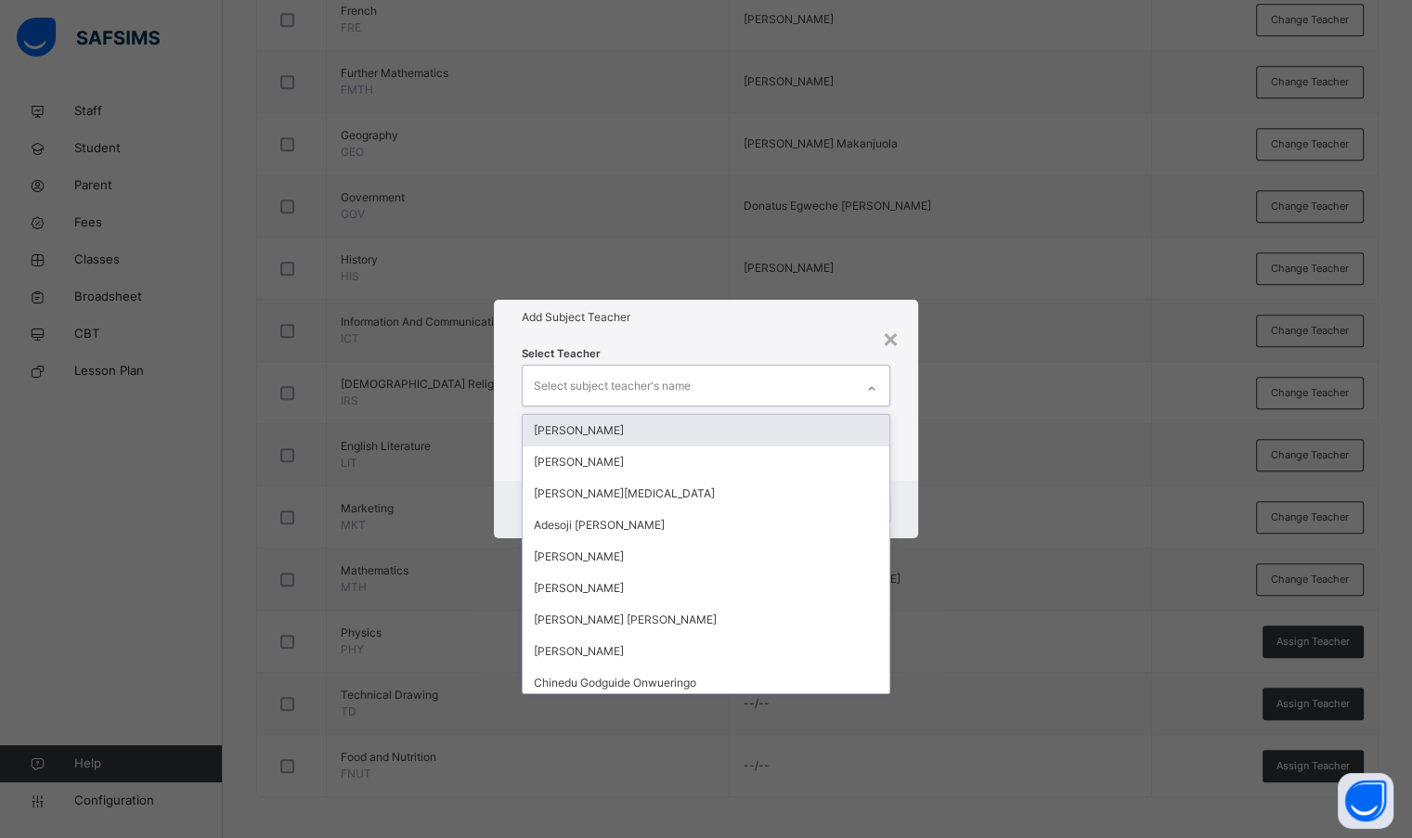
click at [791, 400] on div "Select subject teacher's name" at bounding box center [688, 385] width 330 height 39
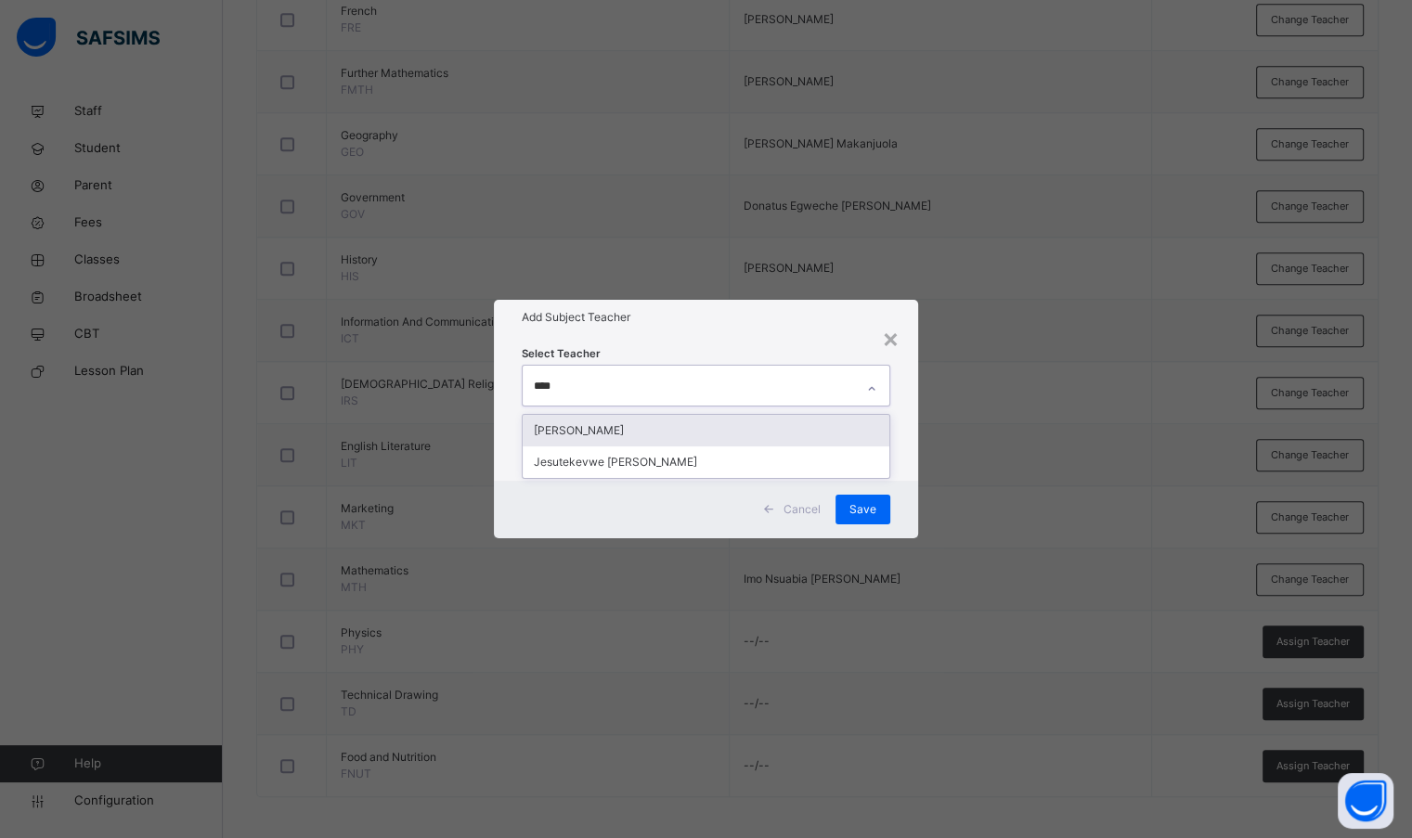
type input "*****"
click at [776, 419] on div "[PERSON_NAME]" at bounding box center [706, 431] width 366 height 32
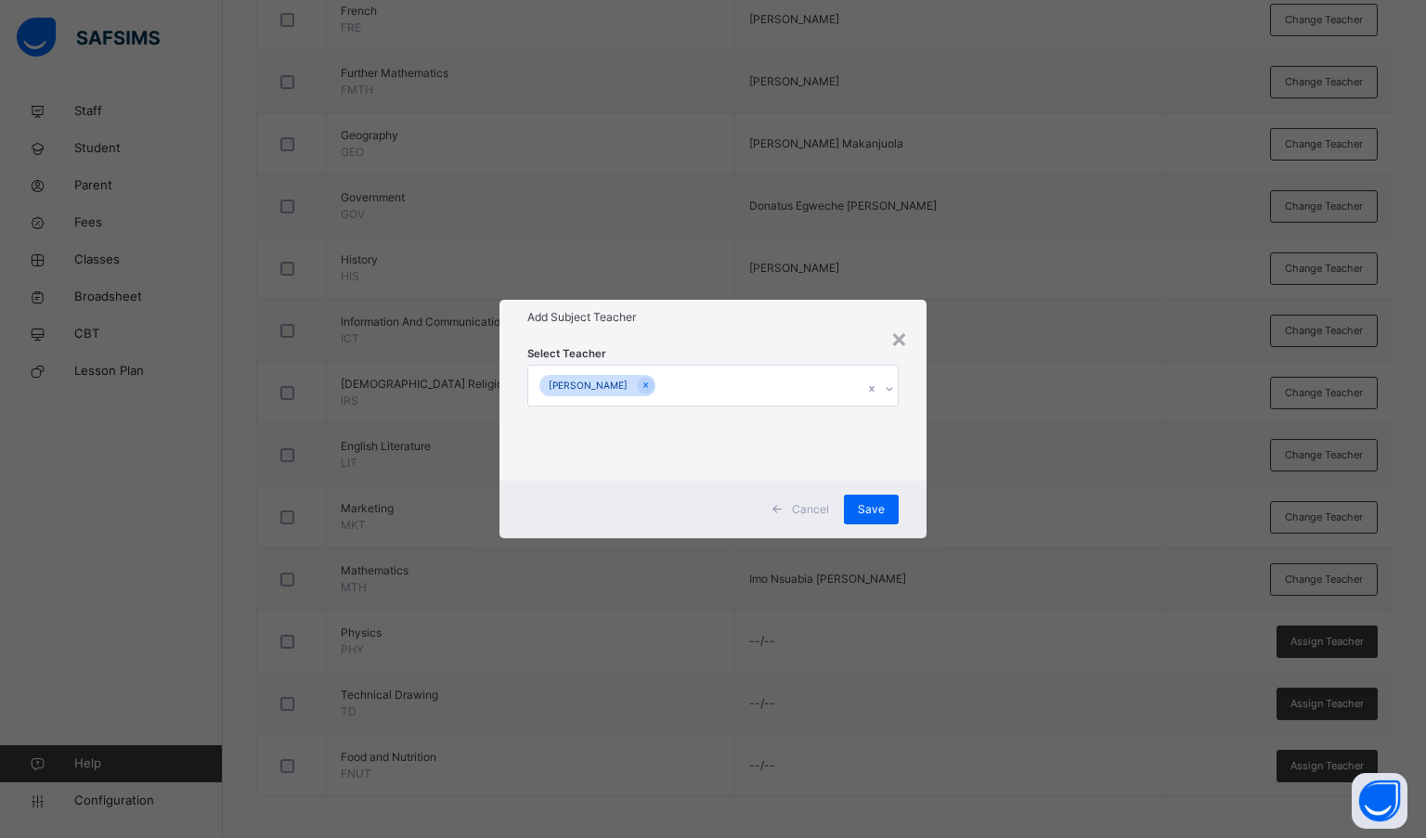
click at [770, 343] on div "Select Teacher [PERSON_NAME]" at bounding box center [713, 407] width 428 height 145
click at [881, 510] on span "Save" at bounding box center [871, 509] width 27 height 17
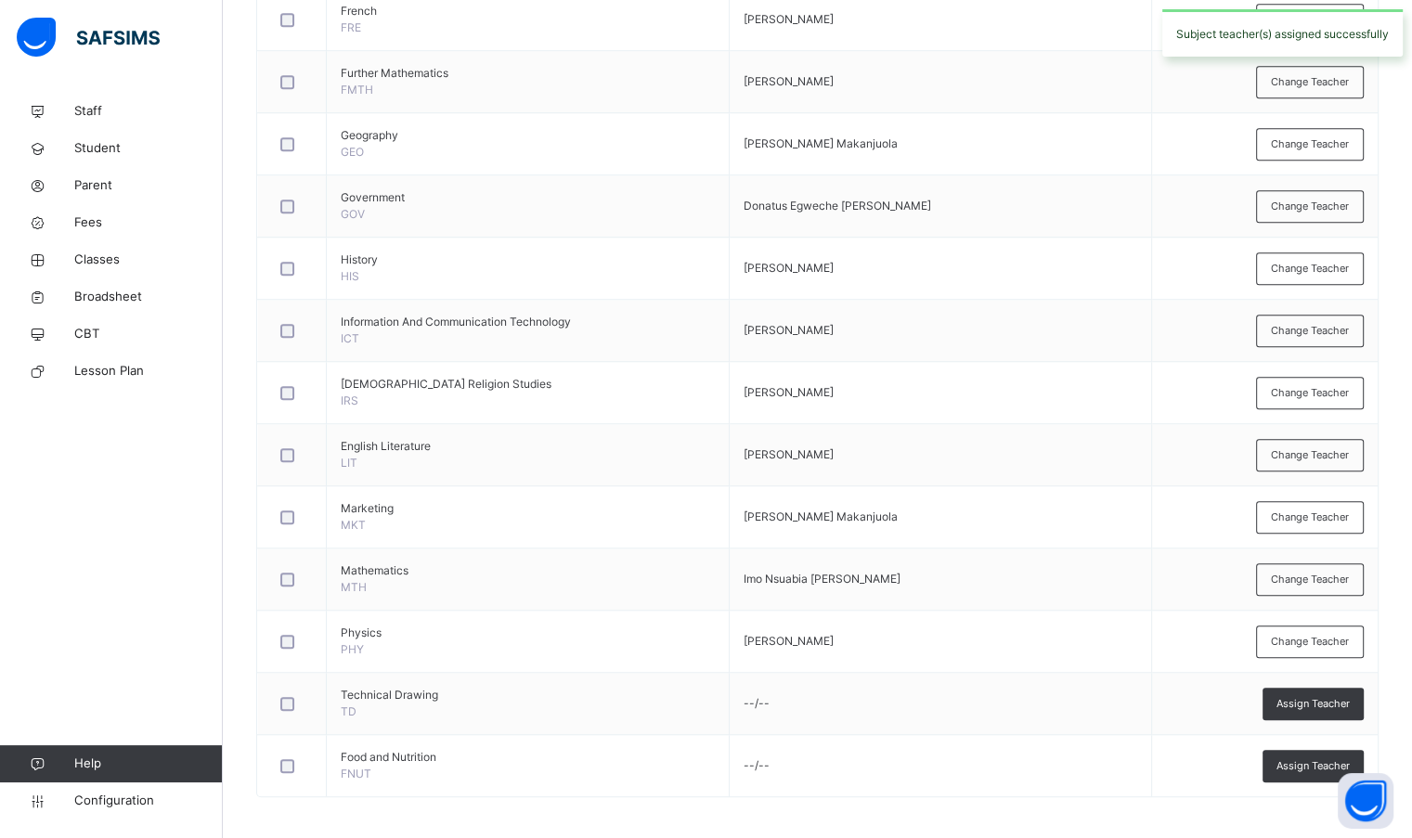
click at [1310, 704] on span "Assign Teacher" at bounding box center [1312, 704] width 73 height 16
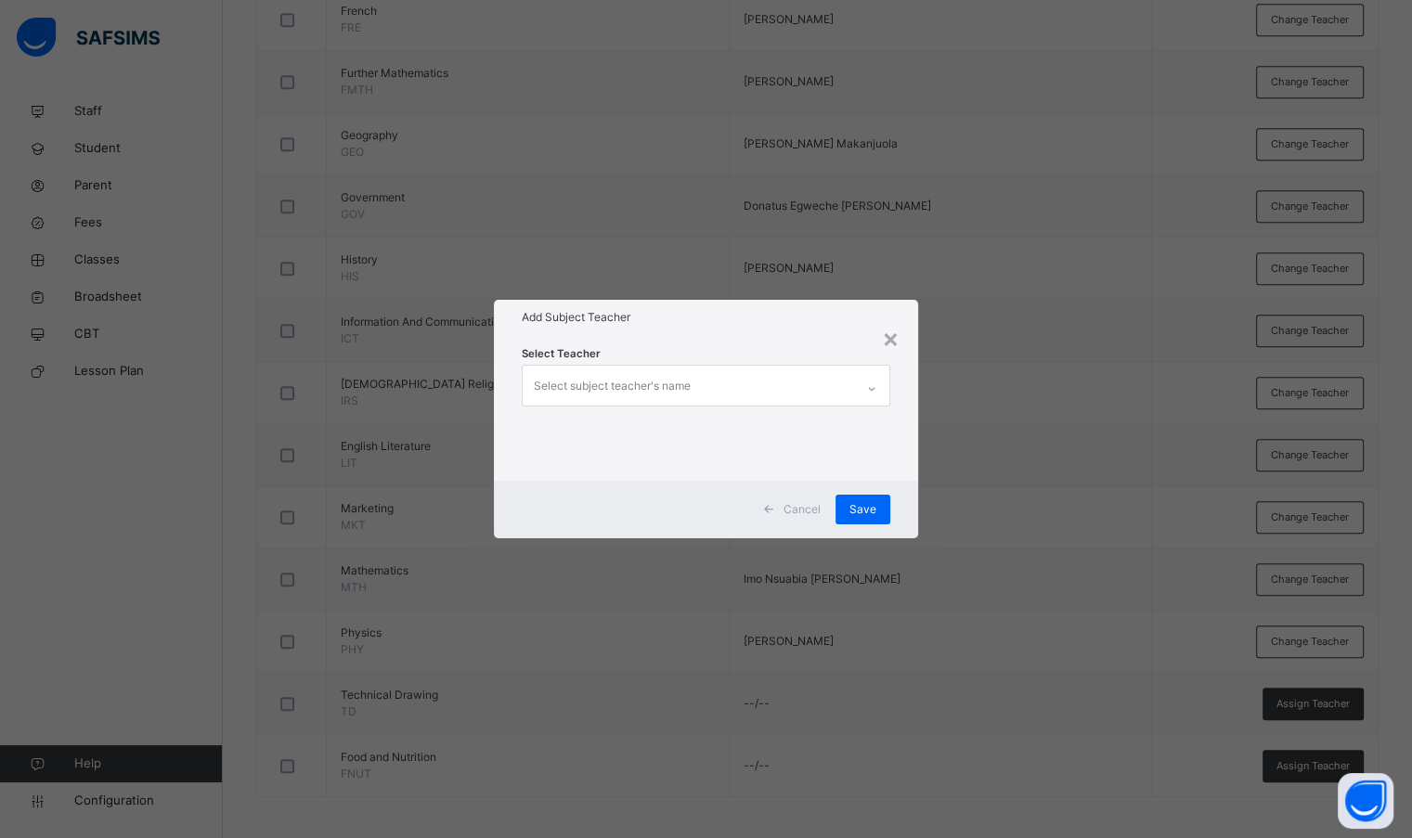
click at [722, 377] on div "Select subject teacher's name" at bounding box center [688, 385] width 330 height 39
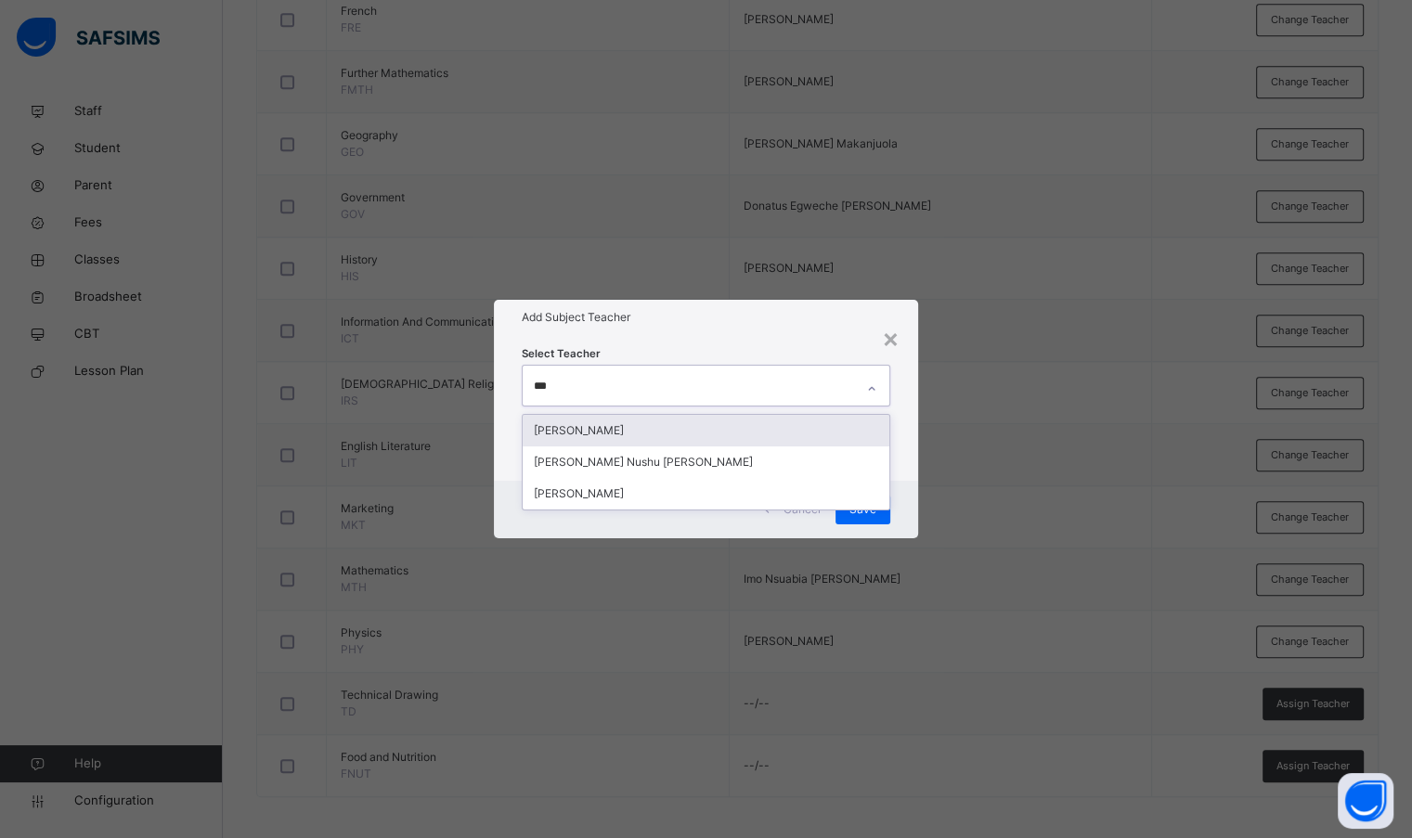
type input "****"
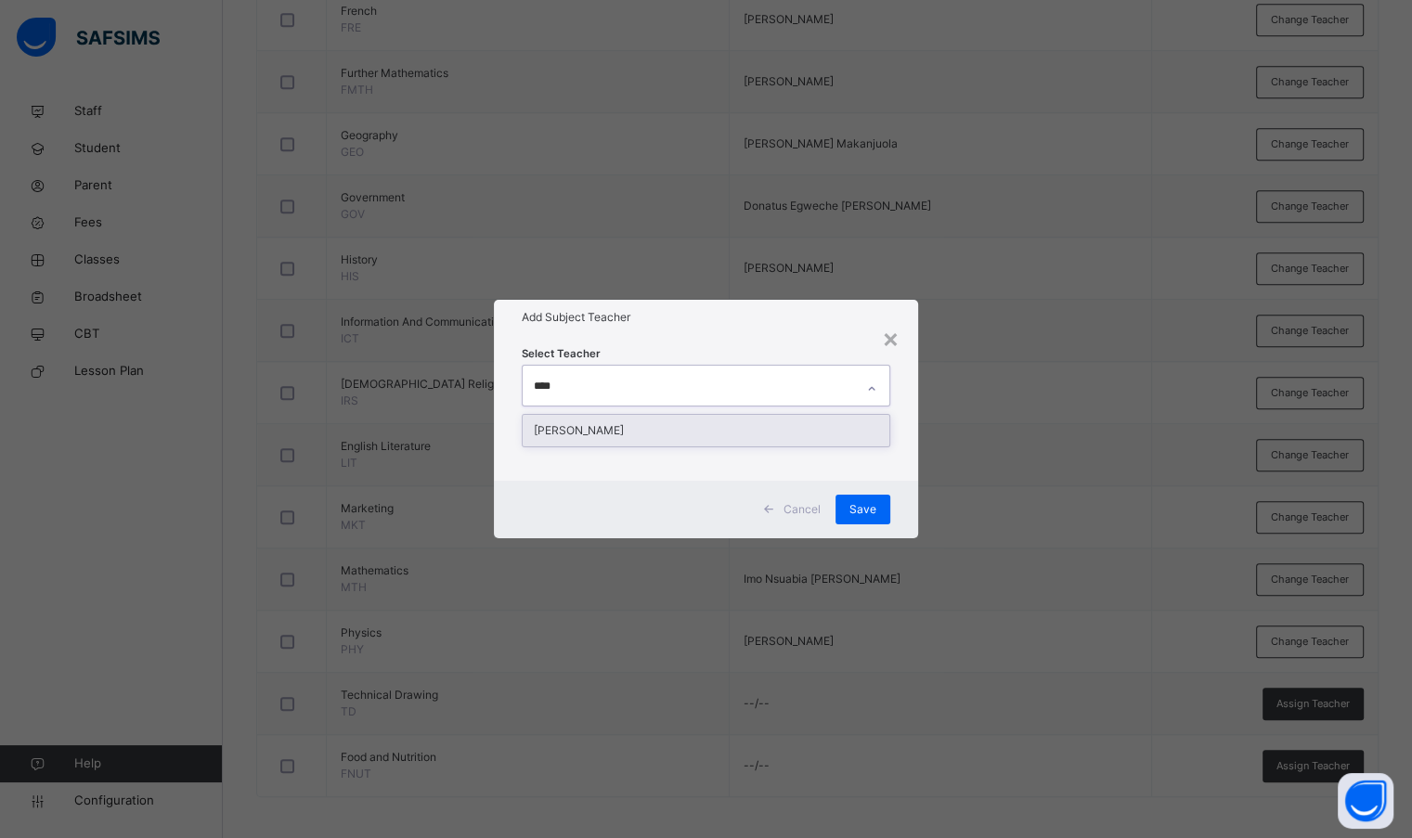
click at [716, 422] on div "[PERSON_NAME]" at bounding box center [706, 431] width 366 height 32
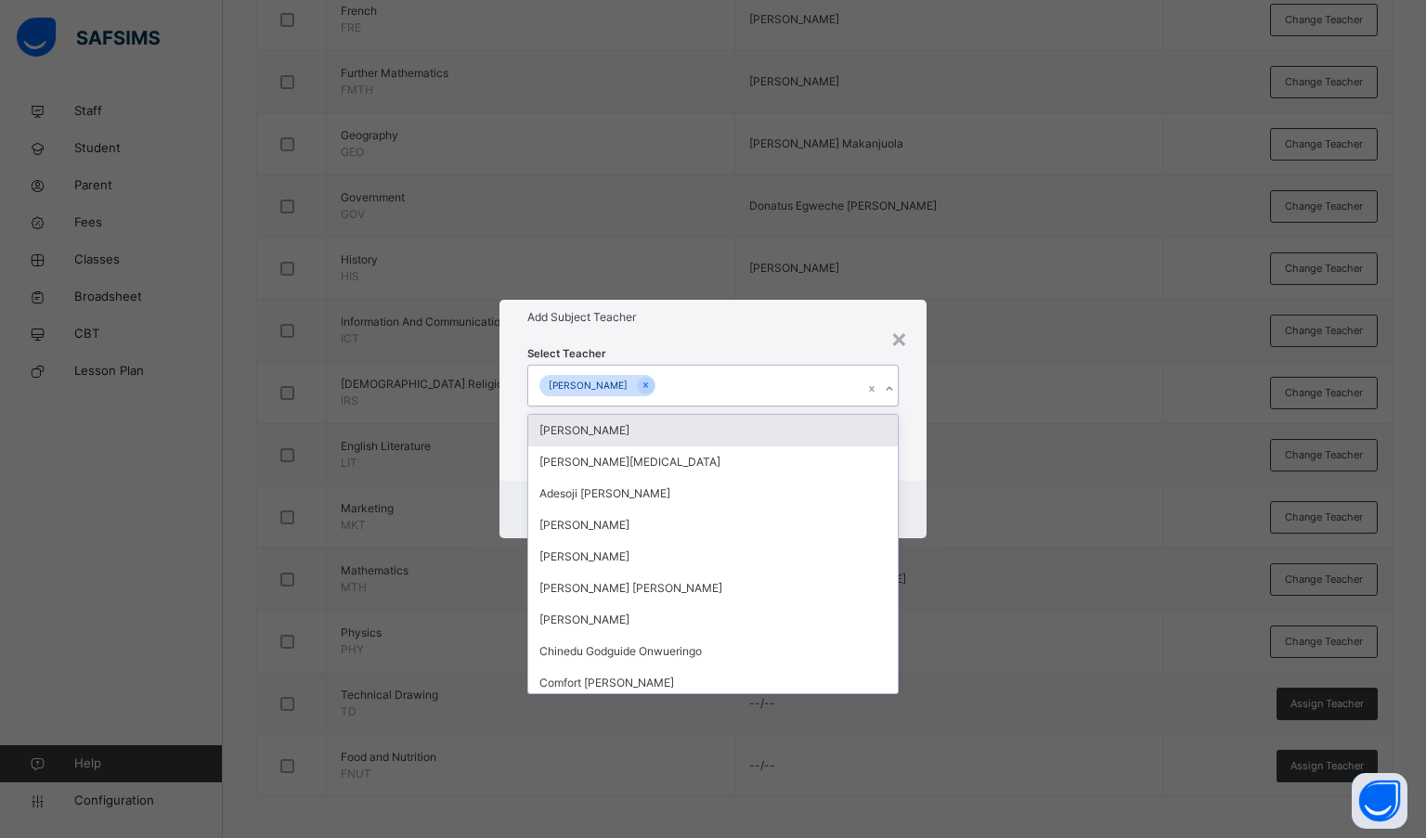
click at [720, 342] on div "Select Teacher option [PERSON_NAME], selected. option [PERSON_NAME] focused, 1 …" at bounding box center [713, 407] width 428 height 145
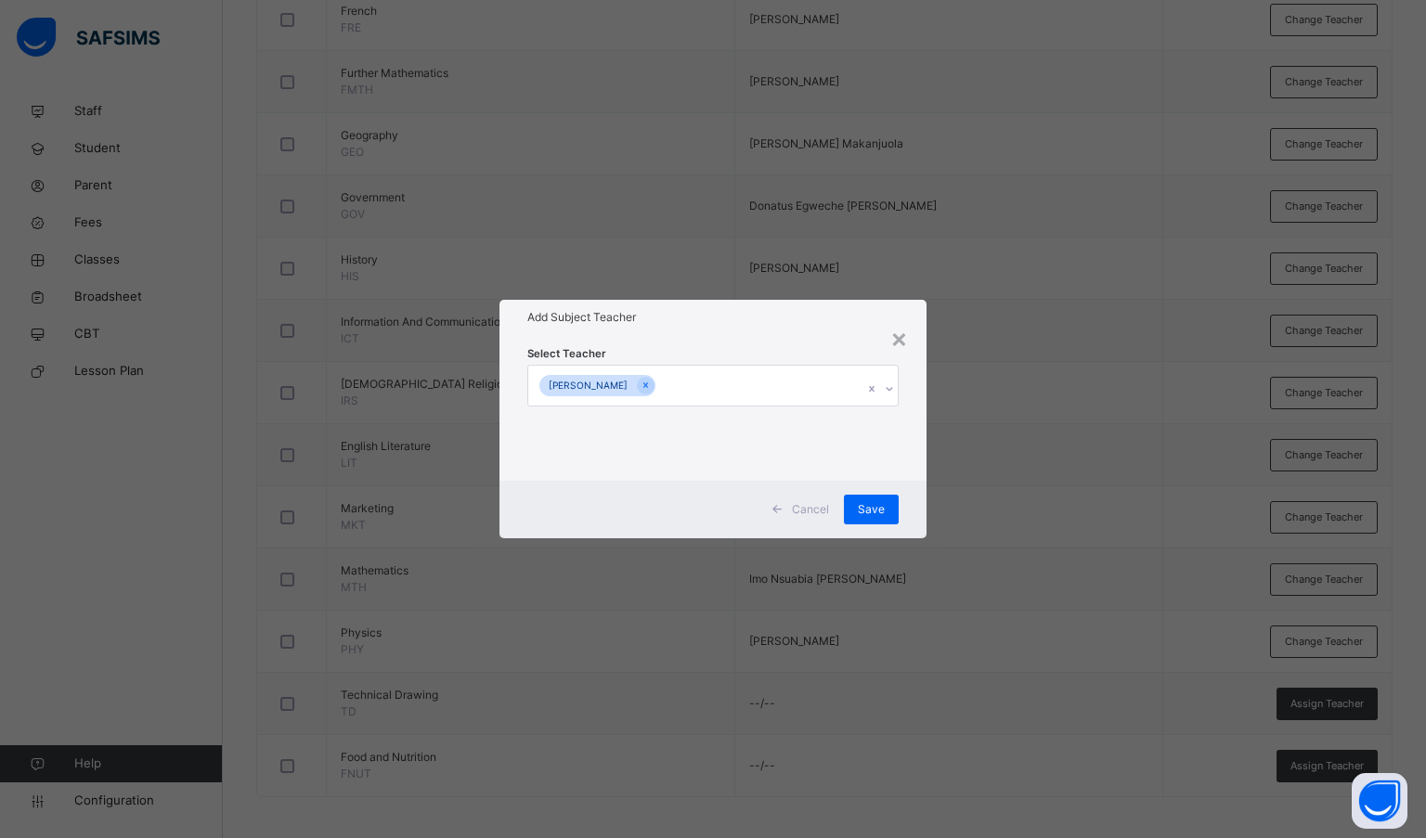
click at [872, 515] on span "Save" at bounding box center [871, 509] width 27 height 17
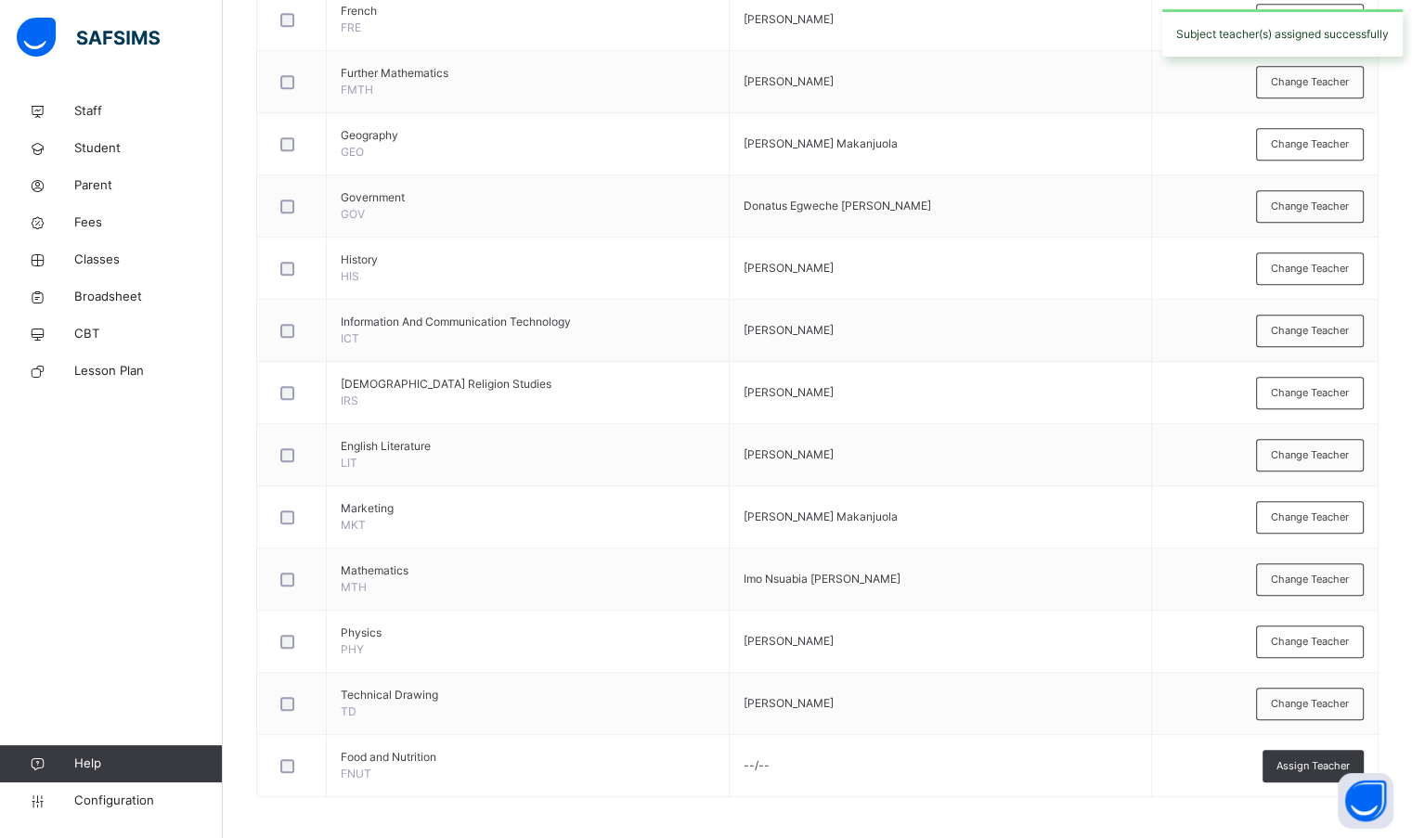
click at [1318, 765] on span "Assign Teacher" at bounding box center [1312, 766] width 73 height 16
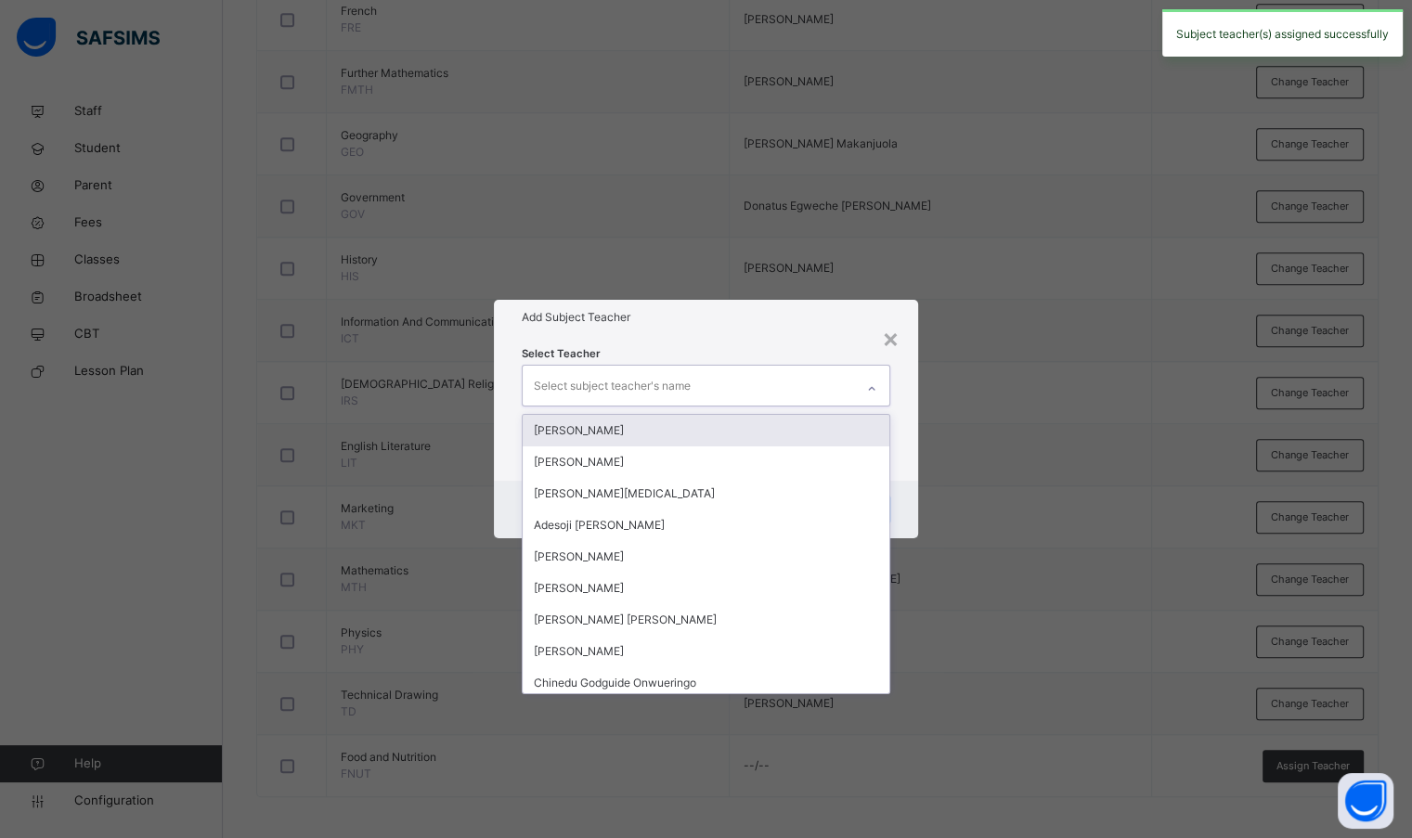
click at [669, 381] on div "Select subject teacher's name" at bounding box center [612, 385] width 157 height 35
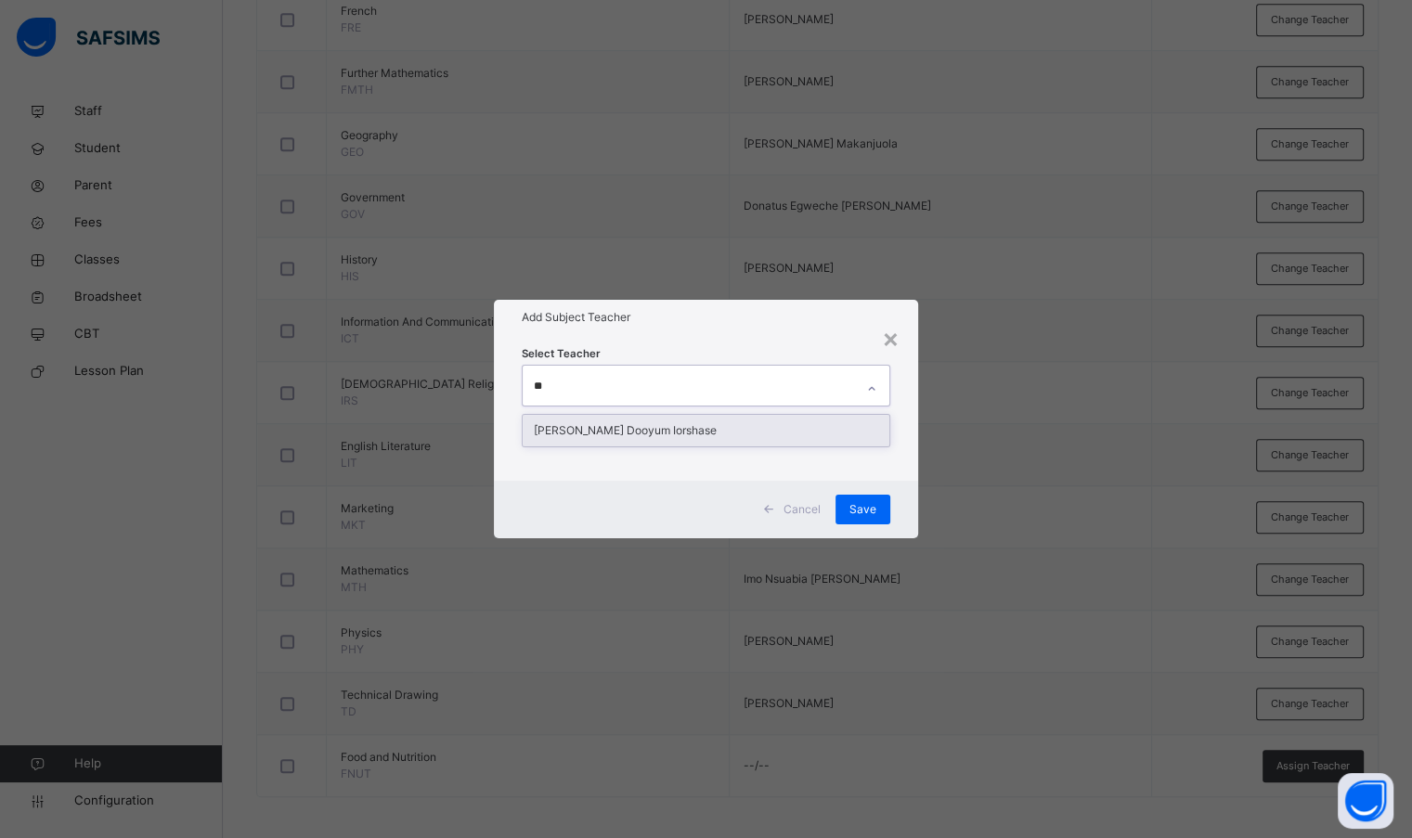
type input "***"
click at [735, 427] on div "[PERSON_NAME] Dooyum Iorshase" at bounding box center [706, 431] width 366 height 32
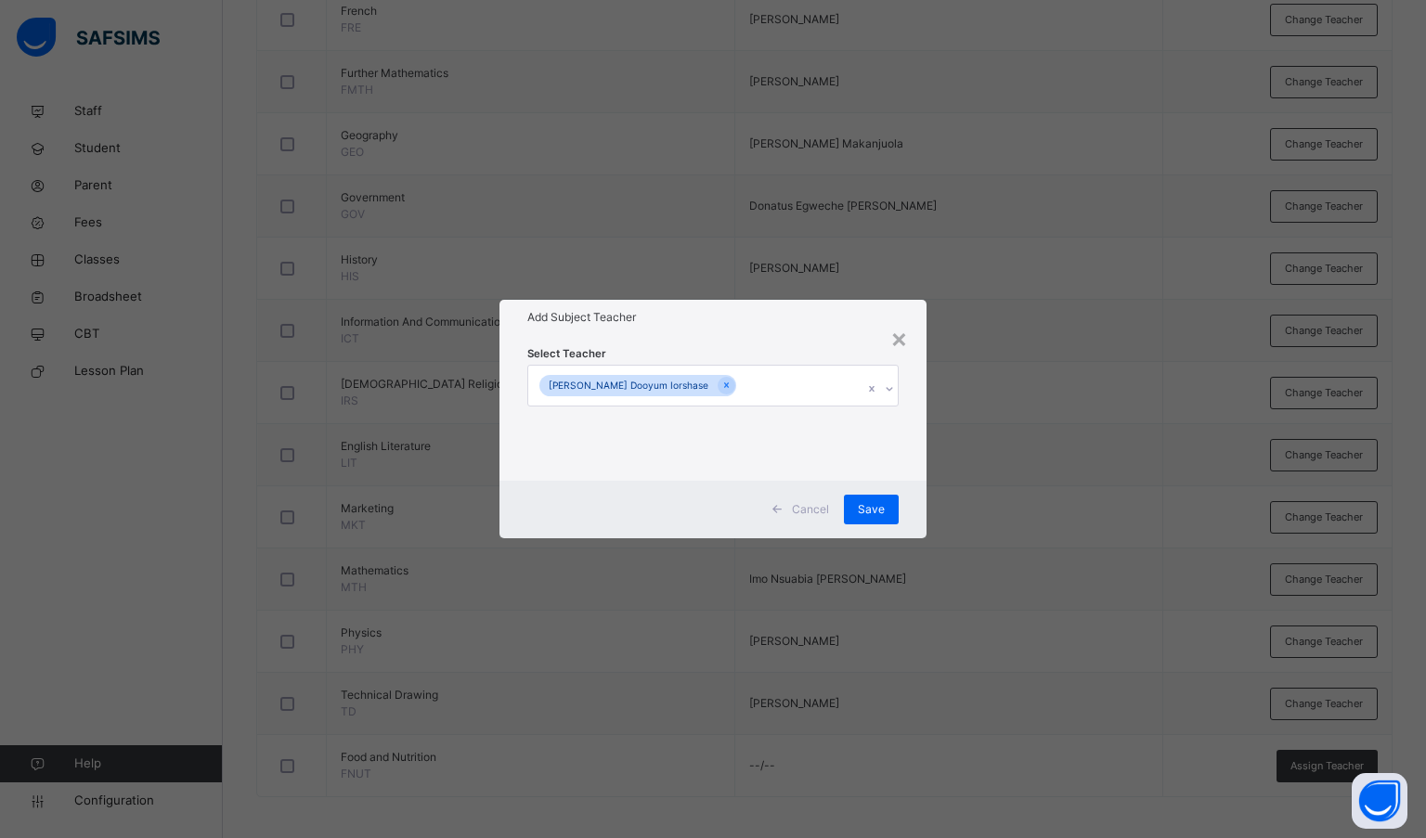
click at [740, 339] on div "Select Teacher [PERSON_NAME] Dooyum Iorshase" at bounding box center [713, 407] width 428 height 145
click at [884, 511] on span "Save" at bounding box center [871, 509] width 27 height 17
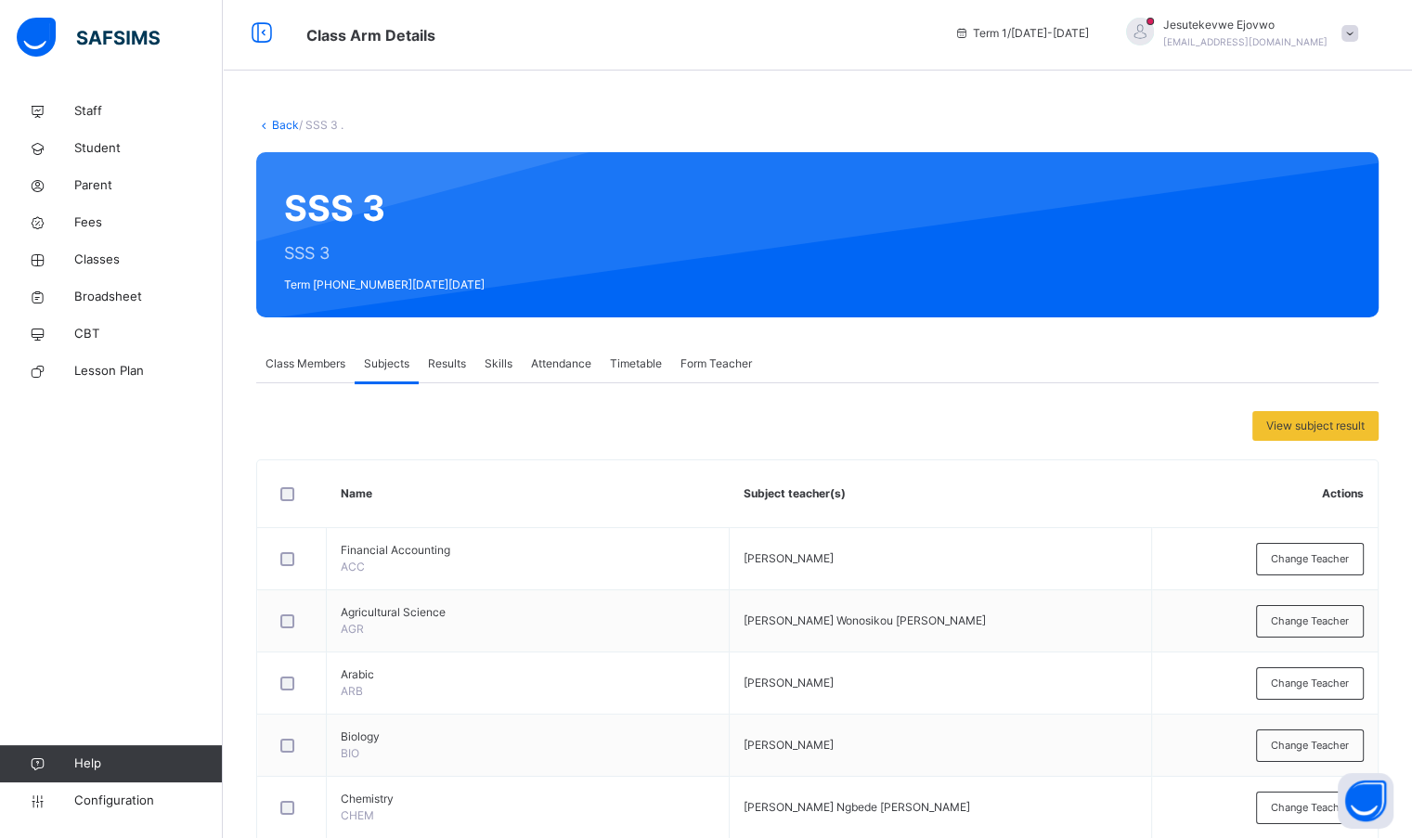
scroll to position [0, 0]
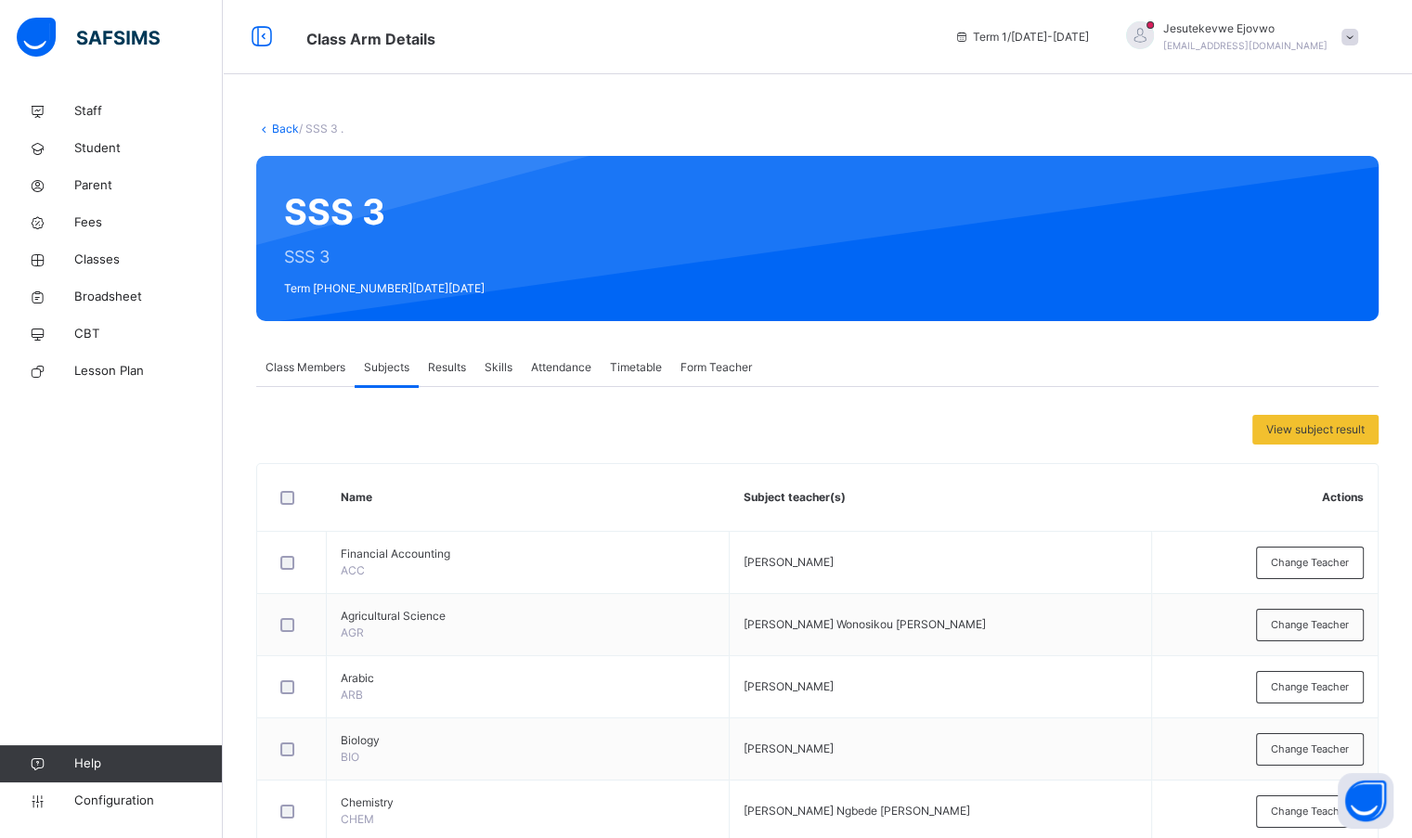
click at [284, 126] on link "Back" at bounding box center [285, 129] width 27 height 14
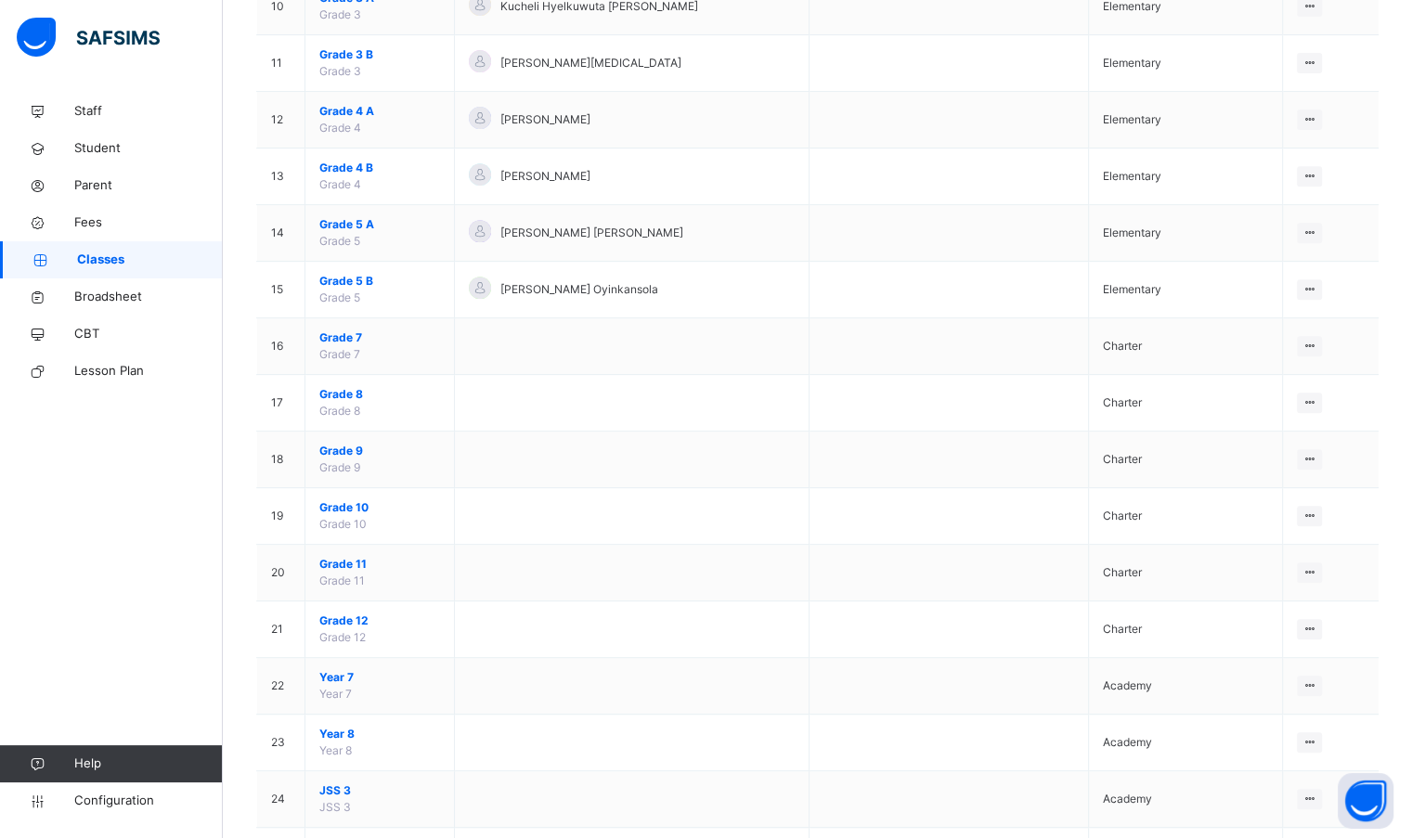
scroll to position [750, 0]
click at [0, 0] on div "View Class" at bounding box center [0, 0] width 0 height 0
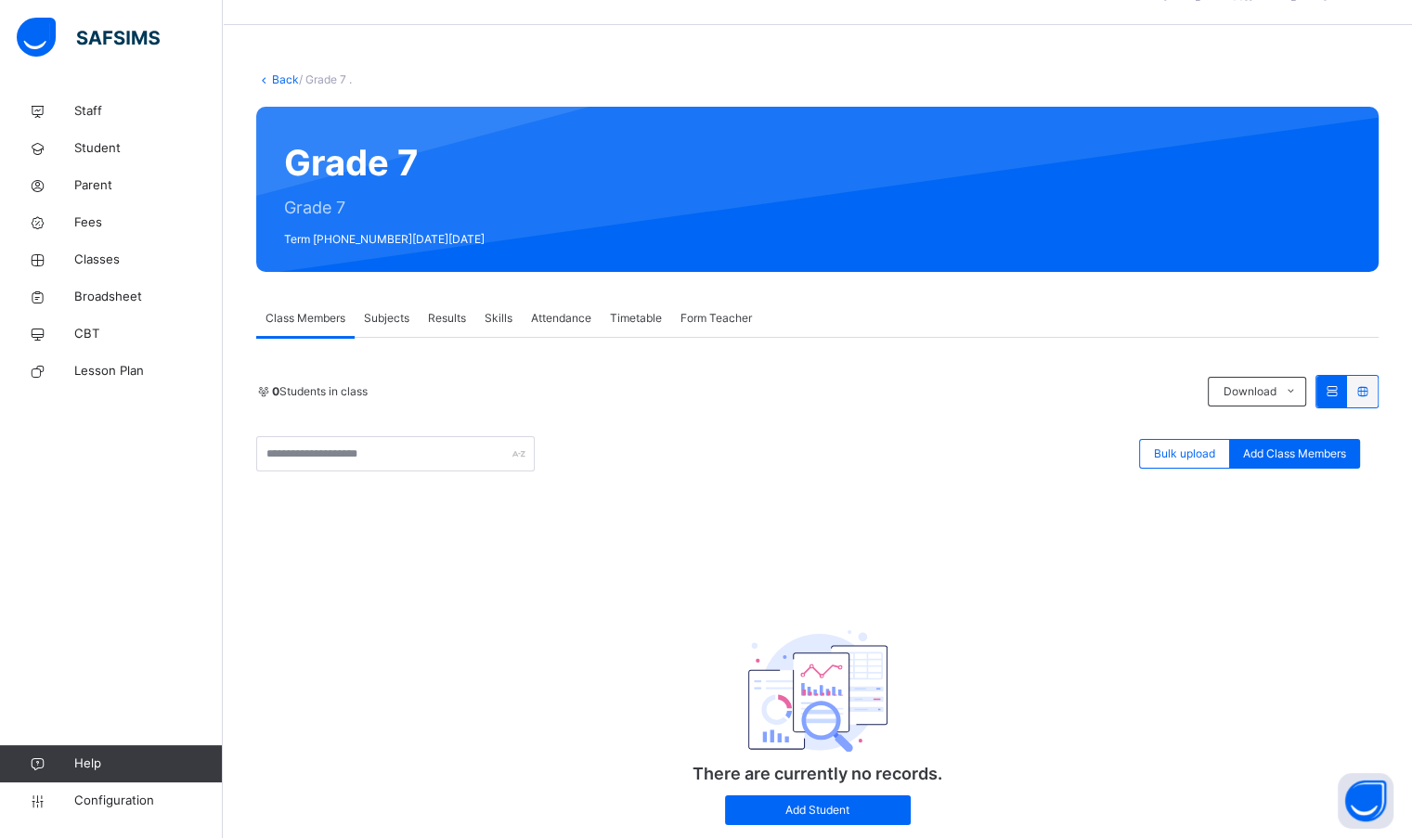
scroll to position [93, 0]
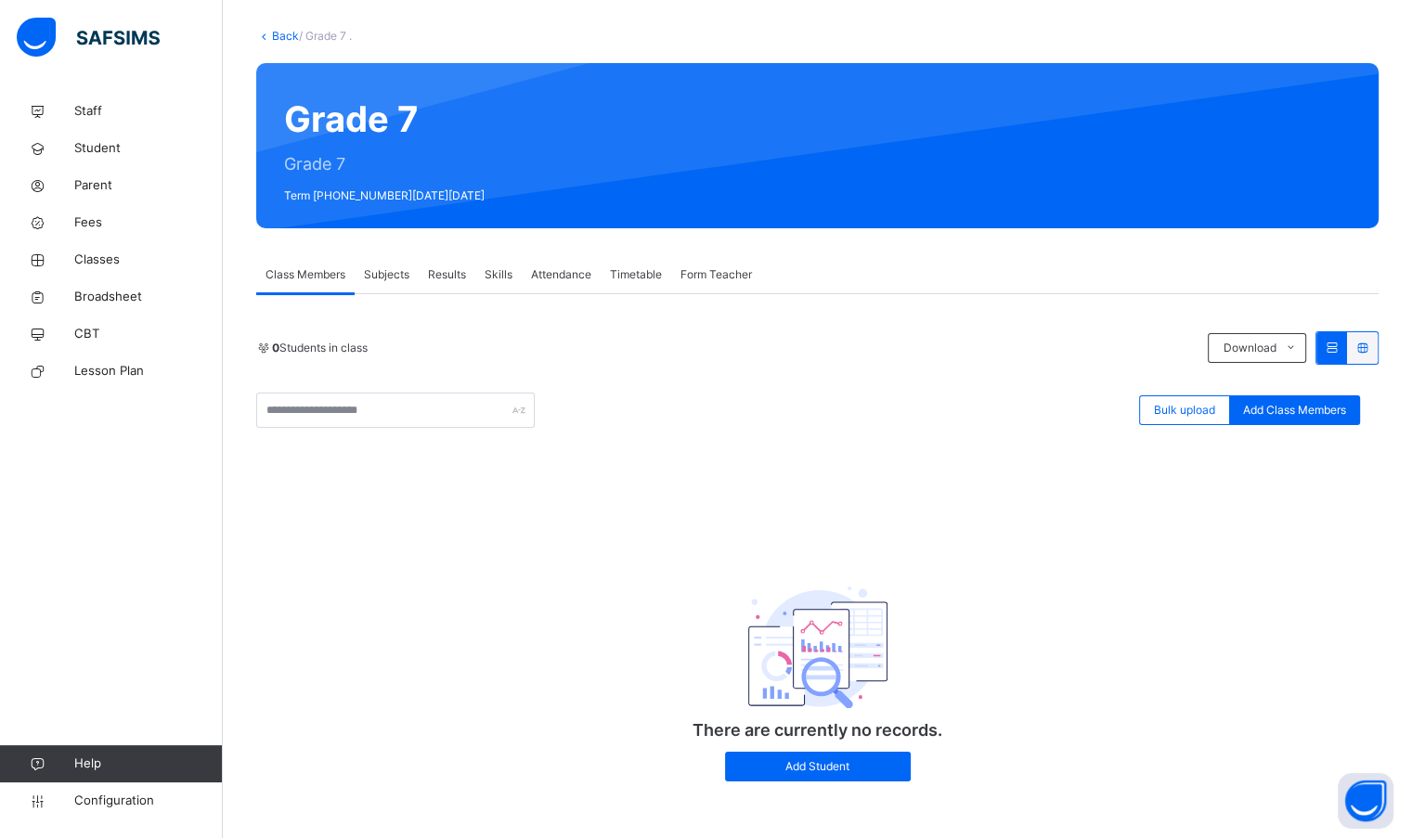
click at [405, 271] on span "Subjects" at bounding box center [386, 274] width 45 height 17
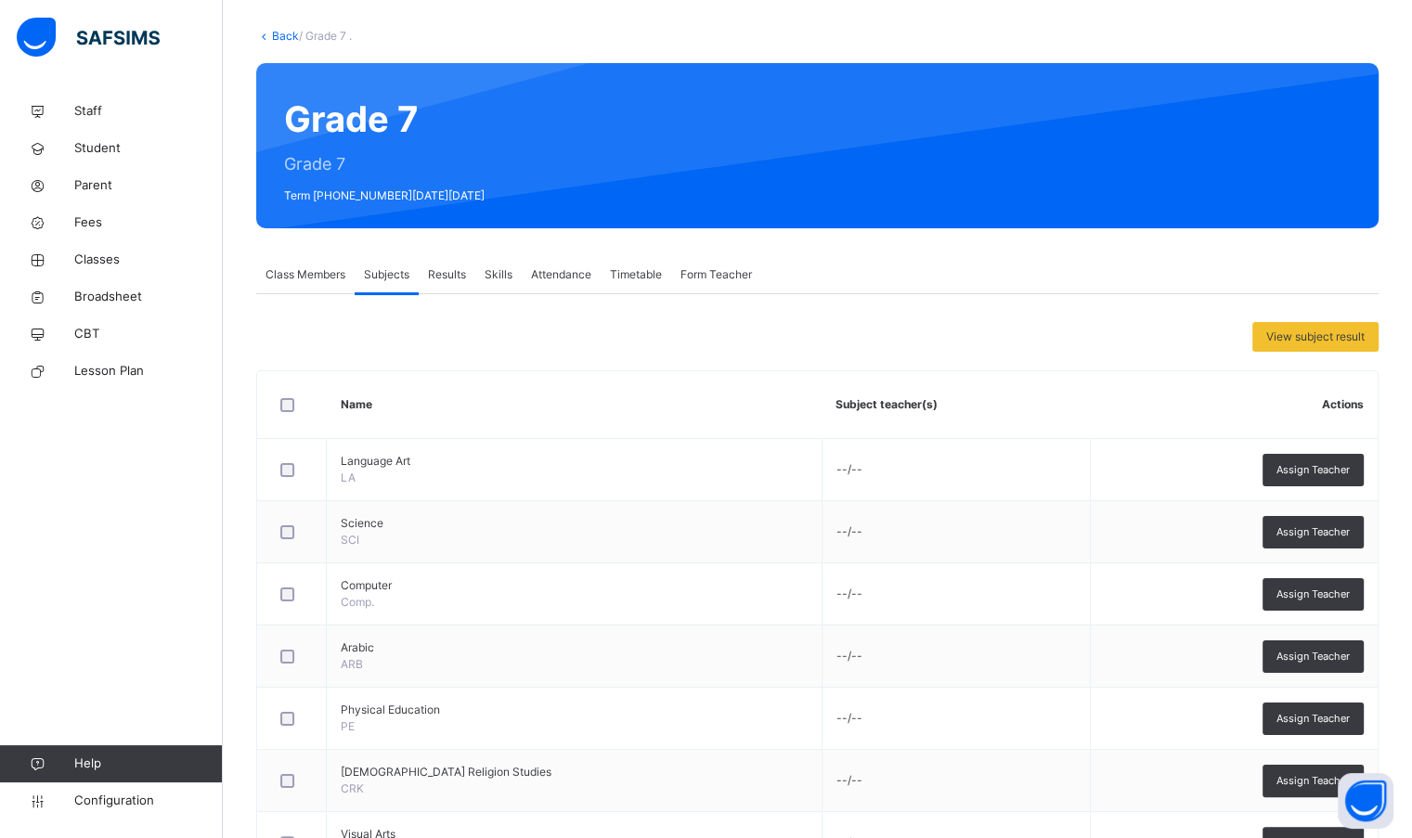
click at [730, 276] on span "Form Teacher" at bounding box center [715, 274] width 71 height 17
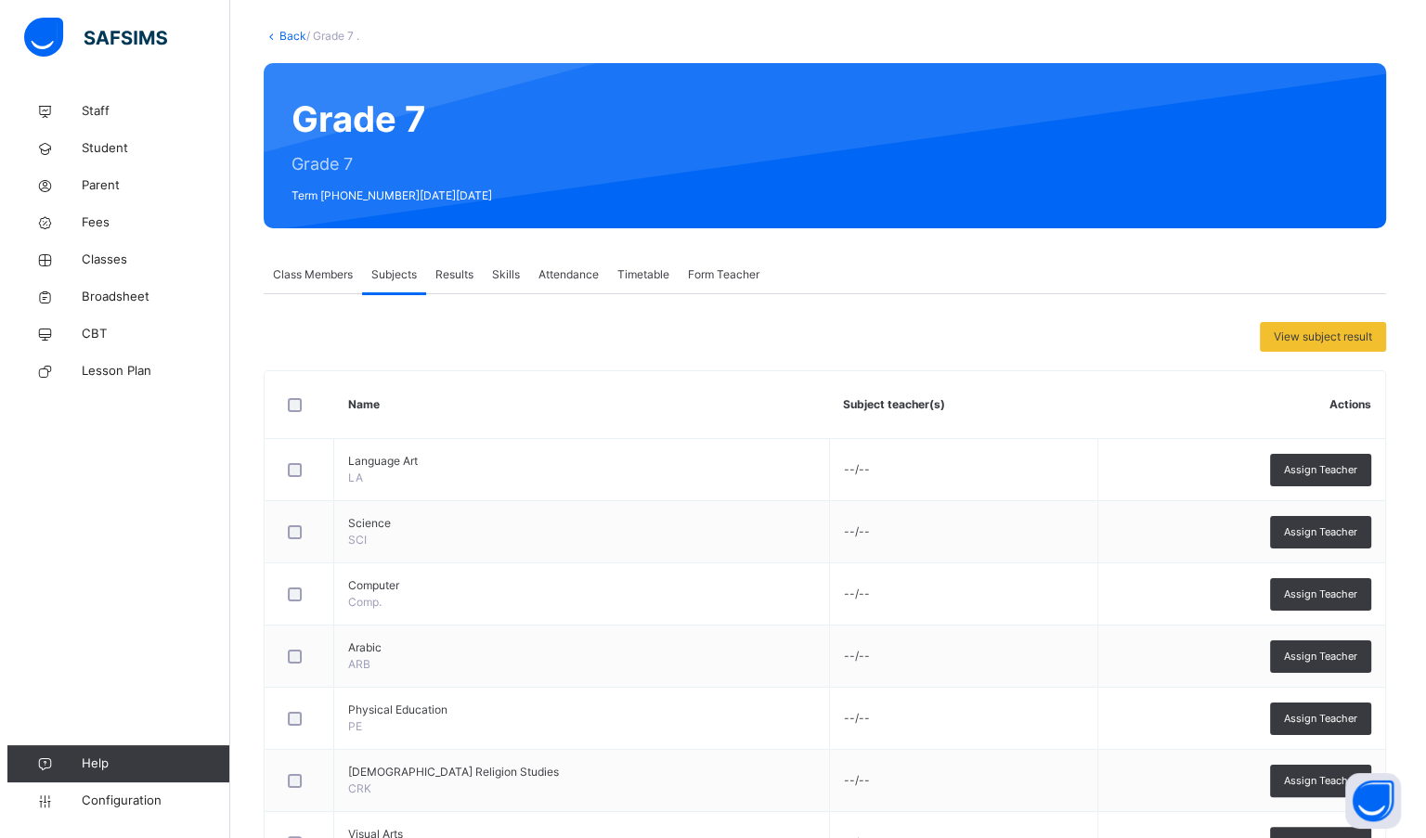
scroll to position [21, 0]
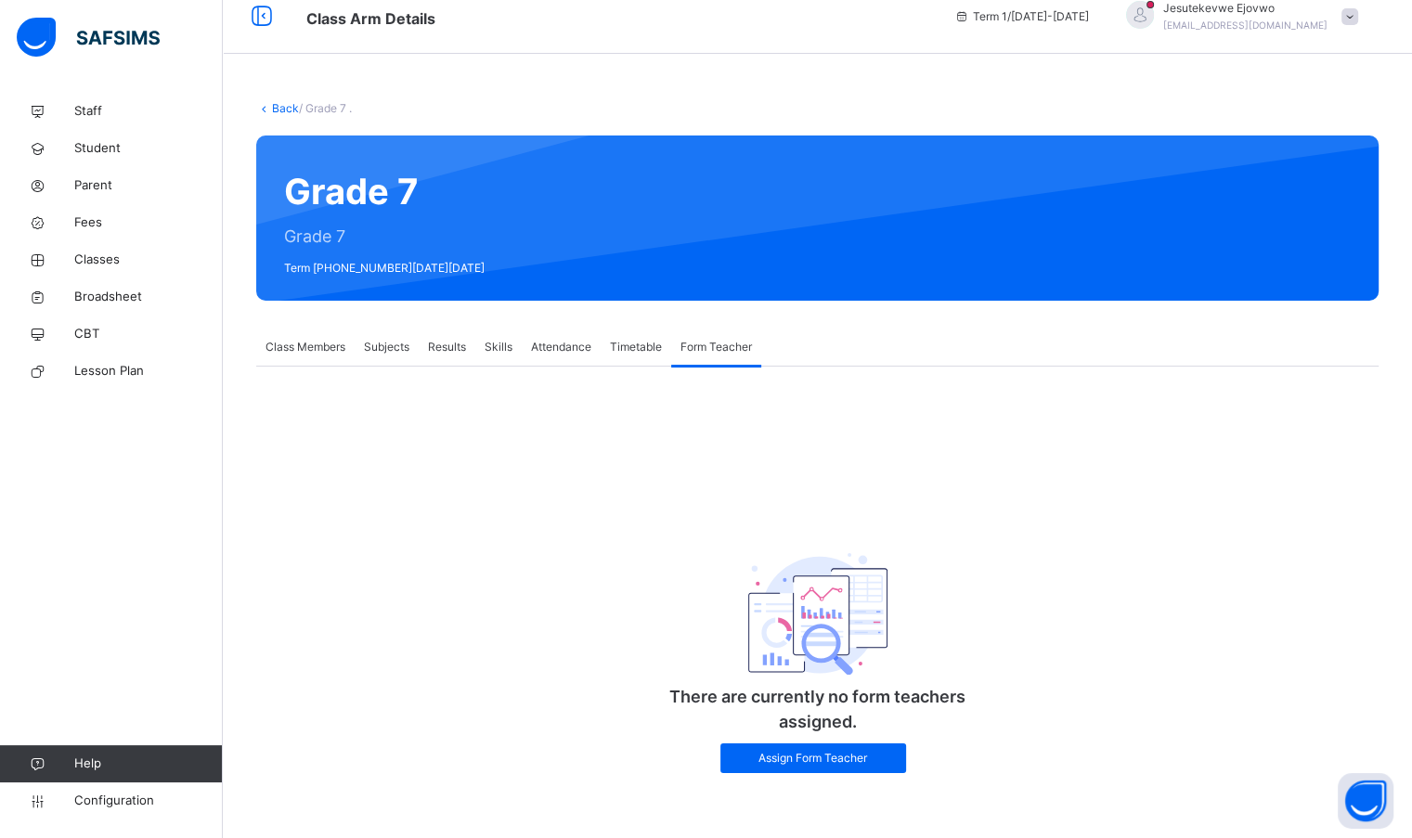
click at [851, 769] on div "Assign Form Teacher" at bounding box center [813, 758] width 186 height 30
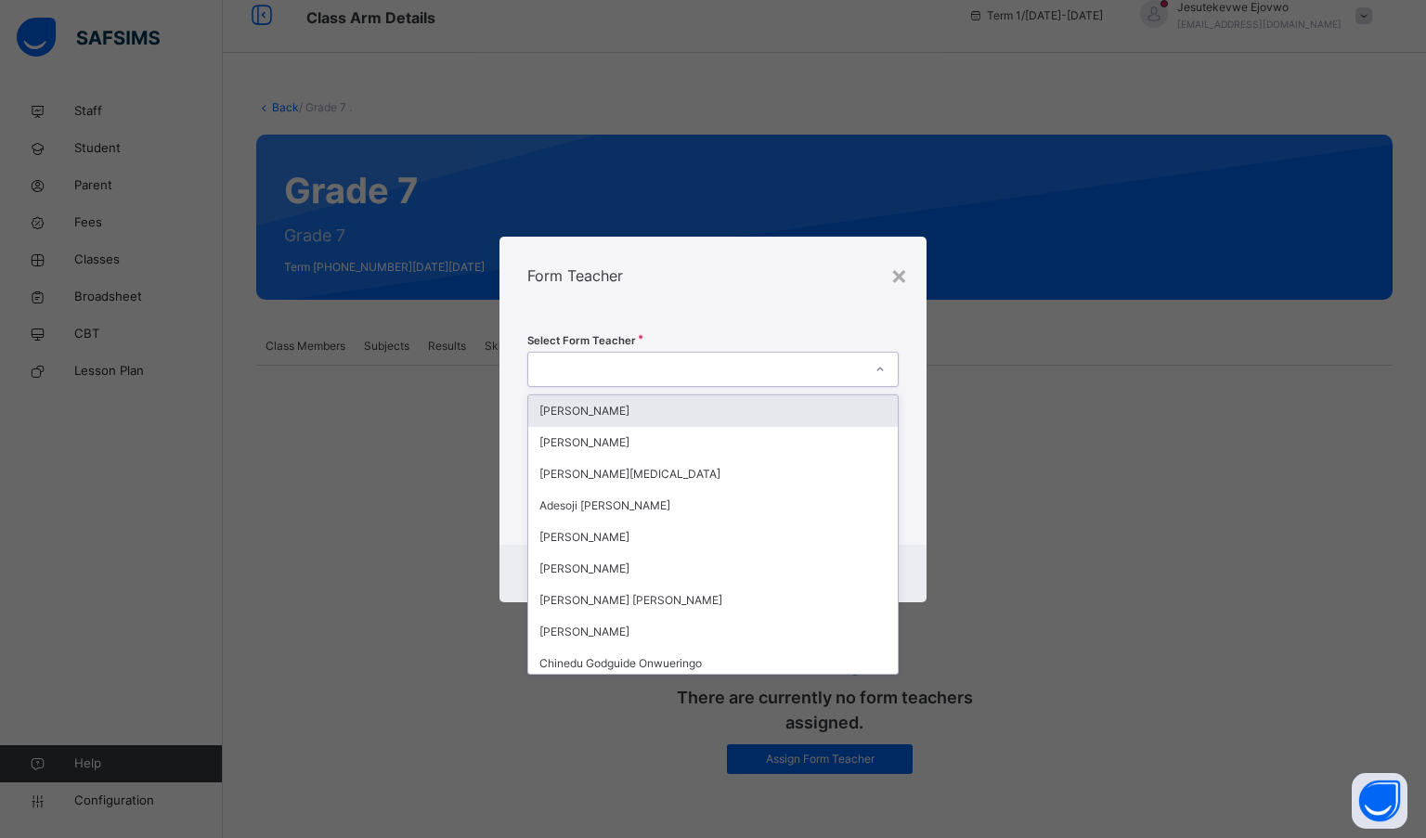
click at [670, 363] on div at bounding box center [695, 369] width 335 height 29
type input "**"
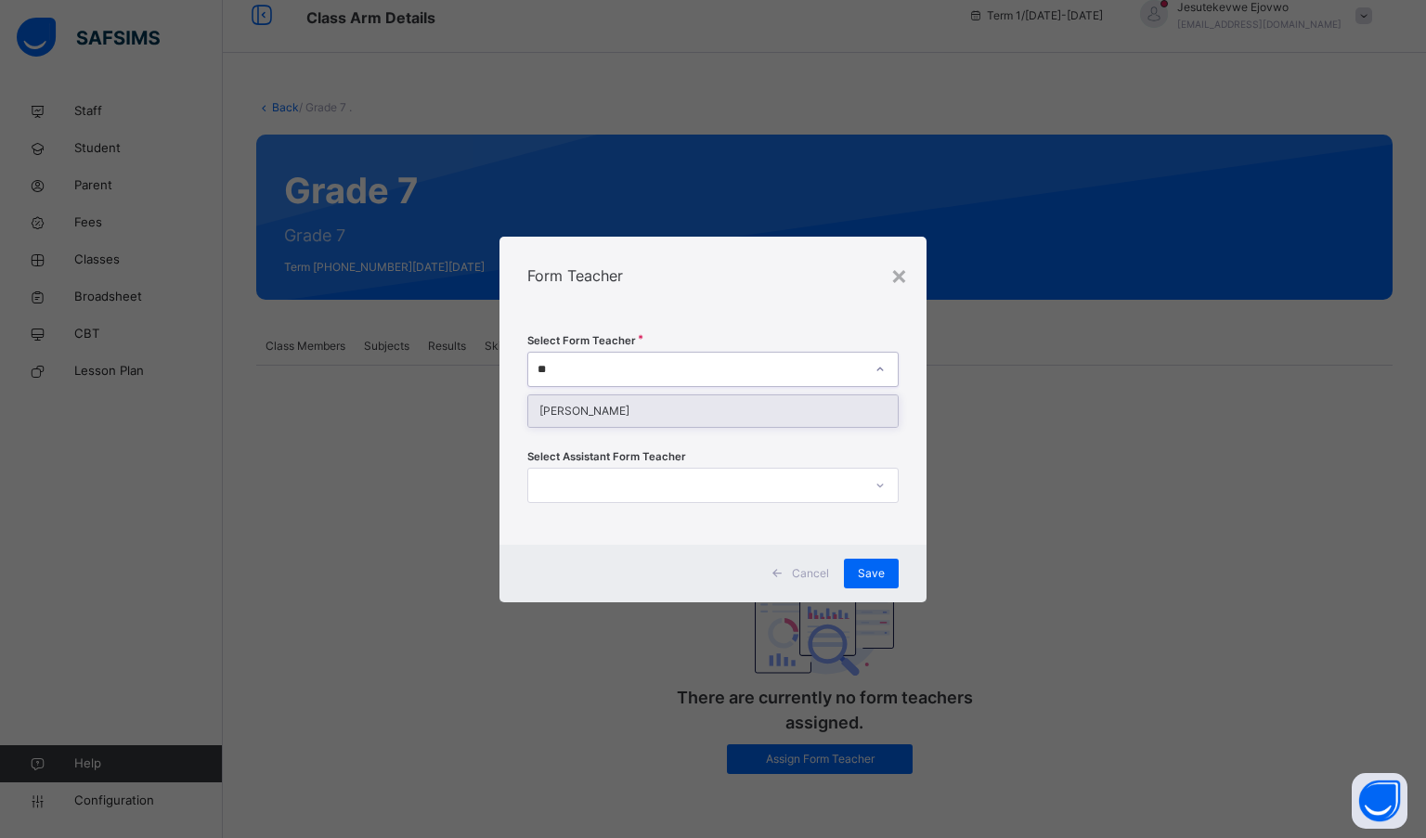
click at [640, 403] on div "[PERSON_NAME]" at bounding box center [713, 411] width 370 height 32
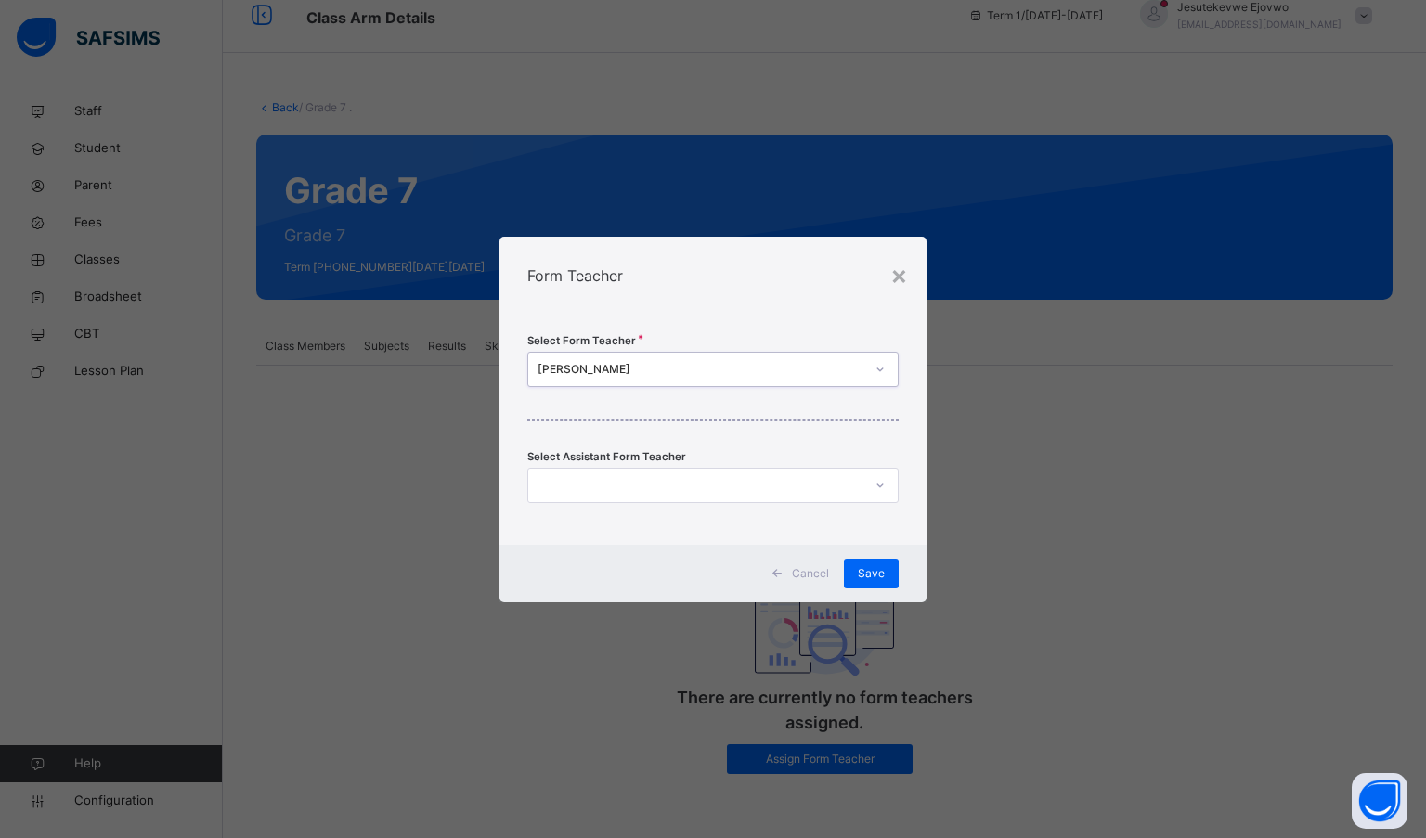
click at [706, 320] on div "Select Form Teacher option [PERSON_NAME], selected. 0 results available. Select…" at bounding box center [713, 430] width 428 height 230
click at [889, 573] on div "Save" at bounding box center [871, 574] width 55 height 30
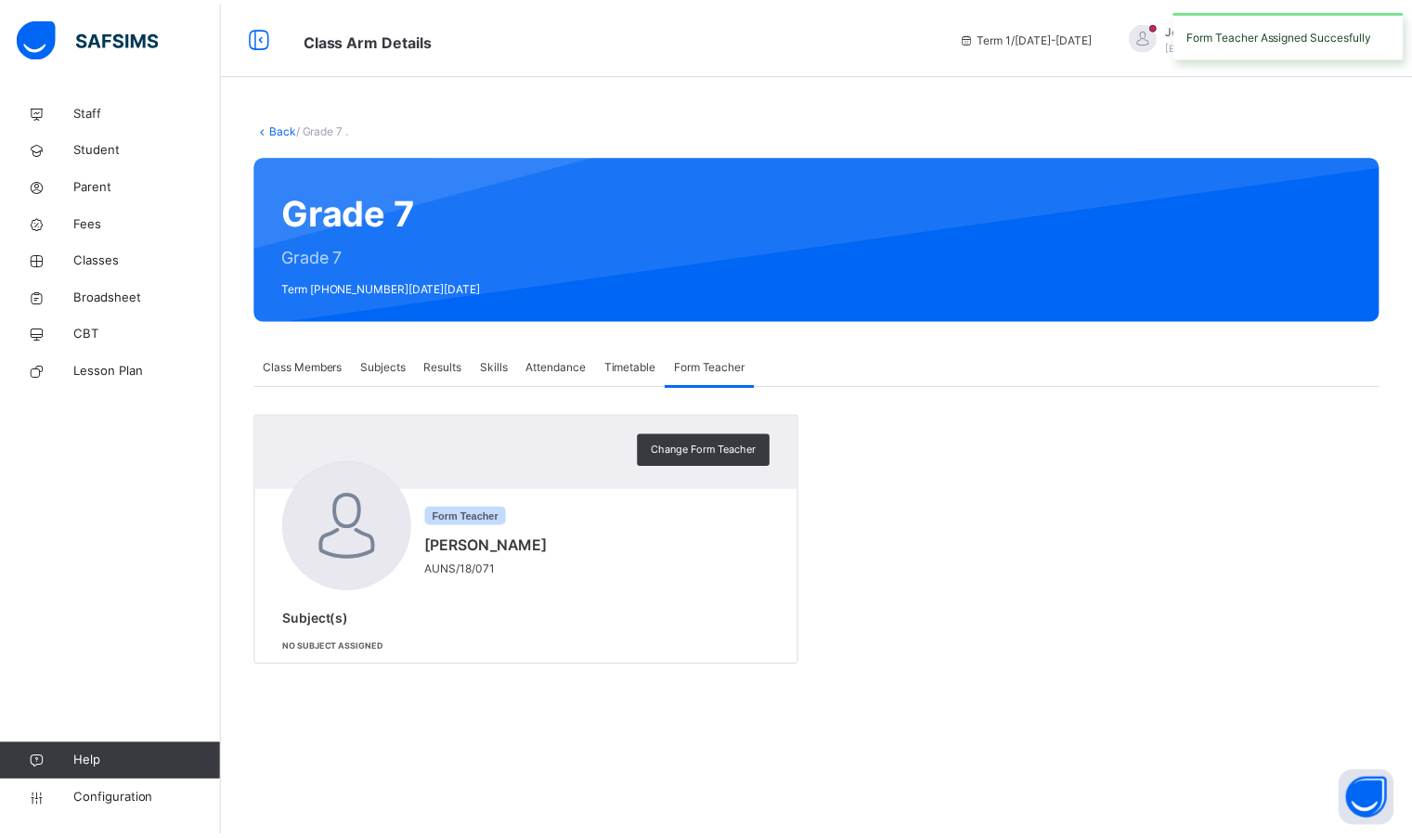
scroll to position [0, 0]
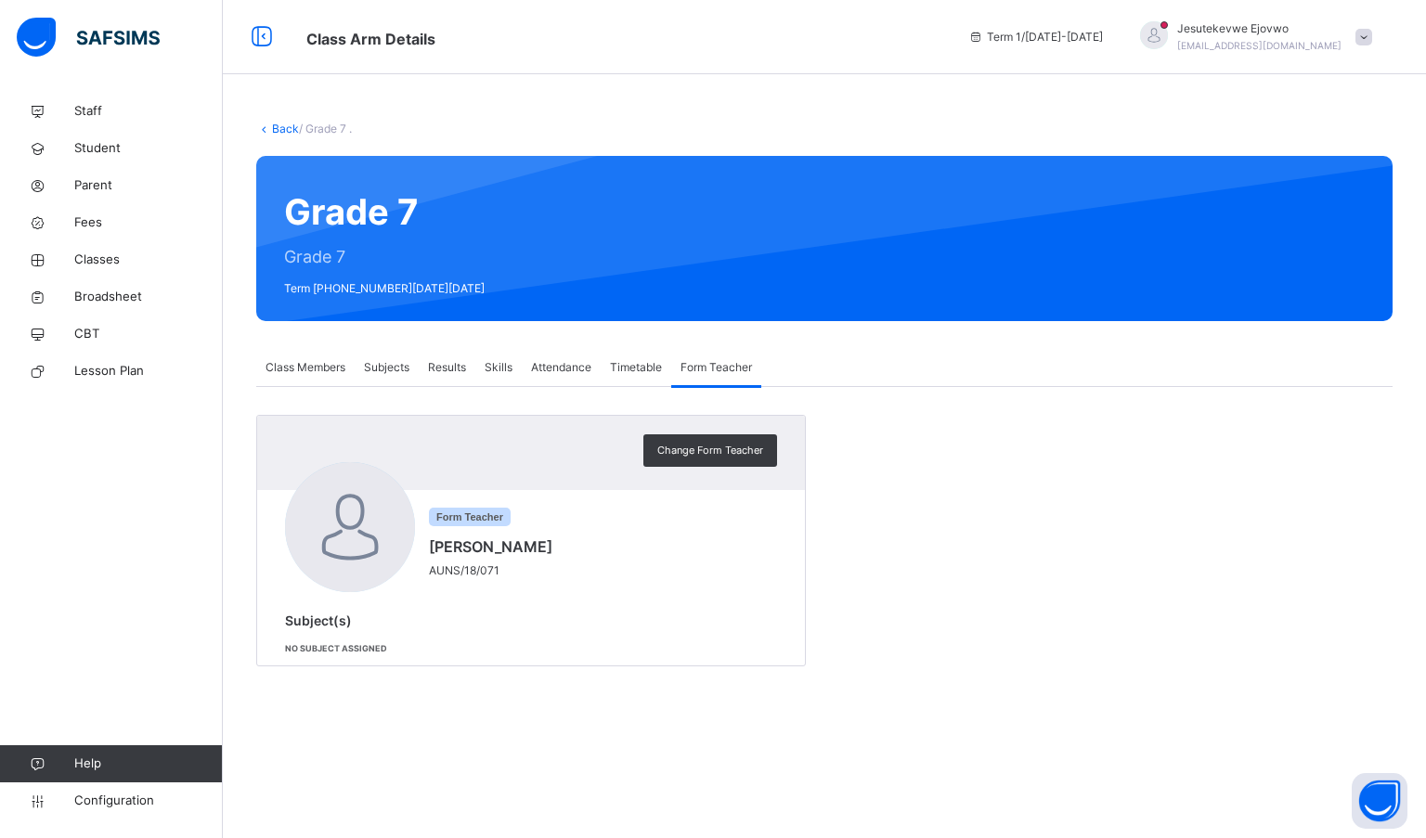
click at [396, 367] on span "Subjects" at bounding box center [386, 367] width 45 height 17
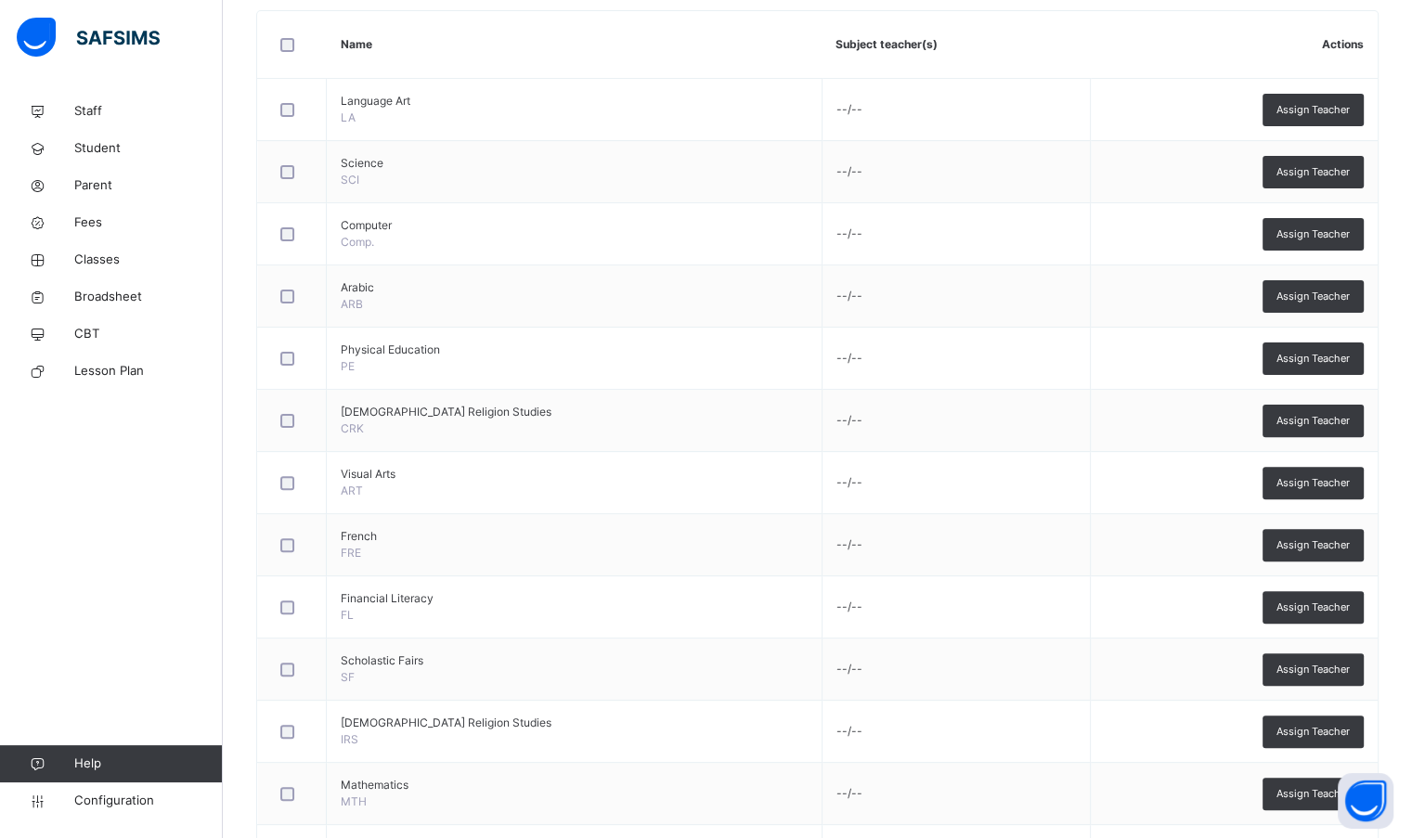
scroll to position [267, 0]
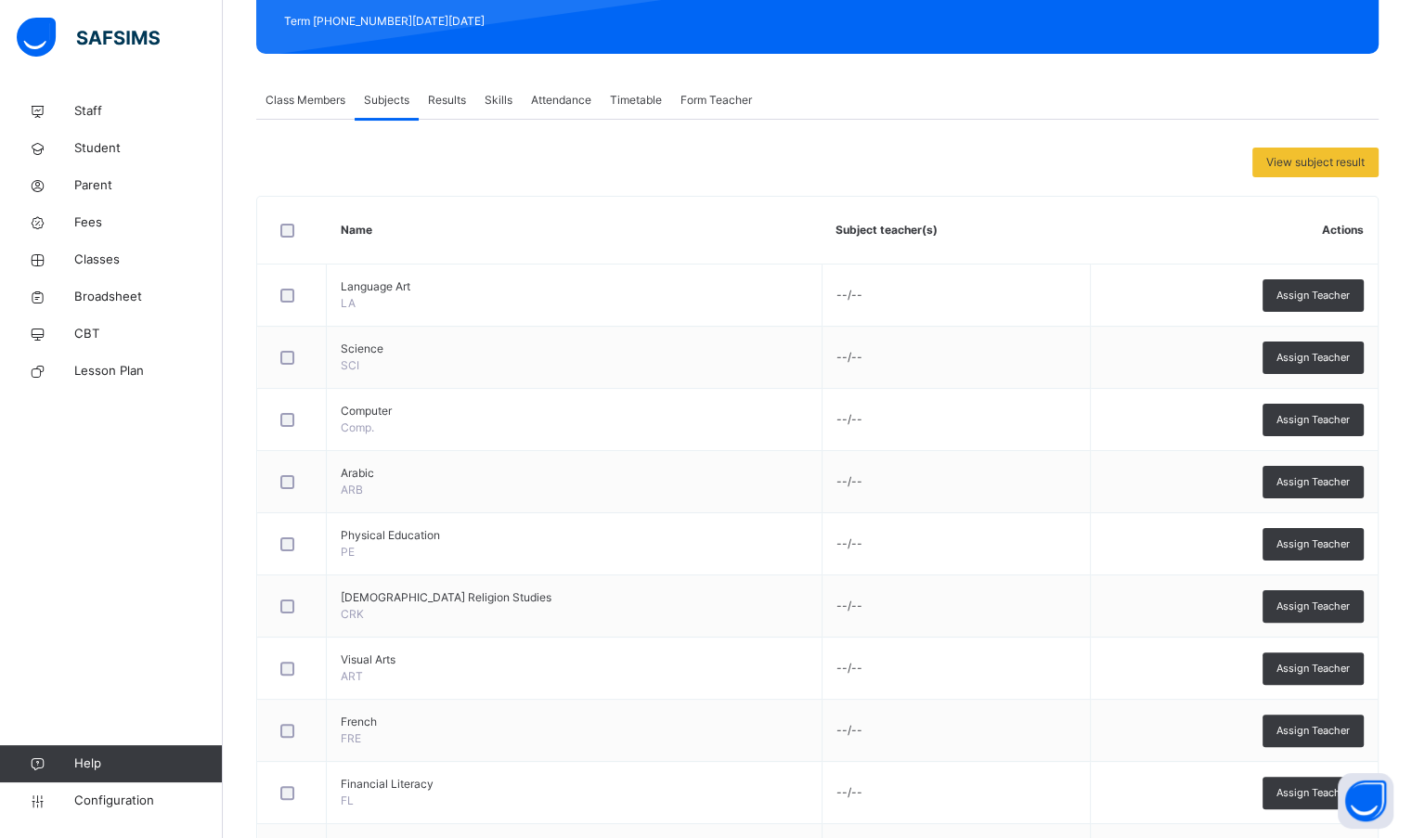
click at [1332, 296] on span "Assign Teacher" at bounding box center [1312, 296] width 73 height 16
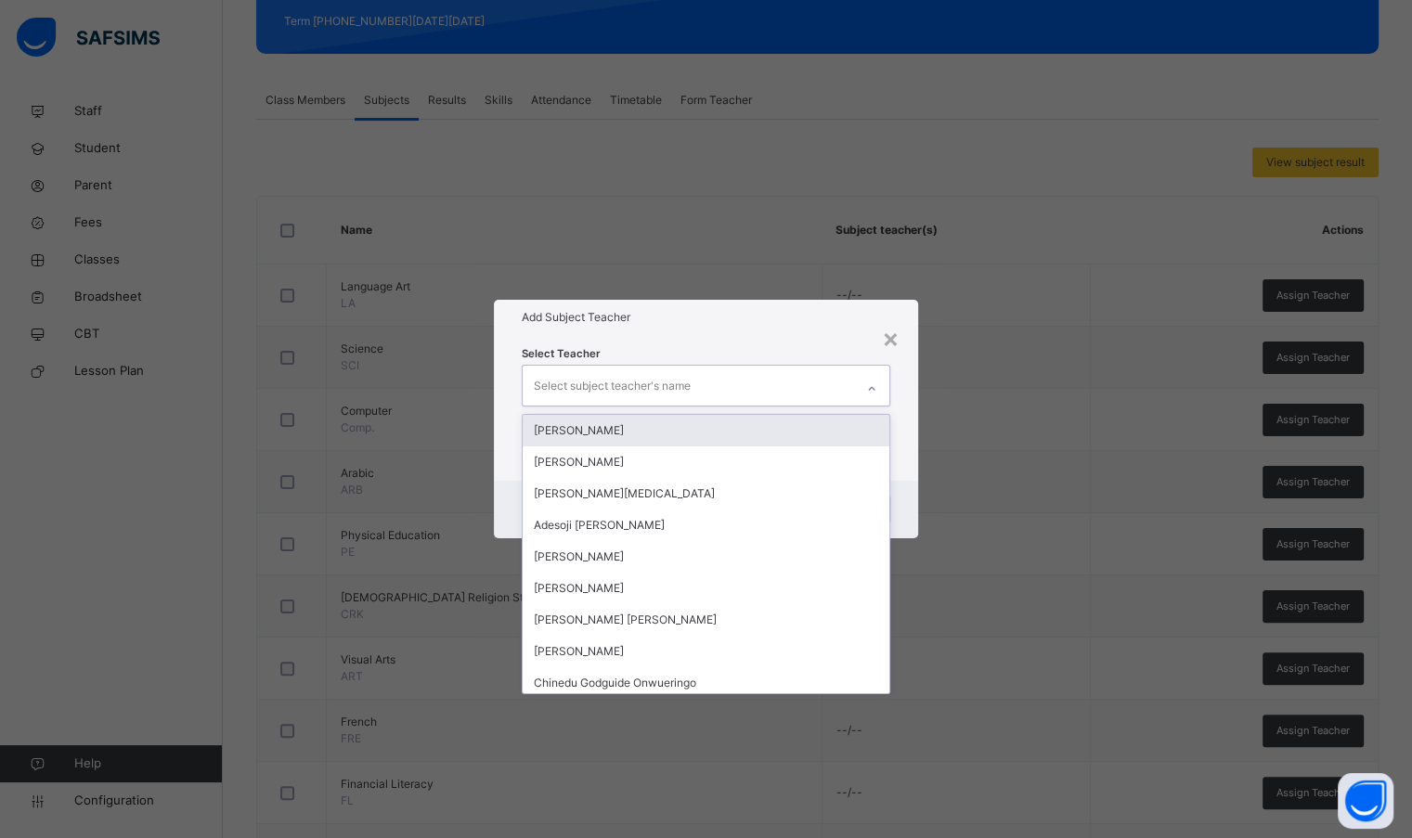
click at [771, 389] on div "Select subject teacher's name" at bounding box center [688, 385] width 330 height 39
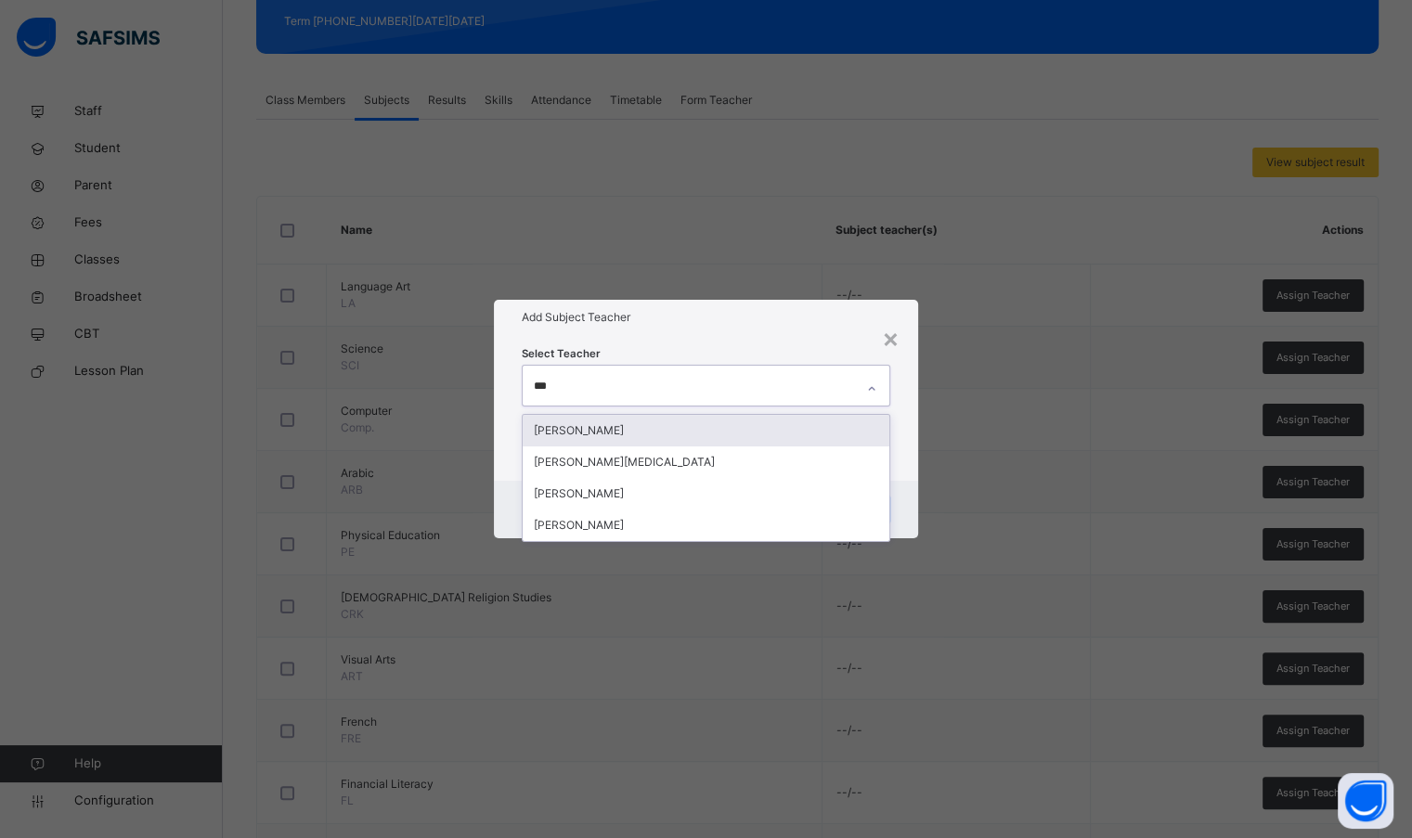
type input "***"
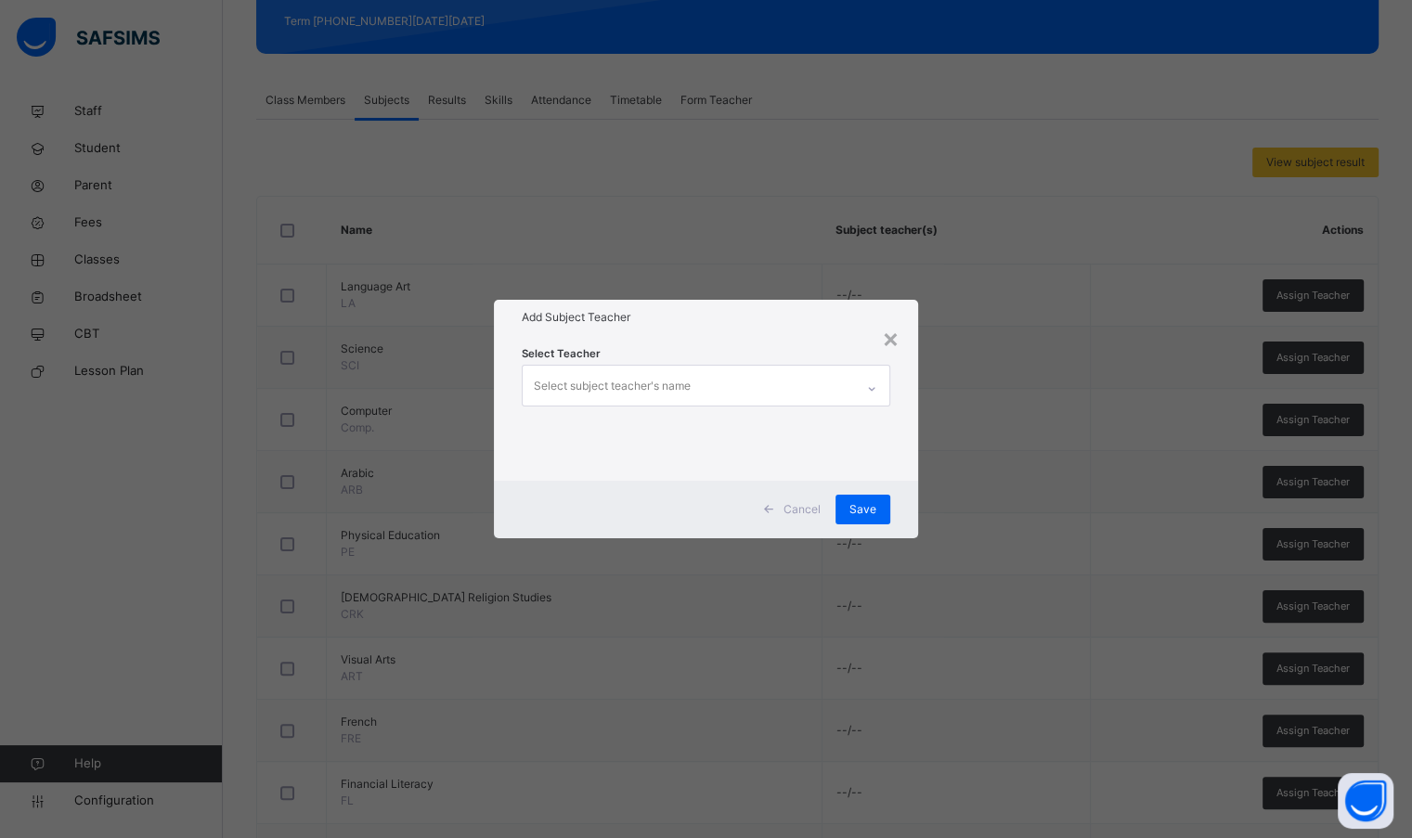
click at [614, 376] on div "Select subject teacher's name" at bounding box center [612, 385] width 157 height 35
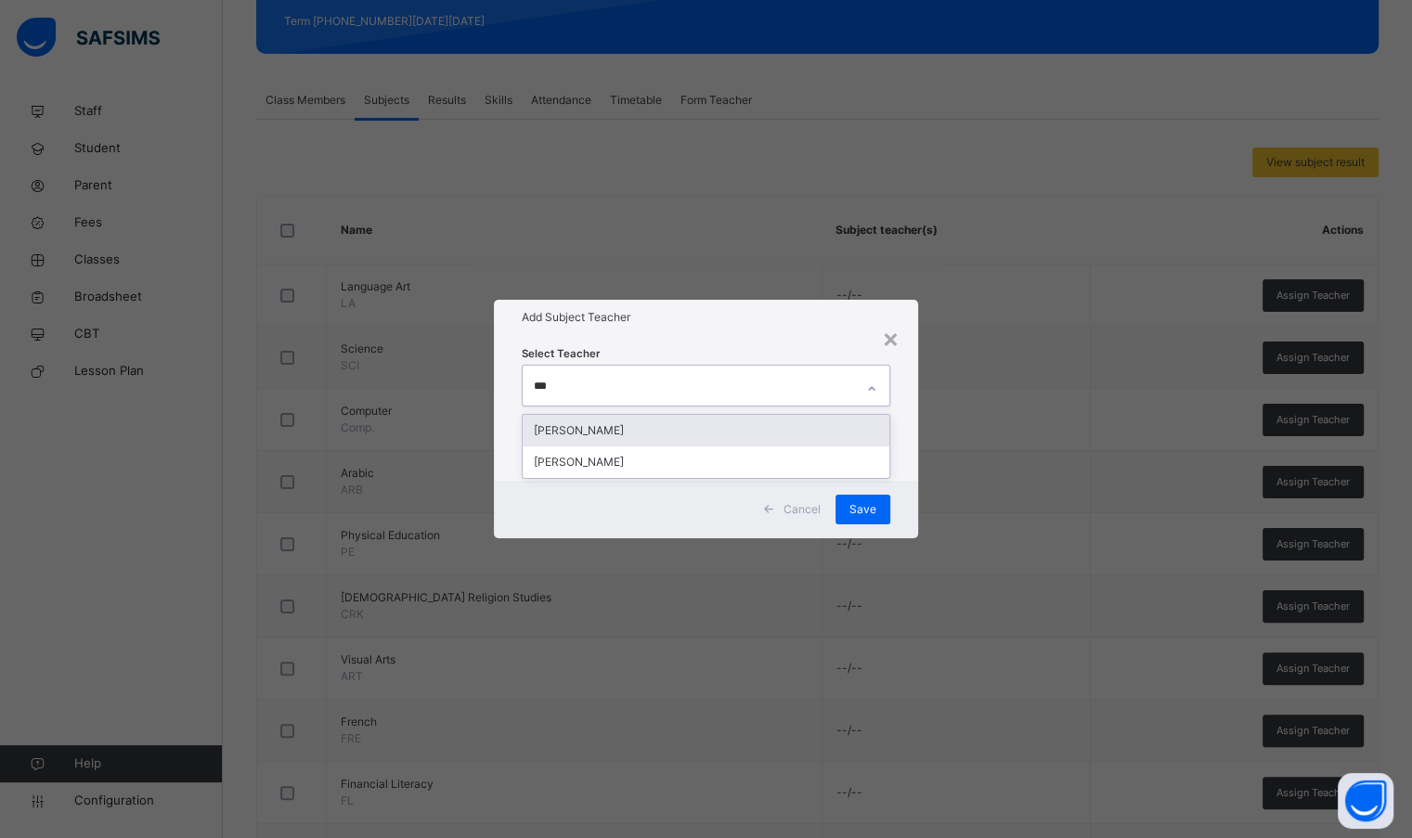
type input "****"
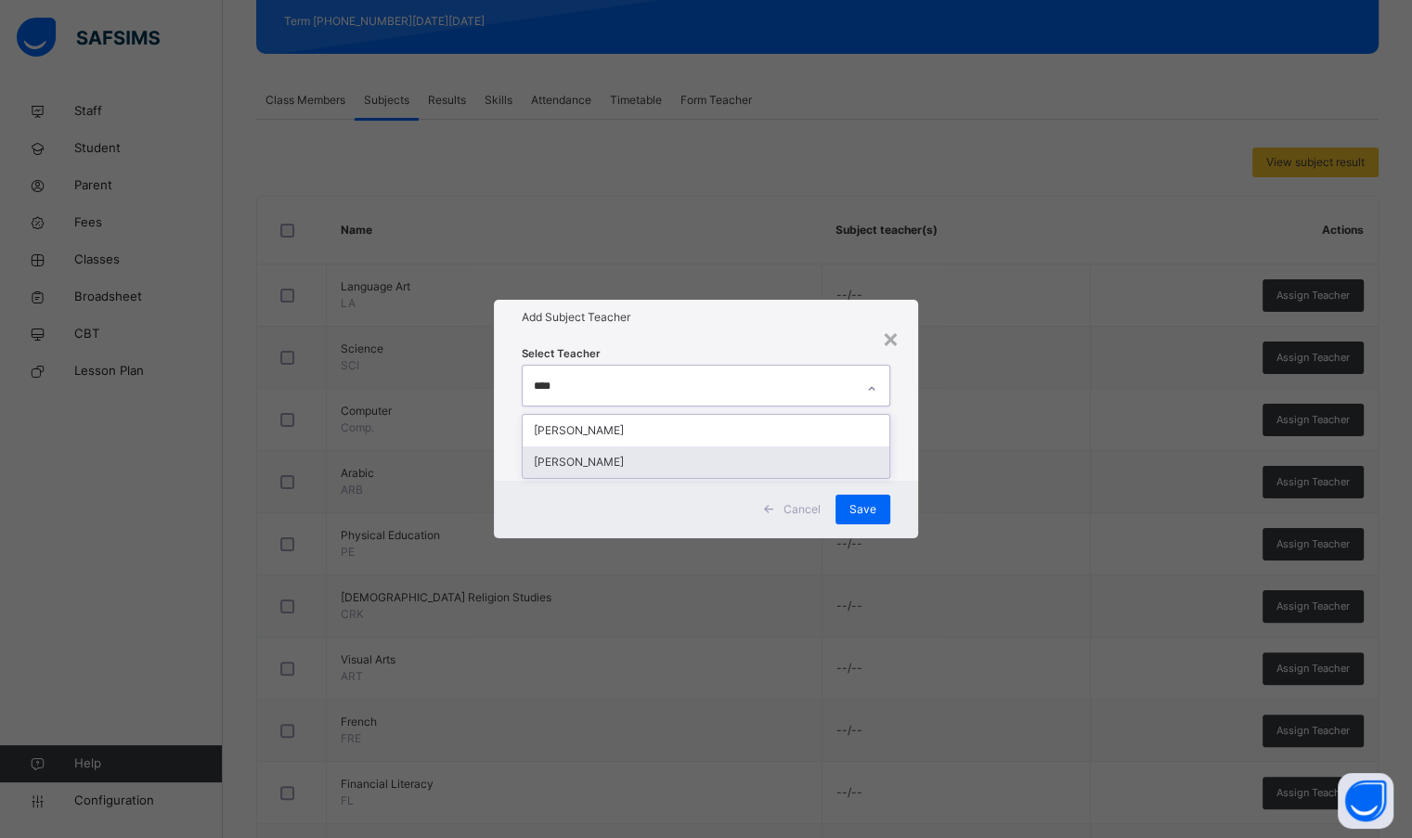
click at [595, 456] on div "[PERSON_NAME]" at bounding box center [706, 462] width 366 height 32
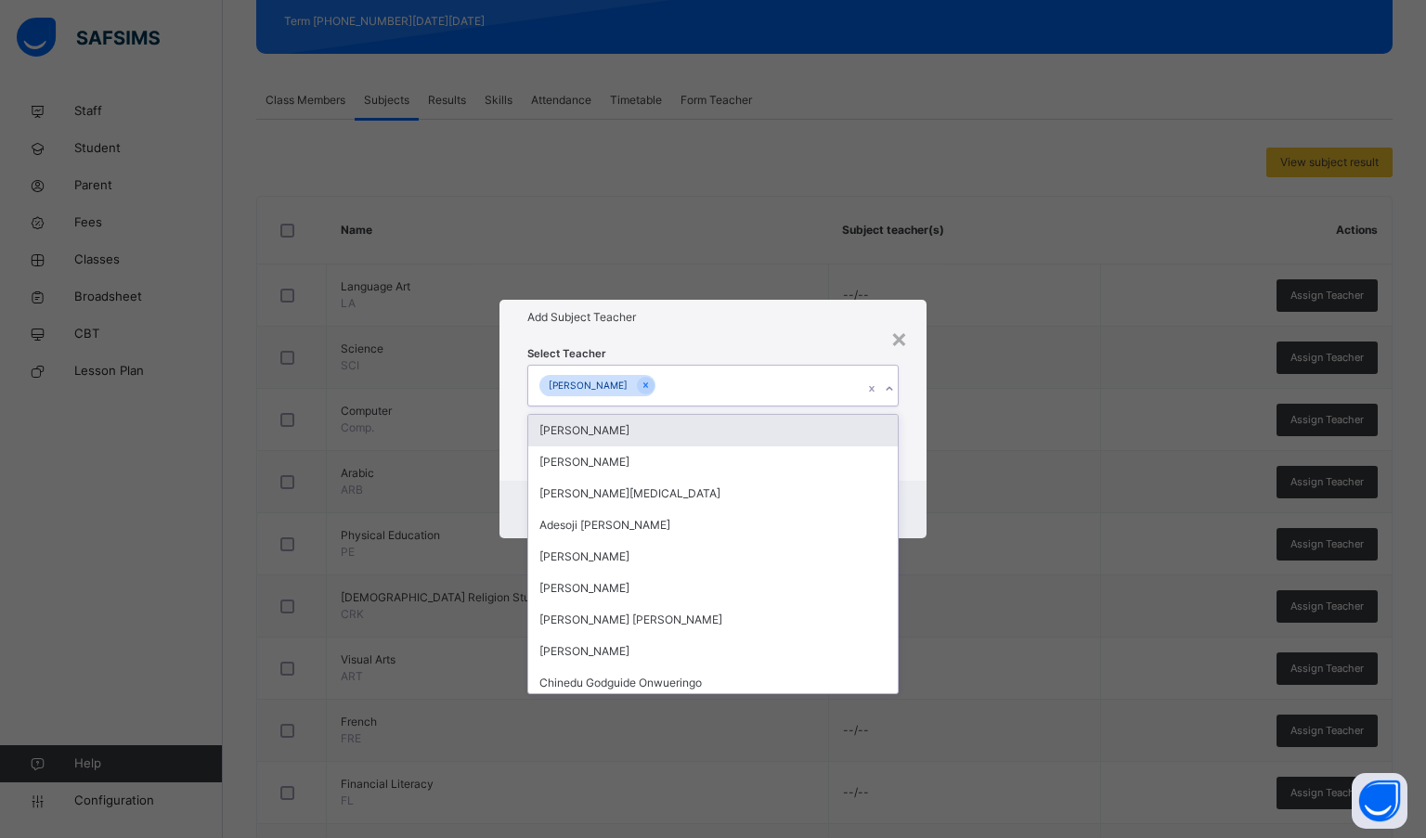
click at [644, 341] on div "Select Teacher option [PERSON_NAME], selected. option [PERSON_NAME] focused, 1 …" at bounding box center [713, 407] width 428 height 145
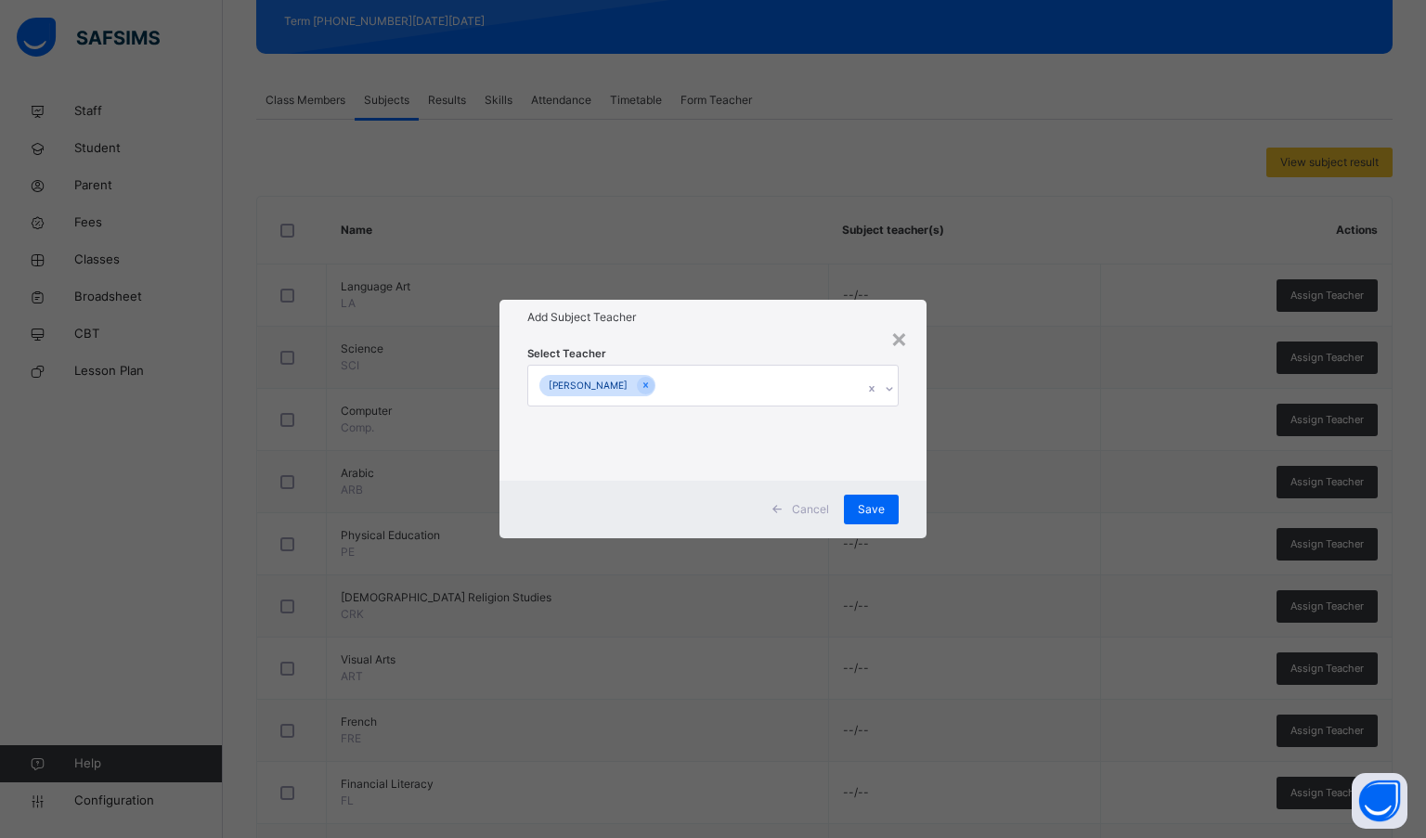
click at [862, 514] on span "Save" at bounding box center [871, 509] width 27 height 17
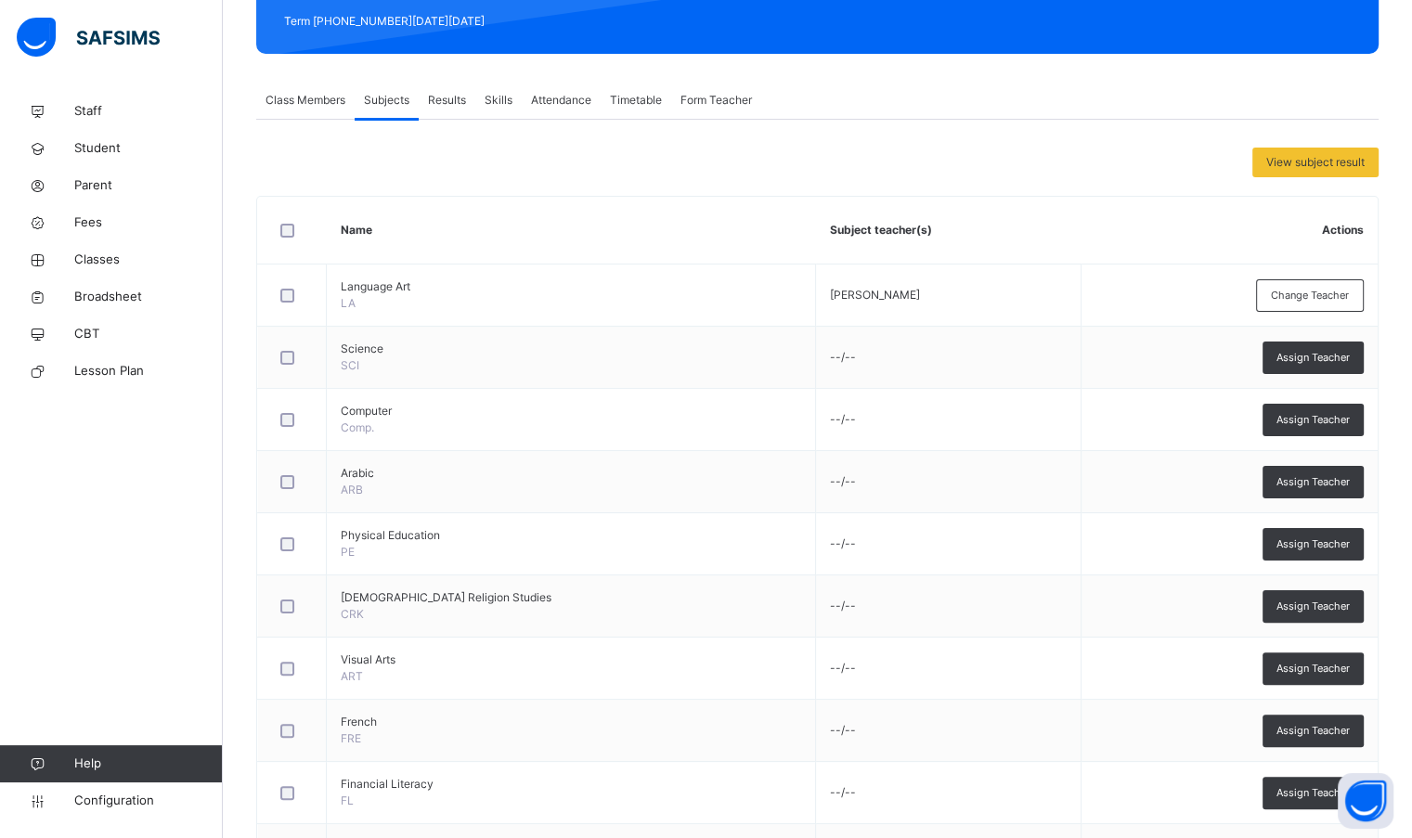
click at [1301, 355] on span "Assign Teacher" at bounding box center [1312, 358] width 73 height 16
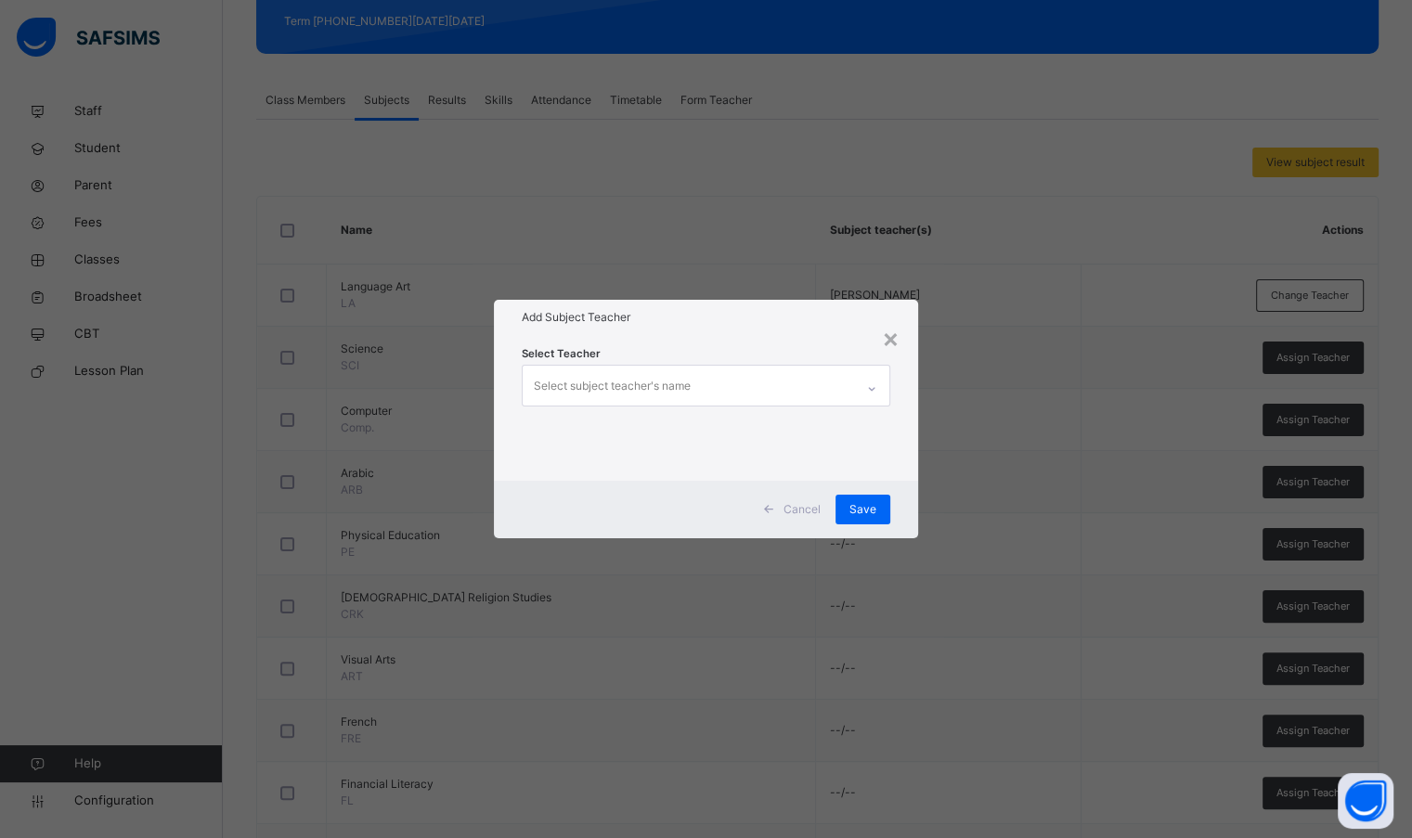
click at [747, 382] on div "Select subject teacher's name" at bounding box center [688, 385] width 330 height 39
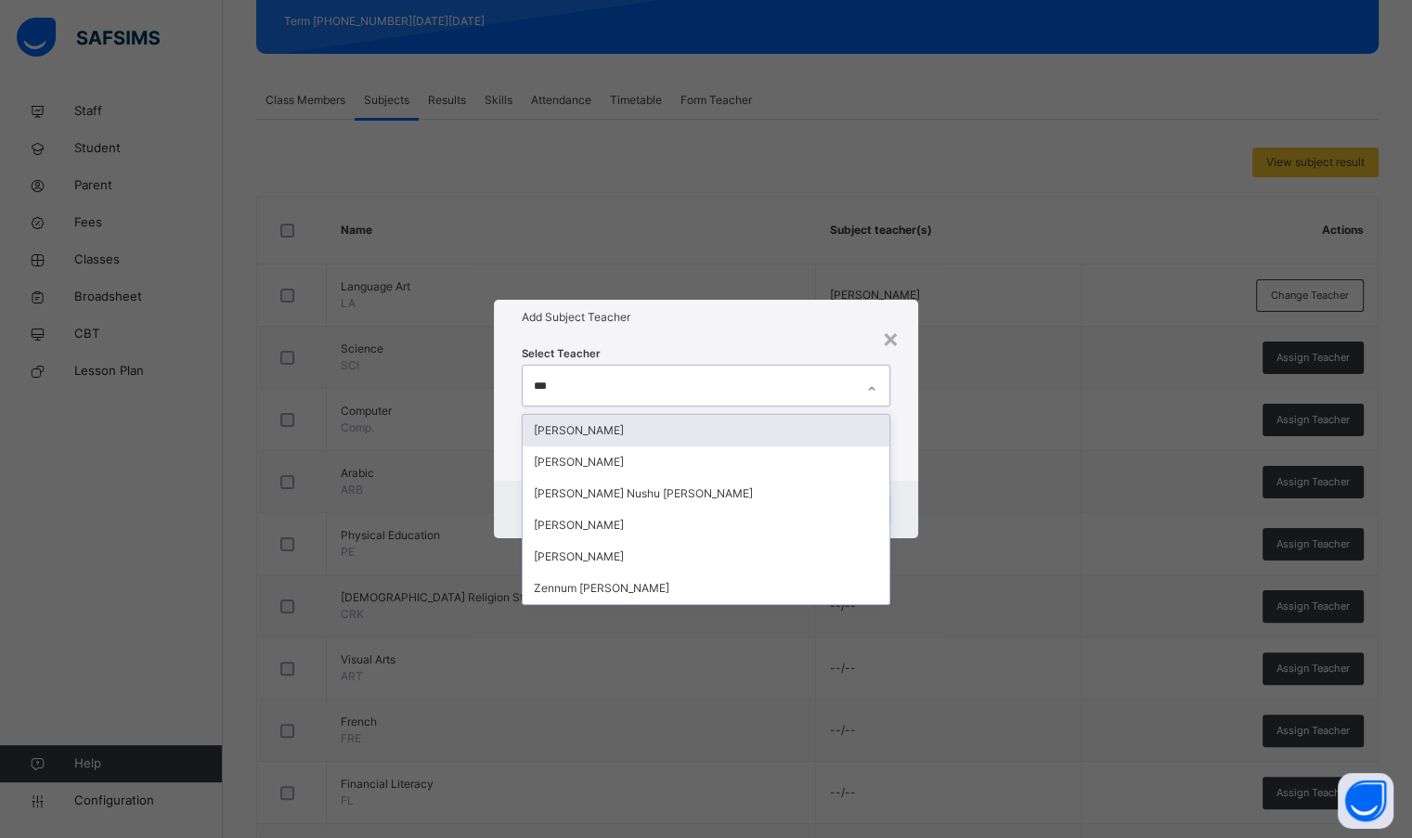
type input "****"
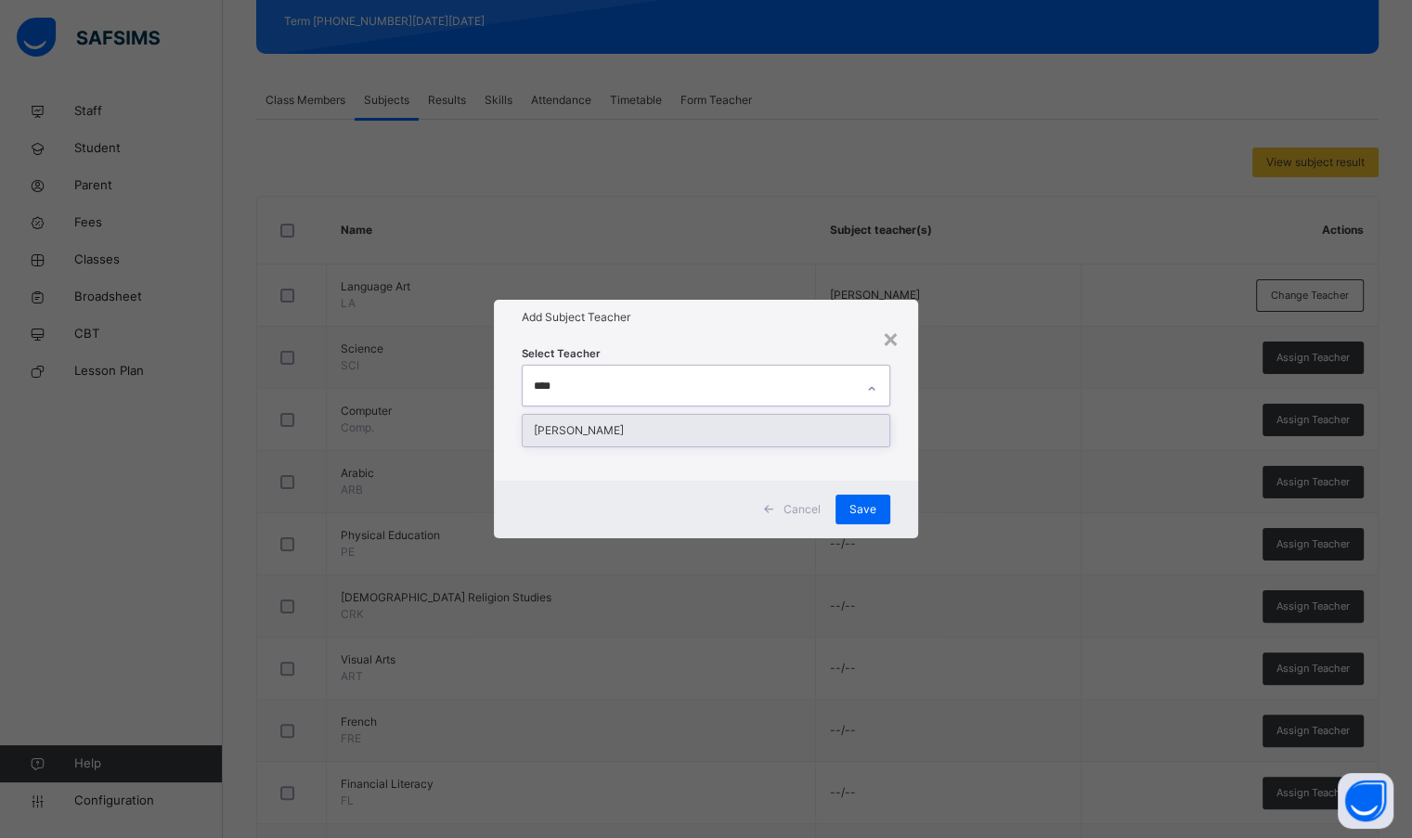
click at [711, 433] on div "[PERSON_NAME]" at bounding box center [706, 431] width 366 height 32
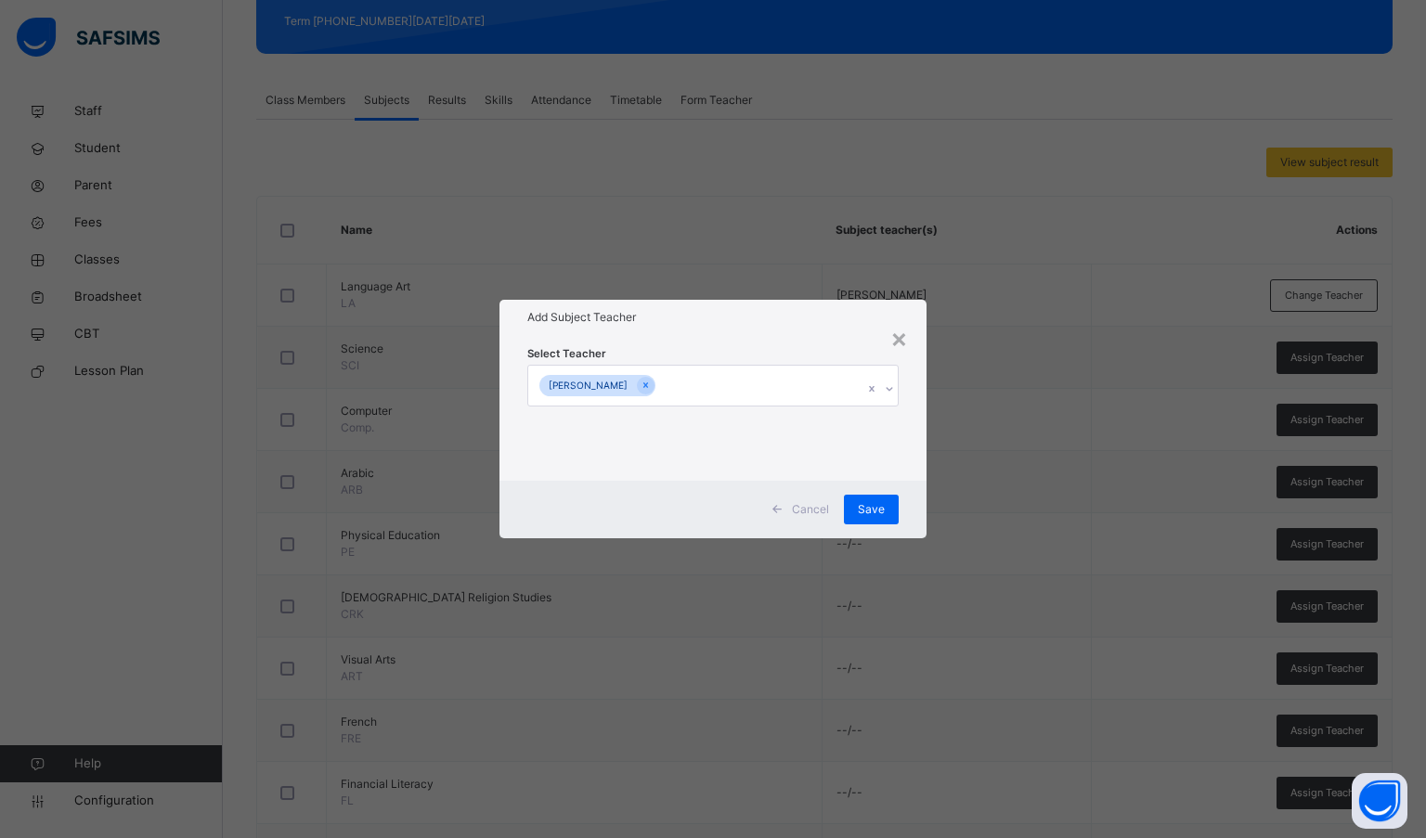
click at [752, 329] on div "Add Subject Teacher" at bounding box center [713, 317] width 428 height 35
click at [883, 512] on span "Save" at bounding box center [871, 509] width 27 height 17
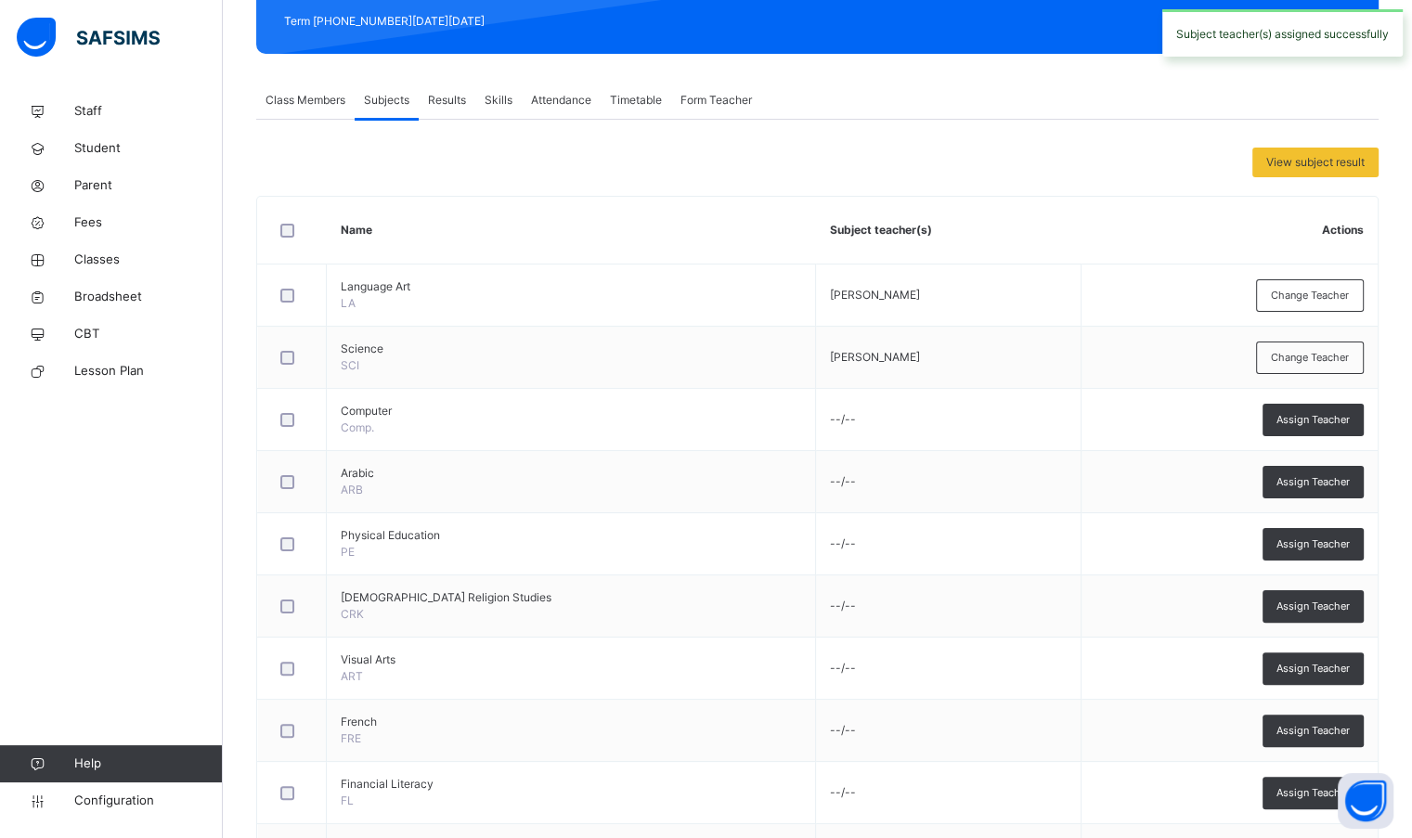
click at [1307, 419] on span "Assign Teacher" at bounding box center [1312, 420] width 73 height 16
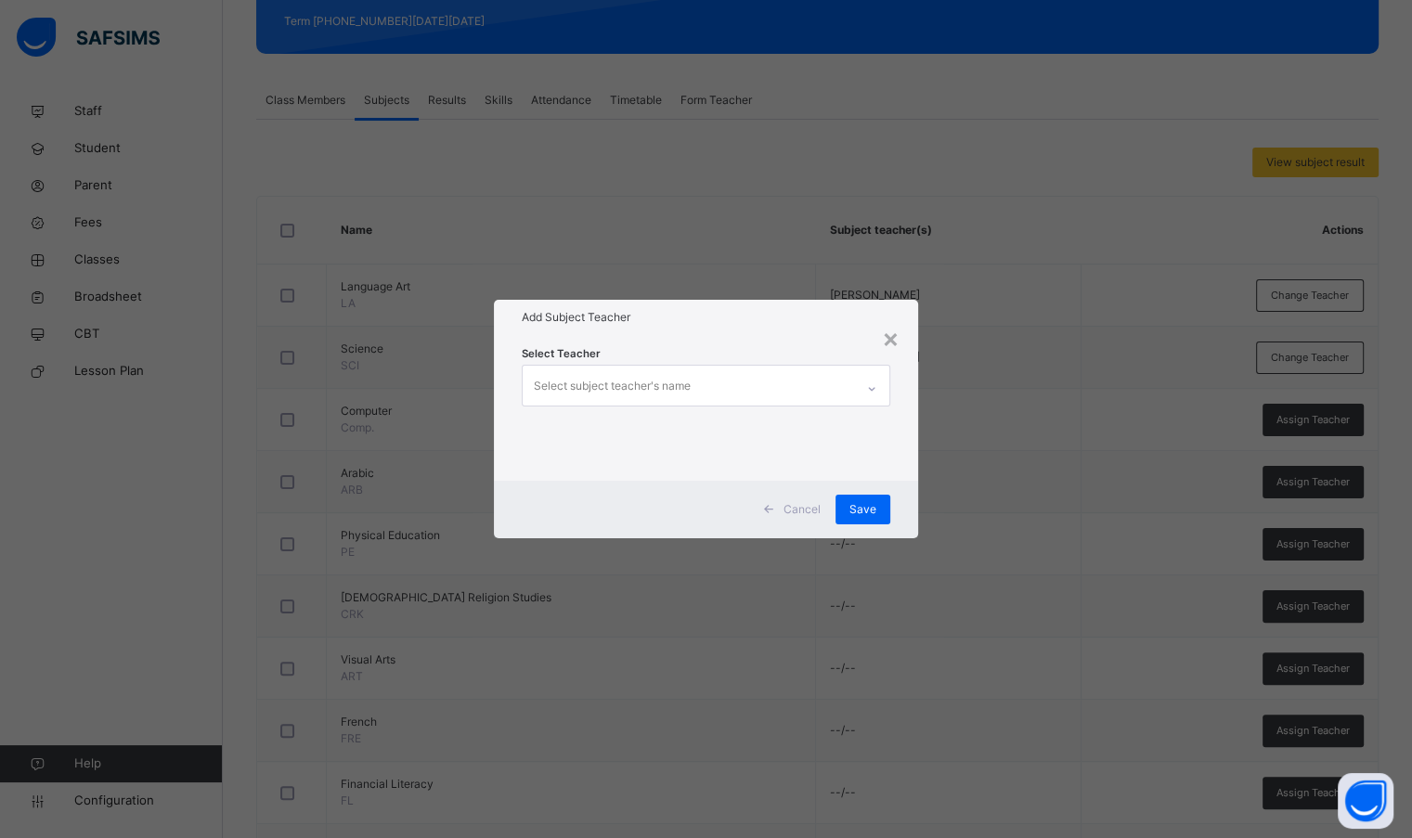
click at [884, 342] on div "×" at bounding box center [891, 337] width 18 height 39
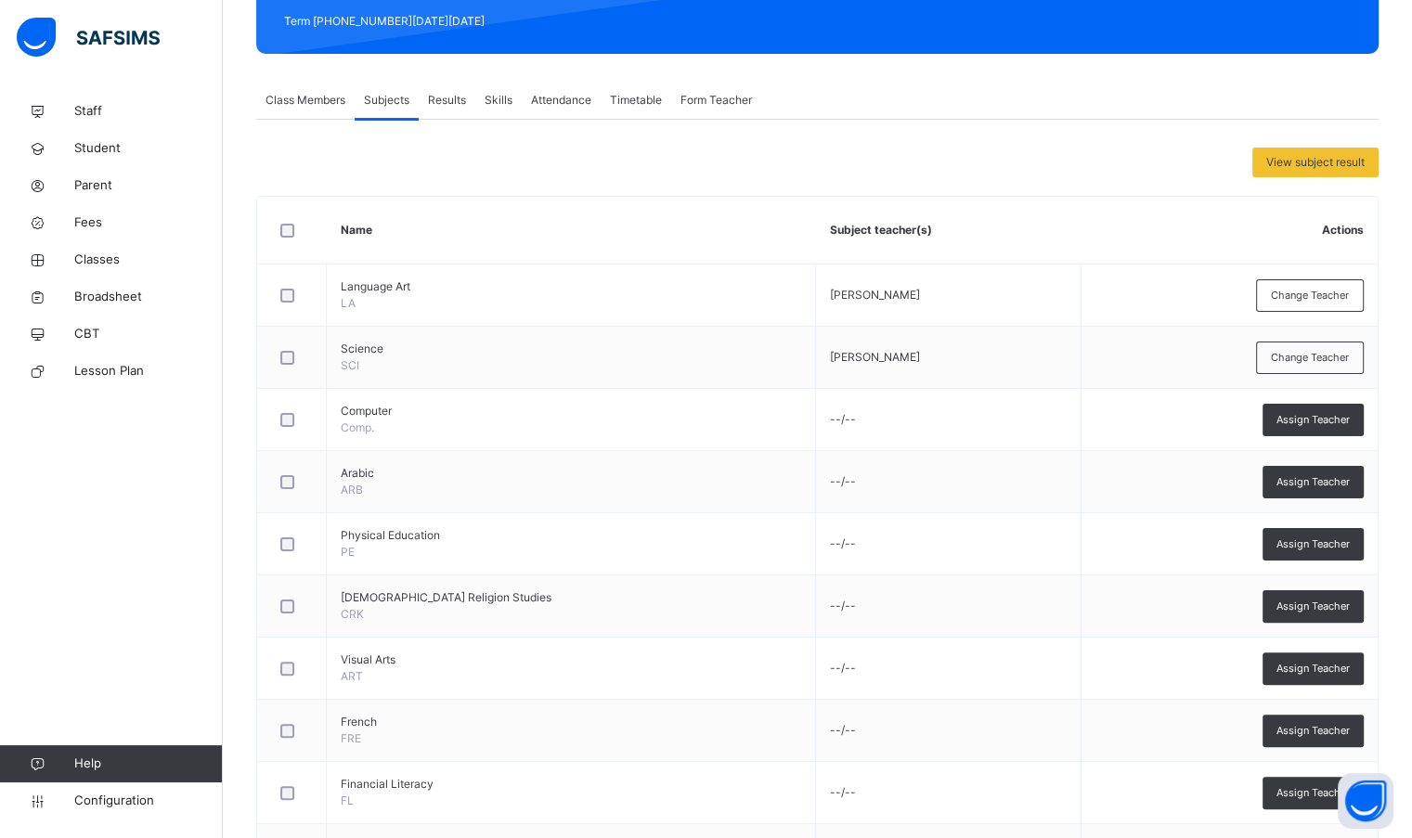
click at [1325, 481] on span "Assign Teacher" at bounding box center [1312, 482] width 73 height 16
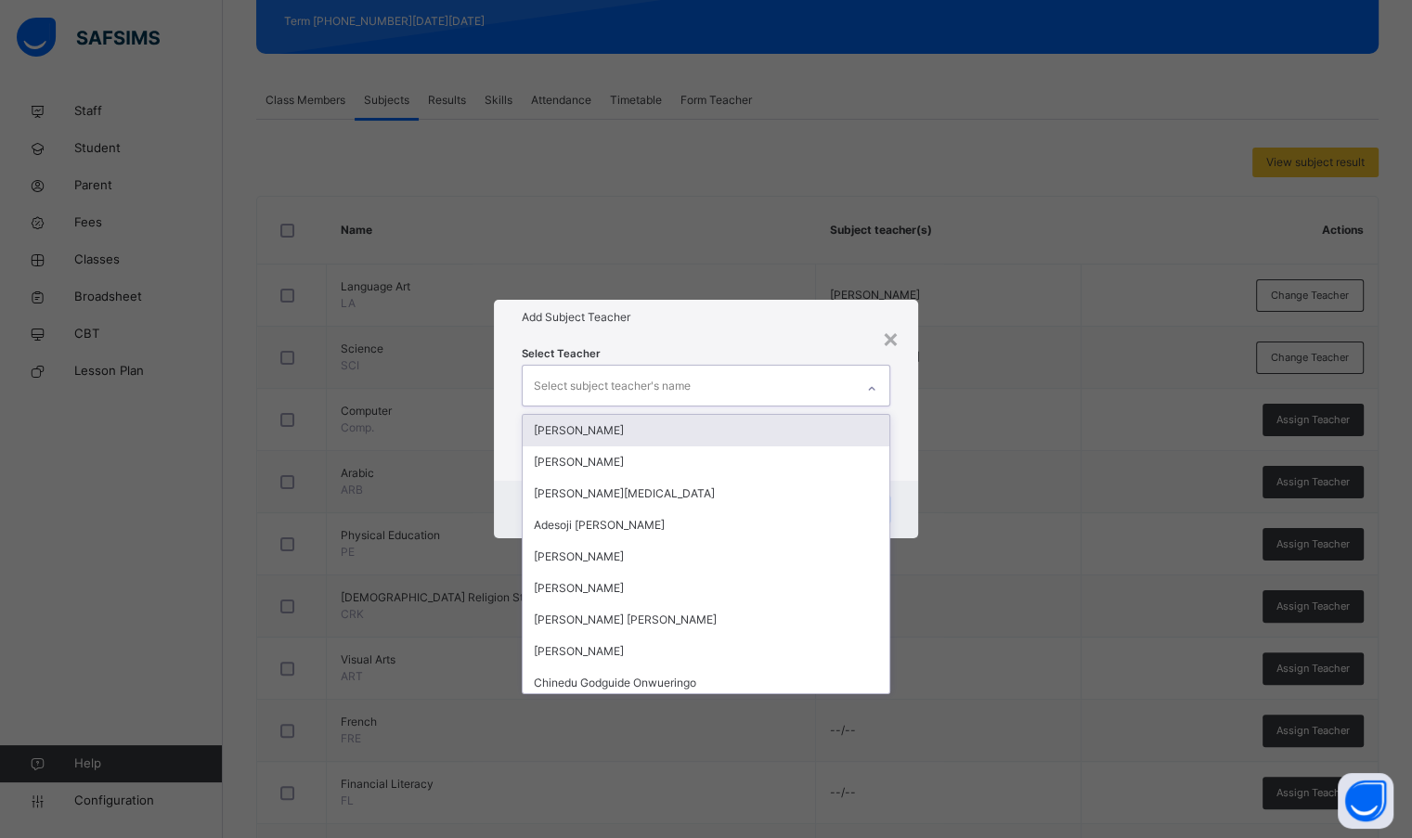
click at [782, 381] on div "Select subject teacher's name" at bounding box center [688, 385] width 330 height 39
type input "*"
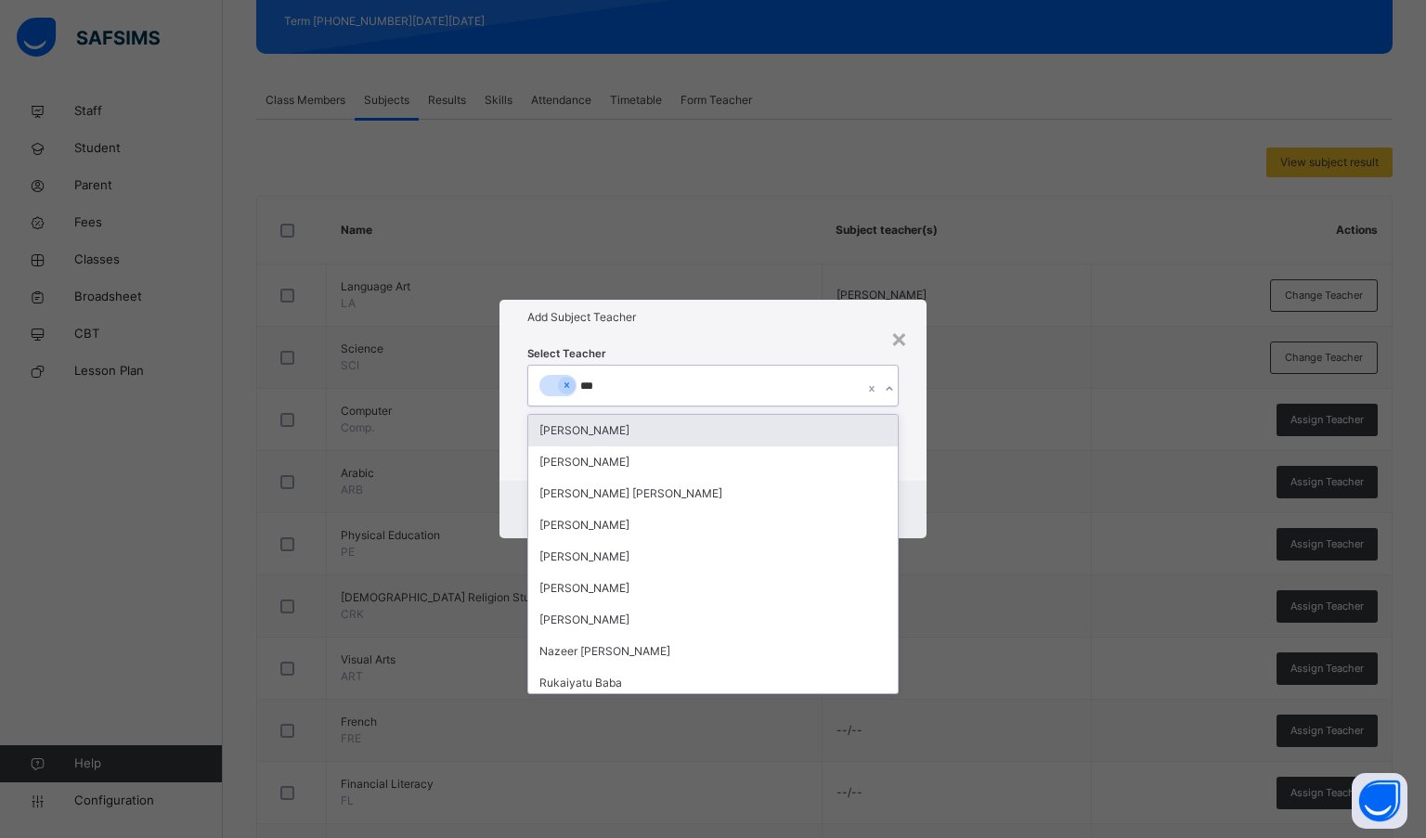
type input "****"
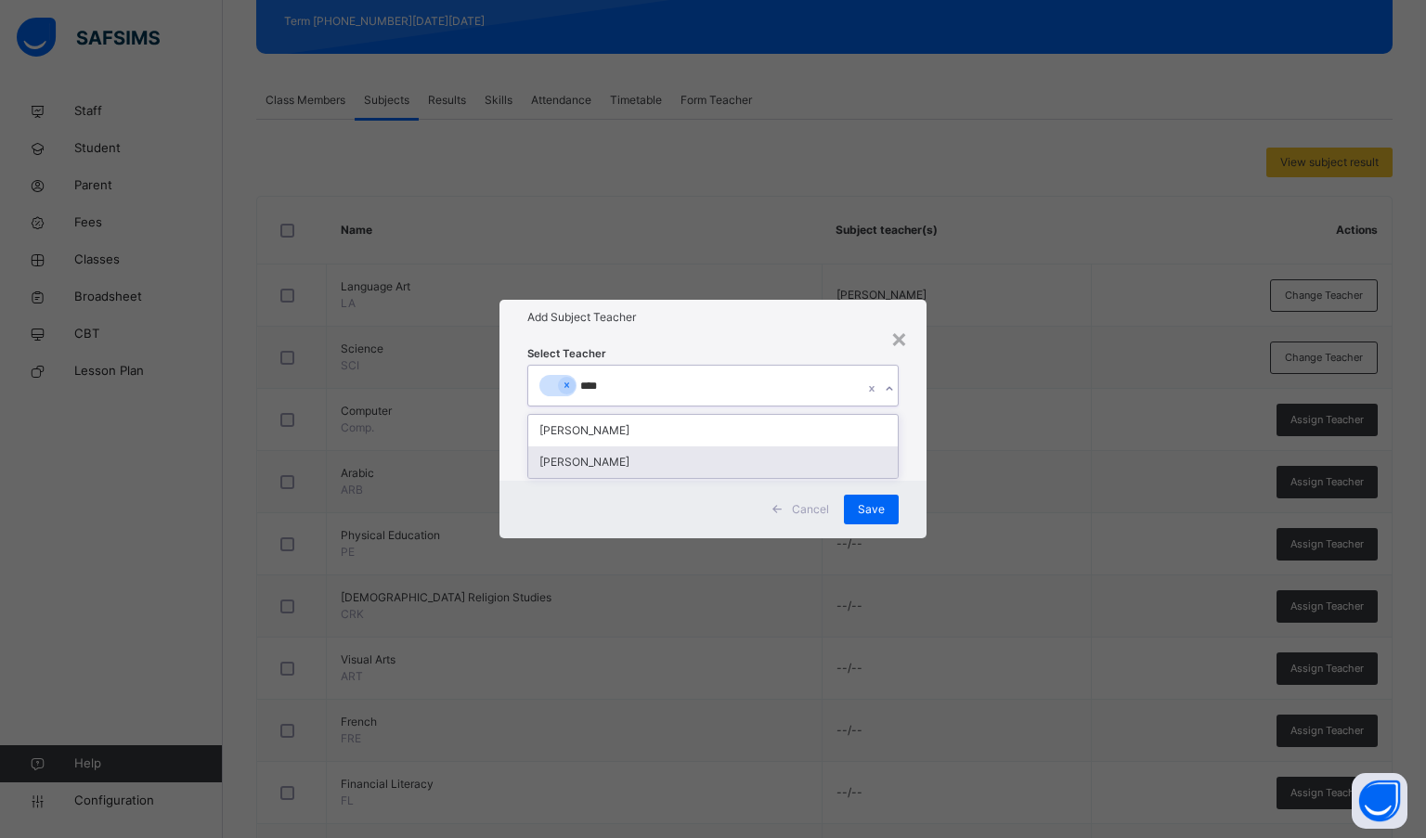
click at [735, 471] on div "[PERSON_NAME]" at bounding box center [713, 462] width 370 height 32
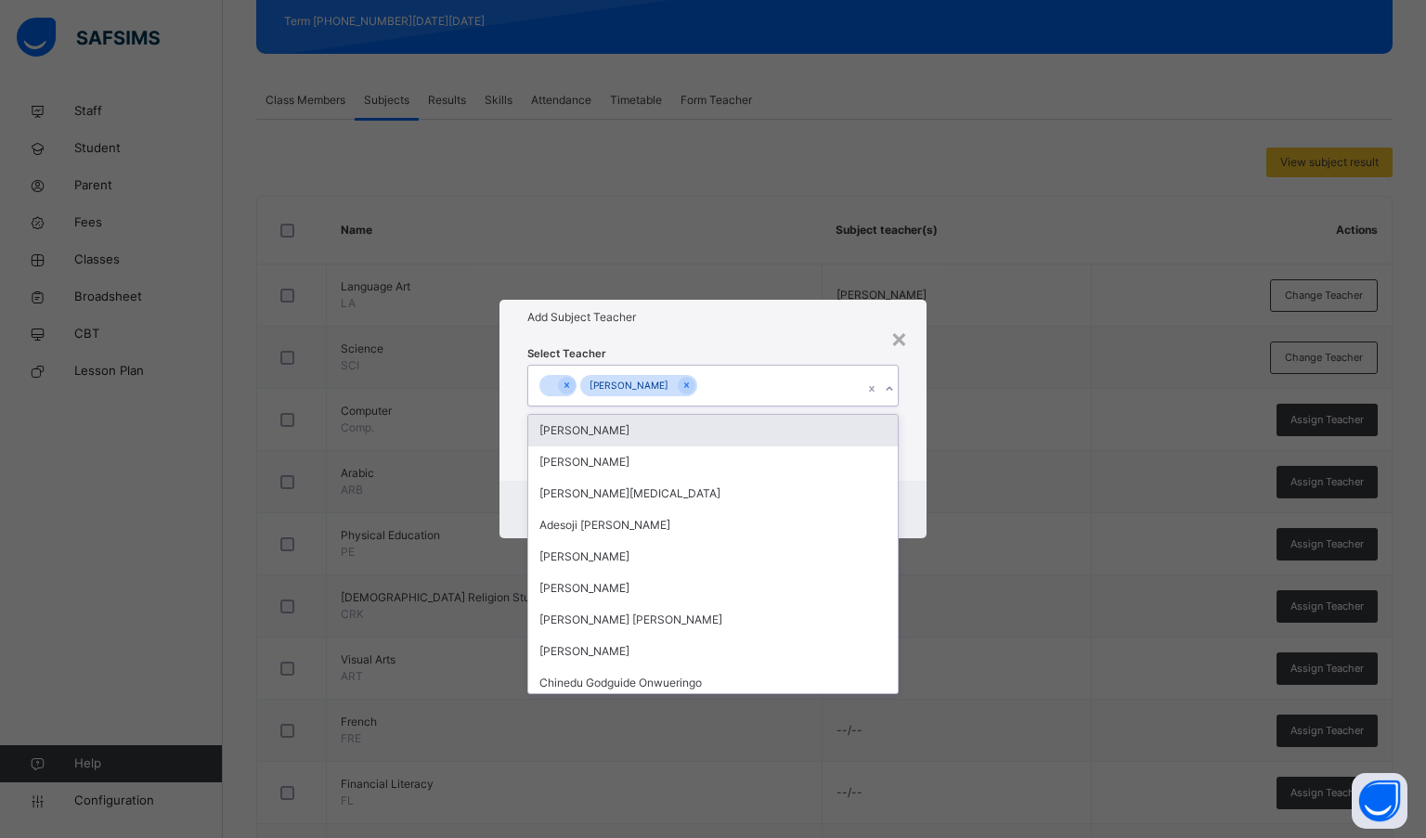
click at [742, 331] on div "Add Subject Teacher" at bounding box center [713, 317] width 428 height 35
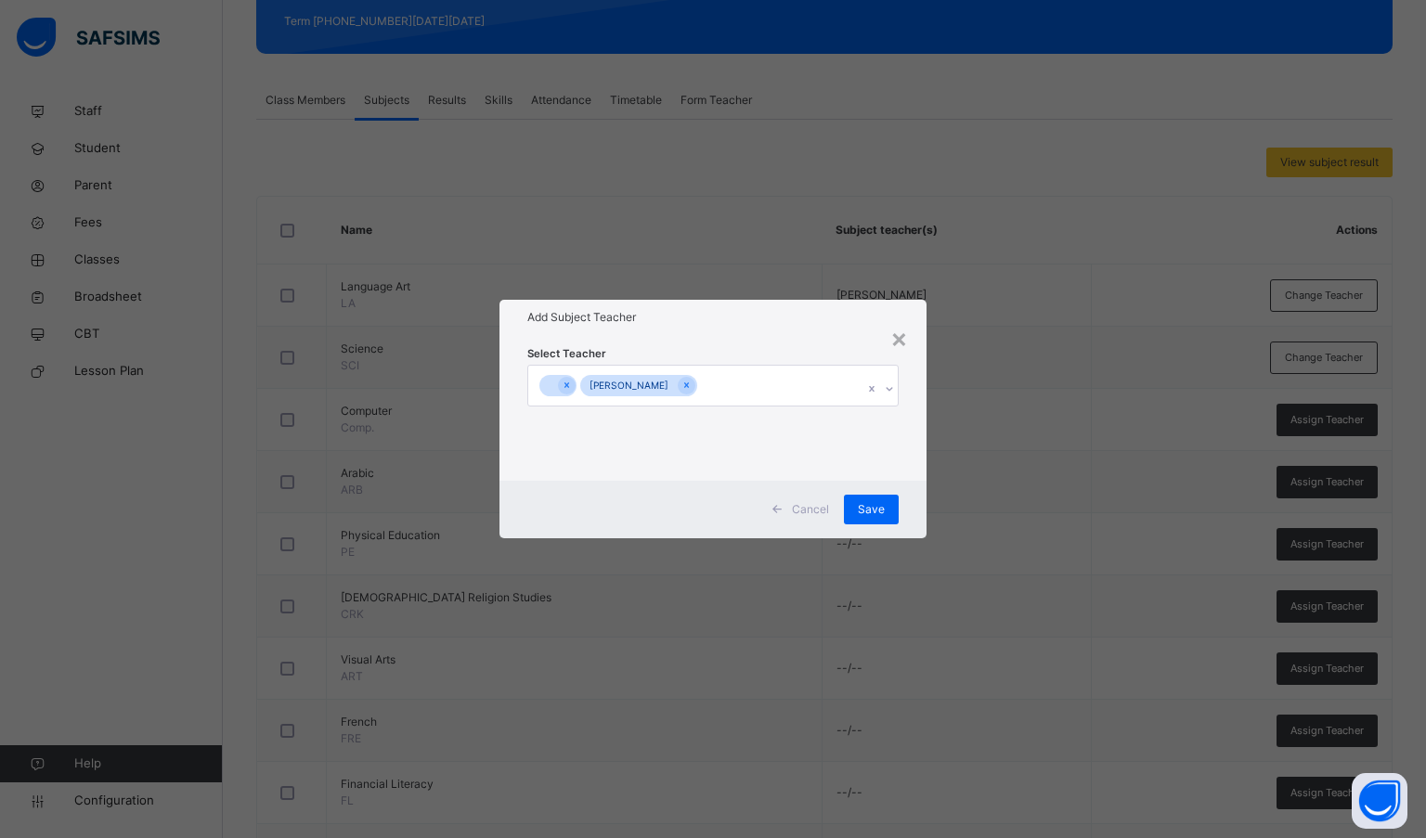
click at [868, 510] on span "Save" at bounding box center [871, 509] width 27 height 17
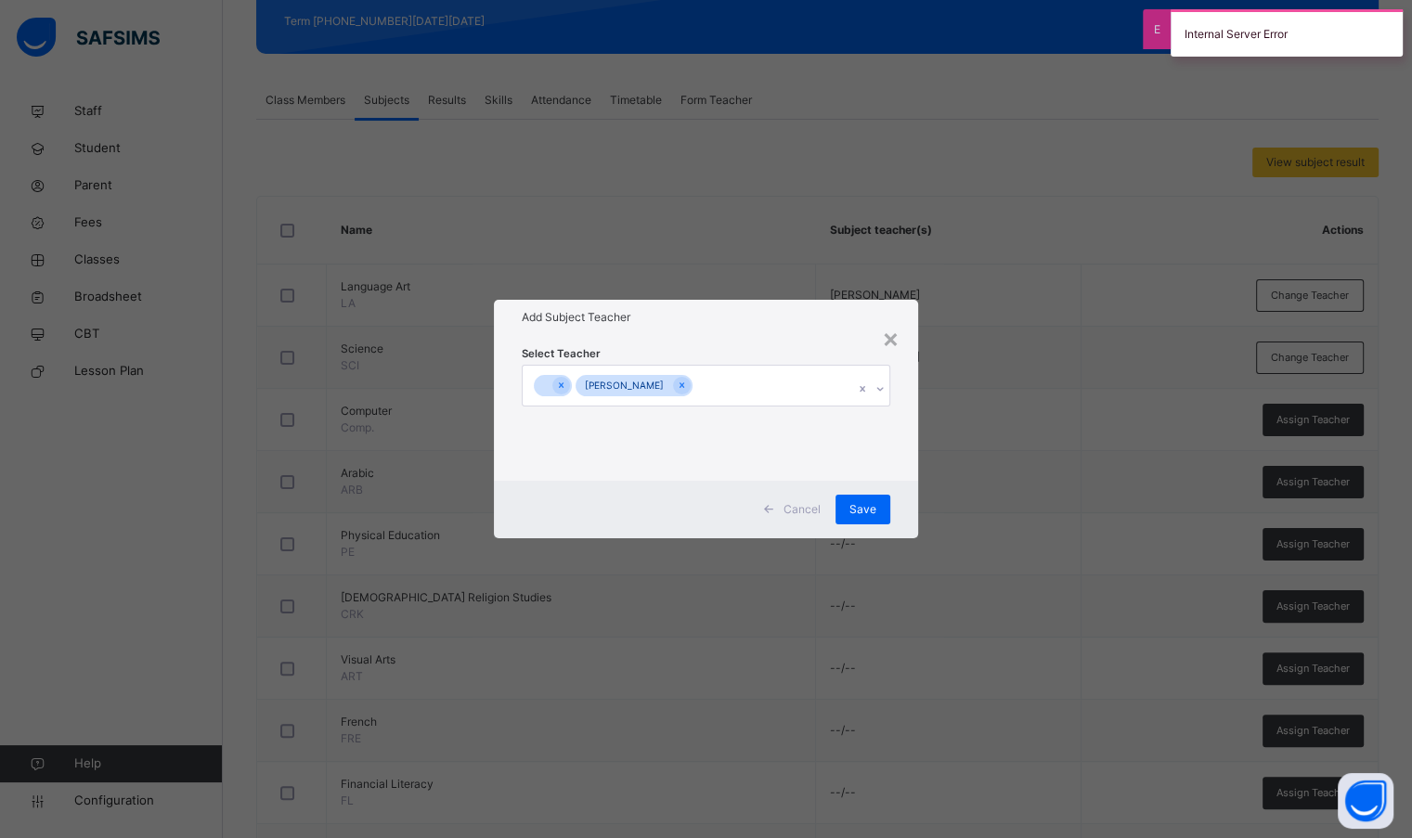
click at [868, 510] on span "Save" at bounding box center [862, 509] width 27 height 17
click at [869, 515] on span "Save" at bounding box center [862, 509] width 27 height 17
click at [870, 516] on span "Save" at bounding box center [862, 509] width 27 height 17
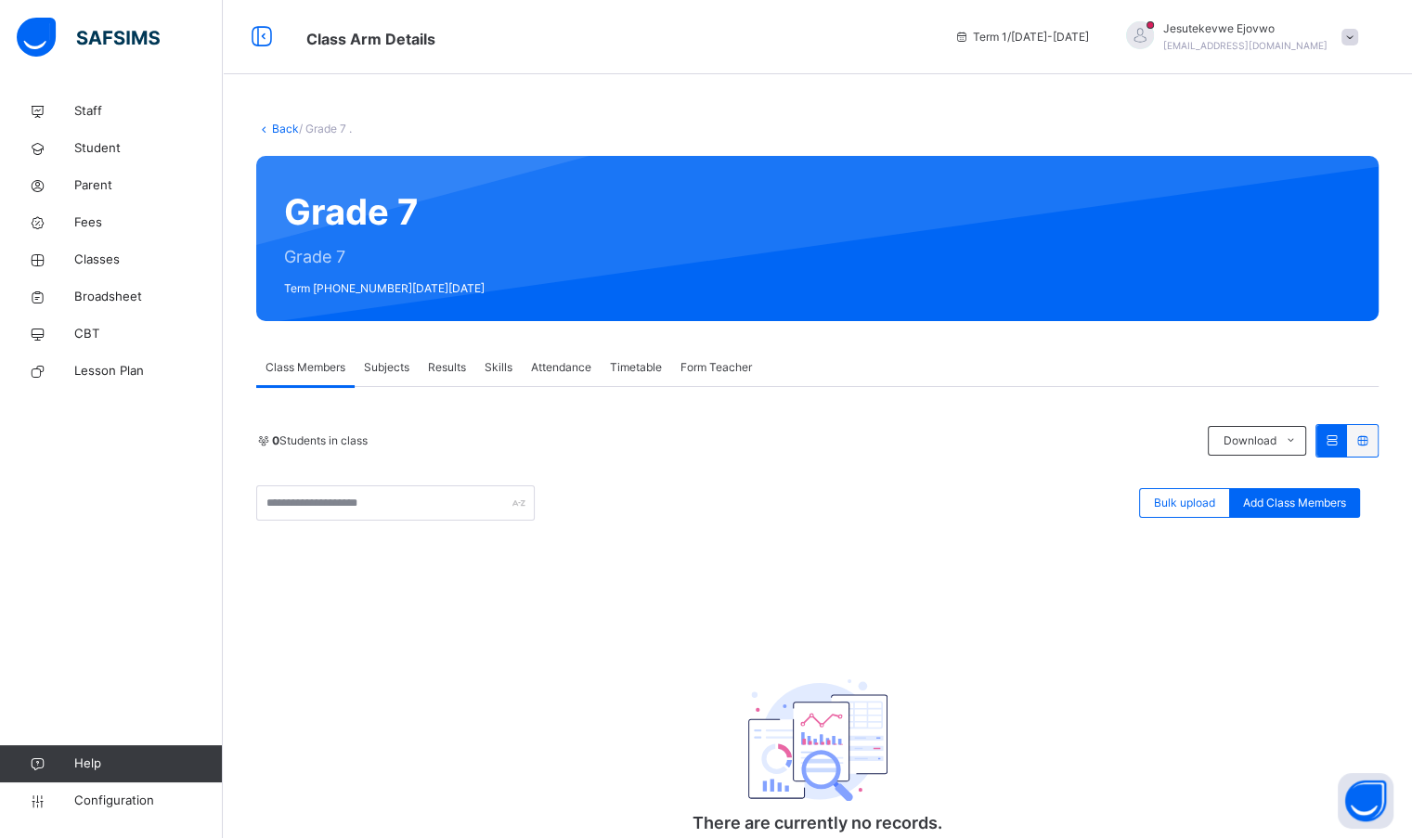
click at [396, 359] on span "Subjects" at bounding box center [386, 367] width 45 height 17
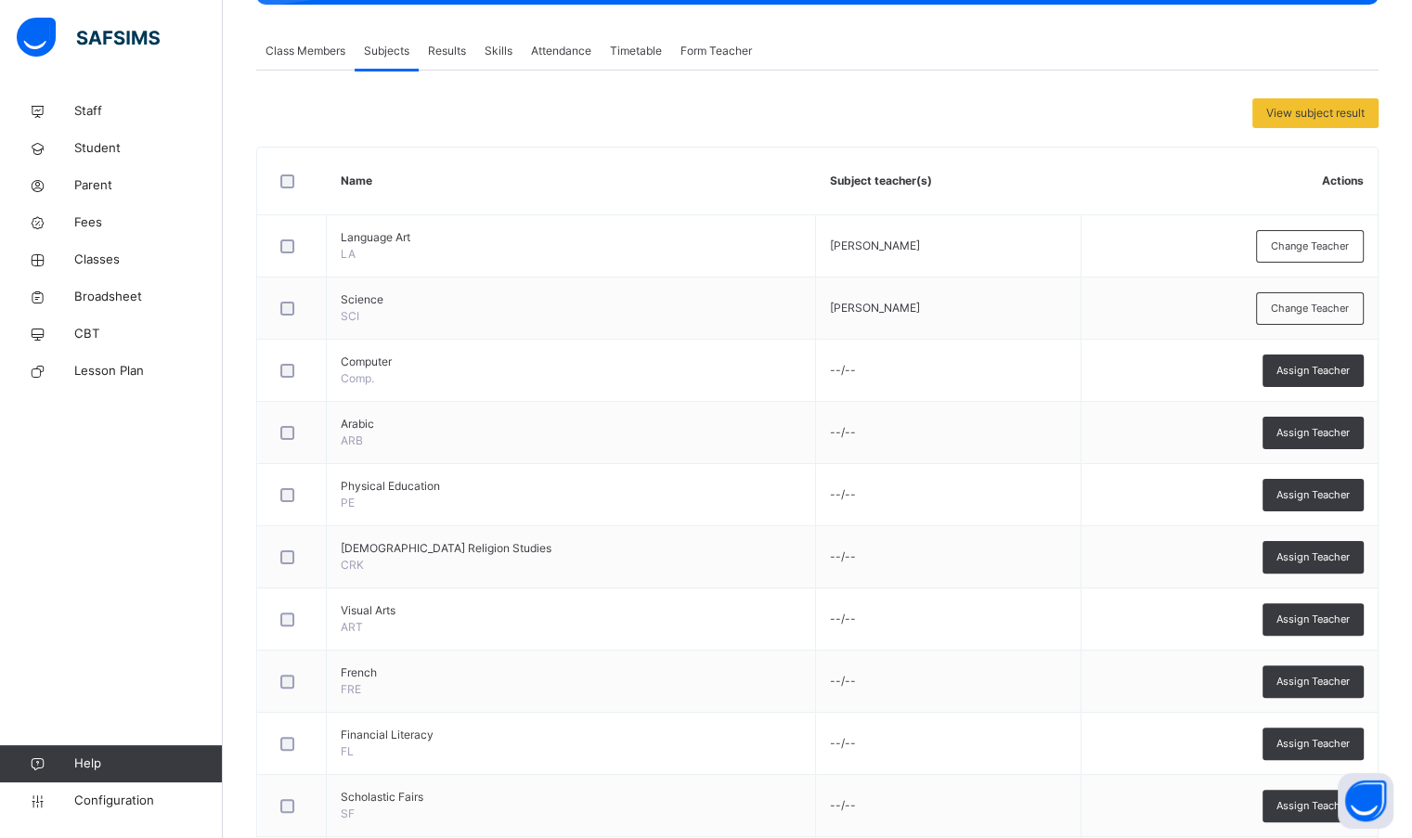
scroll to position [371, 0]
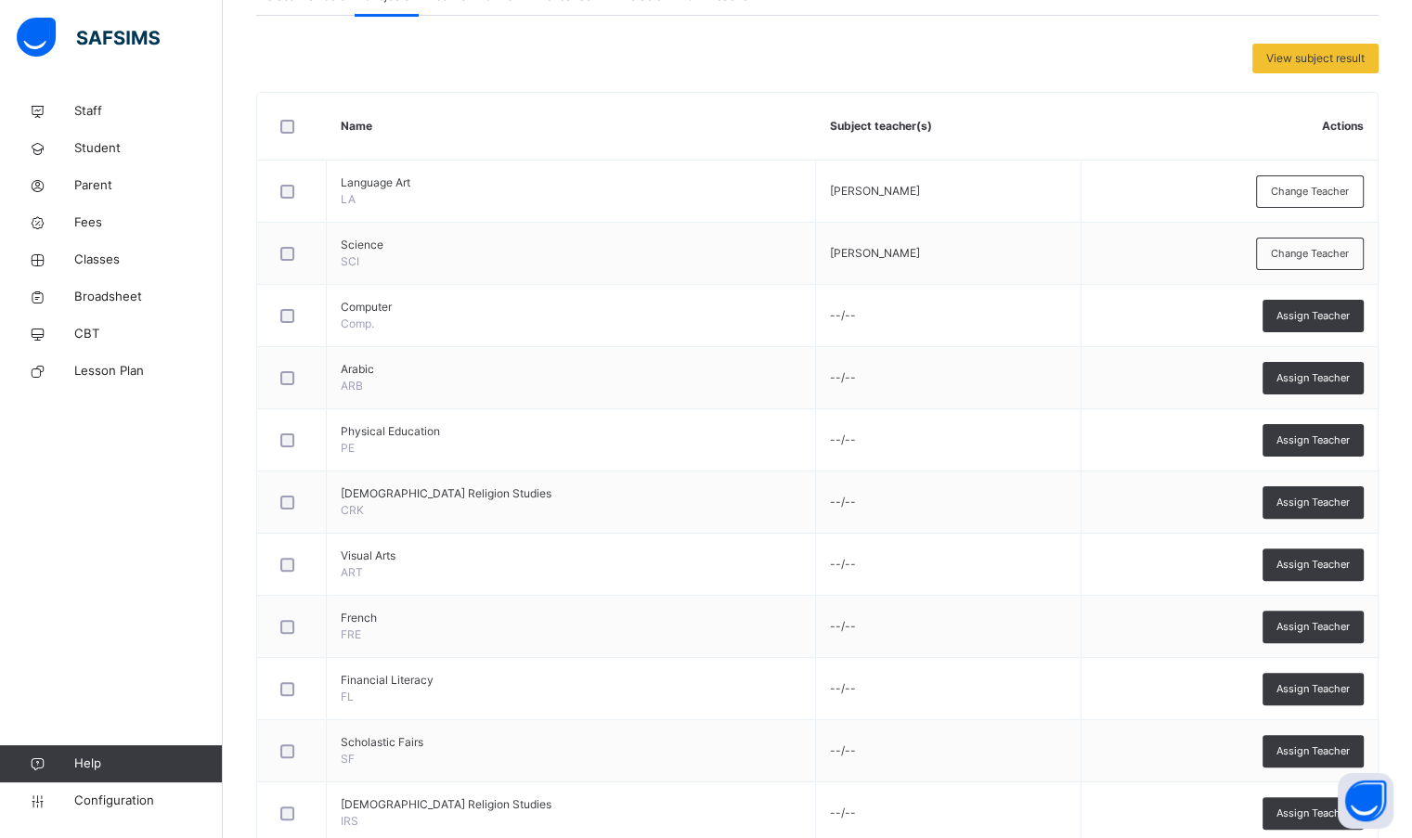
click at [1325, 379] on span "Assign Teacher" at bounding box center [1312, 378] width 73 height 16
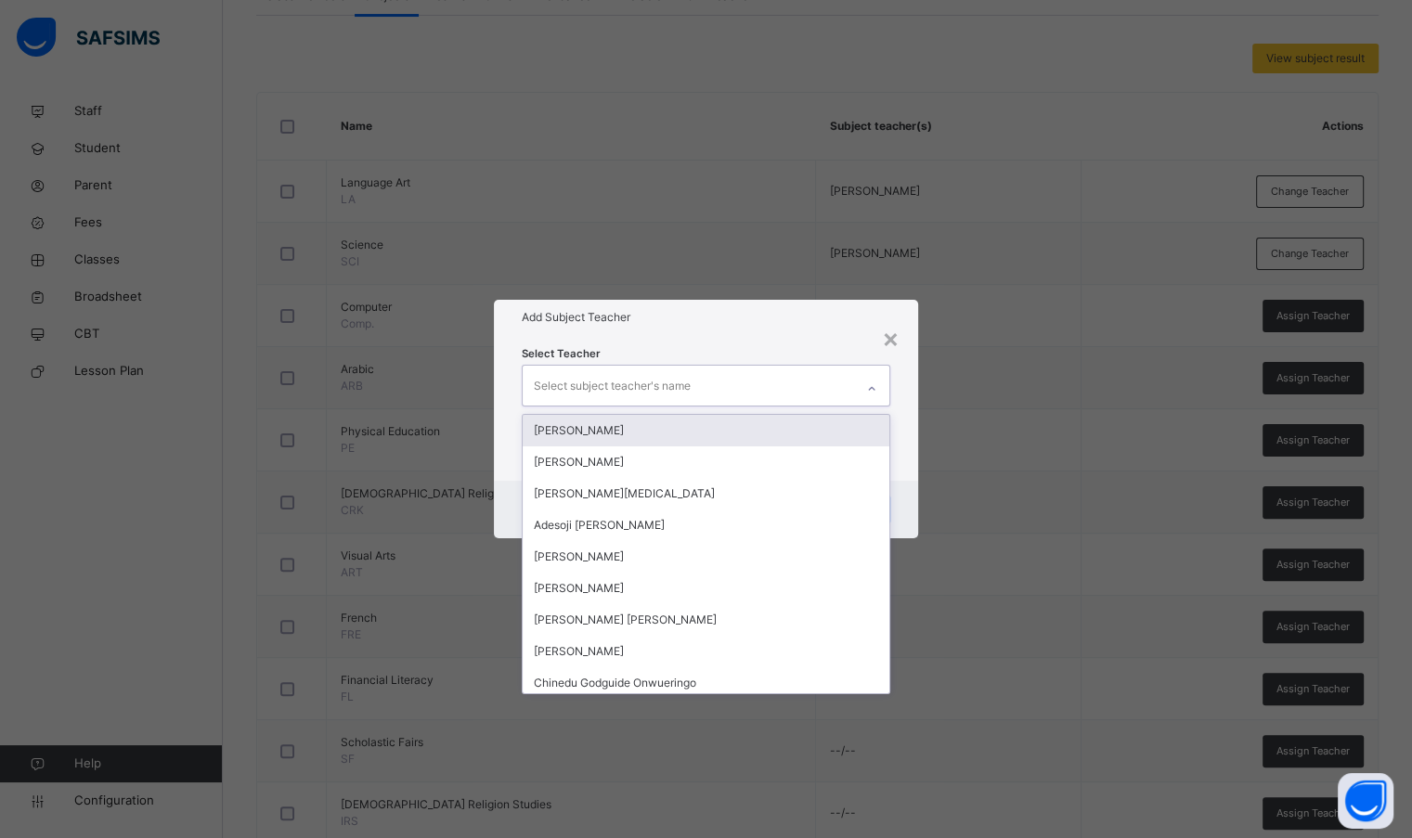
click at [790, 387] on div "Select subject teacher's name" at bounding box center [688, 385] width 330 height 39
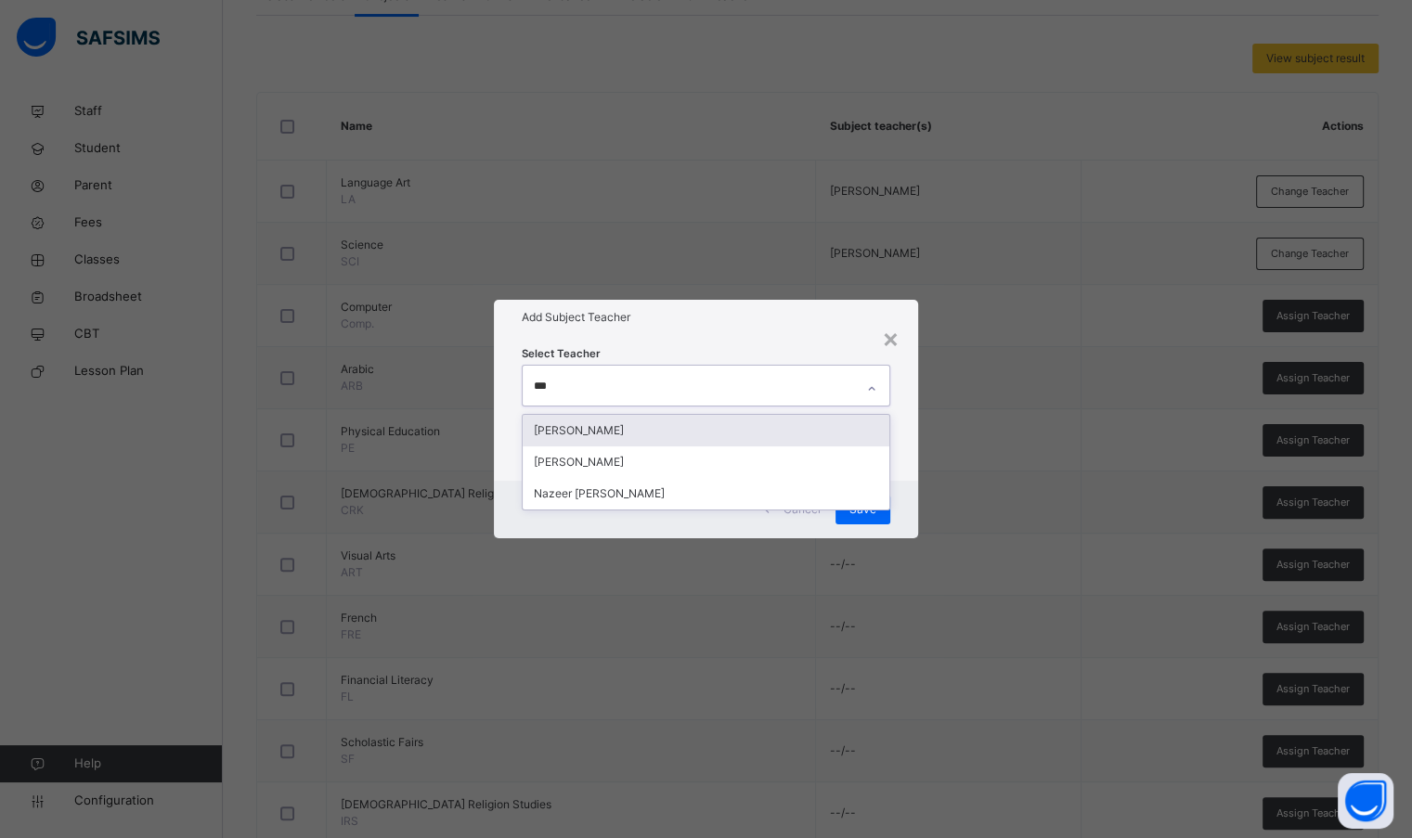
type input "****"
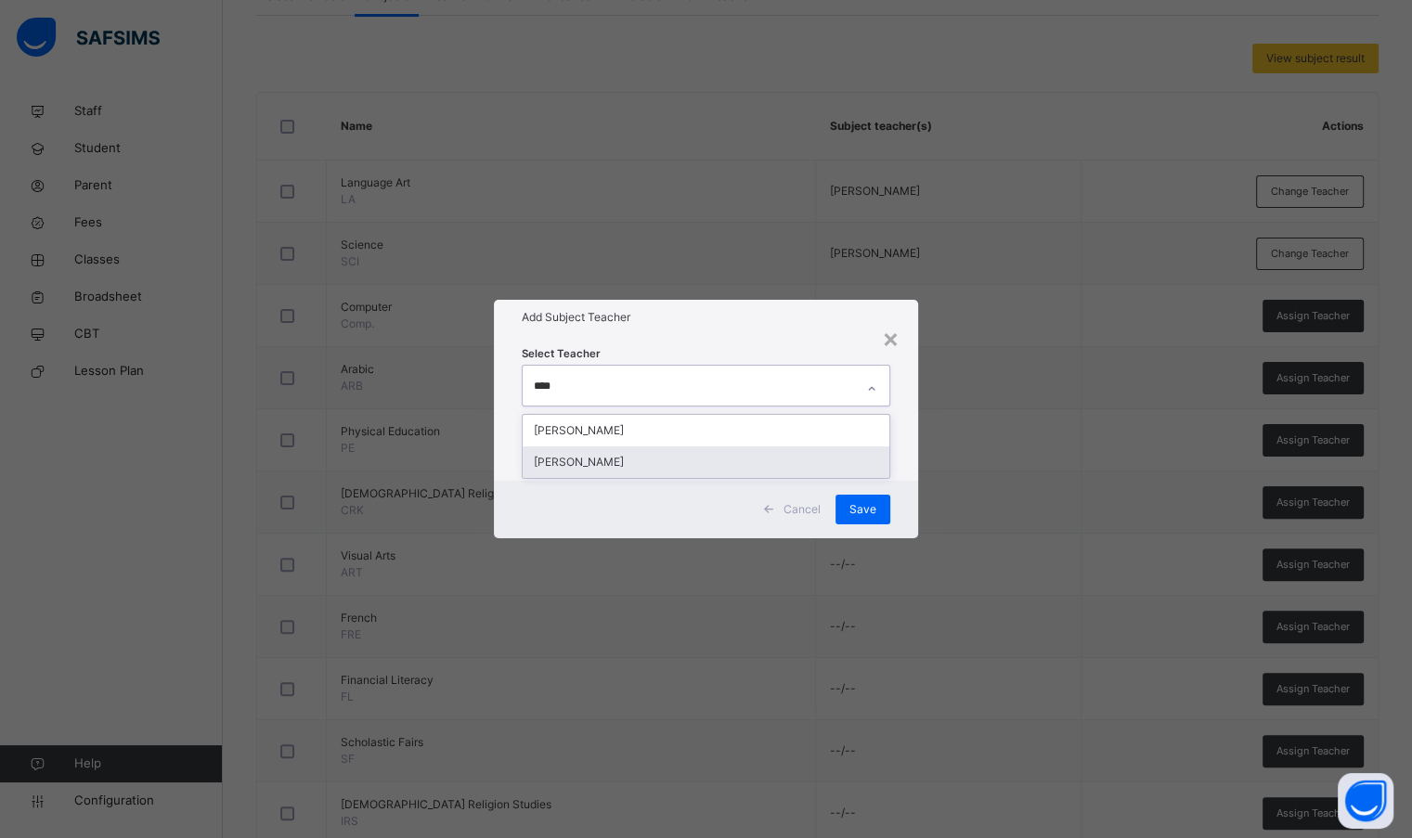
click at [771, 457] on div "[PERSON_NAME]" at bounding box center [706, 462] width 366 height 32
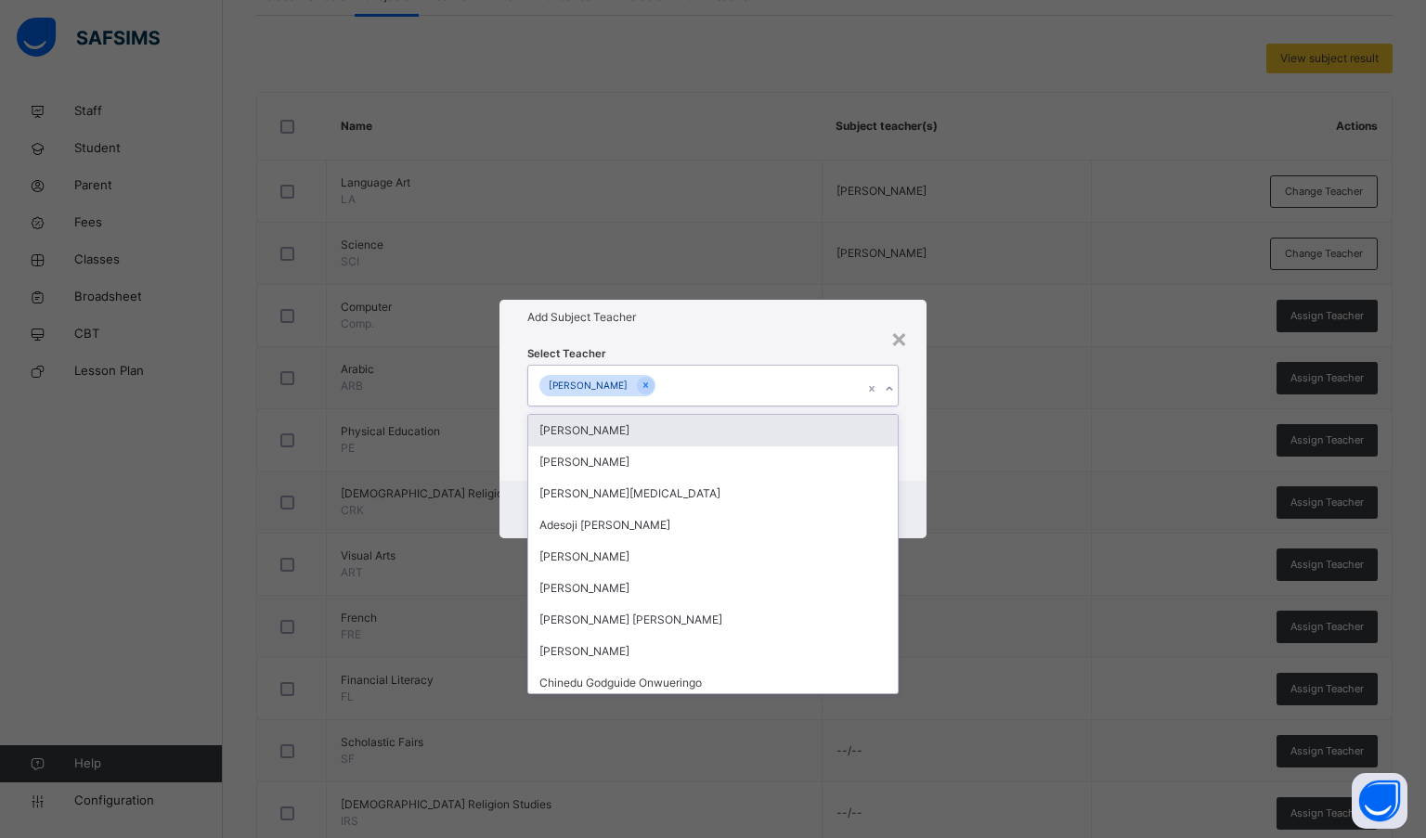
click at [758, 341] on div "Select Teacher option Muhammad Yahuza, selected. option Abdulmajid Sani Muhamma…" at bounding box center [713, 407] width 428 height 145
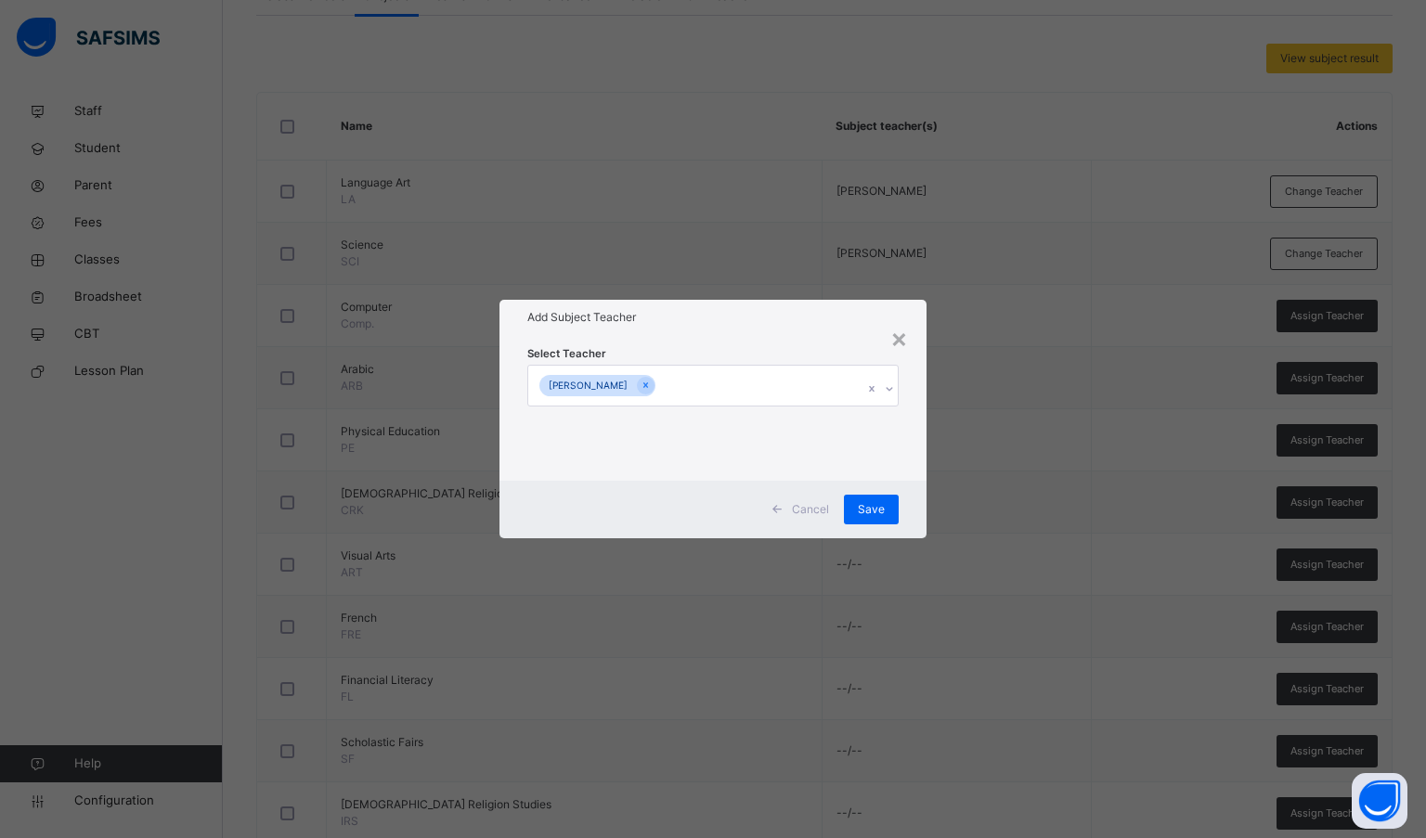
click at [882, 513] on span "Save" at bounding box center [871, 509] width 27 height 17
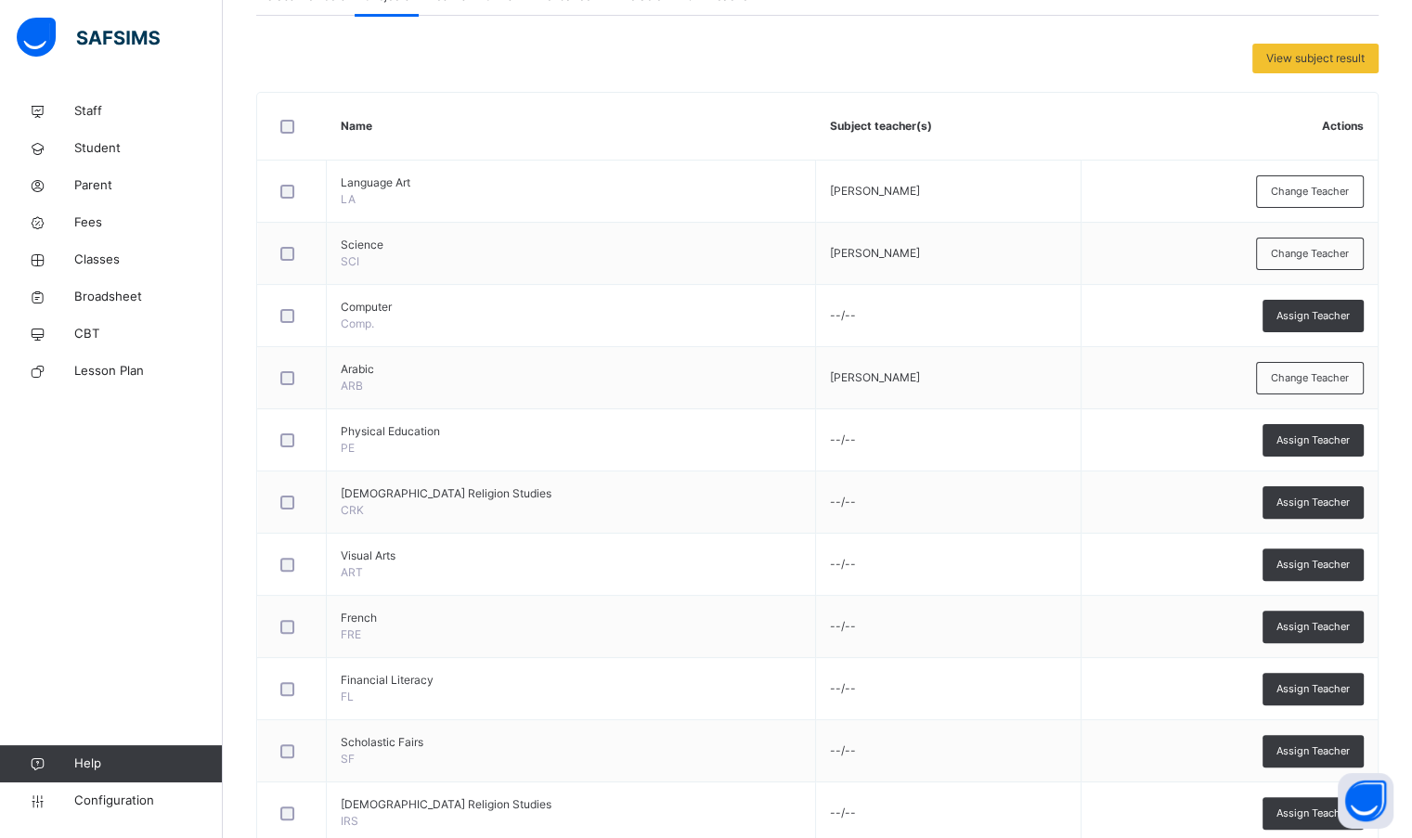
click at [1333, 499] on span "Assign Teacher" at bounding box center [1312, 503] width 73 height 16
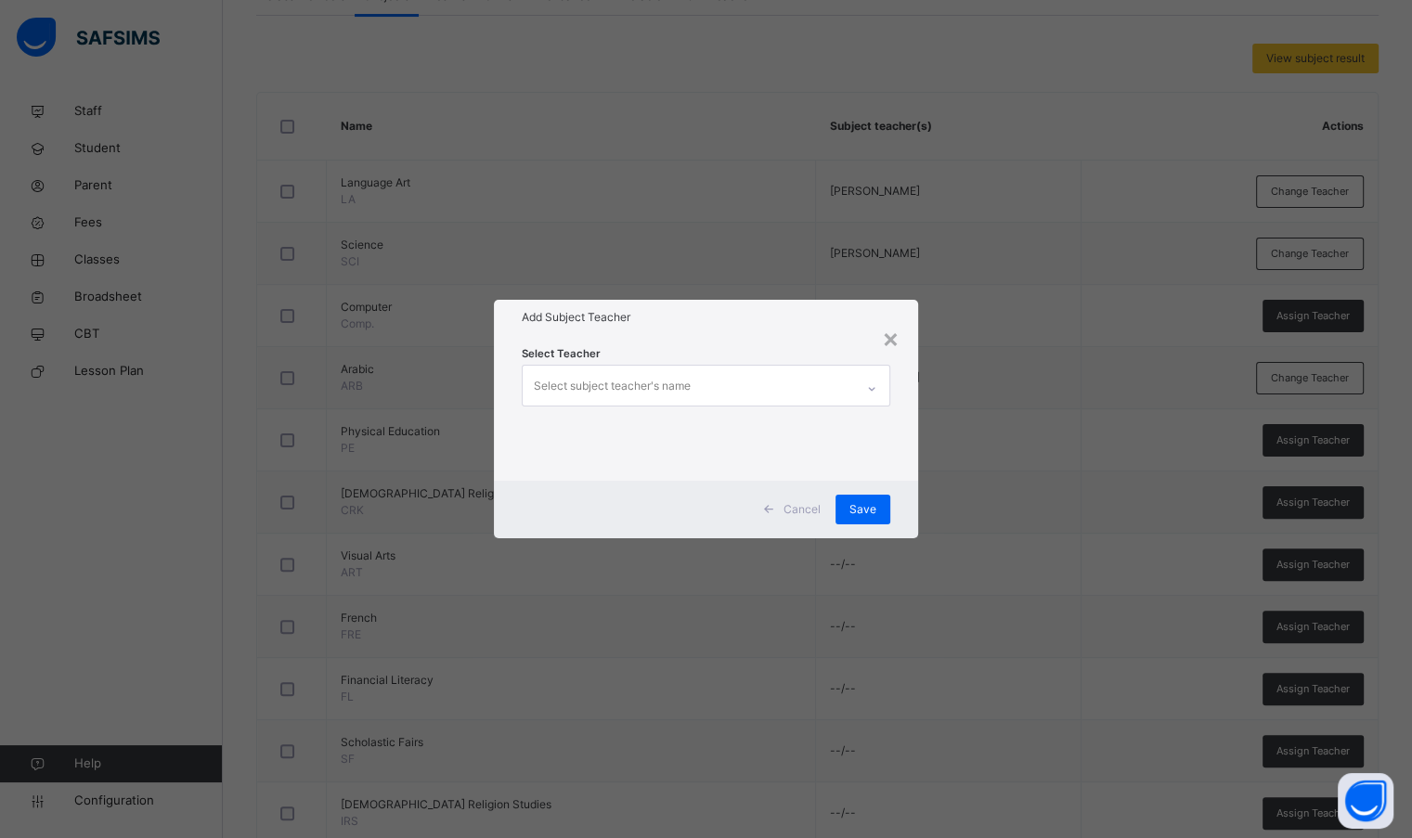
click at [725, 382] on div "Select subject teacher's name" at bounding box center [688, 385] width 330 height 39
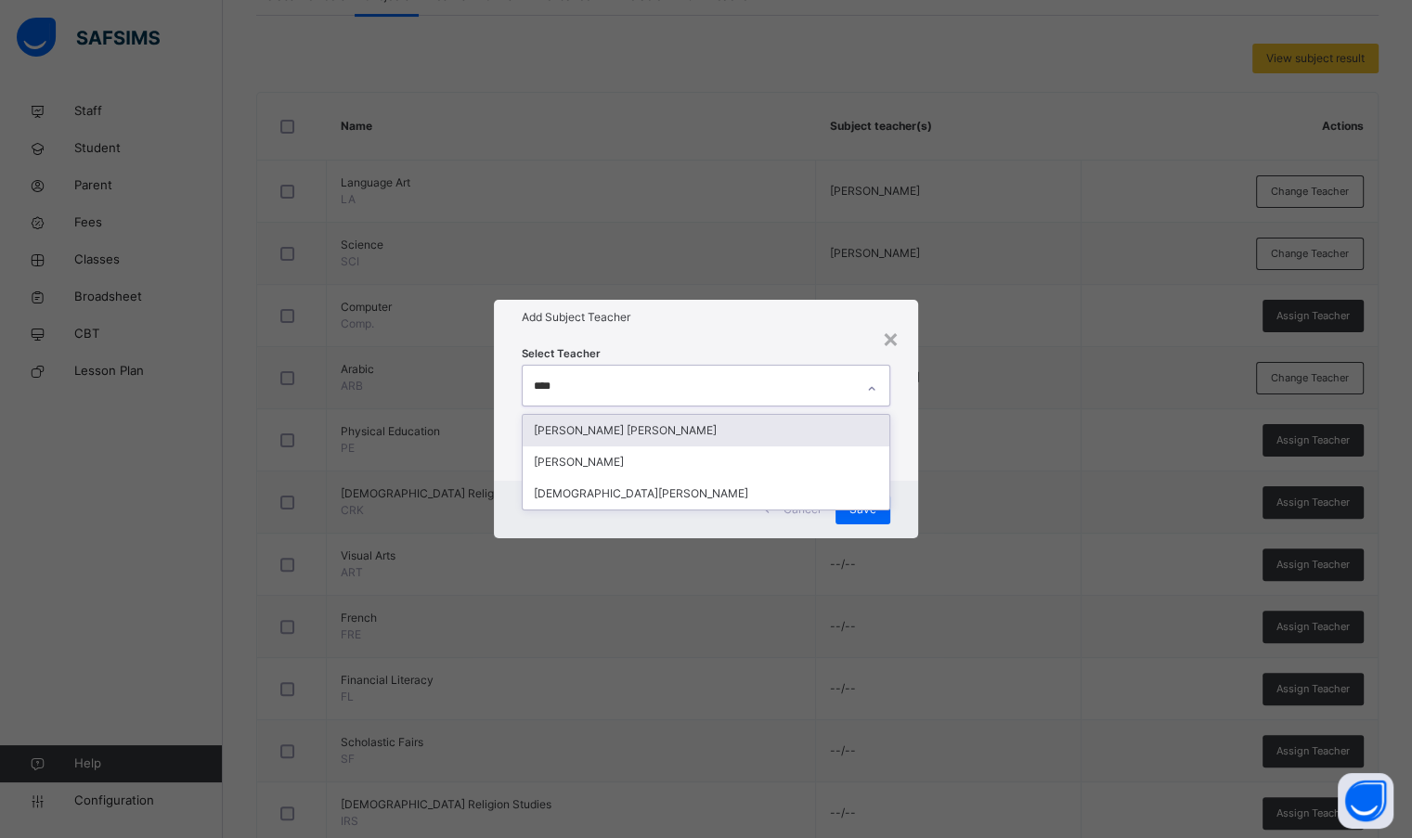
type input "*****"
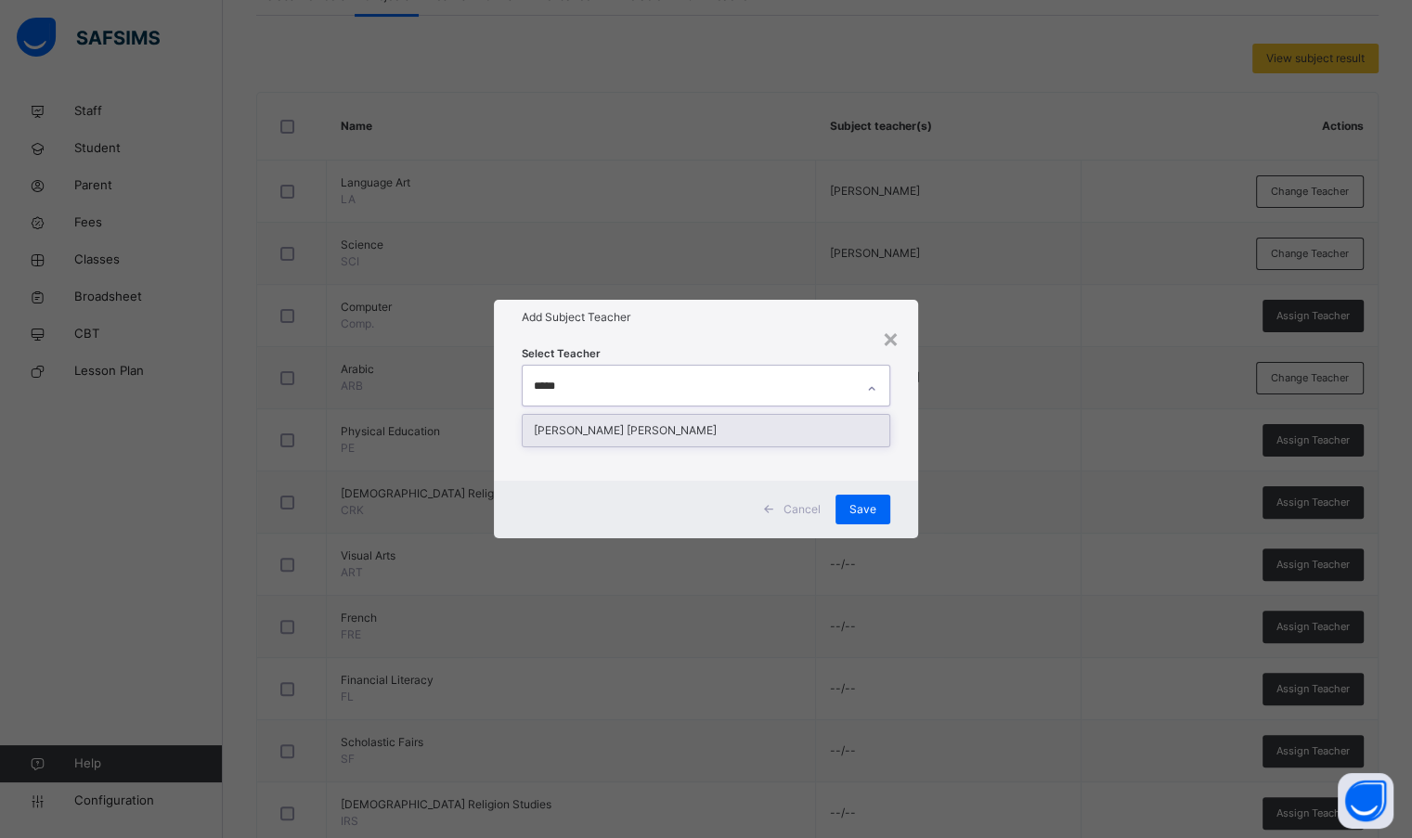
click at [712, 426] on div "[PERSON_NAME] [PERSON_NAME]" at bounding box center [706, 431] width 366 height 32
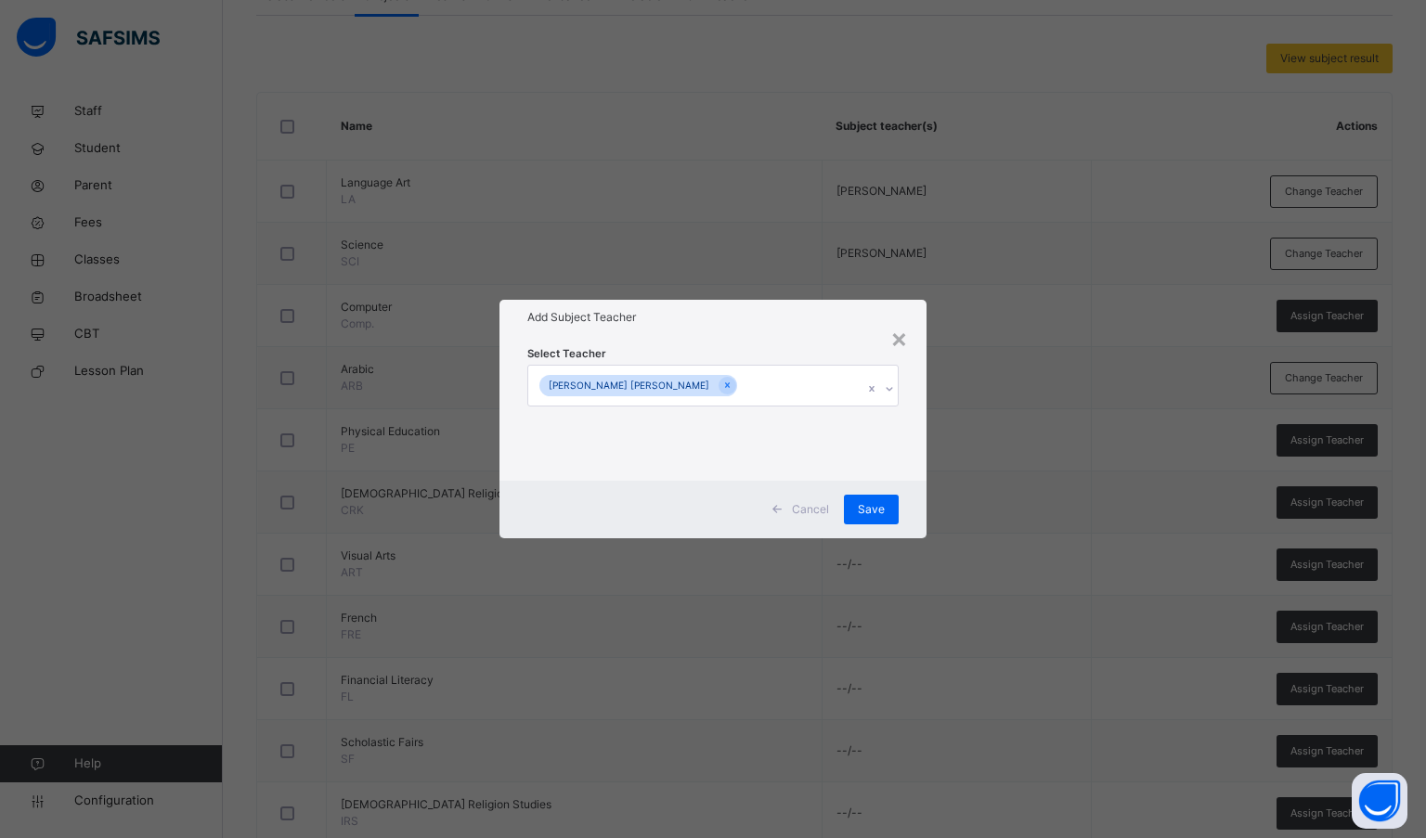
click at [732, 342] on div "Select Teacher [PERSON_NAME] [PERSON_NAME]" at bounding box center [713, 407] width 428 height 145
click at [853, 510] on div "Save" at bounding box center [871, 510] width 55 height 30
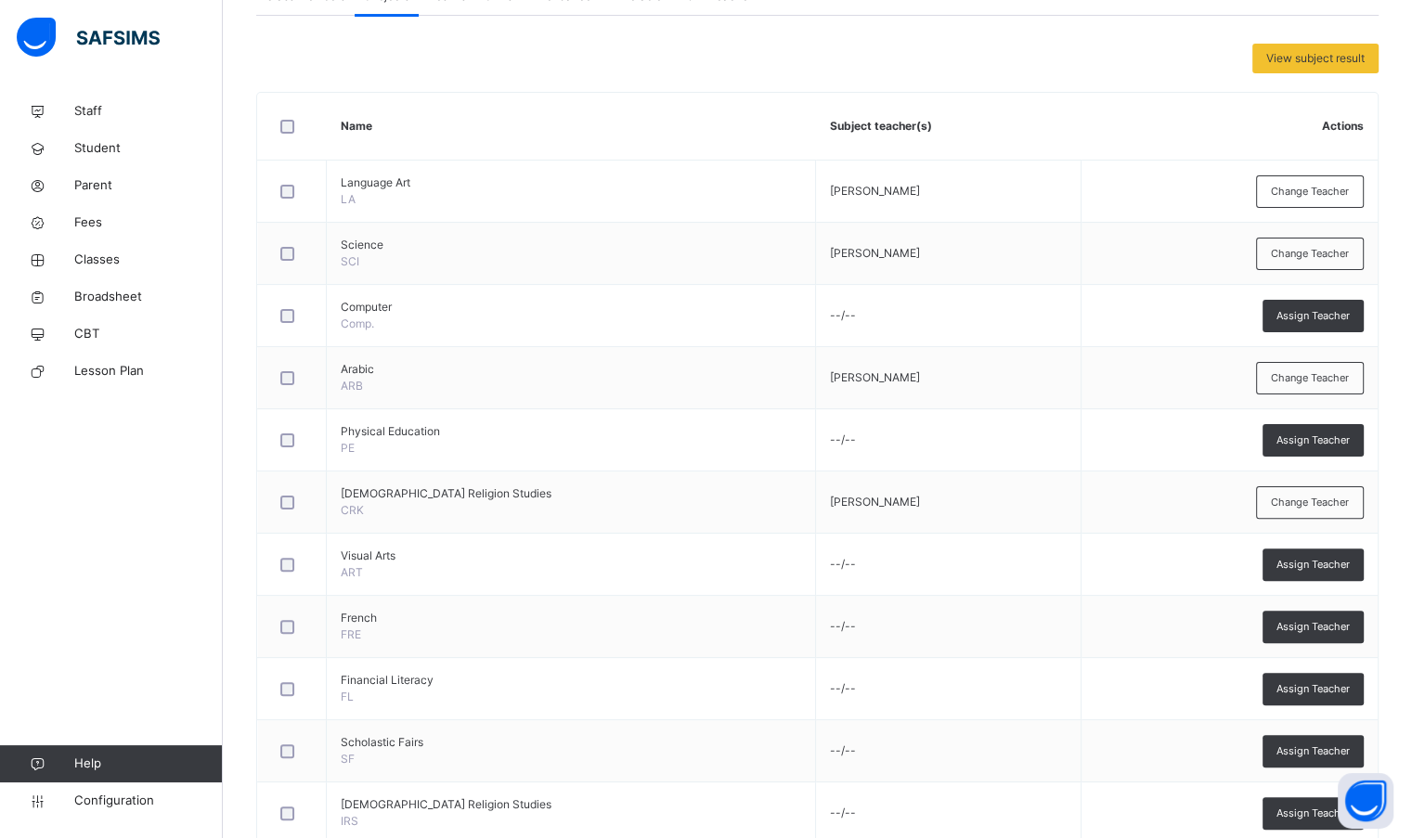
click at [1324, 743] on span "Assign Teacher" at bounding box center [1312, 751] width 73 height 16
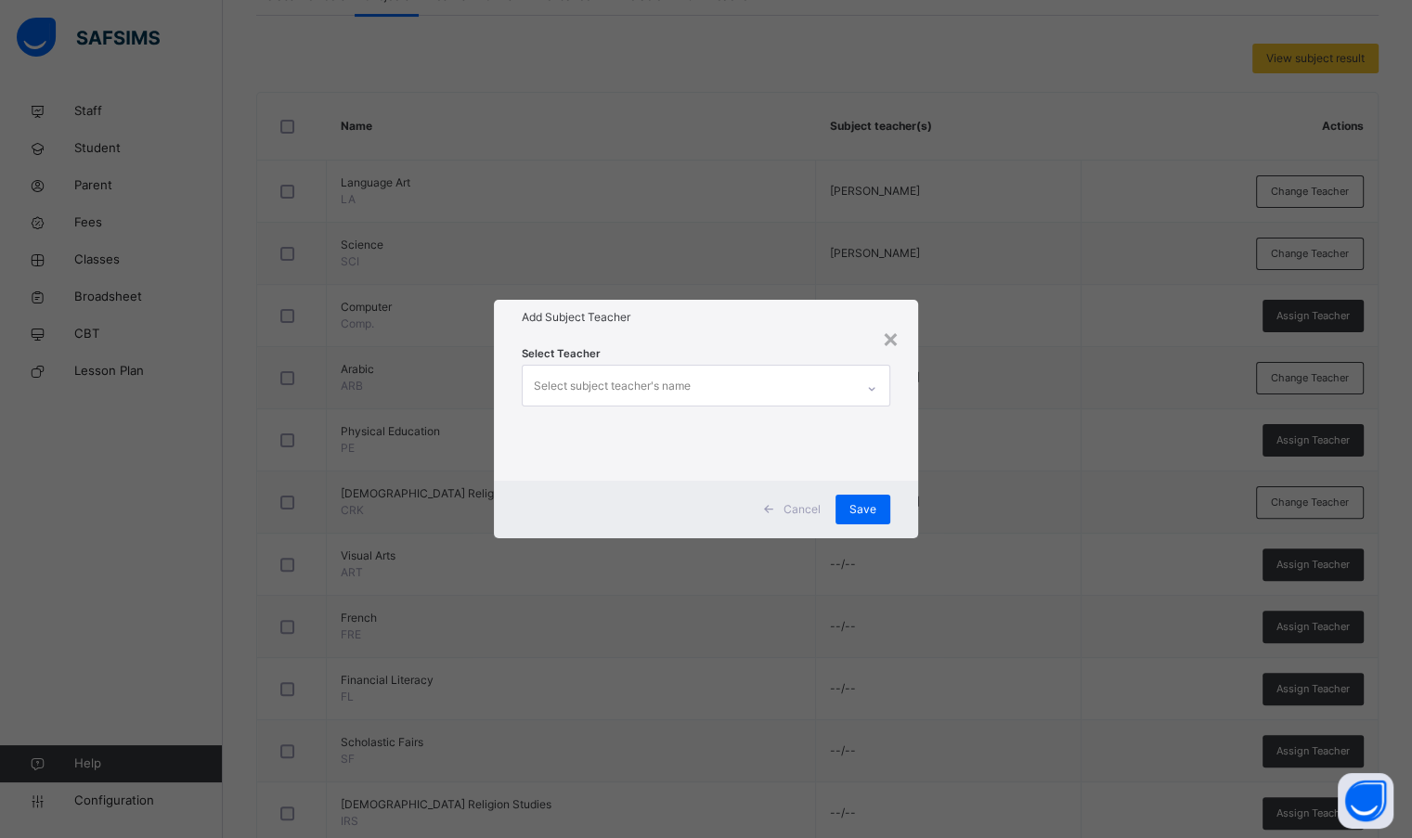
click at [635, 374] on div "Select subject teacher's name" at bounding box center [612, 385] width 157 height 35
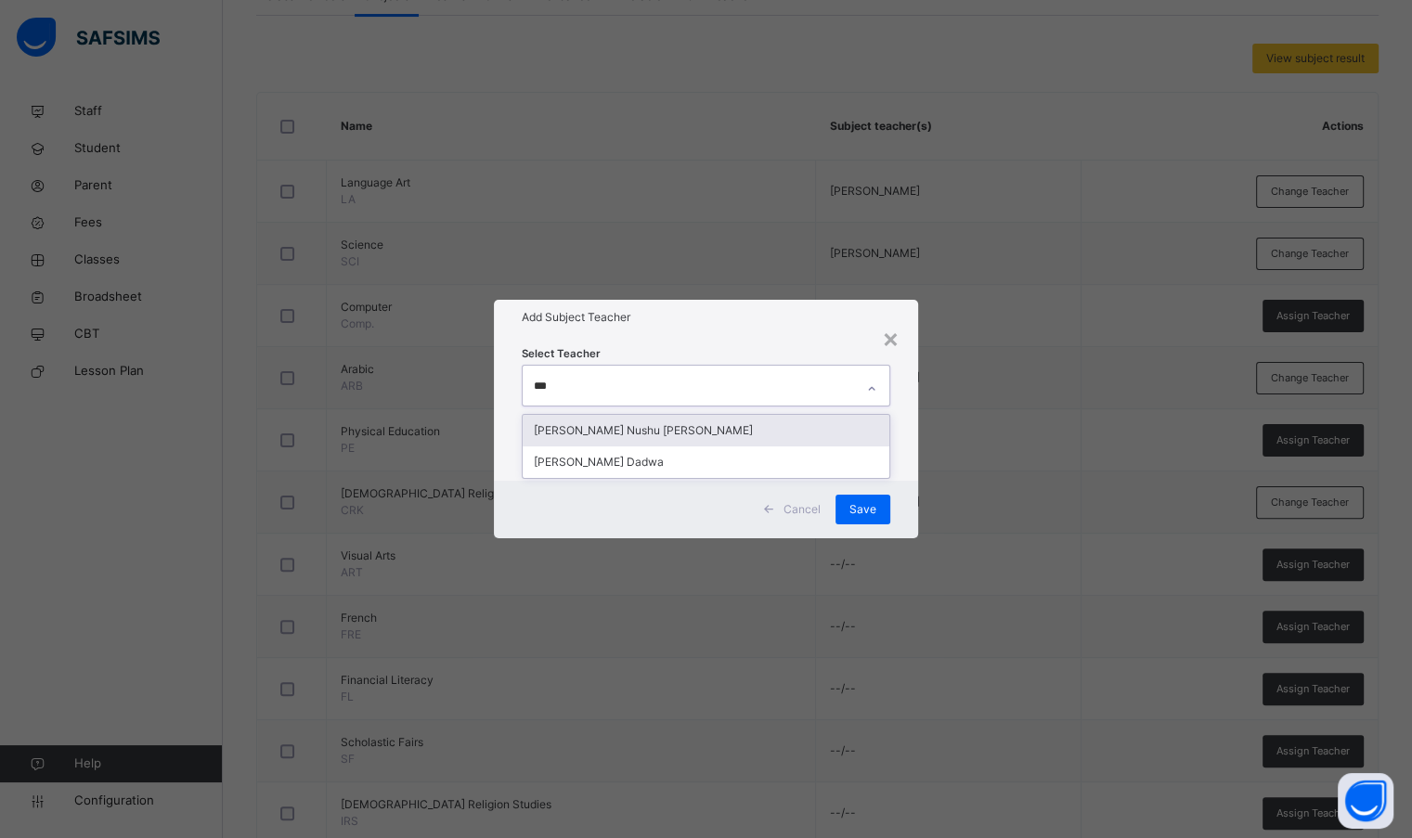
type input "****"
click at [647, 429] on div "[PERSON_NAME] Dadwa" at bounding box center [706, 431] width 366 height 32
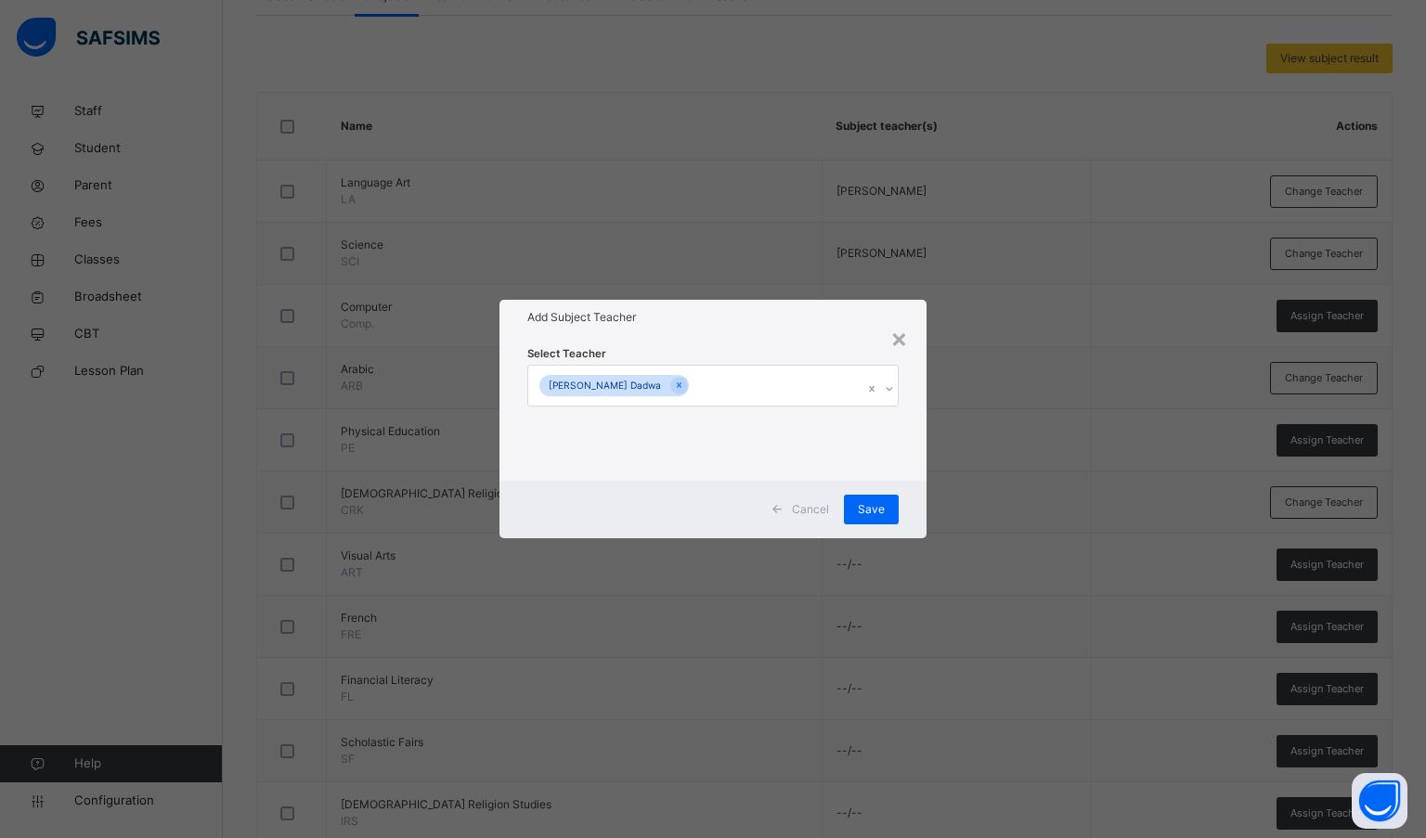
click at [684, 317] on h1 "Add Subject Teacher" at bounding box center [713, 317] width 372 height 17
click at [865, 507] on span "Save" at bounding box center [871, 509] width 27 height 17
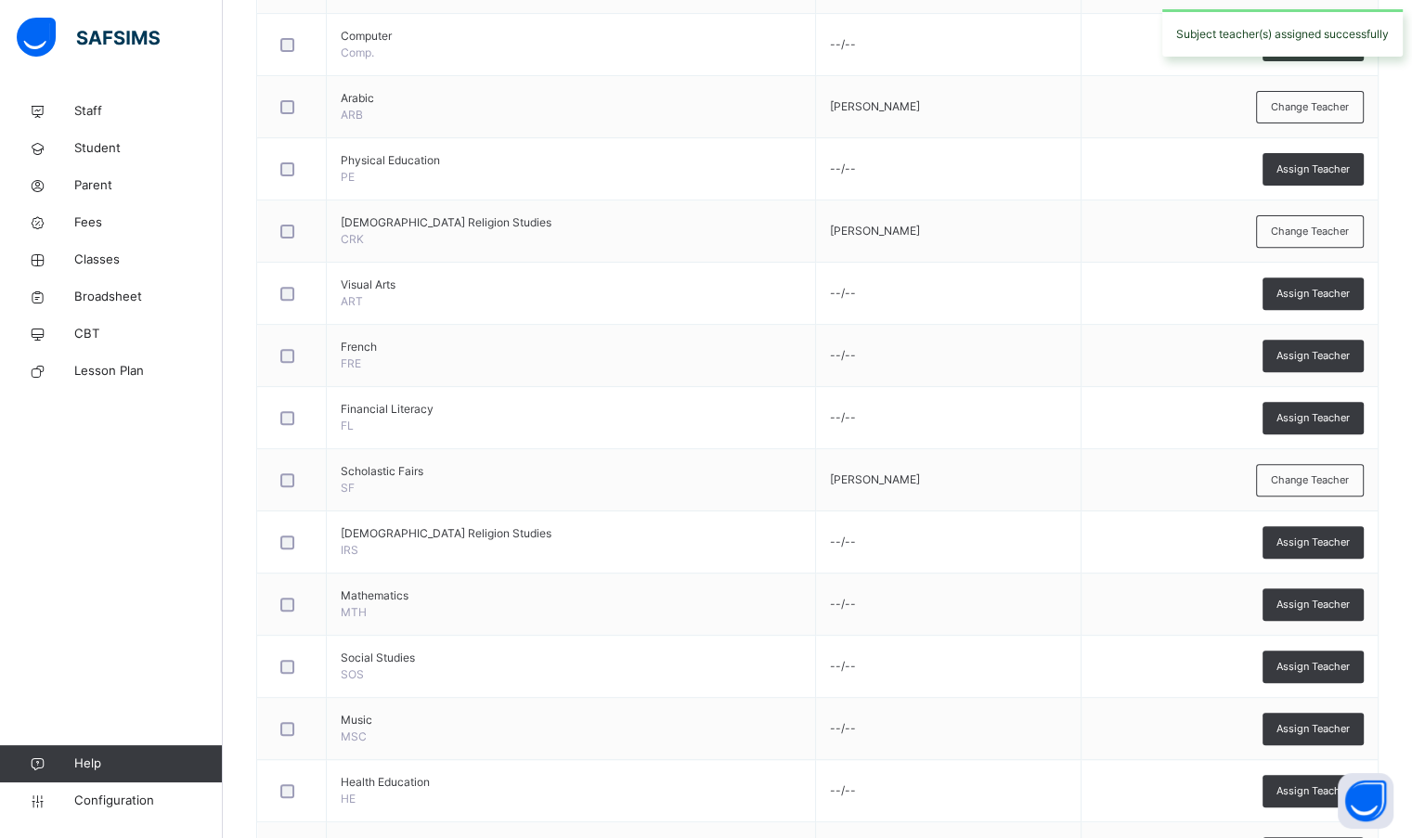
scroll to position [650, 0]
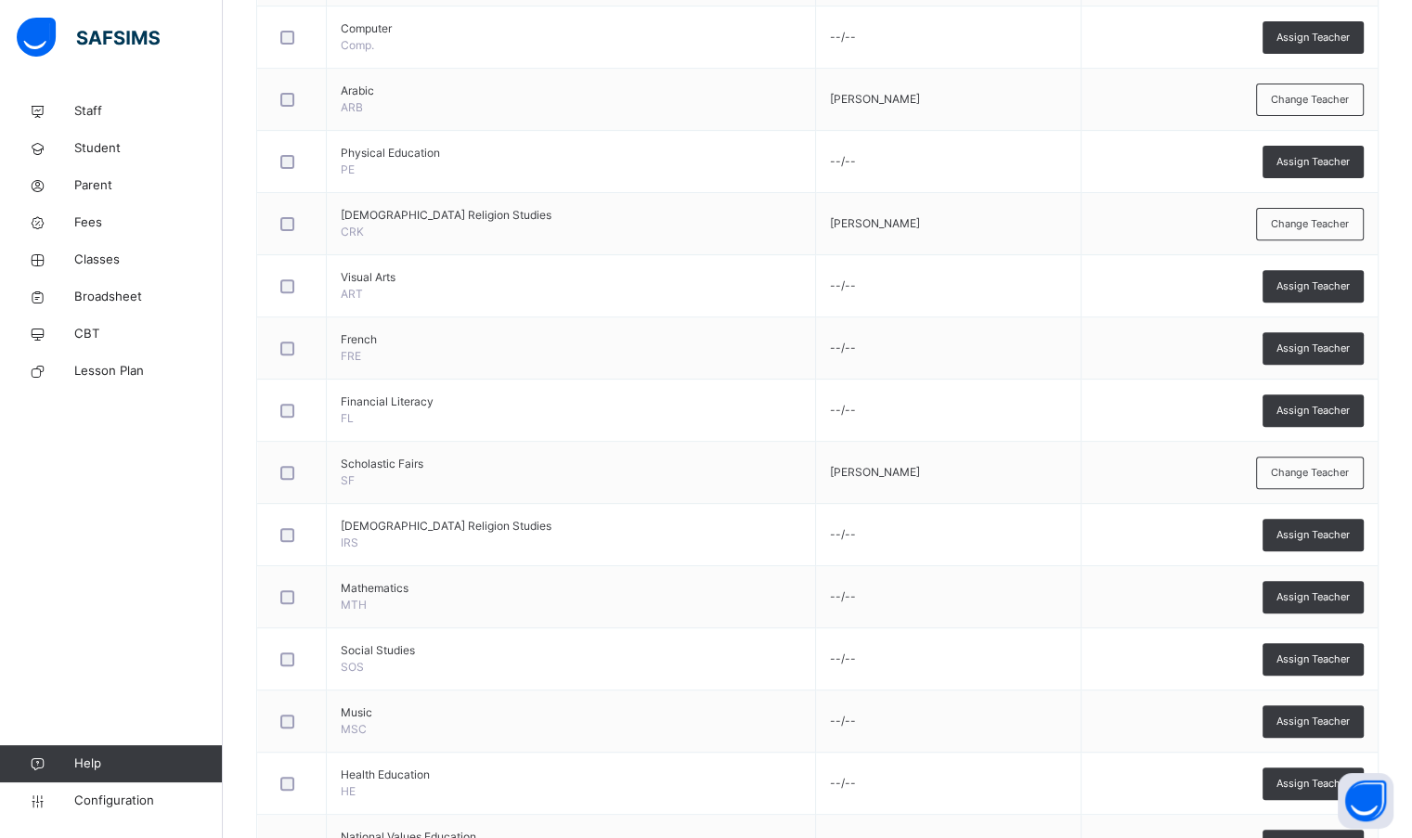
click at [1315, 417] on div "Assign Teacher" at bounding box center [1312, 410] width 101 height 32
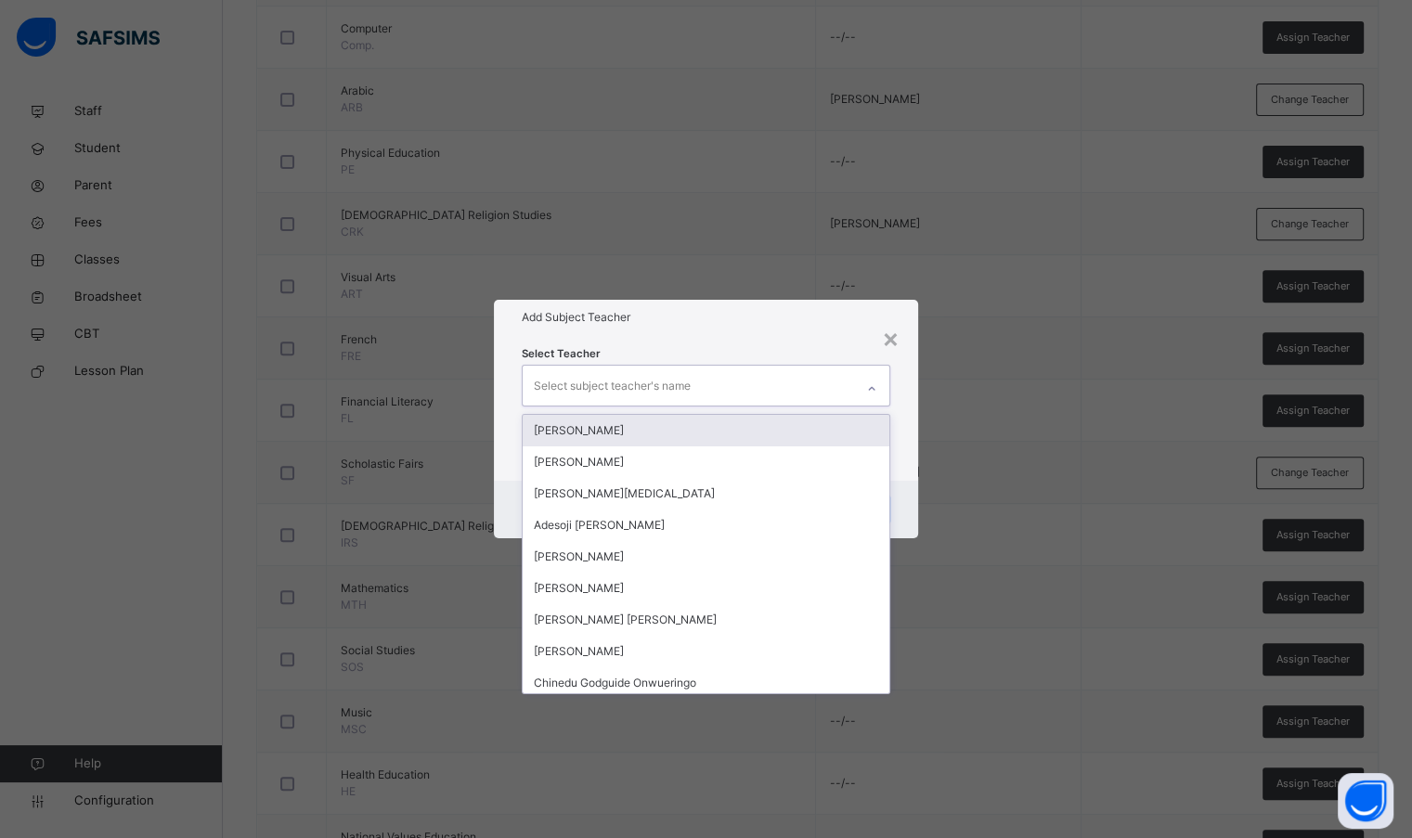
click at [624, 385] on div "Select subject teacher's name" at bounding box center [612, 385] width 157 height 35
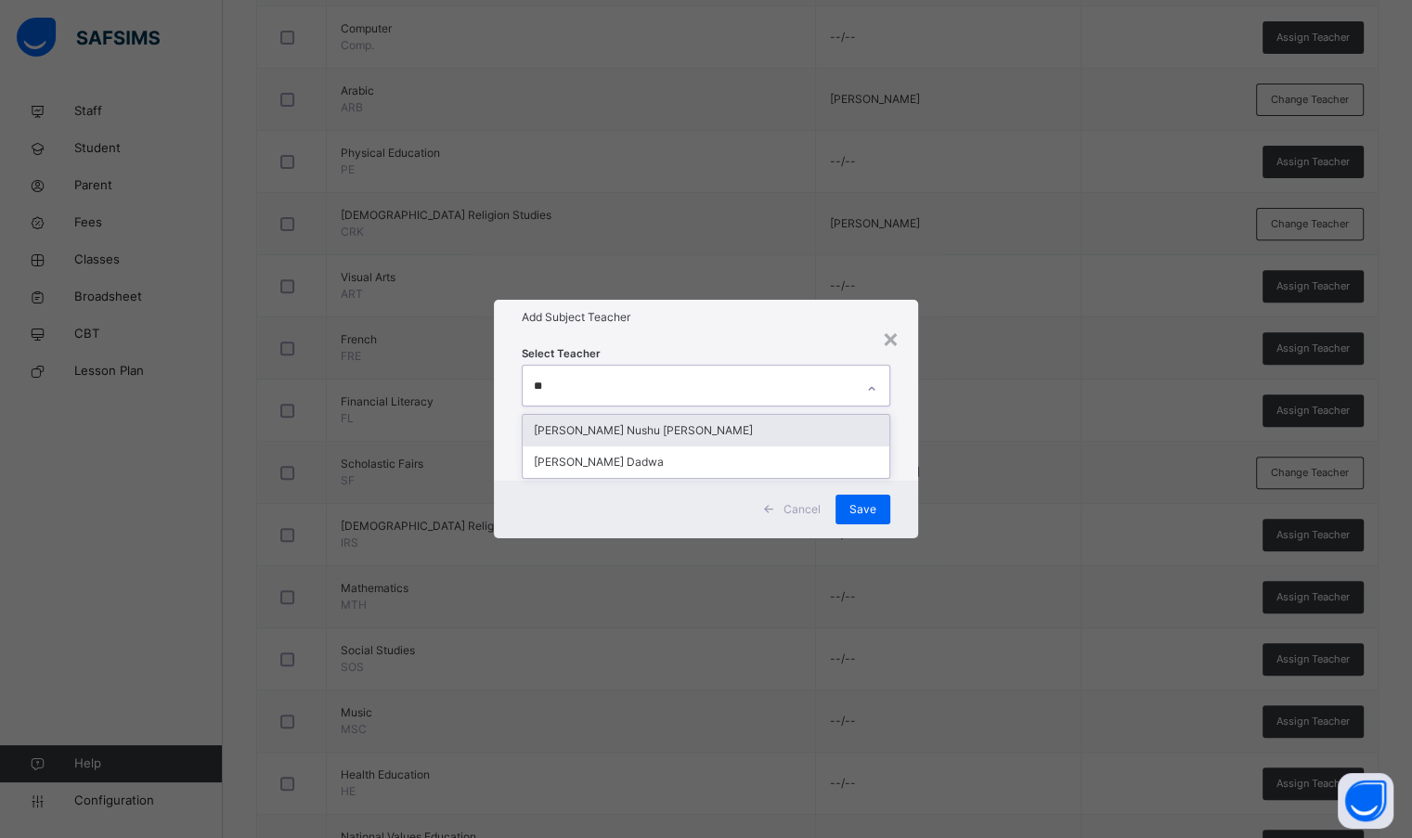
type input "***"
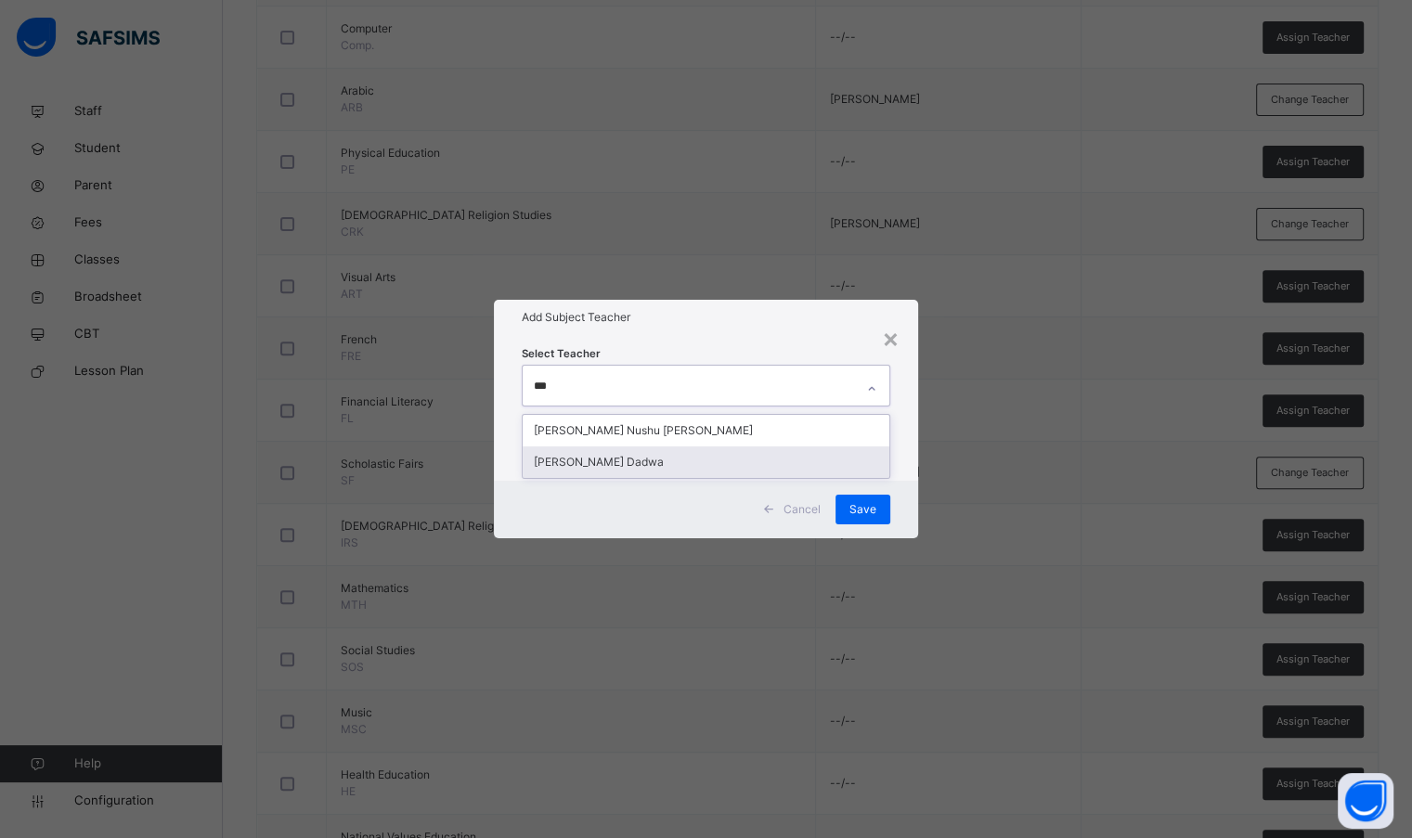
click at [664, 461] on div "[PERSON_NAME] Dadwa" at bounding box center [706, 462] width 366 height 32
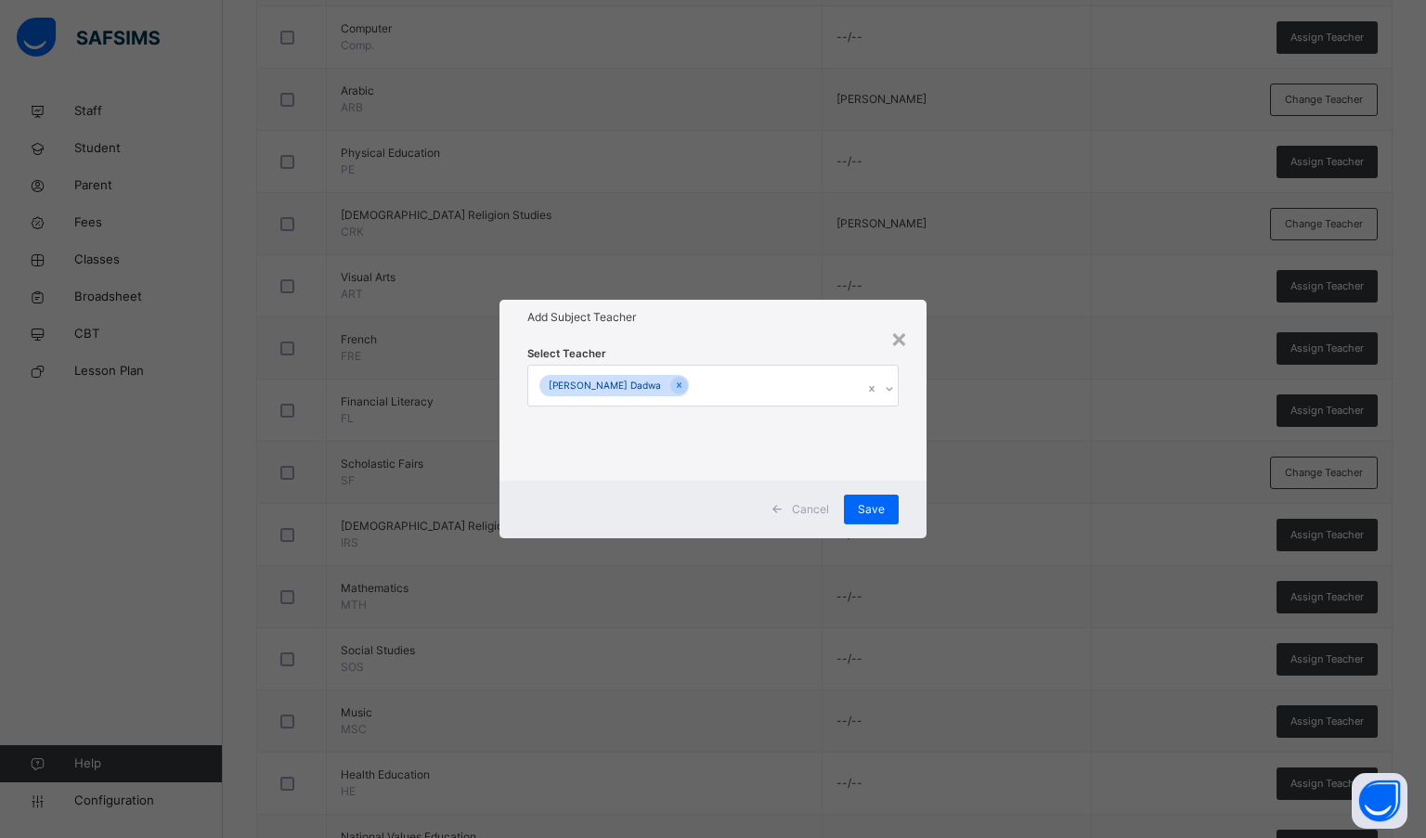
click at [705, 363] on div "Select Teacher George Wamuldu Dadwa" at bounding box center [713, 407] width 372 height 126
click at [896, 515] on div "Save" at bounding box center [871, 510] width 55 height 30
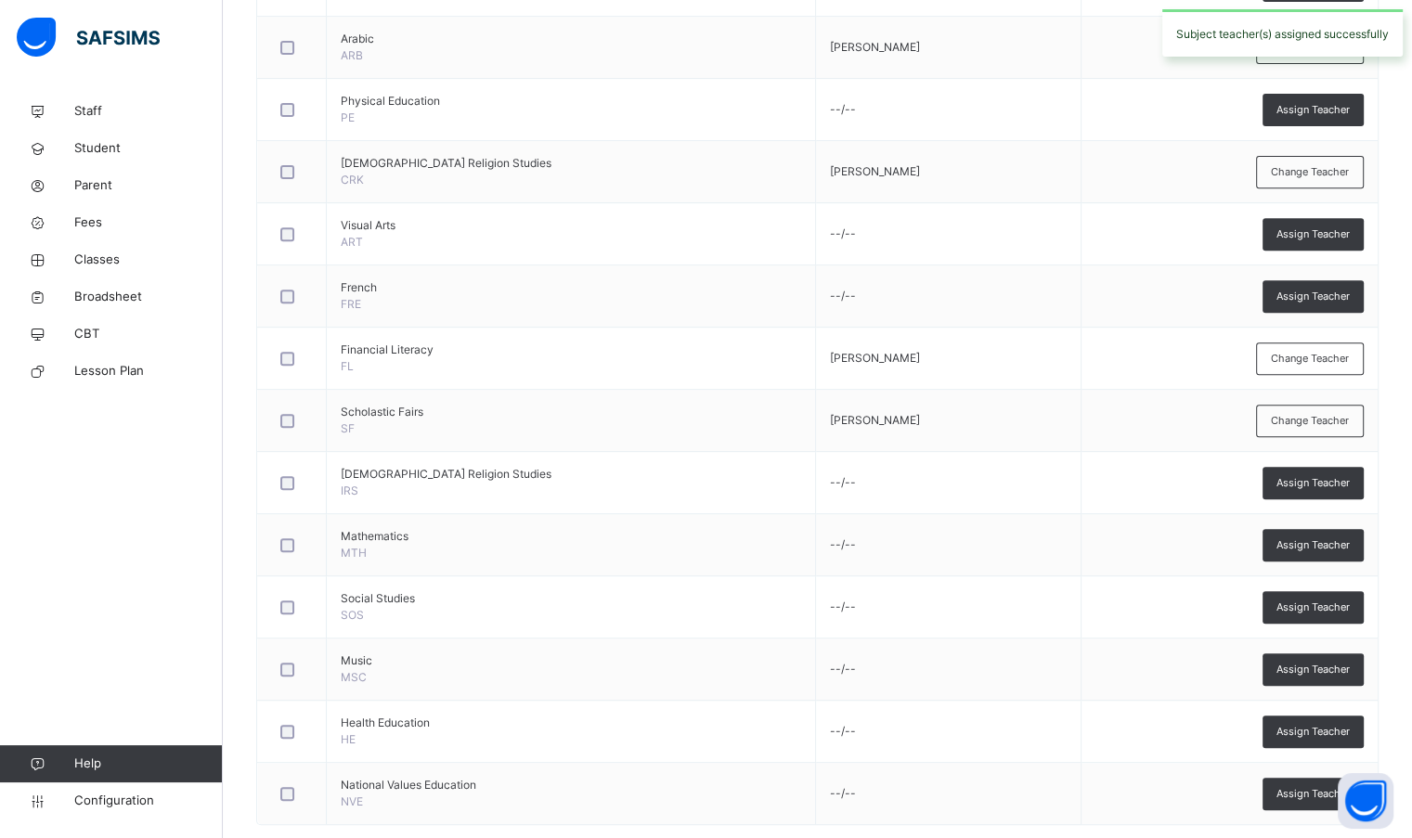
scroll to position [731, 0]
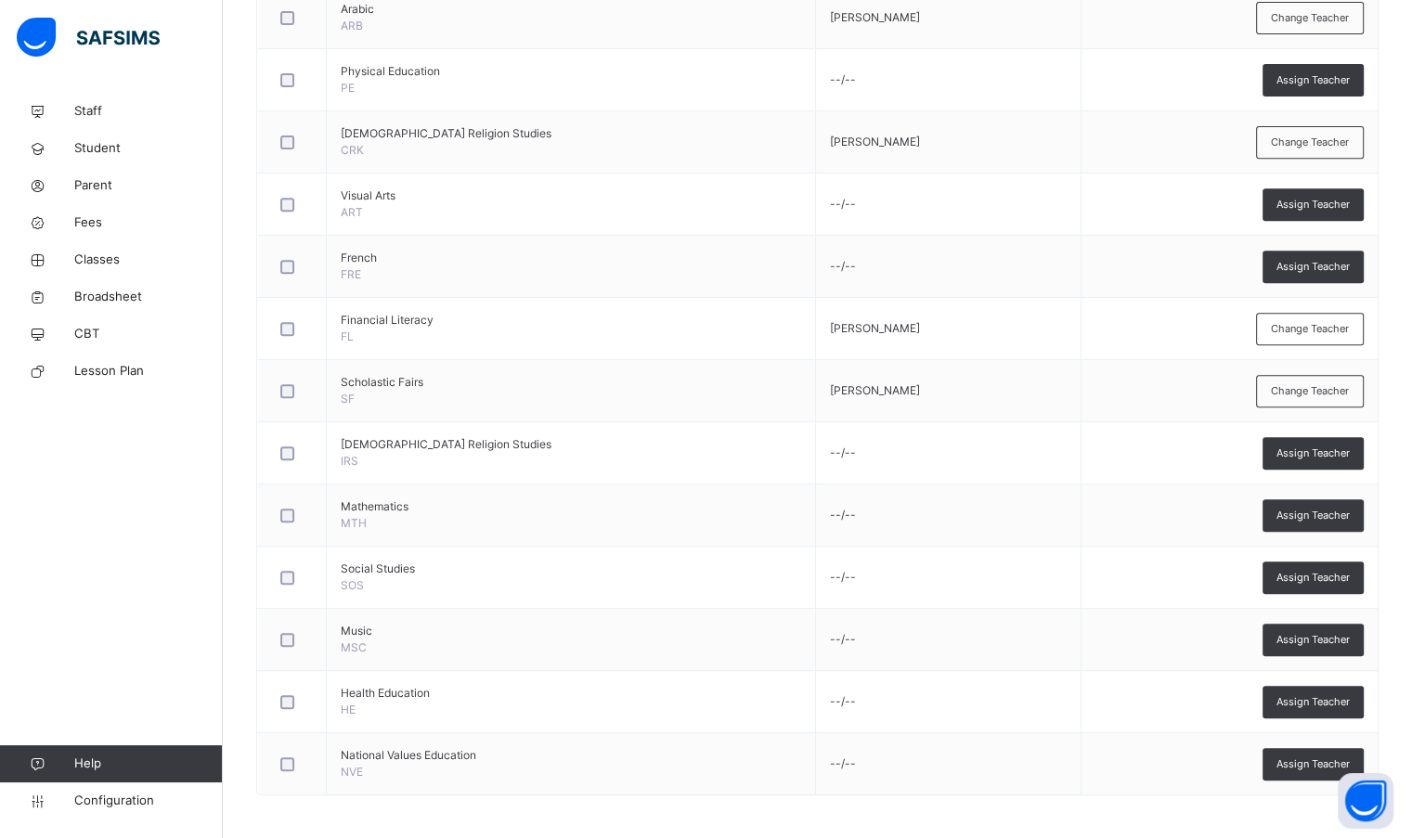
click at [1295, 270] on span "Assign Teacher" at bounding box center [1312, 267] width 73 height 16
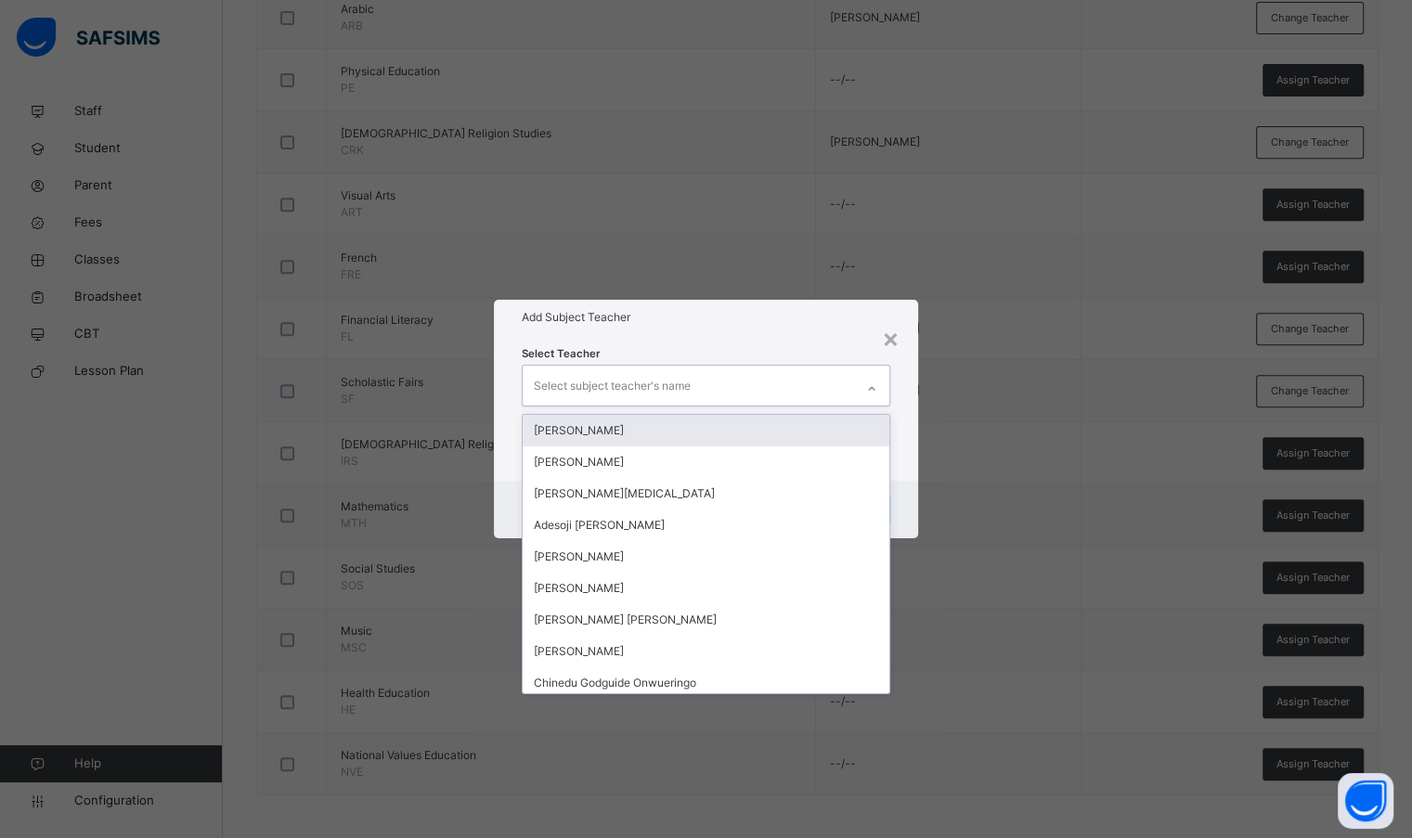
click at [704, 385] on div "Select subject teacher's name" at bounding box center [688, 385] width 330 height 39
type input "***"
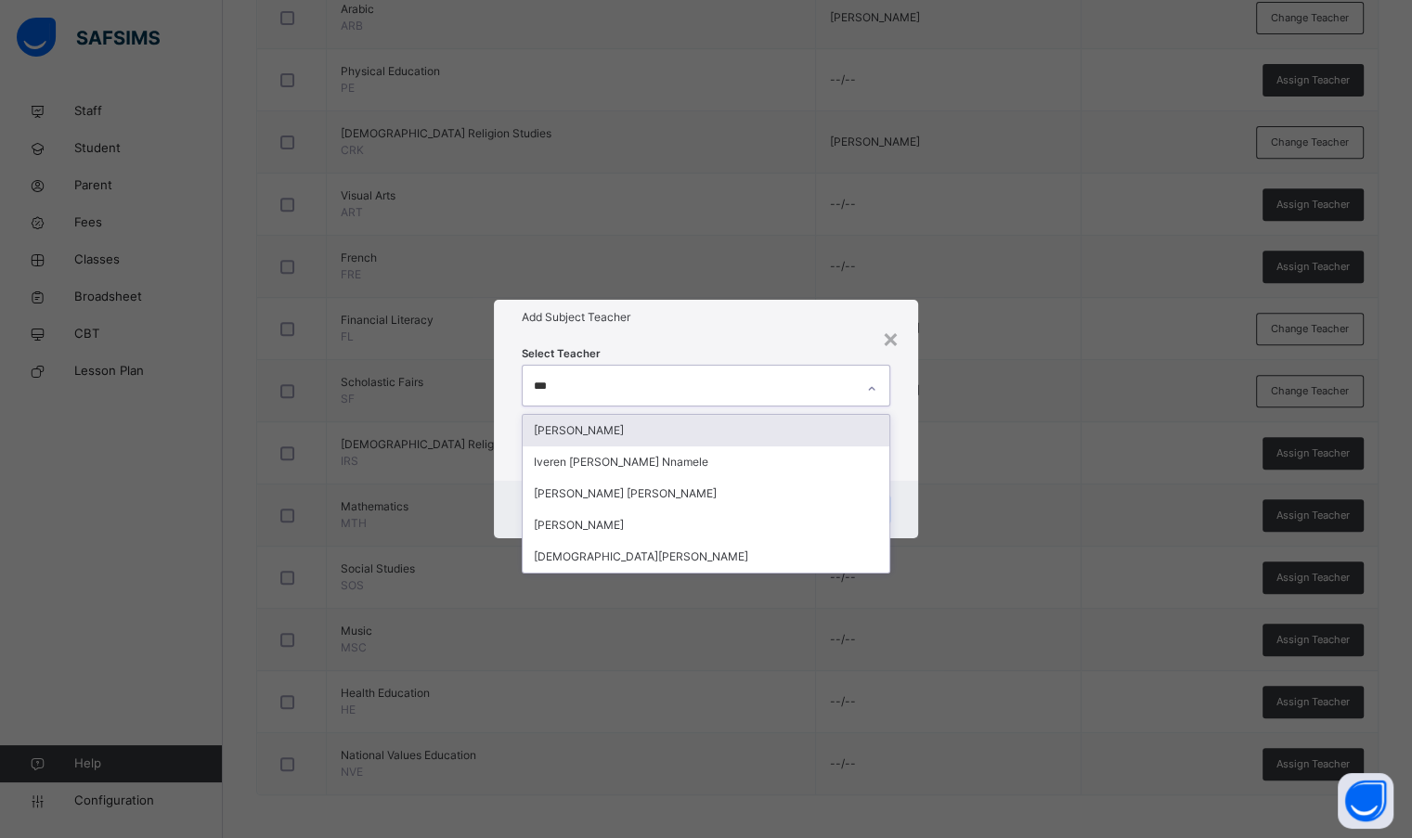
click at [676, 426] on div "[PERSON_NAME]" at bounding box center [706, 431] width 366 height 32
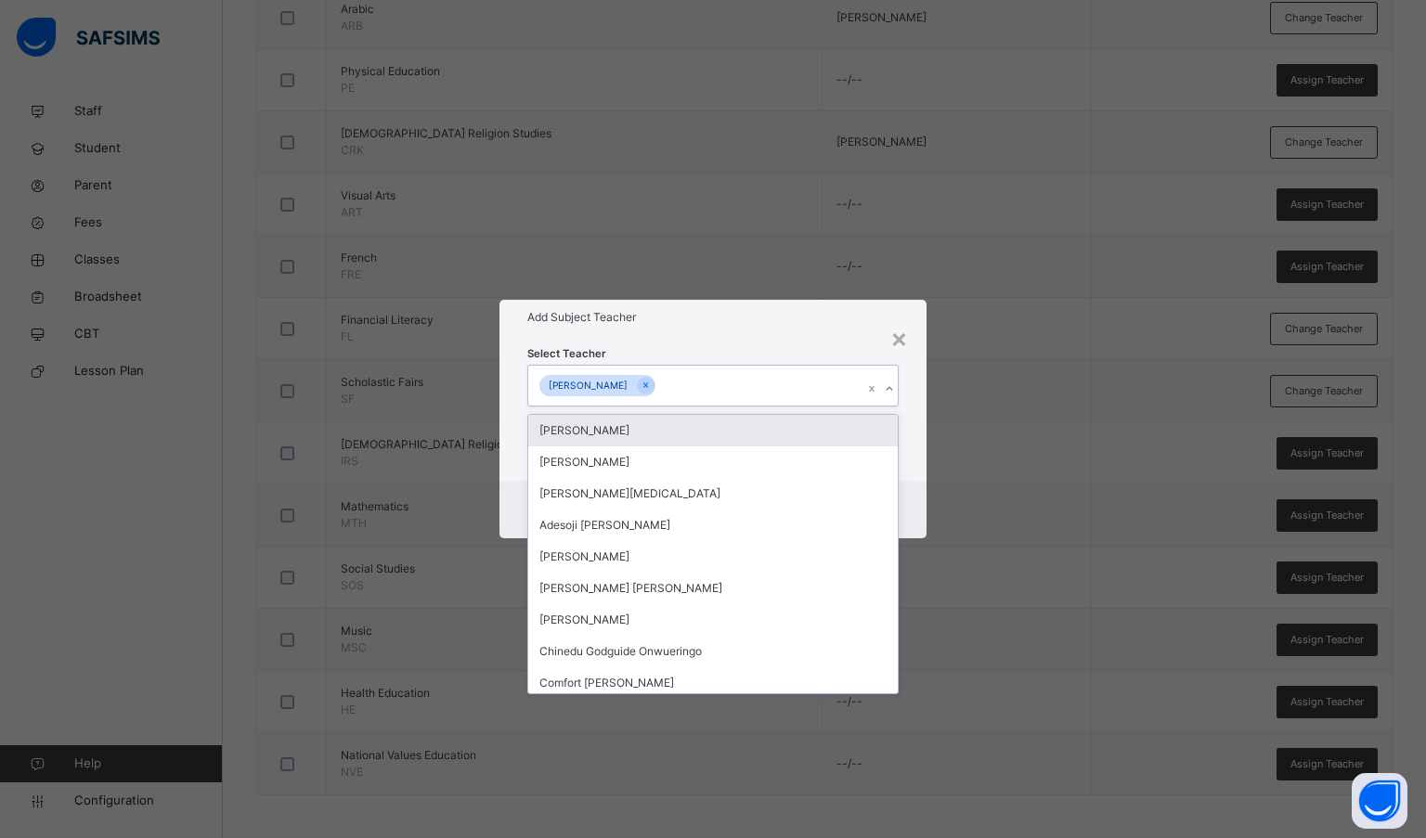
click at [687, 326] on h1 "Add Subject Teacher" at bounding box center [713, 317] width 372 height 17
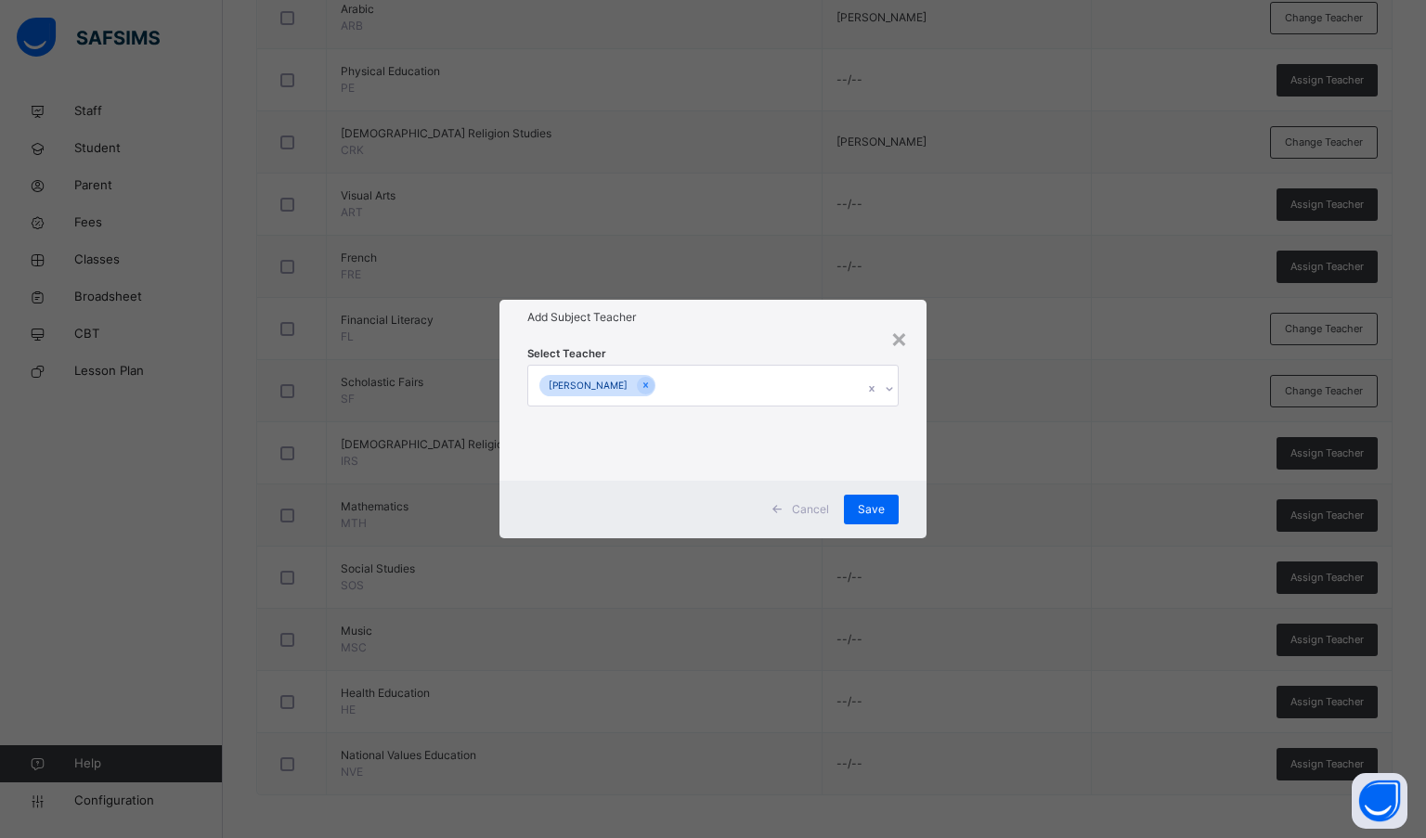
click at [870, 503] on span "Save" at bounding box center [871, 509] width 27 height 17
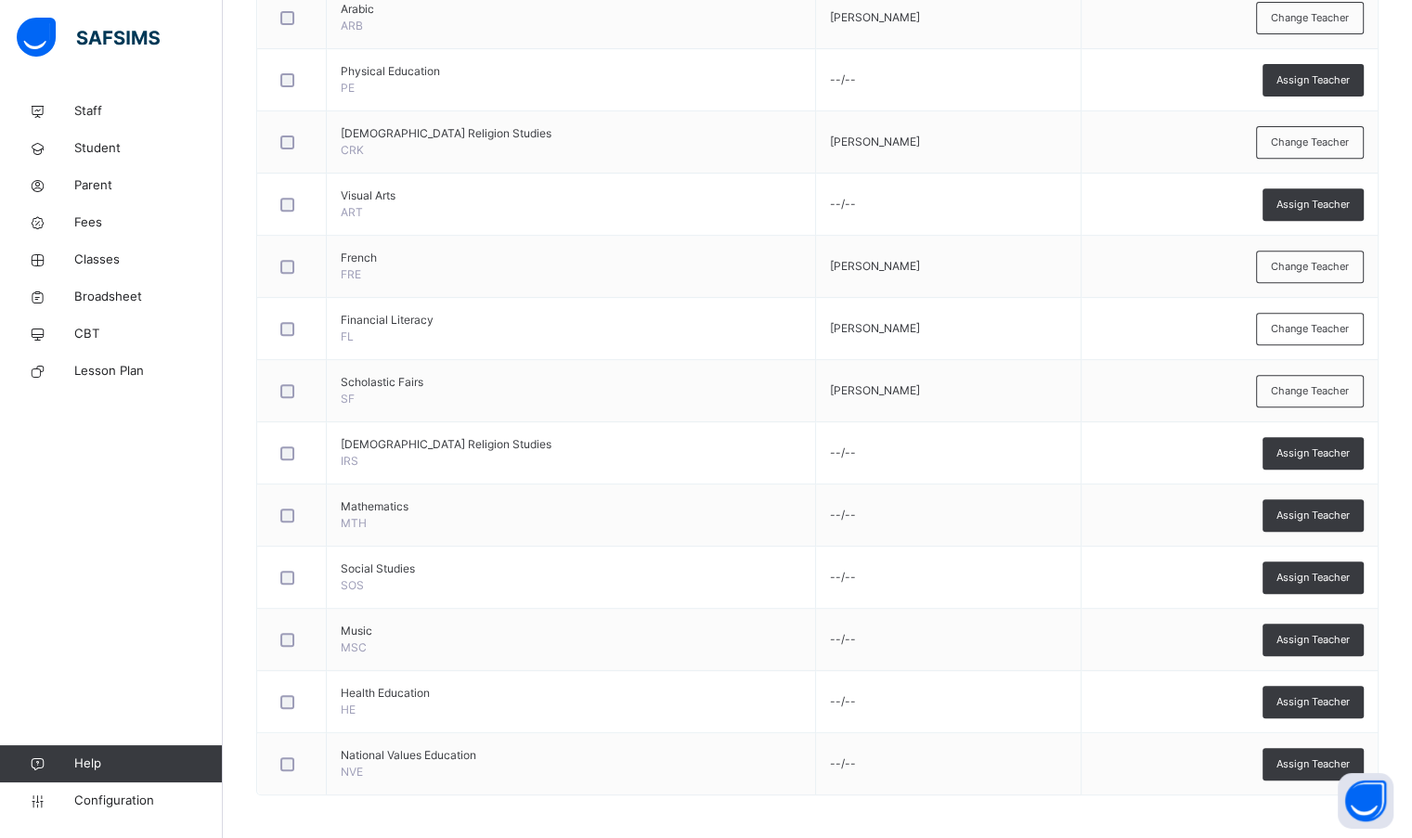
click at [1316, 699] on span "Assign Teacher" at bounding box center [1312, 702] width 73 height 16
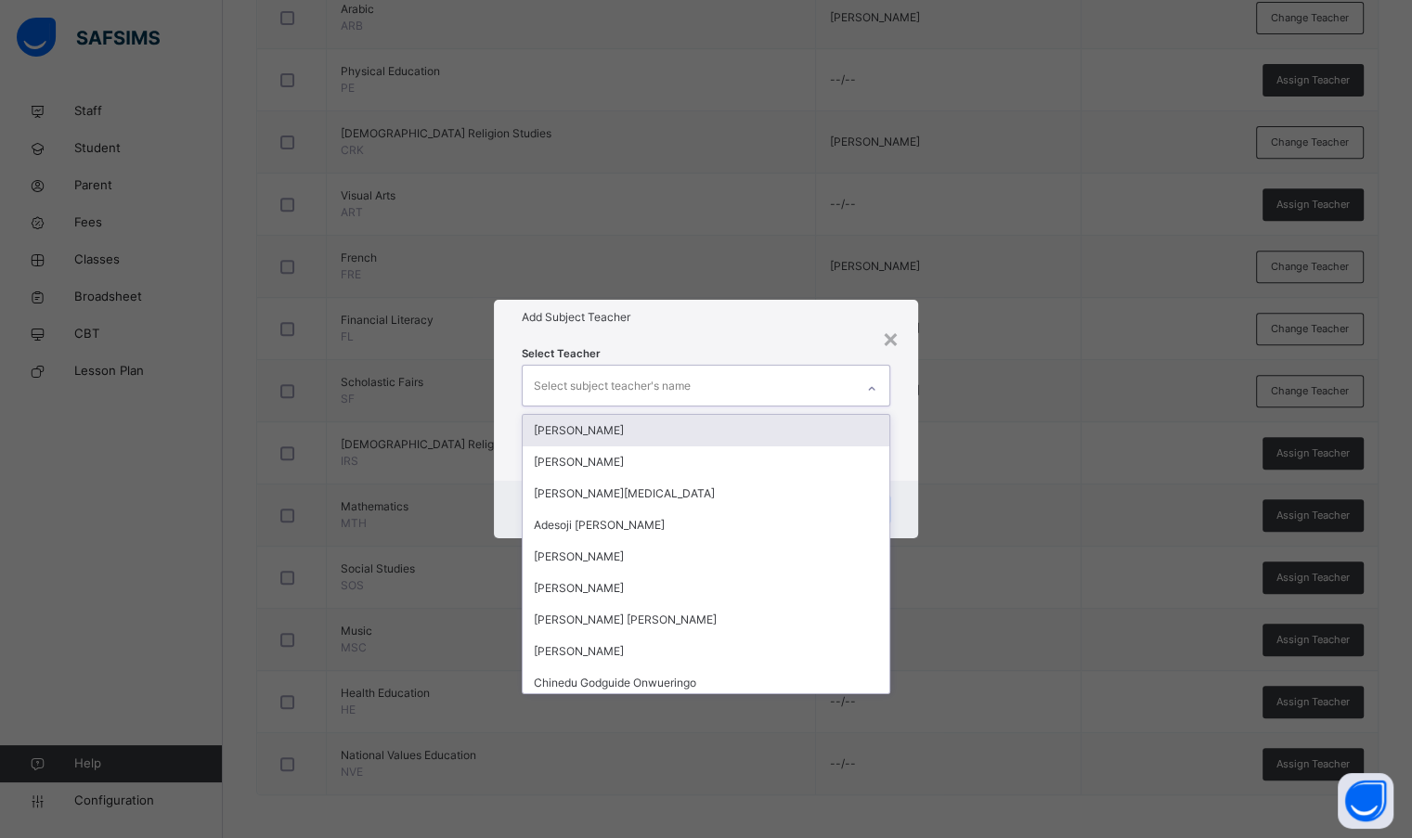
click at [808, 391] on div "Select subject teacher's name" at bounding box center [688, 385] width 330 height 39
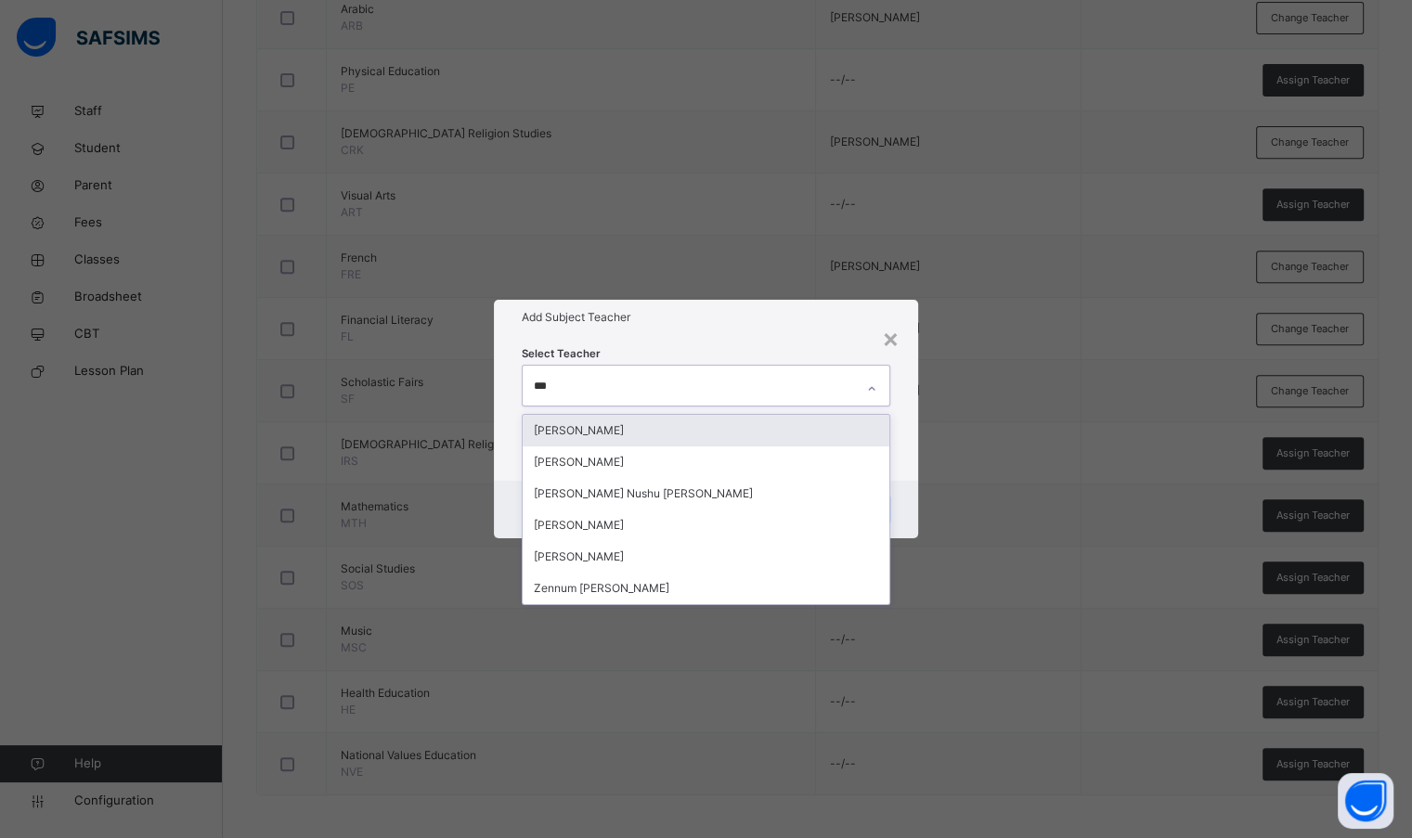
type input "****"
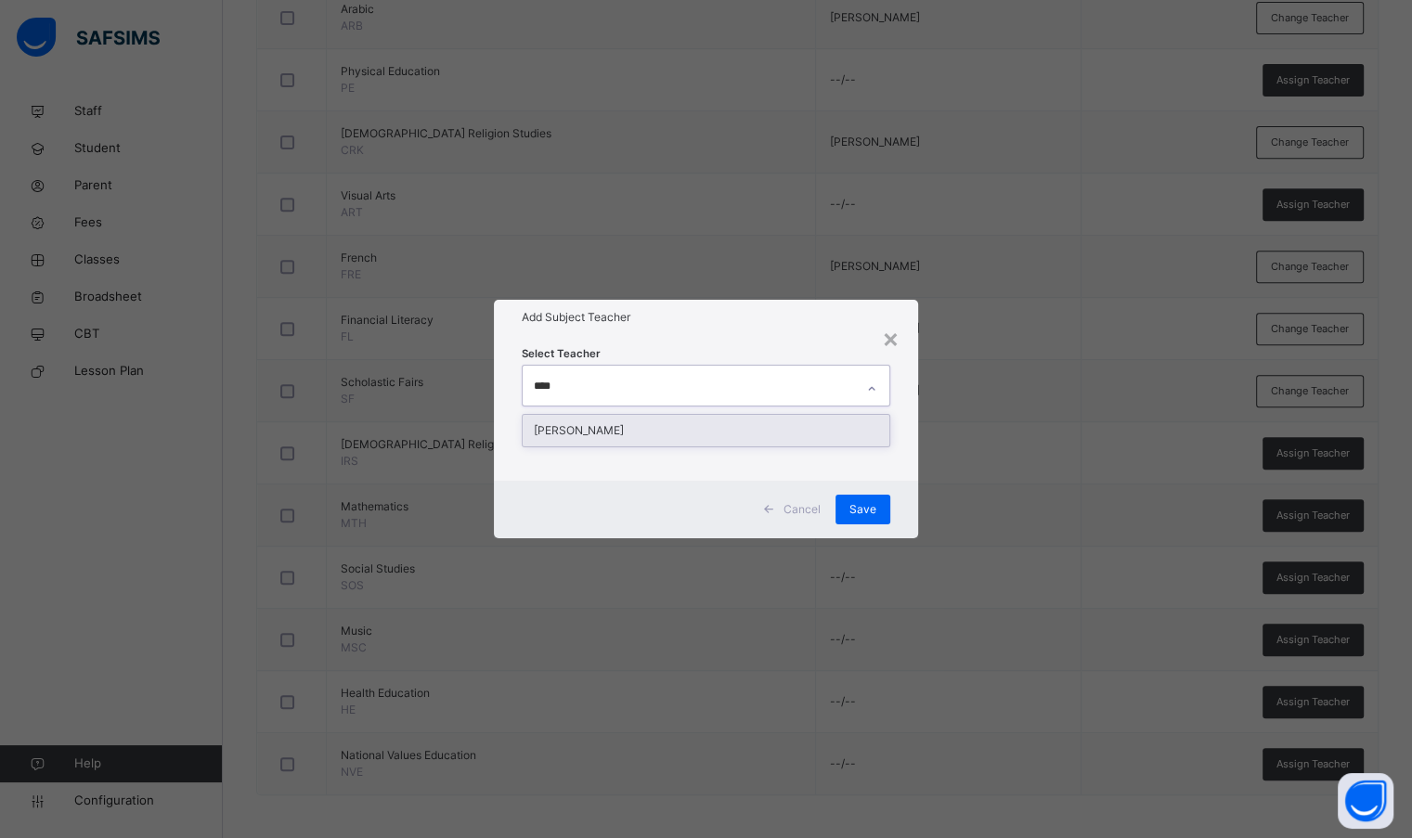
click at [798, 437] on div "[PERSON_NAME]" at bounding box center [706, 431] width 366 height 32
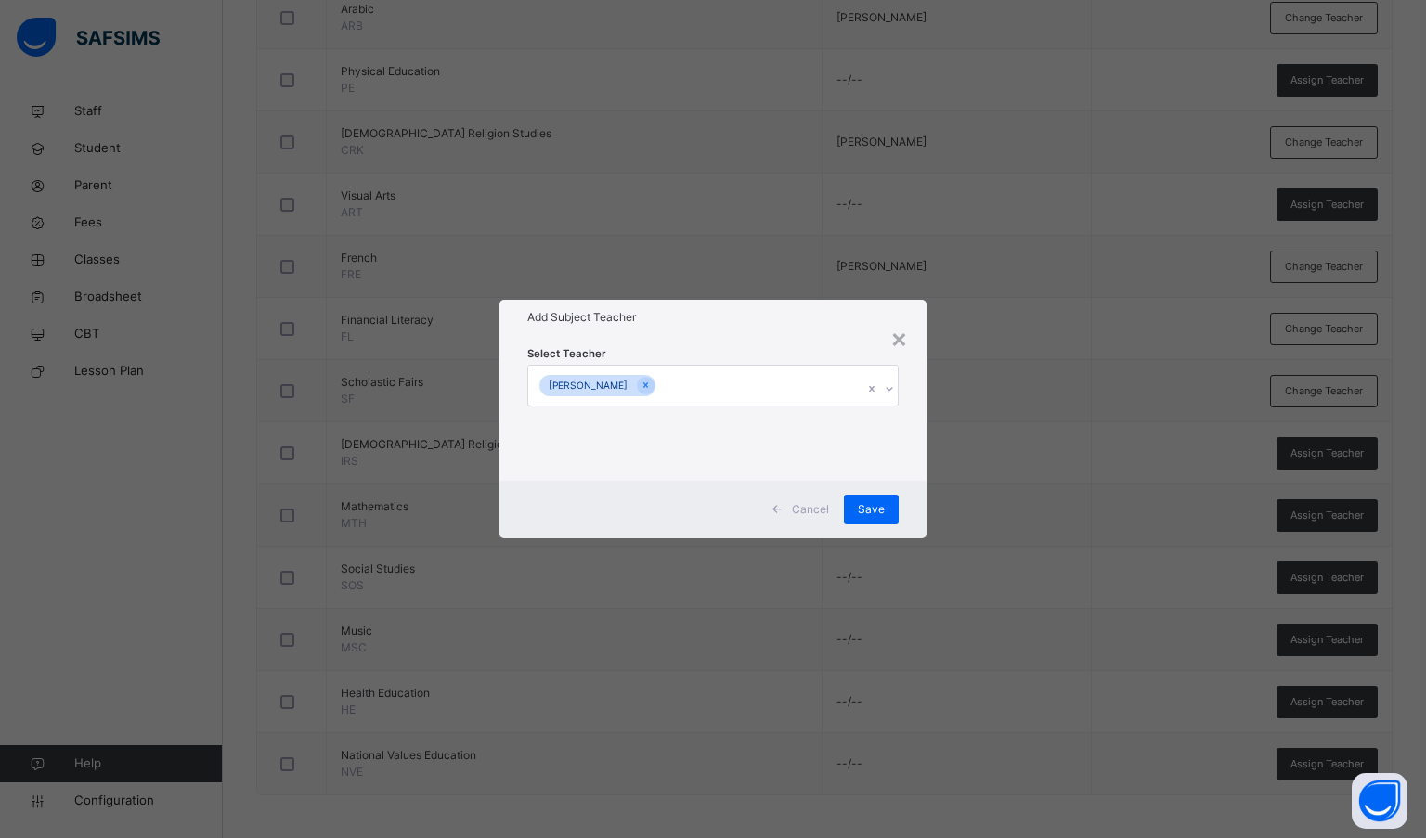
click at [824, 337] on div "Select Teacher Nuhu Umar" at bounding box center [713, 407] width 428 height 145
click at [877, 507] on span "Save" at bounding box center [871, 509] width 27 height 17
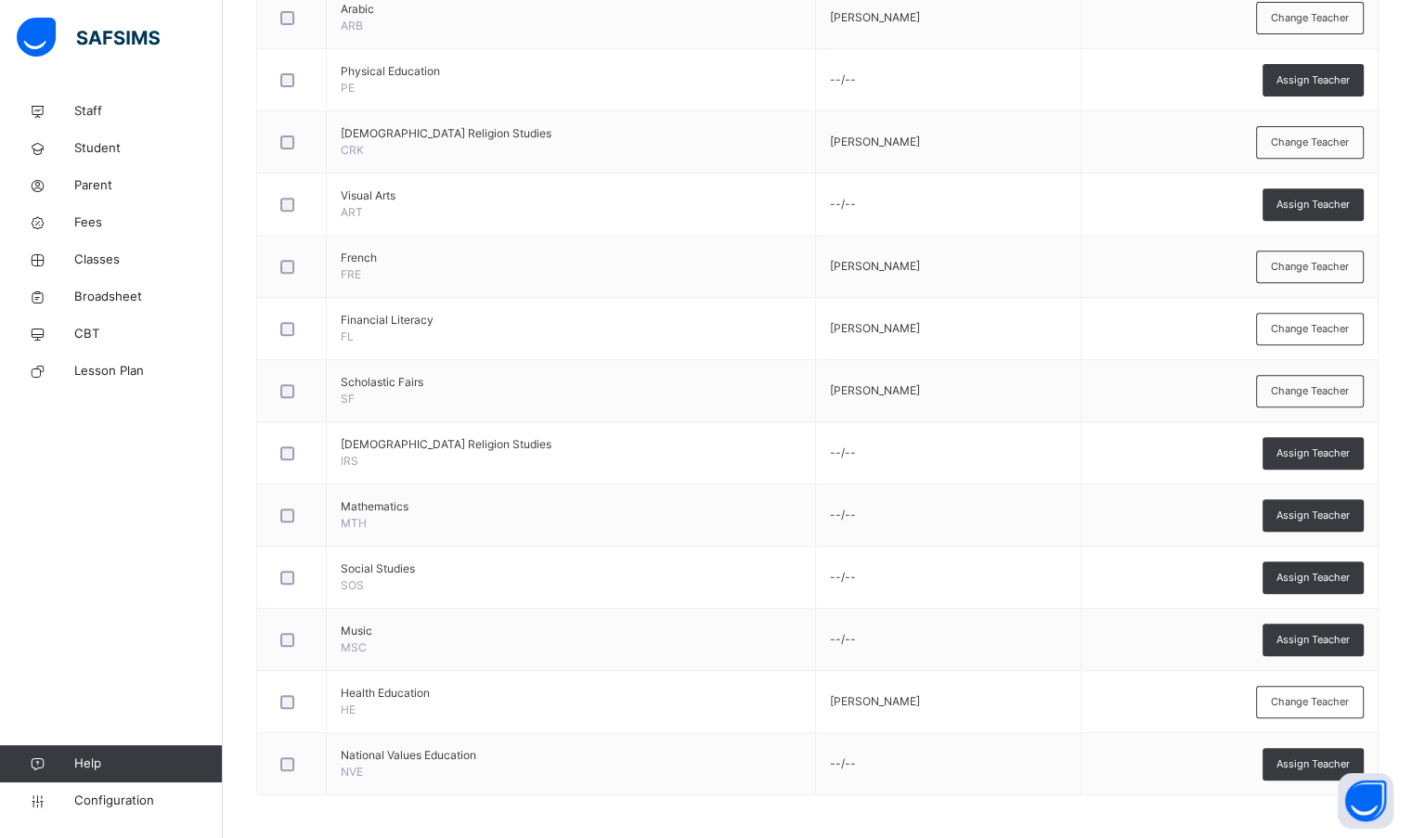
click at [1308, 456] on span "Assign Teacher" at bounding box center [1312, 453] width 73 height 16
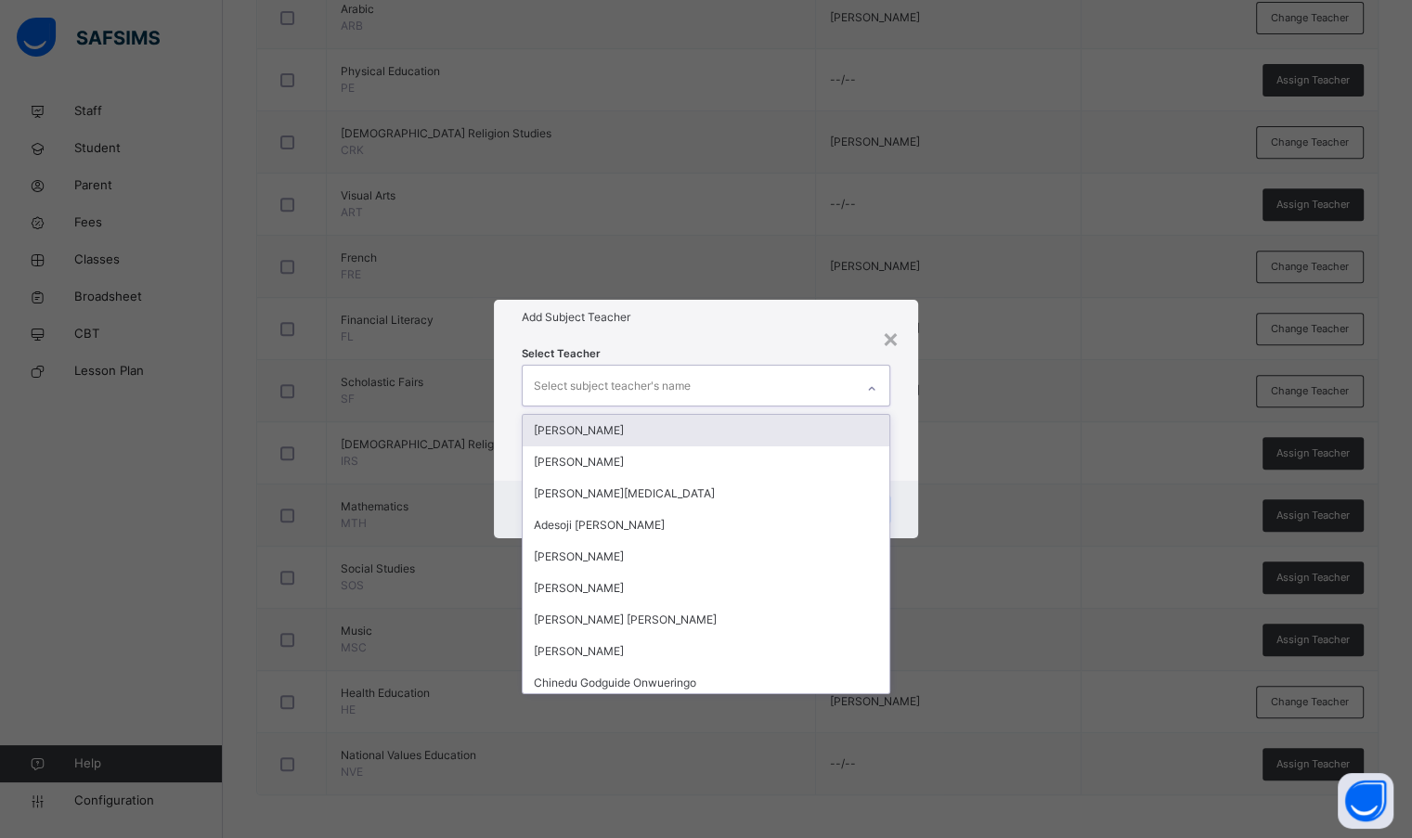
click at [716, 370] on div "Select subject teacher's name" at bounding box center [688, 385] width 330 height 39
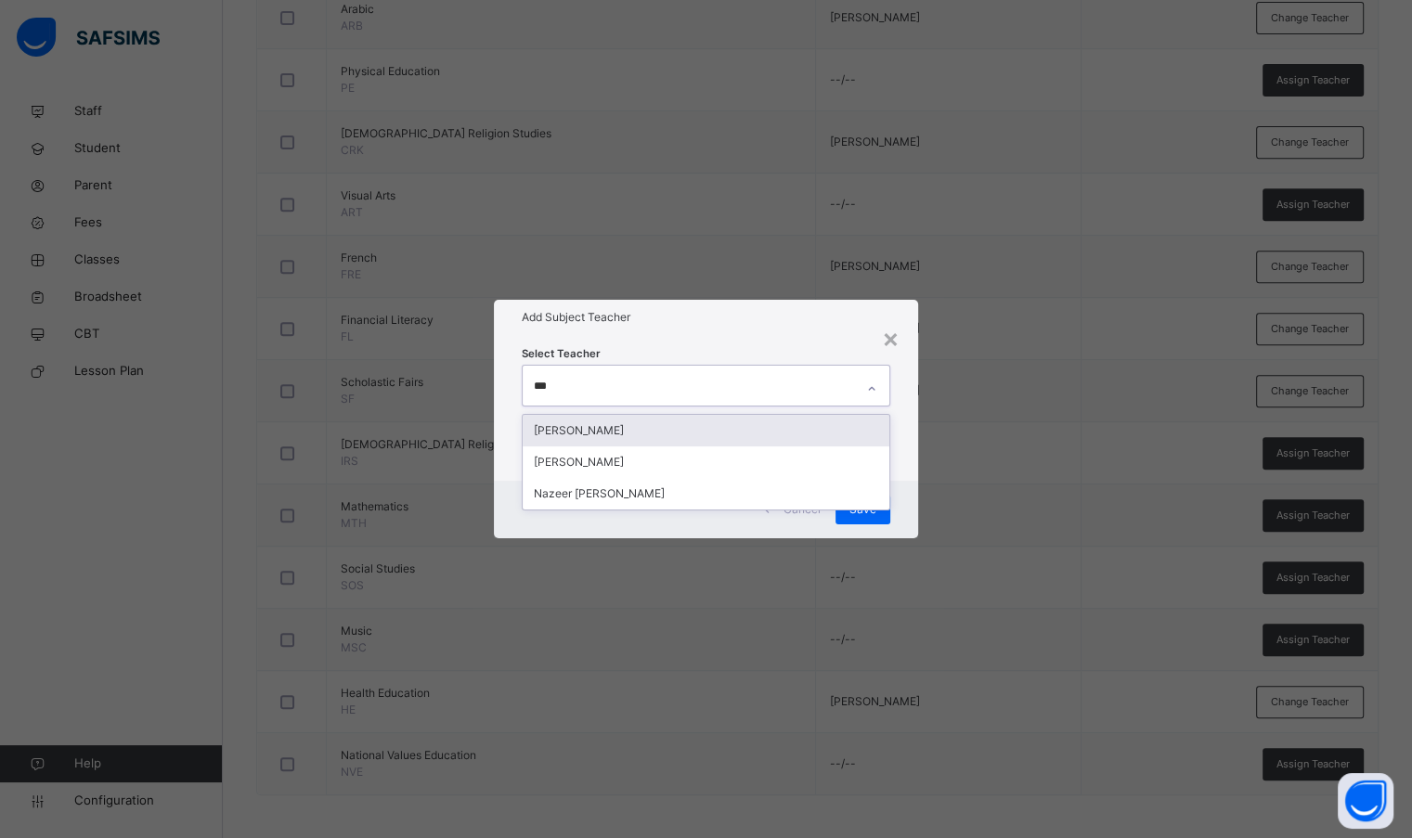
type input "****"
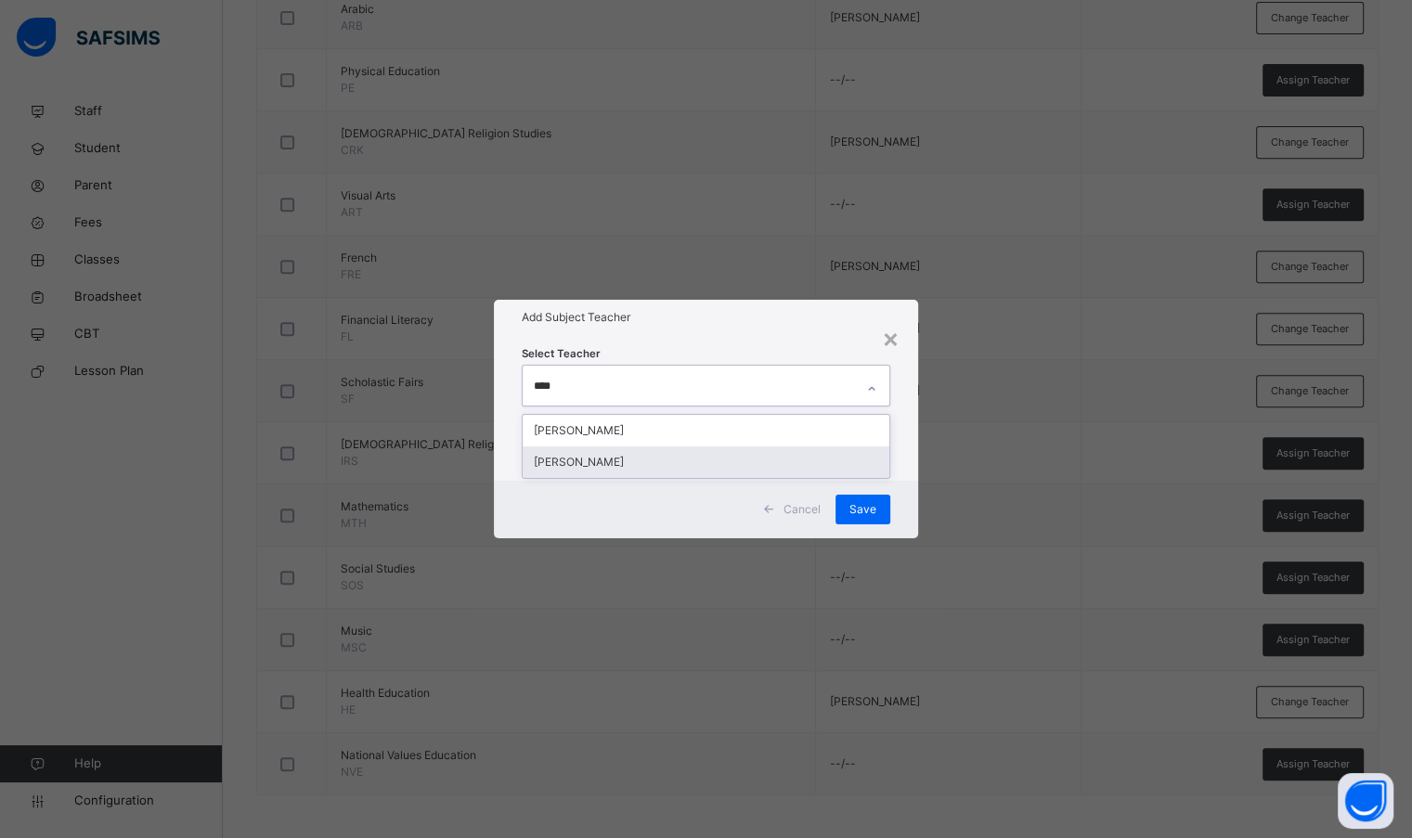
click at [710, 459] on div "[PERSON_NAME]" at bounding box center [706, 462] width 366 height 32
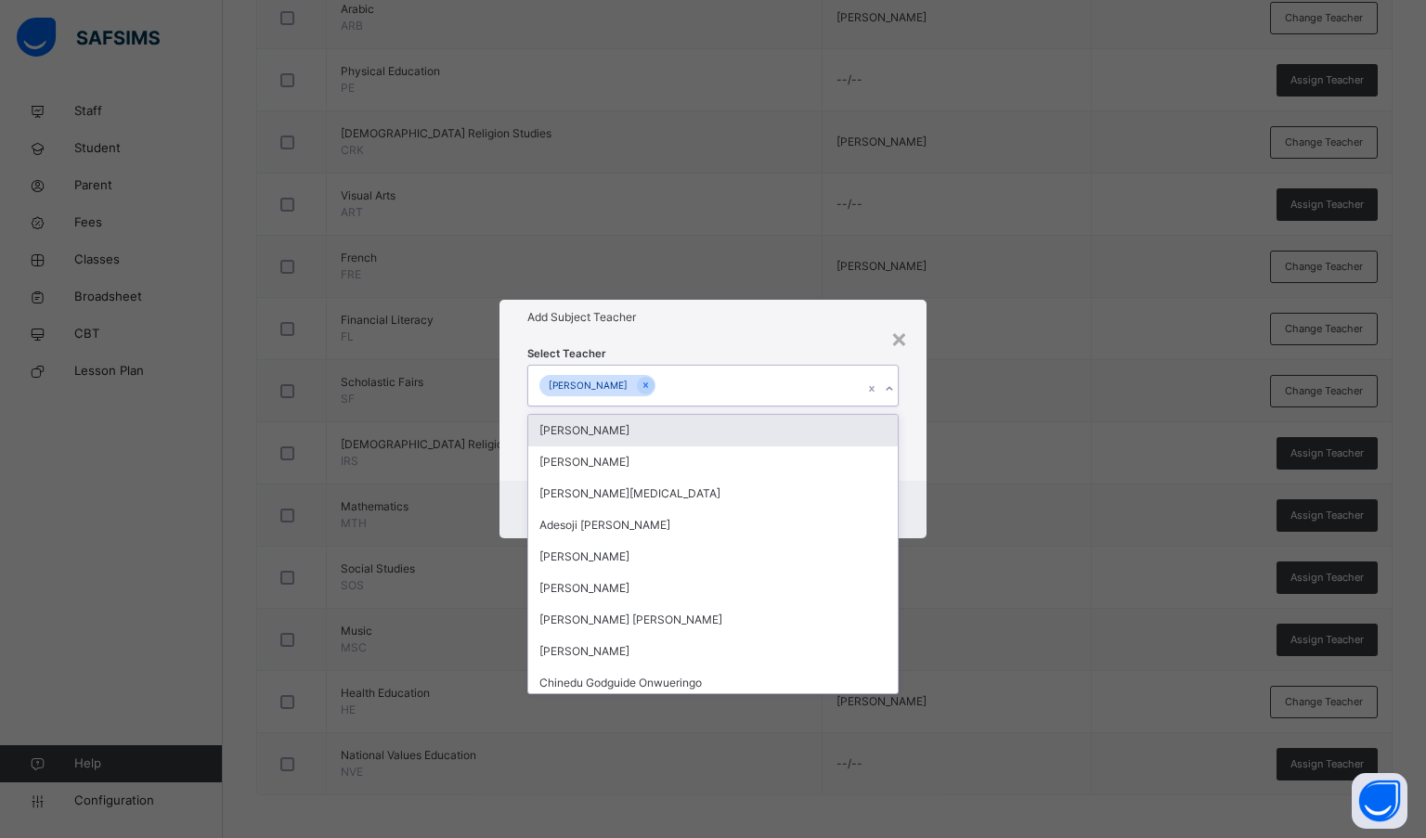
click at [803, 375] on div "[PERSON_NAME]" at bounding box center [695, 385] width 335 height 39
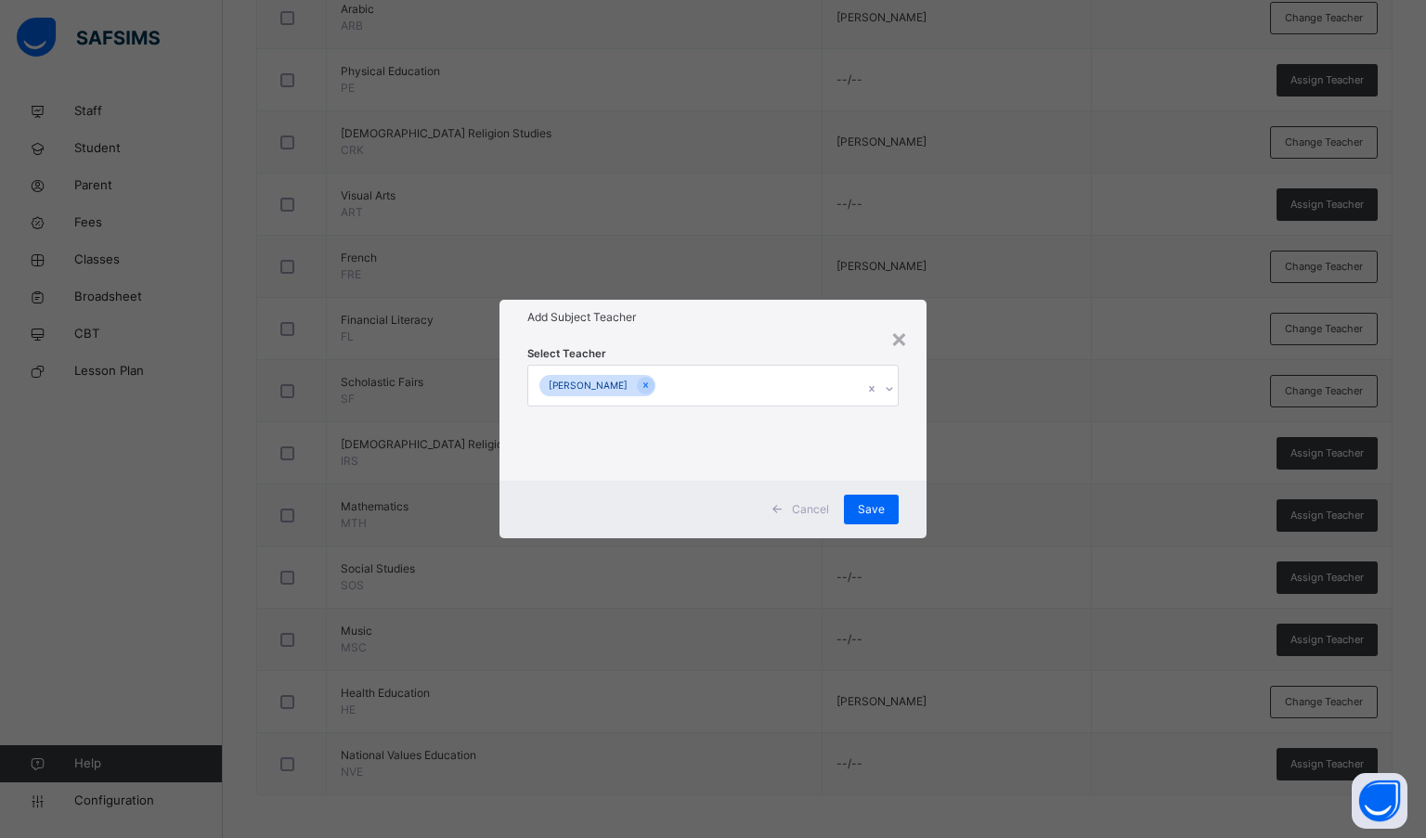
click at [866, 501] on span "Save" at bounding box center [871, 509] width 27 height 17
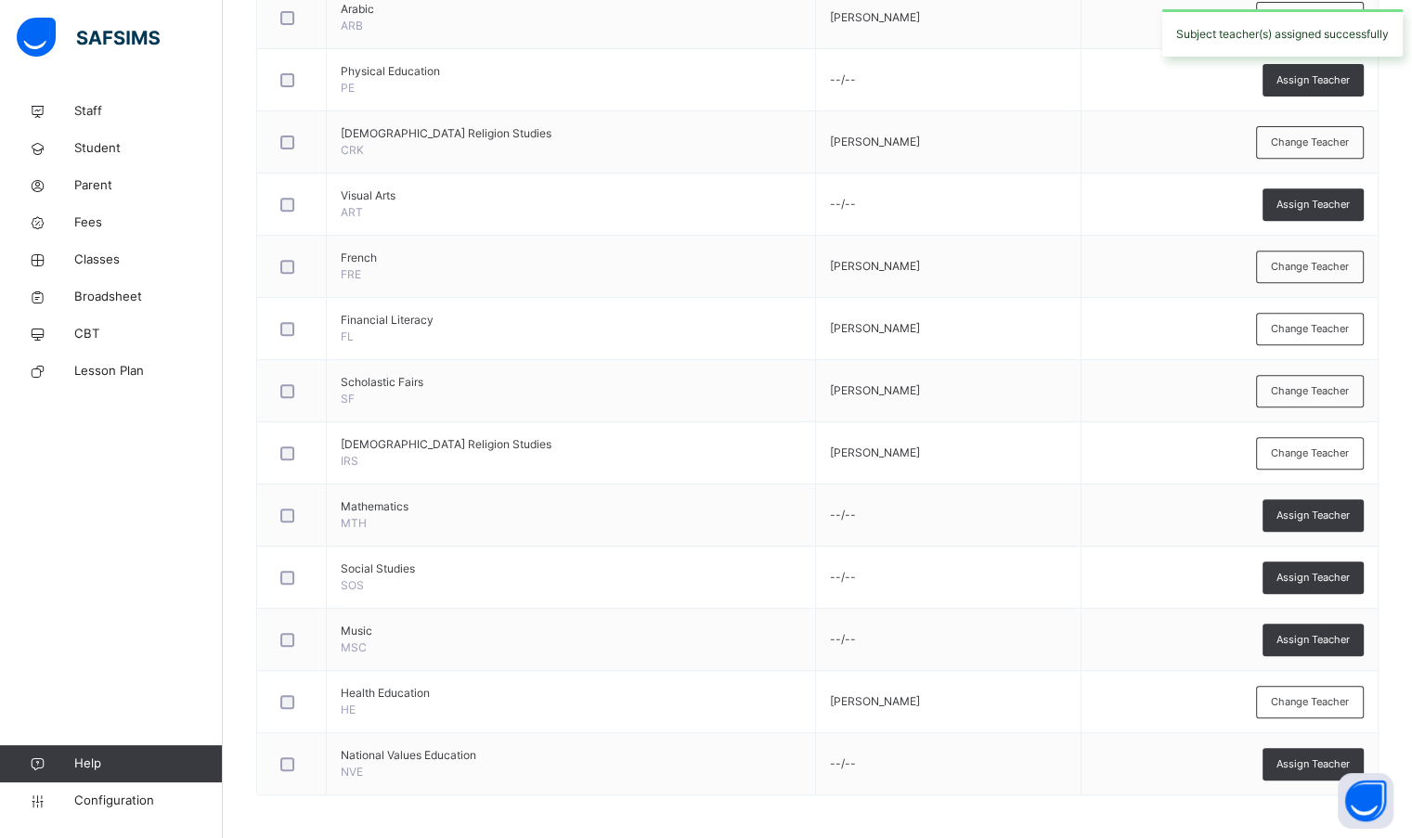
click at [1345, 521] on div "Assign Teacher" at bounding box center [1312, 515] width 101 height 32
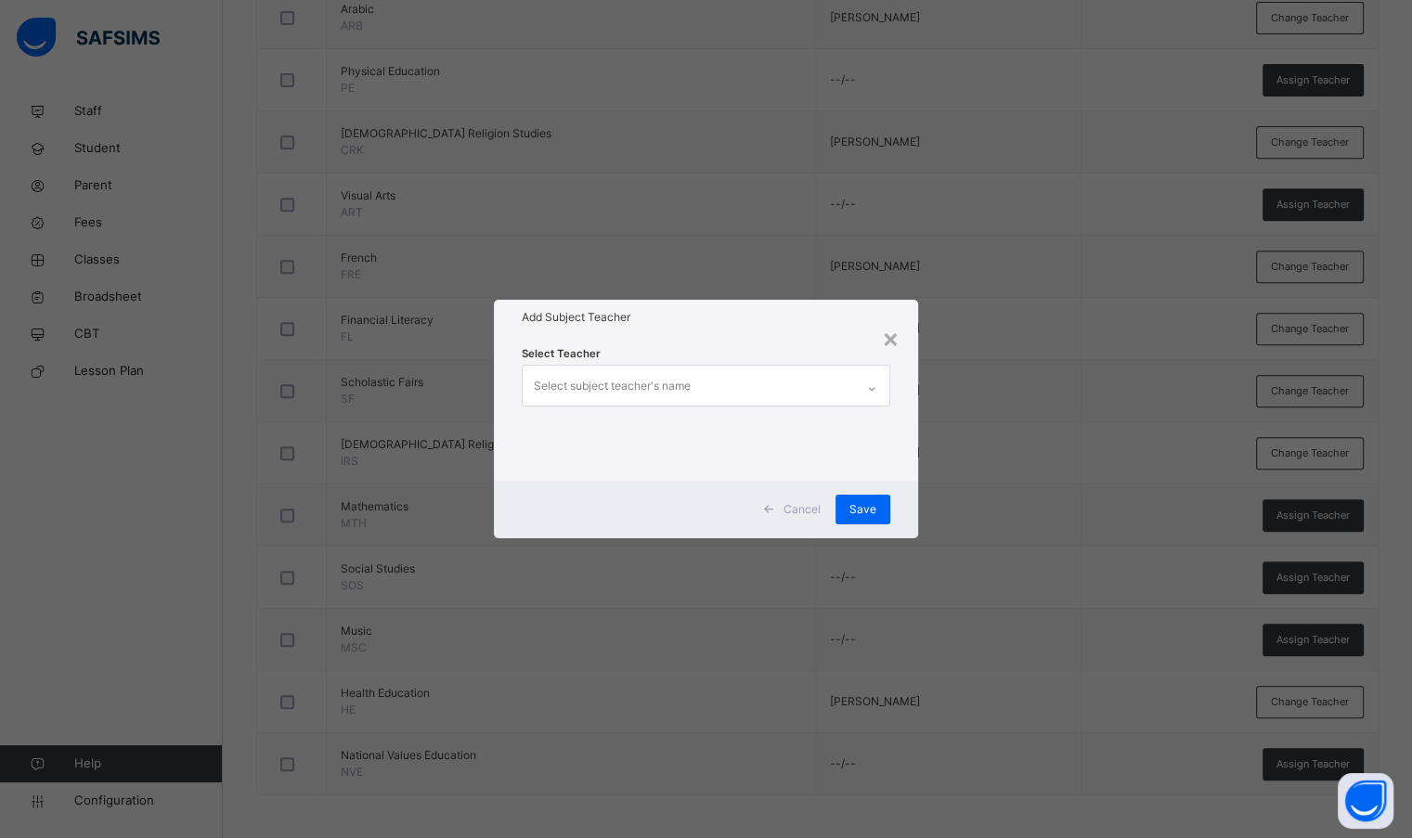
click at [872, 239] on div "× Add Subject Teacher Select Teacher Select subject teacher's name Cancel Save" at bounding box center [706, 419] width 1412 height 838
click at [896, 345] on div "×" at bounding box center [891, 337] width 18 height 39
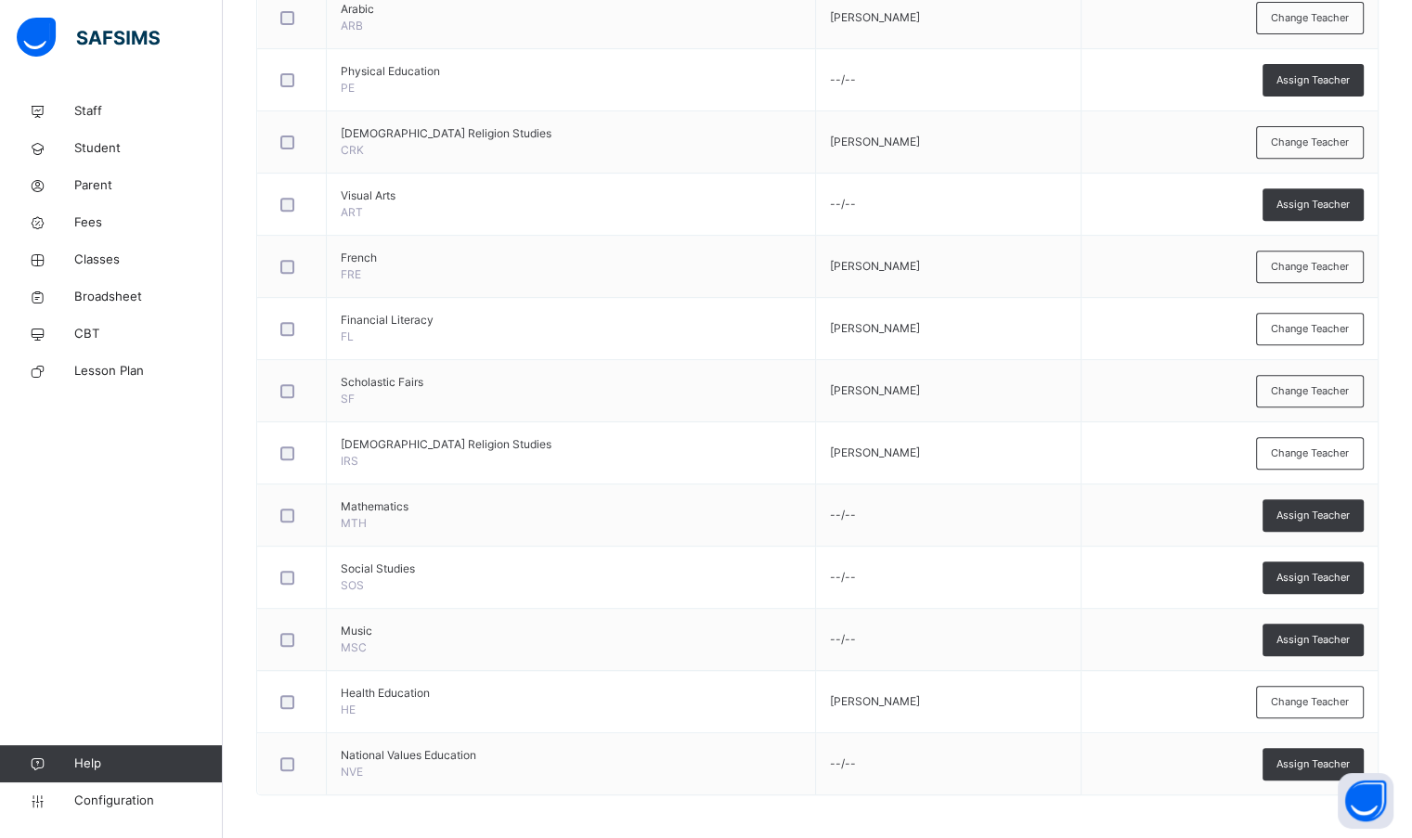
click at [1346, 762] on span "Assign Teacher" at bounding box center [1312, 764] width 73 height 16
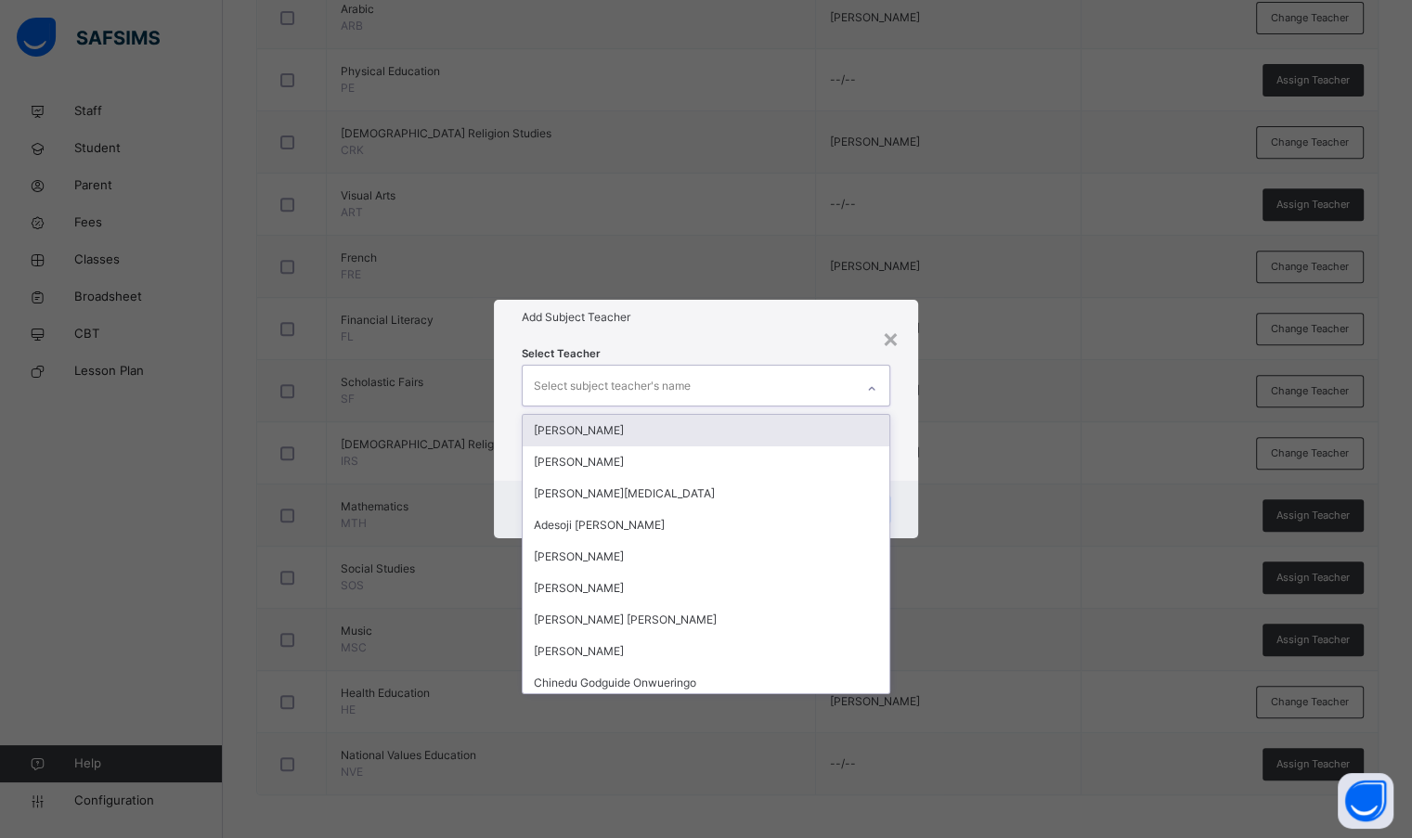
click at [806, 374] on div "Select subject teacher's name" at bounding box center [688, 385] width 330 height 39
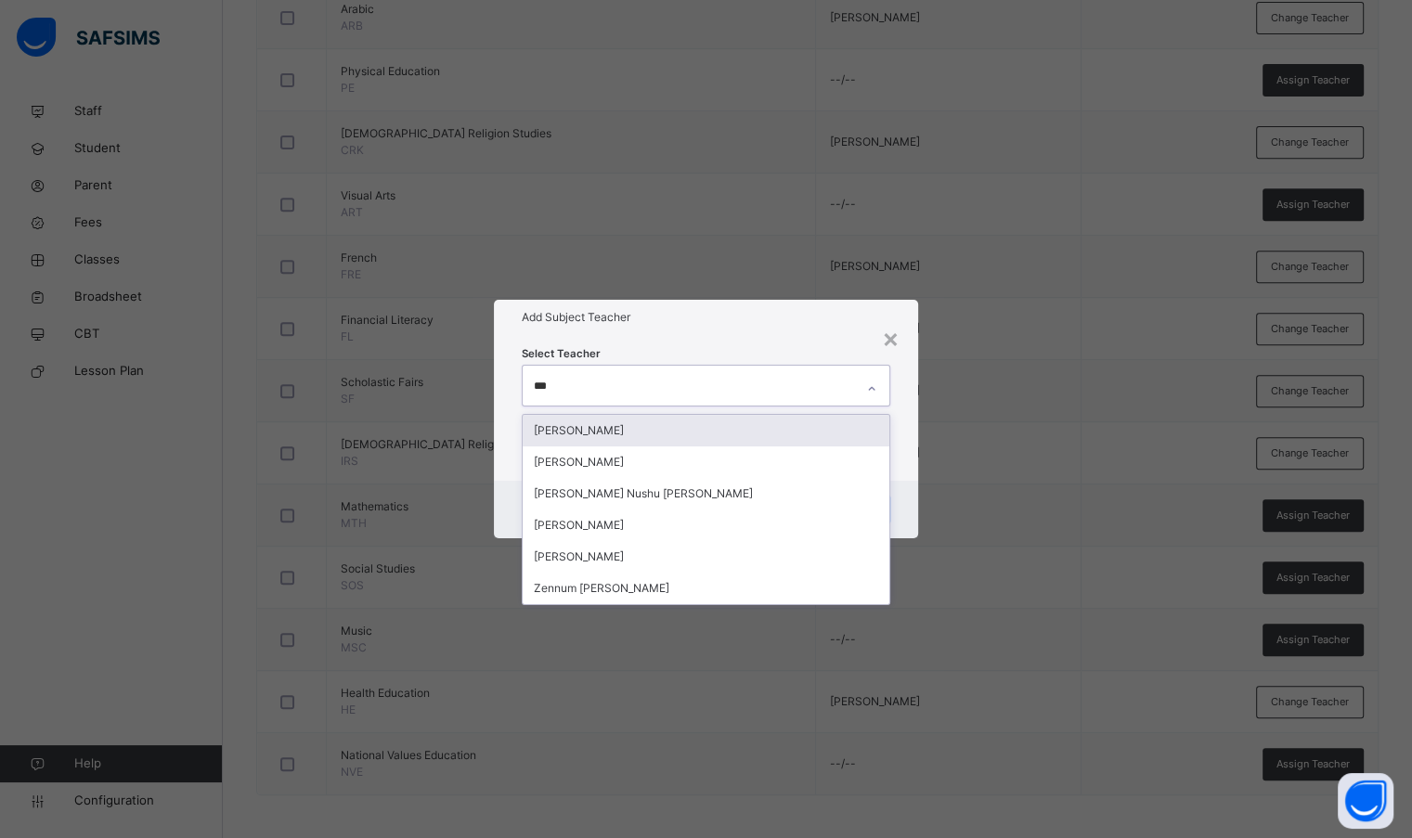
type input "****"
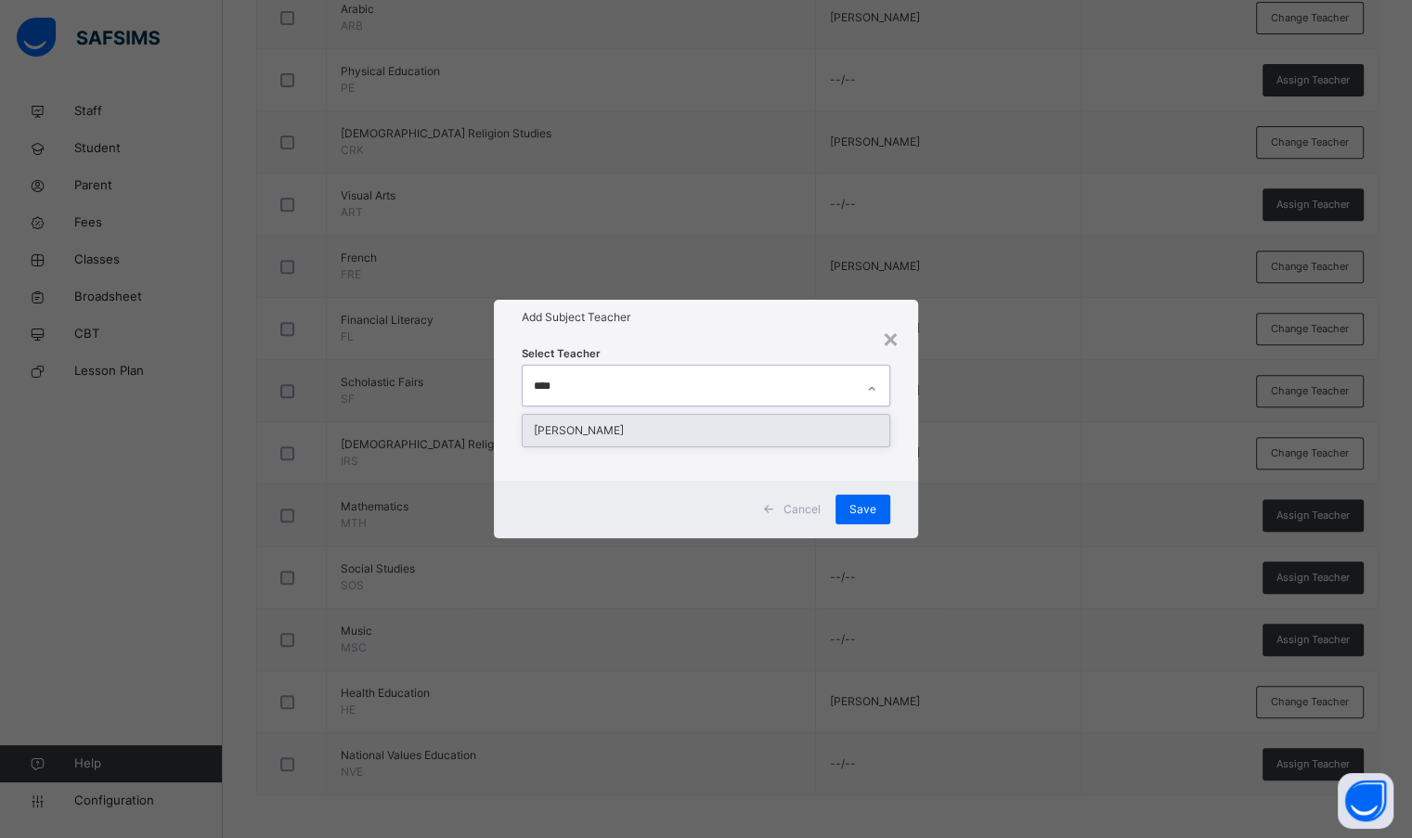
click at [776, 419] on div "[PERSON_NAME]" at bounding box center [706, 431] width 366 height 32
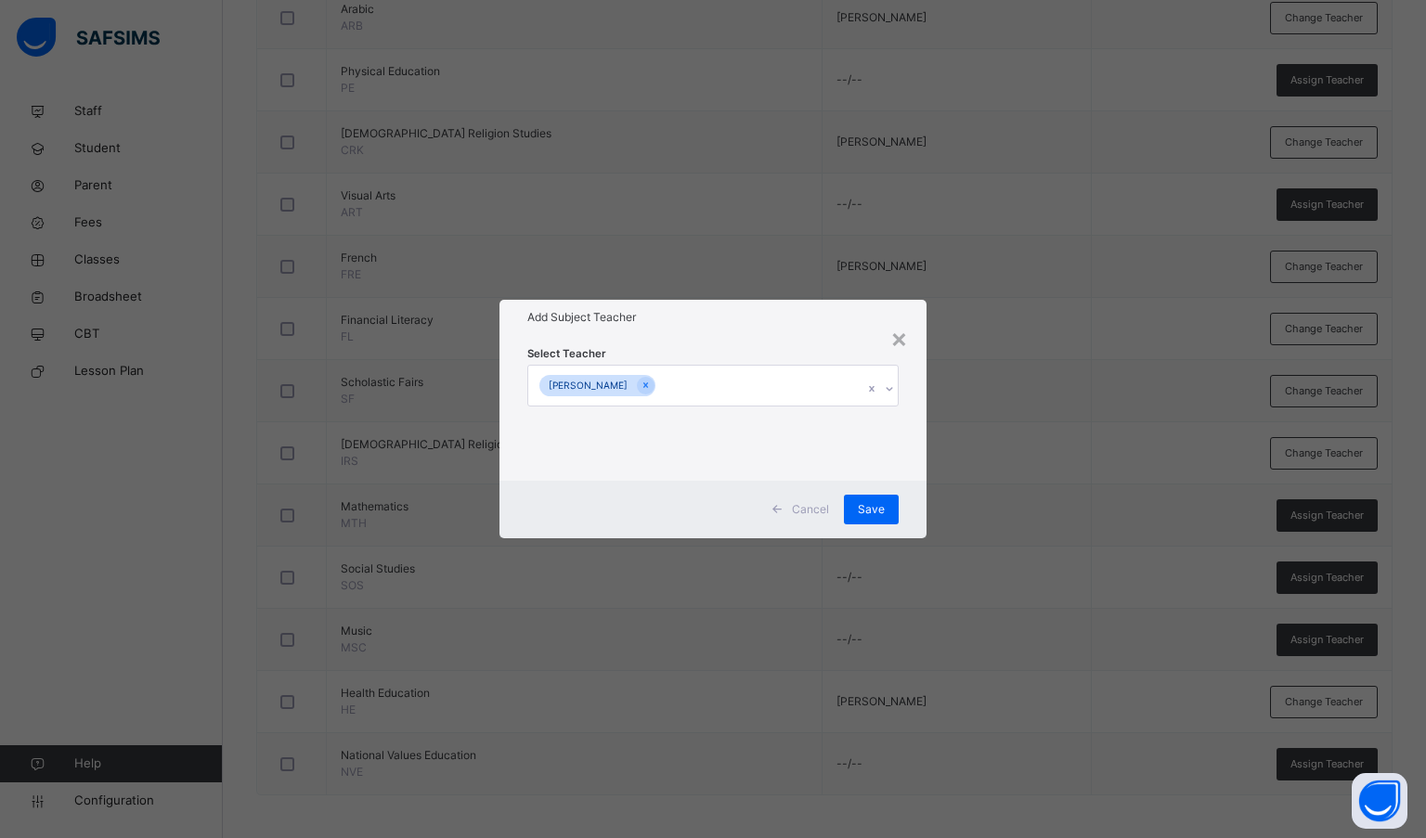
click at [803, 341] on div "Select Teacher Nuhu Umar" at bounding box center [713, 407] width 428 height 145
click at [879, 502] on span "Save" at bounding box center [871, 509] width 27 height 17
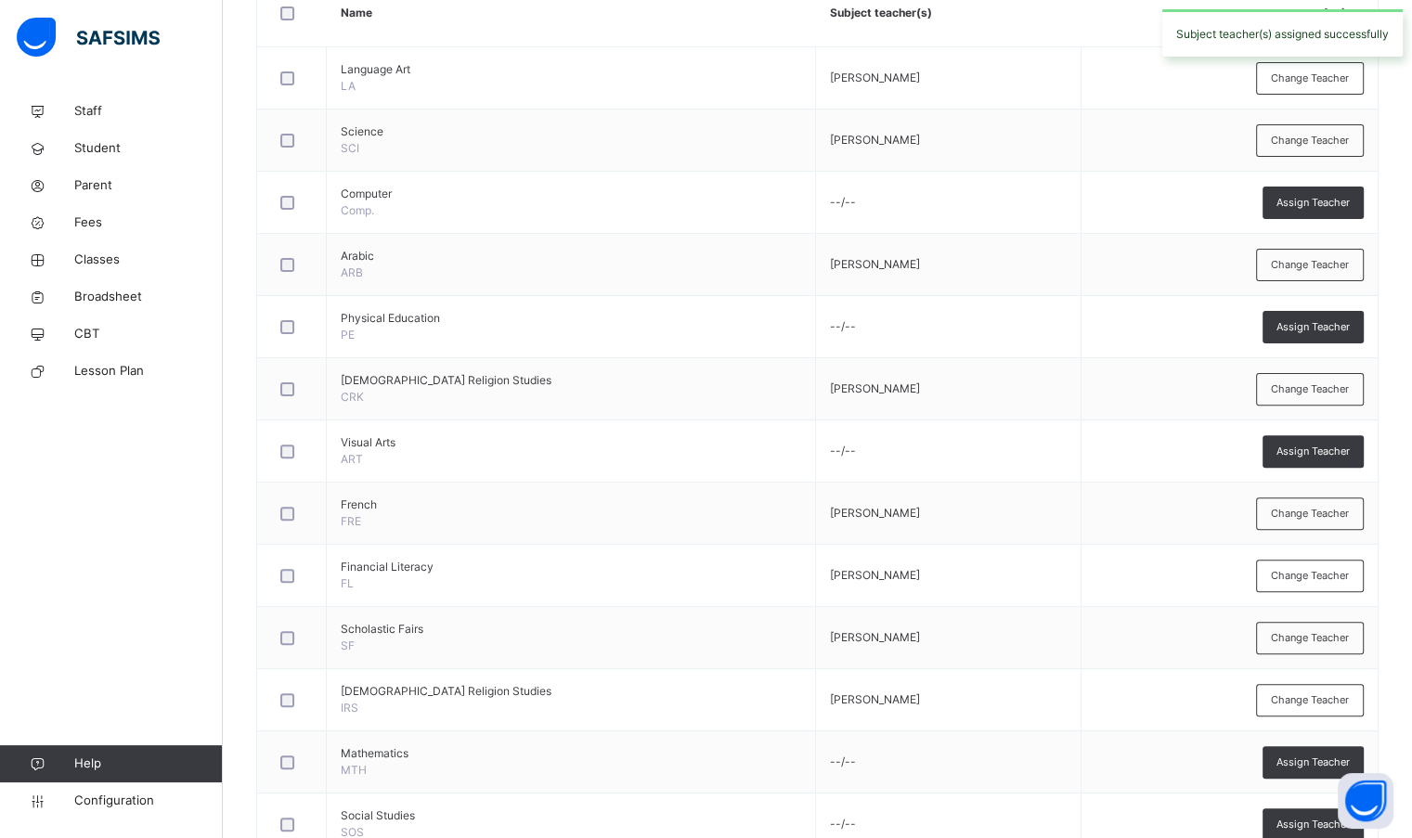
scroll to position [453, 0]
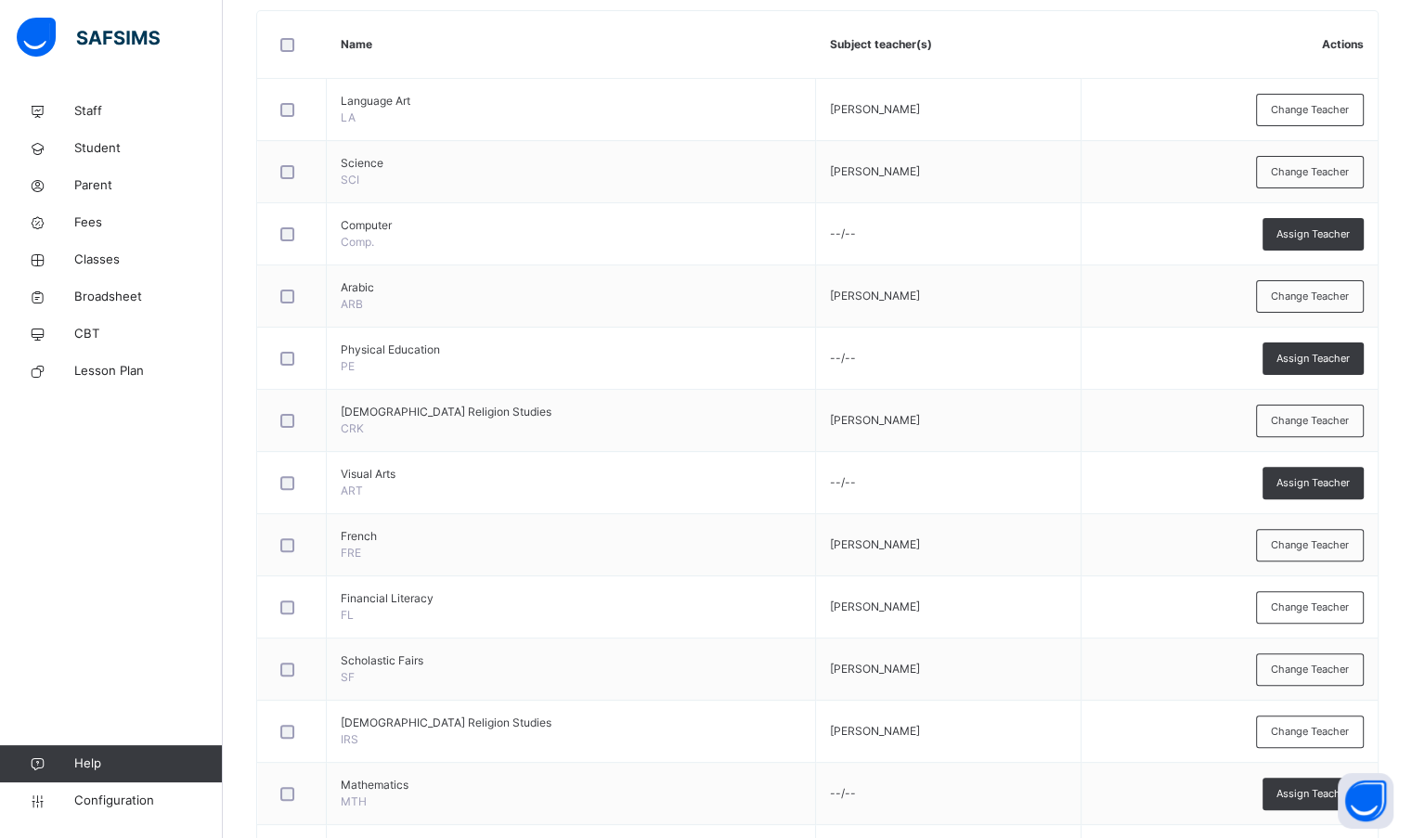
click at [1299, 360] on span "Assign Teacher" at bounding box center [1312, 359] width 73 height 16
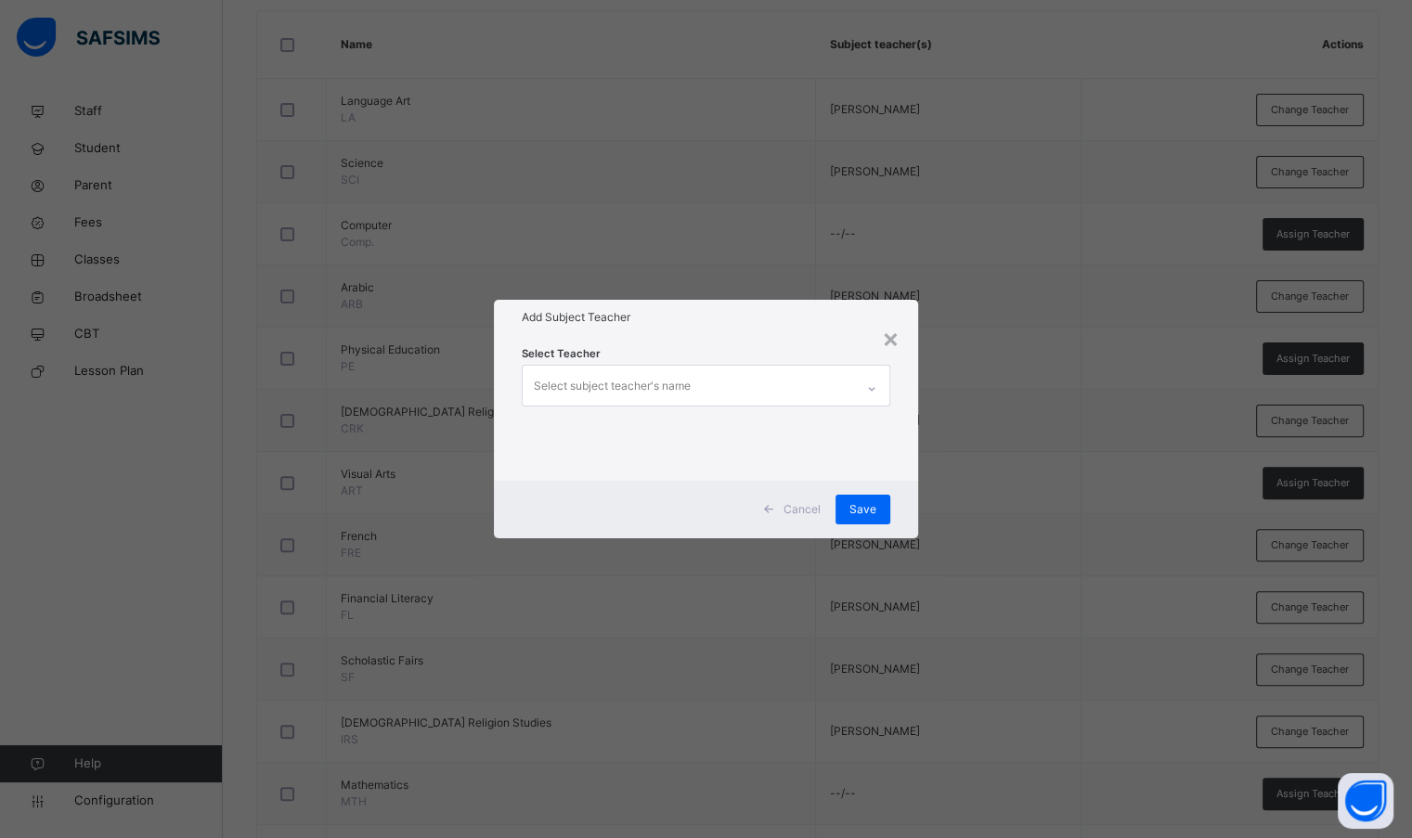
click at [815, 394] on div "Select subject teacher's name" at bounding box center [688, 385] width 330 height 39
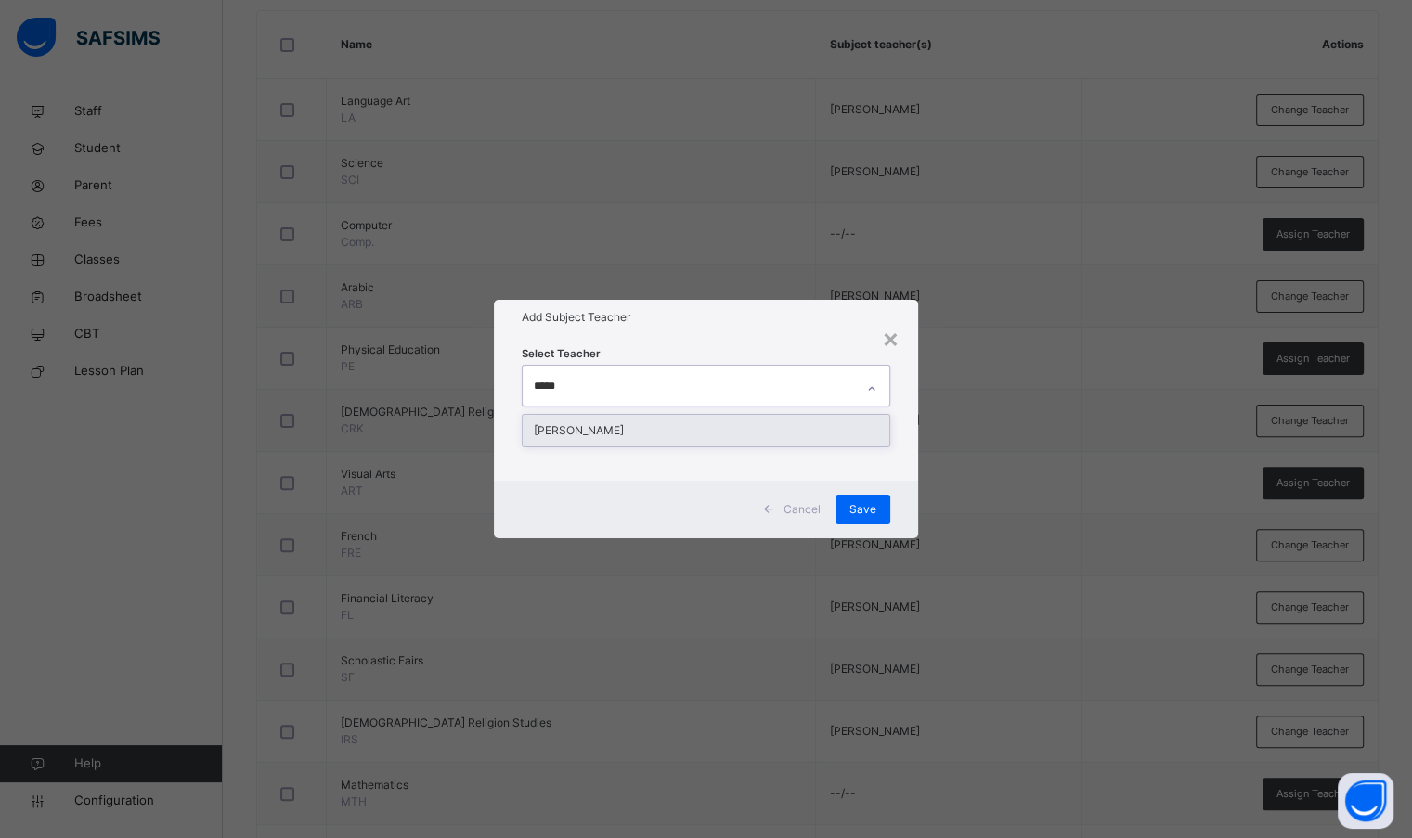
type input "******"
click at [799, 432] on div "[PERSON_NAME]" at bounding box center [706, 431] width 366 height 32
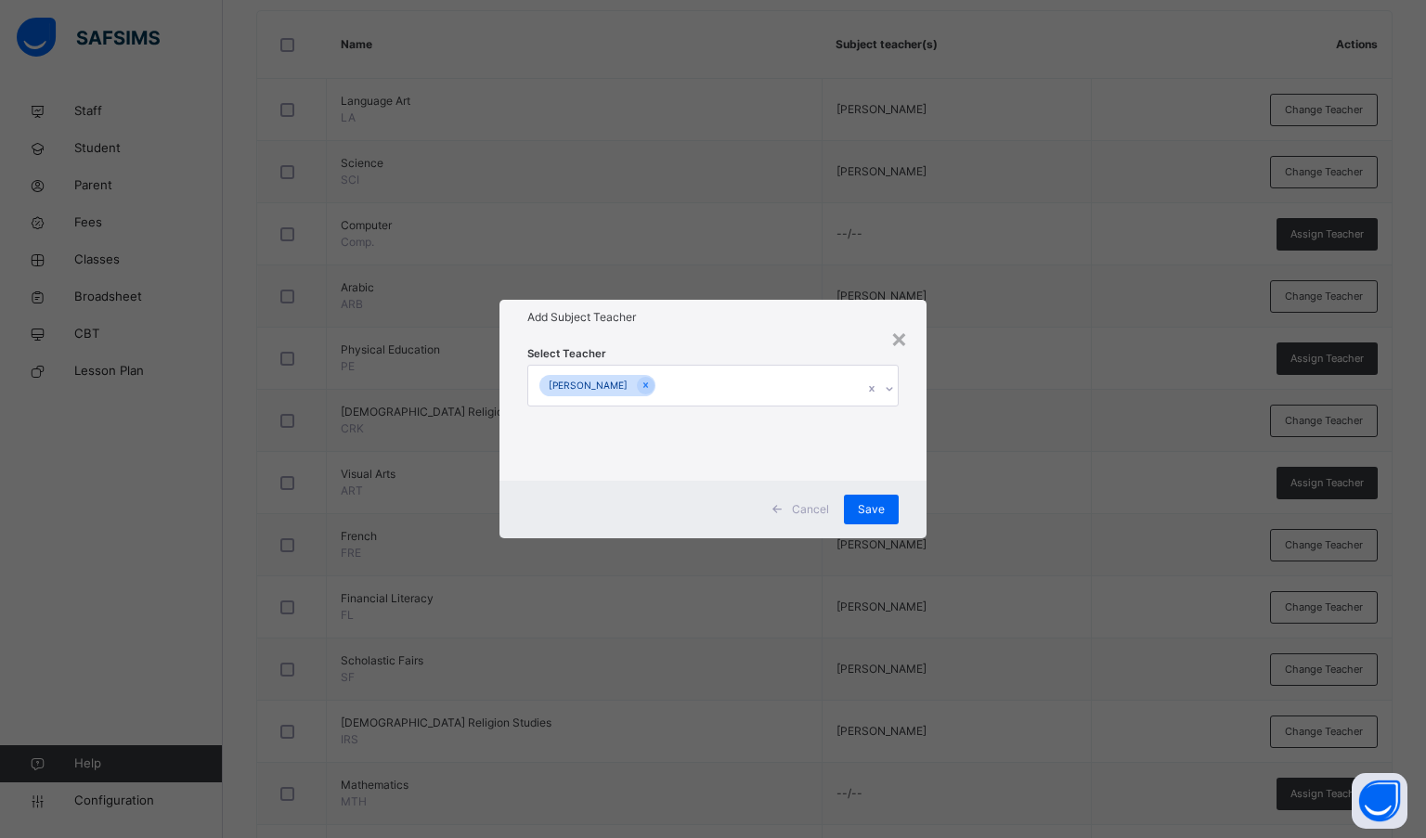
click at [781, 343] on div "Select Teacher Maureen Isioma James" at bounding box center [713, 407] width 428 height 145
click at [860, 503] on span "Save" at bounding box center [871, 509] width 27 height 17
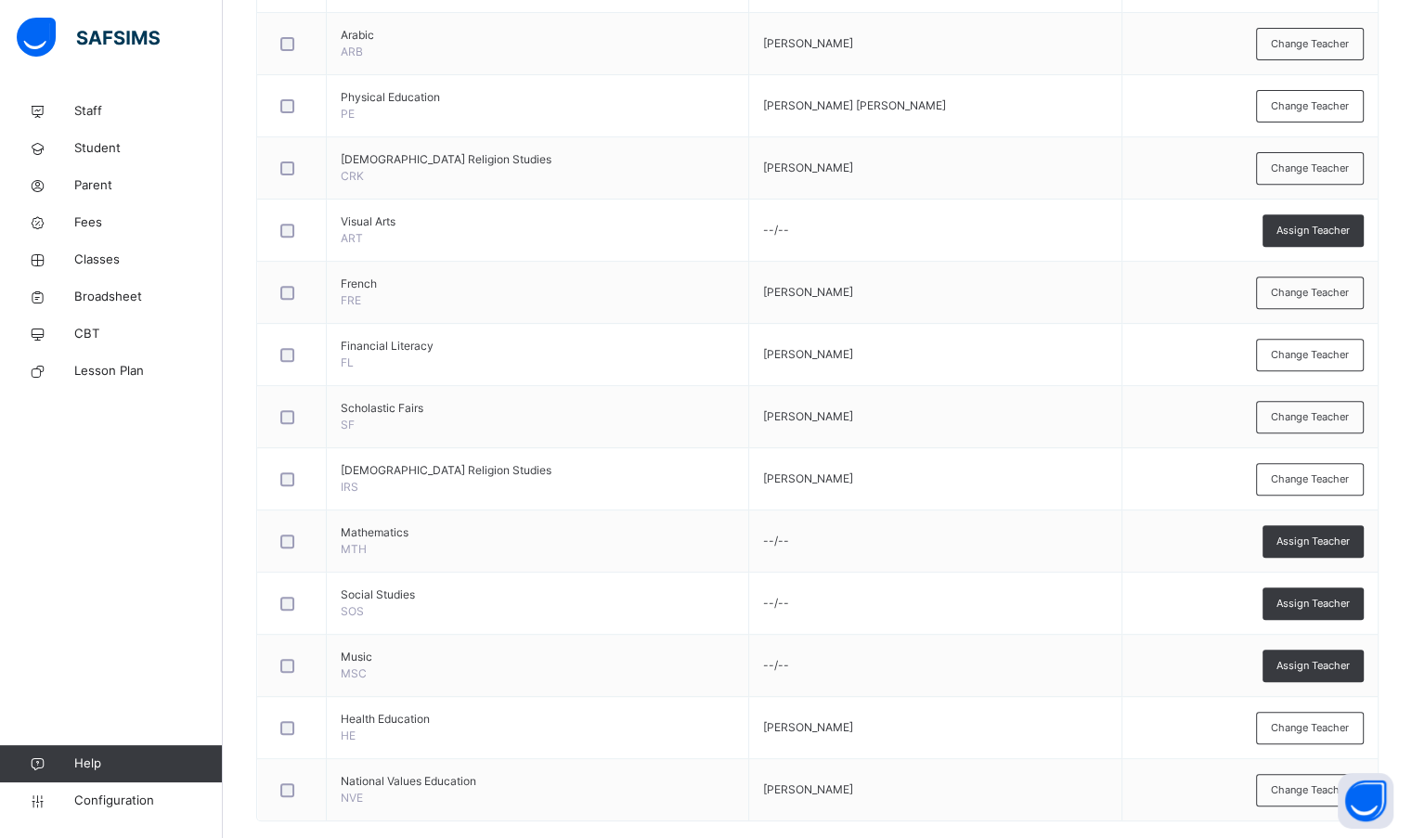
scroll to position [731, 0]
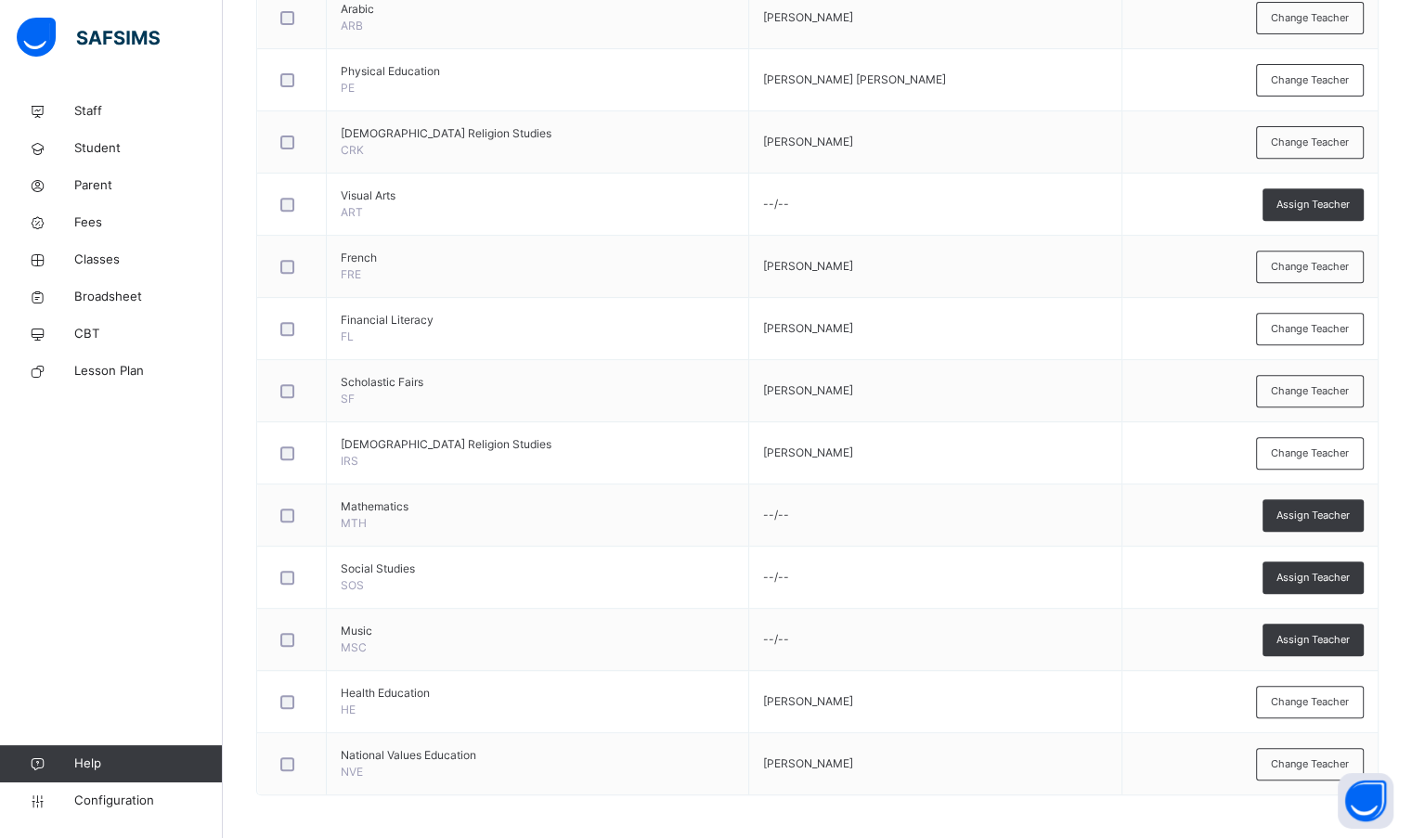
click at [1321, 583] on div "Assign Teacher" at bounding box center [1312, 577] width 101 height 32
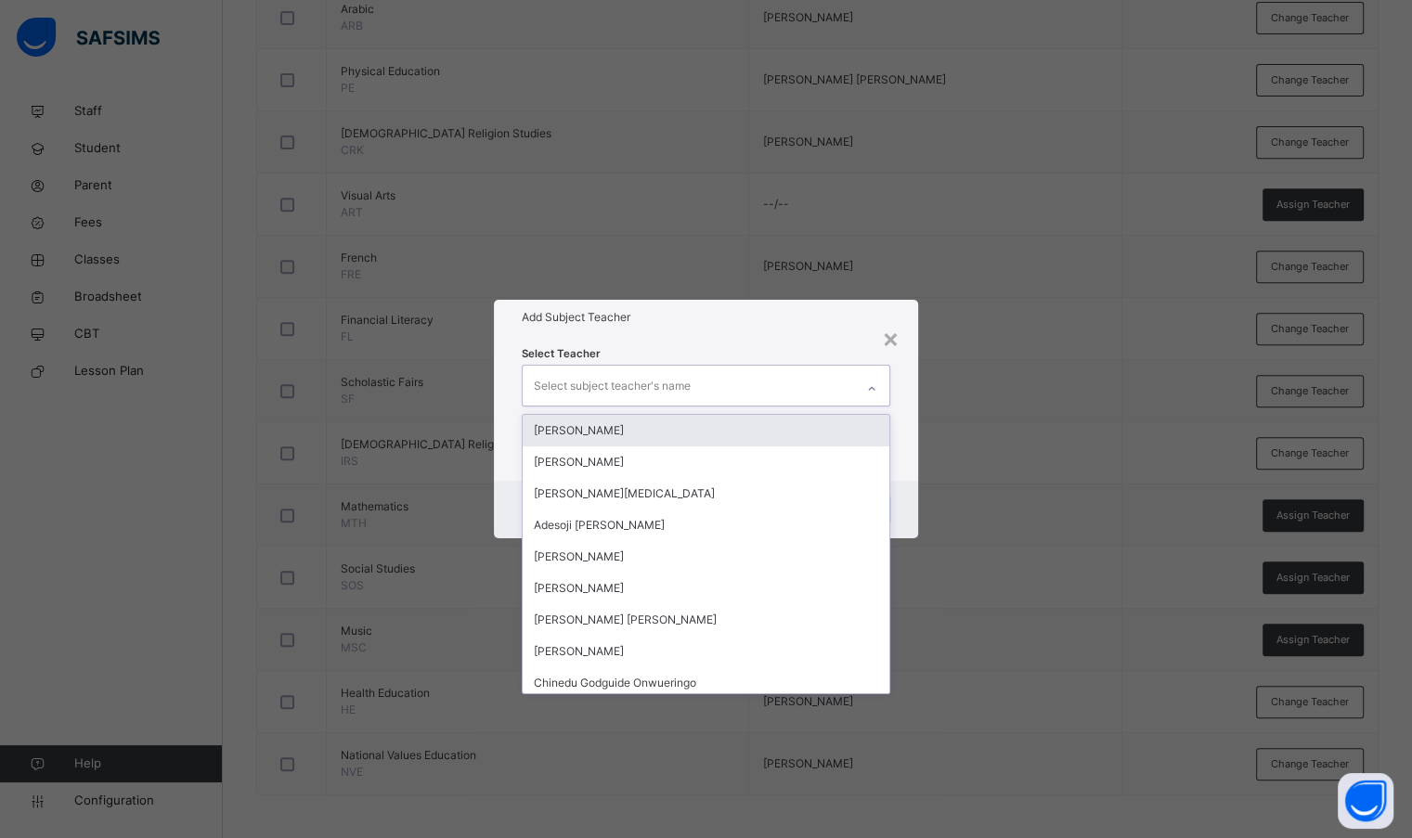
click at [736, 392] on div "Select subject teacher's name" at bounding box center [688, 385] width 330 height 39
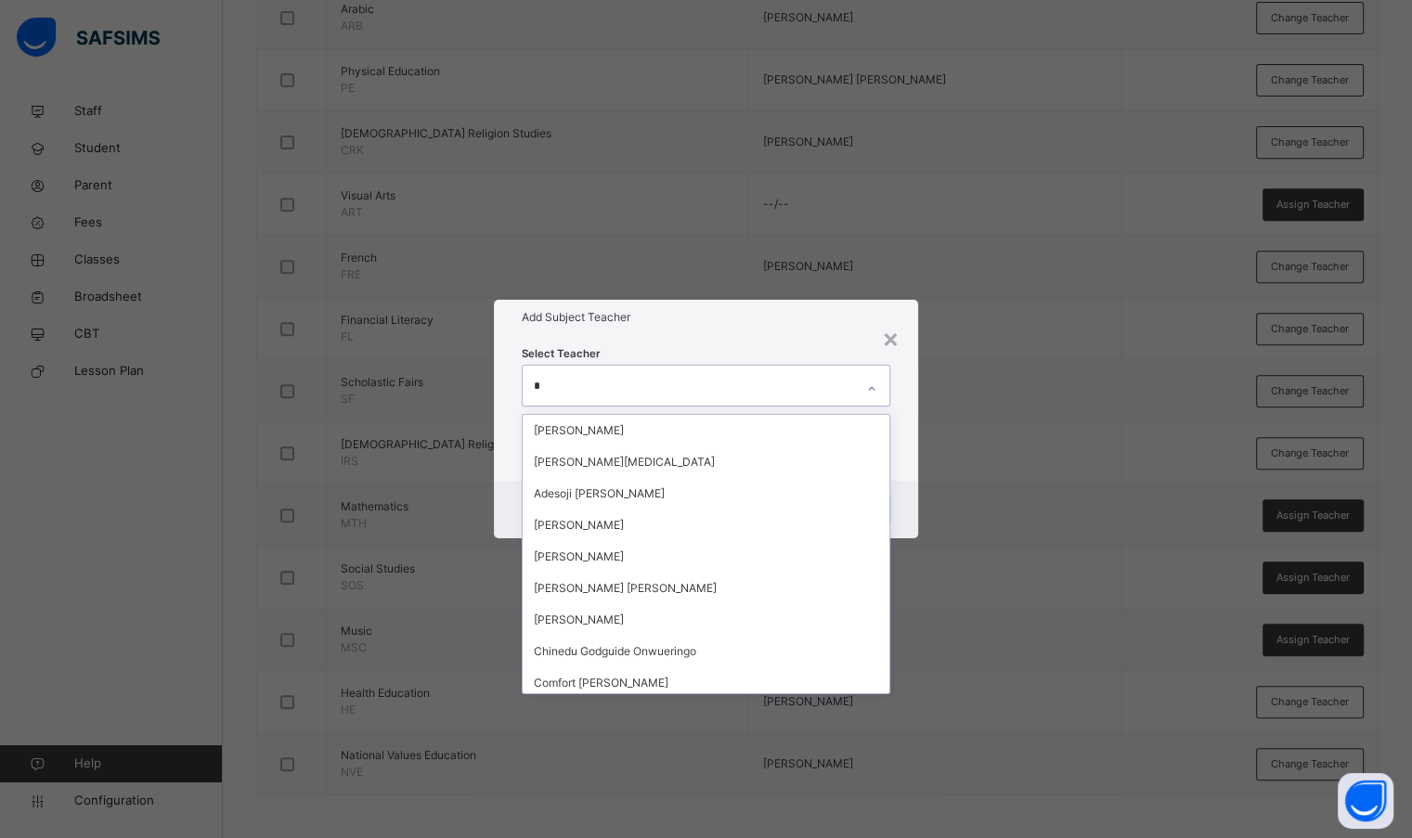
type input "**"
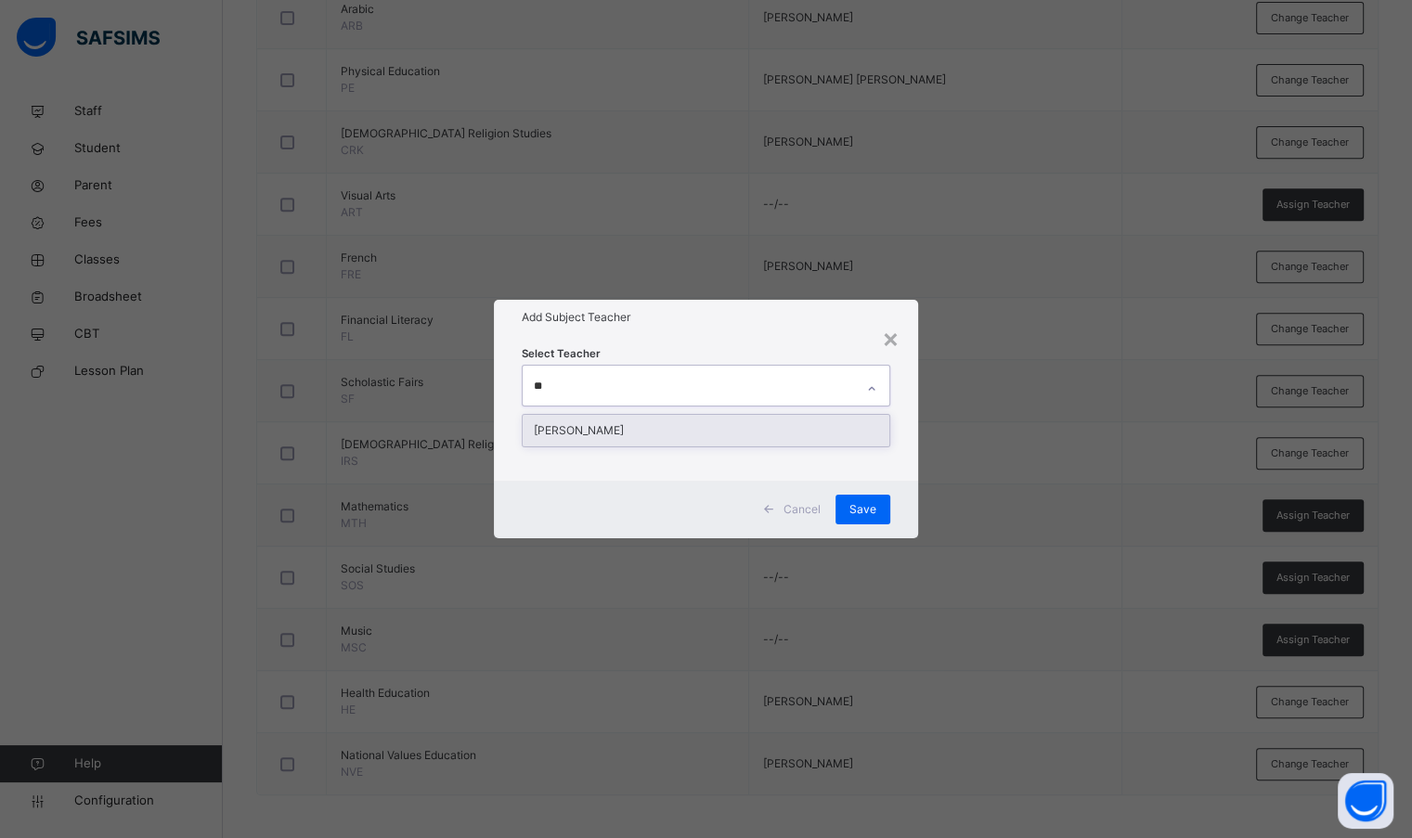
click at [744, 426] on div "[PERSON_NAME]" at bounding box center [706, 431] width 366 height 32
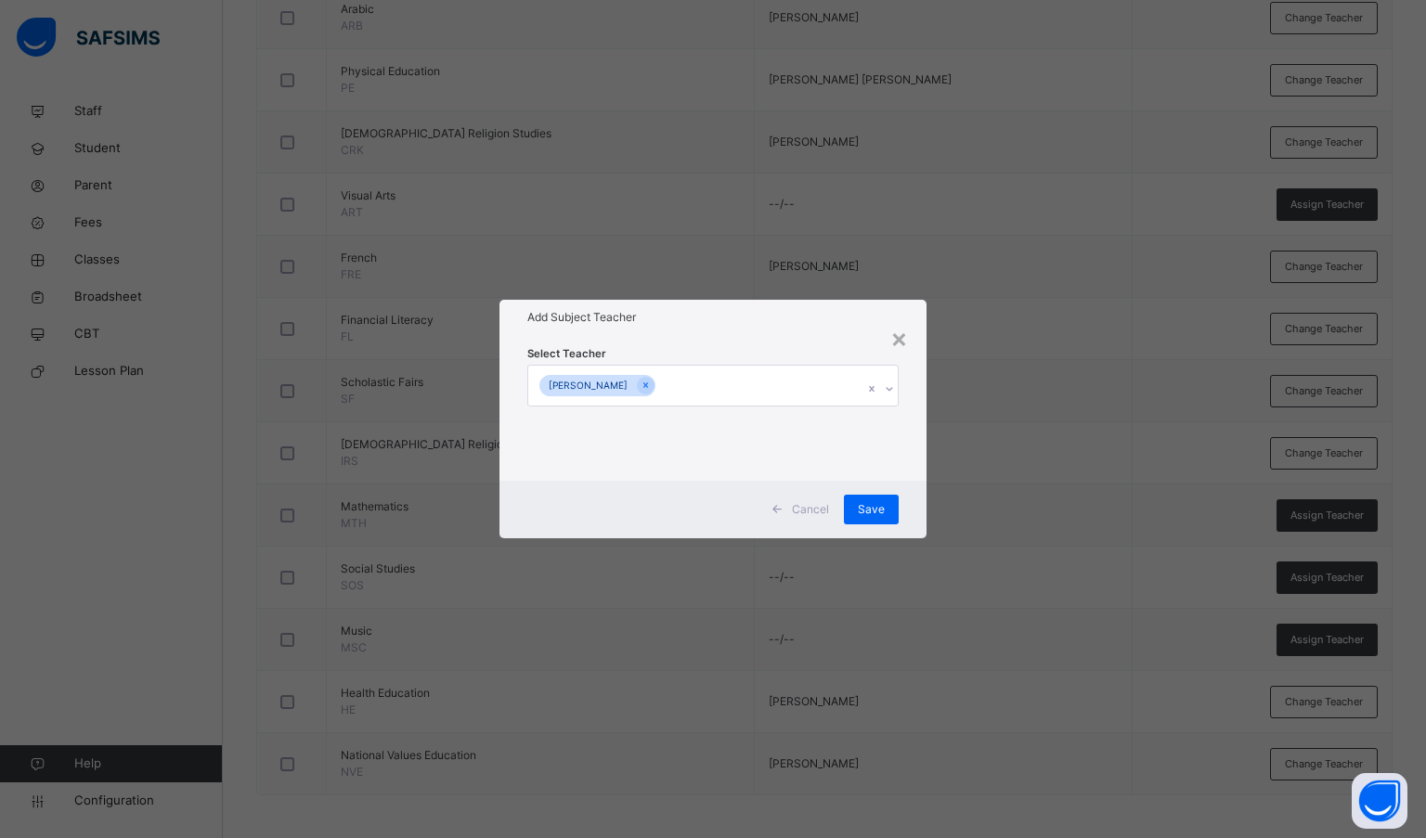
click at [754, 341] on div "Select Teacher Cyprian Abi Ogon" at bounding box center [713, 407] width 428 height 145
click at [854, 505] on div "Save" at bounding box center [871, 510] width 55 height 30
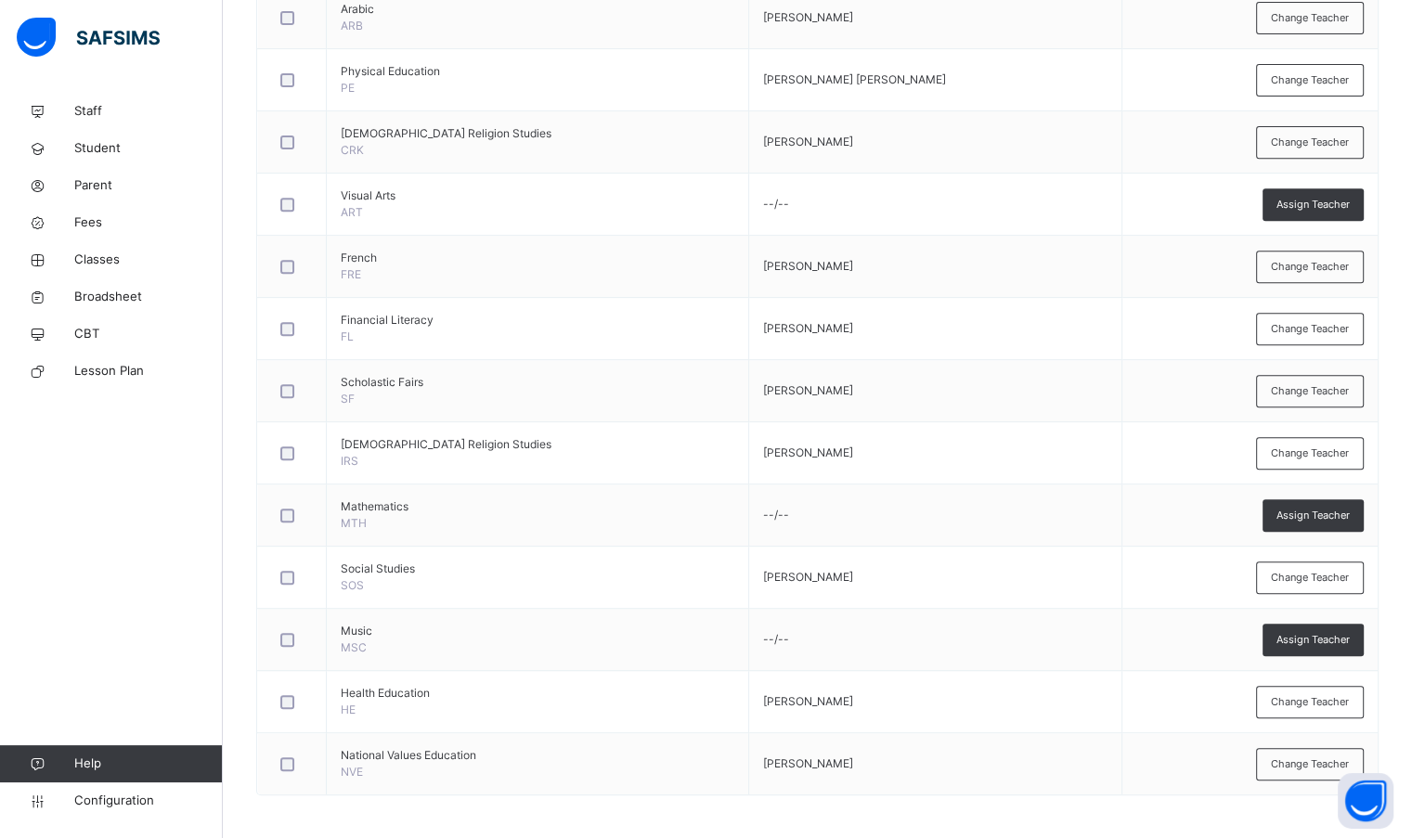
click at [1349, 205] on span "Assign Teacher" at bounding box center [1312, 205] width 73 height 16
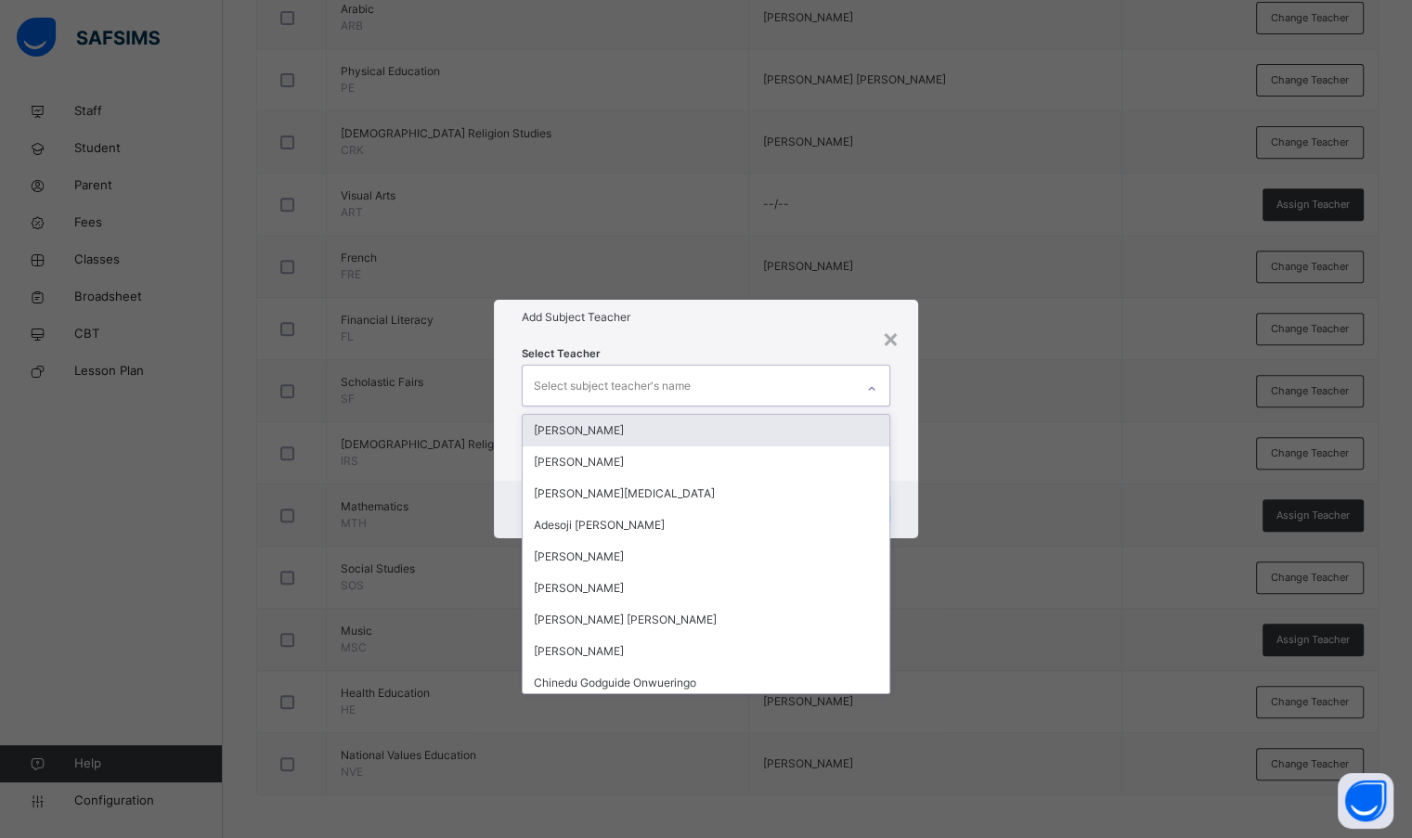
click at [809, 373] on div "Select subject teacher's name" at bounding box center [688, 385] width 330 height 39
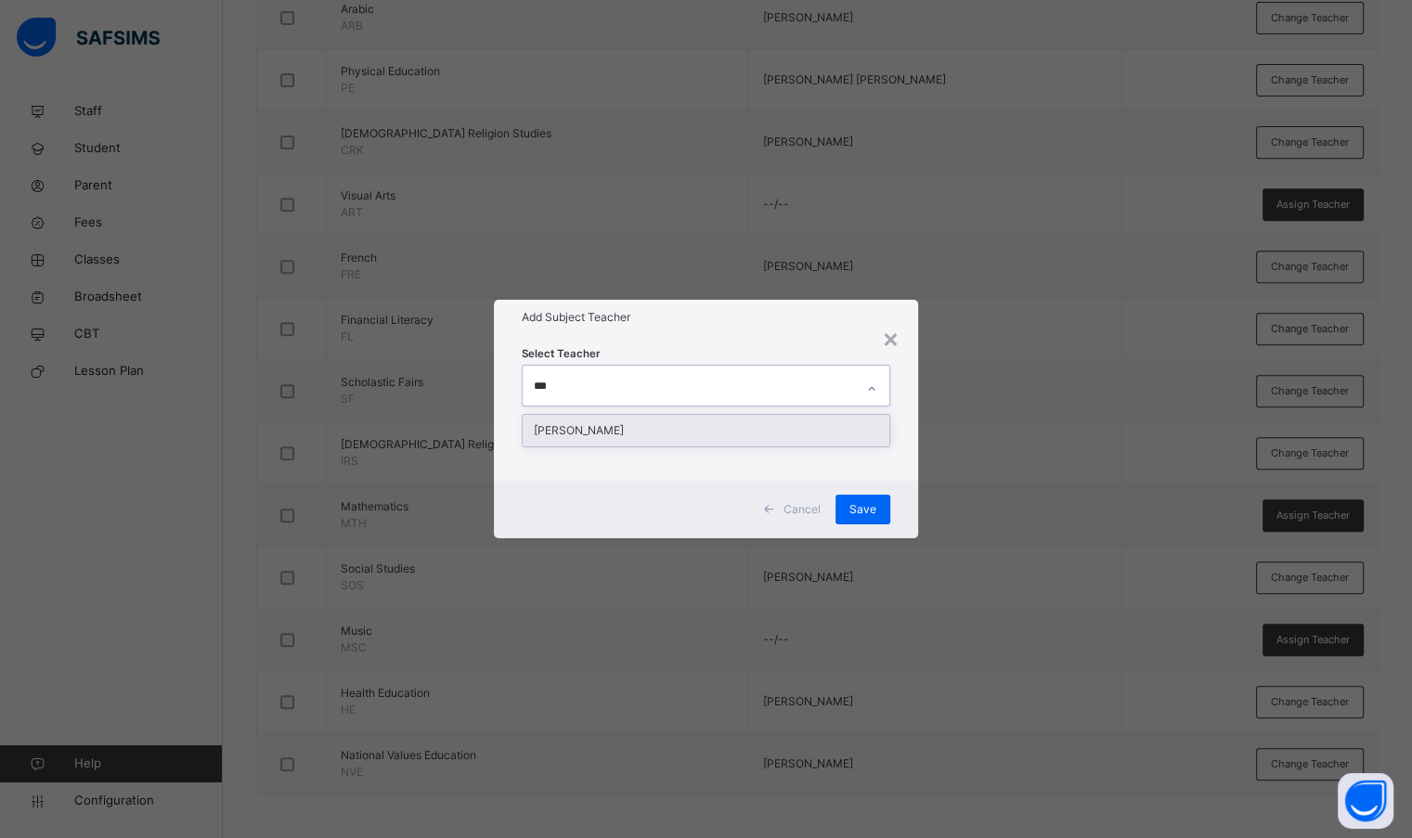
type input "****"
click at [784, 433] on div "[PERSON_NAME]" at bounding box center [706, 431] width 366 height 32
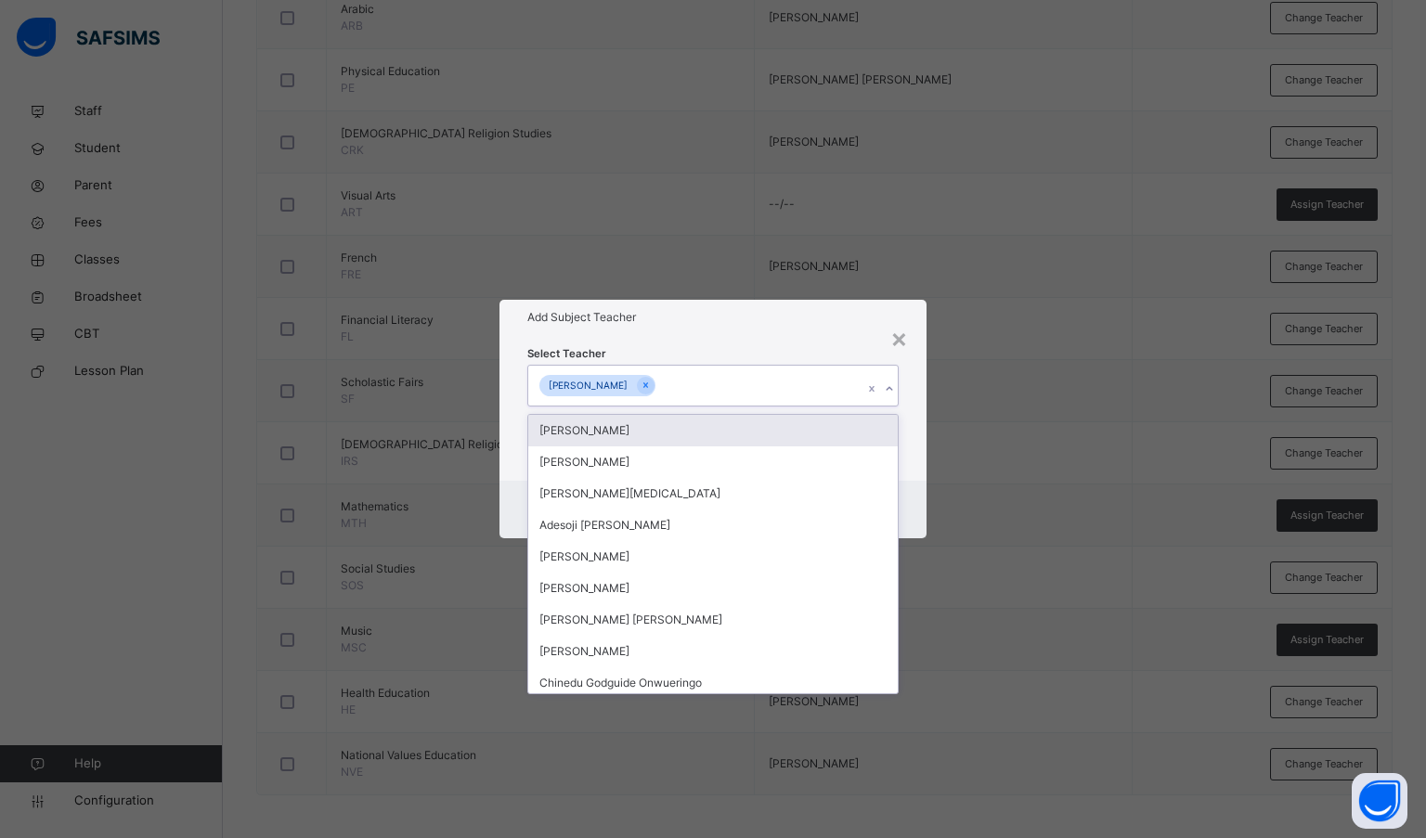
click at [800, 340] on div "Select Teacher option Vincent Odeh, selected. option Abdulmajid Sani Muhammad f…" at bounding box center [713, 407] width 428 height 145
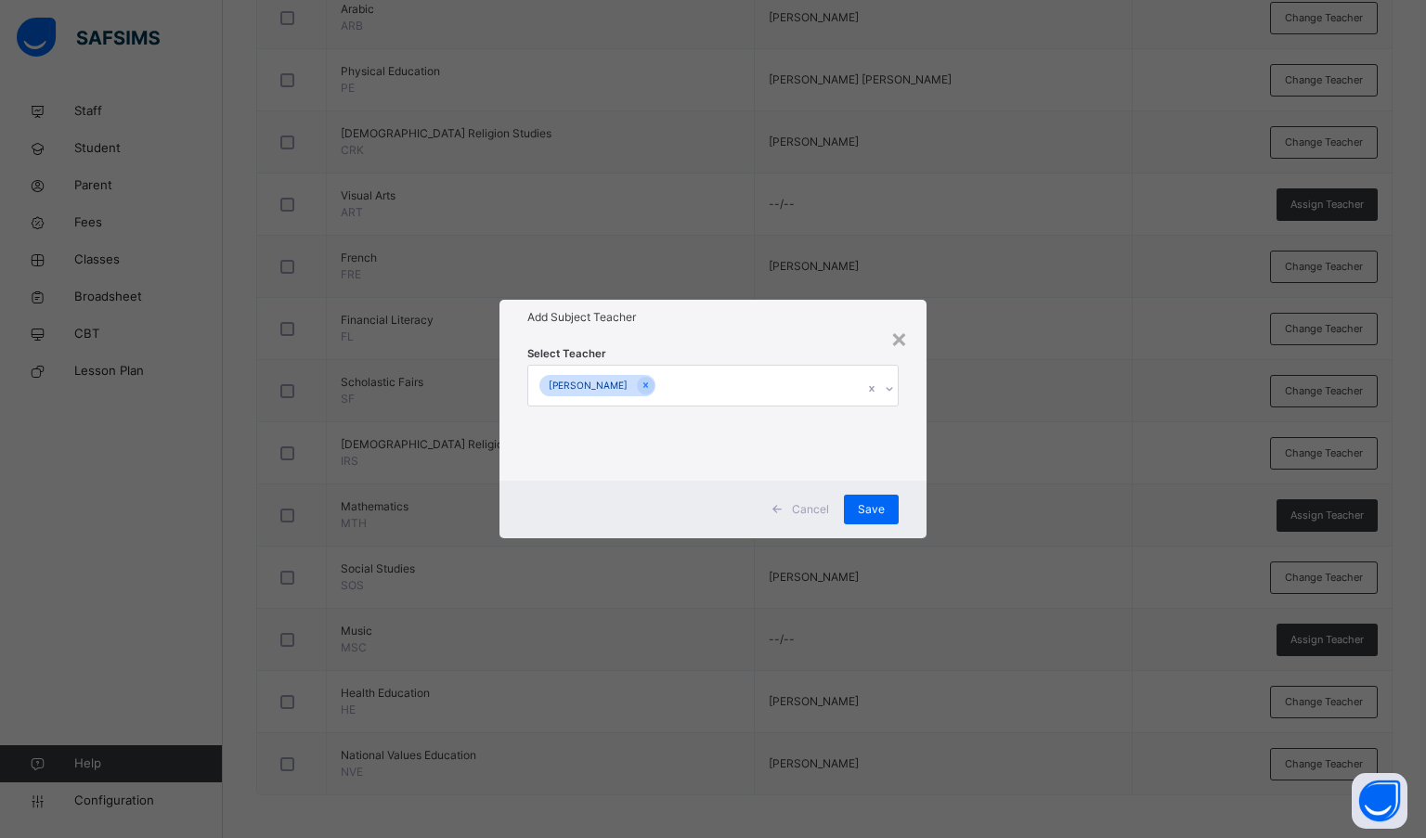
click at [871, 503] on span "Save" at bounding box center [871, 509] width 27 height 17
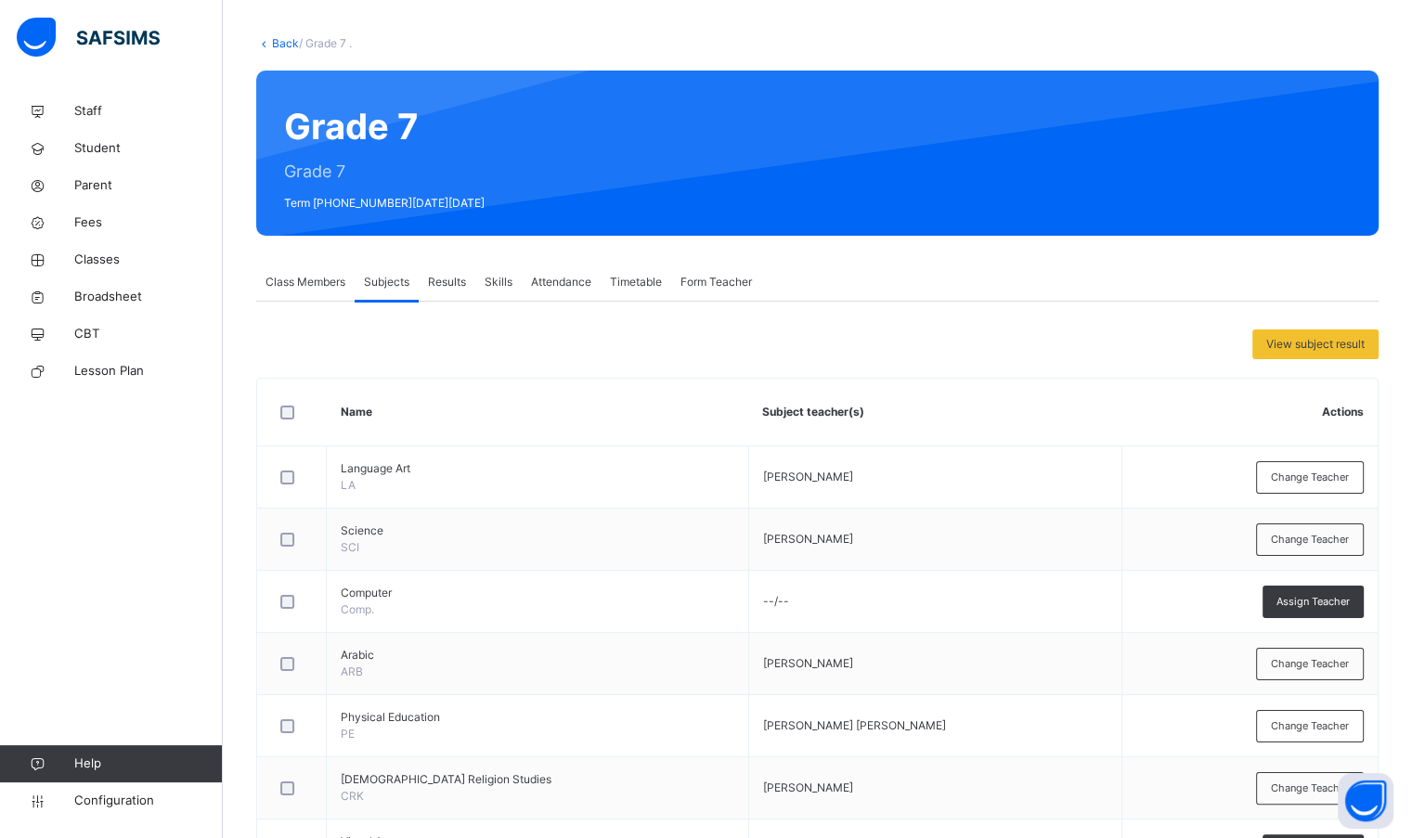
scroll to position [82, 0]
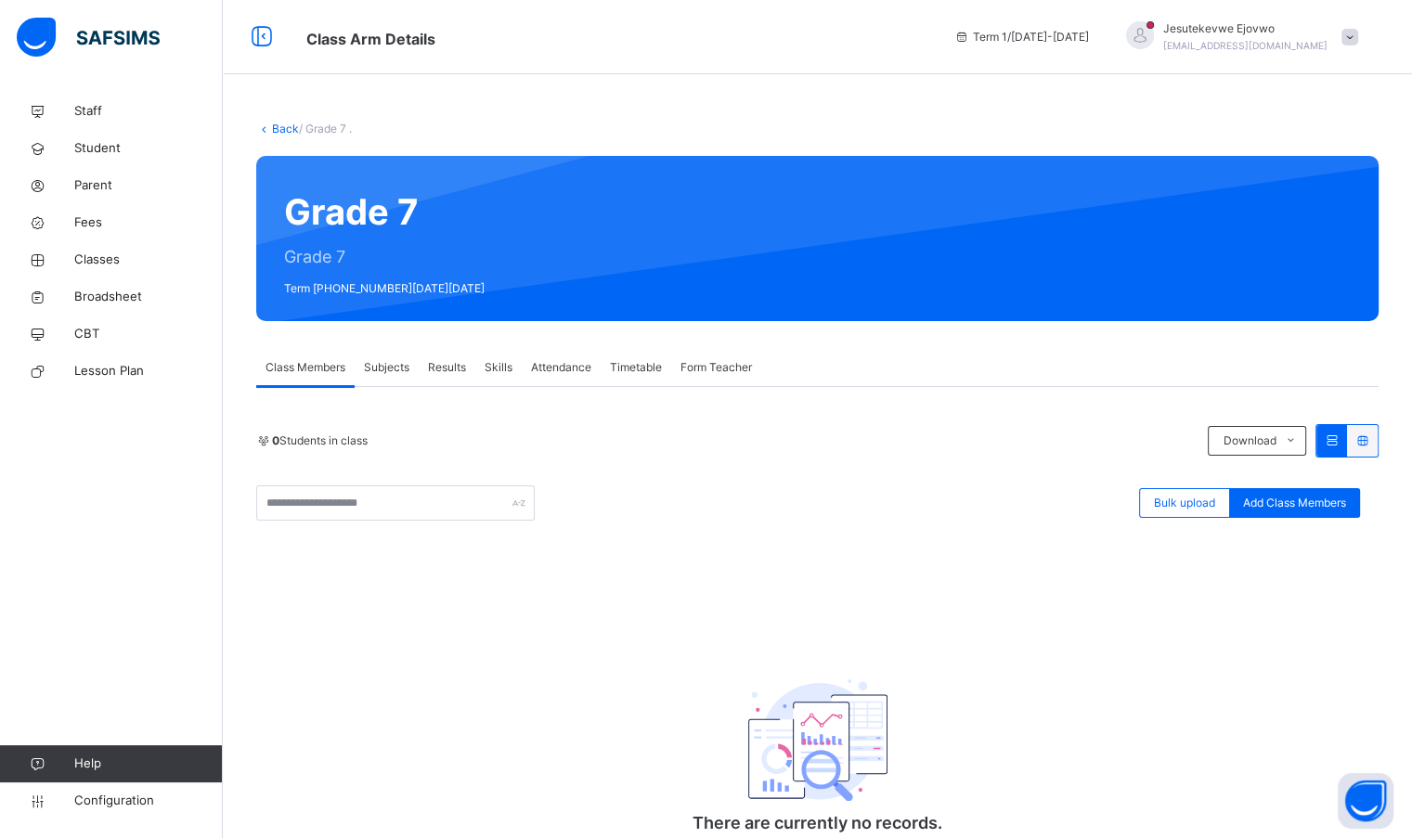
click at [398, 370] on span "Subjects" at bounding box center [386, 367] width 45 height 17
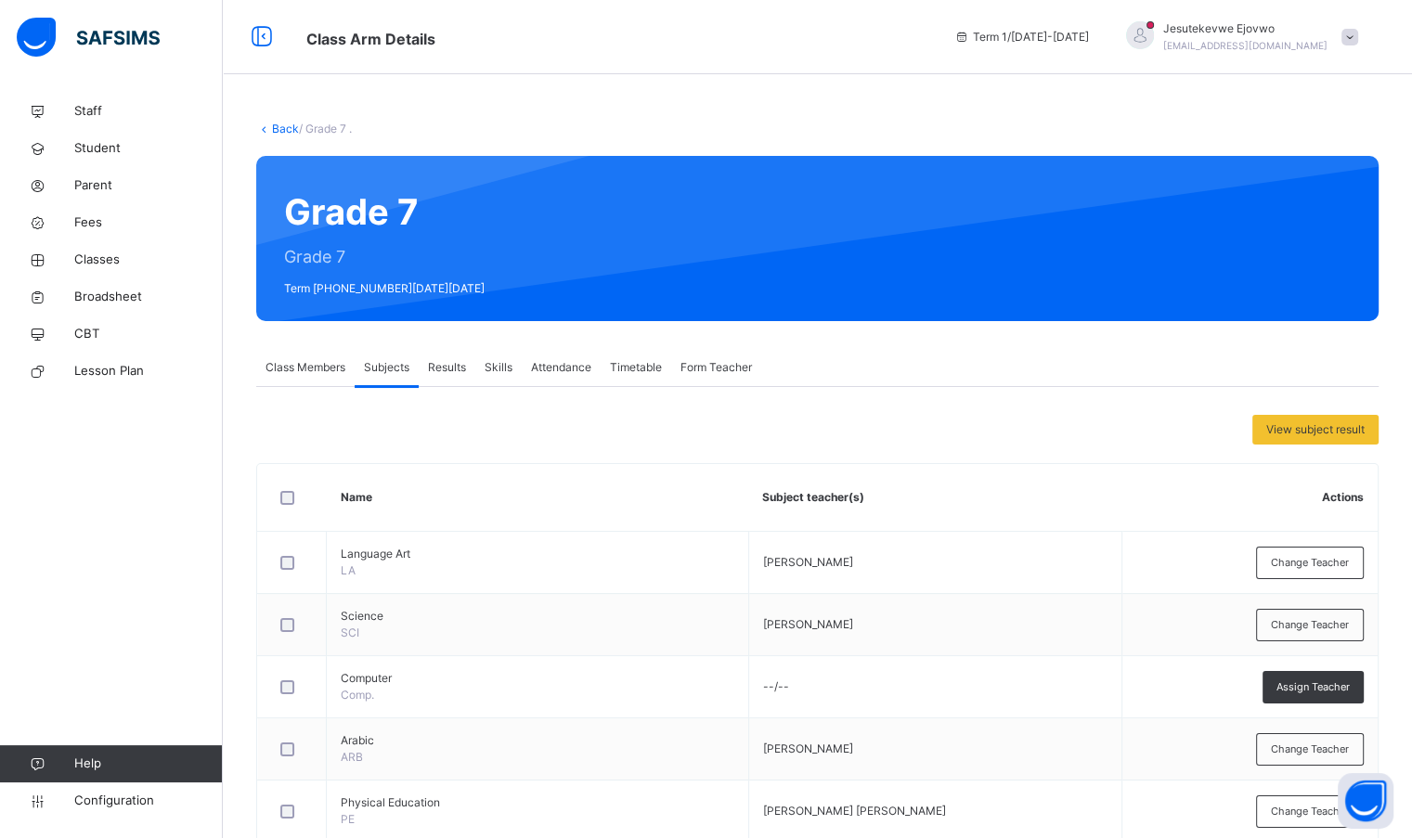
click at [309, 373] on span "Class Members" at bounding box center [305, 367] width 80 height 17
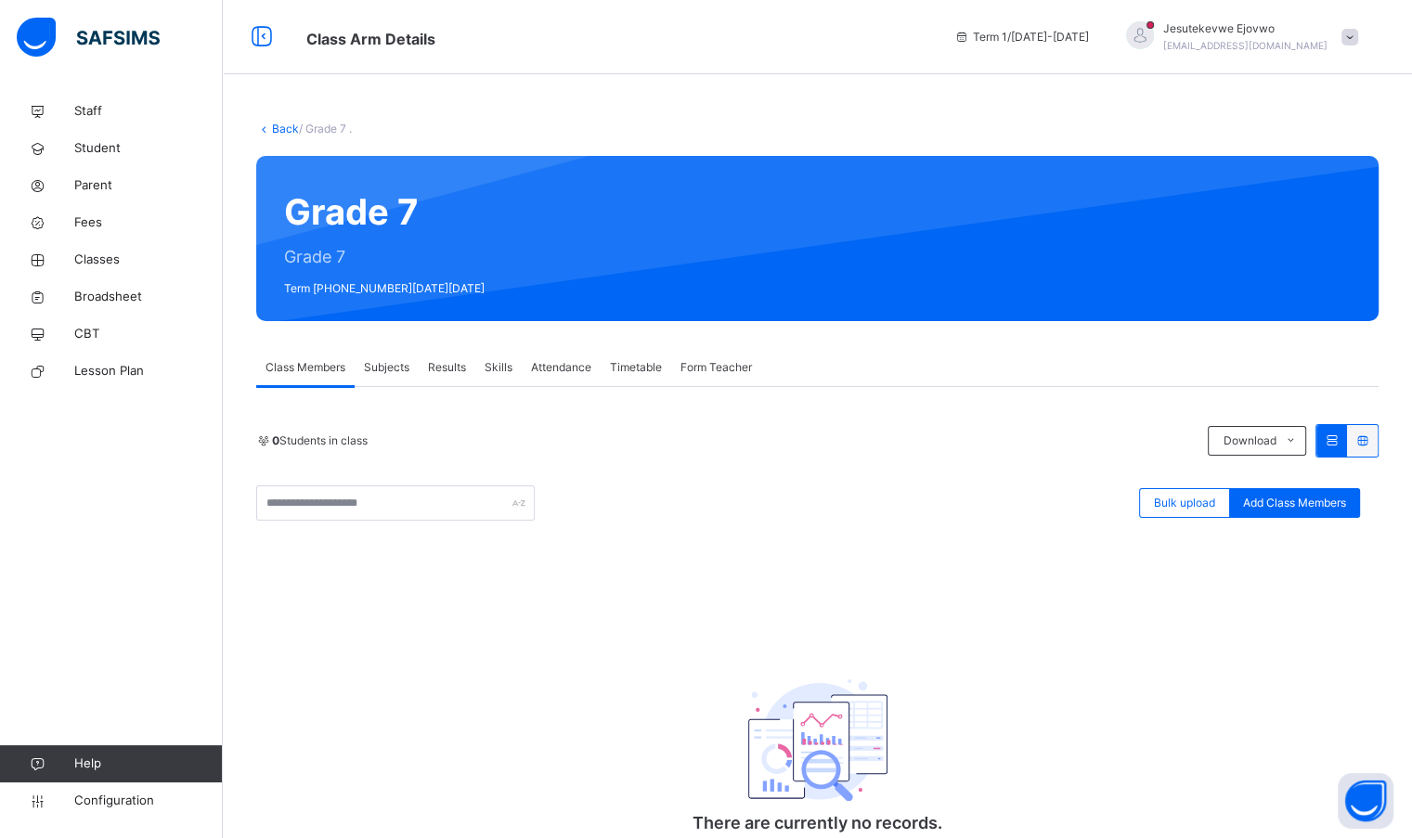
click at [299, 133] on span "/ Grade 7 ." at bounding box center [325, 129] width 53 height 14
click at [290, 130] on link "Back" at bounding box center [285, 129] width 27 height 14
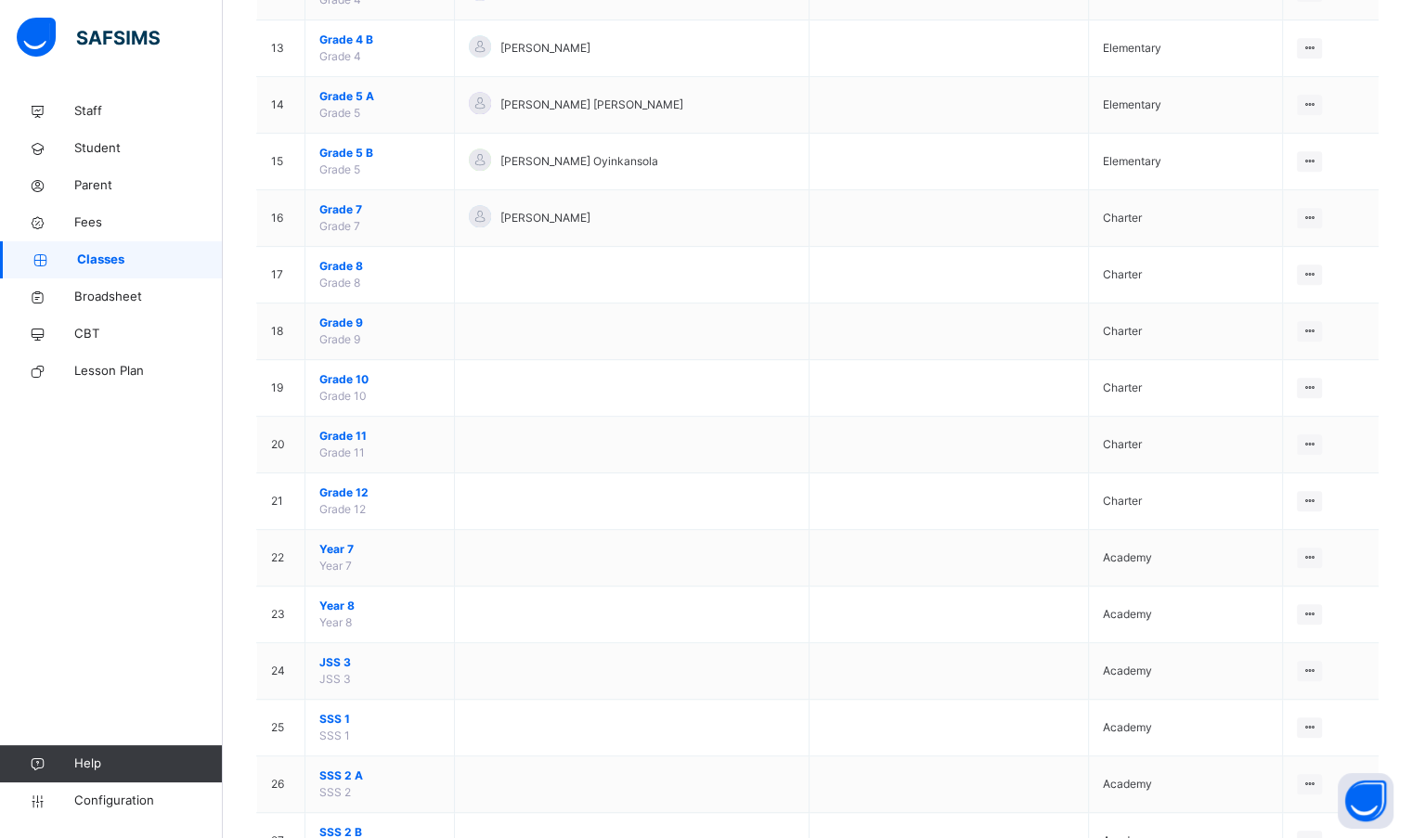
scroll to position [928, 0]
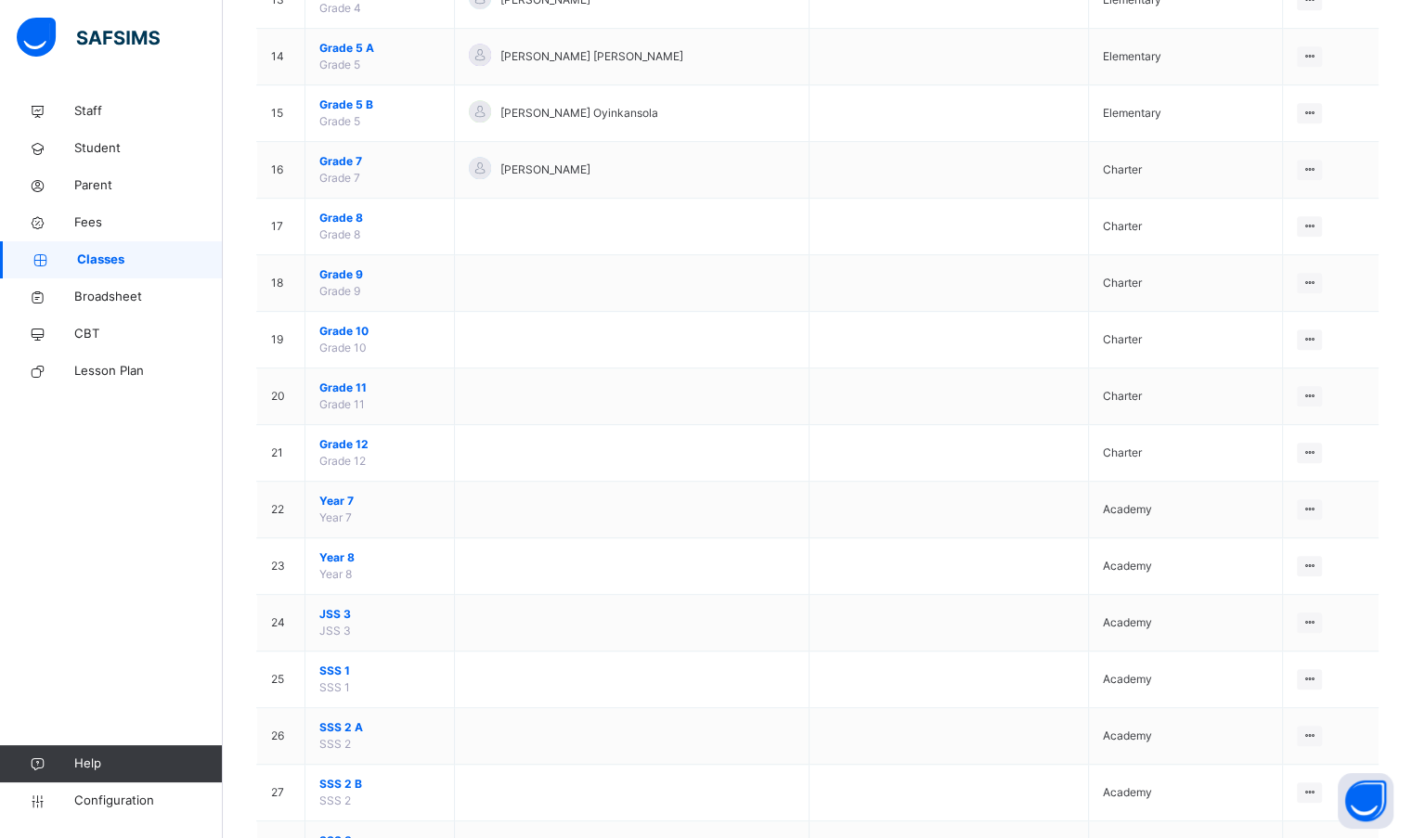
click at [381, 558] on span "Year 8" at bounding box center [379, 557] width 121 height 17
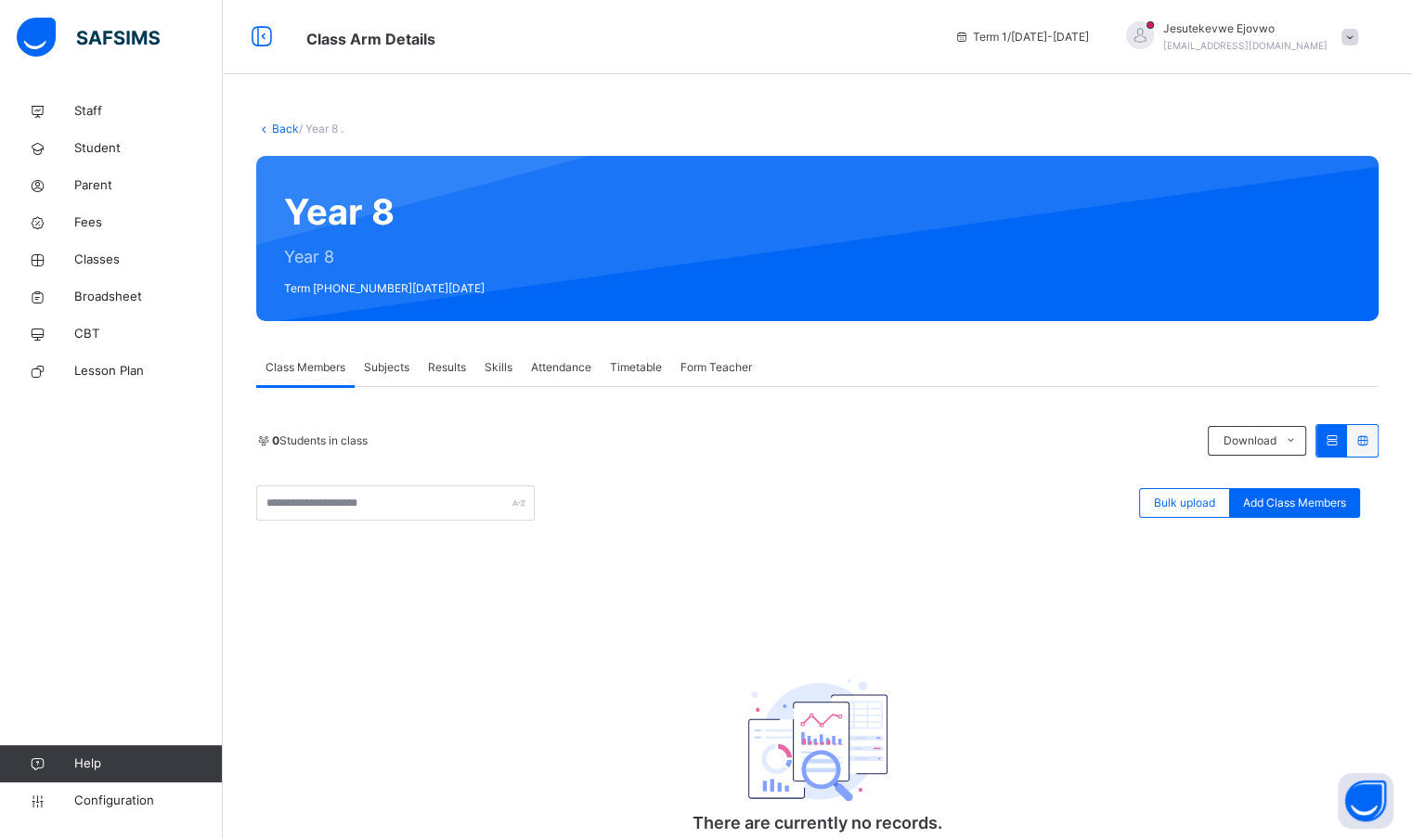
click at [398, 374] on span "Subjects" at bounding box center [386, 367] width 45 height 17
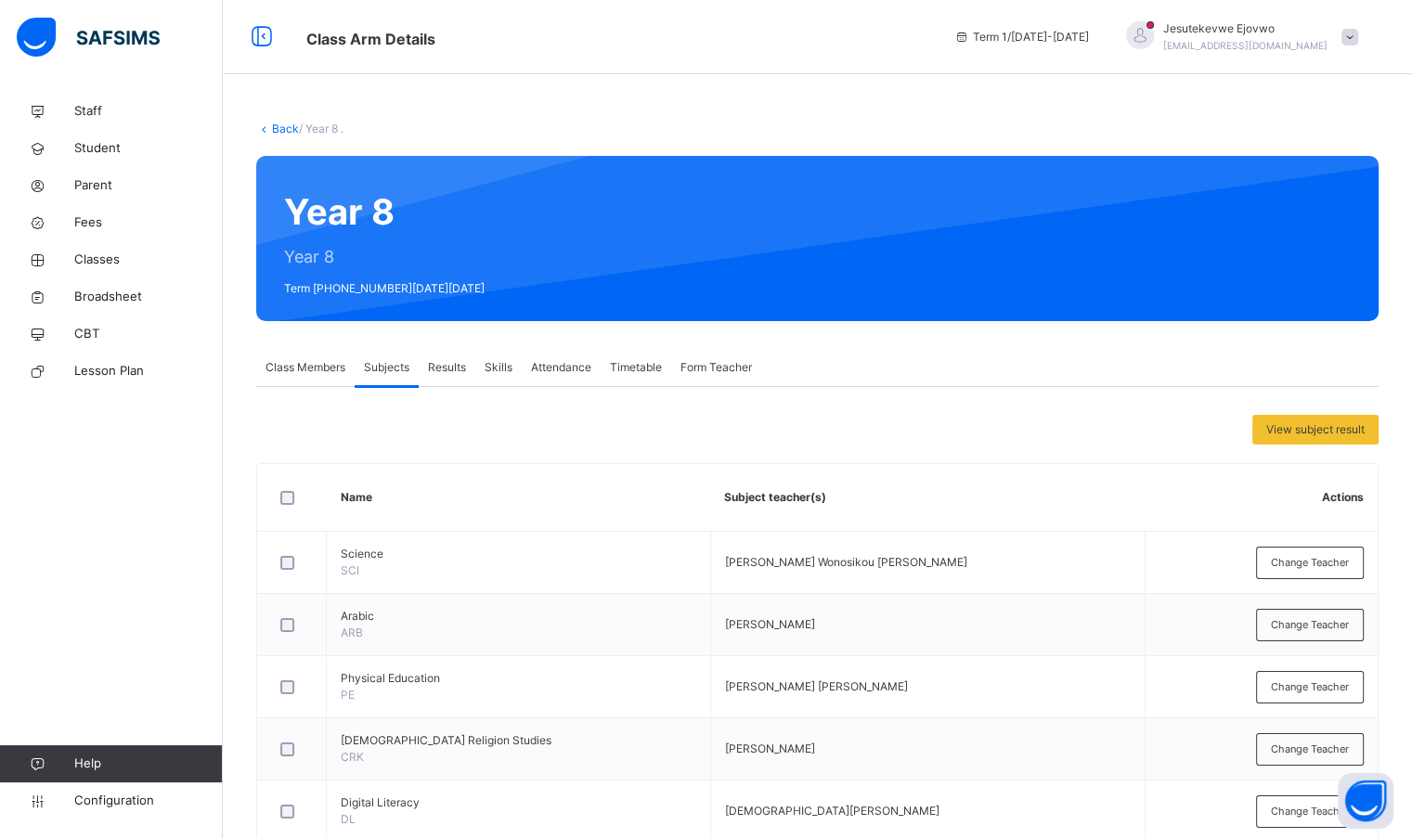
click at [280, 129] on link "Back" at bounding box center [285, 129] width 27 height 14
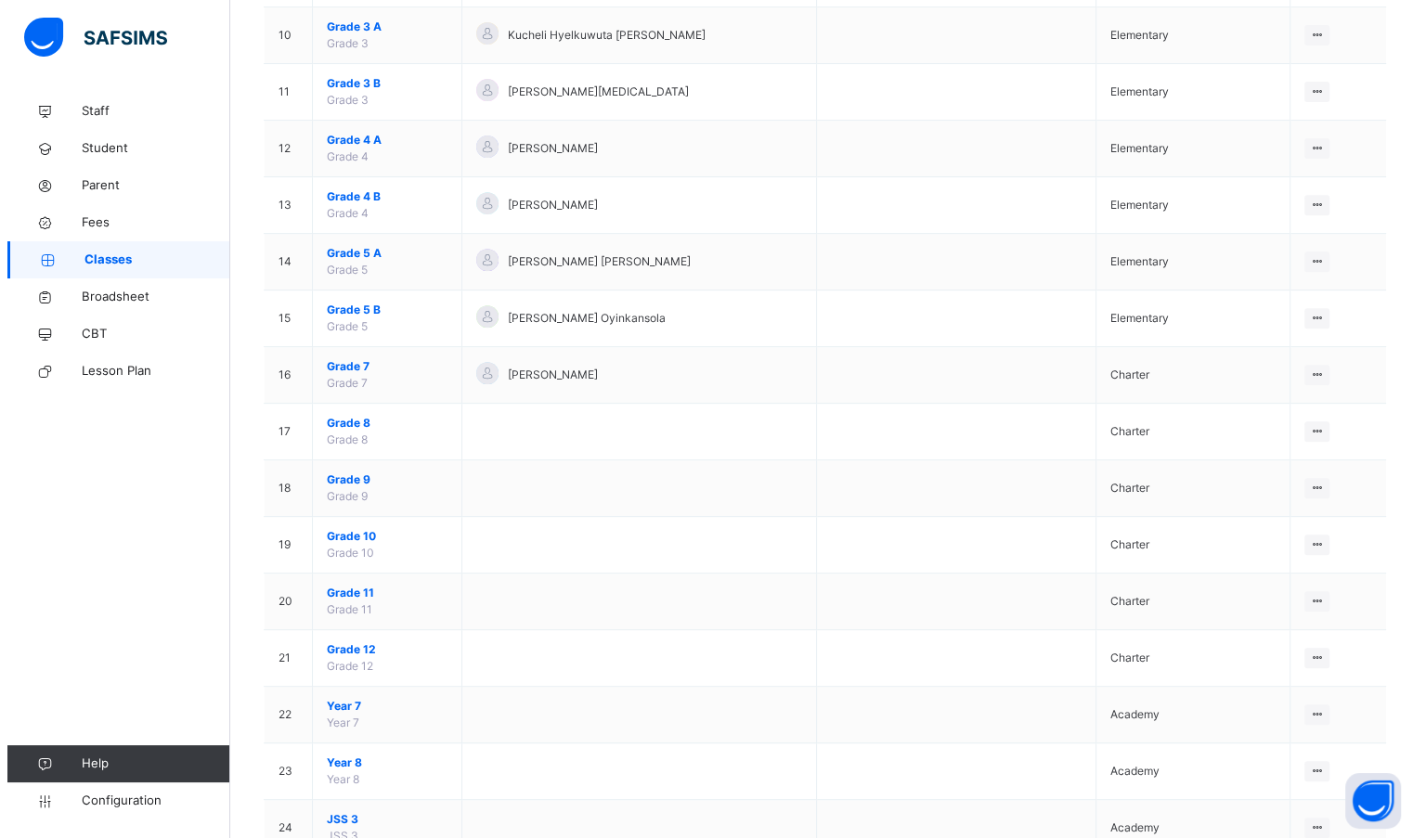
scroll to position [742, 0]
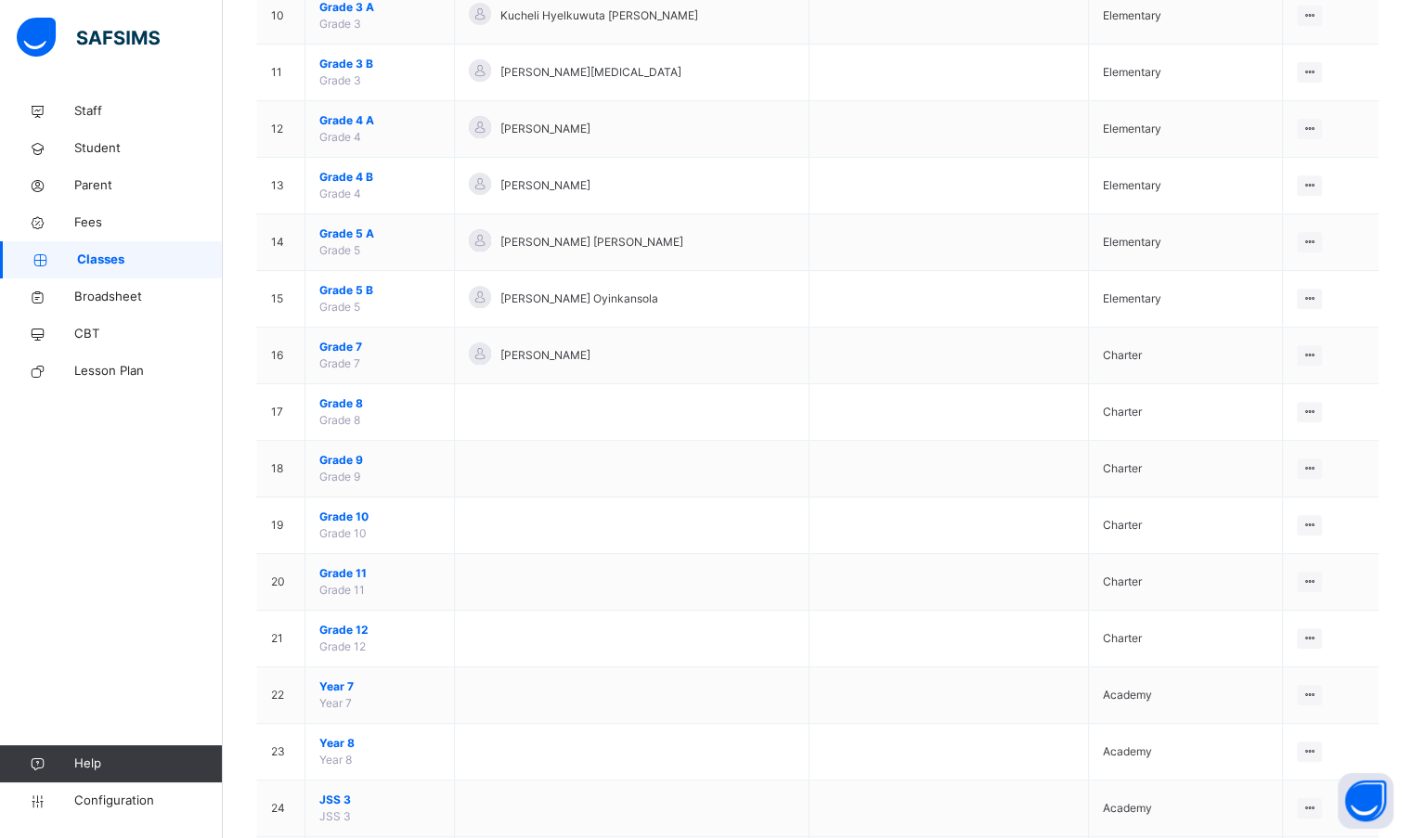
click at [0, 0] on div "Assign form Teacher" at bounding box center [0, 0] width 0 height 0
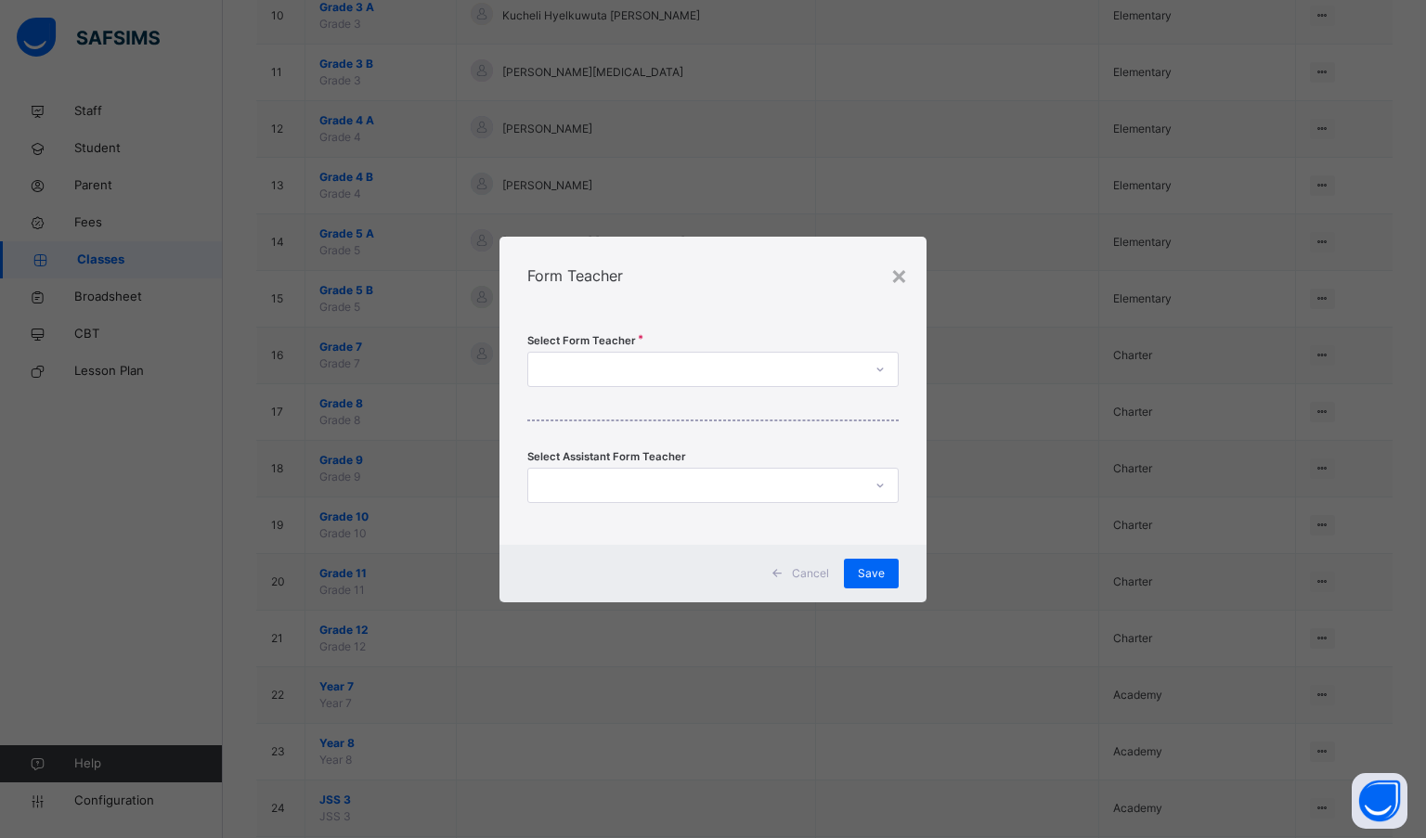
click at [739, 373] on div at bounding box center [695, 369] width 335 height 29
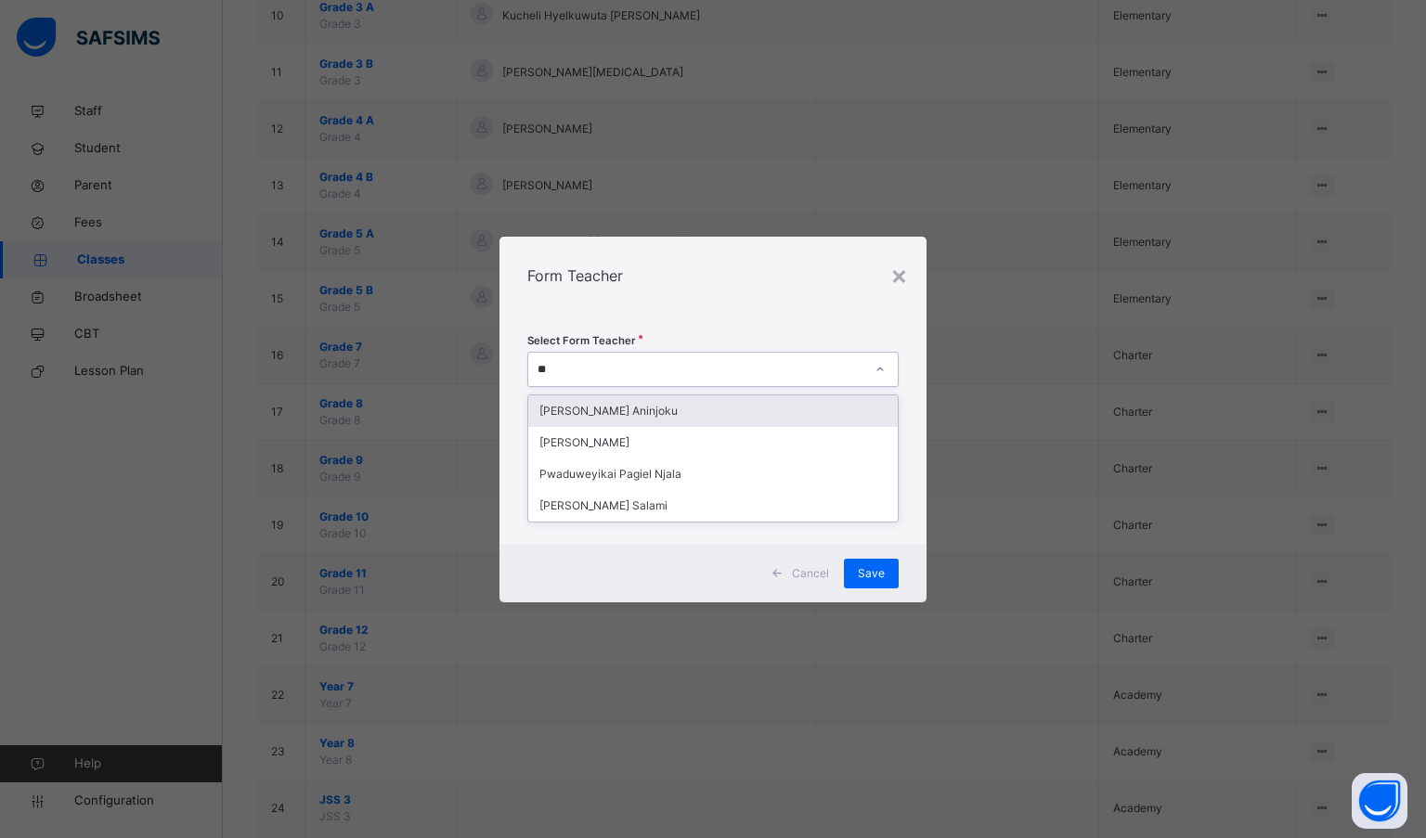
type input "***"
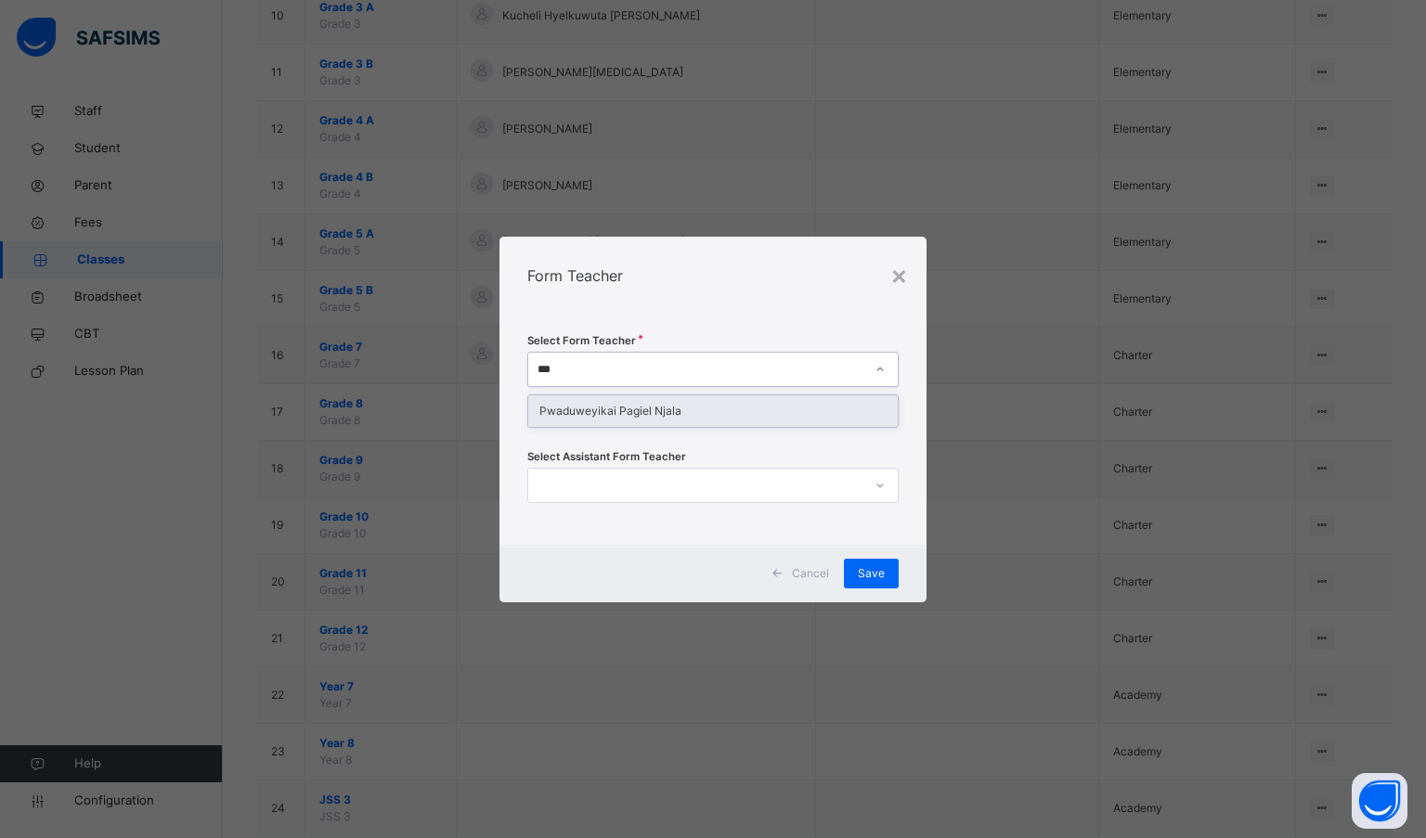
click at [746, 403] on div "Pwaduweyikai Pagiel Njala" at bounding box center [713, 411] width 370 height 32
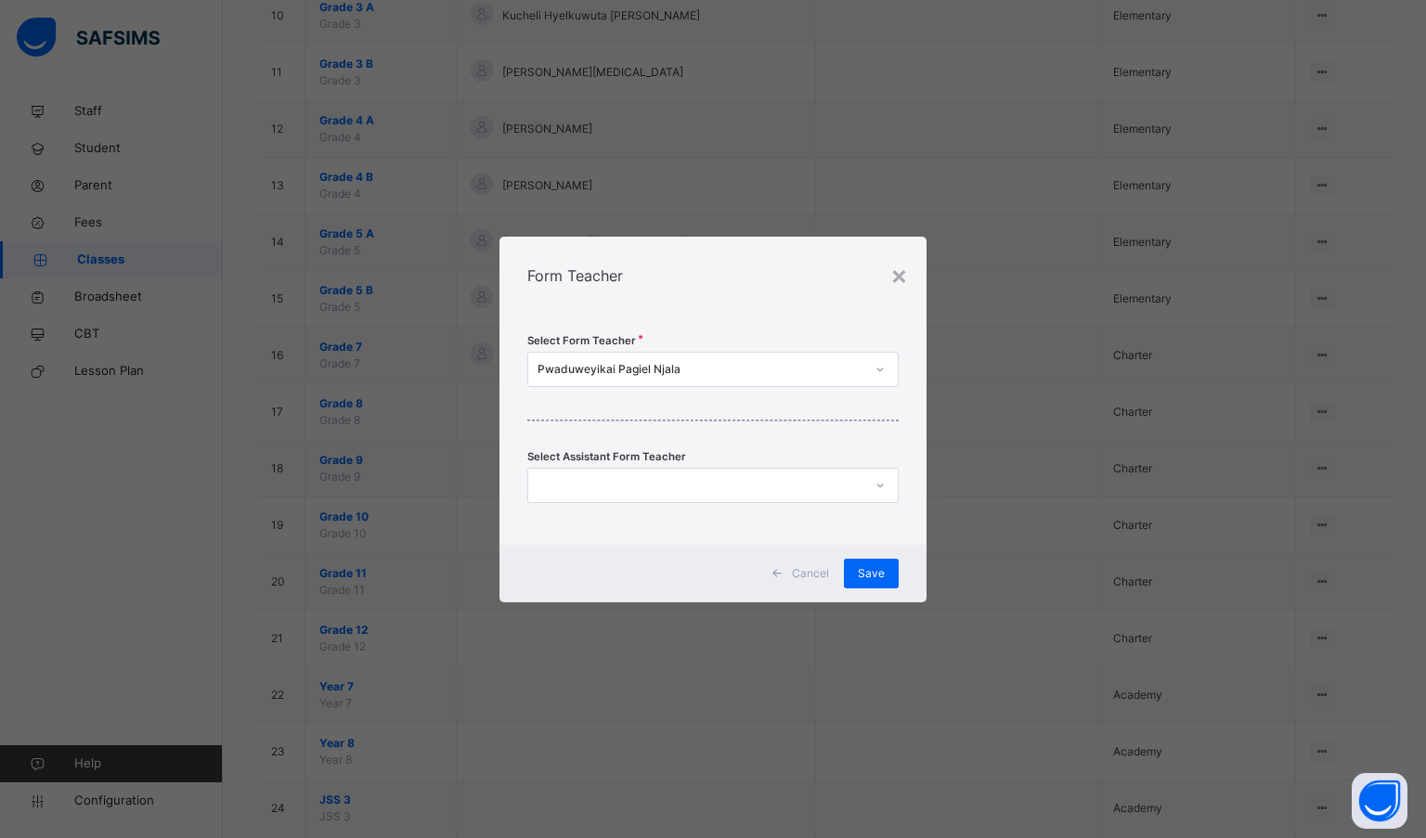
click at [750, 312] on div "Form Teacher" at bounding box center [713, 276] width 428 height 78
click at [859, 571] on span "Save" at bounding box center [871, 573] width 27 height 17
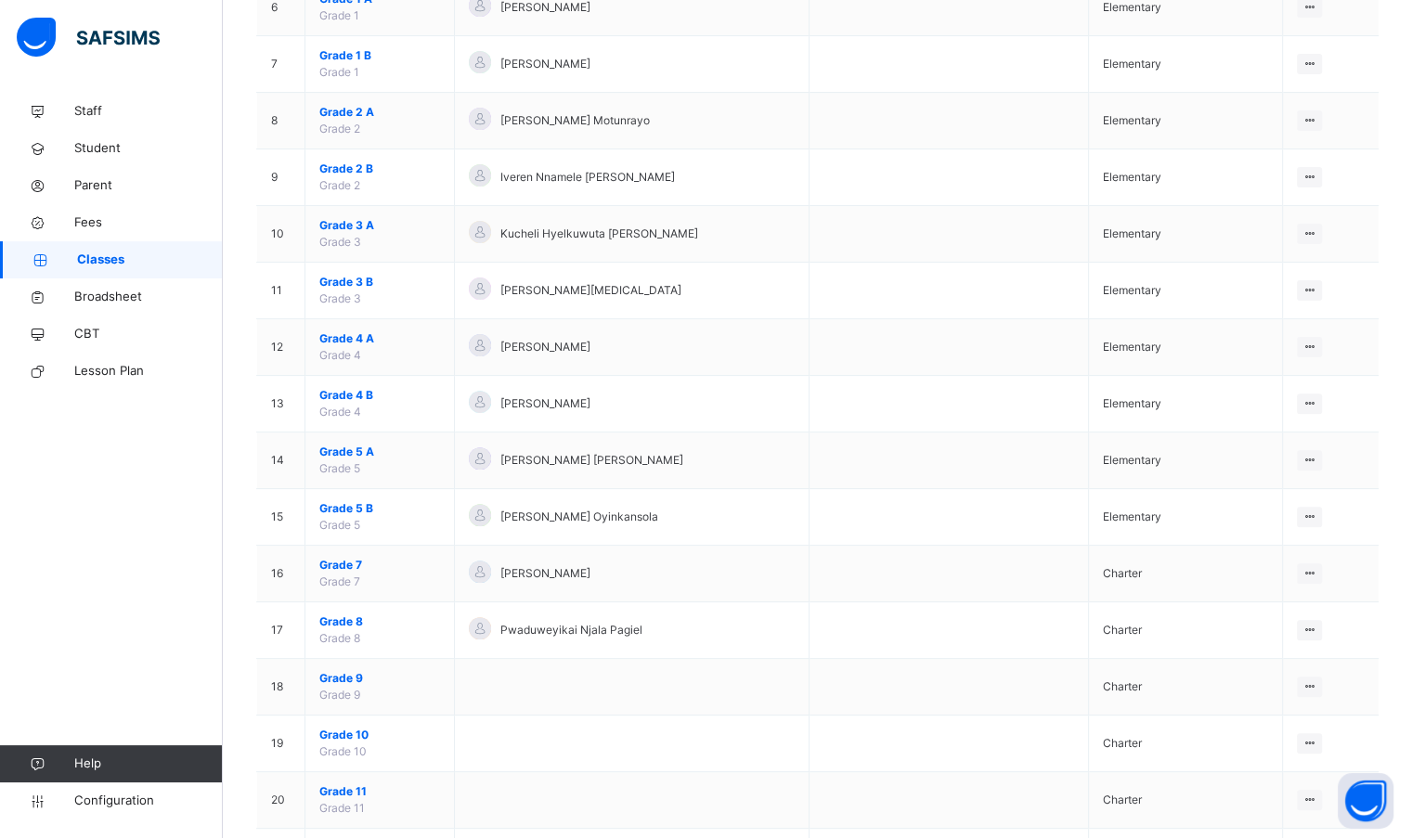
scroll to position [557, 0]
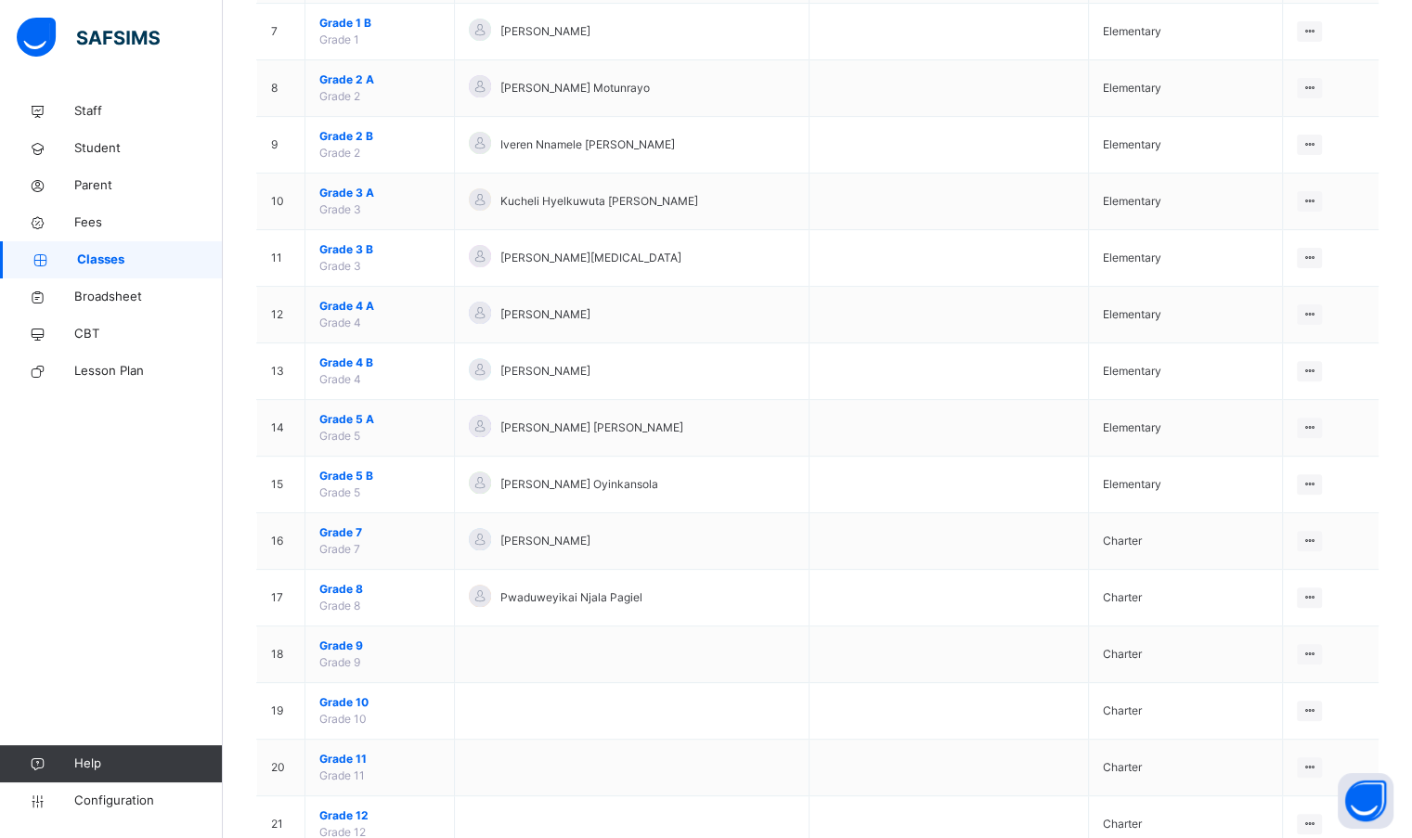
click at [356, 586] on span "Grade 8" at bounding box center [379, 589] width 121 height 17
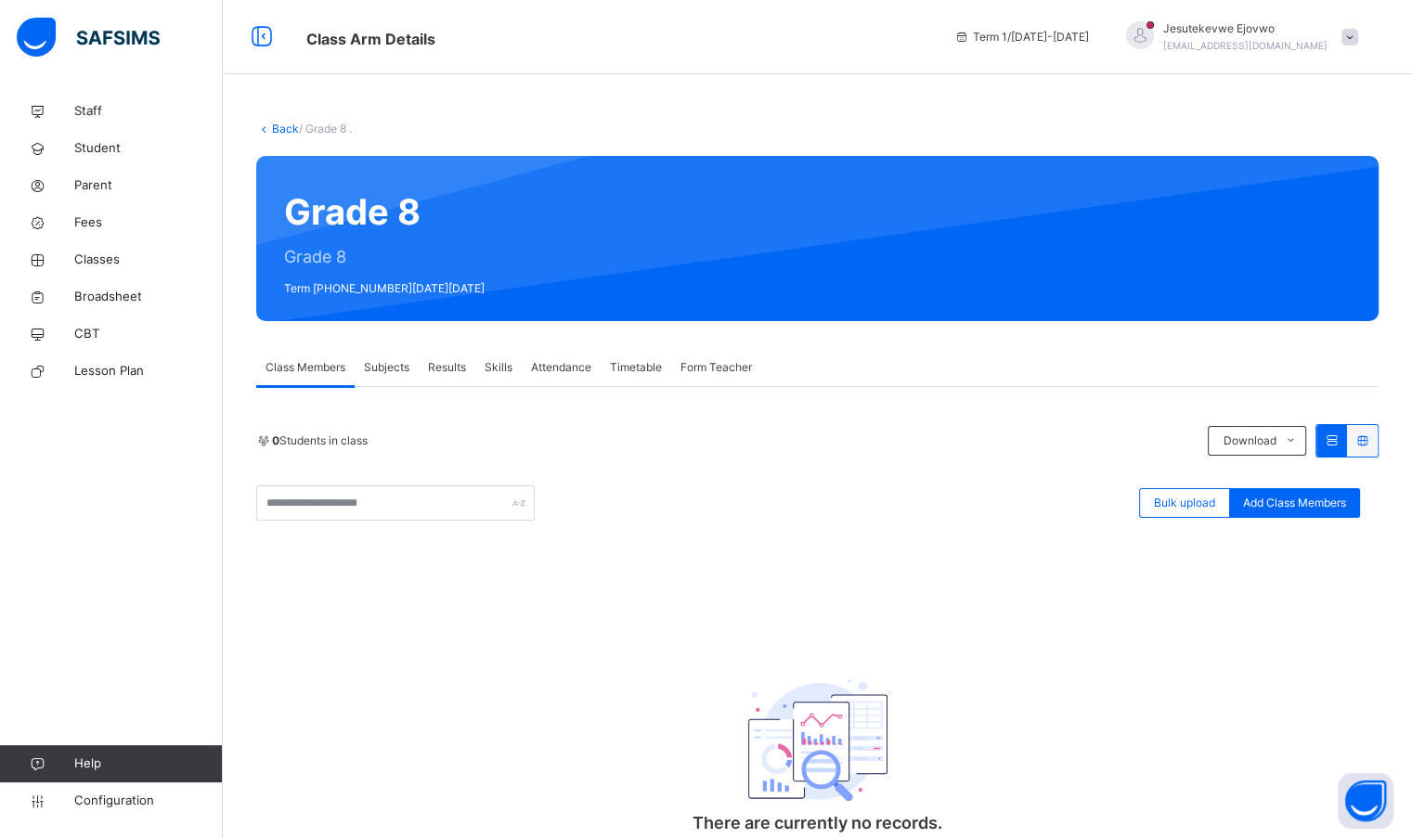
click at [382, 370] on span "Subjects" at bounding box center [386, 367] width 45 height 17
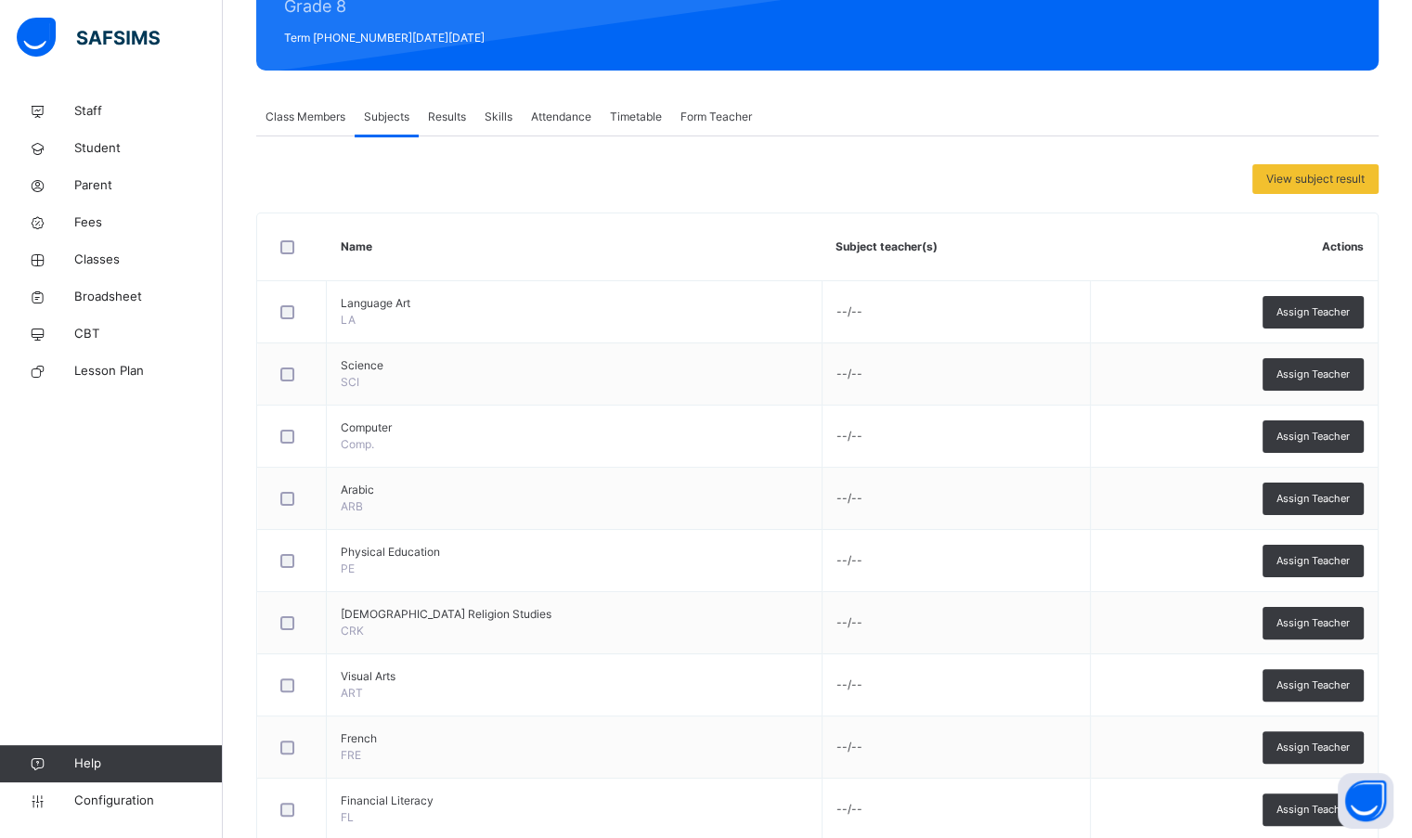
scroll to position [278, 0]
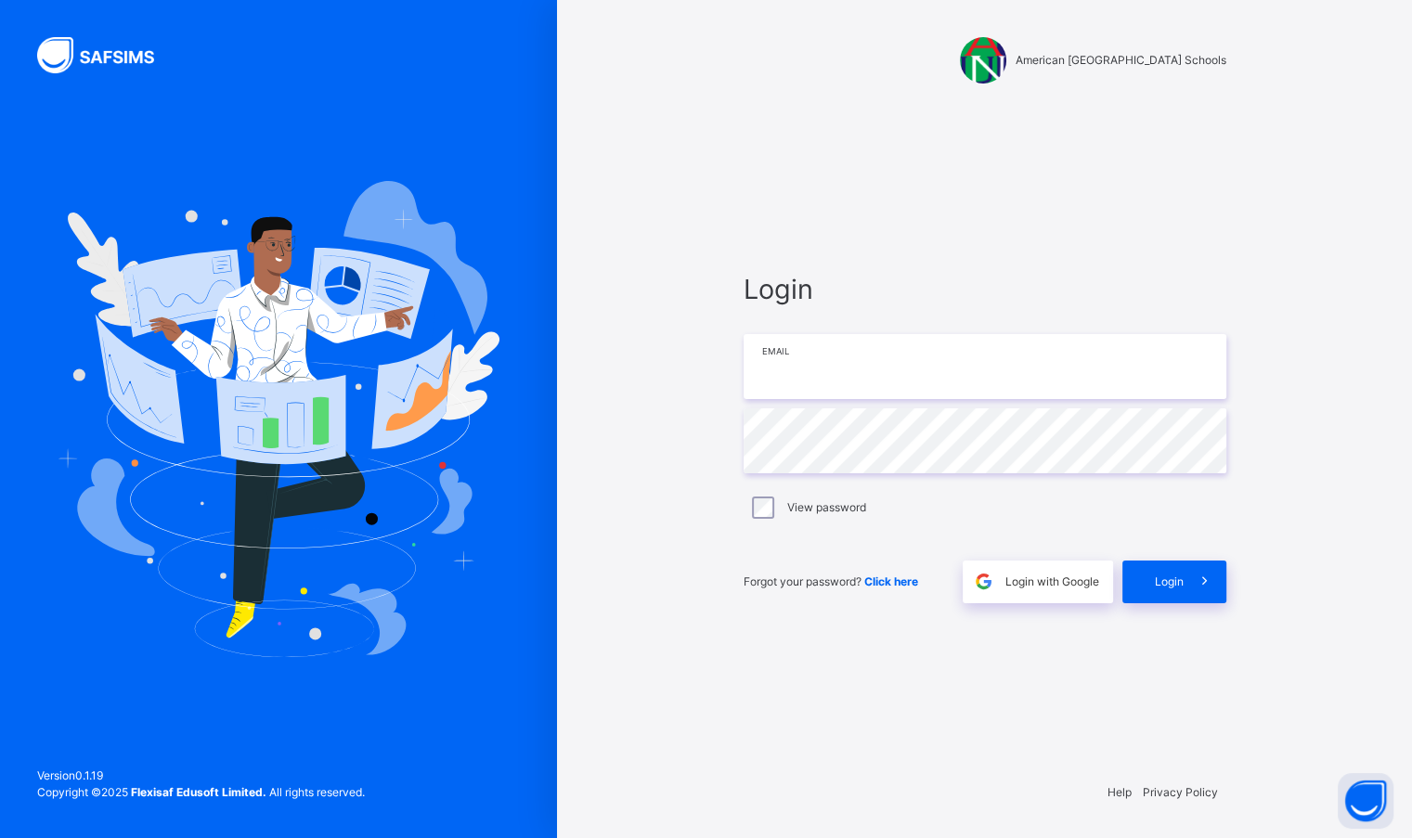
type input "**********"
